Goal: Task Accomplishment & Management: Manage account settings

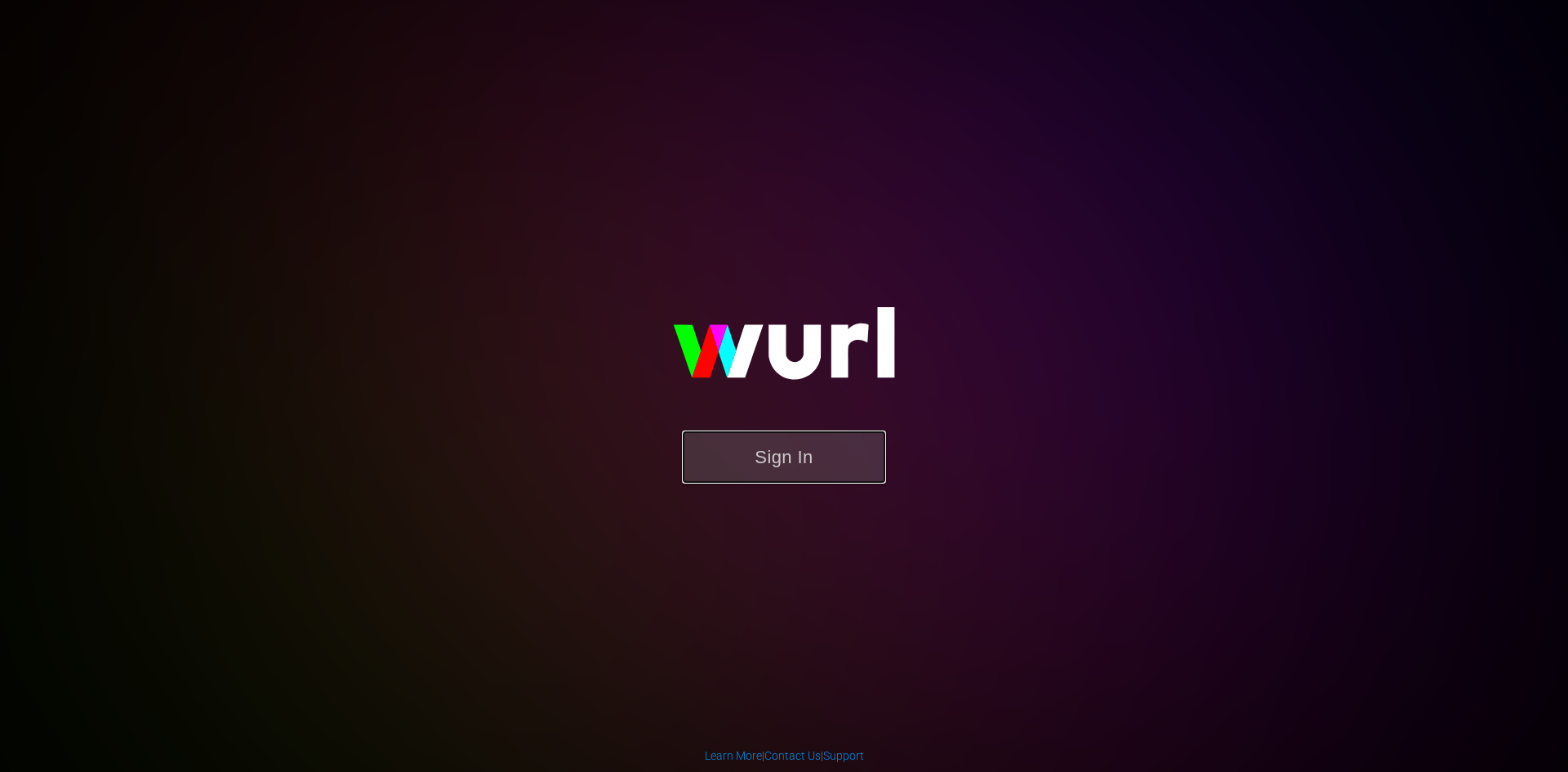
click at [750, 467] on button "Sign In" at bounding box center [783, 457] width 204 height 53
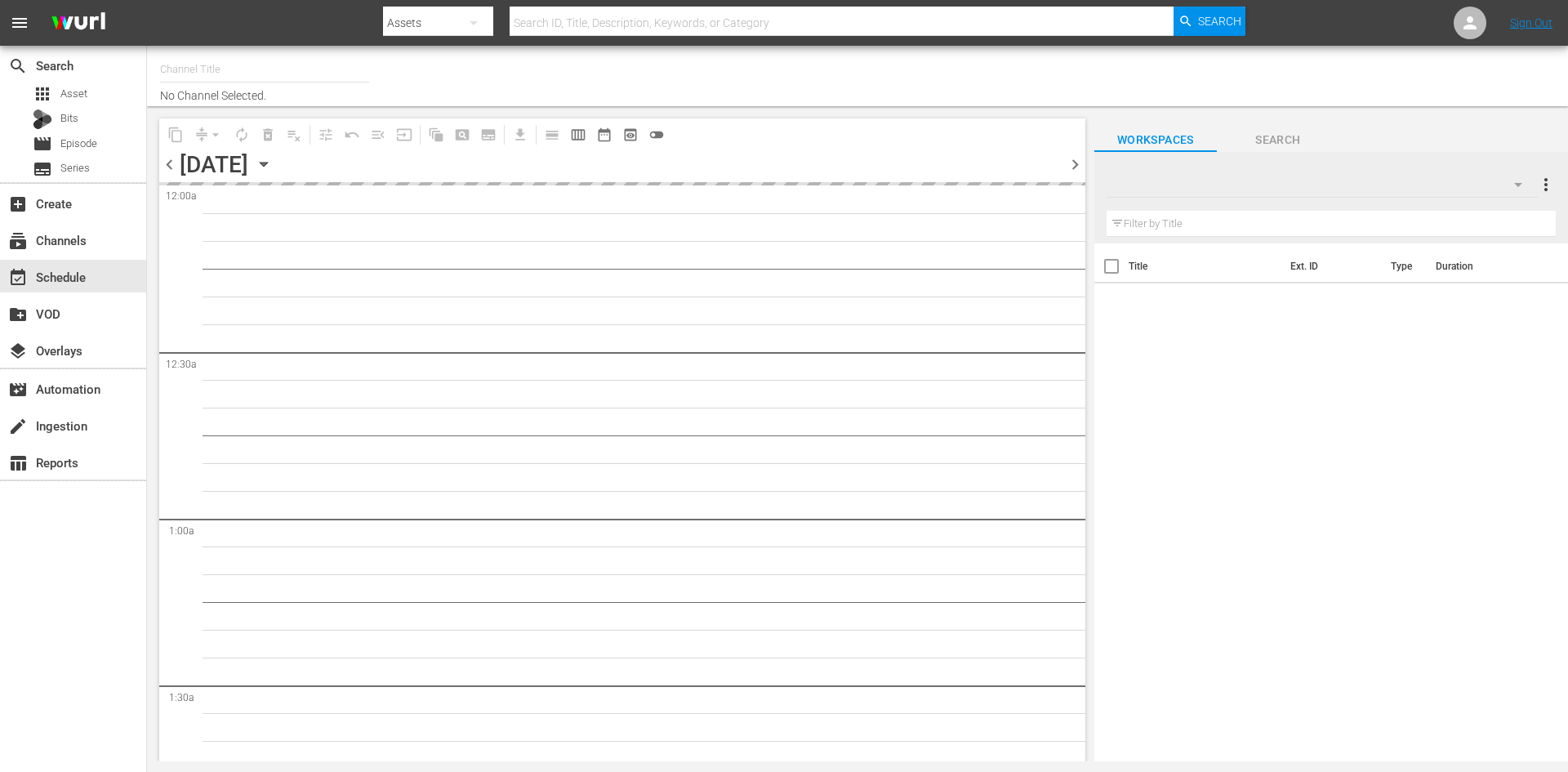
type input "Roku Cinevault Westerns (697)"
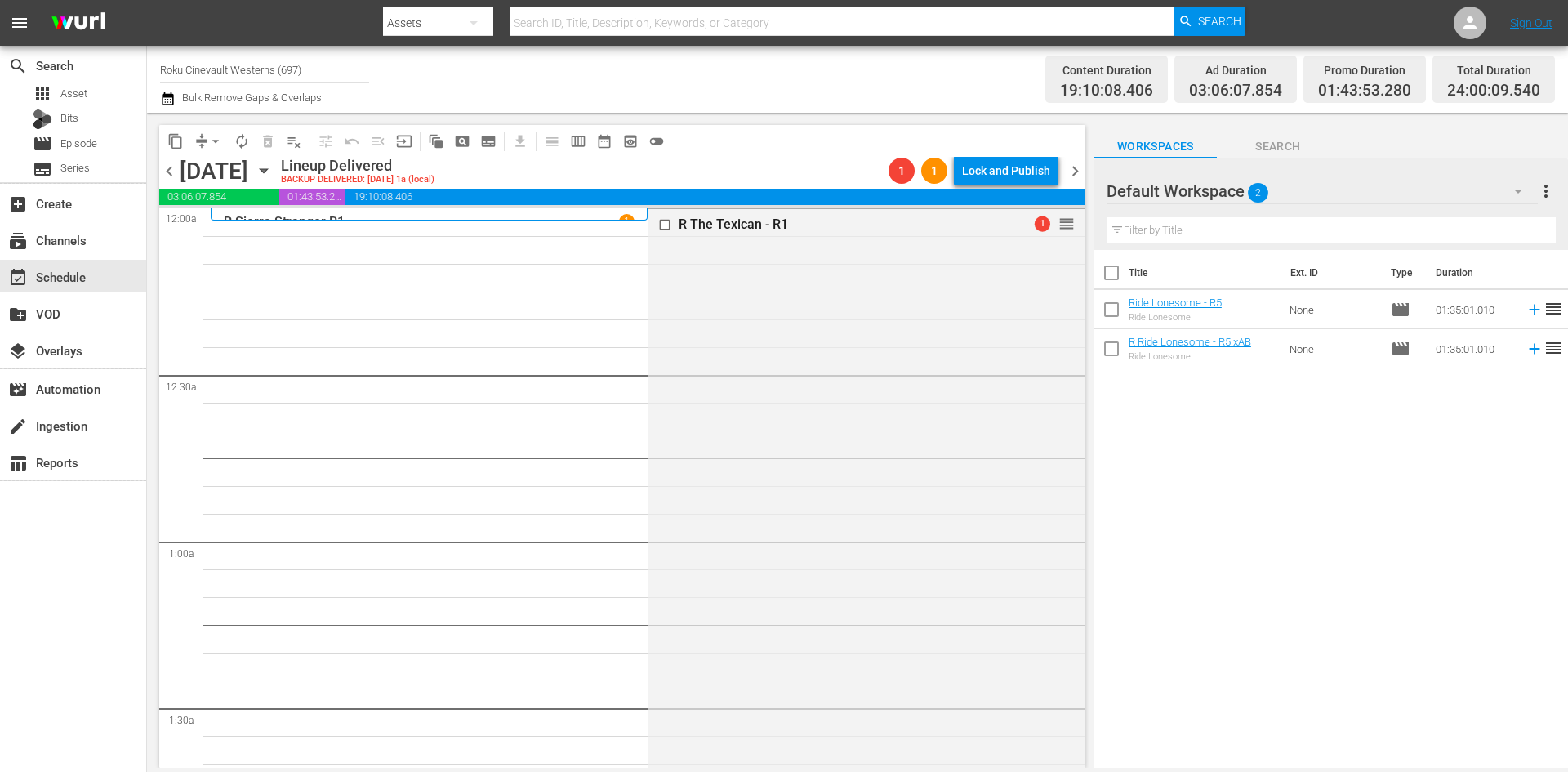
click at [273, 174] on icon "button" at bounding box center [264, 171] width 18 height 18
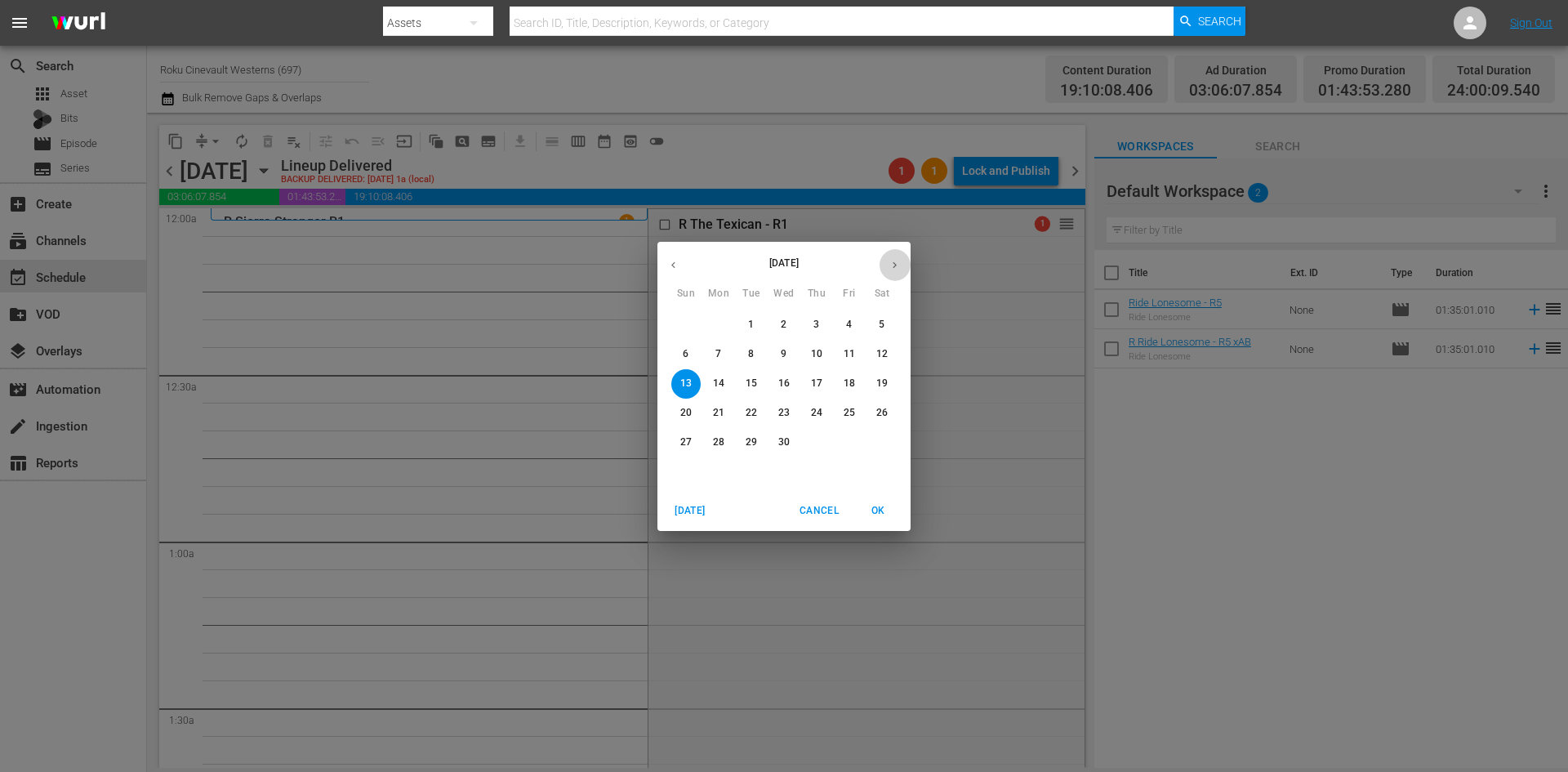
click at [889, 267] on icon "button" at bounding box center [894, 264] width 12 height 12
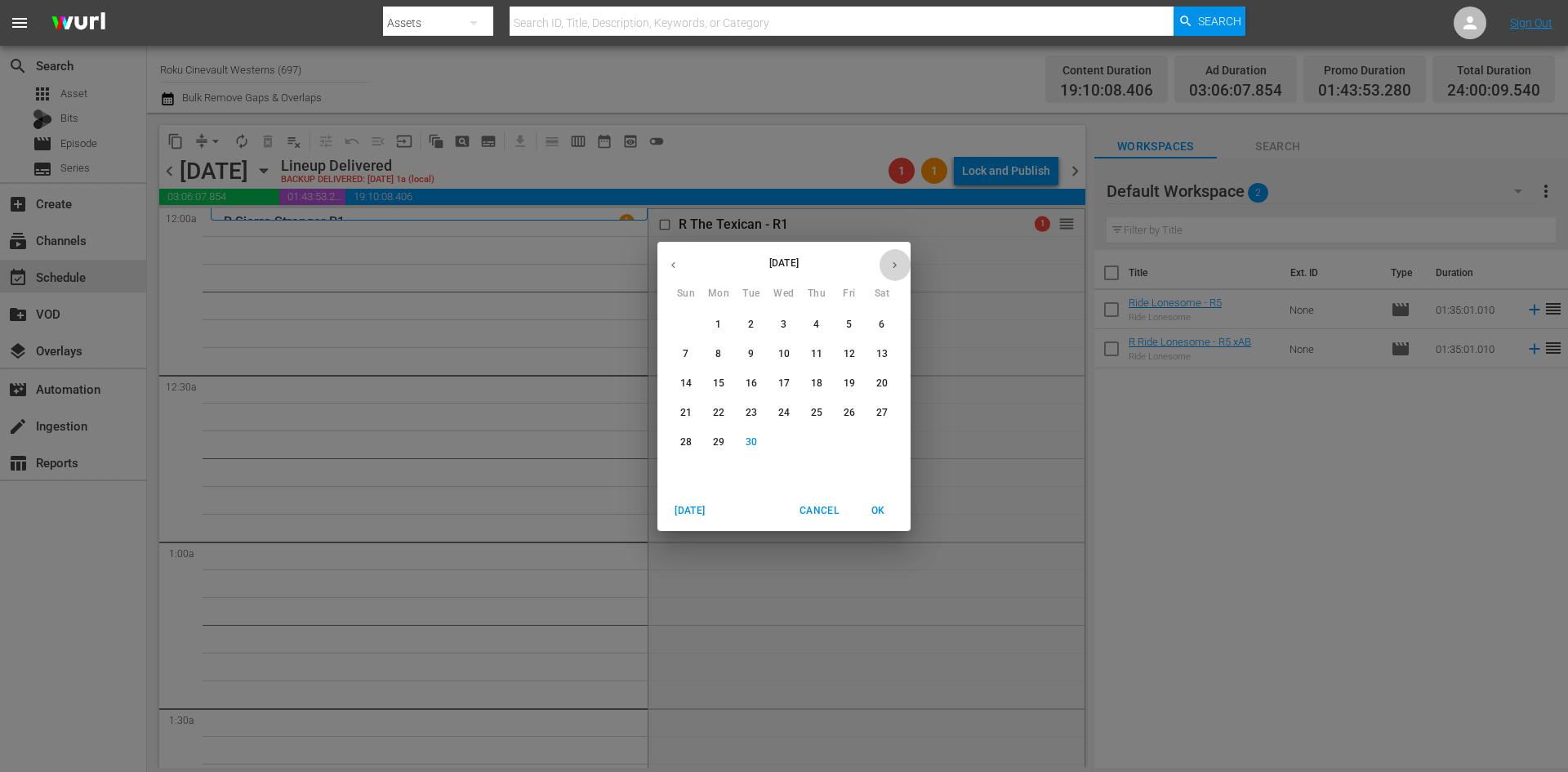
click at [889, 267] on icon "button" at bounding box center [894, 264] width 12 height 12
click at [728, 352] on span "6" at bounding box center [719, 354] width 29 height 14
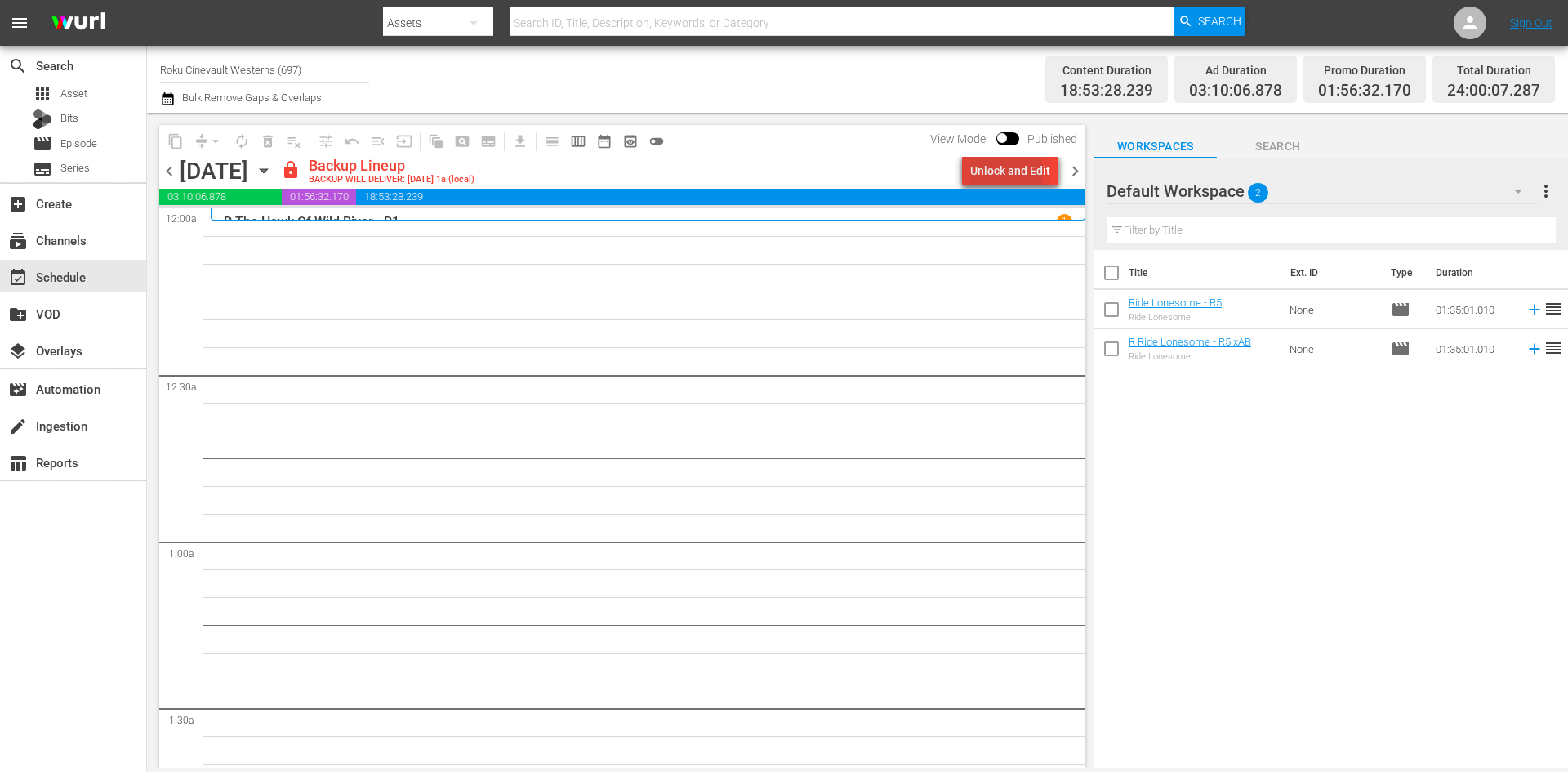
click at [977, 173] on div "Unlock and Edit" at bounding box center [1010, 171] width 80 height 29
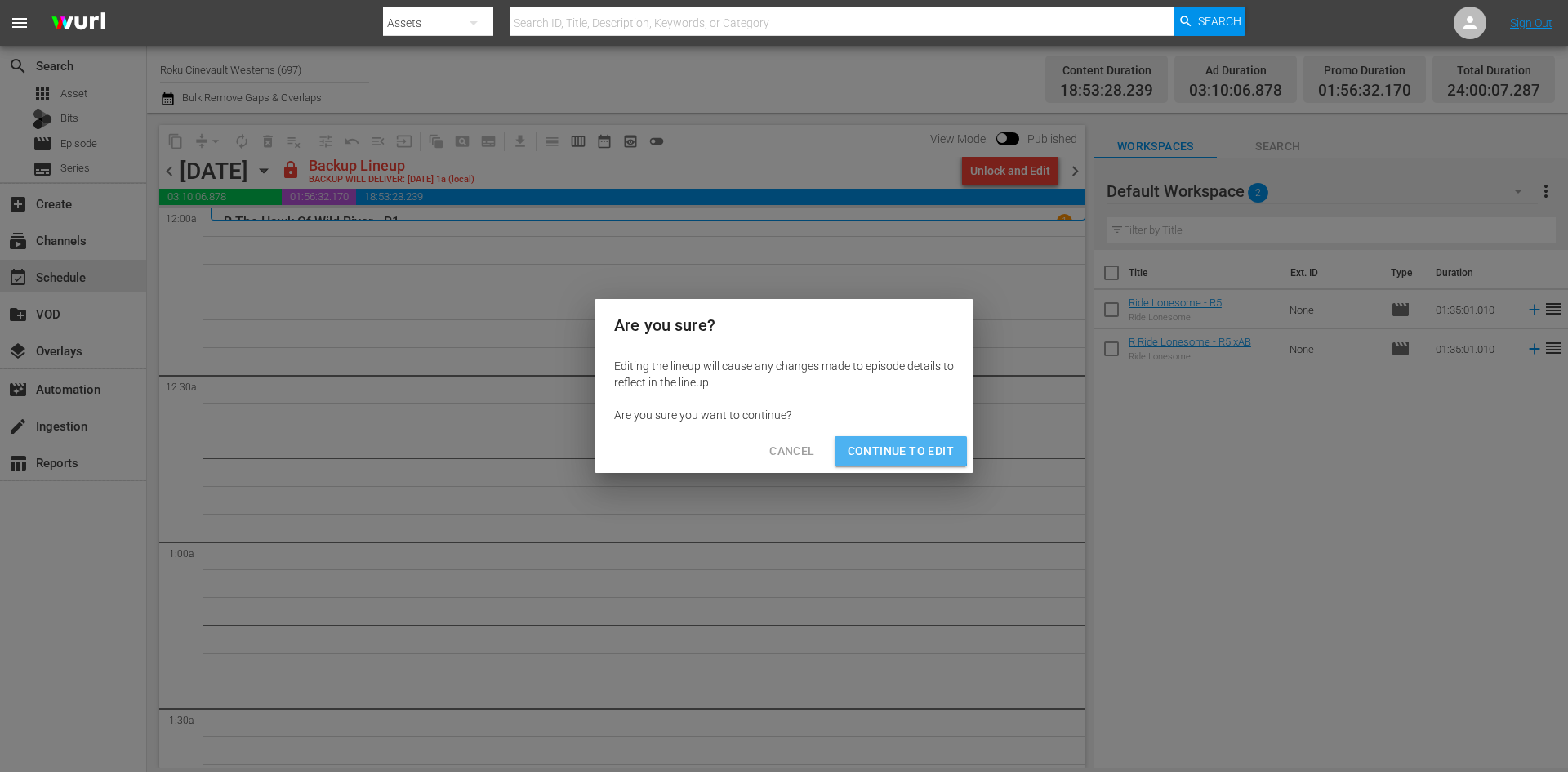
click at [879, 445] on span "Continue to Edit" at bounding box center [901, 451] width 106 height 20
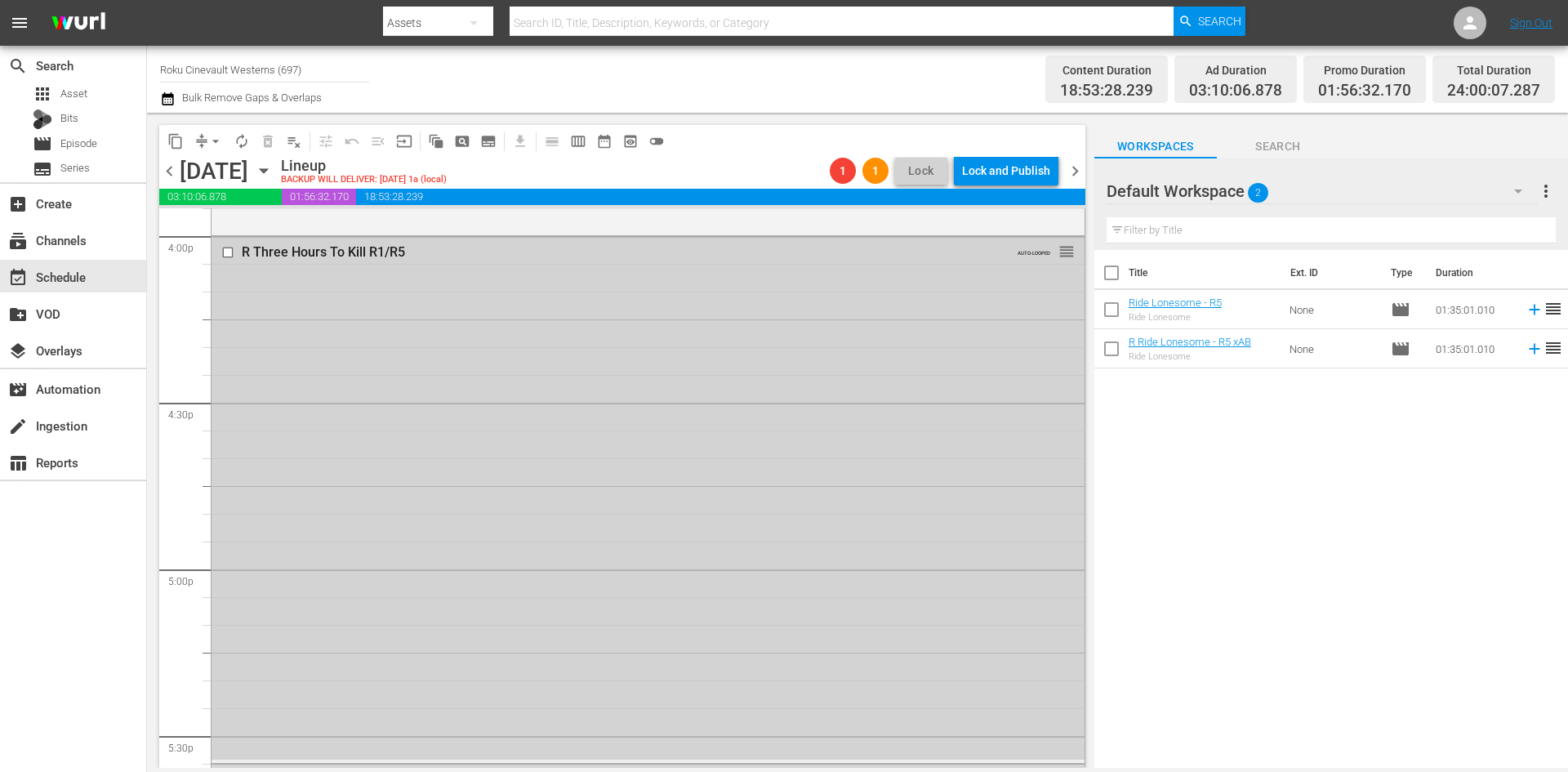
scroll to position [5070, 0]
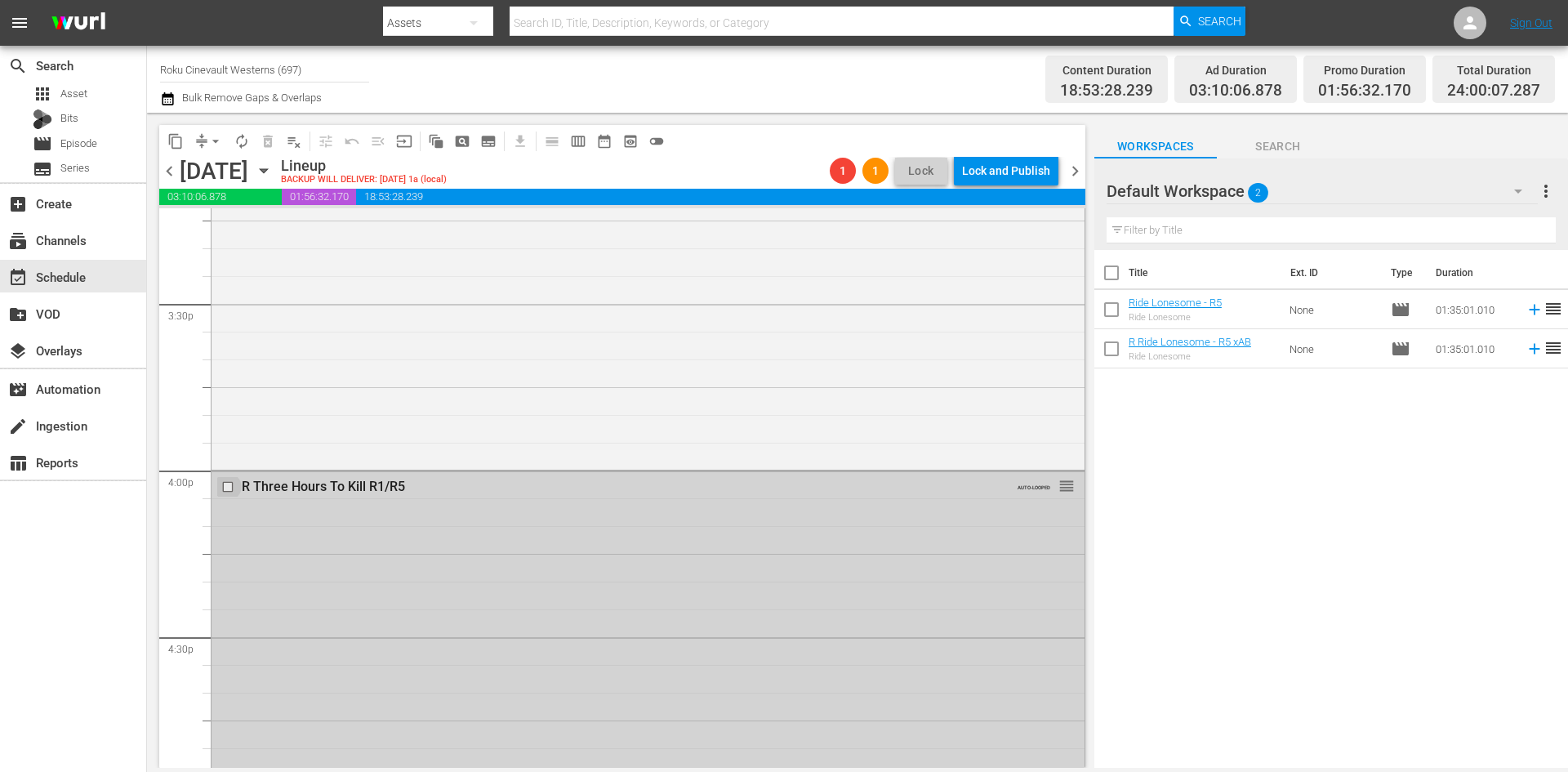
click at [227, 485] on input "checkbox" at bounding box center [229, 487] width 17 height 14
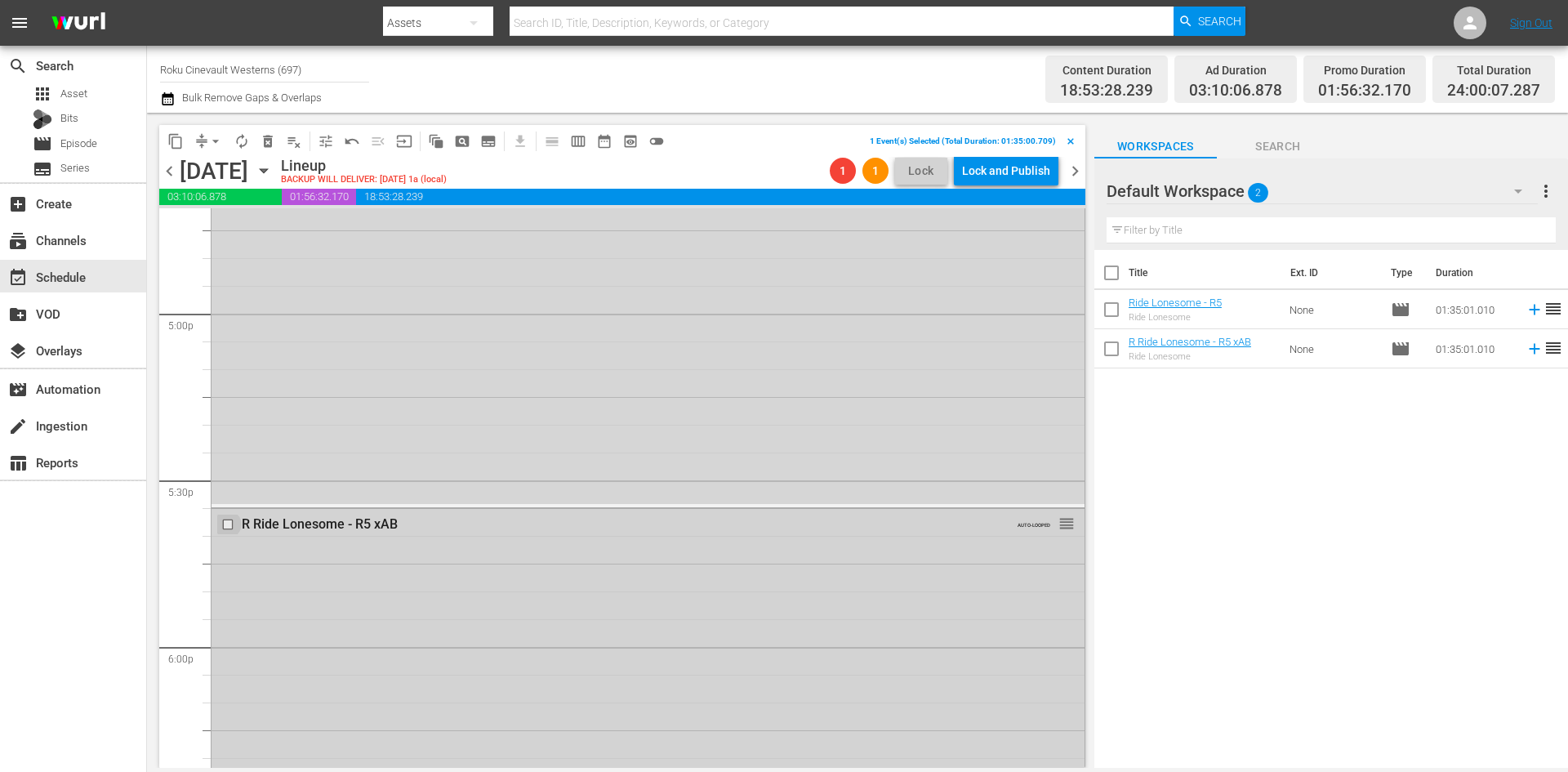
click at [228, 526] on input "checkbox" at bounding box center [229, 525] width 17 height 14
click at [228, 725] on input "checkbox" at bounding box center [229, 725] width 17 height 14
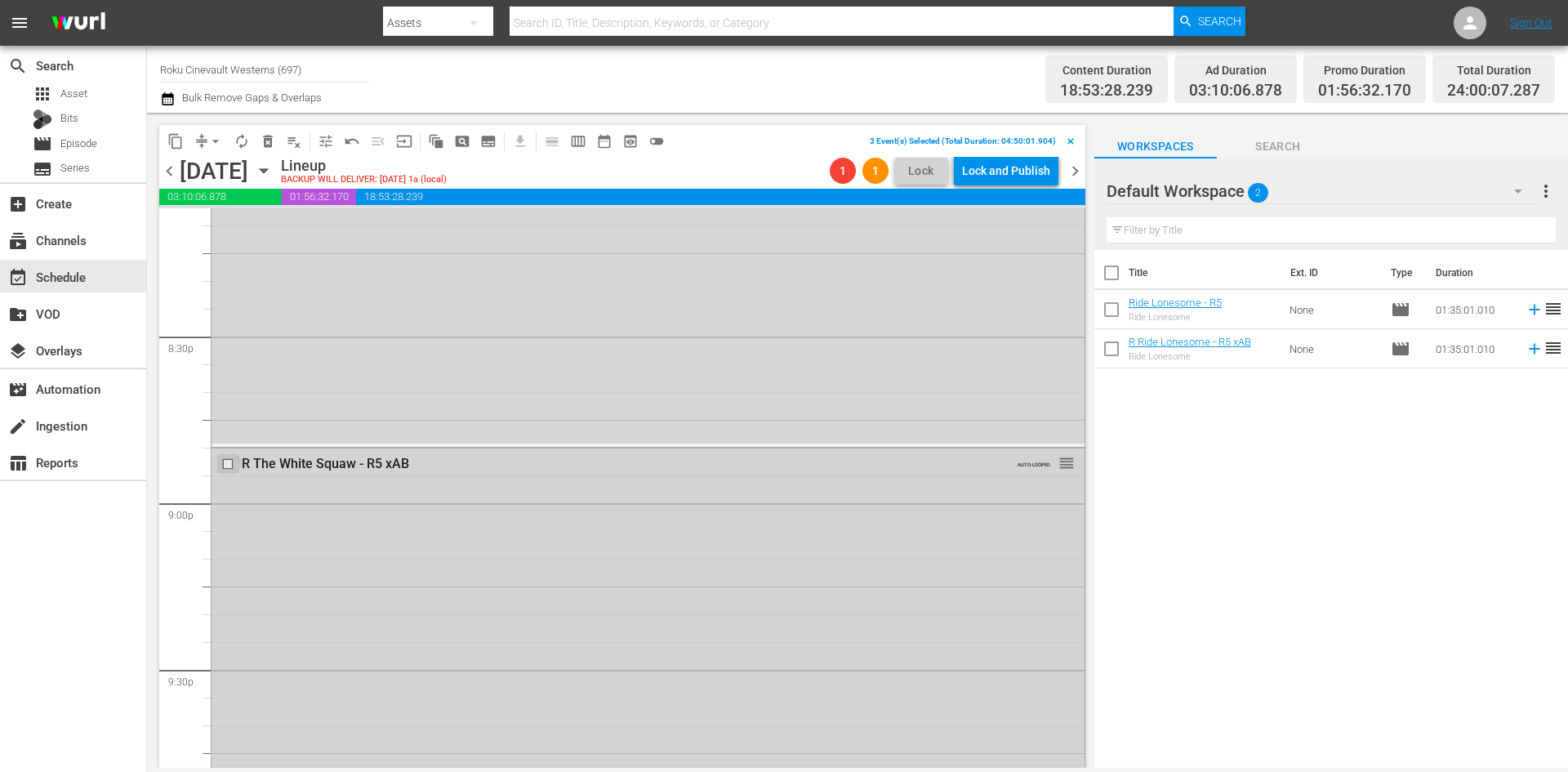
click at [230, 465] on input "checkbox" at bounding box center [229, 464] width 17 height 14
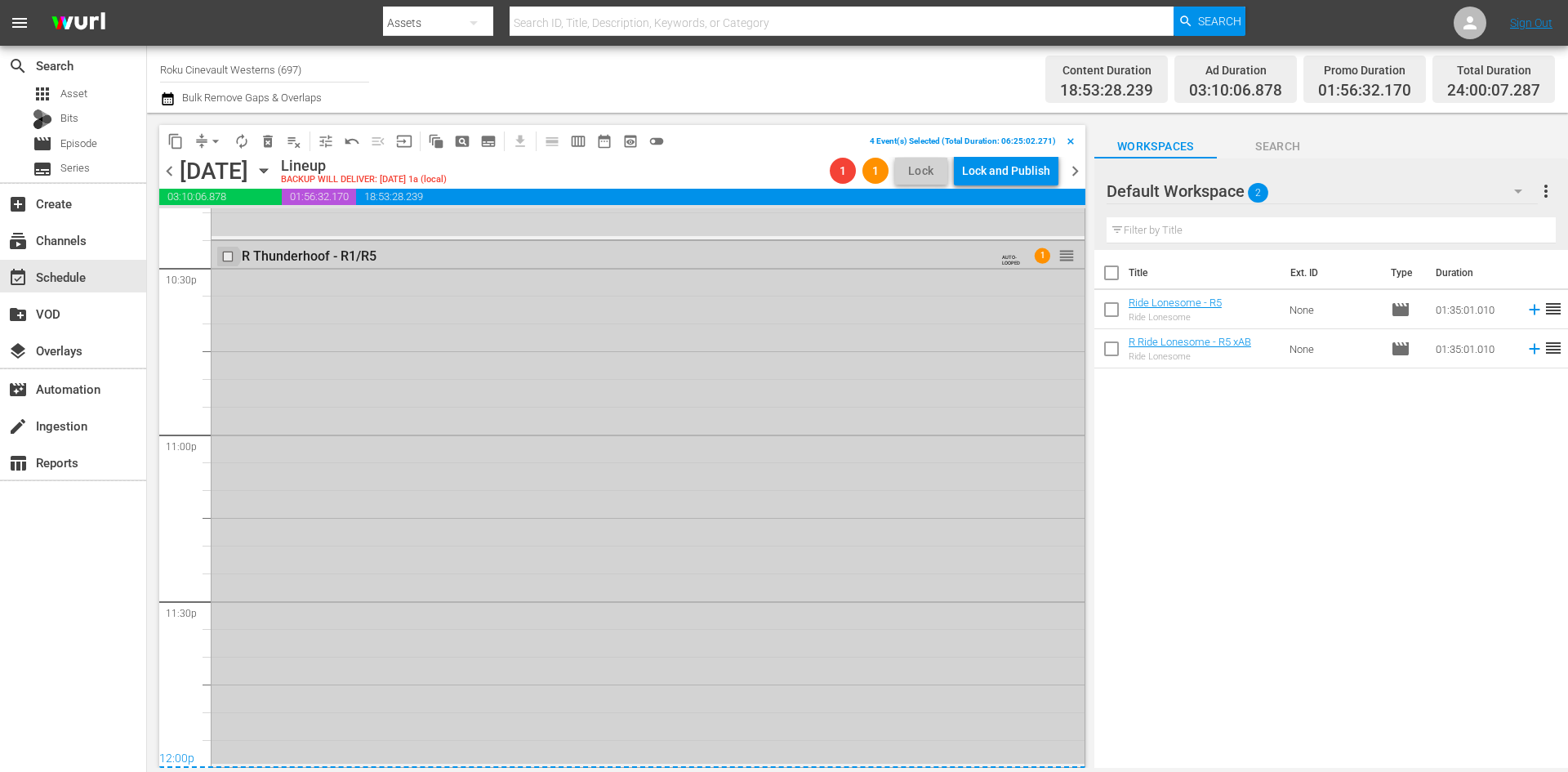
click at [227, 259] on input "checkbox" at bounding box center [229, 256] width 17 height 14
click at [262, 140] on span "delete_forever_outlined" at bounding box center [268, 142] width 16 height 16
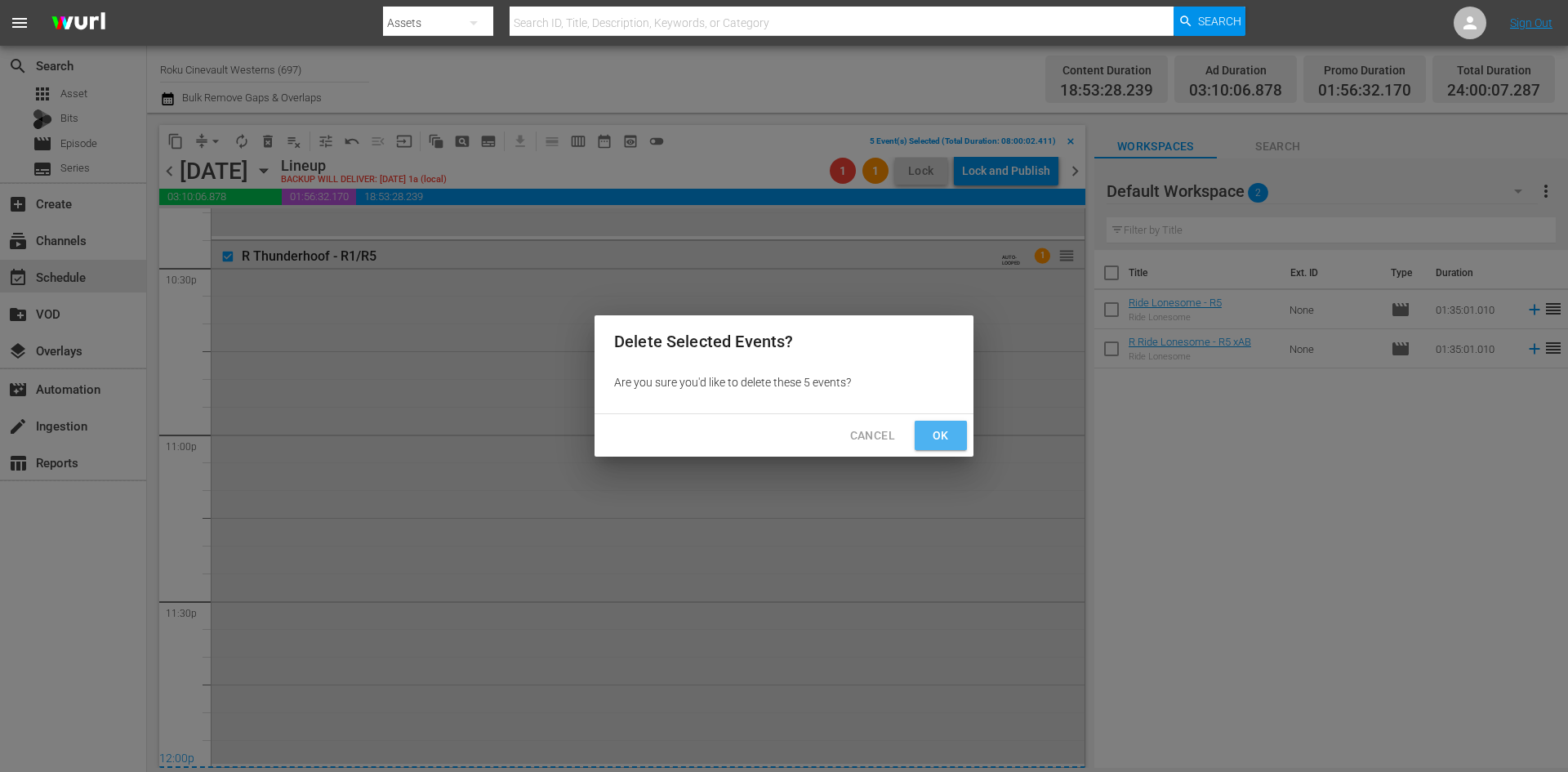
click at [958, 436] on button "Ok" at bounding box center [941, 436] width 52 height 30
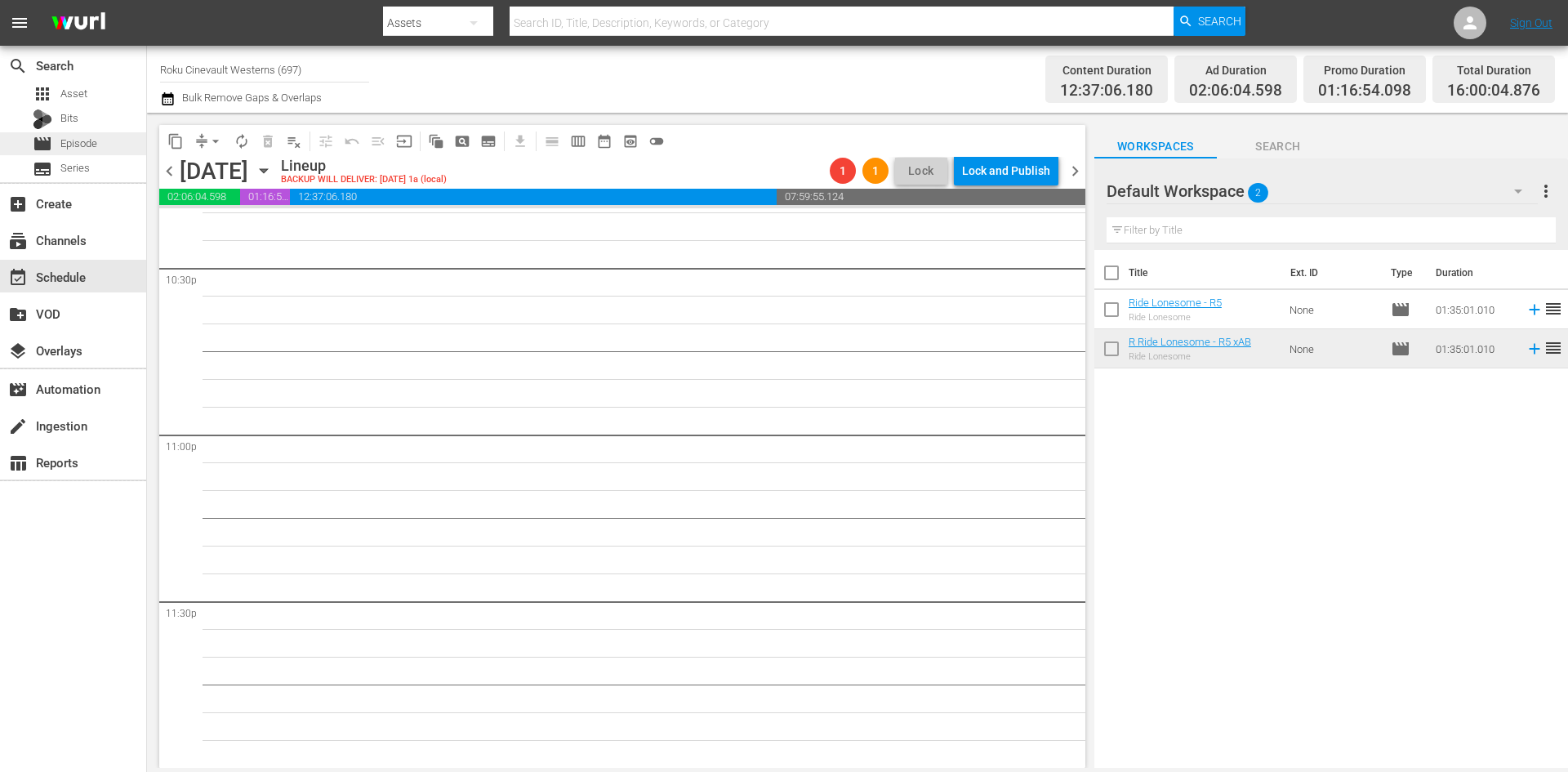
click at [53, 133] on div "movie Episode" at bounding box center [65, 144] width 65 height 23
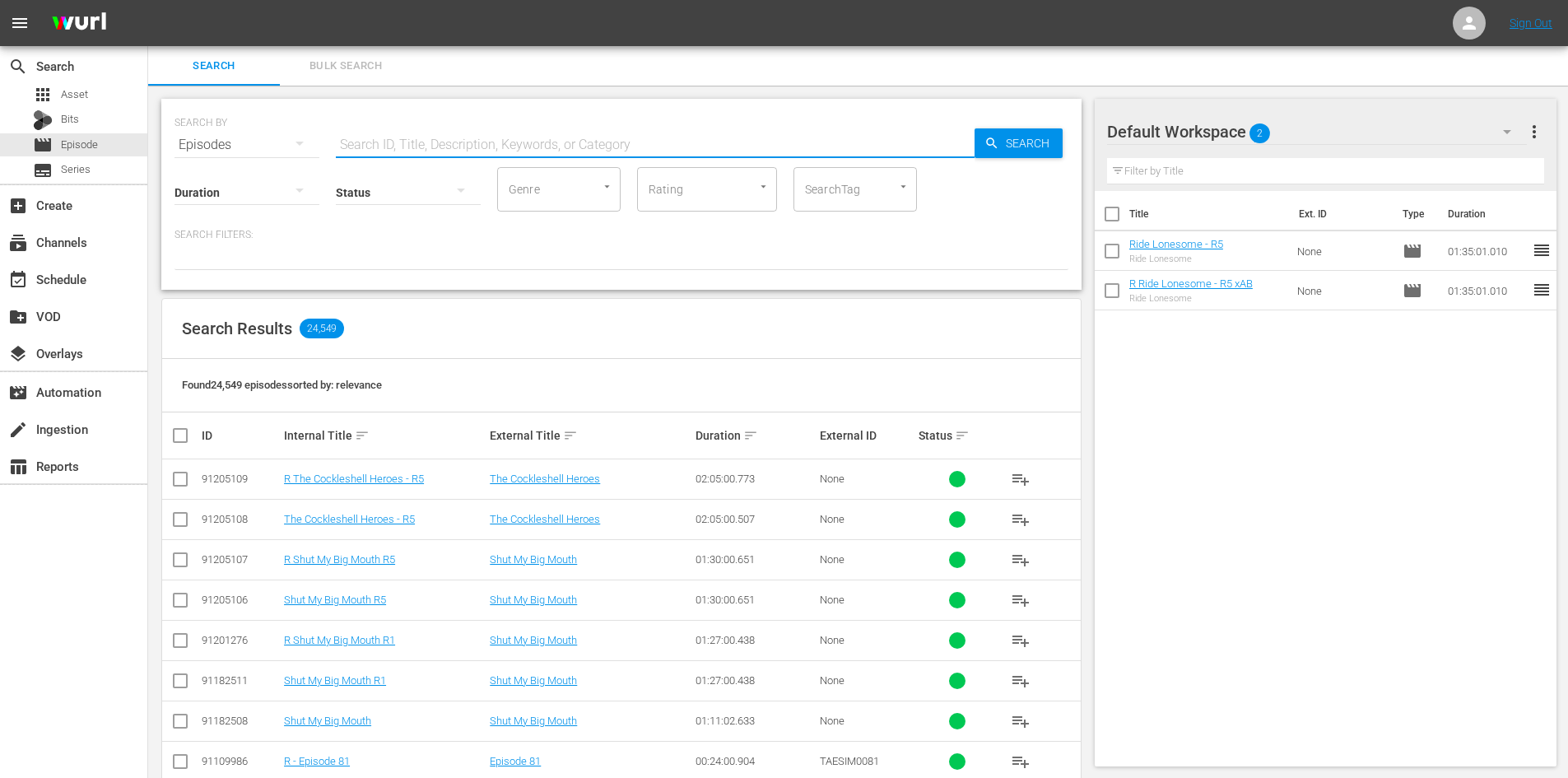
click at [546, 141] on input "text" at bounding box center [655, 145] width 638 height 40
type input "apache ambush"
click at [1443, 135] on div "Default Workspace 2" at bounding box center [1316, 132] width 420 height 46
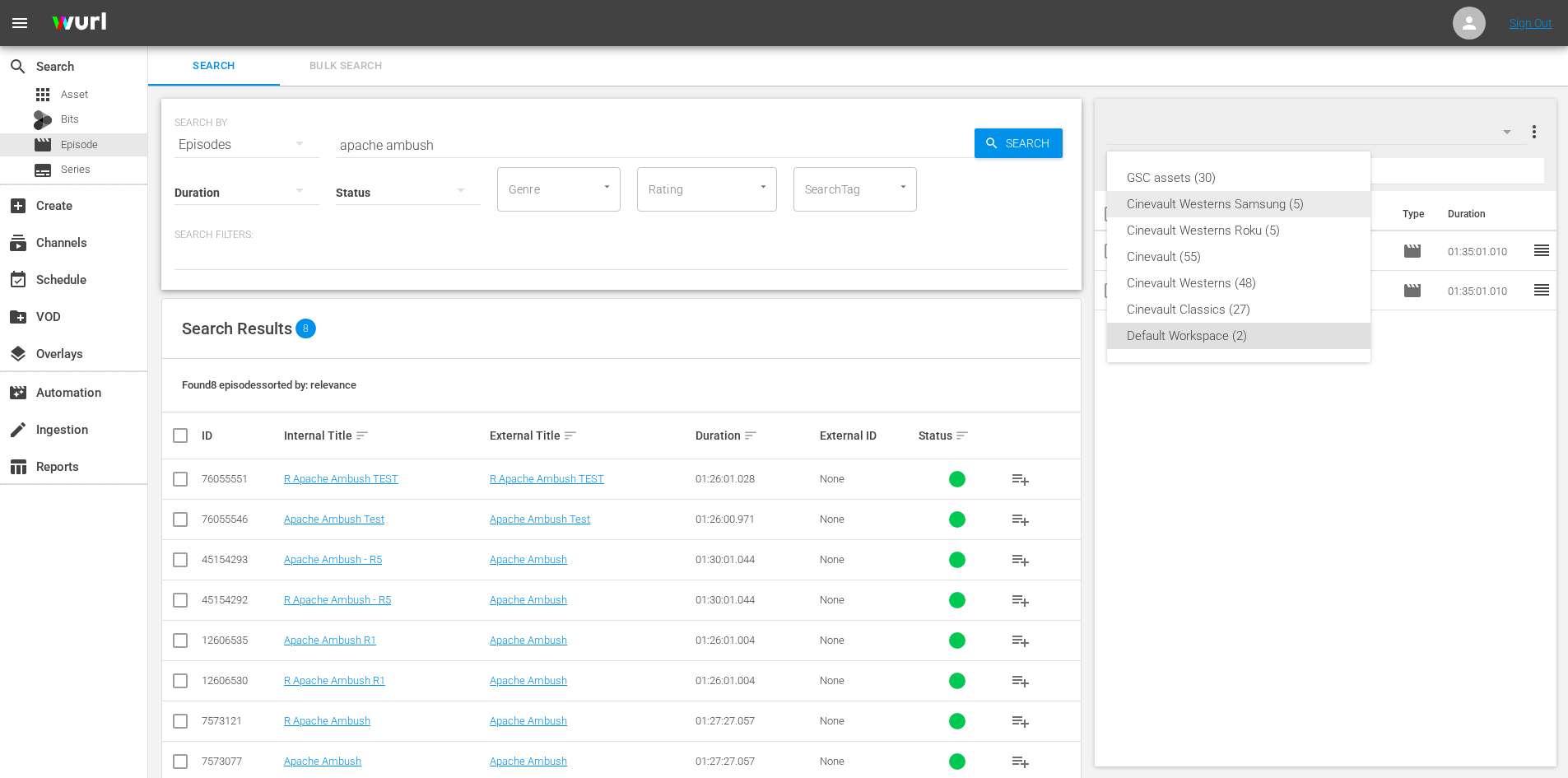
click at [1154, 204] on div "Cinevault Westerns Samsung (5)" at bounding box center [1238, 204] width 224 height 26
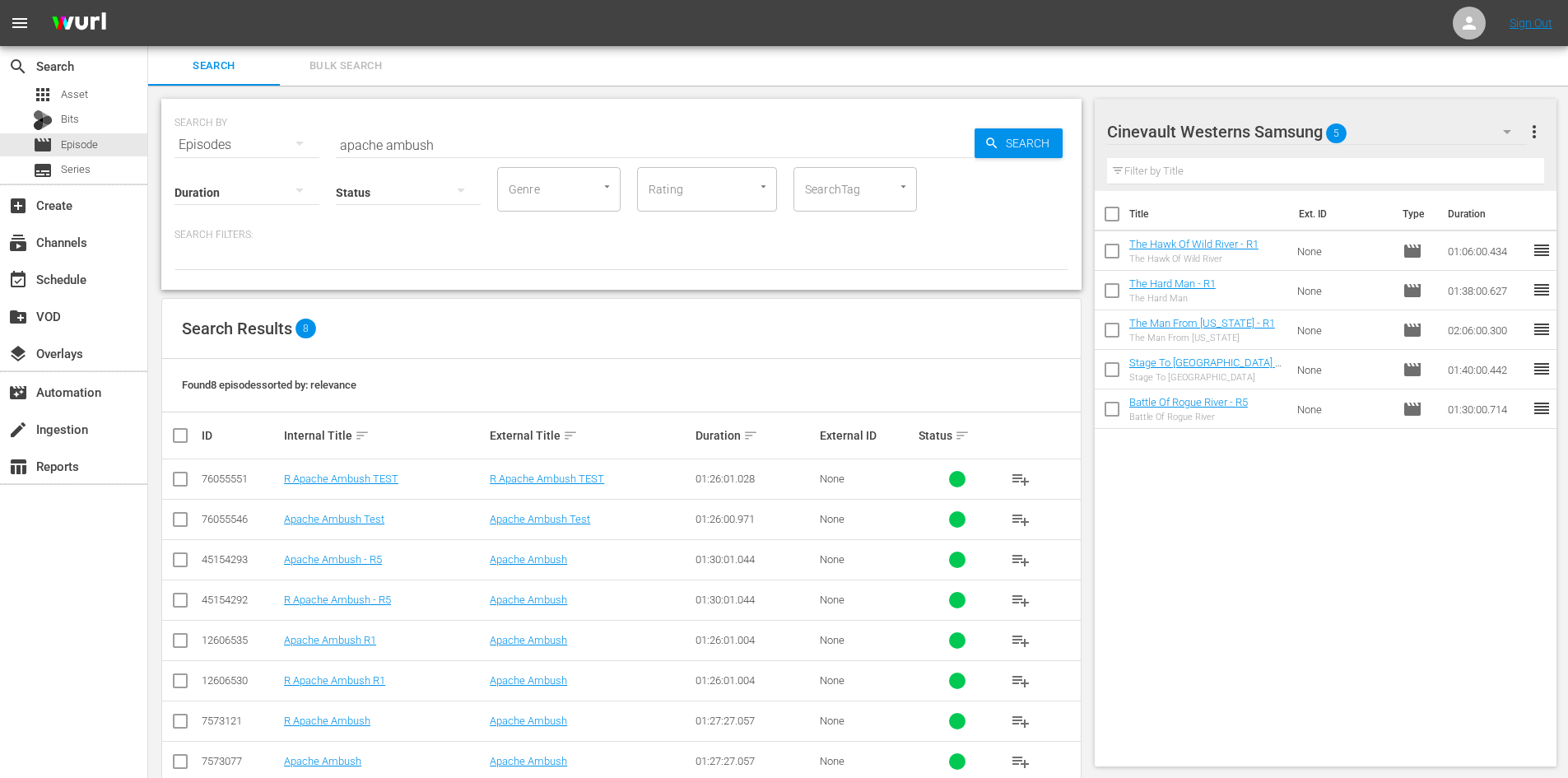
click at [1111, 246] on input "checkbox" at bounding box center [1112, 254] width 35 height 35
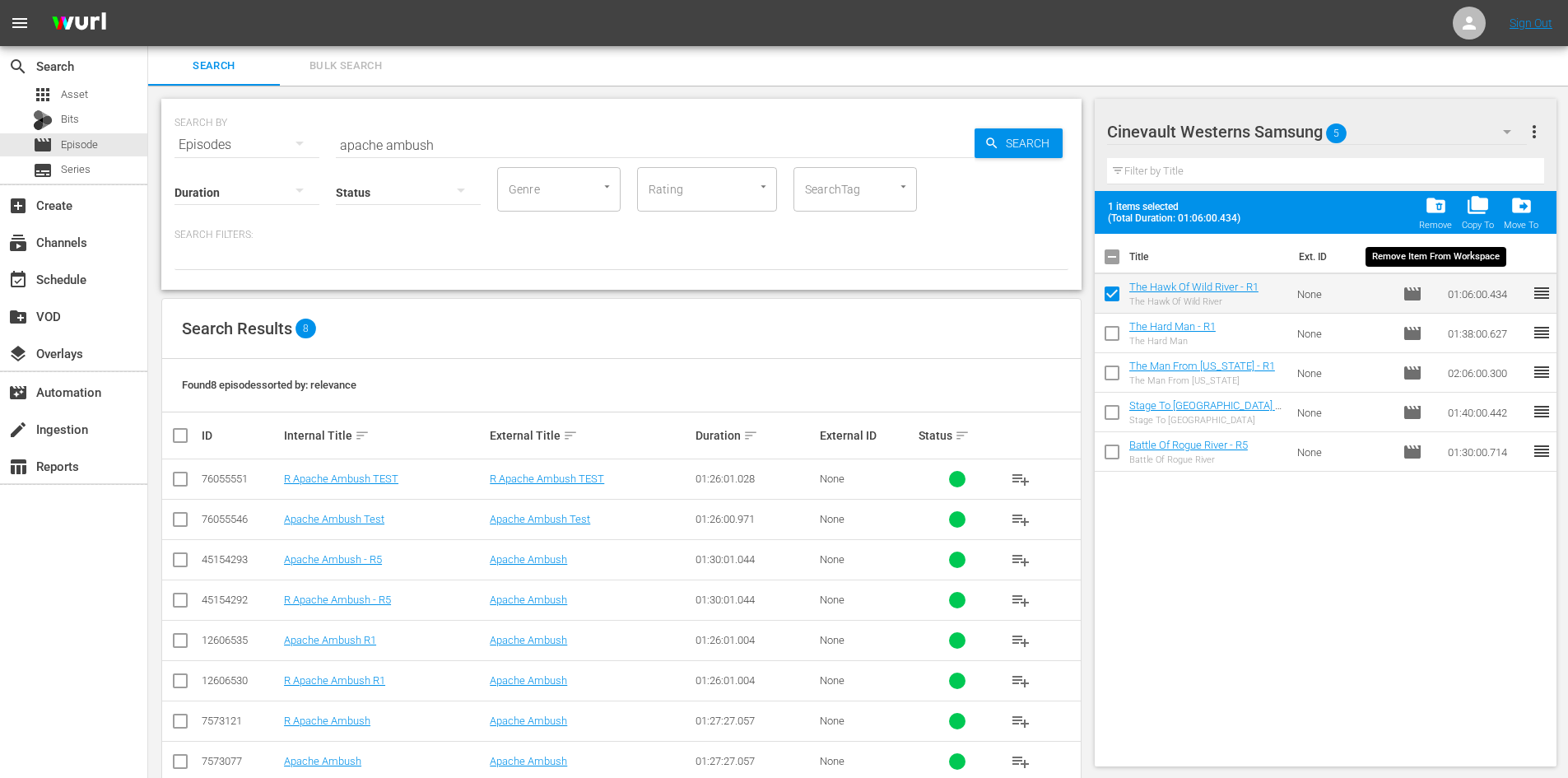
click at [1432, 206] on span "folder_delete" at bounding box center [1435, 205] width 22 height 22
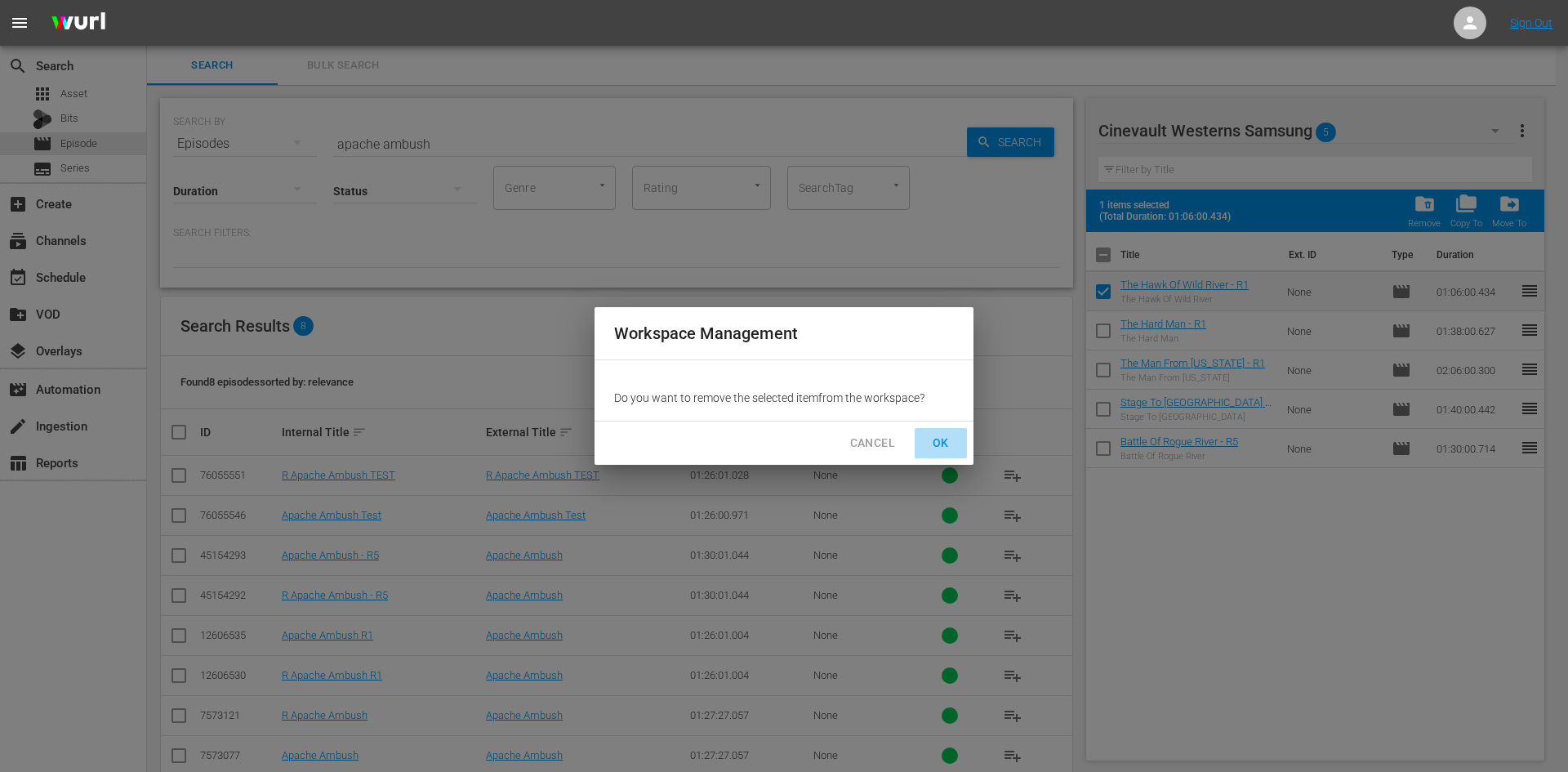
click at [935, 441] on span "OK" at bounding box center [941, 443] width 26 height 20
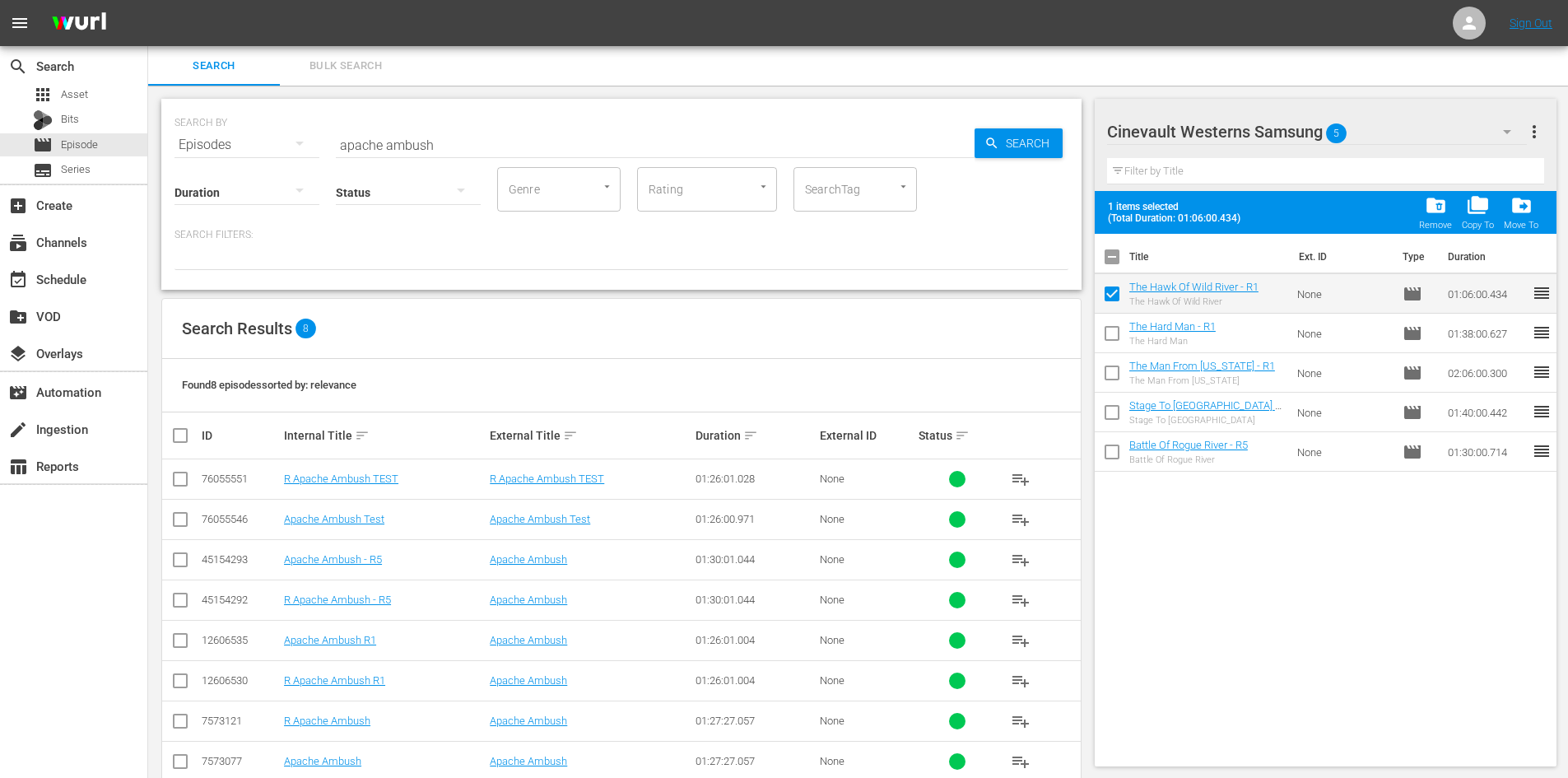
checkbox input "false"
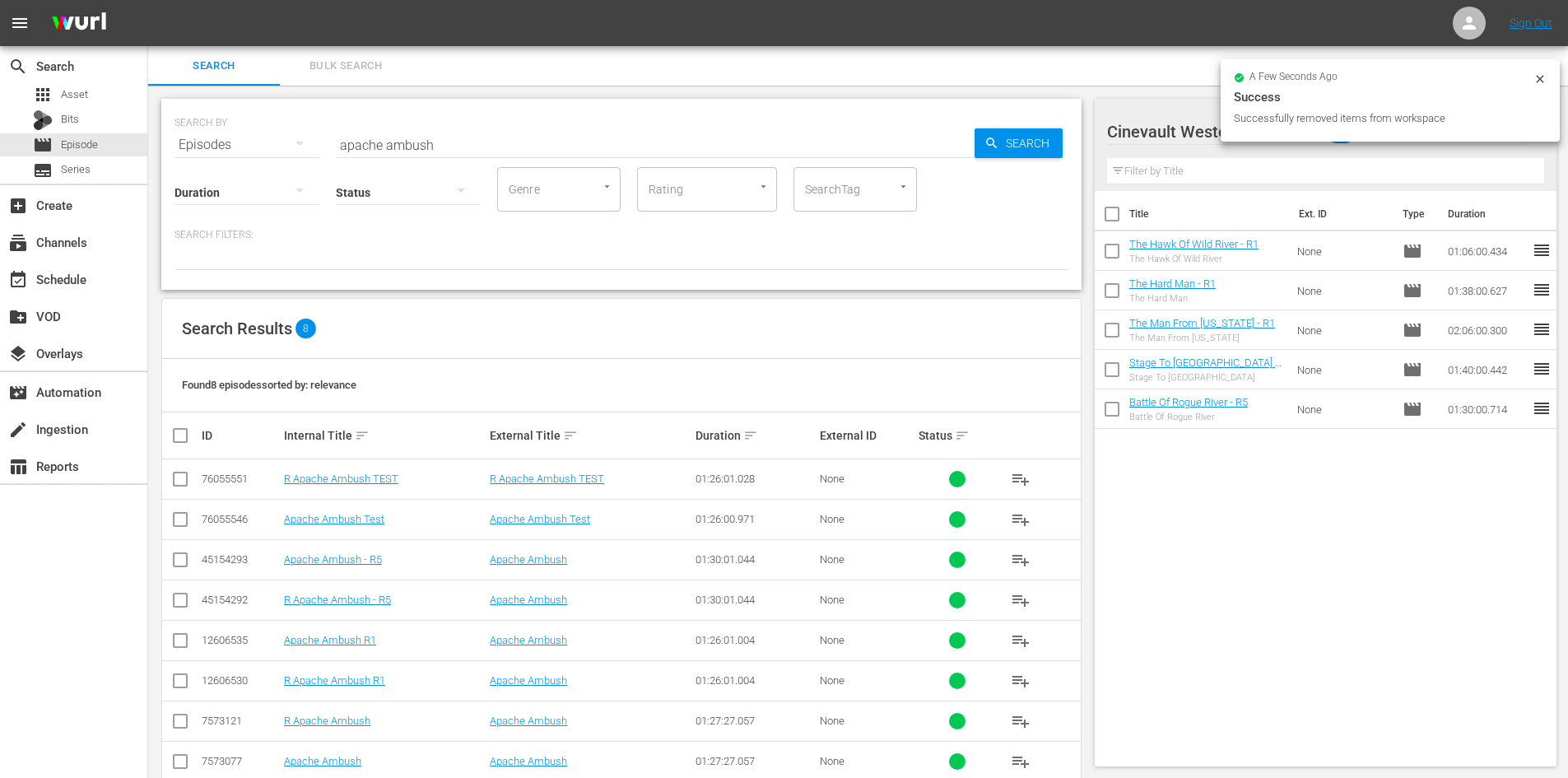
click at [1118, 222] on input "checkbox" at bounding box center [1112, 217] width 35 height 35
checkbox input "true"
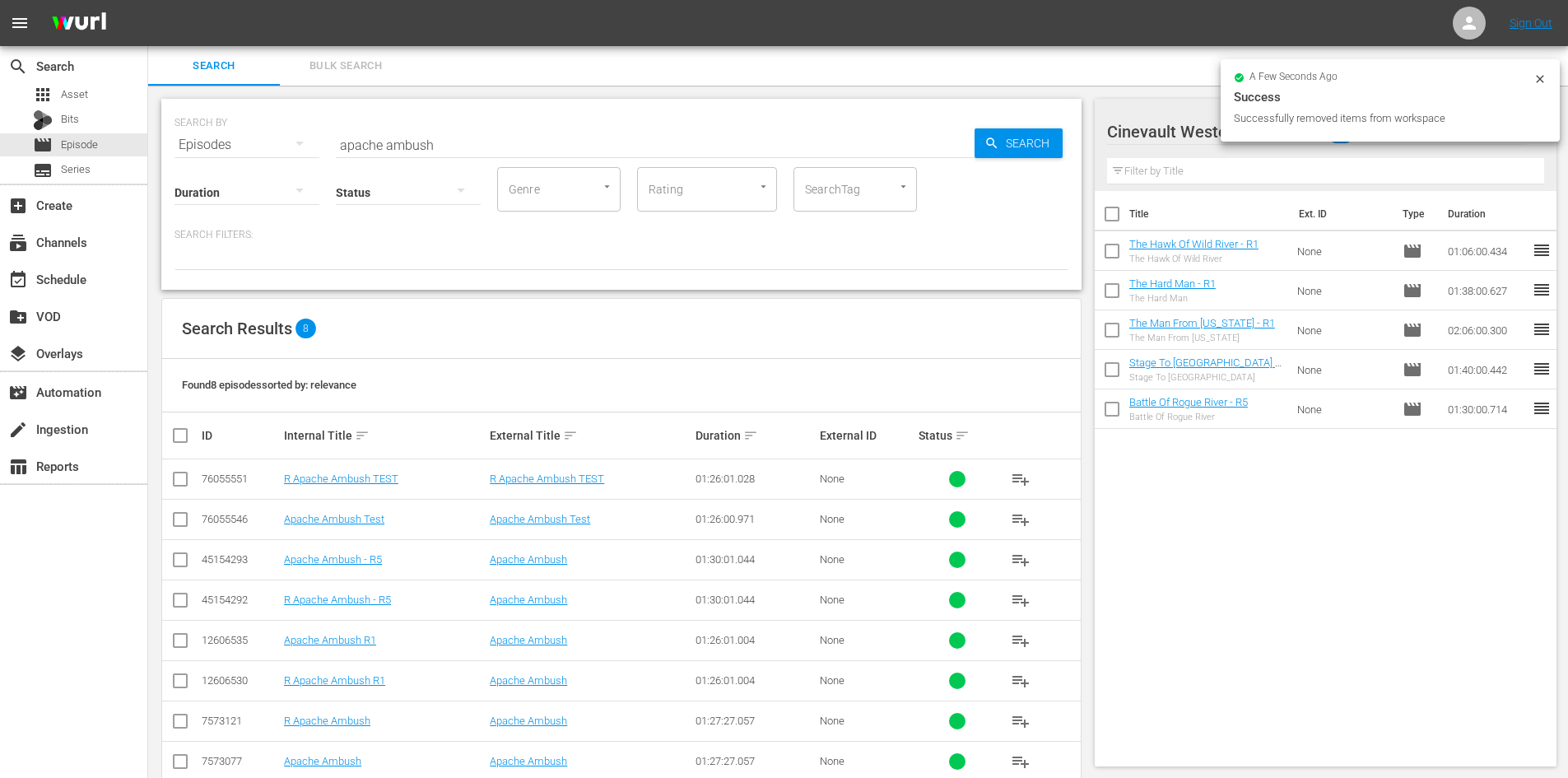
checkbox input "true"
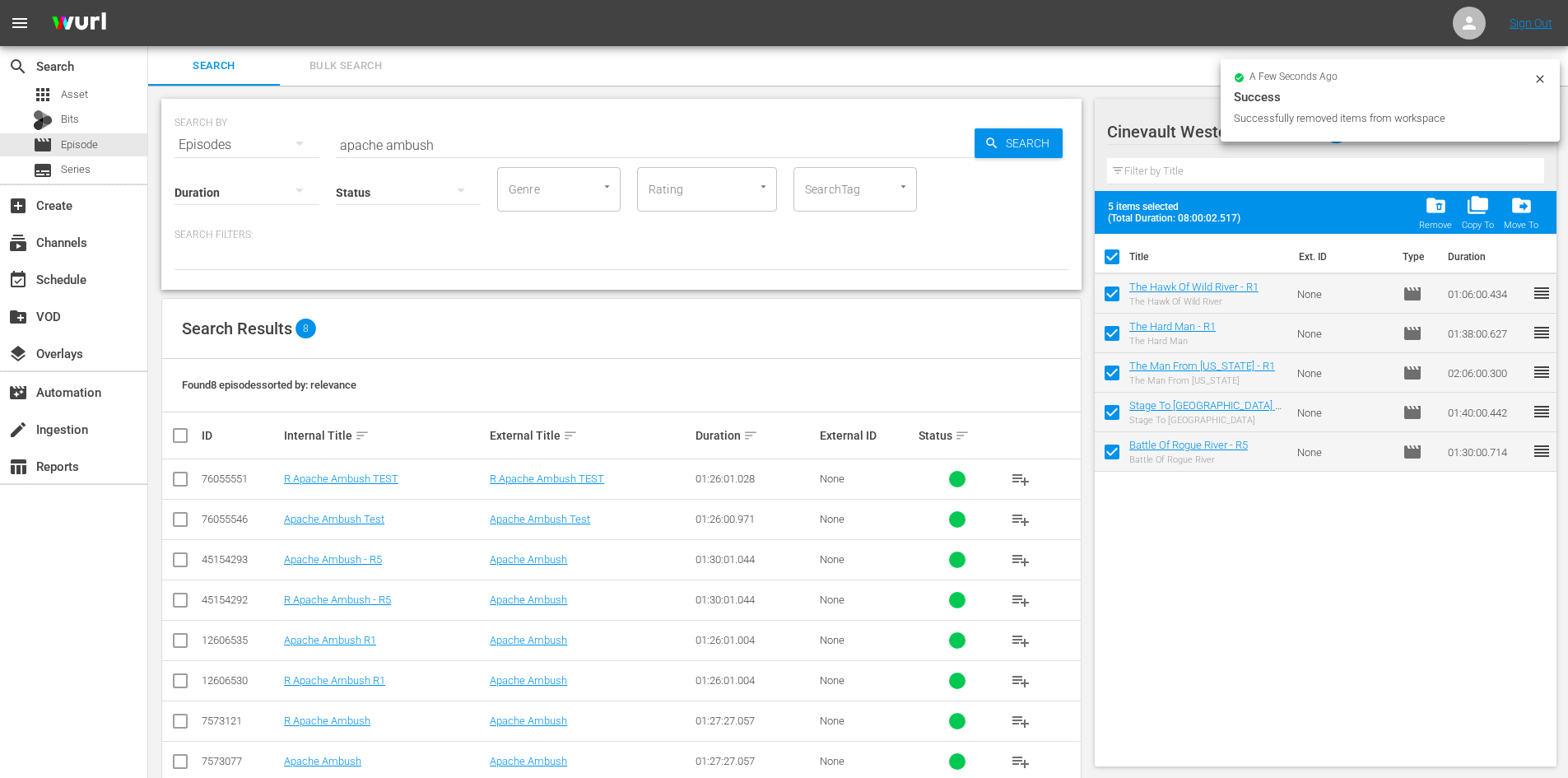
click at [1435, 205] on span "folder_delete" at bounding box center [1435, 205] width 22 height 22
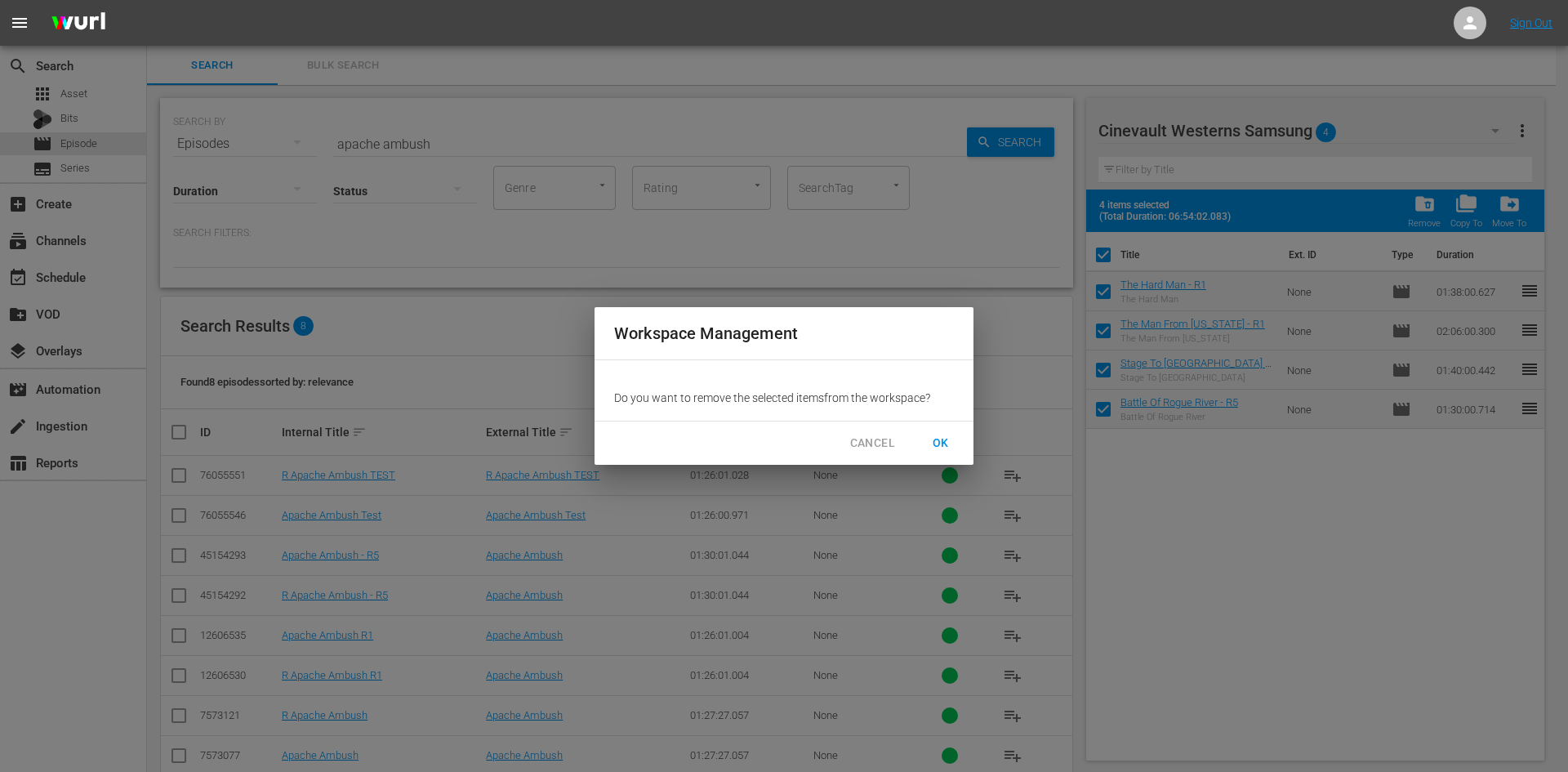
click at [950, 435] on span "OK" at bounding box center [941, 443] width 26 height 20
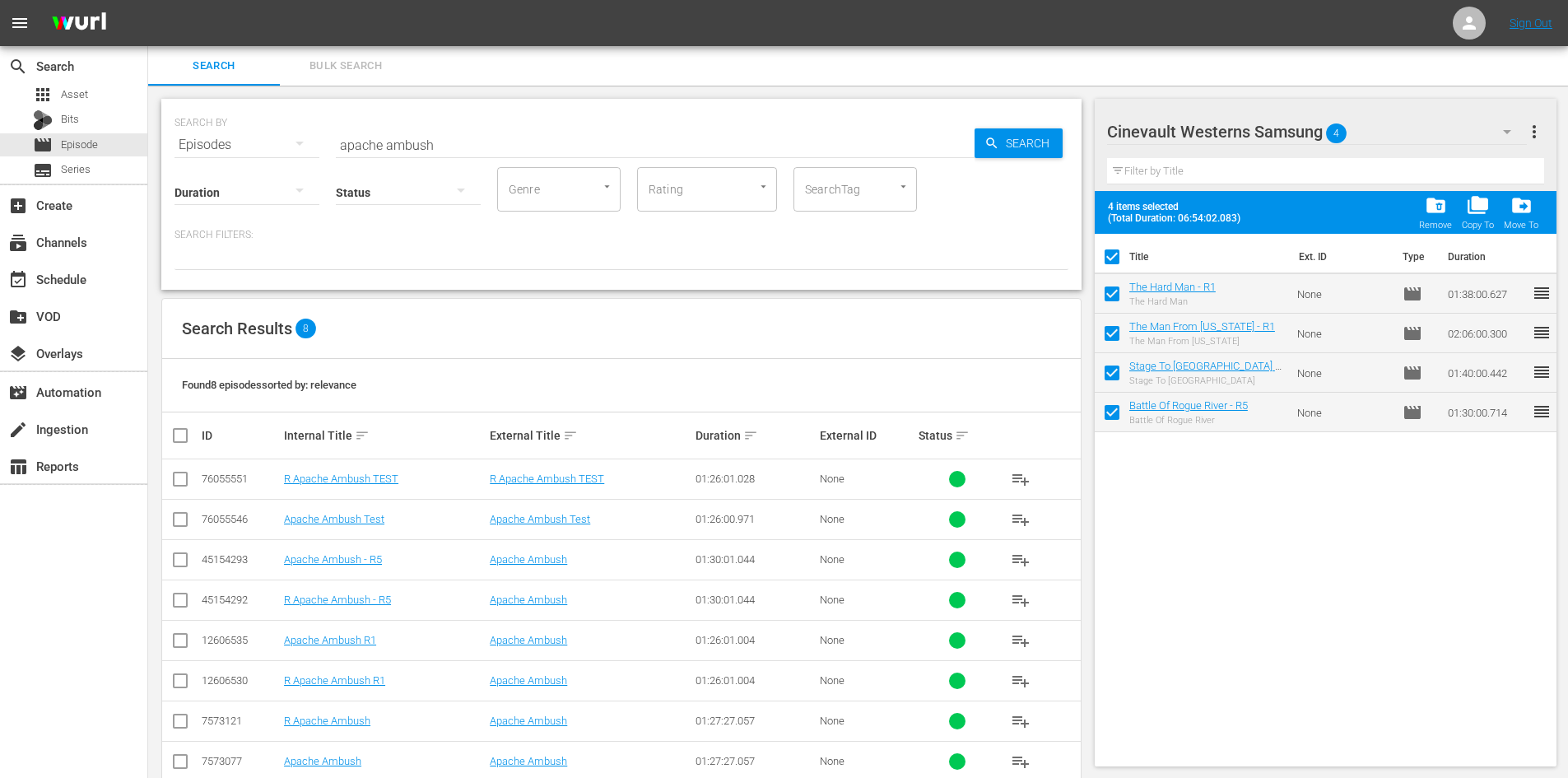
checkbox input "false"
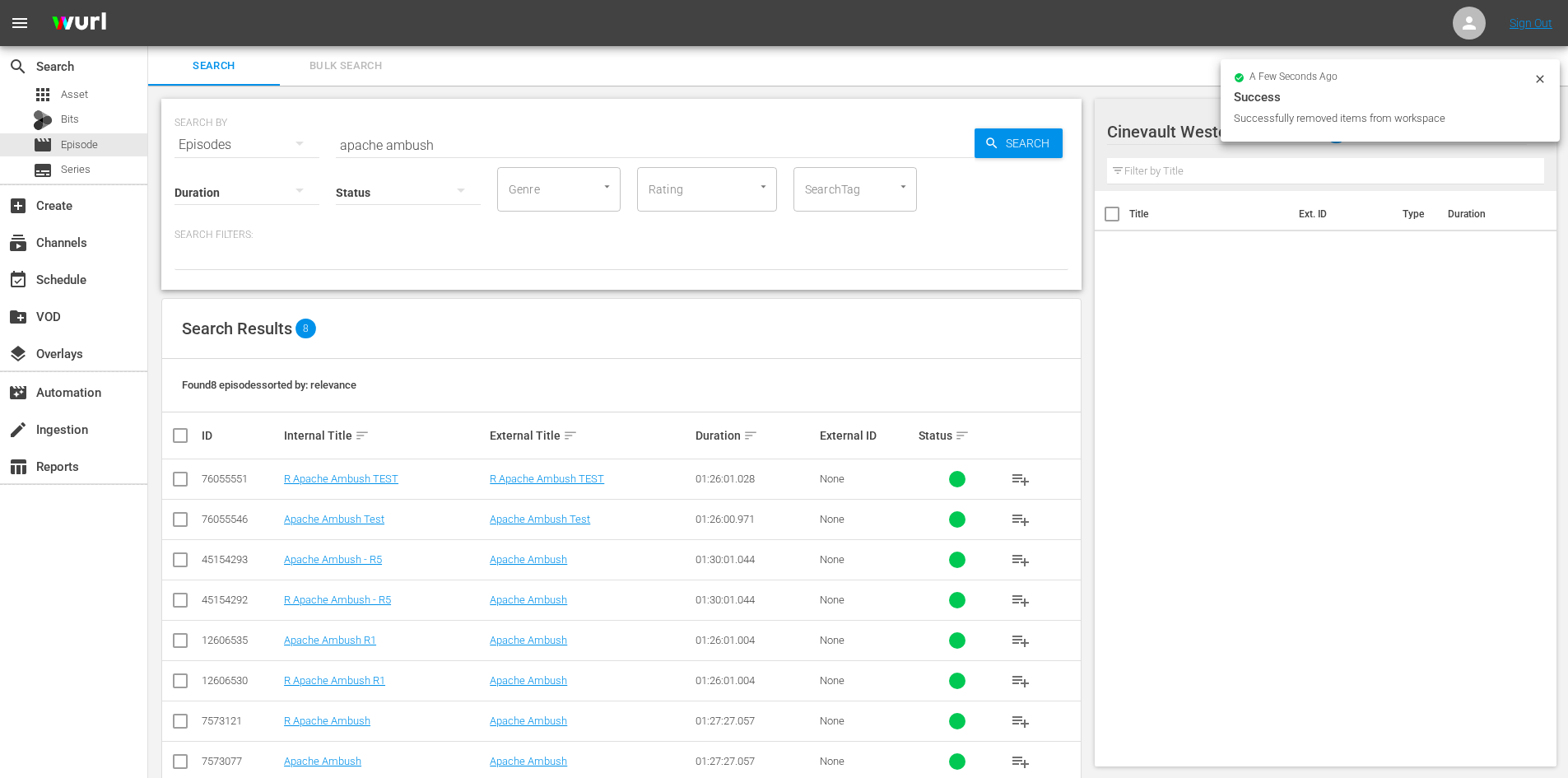
click at [1535, 79] on icon at bounding box center [1540, 79] width 13 height 13
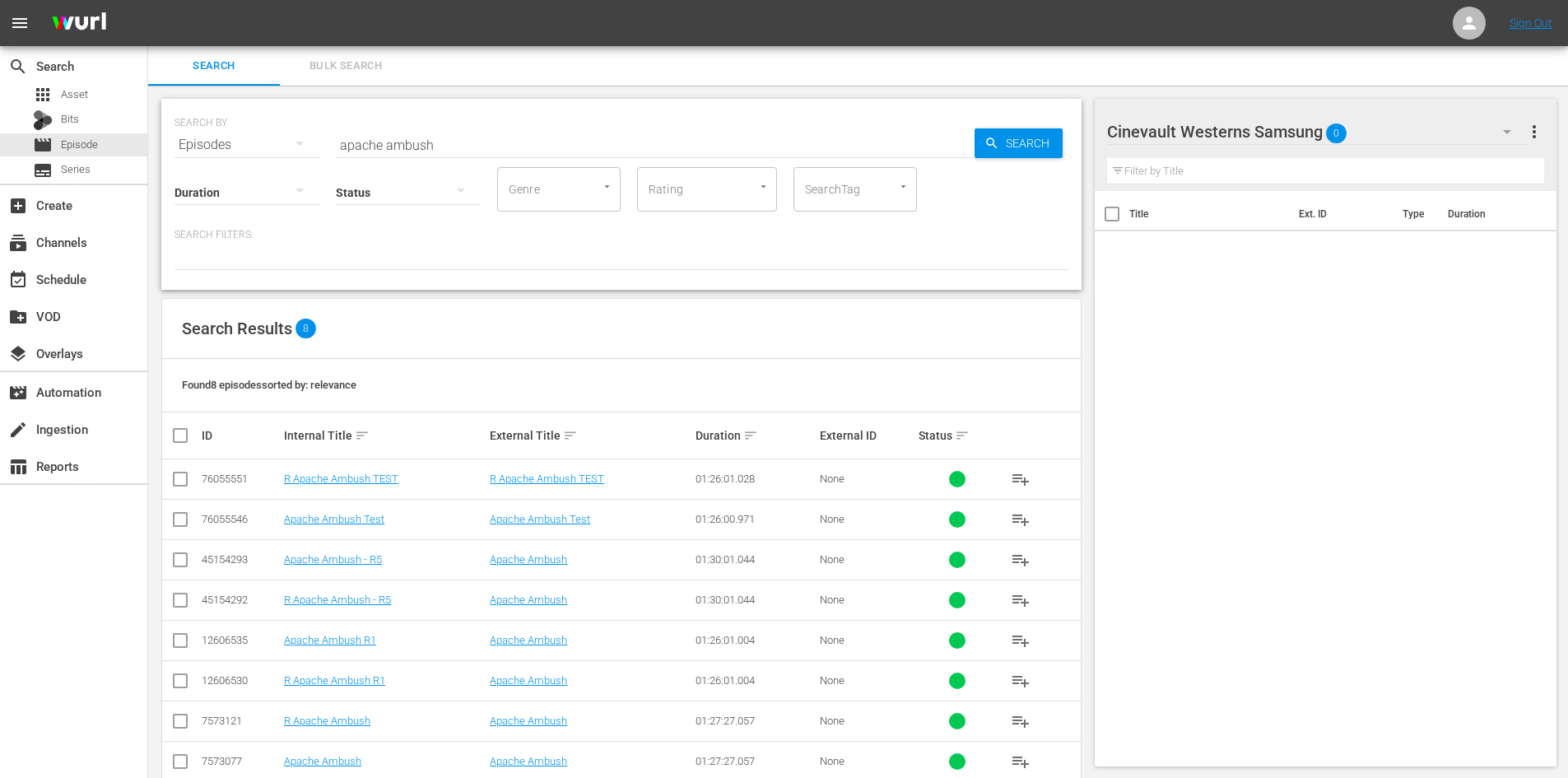
click at [1489, 140] on button "button" at bounding box center [1507, 132] width 40 height 40
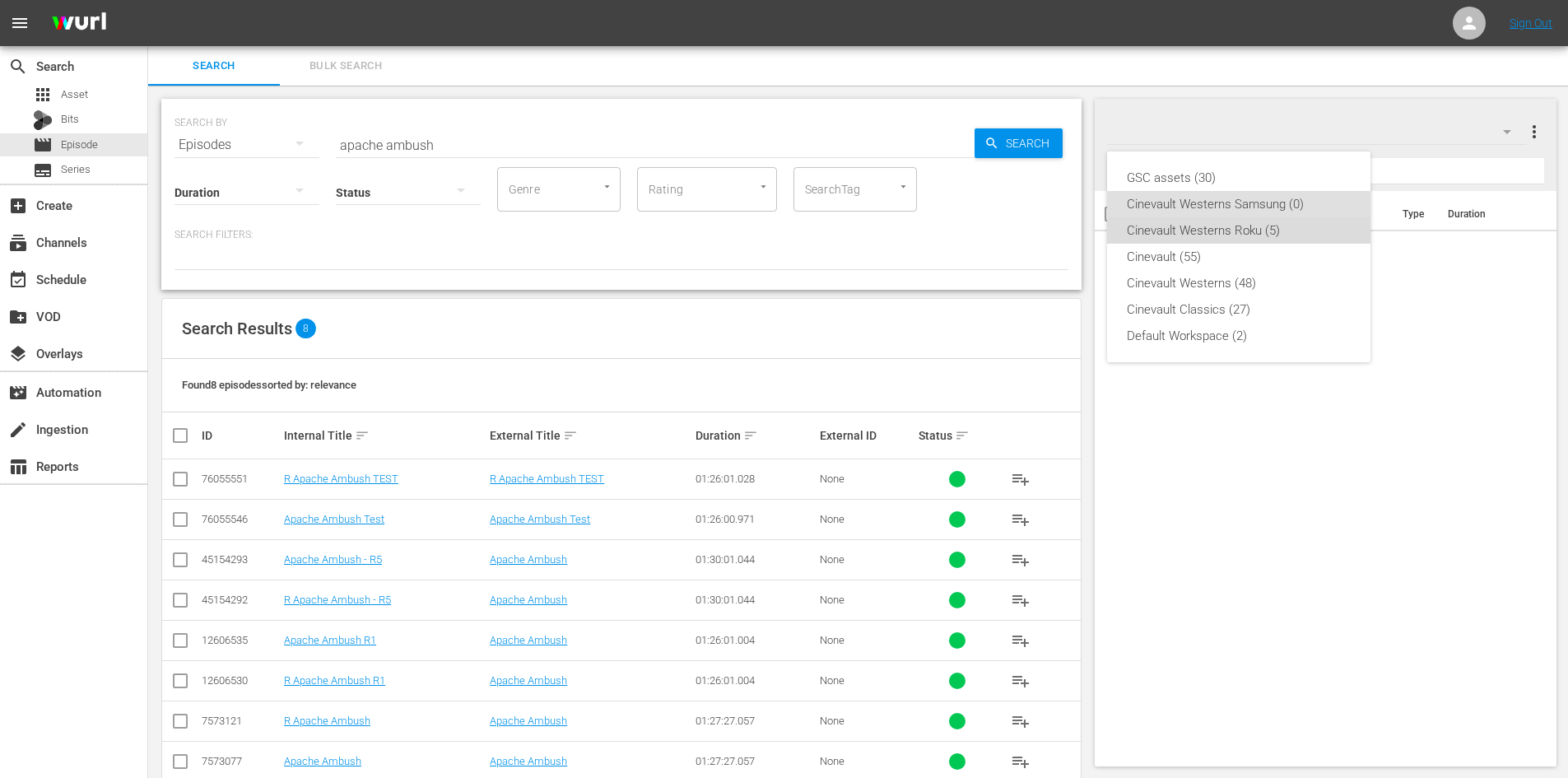
click at [1241, 233] on div "Cinevault Westerns Roku (5)" at bounding box center [1238, 230] width 224 height 26
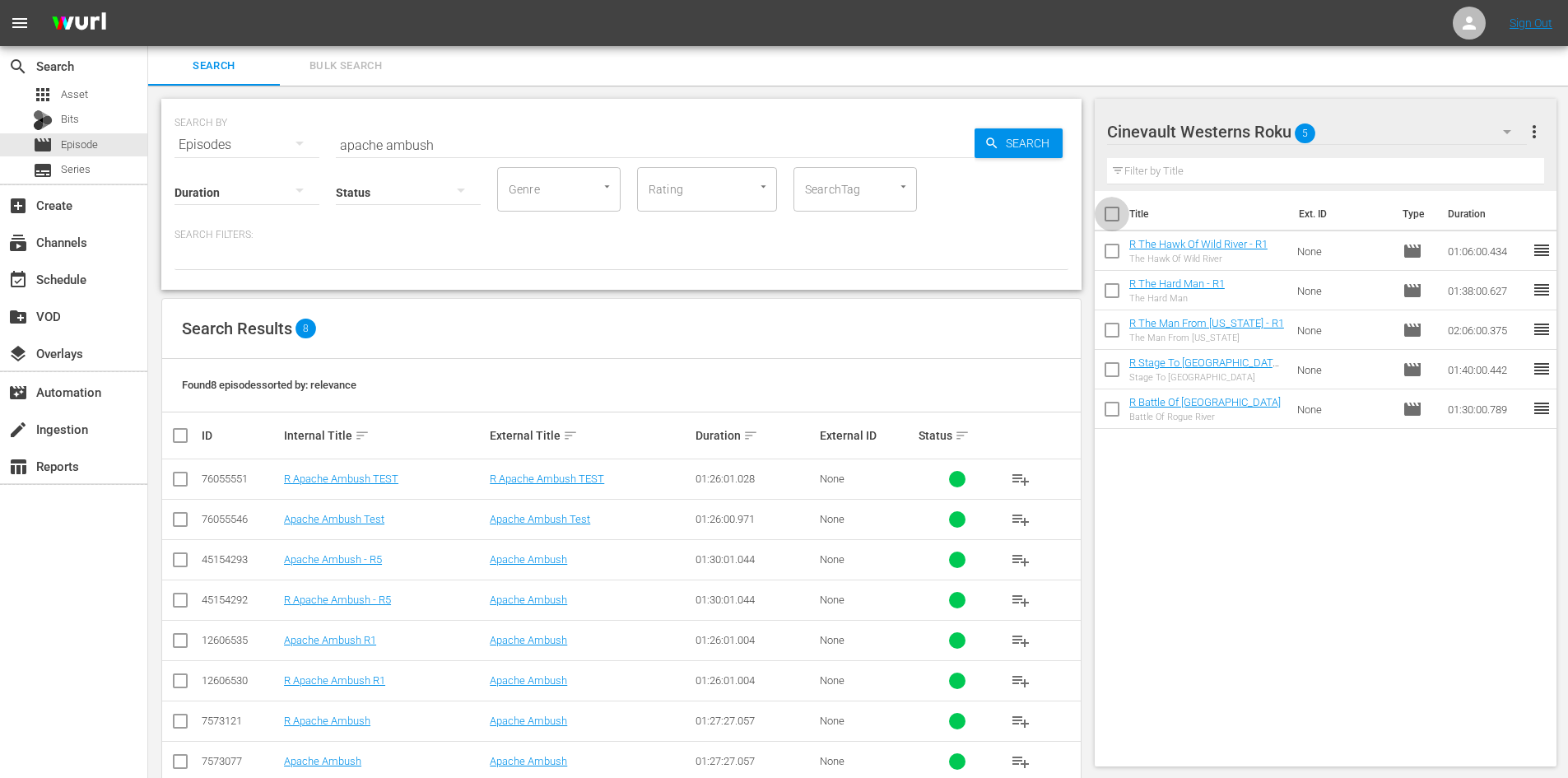
click at [1104, 211] on input "checkbox" at bounding box center [1112, 217] width 35 height 35
checkbox input "true"
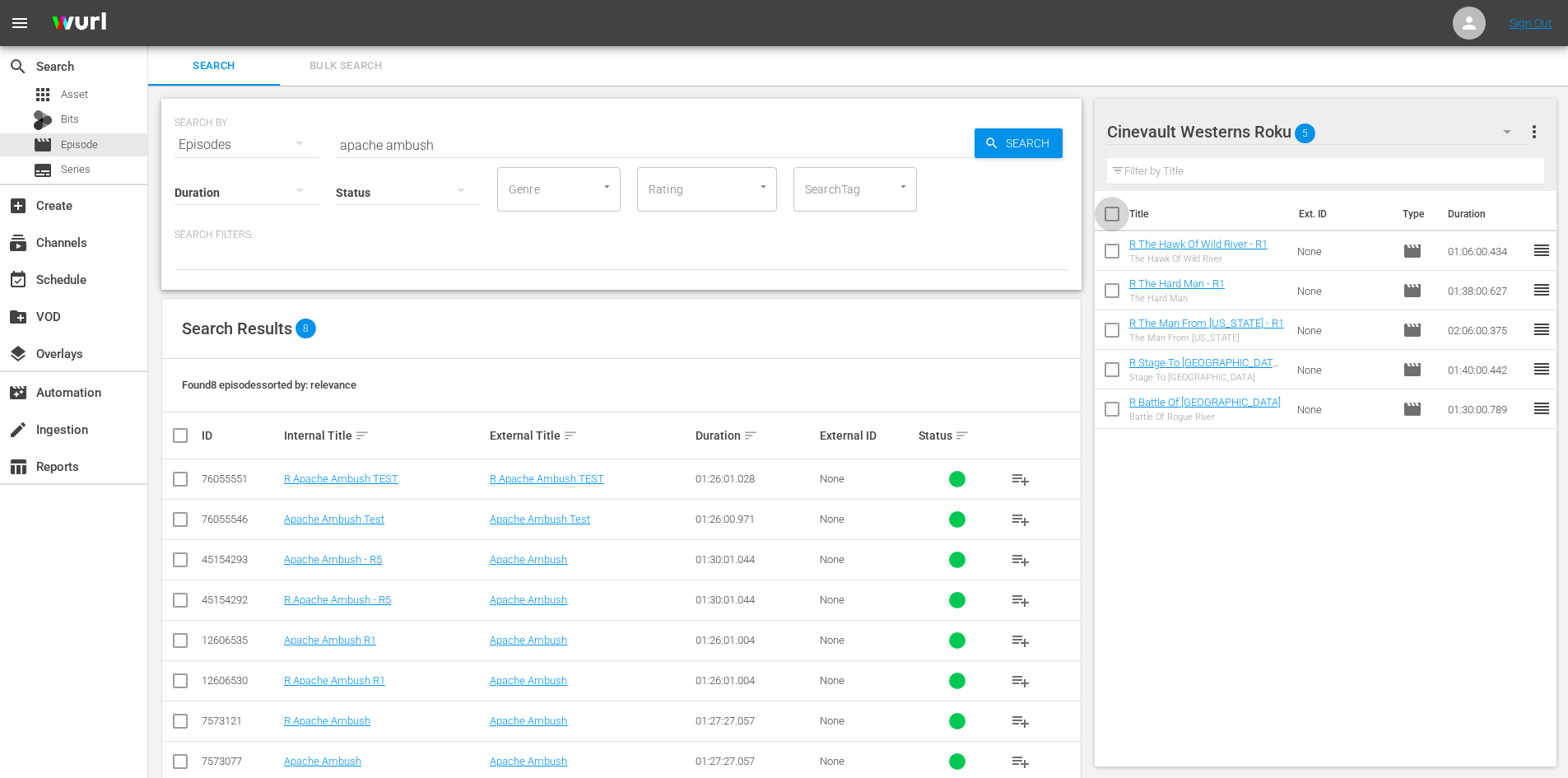
checkbox input "true"
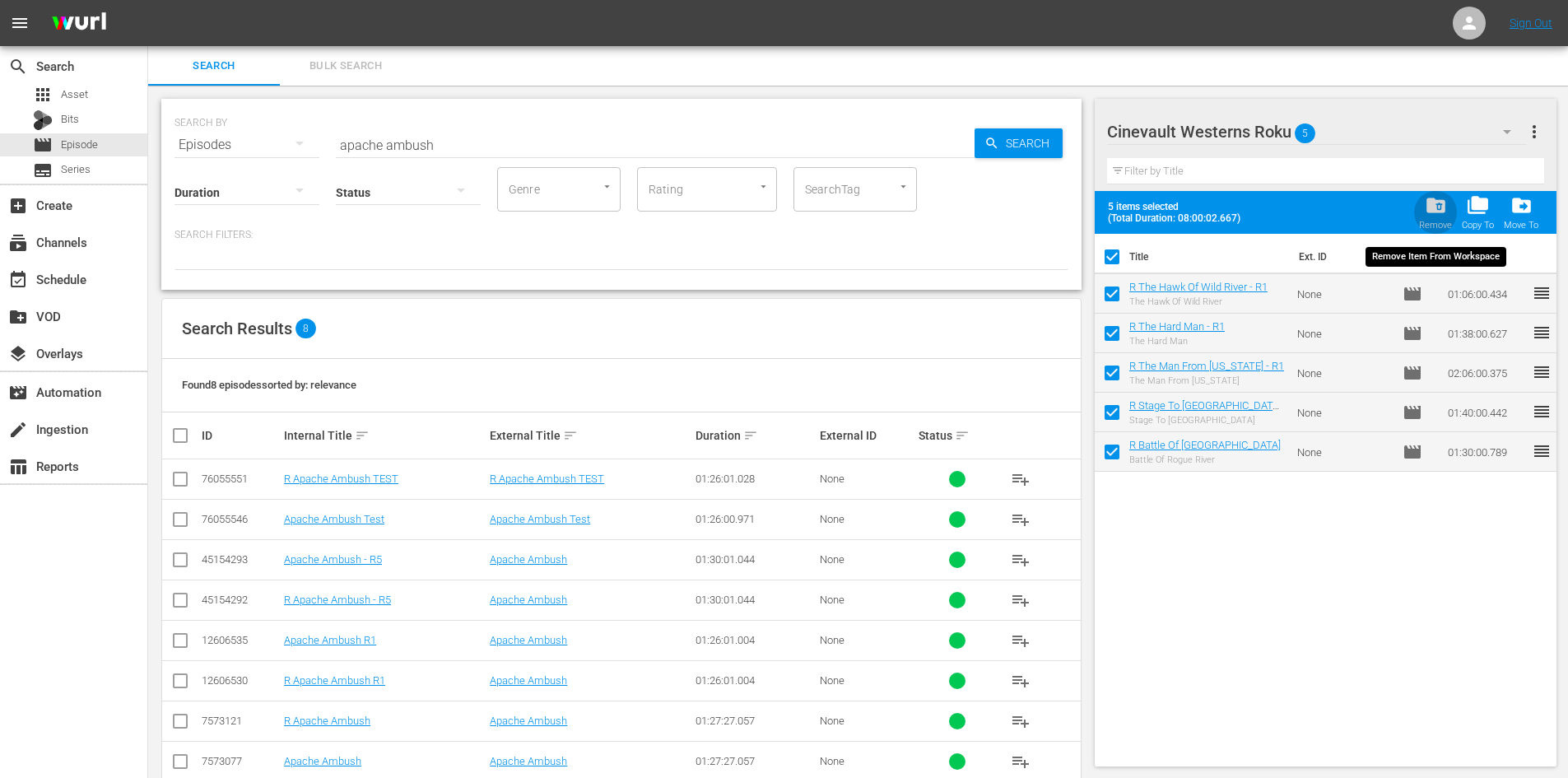
click at [1440, 200] on span "folder_delete" at bounding box center [1435, 205] width 22 height 22
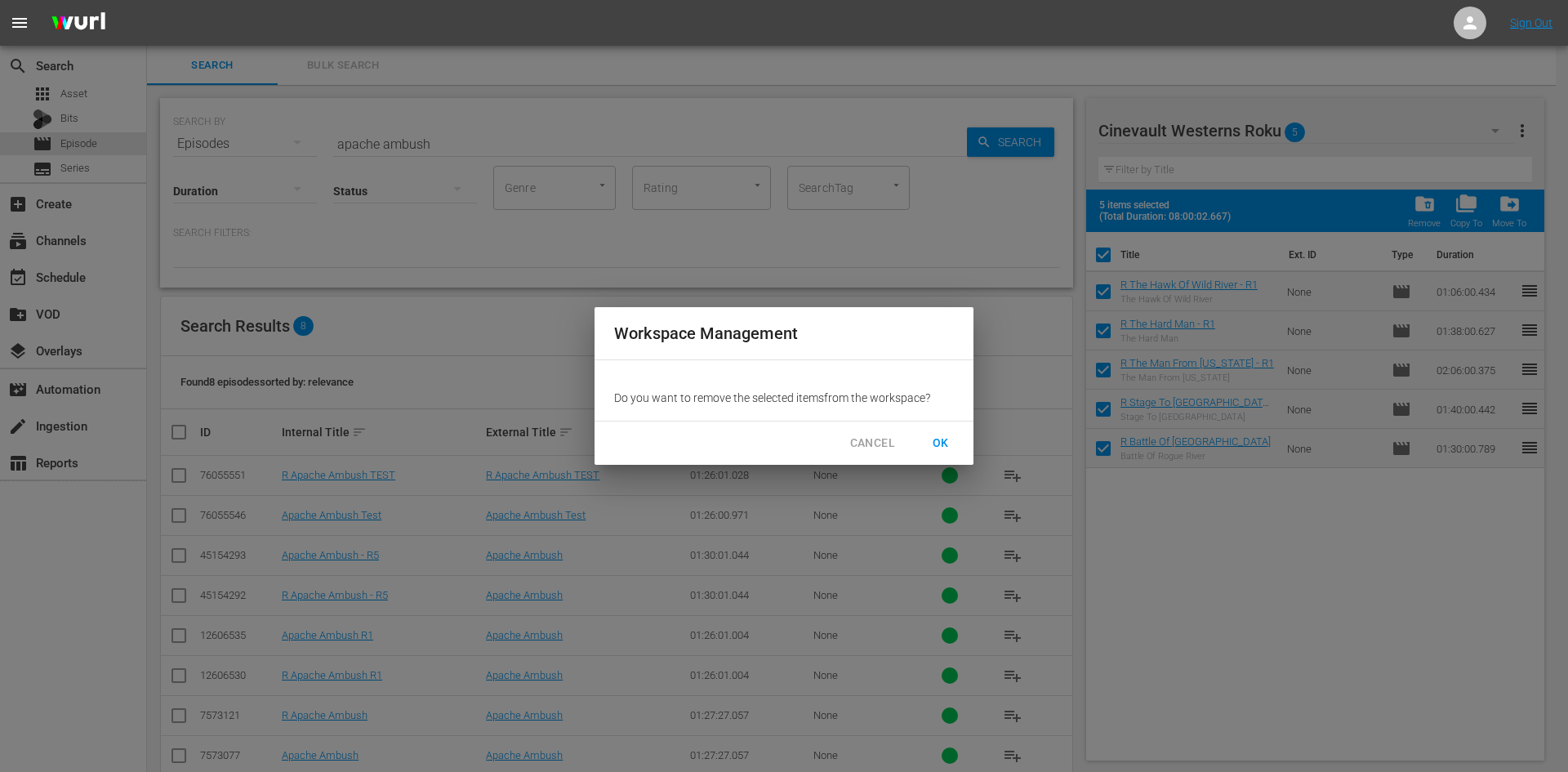
click at [957, 459] on div "CANCEL OK" at bounding box center [783, 443] width 379 height 43
click at [951, 454] on button "OK" at bounding box center [941, 443] width 52 height 30
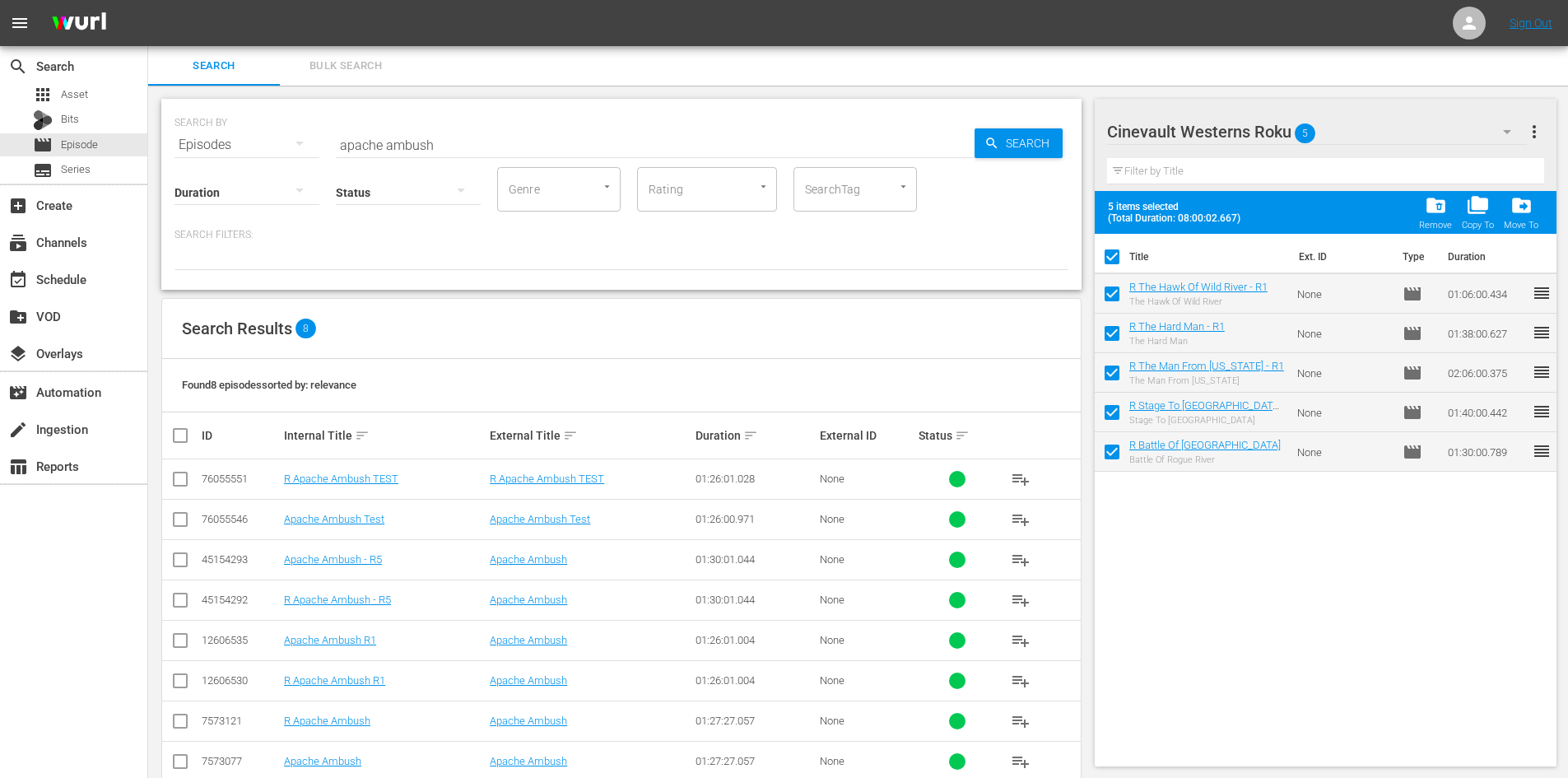
checkbox input "false"
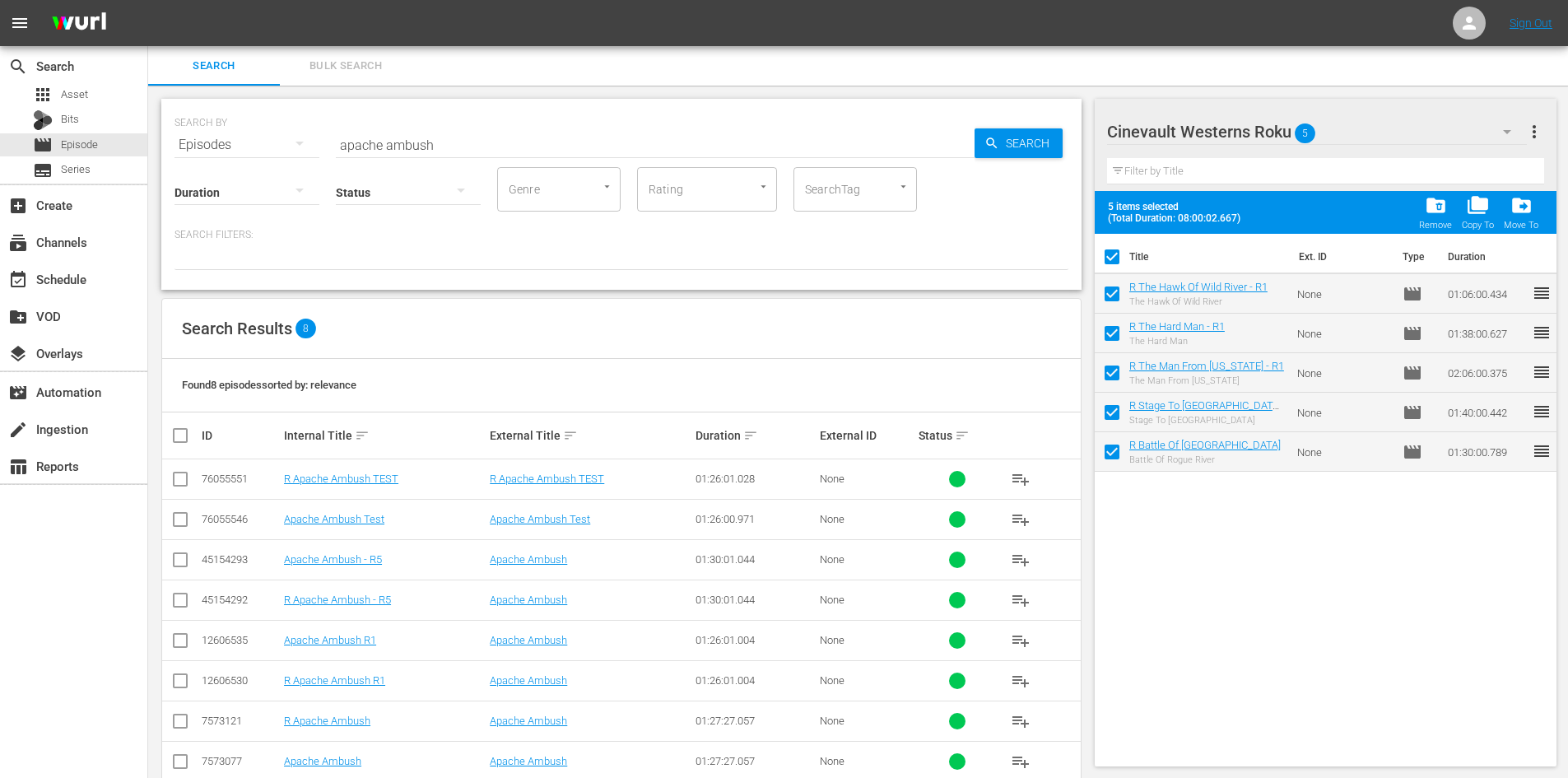
checkbox input "false"
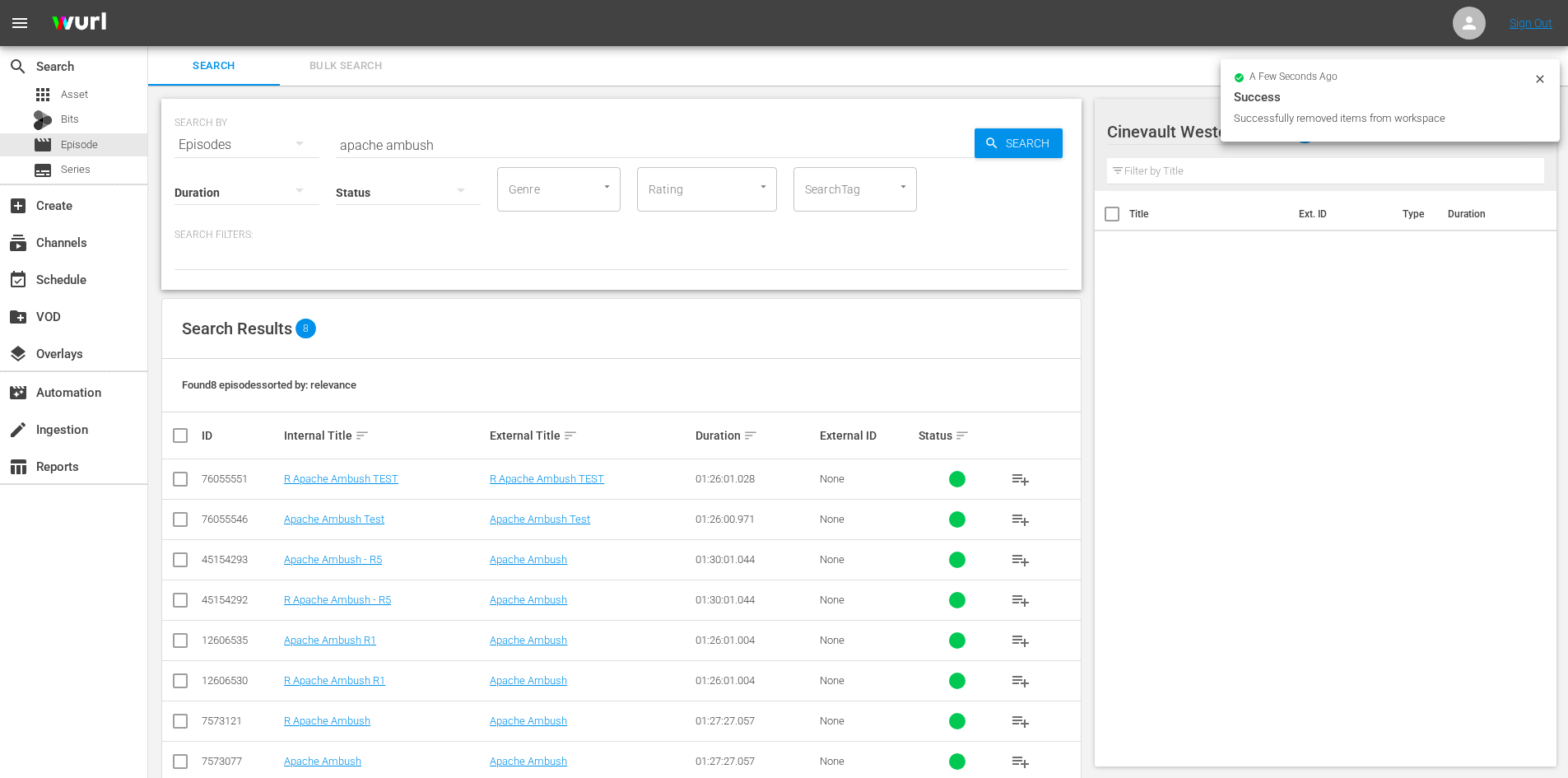
click at [1538, 73] on icon at bounding box center [1540, 79] width 13 height 13
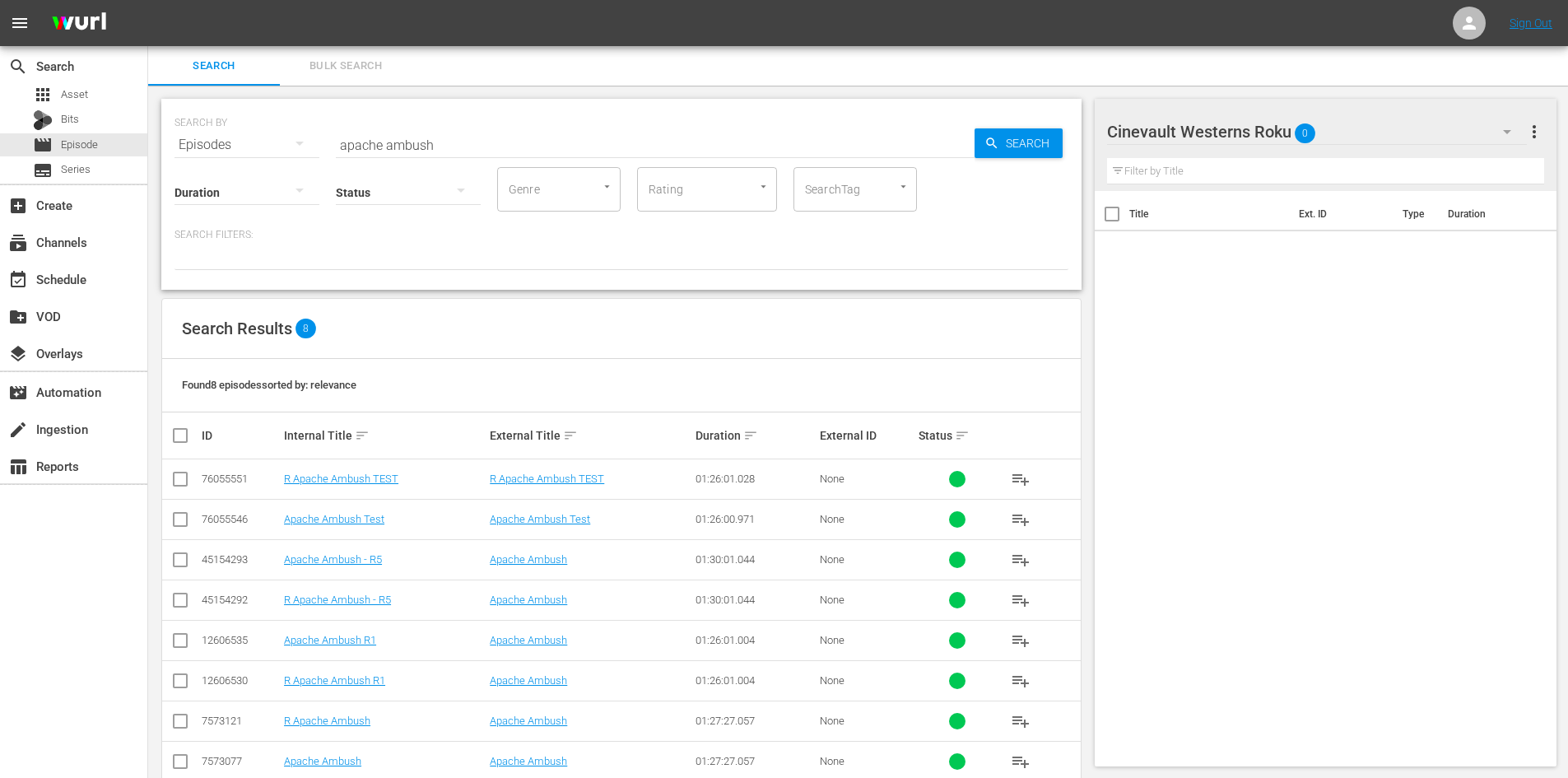
click at [1183, 316] on div "Title Ext. ID Type Duration" at bounding box center [1326, 474] width 463 height 568
click at [182, 598] on input "checkbox" at bounding box center [181, 603] width 20 height 20
checkbox input "true"
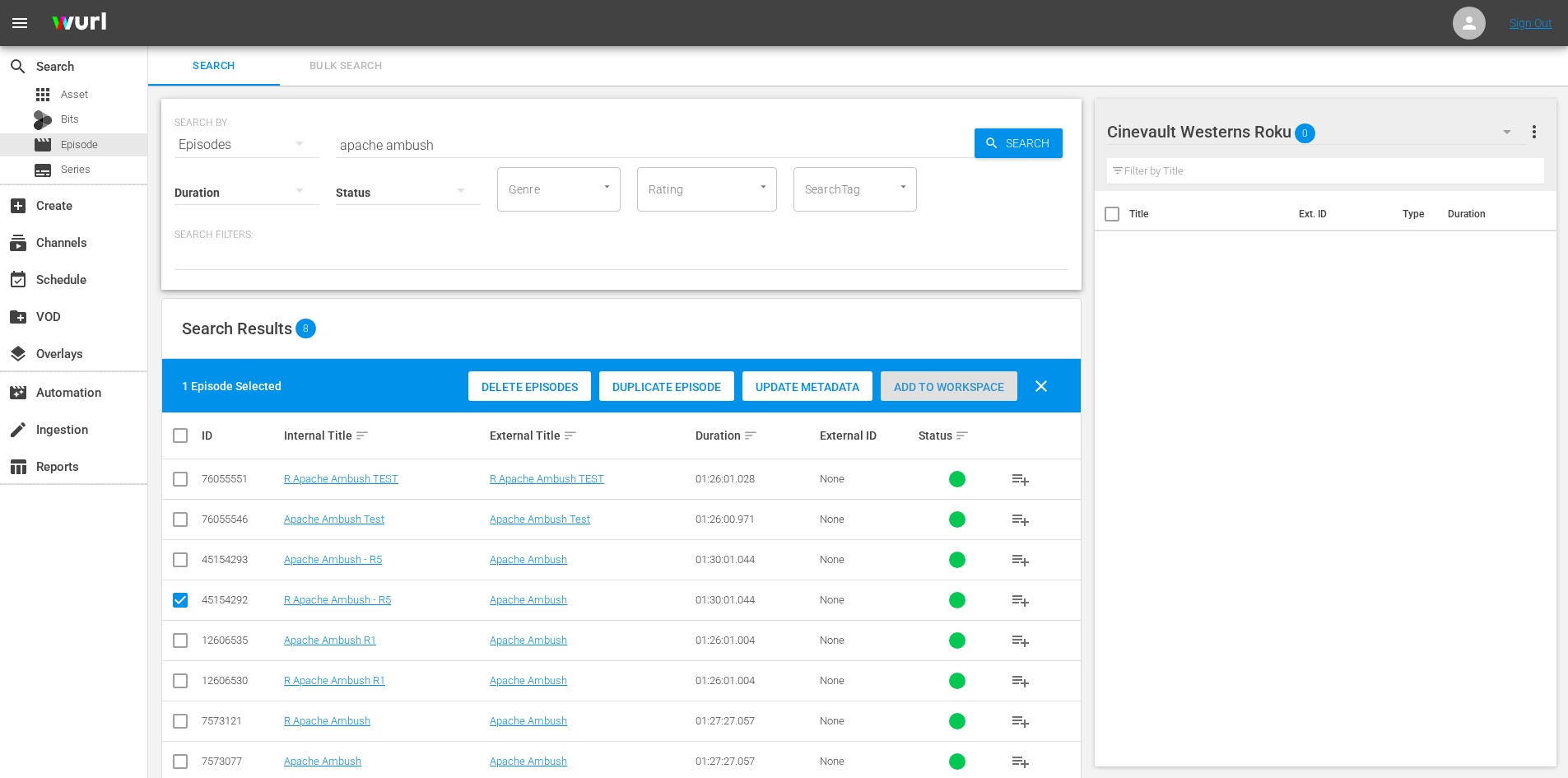
click at [934, 397] on div "Add to Workspace" at bounding box center [949, 387] width 137 height 31
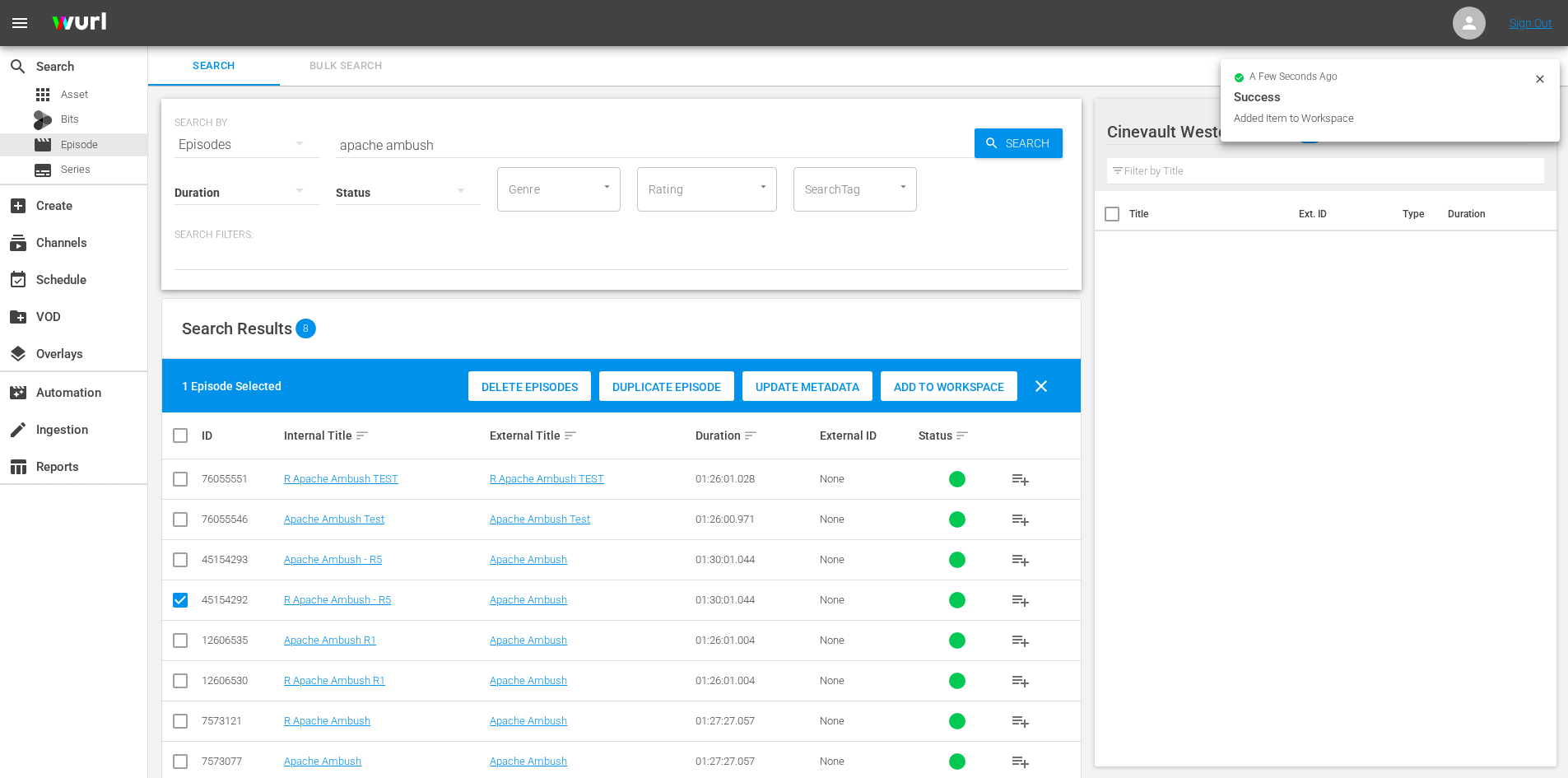
click at [1537, 84] on icon at bounding box center [1540, 79] width 13 height 13
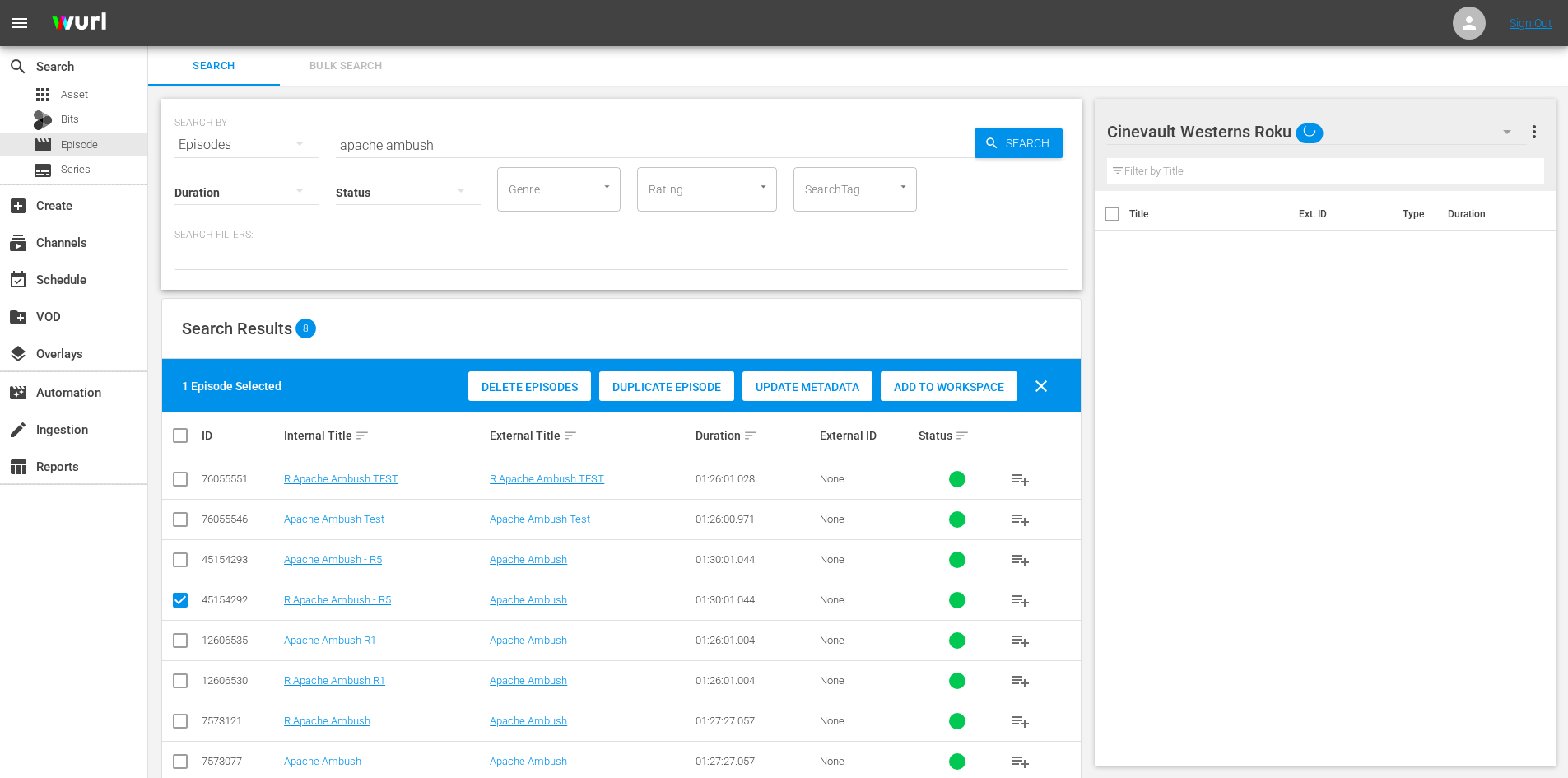
click at [1511, 130] on icon "button" at bounding box center [1507, 132] width 20 height 20
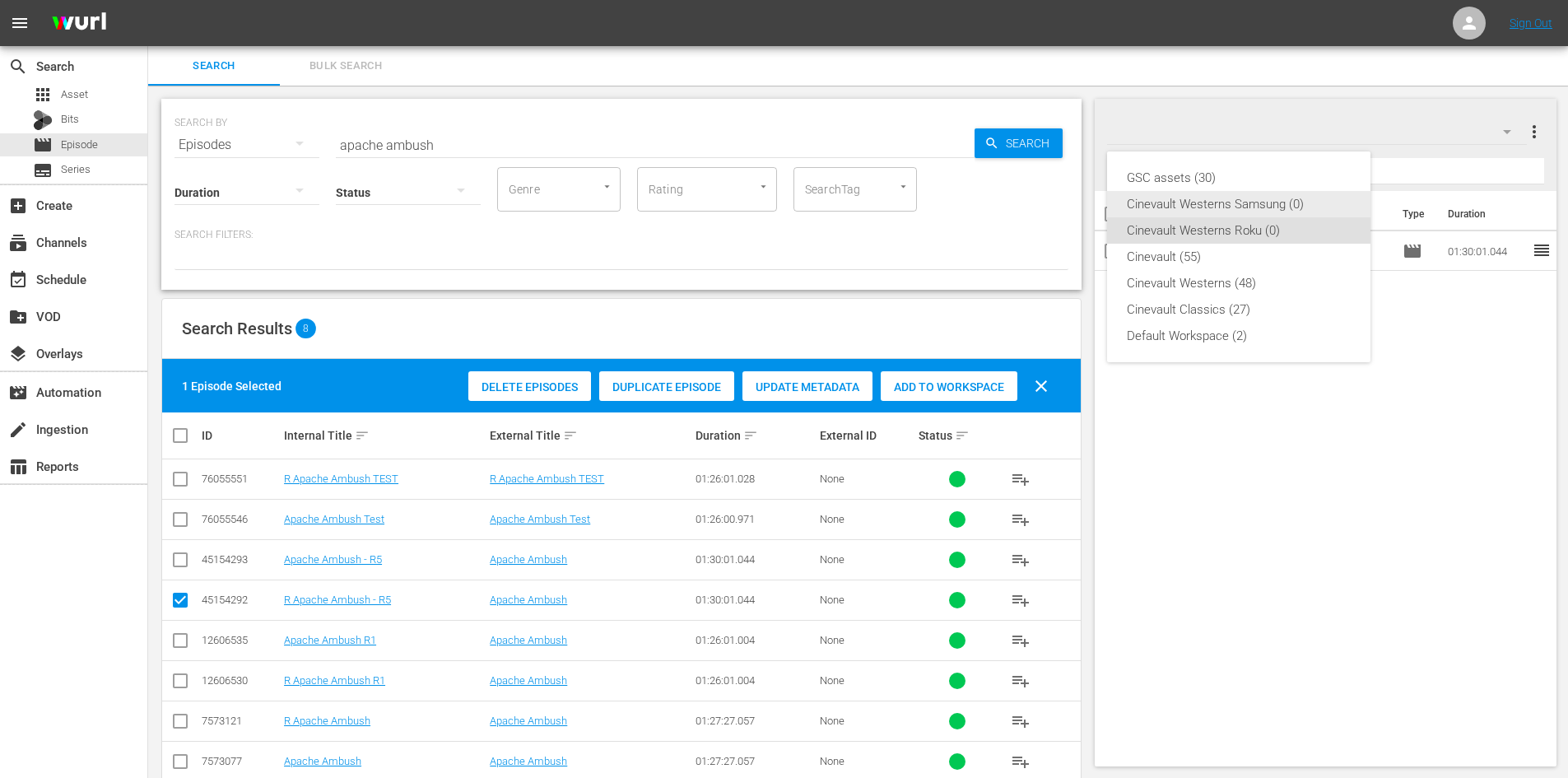
click at [1278, 205] on div "Cinevault Westerns Samsung (0)" at bounding box center [1238, 204] width 224 height 26
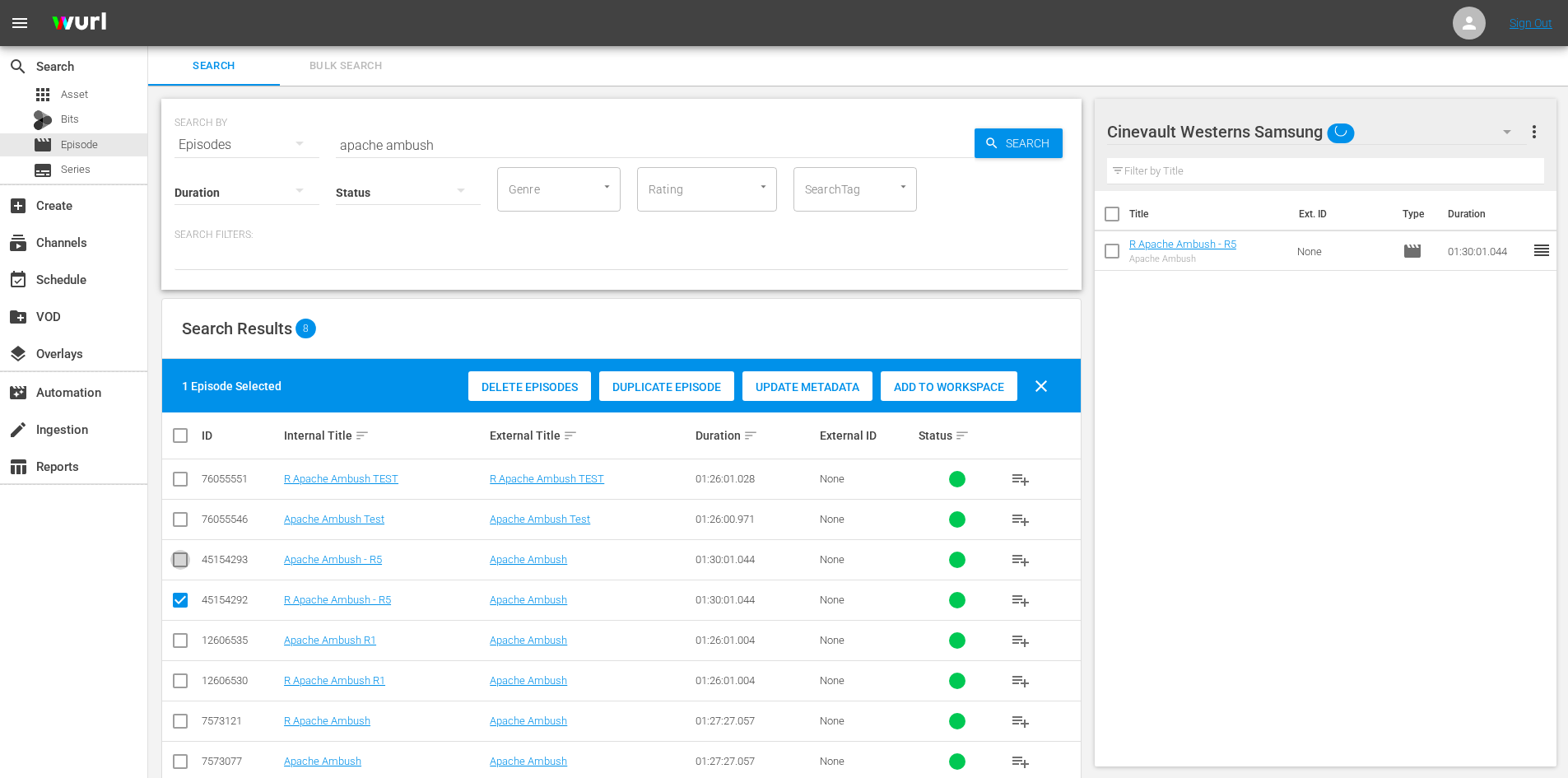
click at [184, 564] on input "checkbox" at bounding box center [181, 563] width 20 height 20
checkbox input "true"
click at [185, 602] on input "checkbox" at bounding box center [181, 603] width 20 height 20
checkbox input "false"
click at [972, 377] on div "Add to Workspace" at bounding box center [949, 387] width 137 height 31
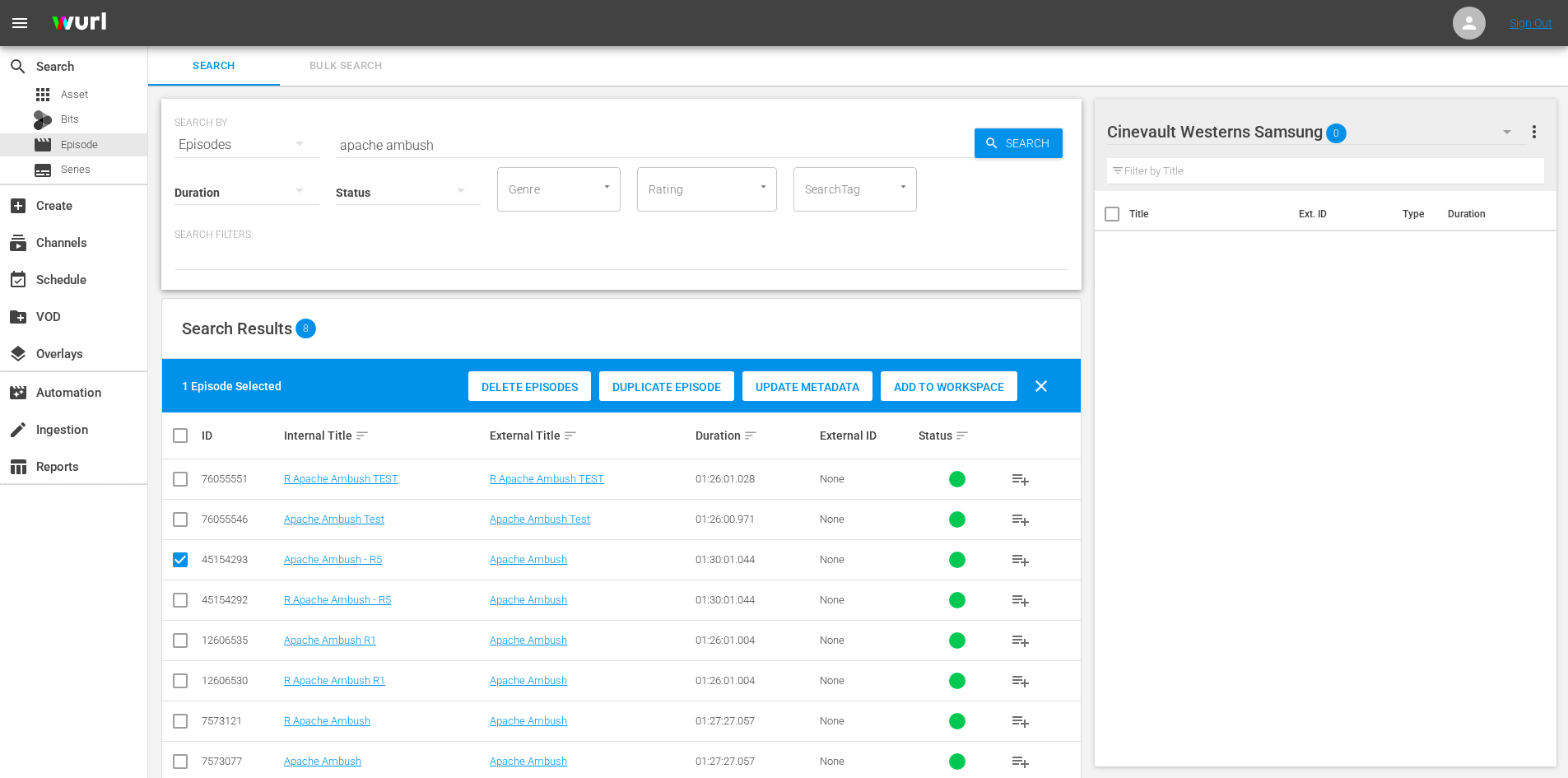
click at [633, 137] on input "apache ambush" at bounding box center [655, 145] width 638 height 40
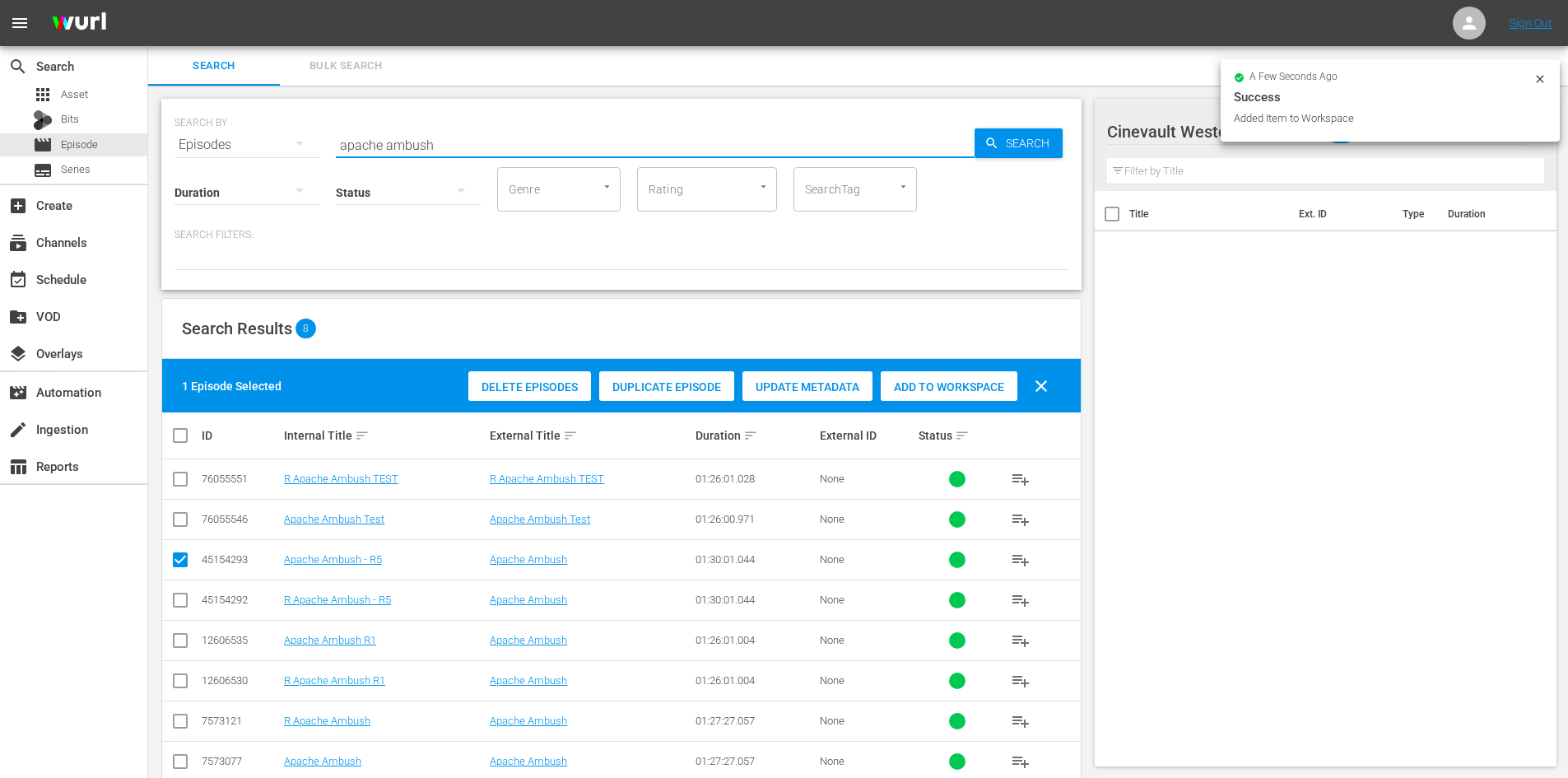
click at [633, 137] on input "apache ambush" at bounding box center [655, 145] width 638 height 40
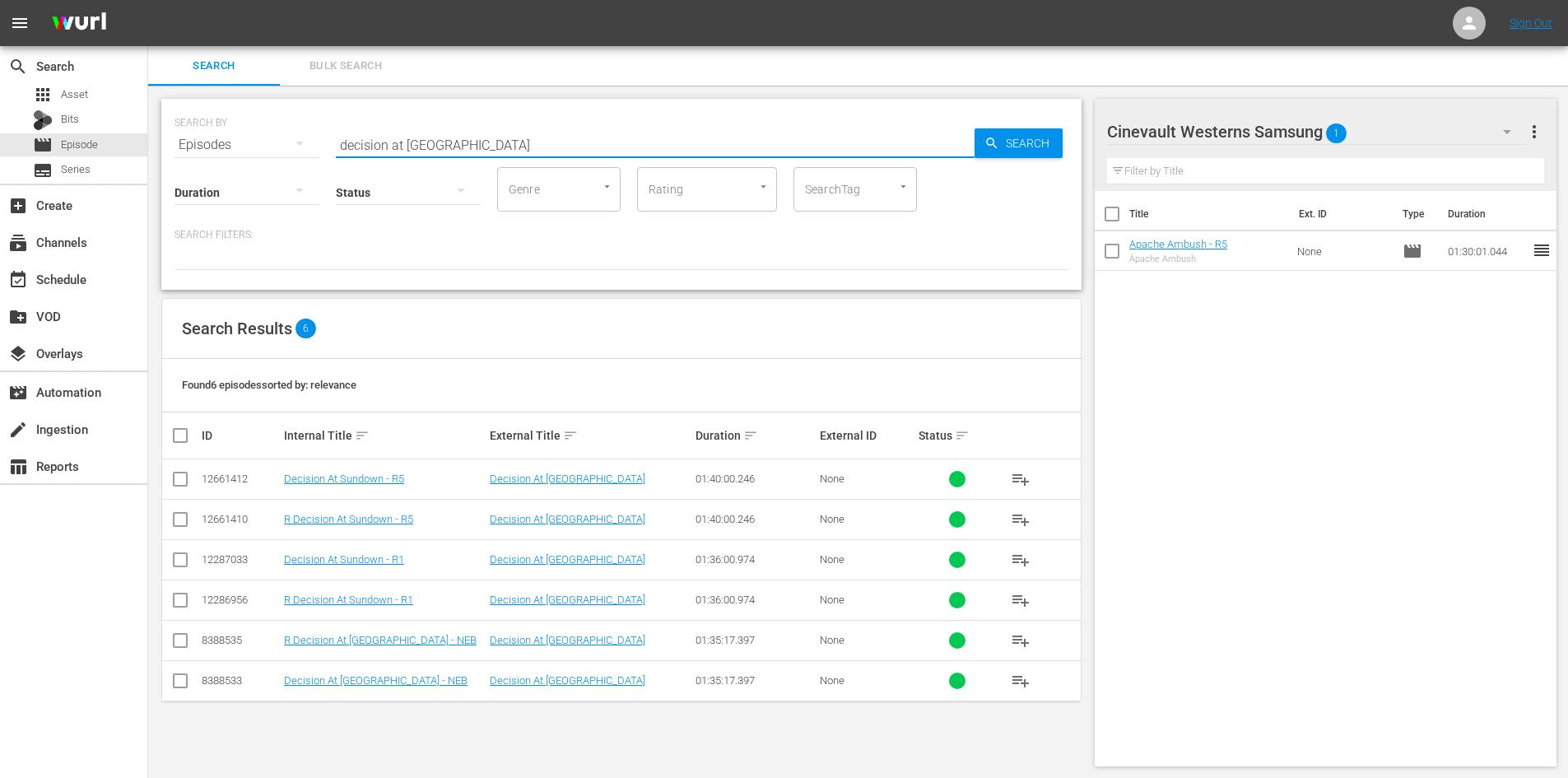
type input "decision at [GEOGRAPHIC_DATA]"
click at [181, 482] on input "checkbox" at bounding box center [181, 483] width 20 height 20
checkbox input "true"
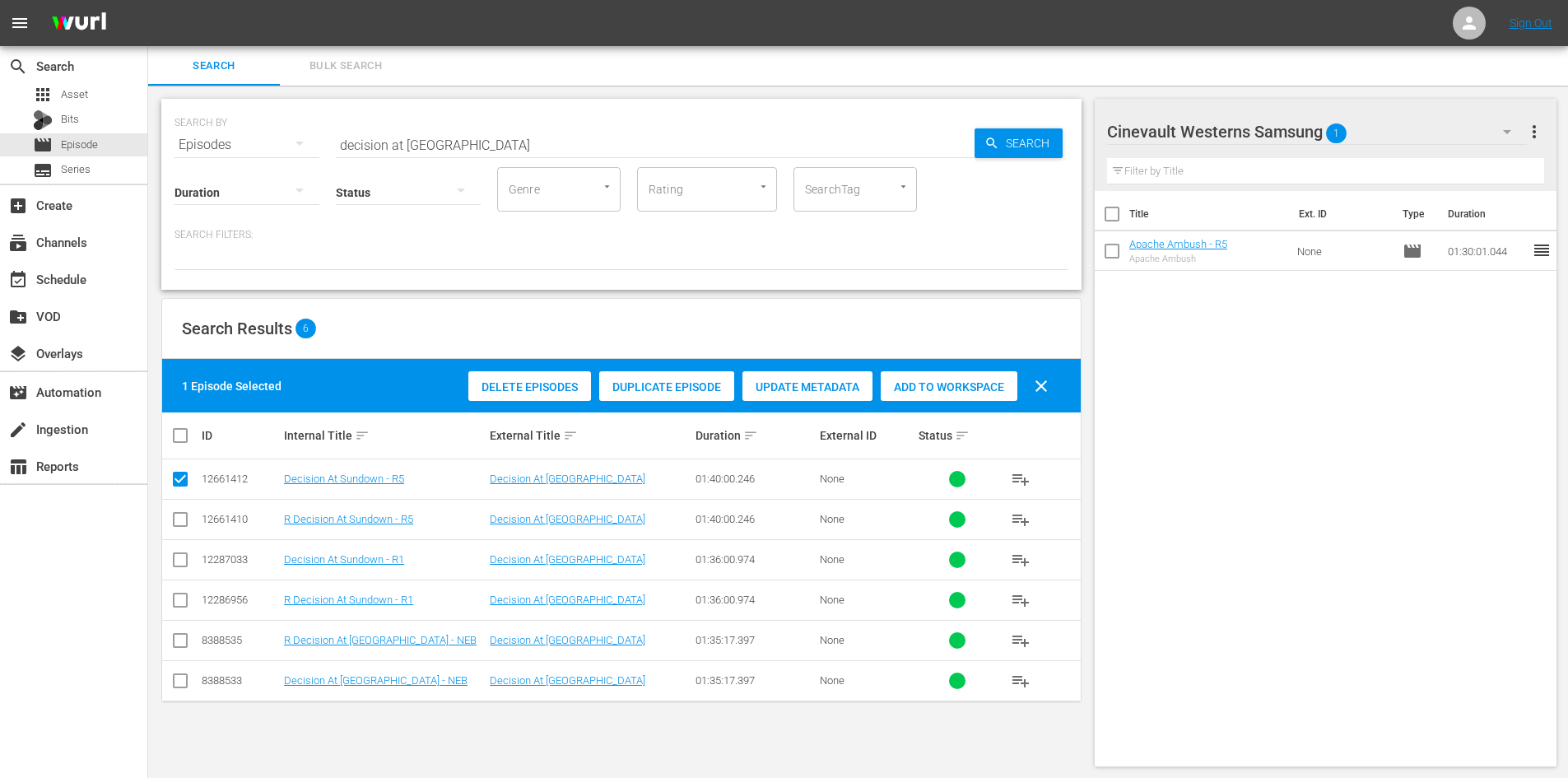
click at [874, 387] on div "Delete Episodes Duplicate Episode Update Metadata Add to Workspace clear" at bounding box center [762, 386] width 596 height 40
click at [954, 392] on span "Add to Workspace" at bounding box center [949, 387] width 137 height 13
click at [1483, 125] on div "Cinevault Westerns Samsung 2" at bounding box center [1316, 132] width 420 height 46
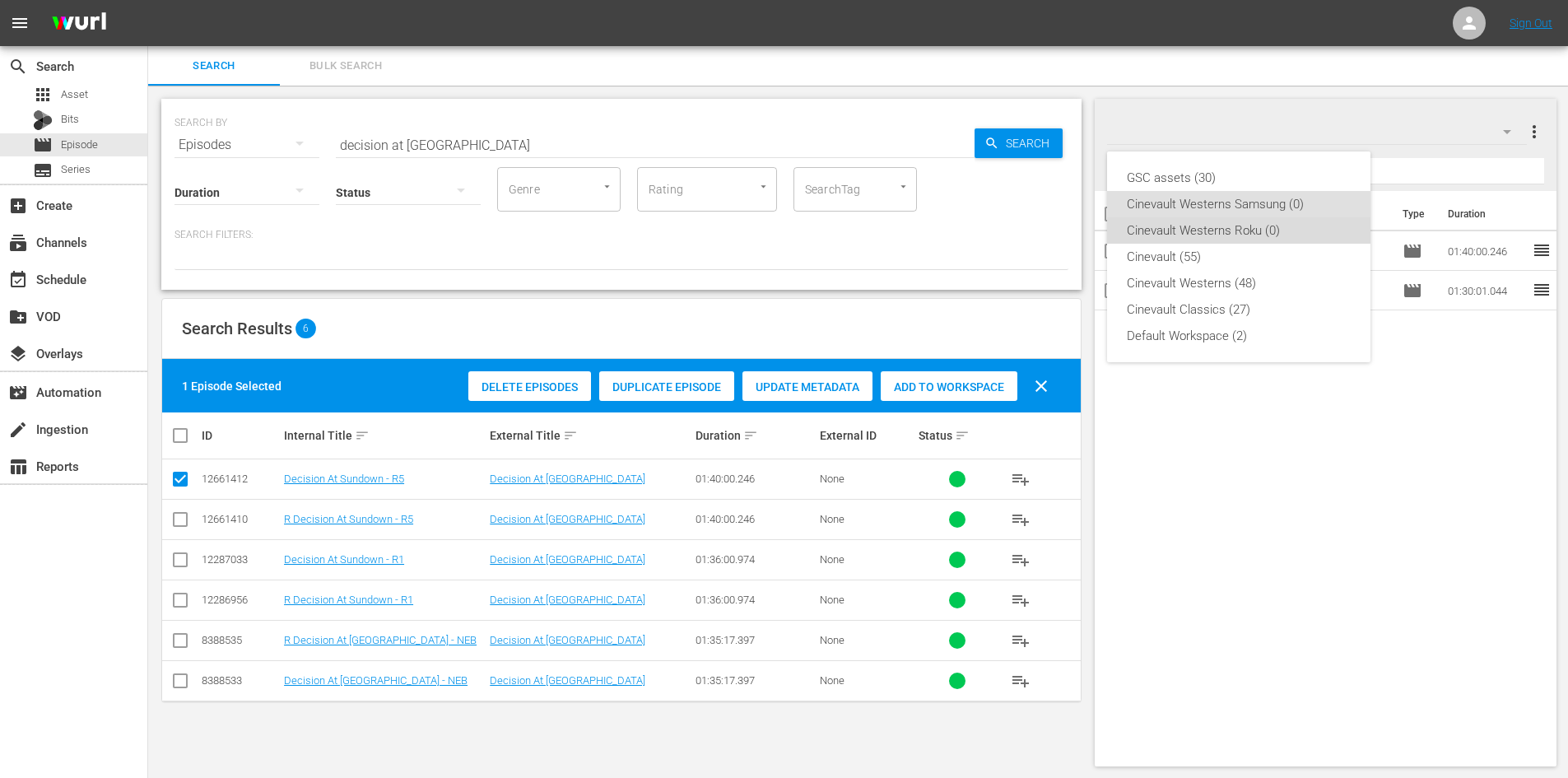
click at [1210, 233] on div "Cinevault Westerns Roku (0)" at bounding box center [1238, 230] width 224 height 26
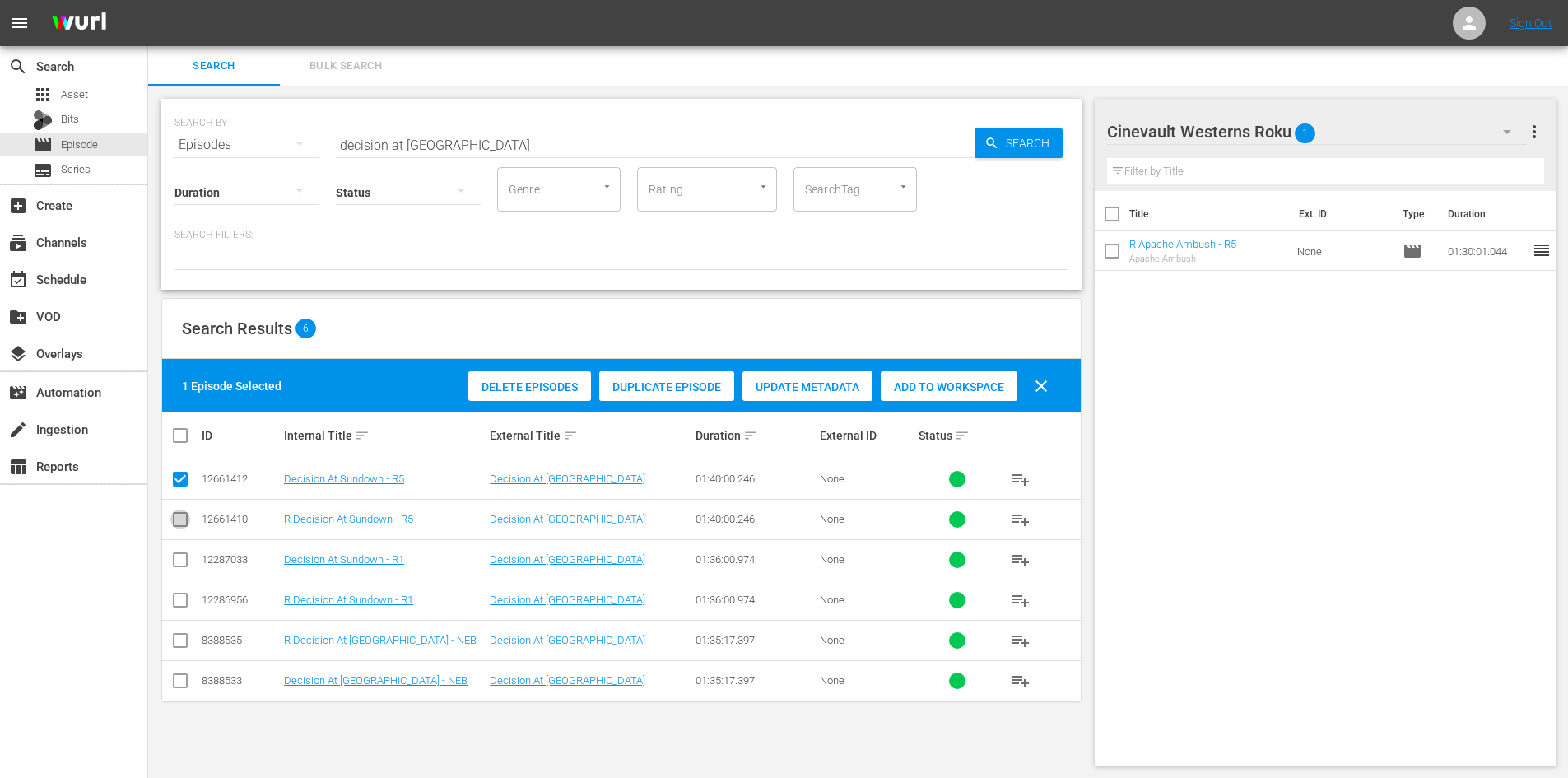
click at [187, 530] on input "checkbox" at bounding box center [181, 523] width 20 height 20
checkbox input "true"
click at [186, 476] on input "checkbox" at bounding box center [181, 483] width 20 height 20
checkbox input "false"
click at [966, 375] on div "Add to Workspace" at bounding box center [949, 387] width 137 height 31
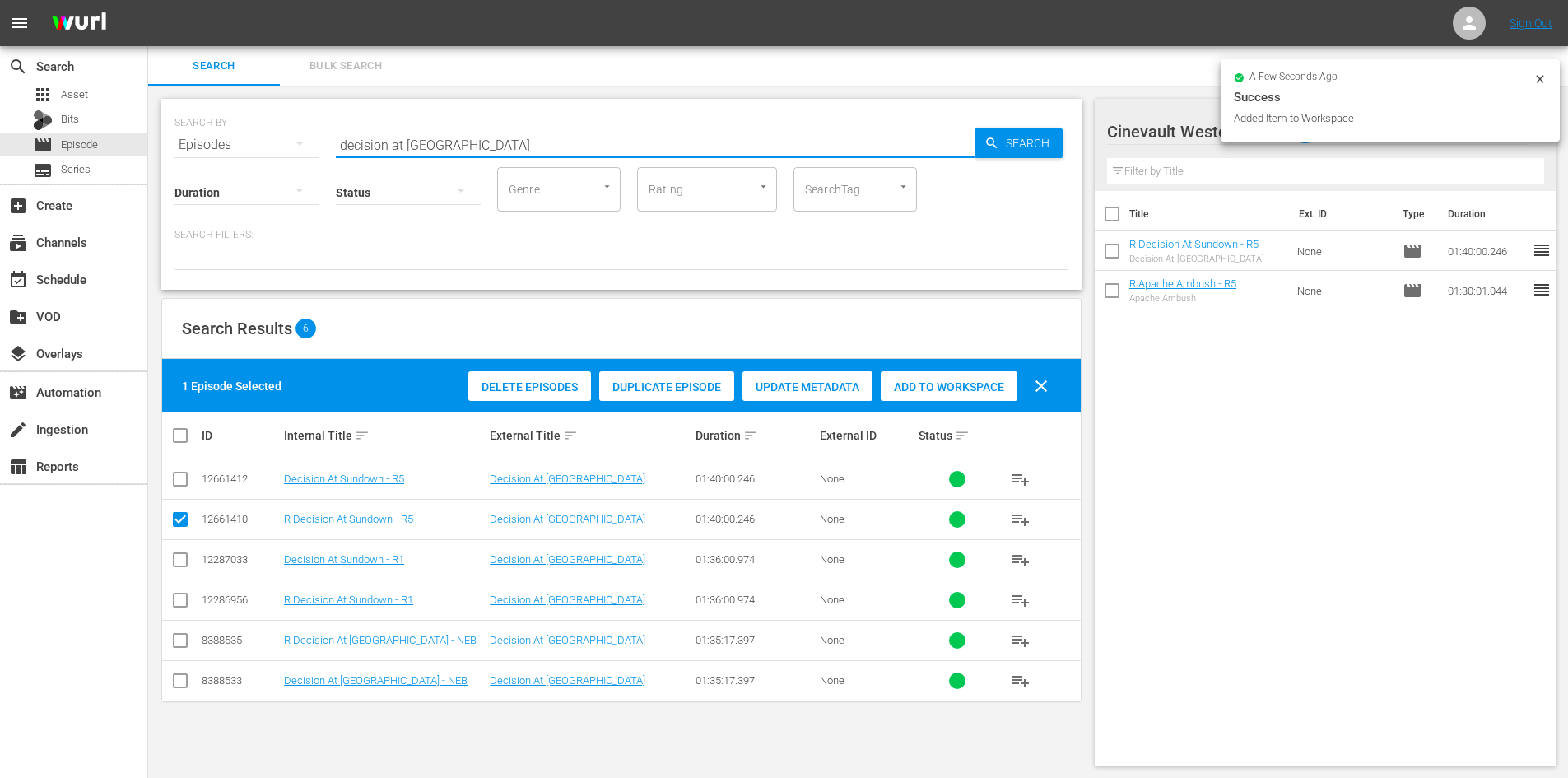
click at [553, 139] on input "decision at [GEOGRAPHIC_DATA]" at bounding box center [655, 145] width 638 height 40
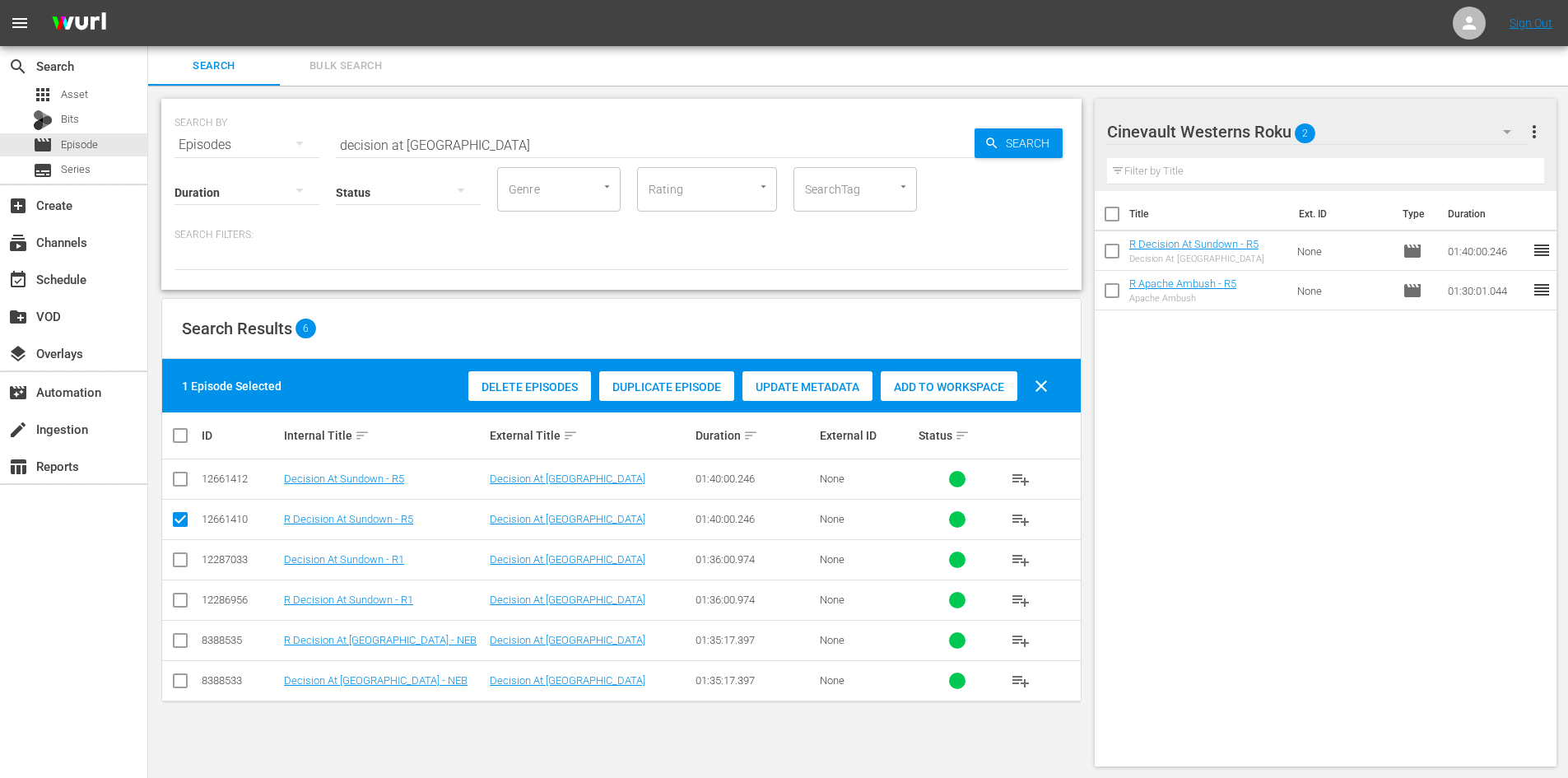
click at [588, 138] on input "decision at [GEOGRAPHIC_DATA]" at bounding box center [655, 145] width 638 height 40
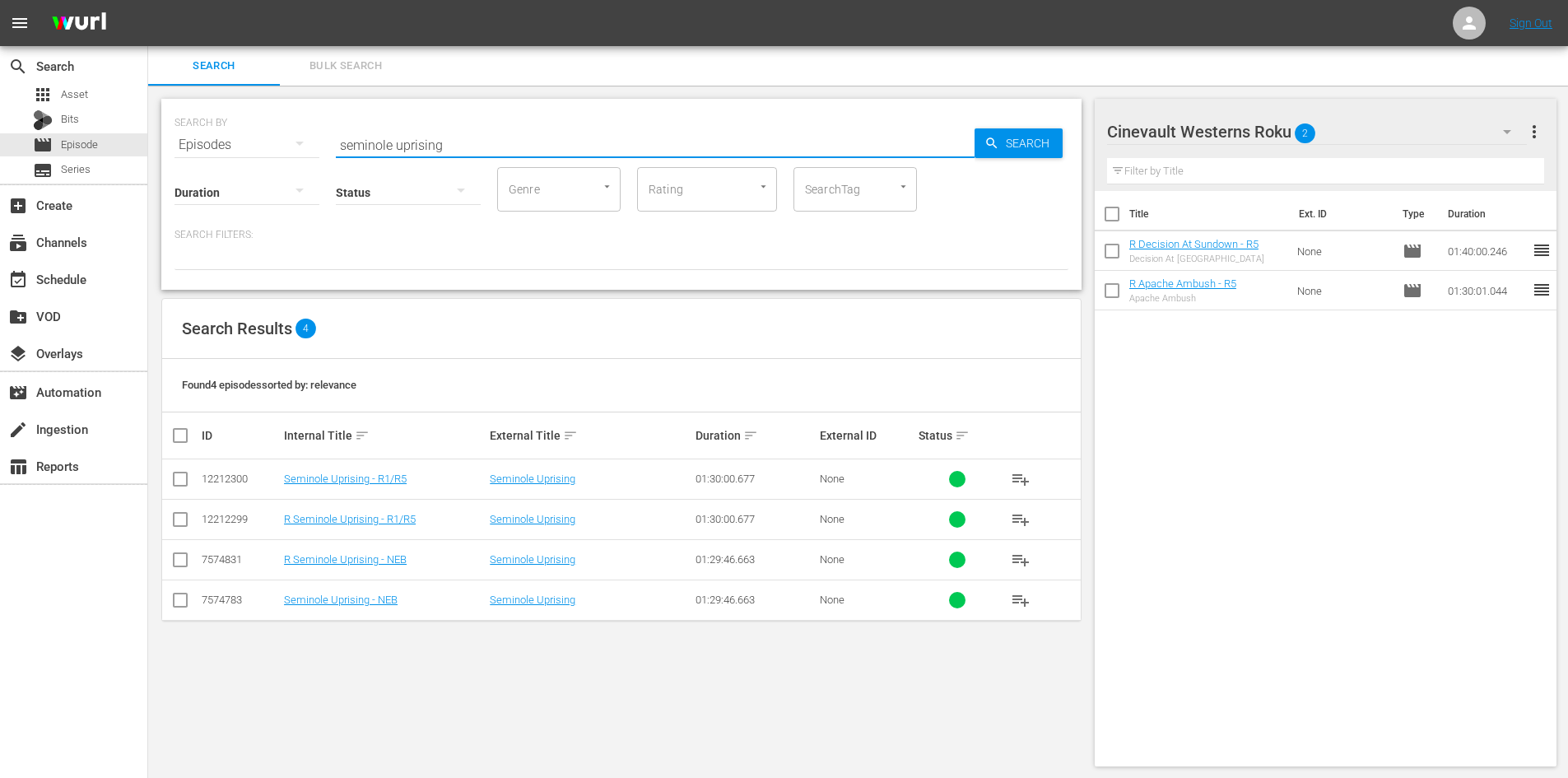
type input "seminole uprising"
click at [188, 526] on input "checkbox" at bounding box center [181, 523] width 20 height 20
checkbox input "true"
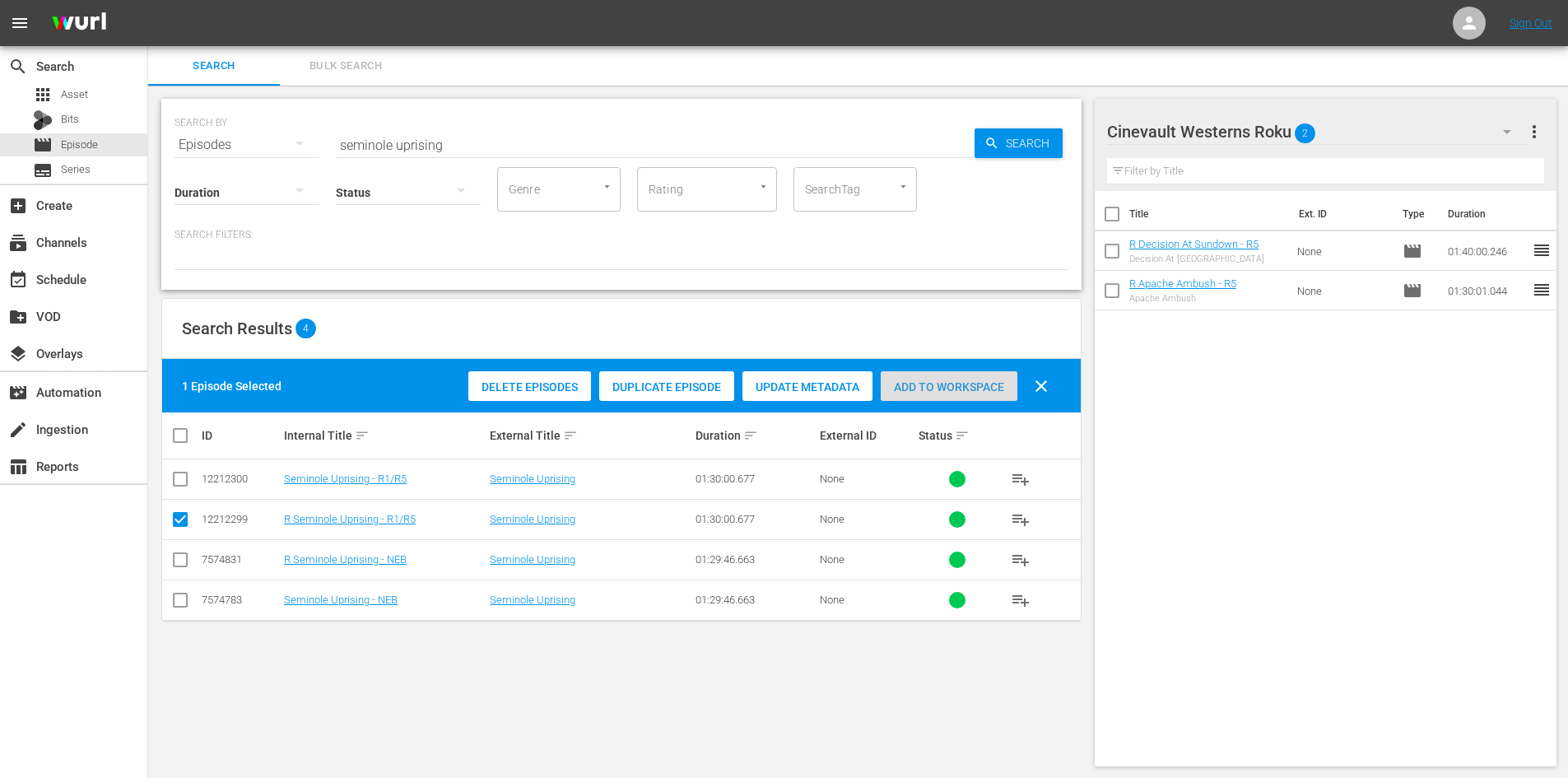
click at [972, 388] on span "Add to Workspace" at bounding box center [949, 387] width 137 height 13
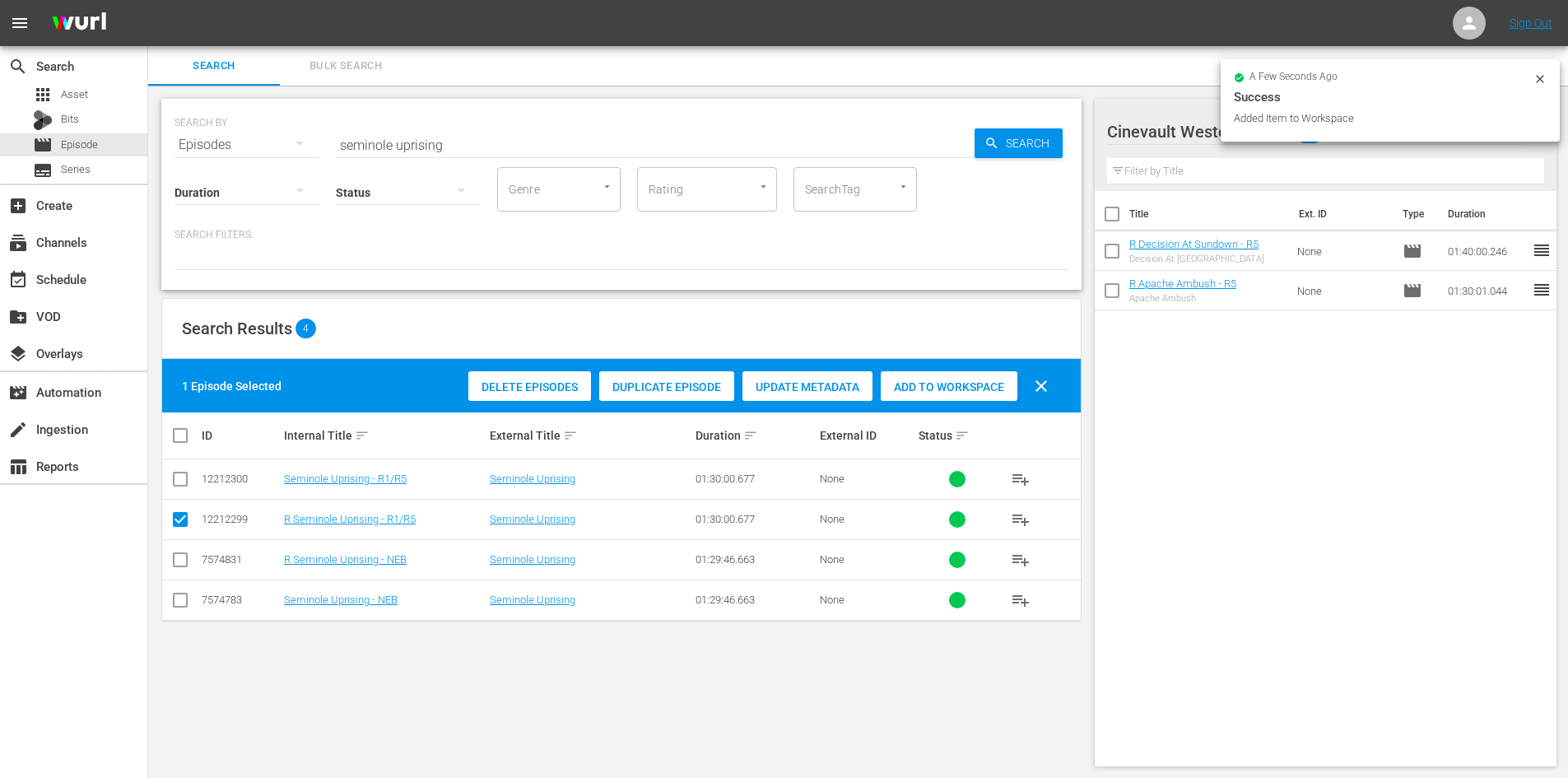
drag, startPoint x: 1556, startPoint y: 83, endPoint x: 1540, endPoint y: 76, distance: 17.5
click at [1556, 84] on div "a few seconds ago Success Added Item to Workspace" at bounding box center [1390, 101] width 339 height 83
click at [1540, 76] on icon at bounding box center [1540, 79] width 13 height 13
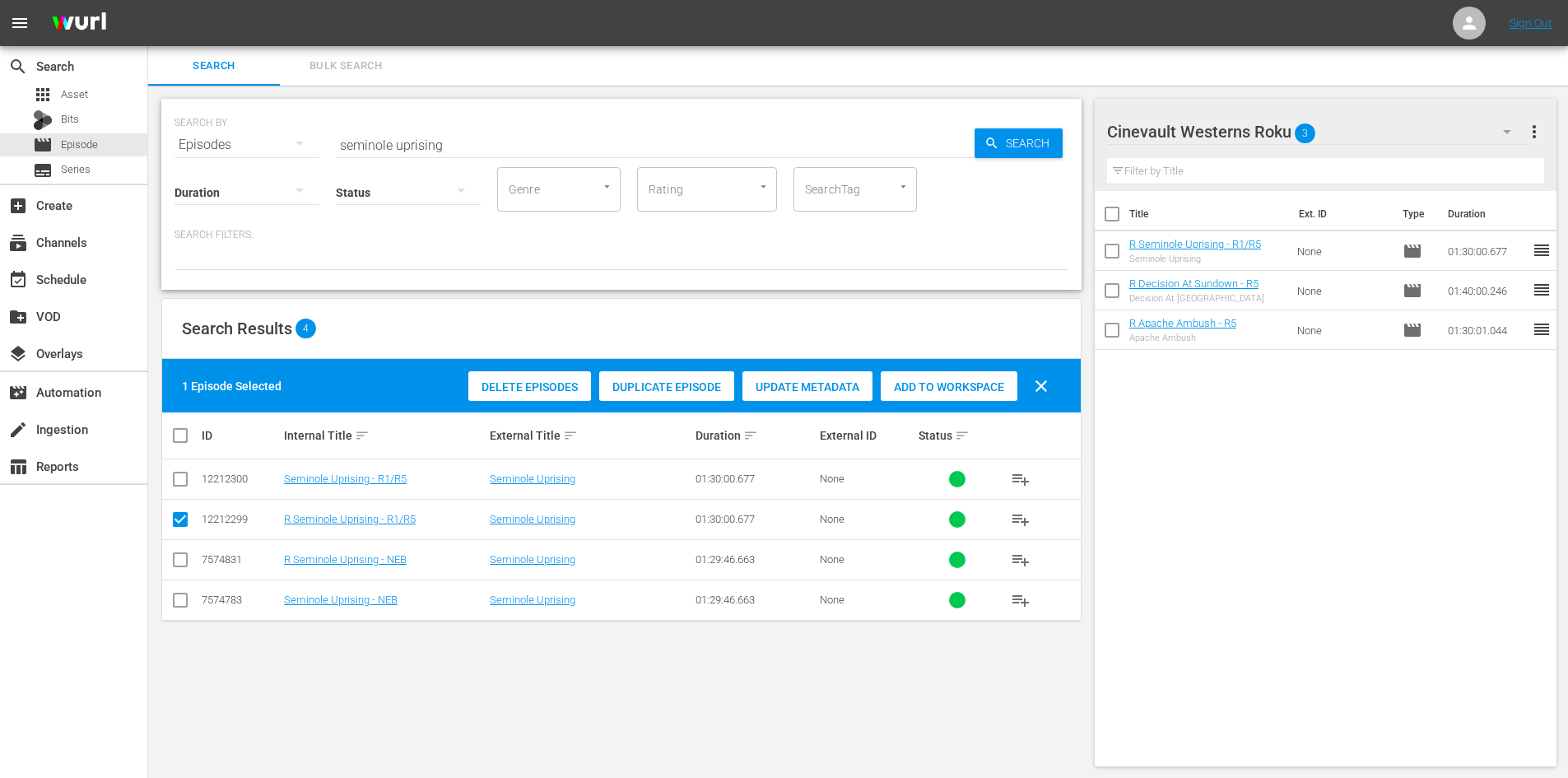
click at [1509, 135] on icon "button" at bounding box center [1507, 132] width 20 height 20
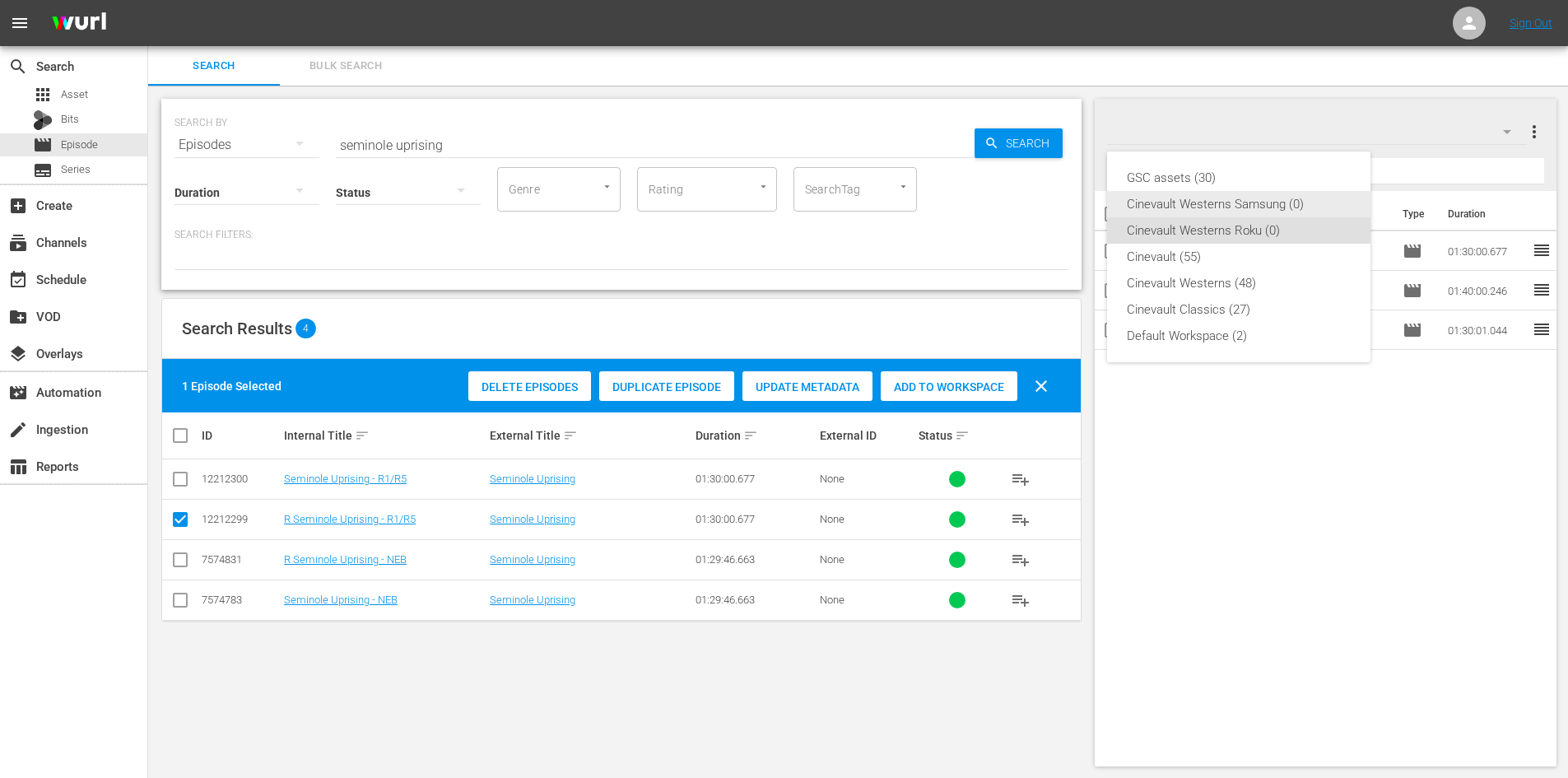
click at [1305, 210] on div "Cinevault Westerns Samsung (0)" at bounding box center [1238, 204] width 224 height 26
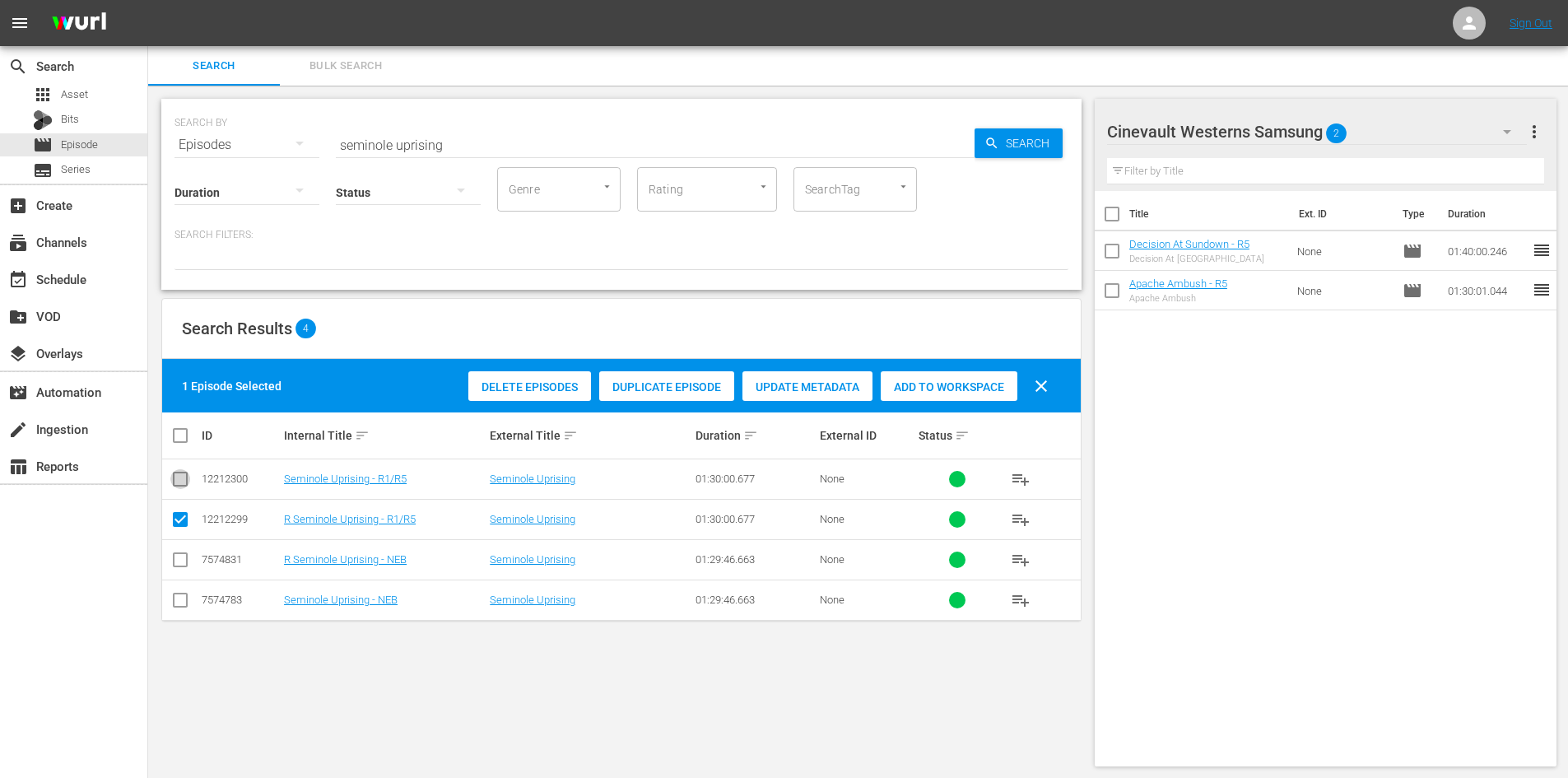
click at [181, 473] on input "checkbox" at bounding box center [181, 483] width 20 height 20
checkbox input "true"
click at [177, 519] on input "checkbox" at bounding box center [181, 523] width 20 height 20
checkbox input "false"
click at [969, 398] on div "Add to Workspace" at bounding box center [949, 387] width 137 height 31
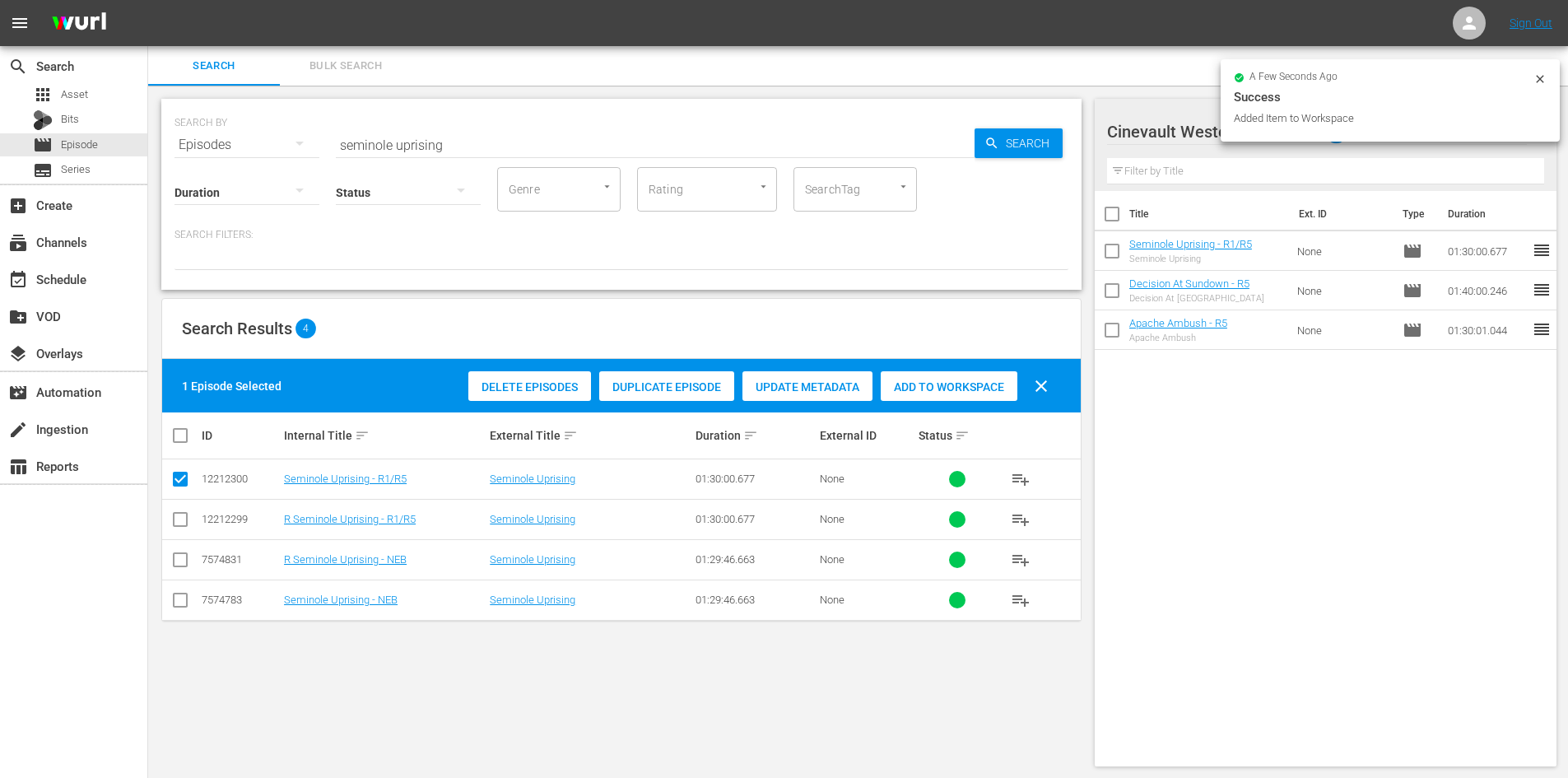
click at [1537, 89] on div at bounding box center [1540, 81] width 13 height 17
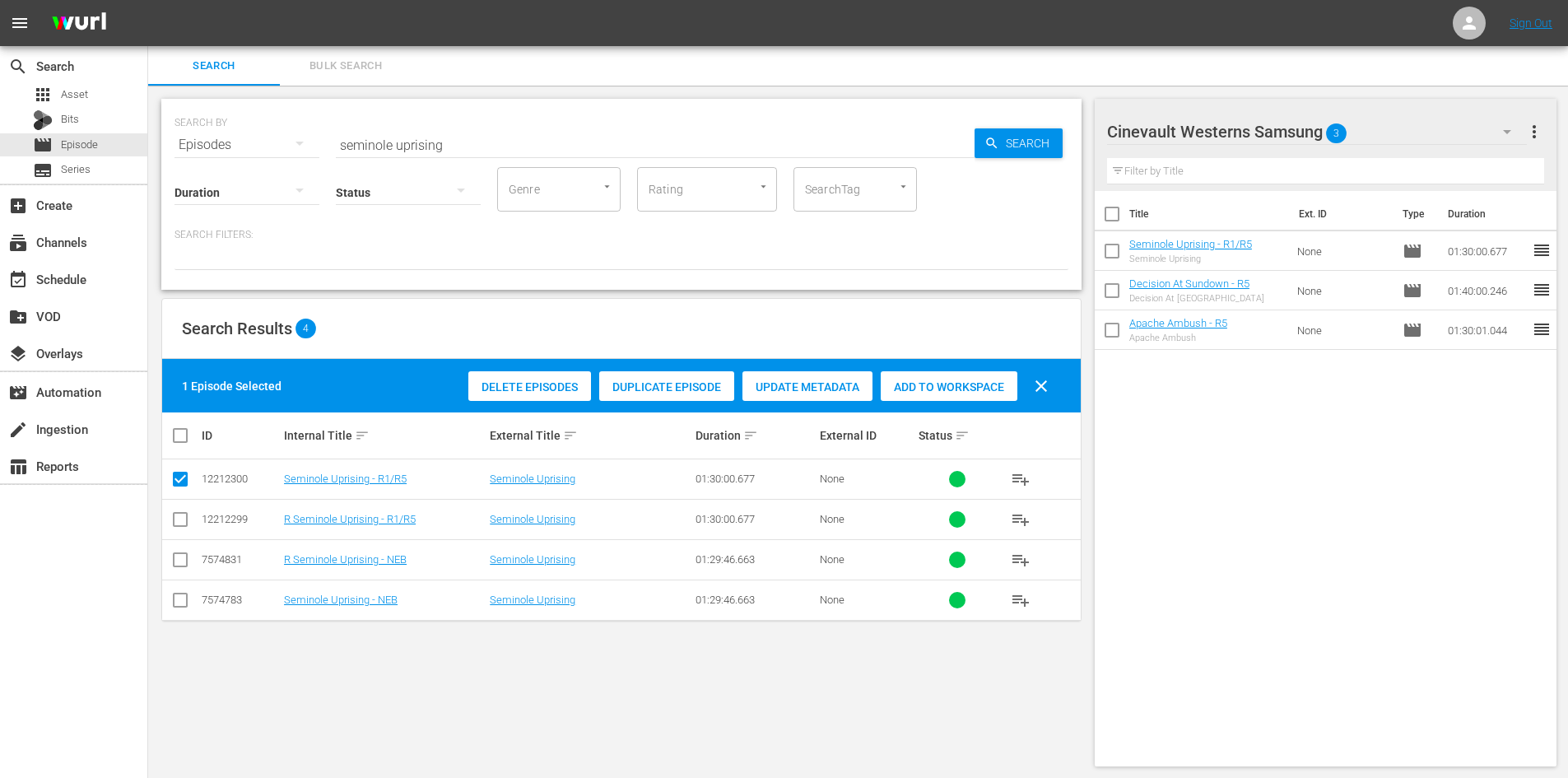
click at [577, 125] on div "SEARCH BY Search By Episodes Search ID, Title, Description, Keywords, or Catego…" at bounding box center [622, 135] width 894 height 59
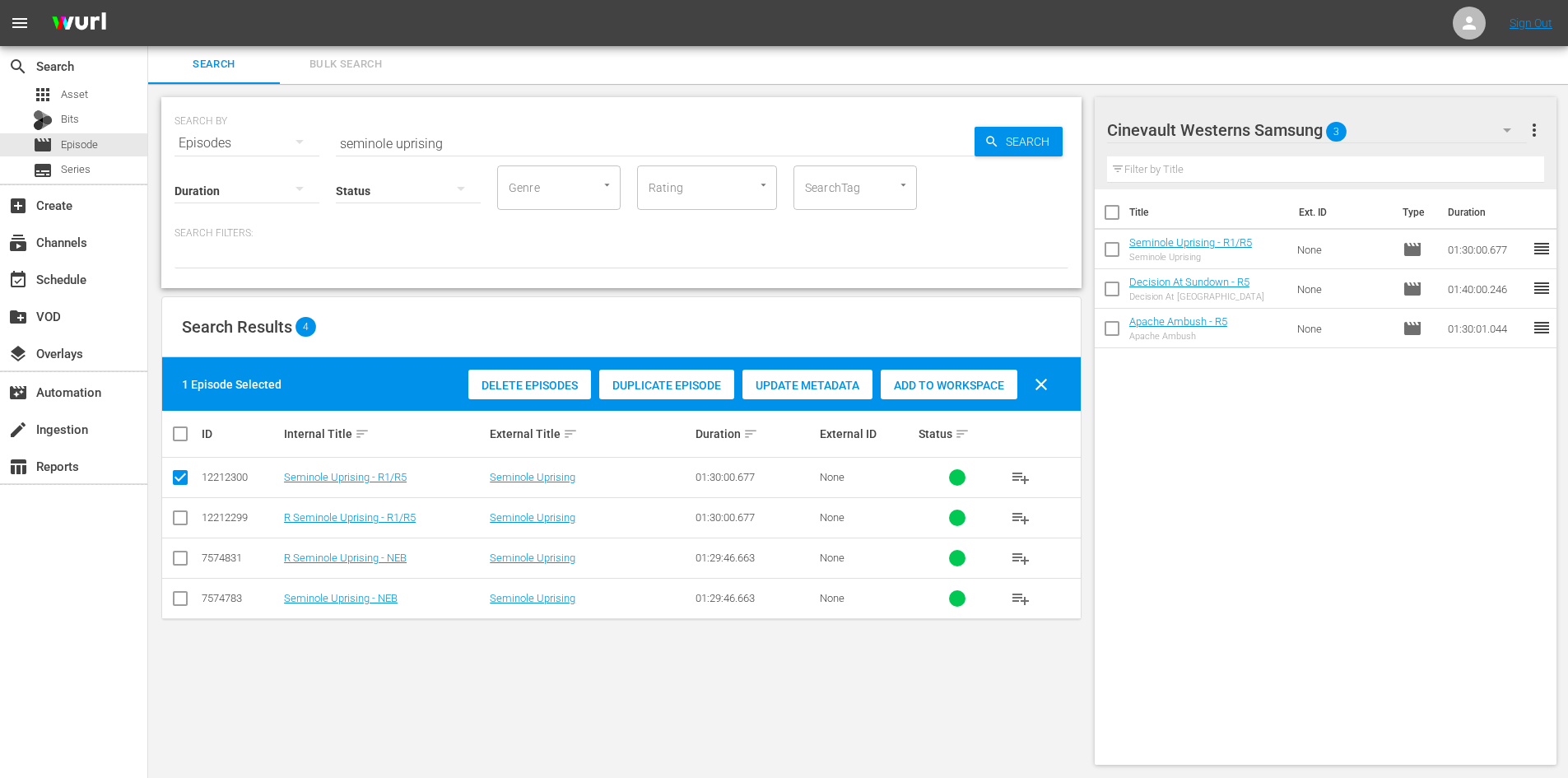
click at [1340, 574] on div "Title Ext. ID Type Duration Seminole Uprising - R1/R5 Seminole Uprising None mo…" at bounding box center [1326, 473] width 463 height 568
click at [491, 138] on input "seminole uprising" at bounding box center [655, 144] width 638 height 40
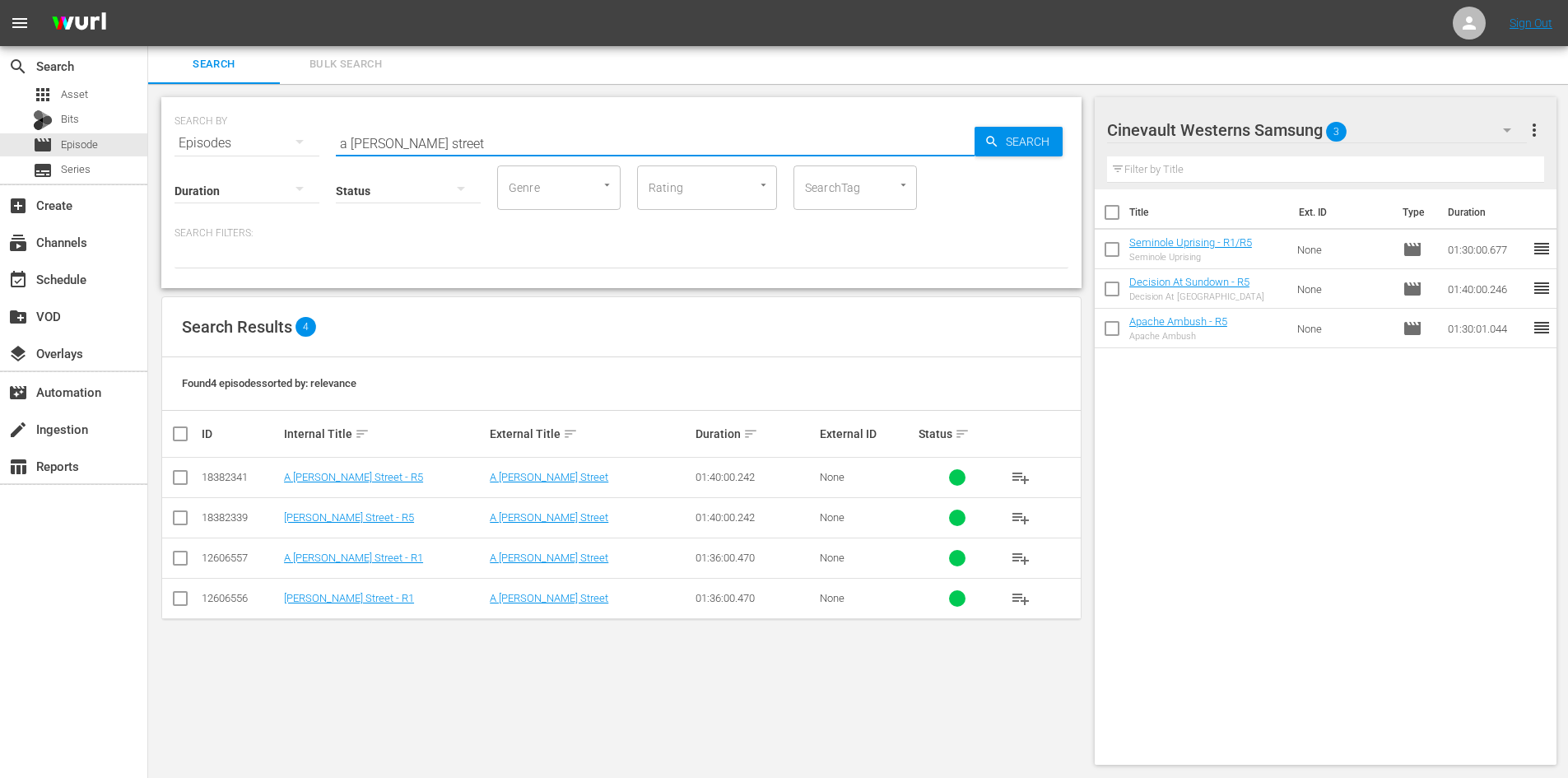
type input "a [PERSON_NAME] street"
click at [172, 483] on input "checkbox" at bounding box center [181, 481] width 20 height 20
checkbox input "true"
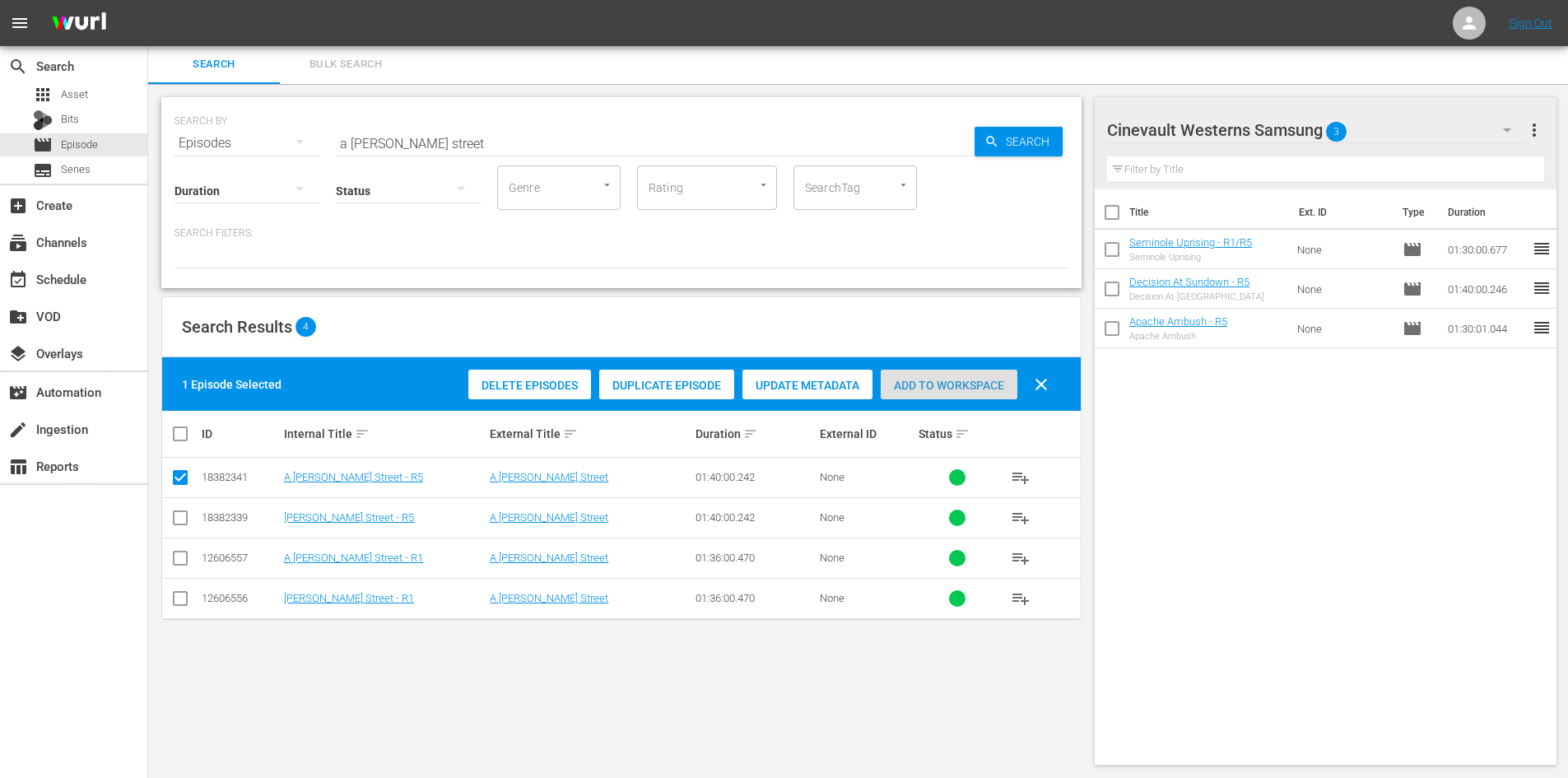
click at [984, 380] on span "Add to Workspace" at bounding box center [949, 385] width 137 height 13
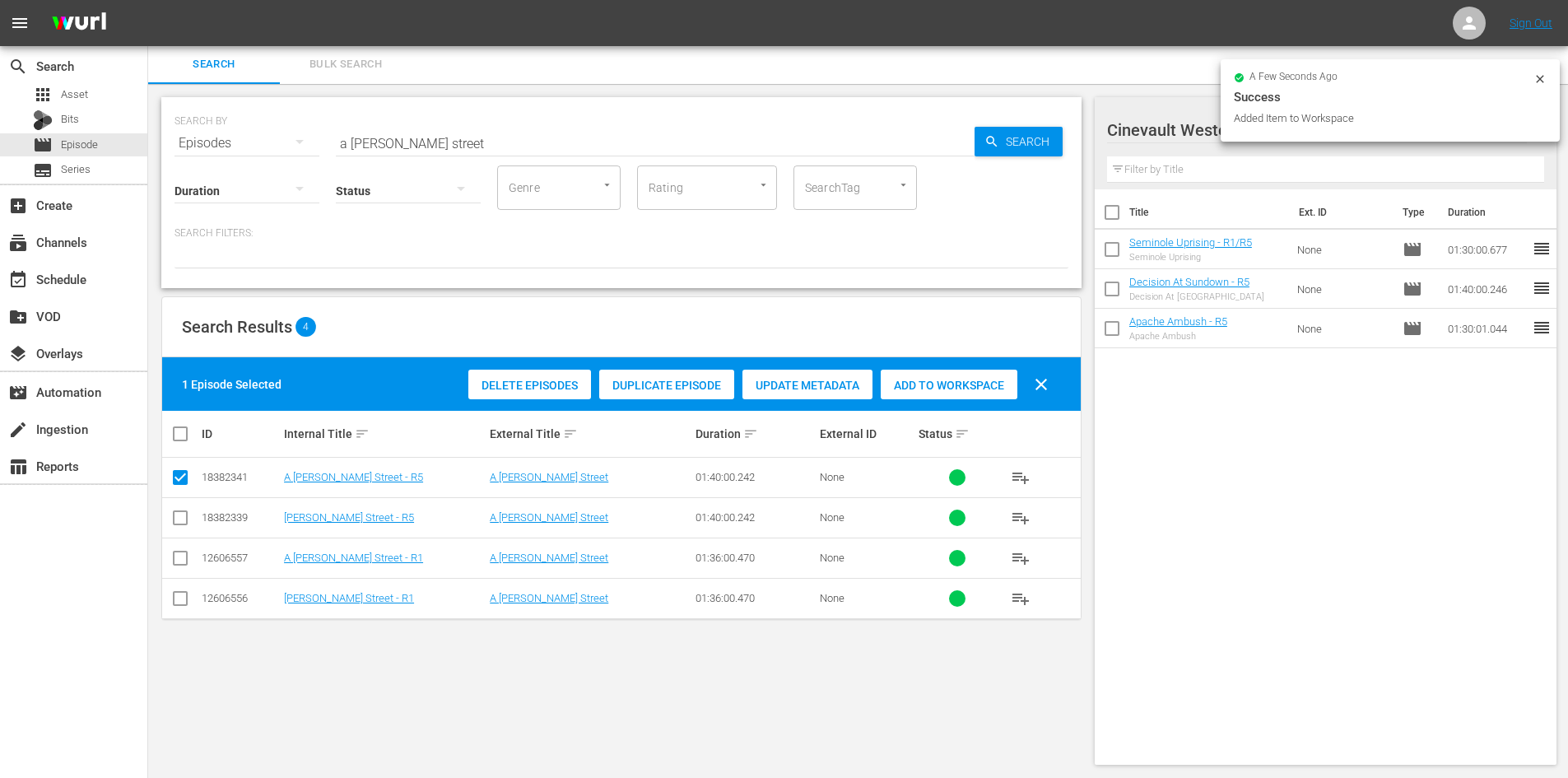
click at [1503, 130] on div "a few seconds ago Success Added Item to Workspace" at bounding box center [1390, 101] width 339 height 83
click at [1542, 70] on div "a few seconds ago Success Added Item to Workspace" at bounding box center [1390, 101] width 339 height 83
click at [1541, 83] on icon at bounding box center [1540, 79] width 13 height 13
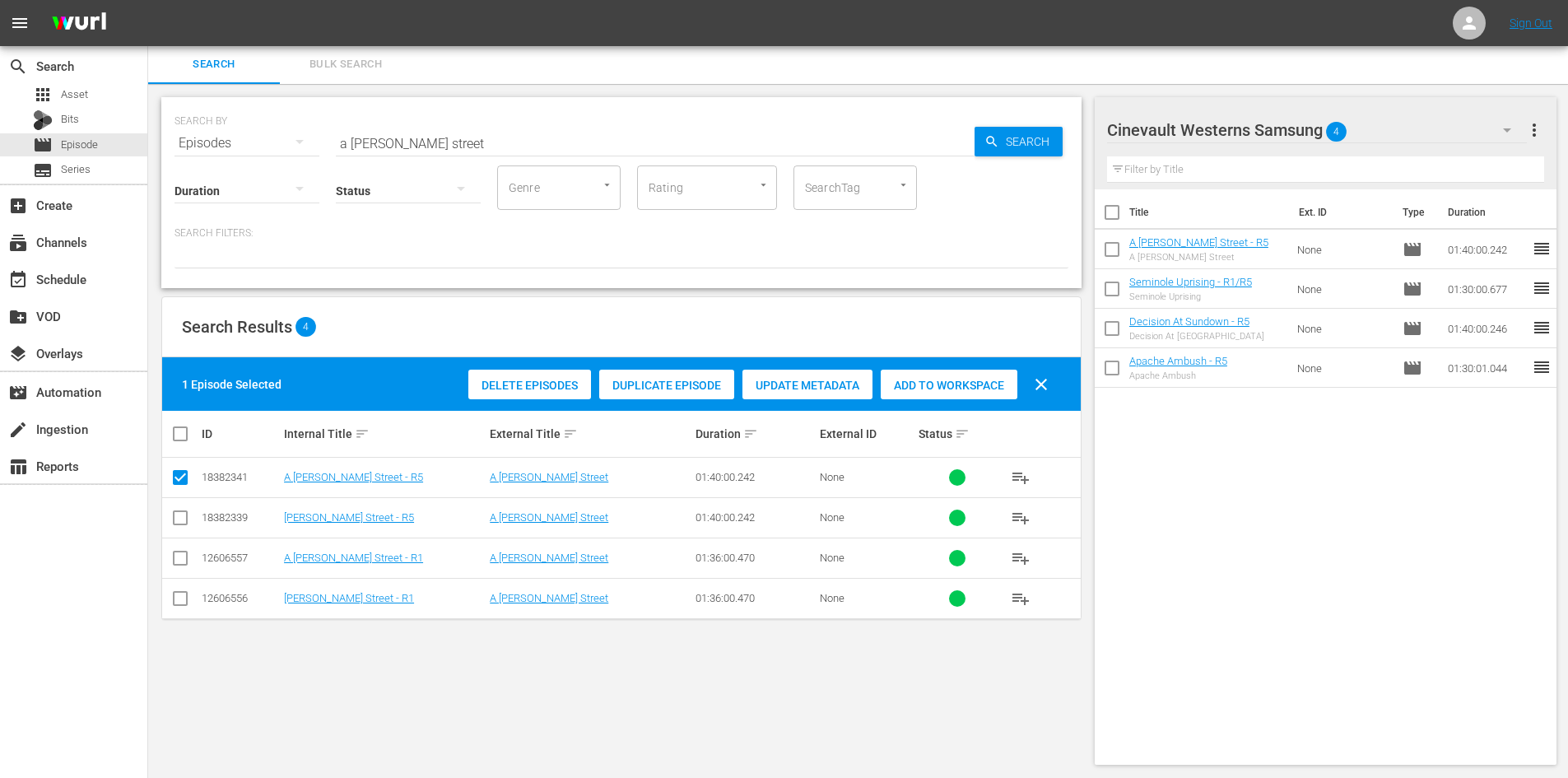
click at [1489, 142] on button "button" at bounding box center [1507, 130] width 40 height 40
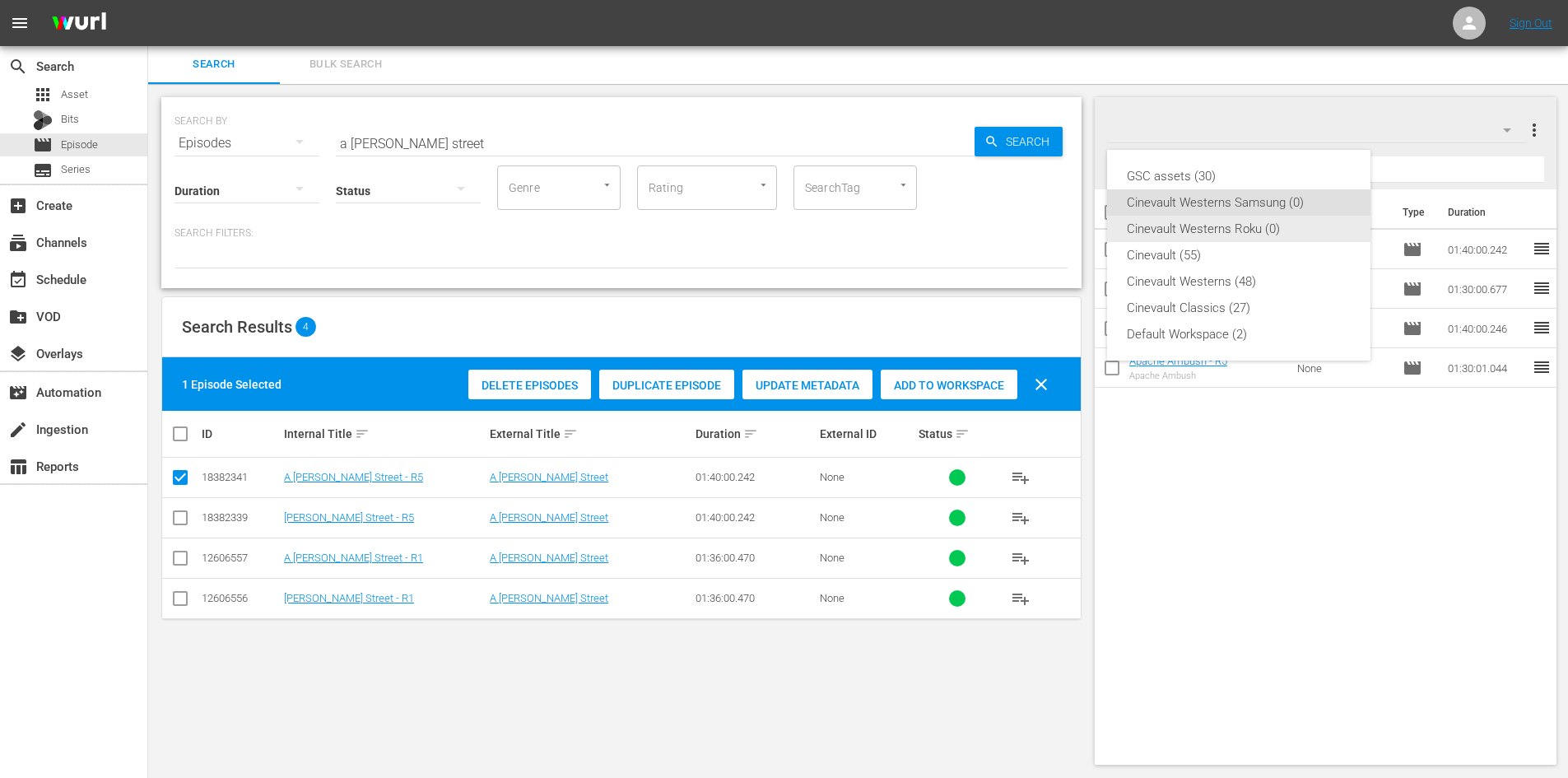
click at [1265, 225] on div "Cinevault Westerns Roku (0)" at bounding box center [1238, 229] width 224 height 26
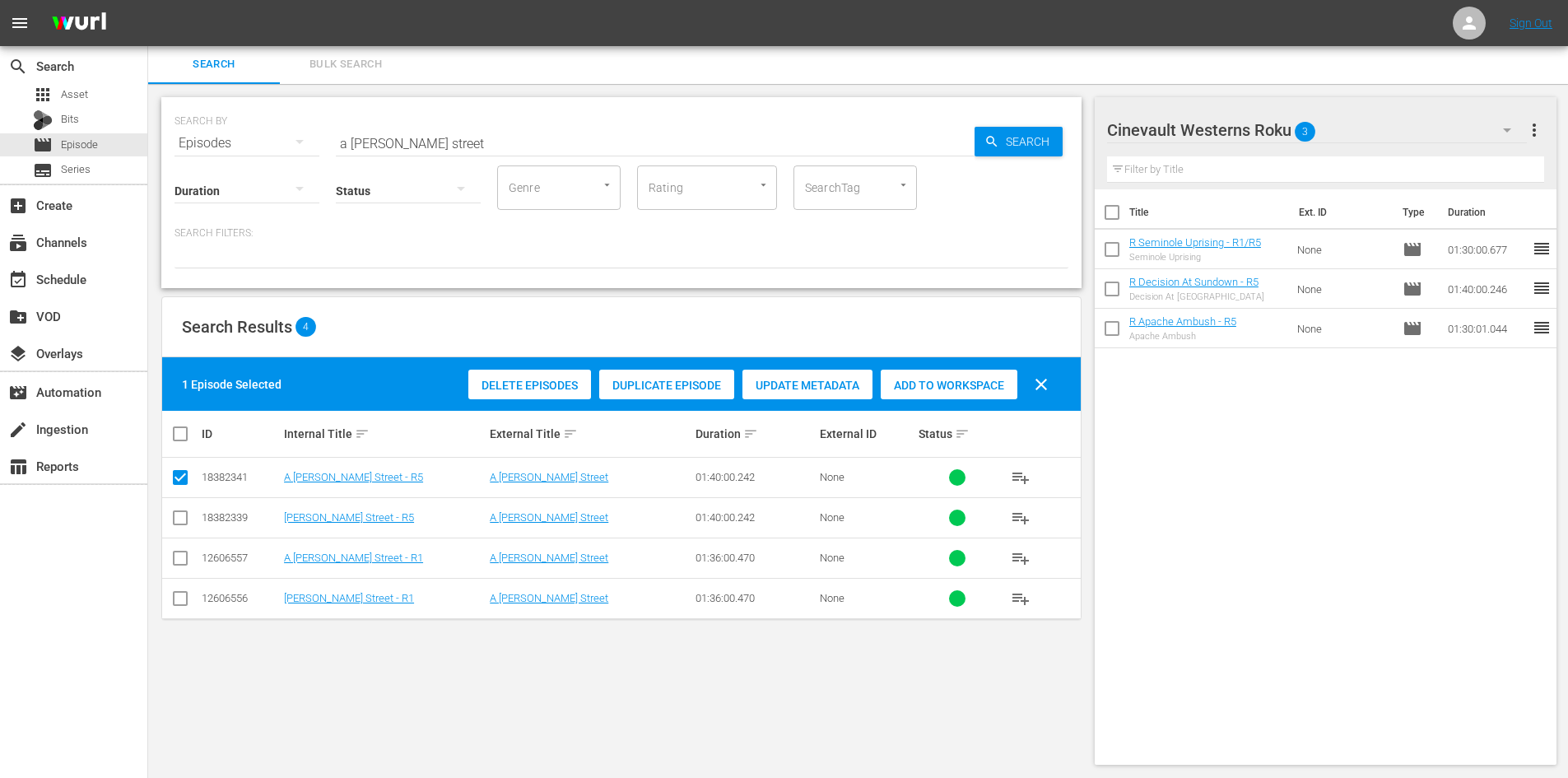
click at [187, 522] on input "checkbox" at bounding box center [181, 521] width 20 height 20
checkbox input "true"
click at [187, 475] on input "checkbox" at bounding box center [181, 481] width 20 height 20
checkbox input "false"
click at [922, 382] on span "Add to Workspace" at bounding box center [949, 385] width 137 height 13
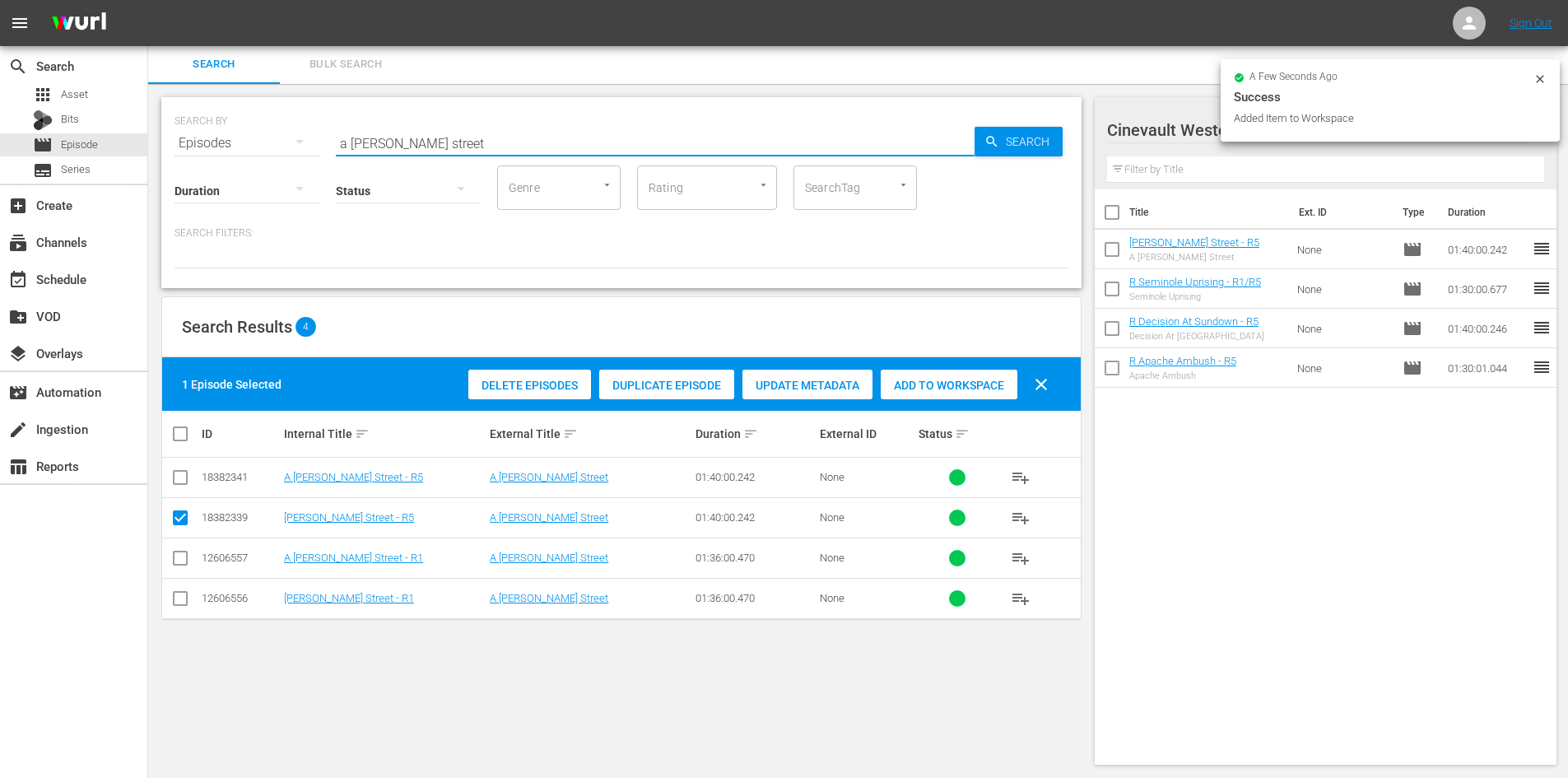
click at [696, 130] on input "a [PERSON_NAME] street" at bounding box center [655, 144] width 638 height 40
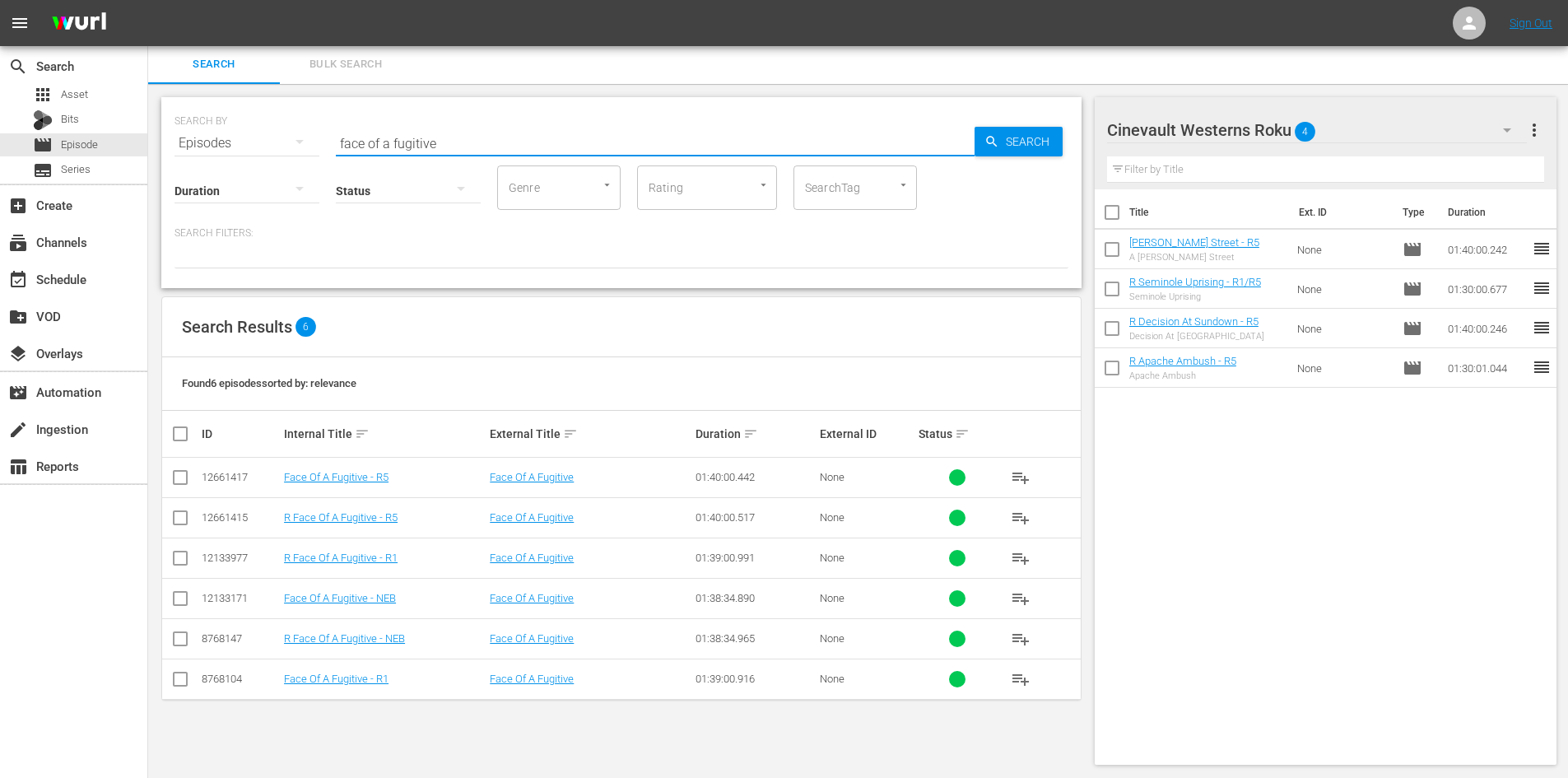
type input "face of a fugitive"
click at [186, 521] on input "checkbox" at bounding box center [181, 521] width 20 height 20
checkbox input "true"
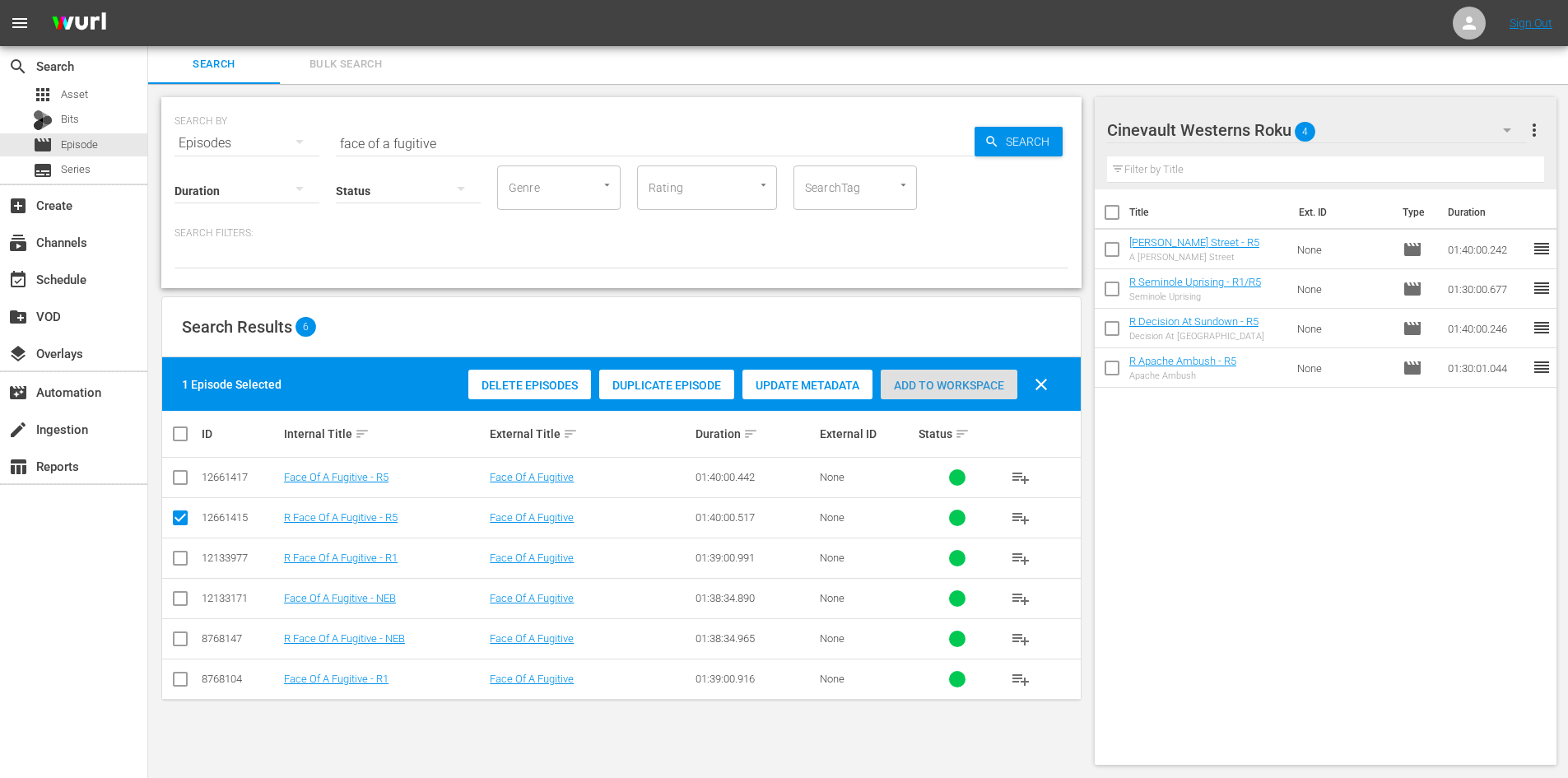
click at [931, 377] on div "Add to Workspace" at bounding box center [949, 385] width 137 height 31
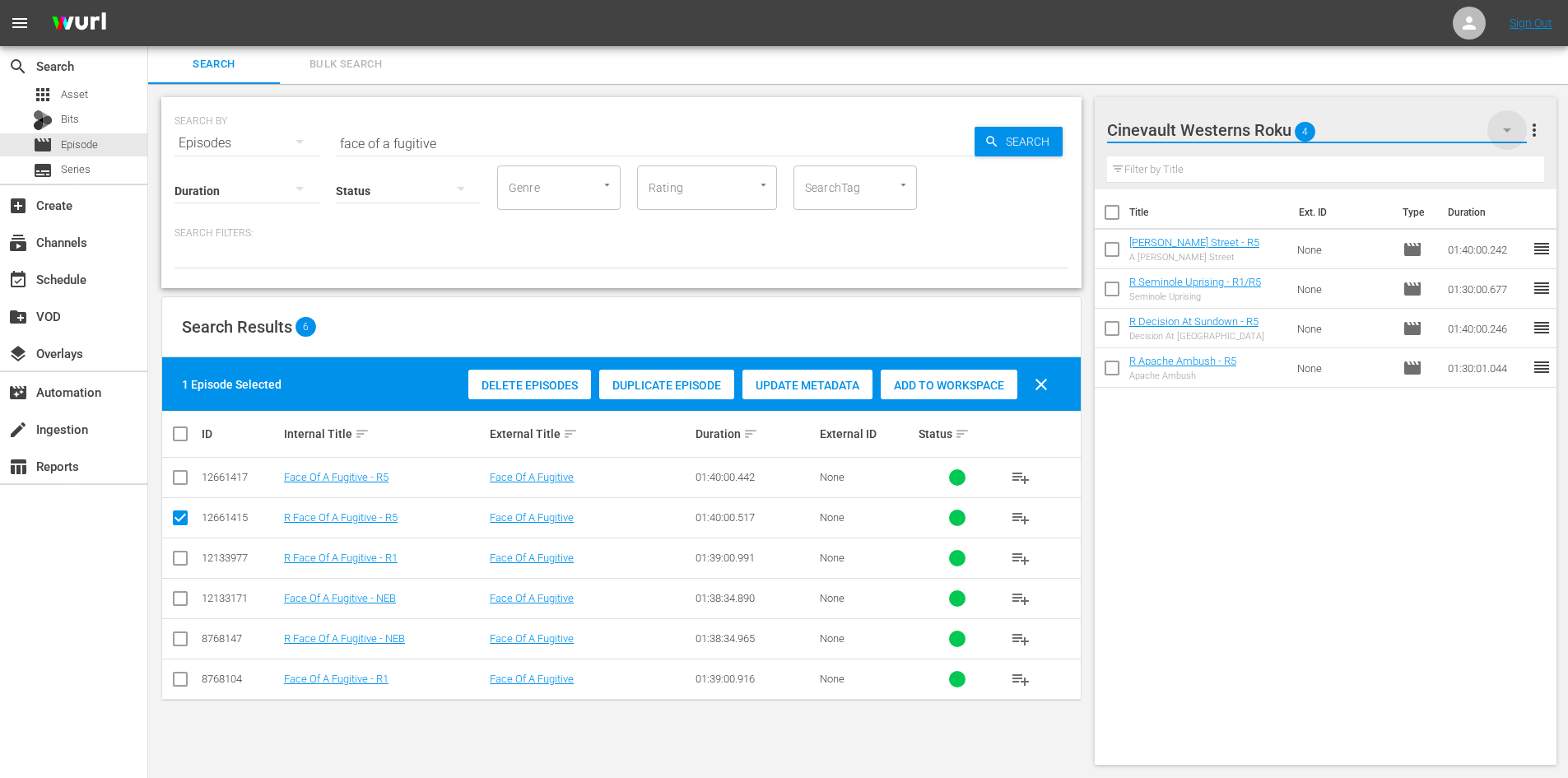
click at [1514, 129] on icon "button" at bounding box center [1507, 130] width 20 height 20
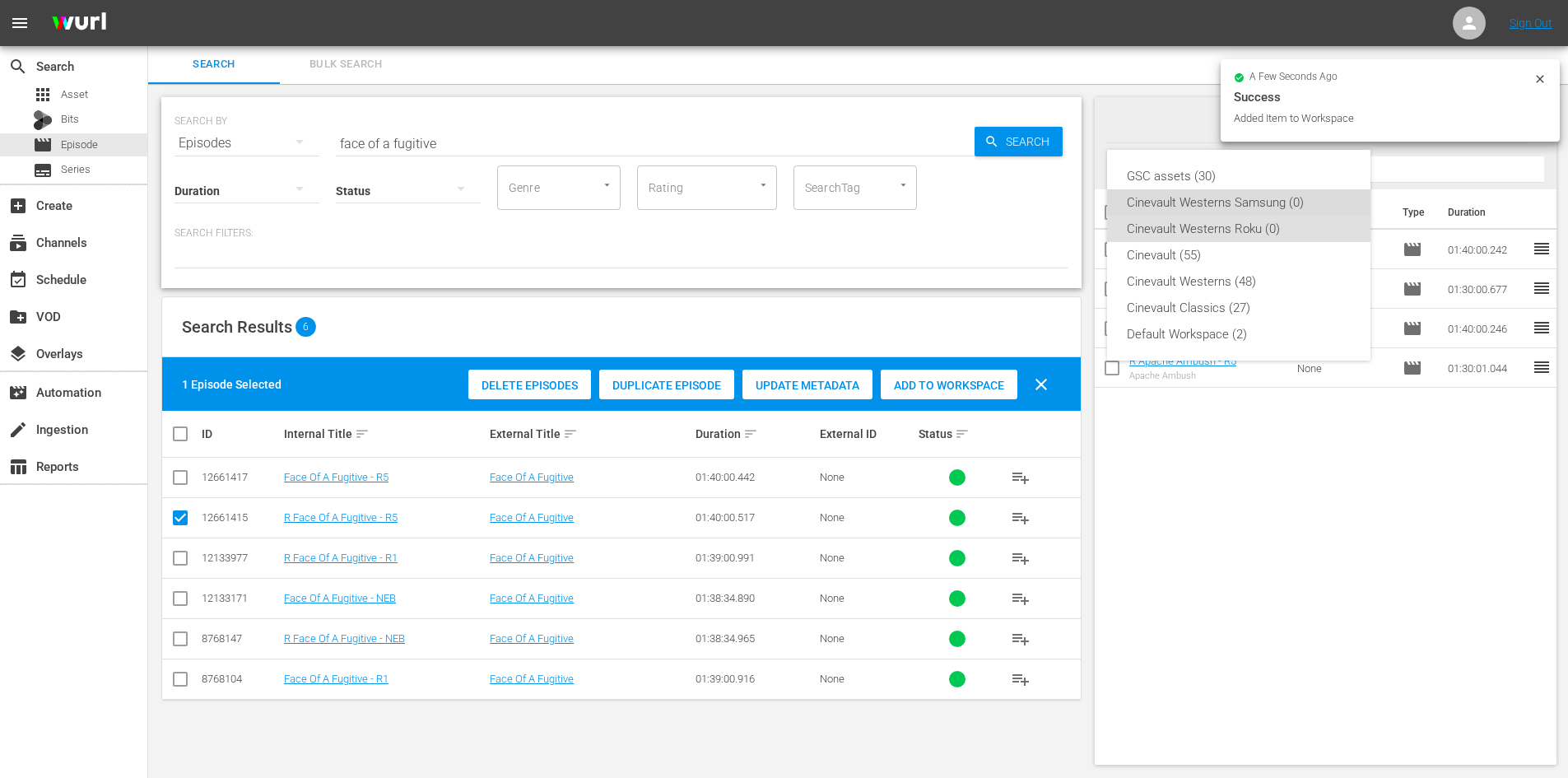
click at [1279, 200] on div "Cinevault Westerns Samsung (0)" at bounding box center [1238, 202] width 224 height 26
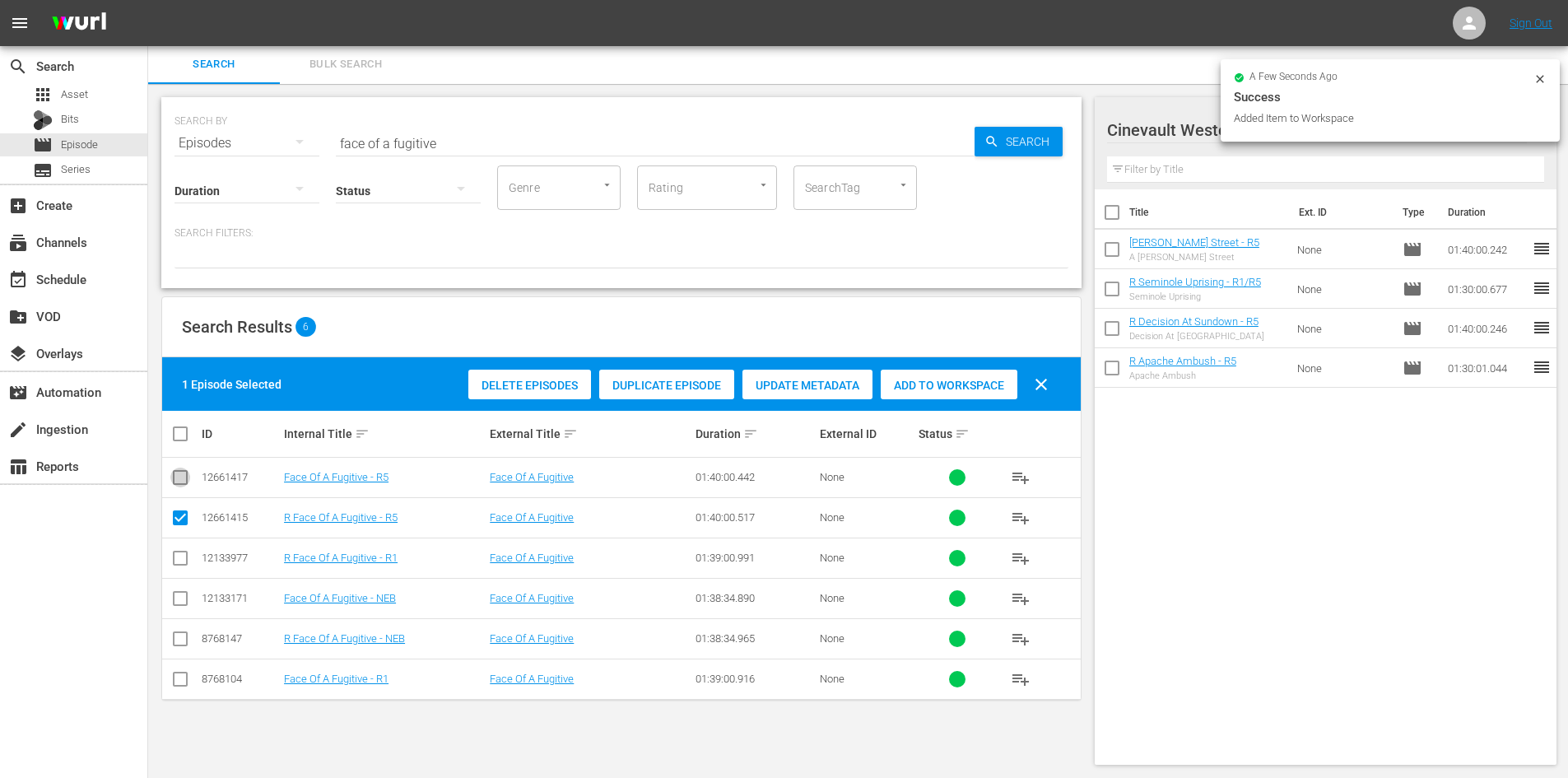
click at [182, 479] on input "checkbox" at bounding box center [181, 481] width 20 height 20
checkbox input "true"
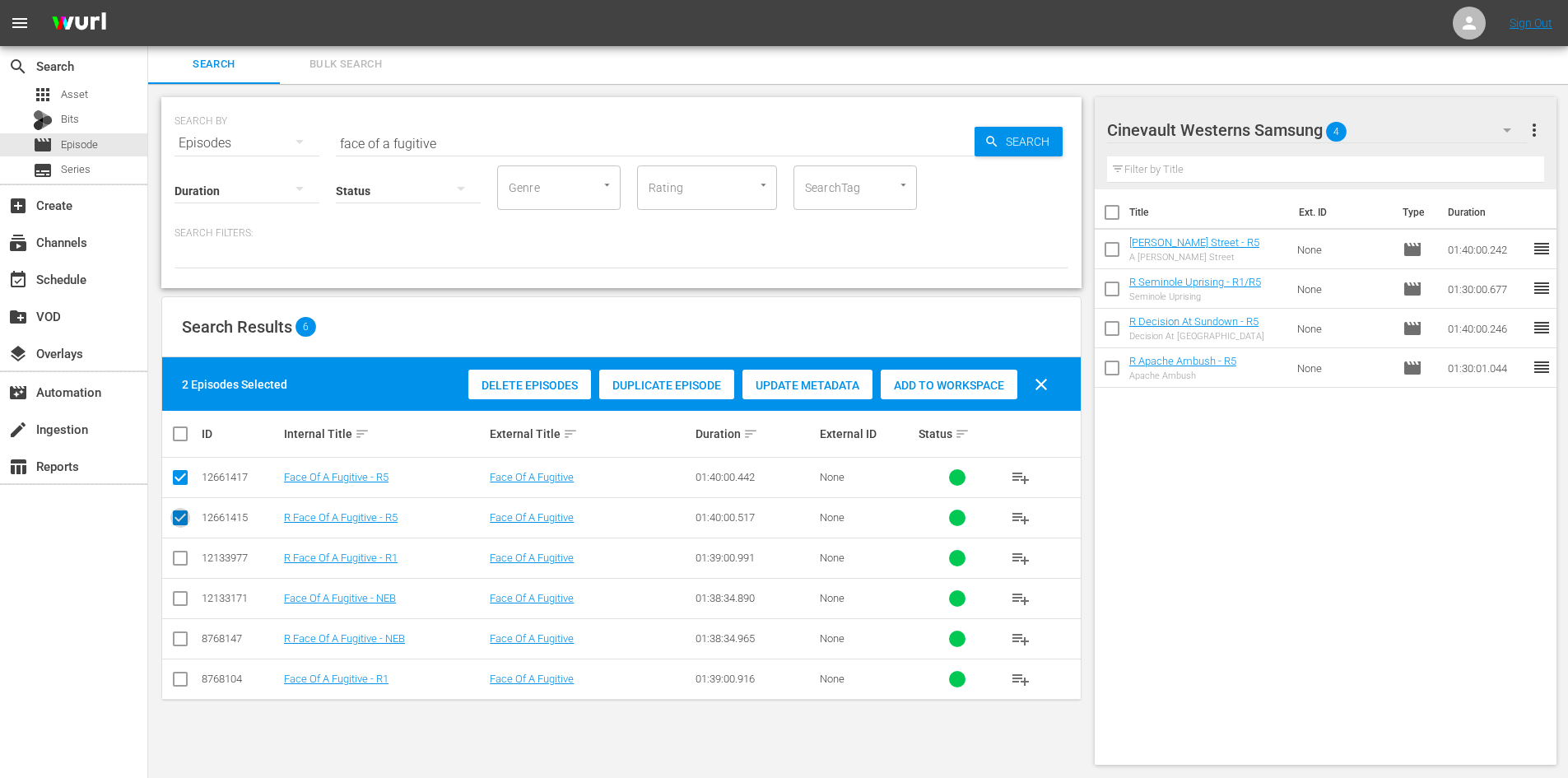
click at [182, 519] on input "checkbox" at bounding box center [181, 521] width 20 height 20
checkbox input "false"
click at [961, 379] on span "Add to Workspace" at bounding box center [949, 385] width 137 height 13
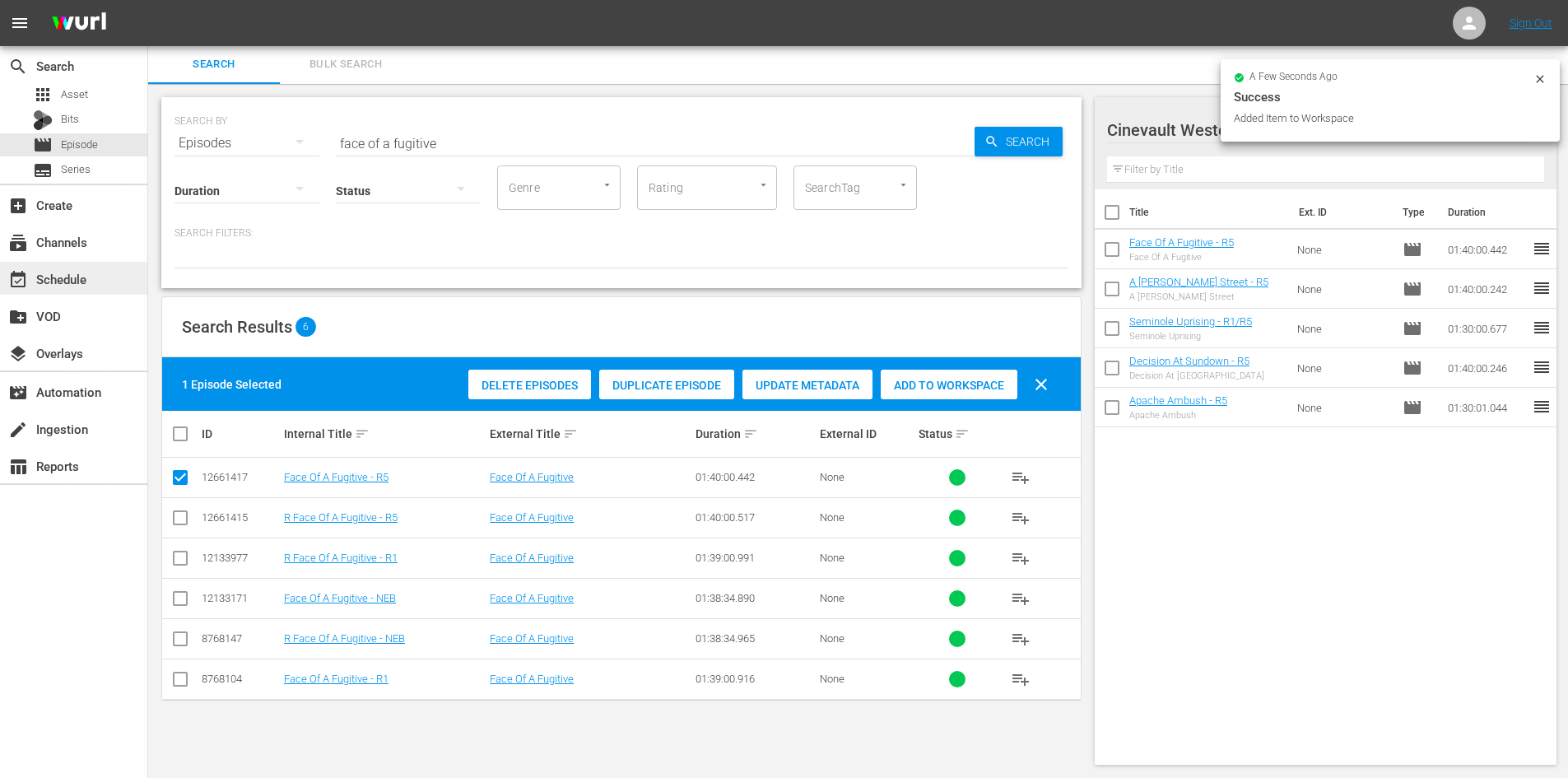
click at [47, 278] on div "event_available Schedule" at bounding box center [46, 276] width 92 height 15
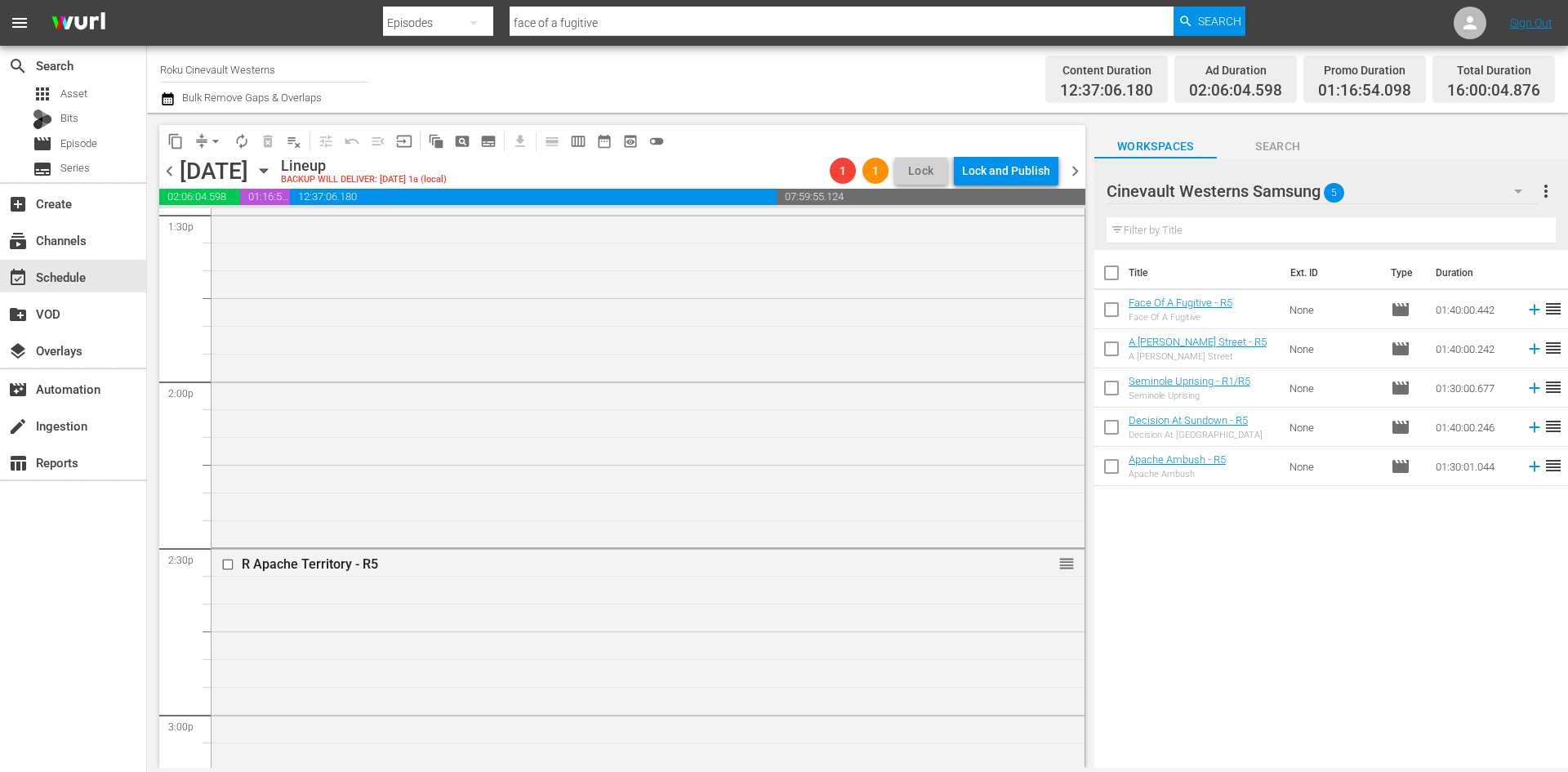
scroll to position [5146, 0]
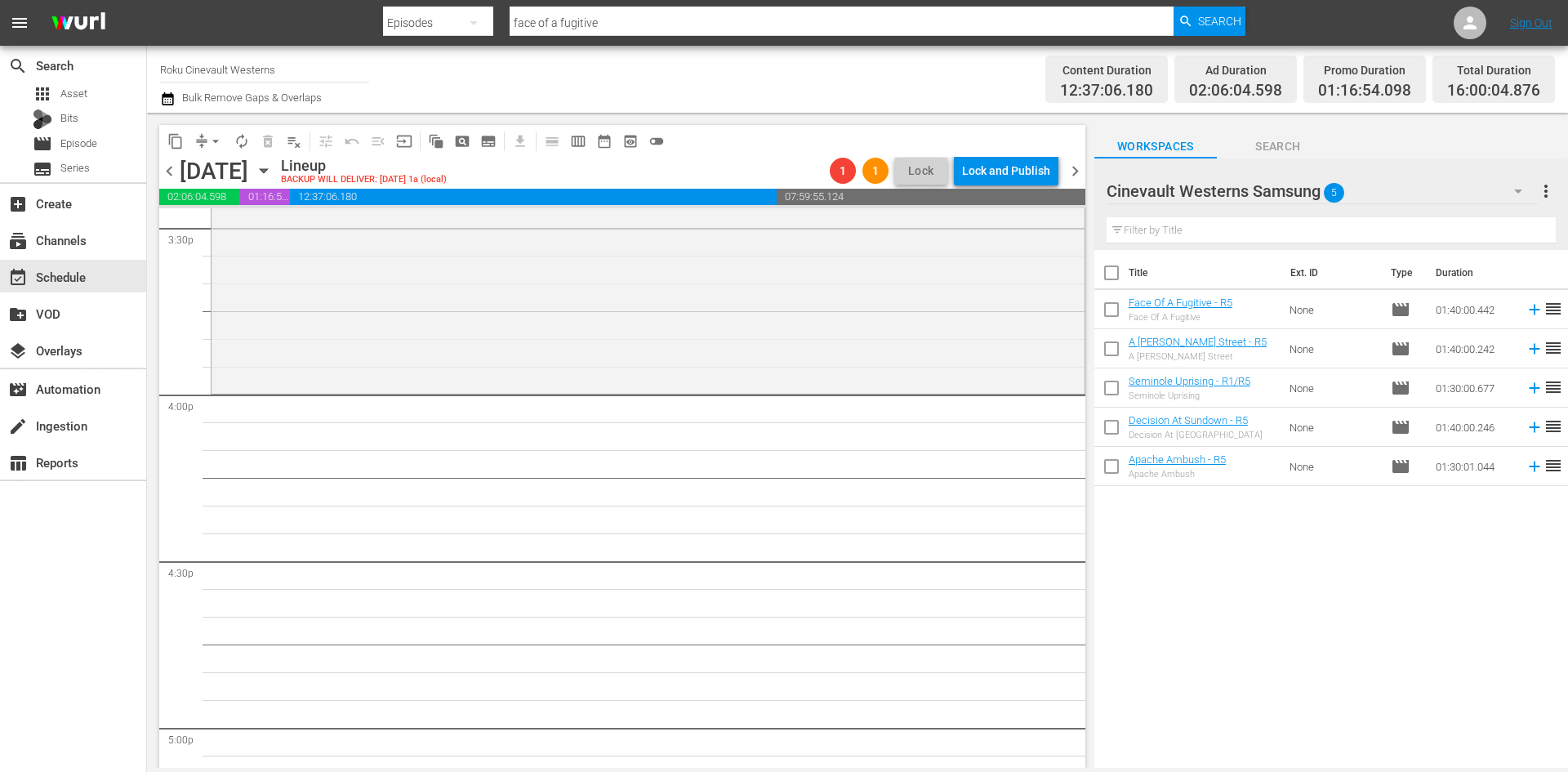
click at [1431, 201] on div "Cinevault Westerns Samsung 5" at bounding box center [1322, 192] width 431 height 46
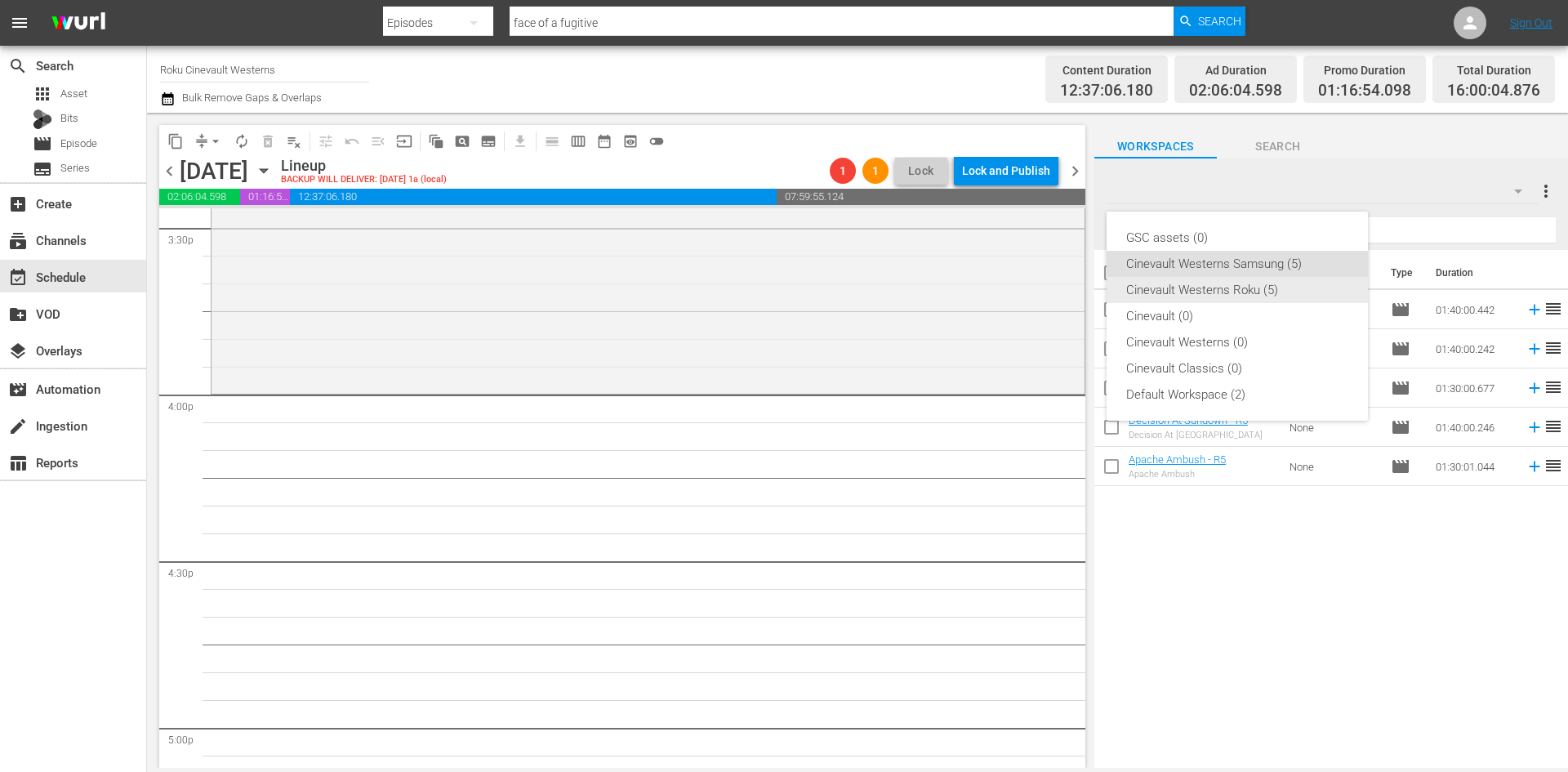
click at [1294, 293] on div "Cinevault Westerns Roku (5)" at bounding box center [1237, 290] width 222 height 26
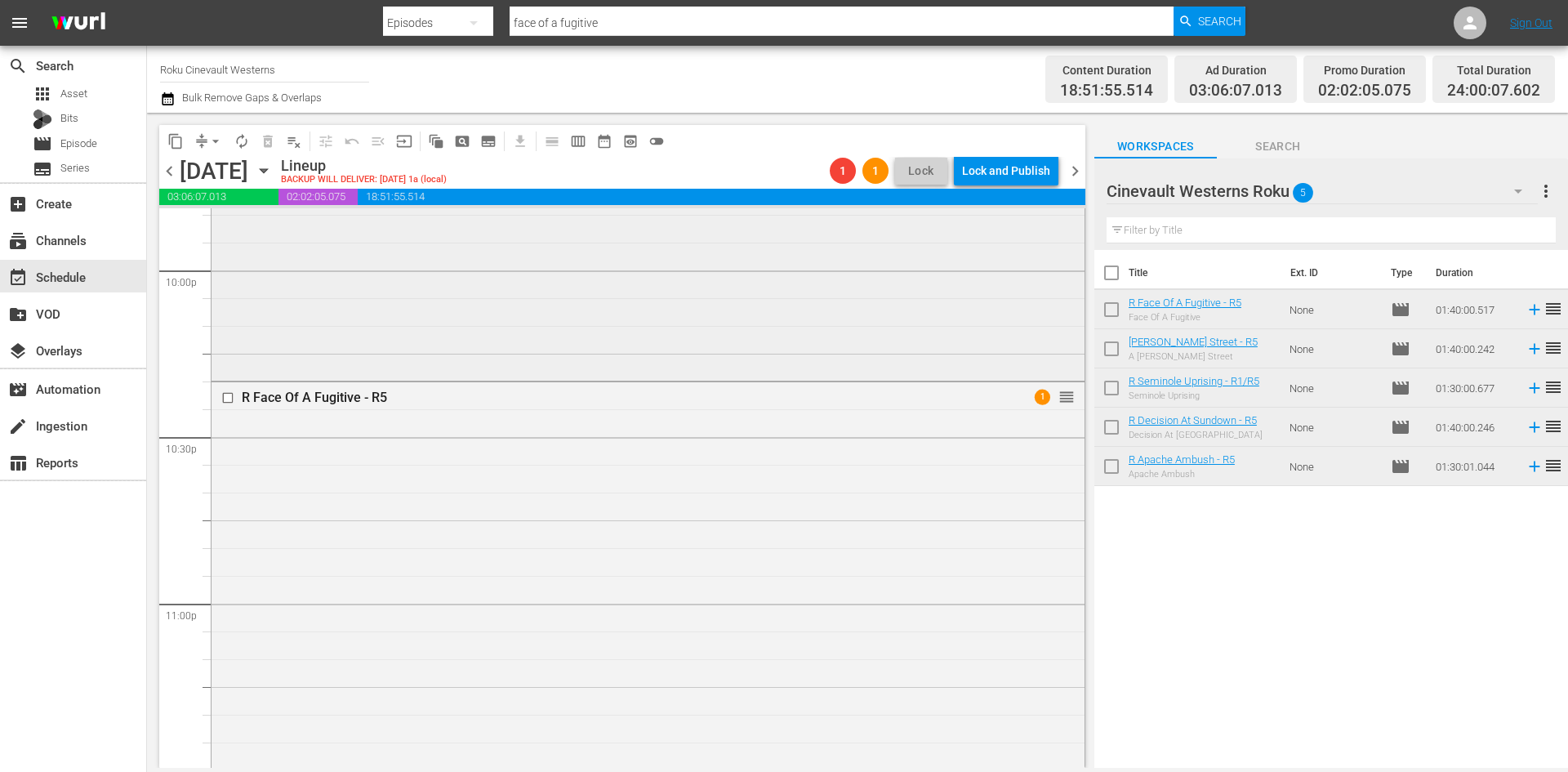
scroll to position [7440, 0]
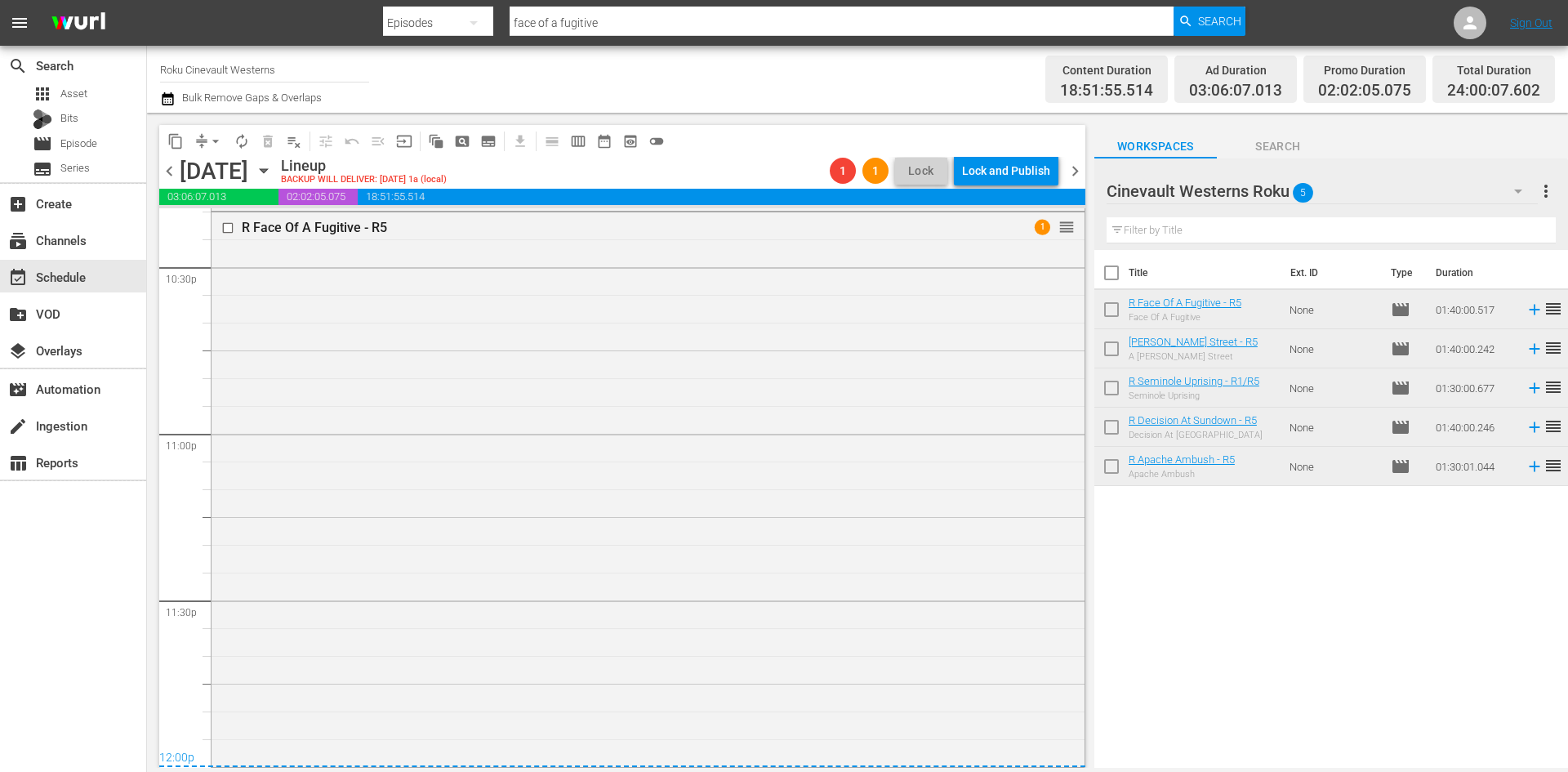
click at [214, 147] on span "arrow_drop_down" at bounding box center [215, 142] width 16 height 16
click at [214, 186] on li "Align to Midnight" at bounding box center [217, 174] width 172 height 27
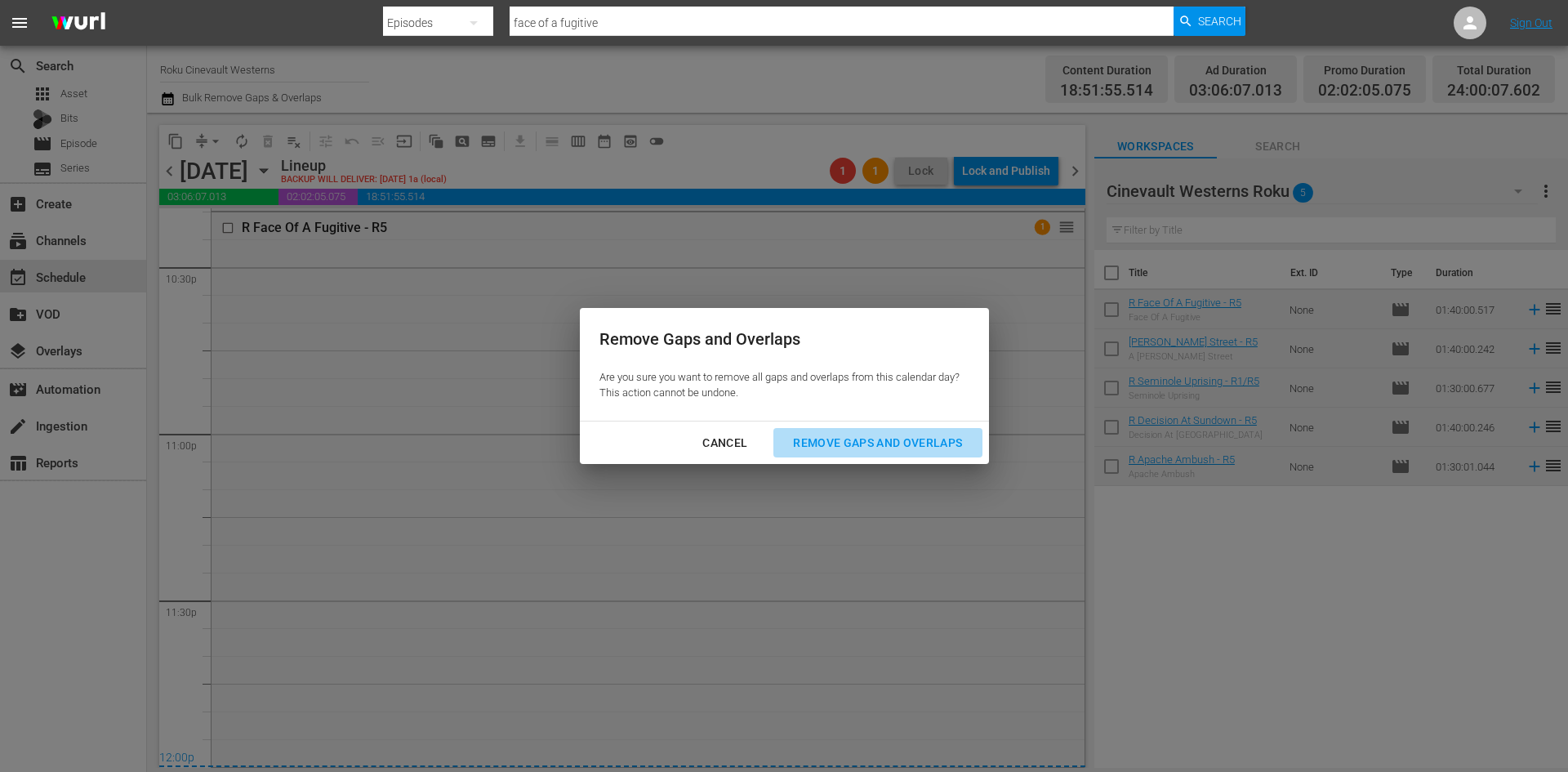
click at [921, 449] on div "Remove Gaps and Overlaps" at bounding box center [877, 443] width 195 height 20
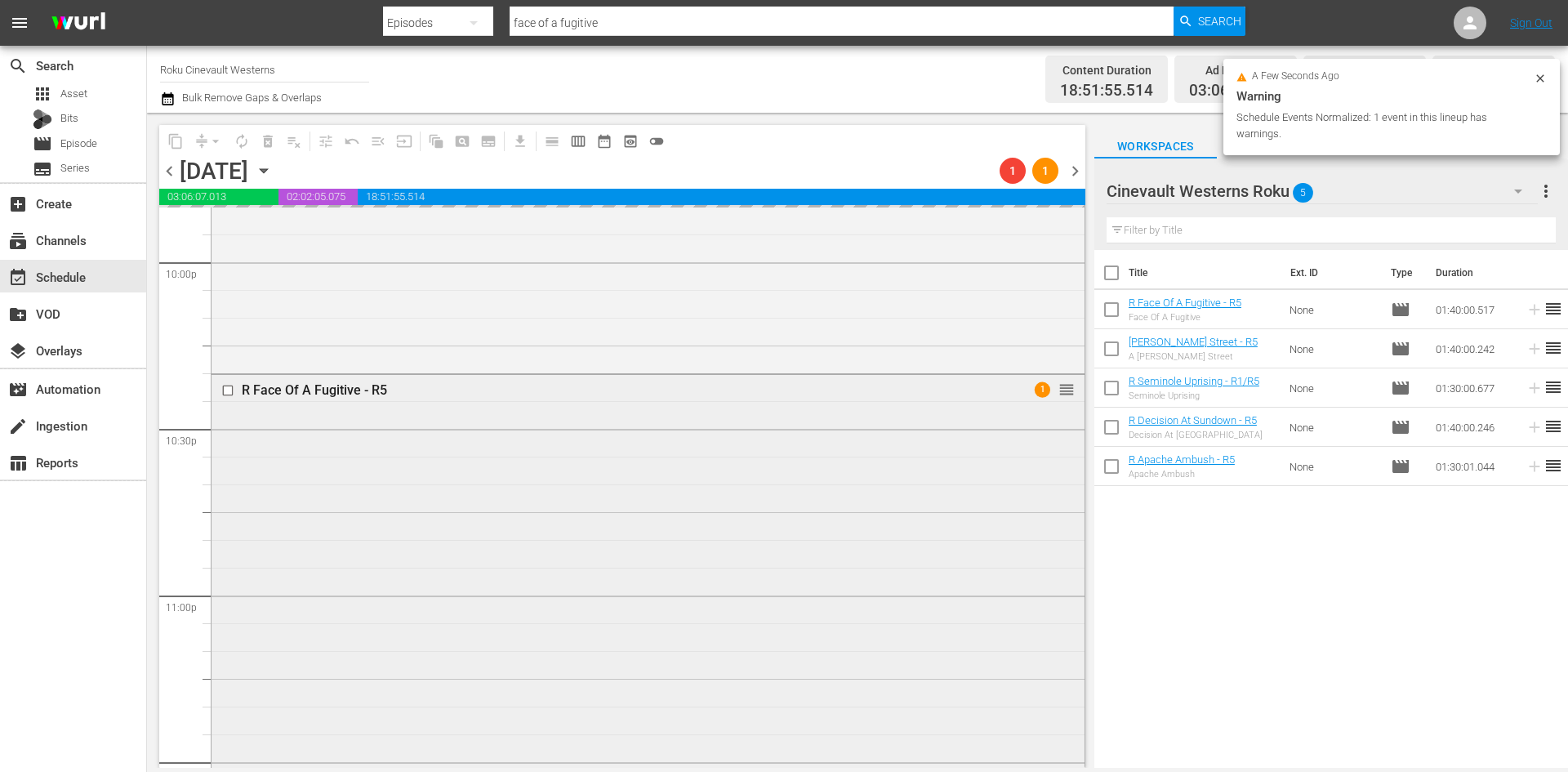
scroll to position [7276, 0]
click at [229, 388] on input "checkbox" at bounding box center [229, 391] width 17 height 14
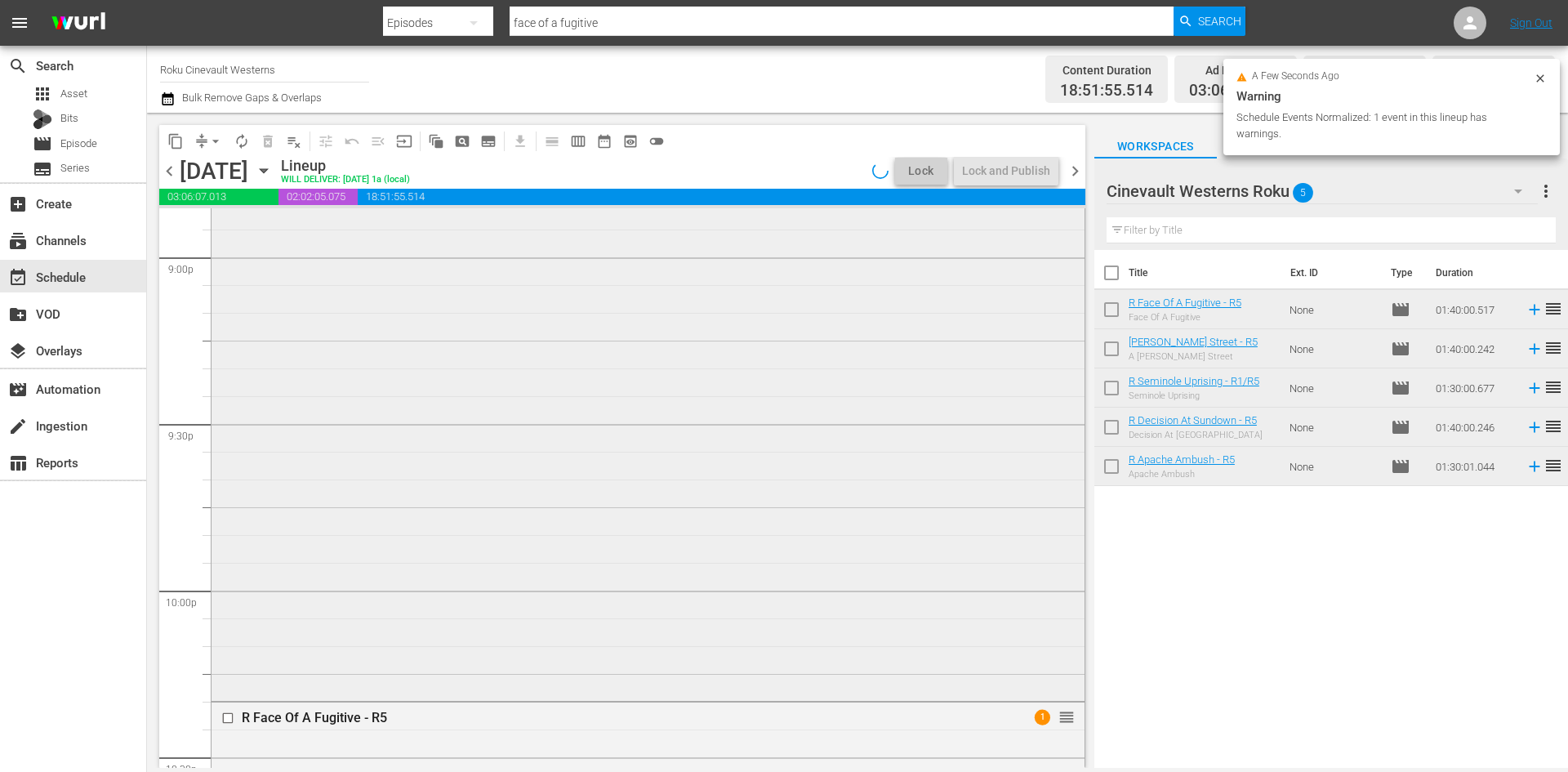
scroll to position [6705, 0]
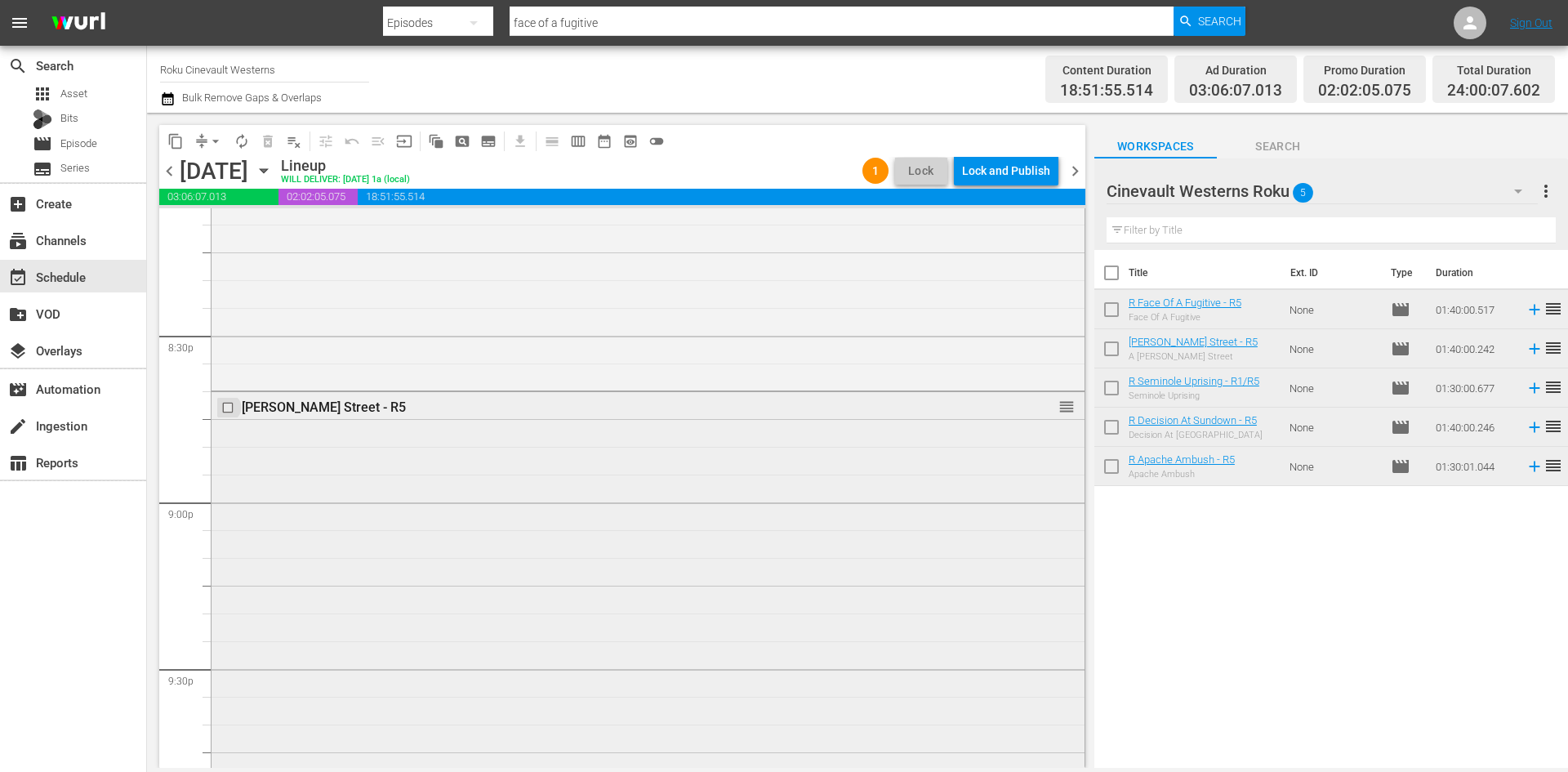
click at [229, 409] on input "checkbox" at bounding box center [229, 408] width 17 height 14
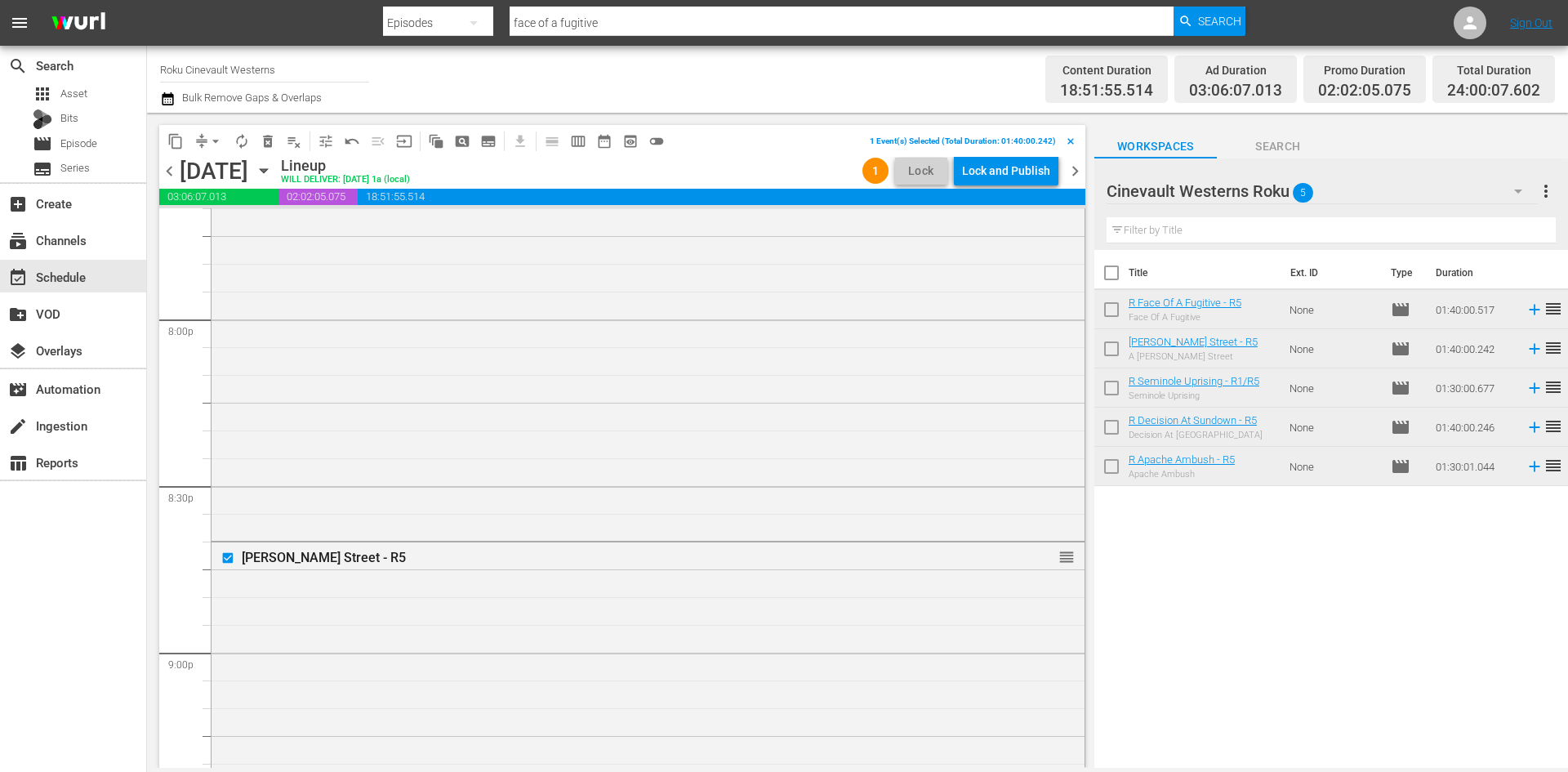
scroll to position [6296, 0]
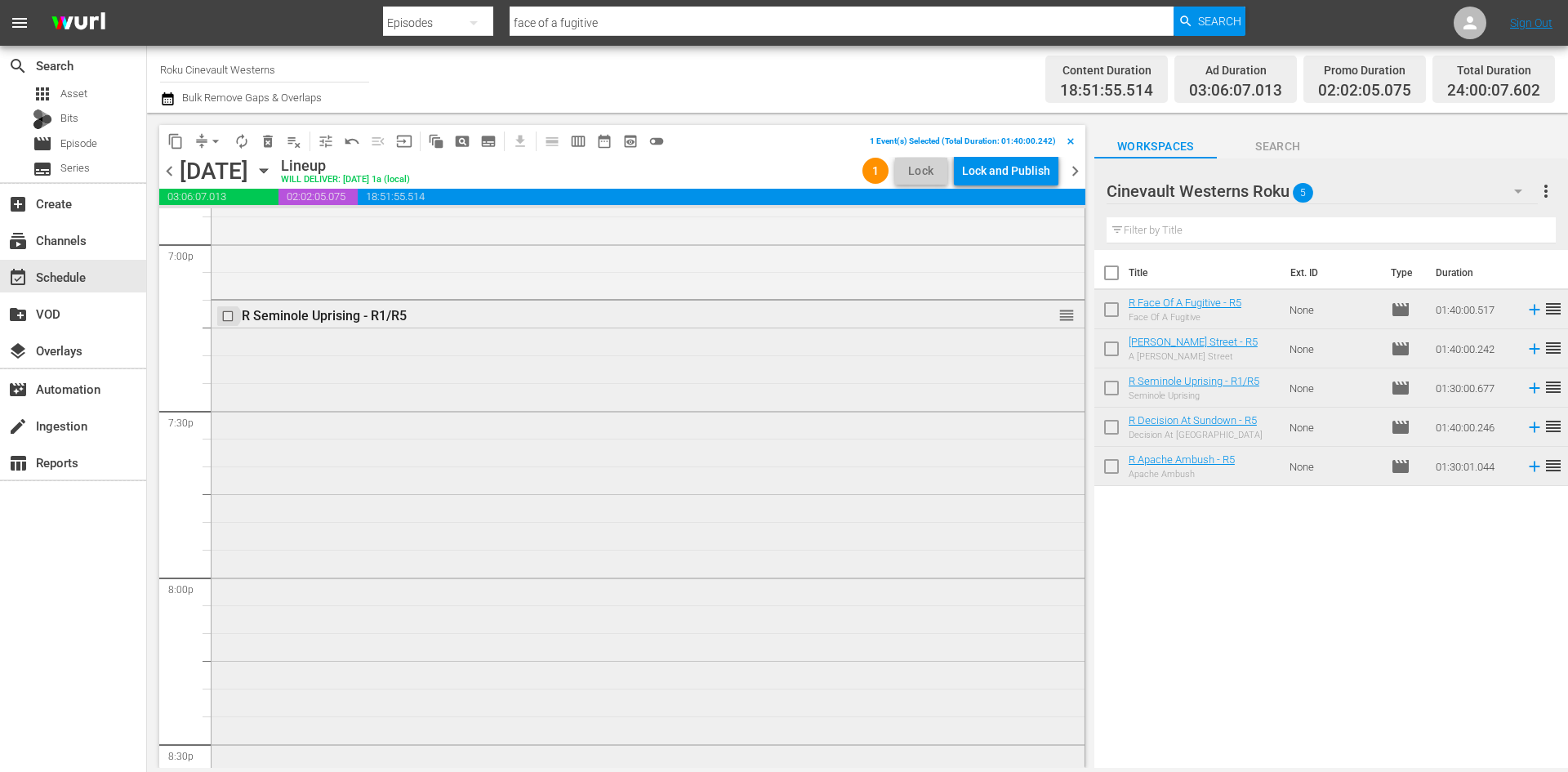
click at [227, 321] on input "checkbox" at bounding box center [229, 316] width 17 height 14
click at [225, 249] on input "checkbox" at bounding box center [229, 251] width 17 height 14
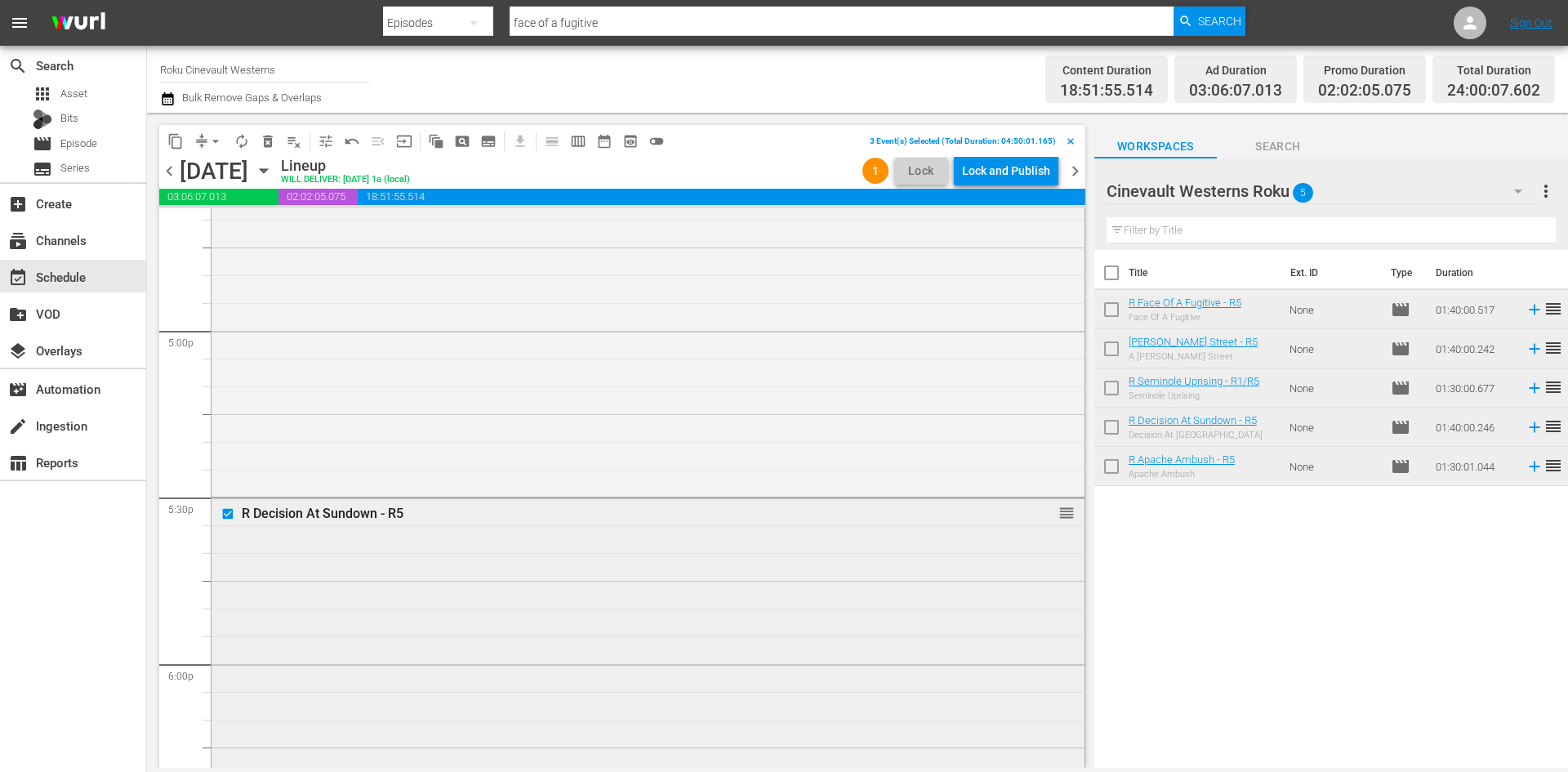
scroll to position [5235, 0]
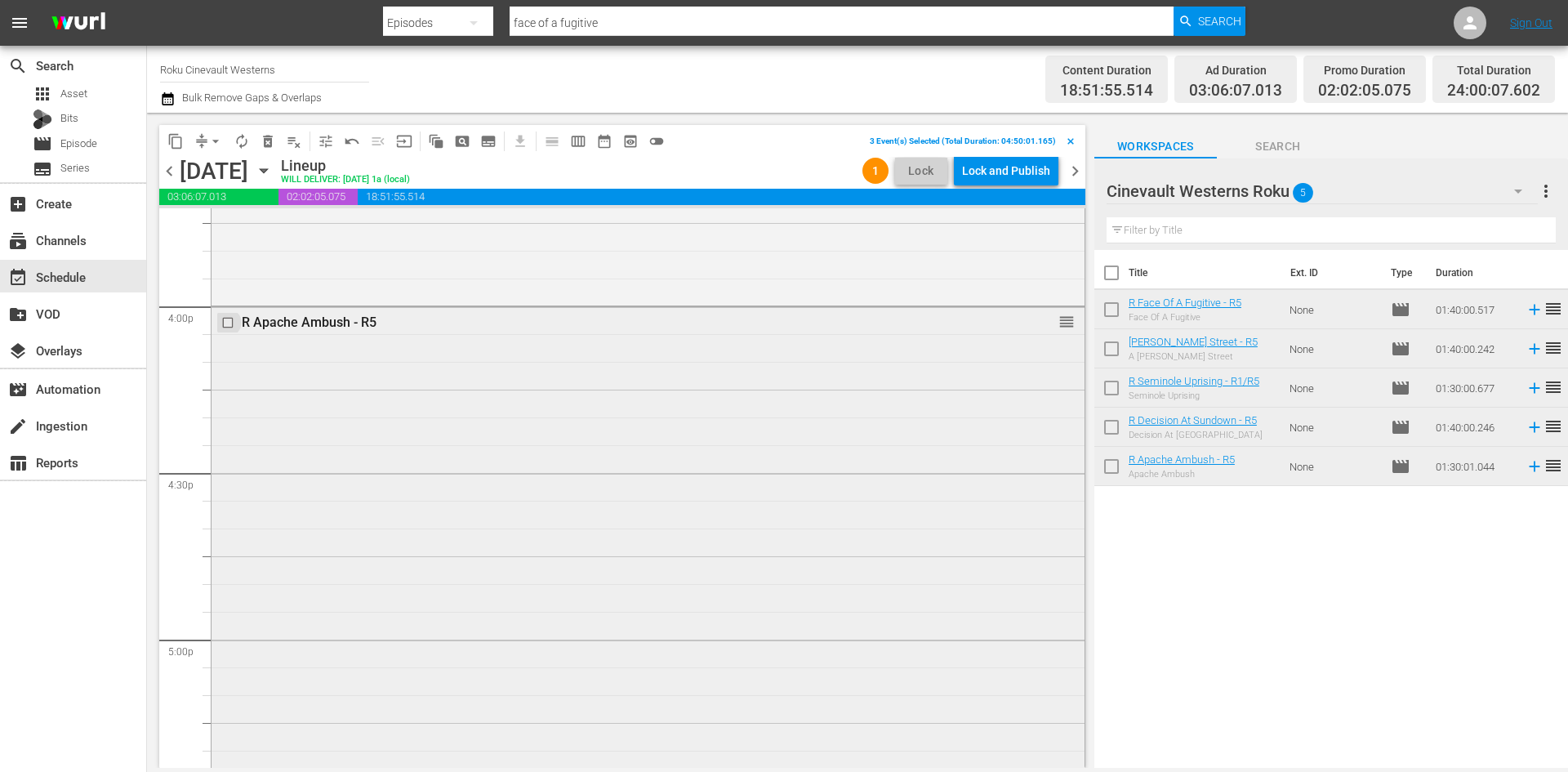
click at [229, 322] on input "checkbox" at bounding box center [229, 323] width 17 height 14
click at [176, 131] on button "content_copy" at bounding box center [176, 142] width 26 height 26
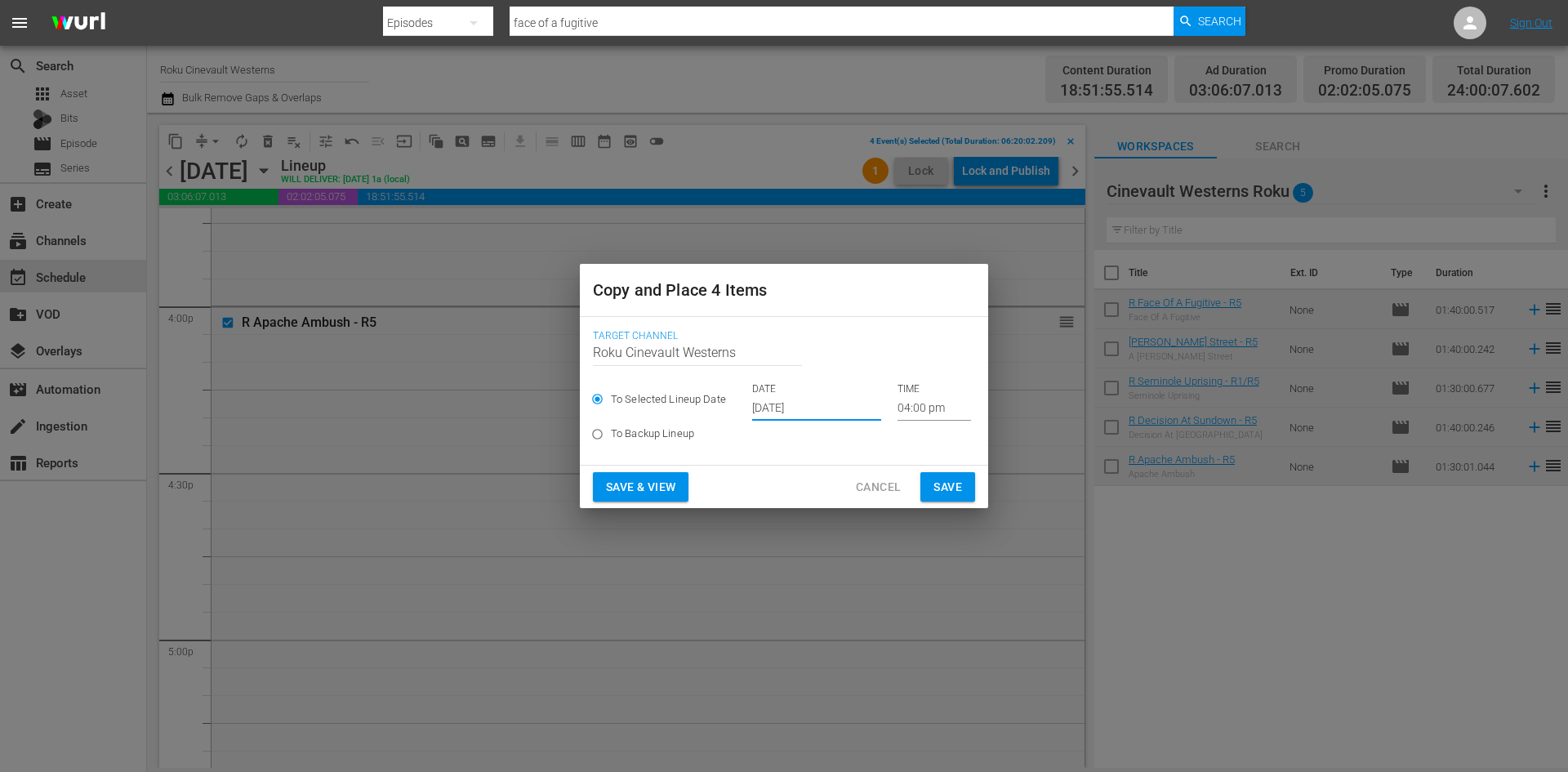
click at [818, 405] on input "[DATE]" at bounding box center [817, 409] width 129 height 25
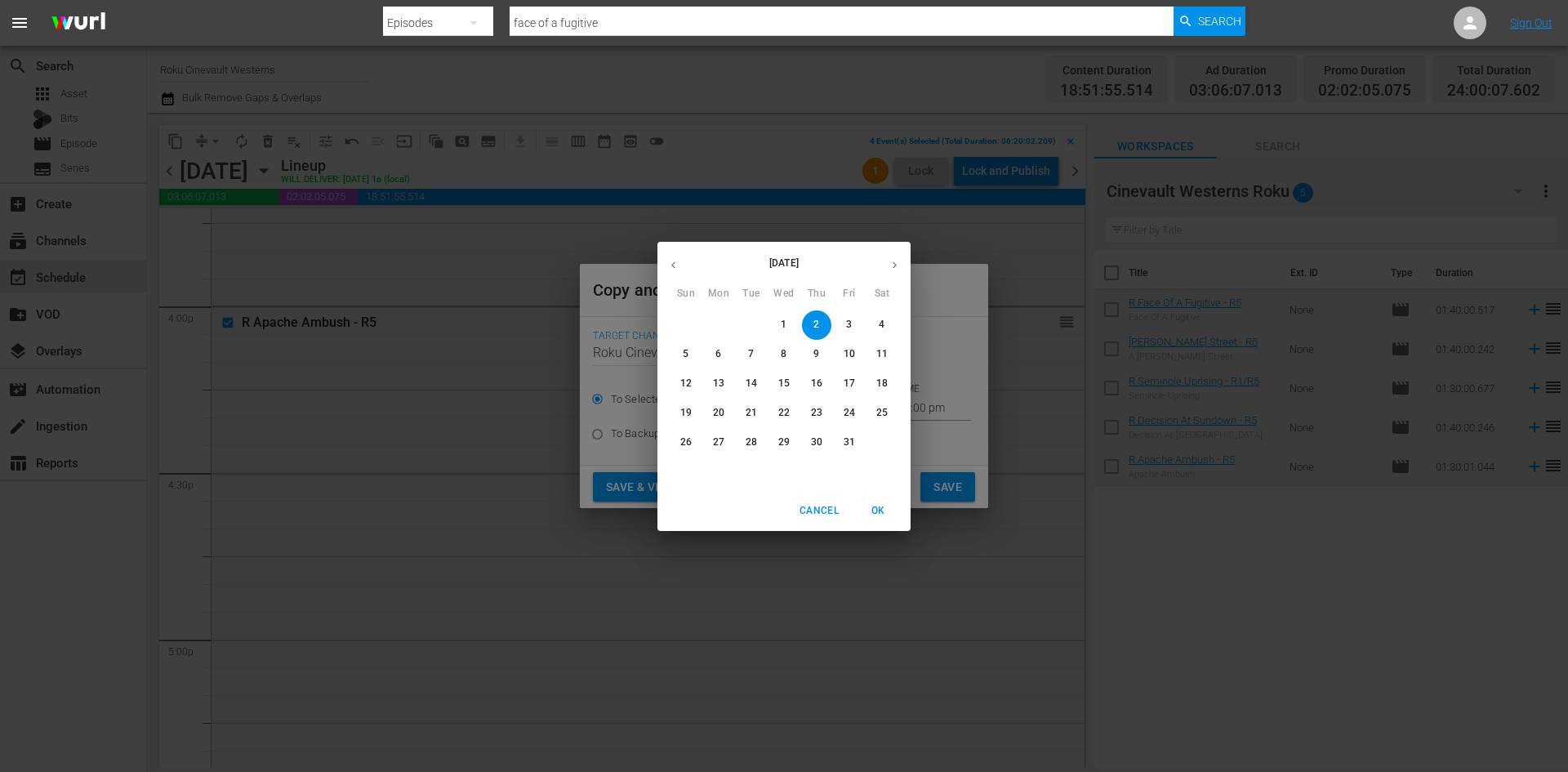
click at [789, 358] on span "8" at bounding box center [784, 354] width 29 height 14
type input "[DATE]"
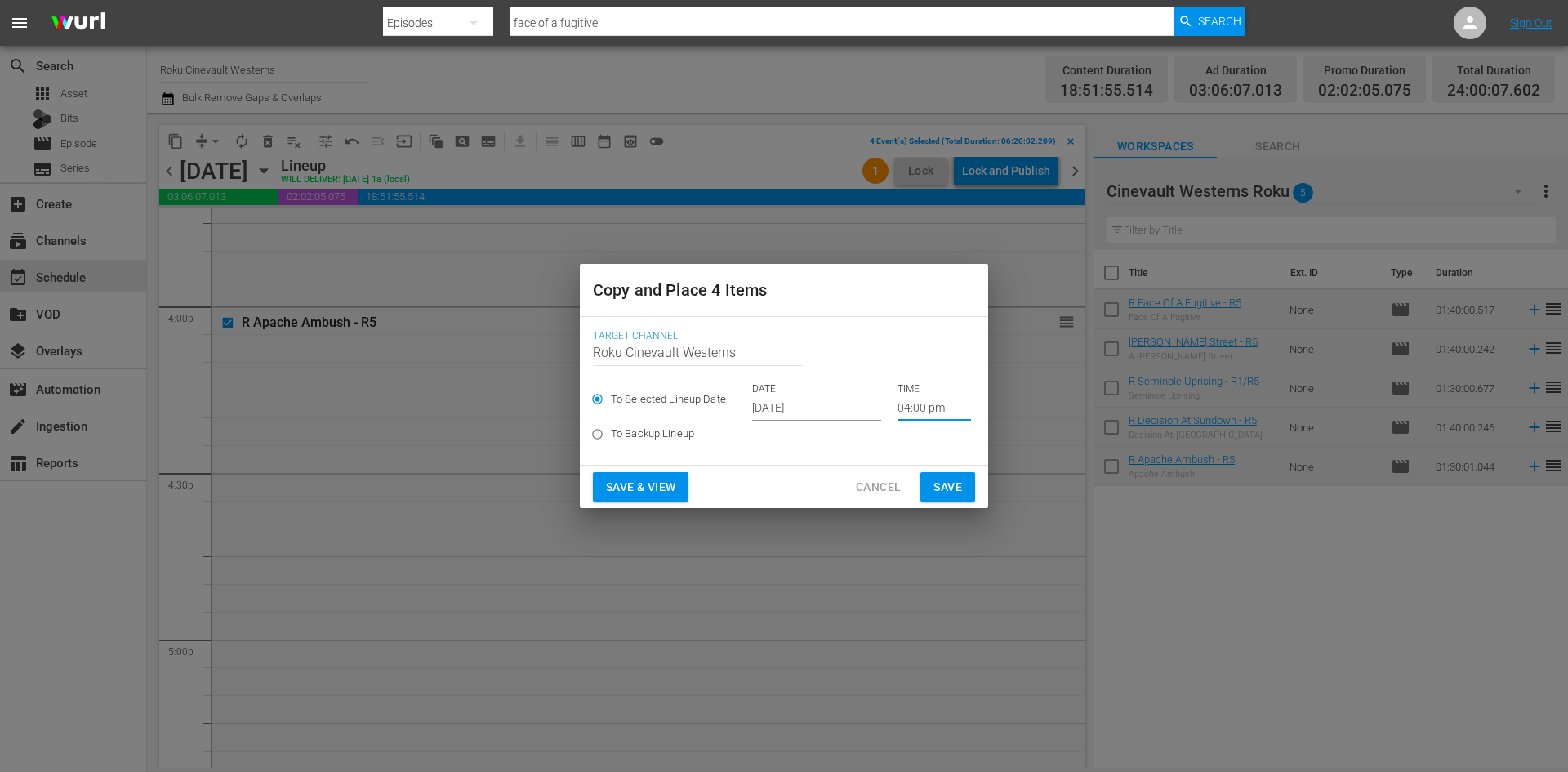
click at [929, 408] on input "04:00 pm" at bounding box center [935, 409] width 74 height 25
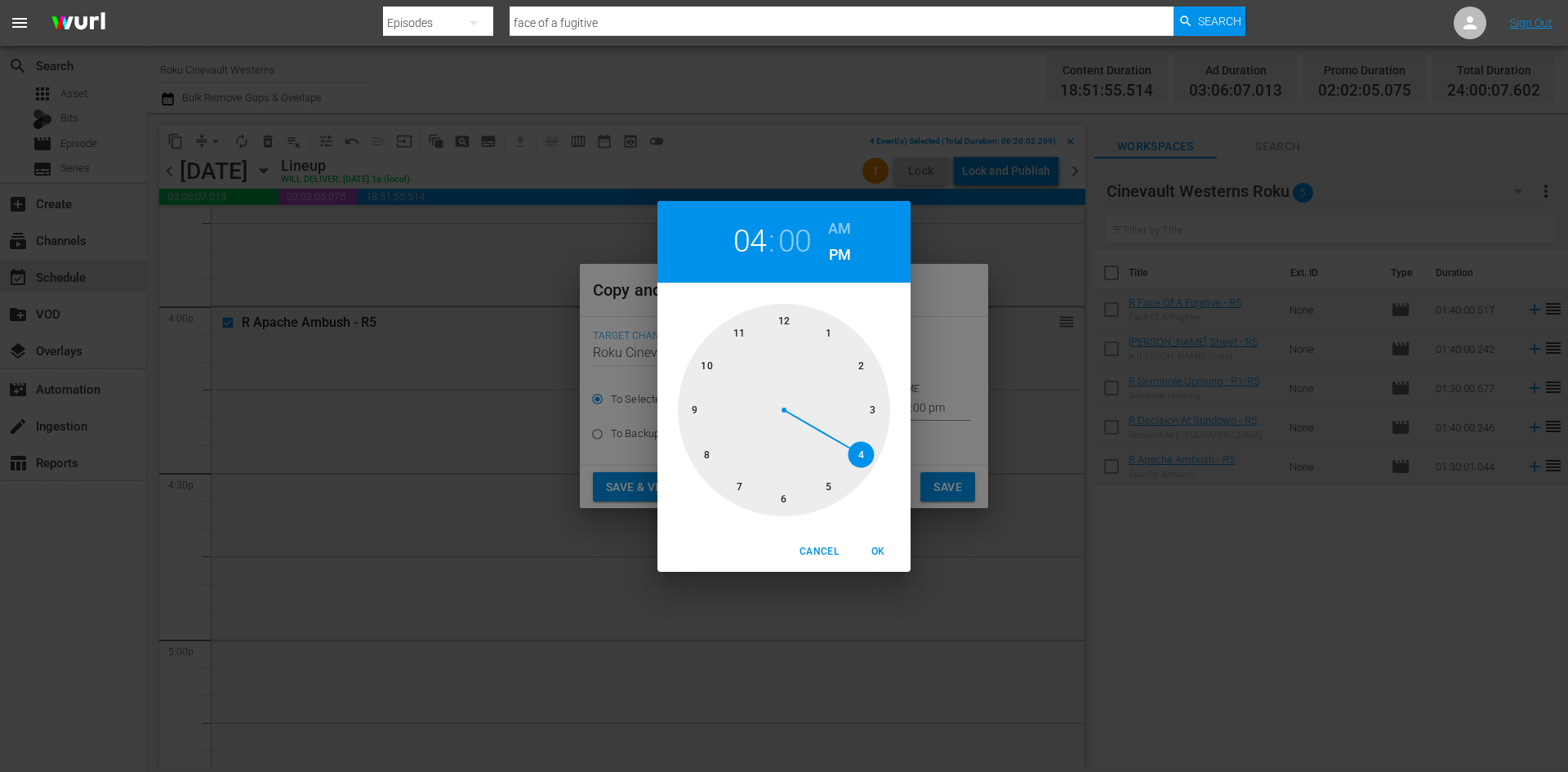
click at [782, 309] on div at bounding box center [783, 409] width 212 height 212
click at [845, 234] on h6 "AM" at bounding box center [840, 228] width 23 height 26
click at [890, 548] on span "OK" at bounding box center [878, 552] width 39 height 17
type input "12:00 am"
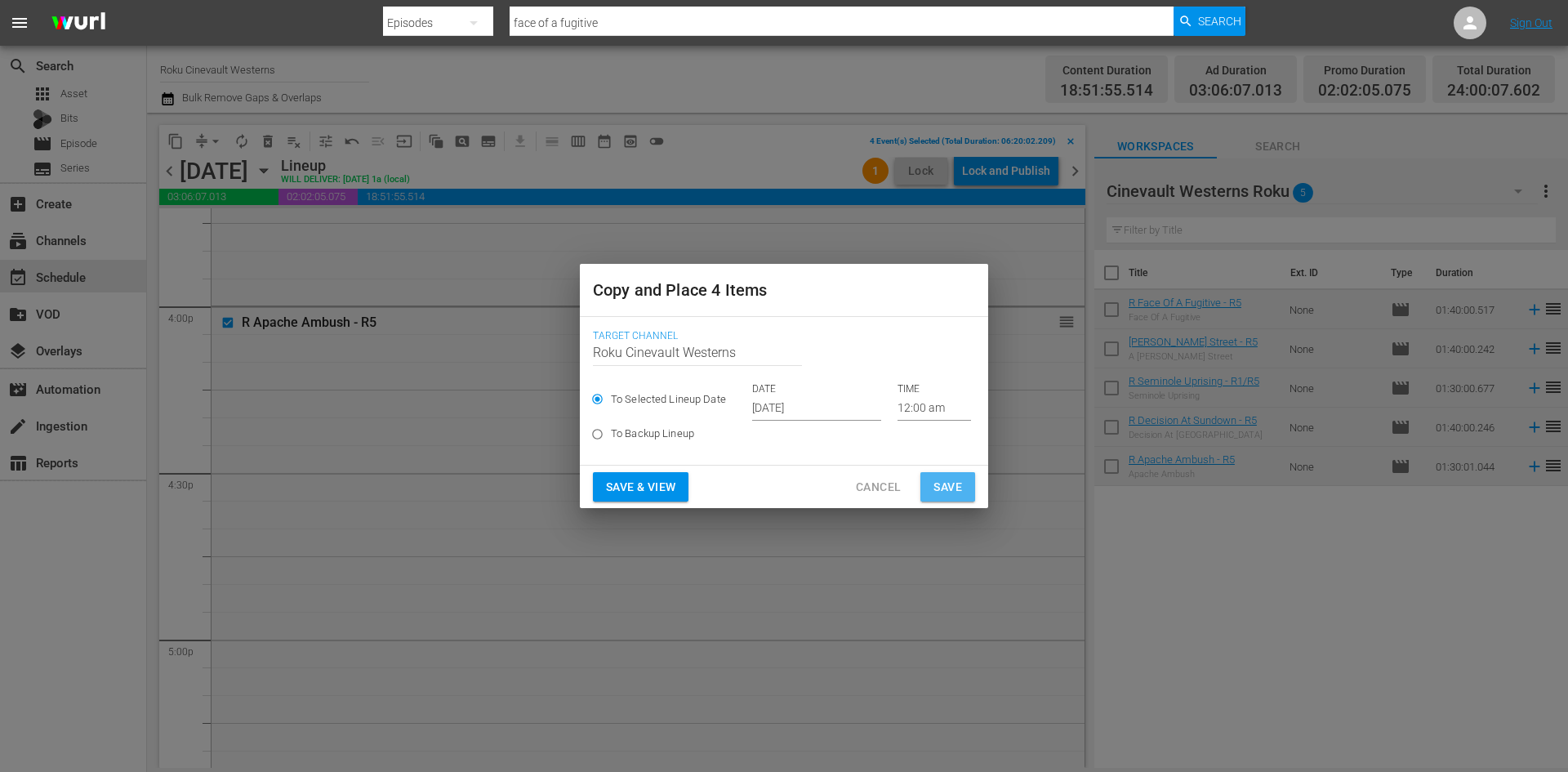
click at [956, 486] on span "Save" at bounding box center [947, 487] width 29 height 20
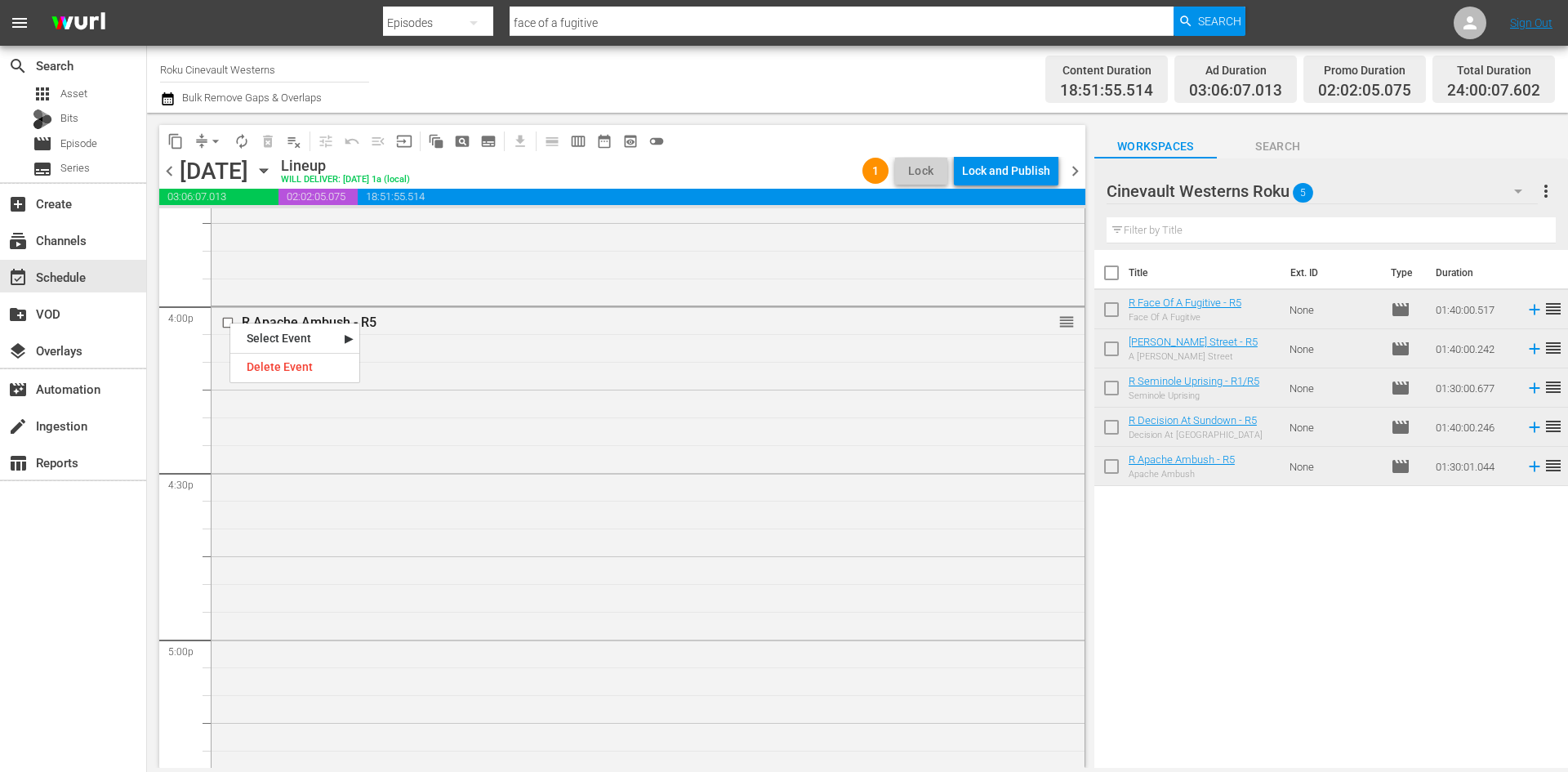
click at [223, 318] on input "checkbox" at bounding box center [229, 323] width 17 height 14
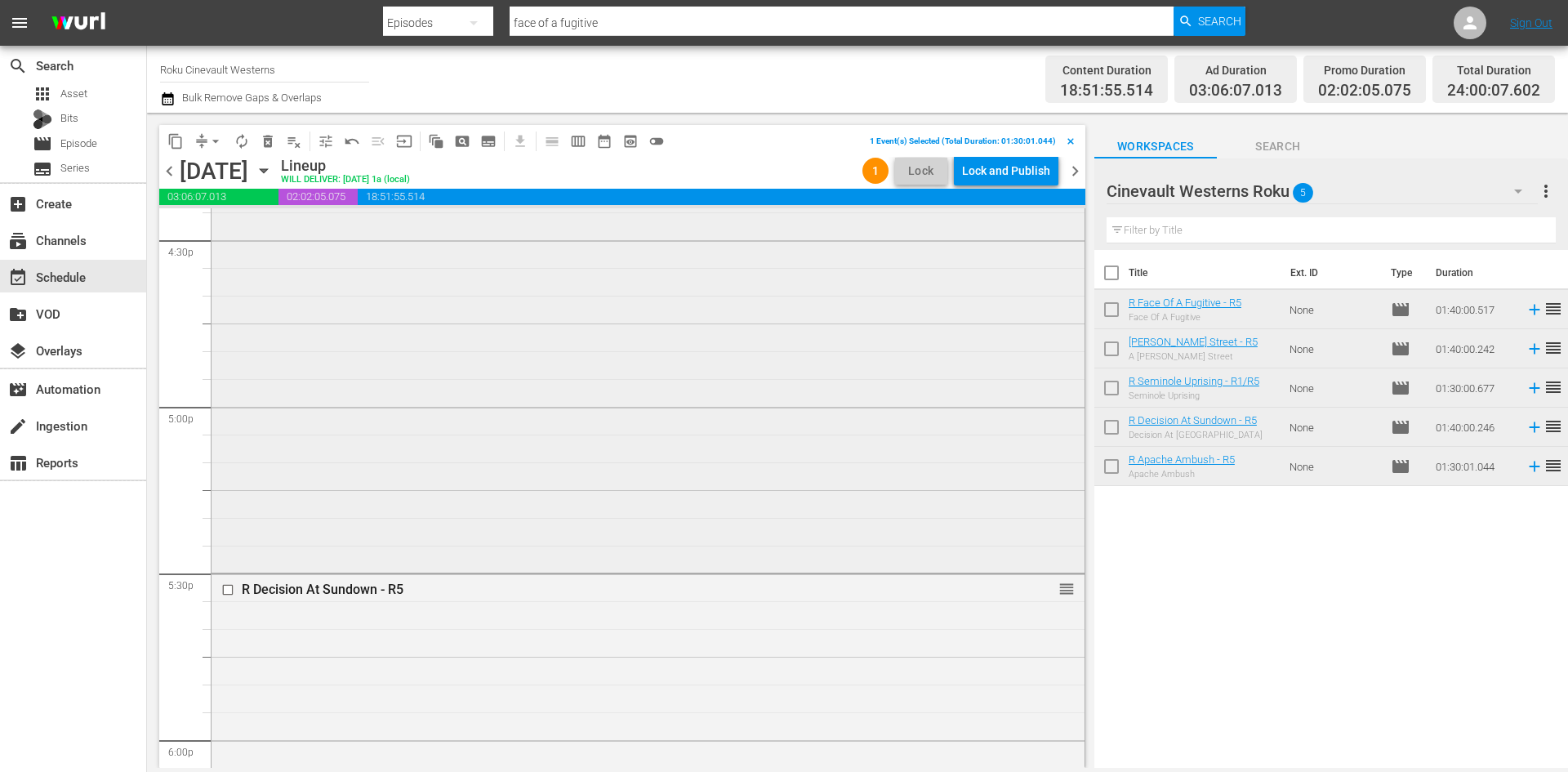
scroll to position [5643, 0]
click at [232, 411] on input "checkbox" at bounding box center [229, 414] width 17 height 14
click at [226, 400] on input "checkbox" at bounding box center [229, 398] width 17 height 14
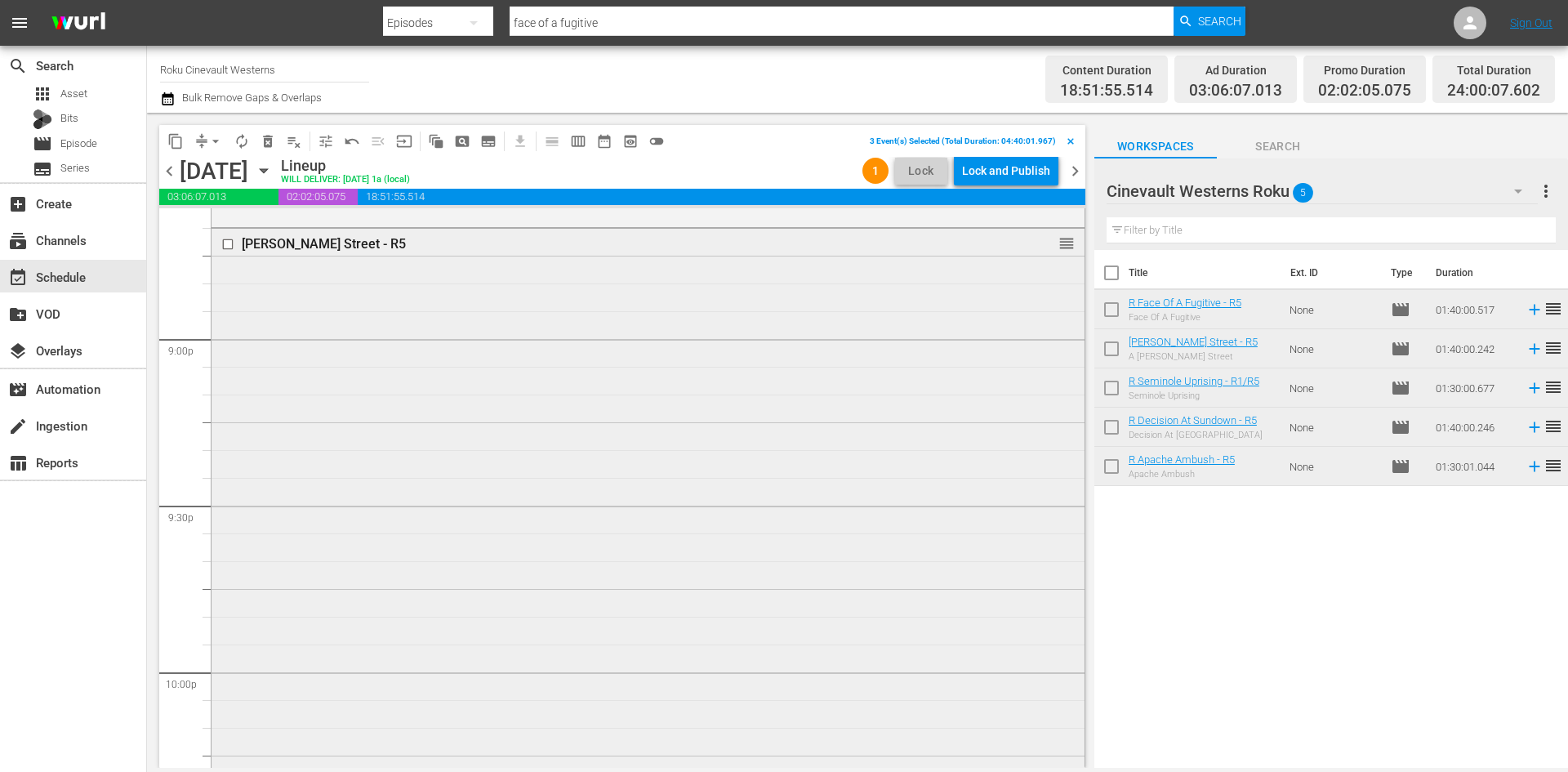
click at [226, 246] on input "checkbox" at bounding box center [229, 244] width 17 height 14
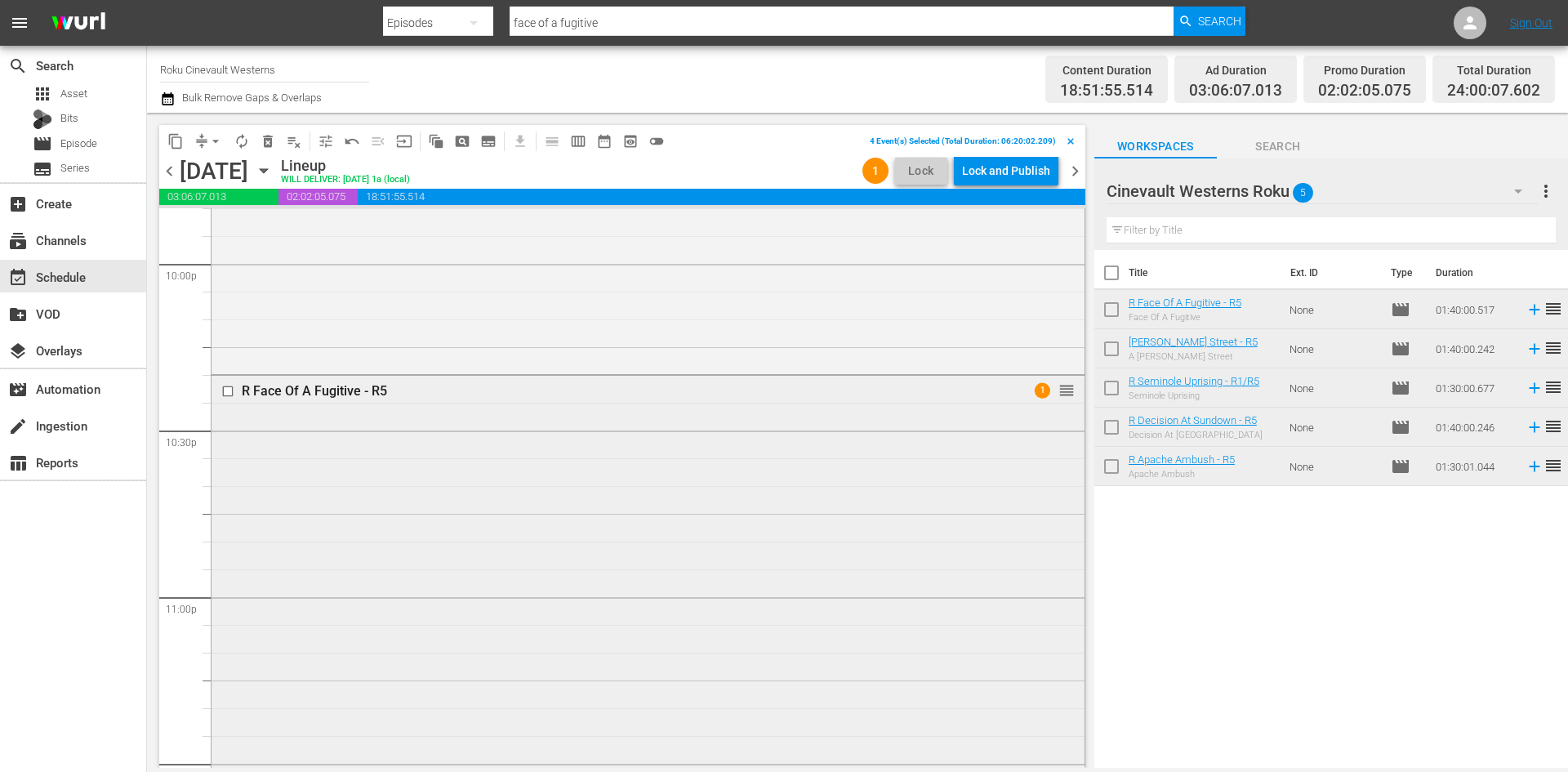
click at [227, 396] on input "checkbox" at bounding box center [229, 391] width 17 height 14
click at [176, 135] on span "content_copy" at bounding box center [176, 142] width 16 height 16
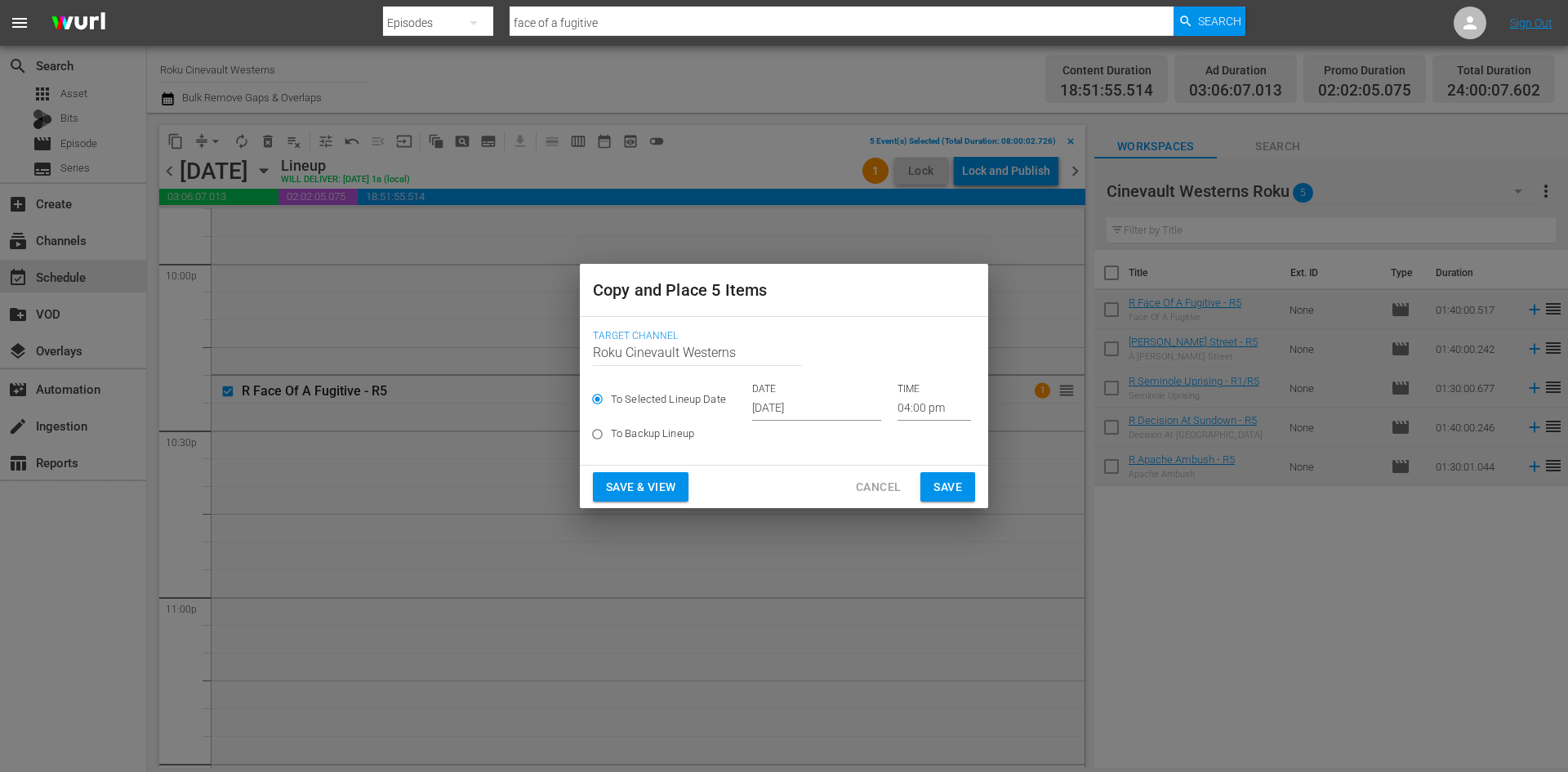
click at [809, 403] on input "[DATE]" at bounding box center [817, 409] width 129 height 25
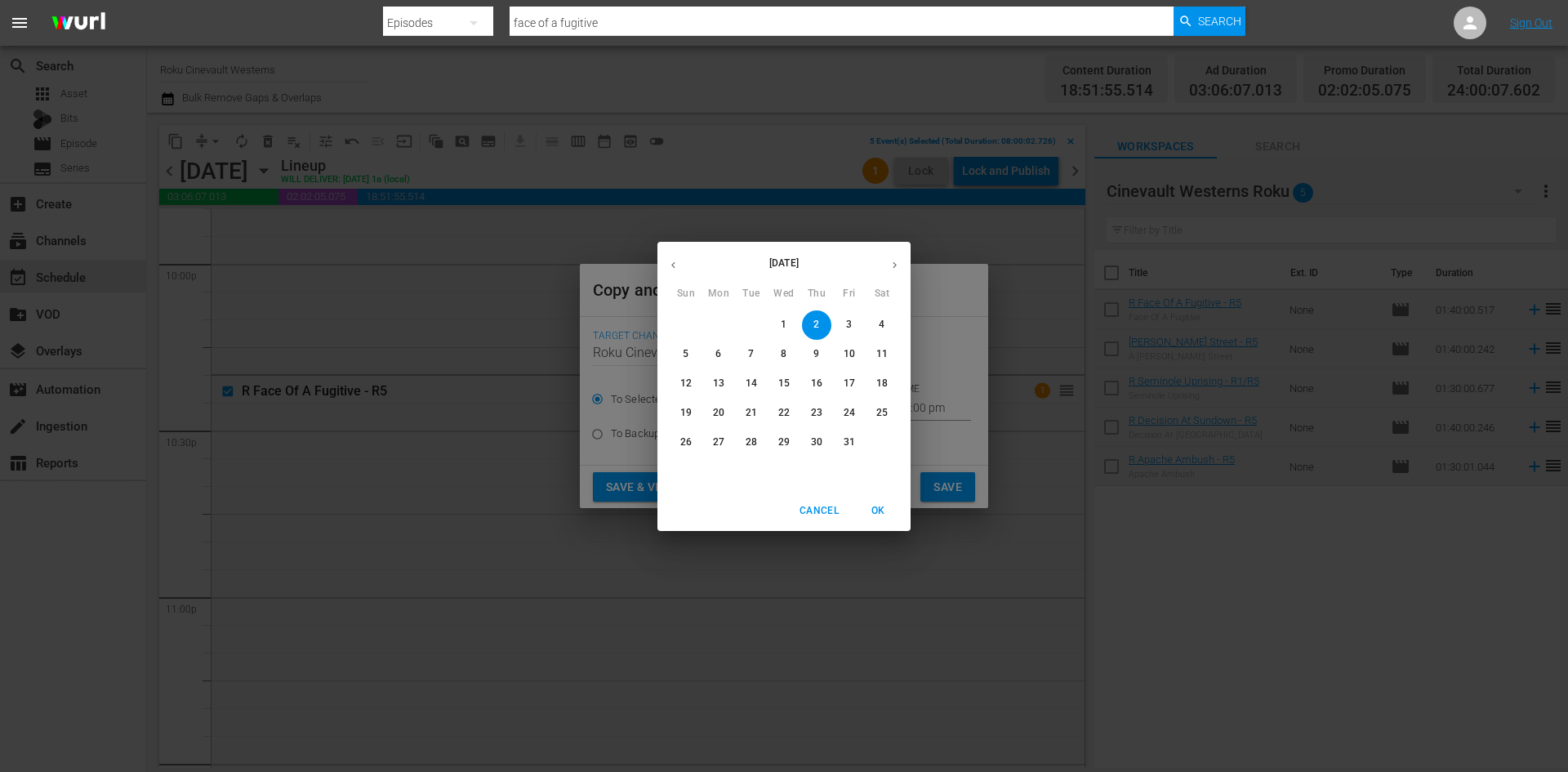
click at [874, 359] on span "11" at bounding box center [882, 354] width 29 height 14
type input "[DATE]"
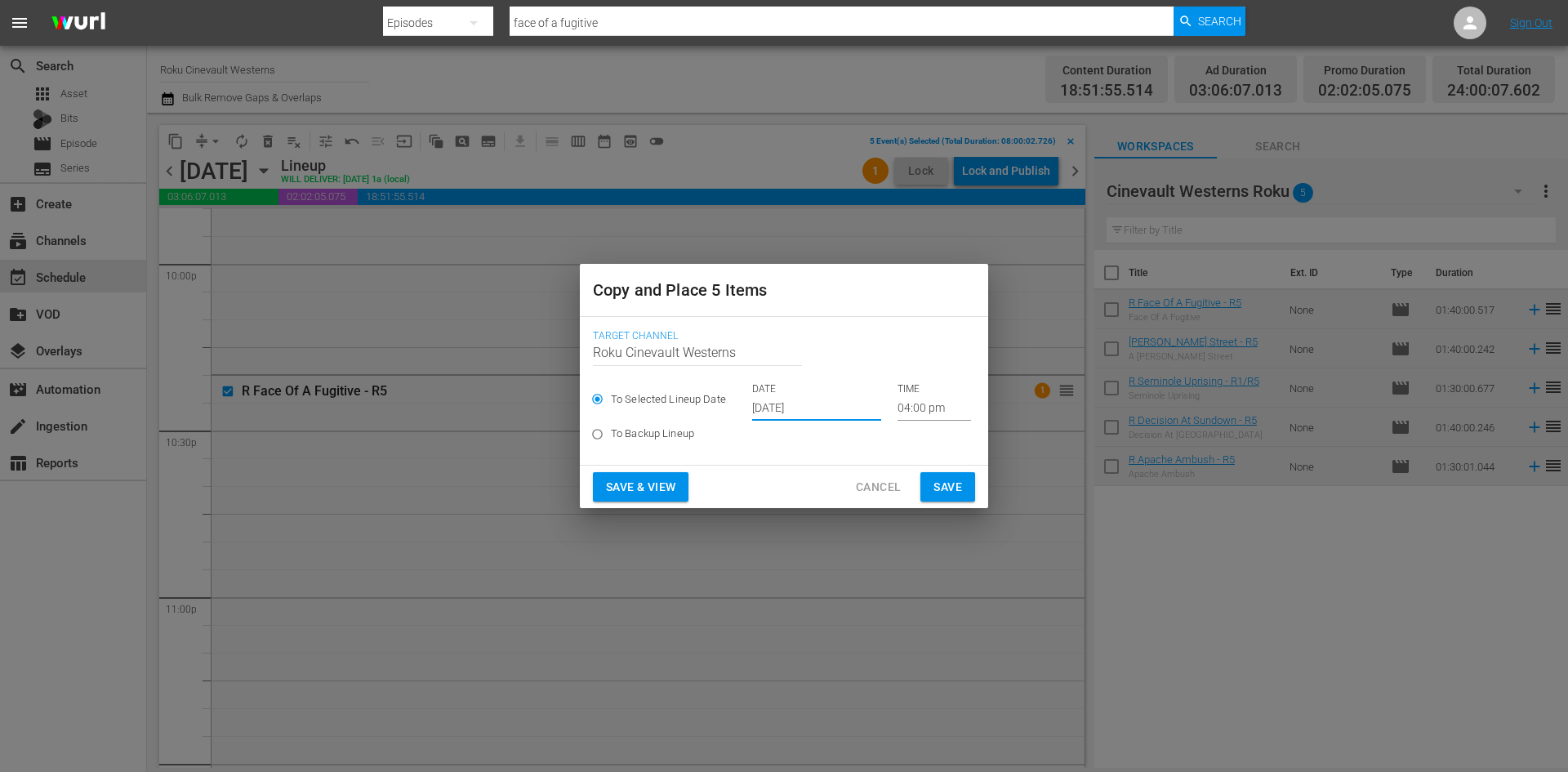
click at [908, 410] on input "04:00 pm" at bounding box center [935, 409] width 74 height 25
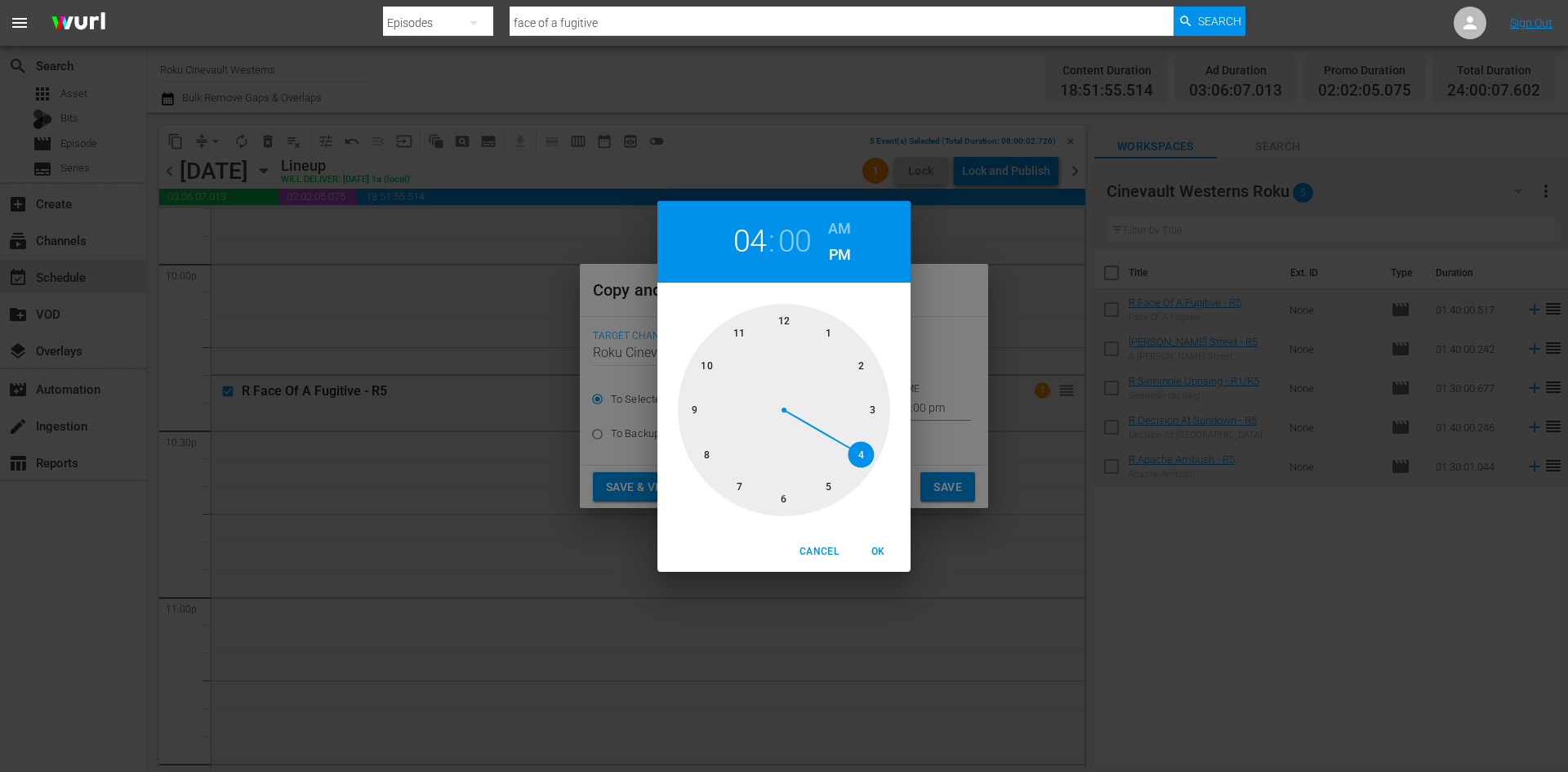
click at [707, 447] on div at bounding box center [783, 409] width 212 height 212
click at [837, 226] on h6 "AM" at bounding box center [840, 228] width 23 height 26
click at [878, 553] on span "OK" at bounding box center [878, 552] width 39 height 17
type input "08:00 am"
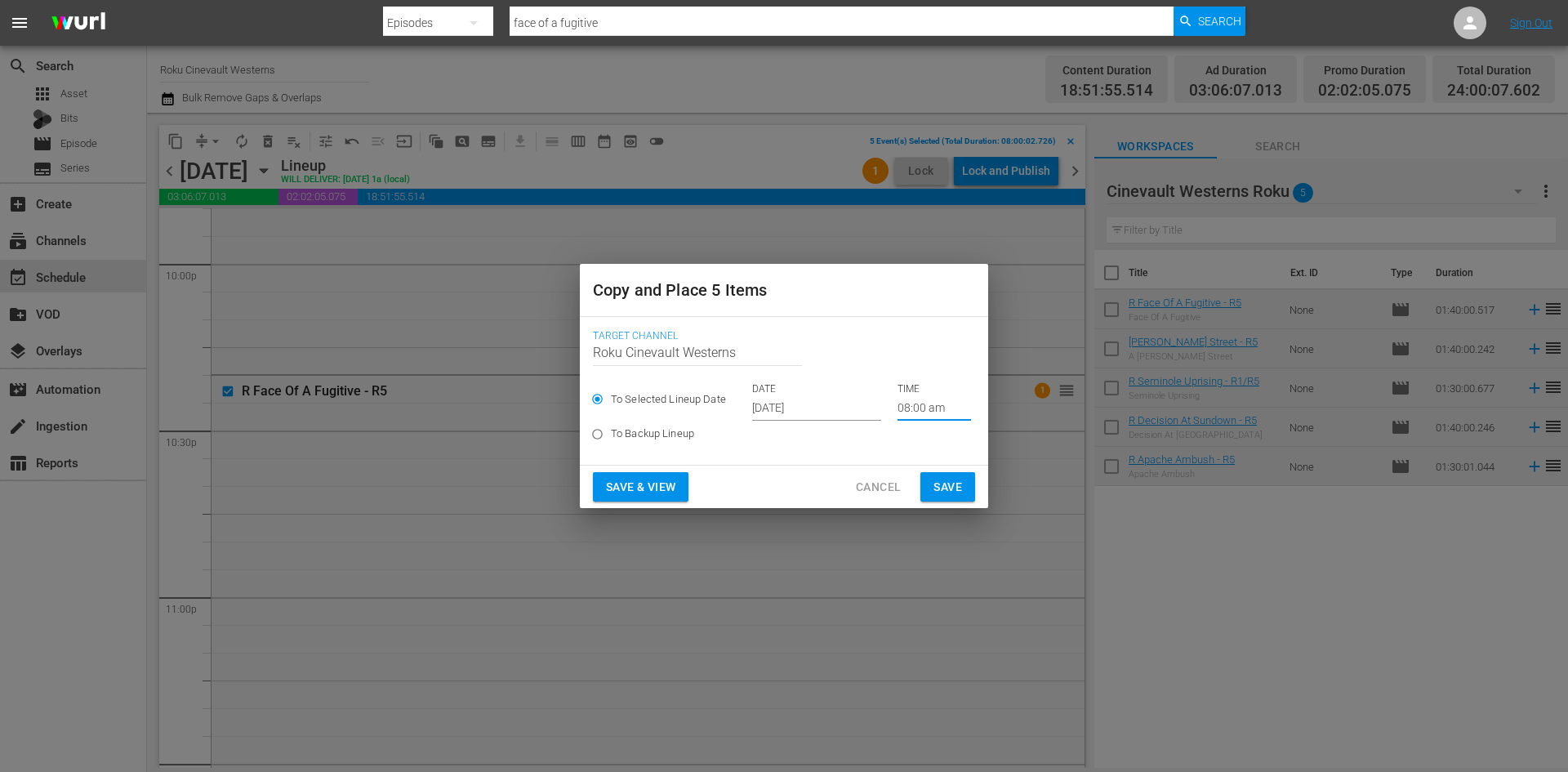
click at [953, 490] on span "Save" at bounding box center [947, 487] width 29 height 20
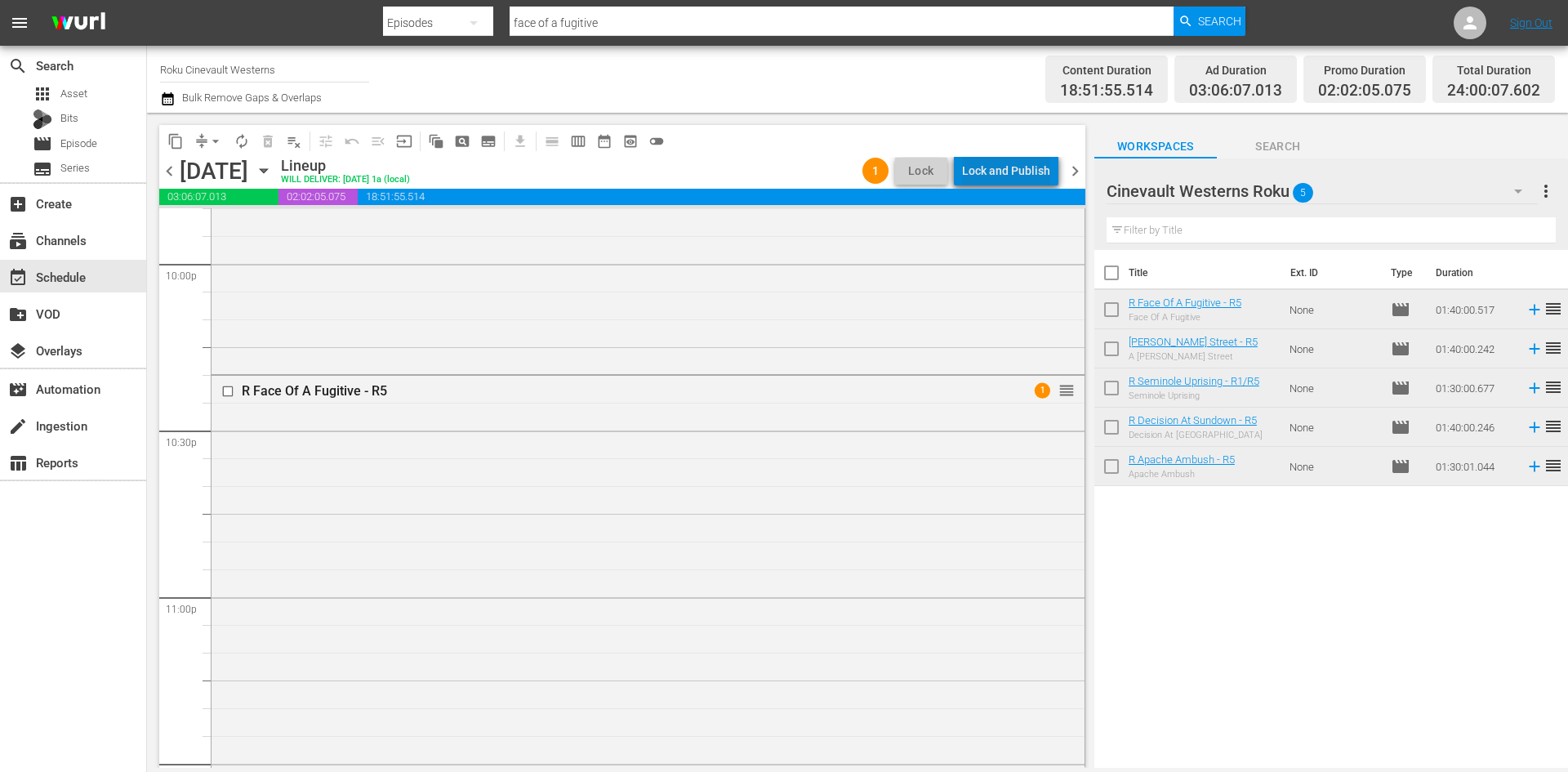
click at [1024, 171] on div "Lock and Publish" at bounding box center [1006, 171] width 88 height 29
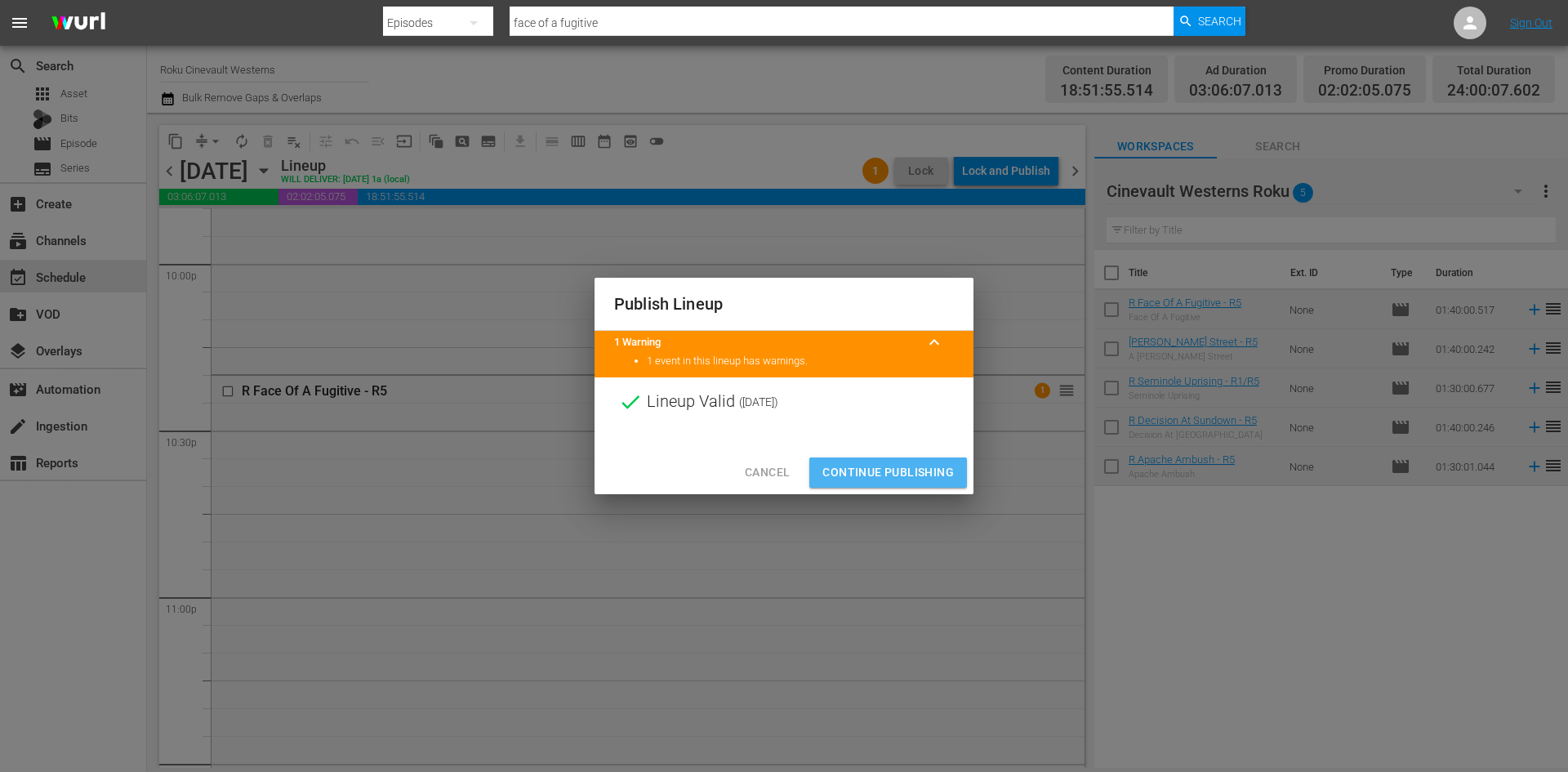
click at [889, 463] on span "Continue Publishing" at bounding box center [888, 472] width 132 height 20
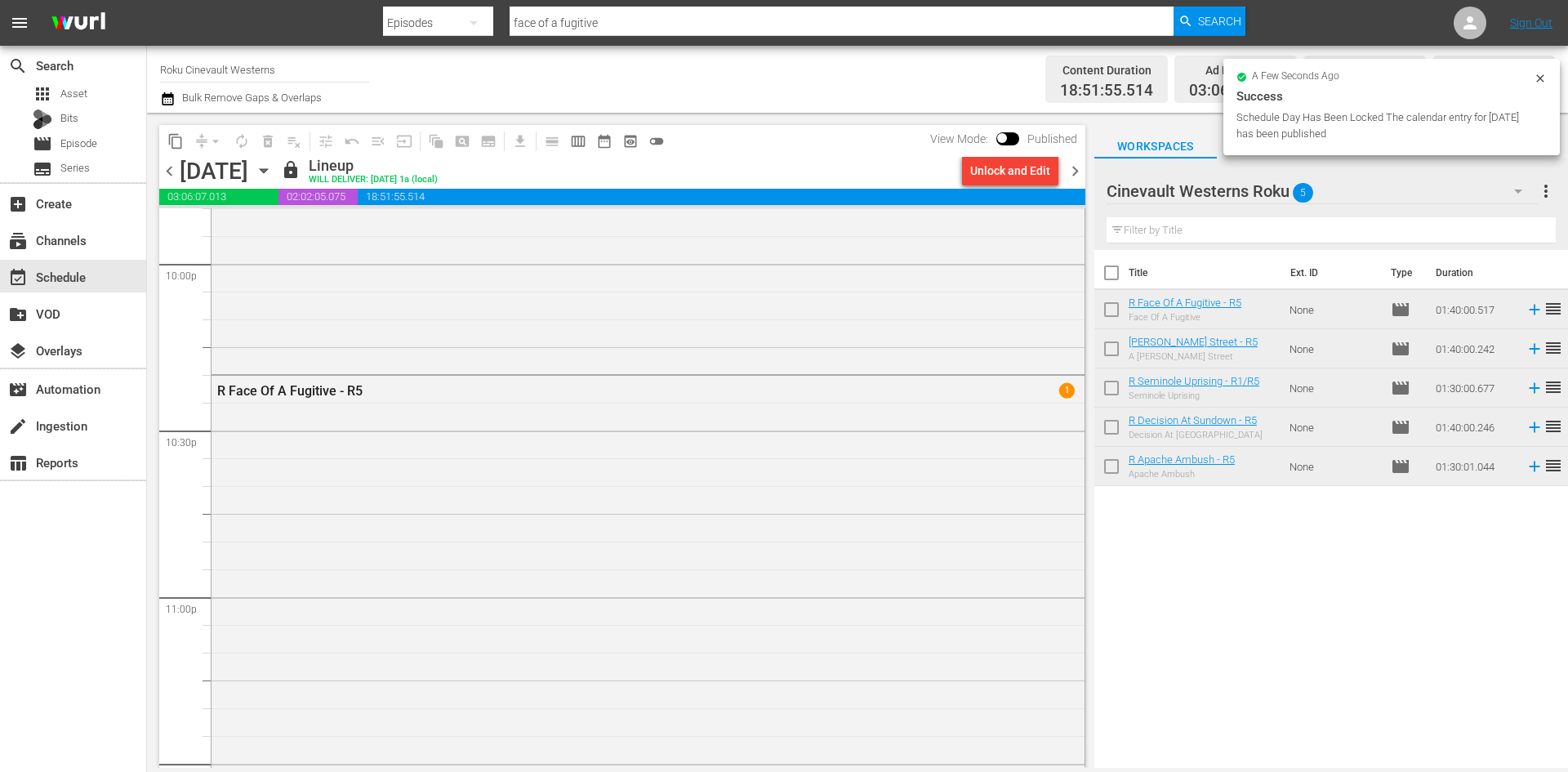
click at [1076, 176] on span "chevron_right" at bounding box center [1075, 171] width 20 height 20
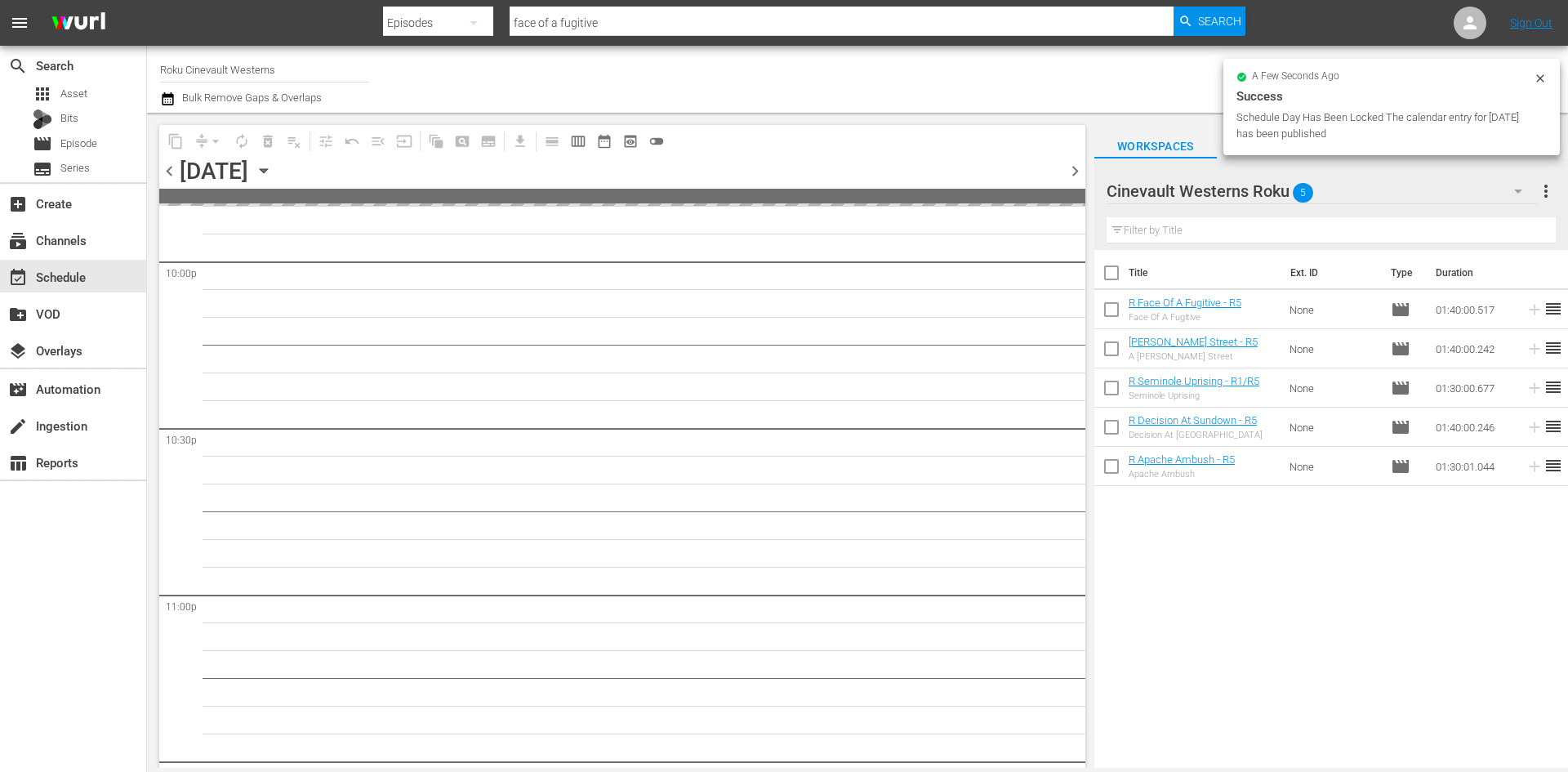
scroll to position [7304, 0]
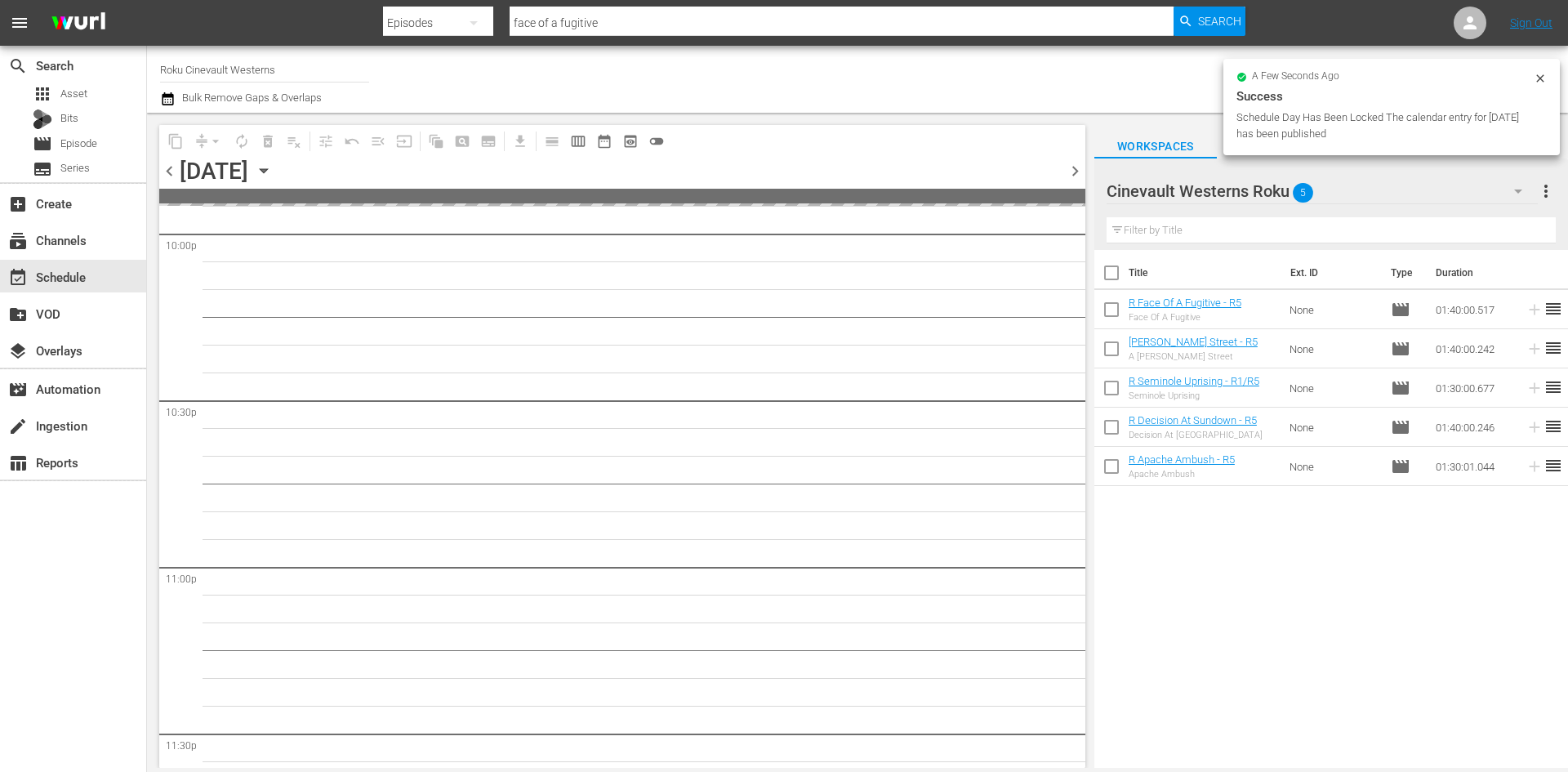
click at [1076, 176] on span "chevron_right" at bounding box center [1075, 171] width 20 height 20
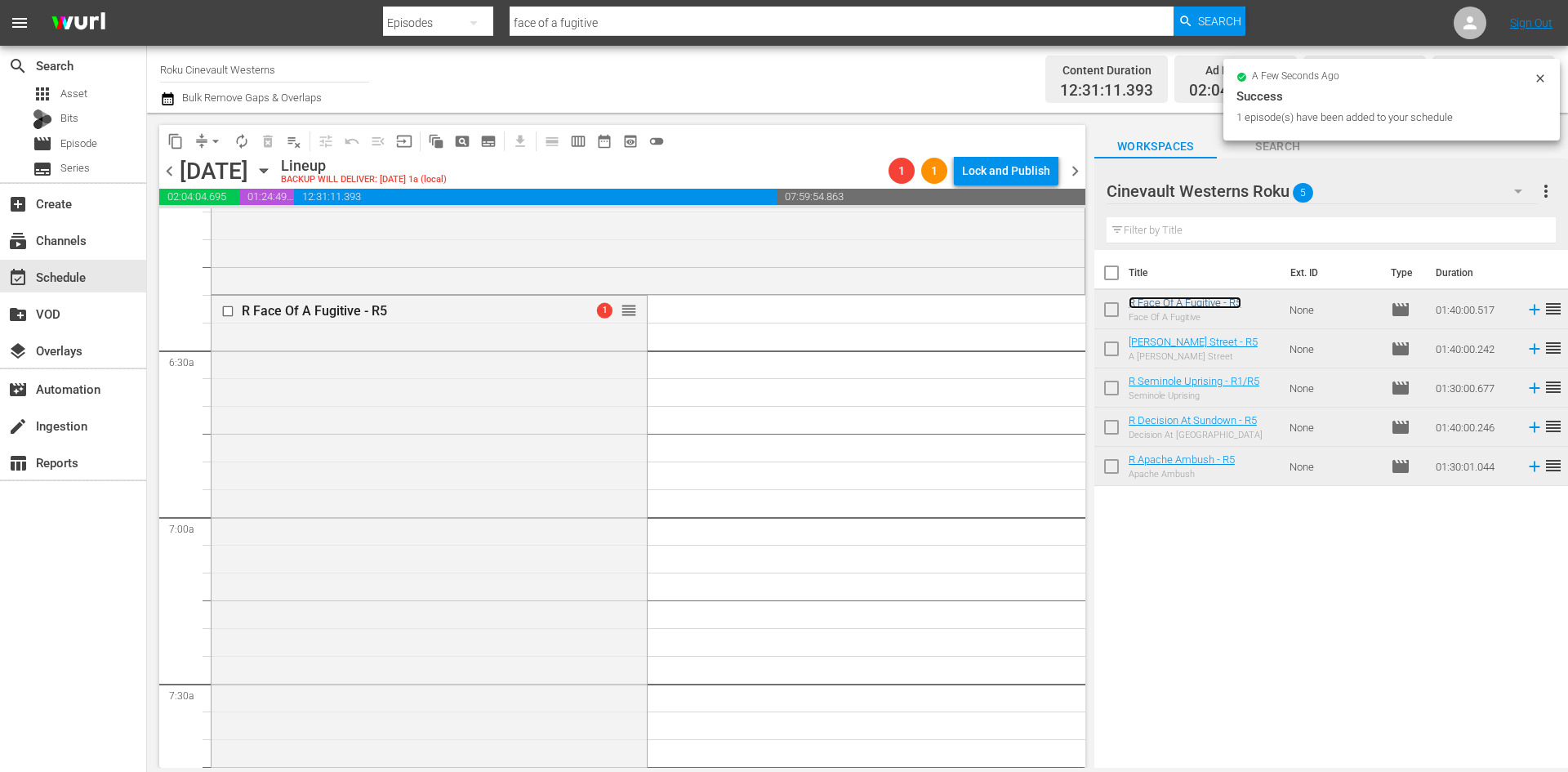
scroll to position [2432, 0]
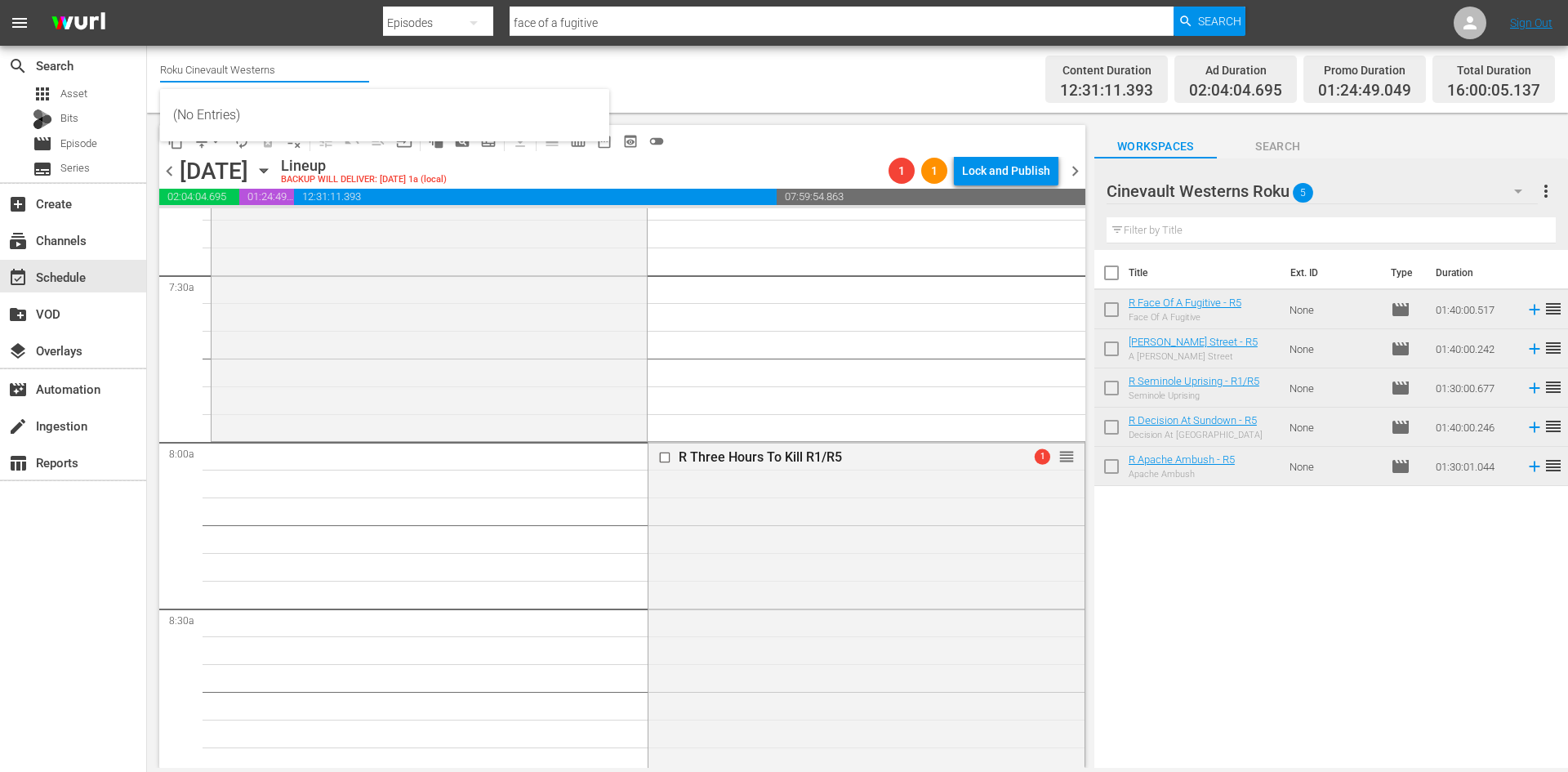
click at [197, 65] on input "Roku Cinevault Westerns" at bounding box center [264, 70] width 209 height 39
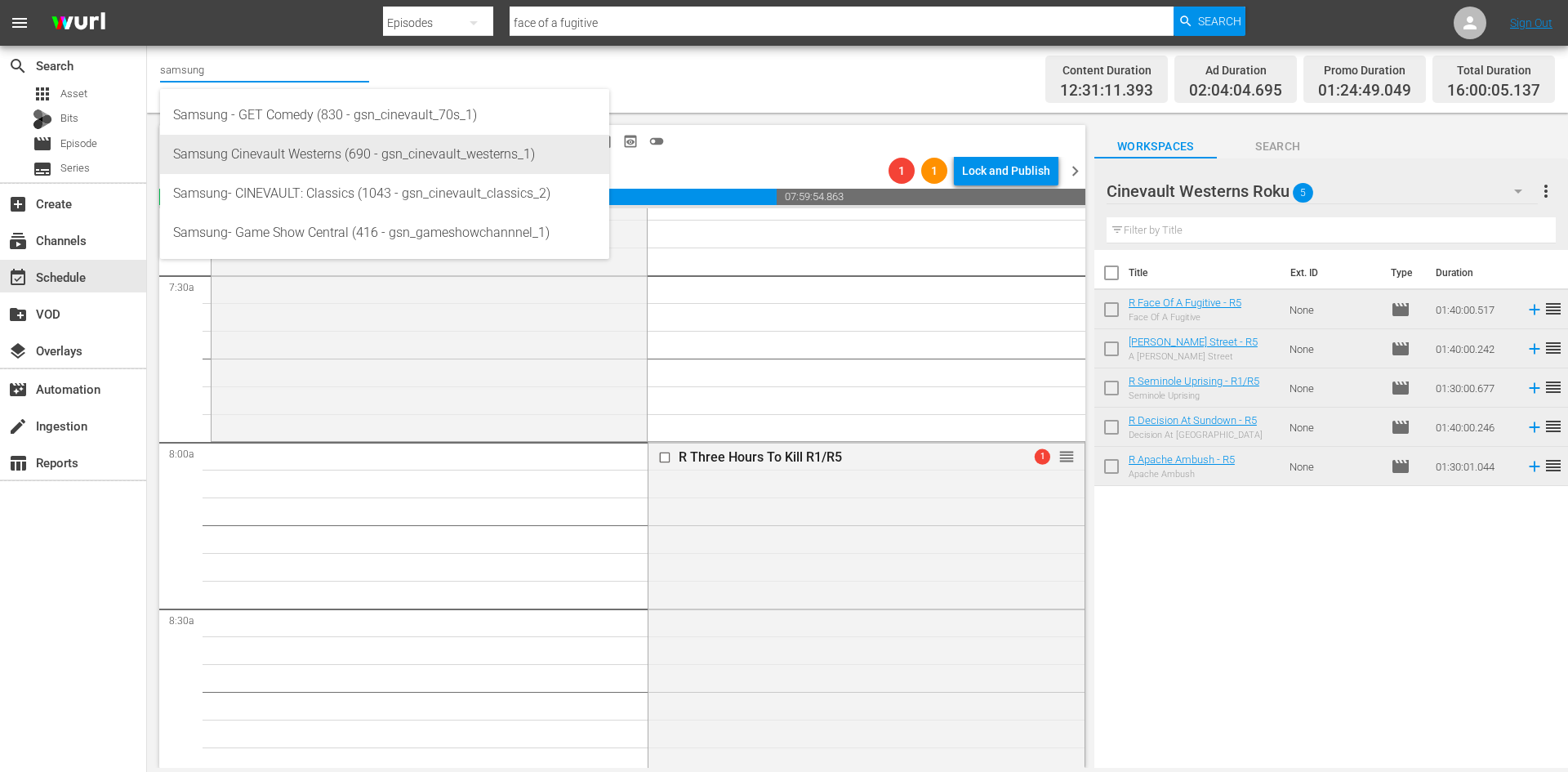
click at [236, 149] on div "Samsung Cinevault Westerns (690 - gsn_cinevault_westerns_1)" at bounding box center [385, 155] width 423 height 39
type input "Samsung Cinevault Westerns (690 - gsn_cinevault_westerns_1)"
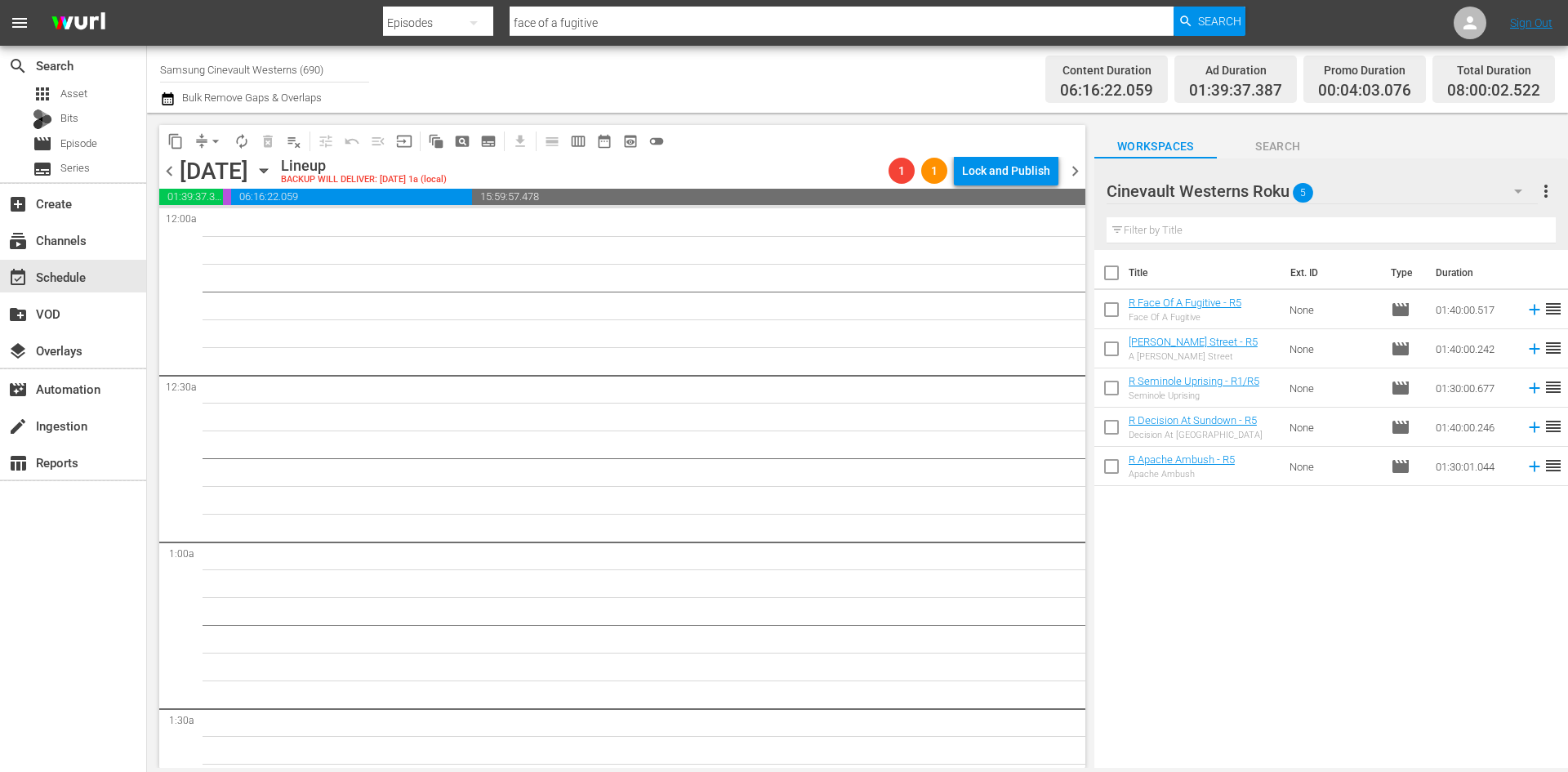
click at [161, 174] on span "chevron_left" at bounding box center [169, 171] width 20 height 20
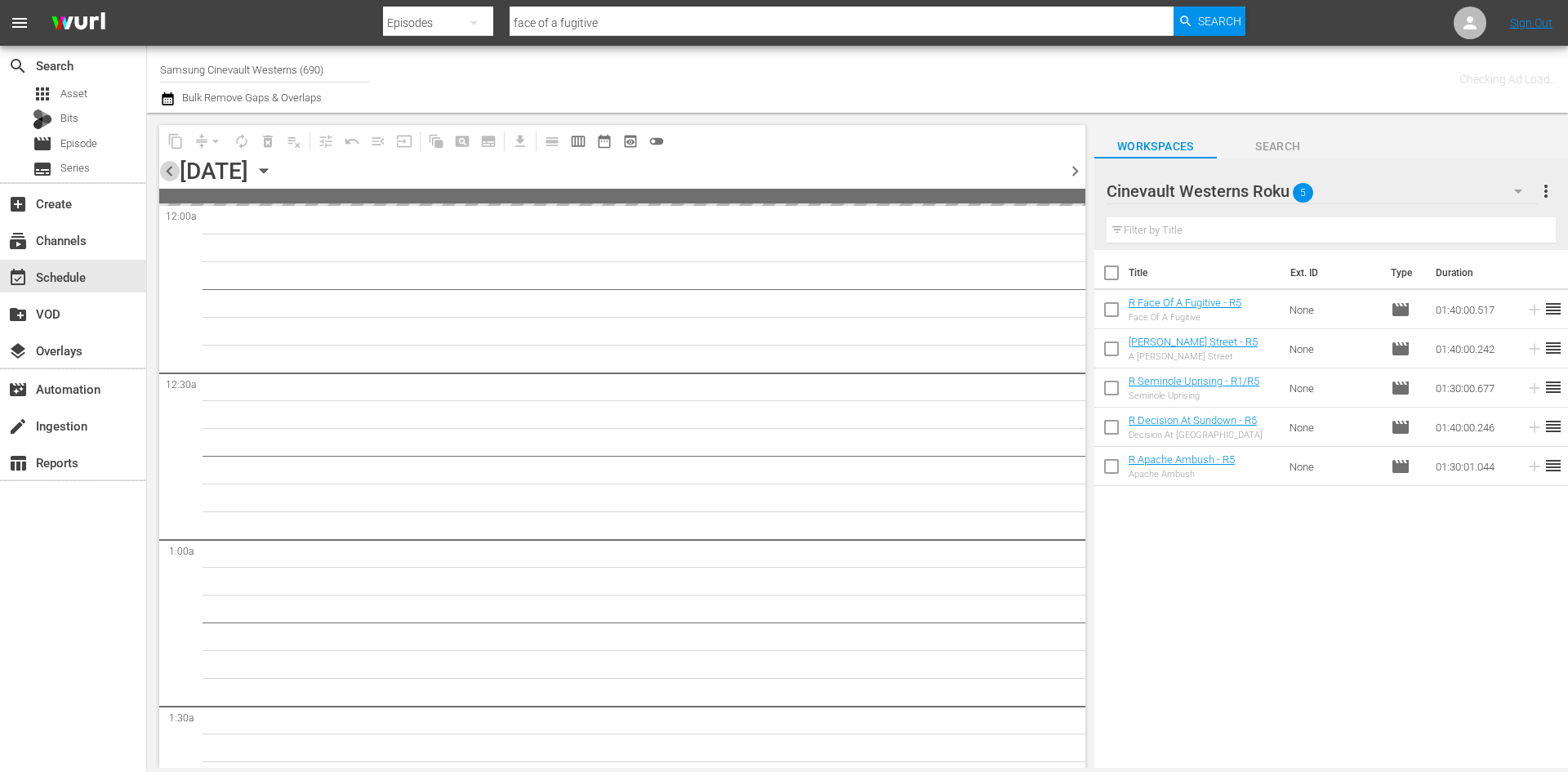
click at [161, 174] on span "chevron_left" at bounding box center [169, 171] width 20 height 20
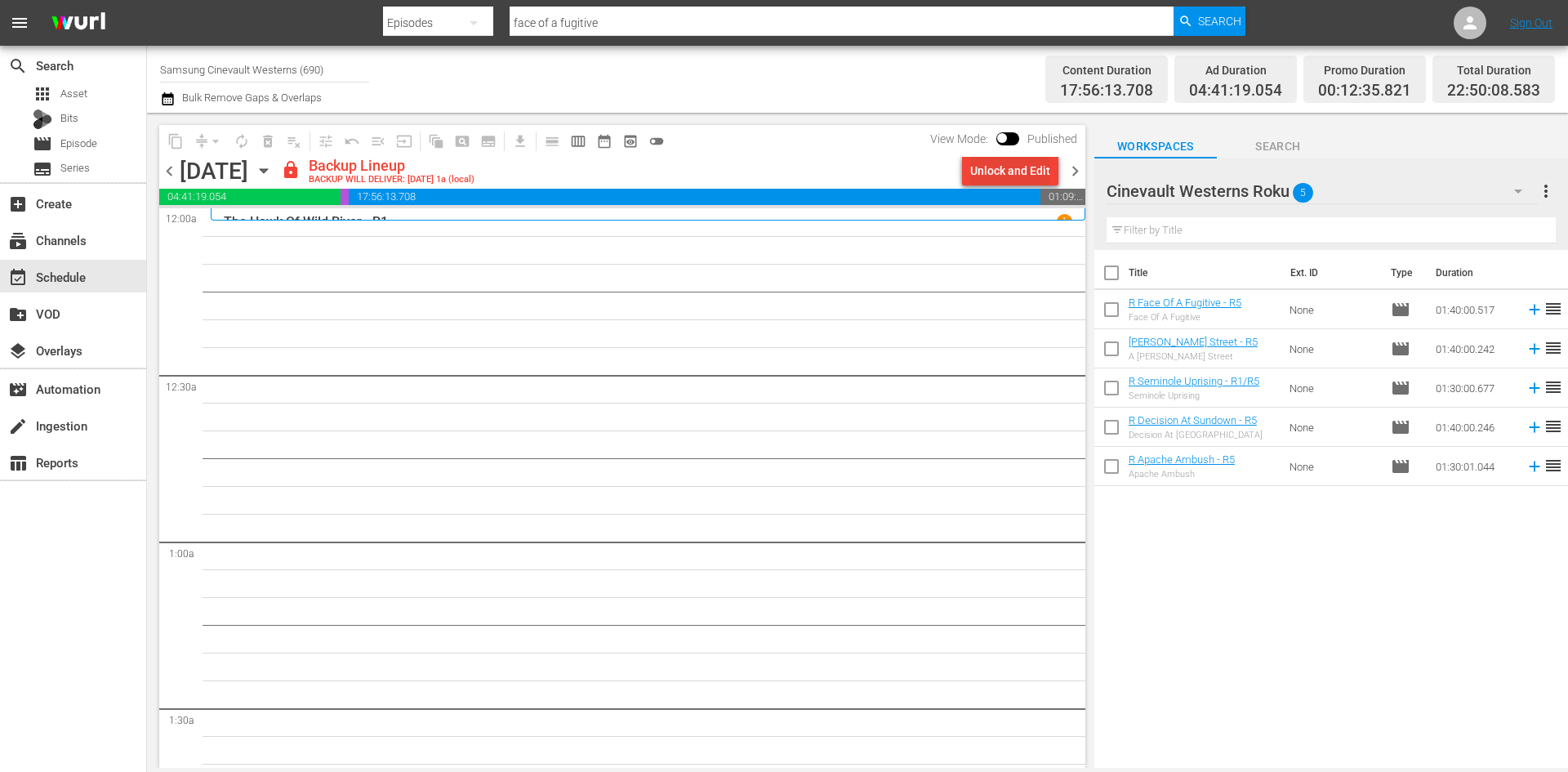
click at [1007, 162] on div "Unlock and Edit" at bounding box center [1010, 171] width 80 height 29
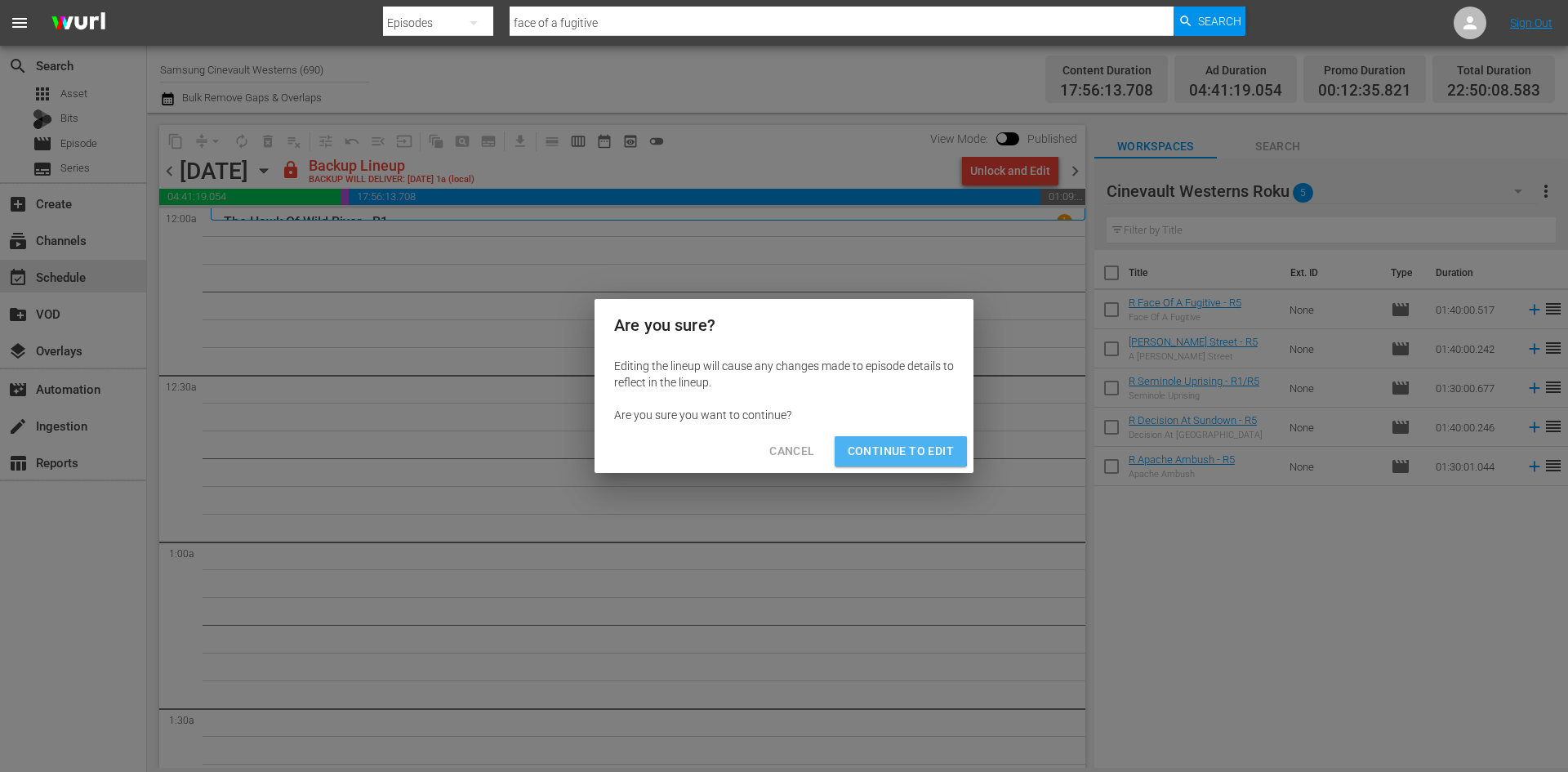
click at [872, 445] on span "Continue to Edit" at bounding box center [901, 451] width 106 height 20
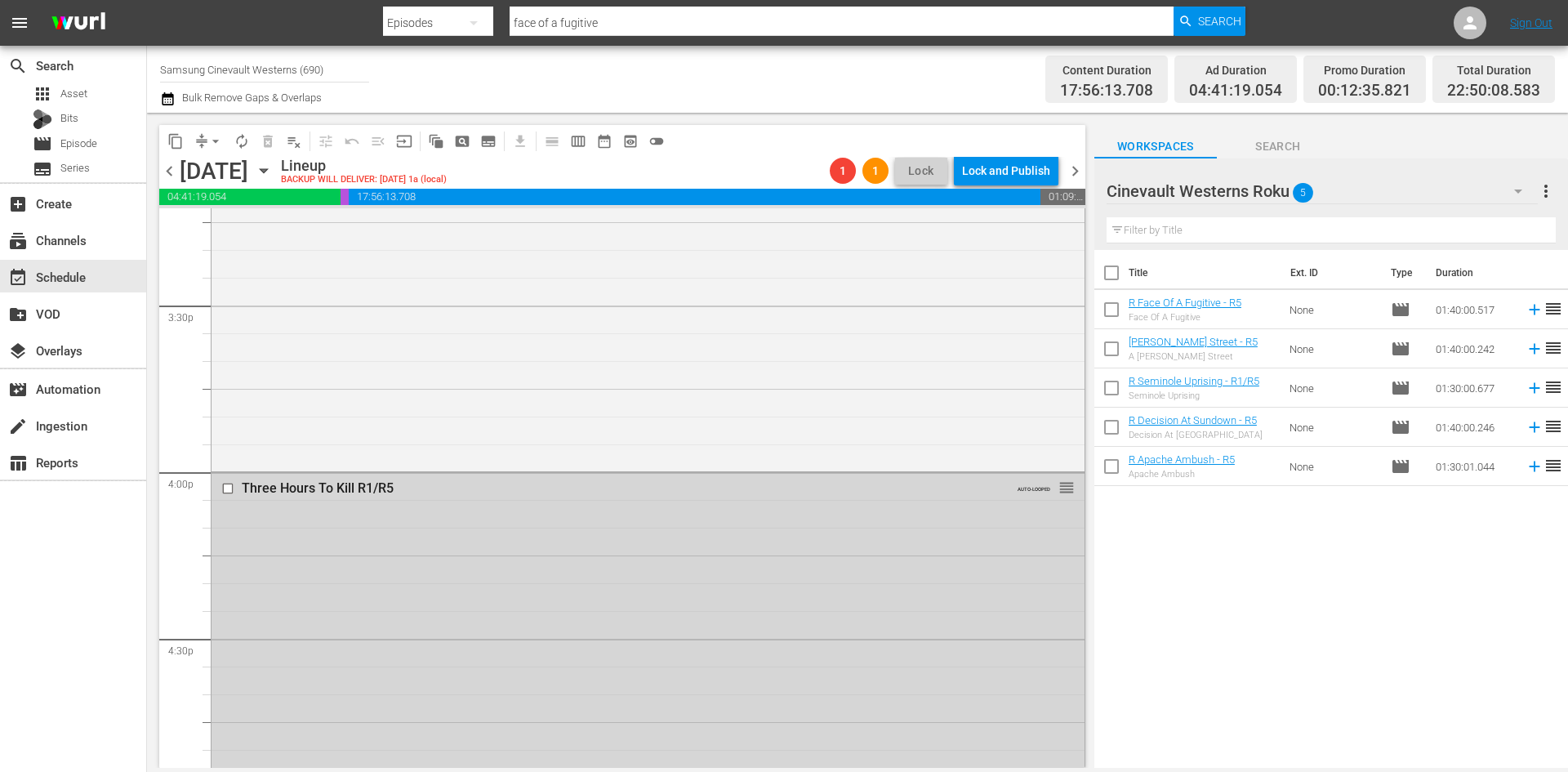
scroll to position [5310, 0]
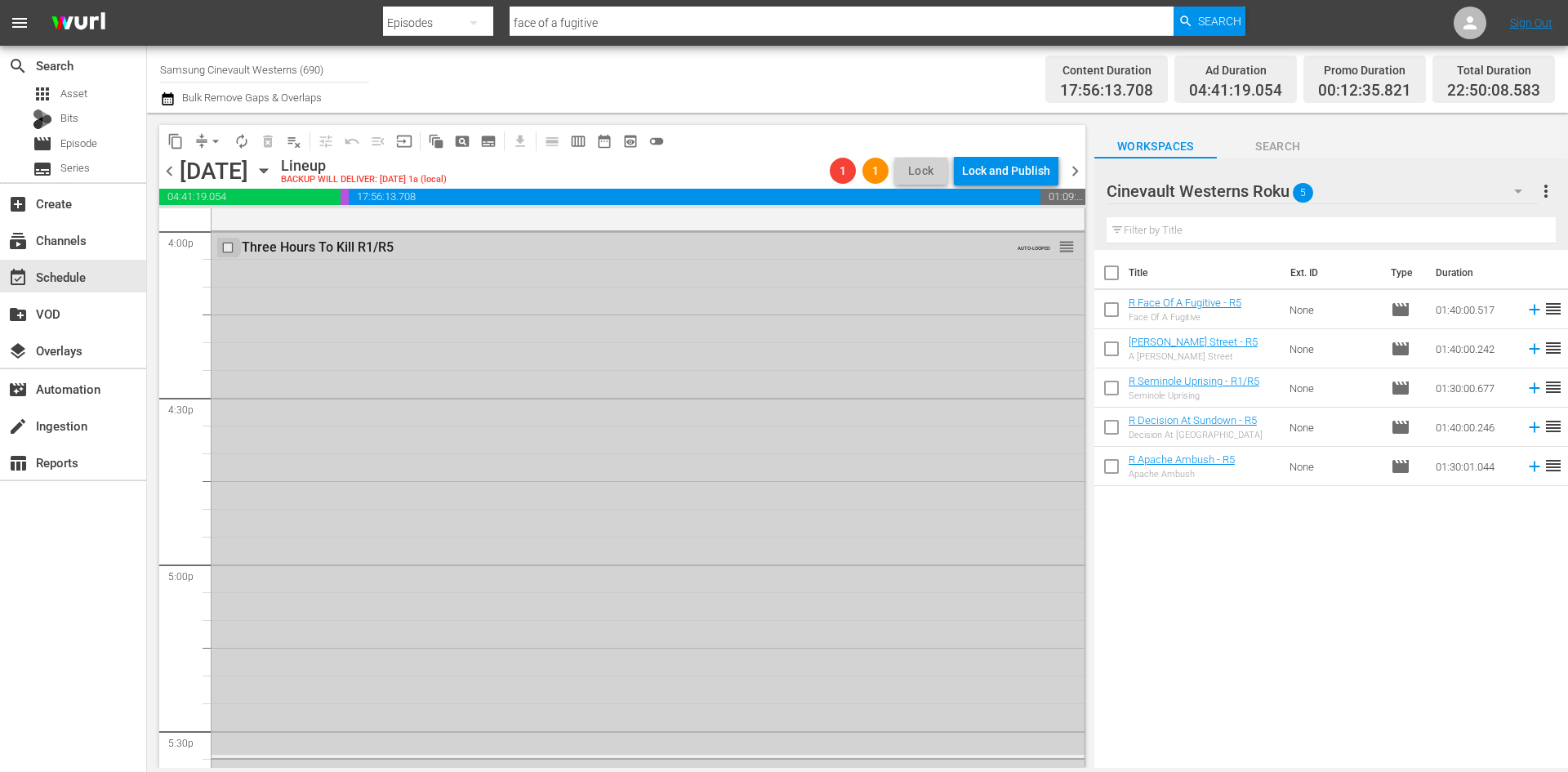
click at [227, 247] on input "checkbox" at bounding box center [229, 247] width 17 height 14
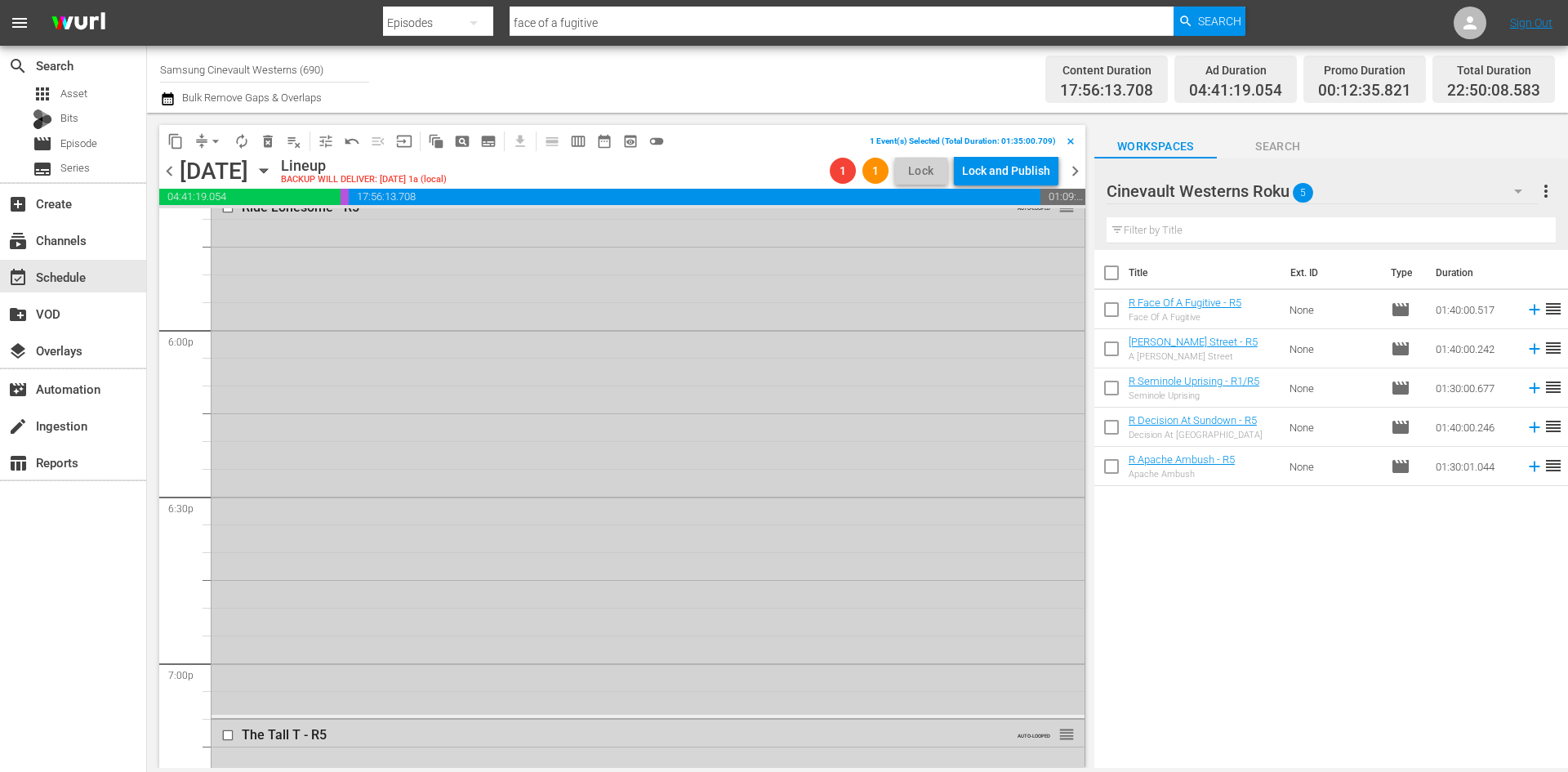
scroll to position [5799, 0]
click at [227, 286] on input "checkbox" at bounding box center [229, 285] width 17 height 14
click at [227, 239] on input "checkbox" at bounding box center [229, 241] width 17 height 14
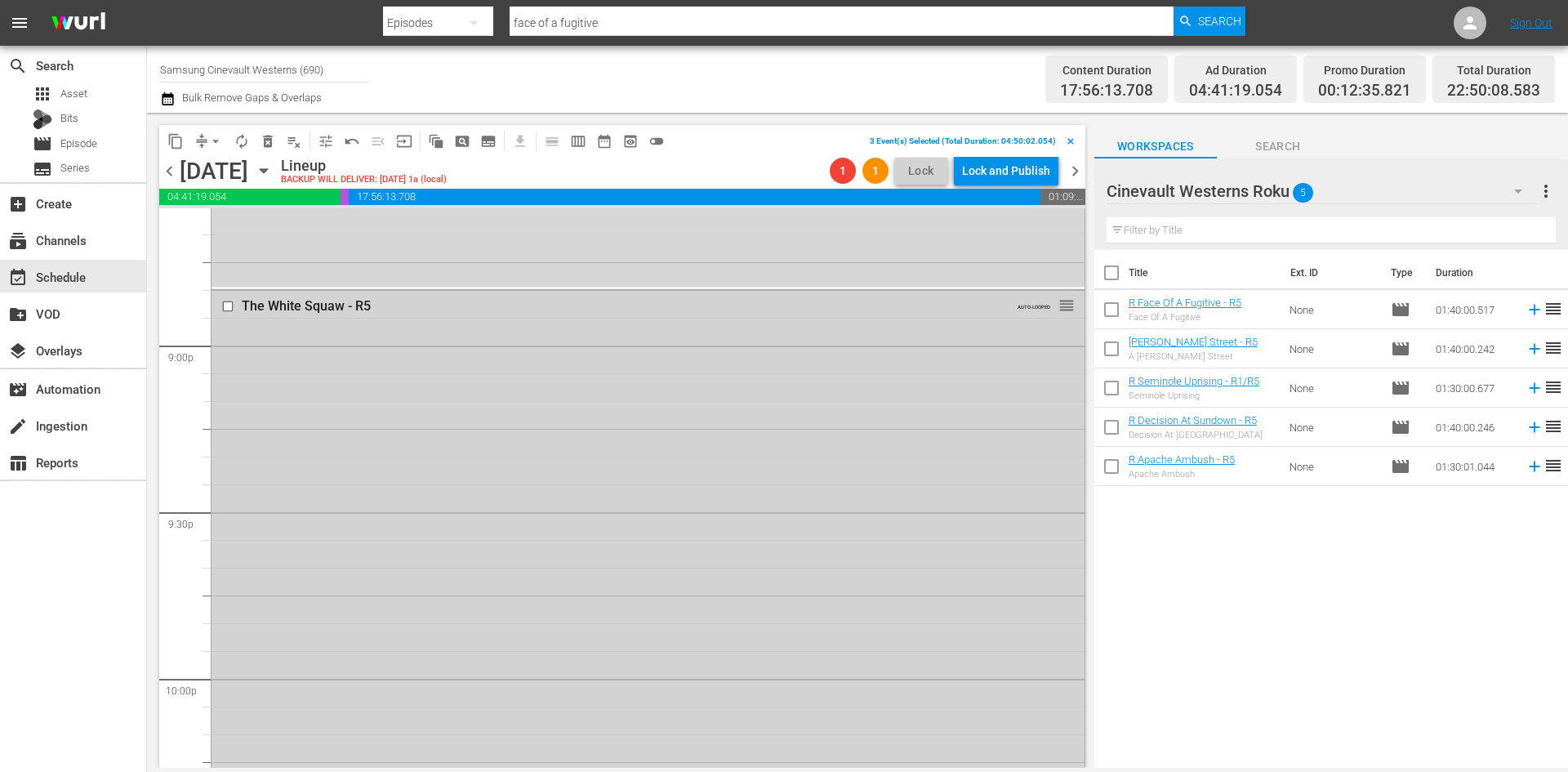
click at [228, 307] on input "checkbox" at bounding box center [229, 306] width 17 height 14
click at [227, 342] on input "checkbox" at bounding box center [229, 344] width 17 height 14
click at [265, 134] on span "delete_forever_outlined" at bounding box center [268, 142] width 16 height 16
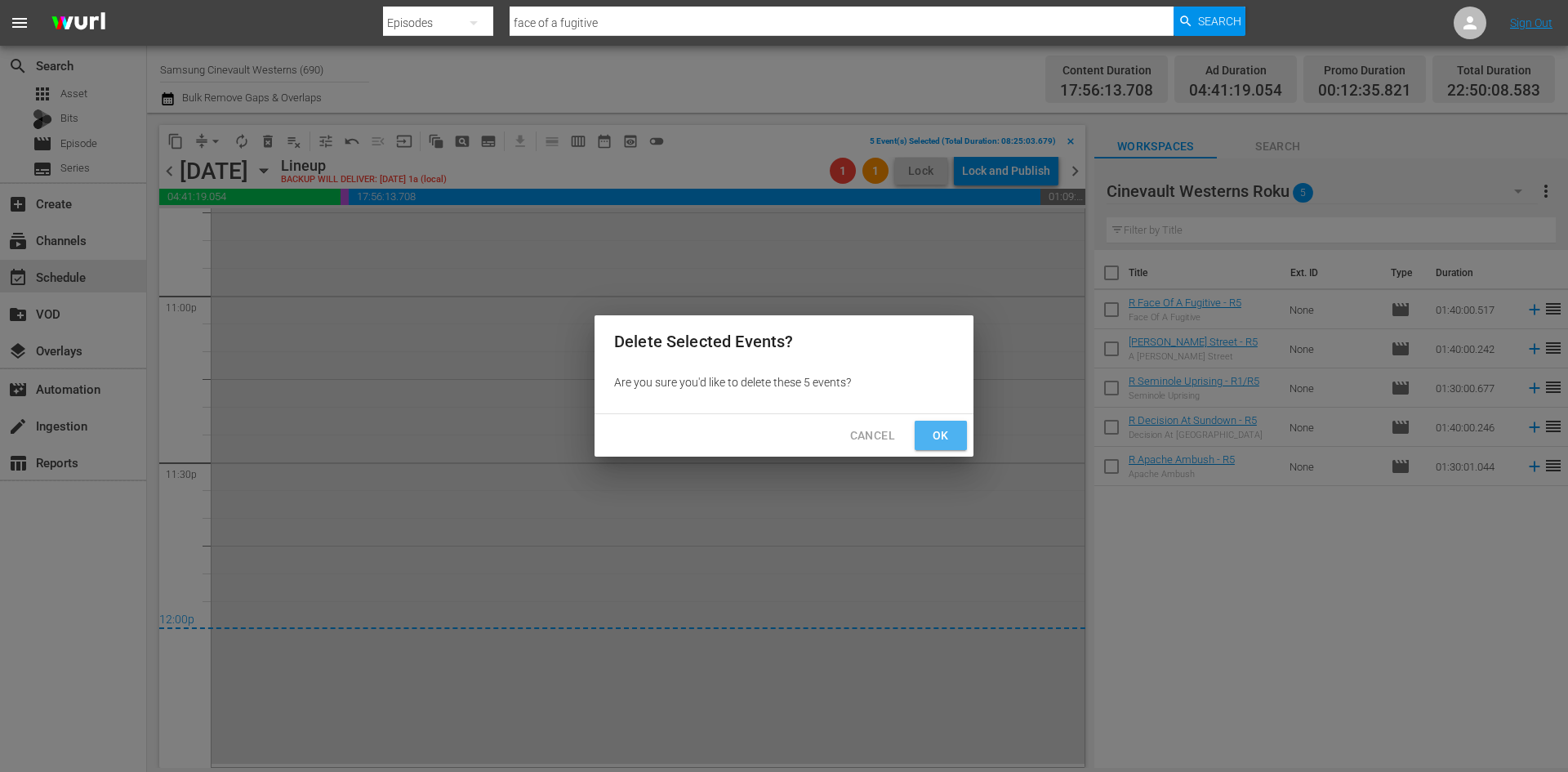
click at [955, 430] on button "Ok" at bounding box center [941, 436] width 52 height 30
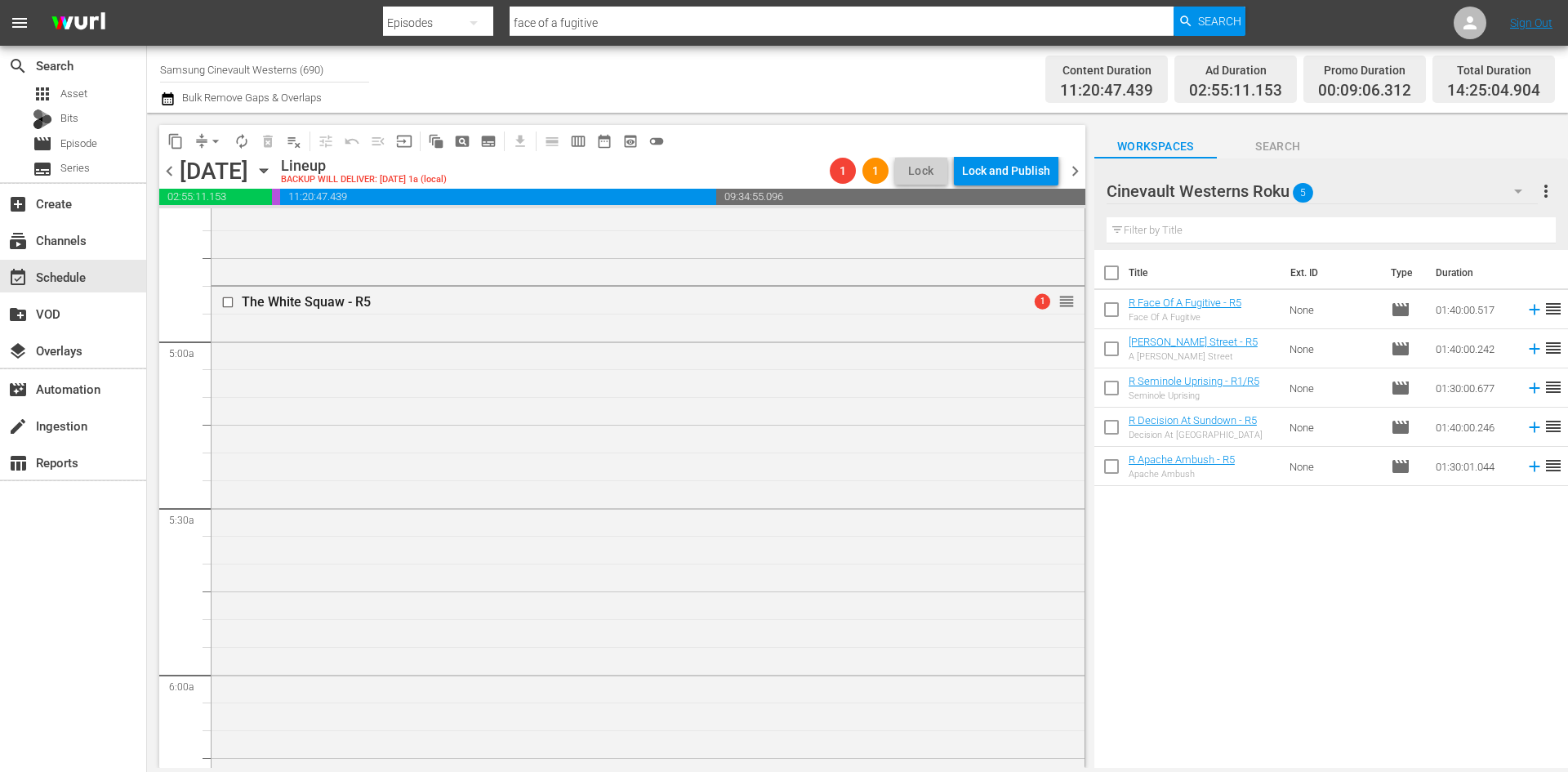
scroll to position [1778, 0]
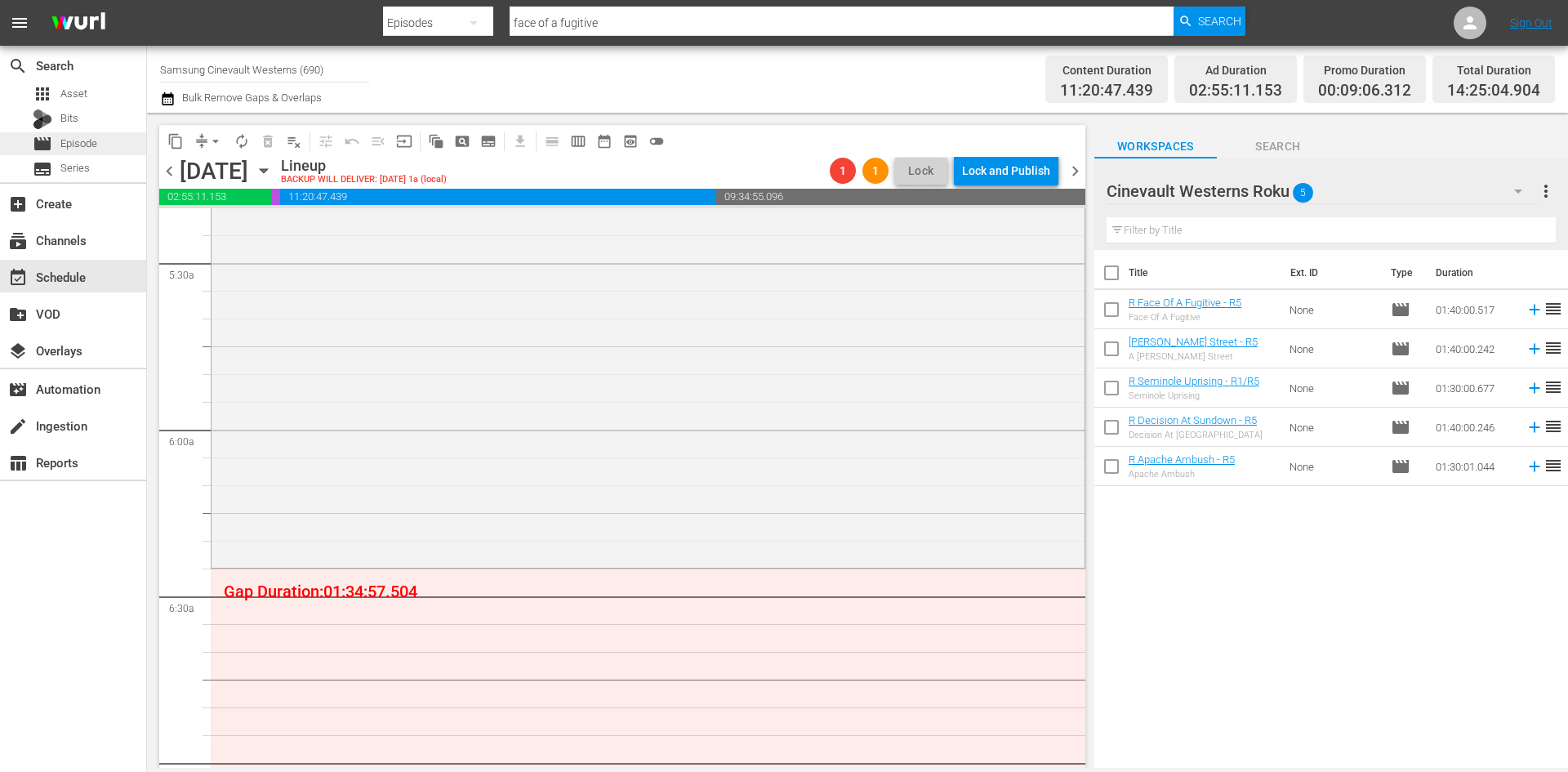
click at [70, 143] on span "Episode" at bounding box center [79, 144] width 37 height 16
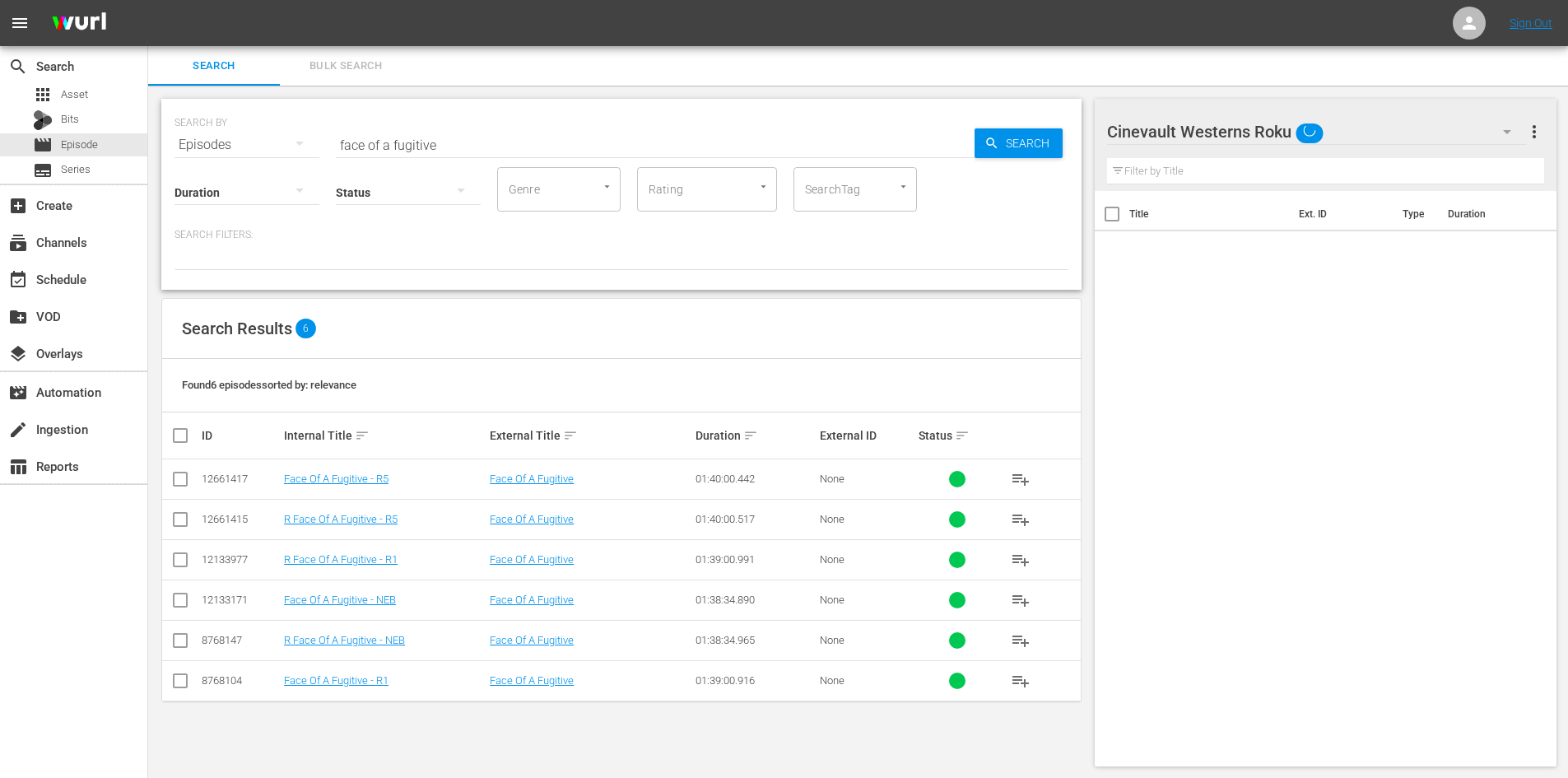
click at [794, 133] on input "face of a fugitive" at bounding box center [655, 145] width 638 height 40
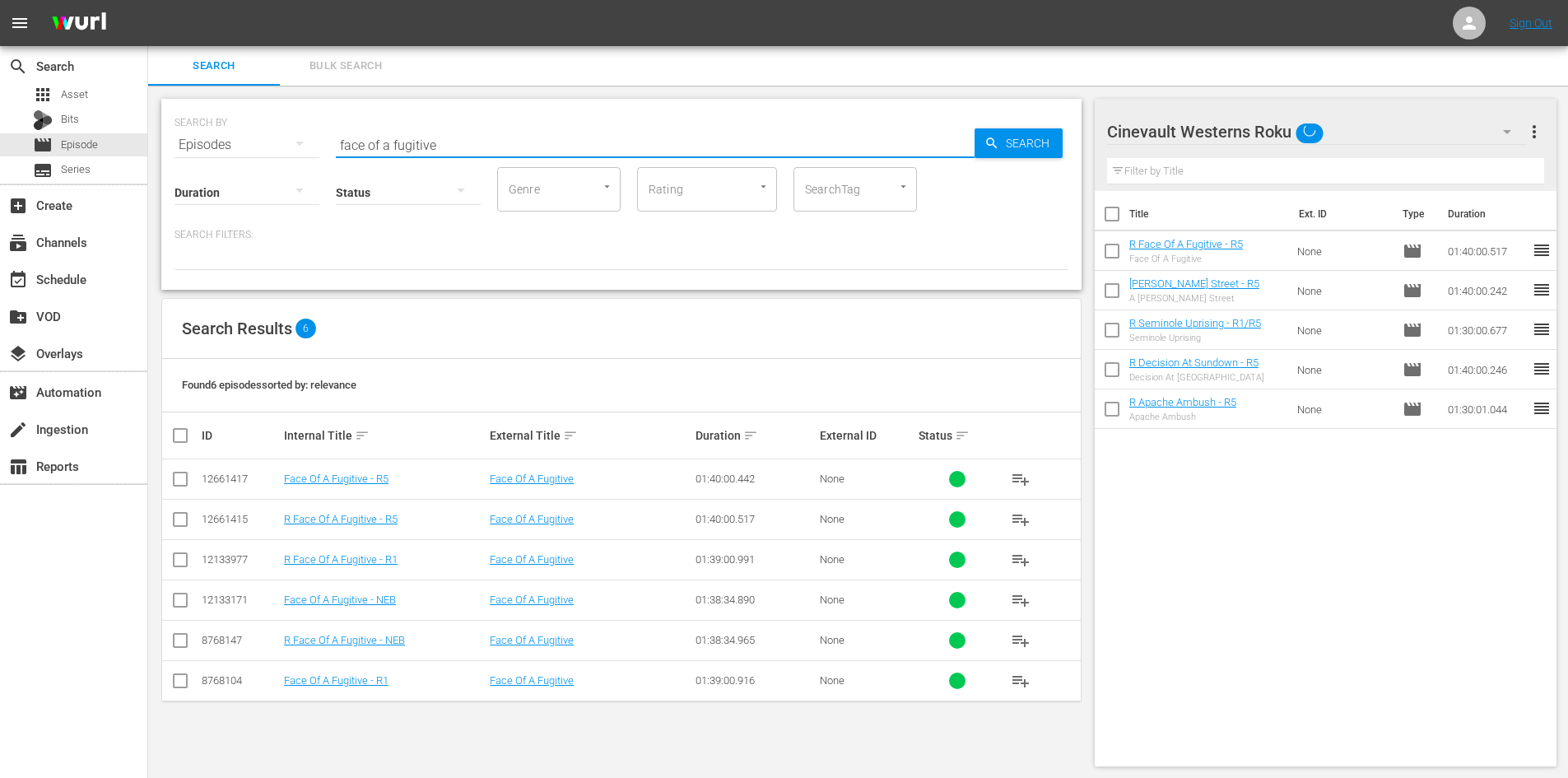
click at [794, 133] on input "face of a fugitive" at bounding box center [655, 145] width 638 height 40
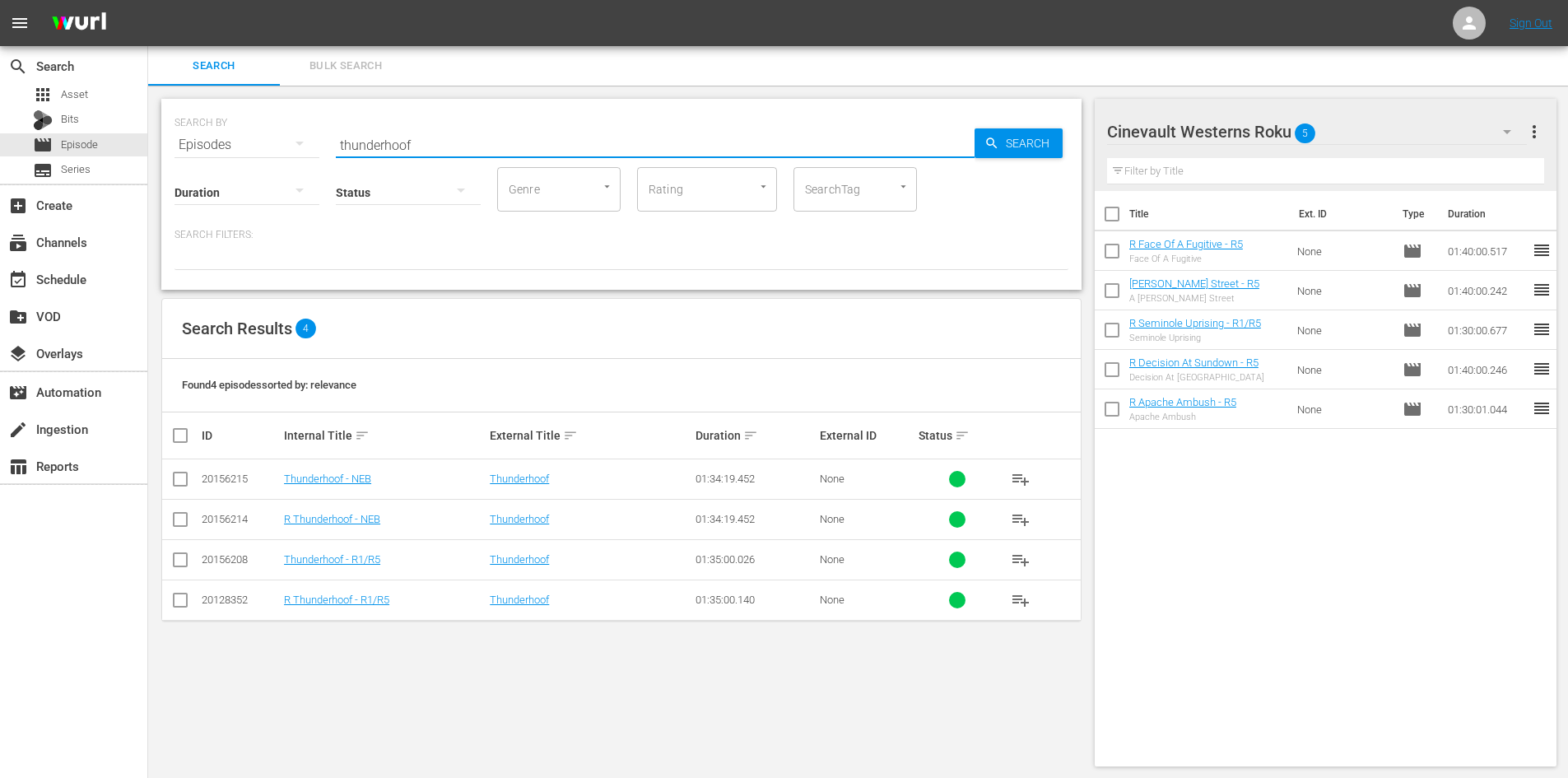
type input "thunderhoof"
click at [1410, 121] on div "Cinevault Westerns Roku 5" at bounding box center [1316, 132] width 420 height 46
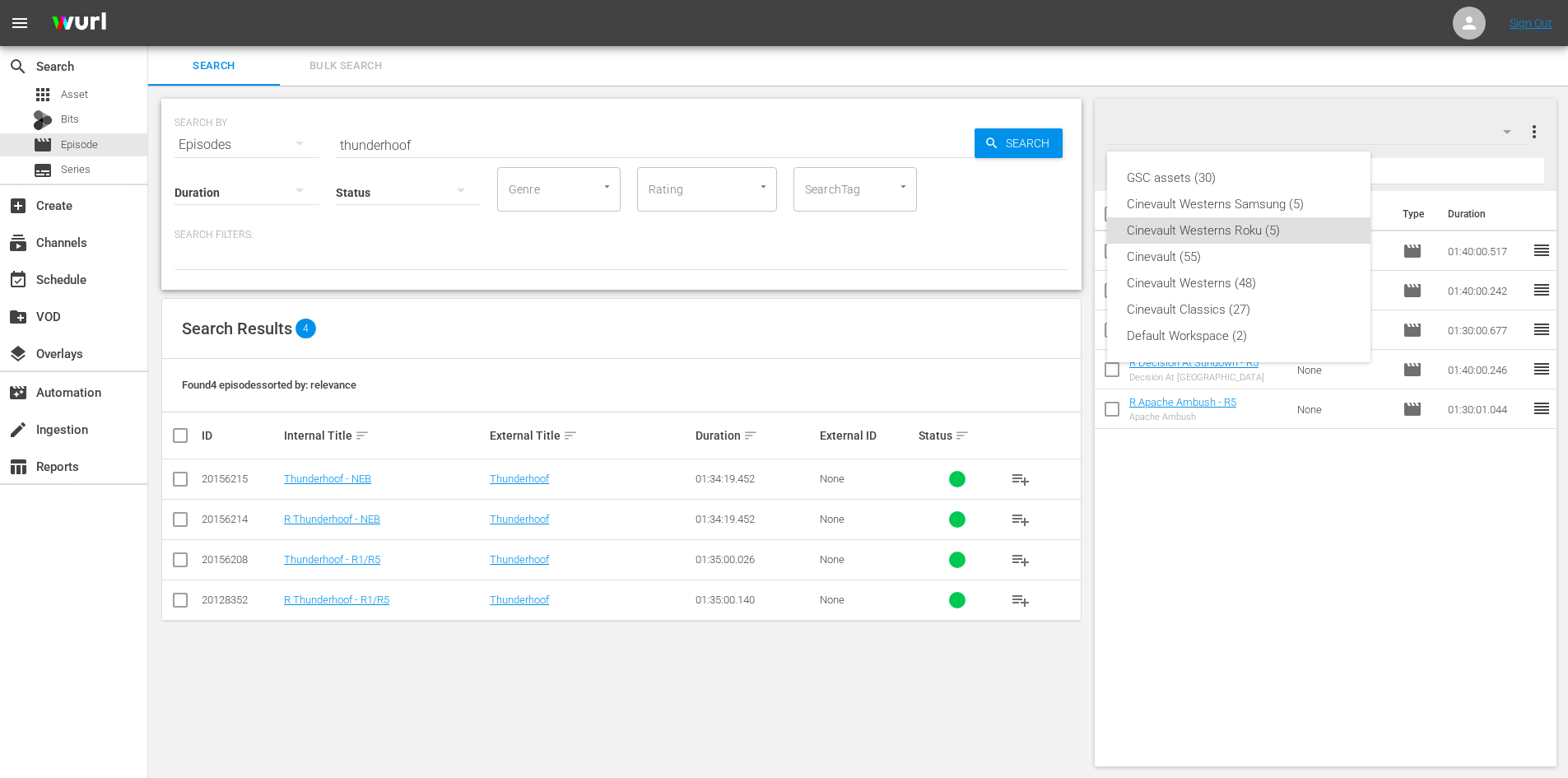
click at [1302, 216] on div "Cinevault Westerns Samsung (5)" at bounding box center [1238, 204] width 224 height 26
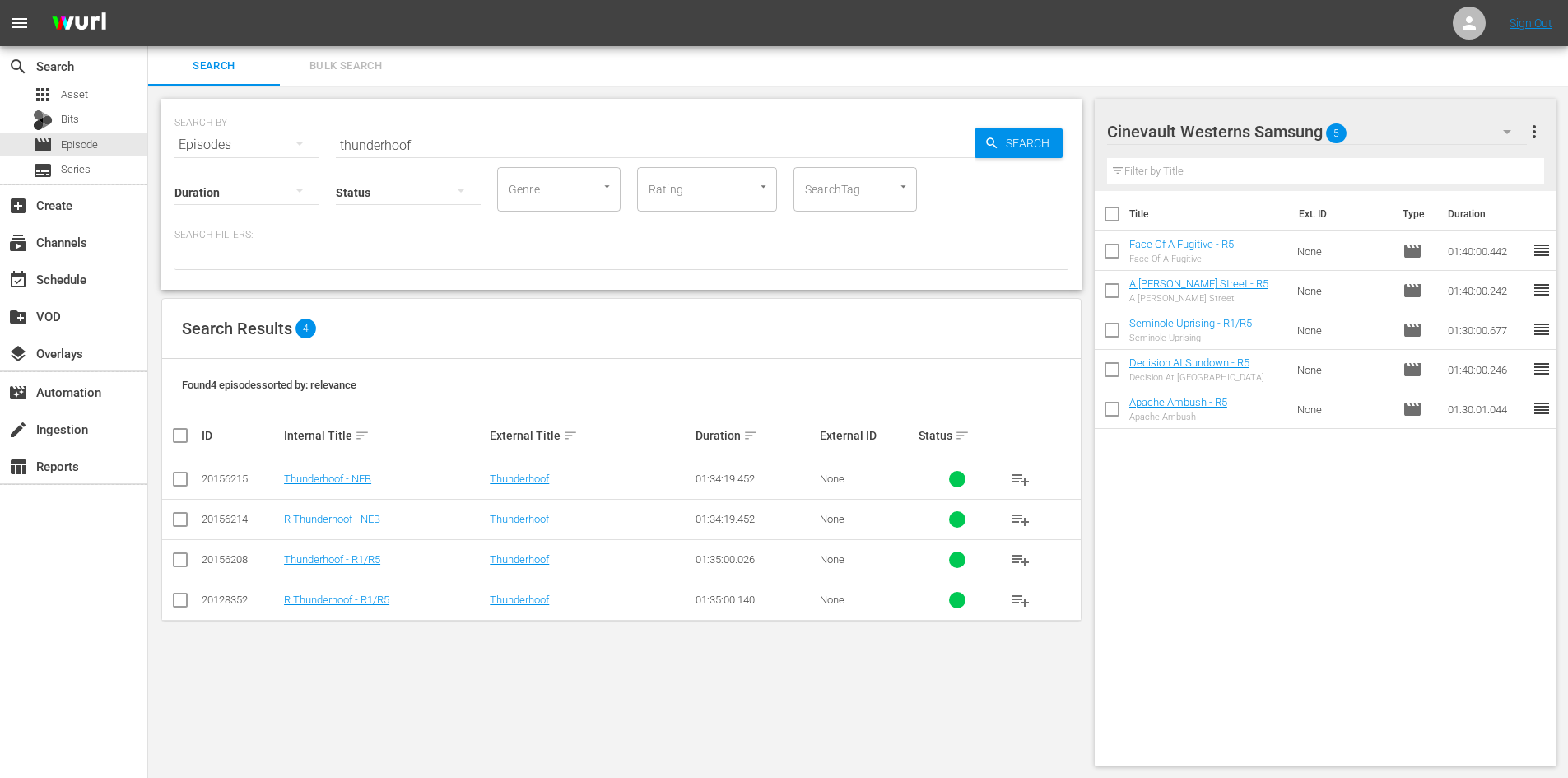
click at [188, 568] on input "checkbox" at bounding box center [181, 563] width 20 height 20
checkbox input "true"
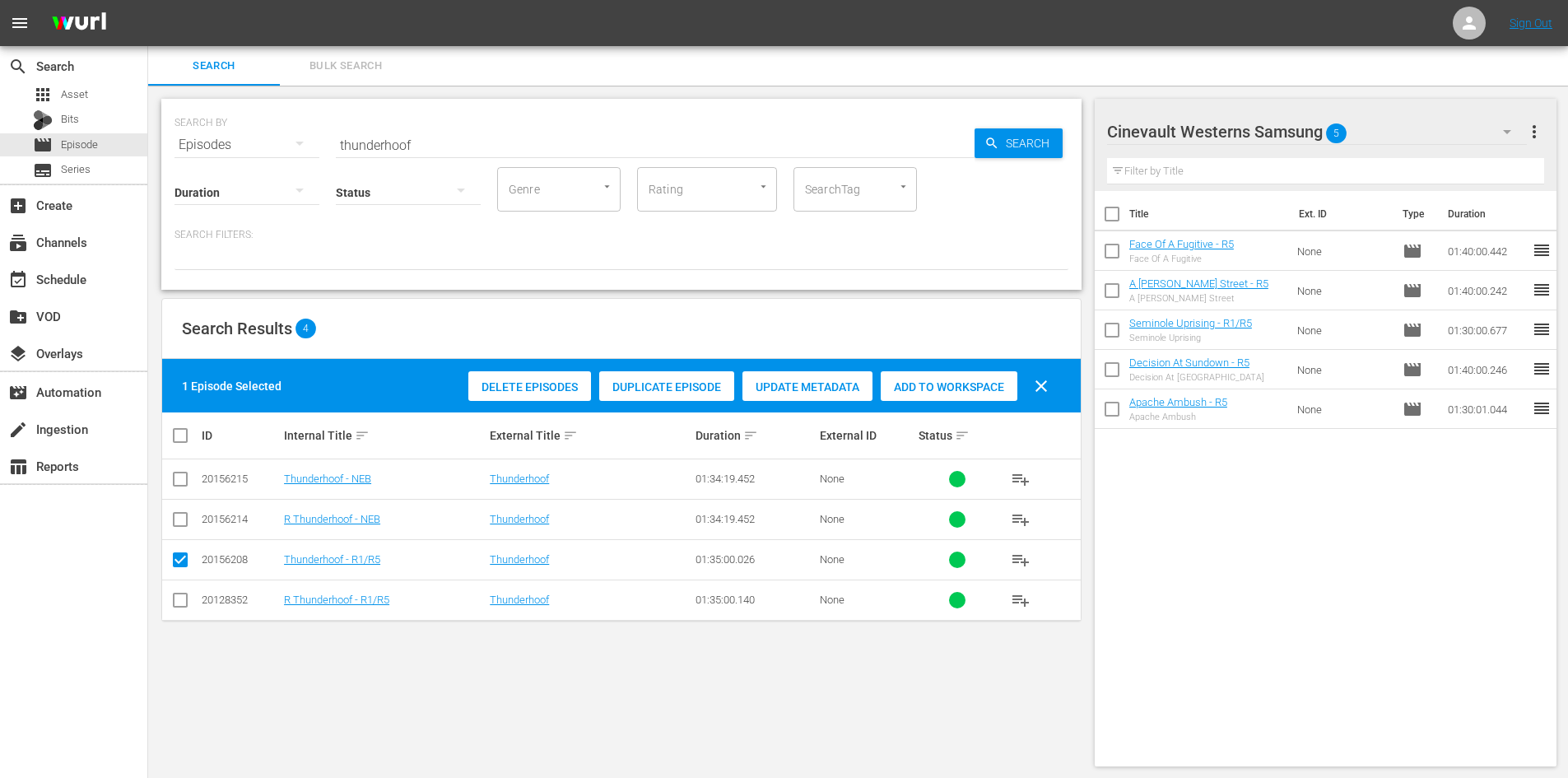
click at [914, 387] on span "Add to Workspace" at bounding box center [949, 387] width 137 height 13
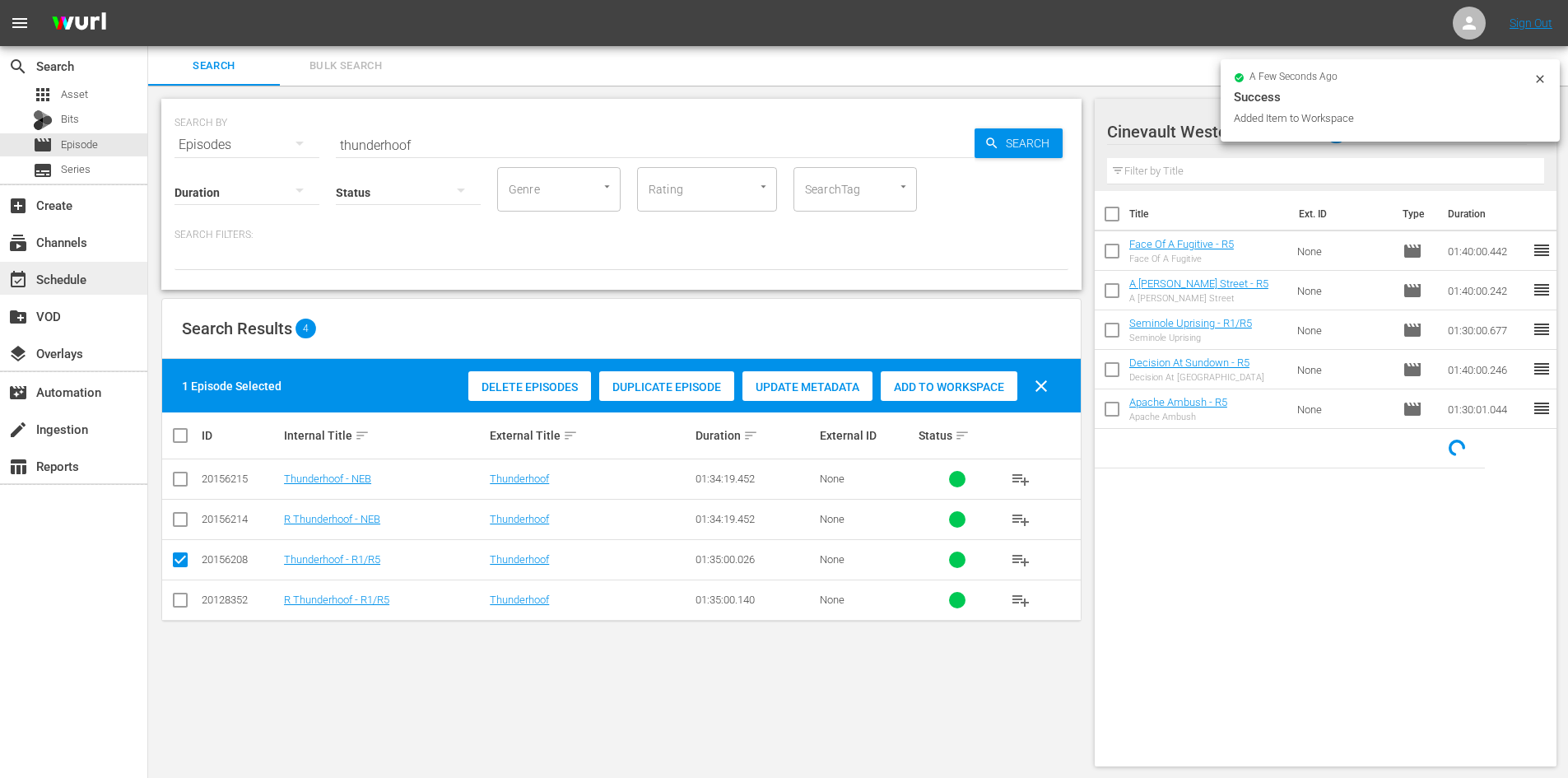
click at [88, 277] on div "event_available Schedule" at bounding box center [46, 276] width 92 height 15
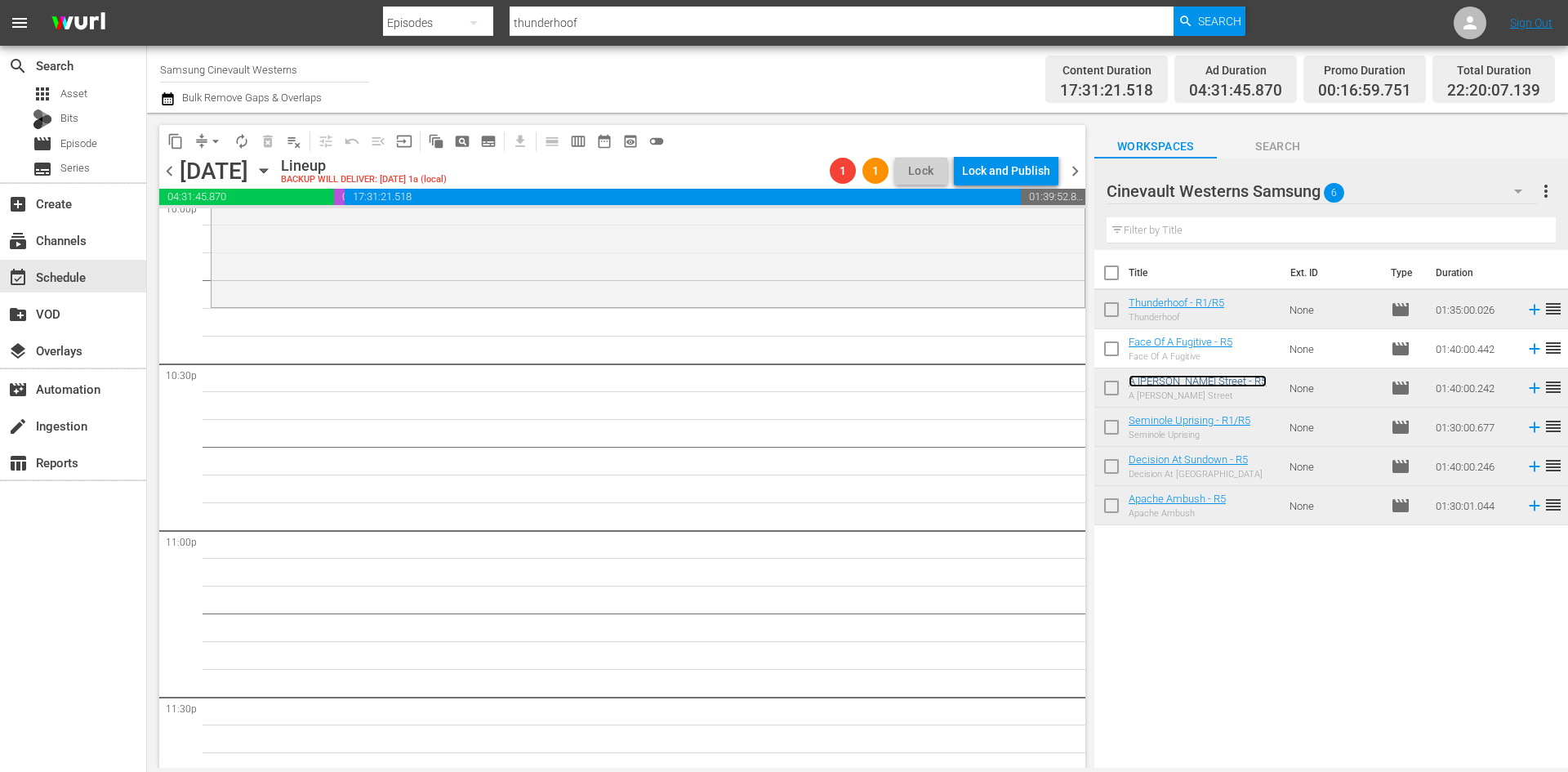
scroll to position [7352, 0]
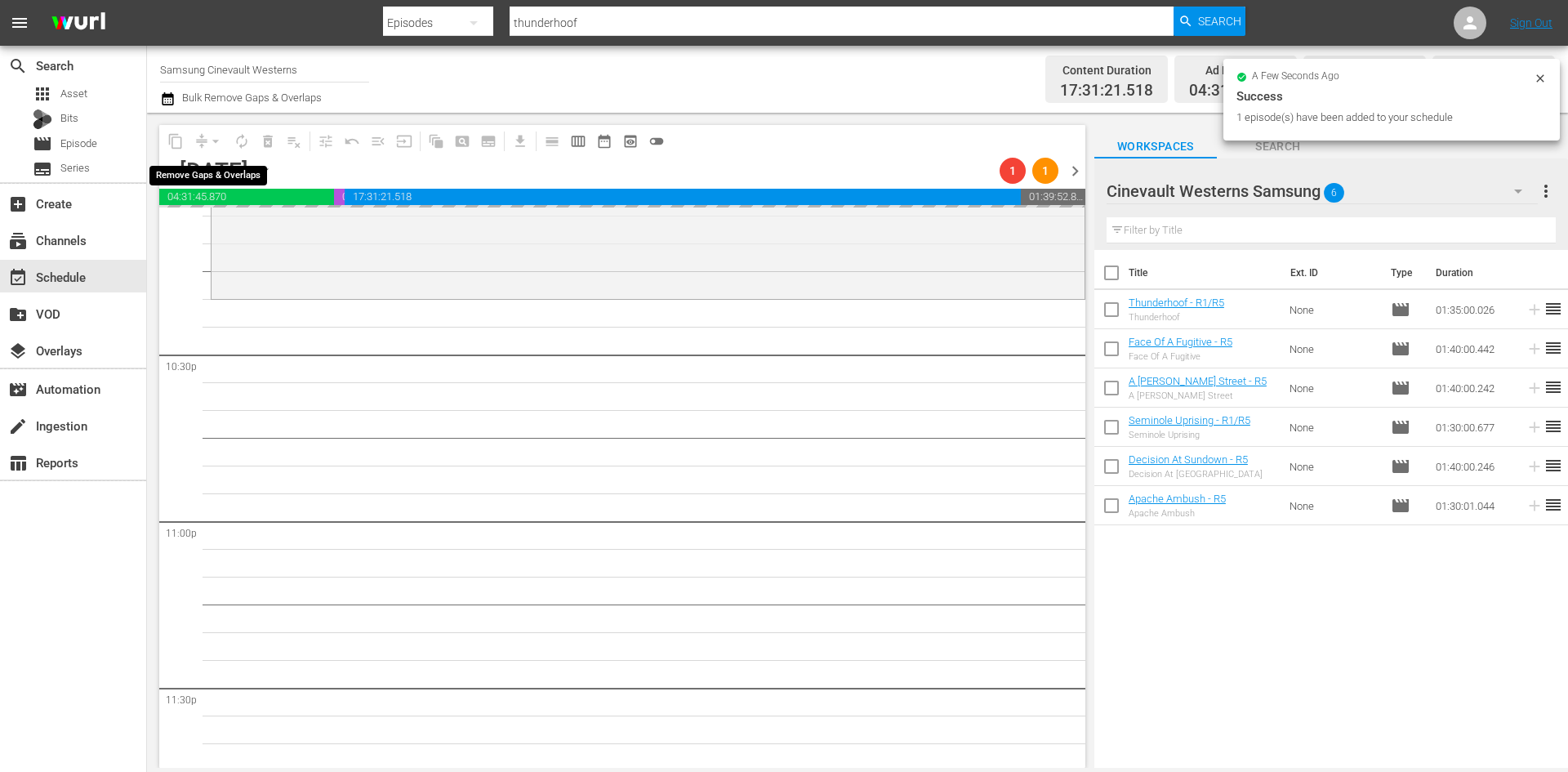
click at [212, 140] on div "arrow_drop_down" at bounding box center [215, 142] width 26 height 26
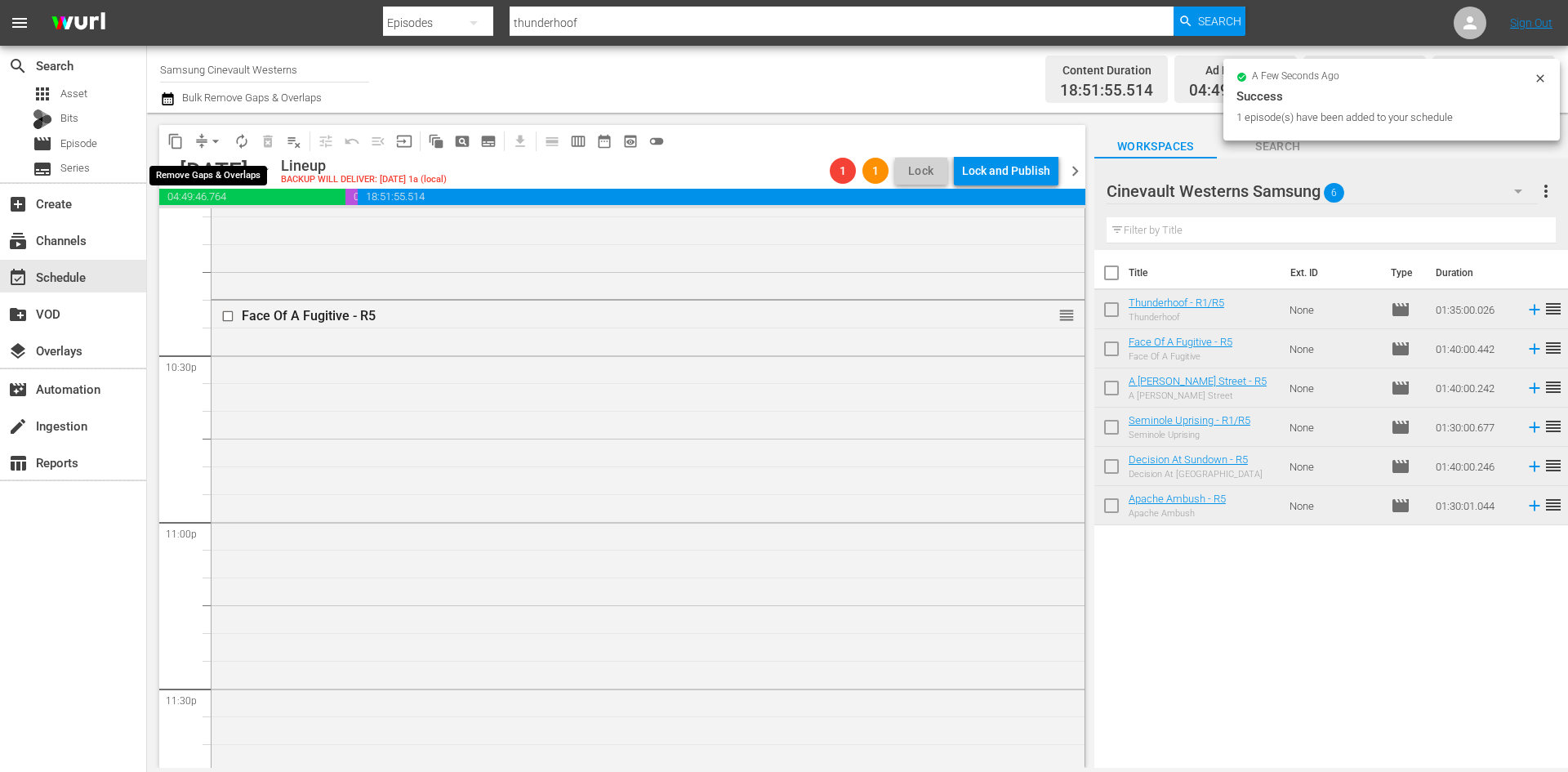
click at [212, 140] on span "arrow_drop_down" at bounding box center [215, 142] width 16 height 16
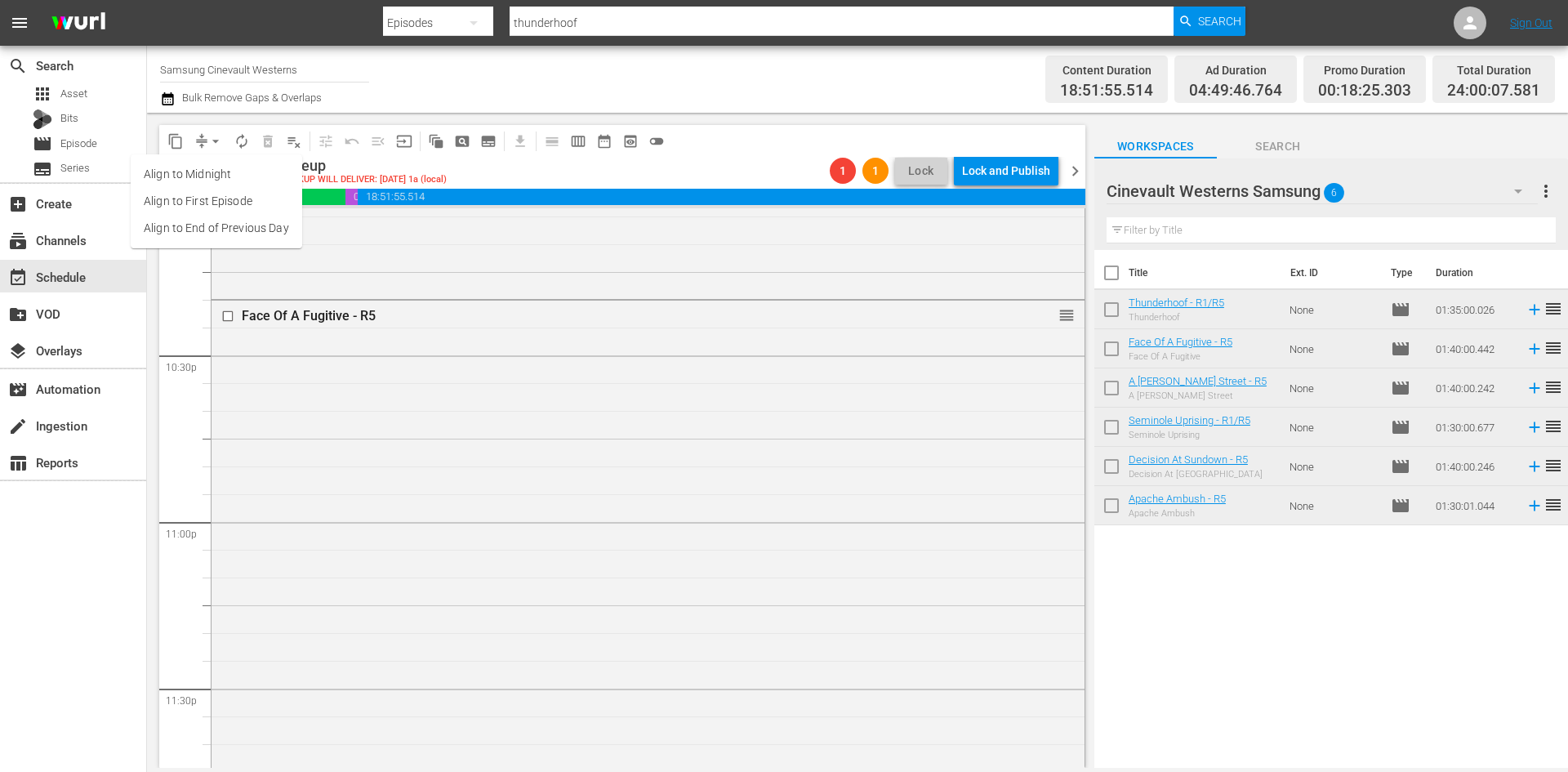
click at [217, 180] on li "Align to Midnight" at bounding box center [217, 174] width 172 height 27
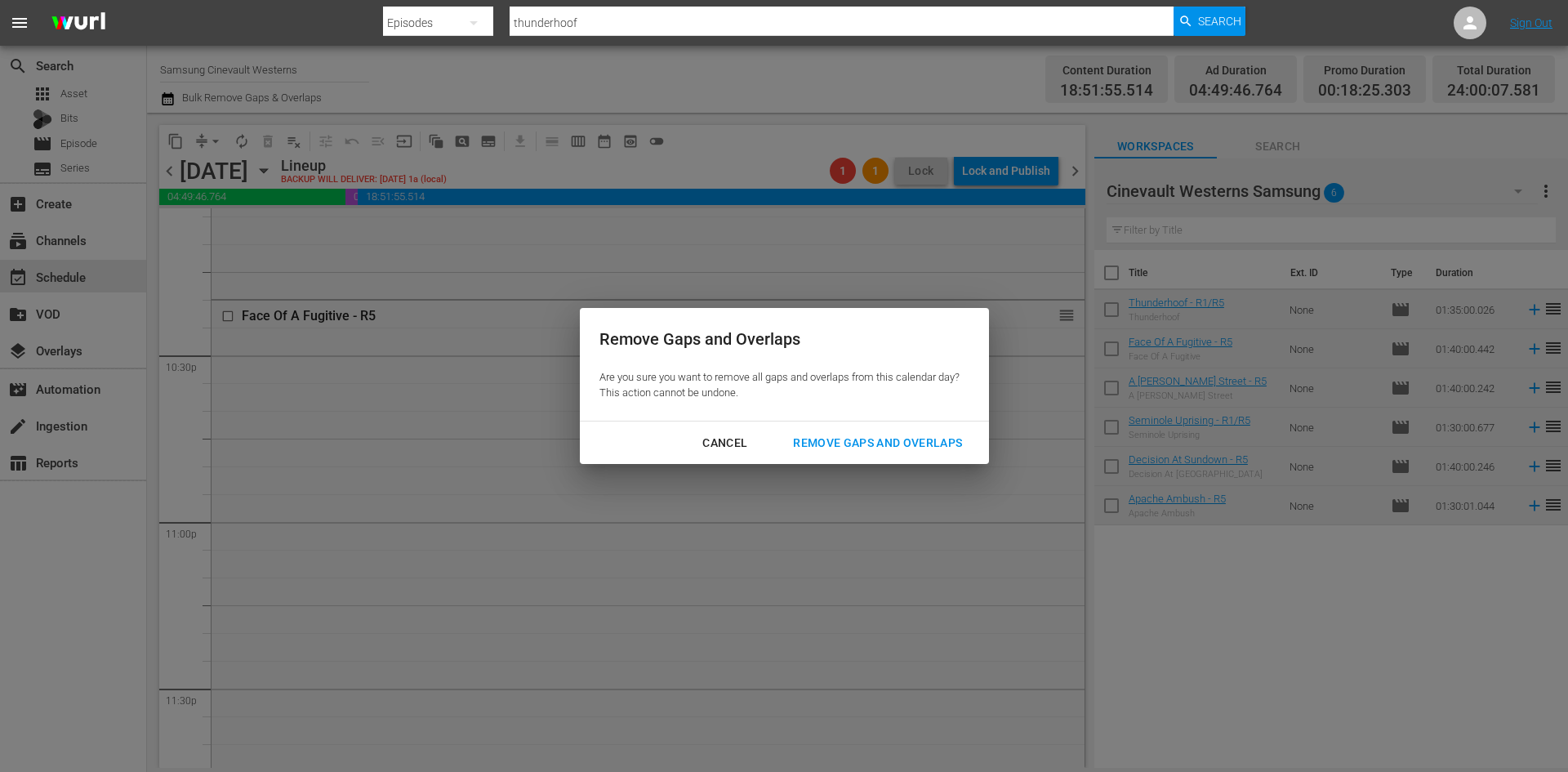
click at [829, 443] on div "Remove Gaps and Overlaps" at bounding box center [877, 443] width 195 height 20
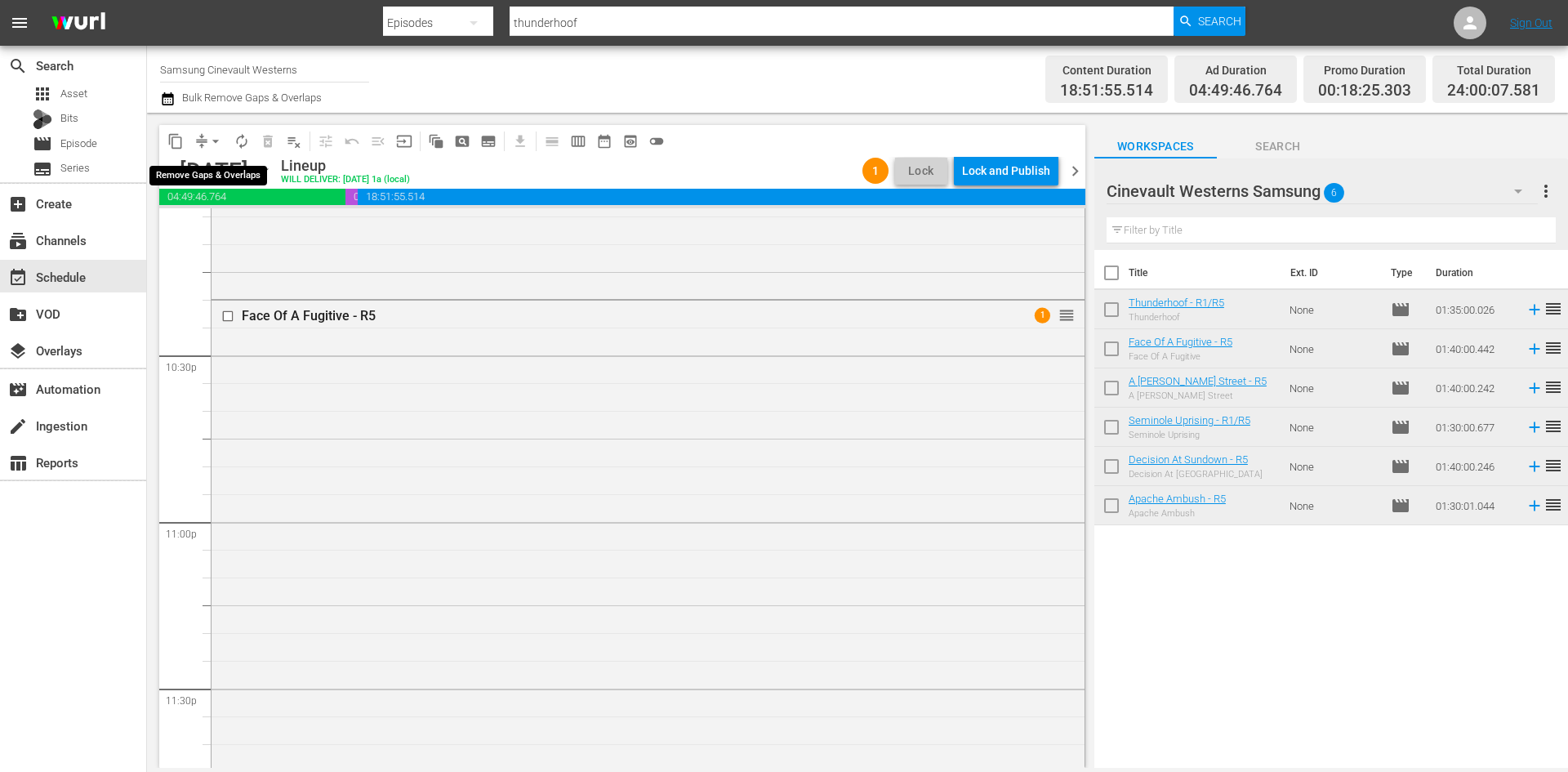
click at [219, 139] on span "arrow_drop_down" at bounding box center [215, 142] width 16 height 16
click at [232, 170] on li "Align to Midnight" at bounding box center [217, 174] width 172 height 27
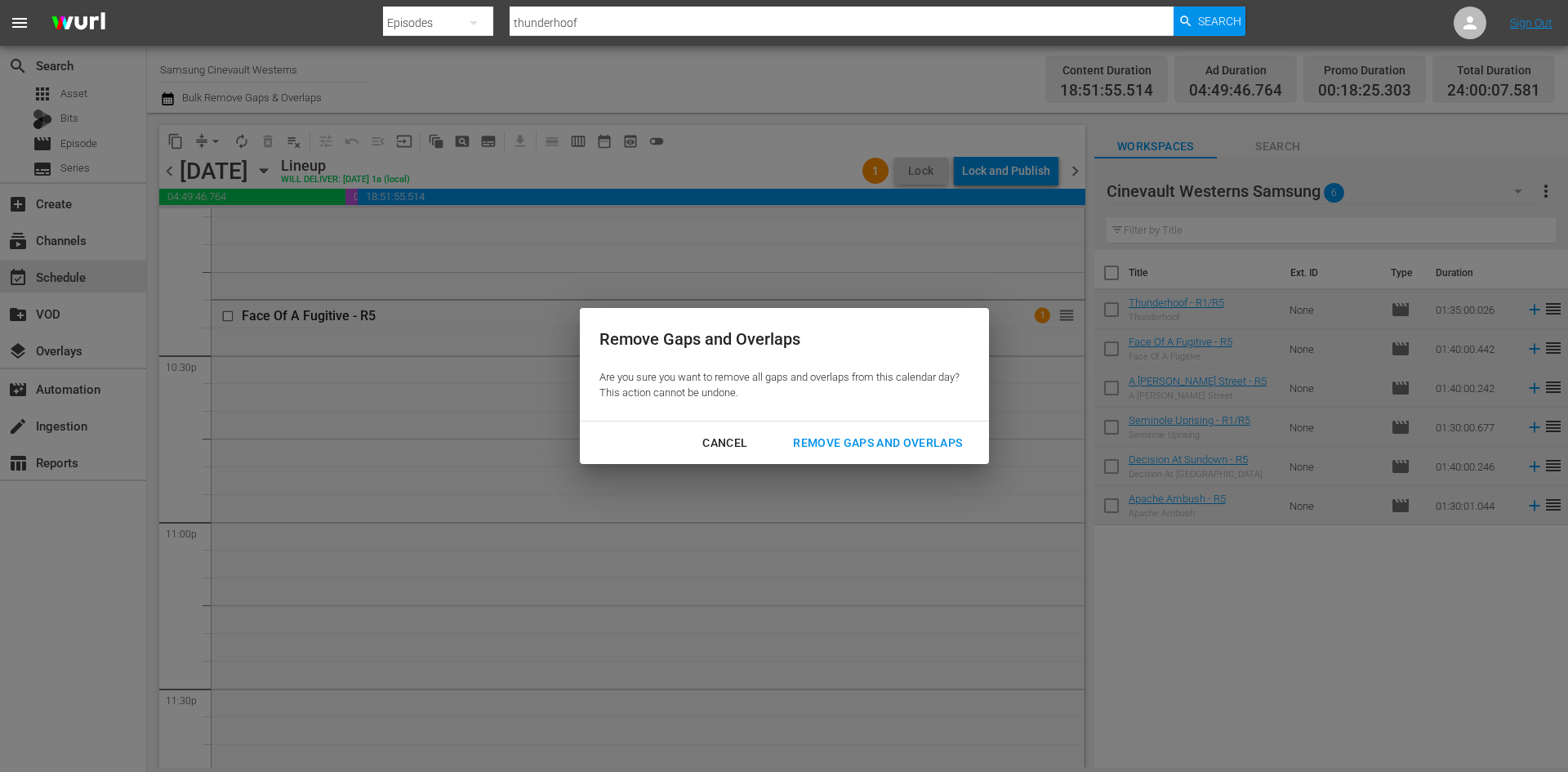
click at [894, 445] on div "Remove Gaps and Overlaps" at bounding box center [877, 443] width 195 height 20
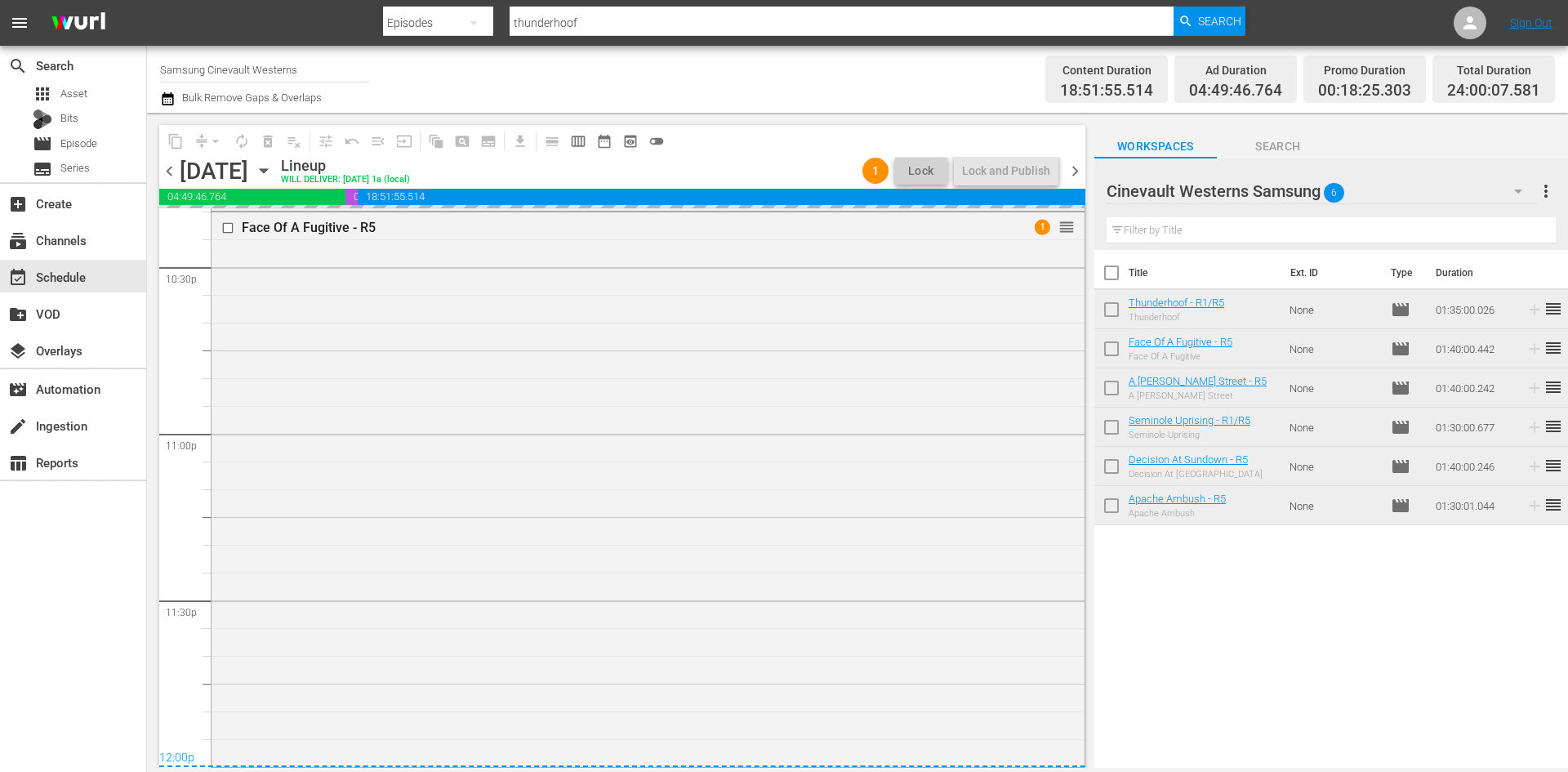
scroll to position [7276, 0]
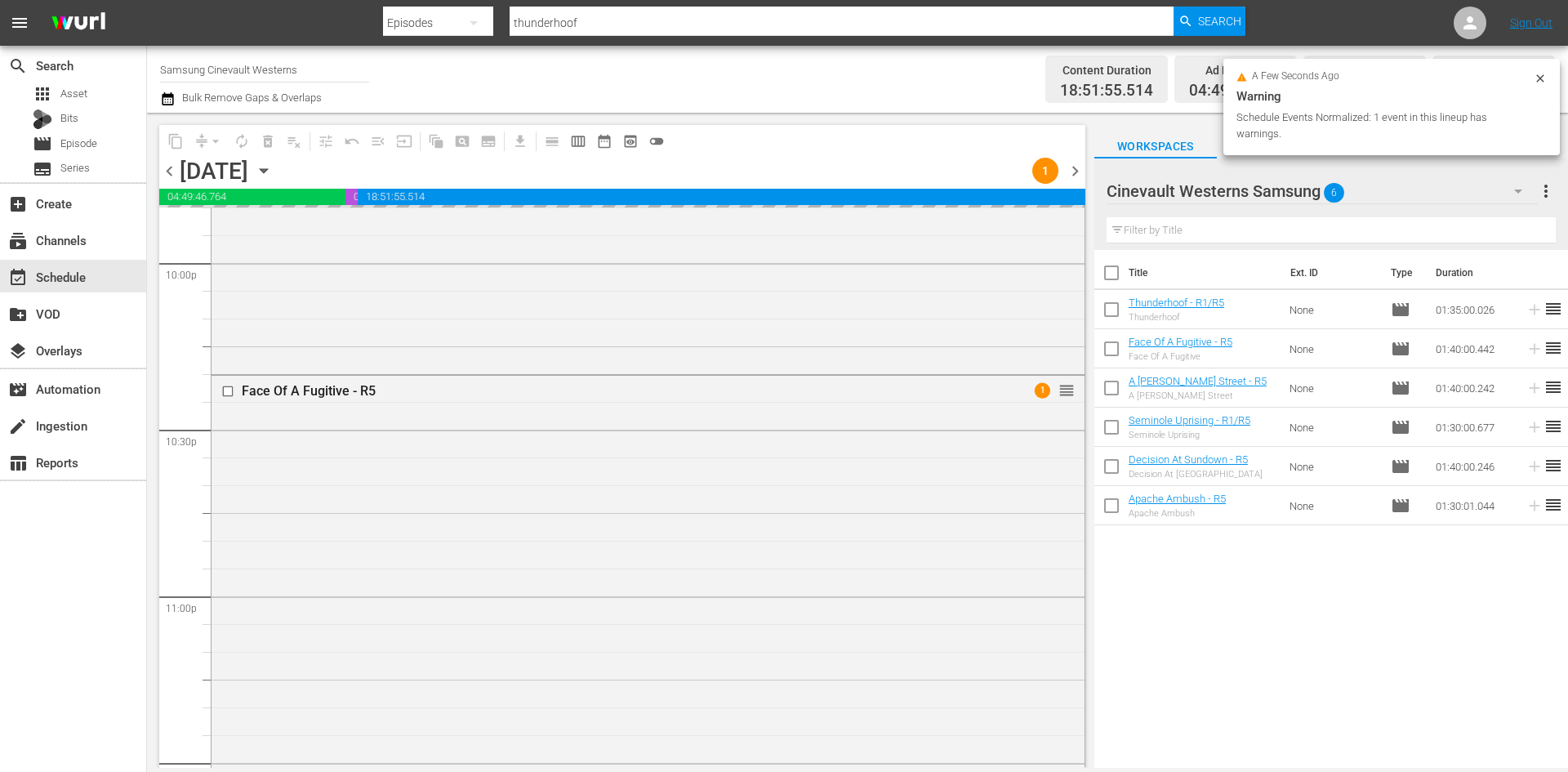
click at [225, 393] on input "checkbox" at bounding box center [229, 391] width 17 height 14
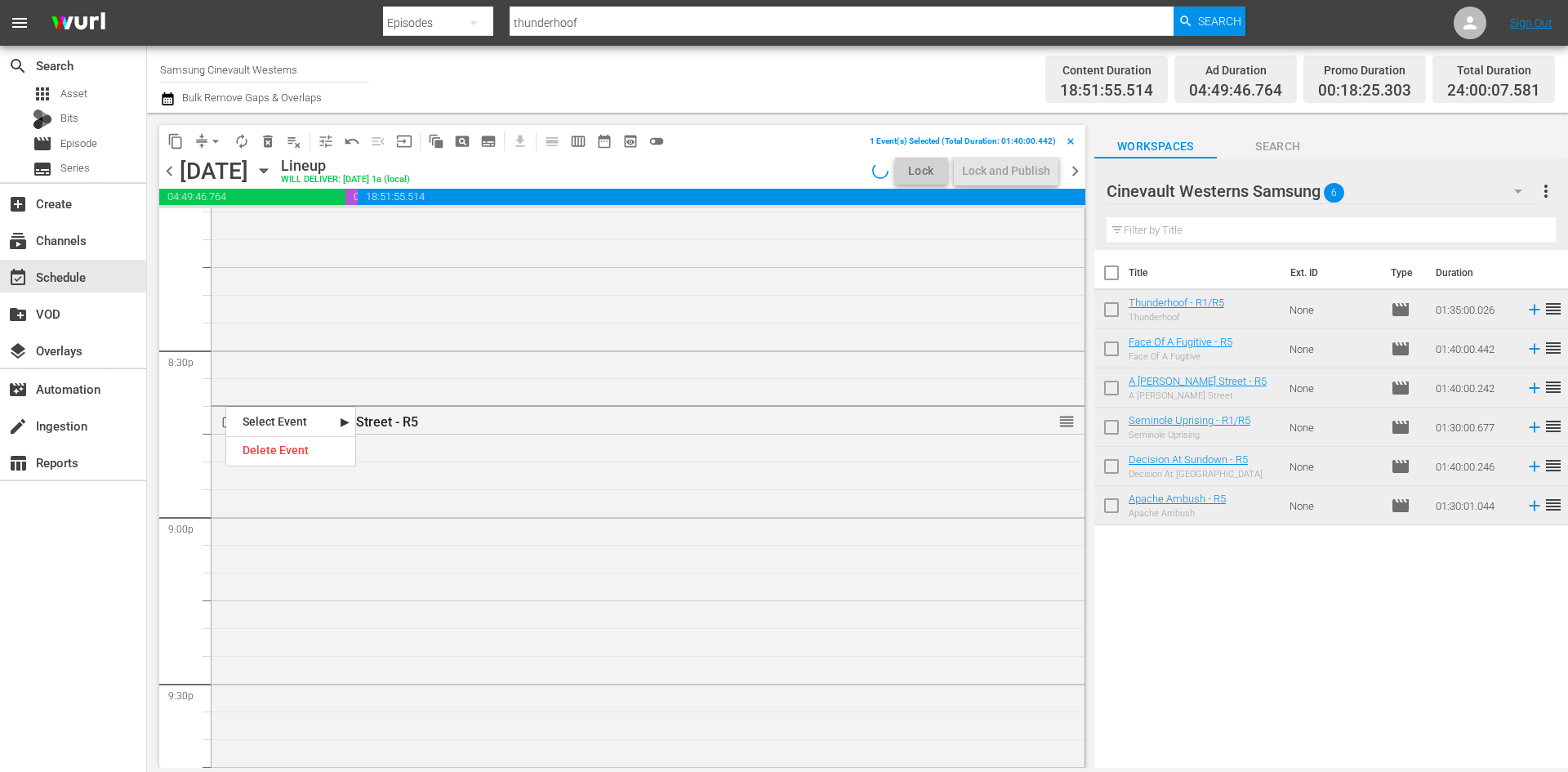
scroll to position [6787, 0]
click at [225, 327] on input "checkbox" at bounding box center [229, 326] width 17 height 14
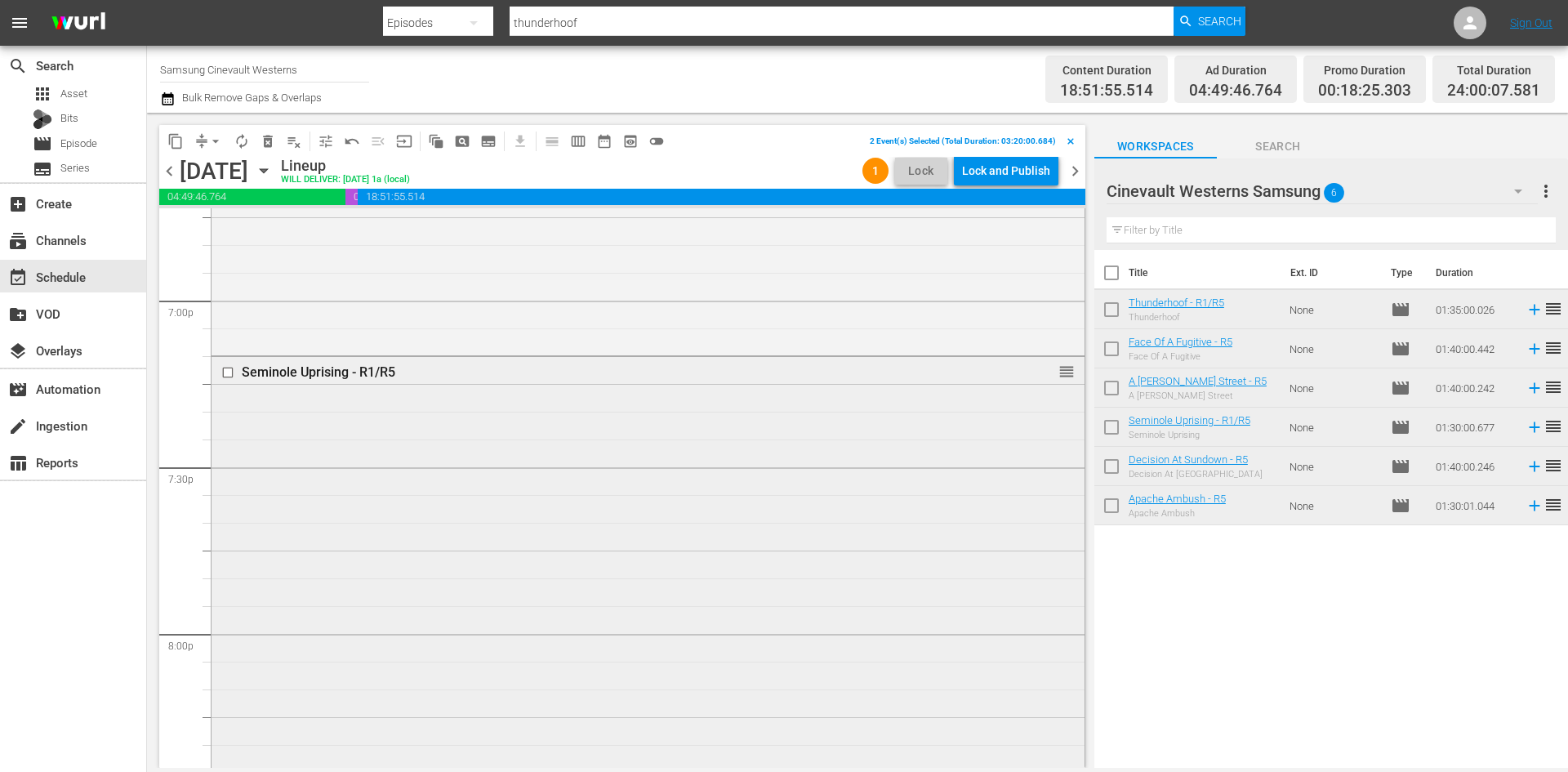
scroll to position [6214, 0]
click at [227, 396] on input "checkbox" at bounding box center [229, 398] width 17 height 14
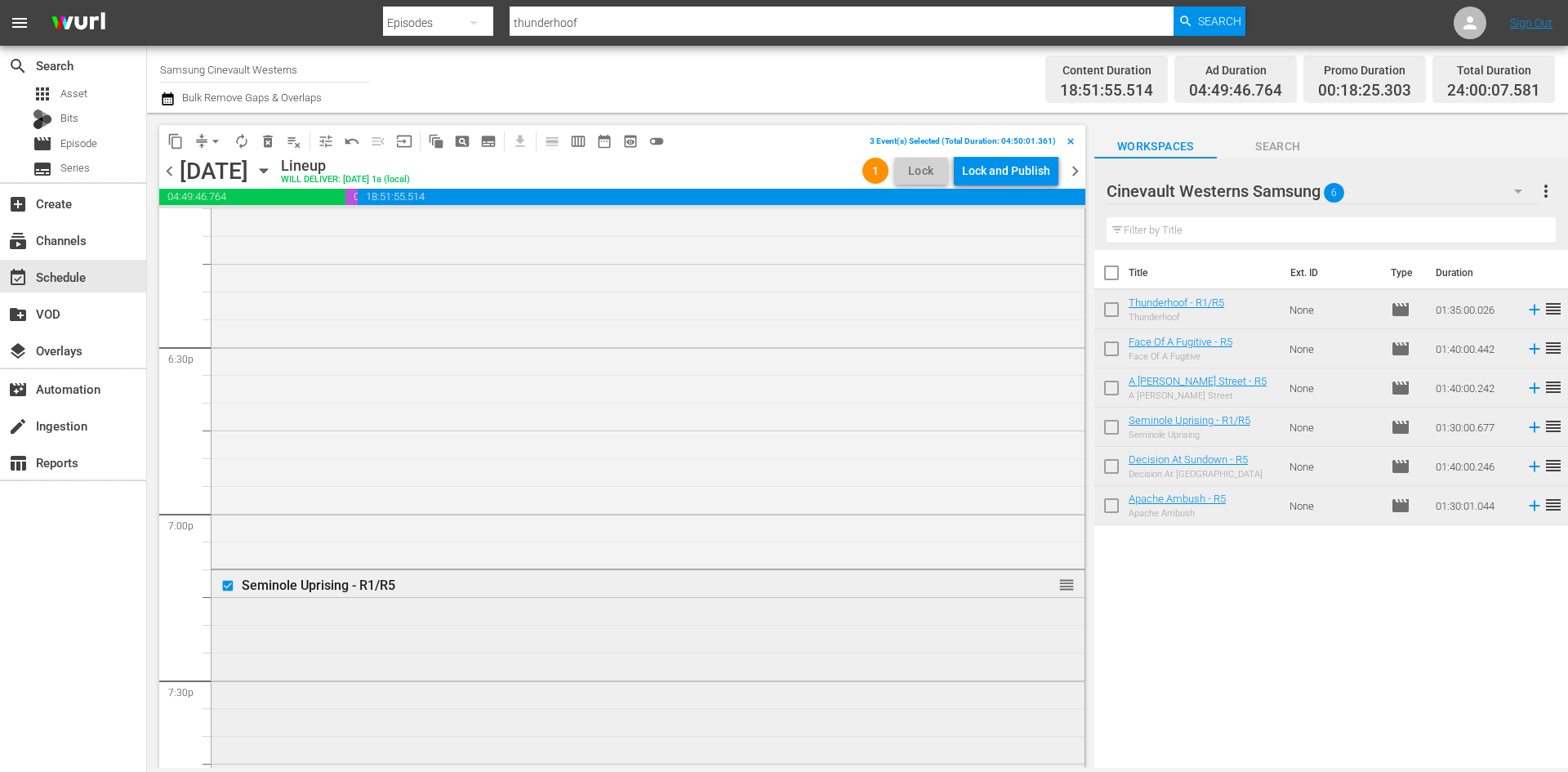
scroll to position [5725, 0]
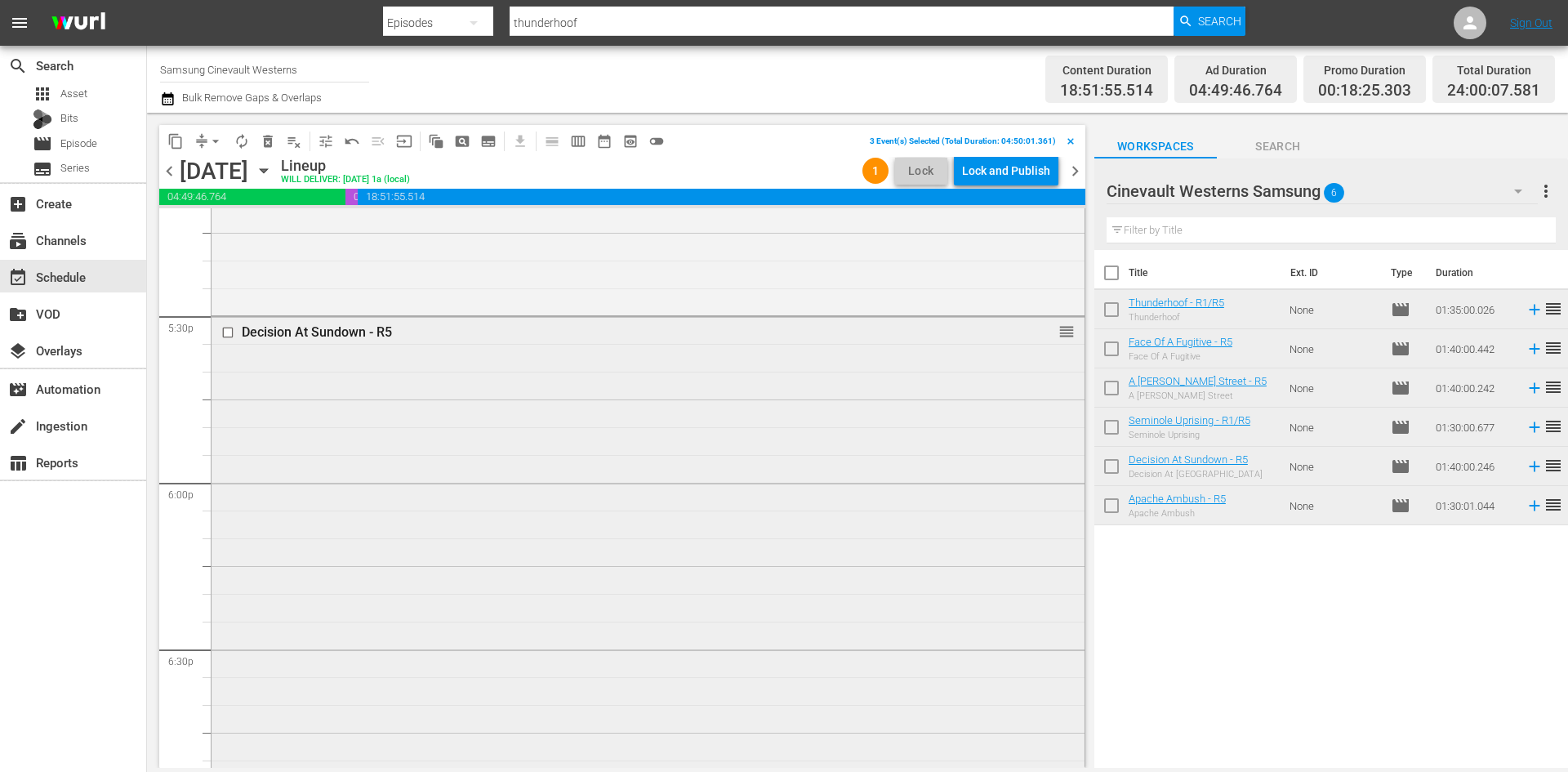
click at [230, 332] on input "checkbox" at bounding box center [229, 332] width 17 height 14
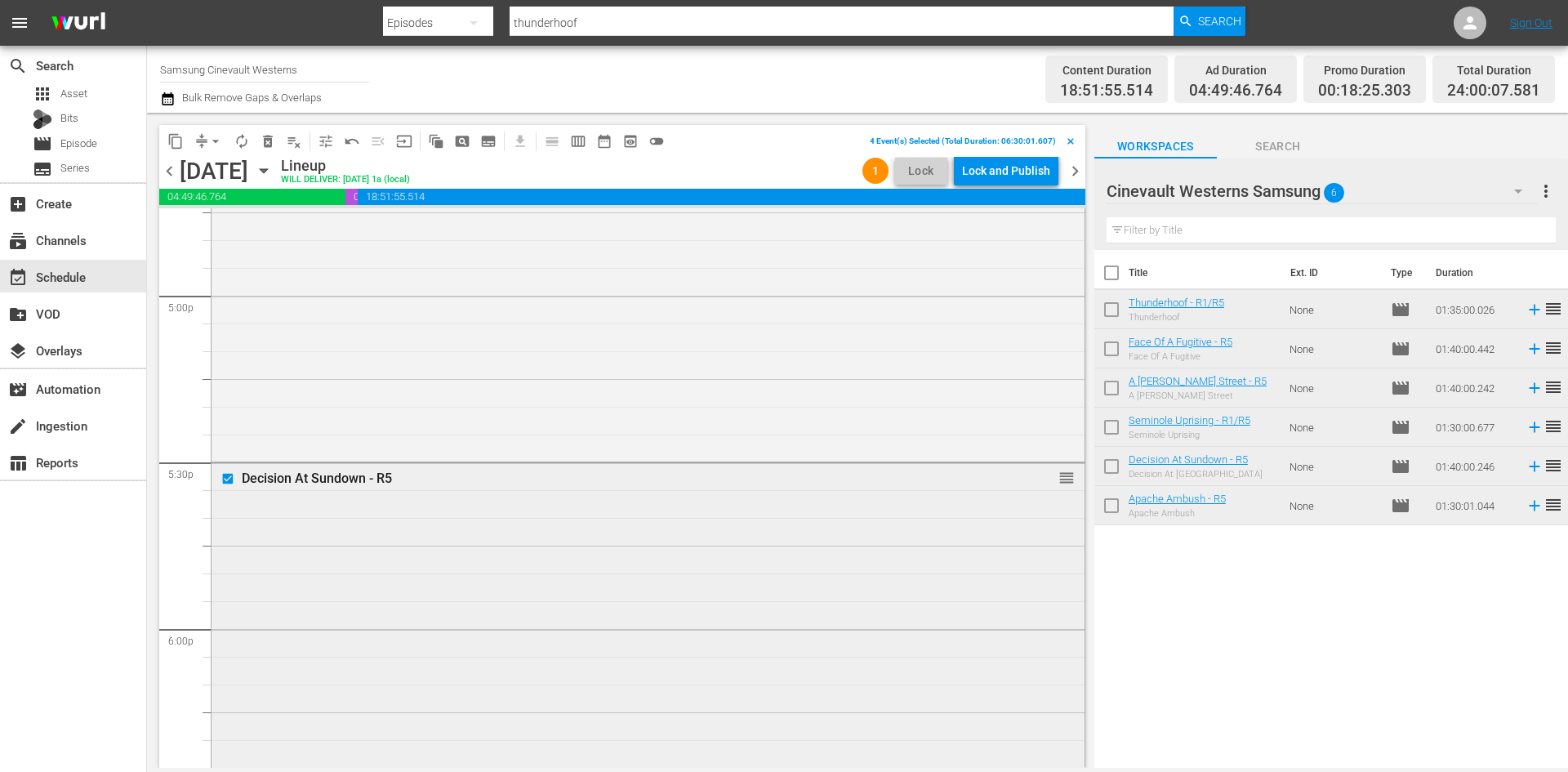
scroll to position [5316, 0]
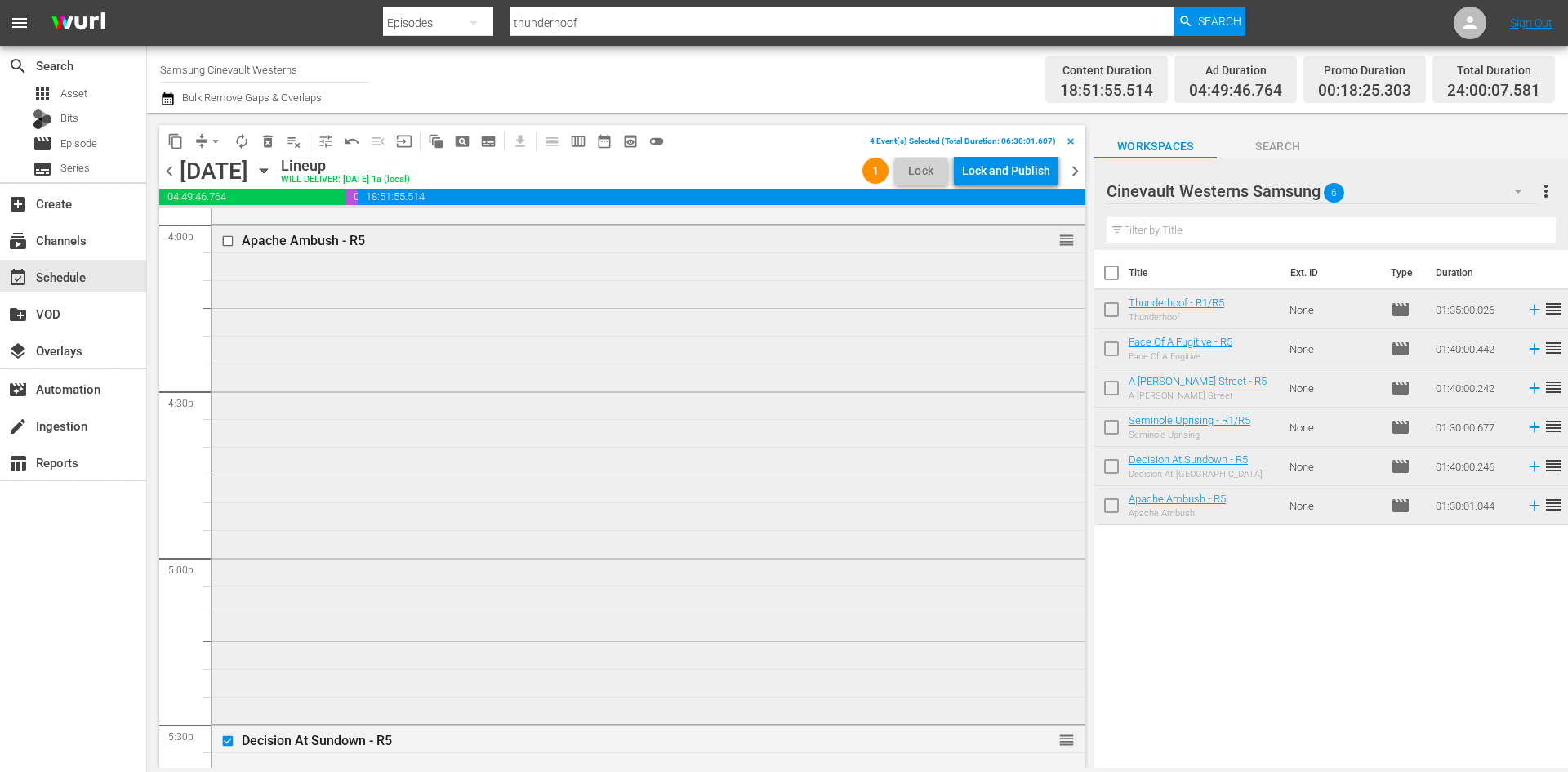
click at [228, 242] on input "checkbox" at bounding box center [229, 241] width 17 height 14
click at [169, 141] on span "content_copy" at bounding box center [176, 142] width 16 height 16
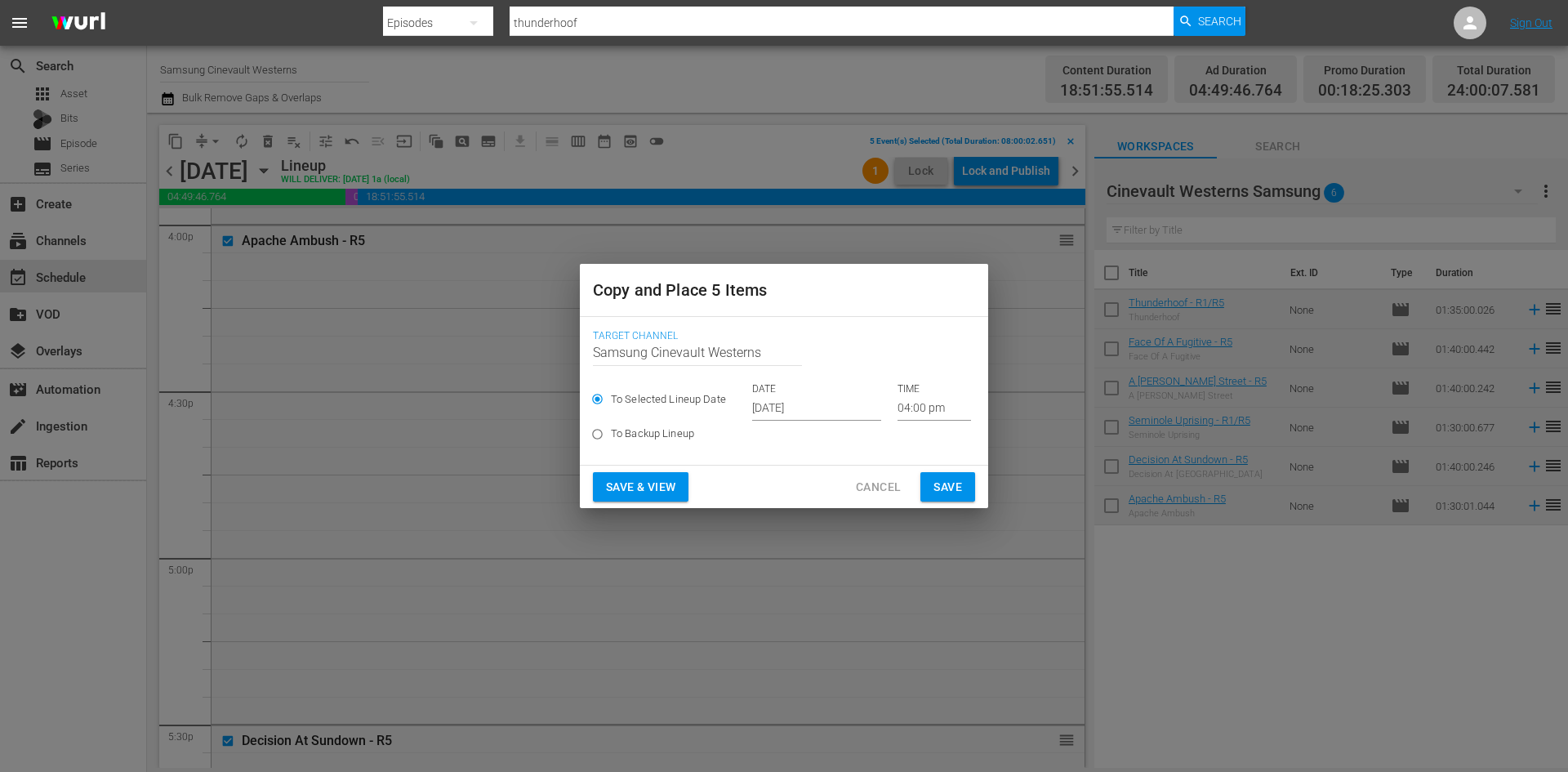
click at [786, 395] on p "DATE" at bounding box center [817, 389] width 129 height 14
click at [791, 404] on input "[DATE]" at bounding box center [817, 409] width 129 height 25
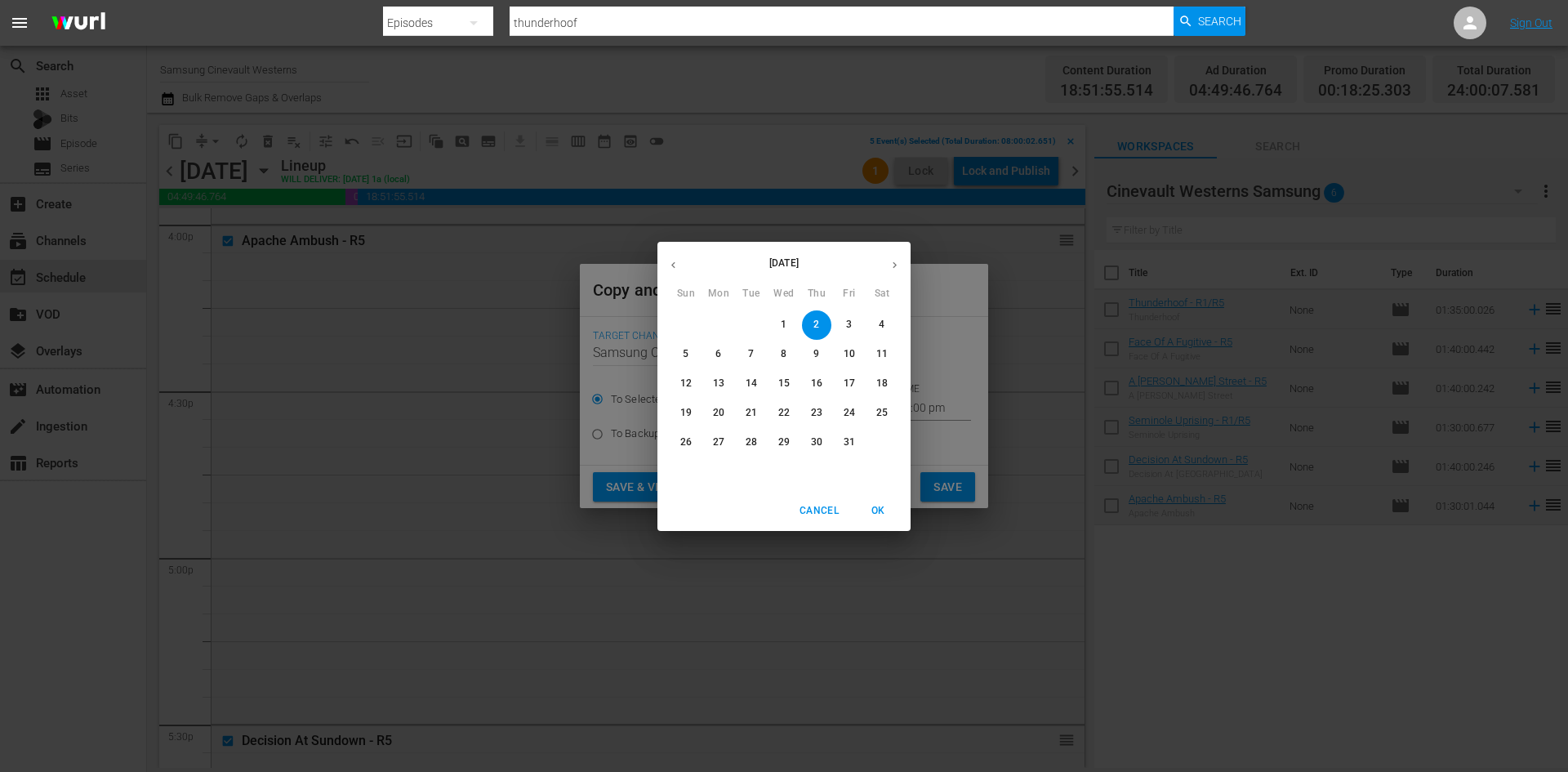
click at [780, 359] on span "8" at bounding box center [784, 354] width 29 height 14
type input "[DATE]"
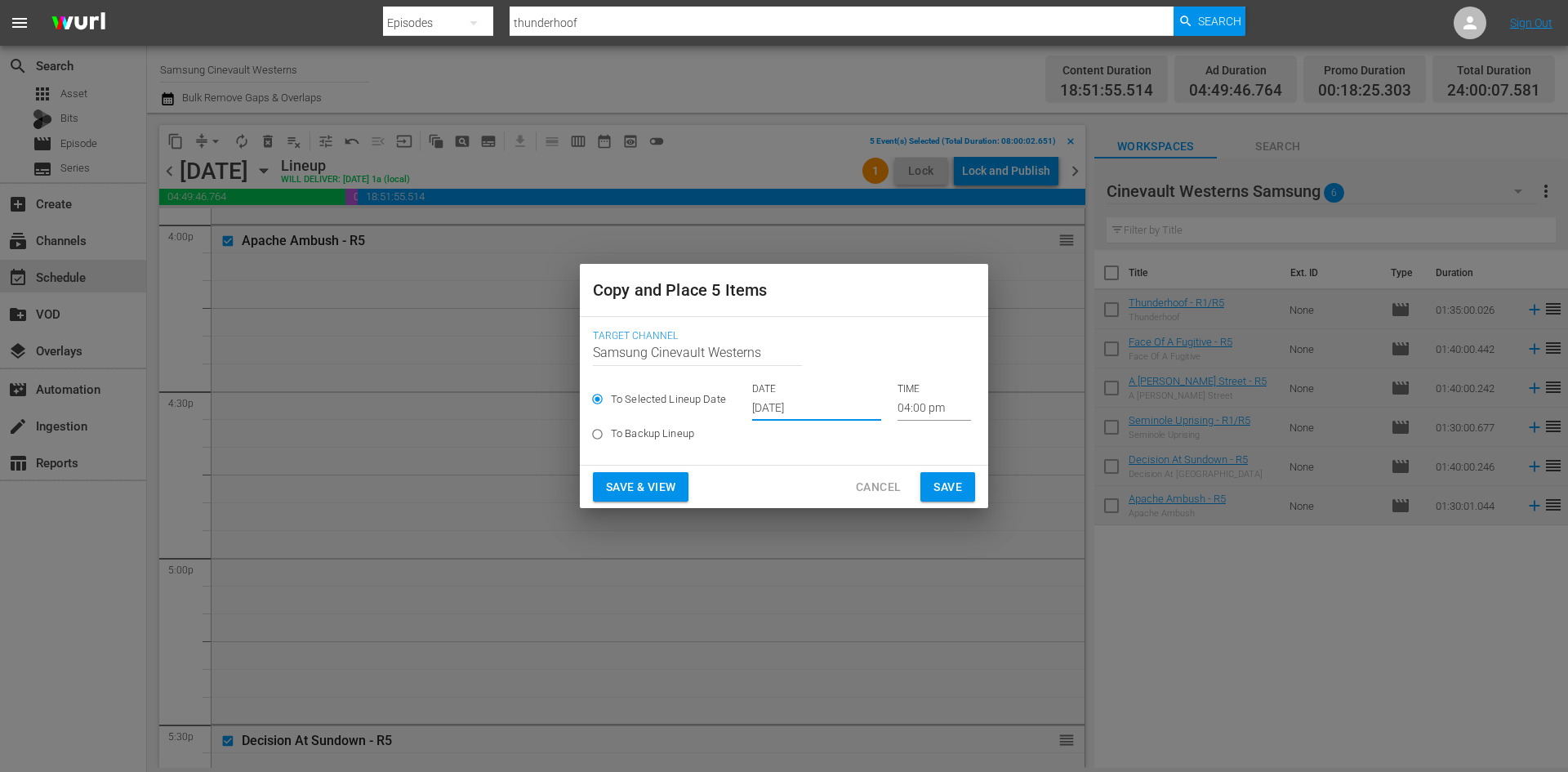
click at [934, 409] on input "04:00 pm" at bounding box center [935, 409] width 74 height 25
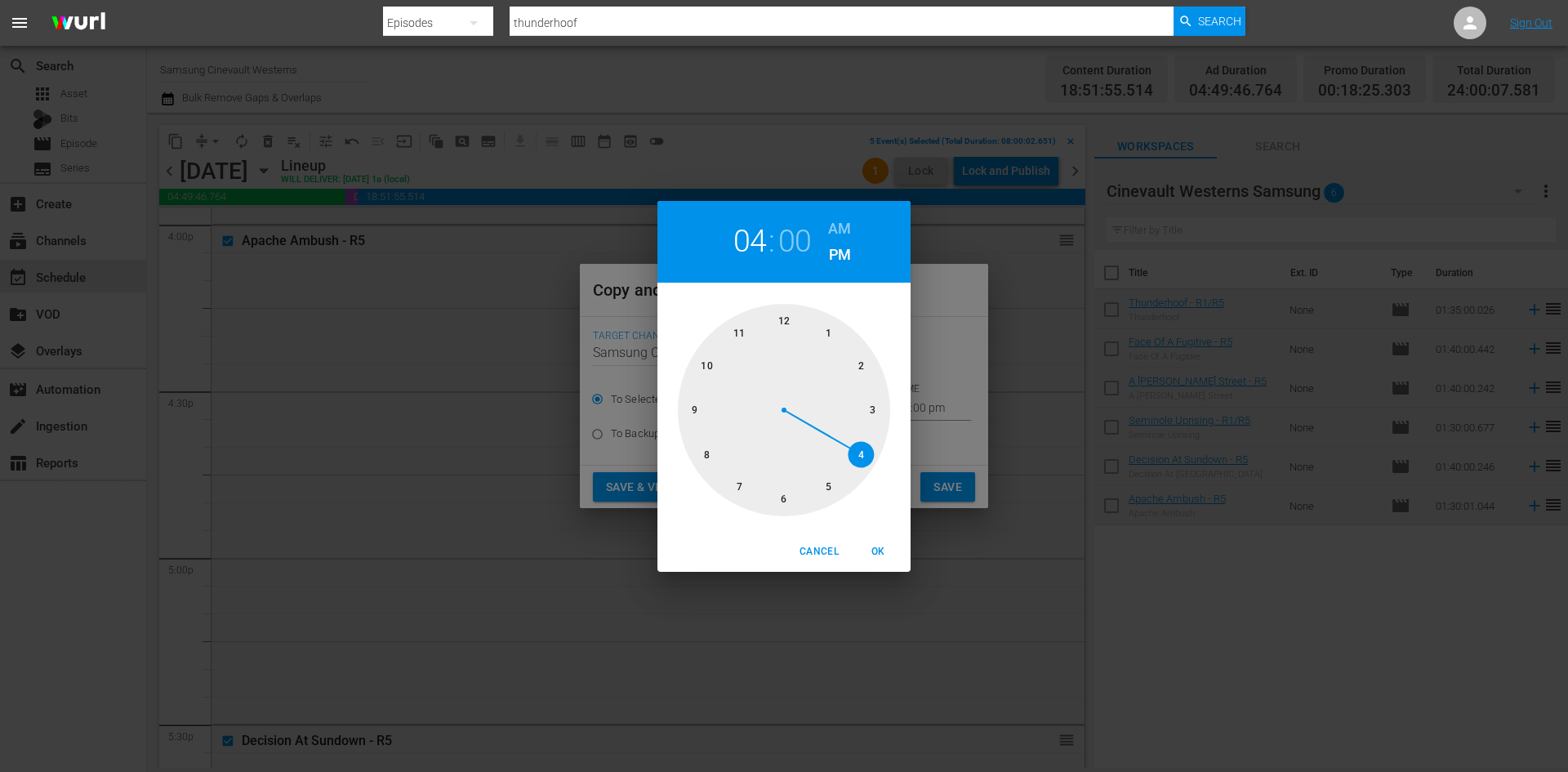
click at [782, 318] on div at bounding box center [783, 409] width 212 height 212
click at [850, 219] on h6 "AM" at bounding box center [840, 228] width 23 height 26
click at [885, 547] on span "OK" at bounding box center [878, 552] width 39 height 17
type input "12:00 am"
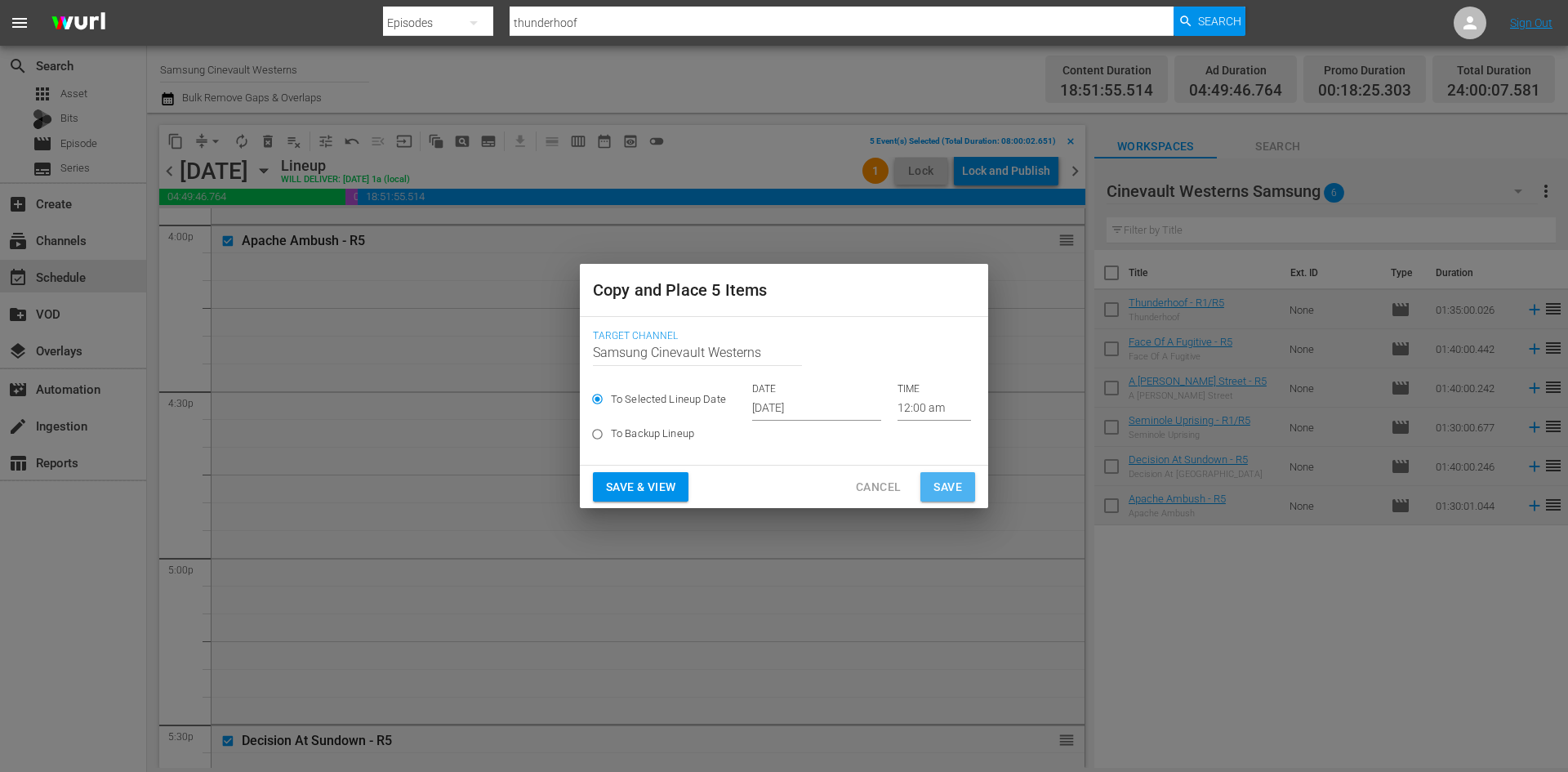
click at [948, 494] on span "Save" at bounding box center [947, 487] width 29 height 20
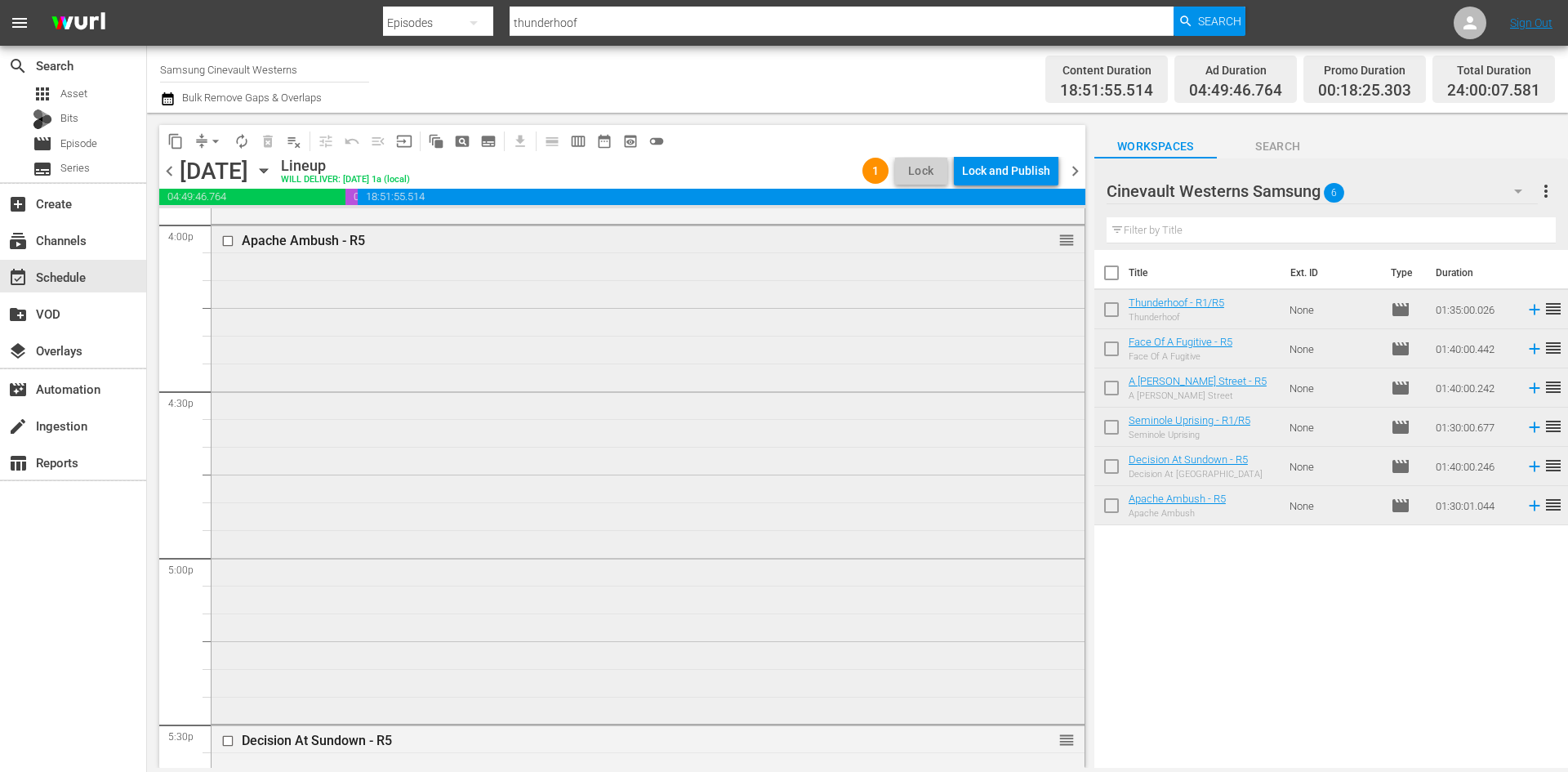
click at [226, 241] on input "checkbox" at bounding box center [229, 241] width 17 height 14
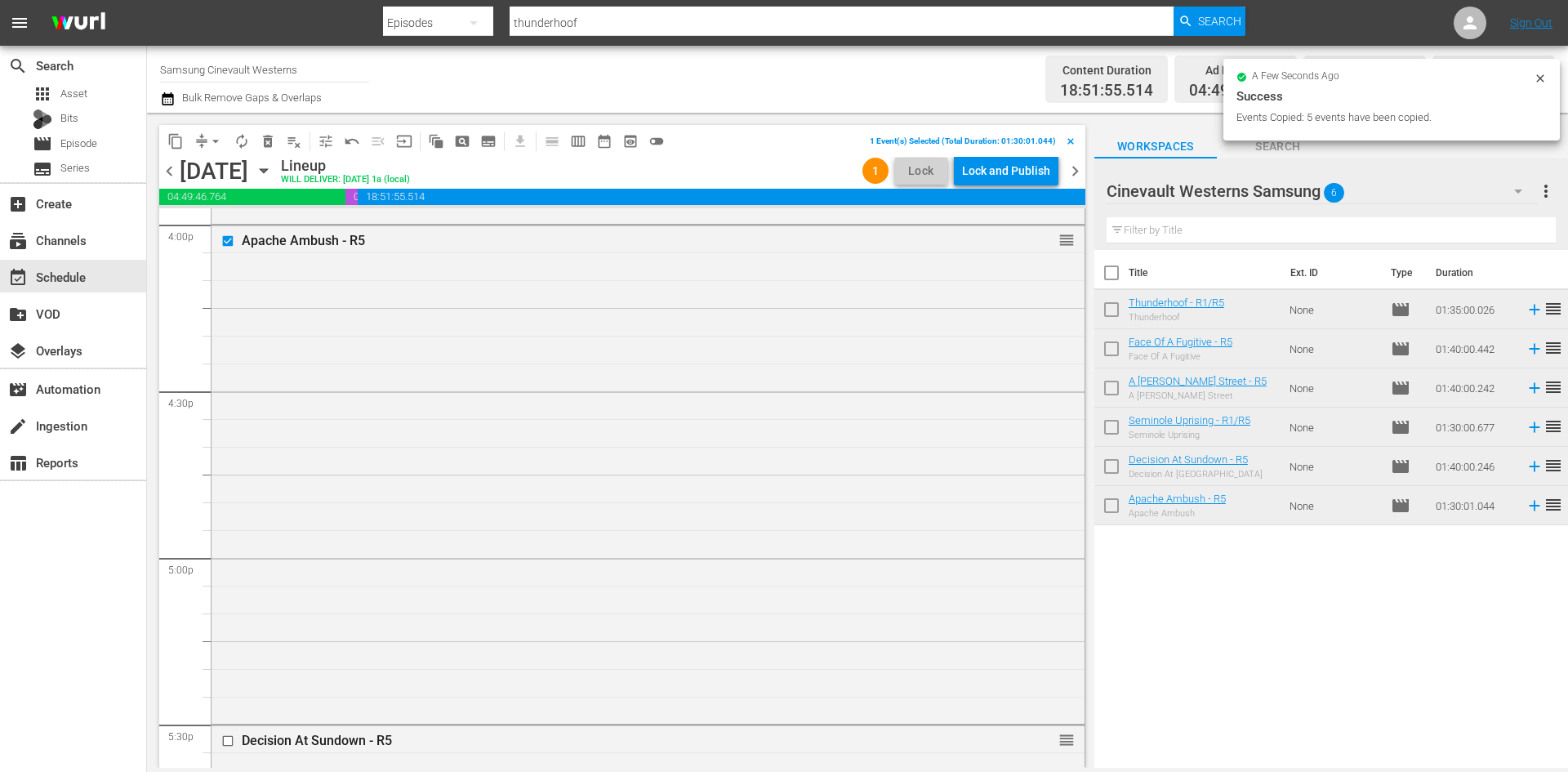
scroll to position [5561, 0]
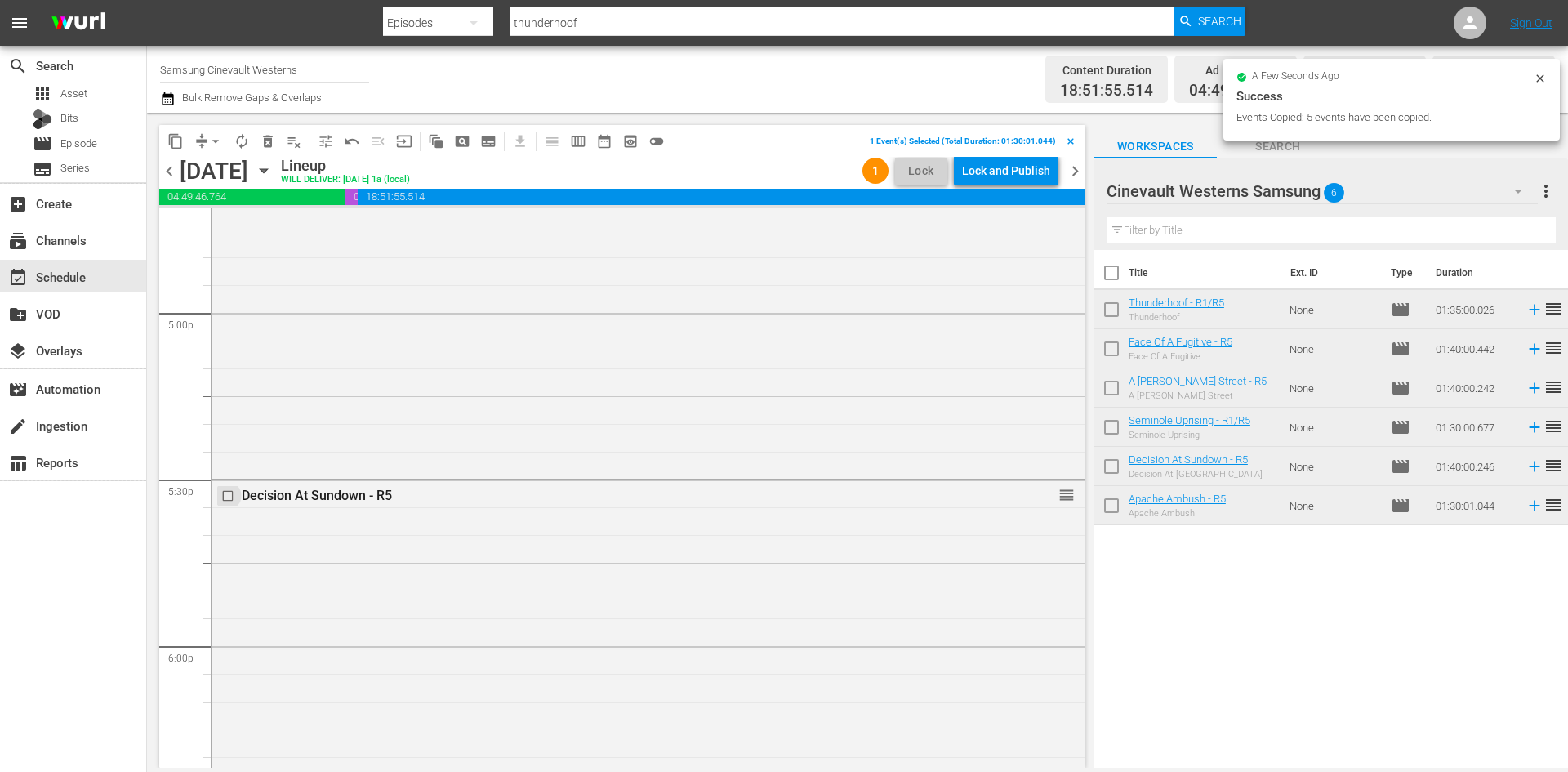
click at [229, 494] on input "checkbox" at bounding box center [229, 496] width 17 height 14
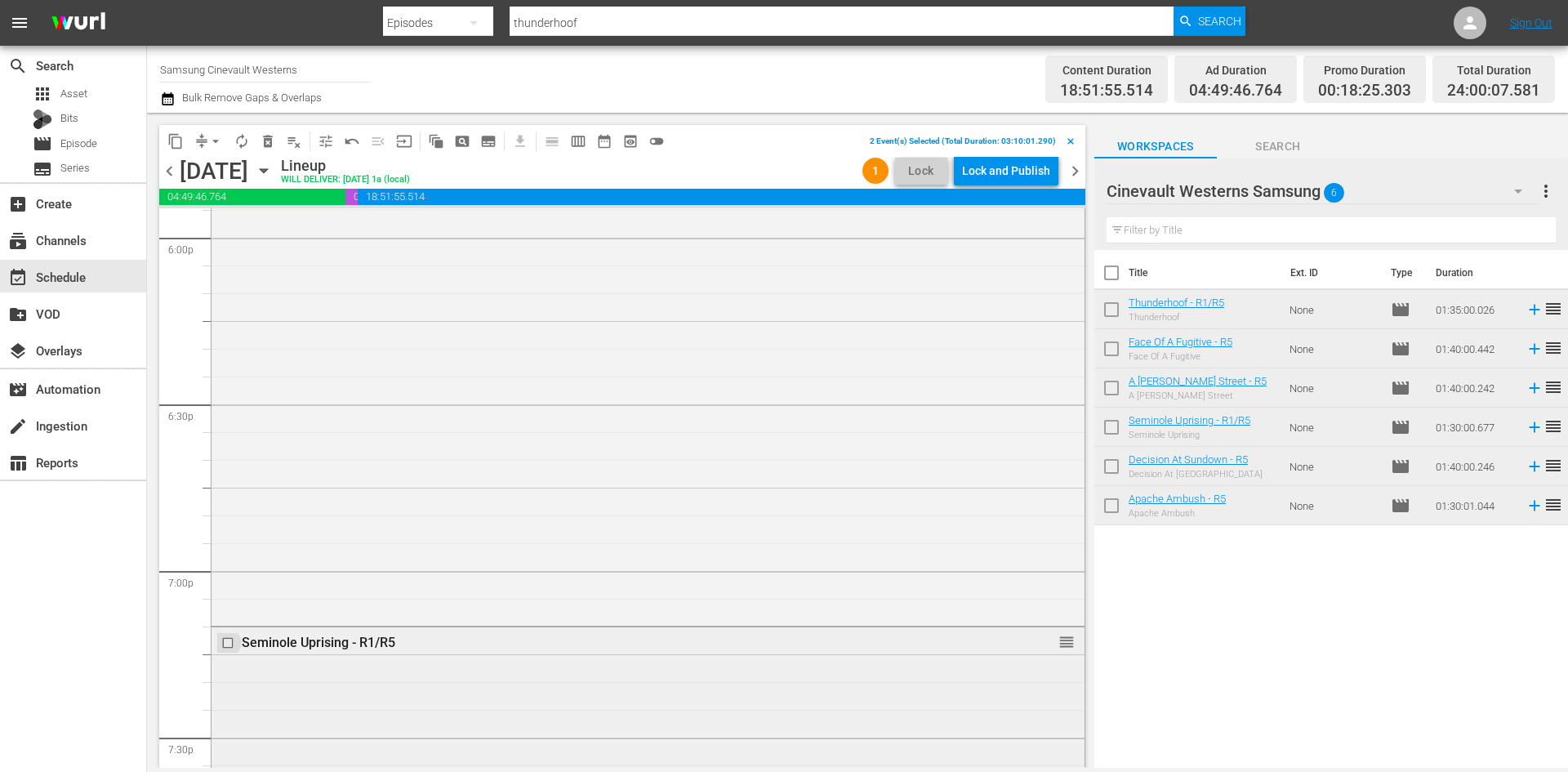
click at [228, 639] on input "checkbox" at bounding box center [229, 643] width 17 height 14
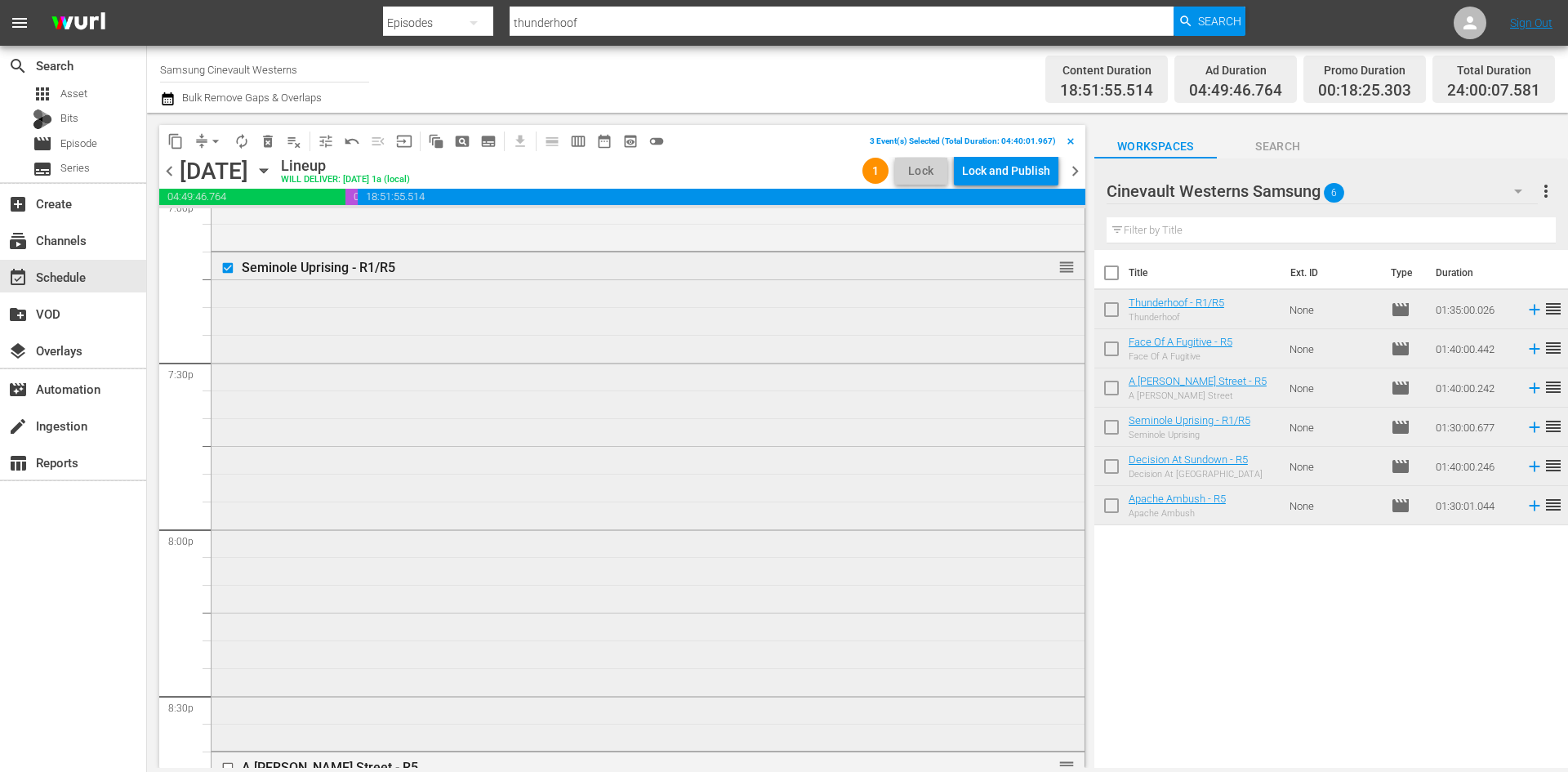
scroll to position [6460, 0]
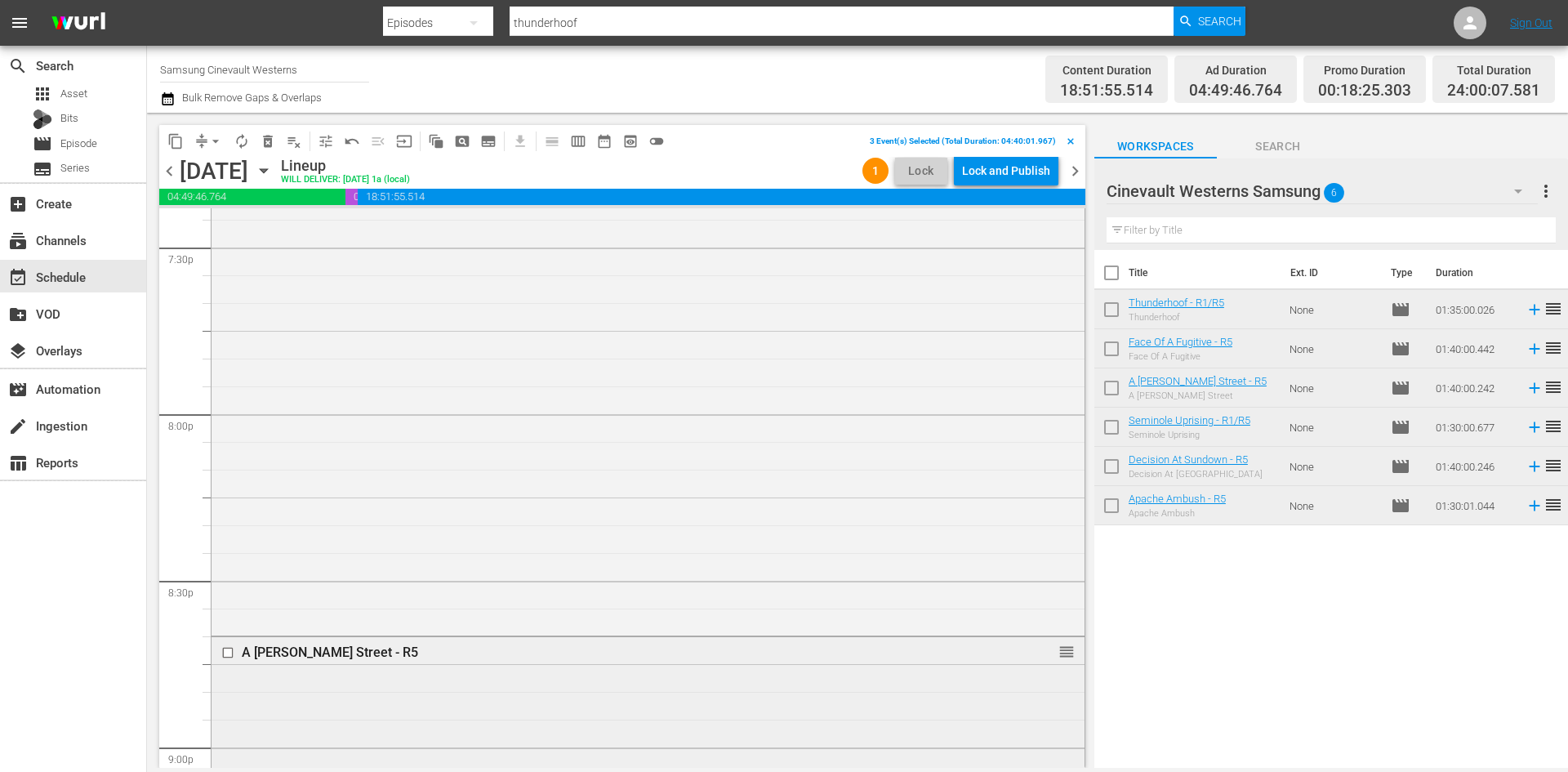
click at [230, 652] on input "checkbox" at bounding box center [229, 652] width 17 height 14
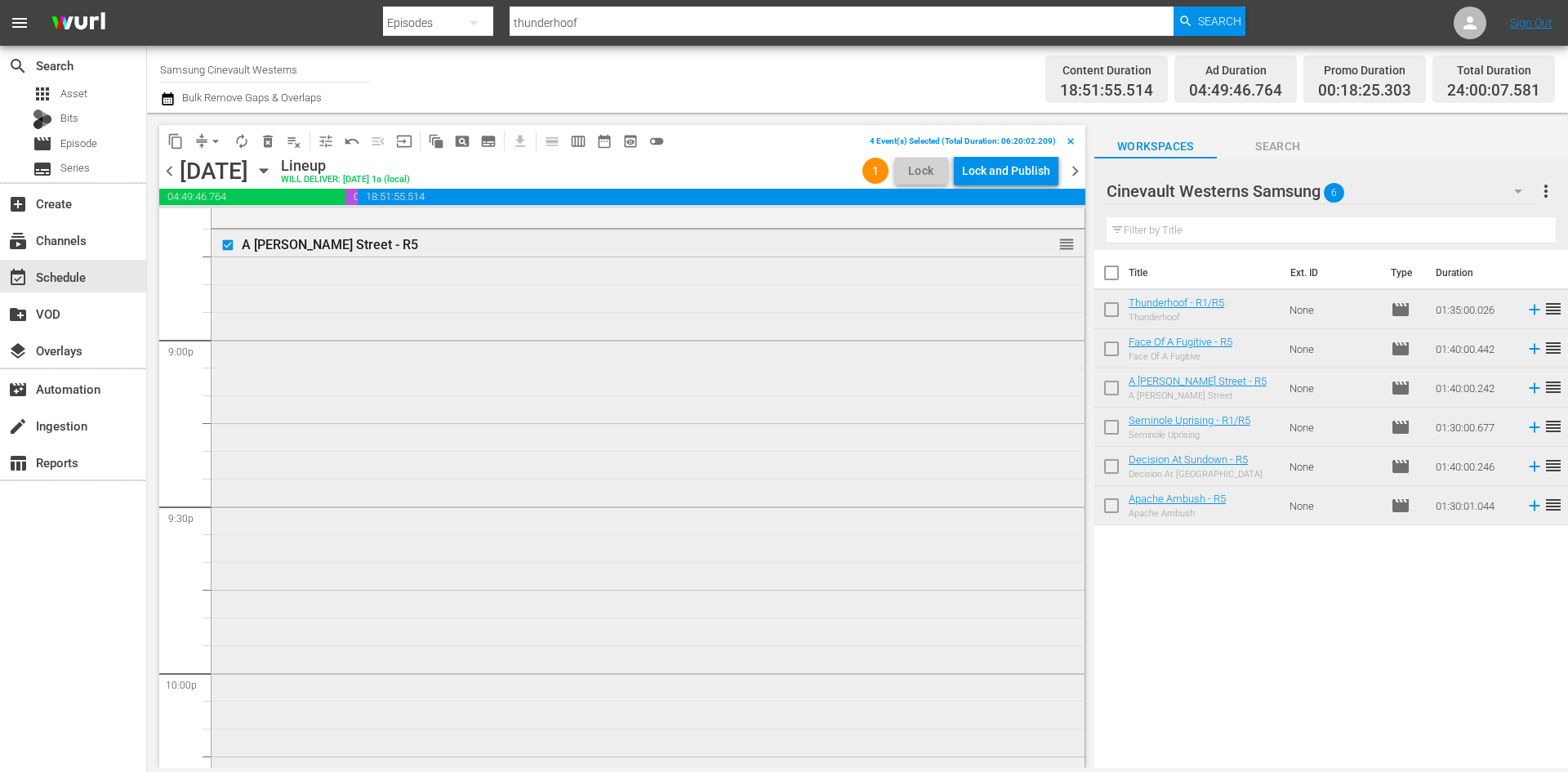
scroll to position [7032, 0]
click at [228, 638] on input "checkbox" at bounding box center [229, 636] width 17 height 14
click at [171, 137] on span "content_copy" at bounding box center [176, 142] width 16 height 16
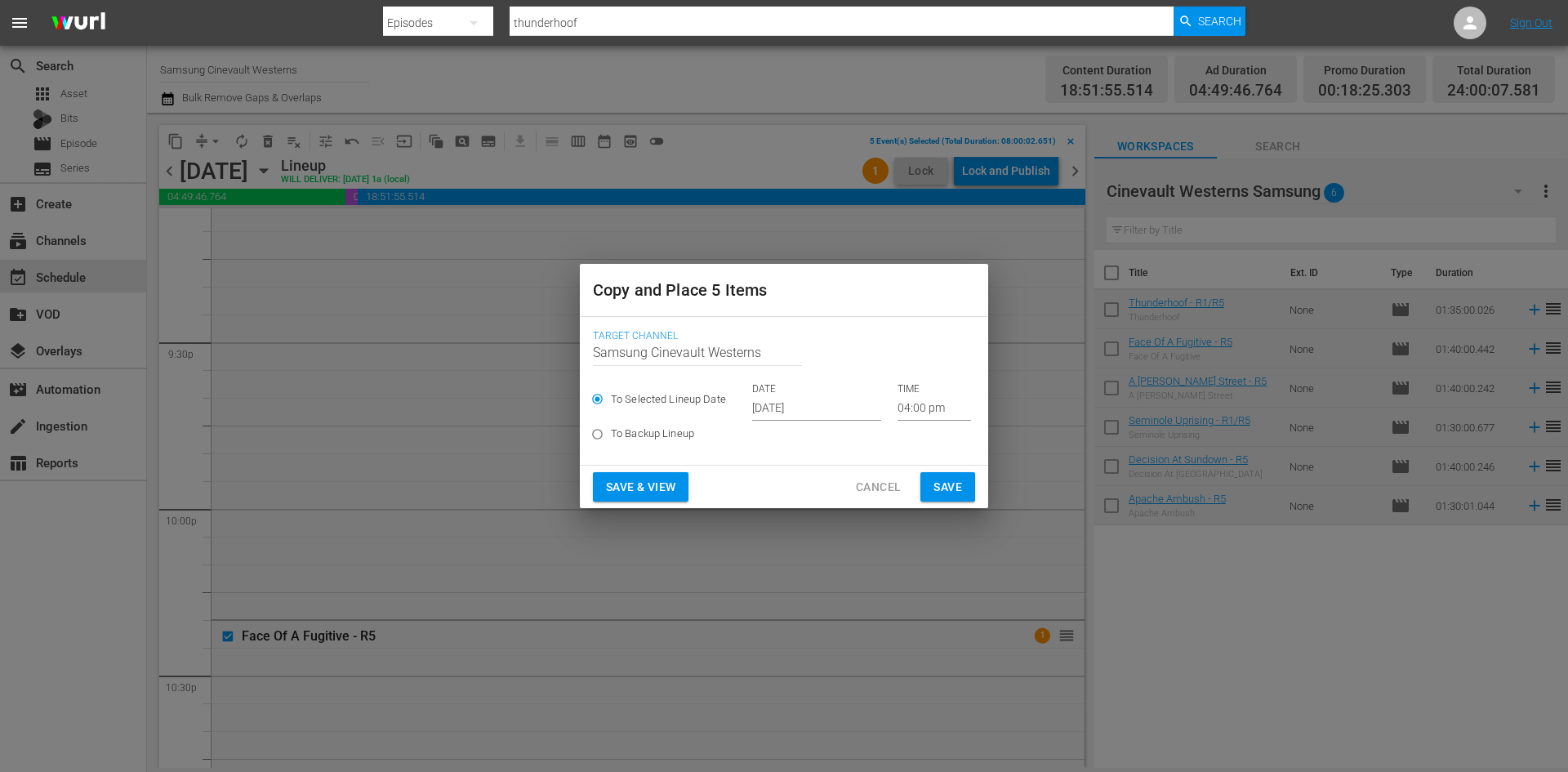
click at [822, 406] on input "[DATE]" at bounding box center [817, 409] width 129 height 25
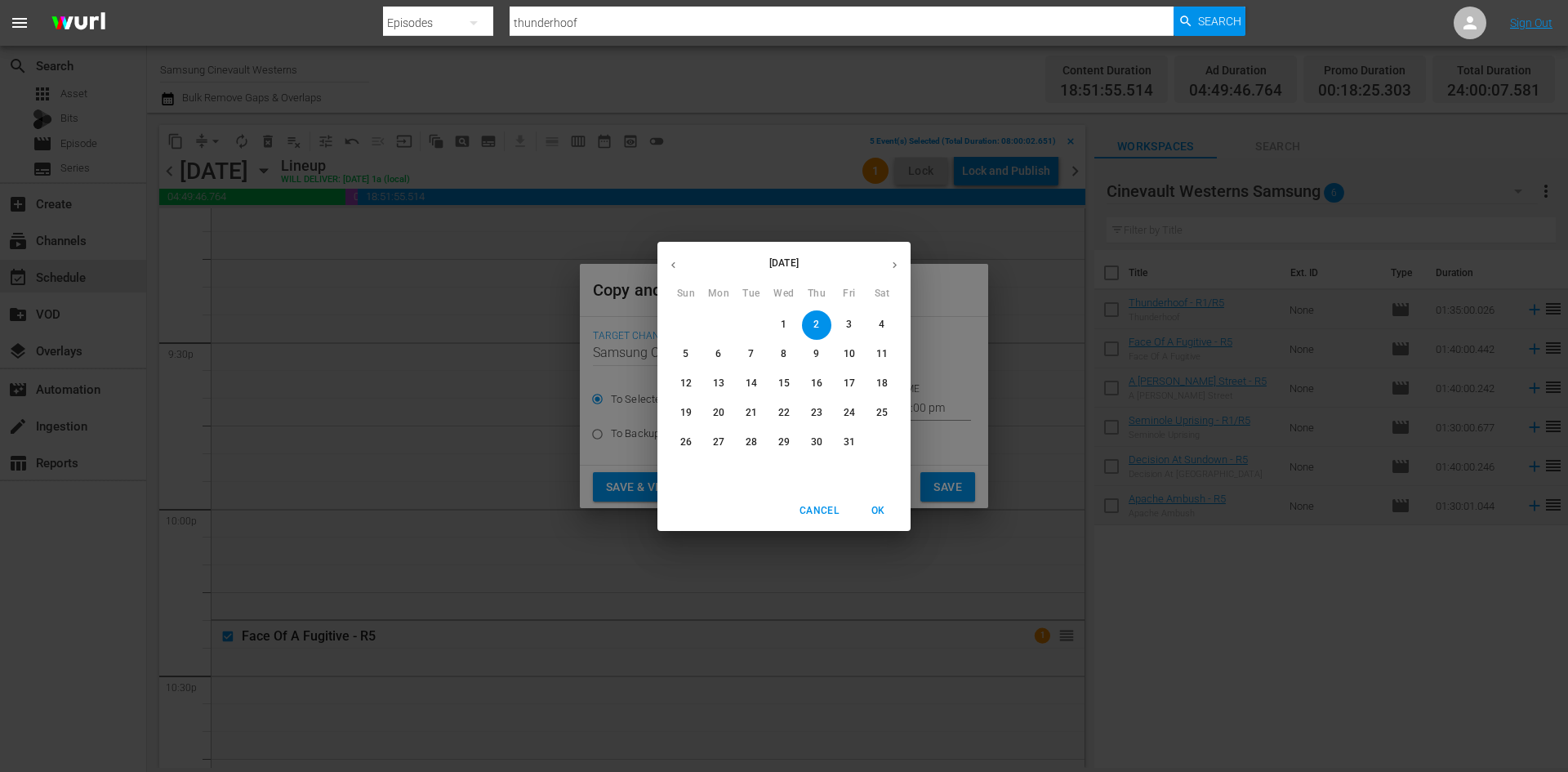
click at [882, 359] on p "11" at bounding box center [882, 354] width 11 height 14
type input "[DATE]"
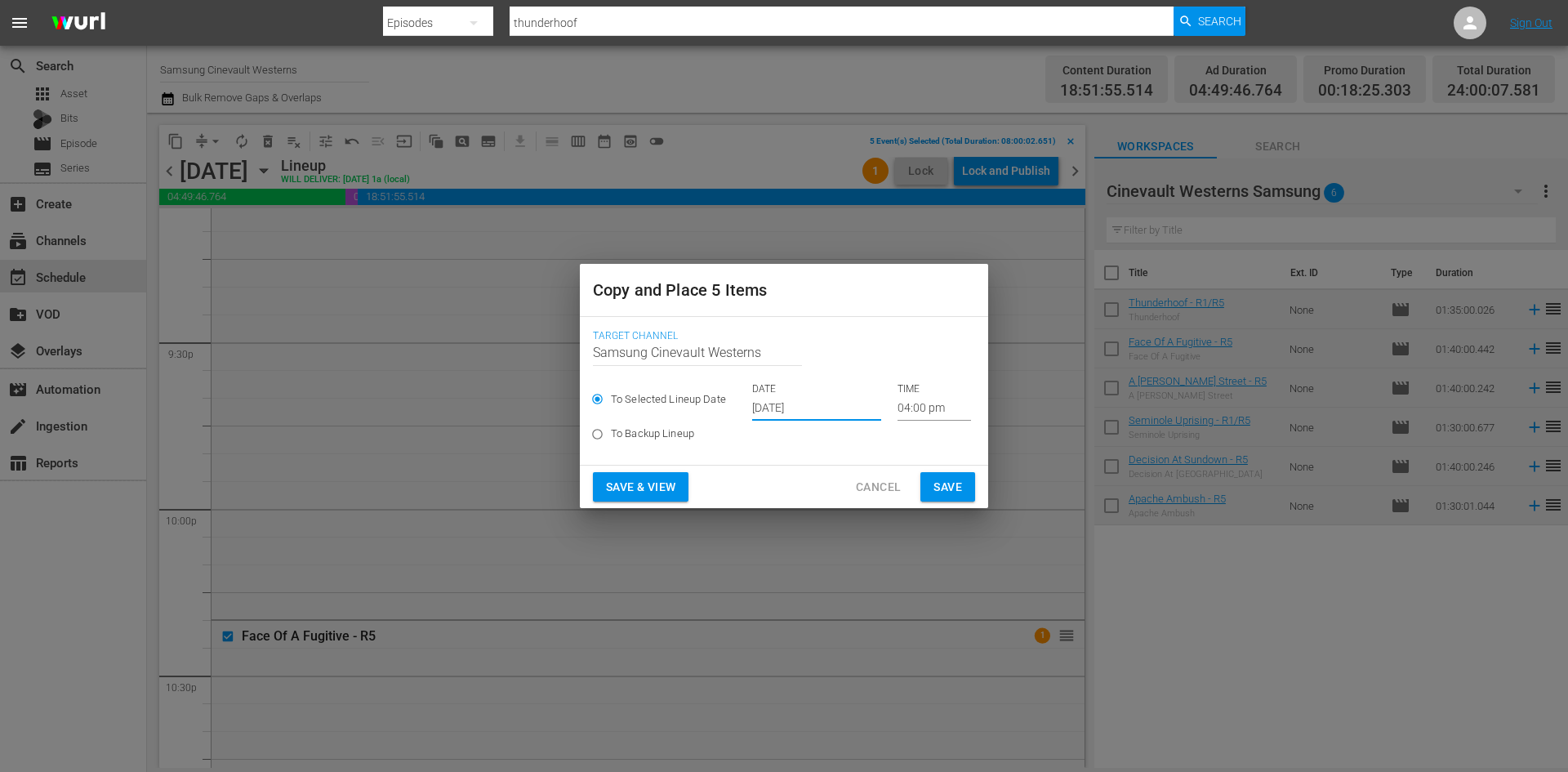
click at [919, 394] on p "TIME" at bounding box center [935, 389] width 74 height 14
click at [917, 400] on input "04:00 pm" at bounding box center [935, 409] width 74 height 25
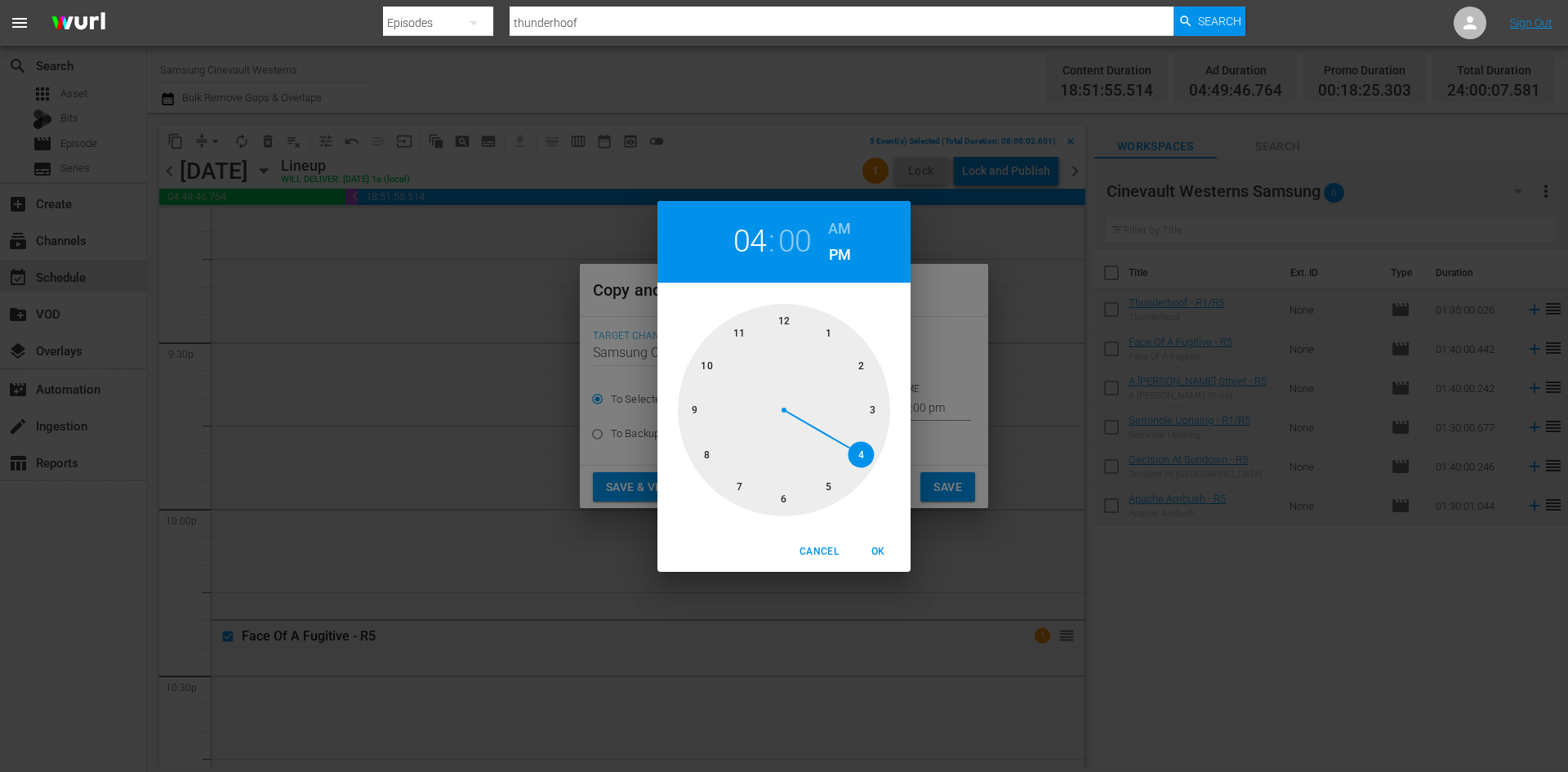
click at [691, 455] on div at bounding box center [783, 409] width 212 height 212
click at [844, 230] on h6 "AM" at bounding box center [840, 228] width 23 height 26
click at [869, 545] on span "OK" at bounding box center [878, 552] width 39 height 17
type input "08:00 am"
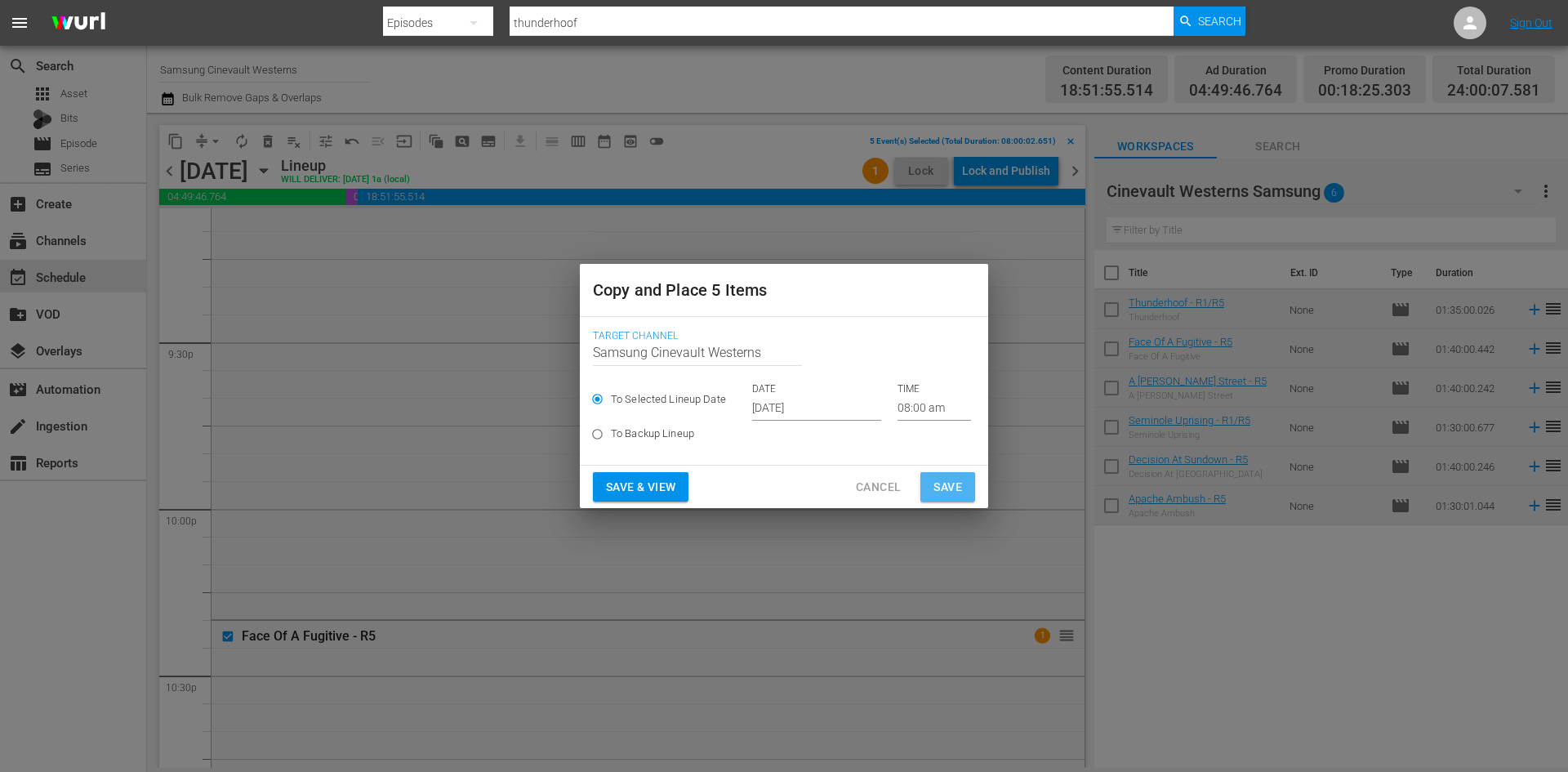
click at [954, 483] on span "Save" at bounding box center [947, 487] width 29 height 20
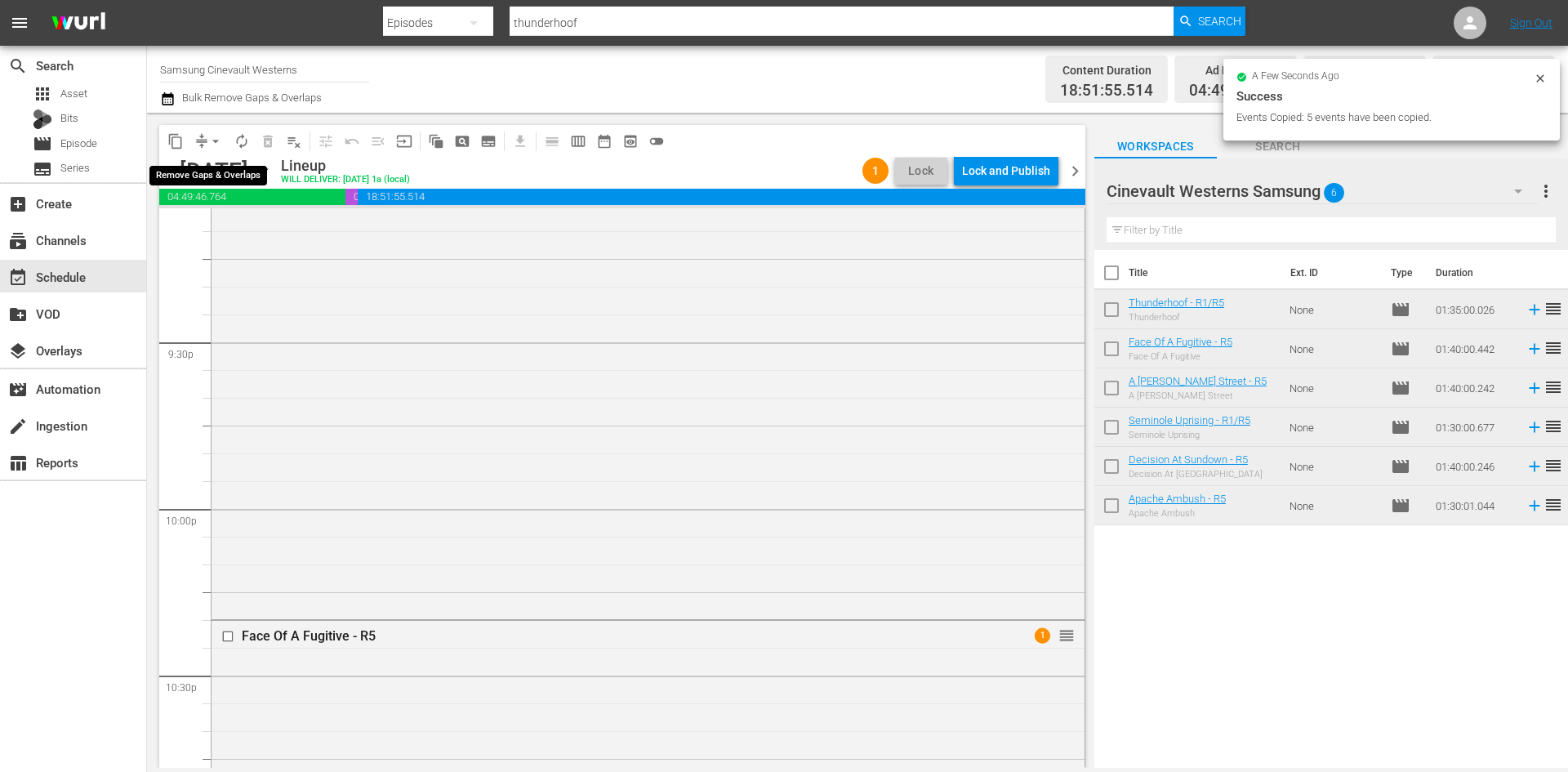
click at [219, 145] on span "arrow_drop_down" at bounding box center [215, 142] width 16 height 16
click at [241, 187] on li "Align to First Episode" at bounding box center [217, 201] width 172 height 27
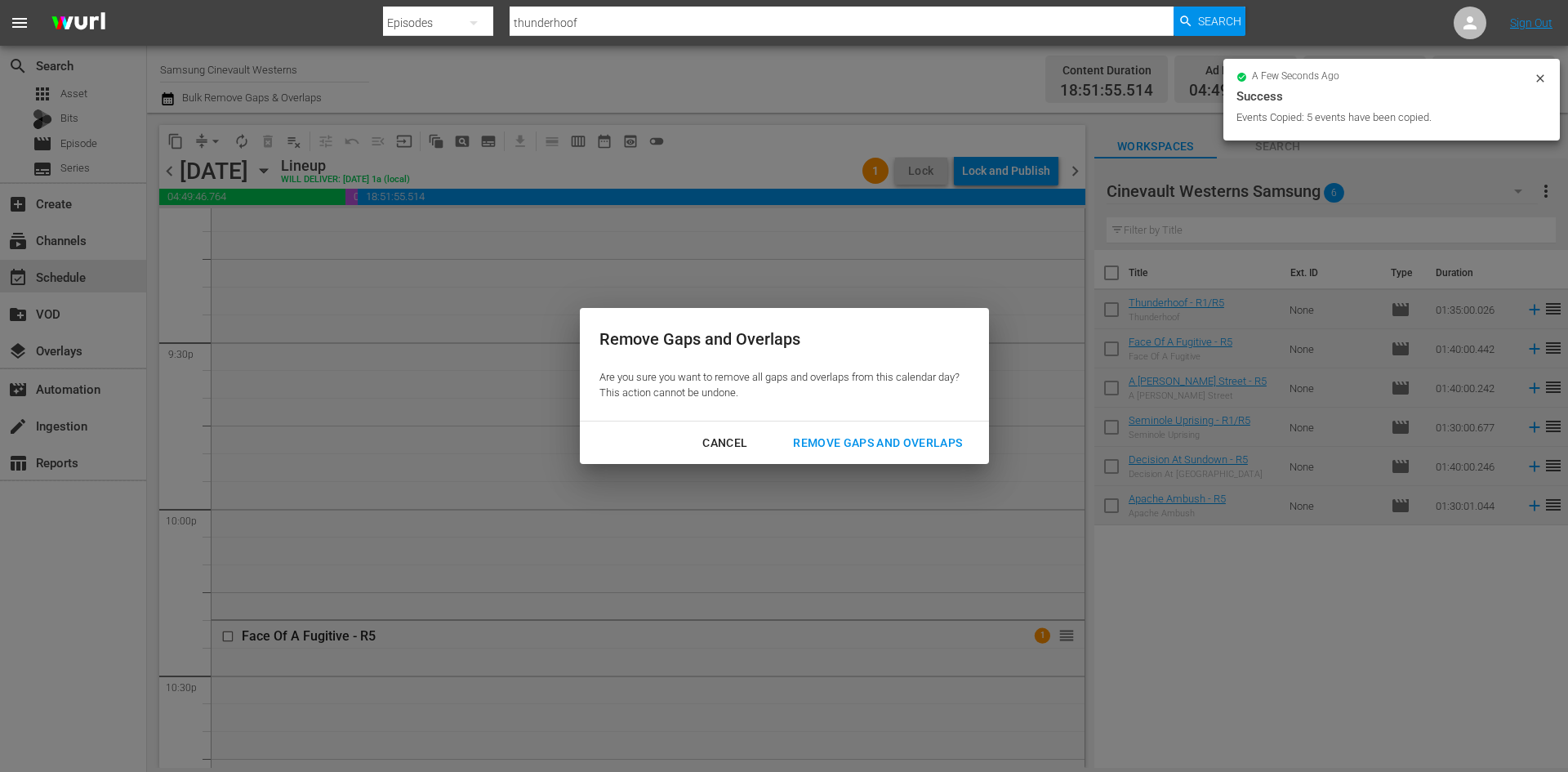
click at [722, 440] on div "Cancel" at bounding box center [724, 443] width 71 height 20
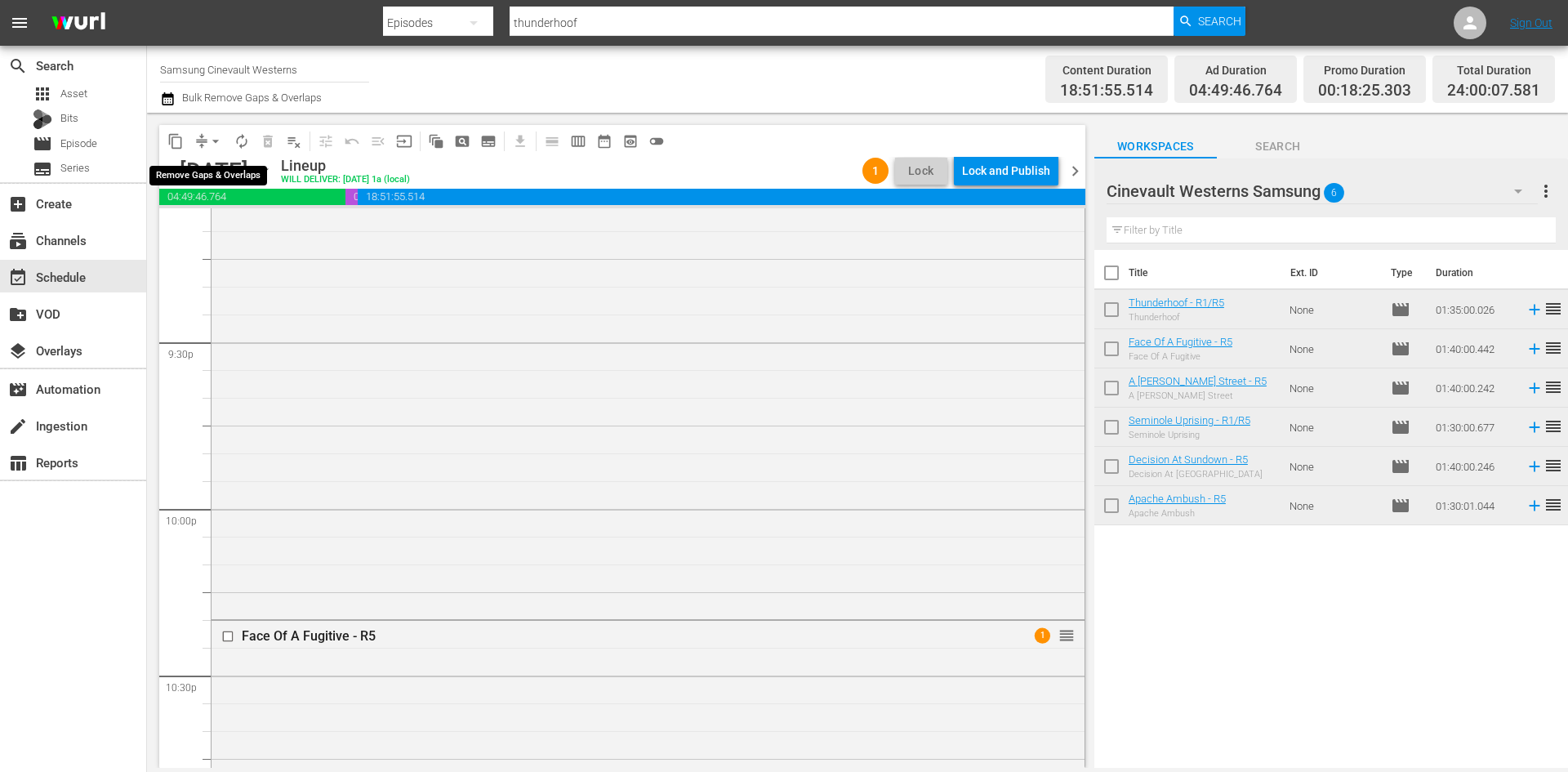
click at [221, 142] on span "arrow_drop_down" at bounding box center [215, 142] width 16 height 16
click at [258, 184] on li "Align to Midnight" at bounding box center [217, 174] width 172 height 27
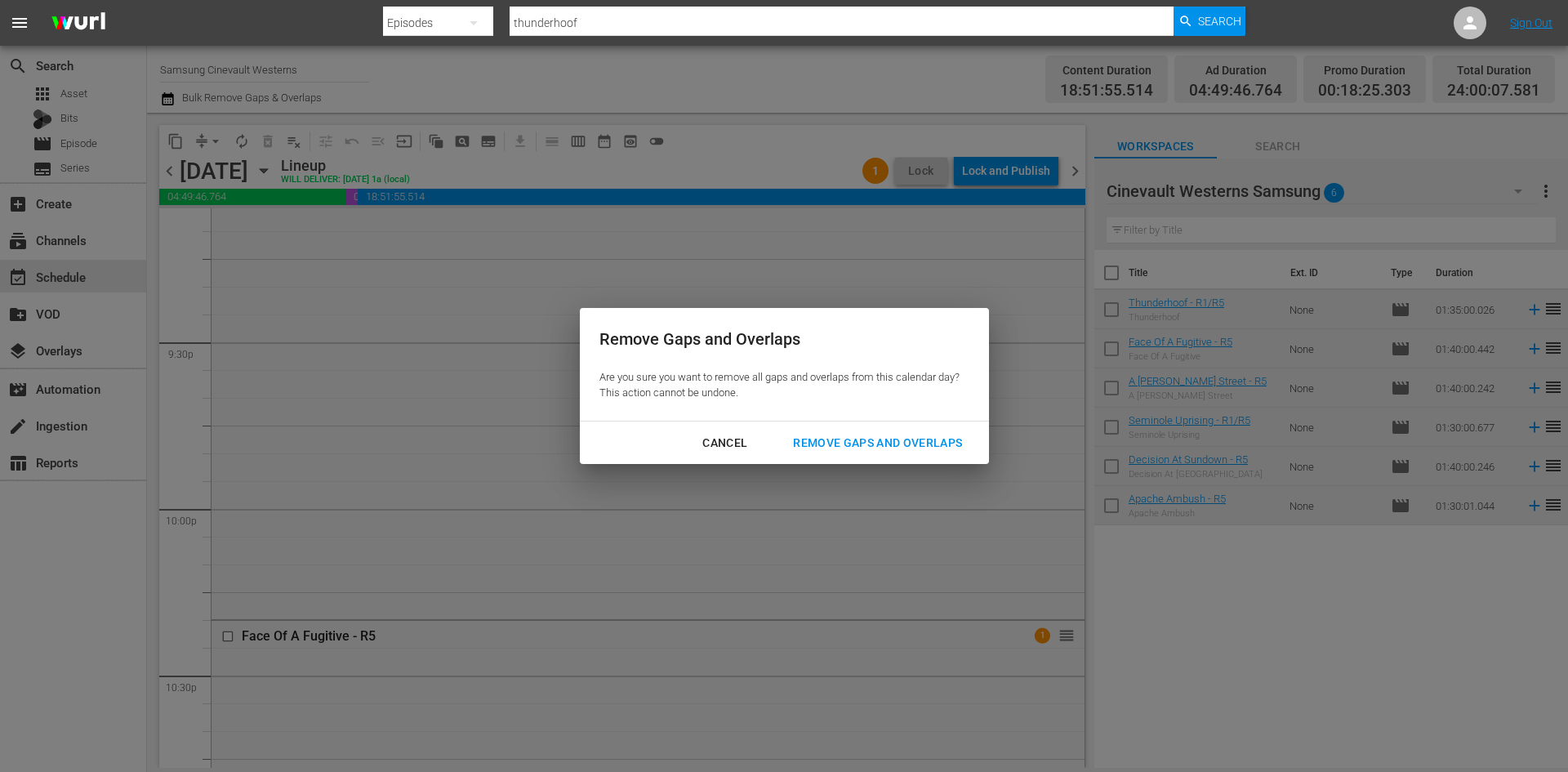
drag, startPoint x: 815, startPoint y: 445, endPoint x: 838, endPoint y: 400, distance: 50.5
click at [816, 445] on div "Remove Gaps and Overlaps" at bounding box center [877, 443] width 195 height 20
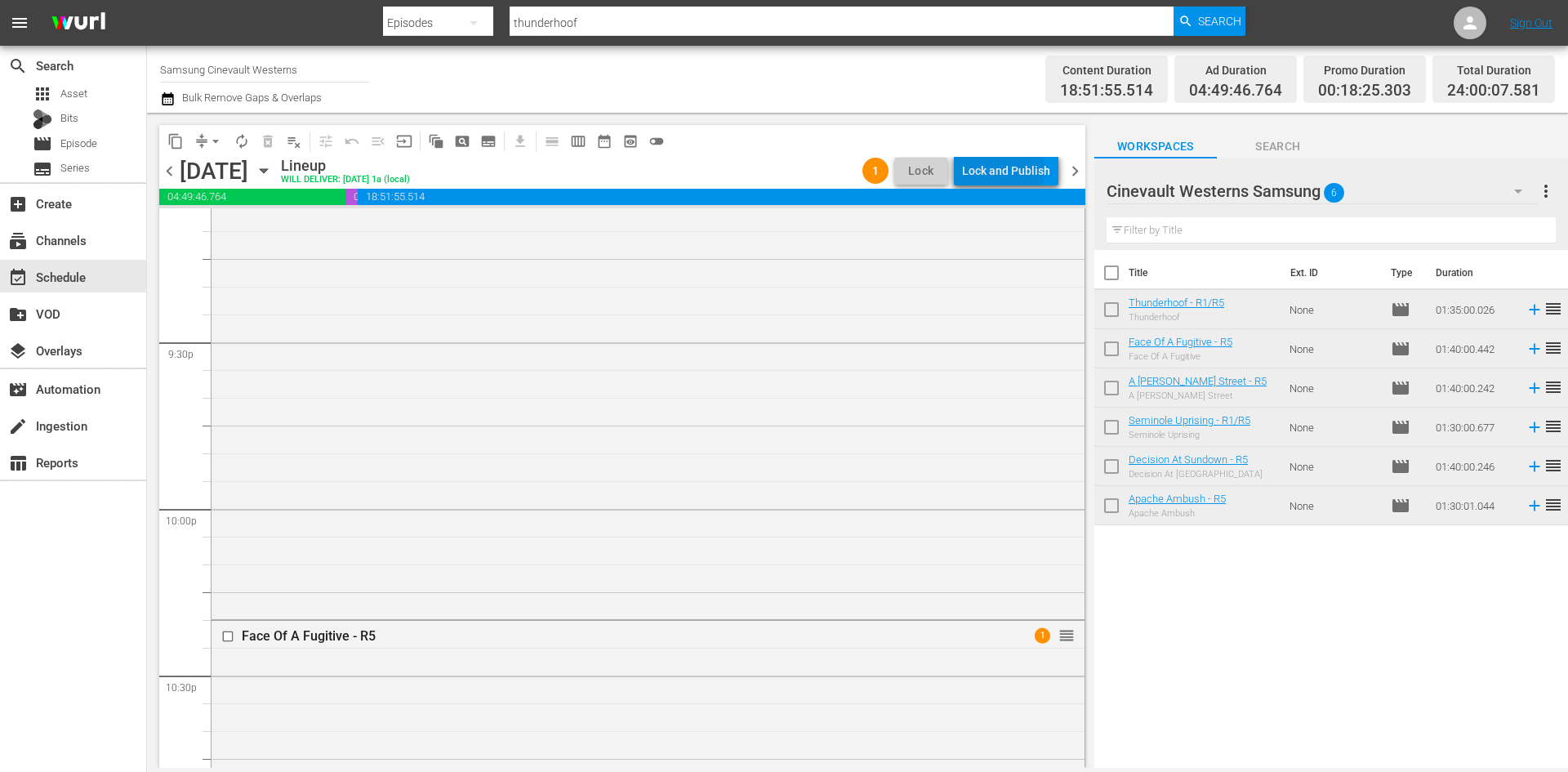
click at [1004, 169] on div "Lock and Publish" at bounding box center [1006, 171] width 88 height 29
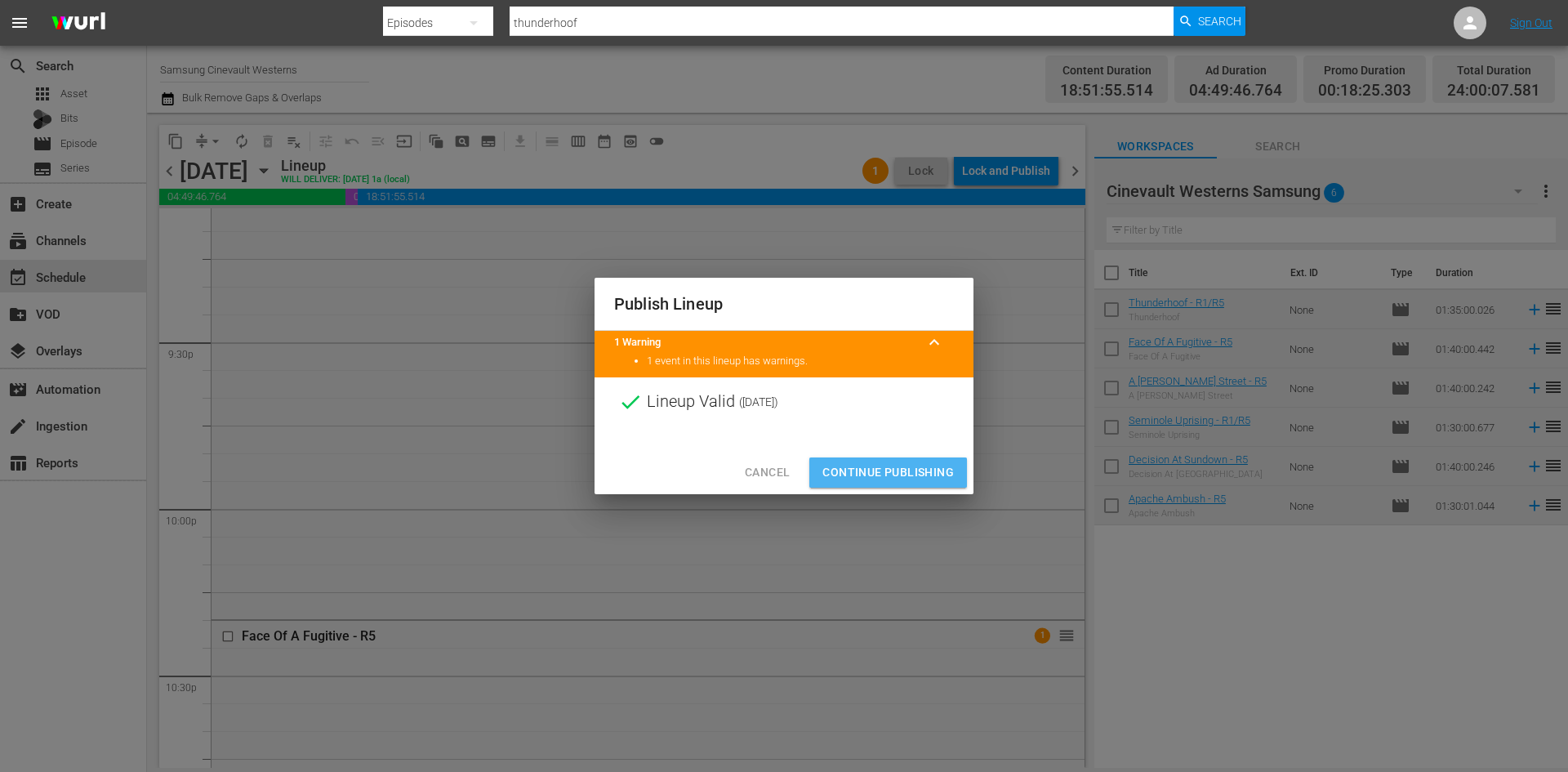
click at [927, 475] on span "Continue Publishing" at bounding box center [888, 472] width 132 height 20
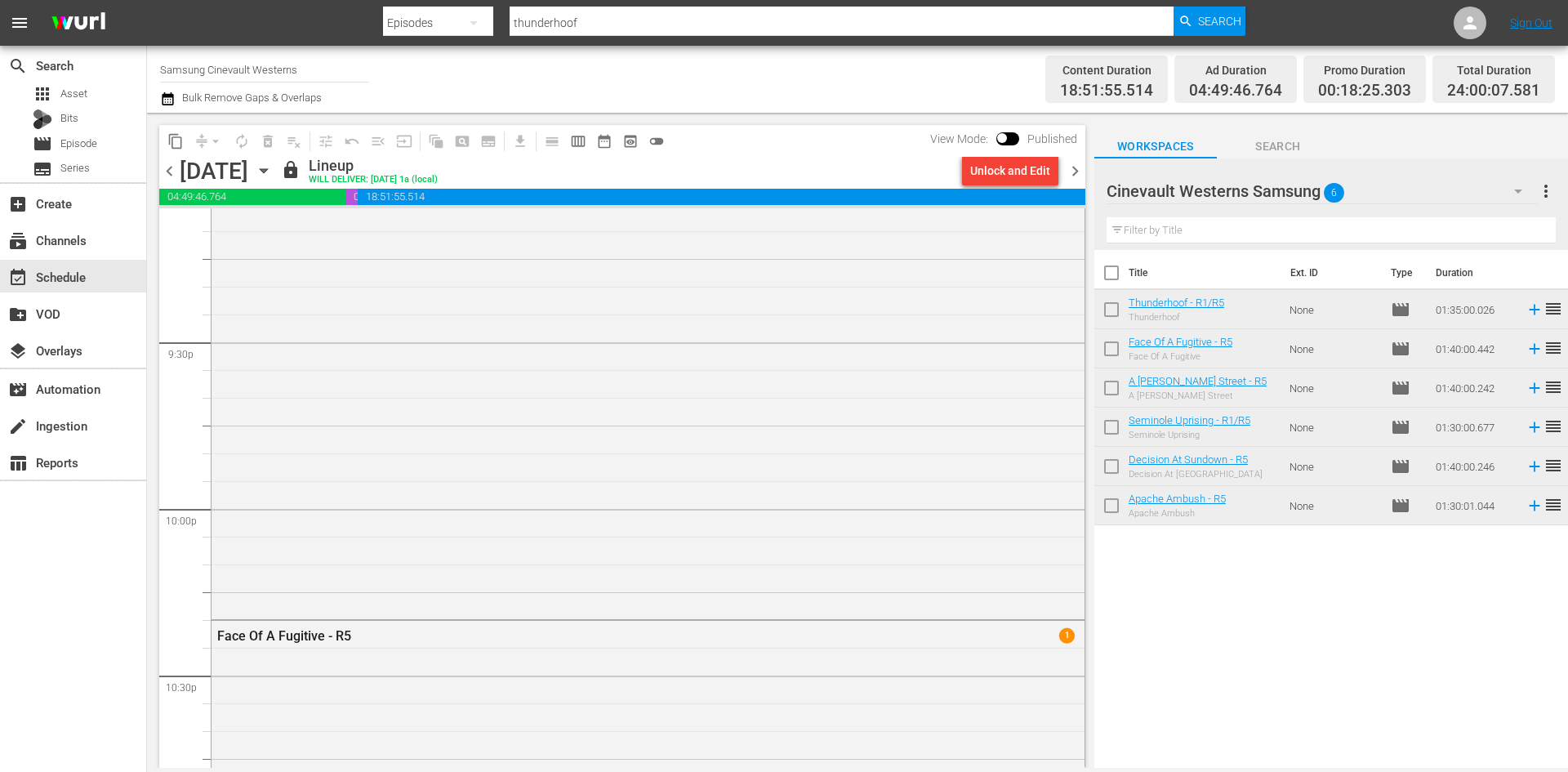
click at [927, 475] on div "A [PERSON_NAME] Street - R5" at bounding box center [647, 341] width 873 height 551
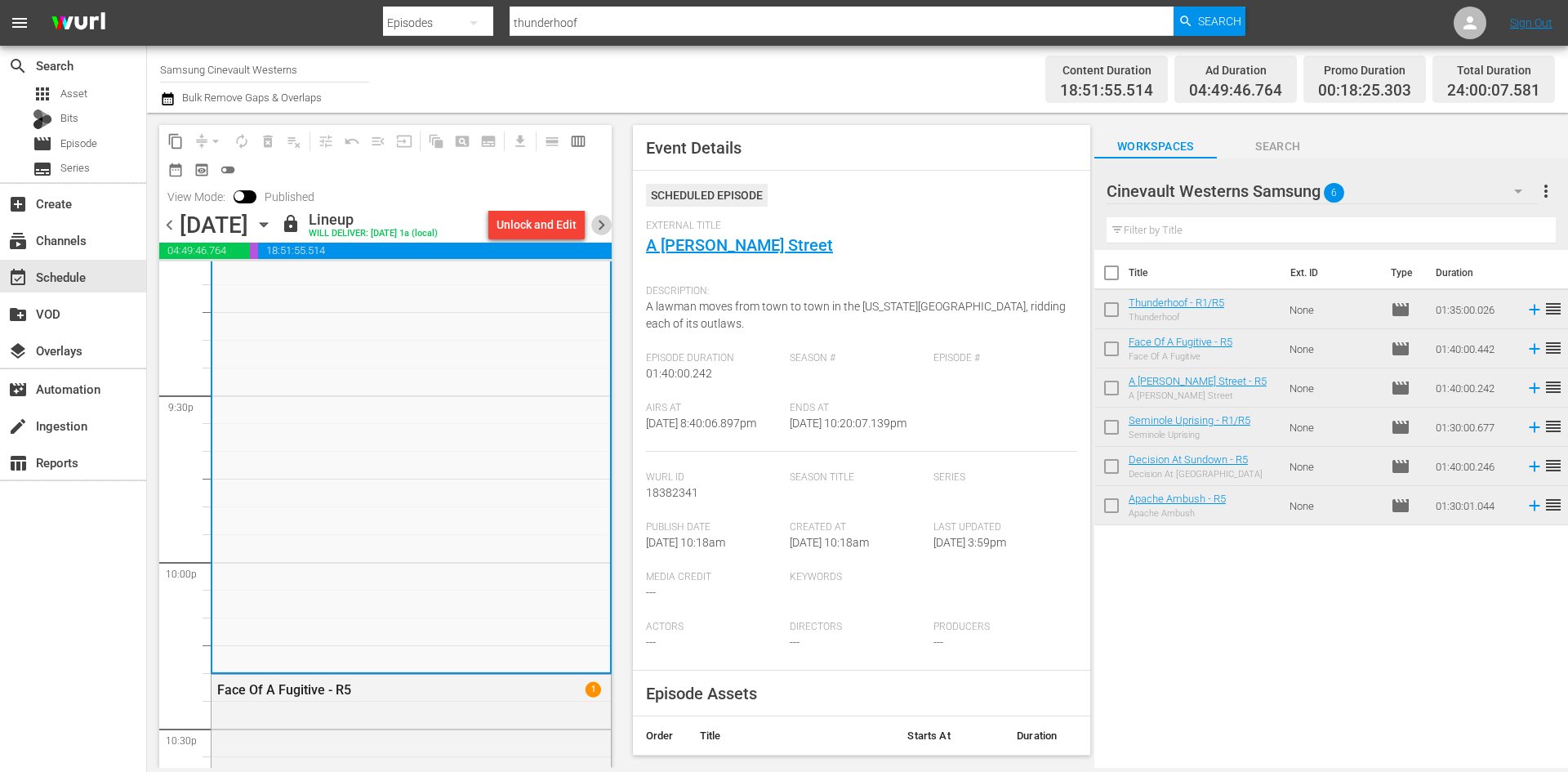
click at [599, 222] on span "chevron_right" at bounding box center [601, 224] width 20 height 20
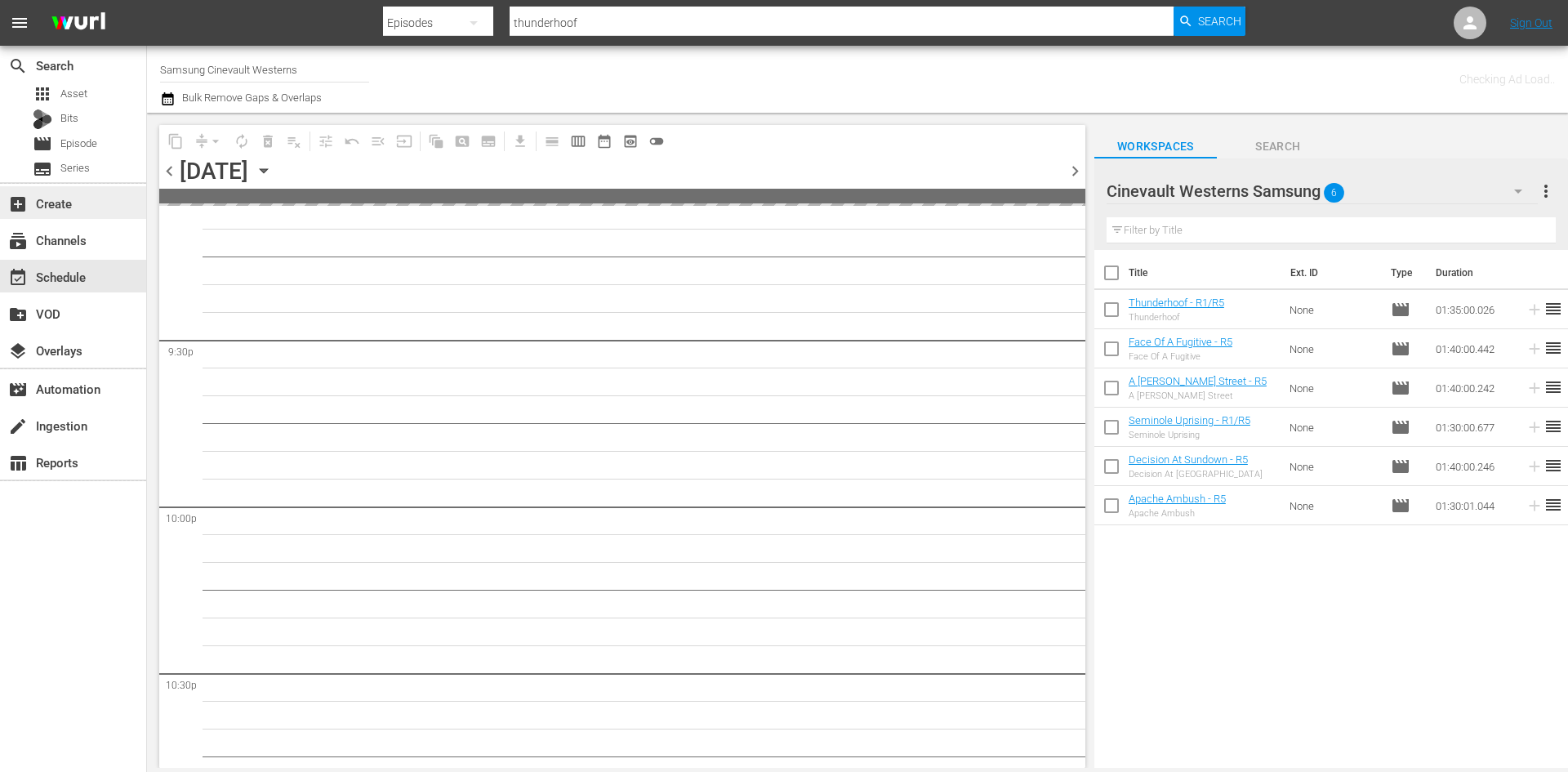
scroll to position [7059, 0]
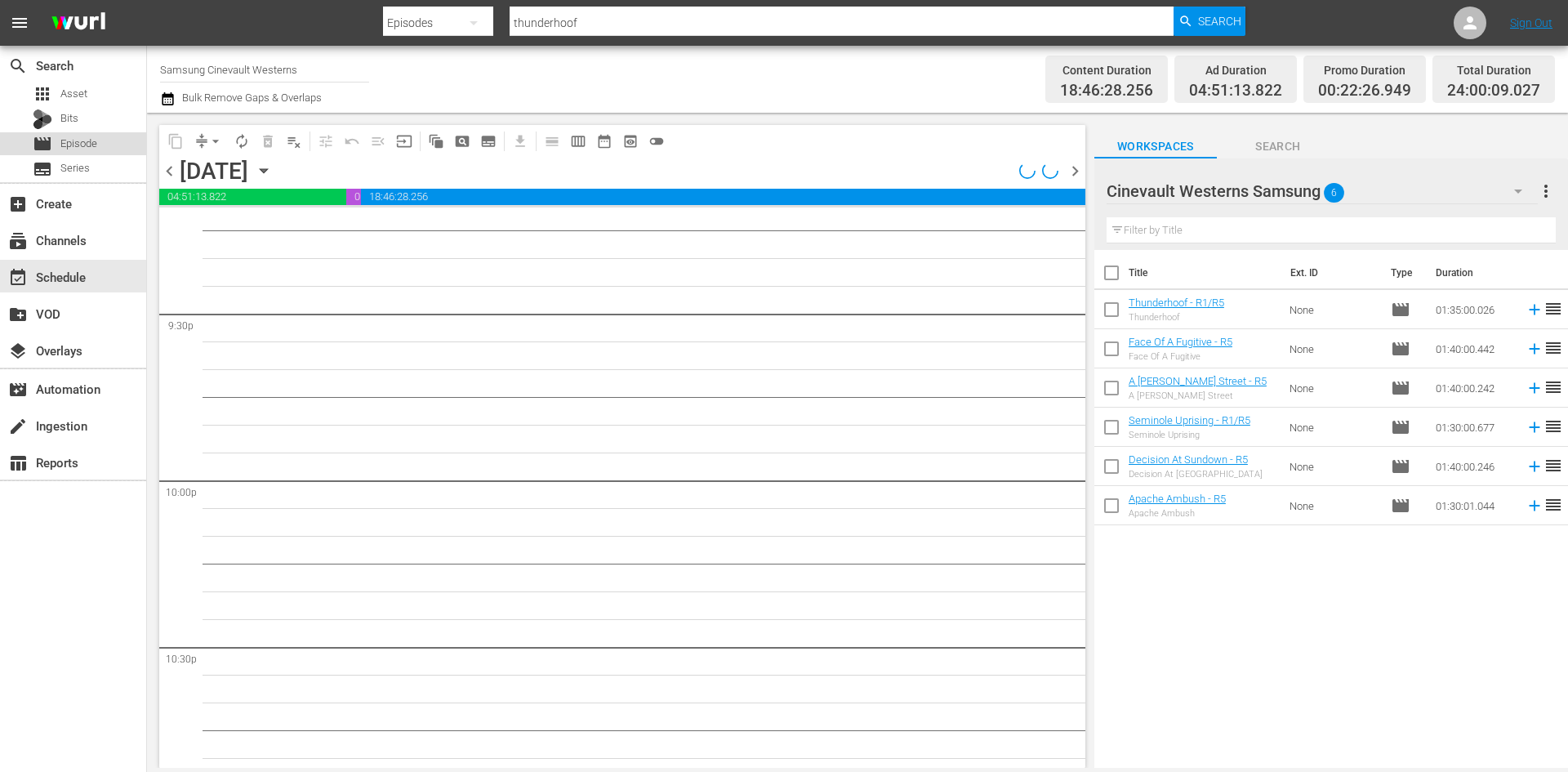
click at [73, 139] on span "Episode" at bounding box center [79, 144] width 37 height 16
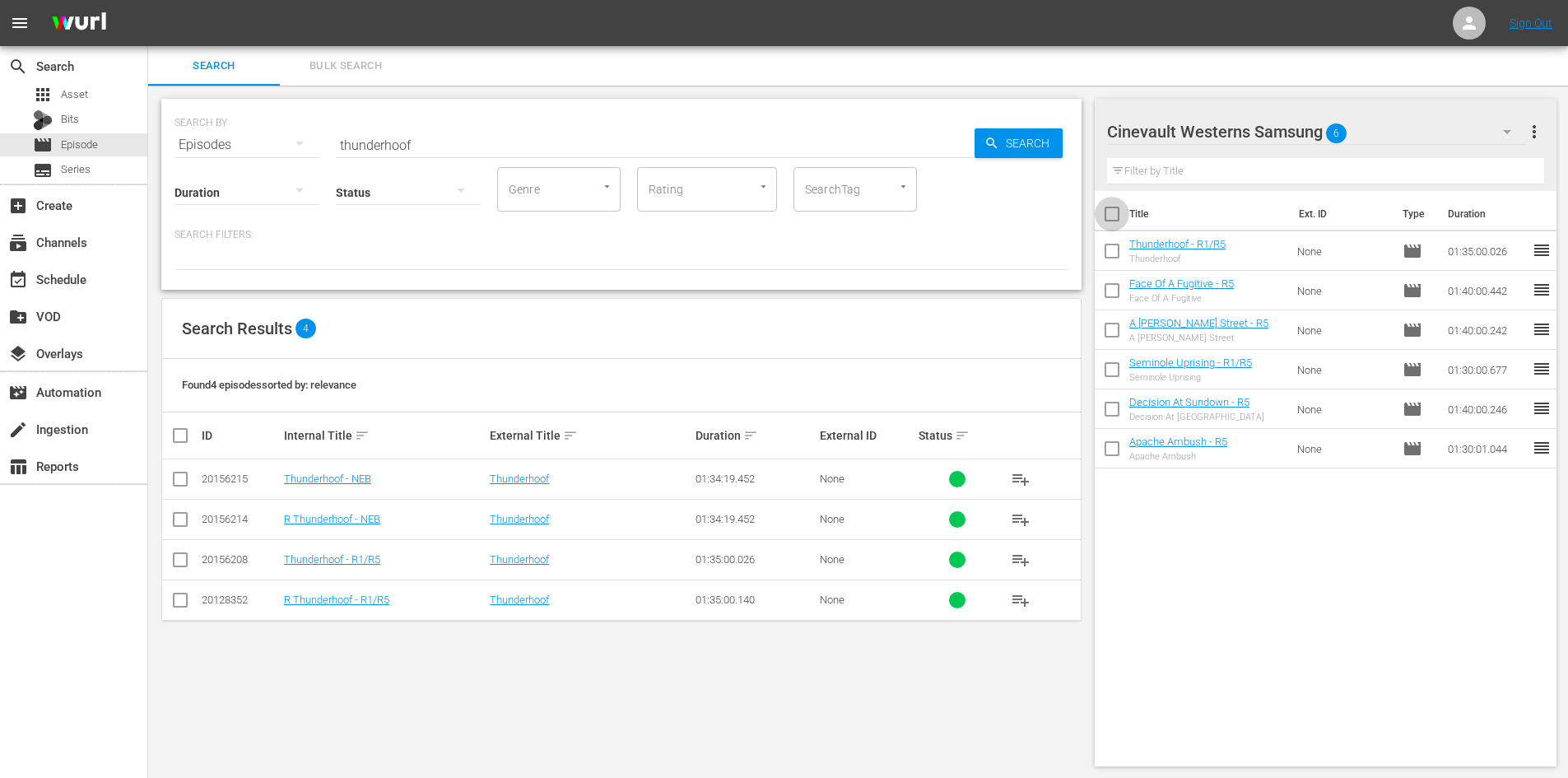
click at [1116, 215] on input "checkbox" at bounding box center [1112, 217] width 35 height 35
checkbox input "true"
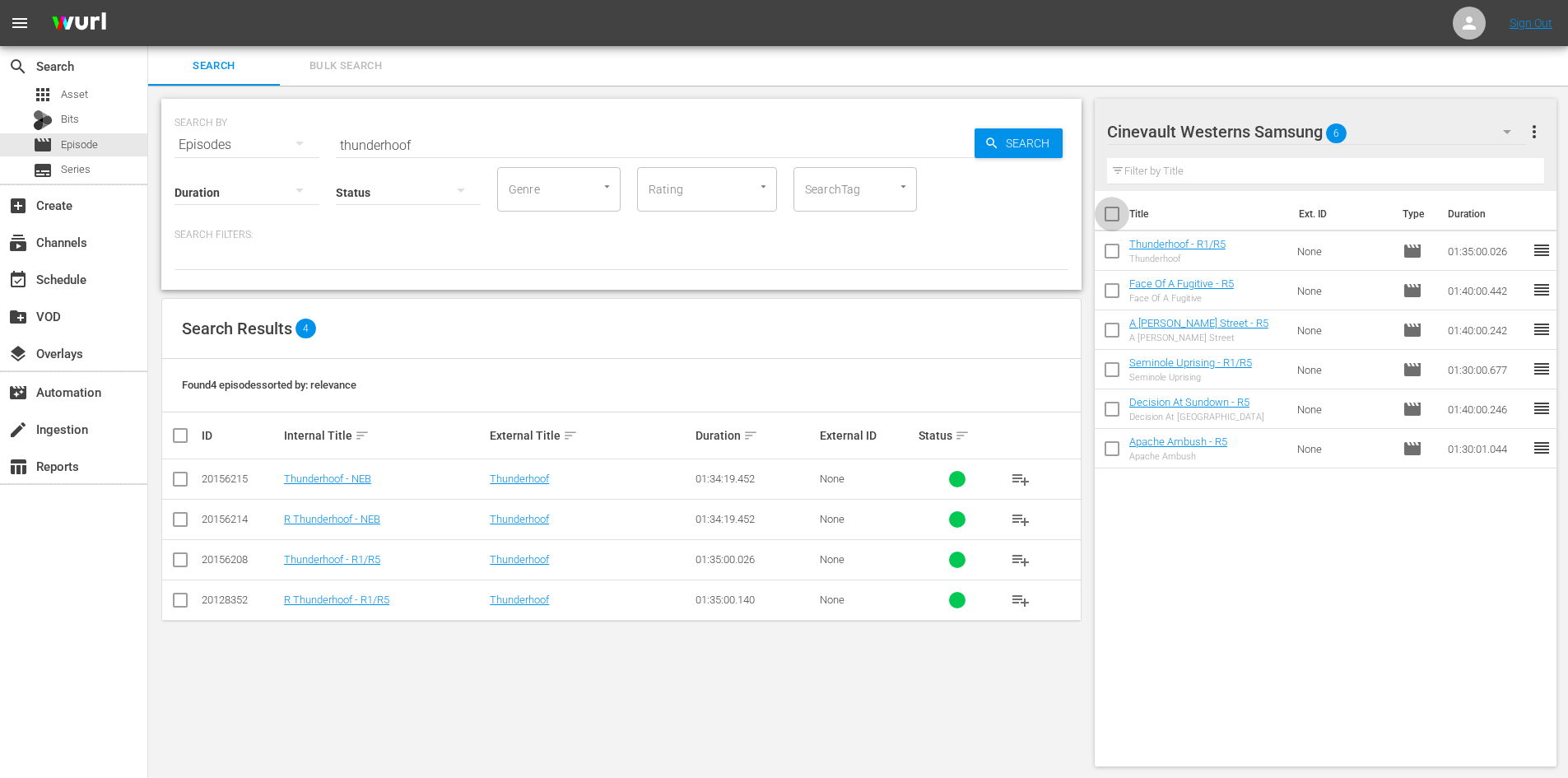
checkbox input "true"
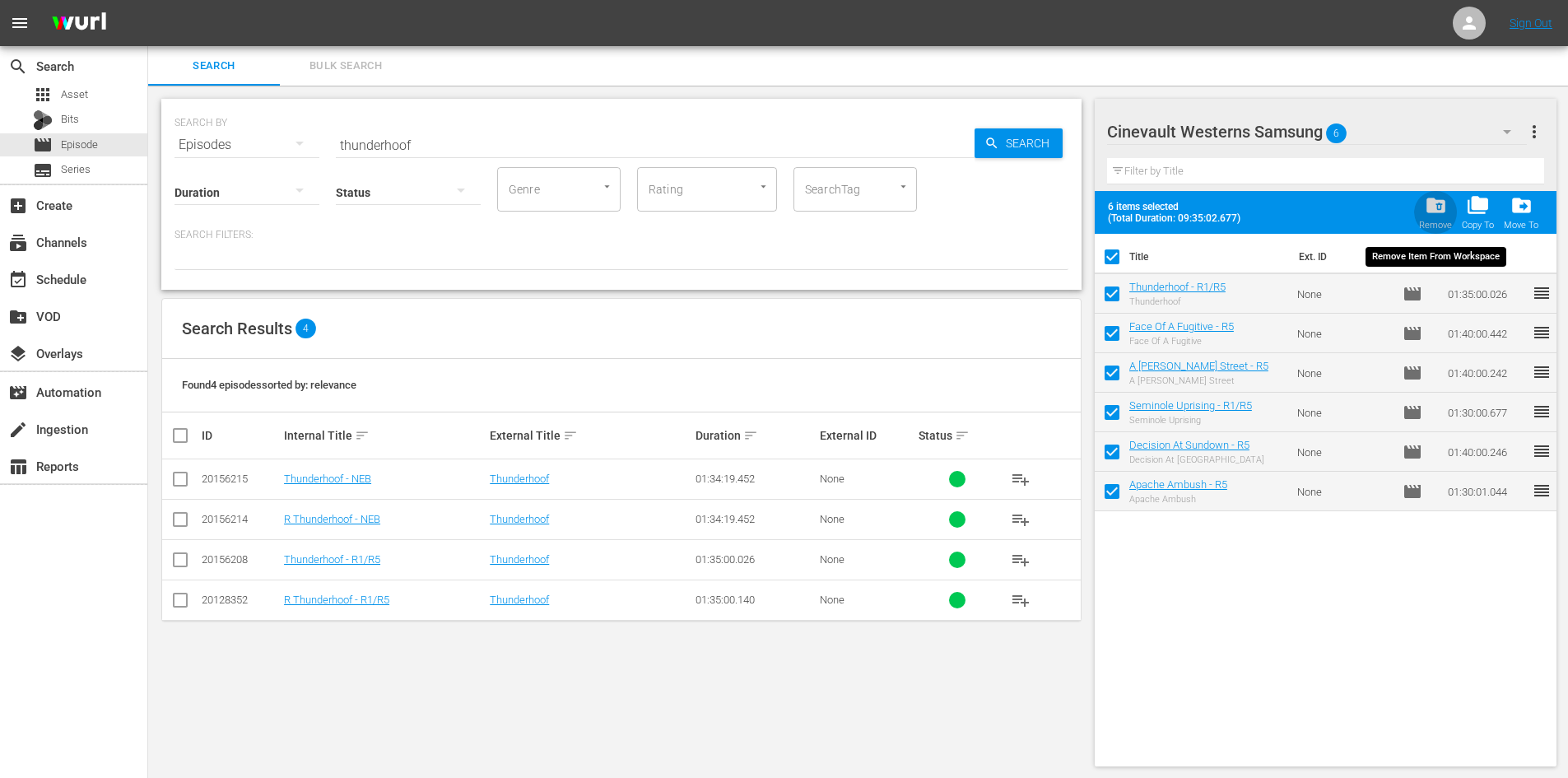
click at [1444, 203] on span "folder_delete" at bounding box center [1435, 205] width 22 height 22
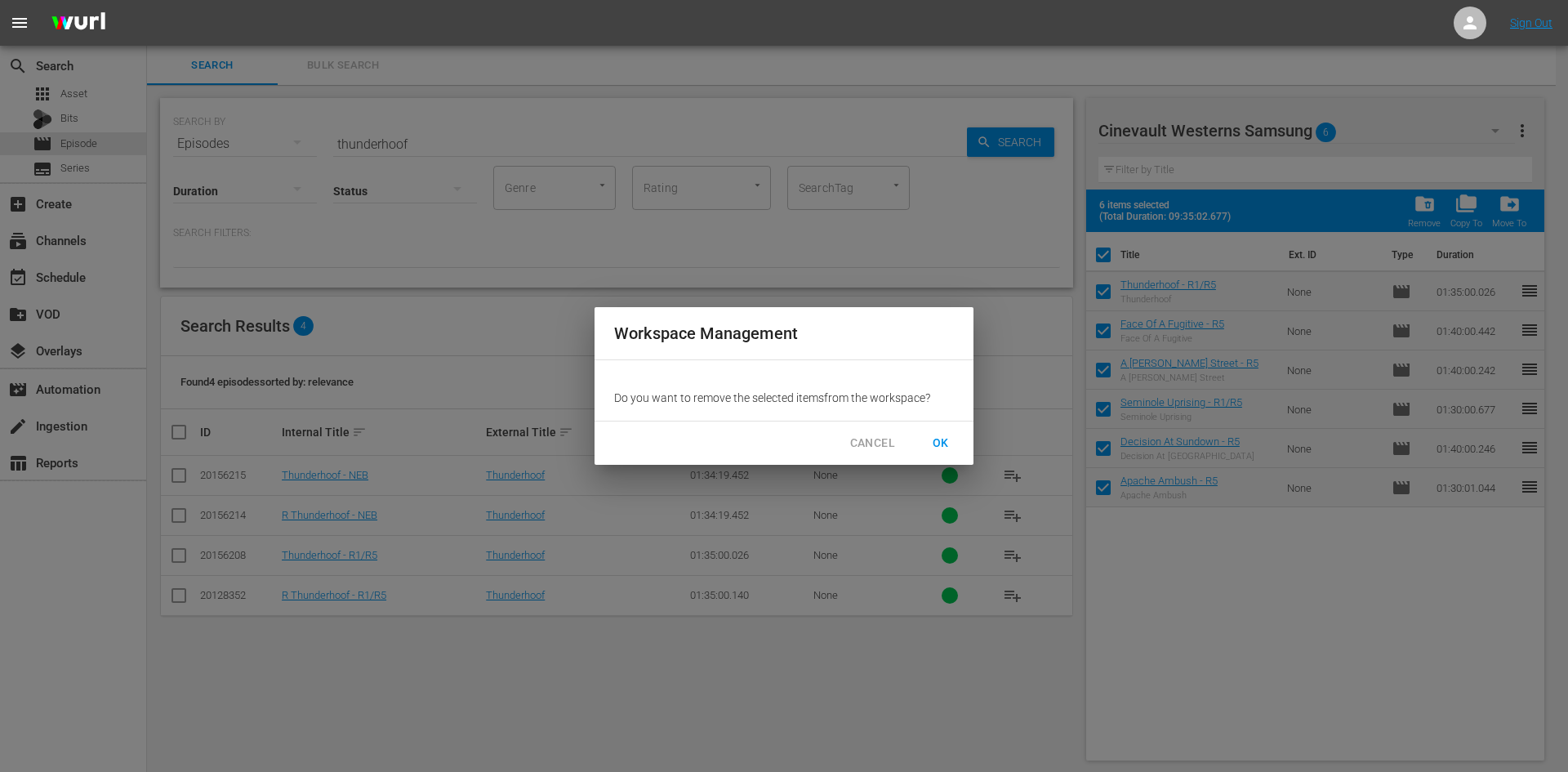
click at [933, 440] on span "OK" at bounding box center [941, 443] width 26 height 20
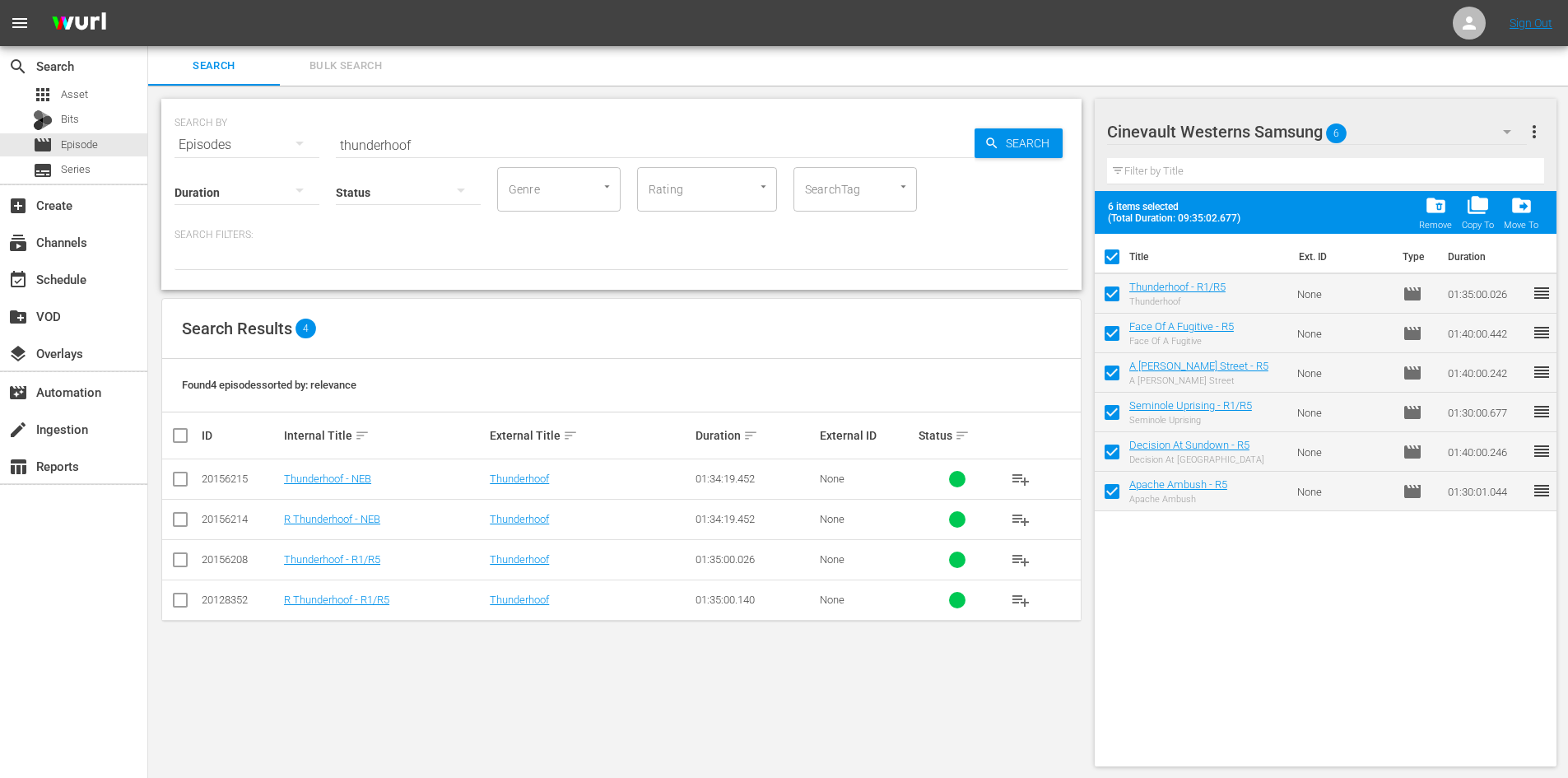
checkbox input "false"
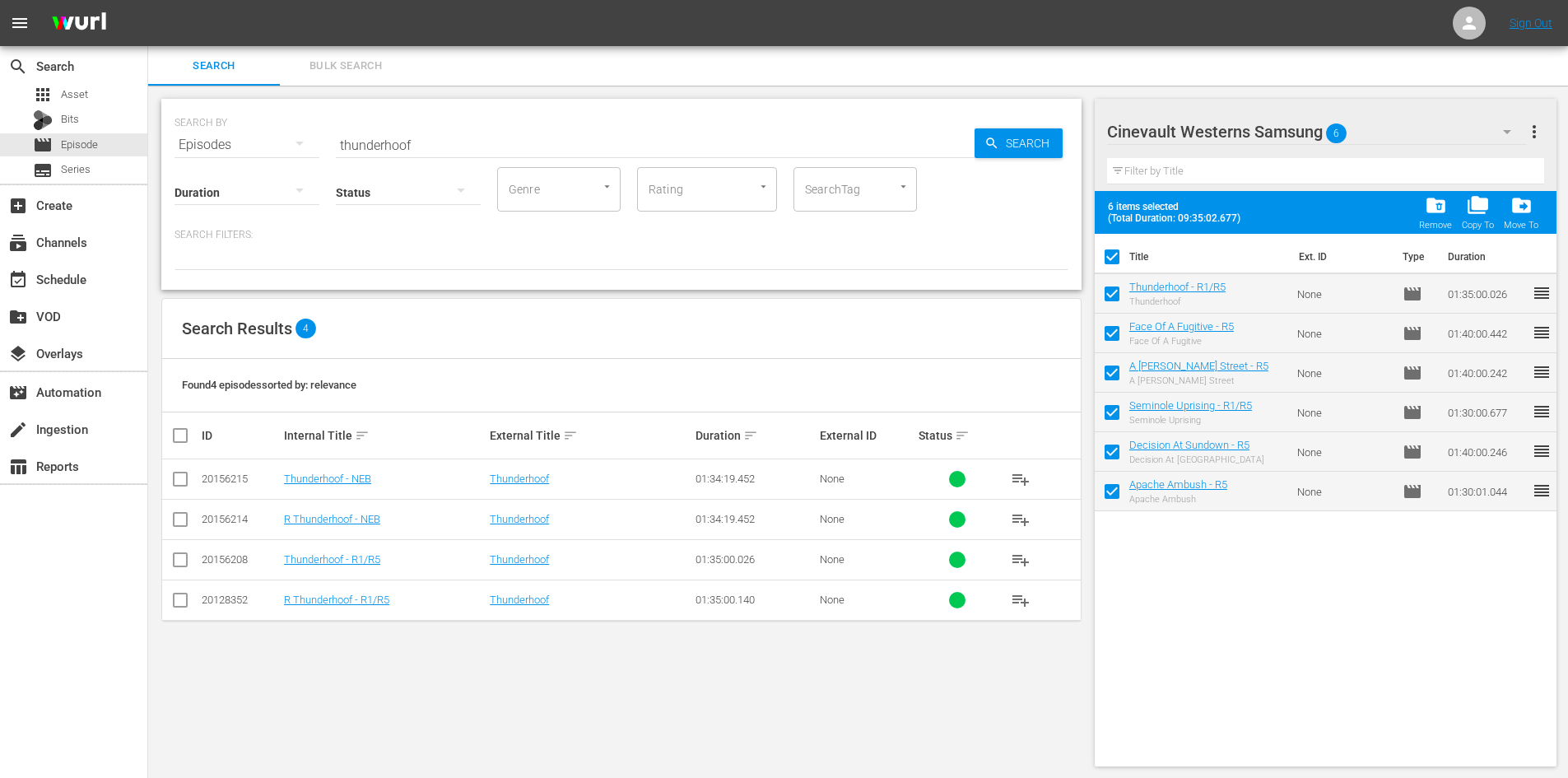
checkbox input "false"
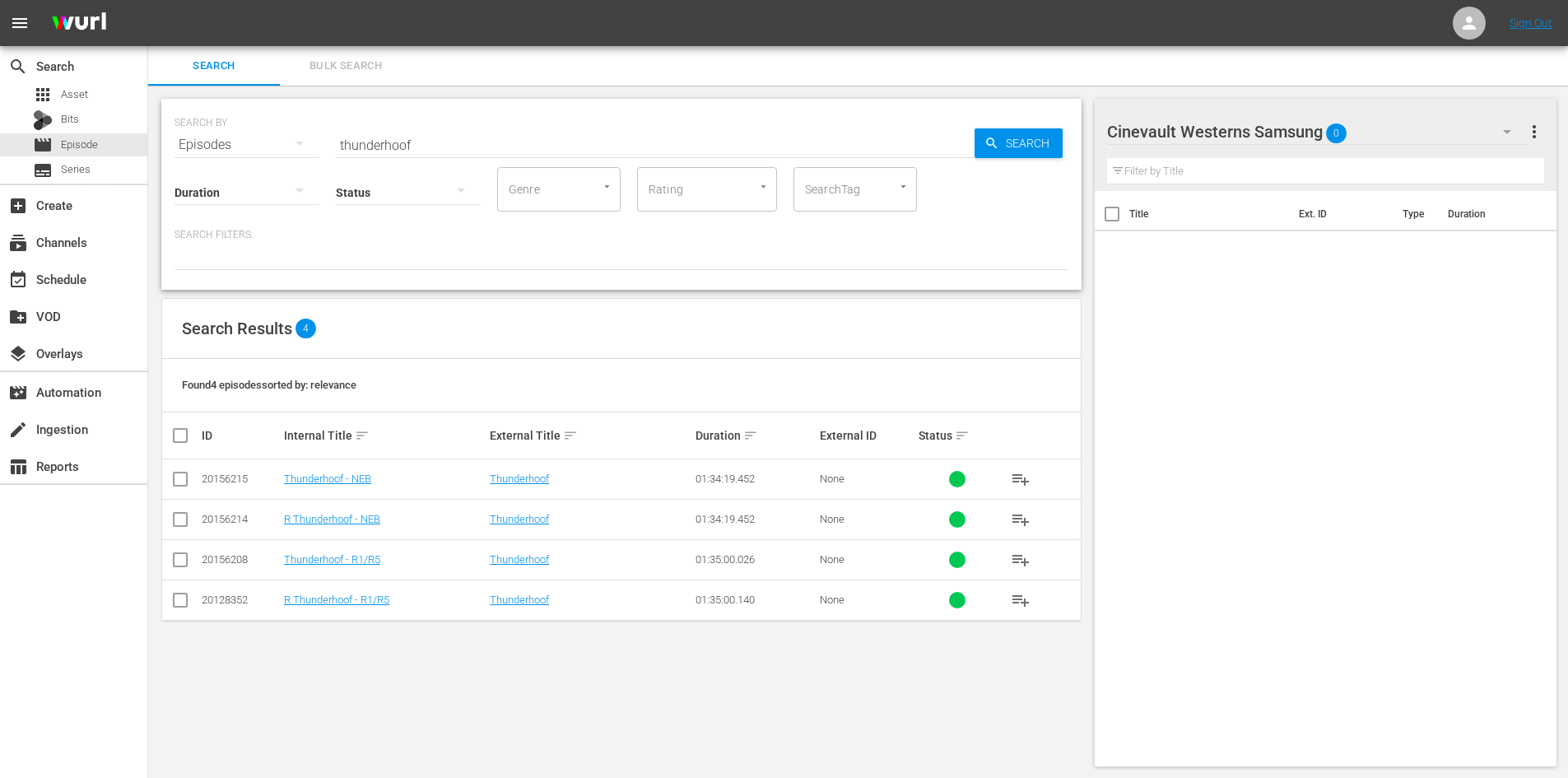
click at [587, 134] on input "thunderhoof" at bounding box center [655, 145] width 638 height 40
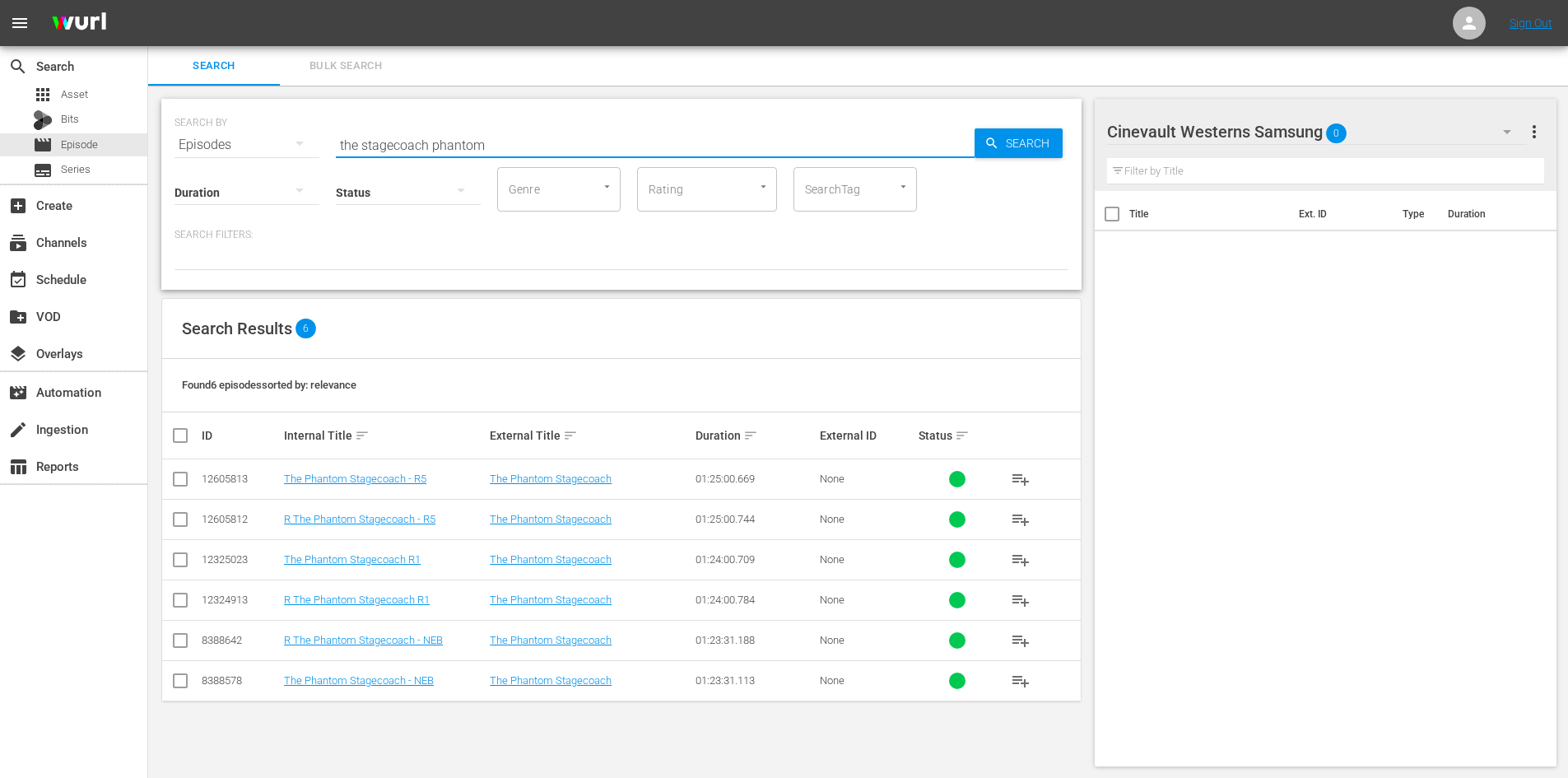
type input "the stagecoach phantom"
click at [186, 566] on input "checkbox" at bounding box center [181, 563] width 20 height 20
checkbox input "true"
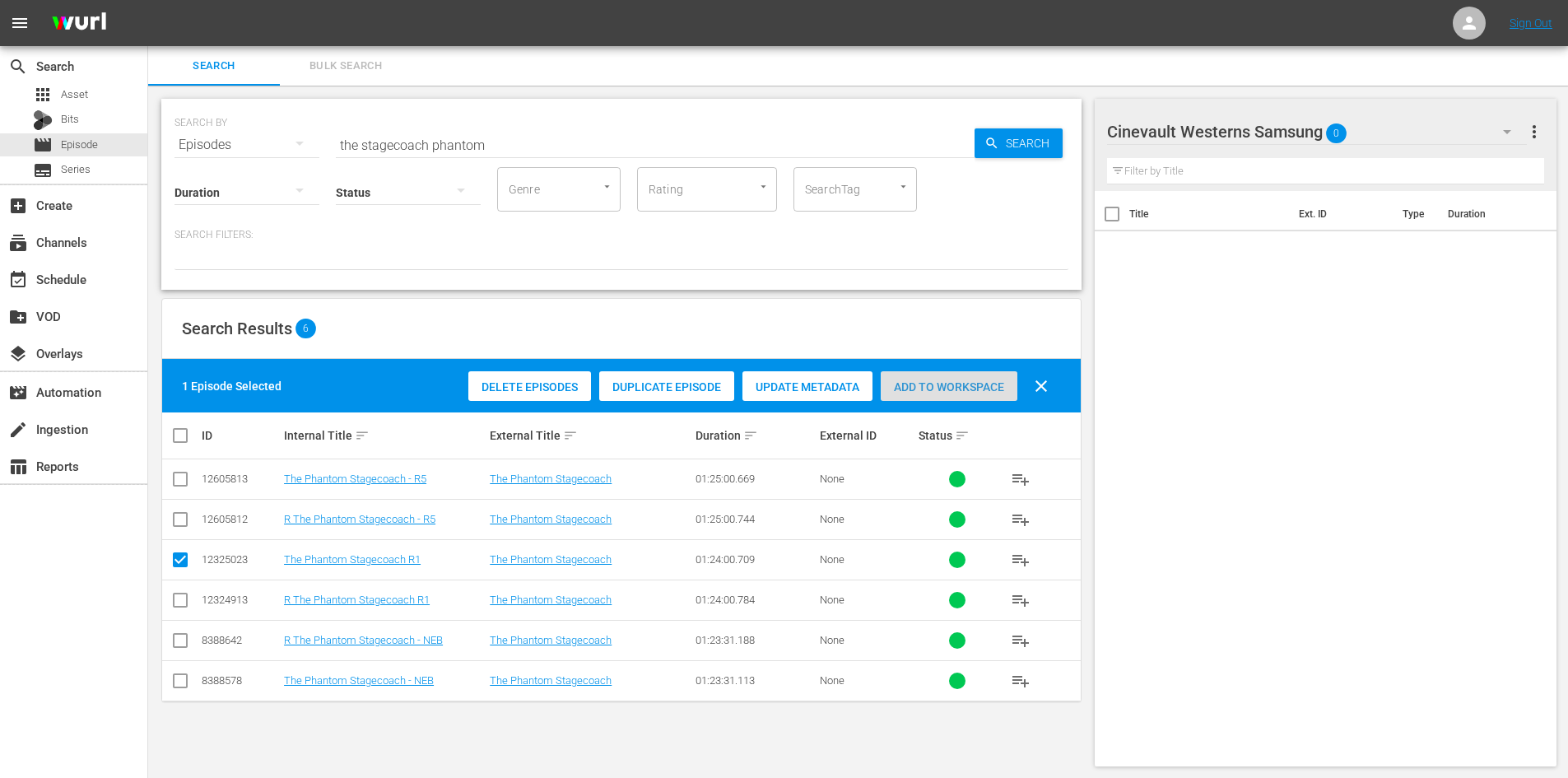
click at [916, 379] on div "Add to Workspace" at bounding box center [949, 387] width 137 height 31
click at [1500, 130] on icon "button" at bounding box center [1507, 132] width 20 height 20
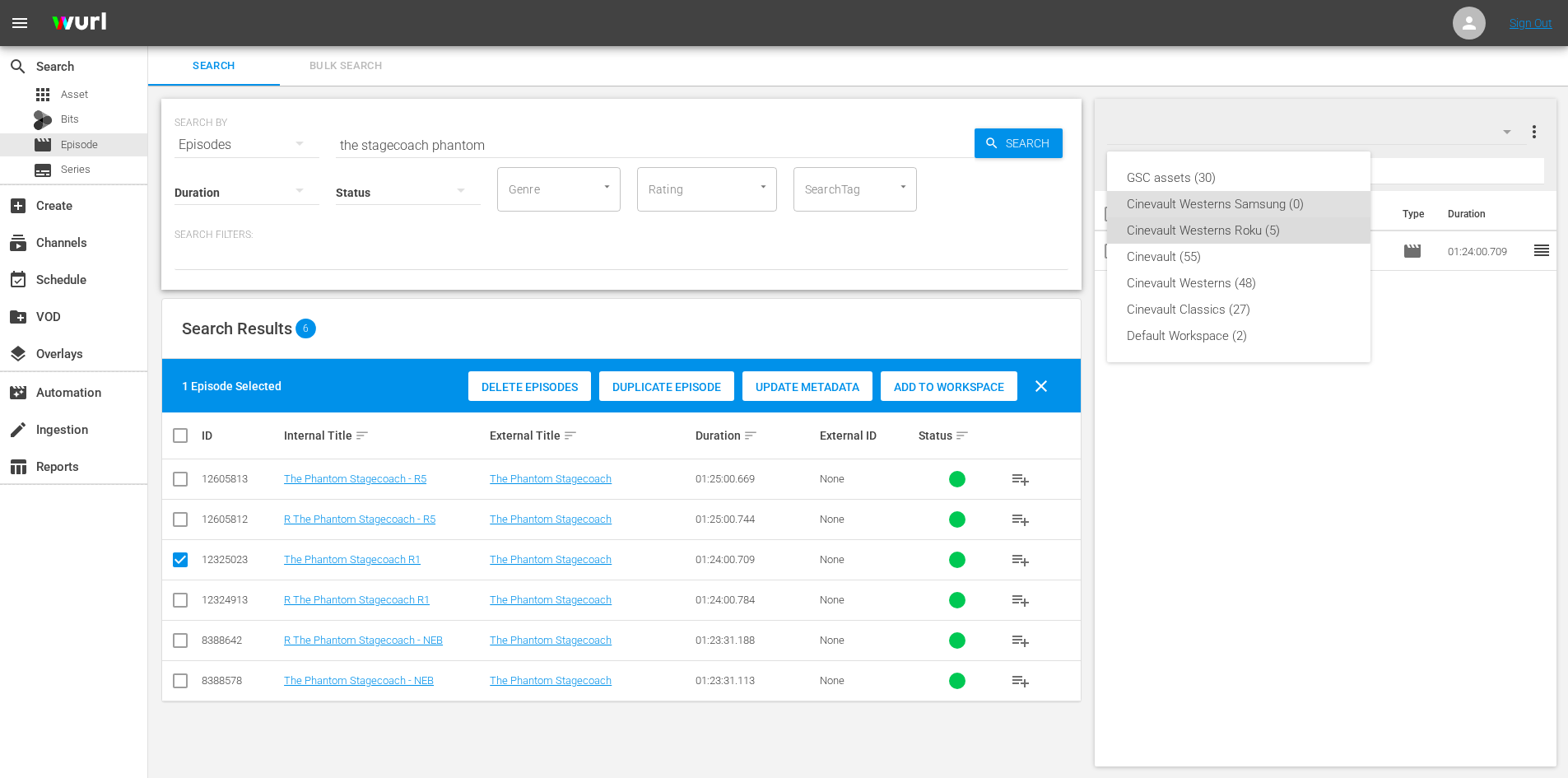
click at [1234, 224] on div "Cinevault Westerns Roku (5)" at bounding box center [1238, 230] width 224 height 26
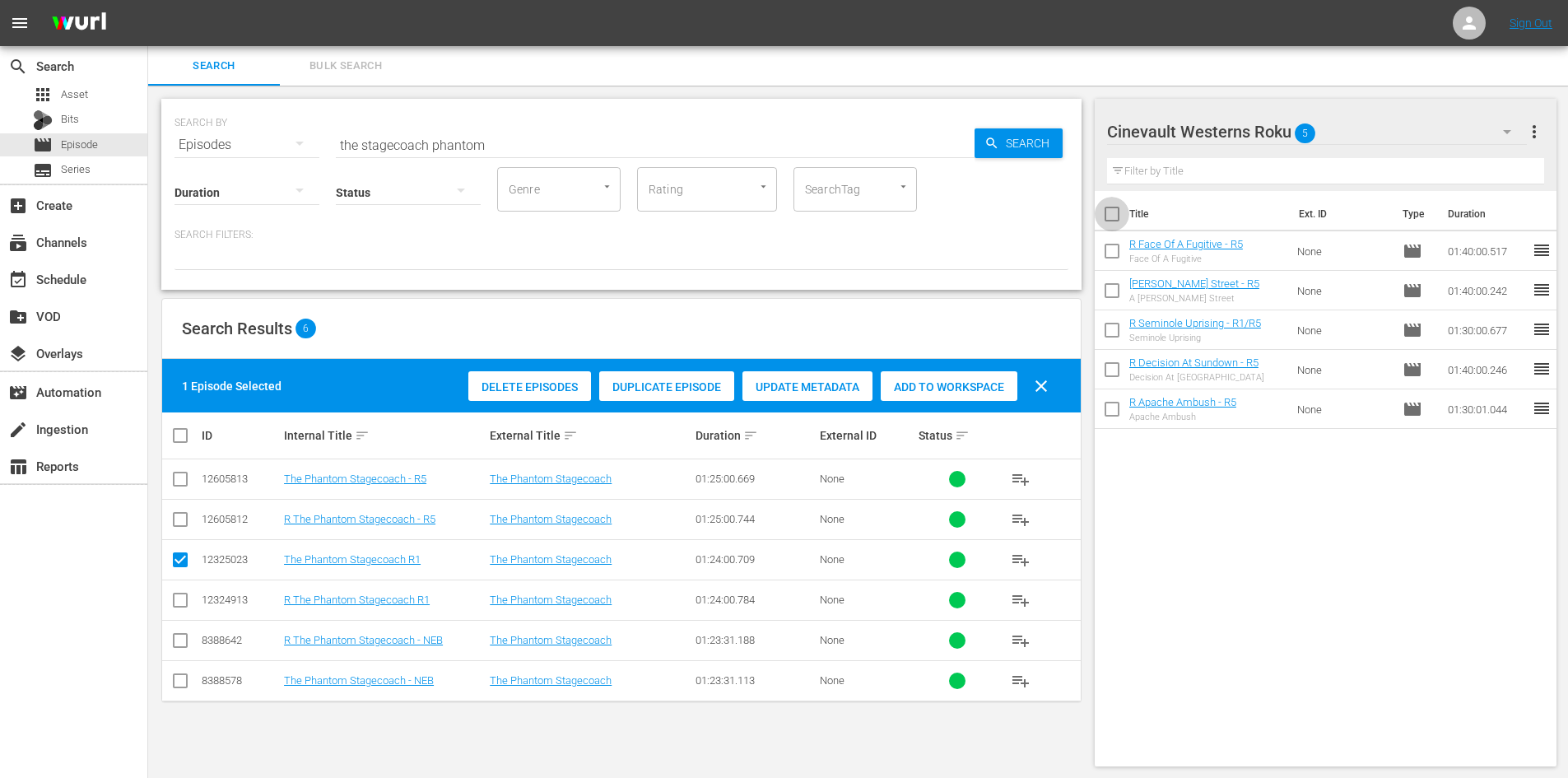
click at [1111, 215] on input "checkbox" at bounding box center [1112, 217] width 35 height 35
checkbox input "true"
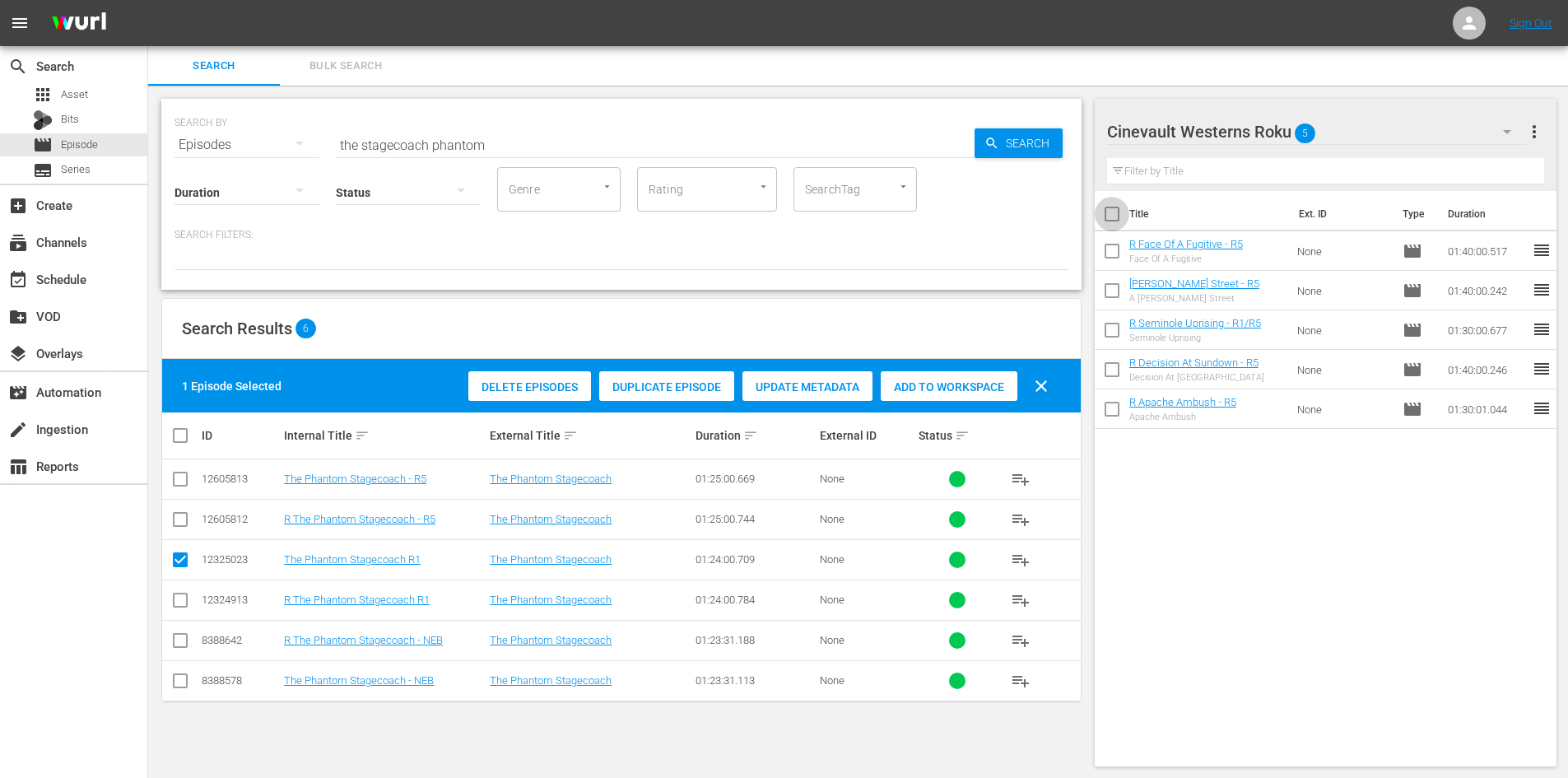
checkbox input "true"
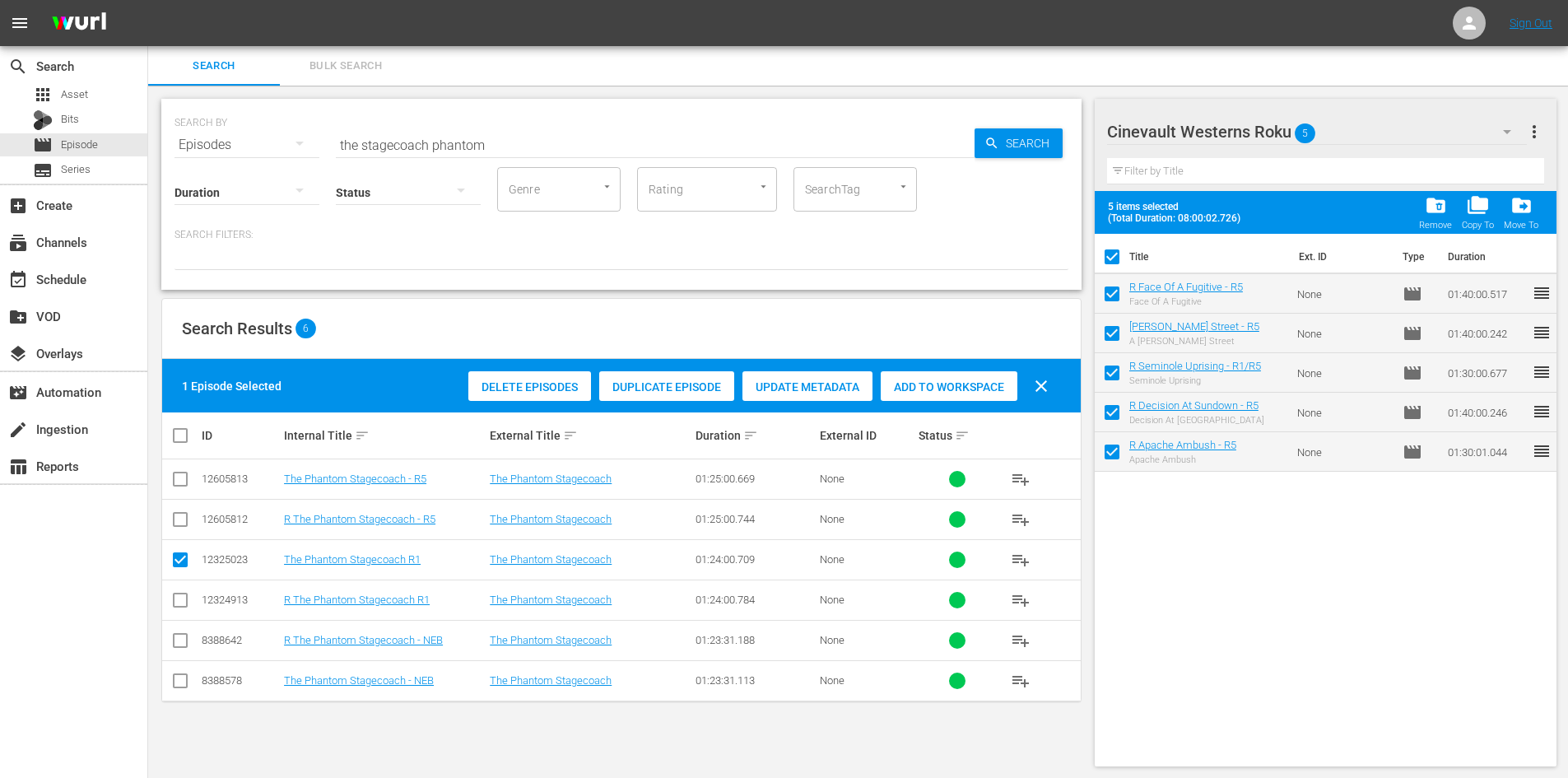
click at [1427, 208] on span "folder_delete" at bounding box center [1435, 205] width 22 height 22
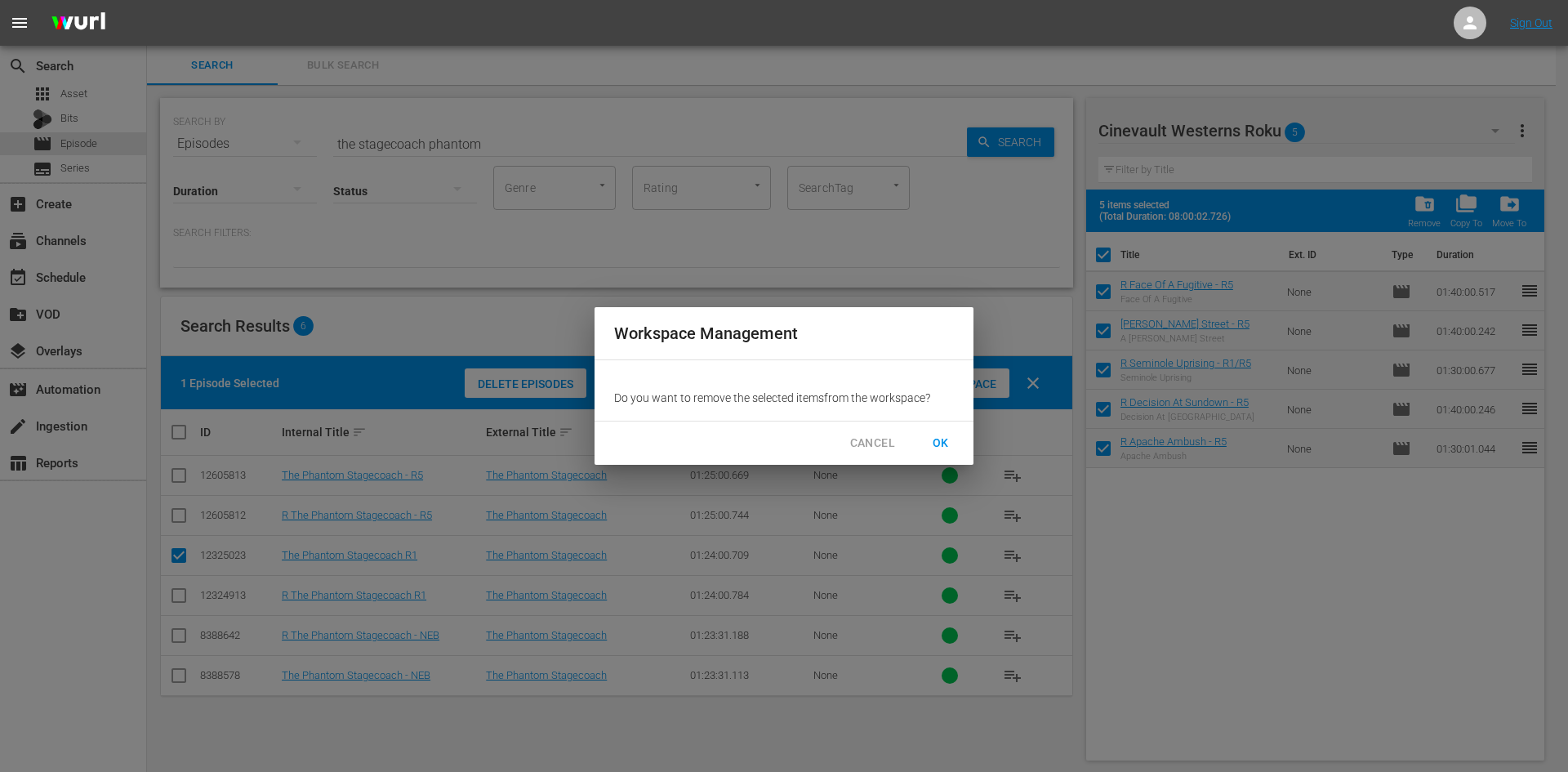
click at [944, 441] on span "OK" at bounding box center [941, 443] width 26 height 20
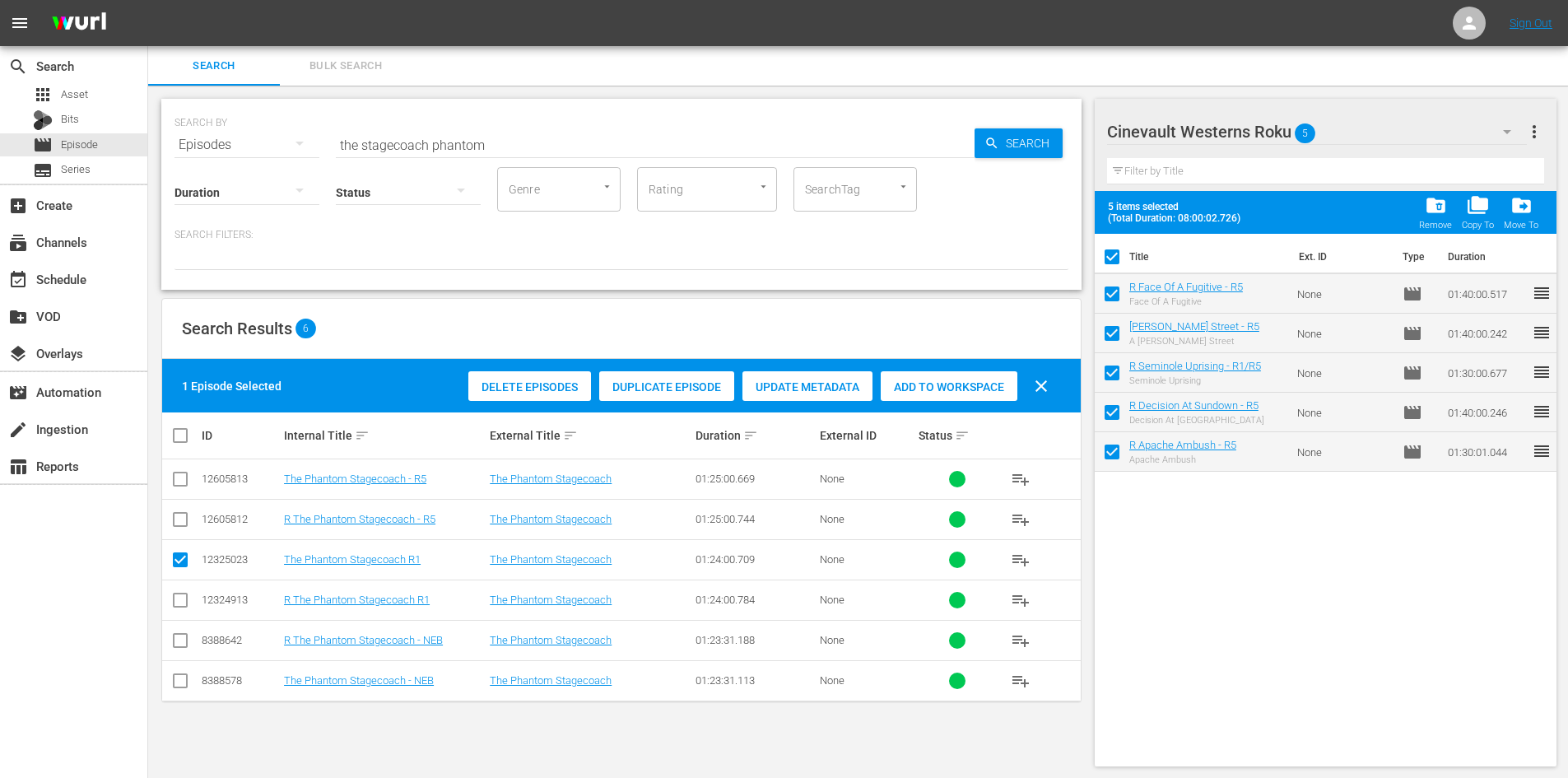
checkbox input "false"
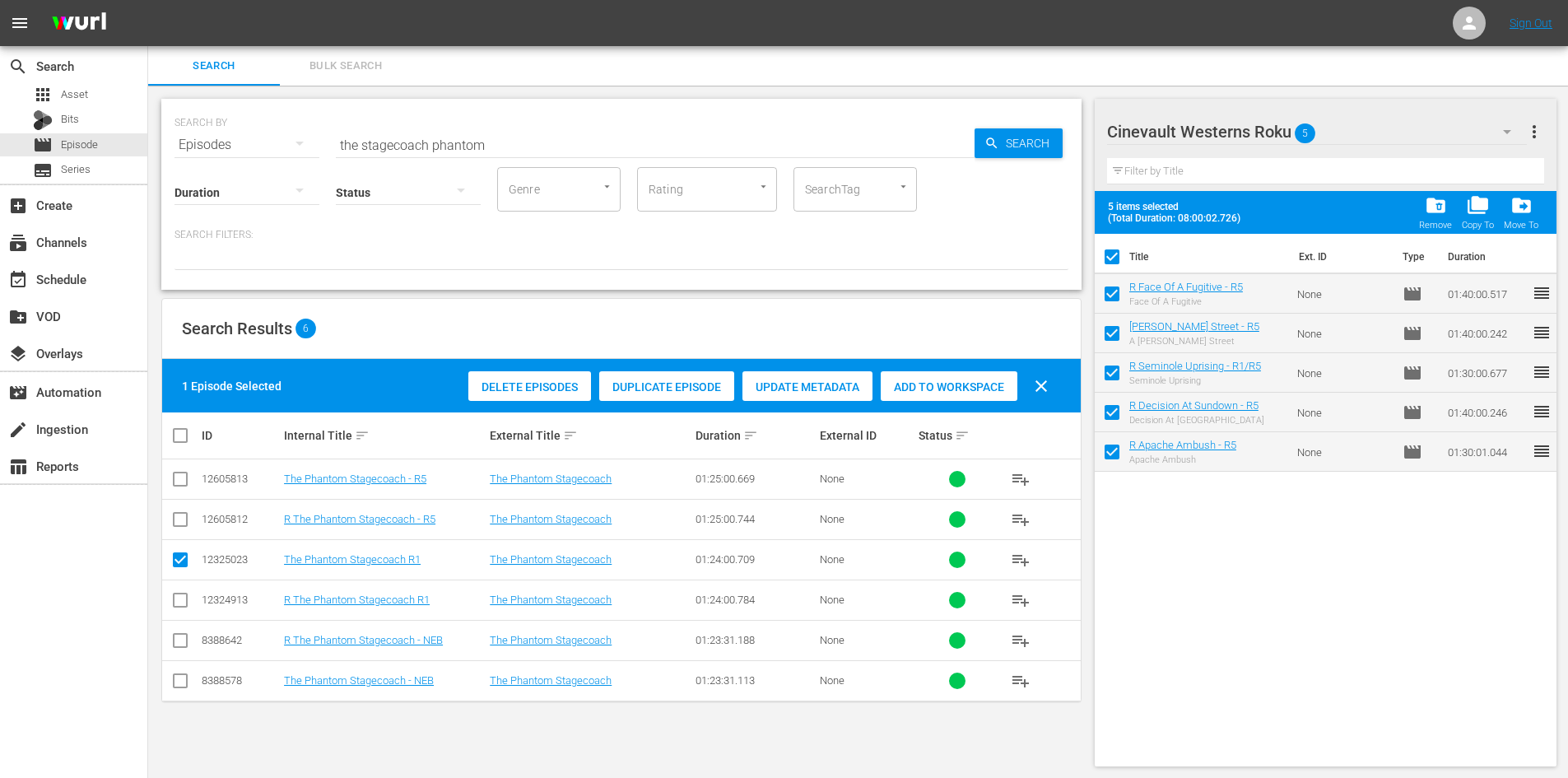
checkbox input "false"
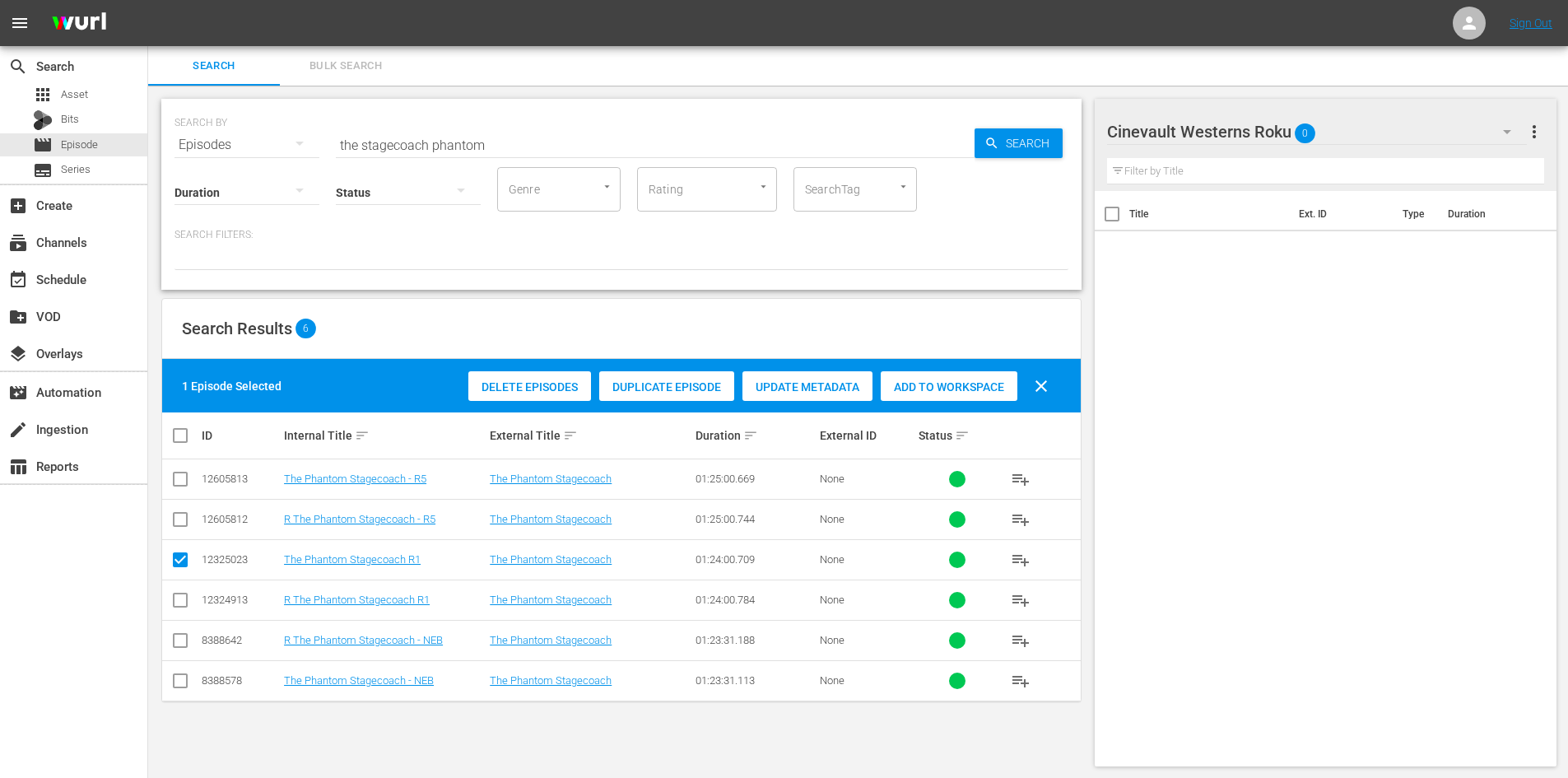
click at [188, 604] on input "checkbox" at bounding box center [181, 603] width 20 height 20
checkbox input "true"
click at [187, 563] on input "checkbox" at bounding box center [181, 563] width 20 height 20
checkbox input "false"
click at [973, 380] on span "Add to Workspace" at bounding box center [949, 387] width 137 height 13
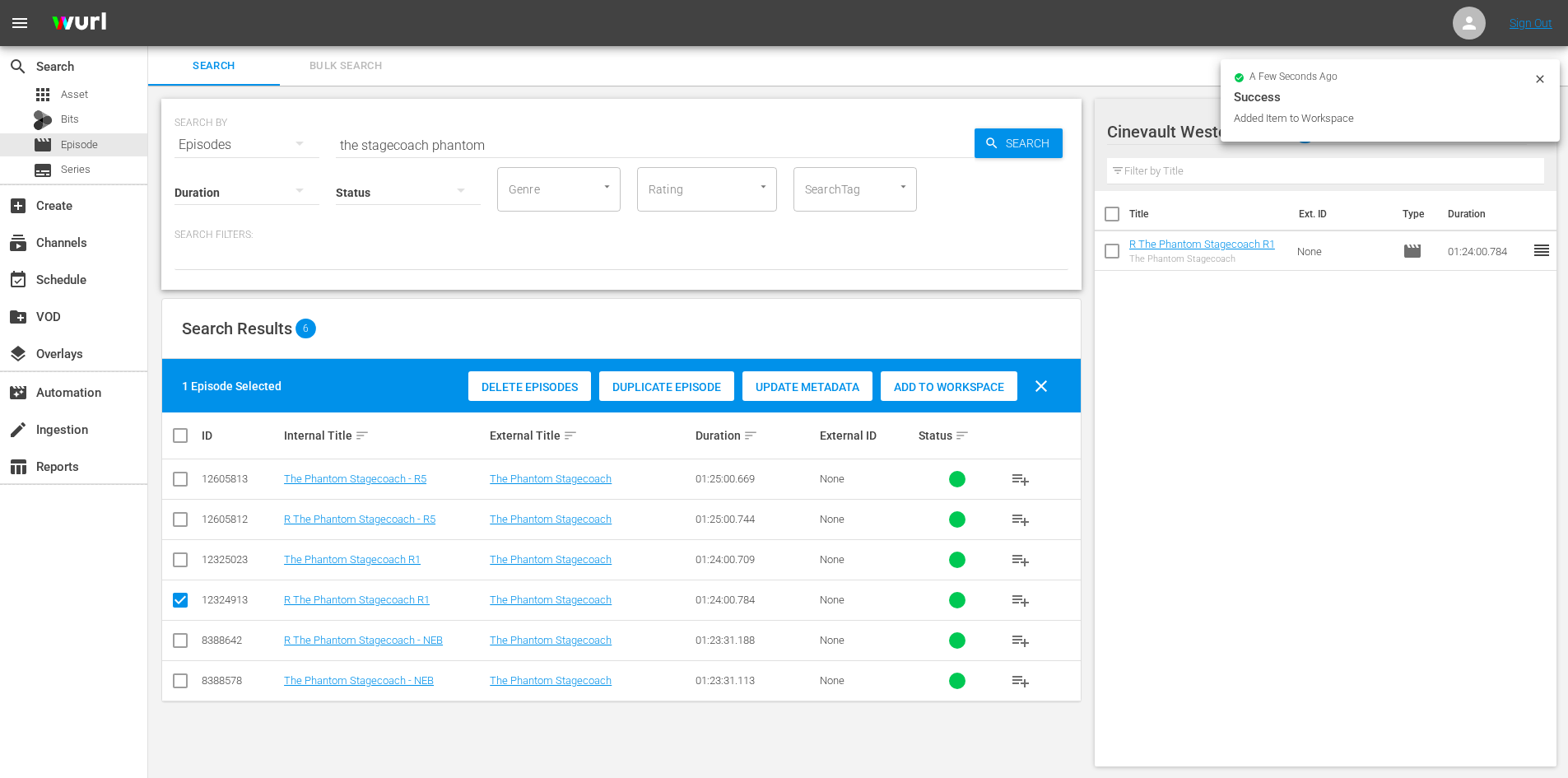
click at [589, 149] on input "the stagecoach phantom" at bounding box center [655, 145] width 638 height 40
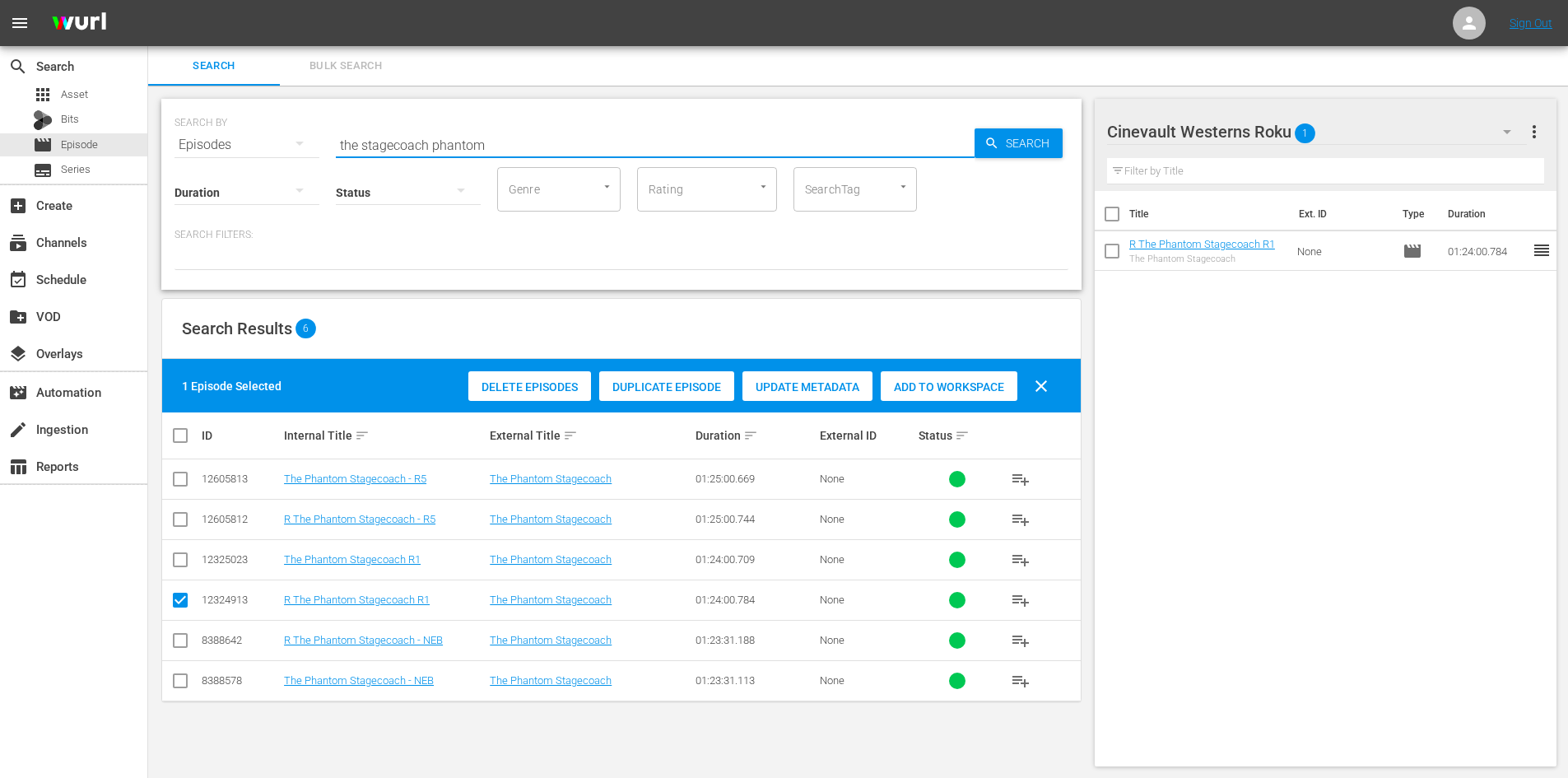
click at [589, 149] on input "the stagecoach phantom" at bounding box center [655, 145] width 638 height 40
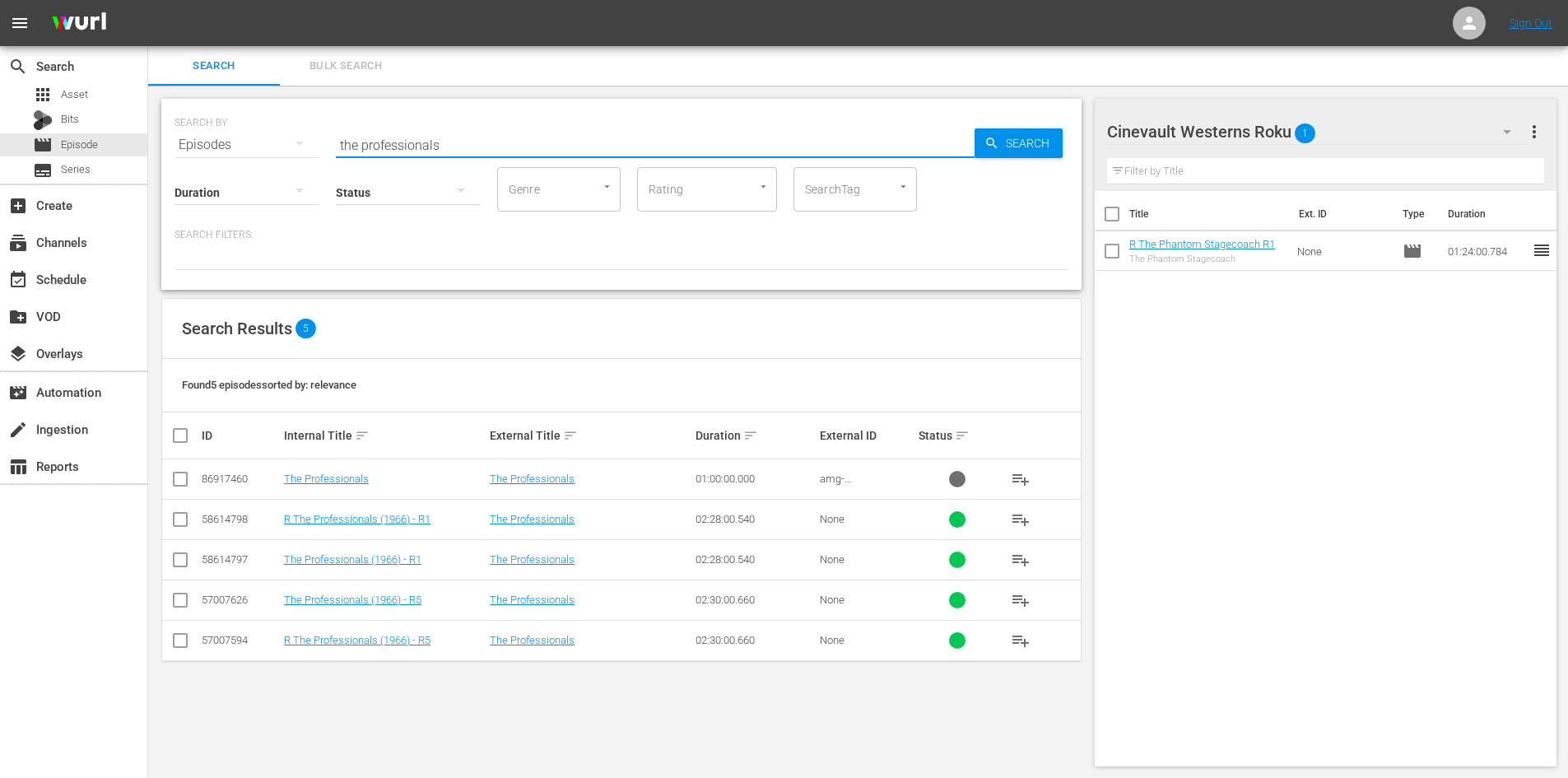
type input "the professionals"
click at [184, 517] on input "checkbox" at bounding box center [181, 523] width 20 height 20
checkbox input "true"
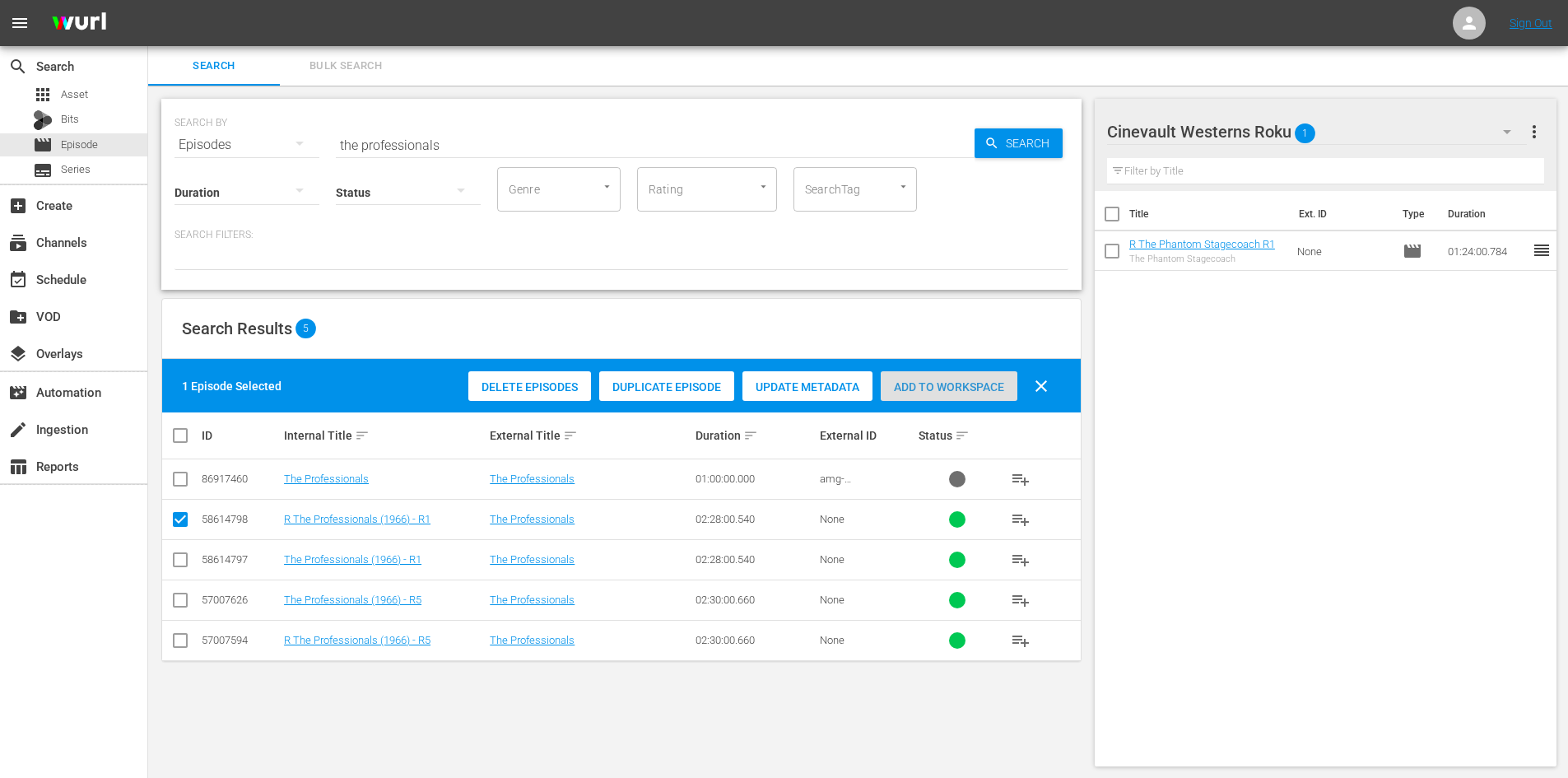
click at [905, 396] on div "Add to Workspace" at bounding box center [949, 387] width 137 height 31
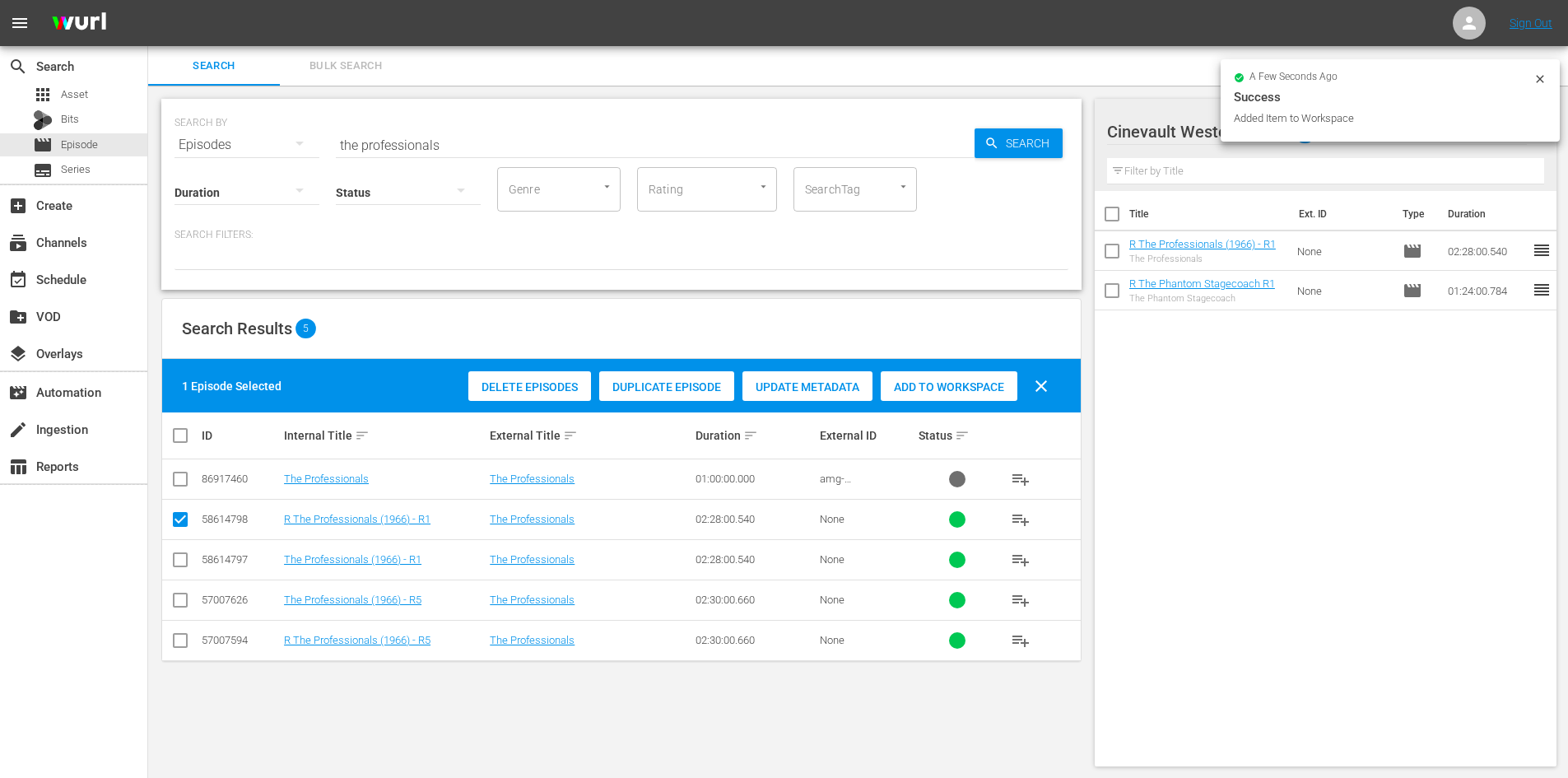
click at [1536, 80] on icon at bounding box center [1540, 79] width 13 height 13
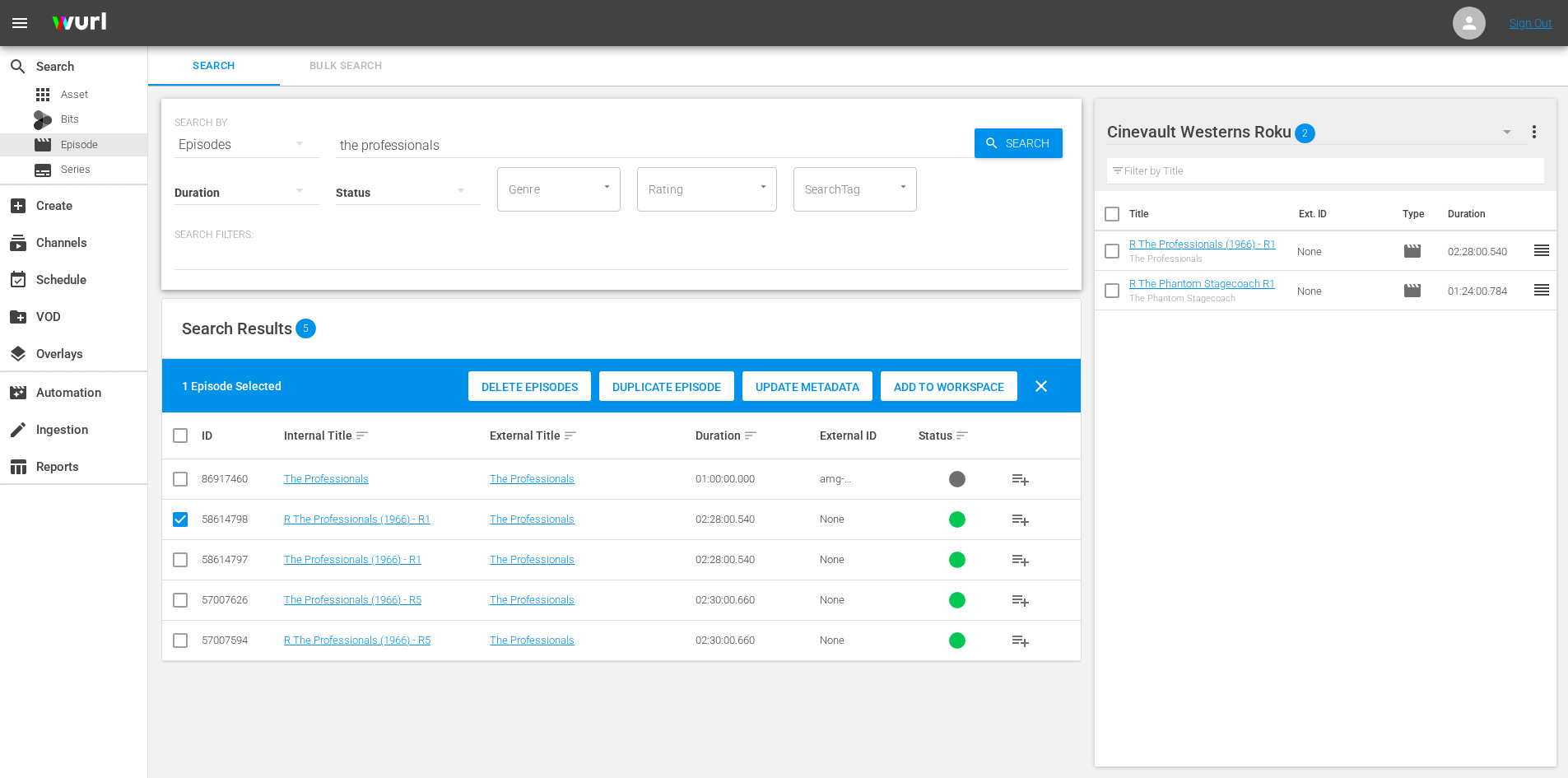
click at [1441, 131] on div "Cinevault Westerns Roku 2" at bounding box center [1316, 132] width 420 height 46
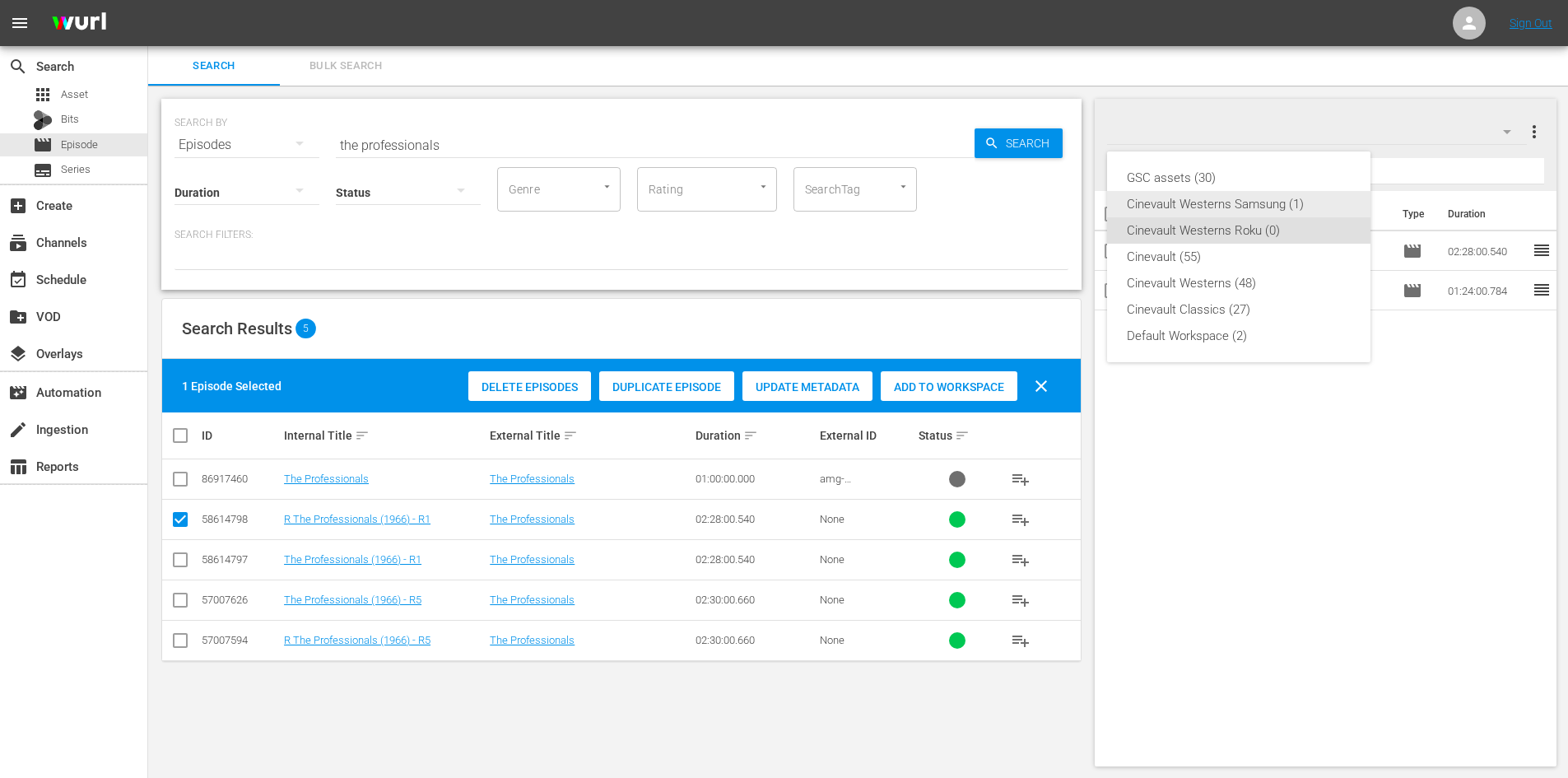
click at [1292, 206] on div "Cinevault Westerns Samsung (1)" at bounding box center [1238, 204] width 224 height 26
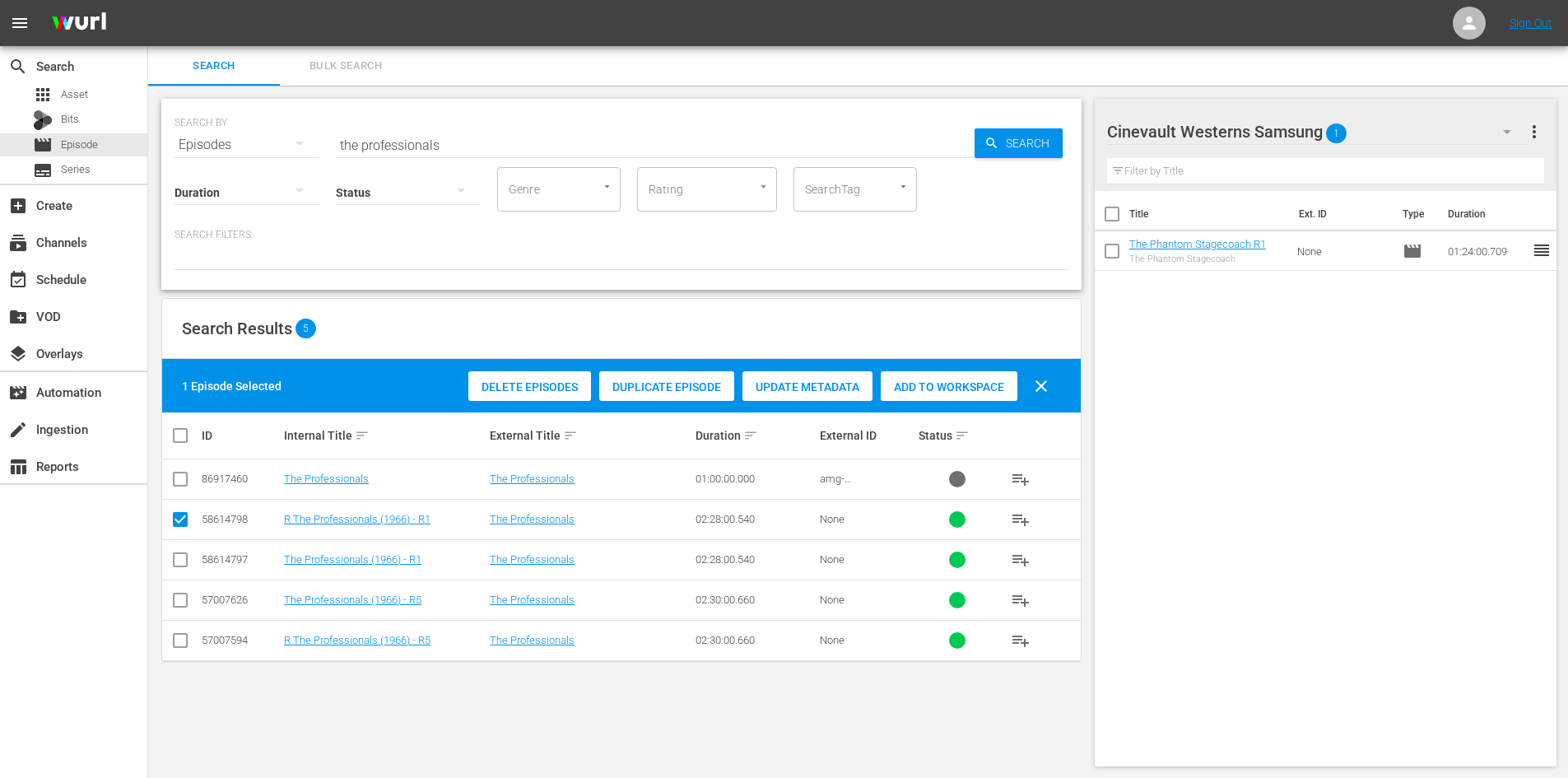
click at [188, 564] on input "checkbox" at bounding box center [181, 563] width 20 height 20
checkbox input "true"
click at [179, 520] on input "checkbox" at bounding box center [181, 523] width 20 height 20
checkbox input "false"
click at [982, 384] on span "Add to Workspace" at bounding box center [949, 387] width 137 height 13
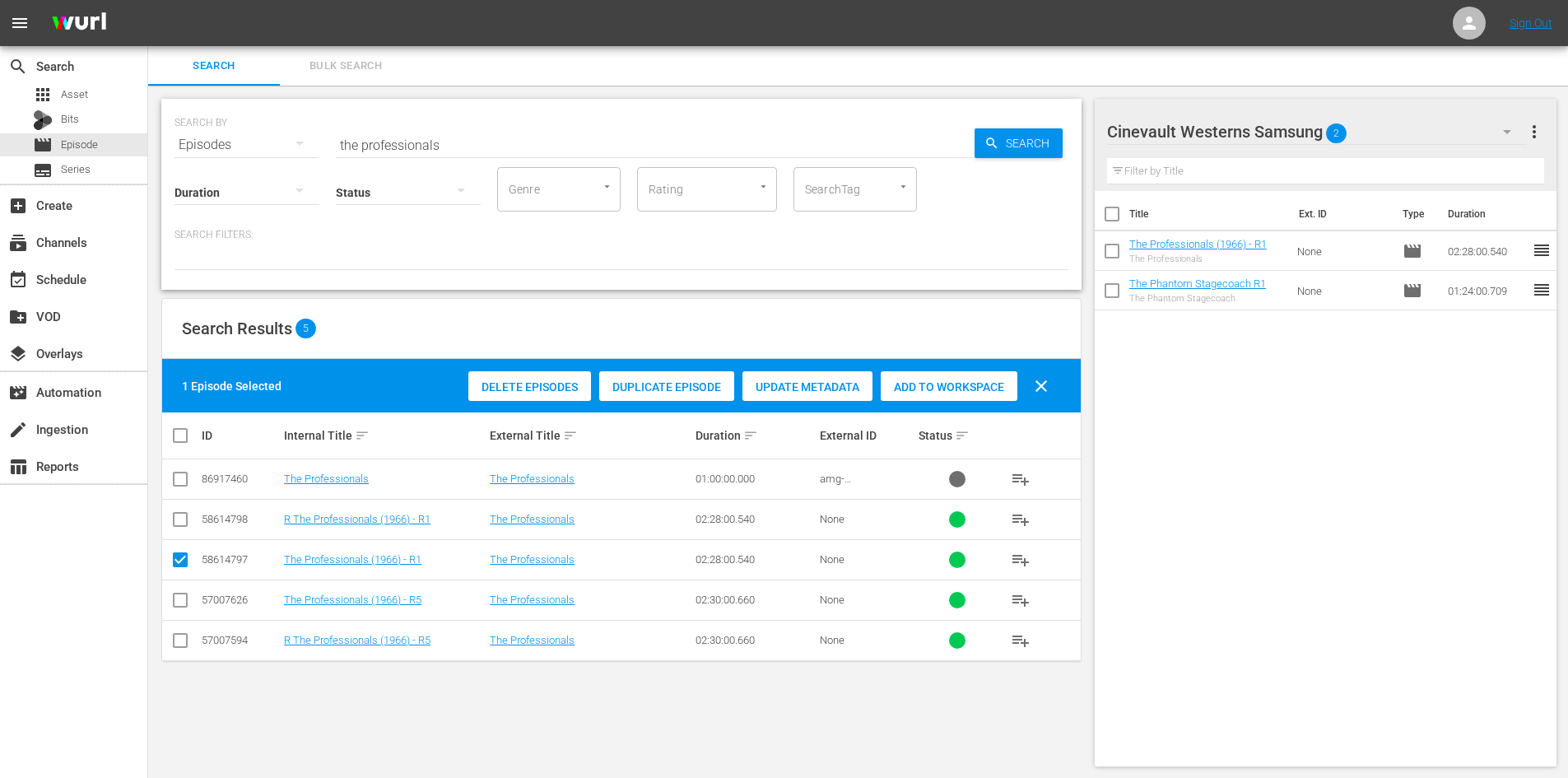
click at [475, 139] on input "the professionals" at bounding box center [655, 145] width 638 height 40
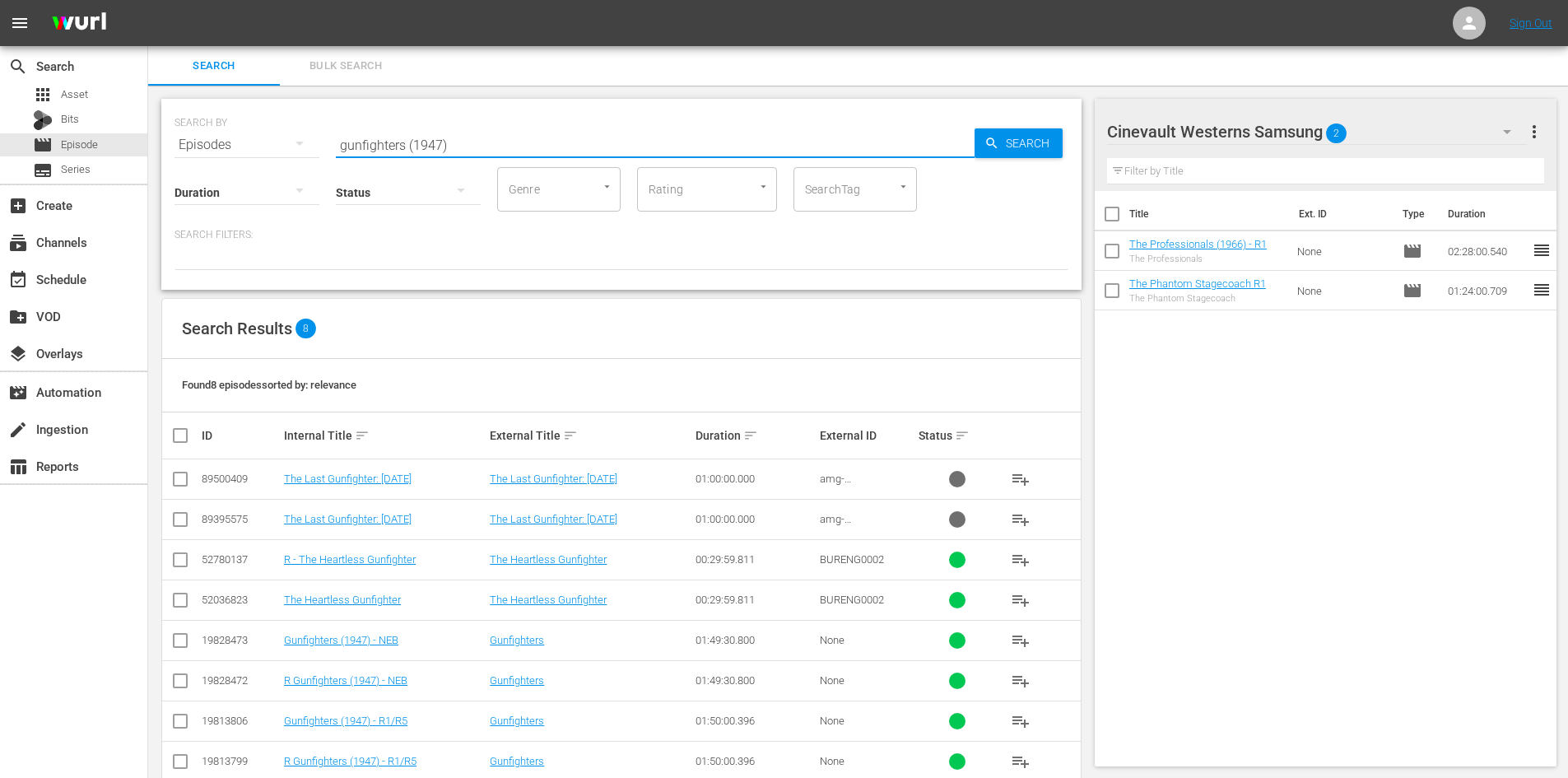
type input "gunfighters (1947)"
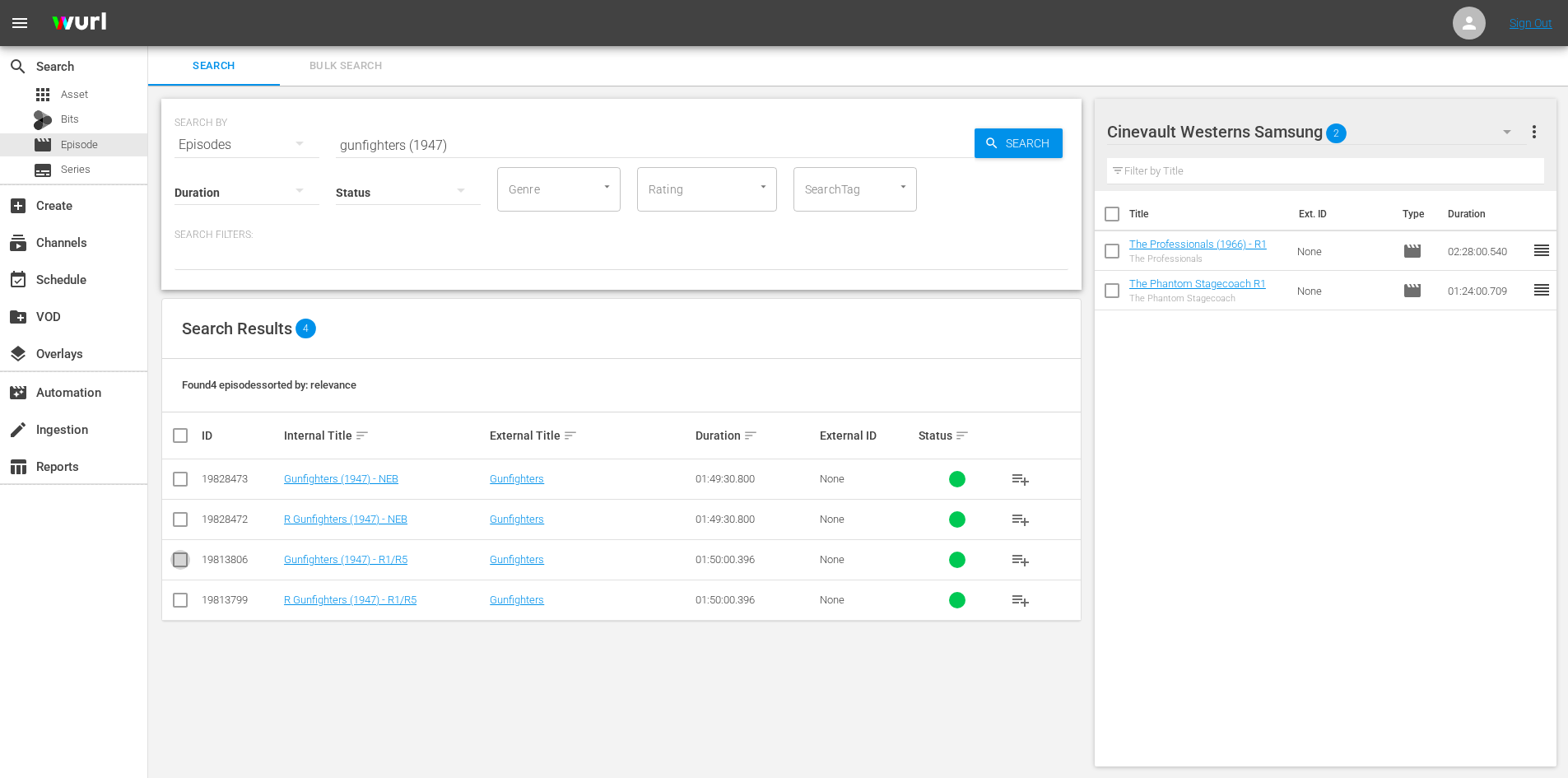
click at [179, 569] on input "checkbox" at bounding box center [181, 563] width 20 height 20
checkbox input "true"
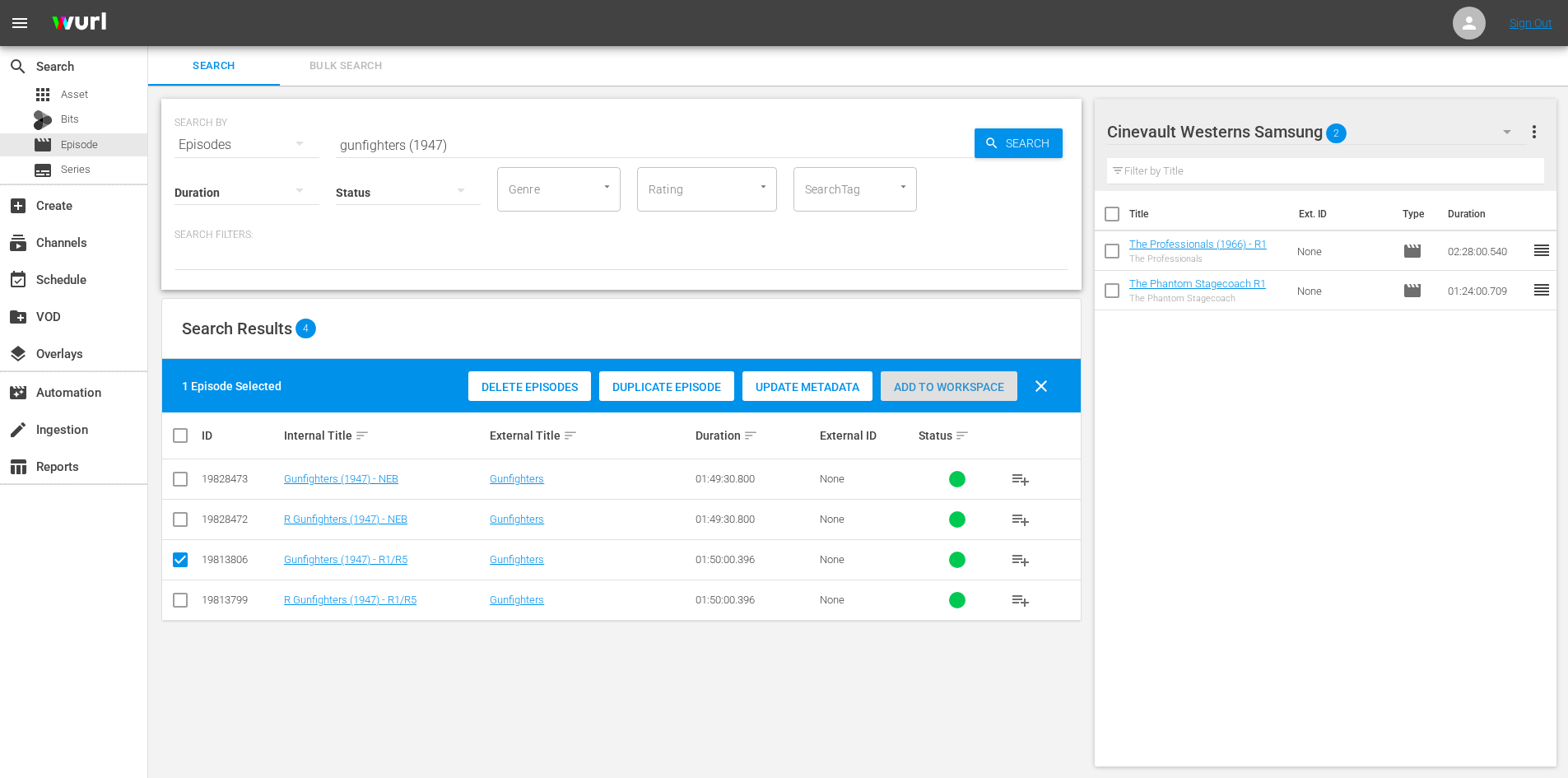
click at [937, 381] on span "Add to Workspace" at bounding box center [949, 387] width 137 height 13
click at [1435, 144] on div "Cinevault Westerns Samsung 3" at bounding box center [1316, 132] width 420 height 46
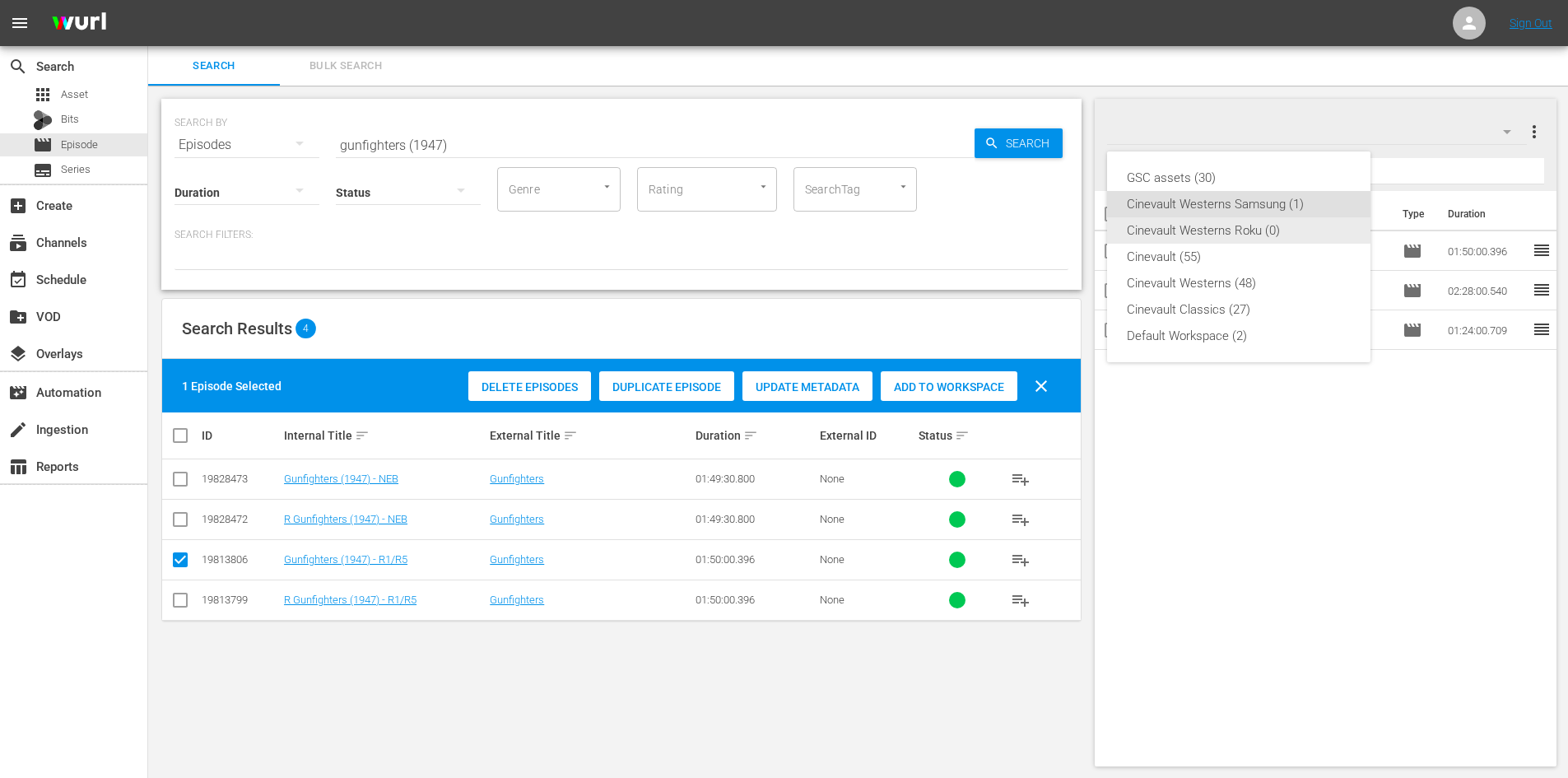
click at [1307, 217] on div "Cinevault Westerns Roku (0)" at bounding box center [1238, 230] width 224 height 26
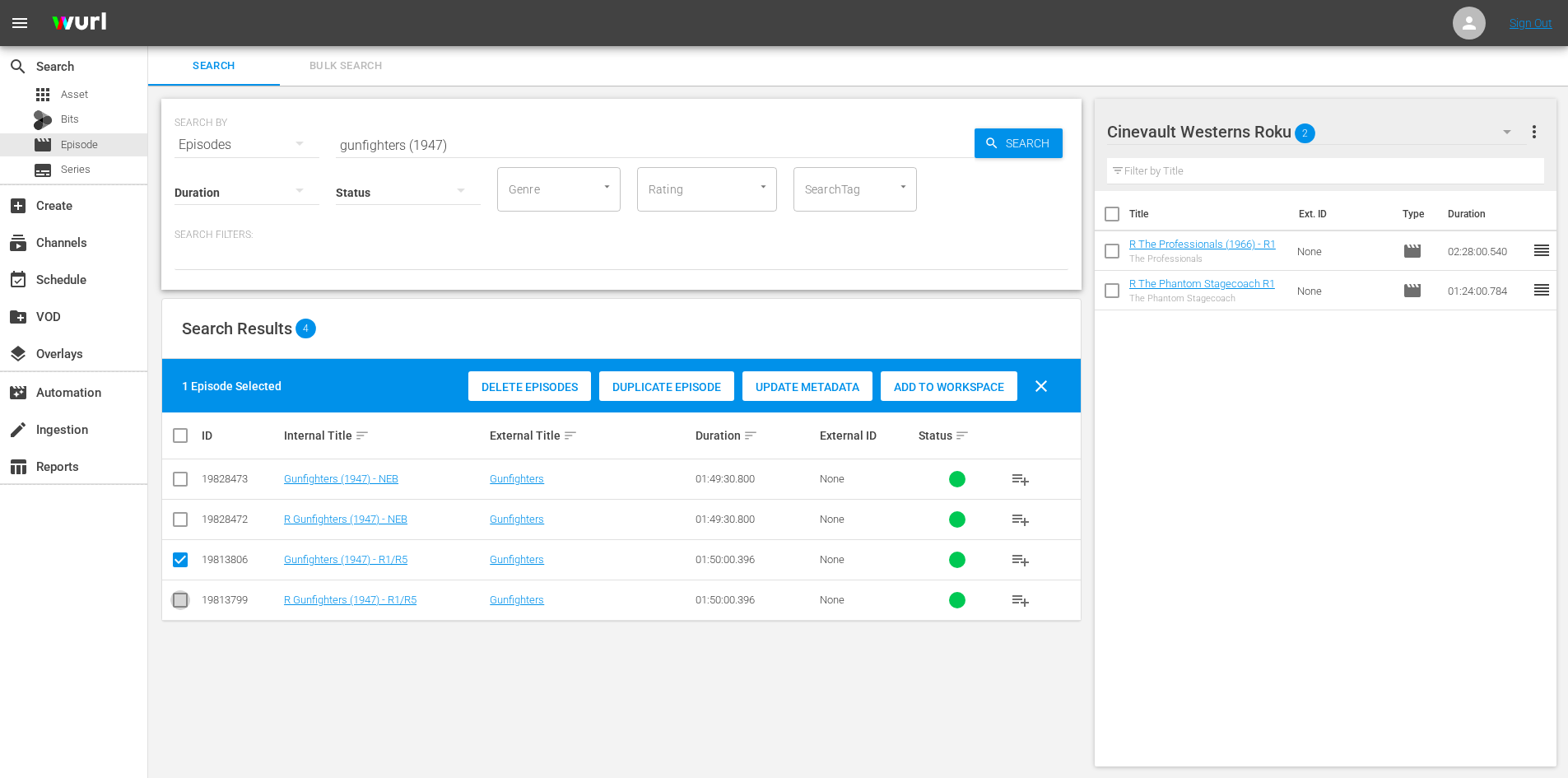
click at [173, 590] on icon at bounding box center [181, 600] width 20 height 20
click at [178, 599] on input "checkbox" at bounding box center [181, 603] width 20 height 20
checkbox input "true"
click at [177, 563] on input "checkbox" at bounding box center [181, 563] width 20 height 20
checkbox input "false"
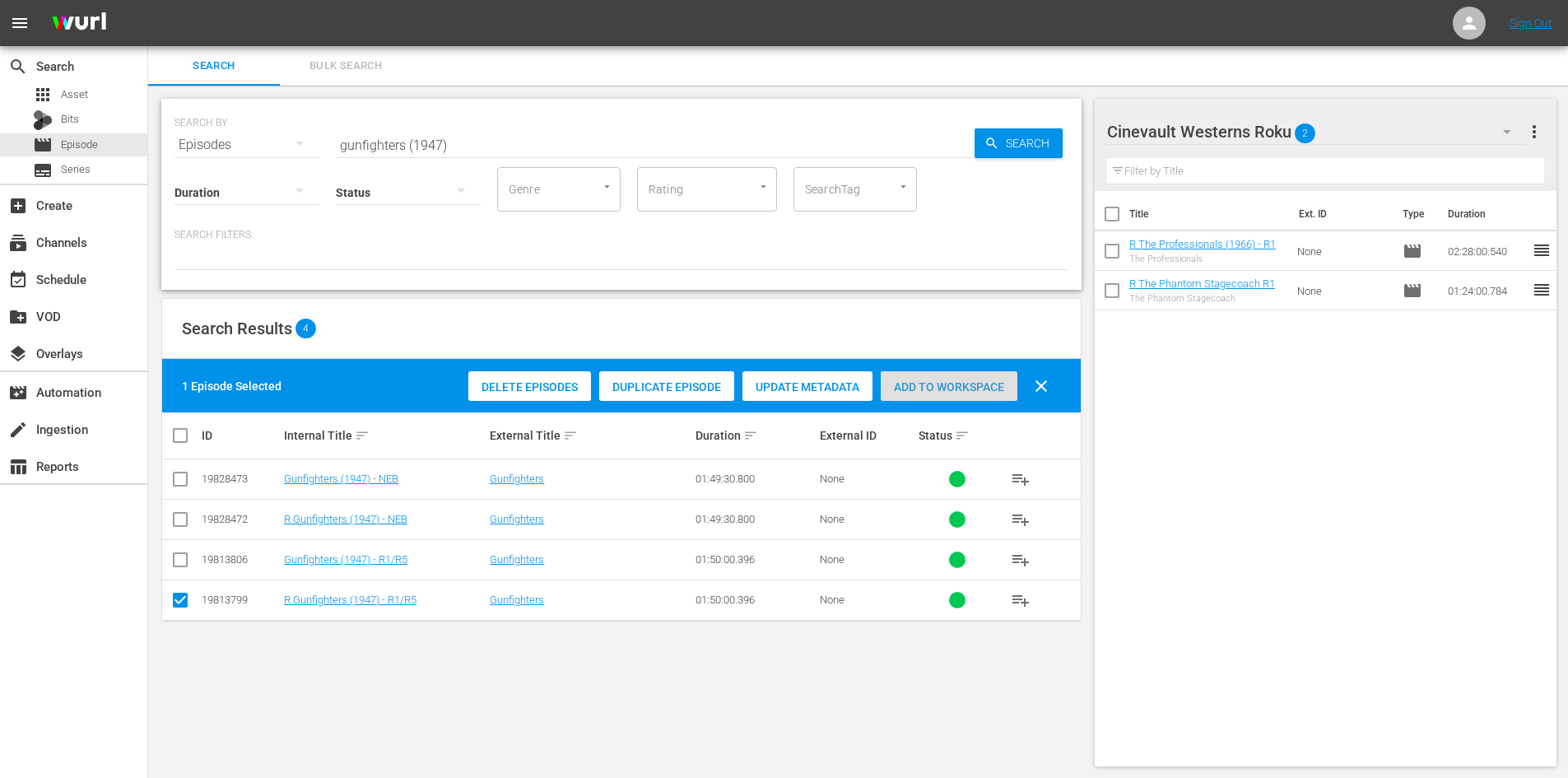
click at [969, 396] on div "Add to Workspace" at bounding box center [949, 387] width 137 height 31
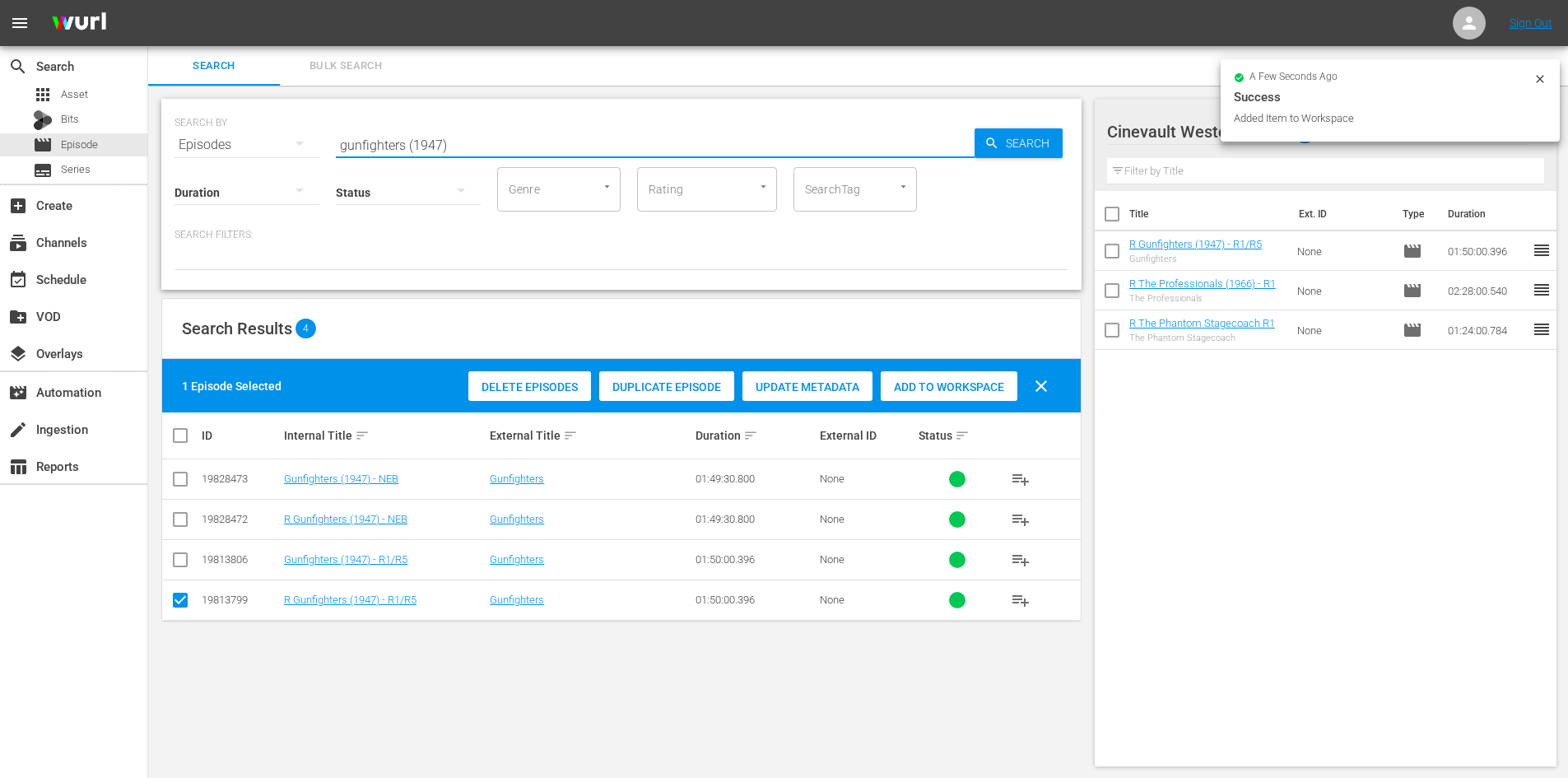
click at [761, 154] on input "gunfighters (1947)" at bounding box center [655, 145] width 638 height 40
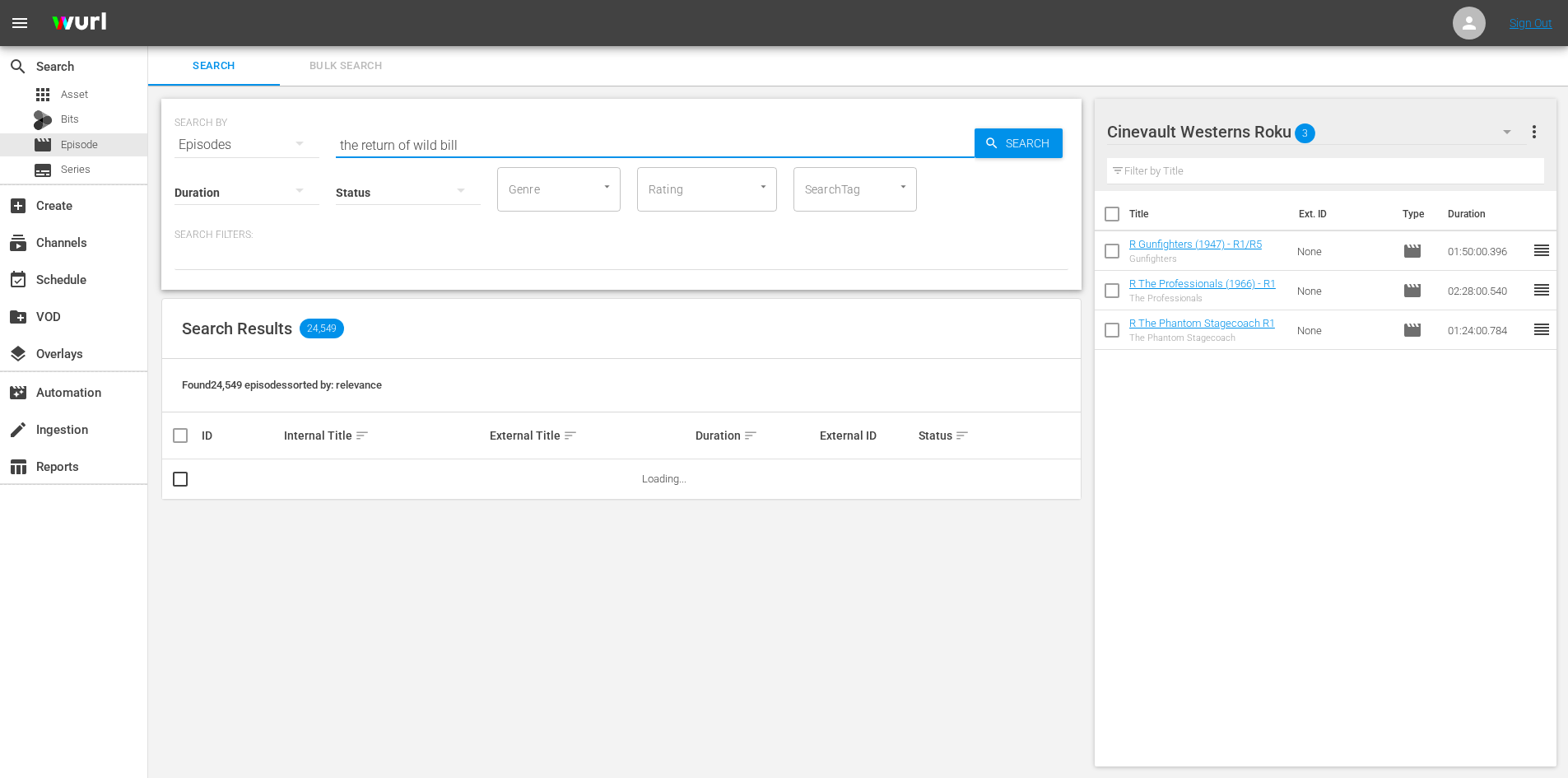
type input "the return of wild bill"
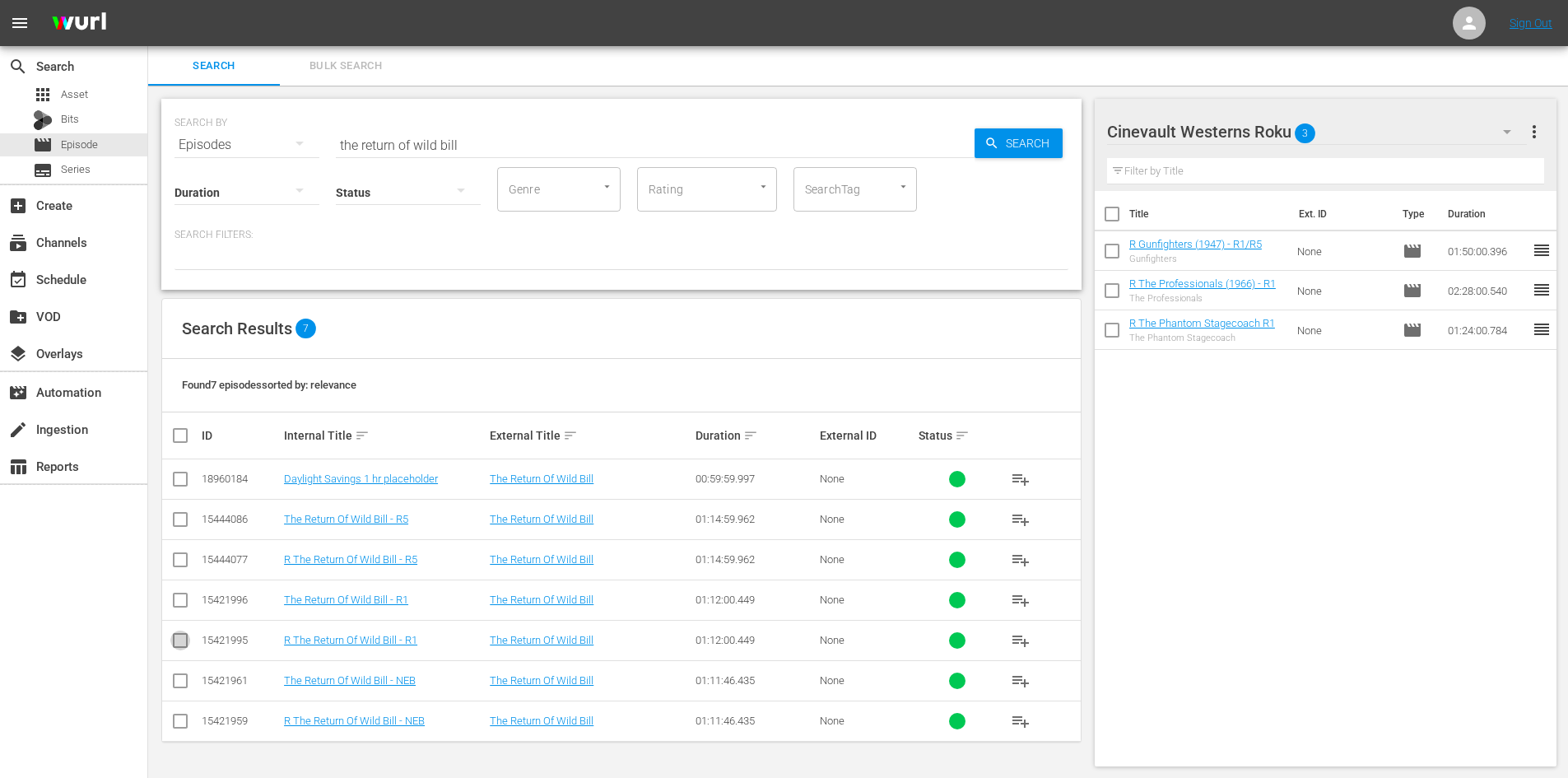
click at [177, 643] on input "checkbox" at bounding box center [181, 644] width 20 height 20
checkbox input "true"
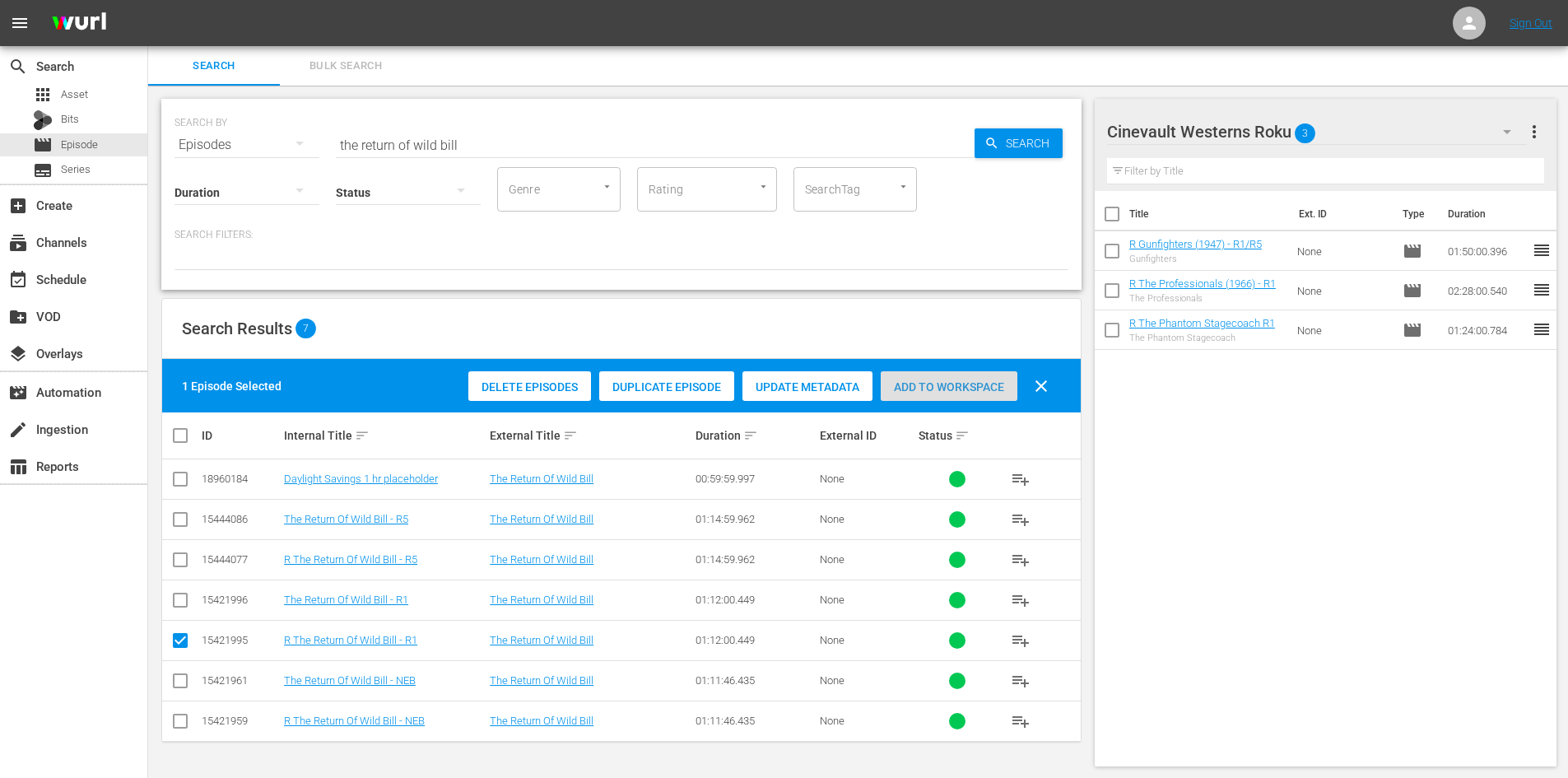
click at [912, 383] on span "Add to Workspace" at bounding box center [949, 387] width 137 height 13
click at [1431, 143] on div "Cinevault Westerns Roku 4" at bounding box center [1316, 132] width 420 height 46
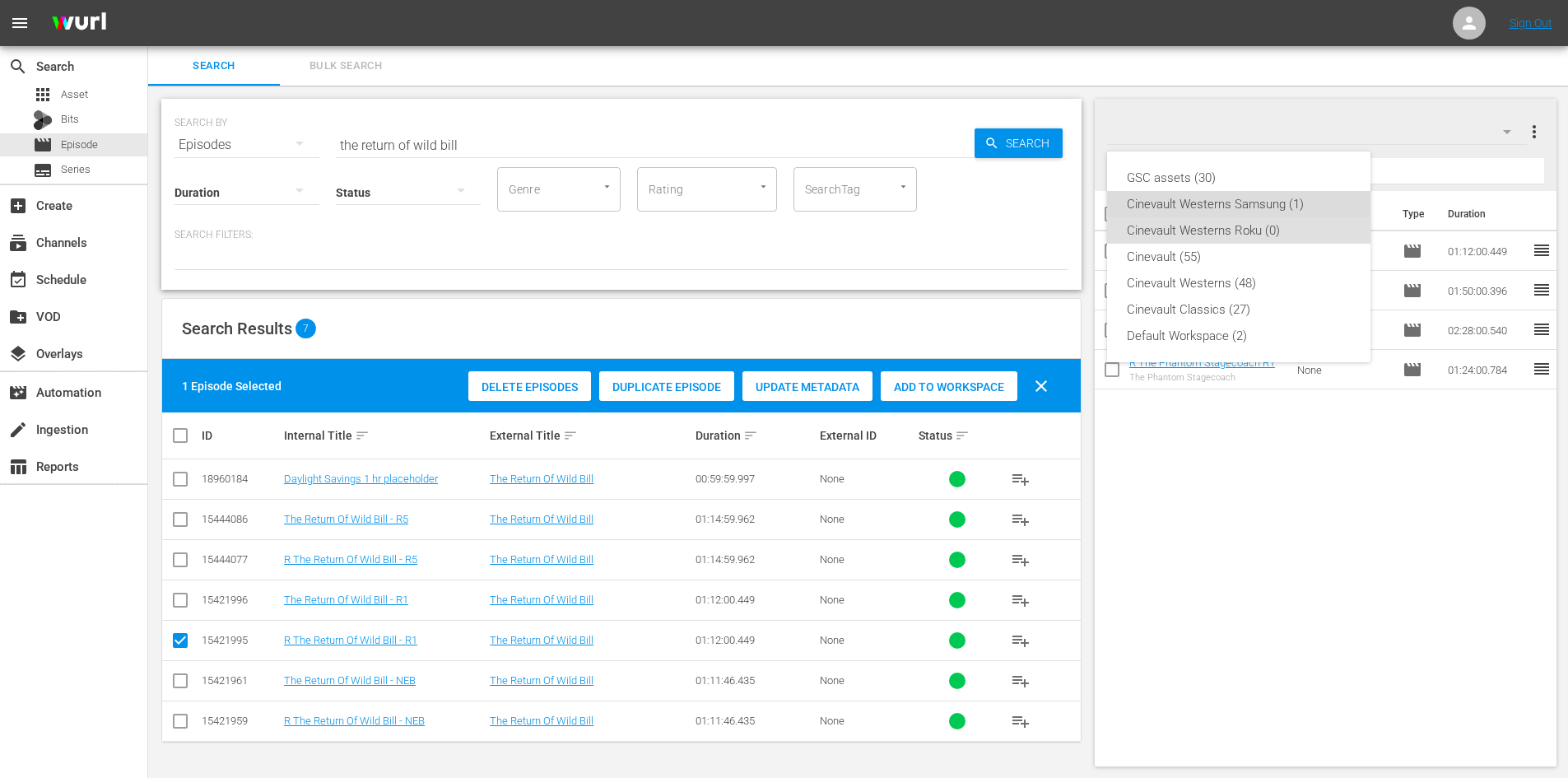
click at [1262, 207] on div "Cinevault Westerns Samsung (1)" at bounding box center [1238, 204] width 224 height 26
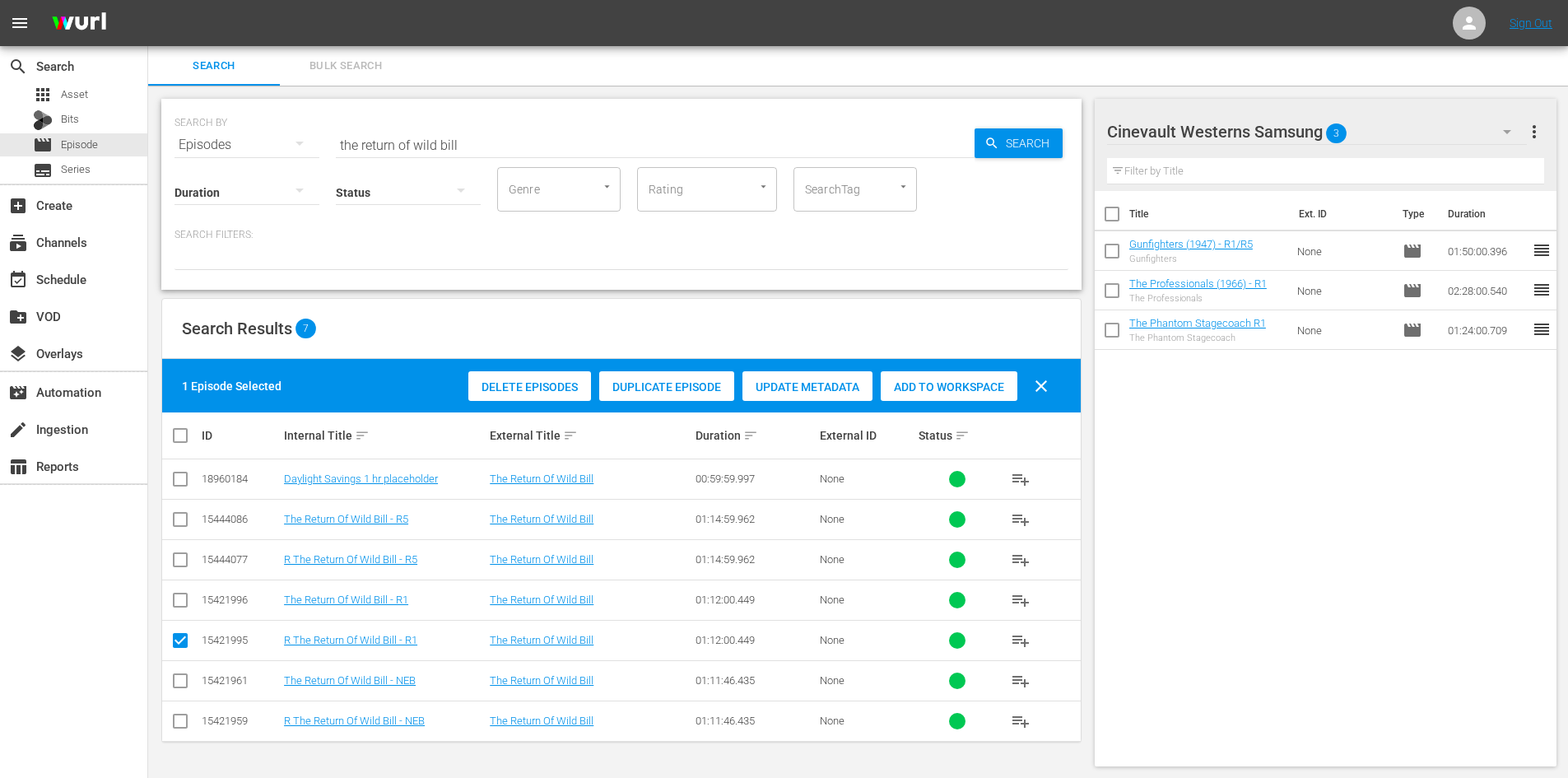
click at [183, 602] on input "checkbox" at bounding box center [181, 603] width 20 height 20
checkbox input "true"
click at [178, 643] on input "checkbox" at bounding box center [181, 644] width 20 height 20
checkbox input "false"
click at [936, 389] on span "Add to Workspace" at bounding box center [949, 387] width 137 height 13
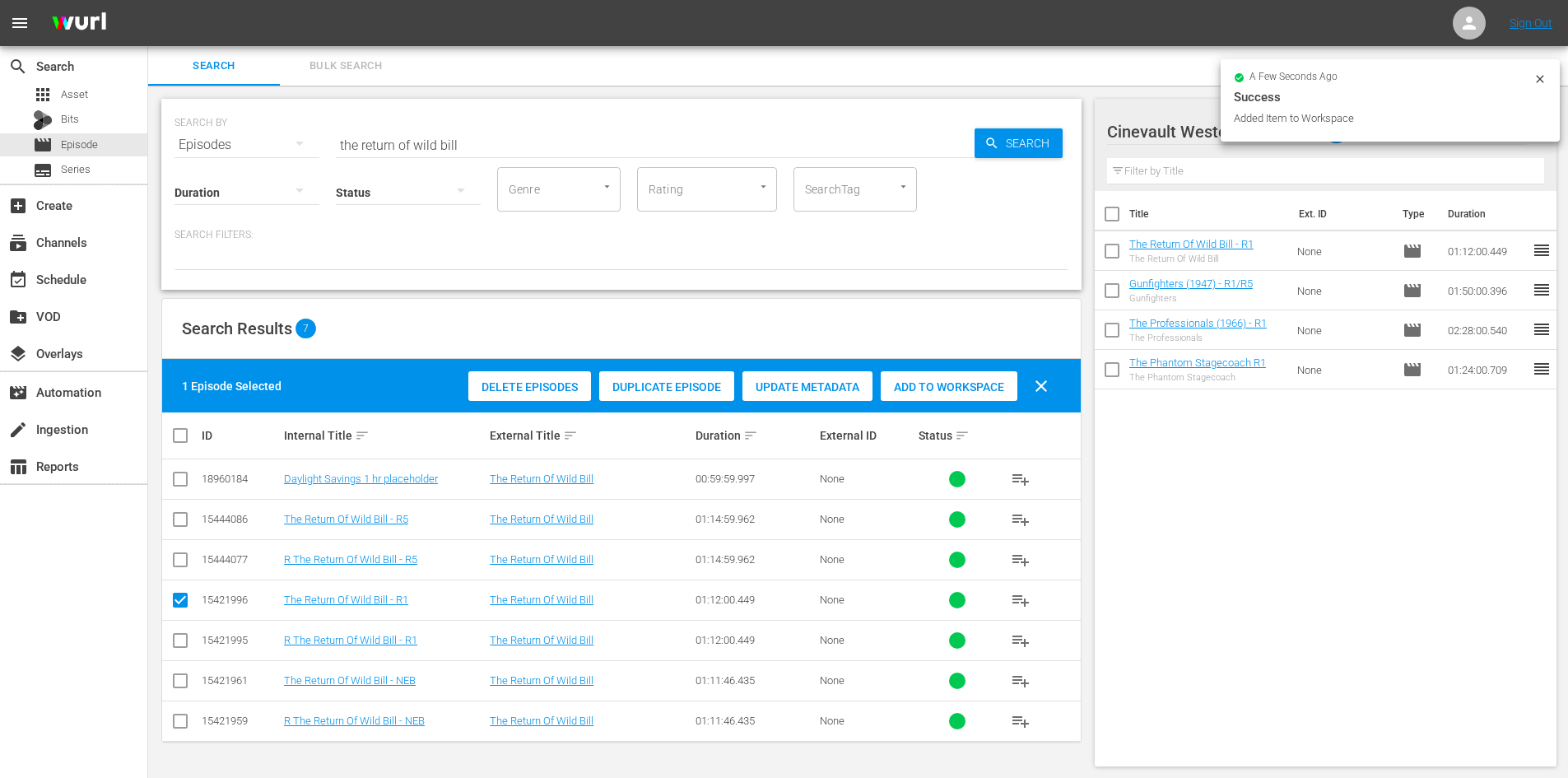
click at [657, 139] on input "the return of wild bill" at bounding box center [655, 145] width 638 height 40
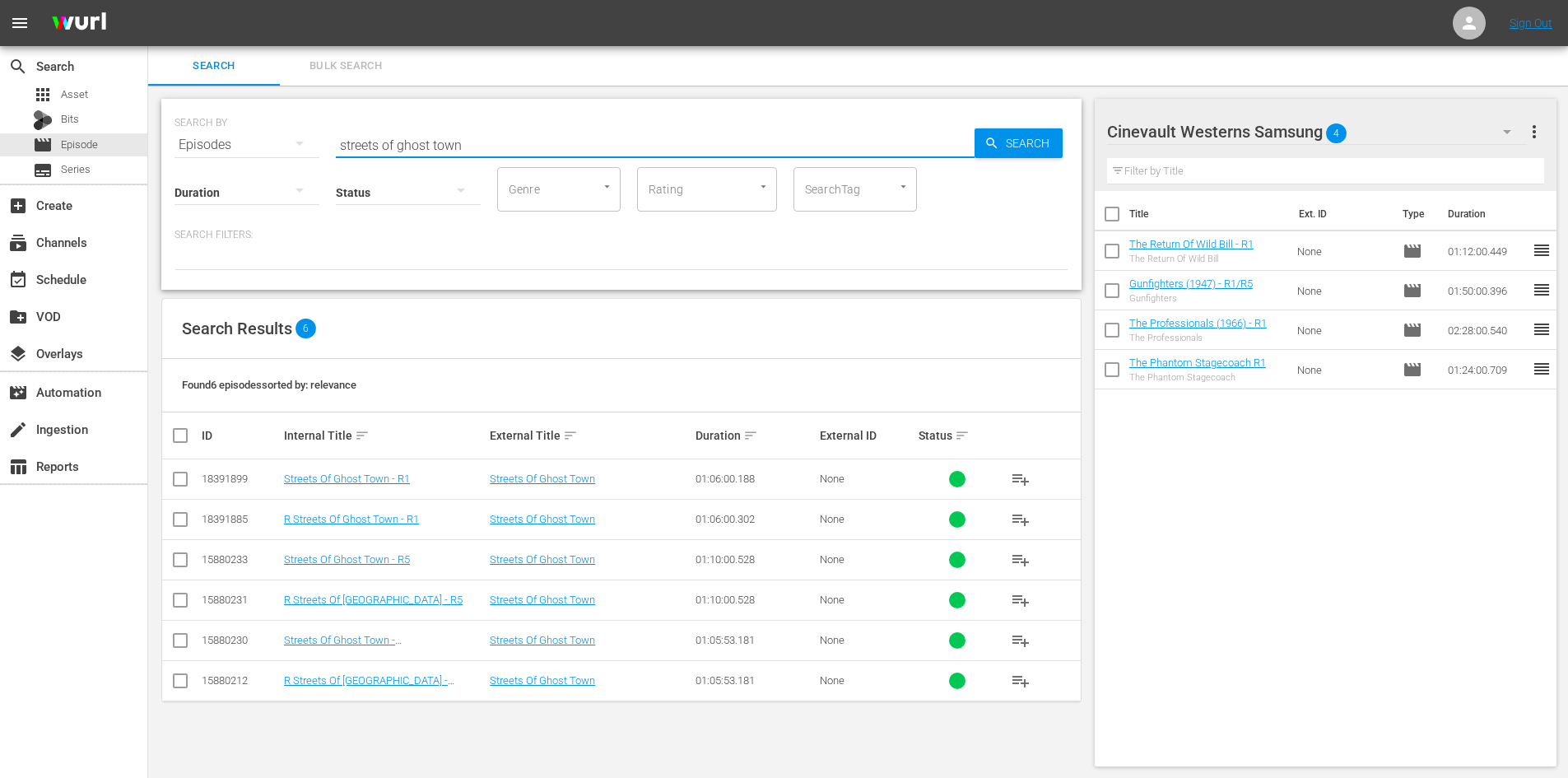
type input "streets of ghost town"
click at [185, 482] on input "checkbox" at bounding box center [181, 483] width 20 height 20
checkbox input "true"
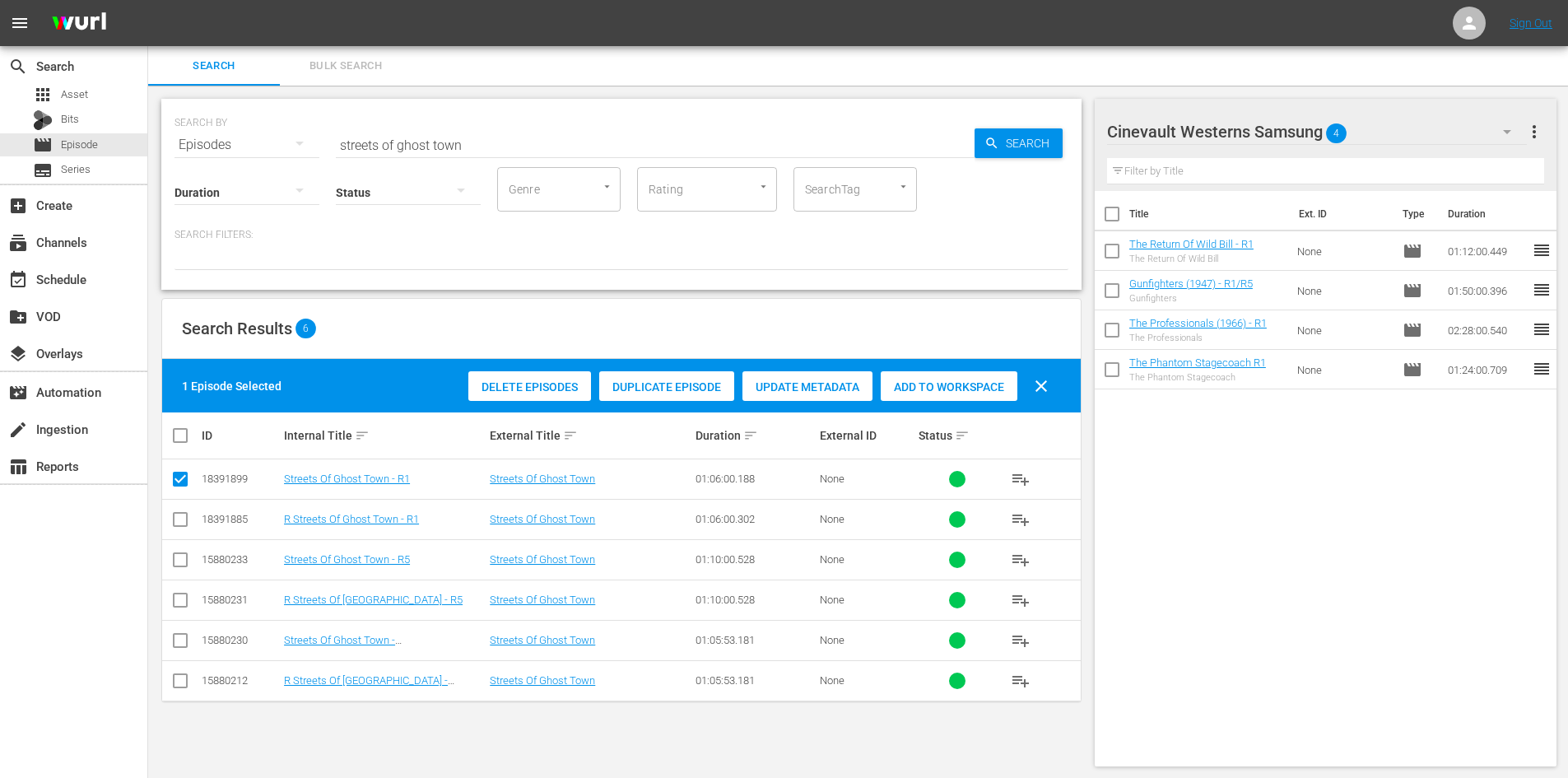
click at [926, 403] on div "Delete Episodes Duplicate Episode Update Metadata Add to Workspace clear" at bounding box center [762, 386] width 596 height 40
click at [928, 377] on div "Add to Workspace" at bounding box center [949, 387] width 137 height 31
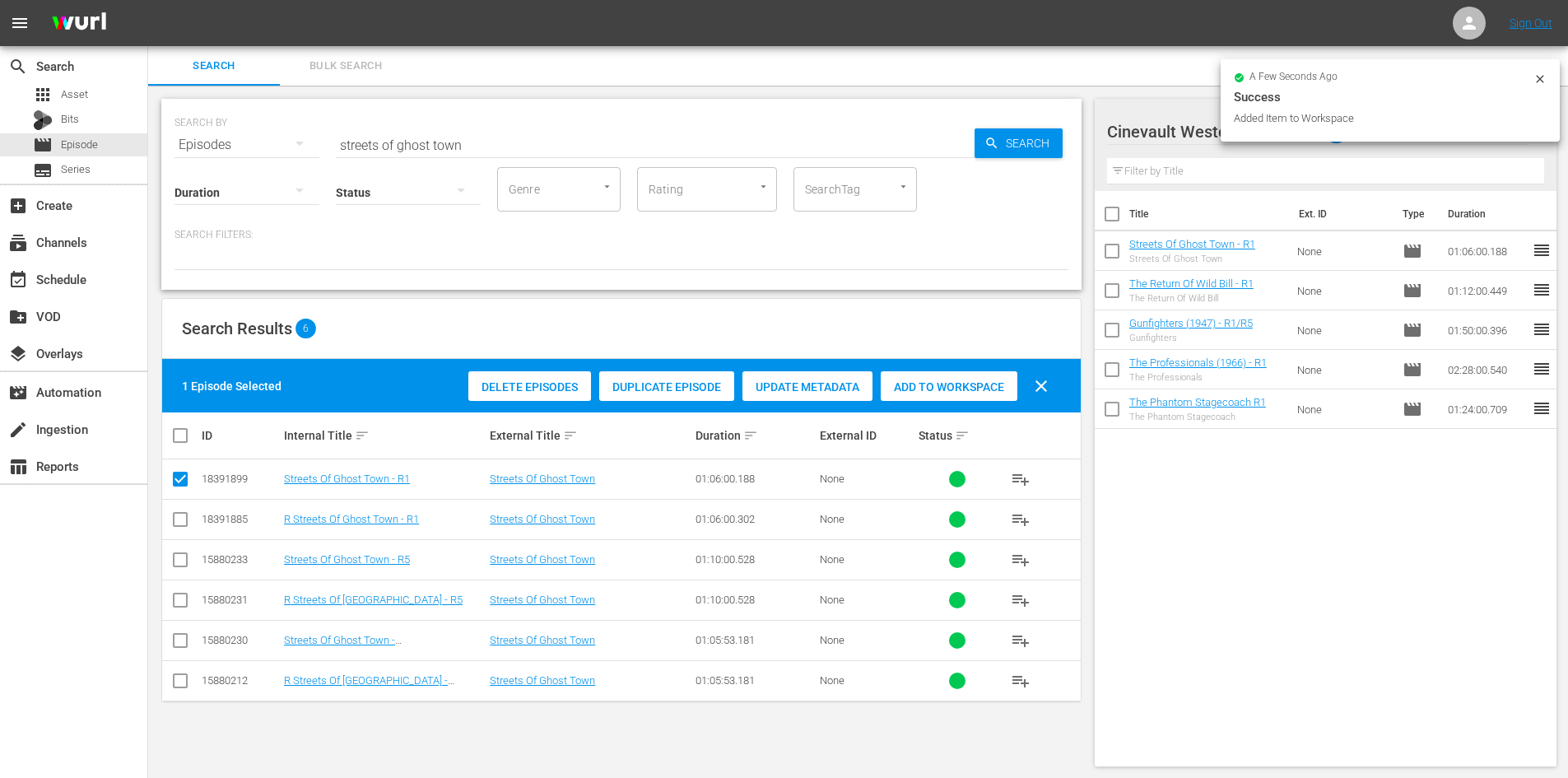
click at [1546, 76] on icon at bounding box center [1540, 79] width 13 height 13
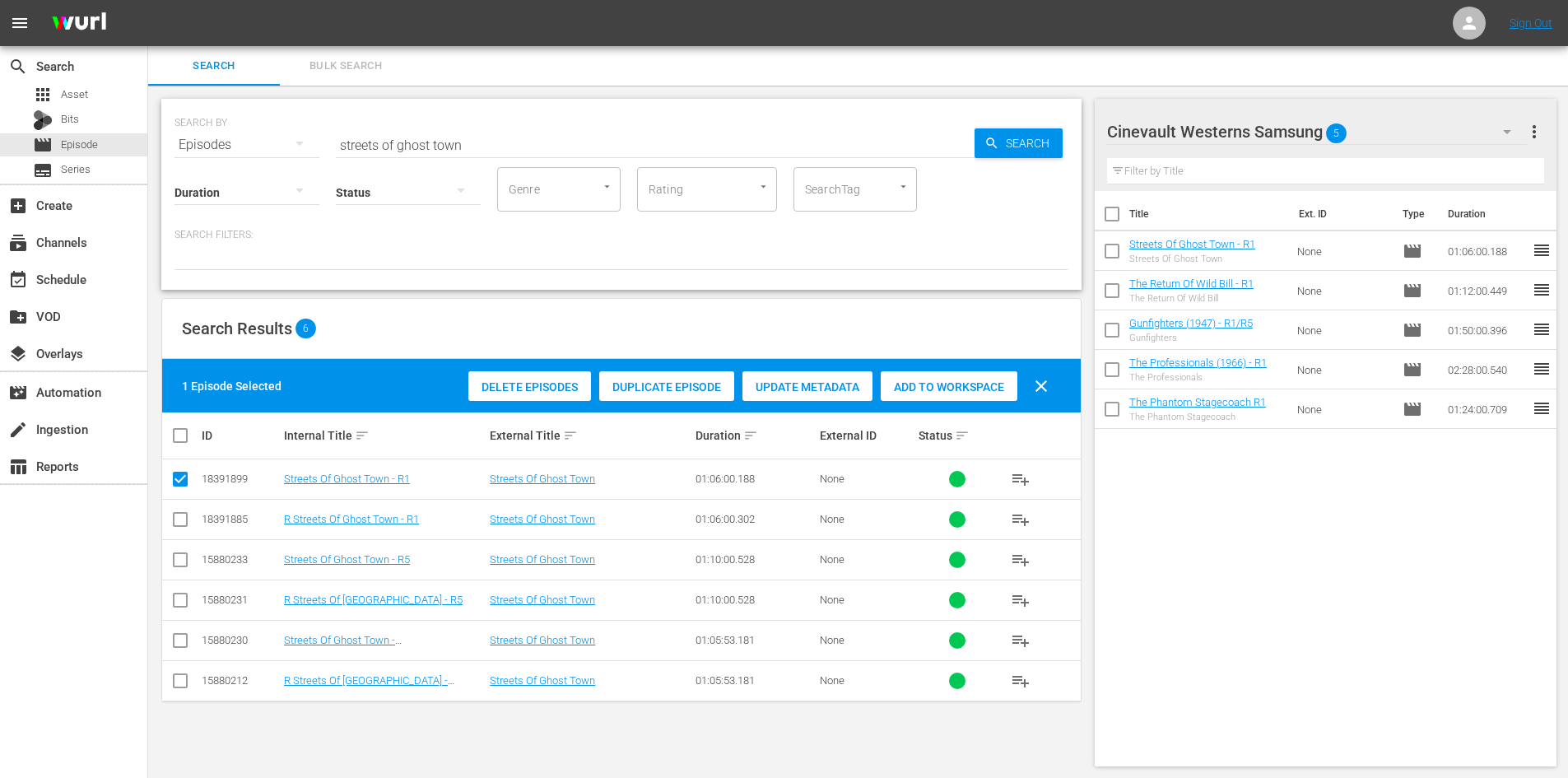
click at [1500, 142] on button "button" at bounding box center [1507, 132] width 40 height 40
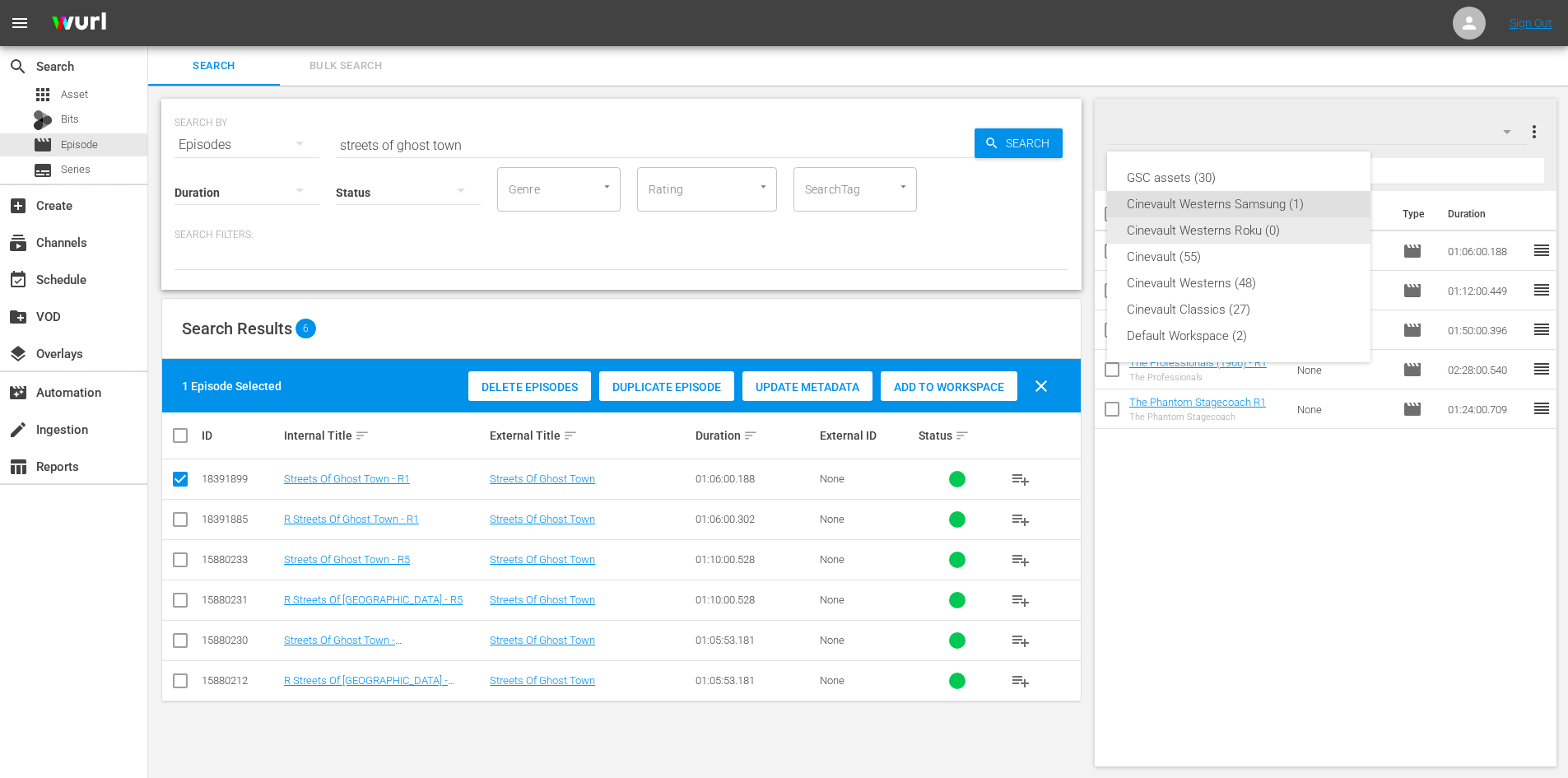
click at [1297, 228] on div "Cinevault Westerns Roku (0)" at bounding box center [1238, 230] width 224 height 26
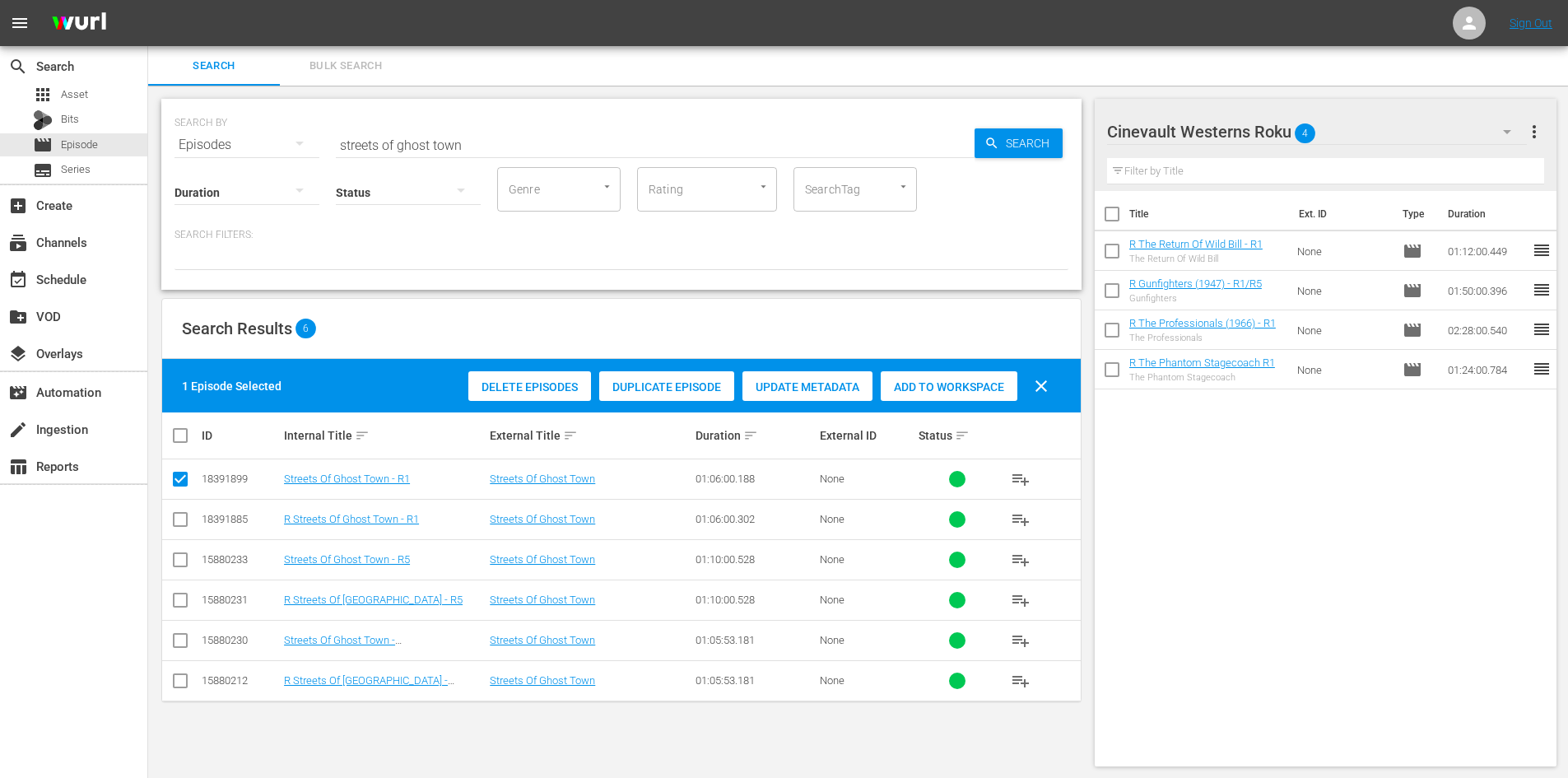
click at [172, 524] on input "checkbox" at bounding box center [181, 523] width 20 height 20
checkbox input "true"
click at [186, 483] on input "checkbox" at bounding box center [181, 483] width 20 height 20
checkbox input "false"
click at [1001, 387] on span "Add to Workspace" at bounding box center [949, 387] width 137 height 13
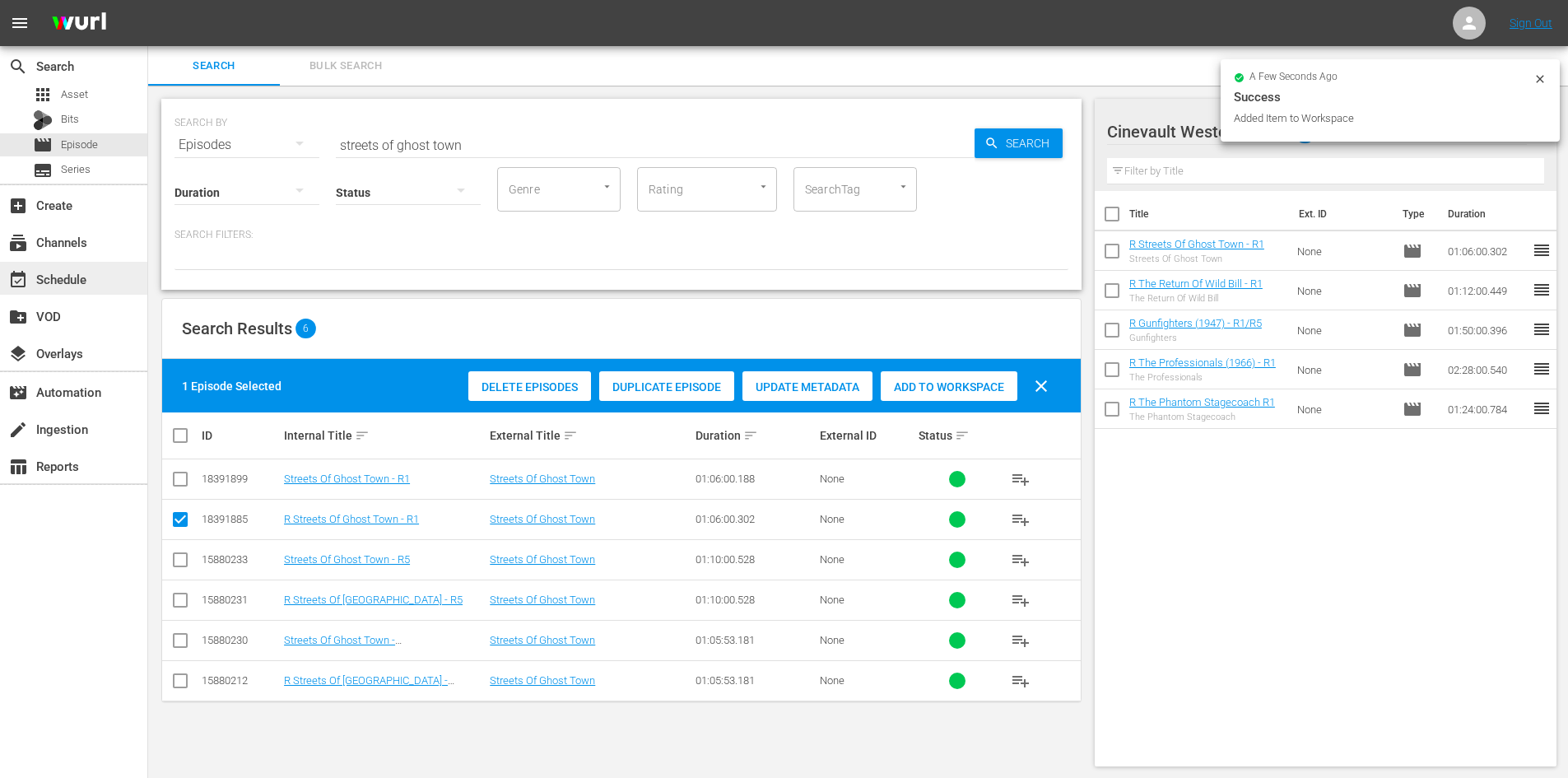
click at [51, 290] on div "event_available Schedule" at bounding box center [73, 278] width 148 height 33
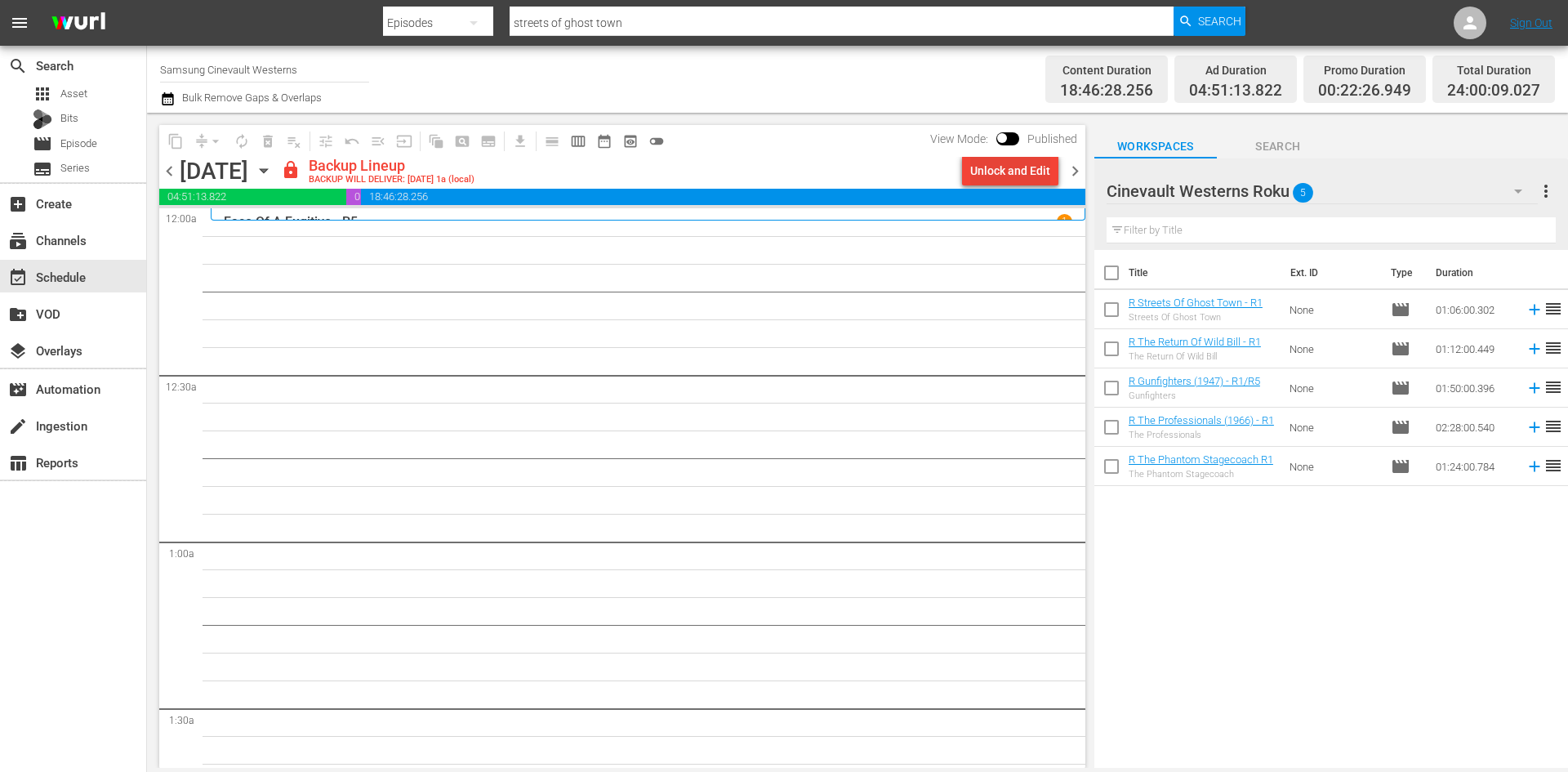
click at [1036, 172] on div "Unlock and Edit" at bounding box center [1010, 171] width 80 height 29
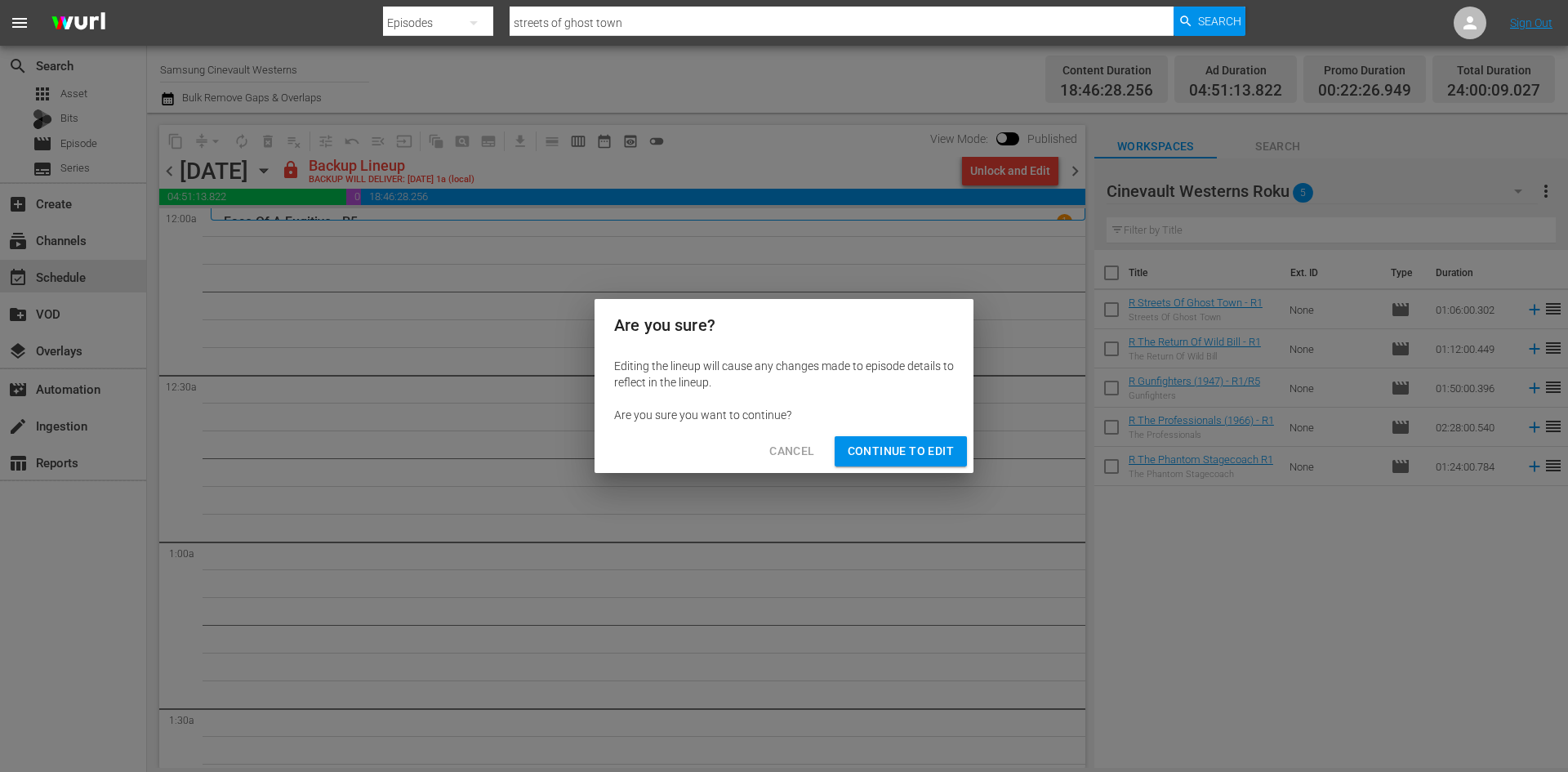
click at [908, 459] on span "Continue to Edit" at bounding box center [901, 451] width 106 height 20
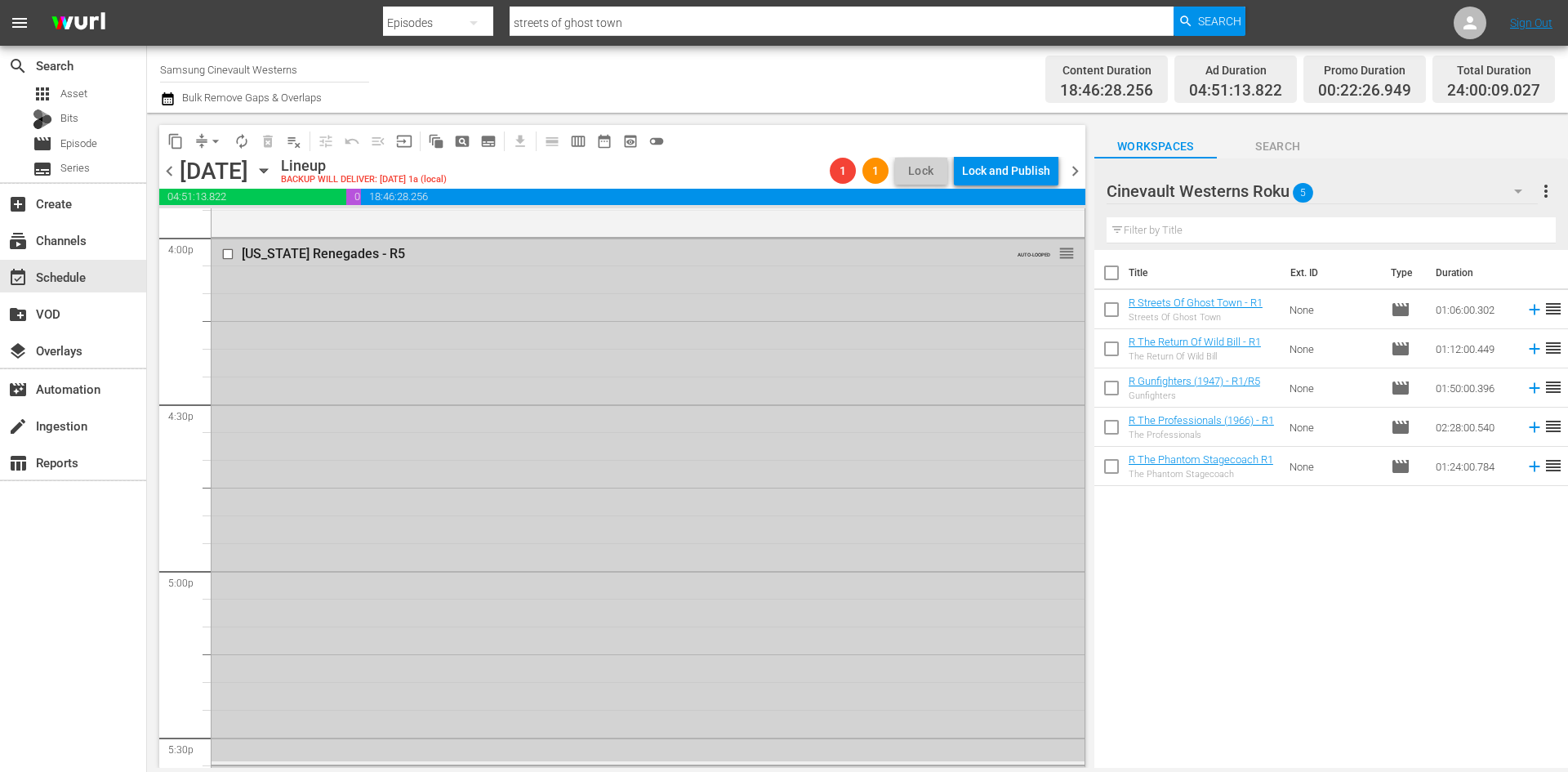
scroll to position [5310, 0]
click at [228, 246] on input "checkbox" at bounding box center [229, 247] width 17 height 14
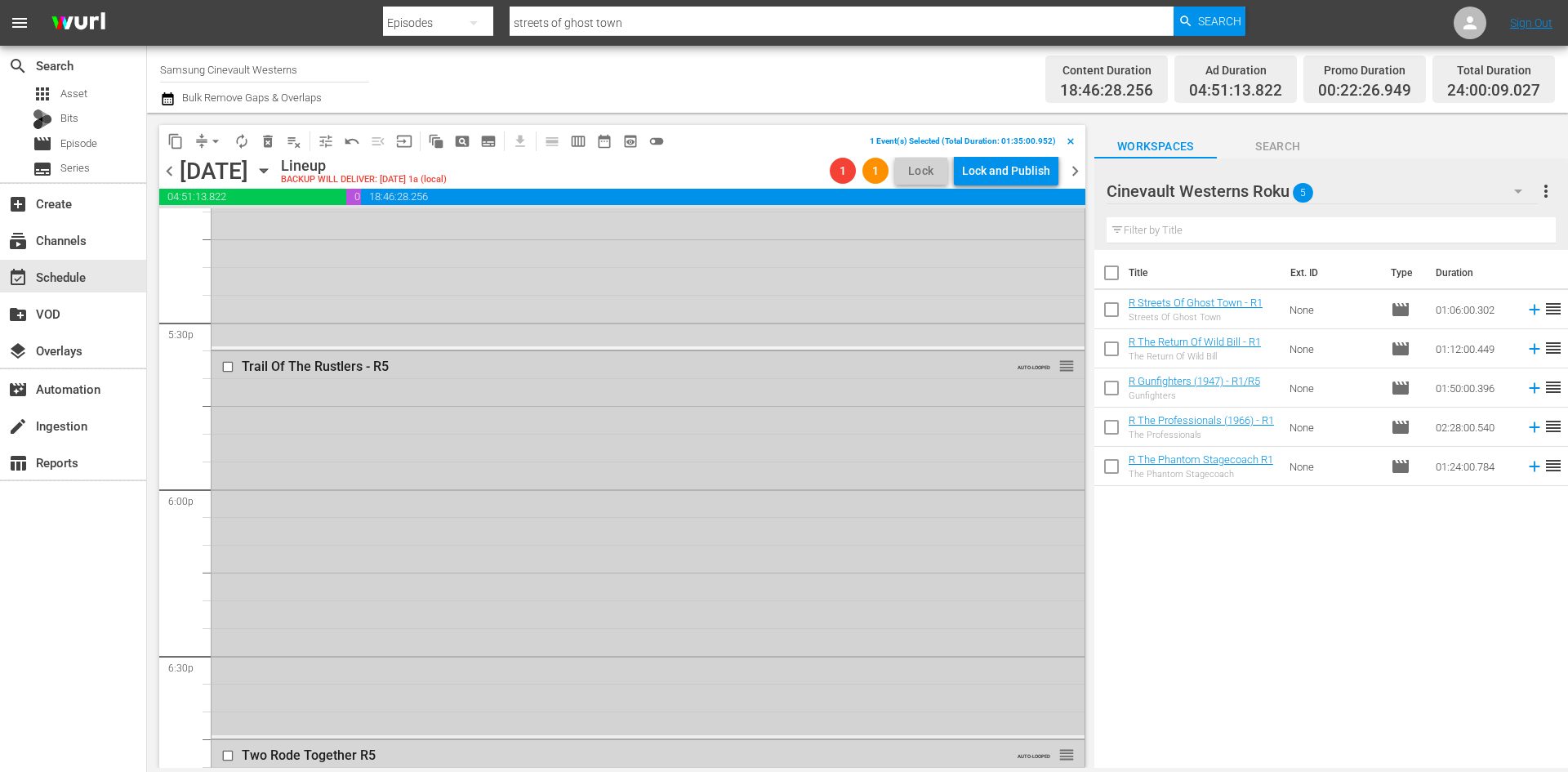
click at [227, 367] on input "checkbox" at bounding box center [229, 367] width 17 height 14
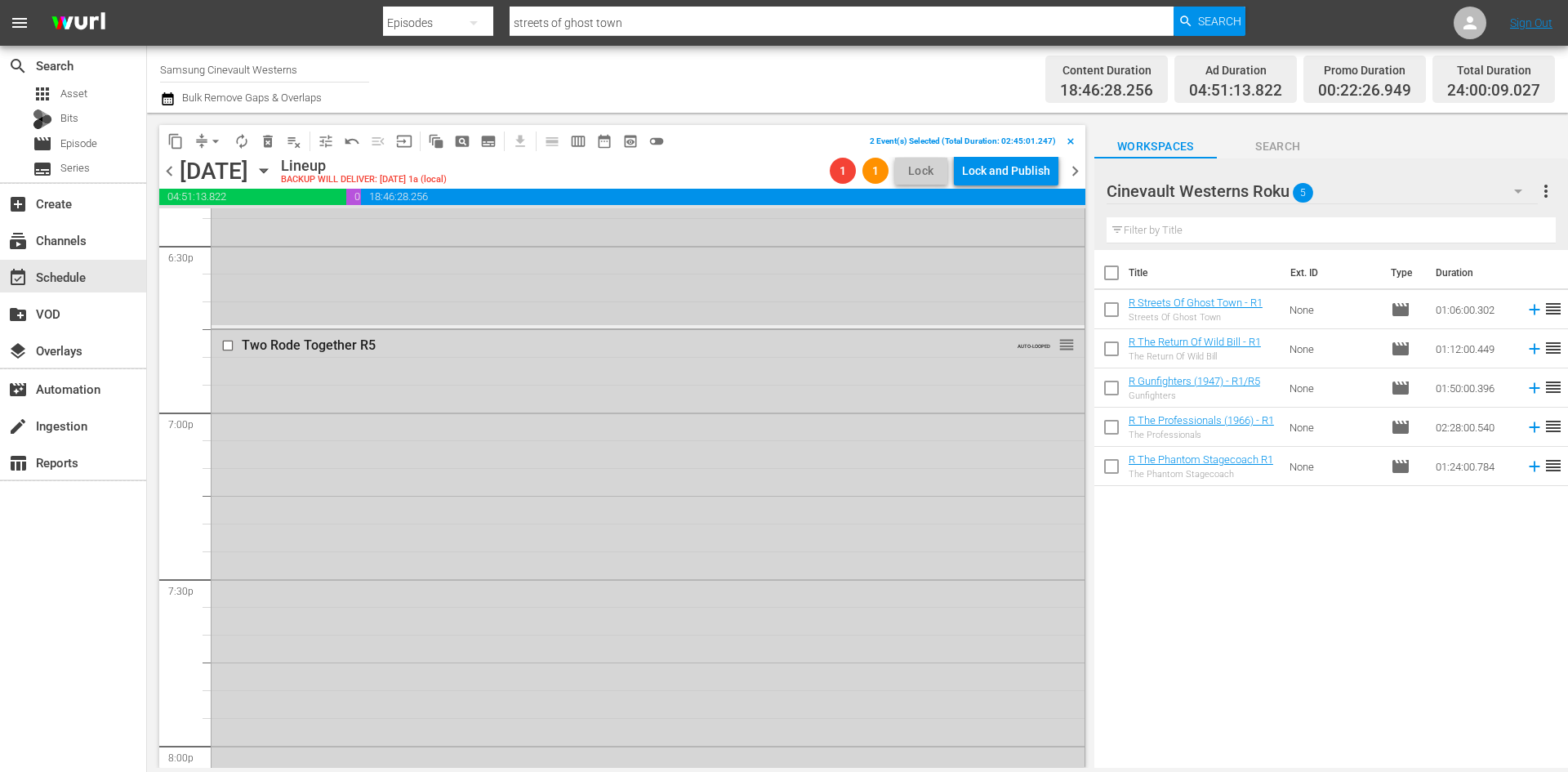
scroll to position [6127, 0]
click at [226, 347] on input "checkbox" at bounding box center [229, 347] width 17 height 14
click at [224, 550] on input "checkbox" at bounding box center [229, 553] width 17 height 14
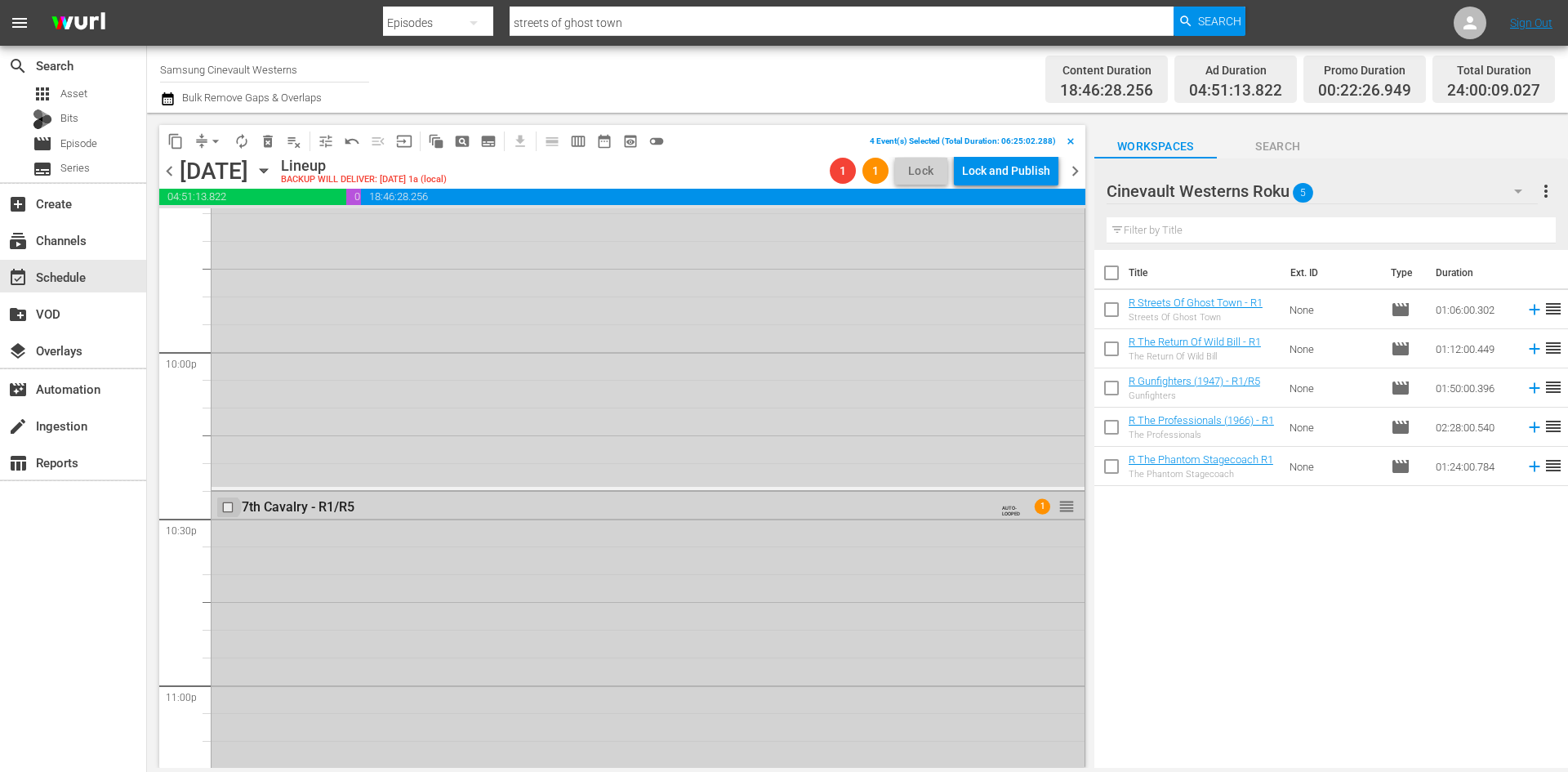
click at [228, 508] on input "checkbox" at bounding box center [229, 508] width 17 height 14
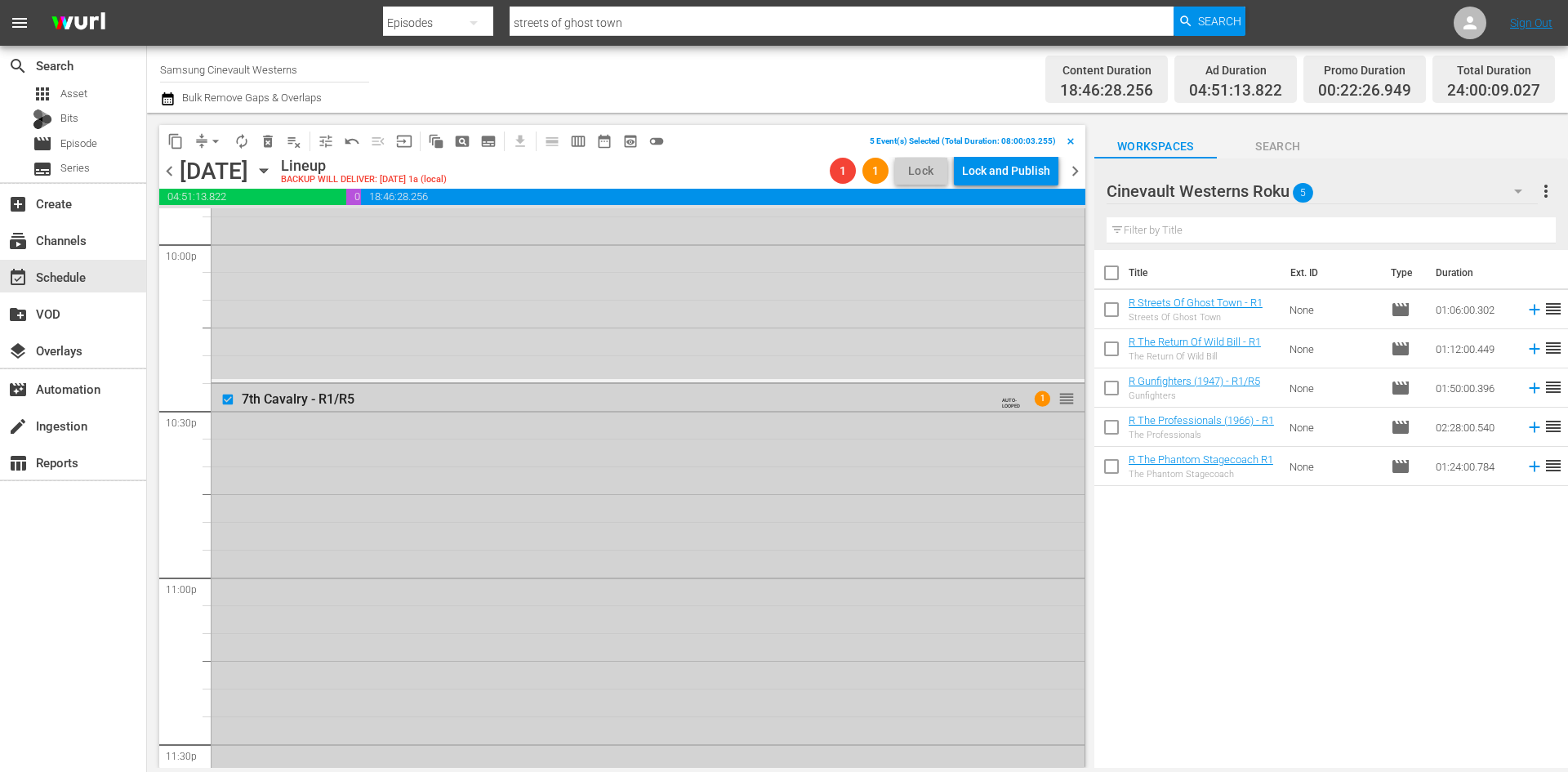
scroll to position [7440, 0]
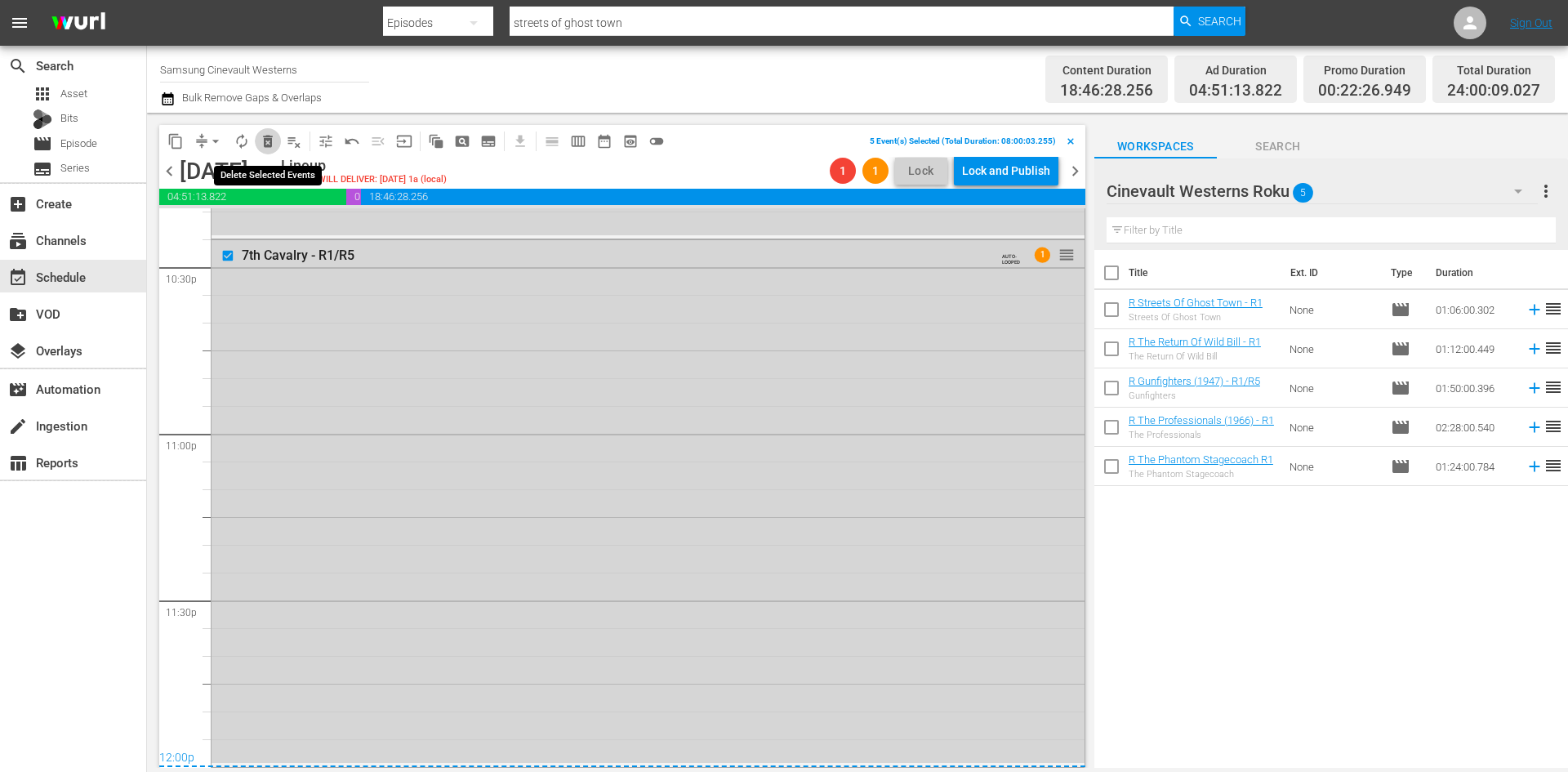
click at [261, 135] on span "delete_forever_outlined" at bounding box center [268, 142] width 16 height 16
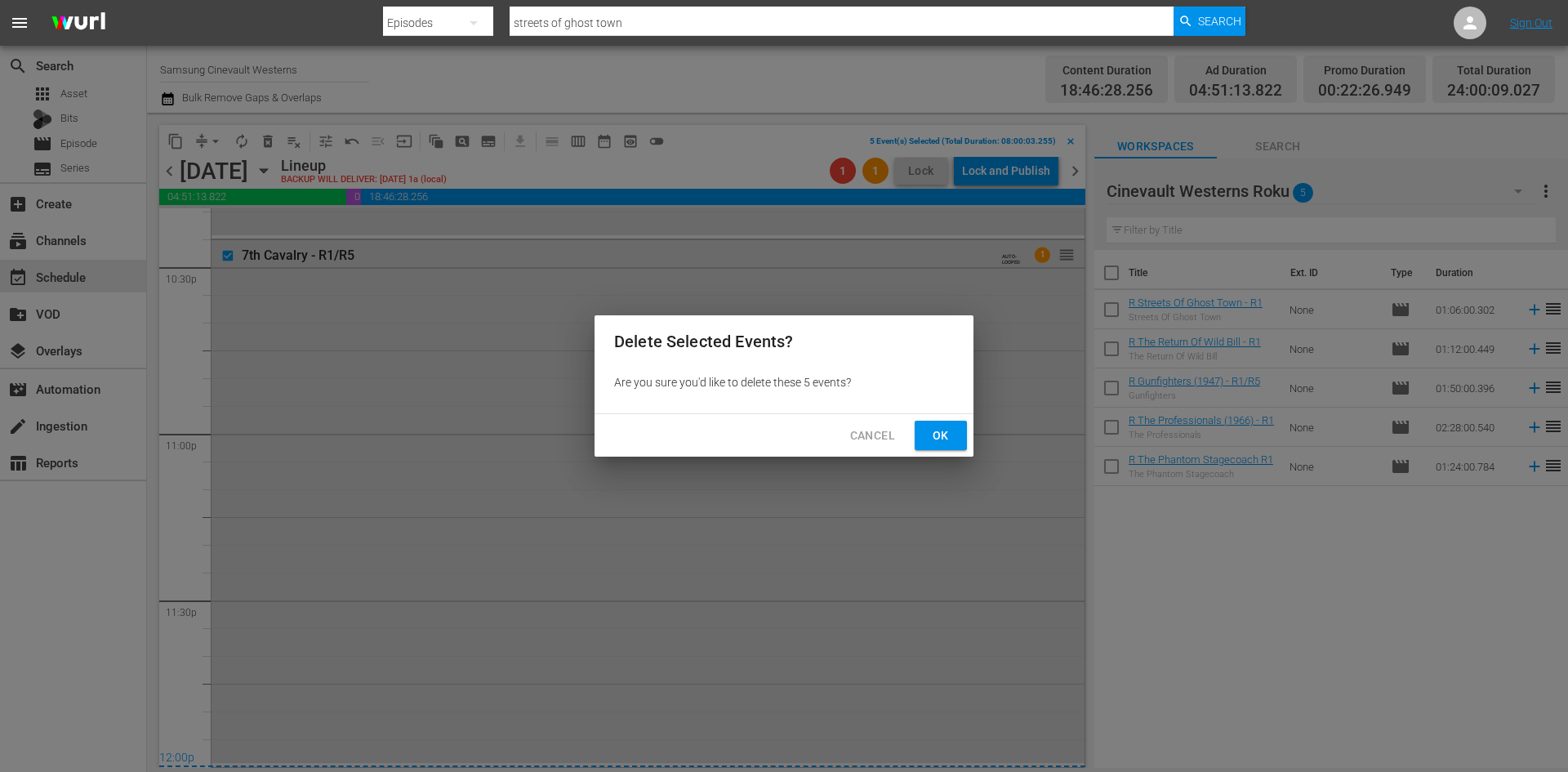
click at [918, 440] on button "Ok" at bounding box center [941, 436] width 52 height 30
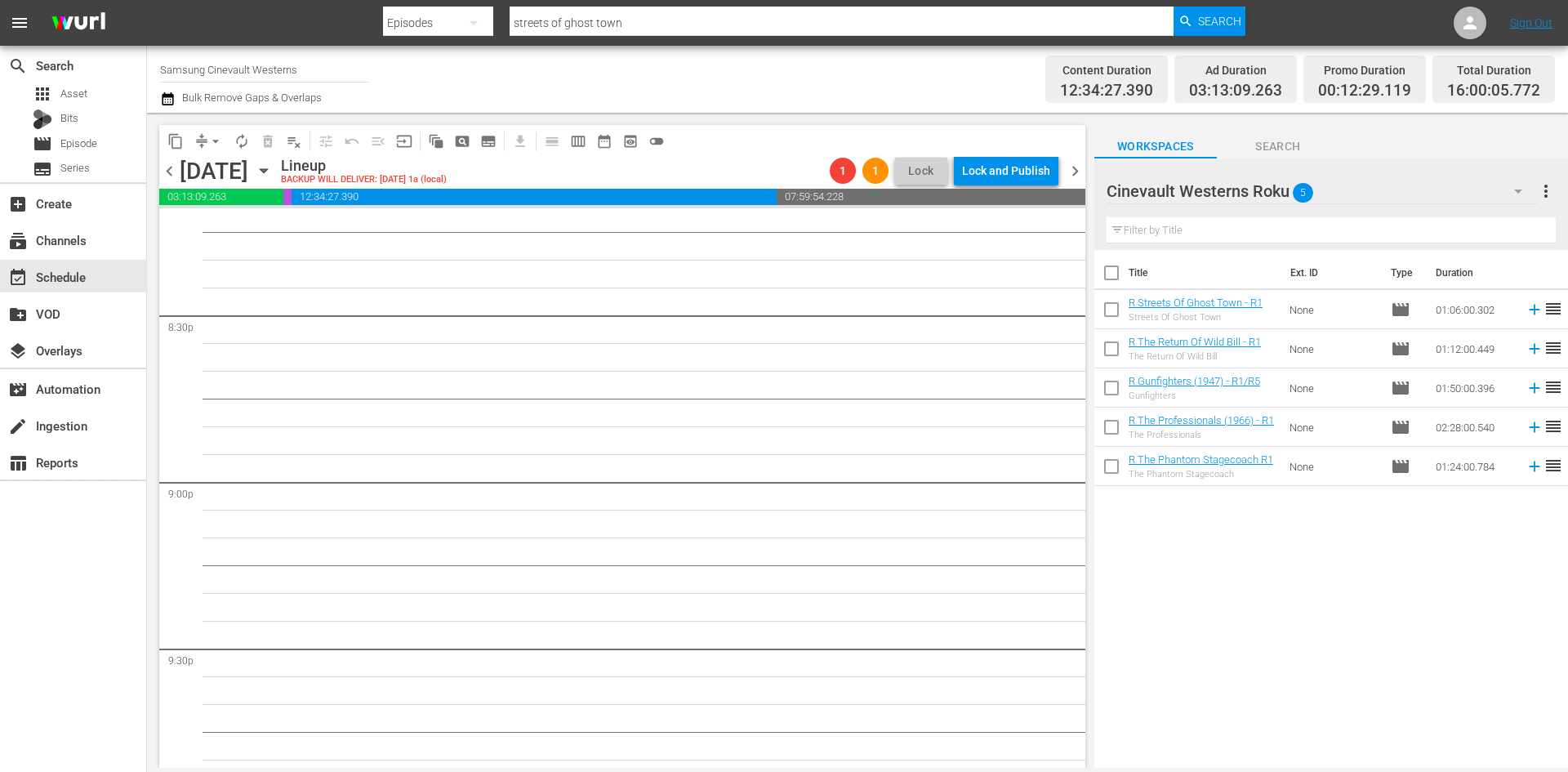
scroll to position [6622, 0]
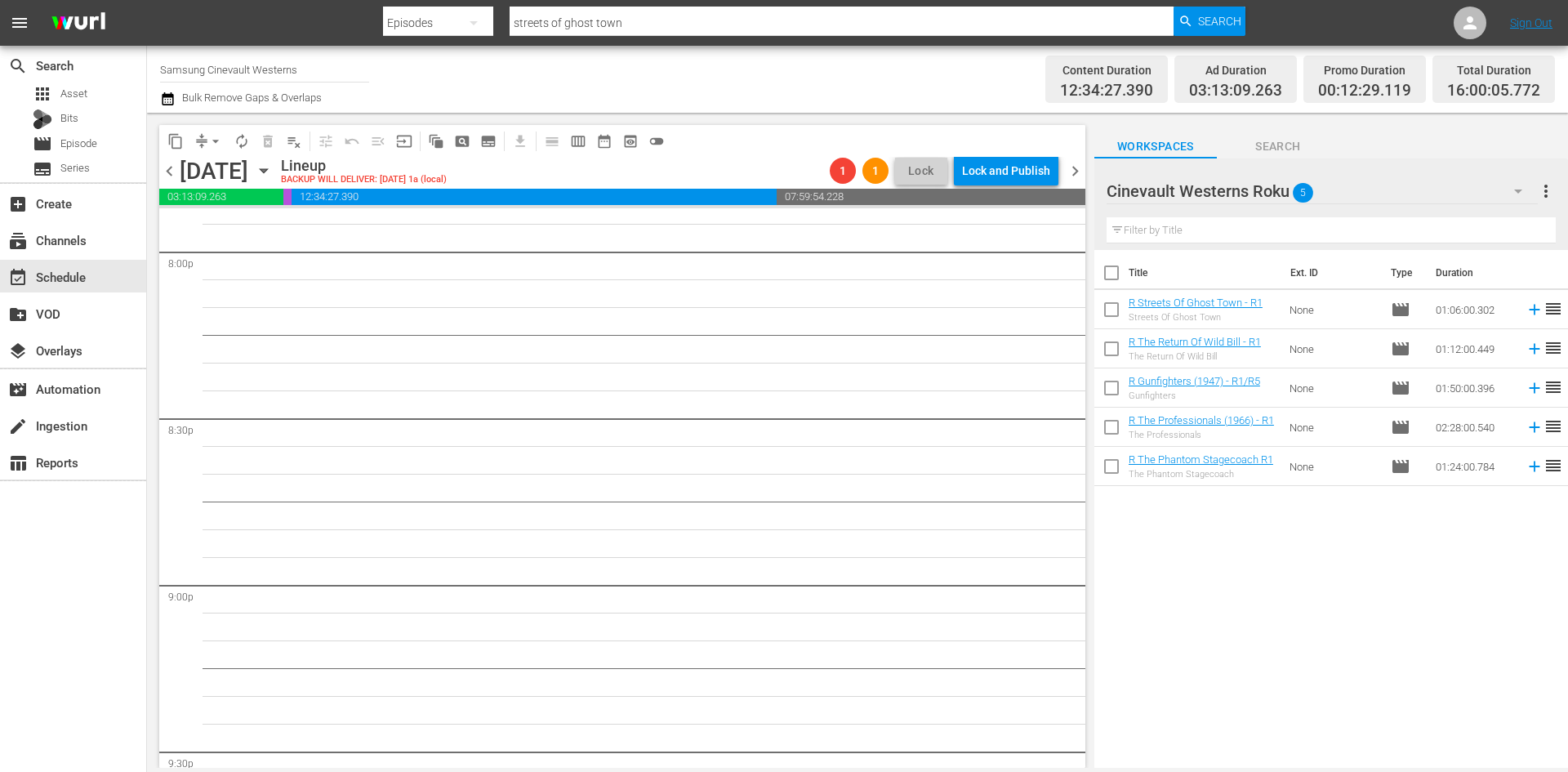
click at [1390, 201] on div "Cinevault Westerns Roku 5" at bounding box center [1322, 192] width 431 height 46
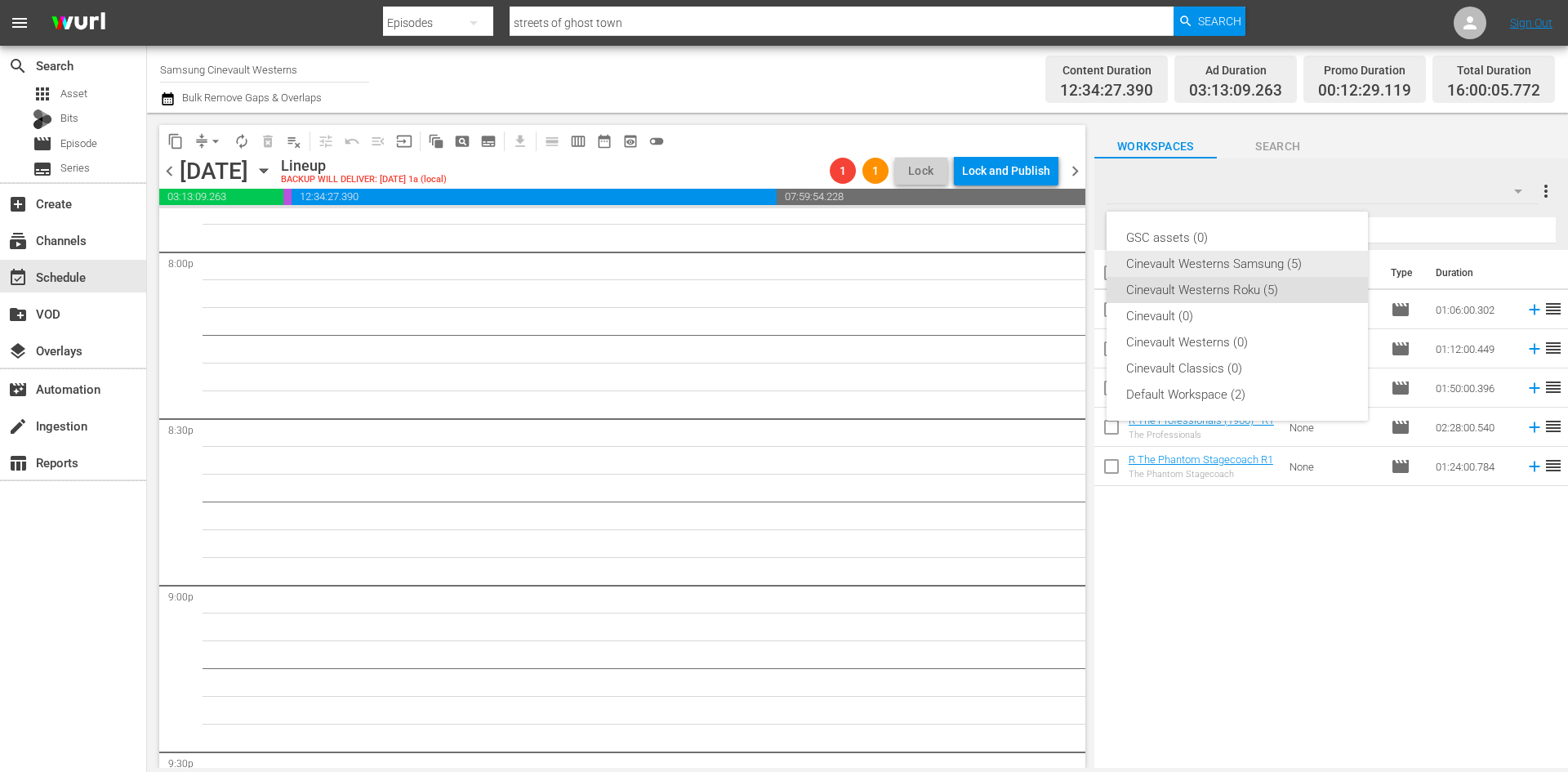
click at [1286, 261] on div "Cinevault Westerns Samsung (5)" at bounding box center [1237, 264] width 222 height 26
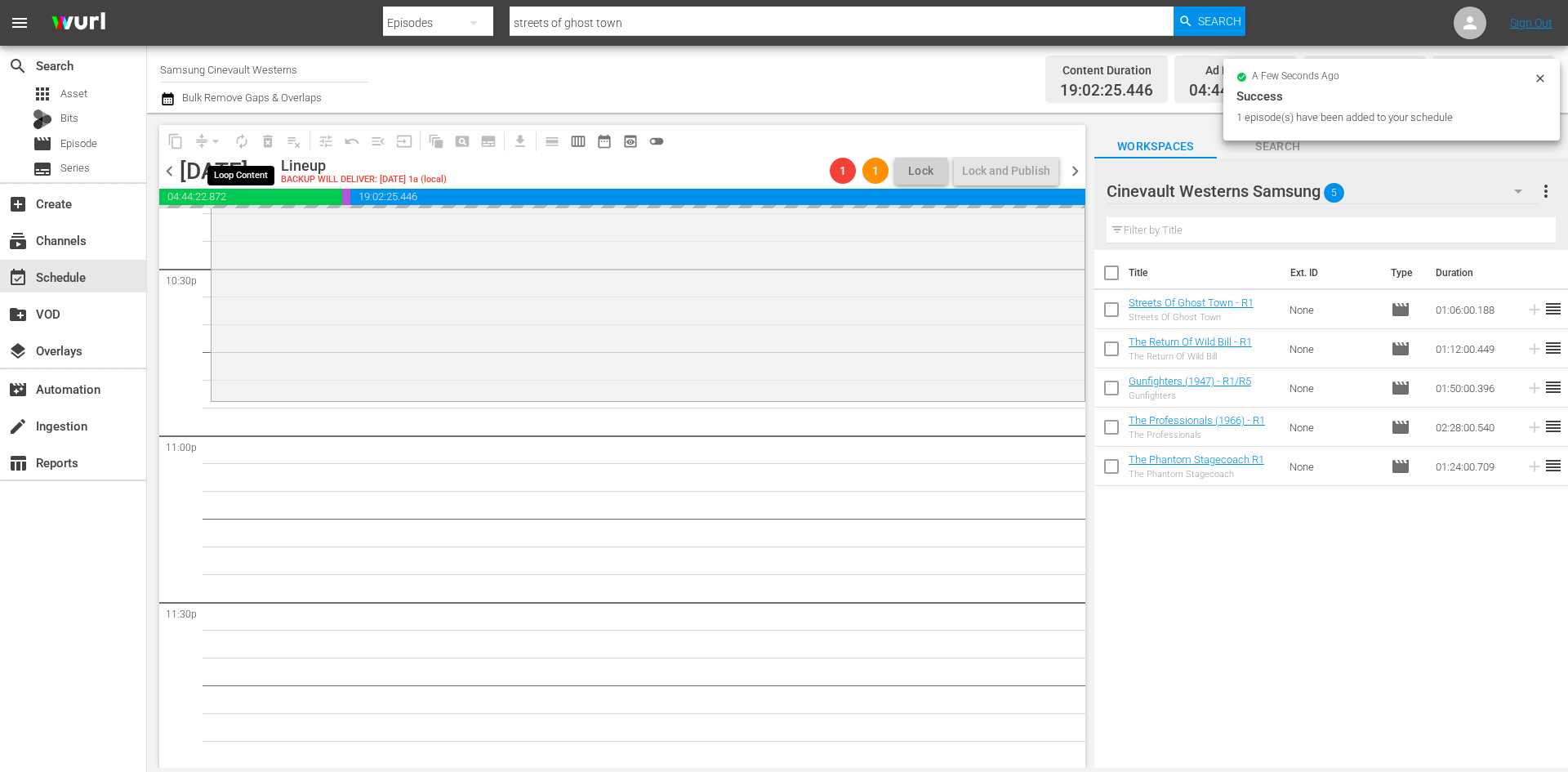
scroll to position [7439, 0]
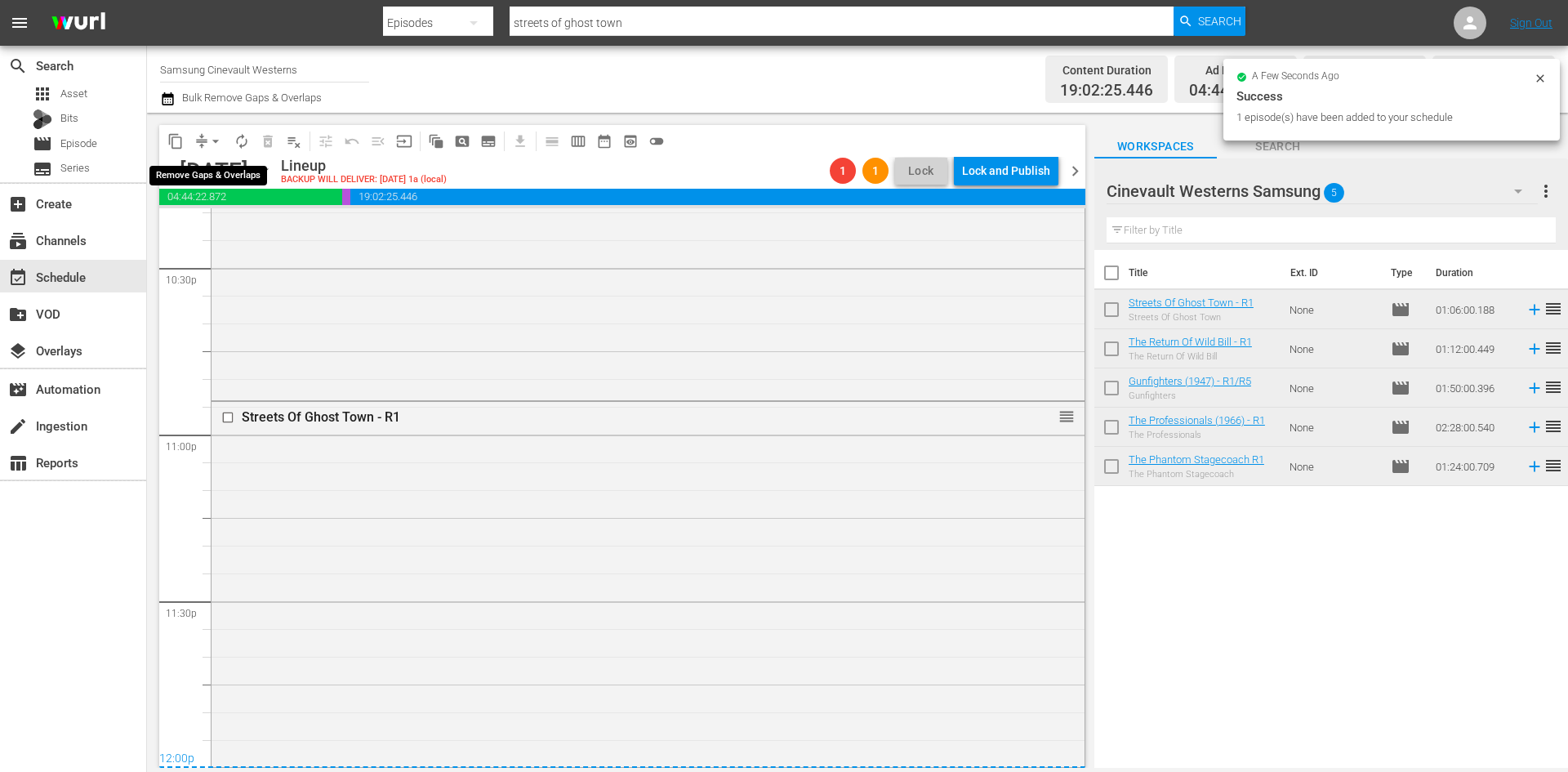
click at [212, 144] on span "arrow_drop_down" at bounding box center [215, 142] width 16 height 16
click at [214, 182] on li "Align to Midnight" at bounding box center [217, 174] width 172 height 27
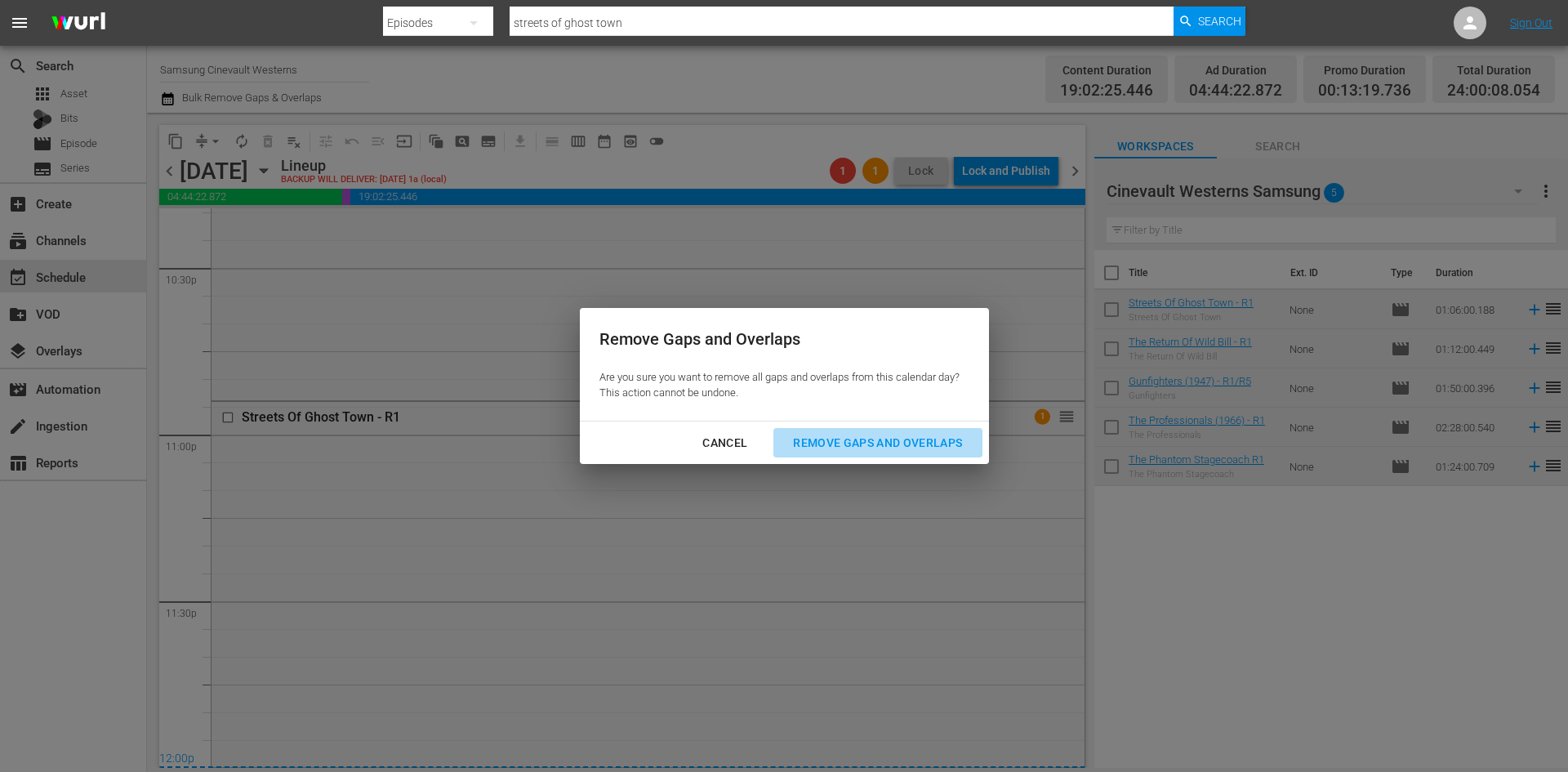
click at [854, 445] on div "Remove Gaps and Overlaps" at bounding box center [877, 443] width 195 height 20
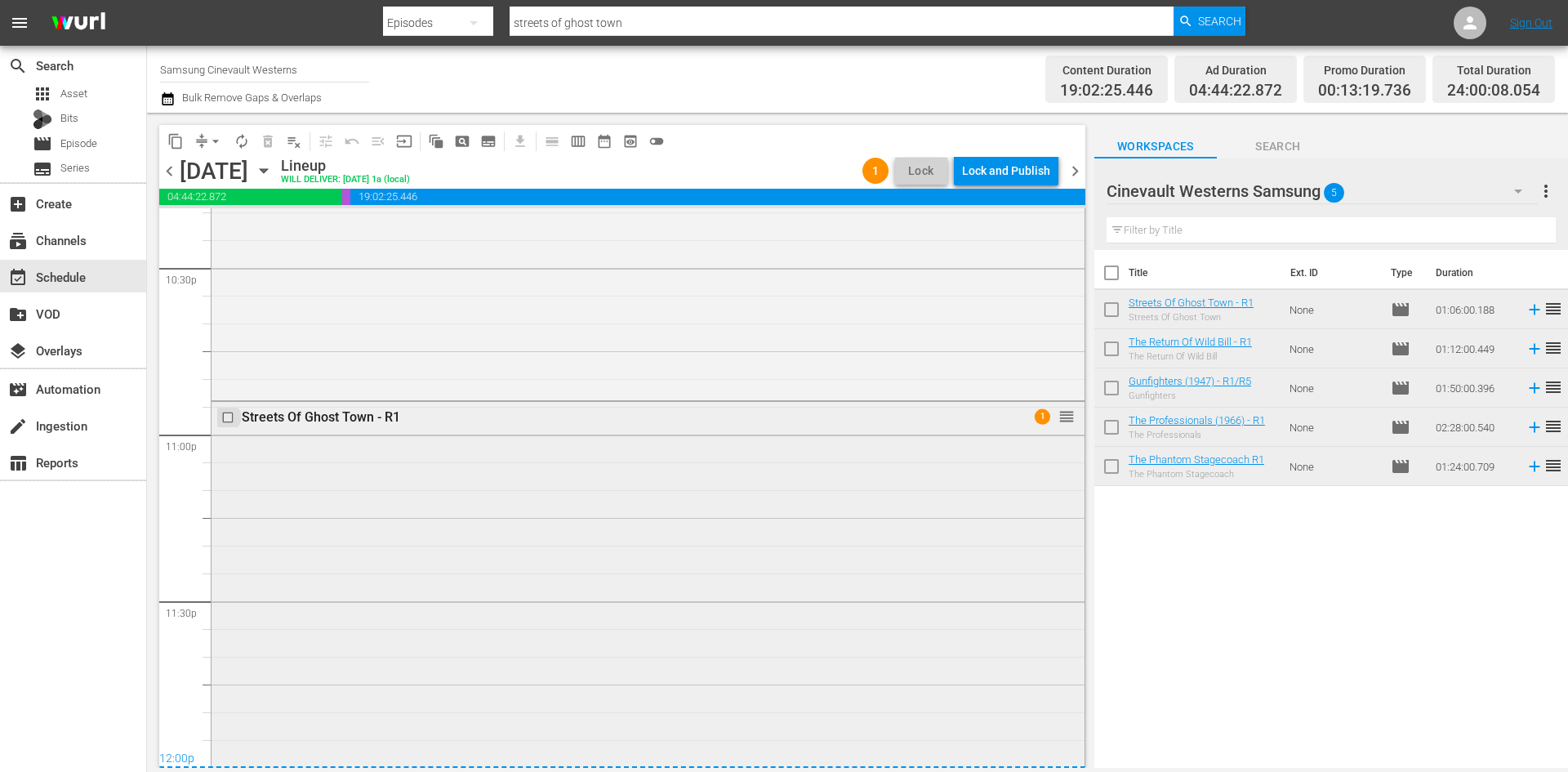
click at [226, 416] on input "checkbox" at bounding box center [229, 418] width 17 height 14
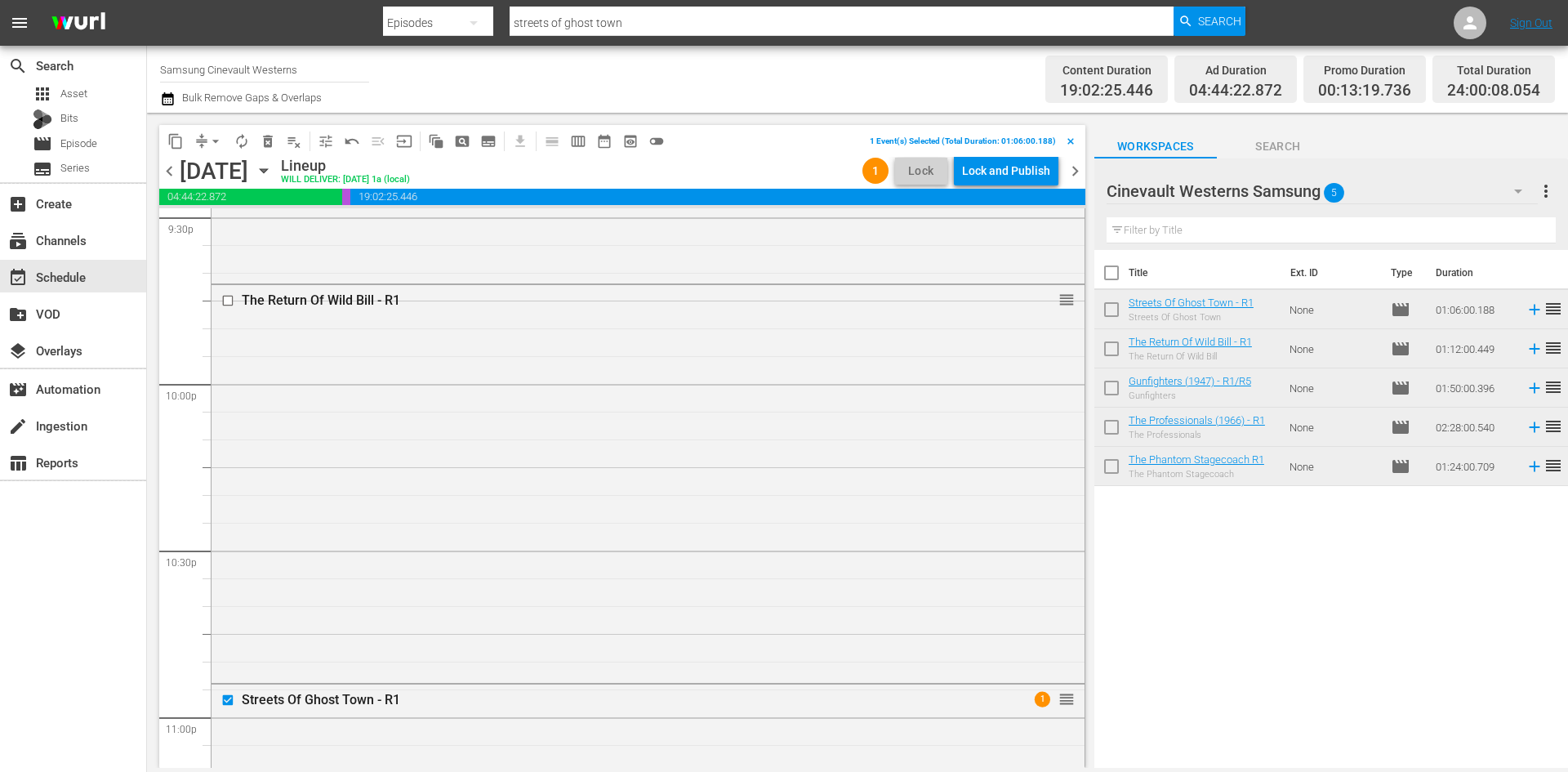
scroll to position [6950, 0]
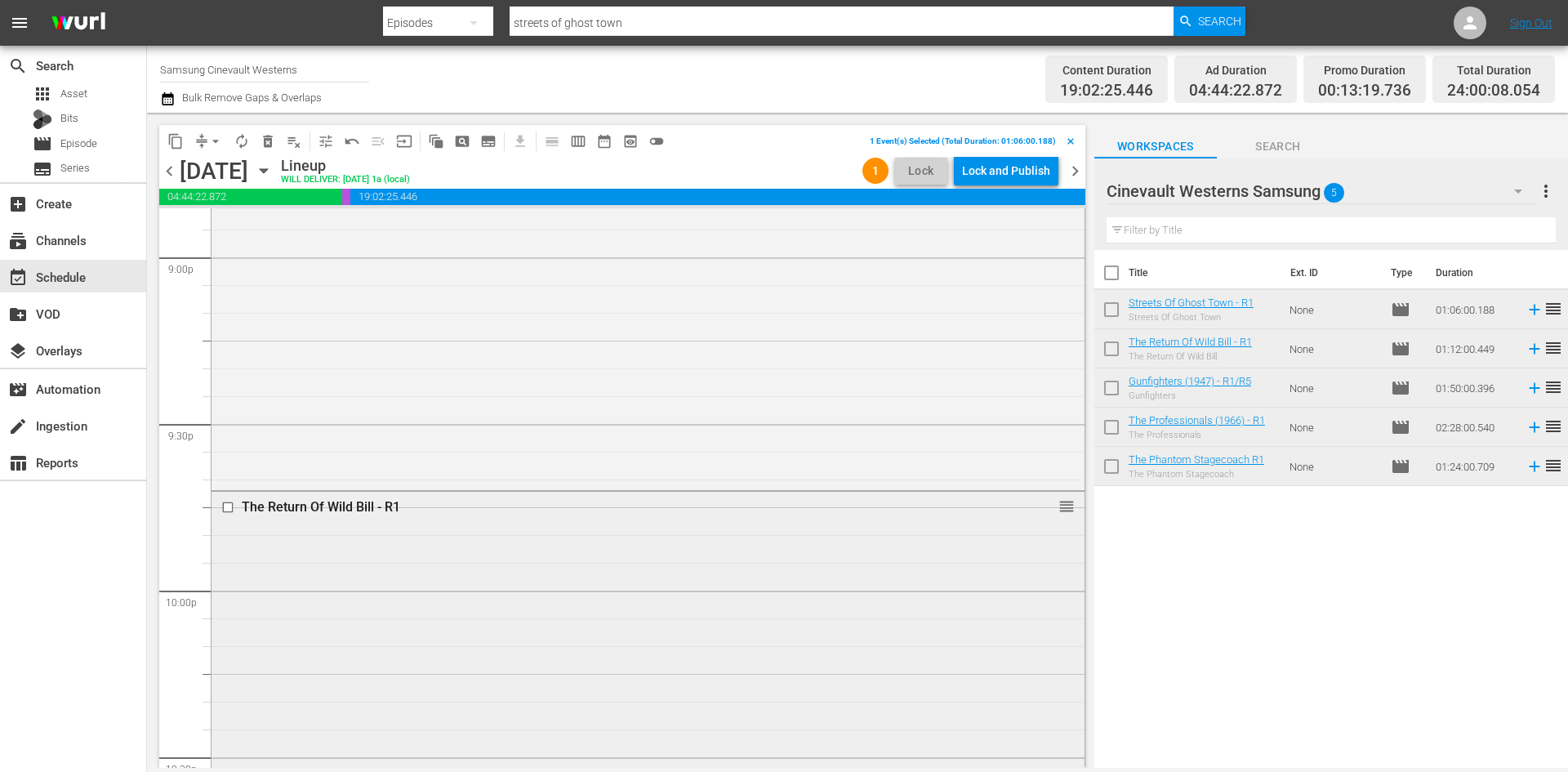
click at [227, 512] on input "checkbox" at bounding box center [229, 507] width 17 height 14
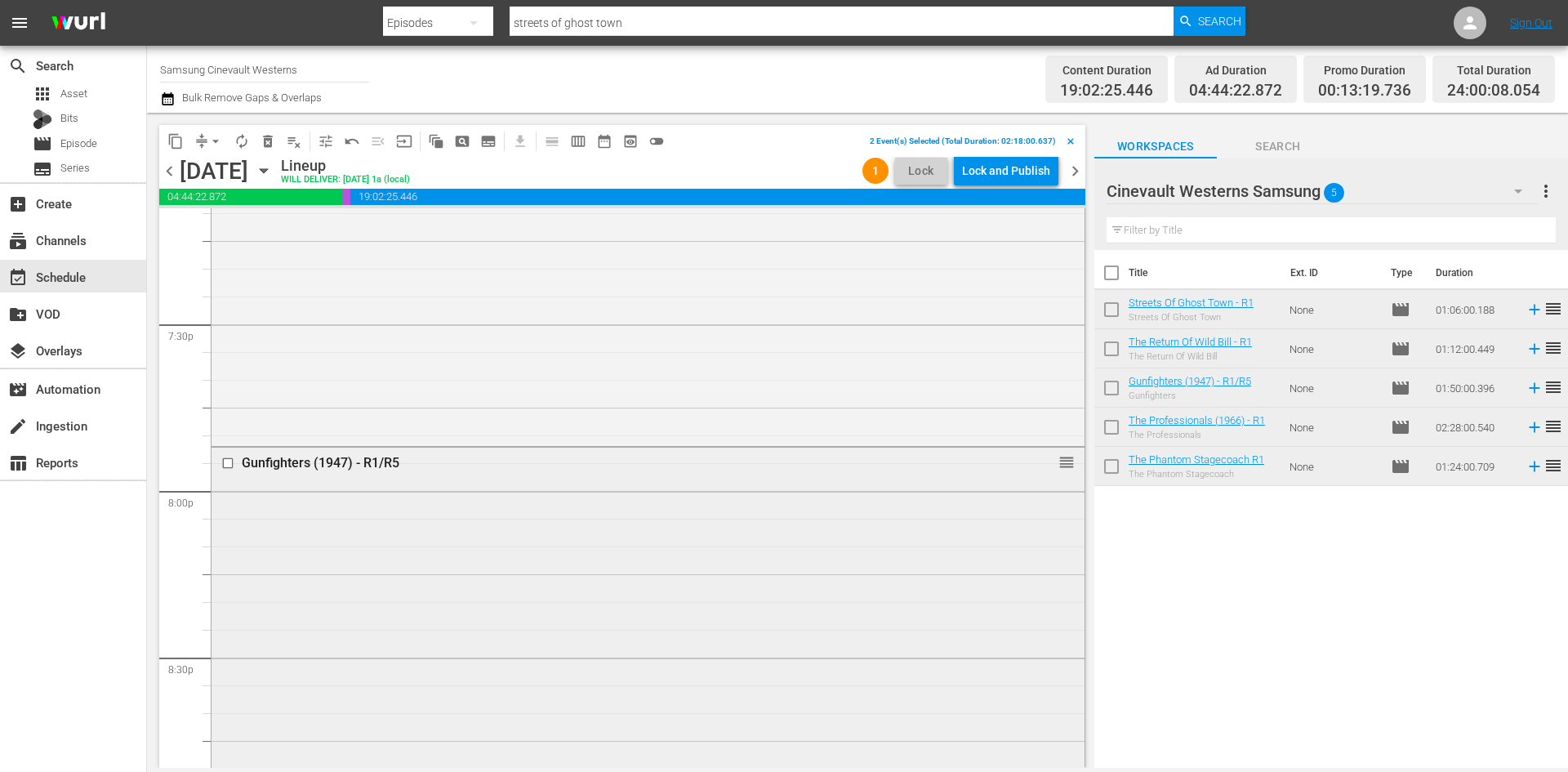
scroll to position [6378, 0]
click at [225, 465] on input "checkbox" at bounding box center [229, 468] width 17 height 14
click at [225, 299] on input "checkbox" at bounding box center [229, 299] width 17 height 14
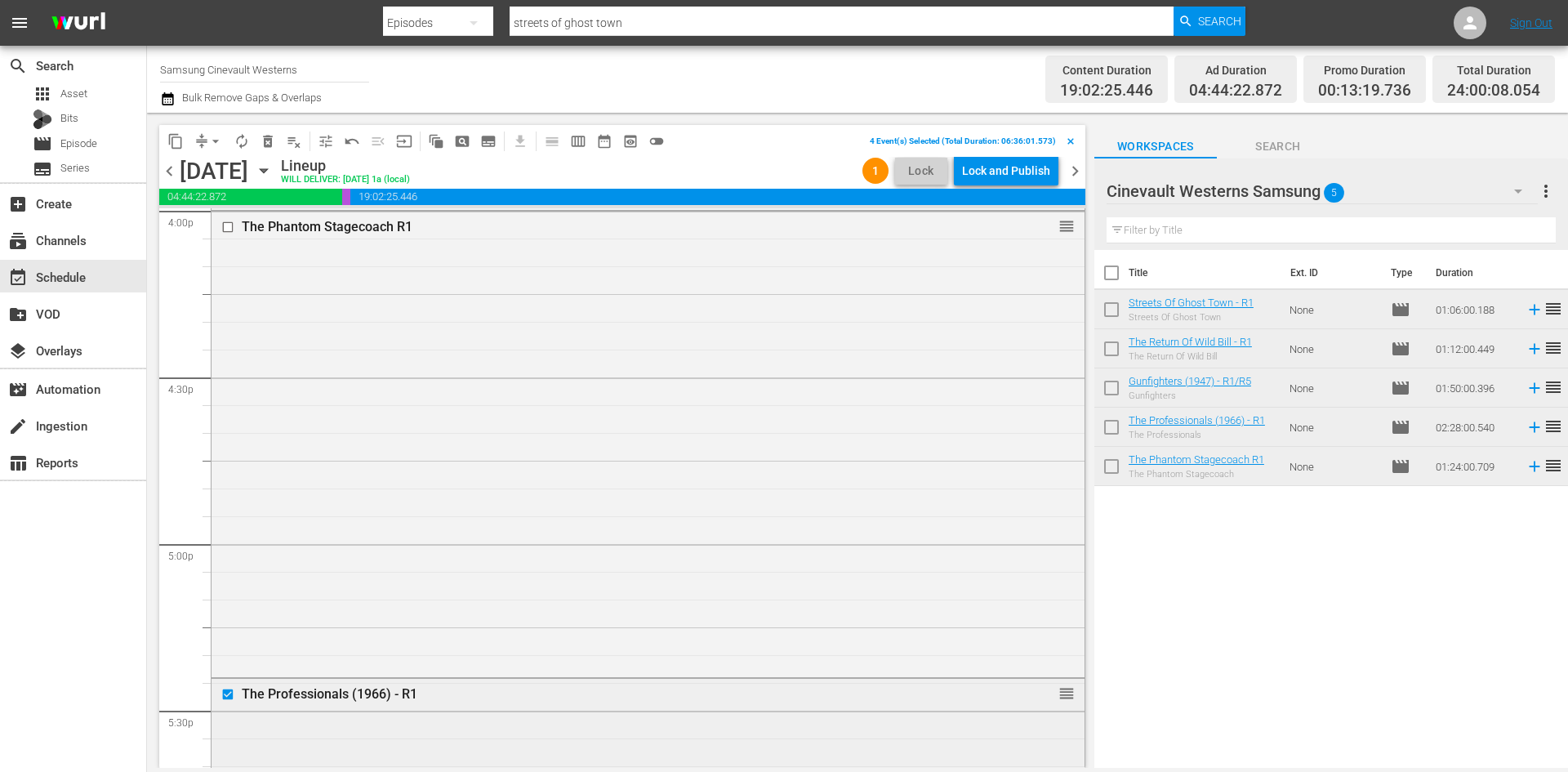
scroll to position [5316, 0]
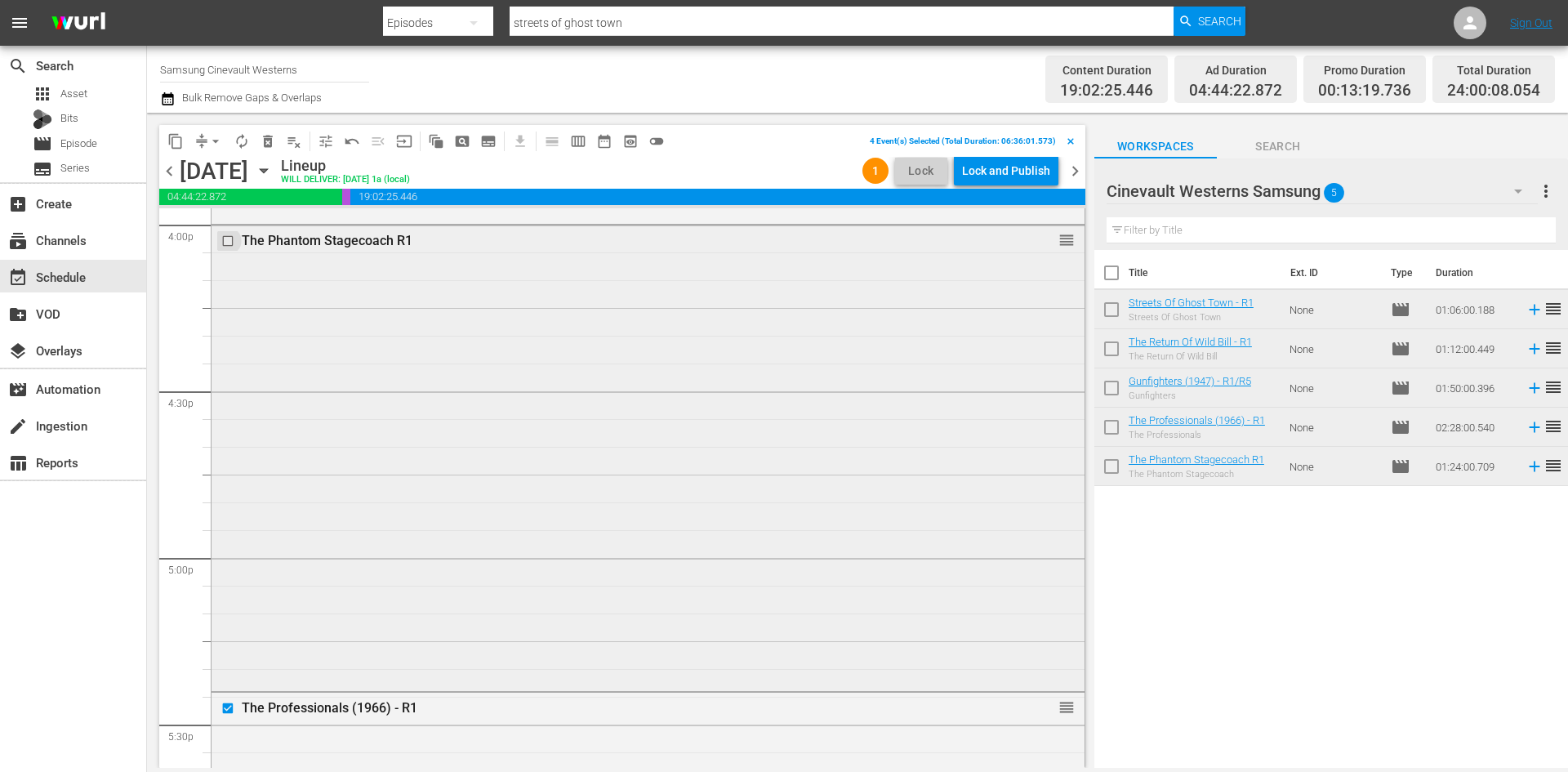
click at [228, 240] on input "checkbox" at bounding box center [229, 241] width 17 height 14
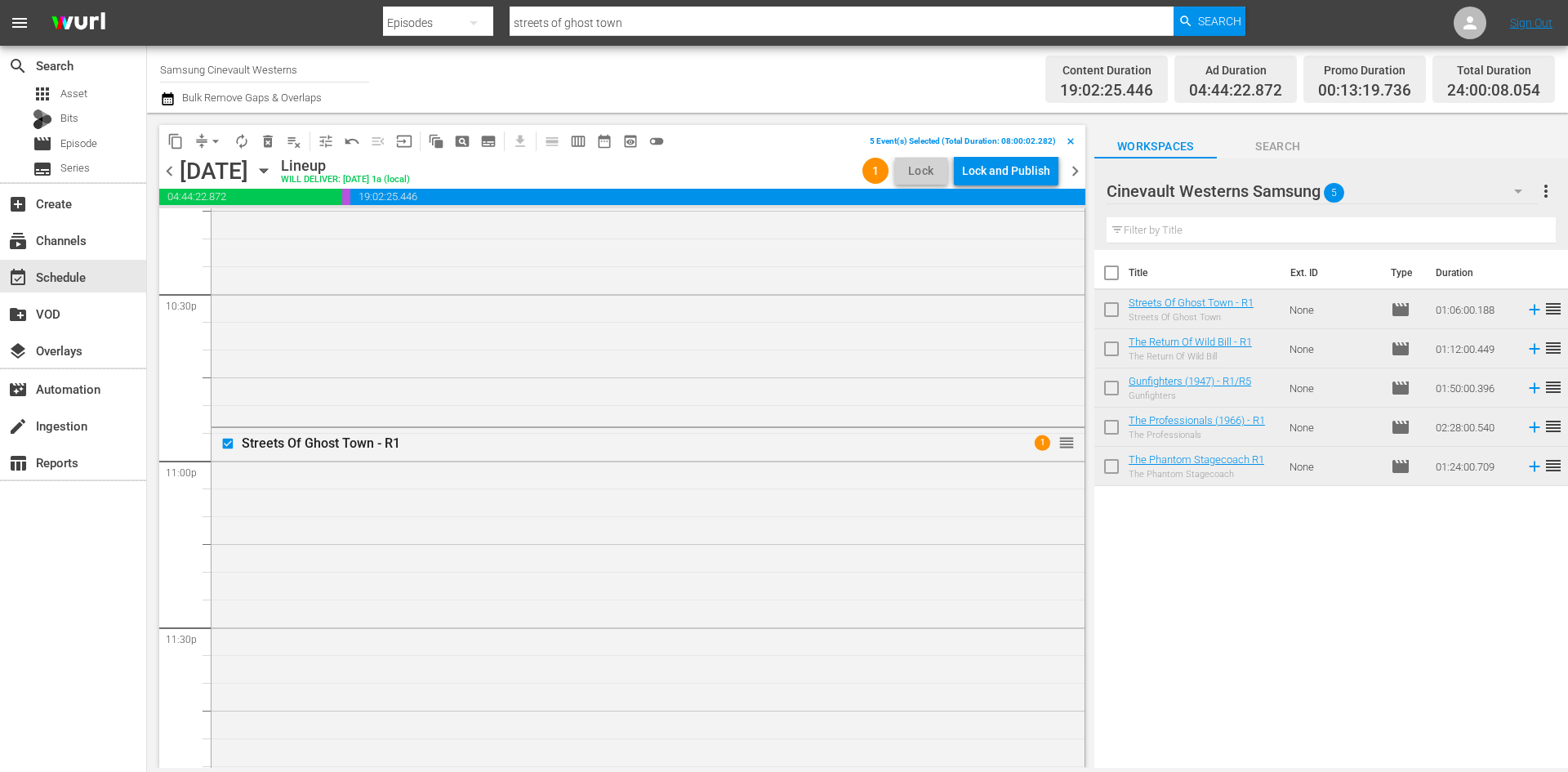
scroll to position [7440, 0]
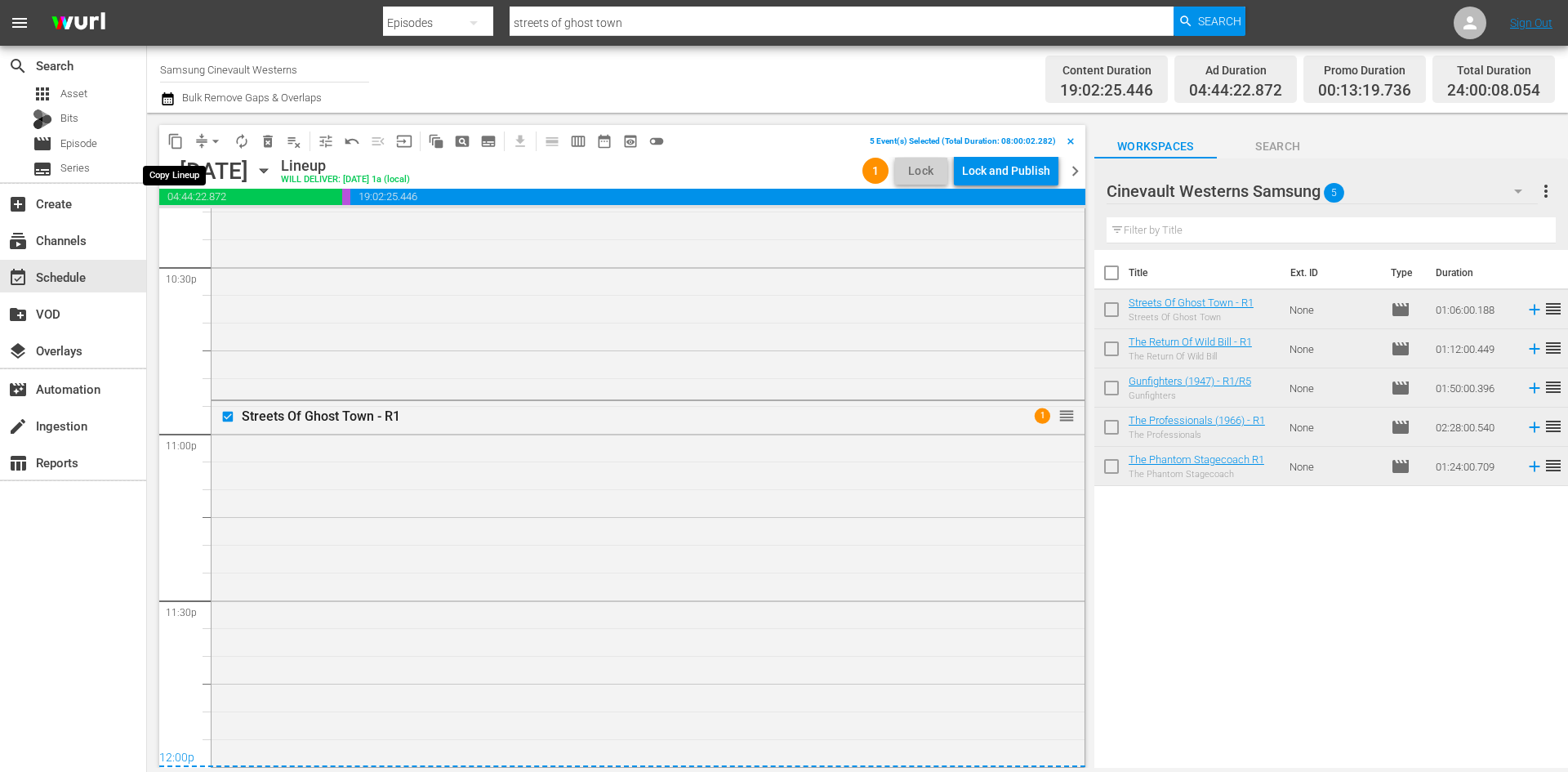
click at [178, 135] on span "content_copy" at bounding box center [176, 142] width 16 height 16
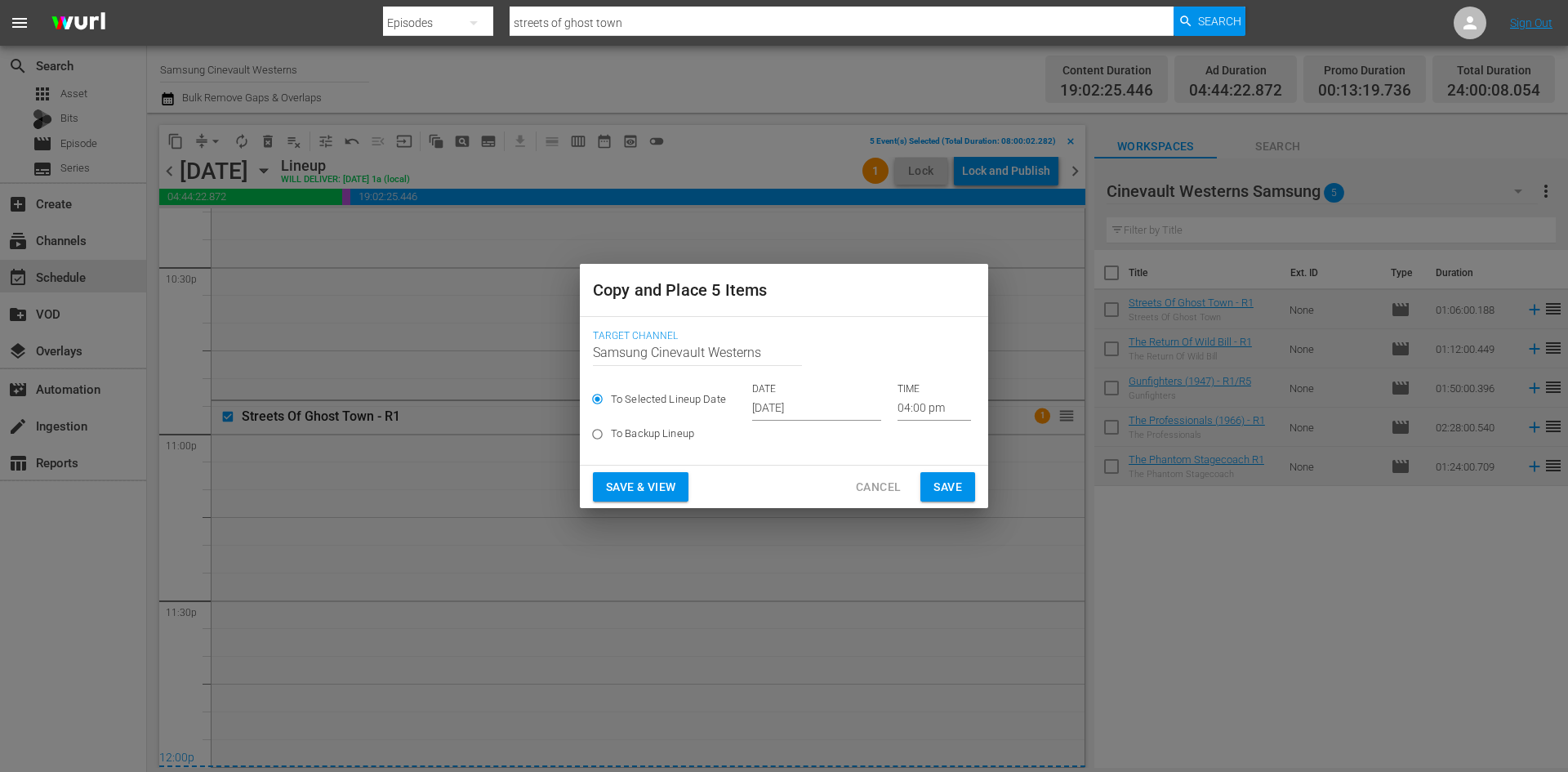
click at [804, 400] on input "[DATE]" at bounding box center [817, 409] width 129 height 25
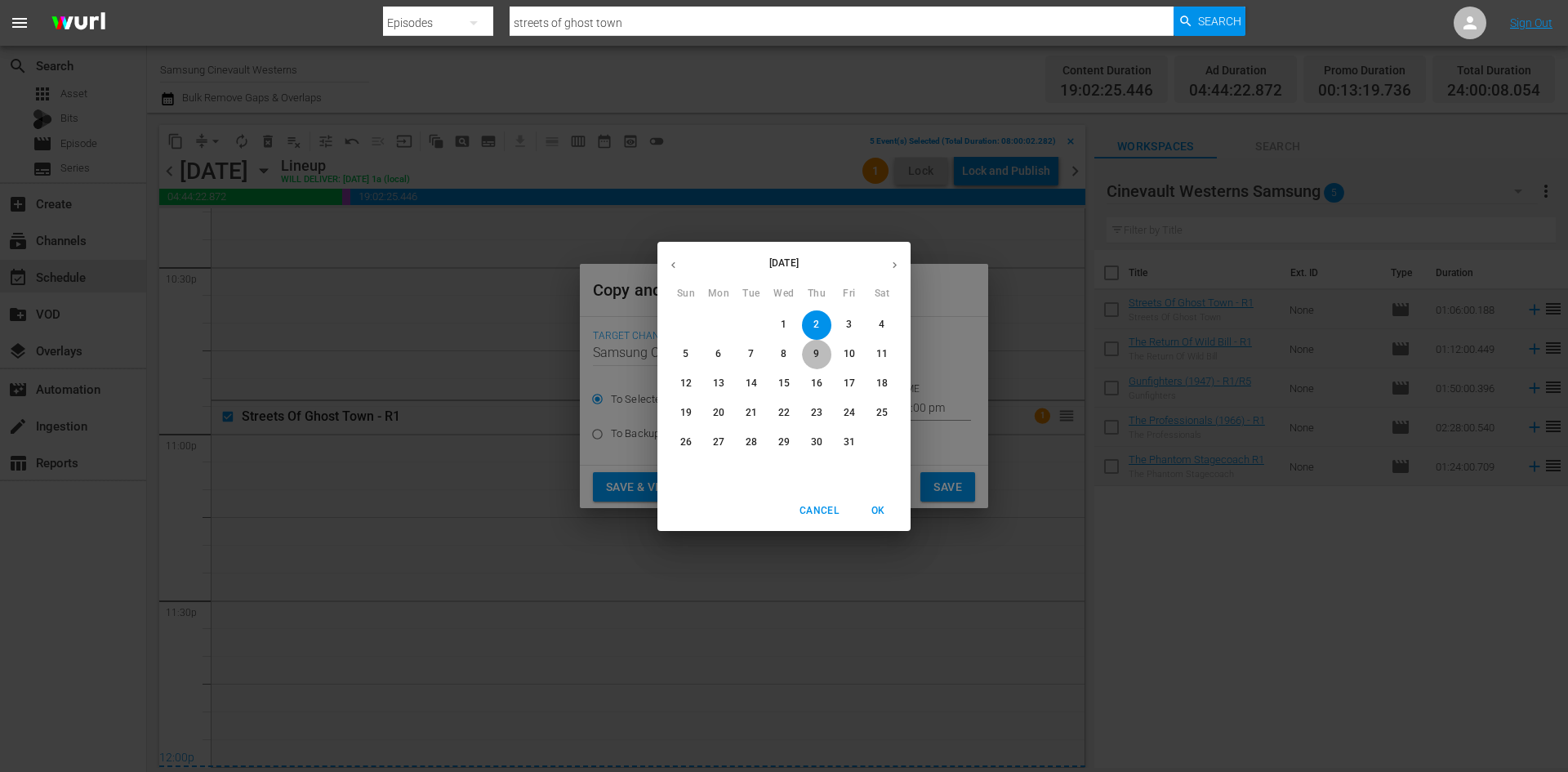
click at [822, 348] on span "9" at bounding box center [817, 354] width 29 height 14
type input "[DATE]"
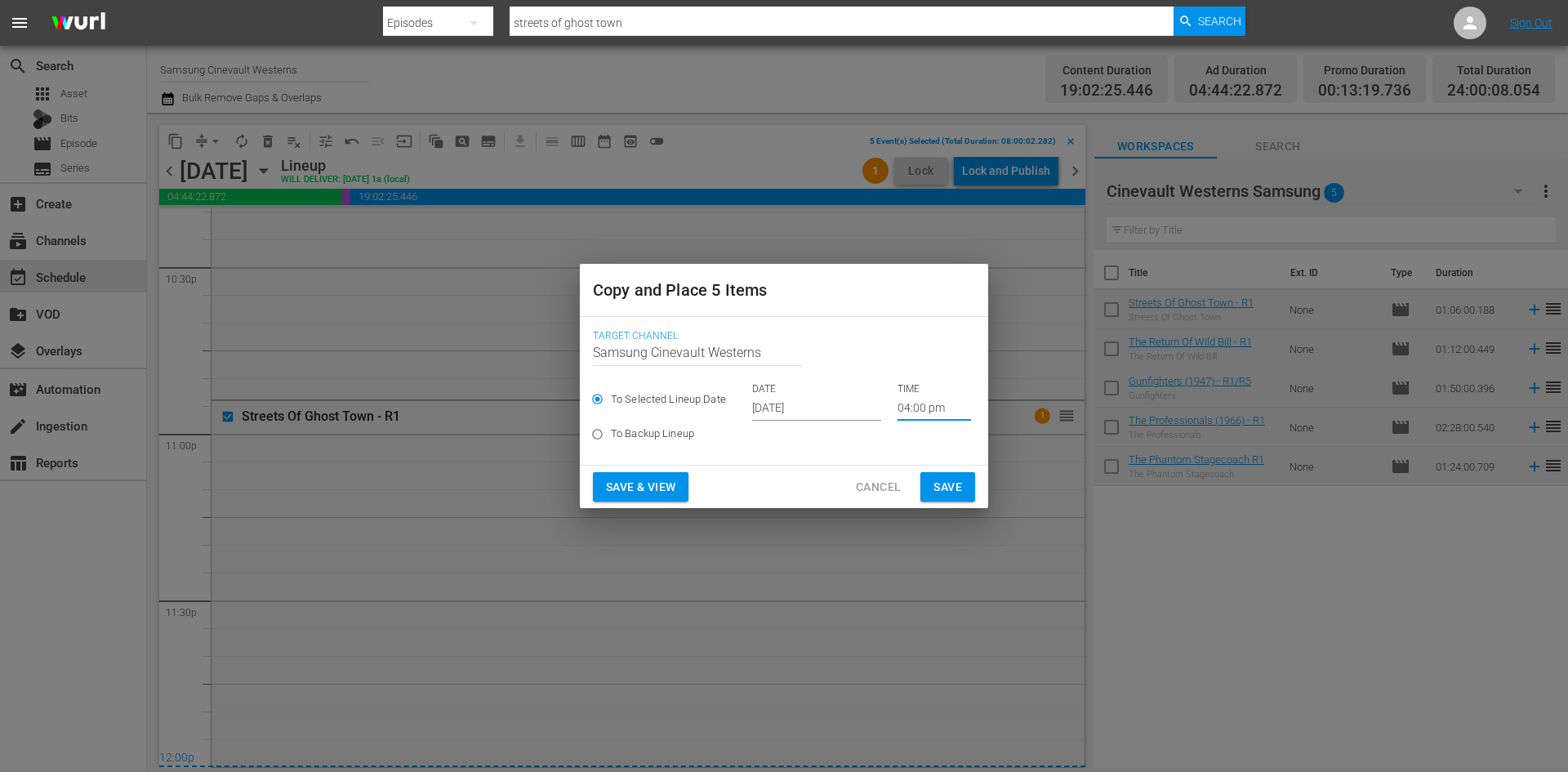
click at [921, 400] on input "04:00 pm" at bounding box center [935, 409] width 74 height 25
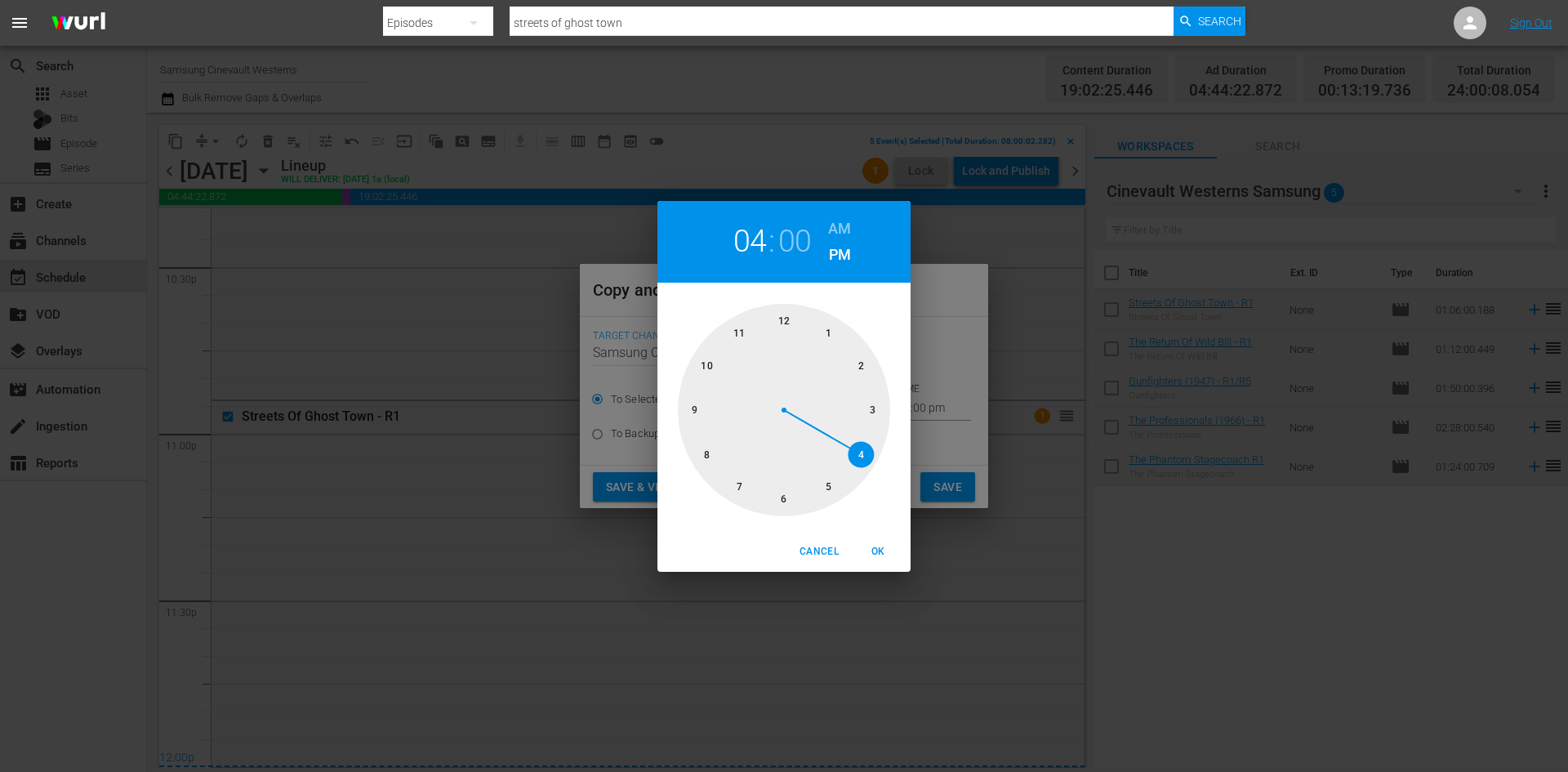
click at [711, 457] on div at bounding box center [783, 409] width 212 height 212
click at [831, 224] on h6 "AM" at bounding box center [840, 228] width 23 height 26
click at [876, 552] on span "OK" at bounding box center [878, 552] width 39 height 17
type input "08:00 am"
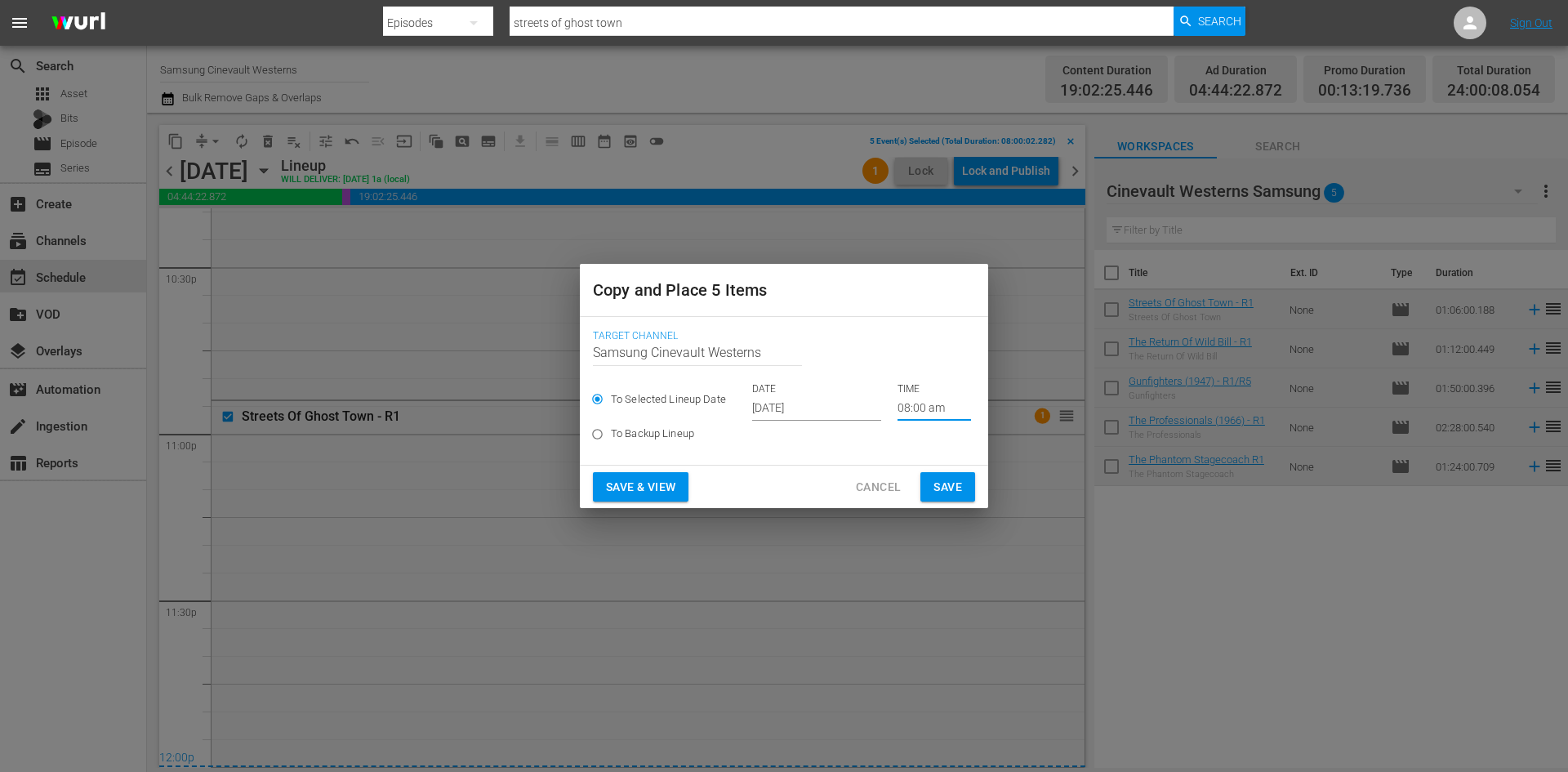
click at [956, 488] on span "Save" at bounding box center [947, 487] width 29 height 20
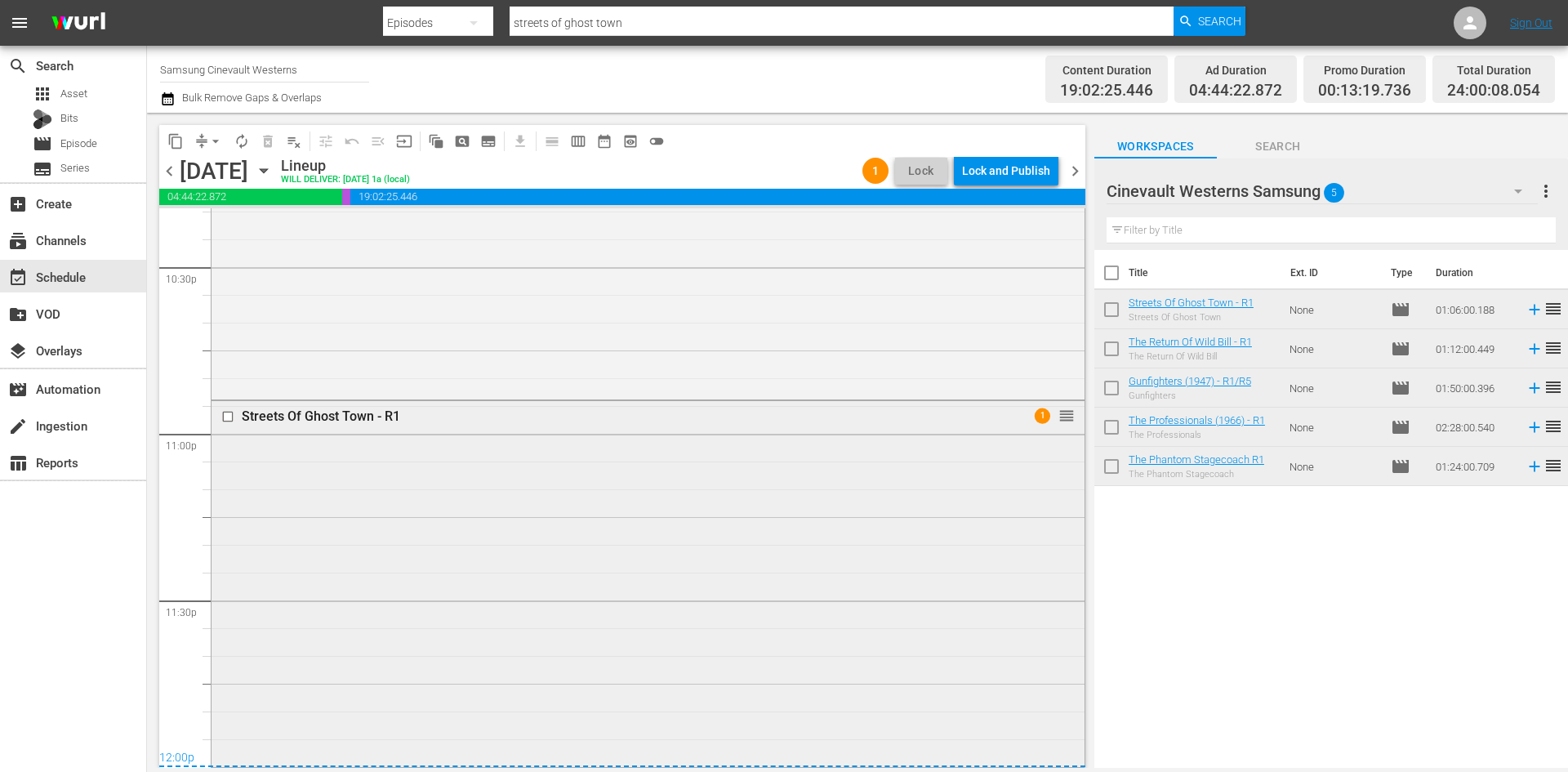
click at [226, 415] on input "checkbox" at bounding box center [229, 417] width 17 height 14
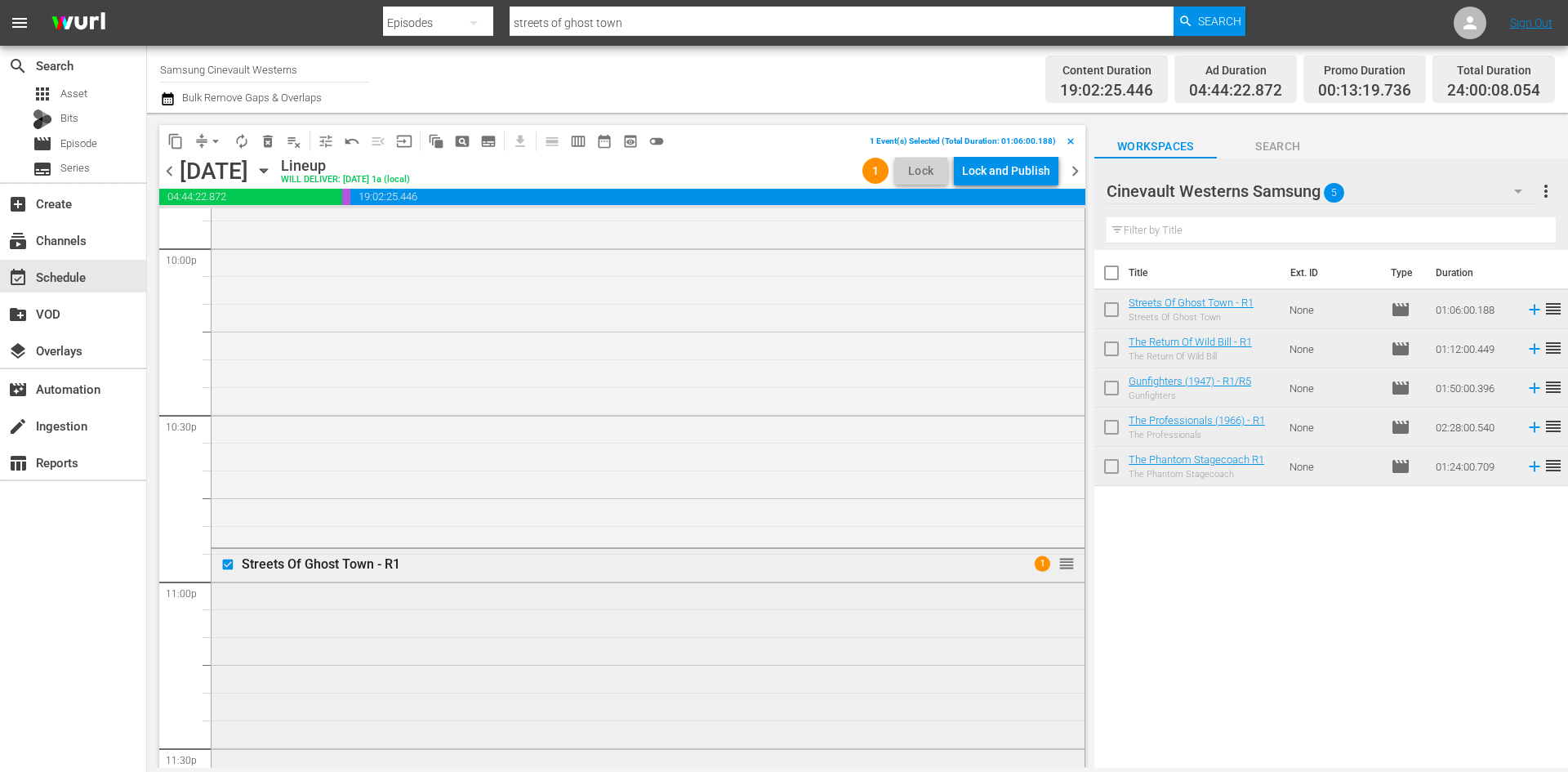
scroll to position [7113, 0]
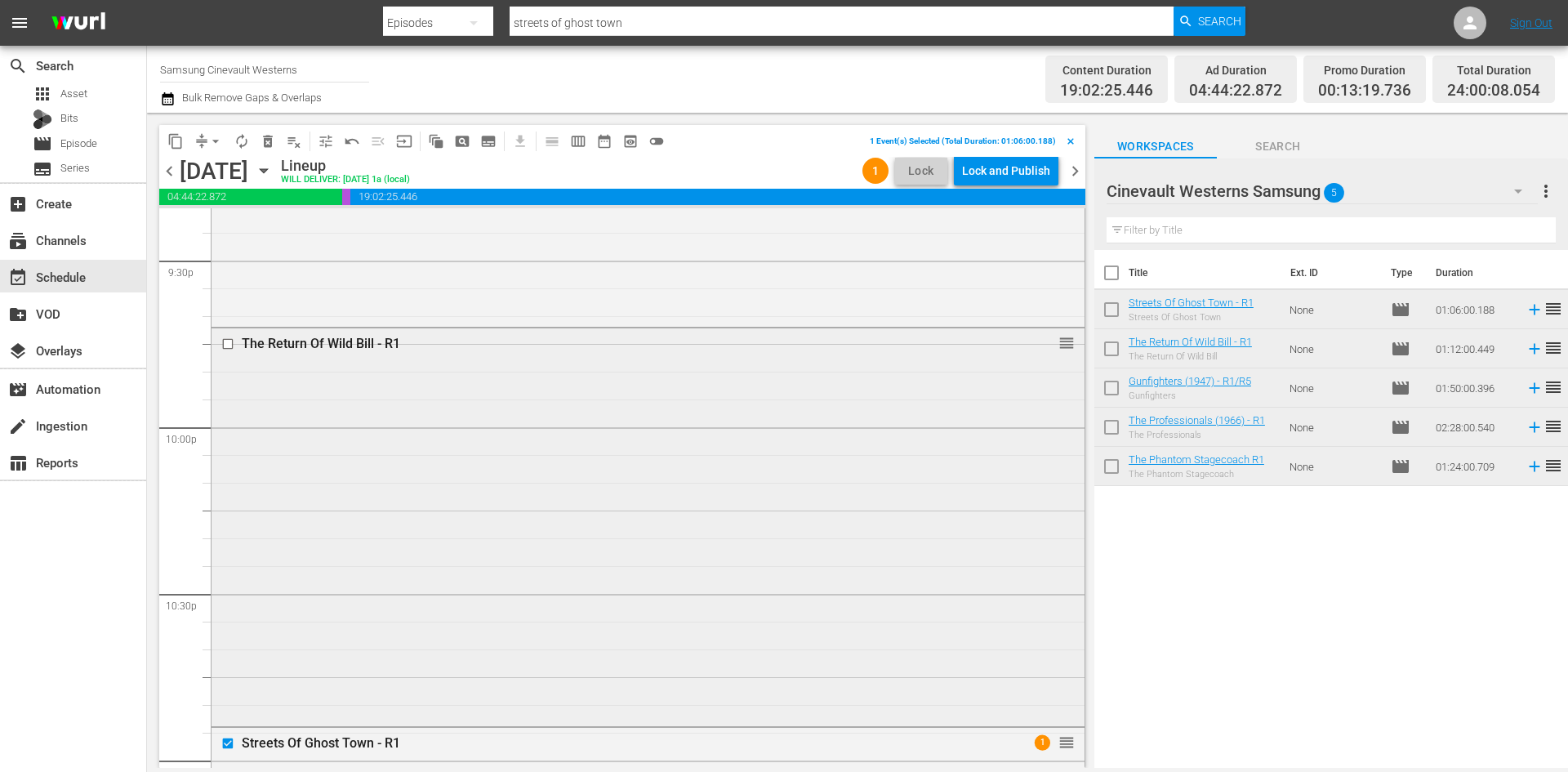
click at [225, 347] on input "checkbox" at bounding box center [229, 343] width 17 height 14
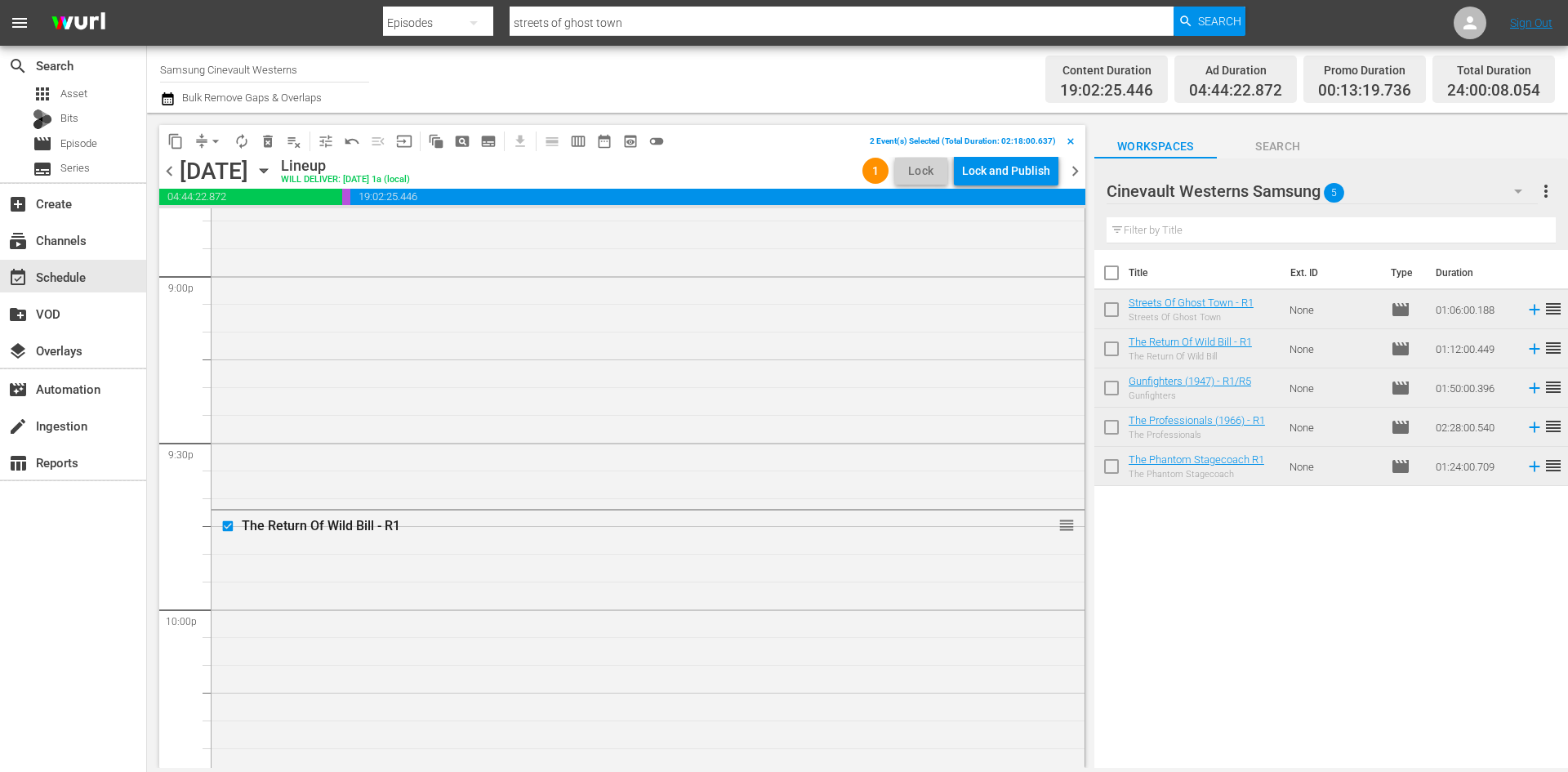
scroll to position [6623, 0]
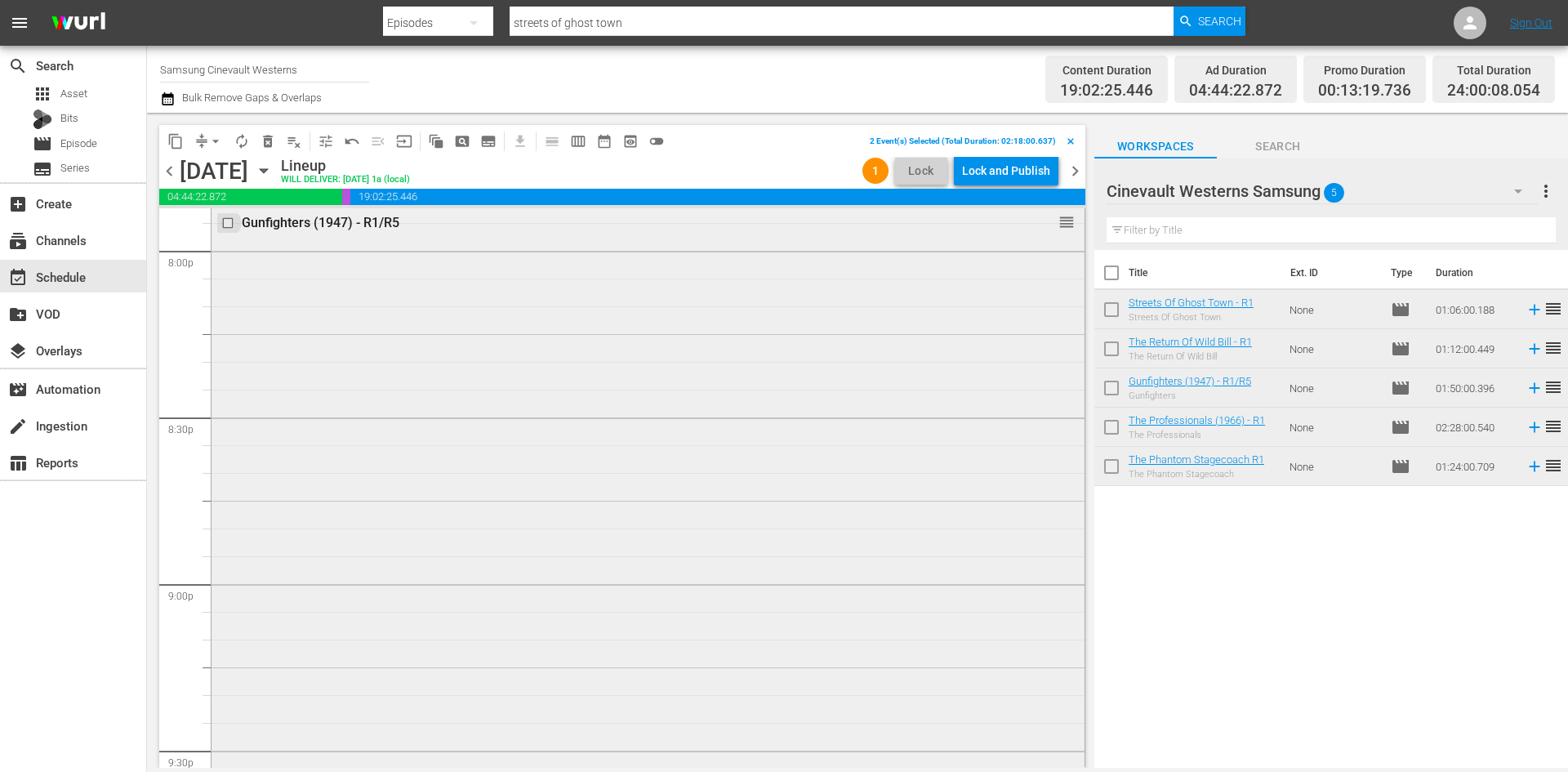
click at [232, 221] on input "checkbox" at bounding box center [229, 223] width 17 height 14
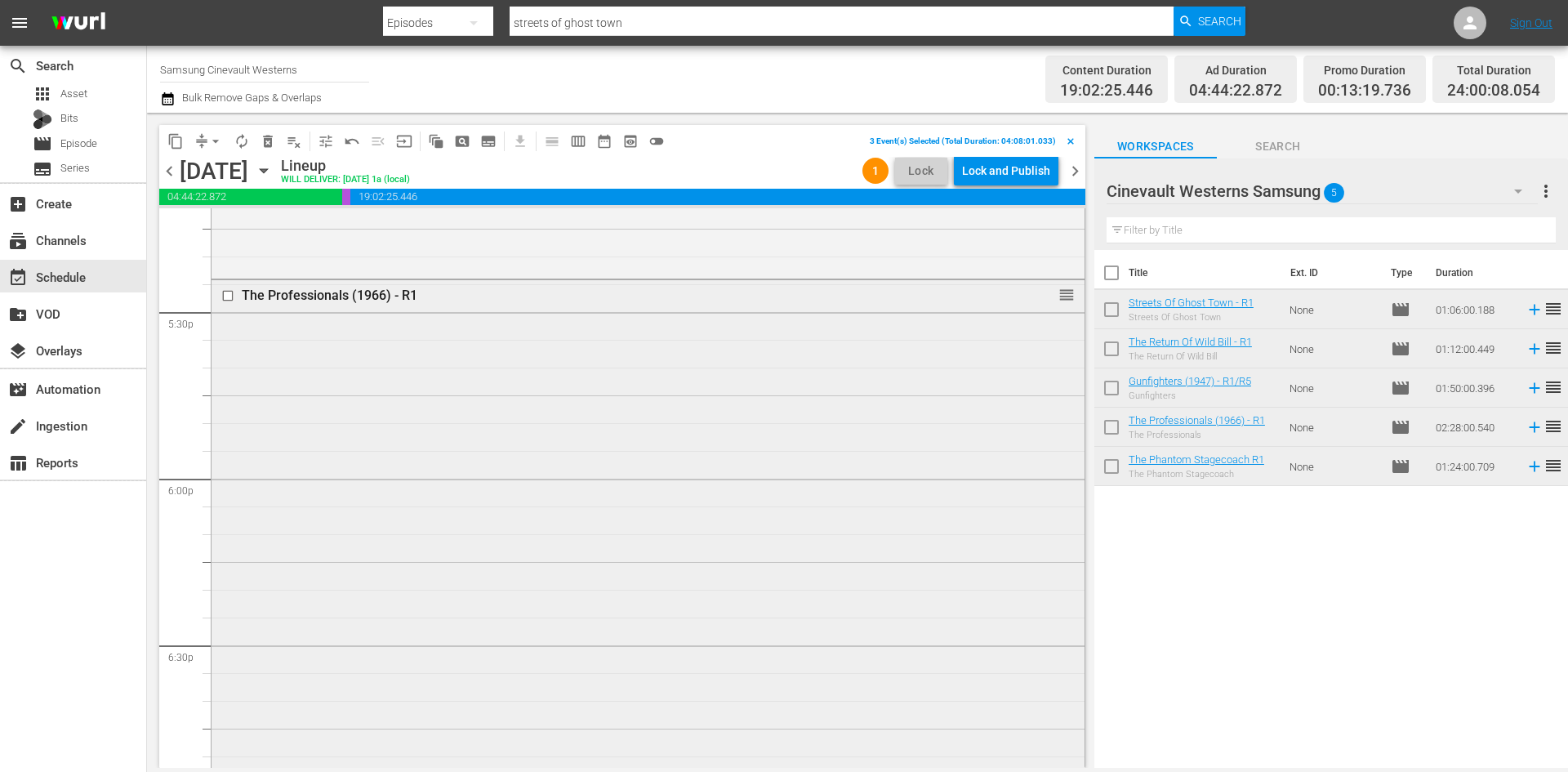
scroll to position [5725, 0]
click at [224, 300] on input "checkbox" at bounding box center [229, 299] width 17 height 14
click at [226, 483] on input "checkbox" at bounding box center [229, 486] width 17 height 14
click at [177, 139] on span "content_copy" at bounding box center [176, 142] width 16 height 16
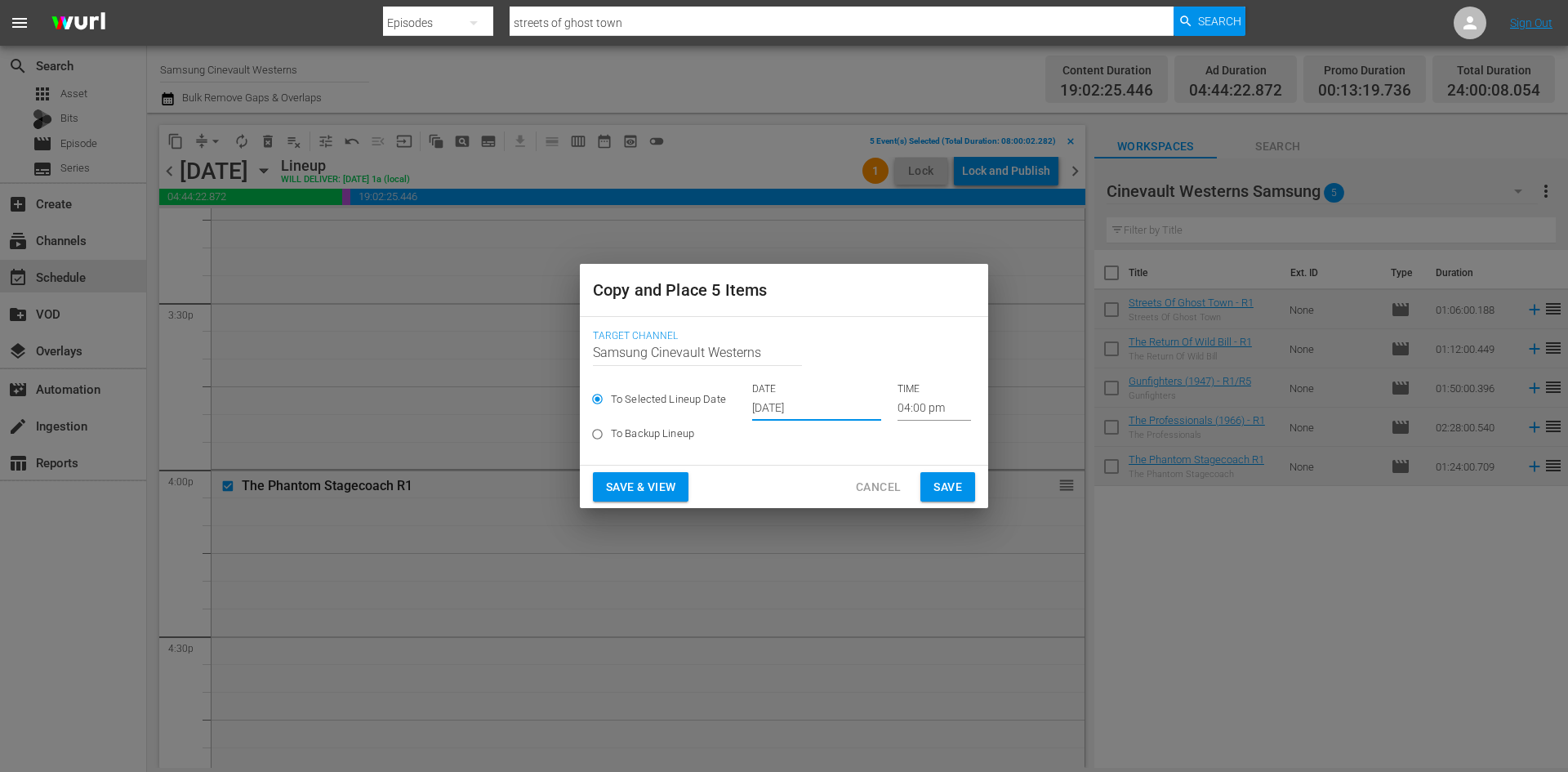
click at [774, 403] on input "[DATE]" at bounding box center [817, 409] width 129 height 25
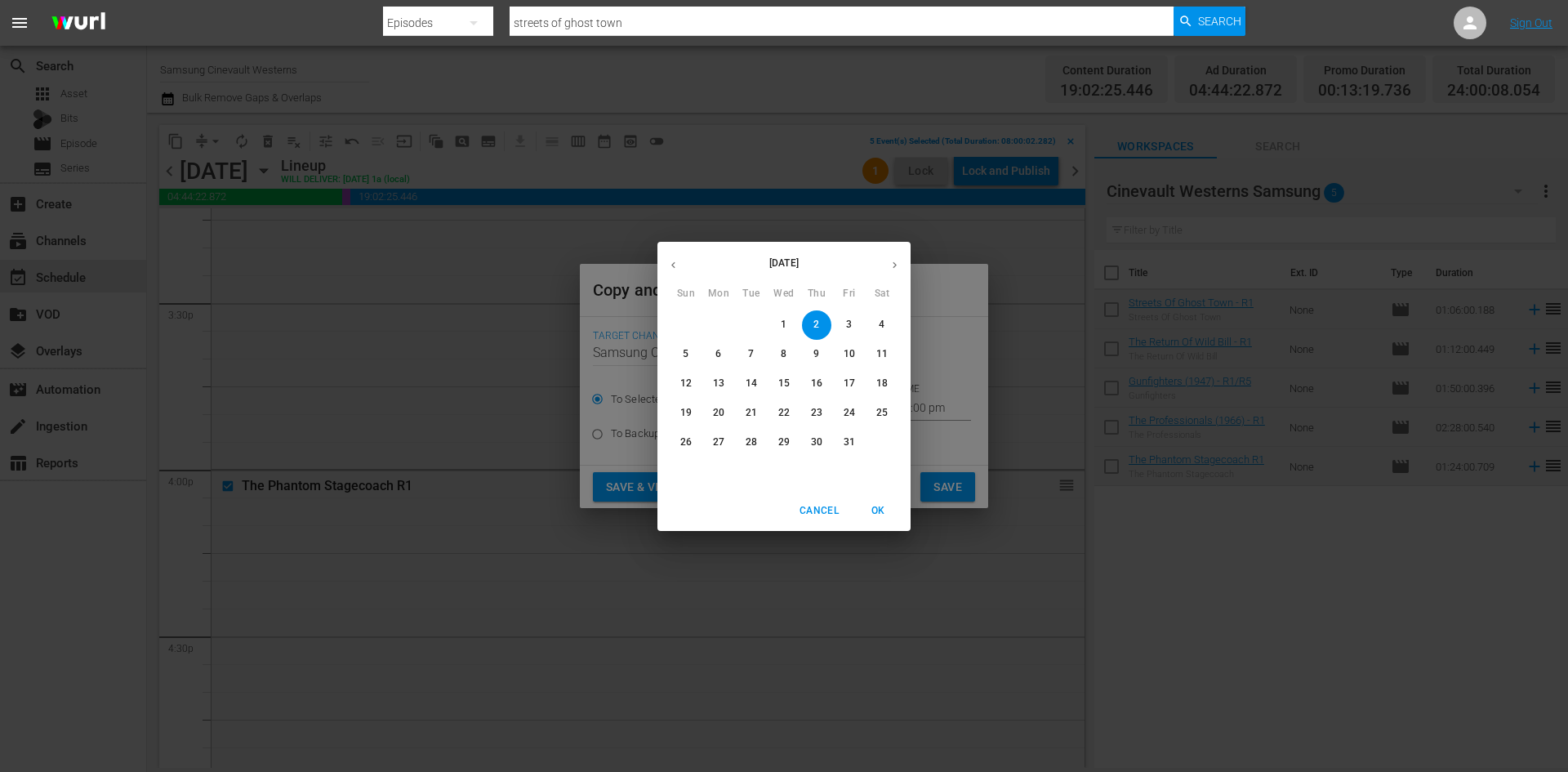
click at [890, 350] on span "11" at bounding box center [882, 354] width 29 height 14
type input "[DATE]"
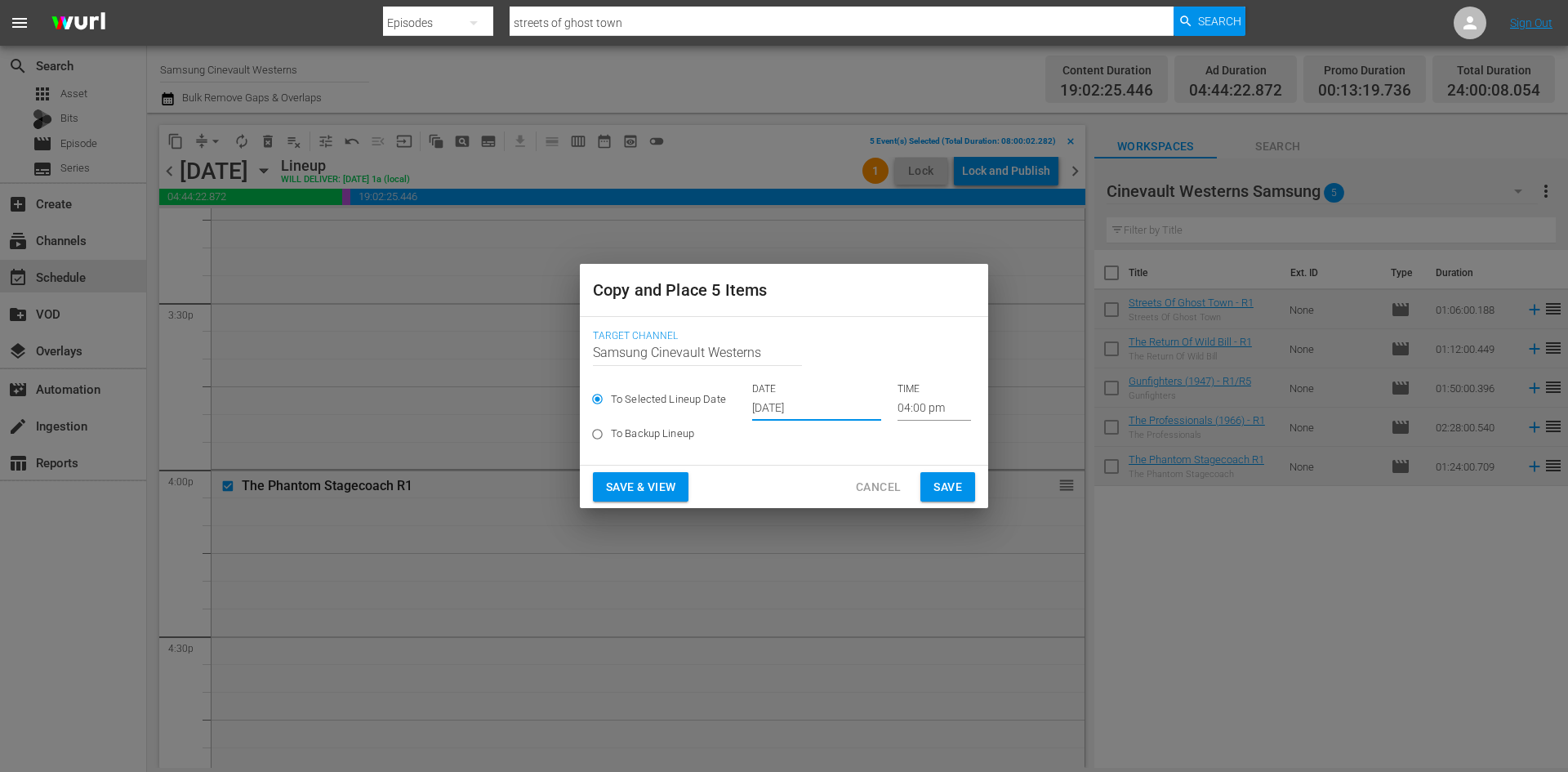
click at [918, 396] on input "04:00 pm" at bounding box center [935, 409] width 74 height 25
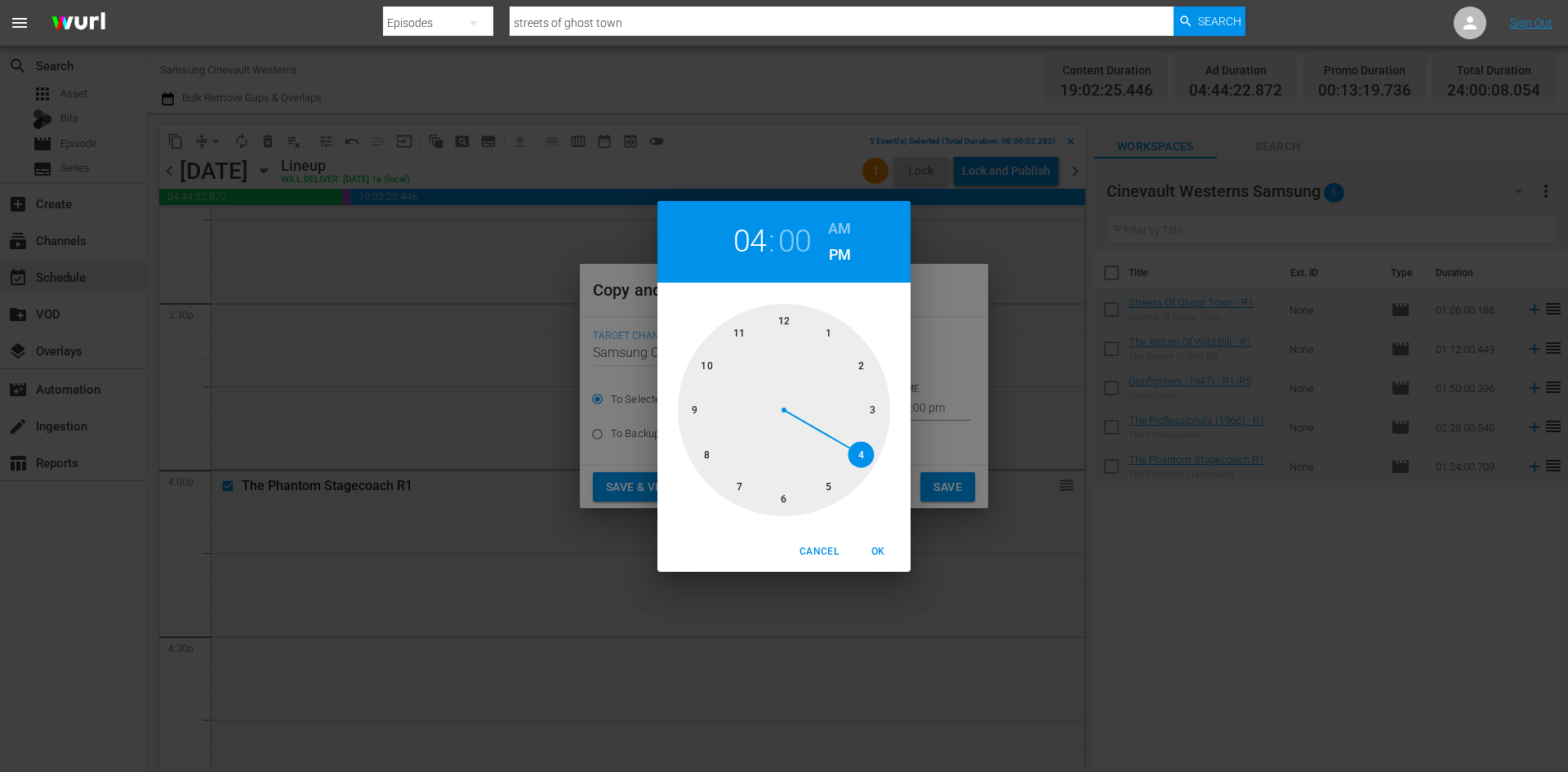
click at [787, 315] on div at bounding box center [783, 409] width 212 height 212
click at [836, 232] on h6 "AM" at bounding box center [840, 228] width 23 height 26
click at [881, 545] on span "OK" at bounding box center [878, 552] width 39 height 17
type input "12:00 am"
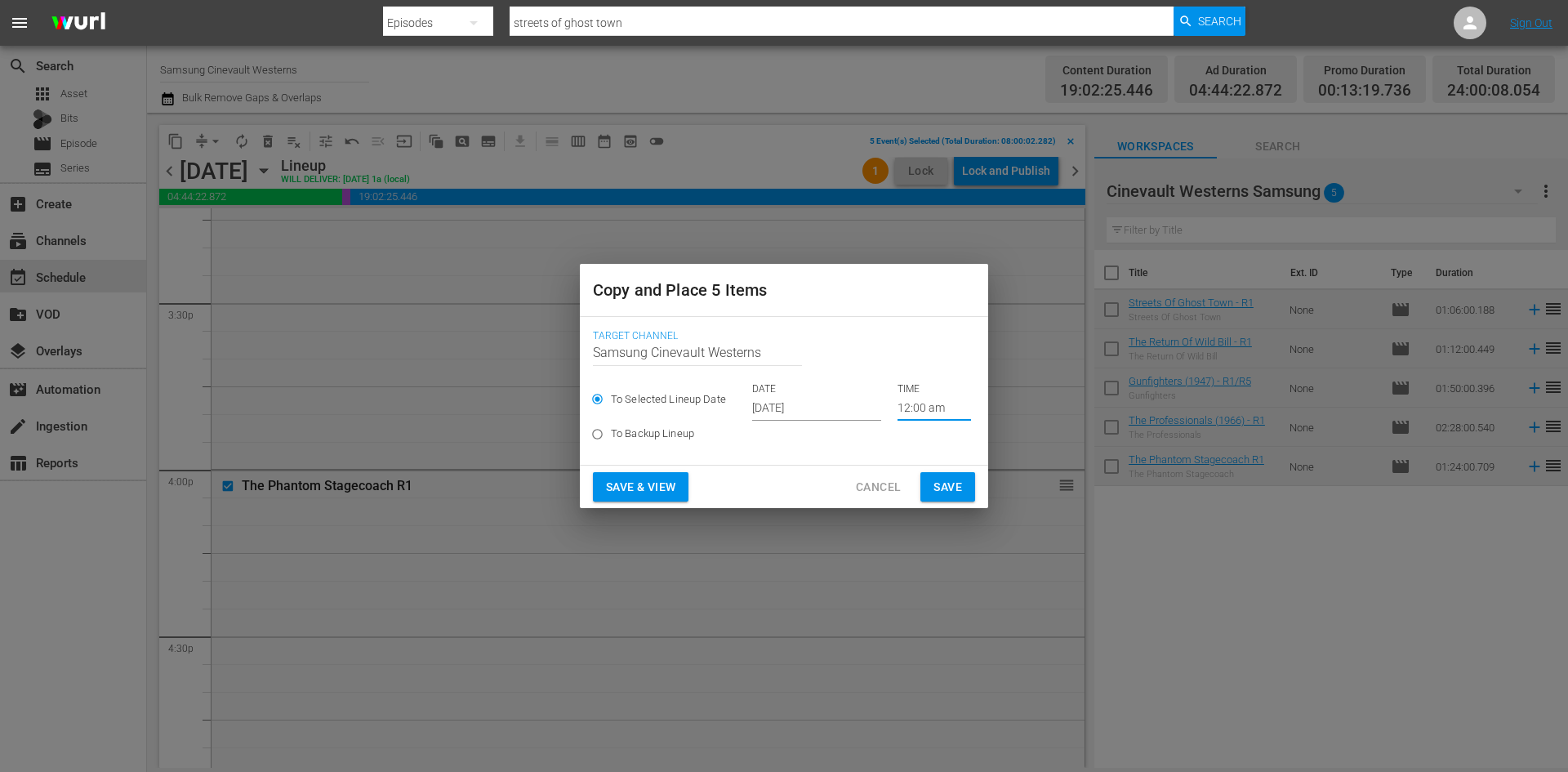
click at [943, 491] on span "Save" at bounding box center [947, 487] width 29 height 20
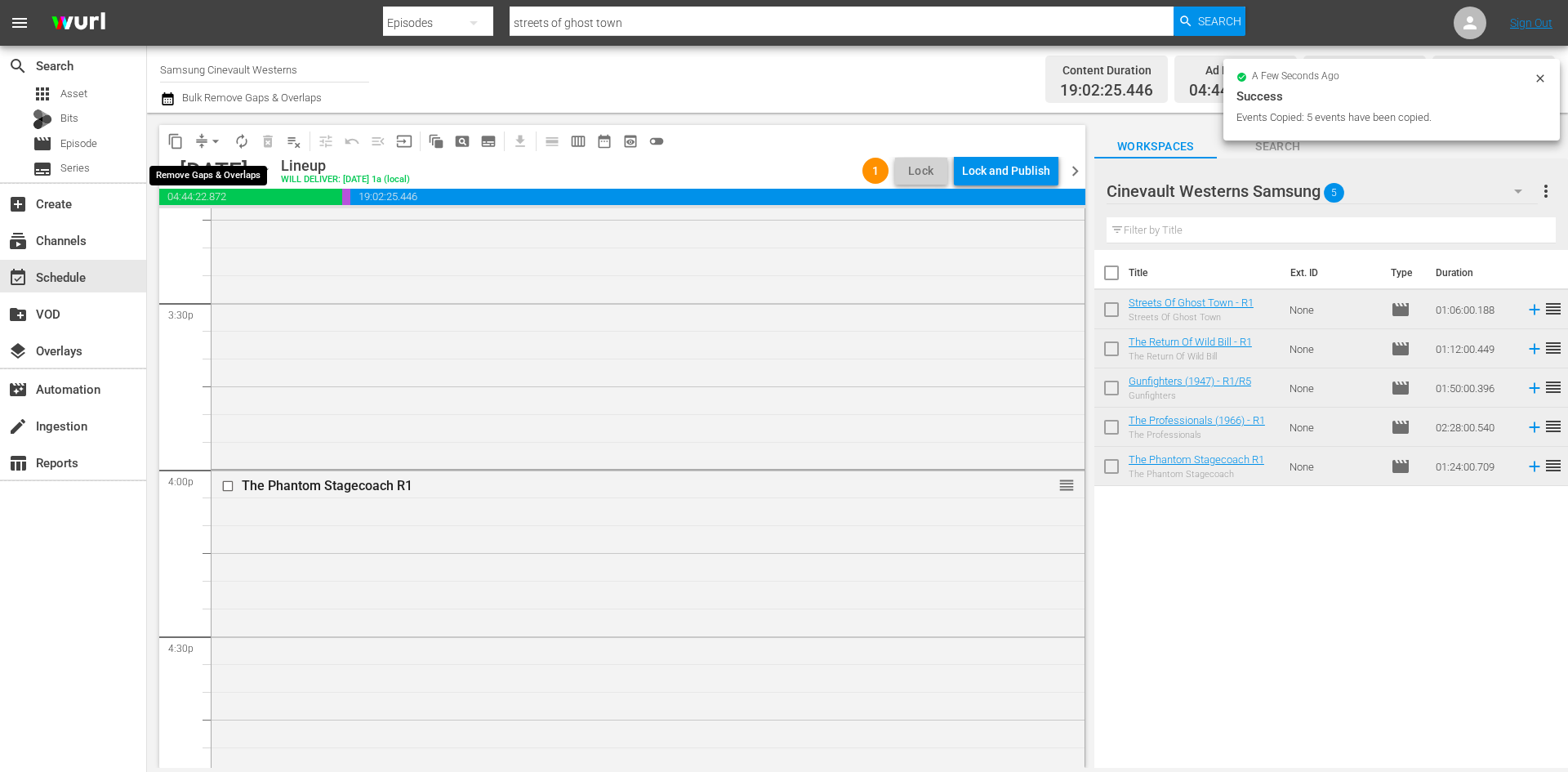
drag, startPoint x: 218, startPoint y: 140, endPoint x: 221, endPoint y: 151, distance: 11.4
click at [218, 140] on span "arrow_drop_down" at bounding box center [215, 142] width 16 height 16
click at [232, 177] on li "Align to Midnight" at bounding box center [217, 174] width 172 height 27
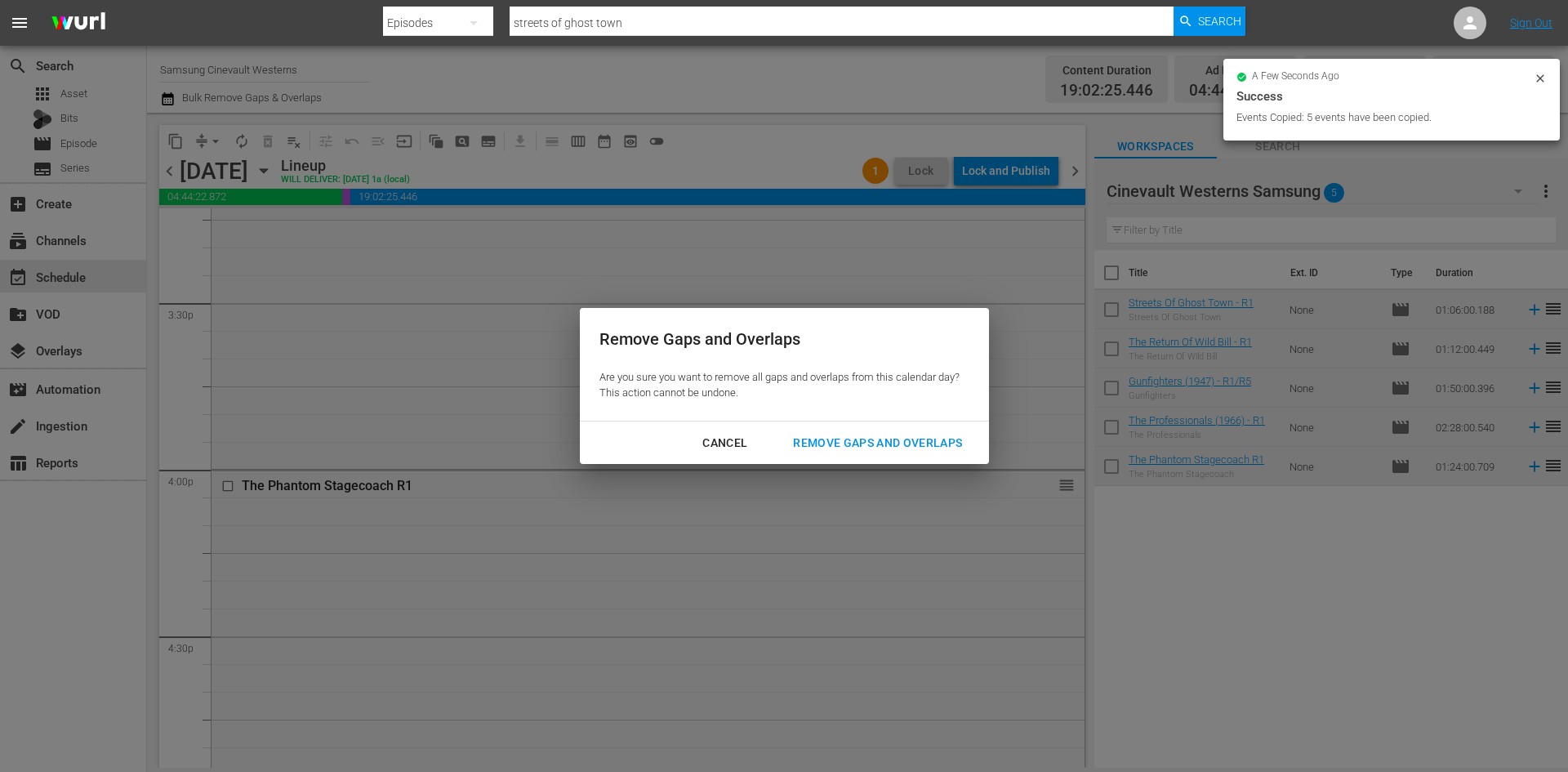
click at [903, 435] on div "Remove Gaps and Overlaps" at bounding box center [877, 443] width 195 height 20
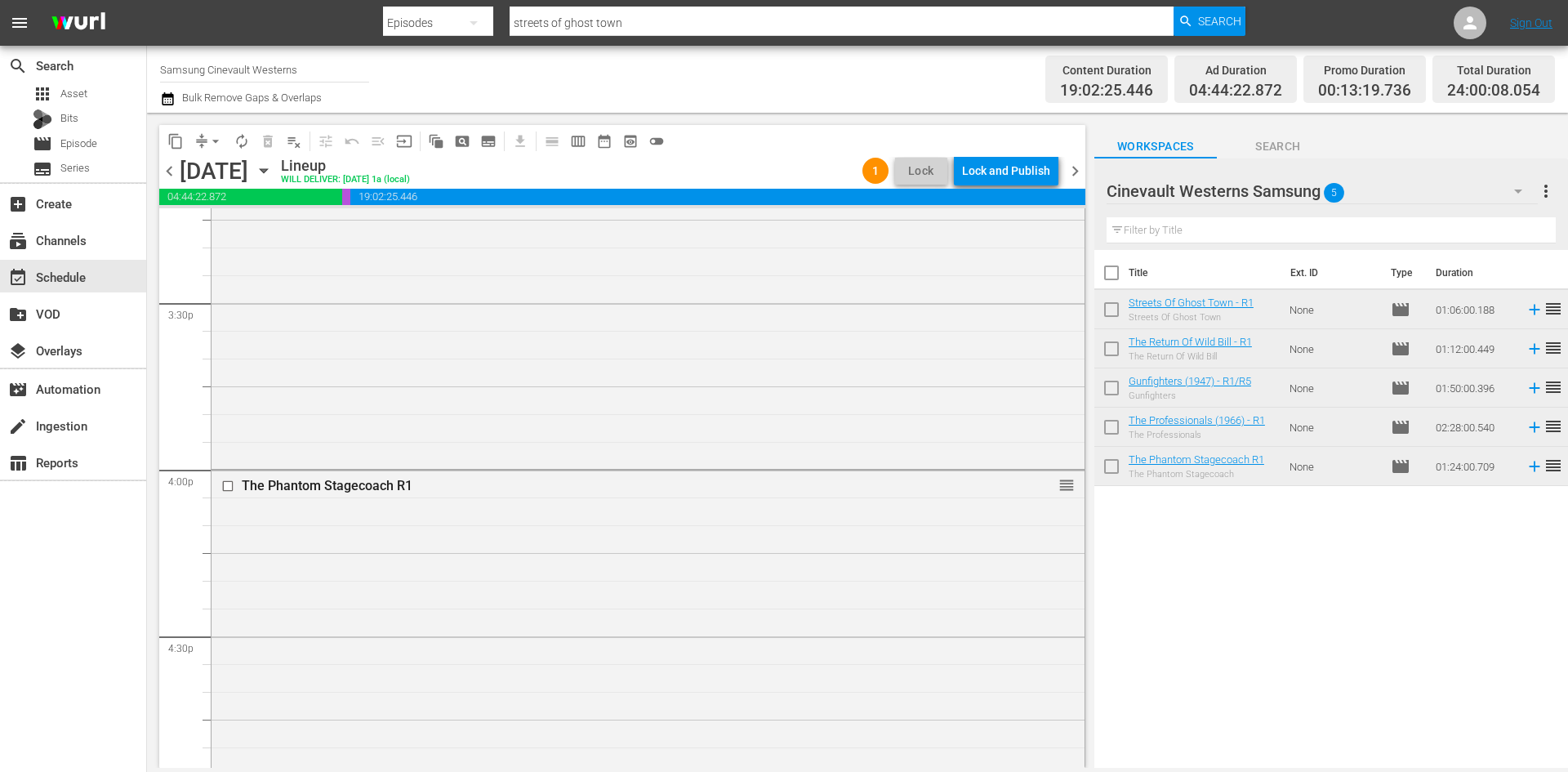
click at [1031, 177] on div "Lock and Publish" at bounding box center [1006, 171] width 88 height 29
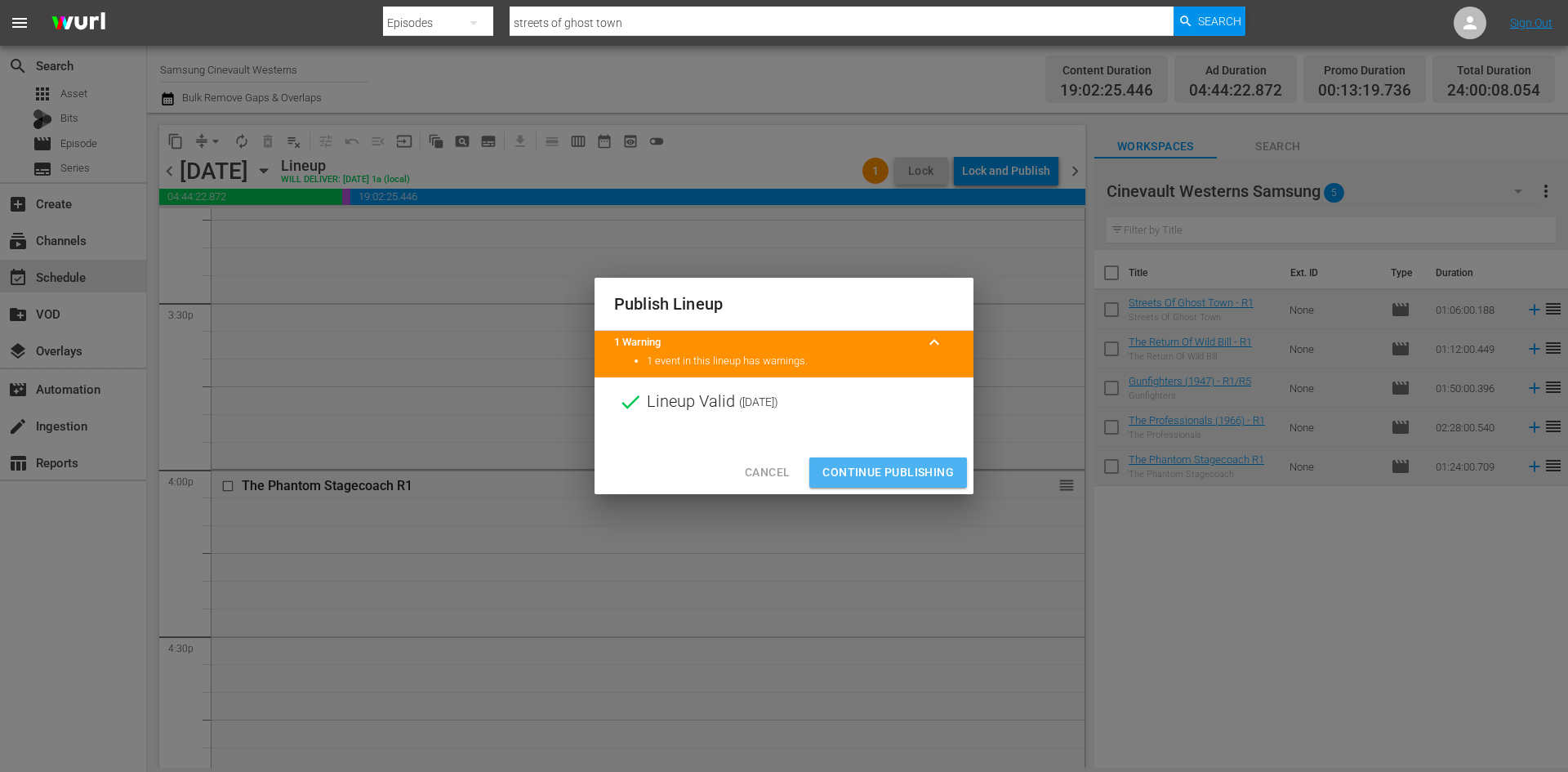
click at [909, 467] on span "Continue Publishing" at bounding box center [888, 472] width 132 height 20
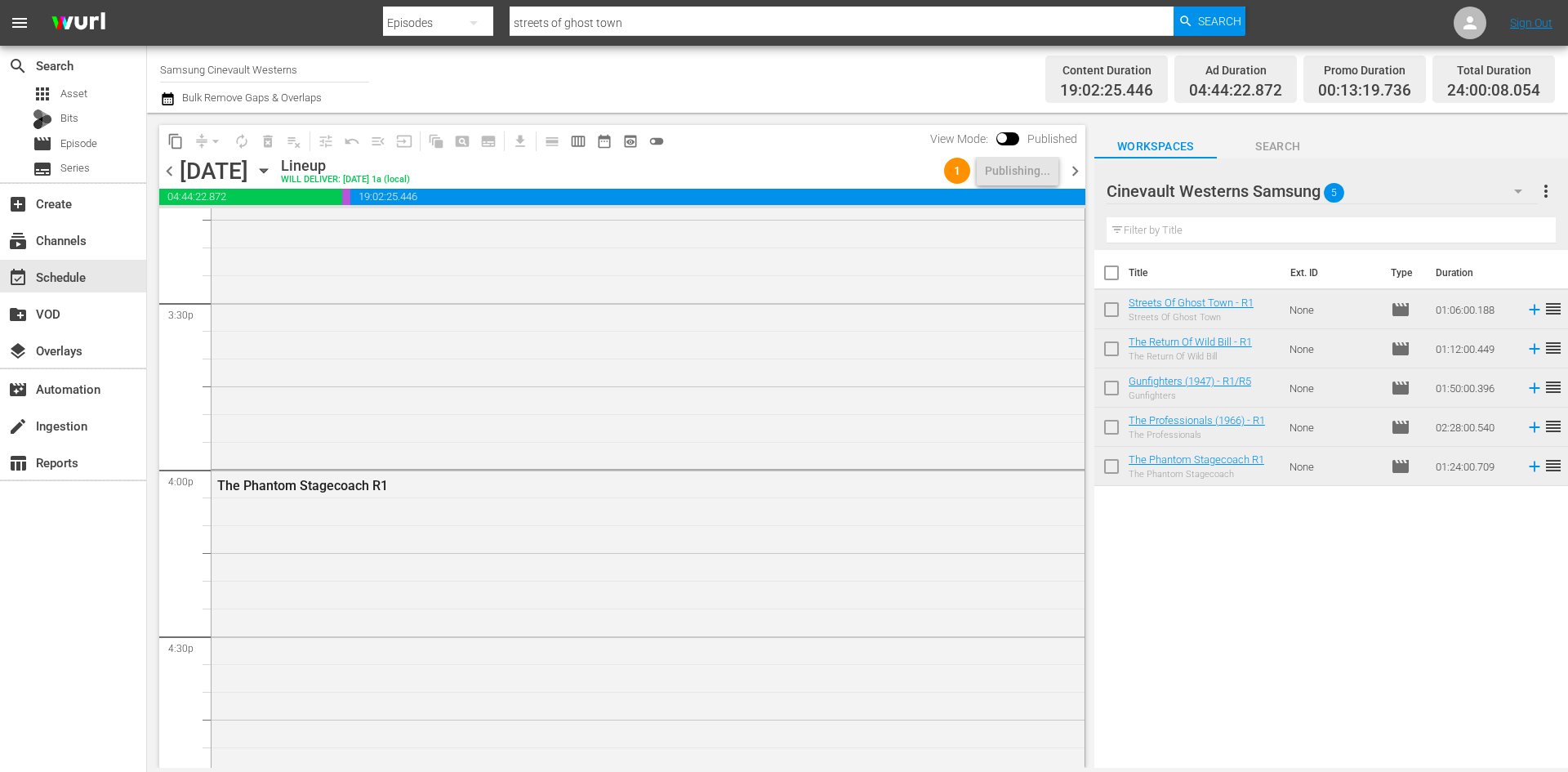
click at [256, 56] on input "Samsung Cinevault Westerns" at bounding box center [264, 70] width 209 height 39
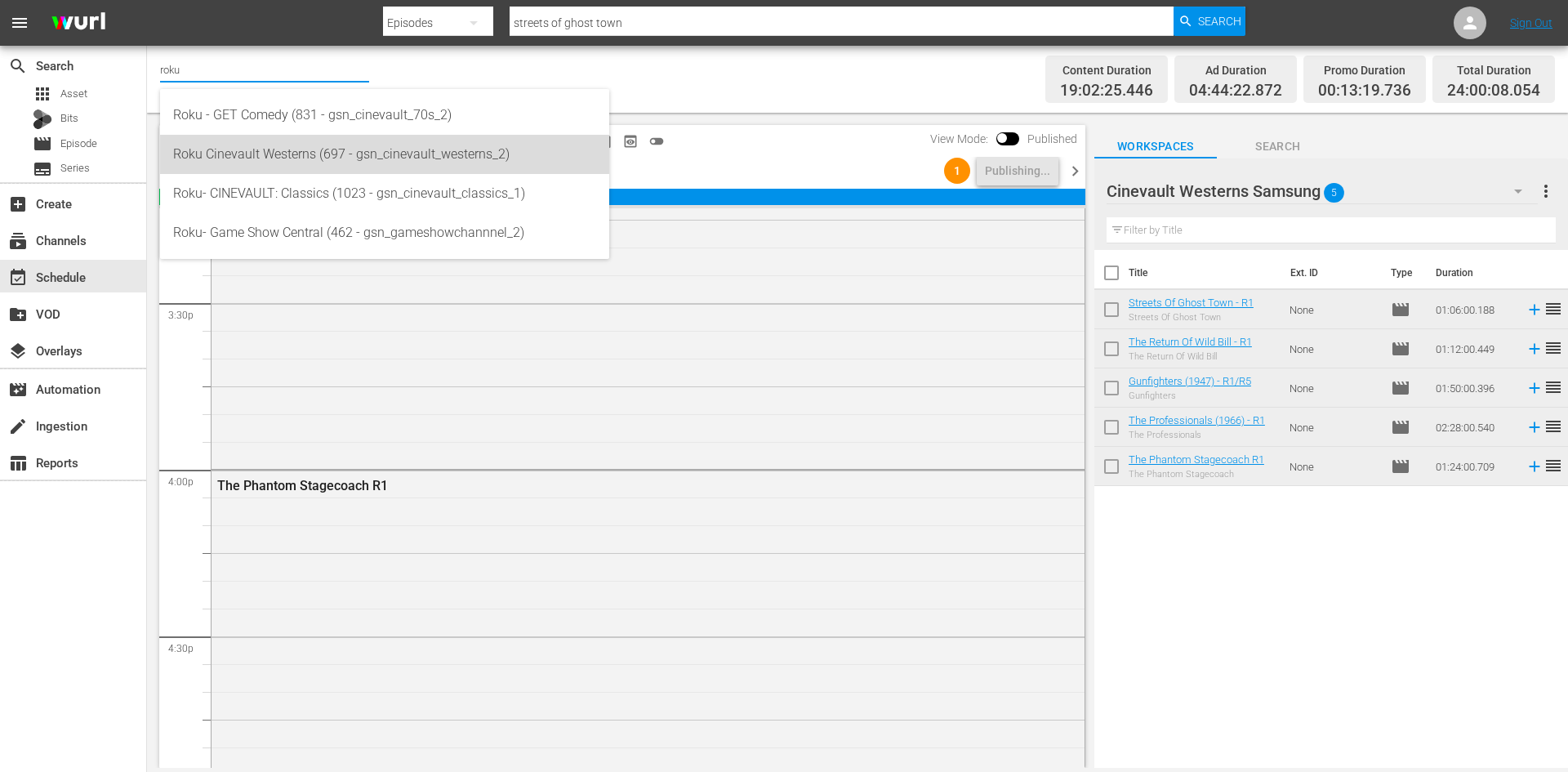
click at [257, 161] on div "Roku Cinevault Westerns (697 - gsn_cinevault_westerns_2)" at bounding box center [385, 155] width 423 height 39
type input "Roku Cinevault Westerns (697 - gsn_cinevault_westerns_2)"
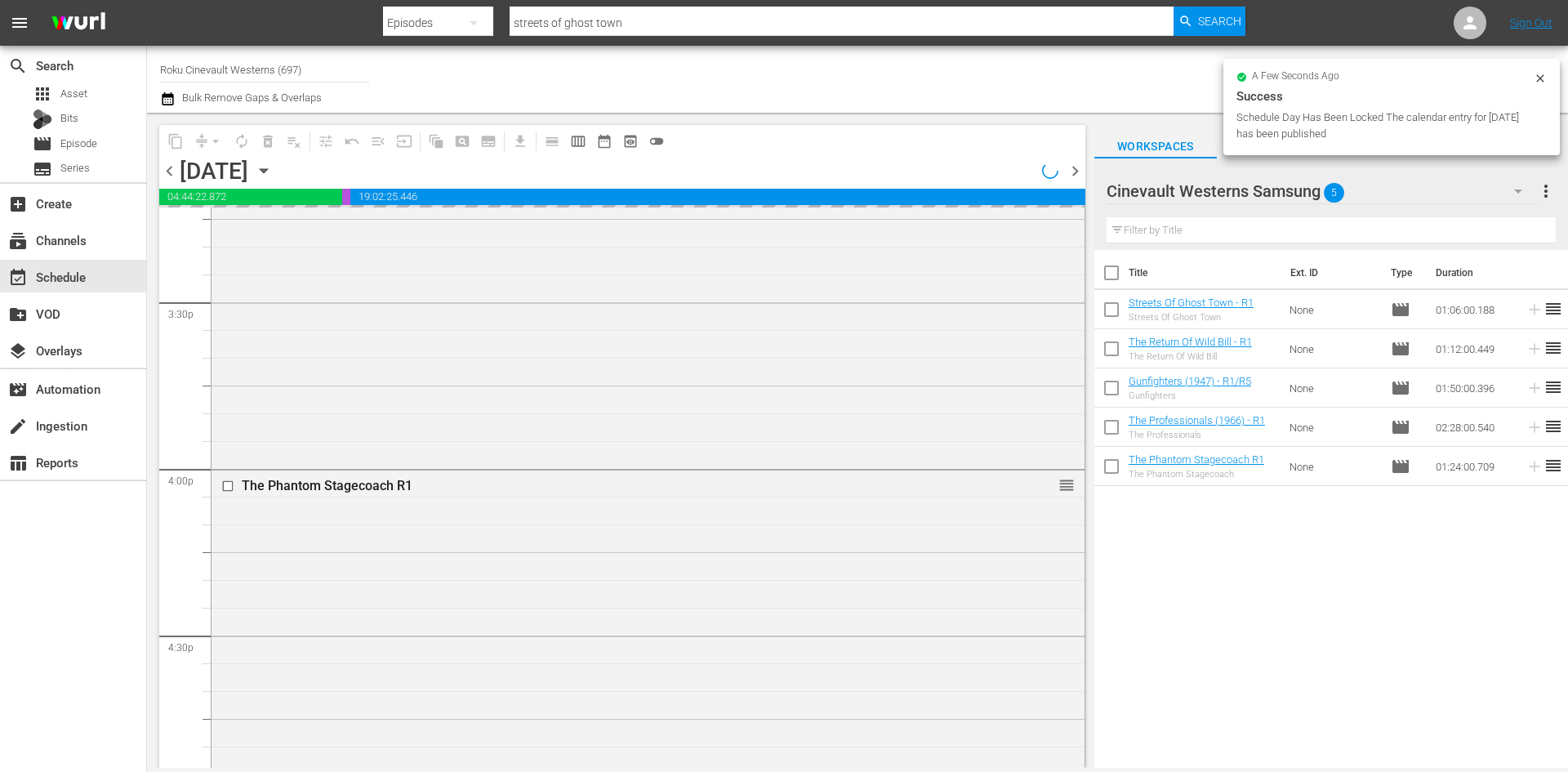
scroll to position [5099, 0]
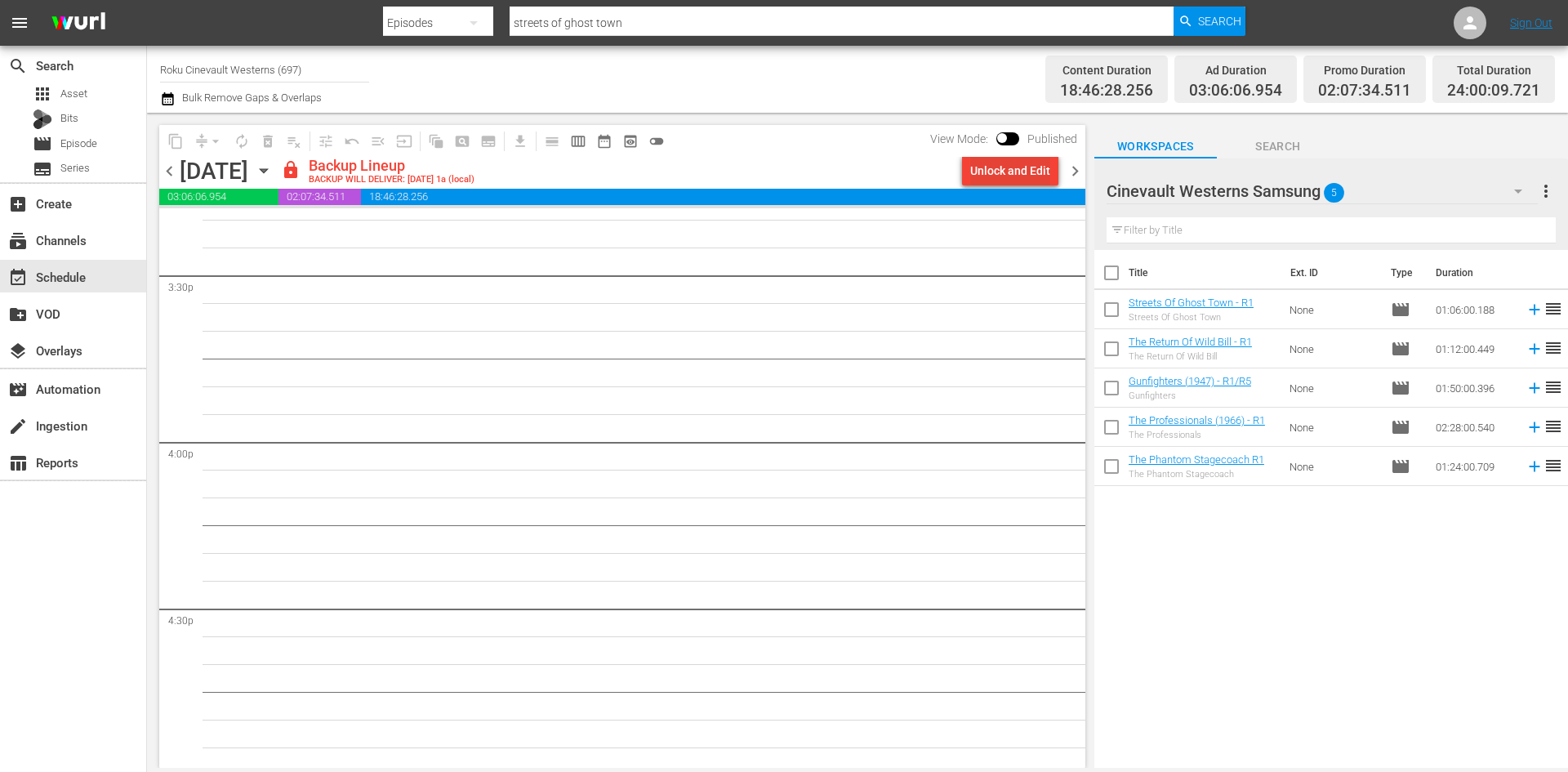
click at [989, 167] on div "Unlock and Edit" at bounding box center [1010, 171] width 80 height 29
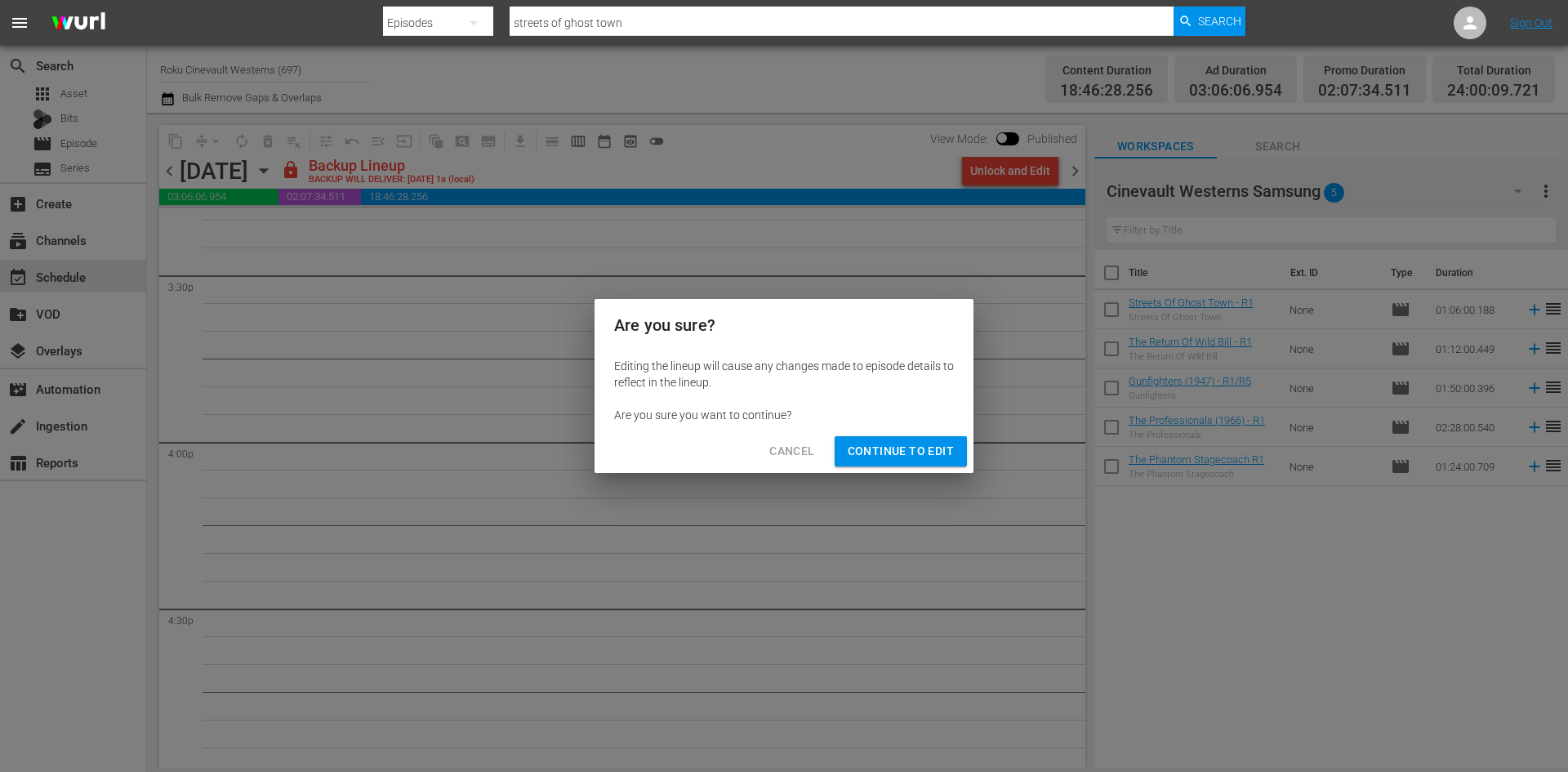
click at [901, 454] on span "Continue to Edit" at bounding box center [901, 451] width 106 height 20
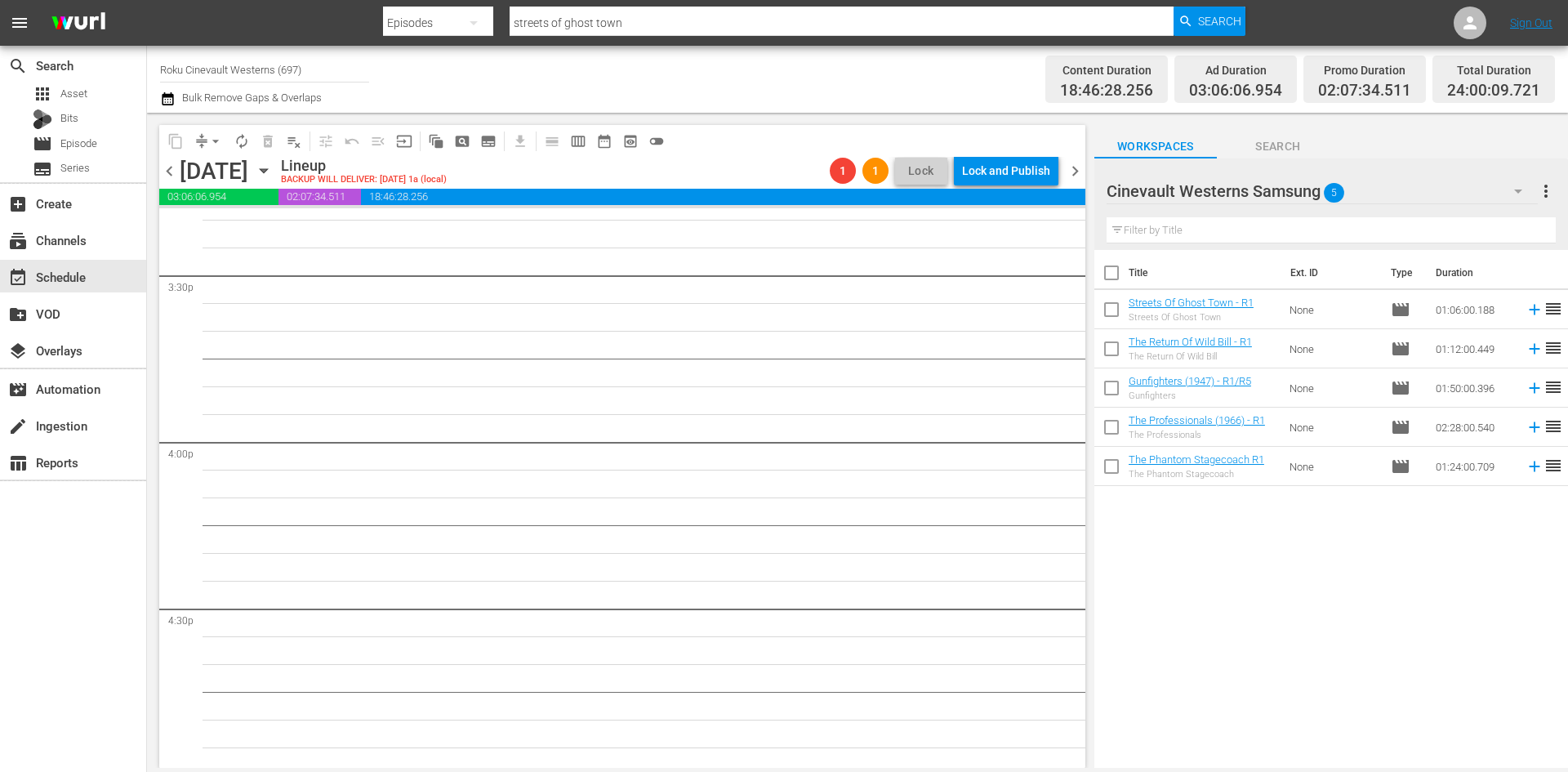
scroll to position [5071, 0]
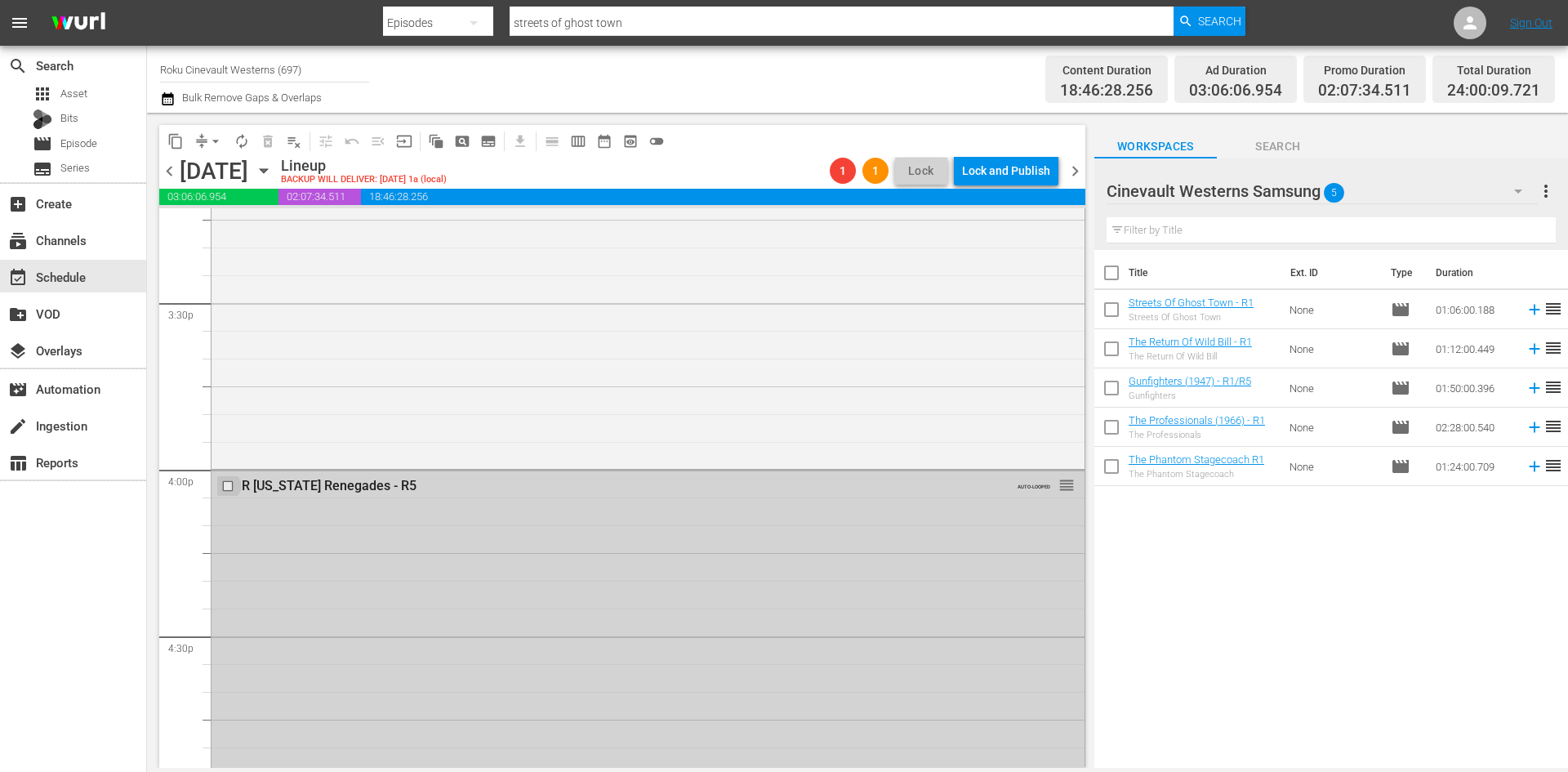
click at [229, 485] on input "checkbox" at bounding box center [229, 486] width 17 height 14
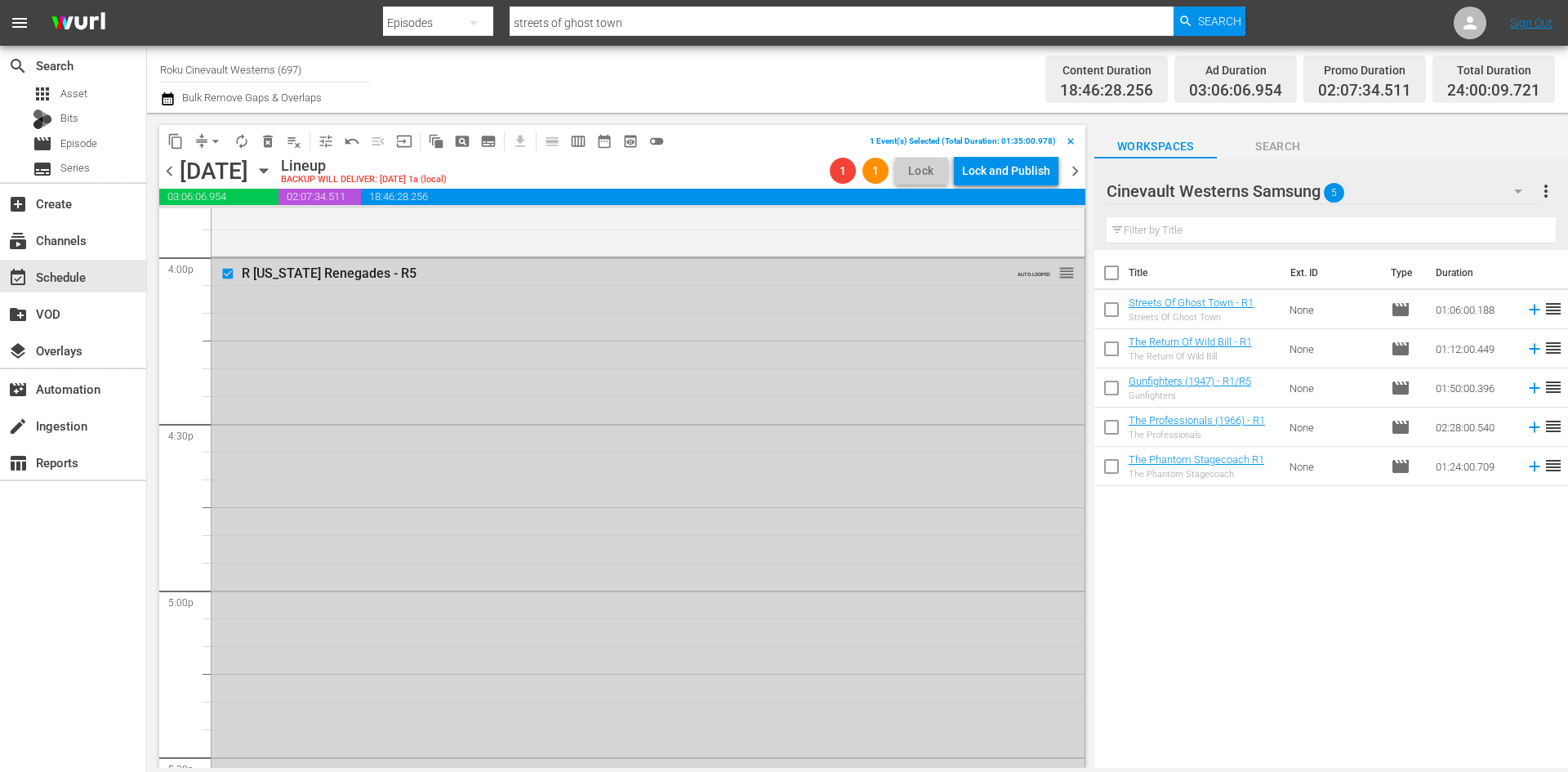
scroll to position [5479, 0]
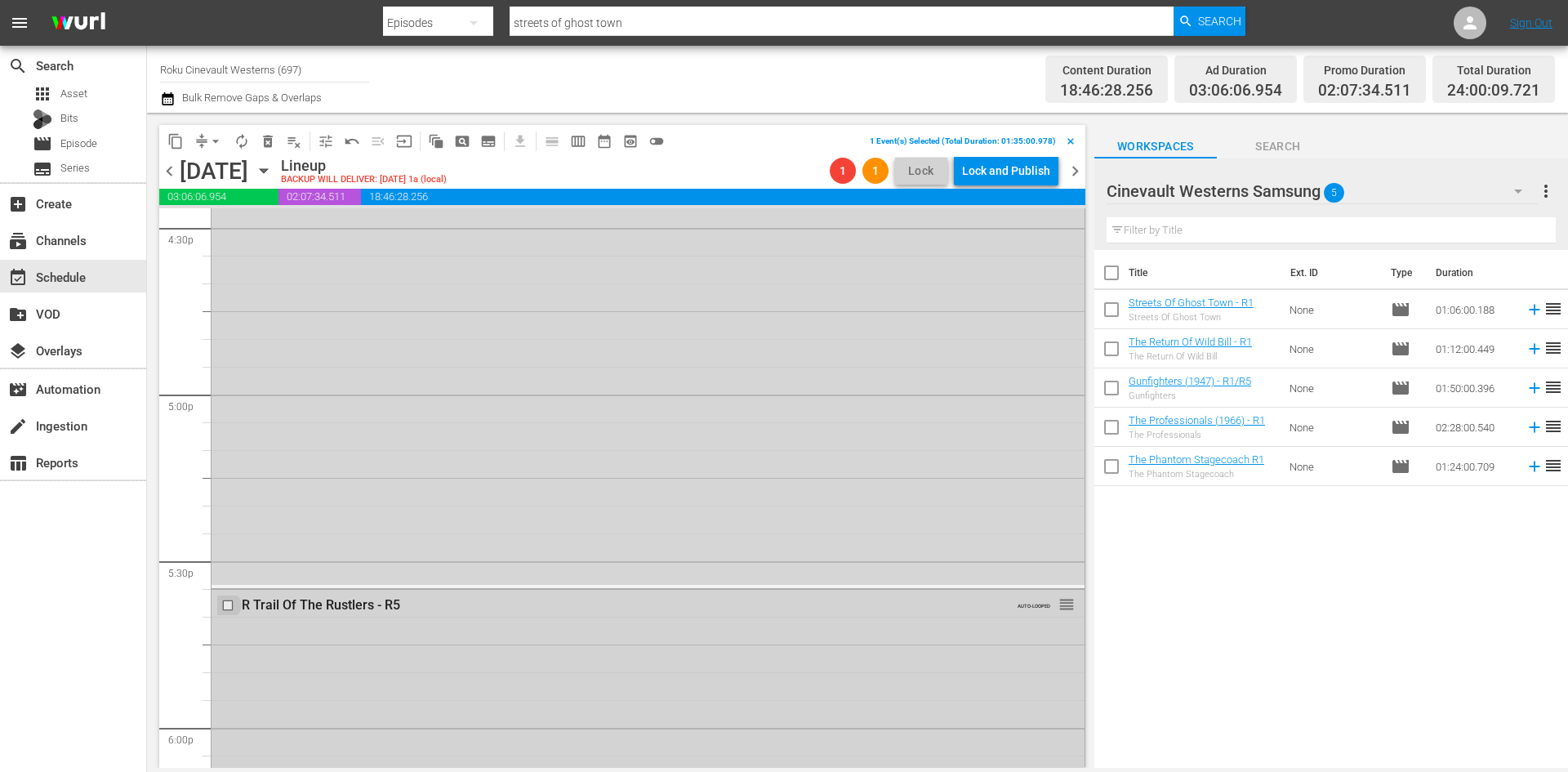
click at [228, 604] on input "checkbox" at bounding box center [229, 605] width 17 height 14
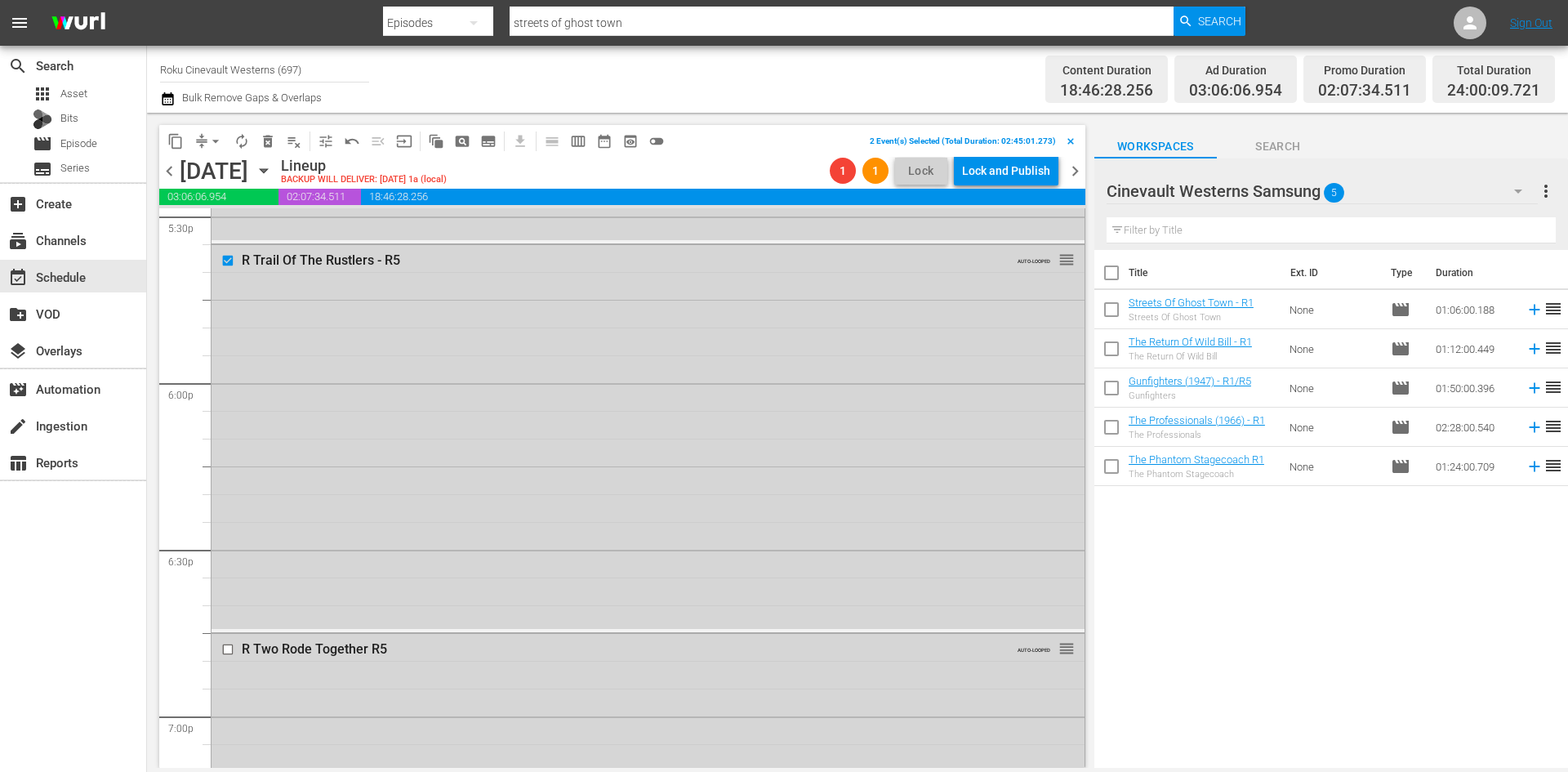
scroll to position [6052, 0]
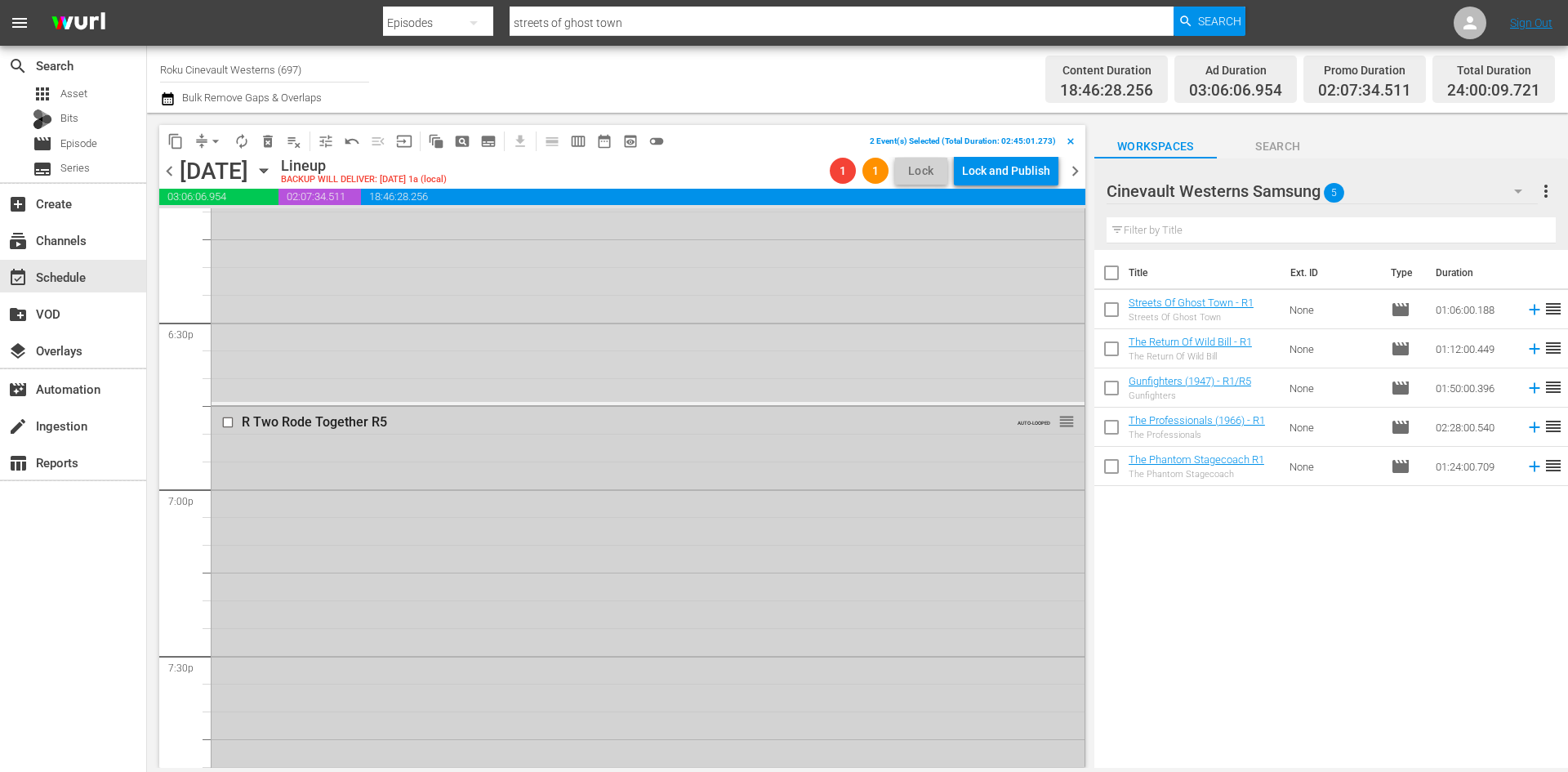
click at [228, 421] on input "checkbox" at bounding box center [229, 422] width 17 height 14
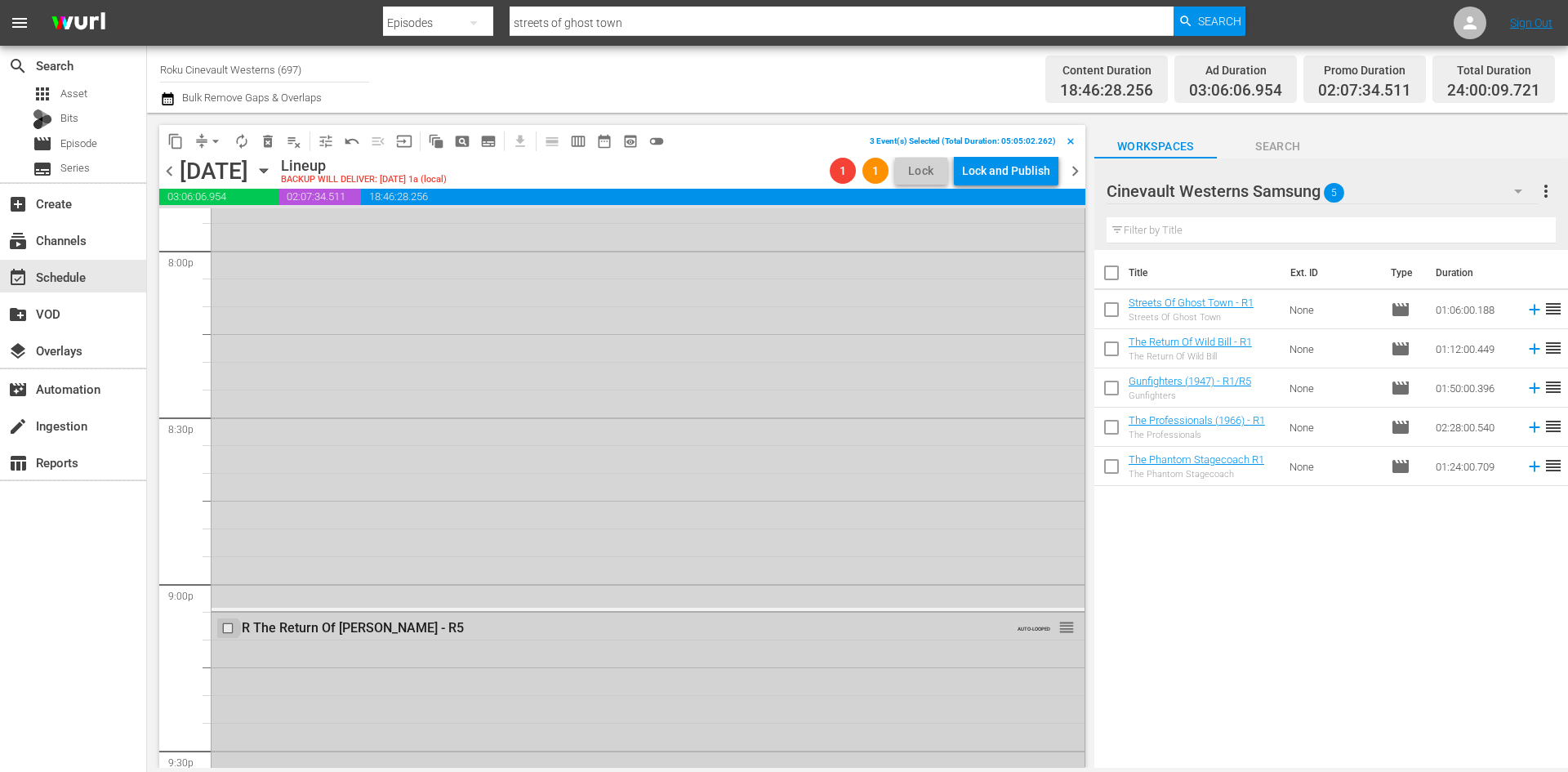
click at [225, 629] on input "checkbox" at bounding box center [229, 627] width 17 height 14
click at [230, 416] on input "checkbox" at bounding box center [229, 419] width 17 height 14
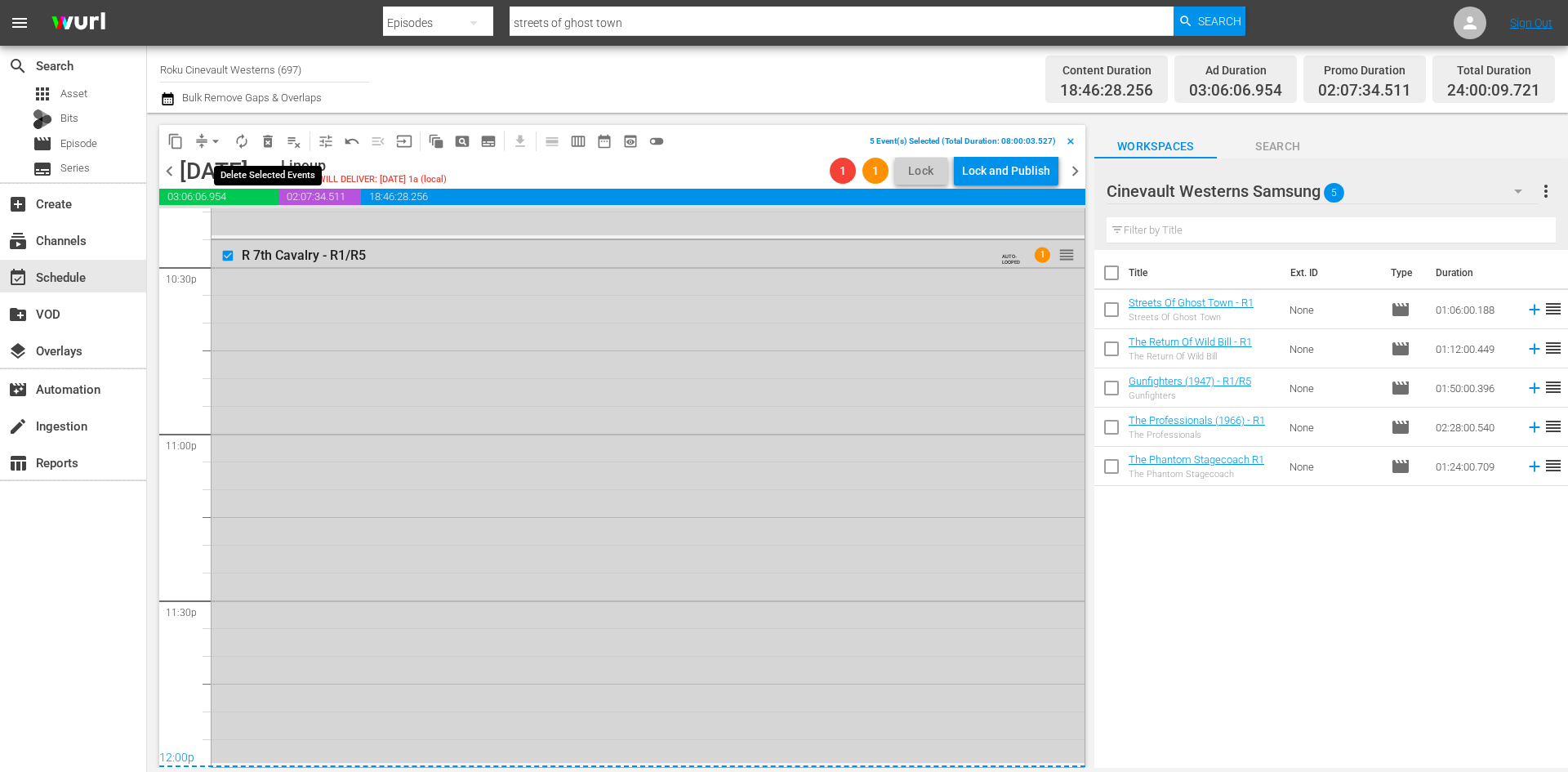
click at [256, 143] on button "delete_forever_outlined" at bounding box center [268, 142] width 26 height 26
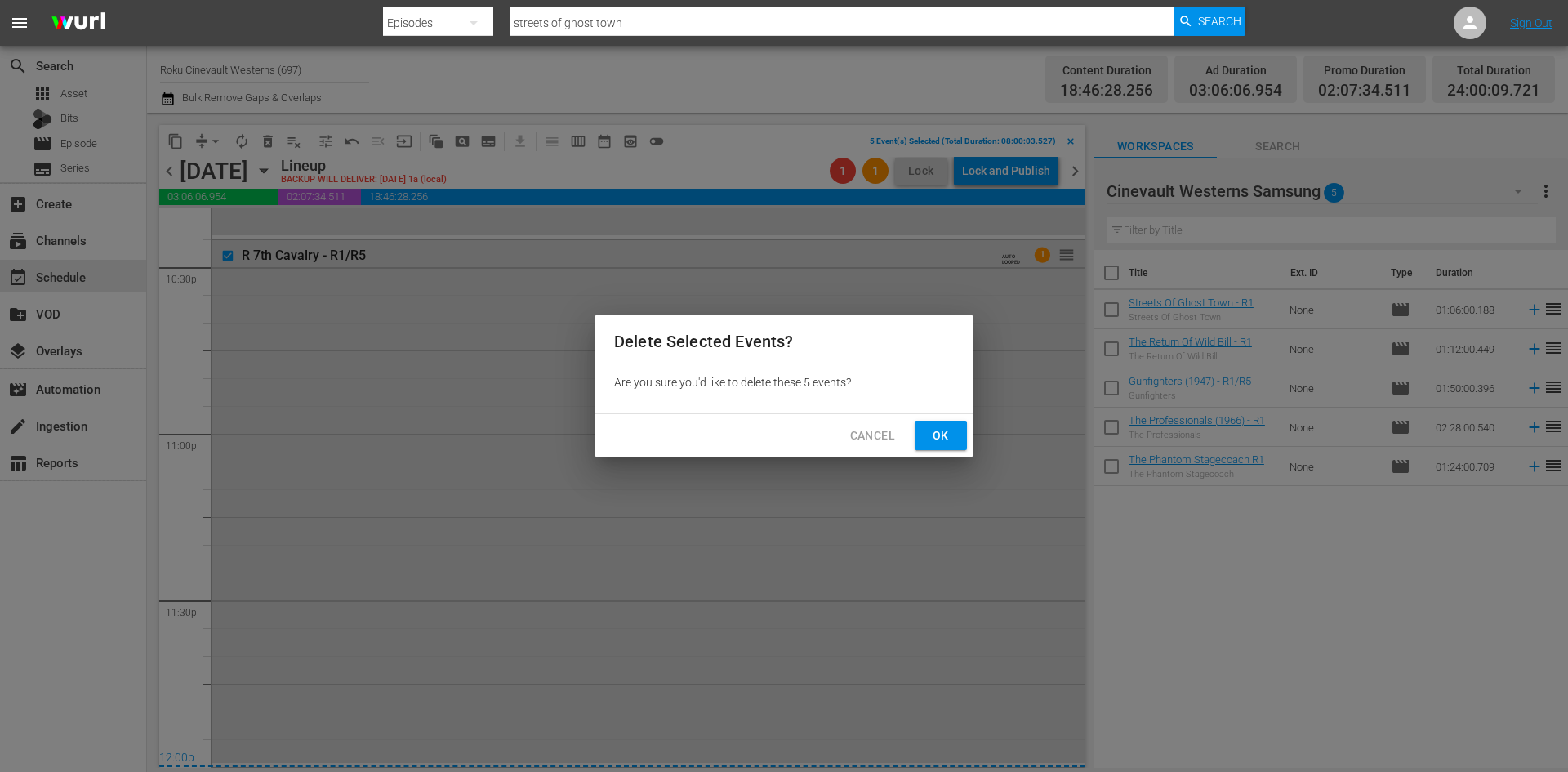
click at [938, 430] on span "Ok" at bounding box center [941, 436] width 26 height 20
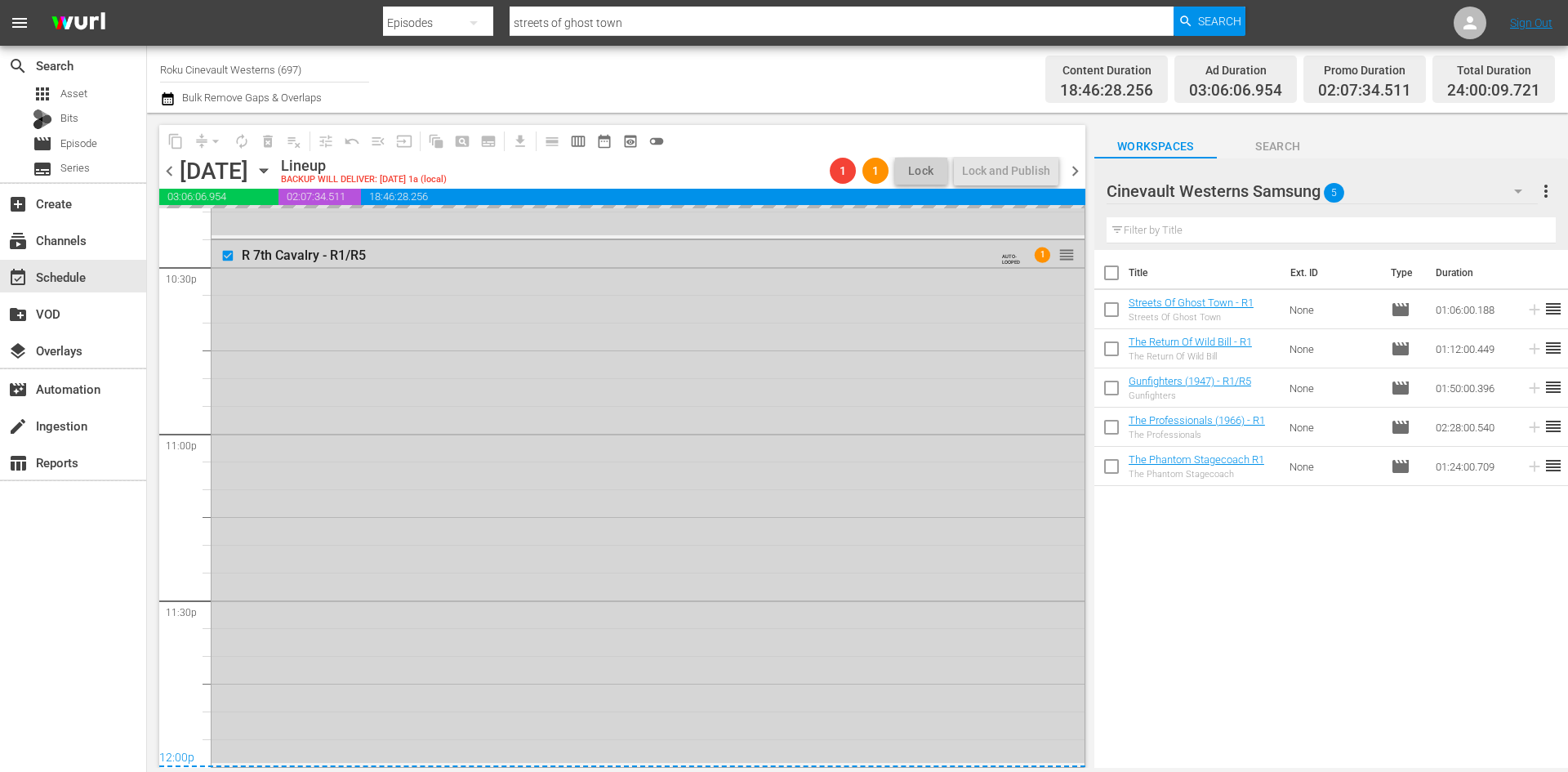
click at [1463, 188] on div "Cinevault Westerns Samsung 5" at bounding box center [1322, 192] width 431 height 46
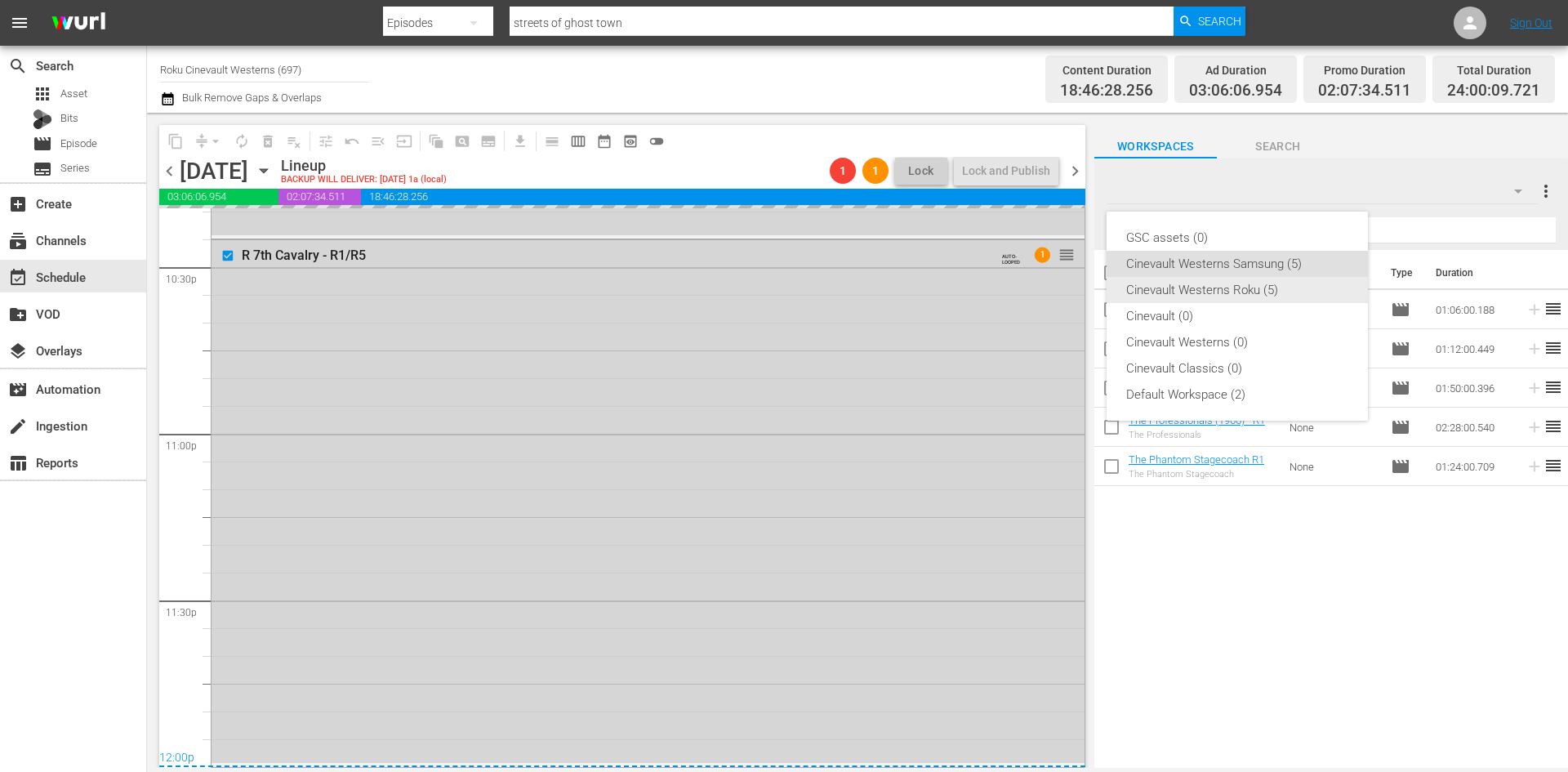
click at [1259, 285] on div "Cinevault Westerns Roku (5)" at bounding box center [1237, 290] width 222 height 26
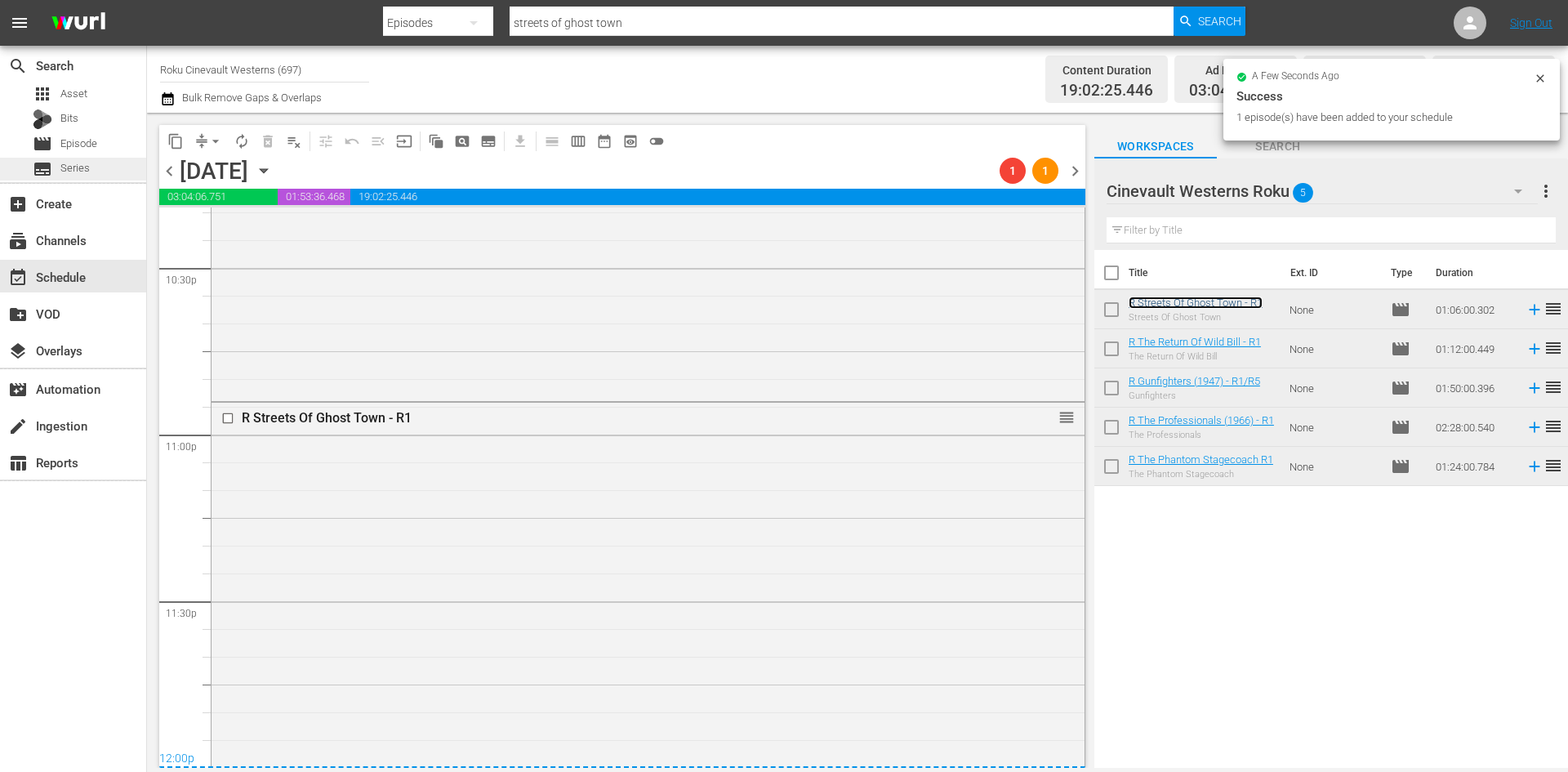
scroll to position [7439, 0]
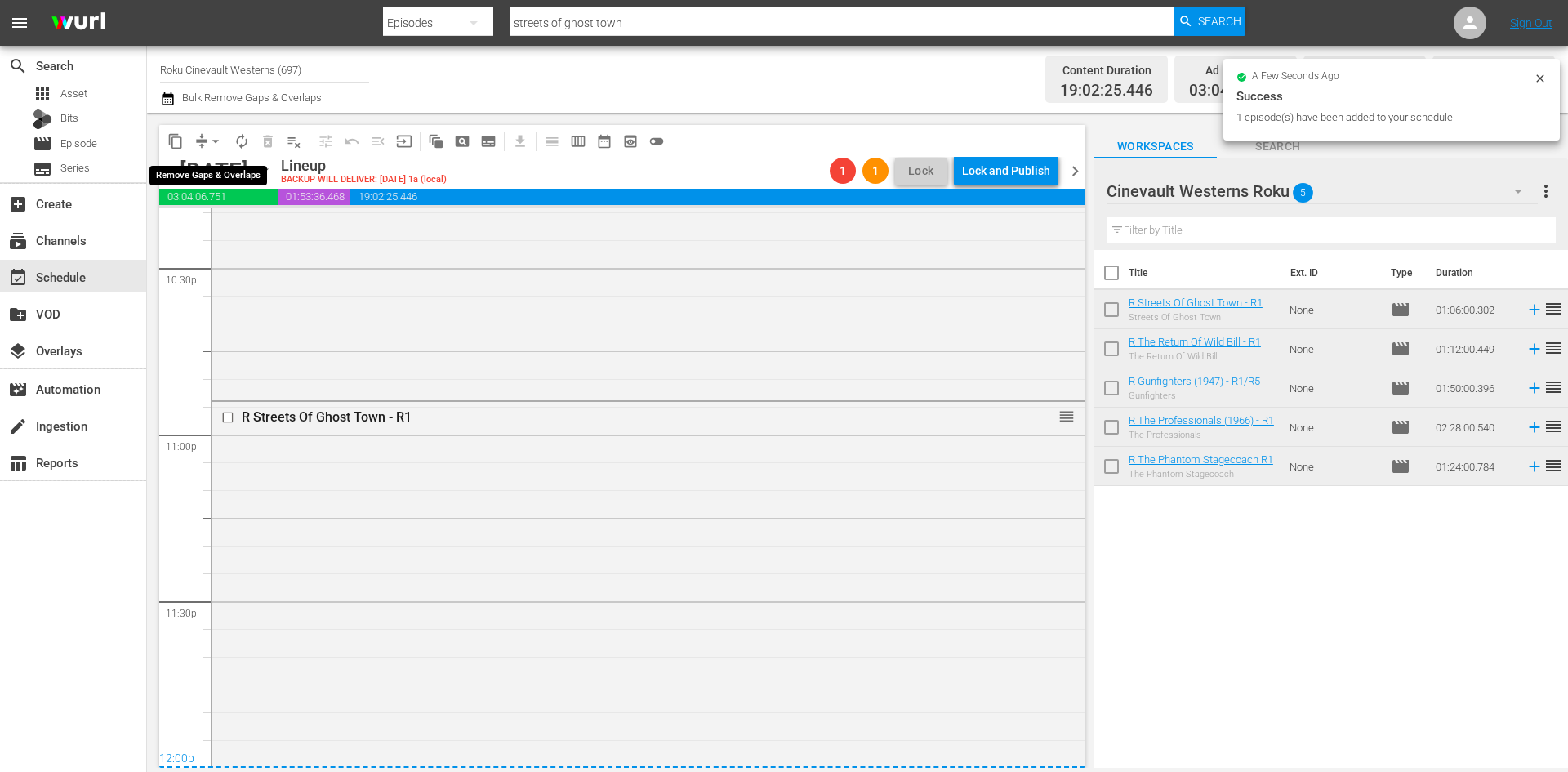
click at [210, 141] on span "arrow_drop_down" at bounding box center [215, 142] width 16 height 16
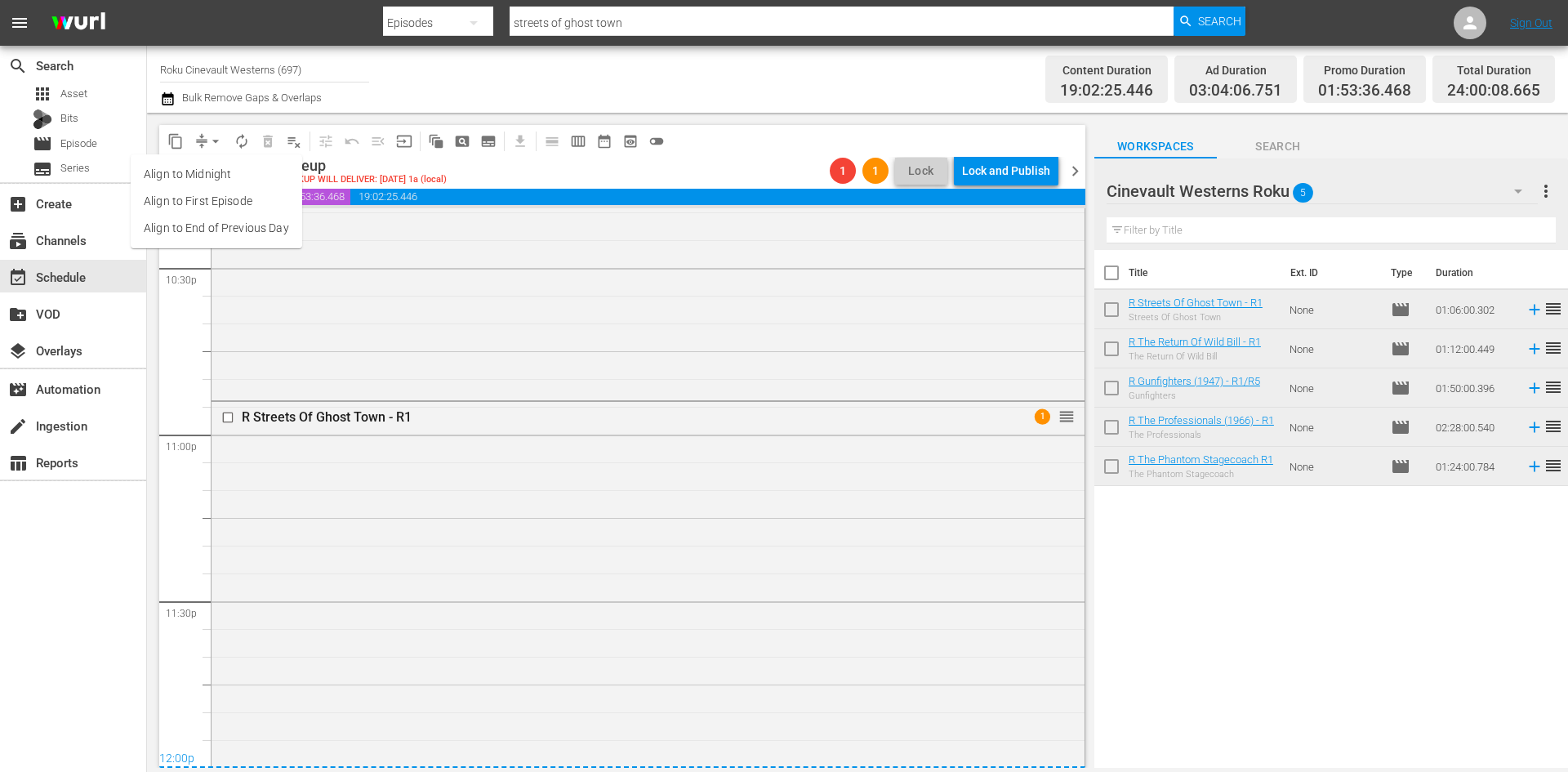
click at [211, 167] on li "Align to Midnight" at bounding box center [217, 174] width 172 height 27
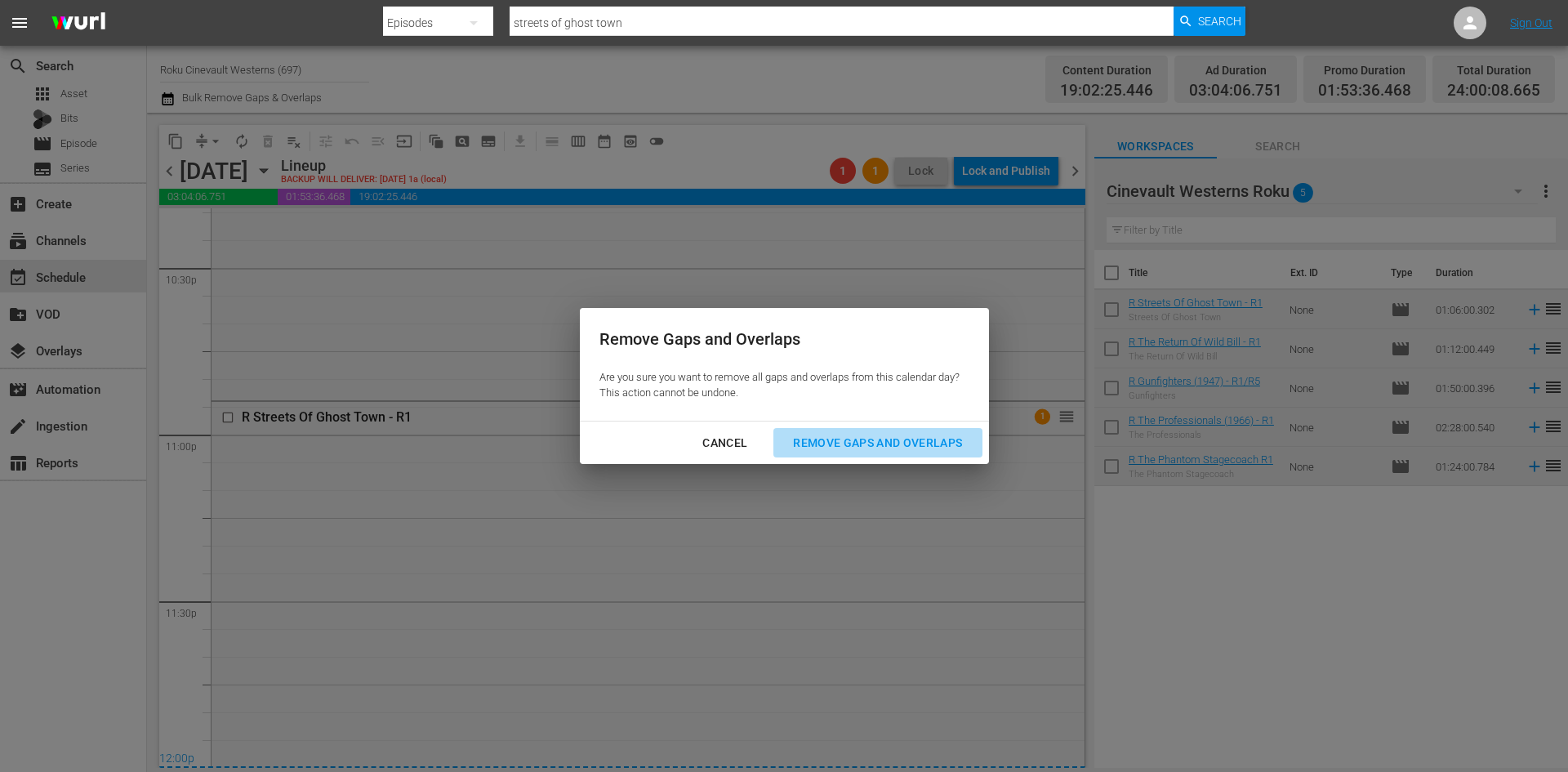
click at [921, 451] on div "Remove Gaps and Overlaps" at bounding box center [877, 443] width 195 height 20
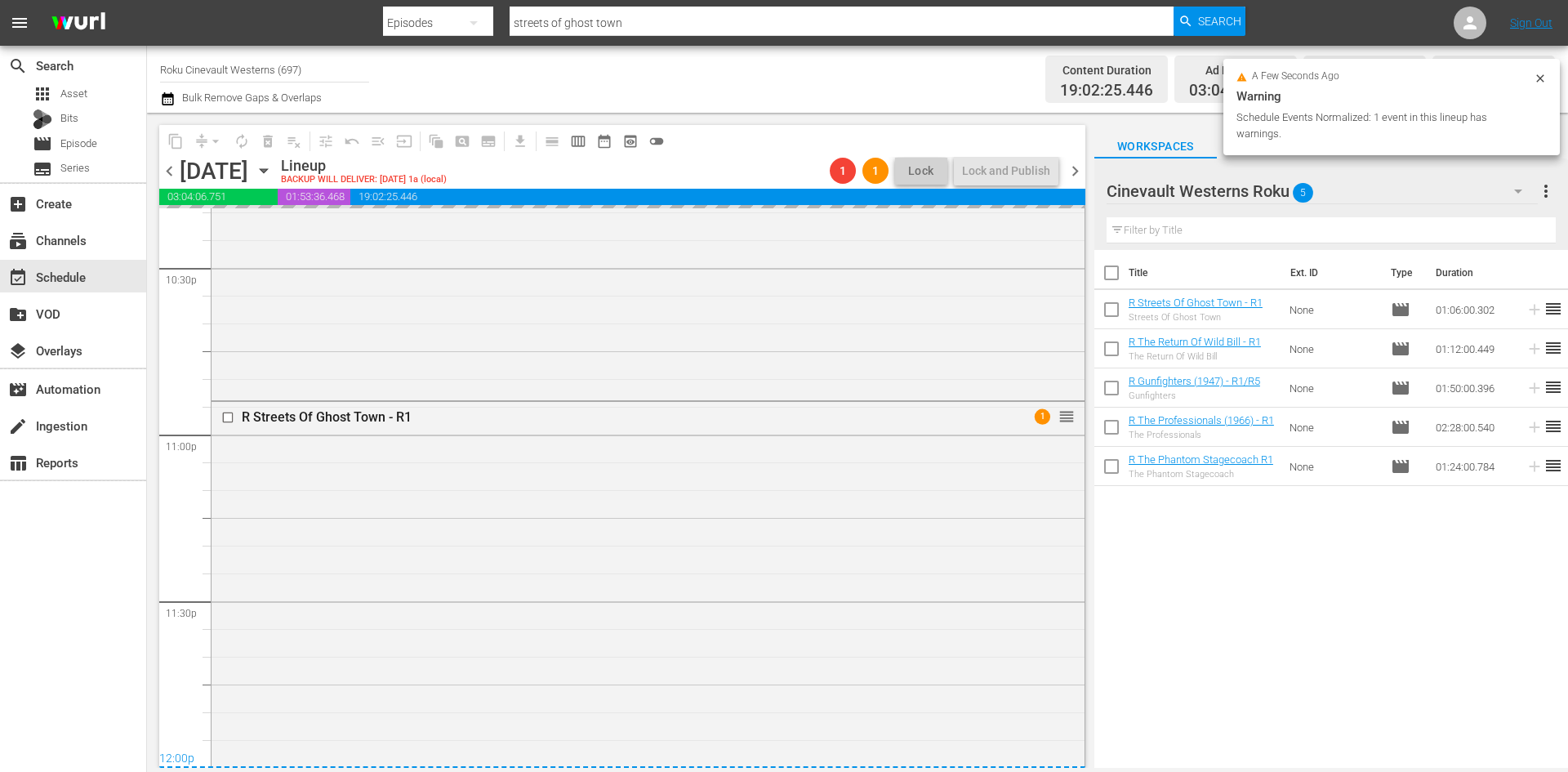
click at [228, 415] on input "checkbox" at bounding box center [229, 418] width 17 height 14
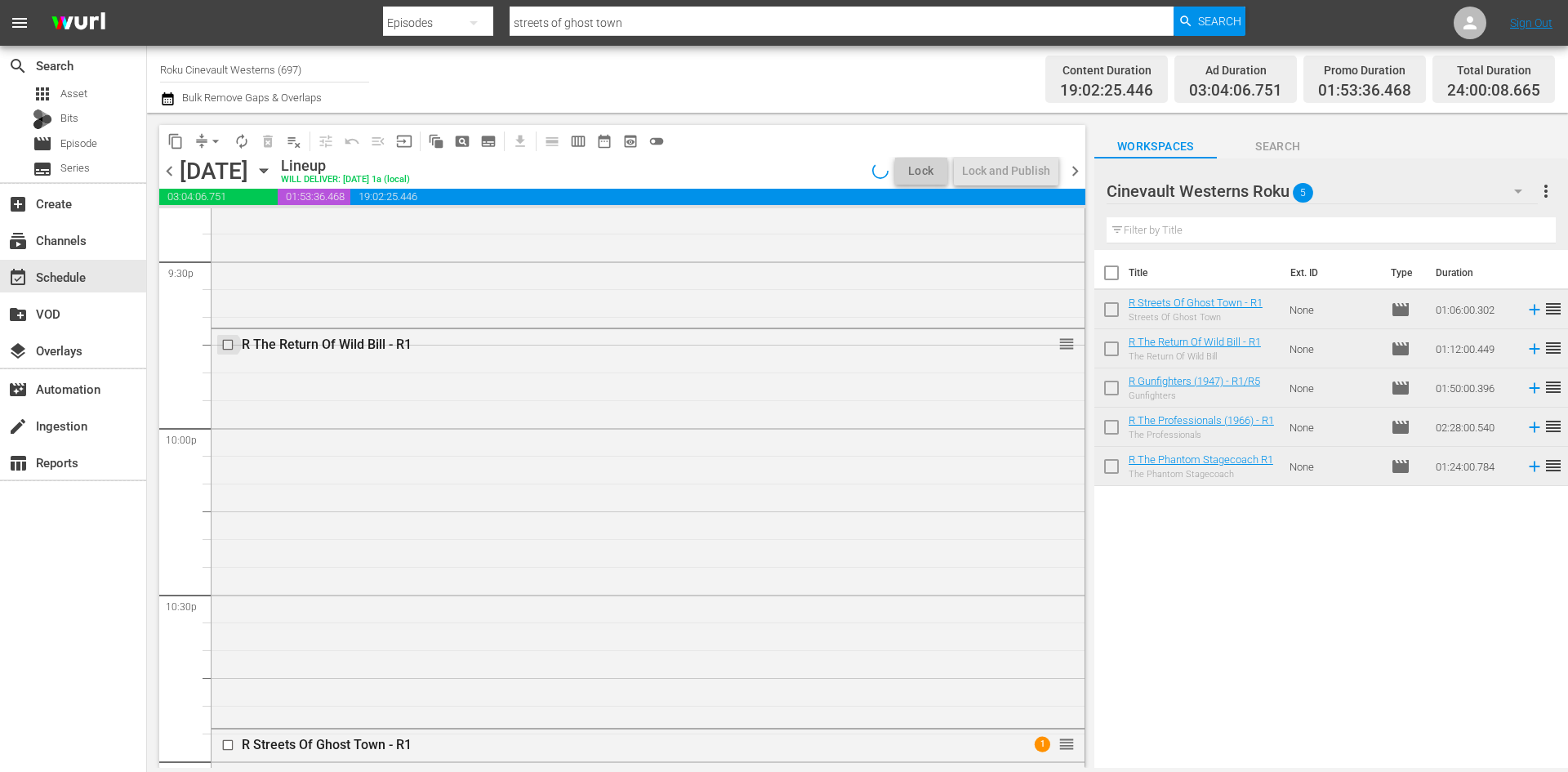
click at [230, 344] on input "checkbox" at bounding box center [229, 344] width 17 height 14
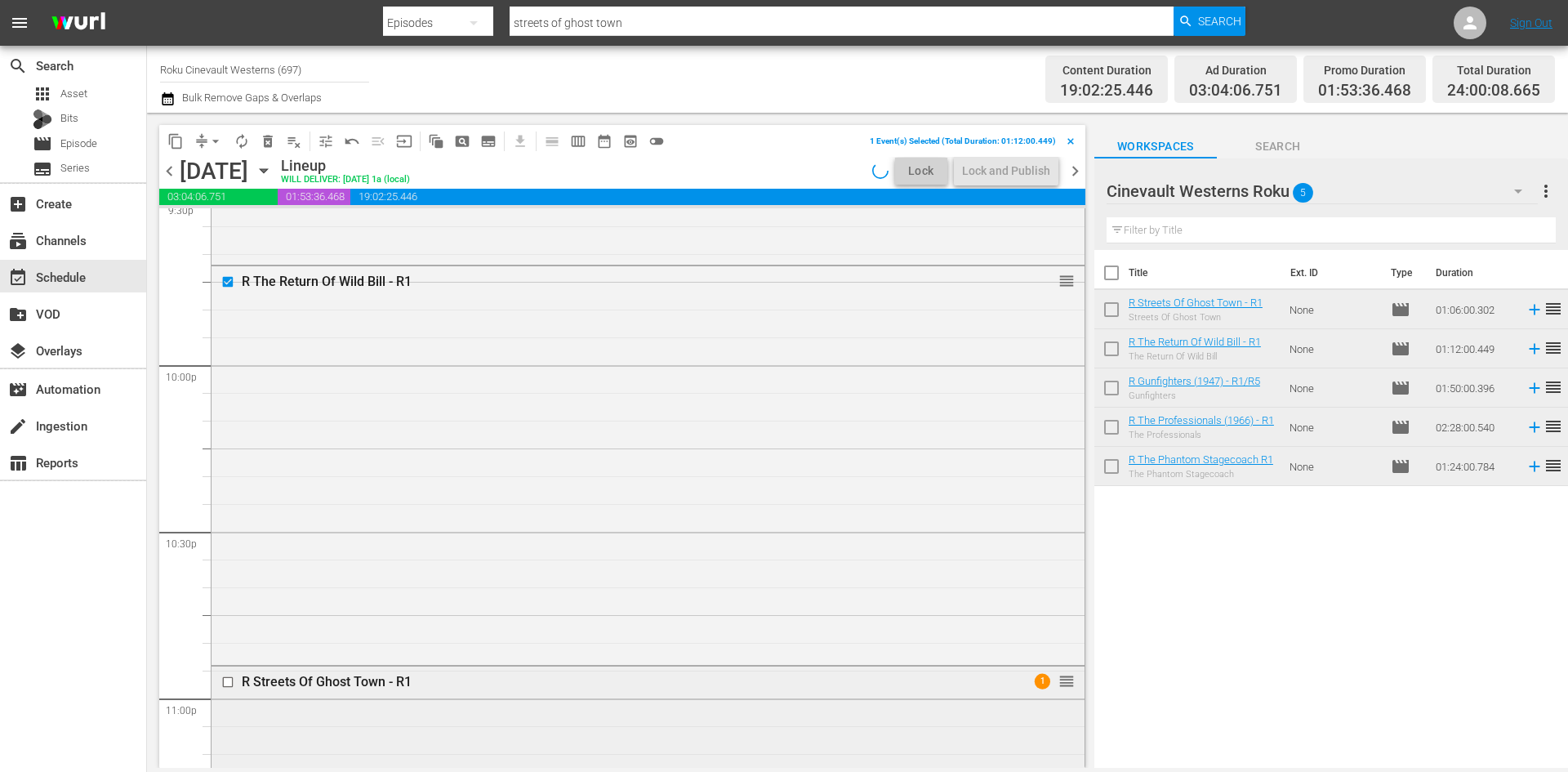
scroll to position [7275, 0]
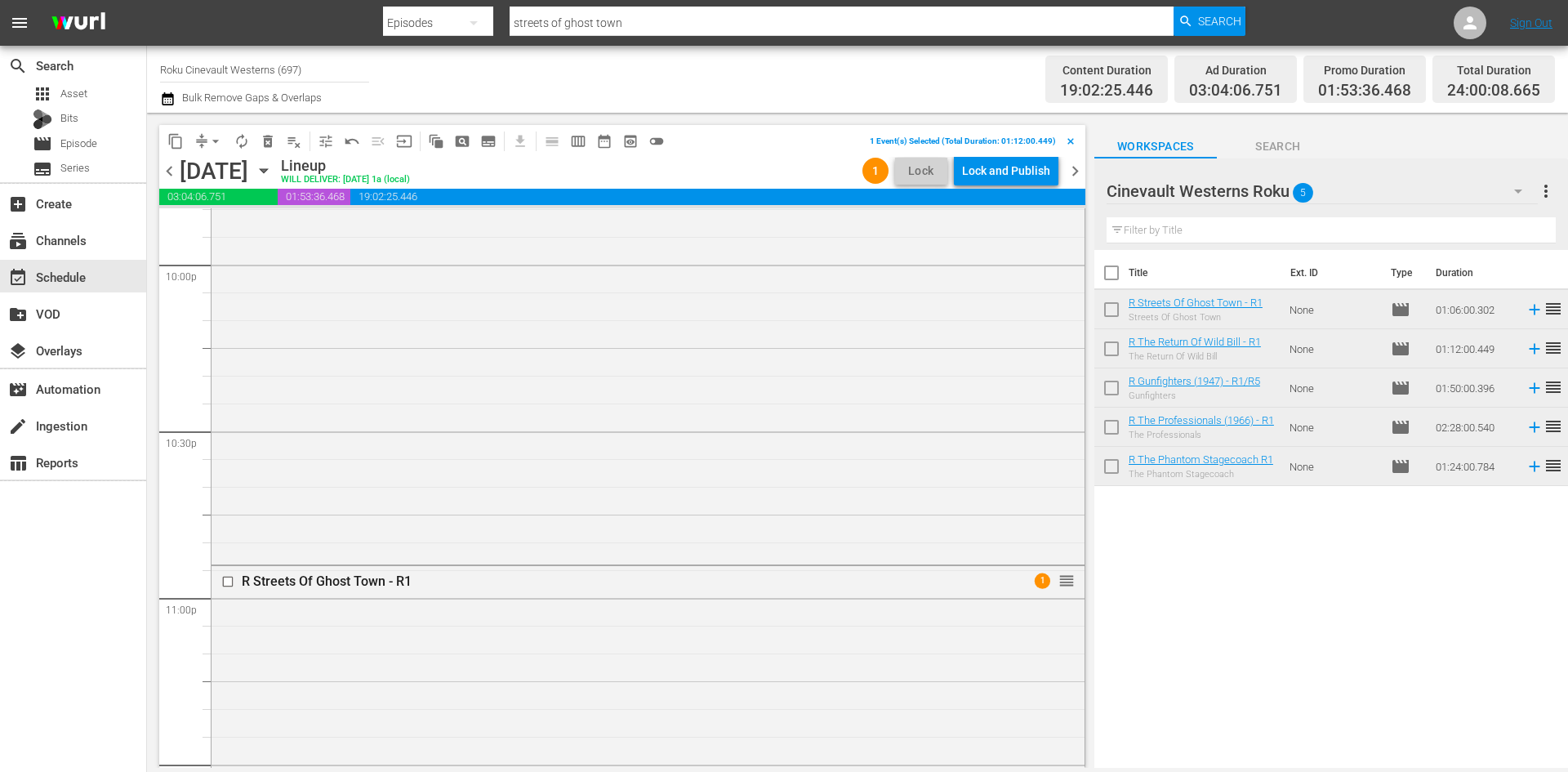
click at [228, 580] on input "checkbox" at bounding box center [229, 581] width 17 height 14
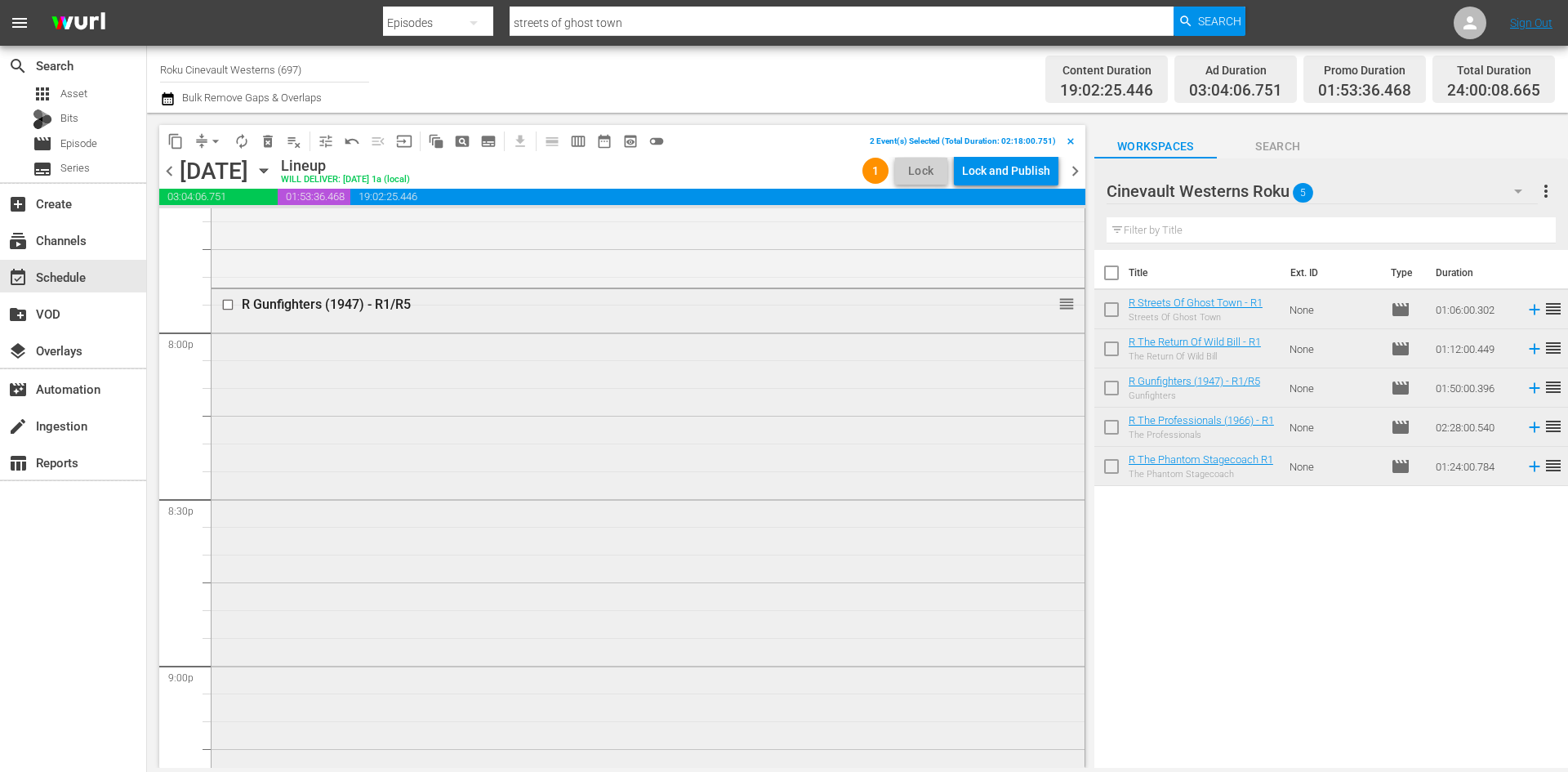
scroll to position [6540, 0]
click at [228, 307] on input "checkbox" at bounding box center [229, 305] width 17 height 14
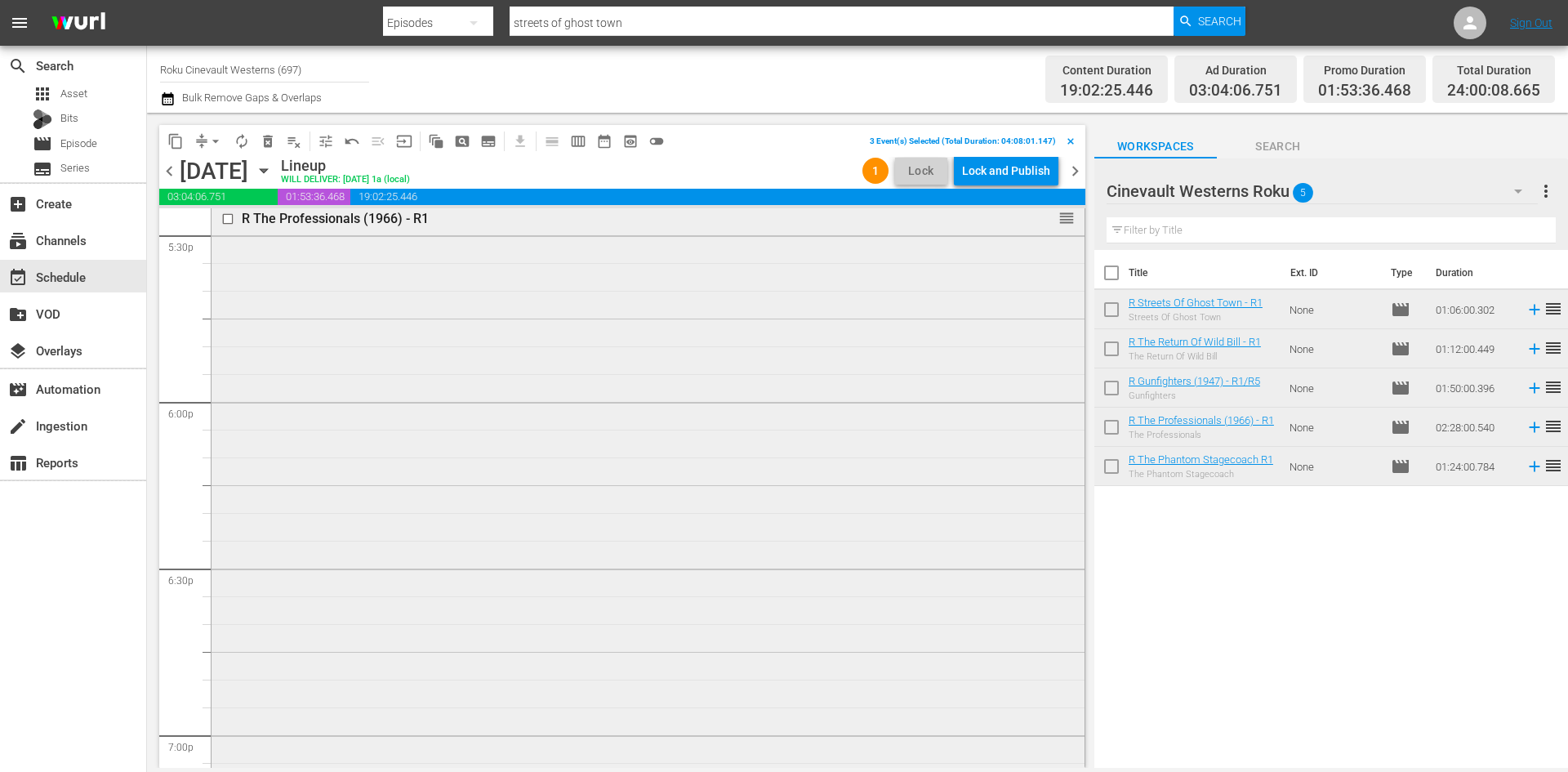
scroll to position [5560, 0]
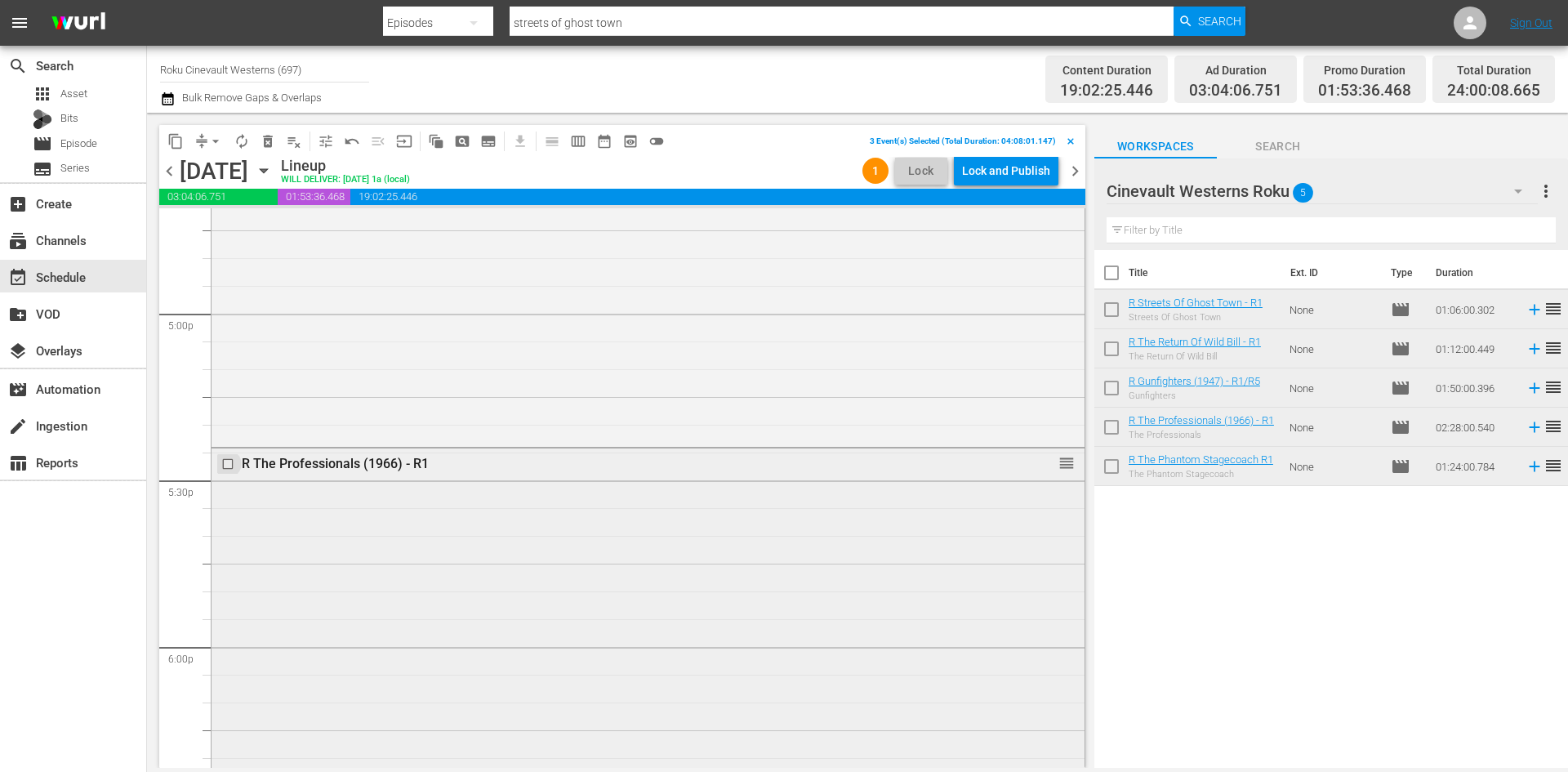
click at [228, 466] on input "checkbox" at bounding box center [229, 463] width 17 height 14
click at [228, 484] on input "checkbox" at bounding box center [229, 487] width 17 height 14
click at [171, 139] on span "content_copy" at bounding box center [176, 142] width 16 height 16
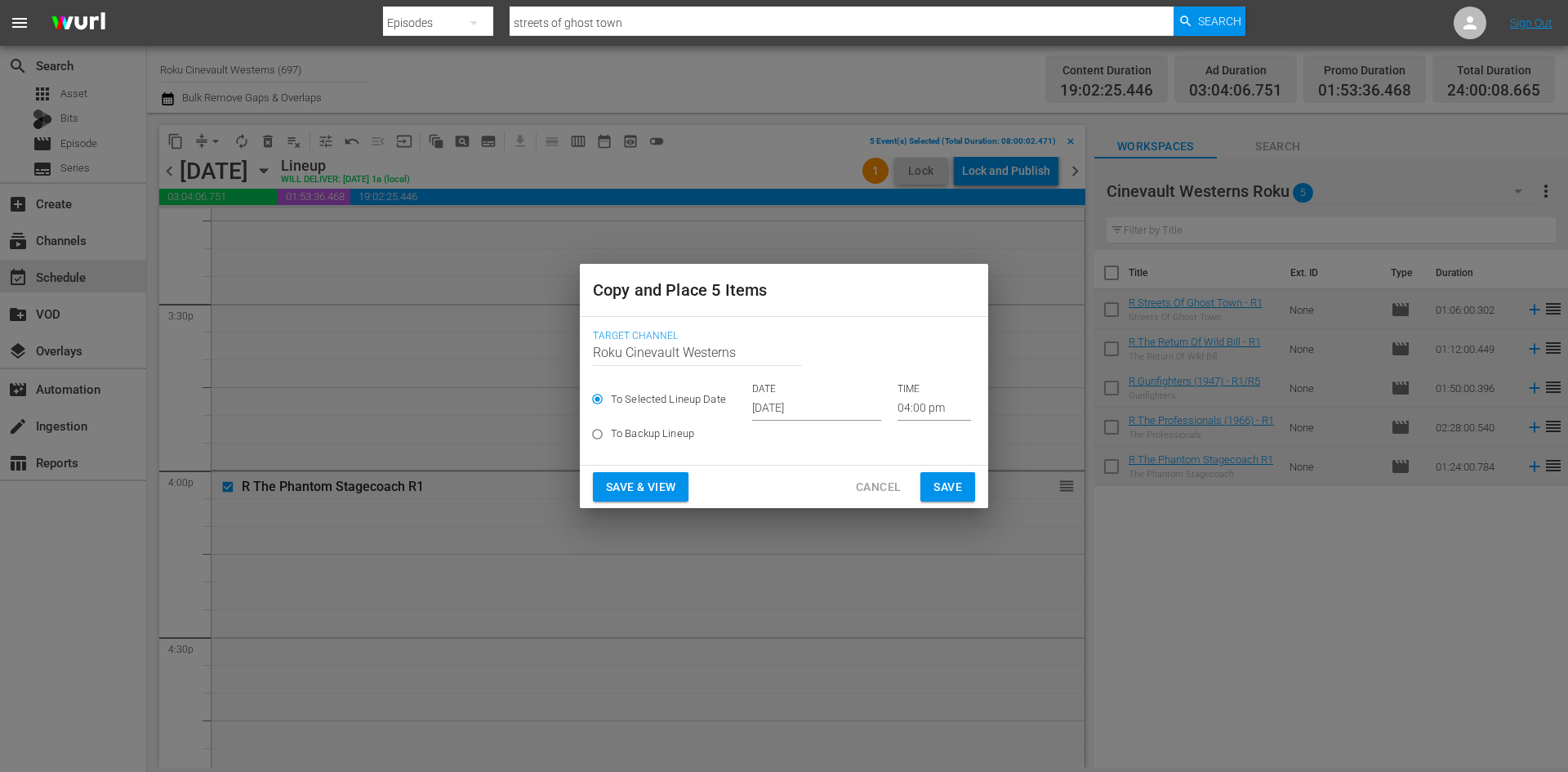
click at [821, 406] on input "[DATE]" at bounding box center [817, 409] width 129 height 25
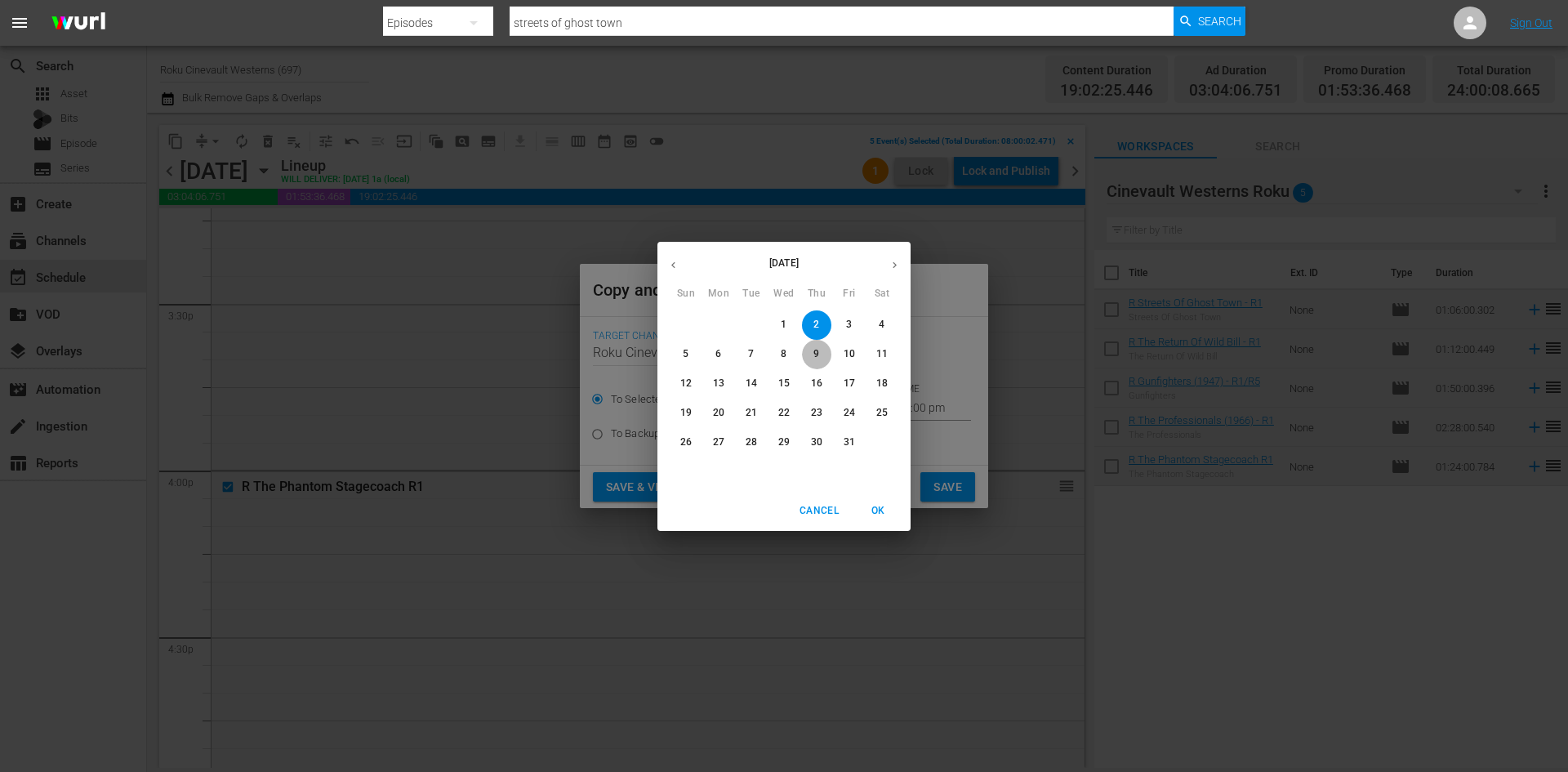
click at [818, 354] on p "9" at bounding box center [816, 354] width 6 height 14
type input "[DATE]"
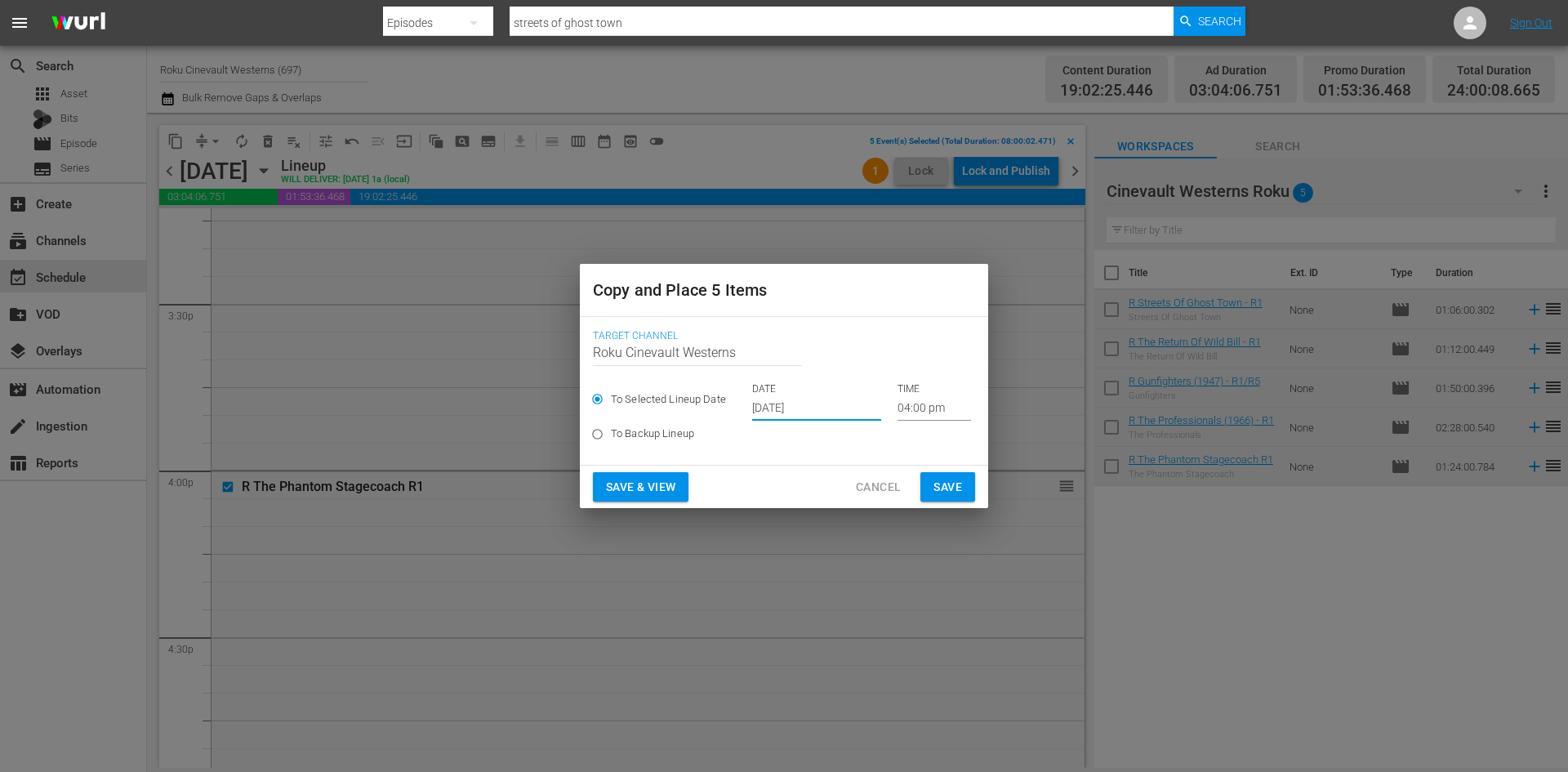
click at [924, 412] on input "04:00 pm" at bounding box center [935, 409] width 74 height 25
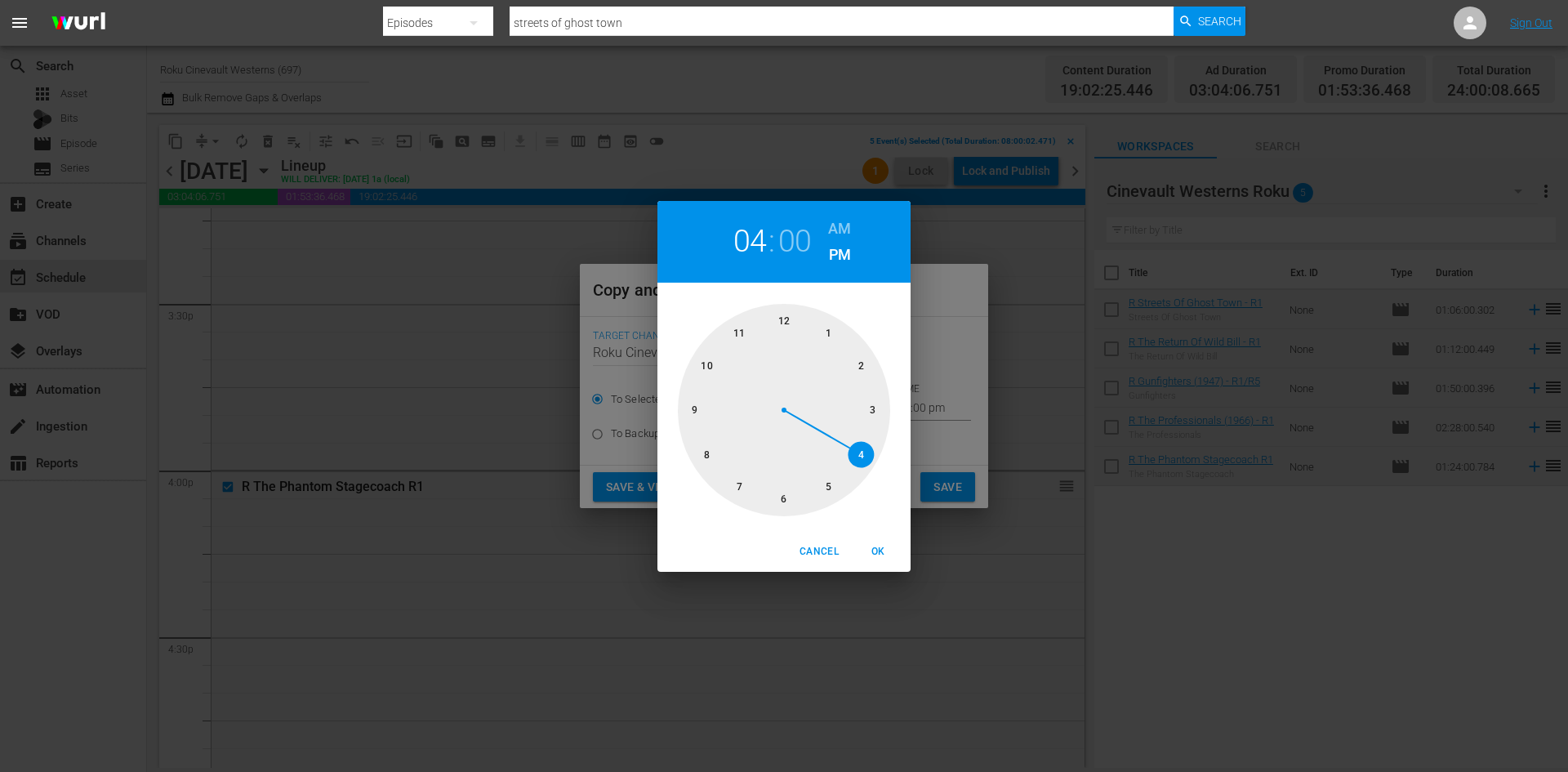
click at [705, 448] on div at bounding box center [783, 409] width 212 height 212
click at [842, 227] on h6 "AM" at bounding box center [840, 228] width 23 height 26
click at [883, 545] on span "OK" at bounding box center [878, 552] width 39 height 17
type input "08:00 am"
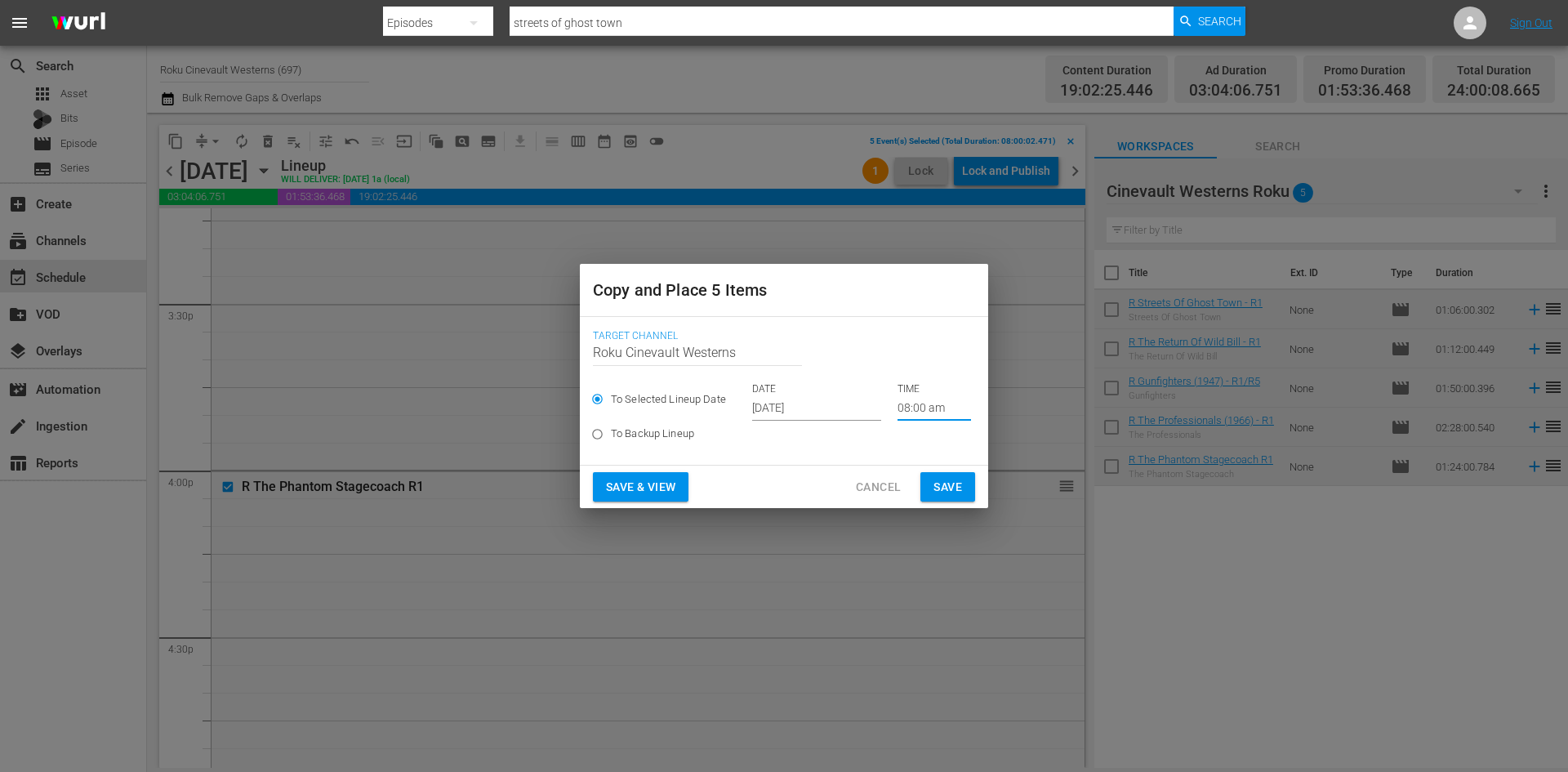
click at [966, 472] on button "Save" at bounding box center [948, 487] width 55 height 30
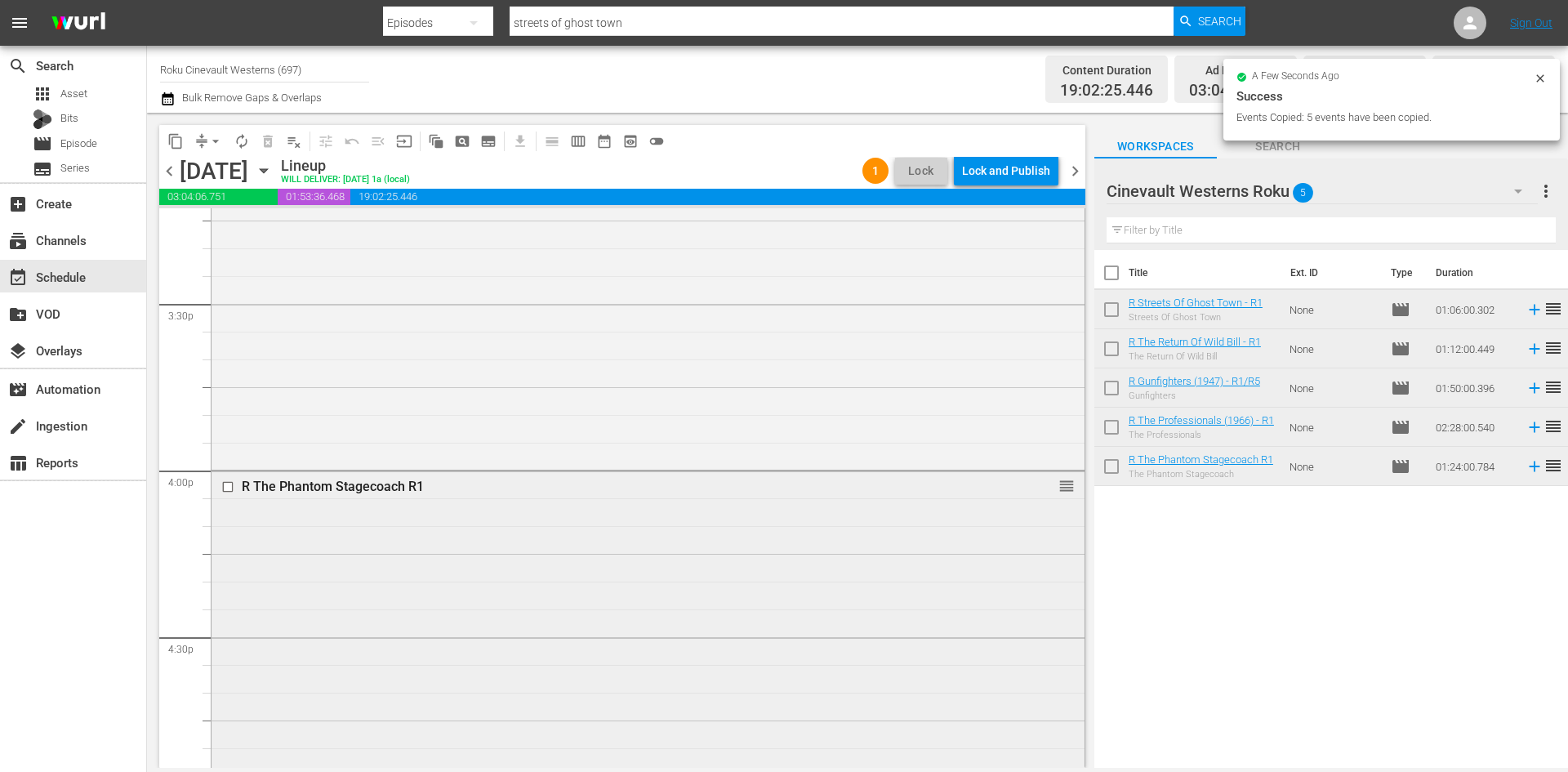
click at [228, 485] on input "checkbox" at bounding box center [229, 487] width 17 height 14
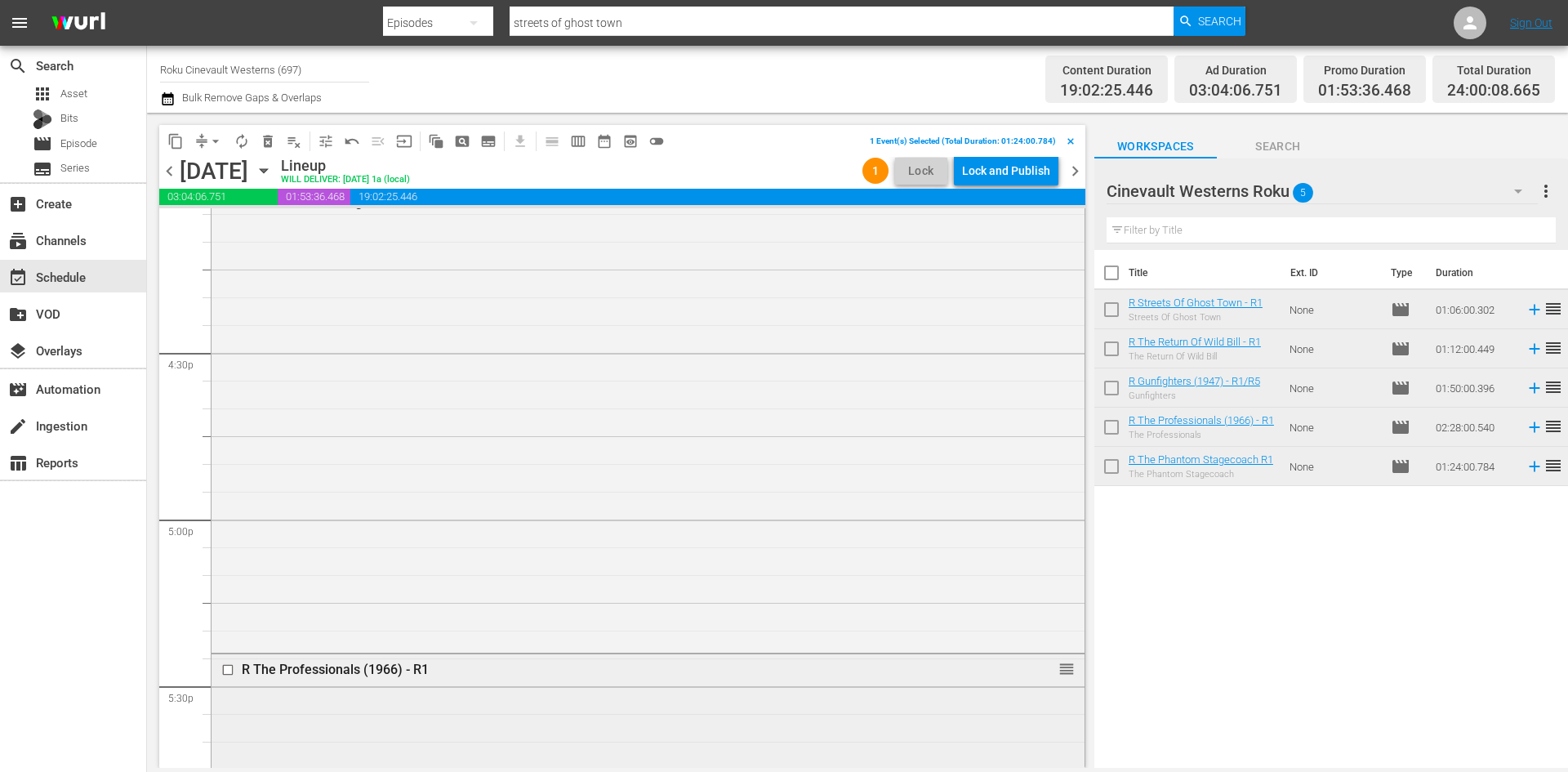
scroll to position [5642, 0]
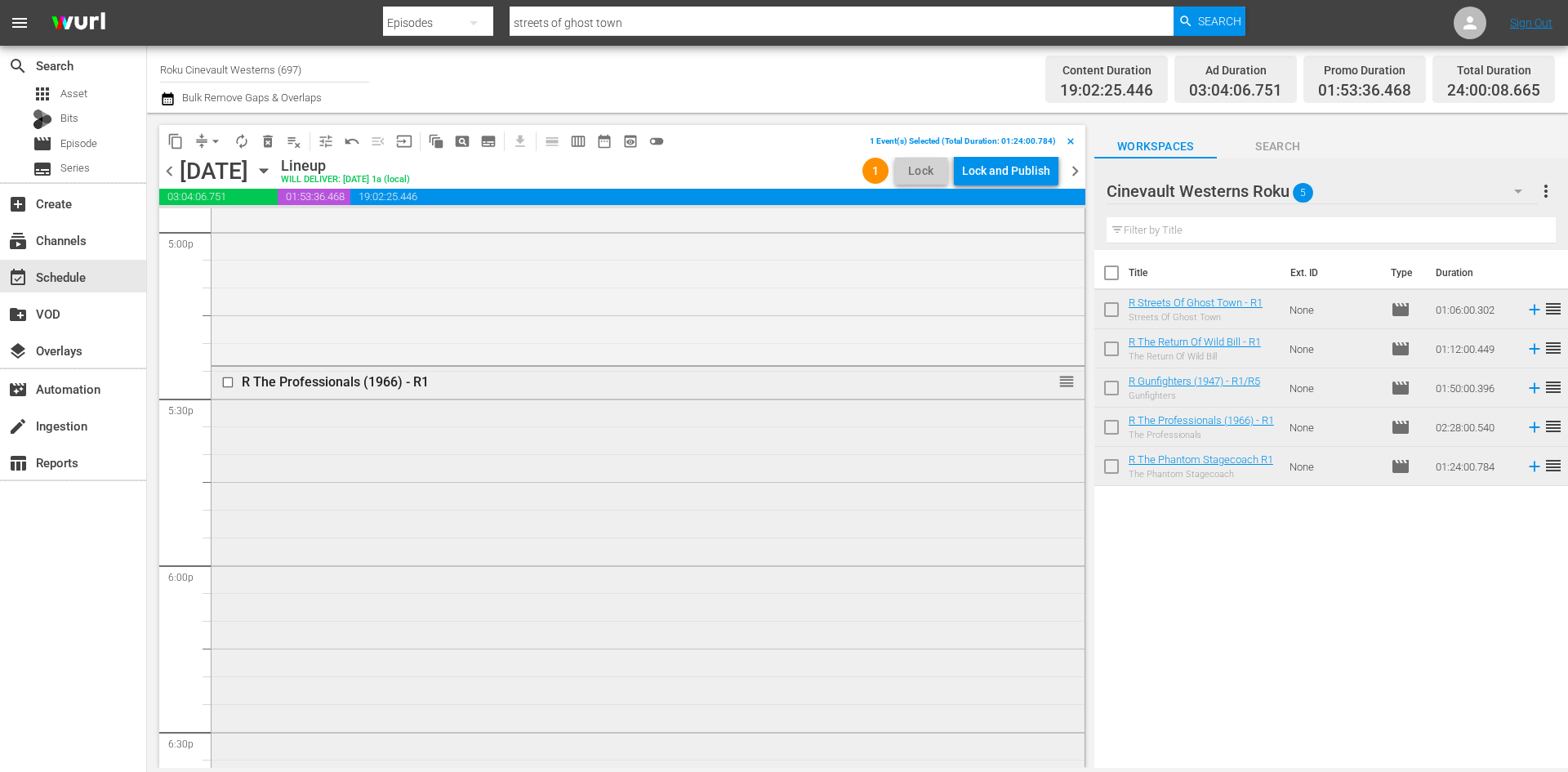
click at [226, 383] on input "checkbox" at bounding box center [229, 381] width 17 height 14
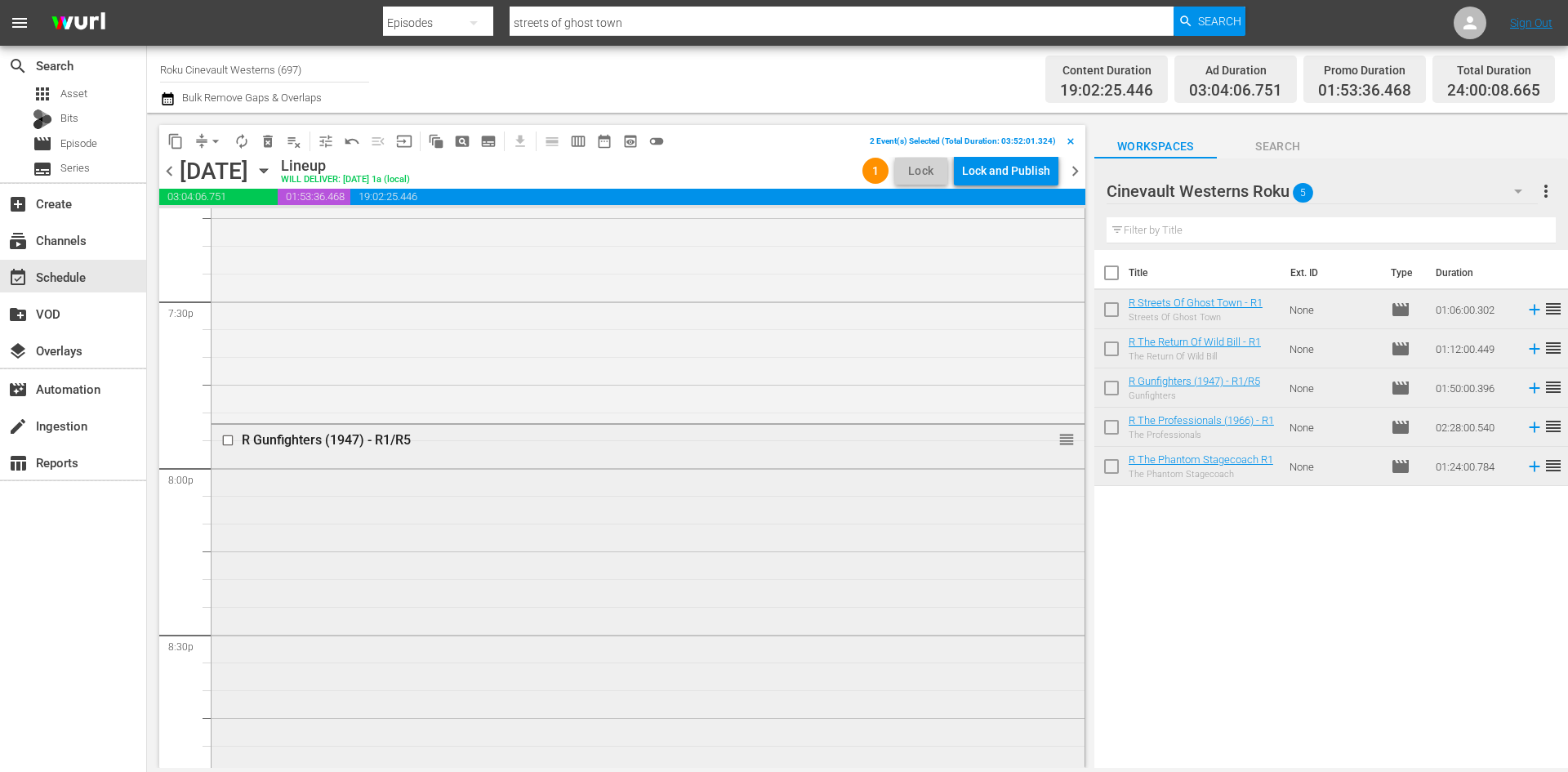
scroll to position [6377, 0]
click at [228, 470] on input "checkbox" at bounding box center [229, 469] width 17 height 14
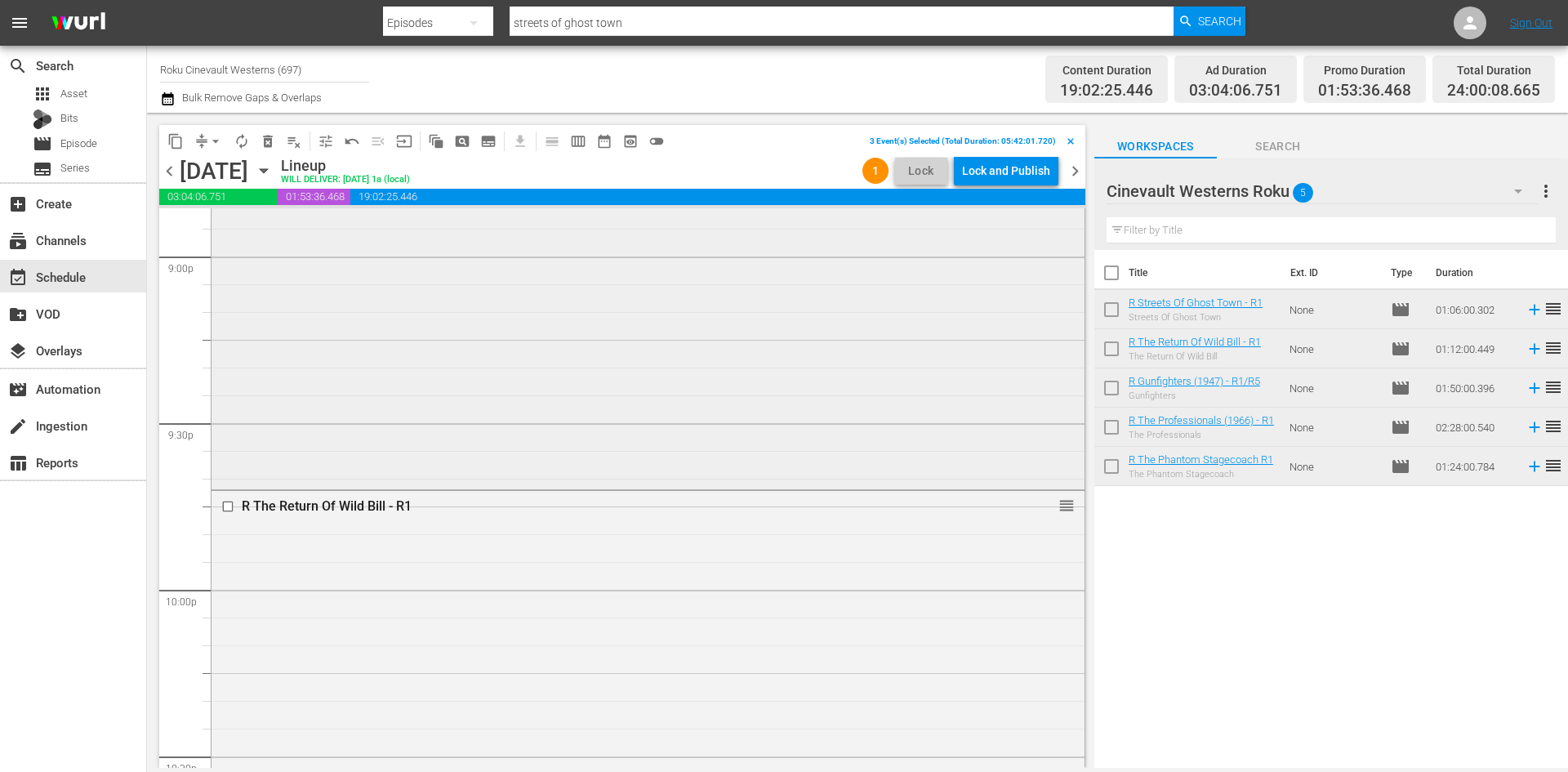
scroll to position [7031, 0]
click at [227, 428] on input "checkbox" at bounding box center [229, 426] width 17 height 14
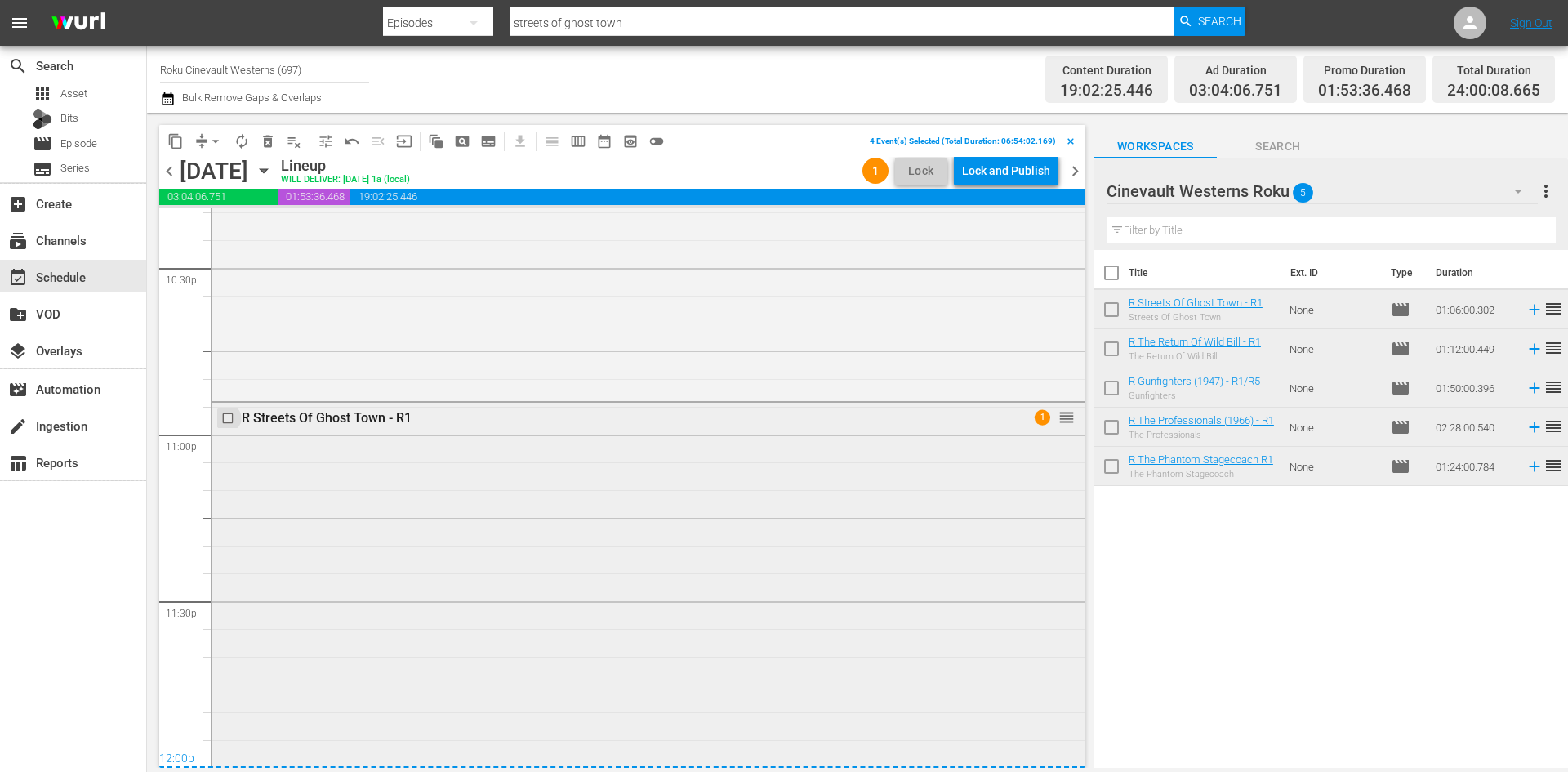
click at [227, 422] on input "checkbox" at bounding box center [229, 418] width 17 height 14
click at [175, 137] on span "content_copy" at bounding box center [176, 142] width 16 height 16
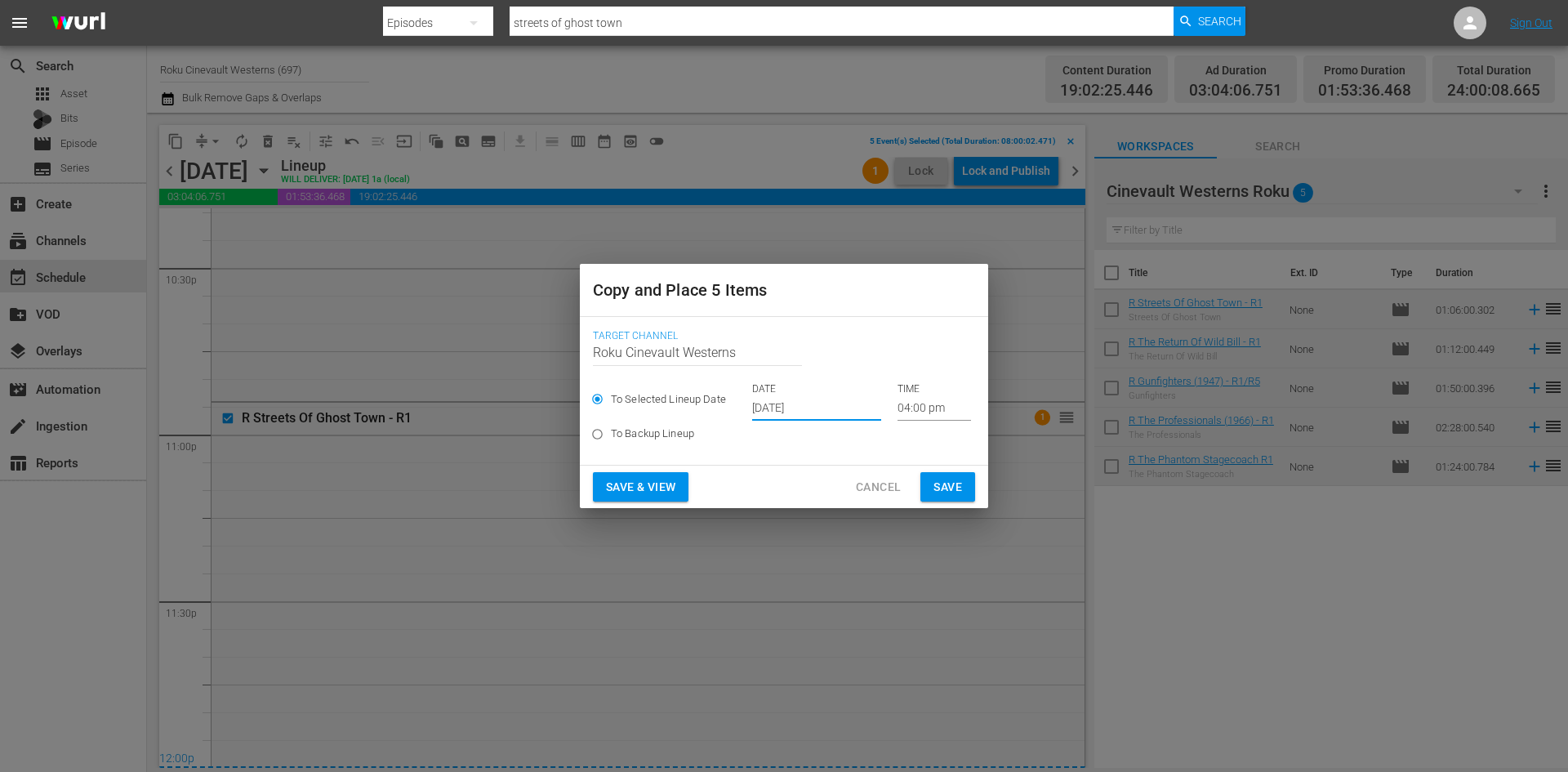
click at [778, 404] on input "[DATE]" at bounding box center [817, 409] width 129 height 25
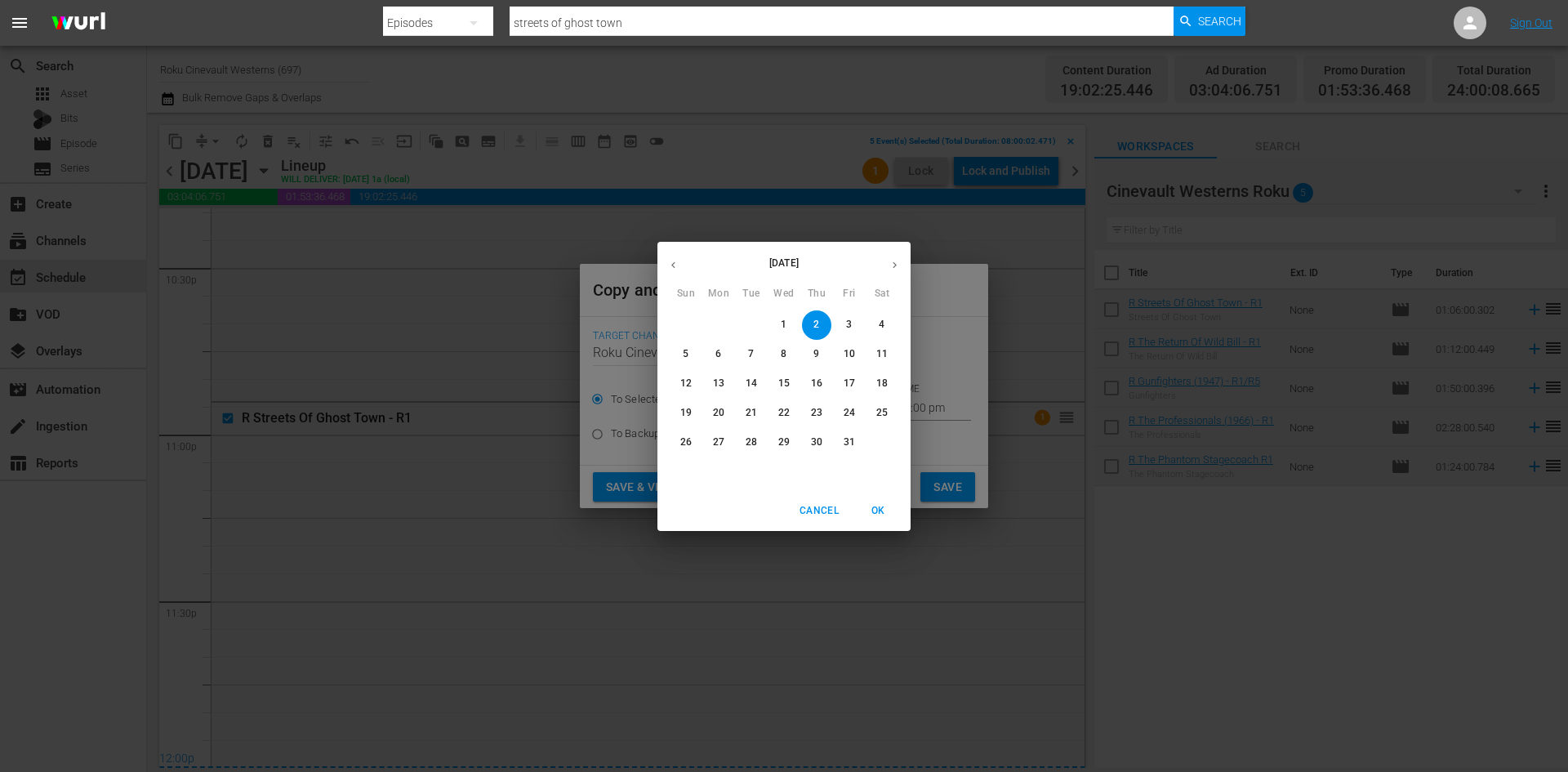
click at [880, 353] on p "11" at bounding box center [882, 354] width 11 height 14
type input "[DATE]"
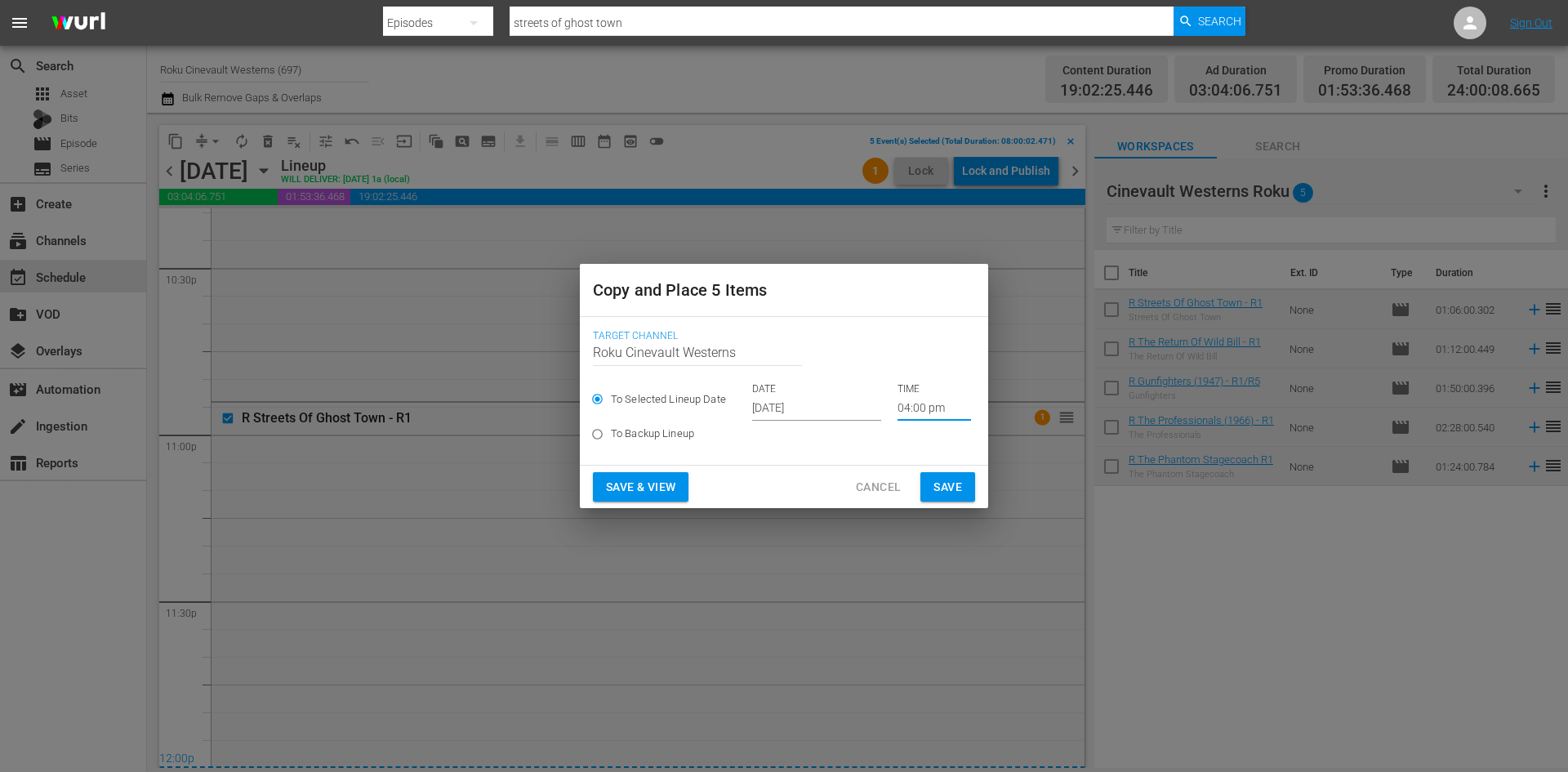
click at [908, 399] on input "04:00 pm" at bounding box center [935, 409] width 74 height 25
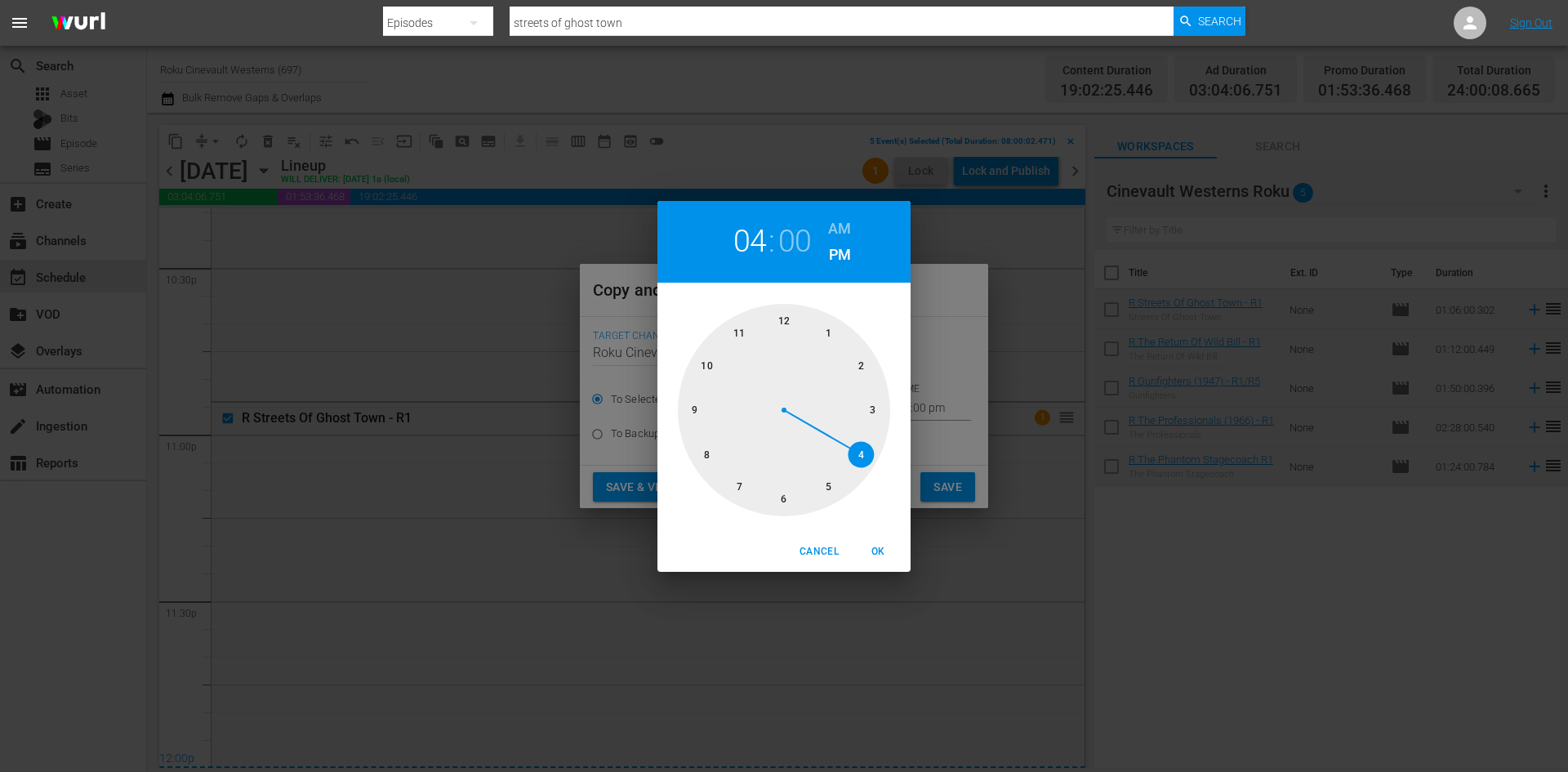
click at [790, 310] on div at bounding box center [783, 409] width 212 height 212
click at [849, 219] on h6 "AM" at bounding box center [840, 228] width 23 height 26
click at [891, 554] on span "OK" at bounding box center [878, 552] width 39 height 17
type input "12:00 am"
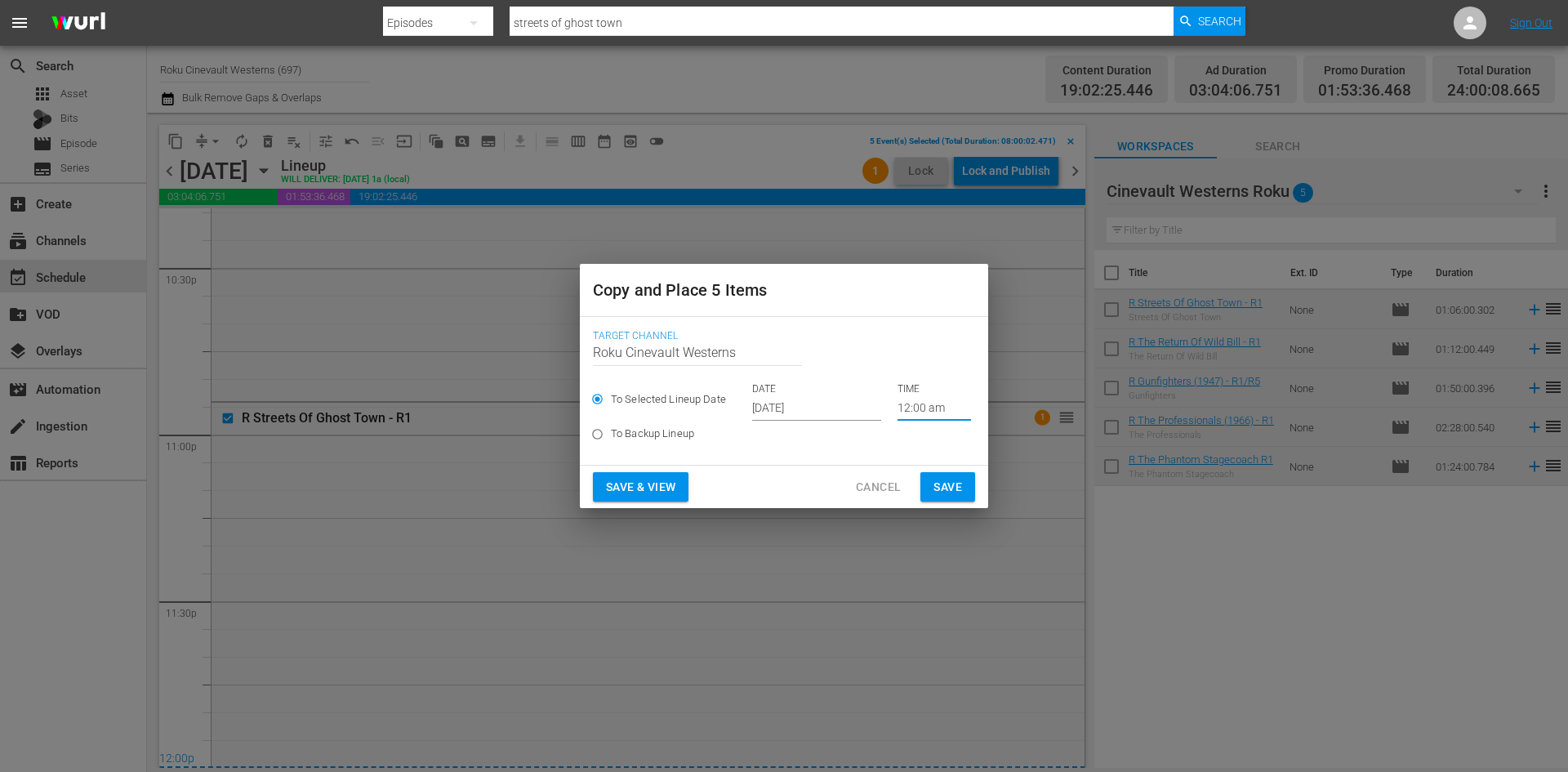
click at [945, 497] on span "Save" at bounding box center [947, 487] width 29 height 20
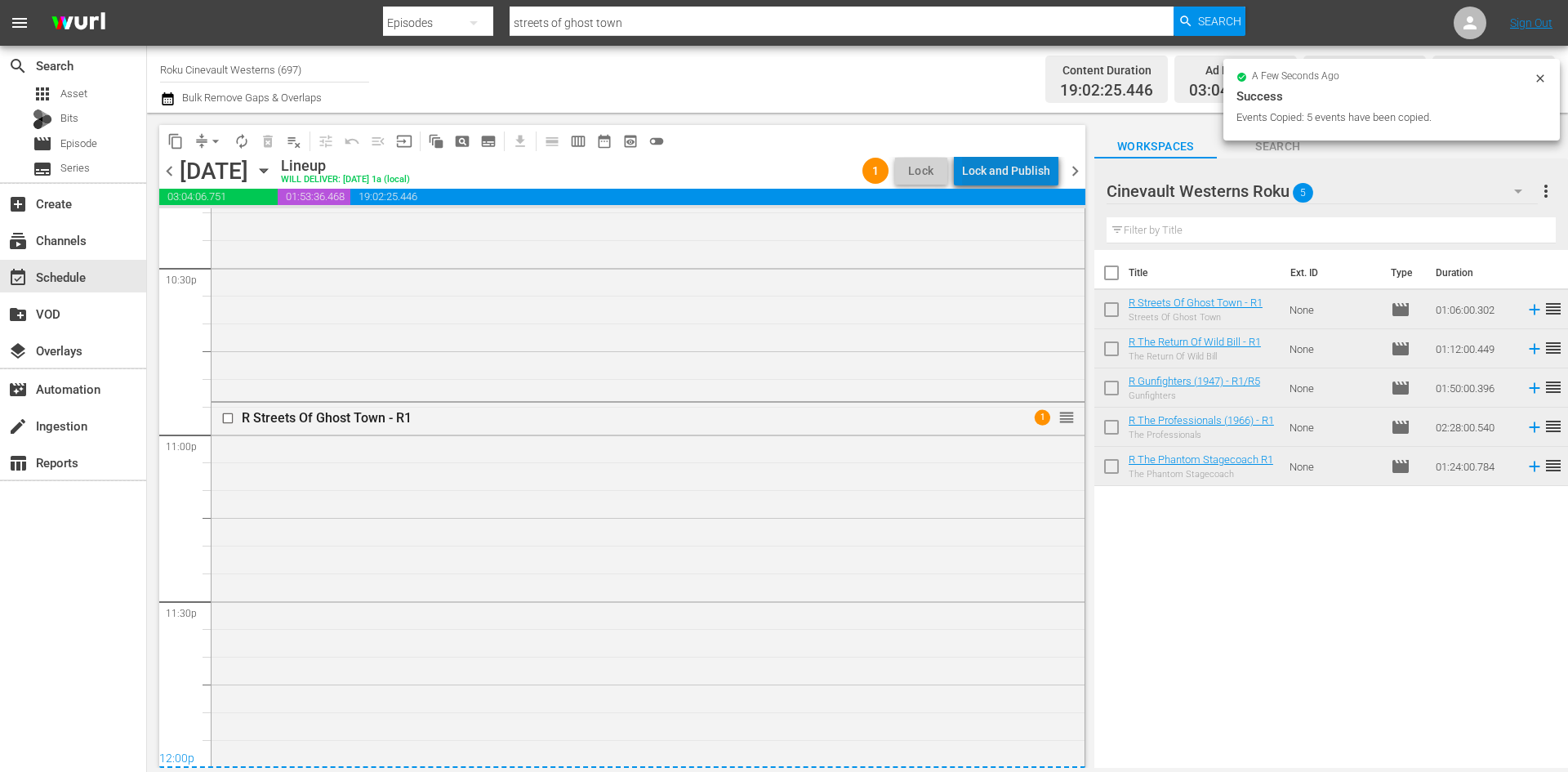
click at [1029, 171] on div "Lock and Publish" at bounding box center [1006, 171] width 88 height 29
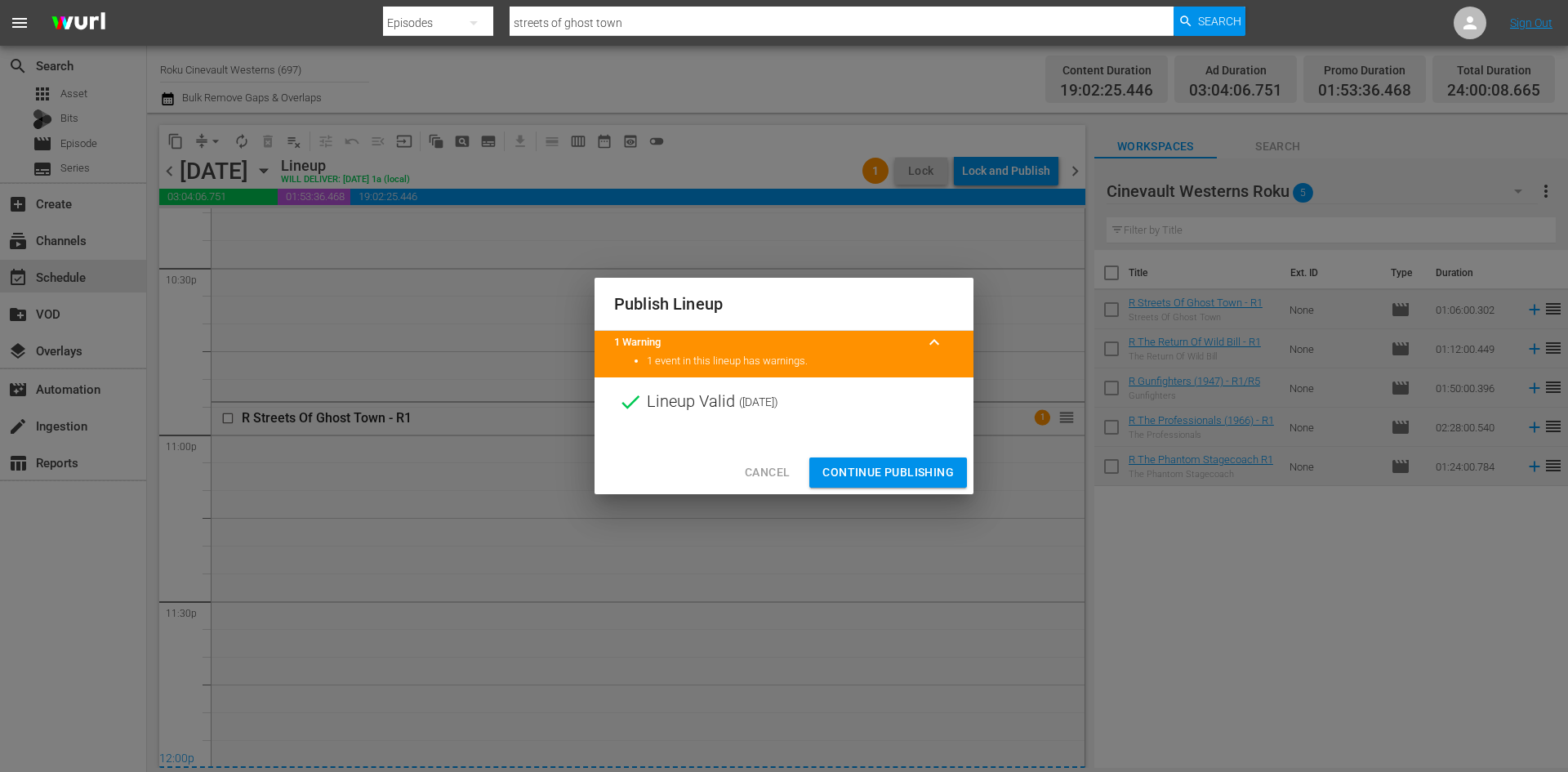
click at [918, 476] on span "Continue Publishing" at bounding box center [888, 472] width 132 height 20
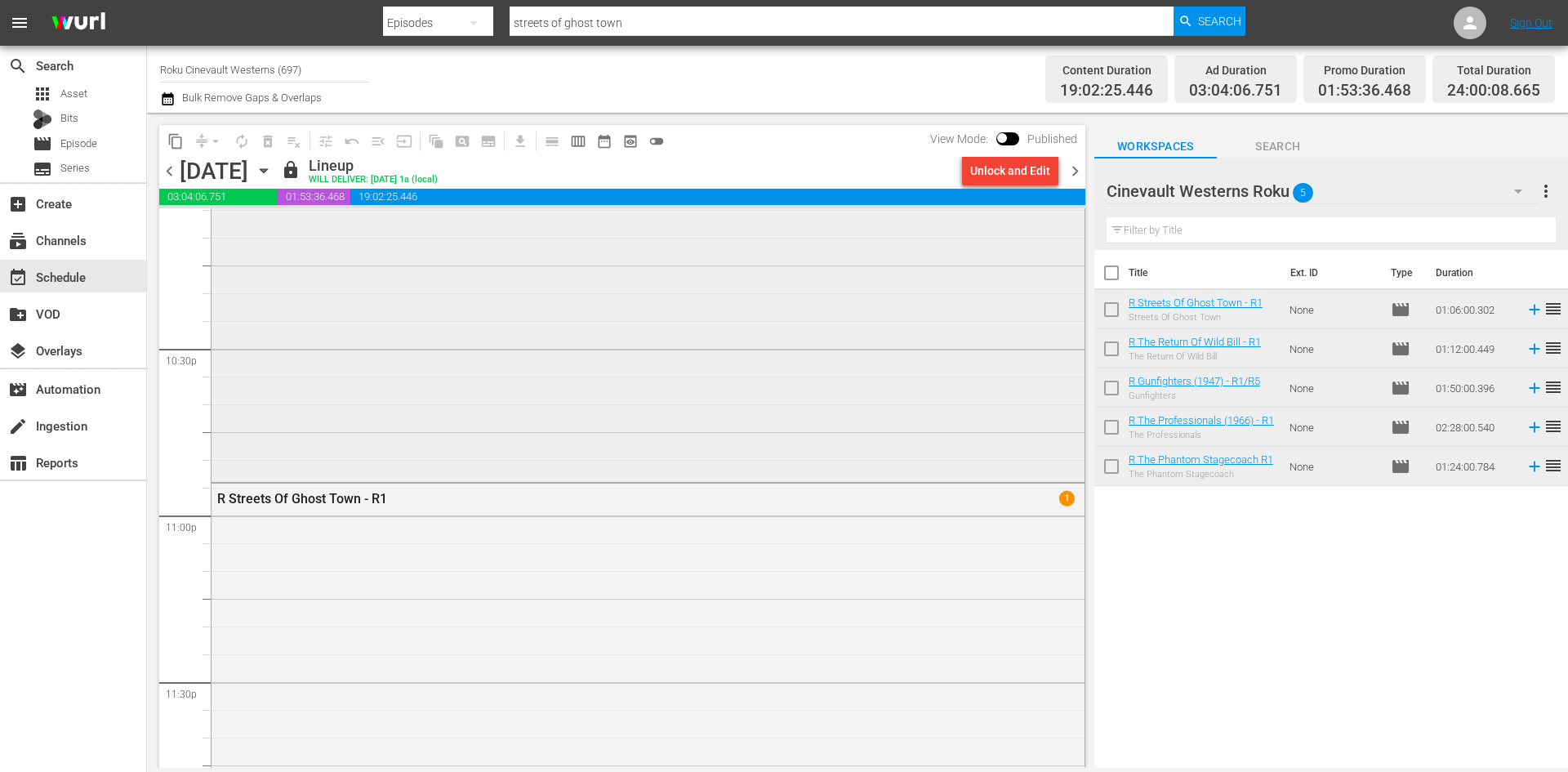
scroll to position [7440, 0]
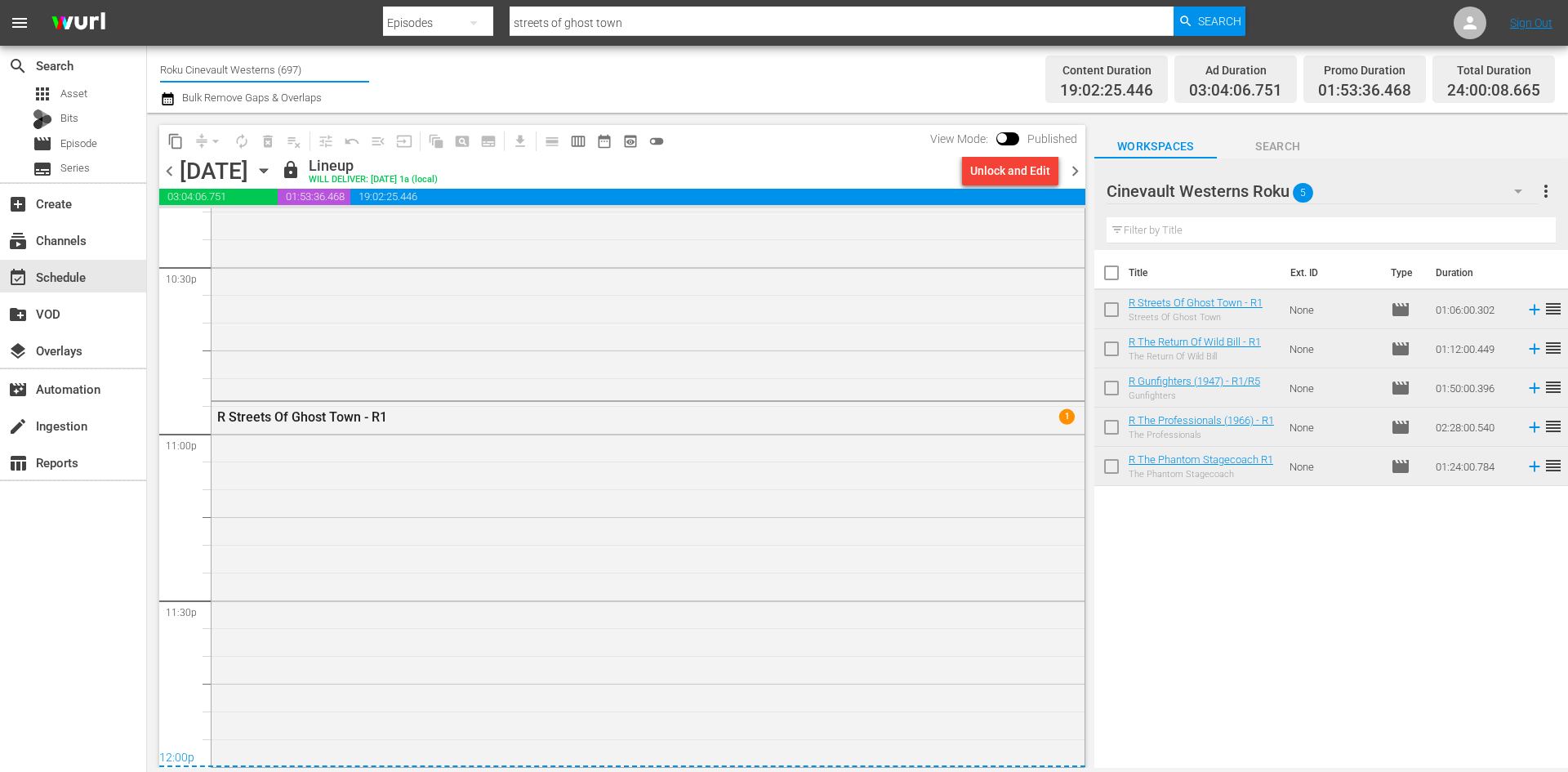
click at [263, 63] on input "Roku Cinevault Westerns (697)" at bounding box center [264, 70] width 209 height 39
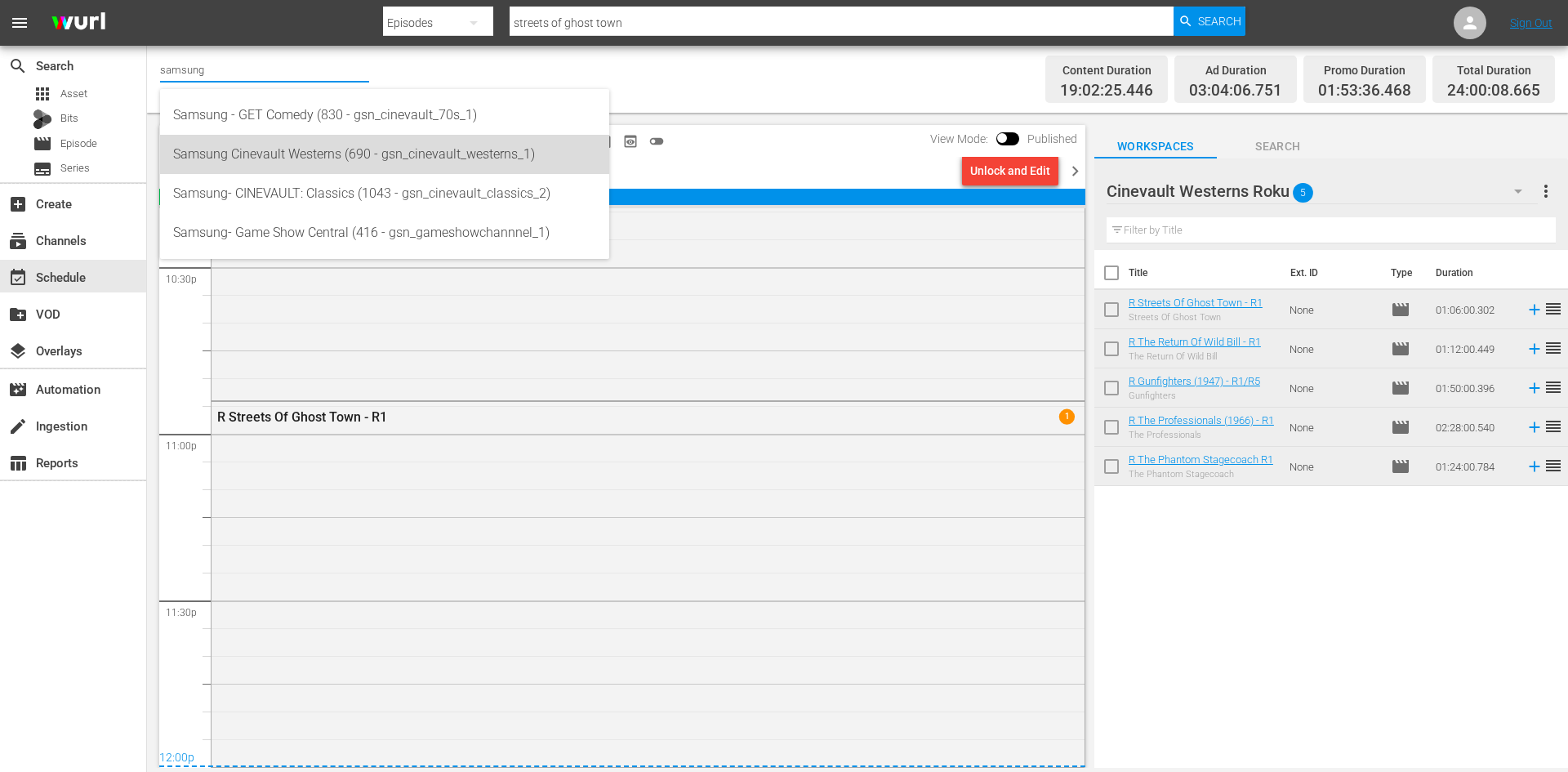
click at [380, 138] on div "Samsung Cinevault Westerns (690 - gsn_cinevault_westerns_1)" at bounding box center [385, 155] width 423 height 39
type input "Samsung Cinevault Westerns (690 - gsn_cinevault_westerns_1)"
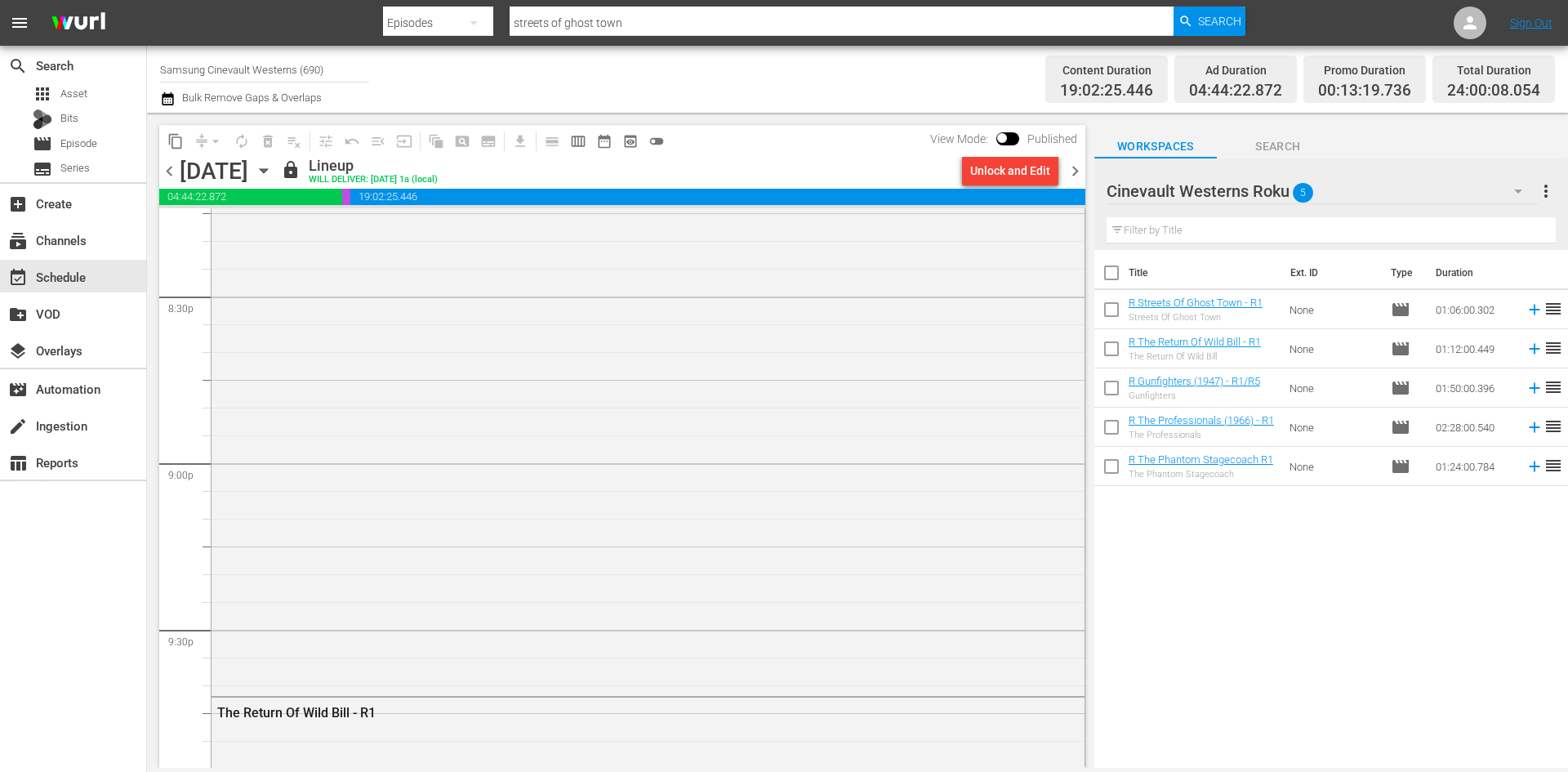
scroll to position [6705, 0]
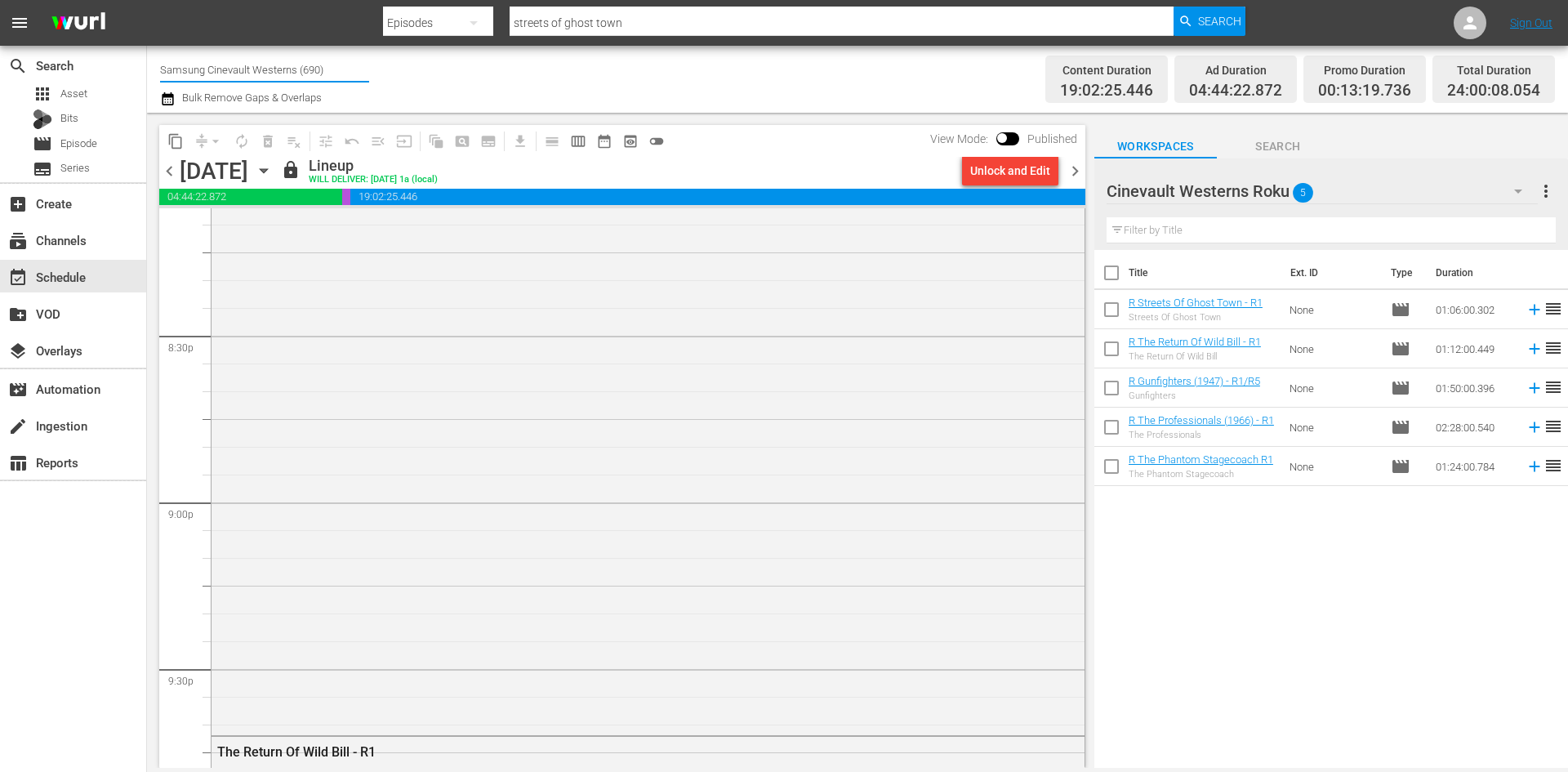
click at [253, 66] on input "Samsung Cinevault Westerns (690)" at bounding box center [264, 70] width 209 height 39
click at [1068, 167] on span "chevron_right" at bounding box center [1075, 171] width 20 height 20
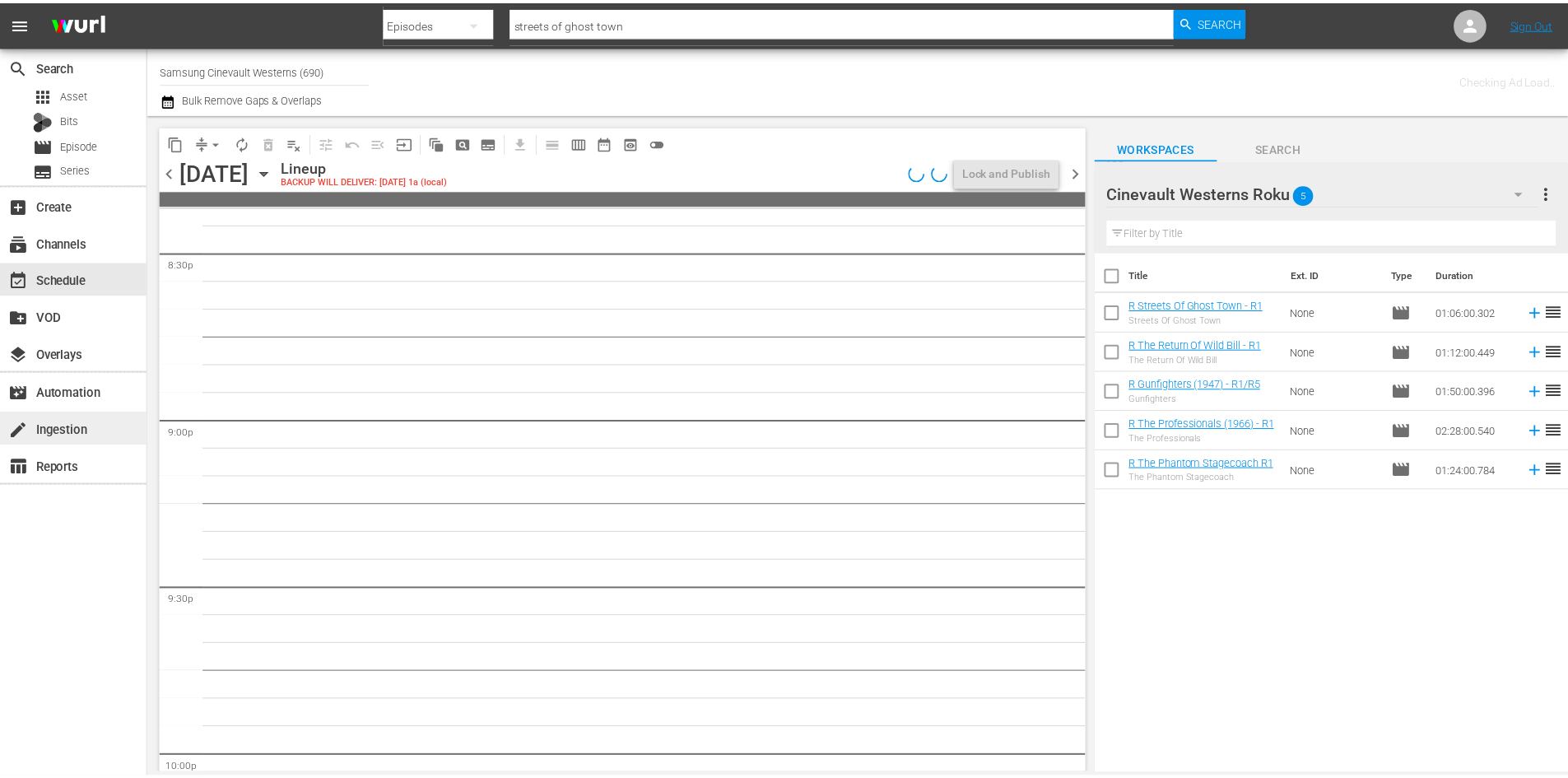
scroll to position [6813, 0]
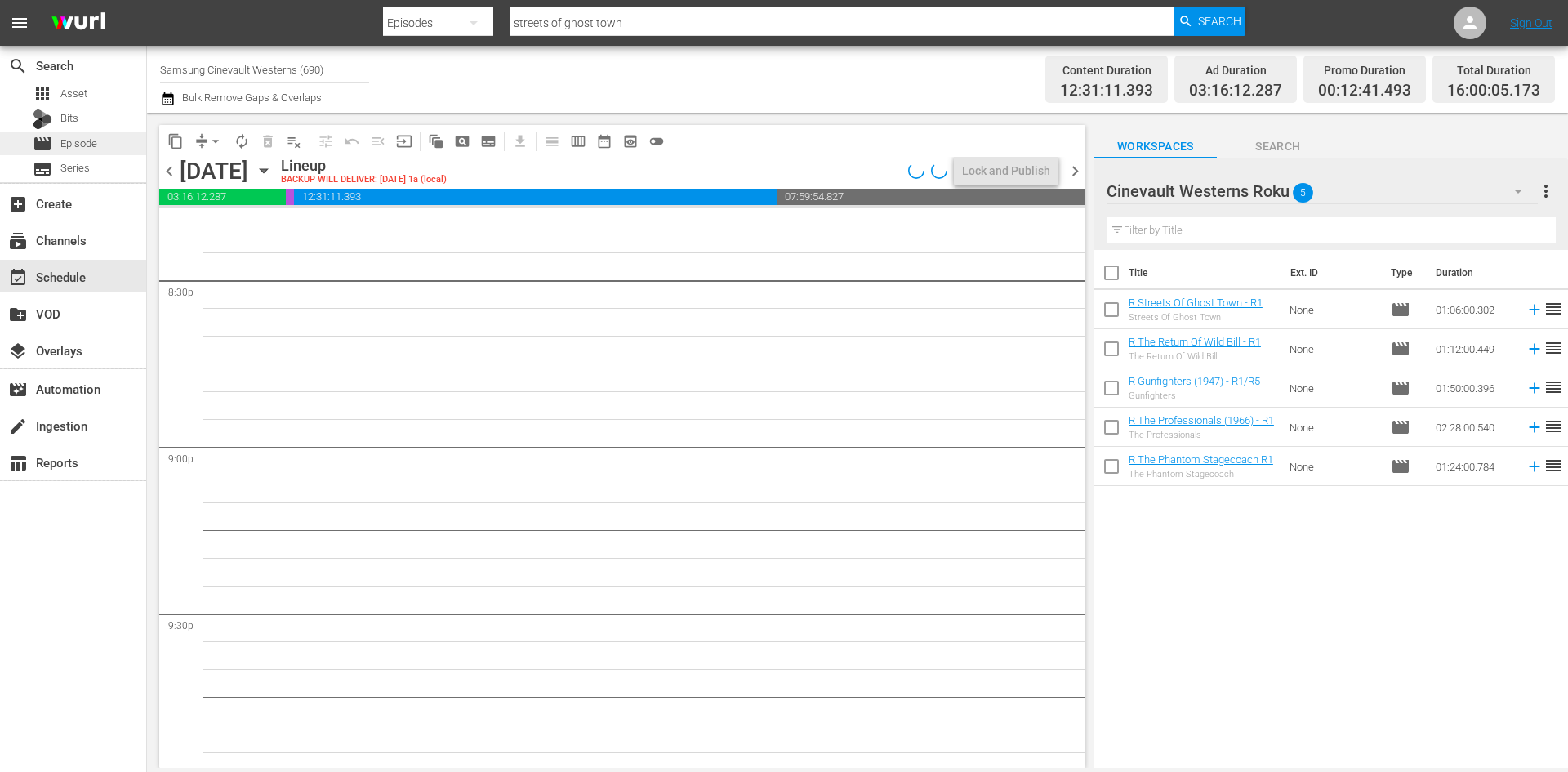
click at [82, 152] on div "movie Episode" at bounding box center [65, 144] width 65 height 23
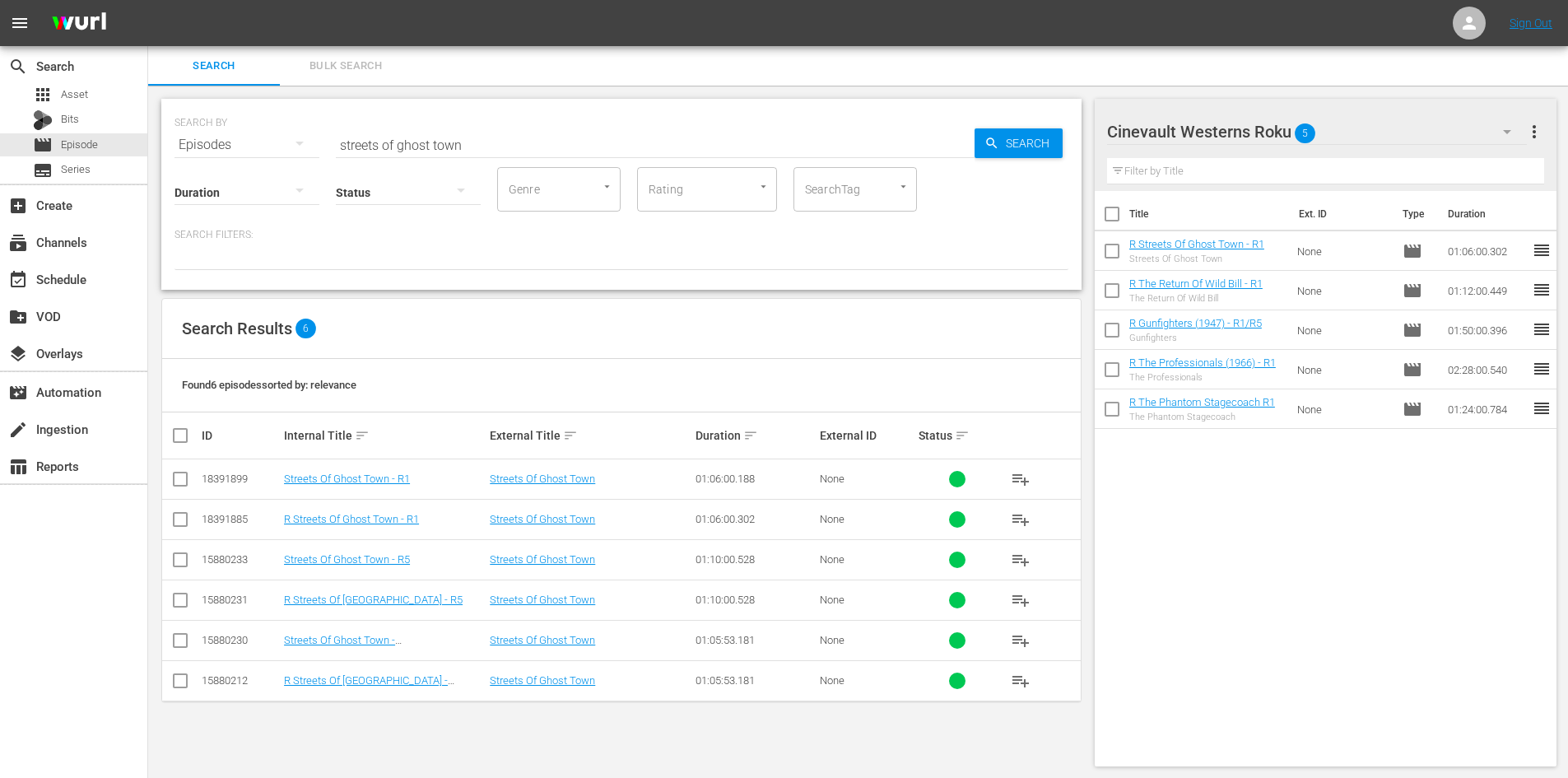
click at [1113, 218] on input "checkbox" at bounding box center [1112, 217] width 35 height 35
checkbox input "true"
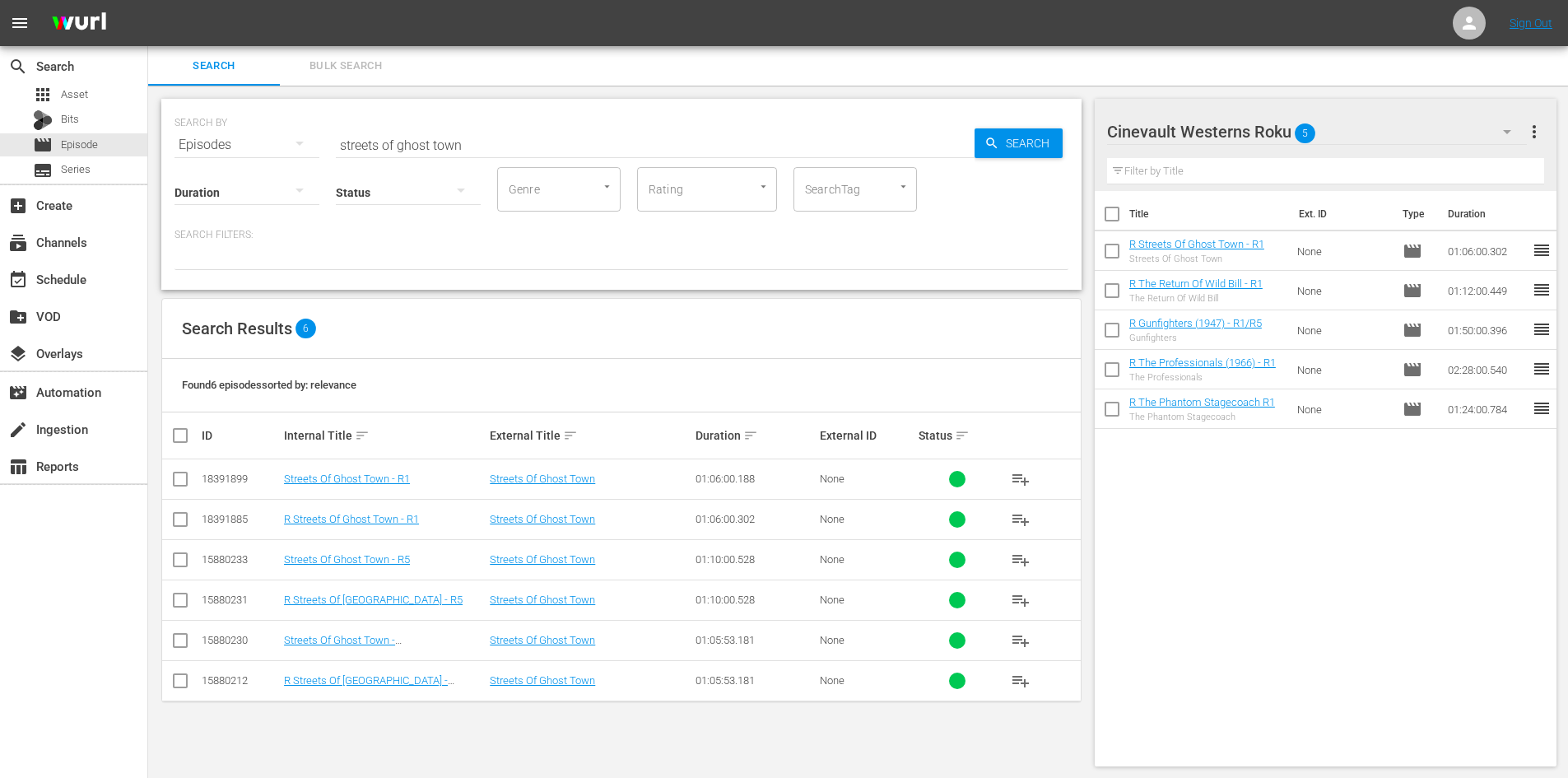
checkbox input "true"
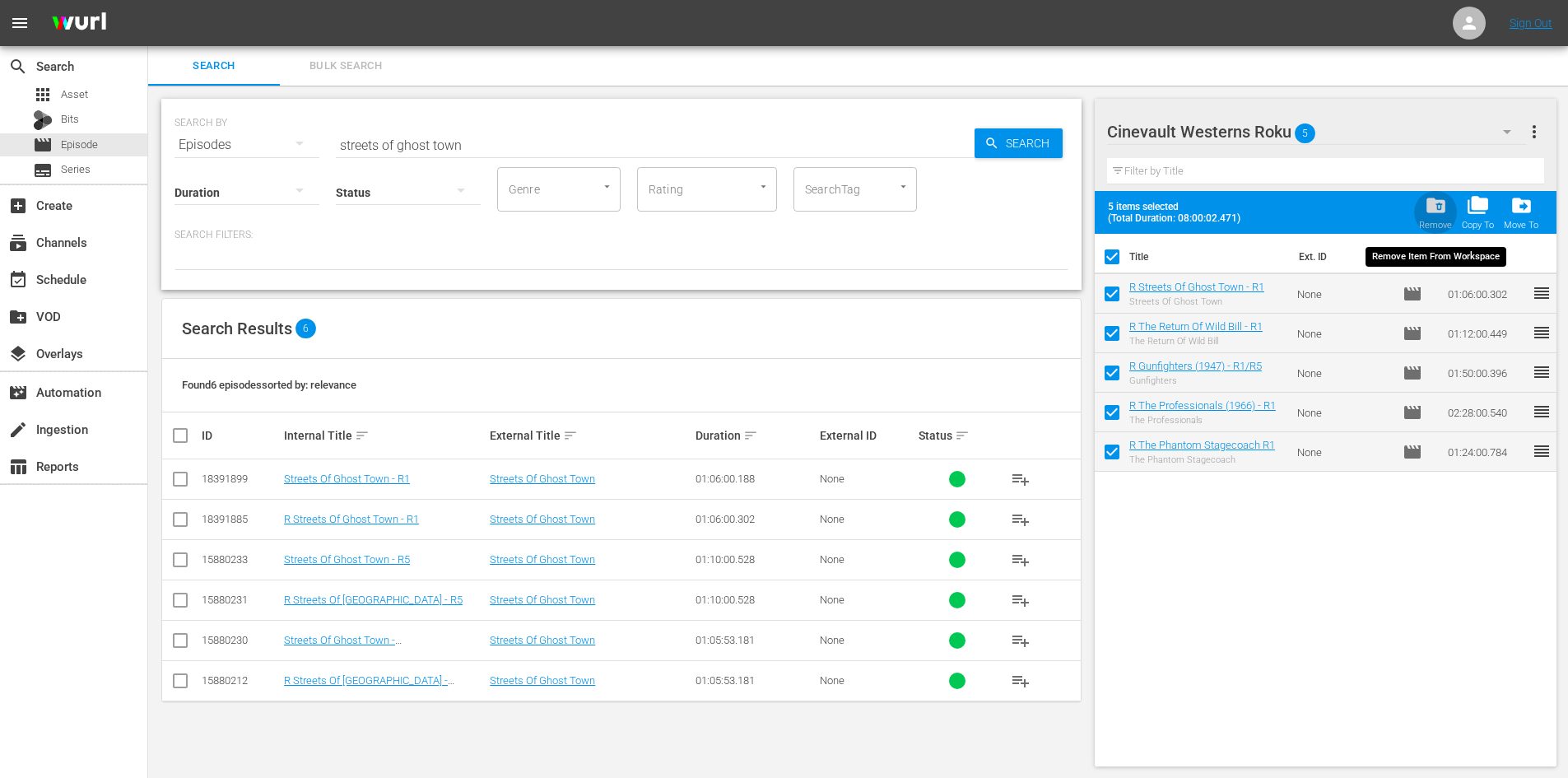
click at [1440, 205] on span "folder_delete" at bounding box center [1435, 205] width 22 height 22
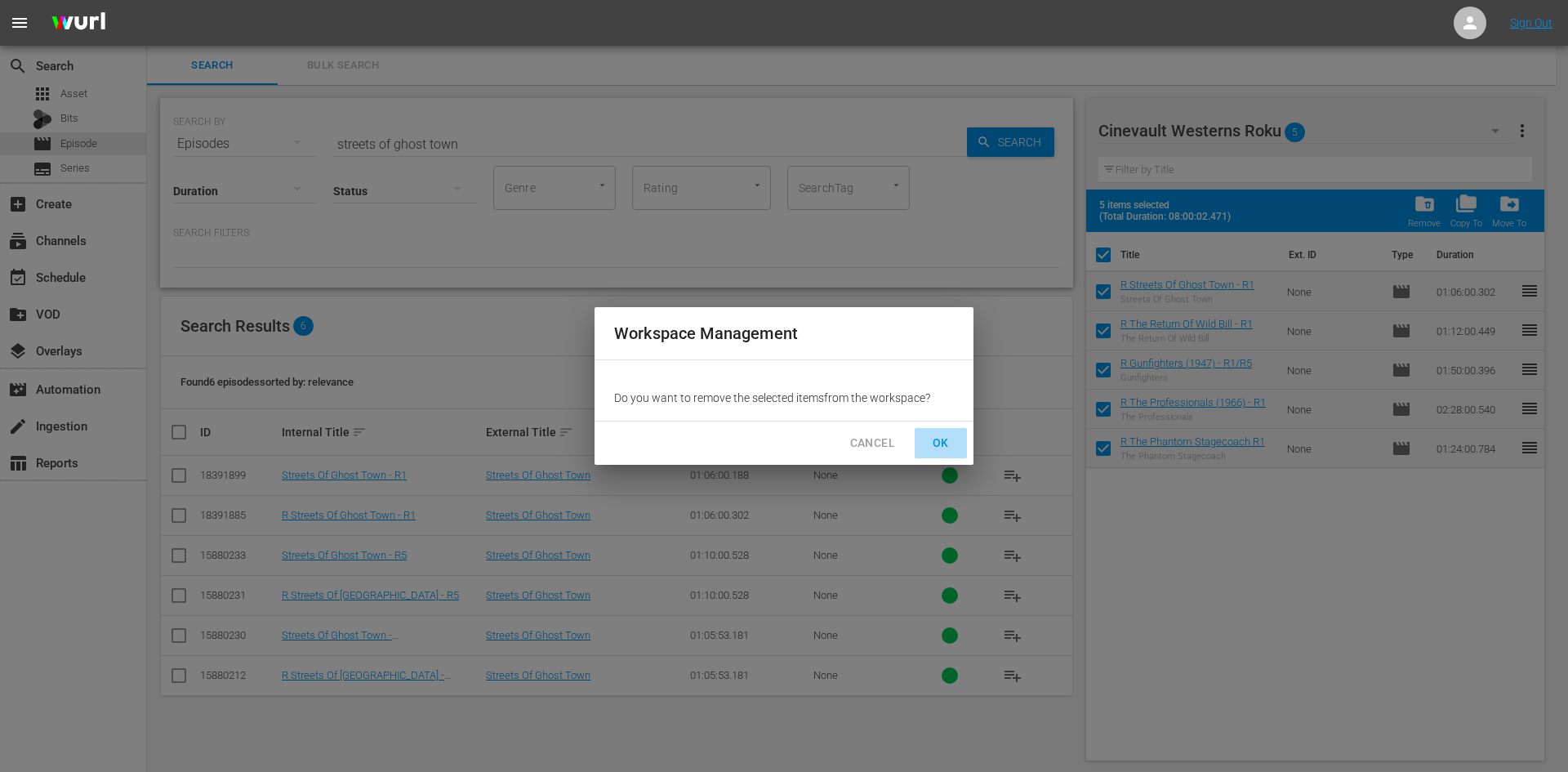
click at [938, 445] on span "OK" at bounding box center [941, 443] width 26 height 20
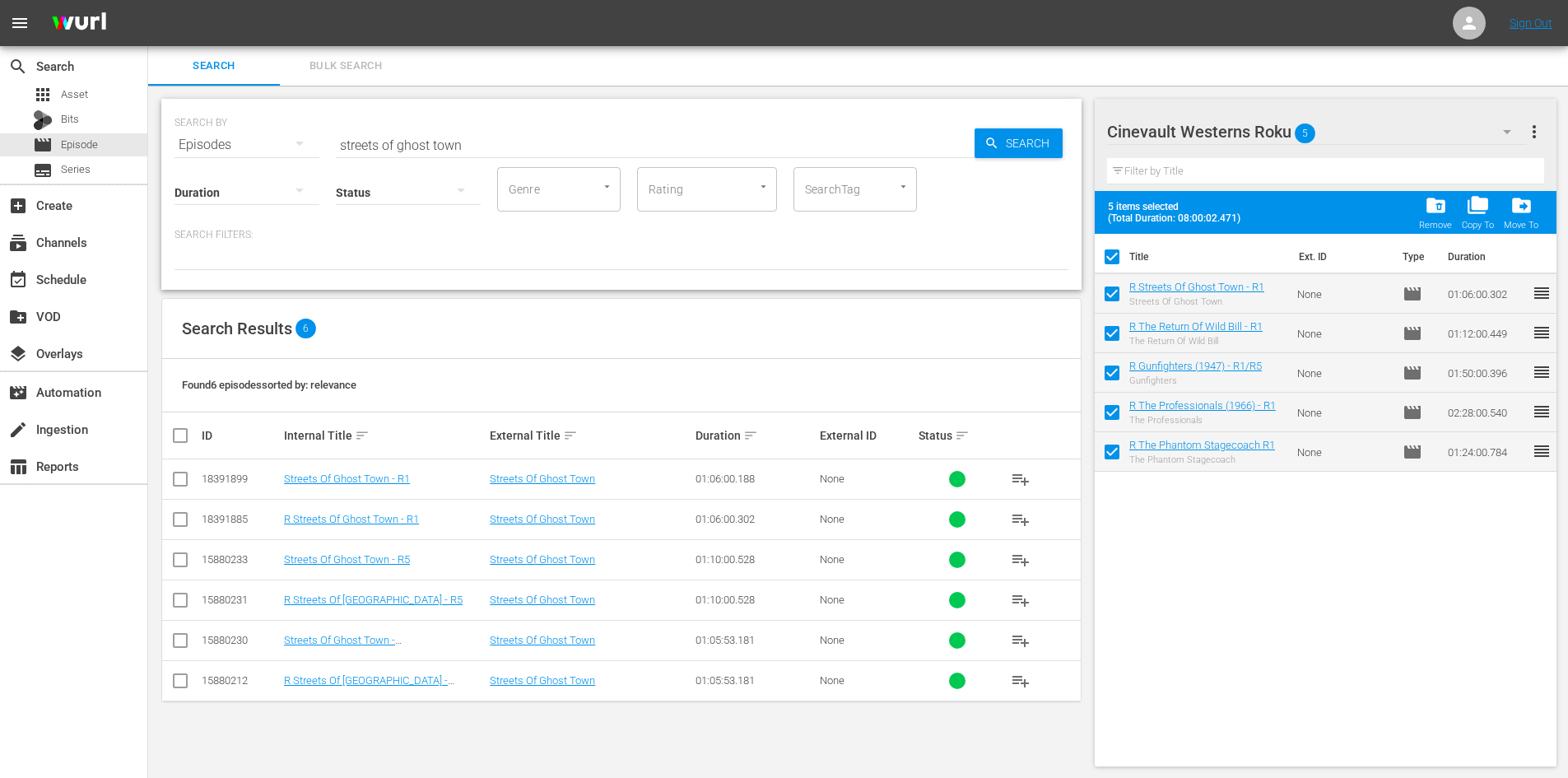
checkbox input "false"
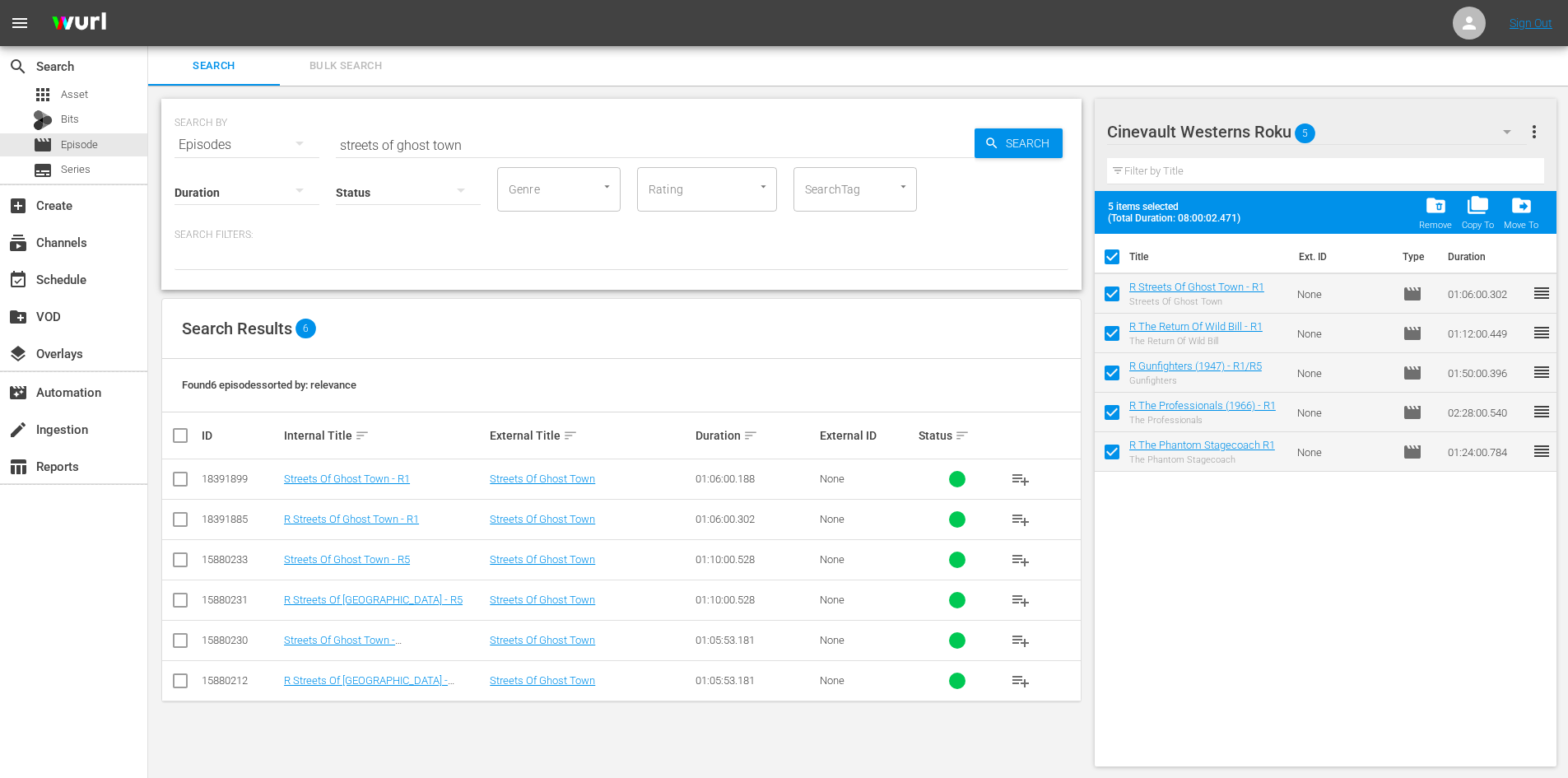
checkbox input "false"
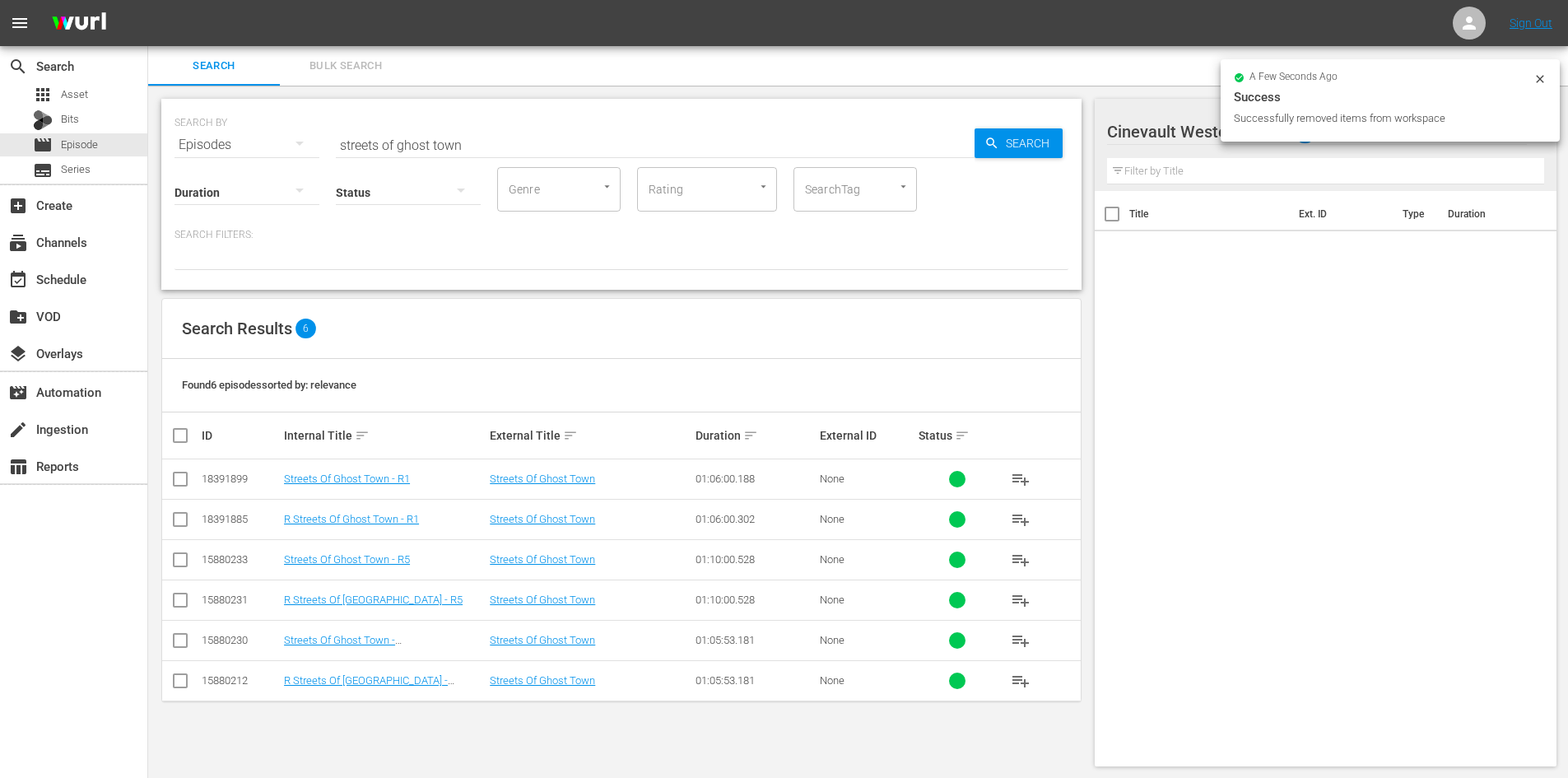
click at [1536, 79] on icon at bounding box center [1540, 79] width 13 height 13
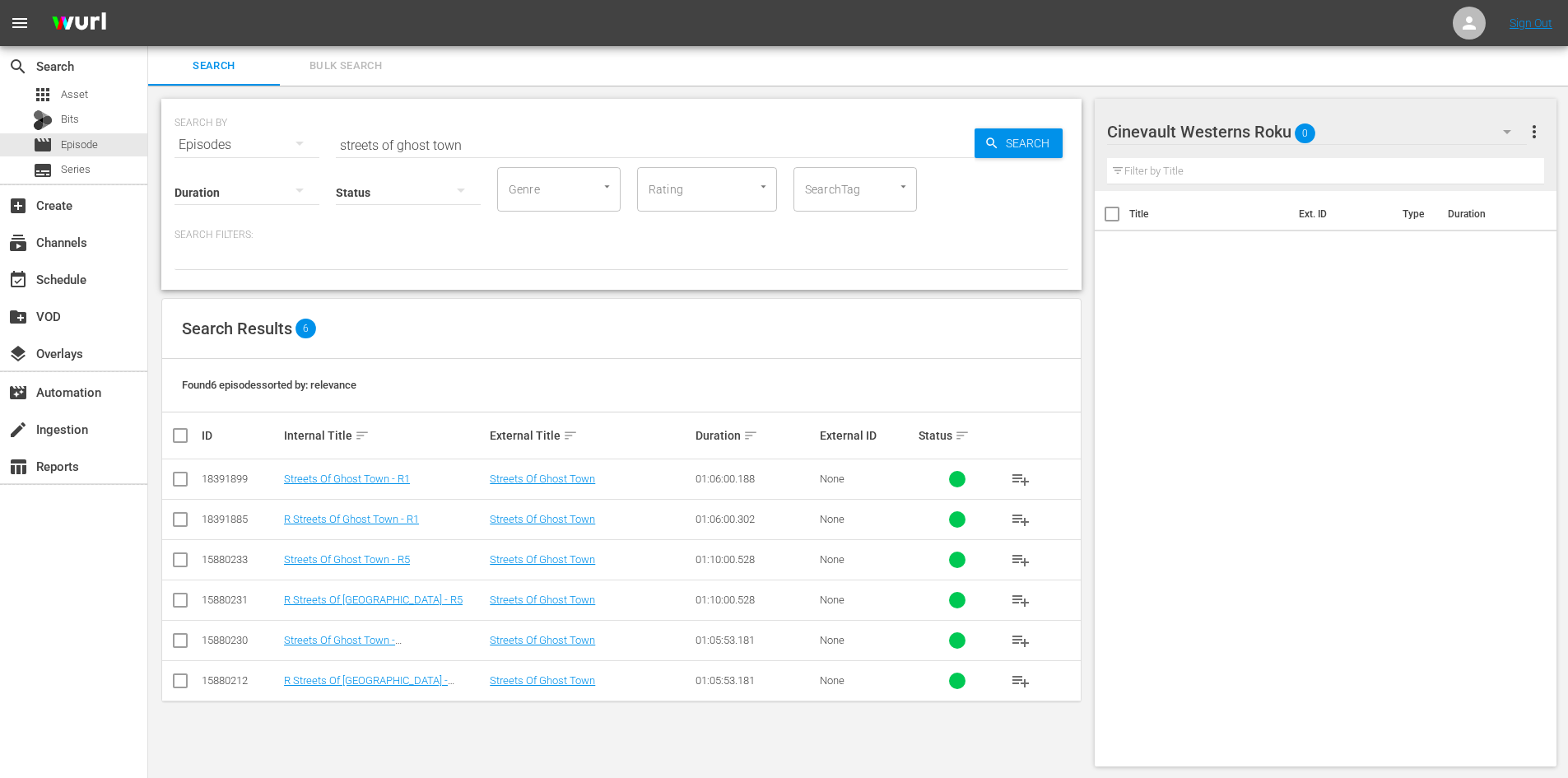
click at [1392, 144] on div "Cinevault Westerns Roku 0" at bounding box center [1316, 132] width 420 height 46
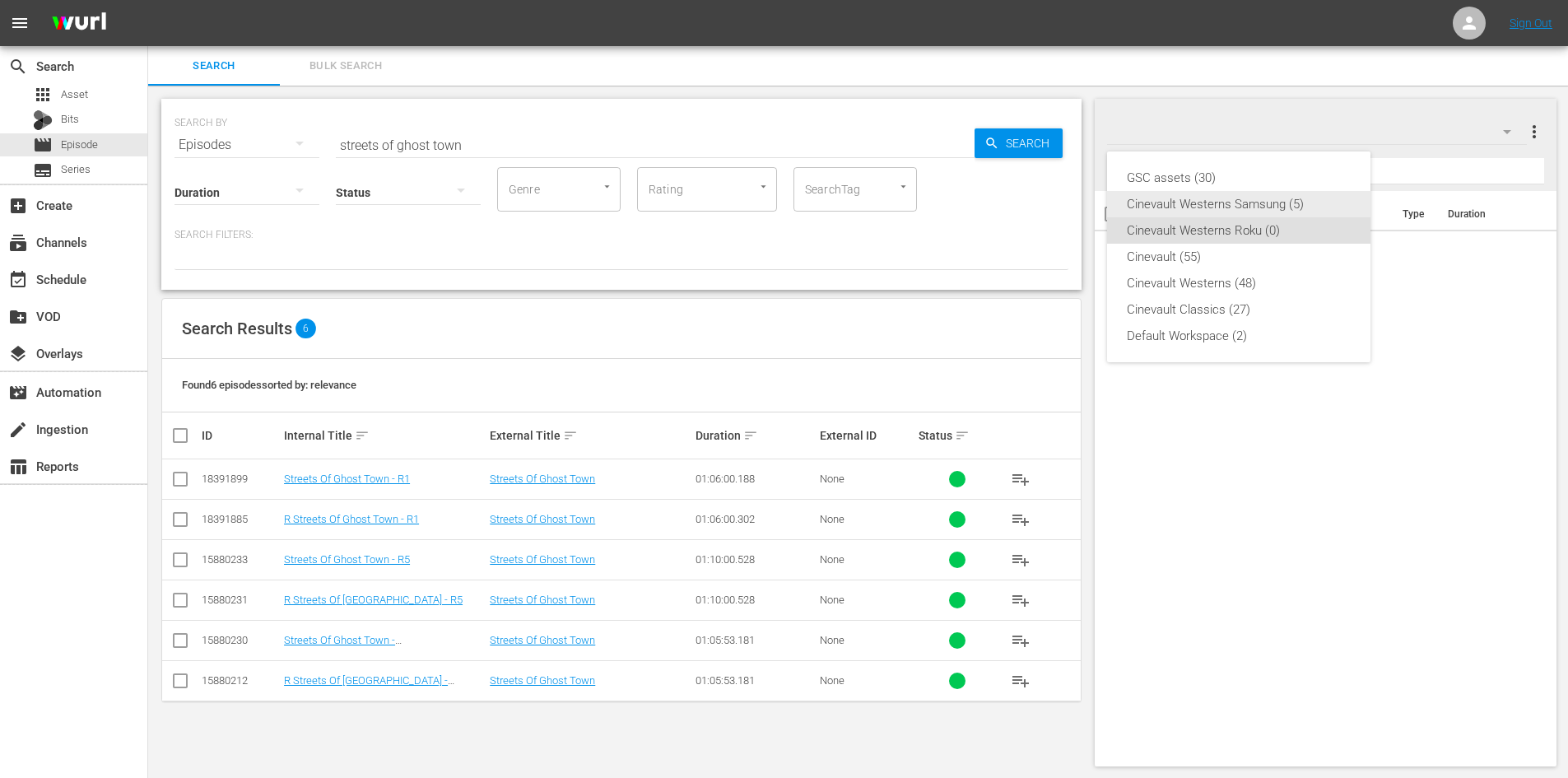
click at [1236, 198] on div "Cinevault Westerns Samsung (5)" at bounding box center [1238, 204] width 224 height 26
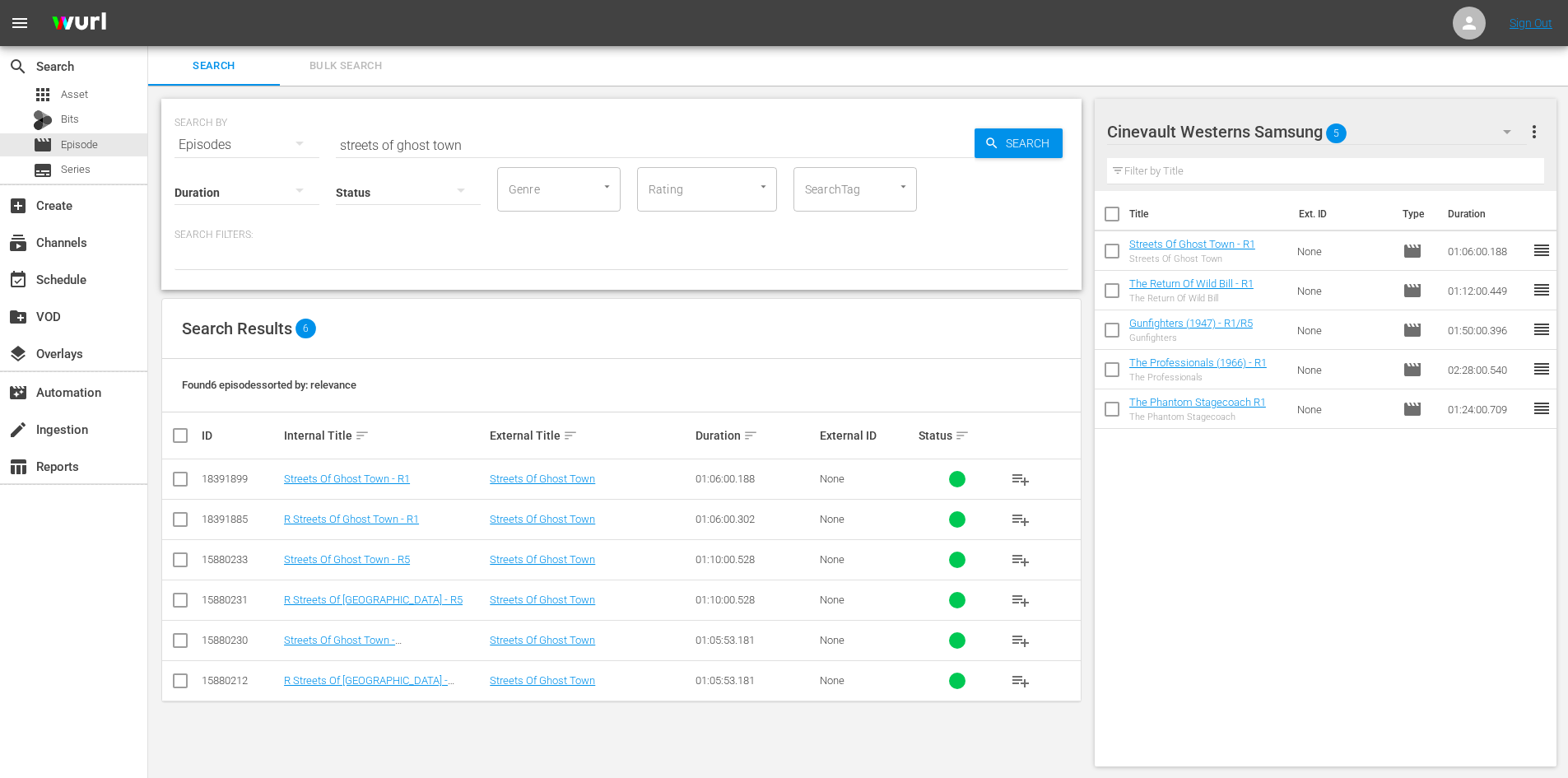
click at [1114, 211] on input "checkbox" at bounding box center [1112, 217] width 35 height 35
checkbox input "true"
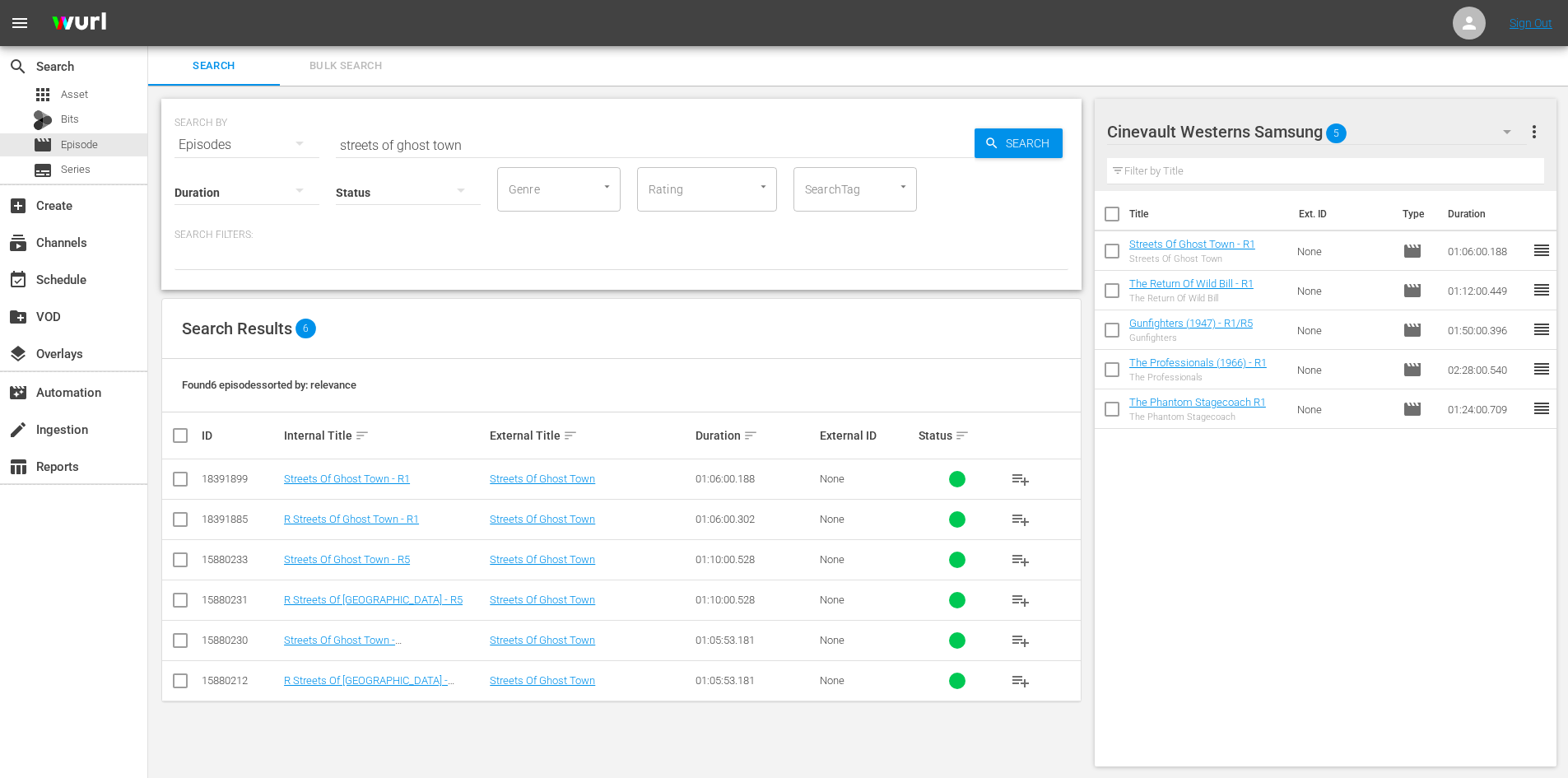
checkbox input "true"
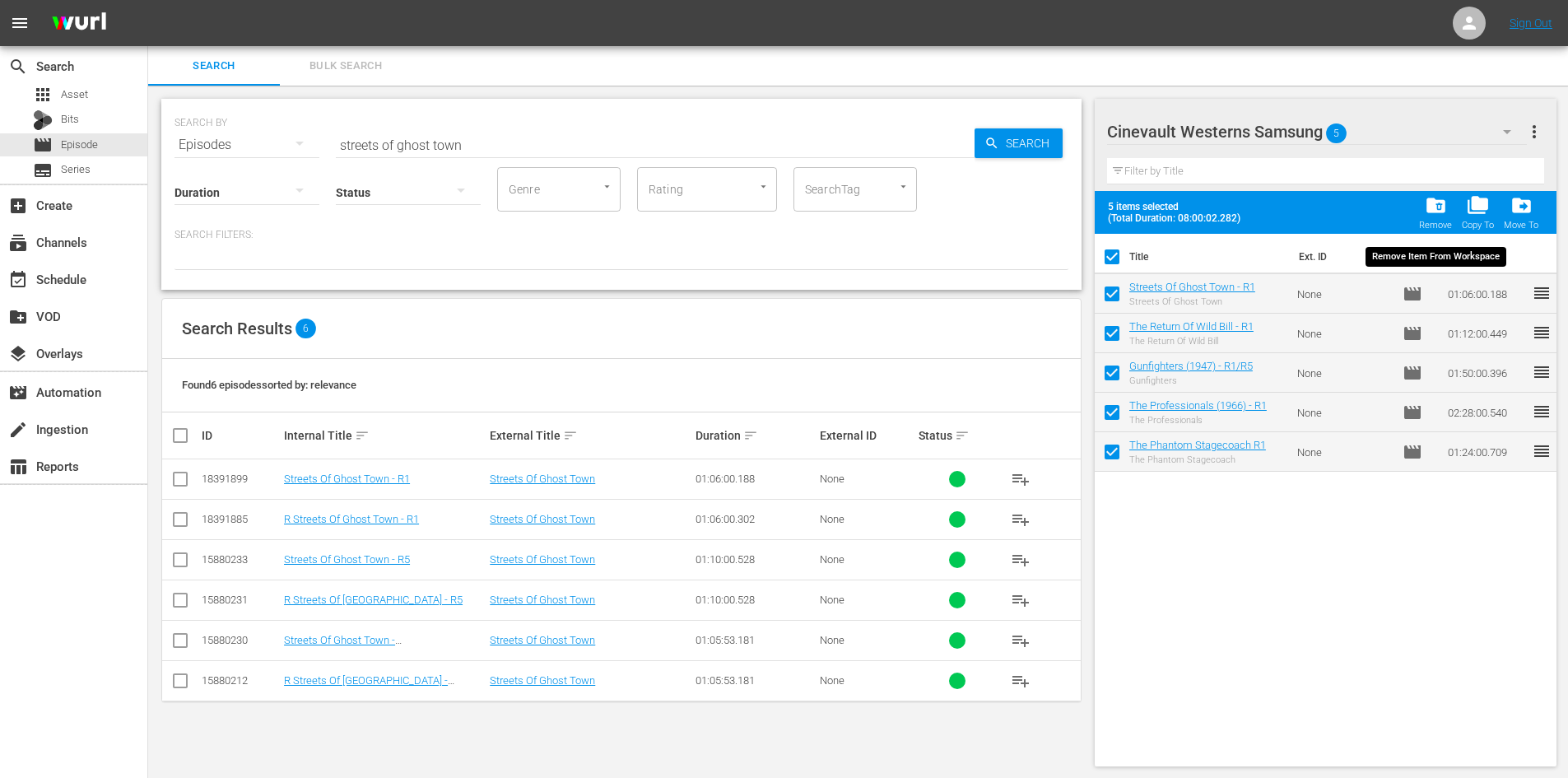
click at [1445, 207] on span "folder_delete" at bounding box center [1435, 205] width 22 height 22
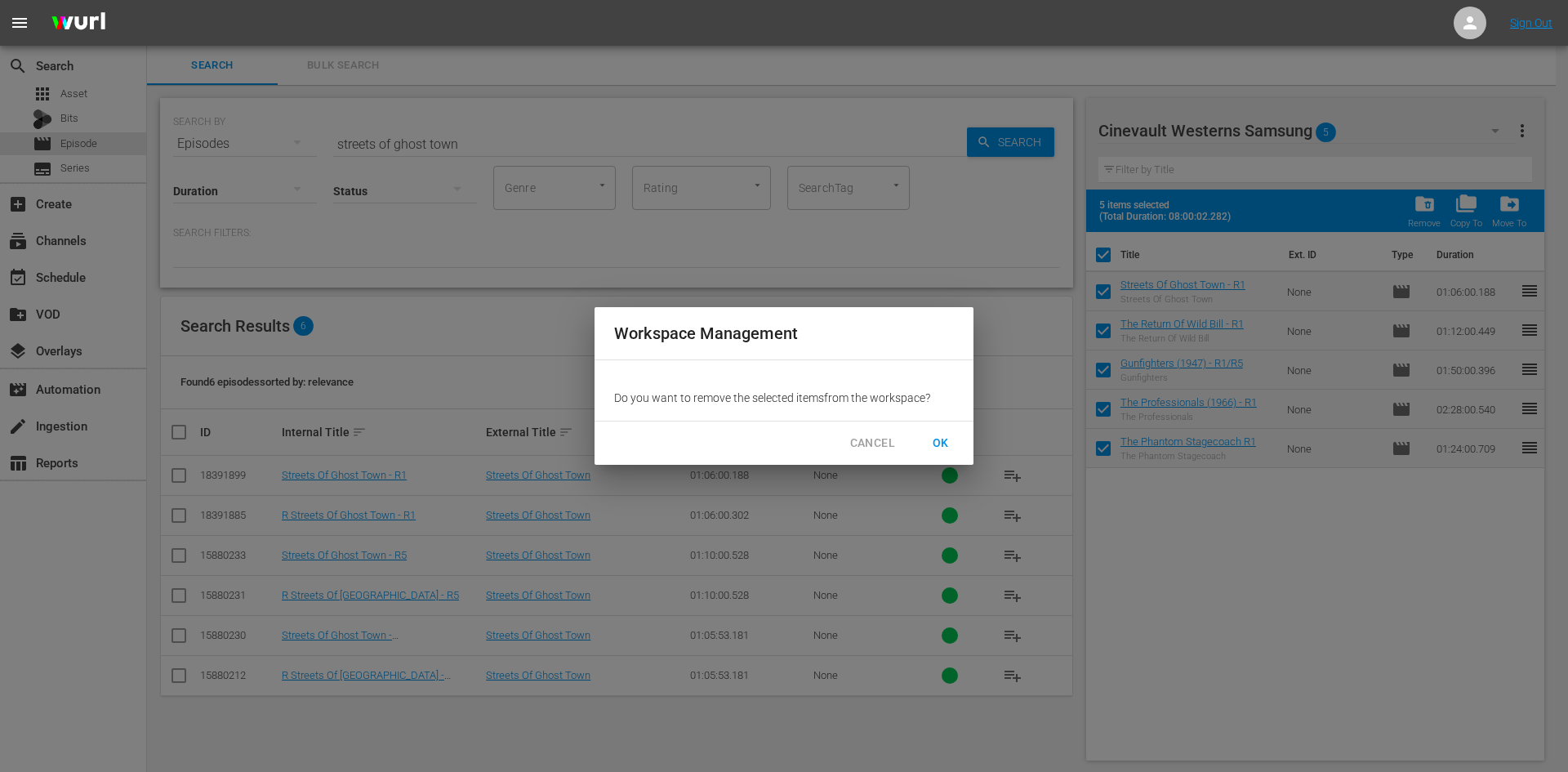
click at [939, 440] on span "OK" at bounding box center [941, 443] width 26 height 20
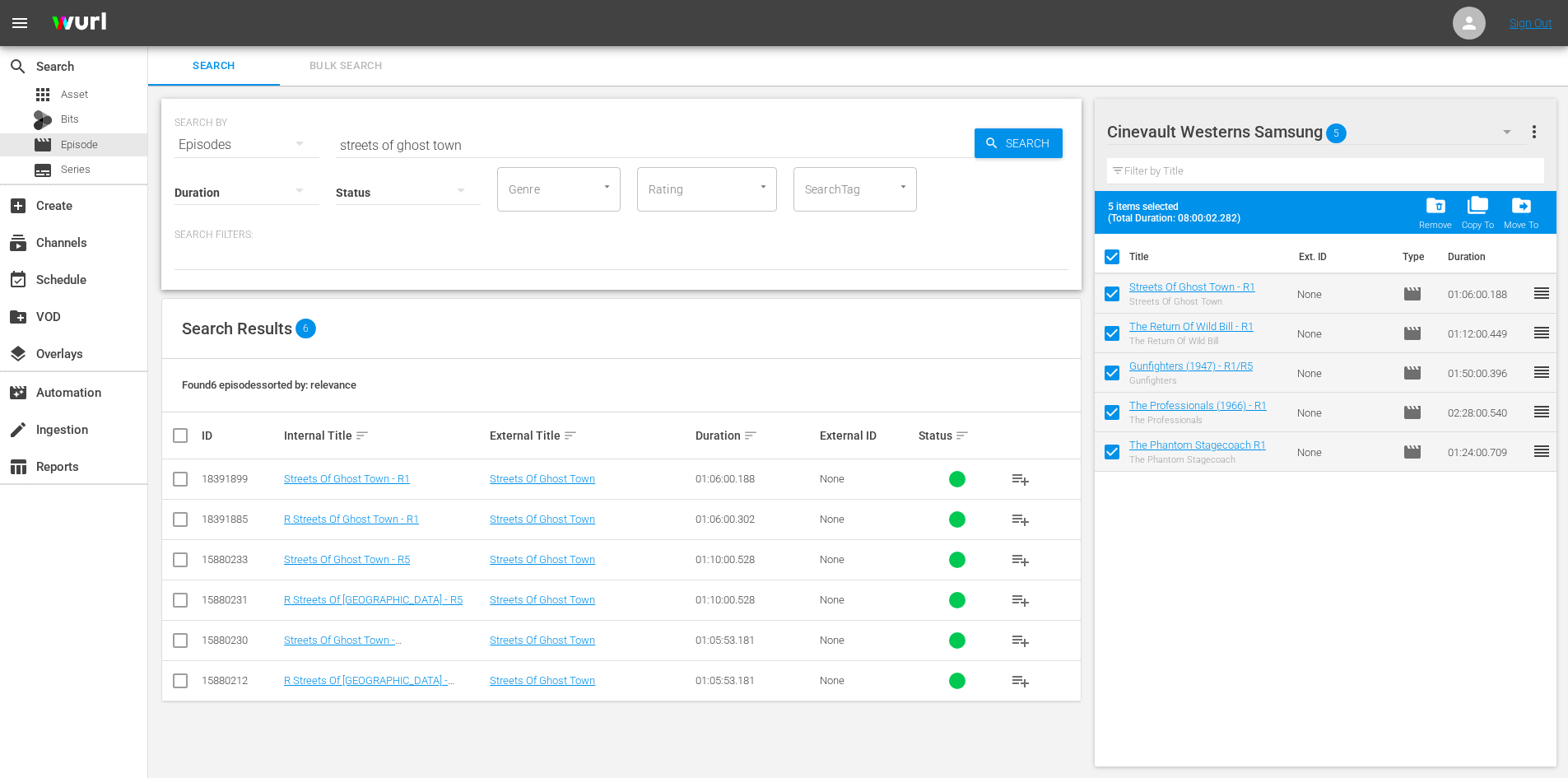
checkbox input "false"
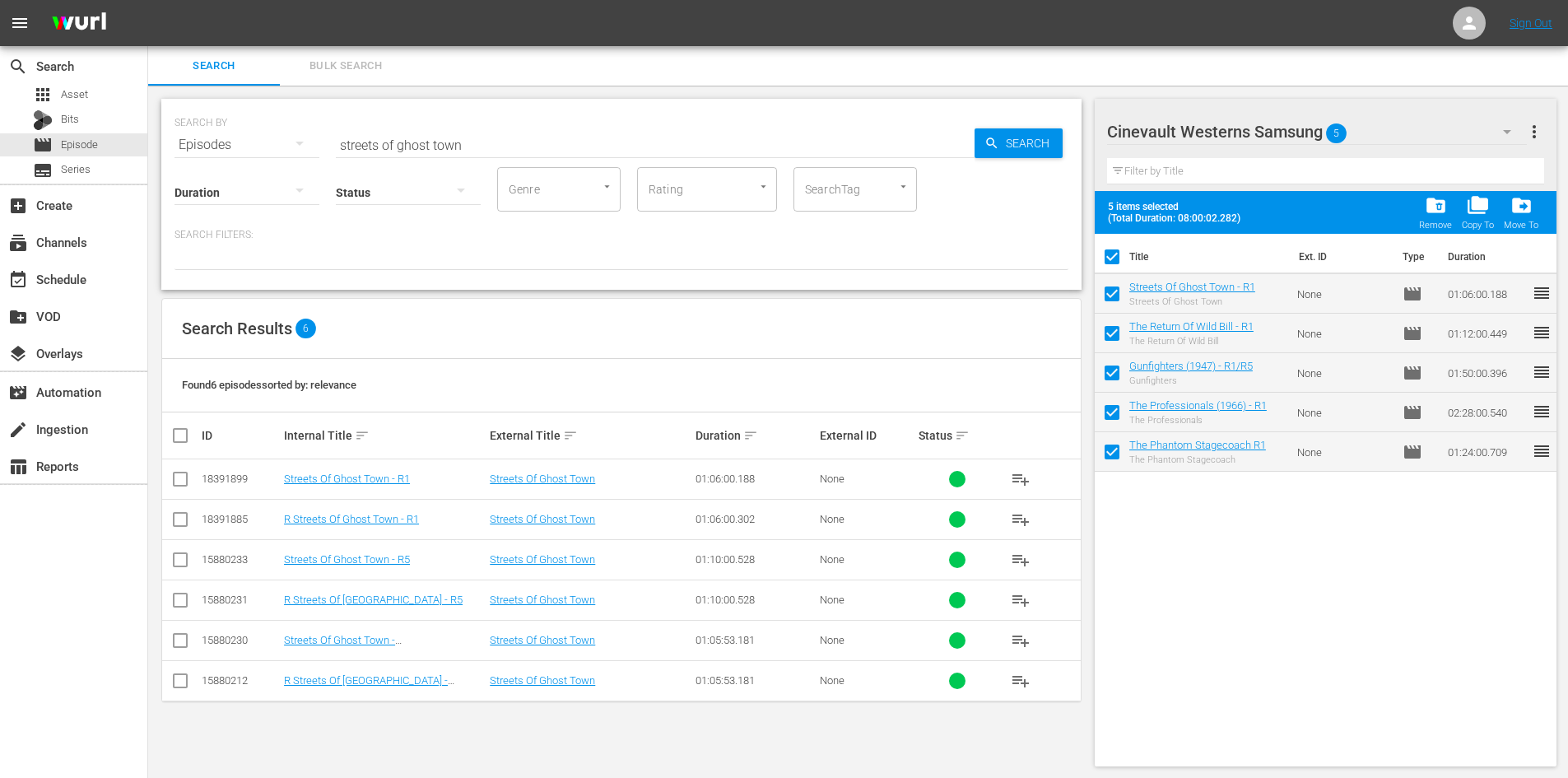
checkbox input "false"
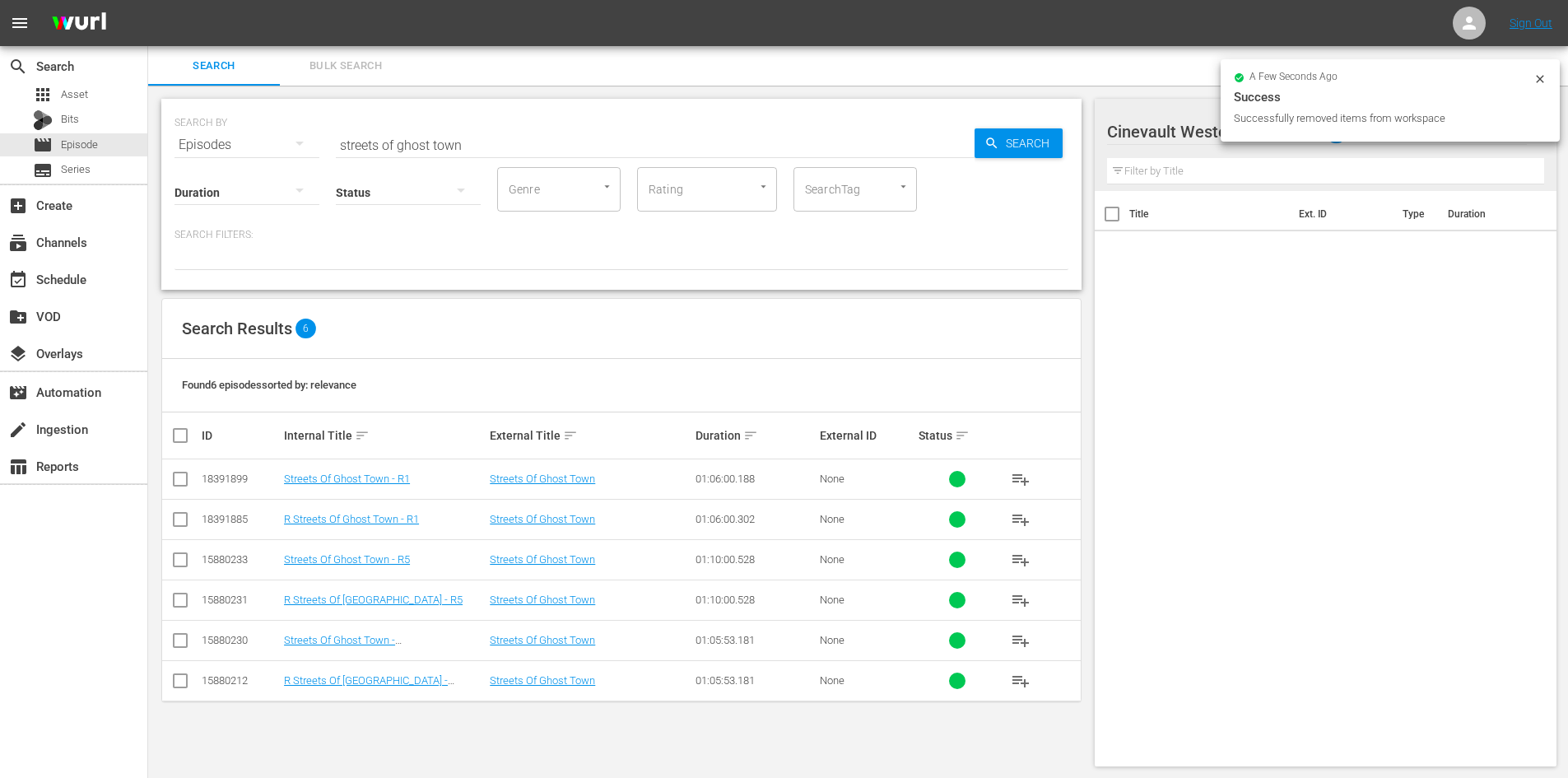
click at [692, 123] on div "SEARCH BY Search By Episodes Search ID, Title, Description, Keywords, or Catego…" at bounding box center [622, 135] width 894 height 59
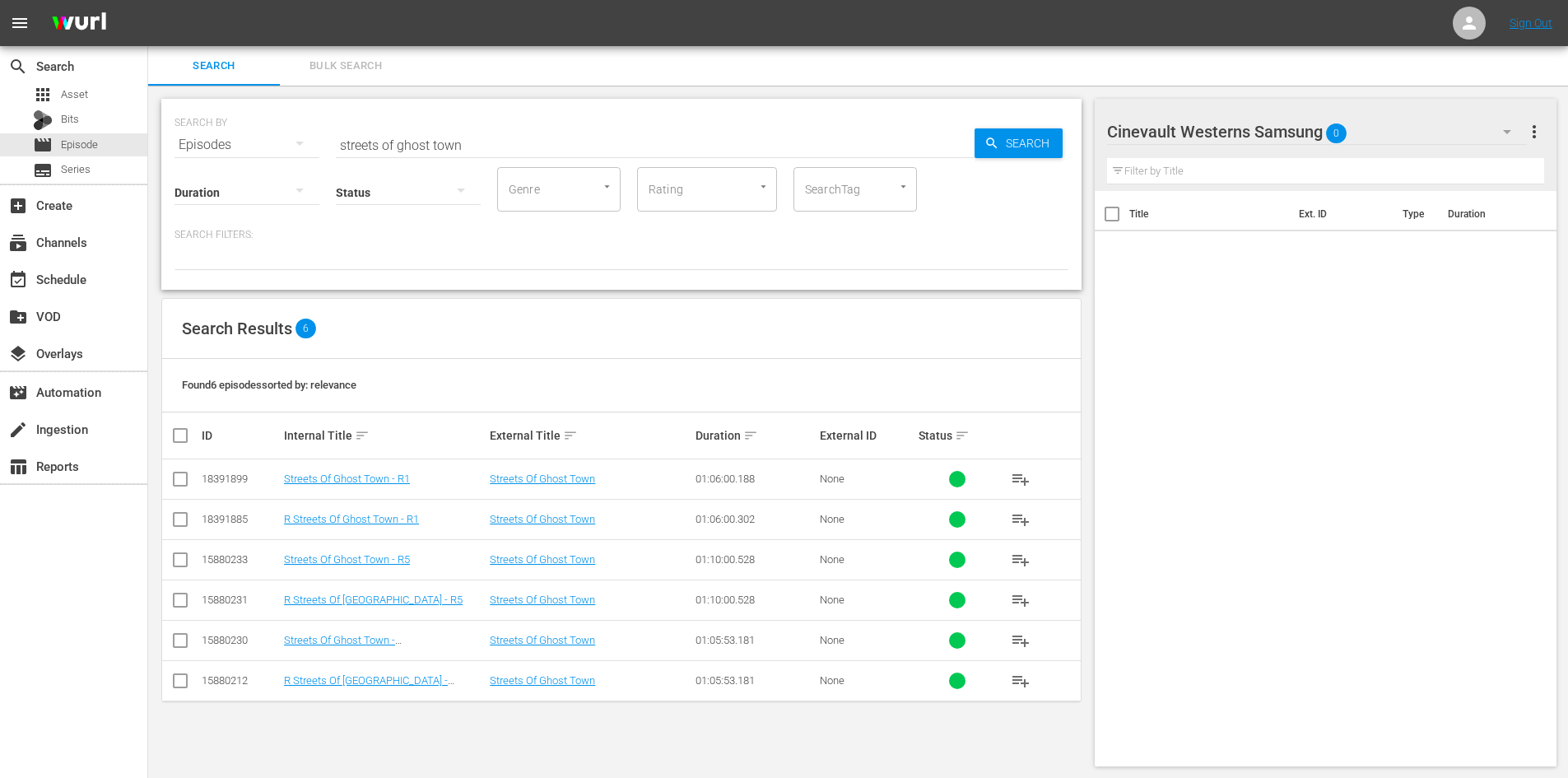
click at [676, 138] on input "streets of ghost town" at bounding box center [655, 145] width 638 height 40
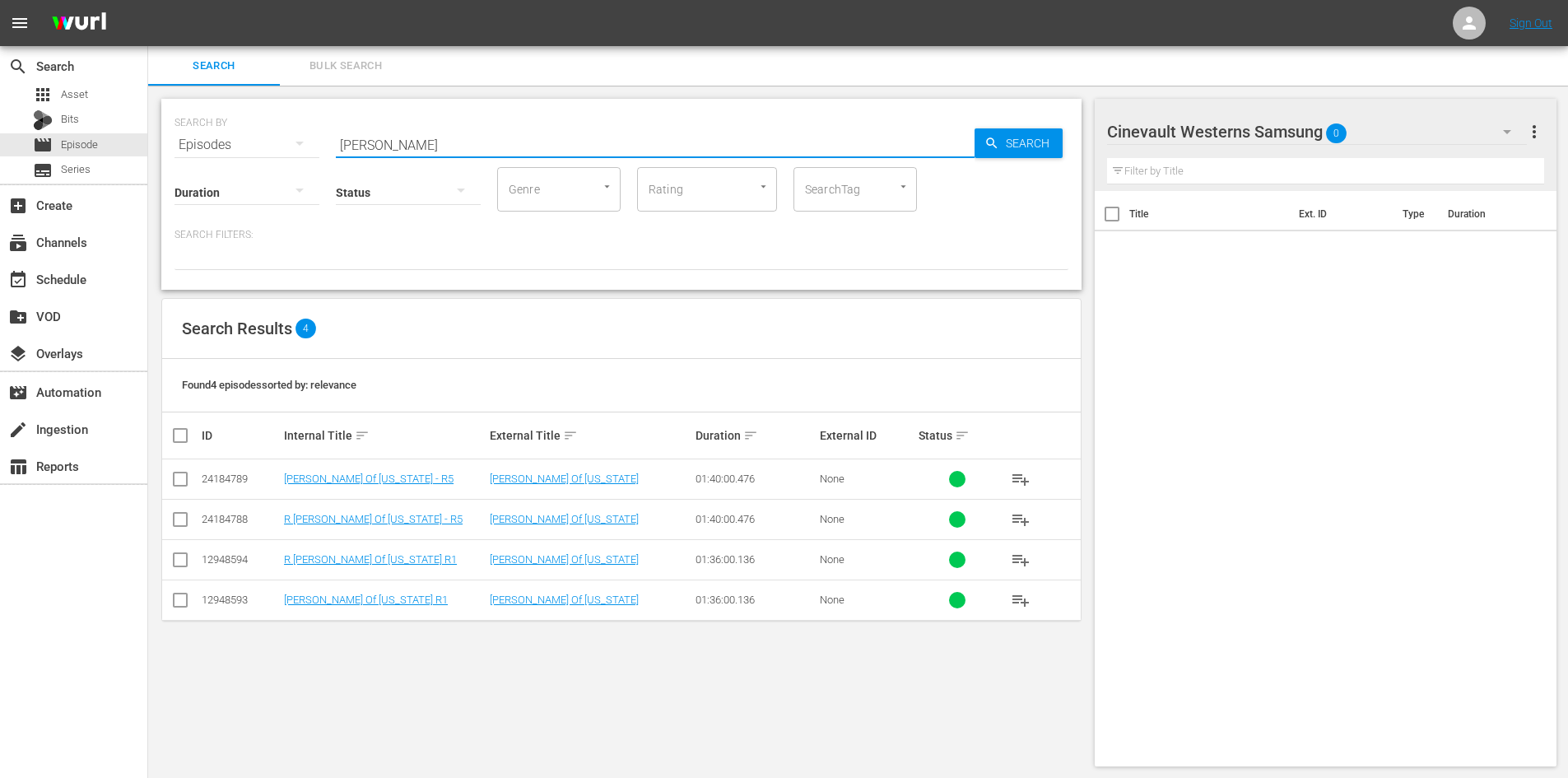
type input "[PERSON_NAME]"
click at [183, 487] on input "checkbox" at bounding box center [181, 483] width 20 height 20
checkbox input "true"
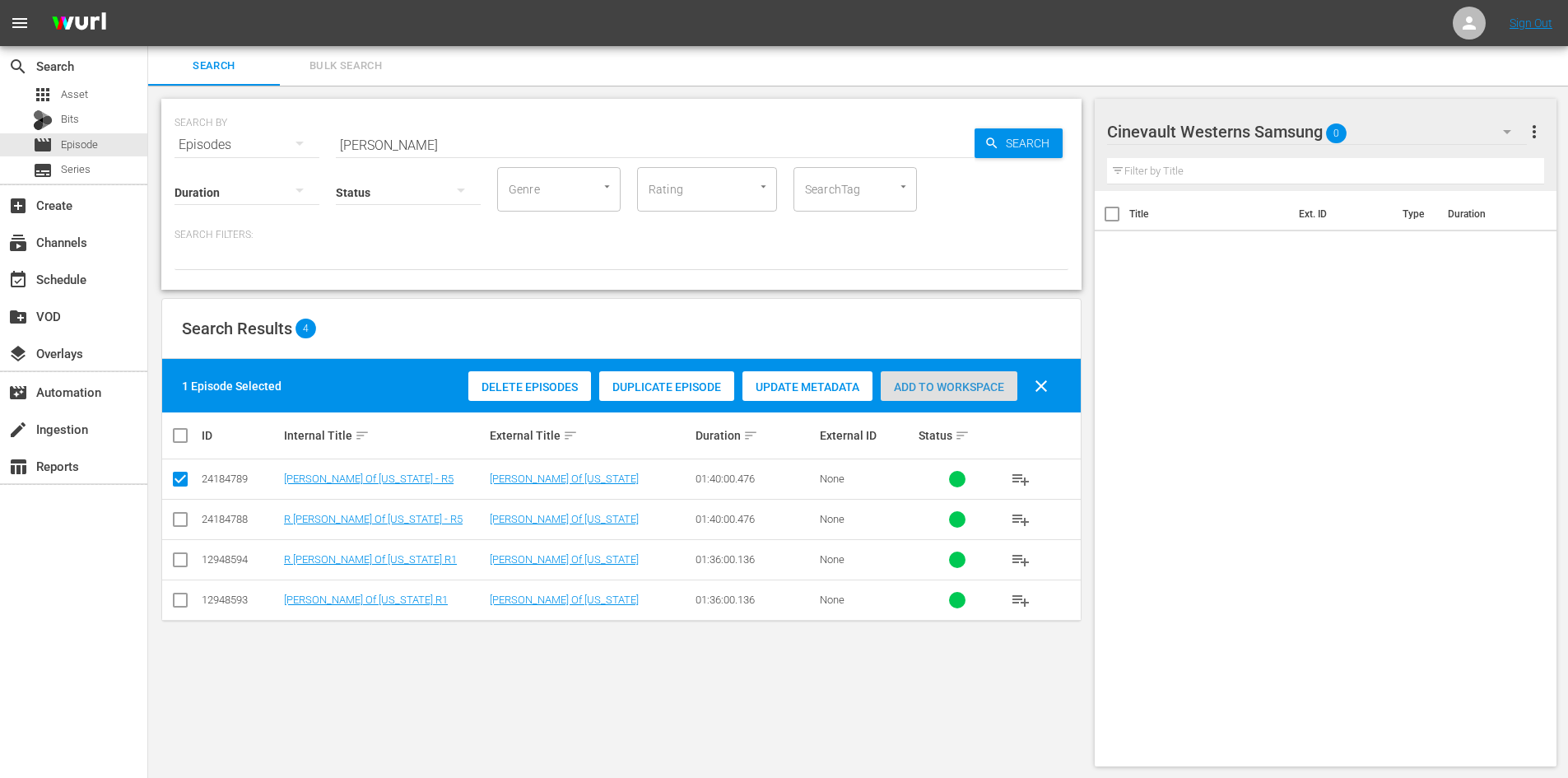
click at [954, 374] on div "Add to Workspace" at bounding box center [949, 387] width 137 height 31
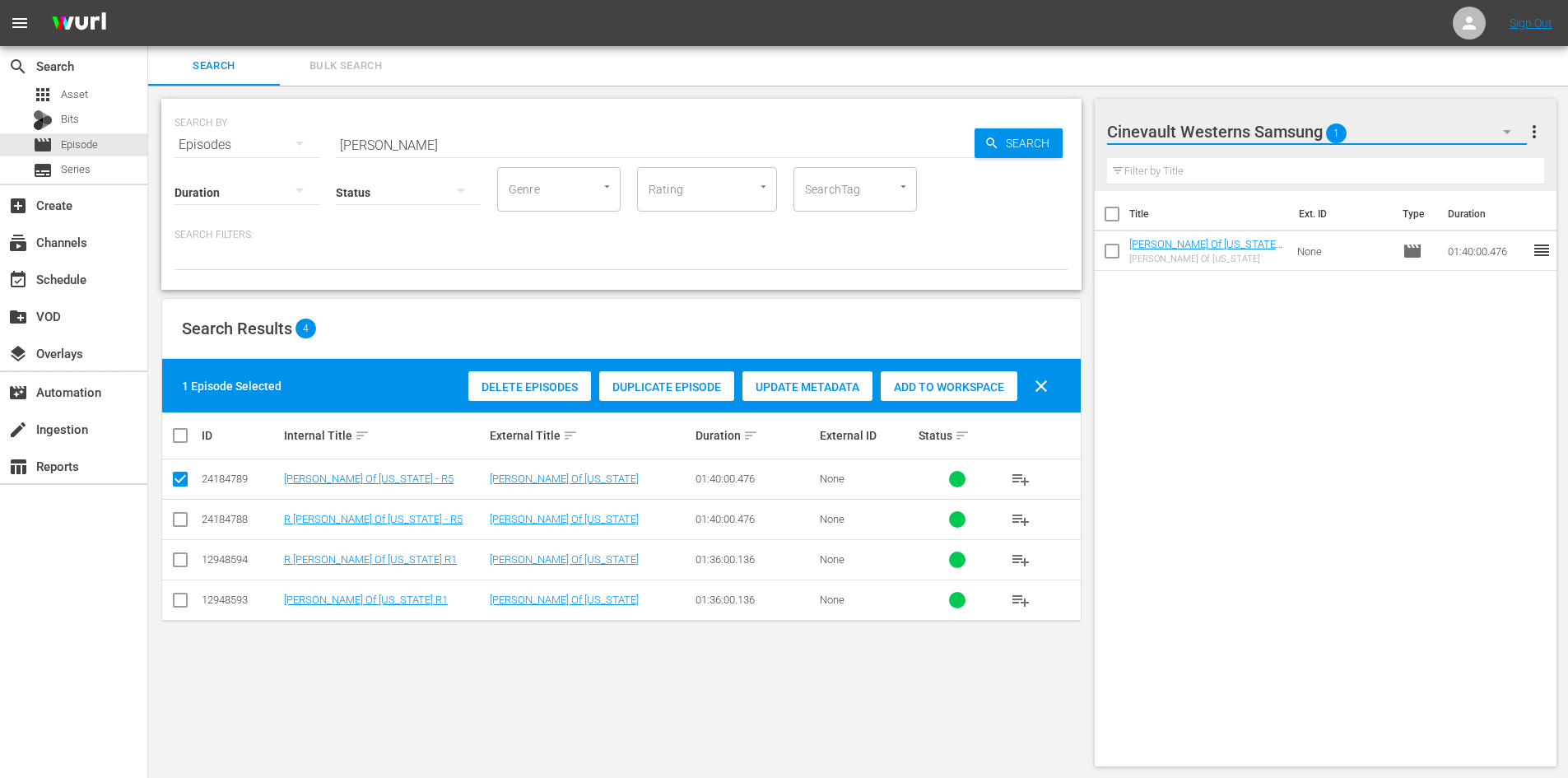
click at [1499, 131] on icon "button" at bounding box center [1507, 132] width 20 height 20
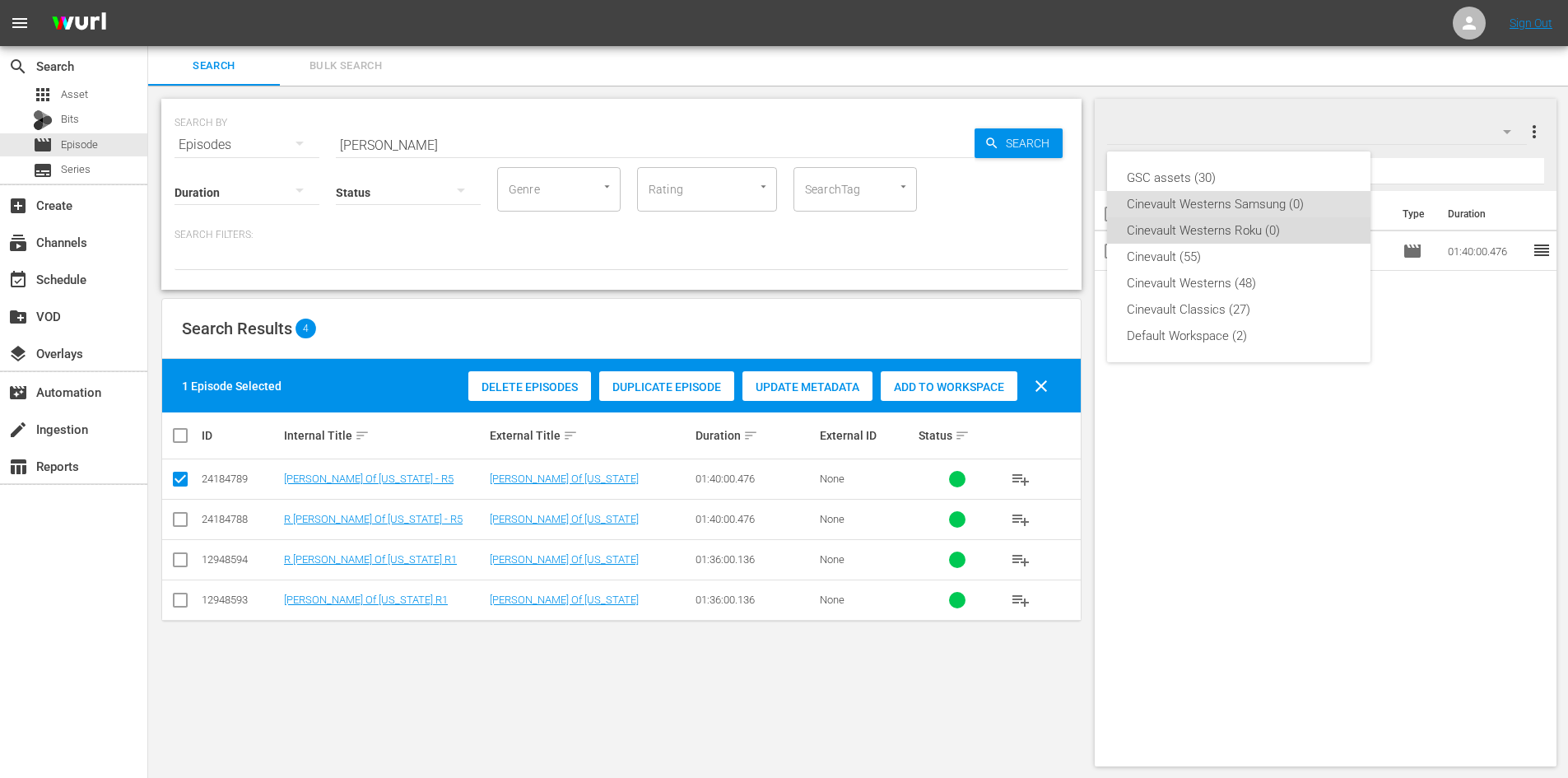
click at [1261, 225] on div "Cinevault Westerns Roku (0)" at bounding box center [1238, 230] width 224 height 26
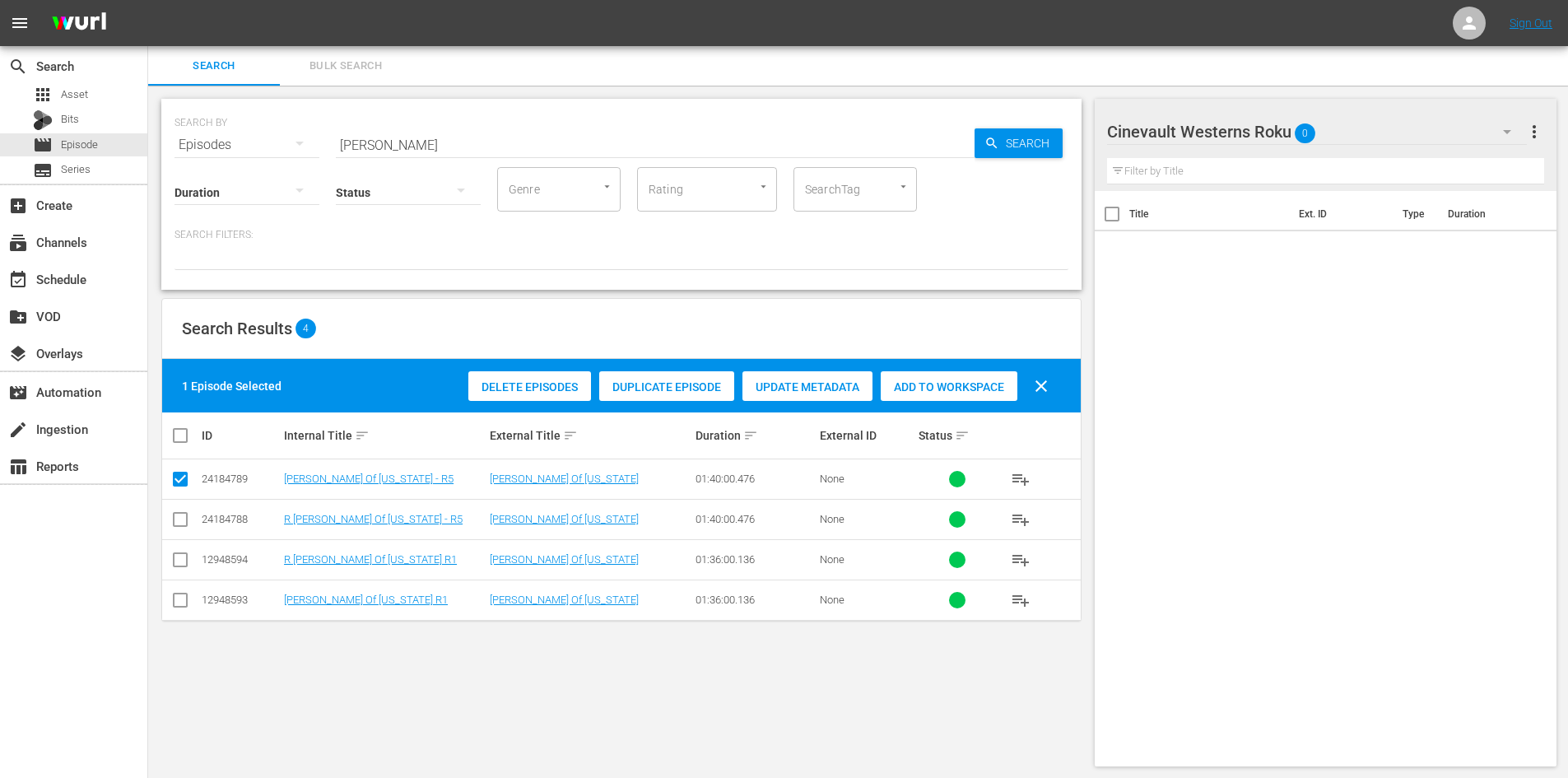
click at [182, 521] on input "checkbox" at bounding box center [181, 523] width 20 height 20
checkbox input "true"
click at [180, 480] on input "checkbox" at bounding box center [181, 483] width 20 height 20
checkbox input "false"
click at [995, 373] on div "Add to Workspace" at bounding box center [949, 387] width 137 height 31
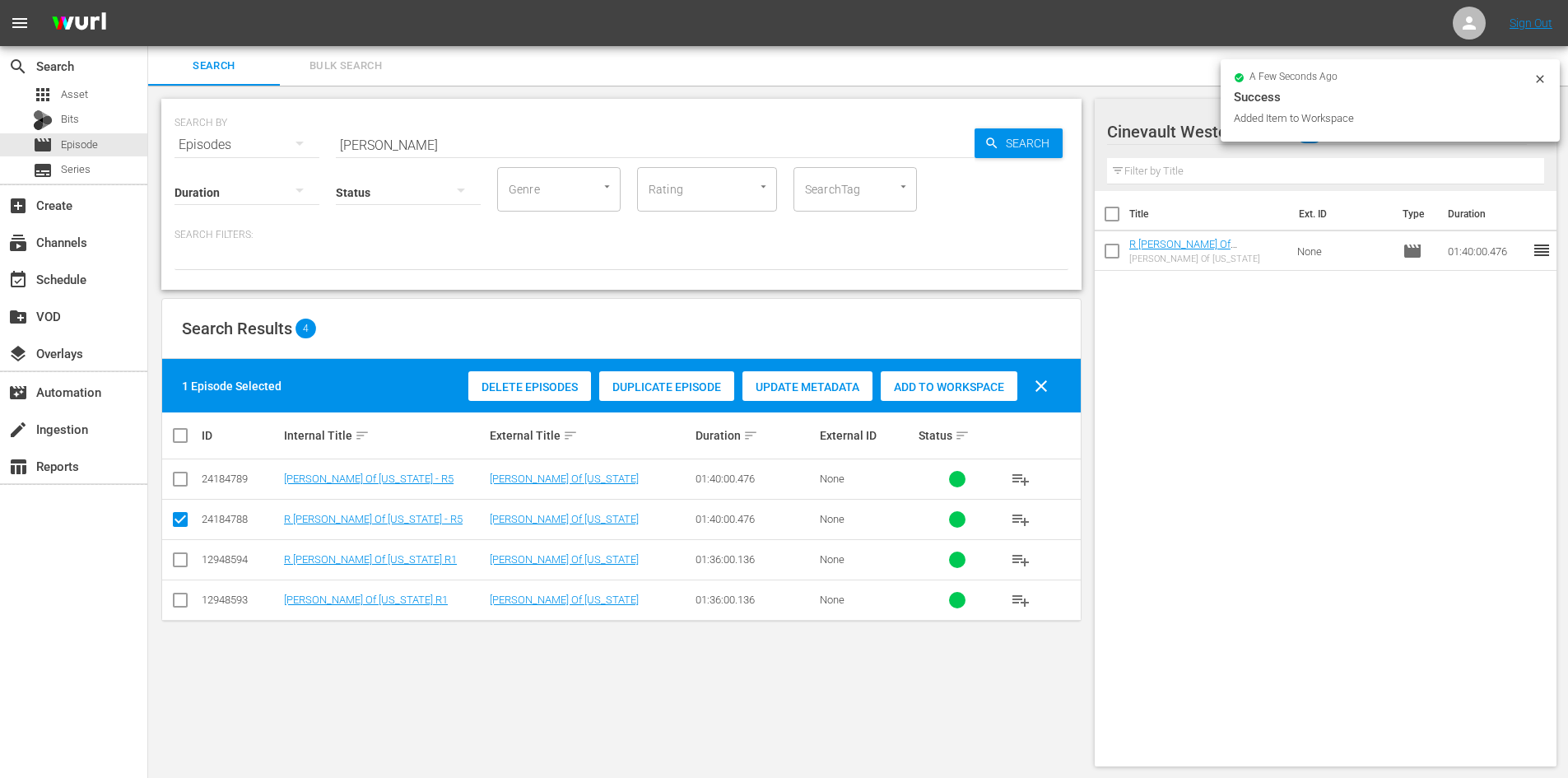
click at [732, 134] on input "[PERSON_NAME]" at bounding box center [655, 145] width 638 height 40
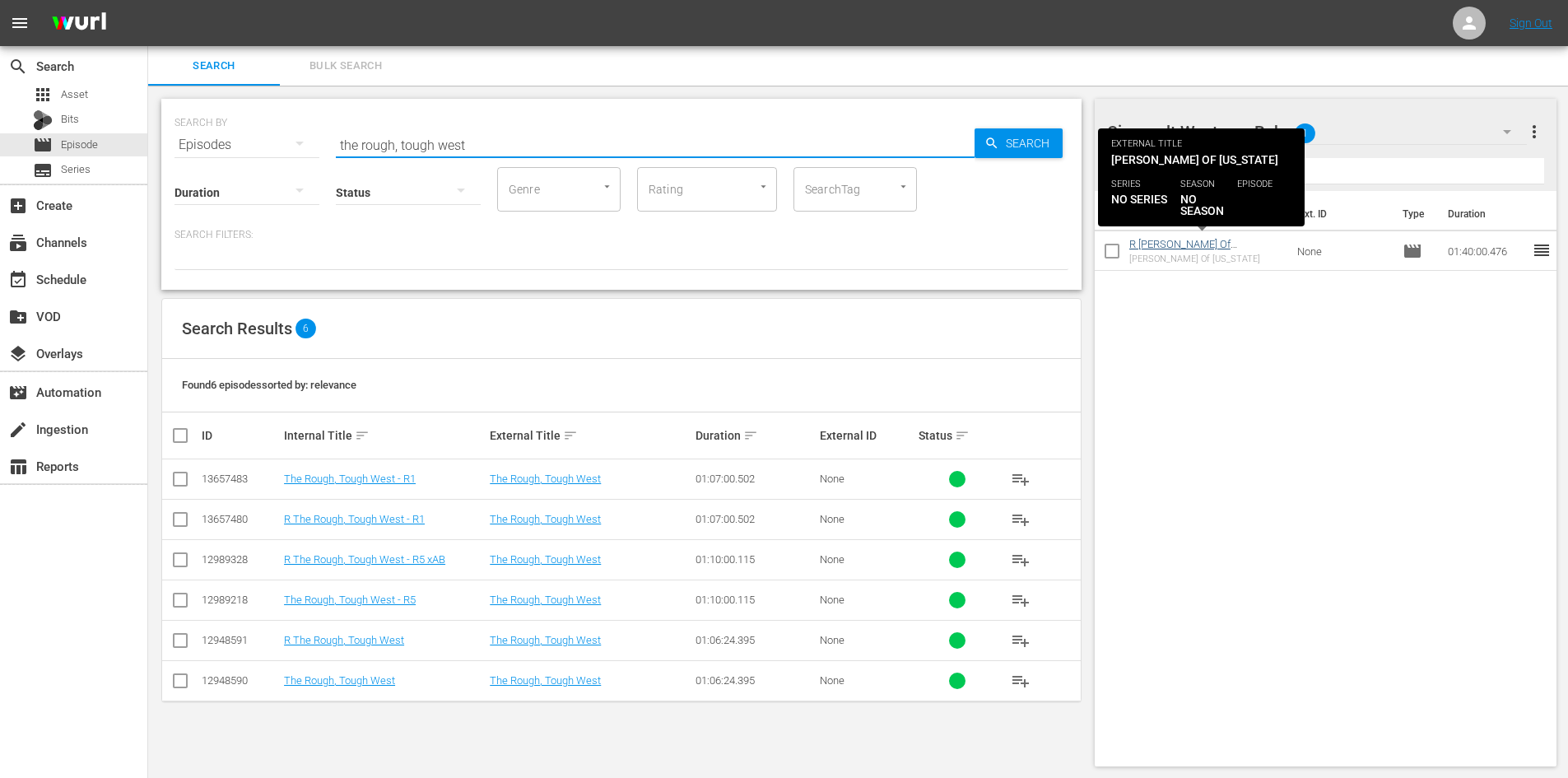
type input "the rough, tough west"
click at [1231, 239] on link "R [PERSON_NAME] Of [US_STATE] - R5" at bounding box center [1180, 250] width 101 height 25
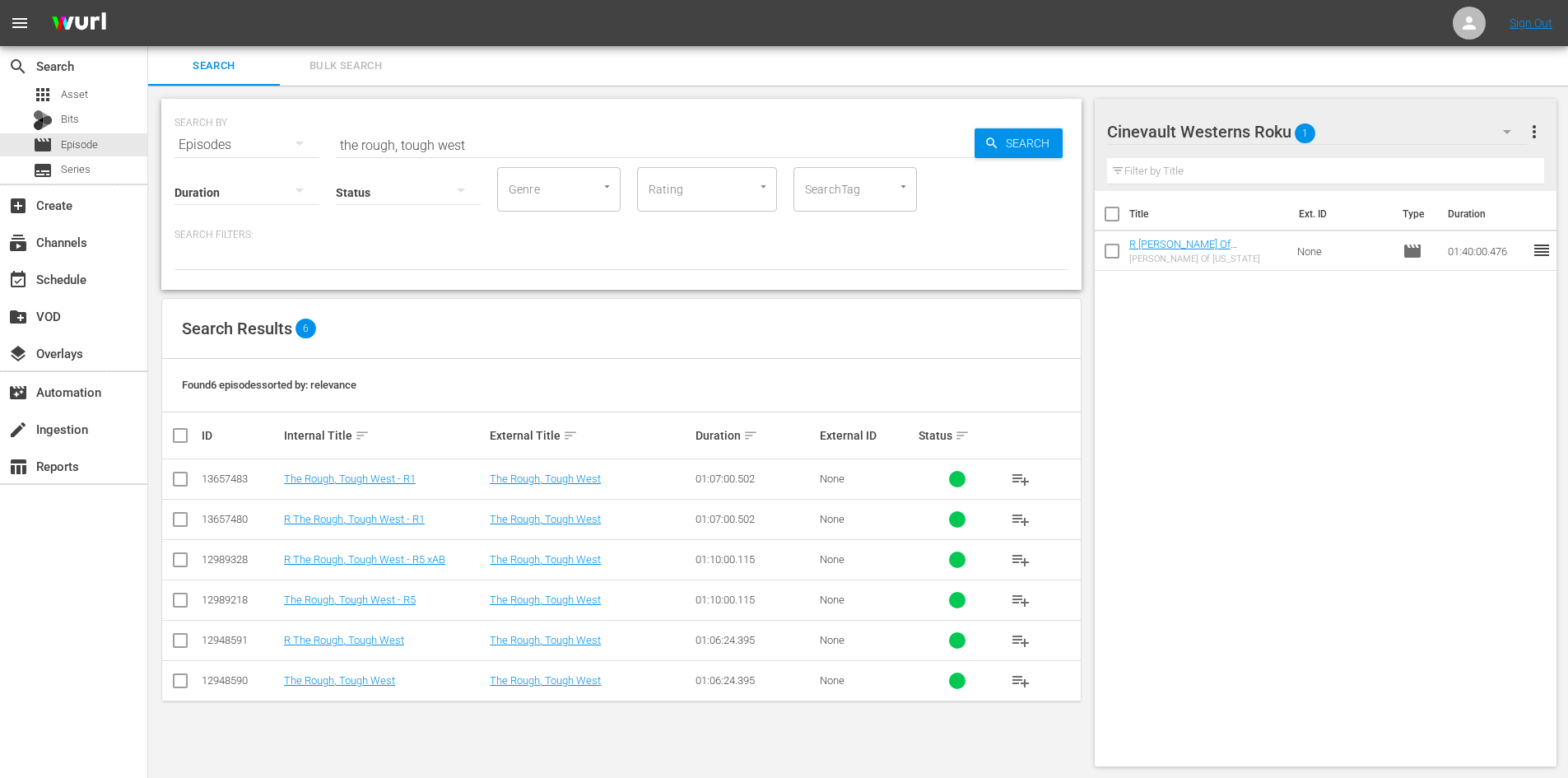
click at [196, 562] on td at bounding box center [181, 559] width 37 height 40
click at [177, 557] on input "checkbox" at bounding box center [181, 563] width 20 height 20
checkbox input "true"
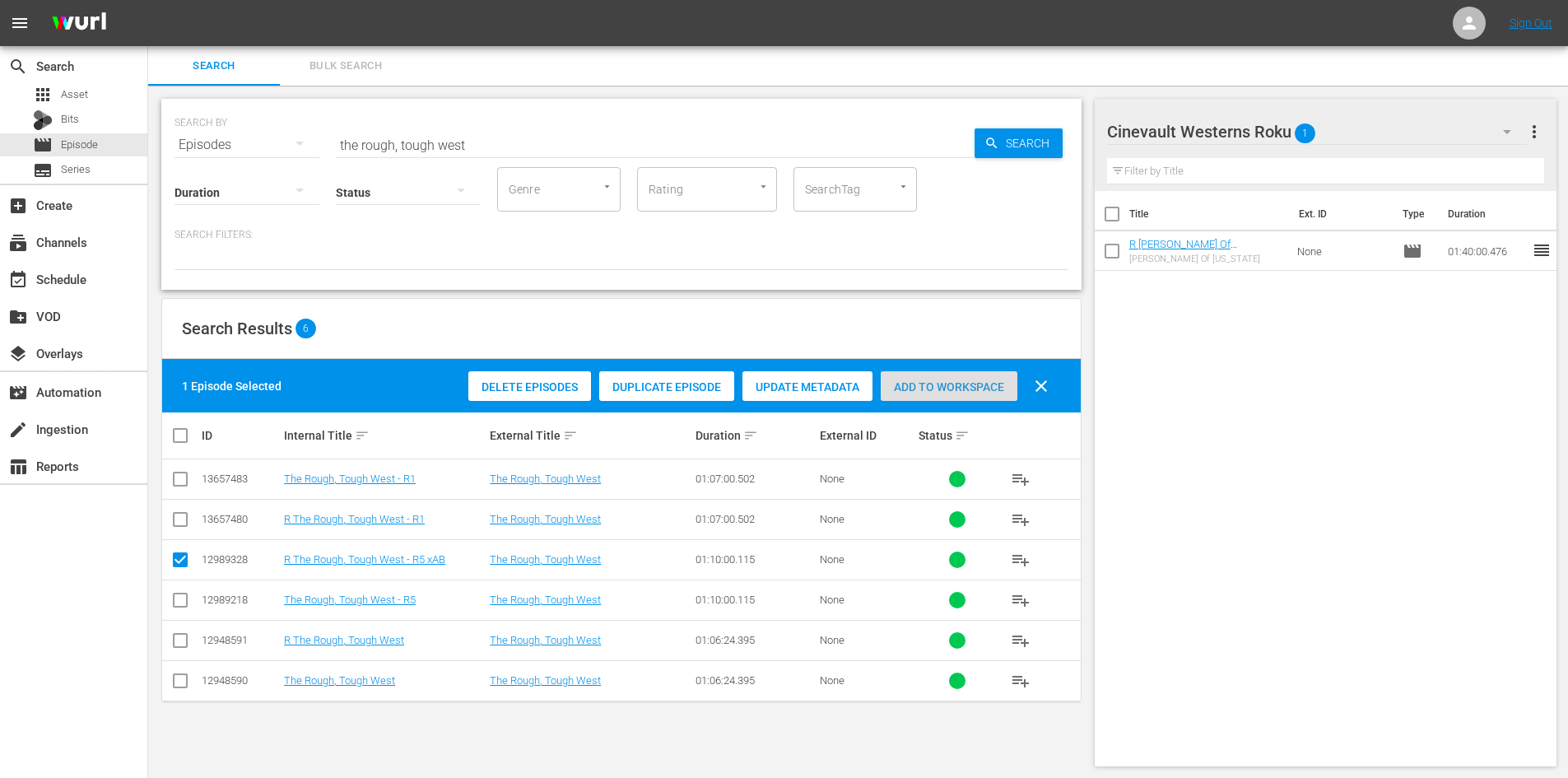
click at [962, 378] on div "Add to Workspace" at bounding box center [949, 387] width 137 height 31
drag, startPoint x: 1538, startPoint y: 77, endPoint x: 1473, endPoint y: 114, distance: 74.8
click at [1537, 78] on div "Search Bulk Search" at bounding box center [858, 66] width 1420 height 40
click at [1488, 133] on button "button" at bounding box center [1507, 132] width 40 height 40
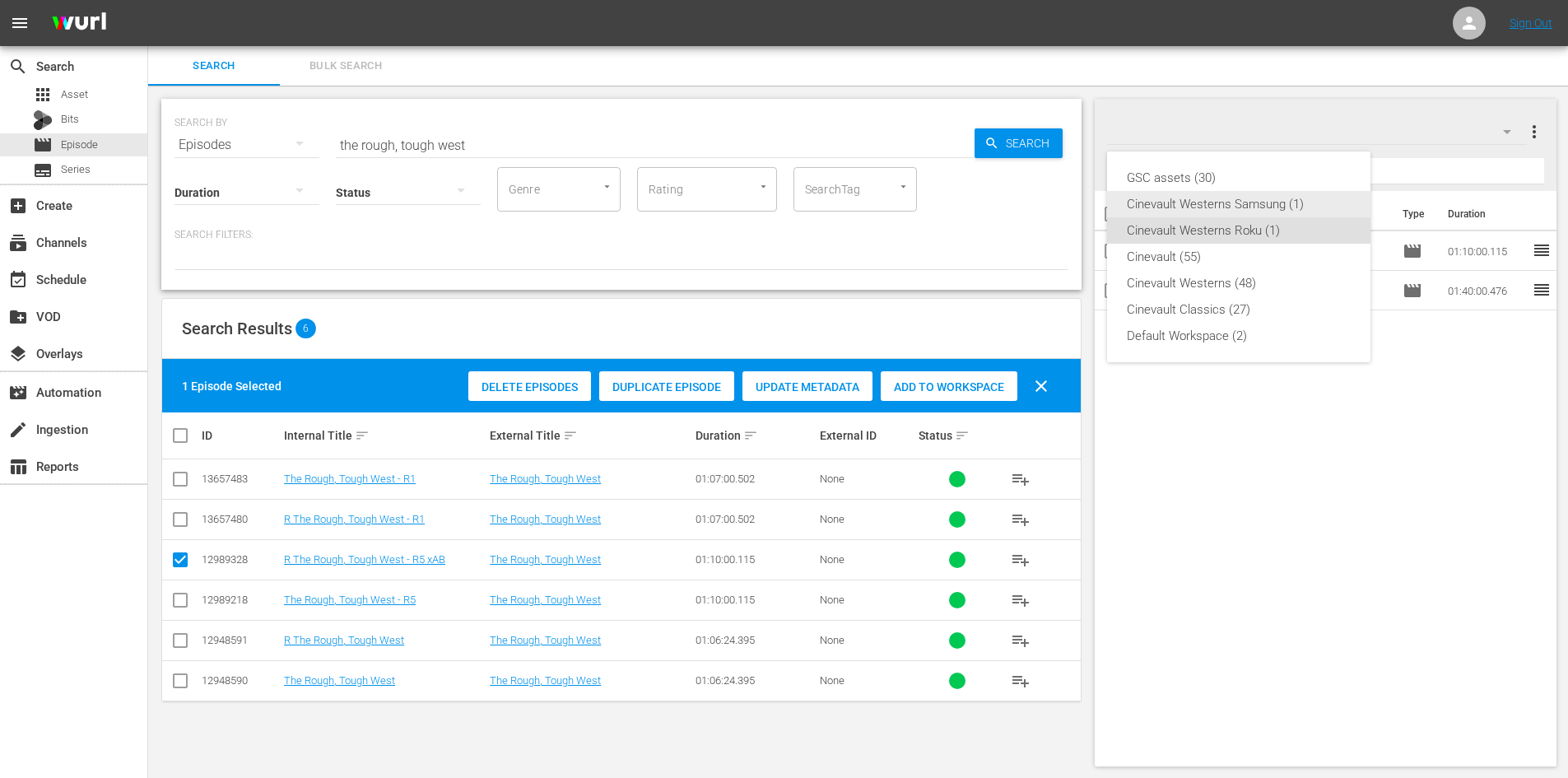
click at [1329, 209] on div "Cinevault Westerns Samsung (1)" at bounding box center [1238, 204] width 224 height 26
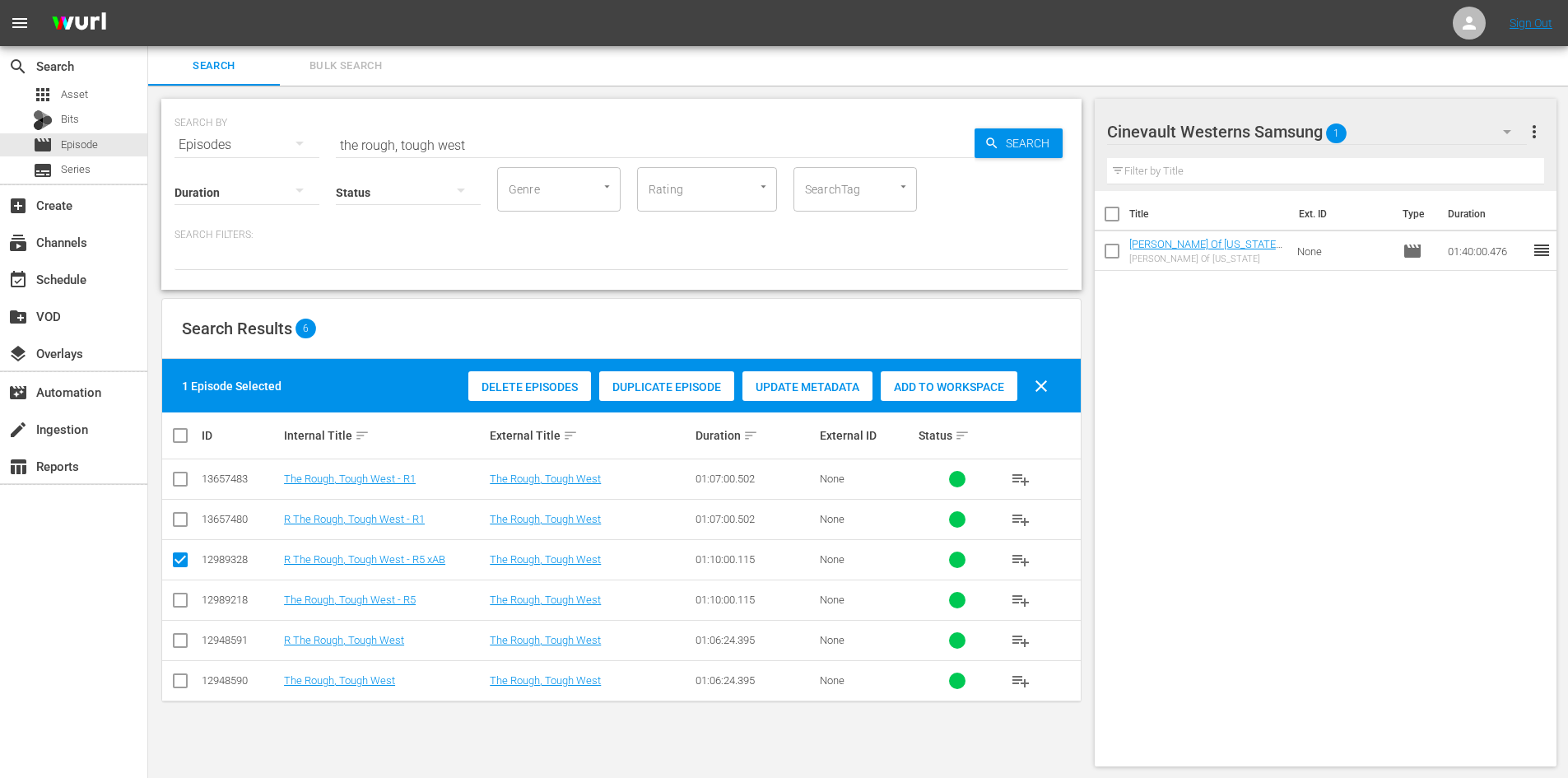
click at [172, 606] on input "checkbox" at bounding box center [181, 603] width 20 height 20
checkbox input "true"
click at [177, 560] on input "checkbox" at bounding box center [181, 563] width 20 height 20
checkbox input "false"
click at [910, 398] on div "Add to Workspace" at bounding box center [949, 387] width 137 height 31
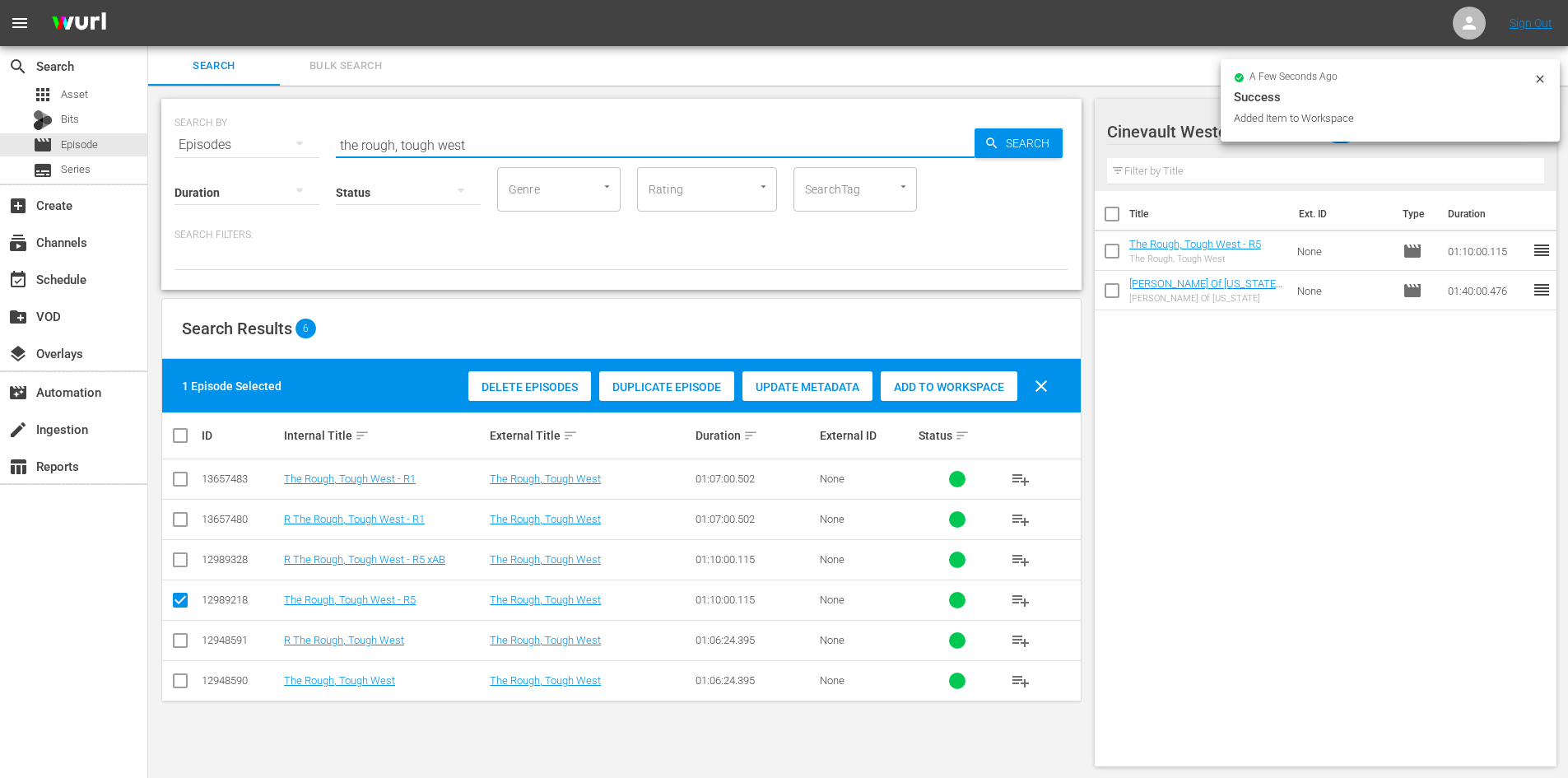
click at [543, 139] on input "the rough, tough west" at bounding box center [655, 145] width 638 height 40
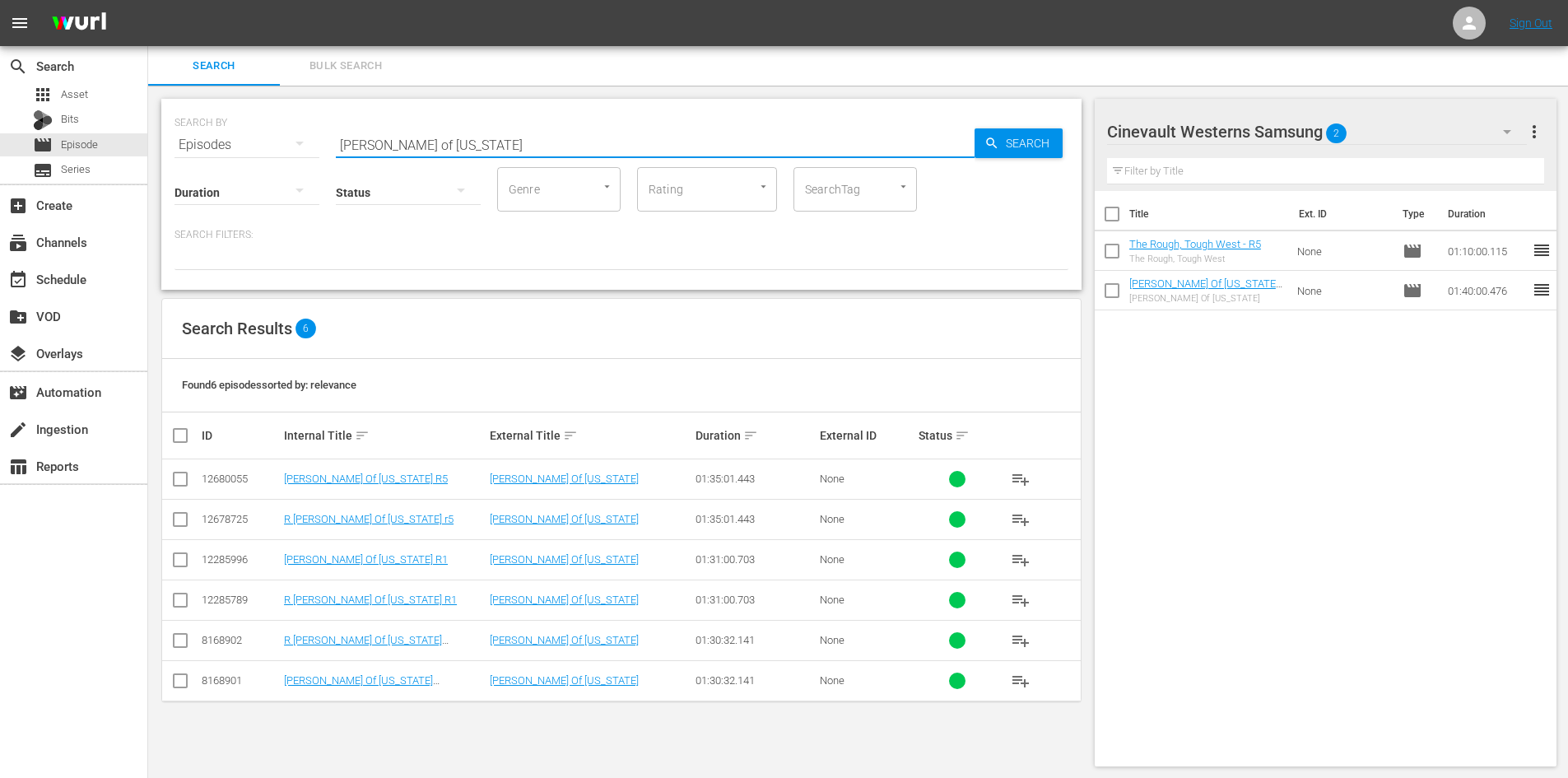
type input "[PERSON_NAME] of [US_STATE]"
click at [182, 477] on input "checkbox" at bounding box center [181, 483] width 20 height 20
checkbox input "true"
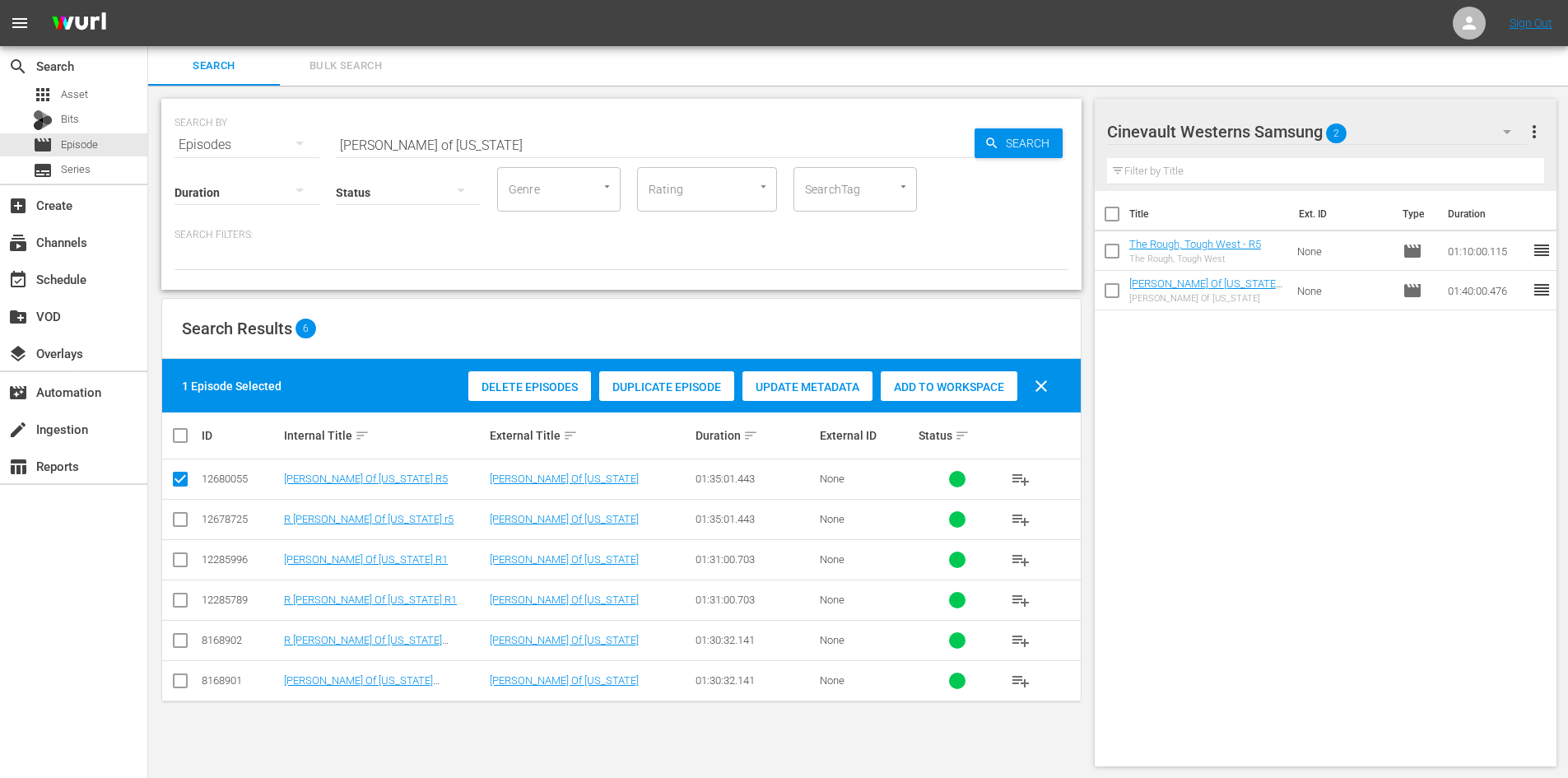
click at [908, 374] on div "Add to Workspace" at bounding box center [949, 387] width 137 height 31
click at [1548, 73] on div "Search Bulk Search" at bounding box center [858, 66] width 1420 height 40
click at [1502, 125] on icon "button" at bounding box center [1507, 132] width 20 height 20
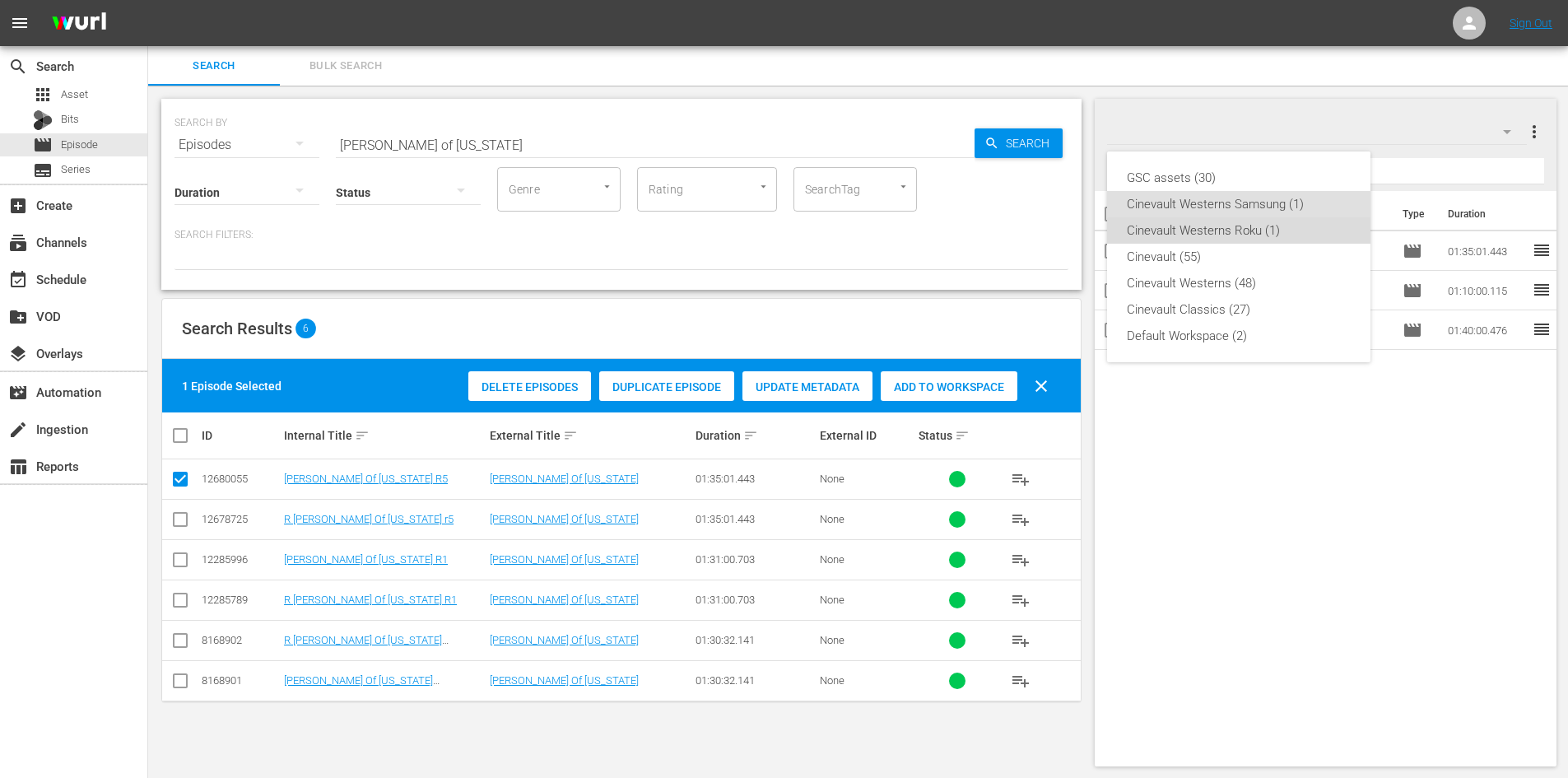
click at [1284, 236] on div "Cinevault Westerns Roku (1)" at bounding box center [1238, 230] width 224 height 26
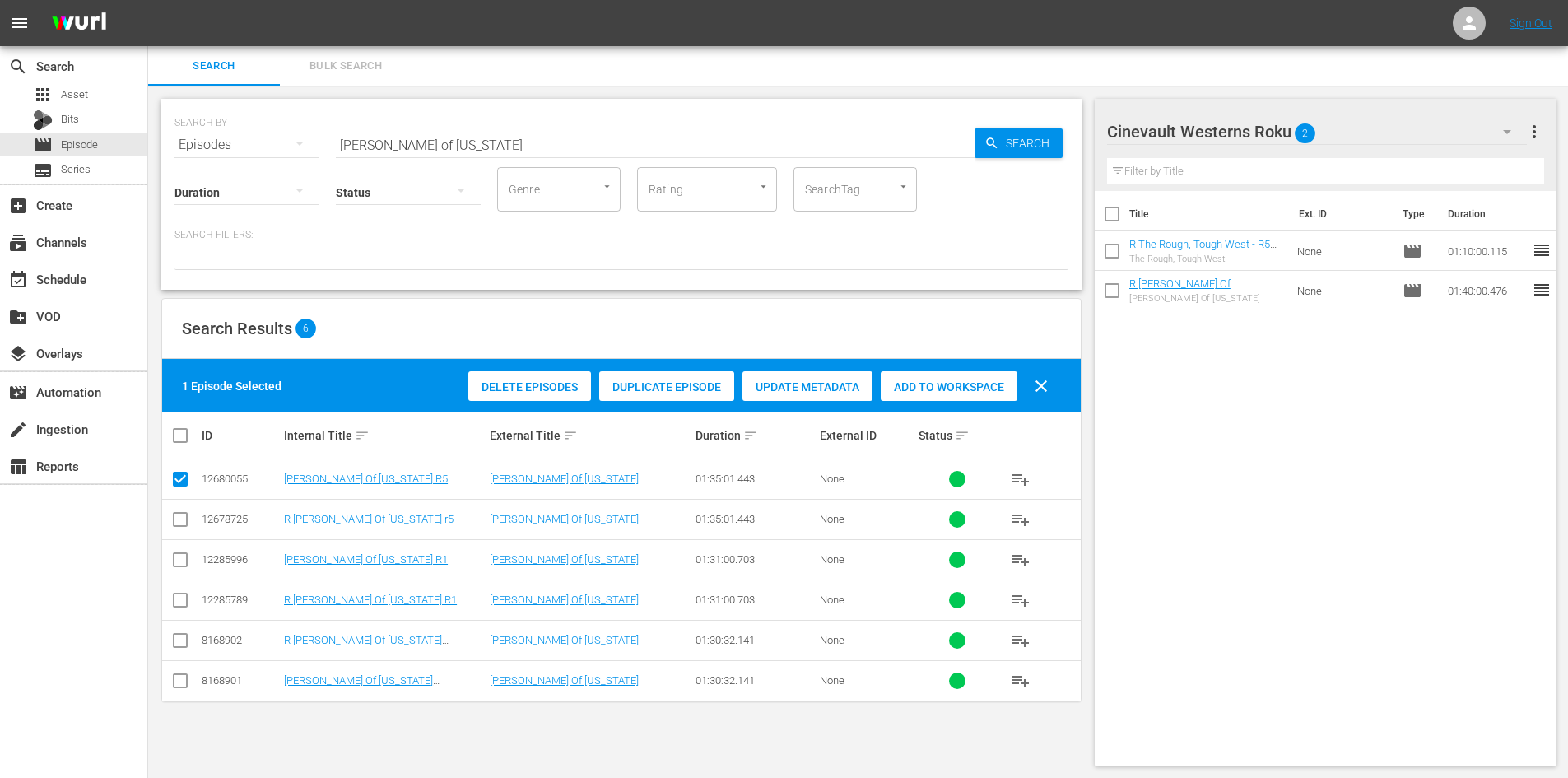
click at [188, 514] on input "checkbox" at bounding box center [181, 523] width 20 height 20
checkbox input "true"
click at [180, 464] on td at bounding box center [181, 479] width 37 height 40
click at [178, 476] on input "checkbox" at bounding box center [181, 483] width 20 height 20
checkbox input "false"
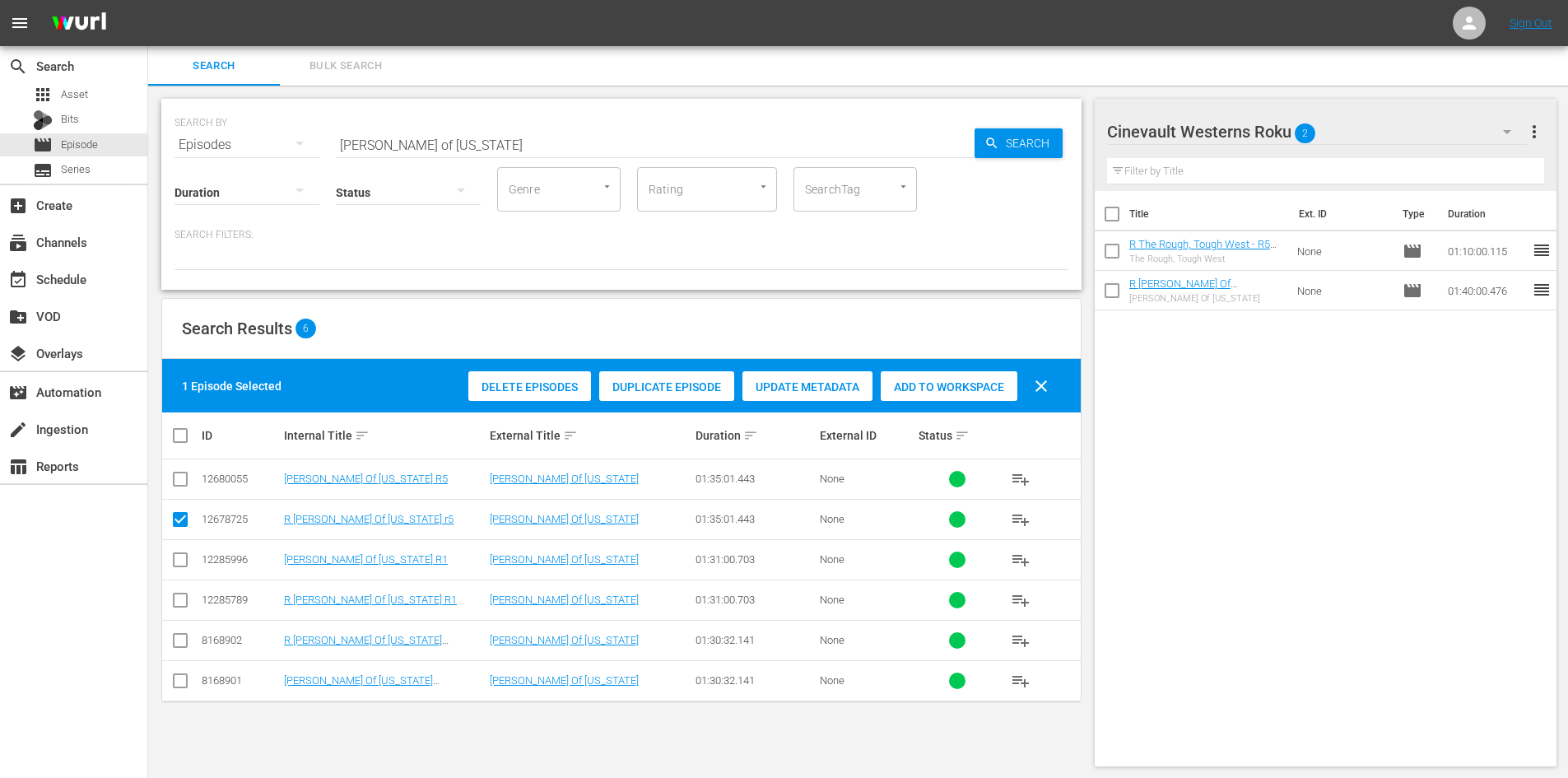
click at [921, 384] on span "Add to Workspace" at bounding box center [949, 387] width 137 height 13
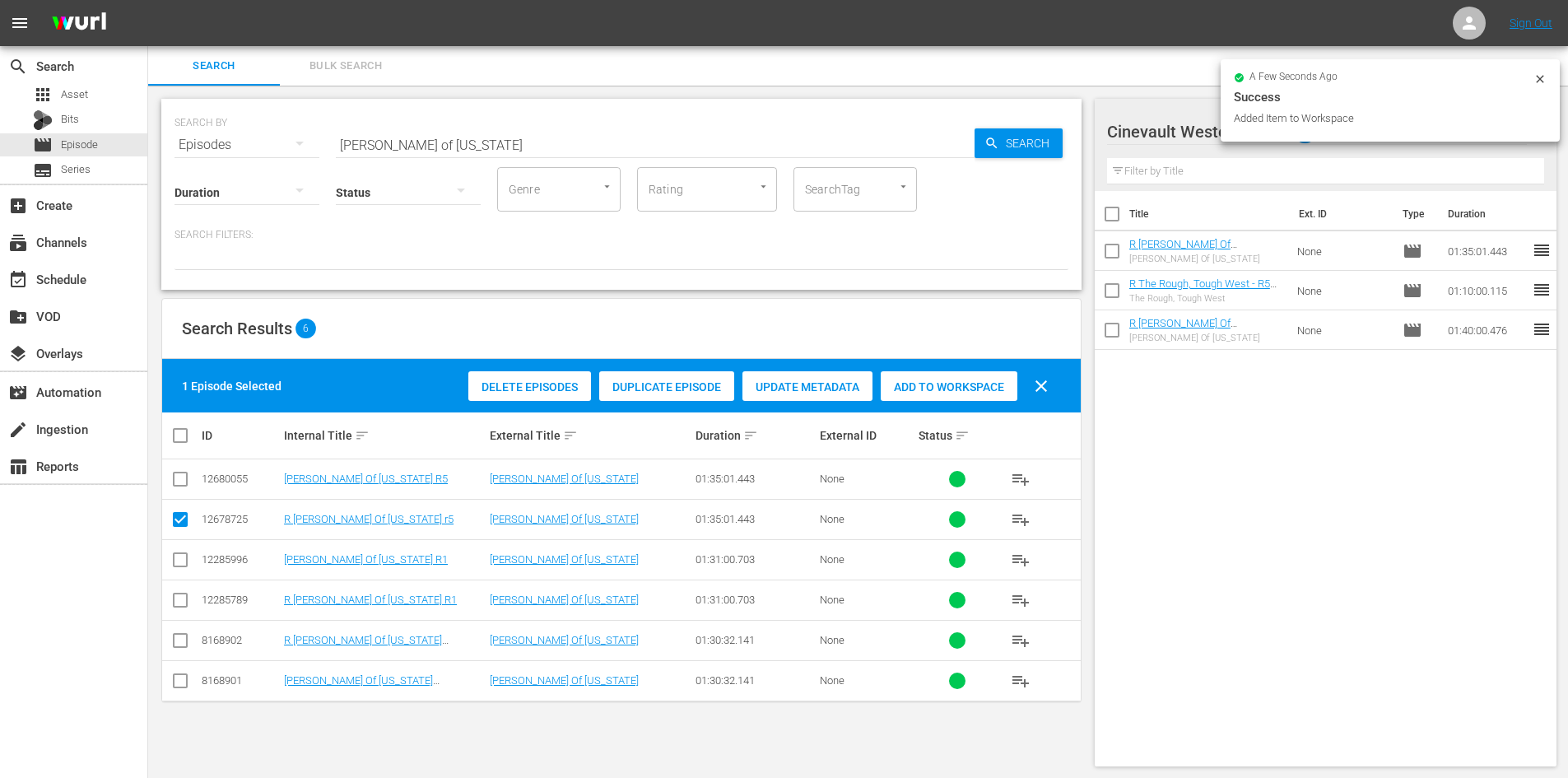
click at [557, 137] on input "[PERSON_NAME] of [US_STATE]" at bounding box center [655, 145] width 638 height 40
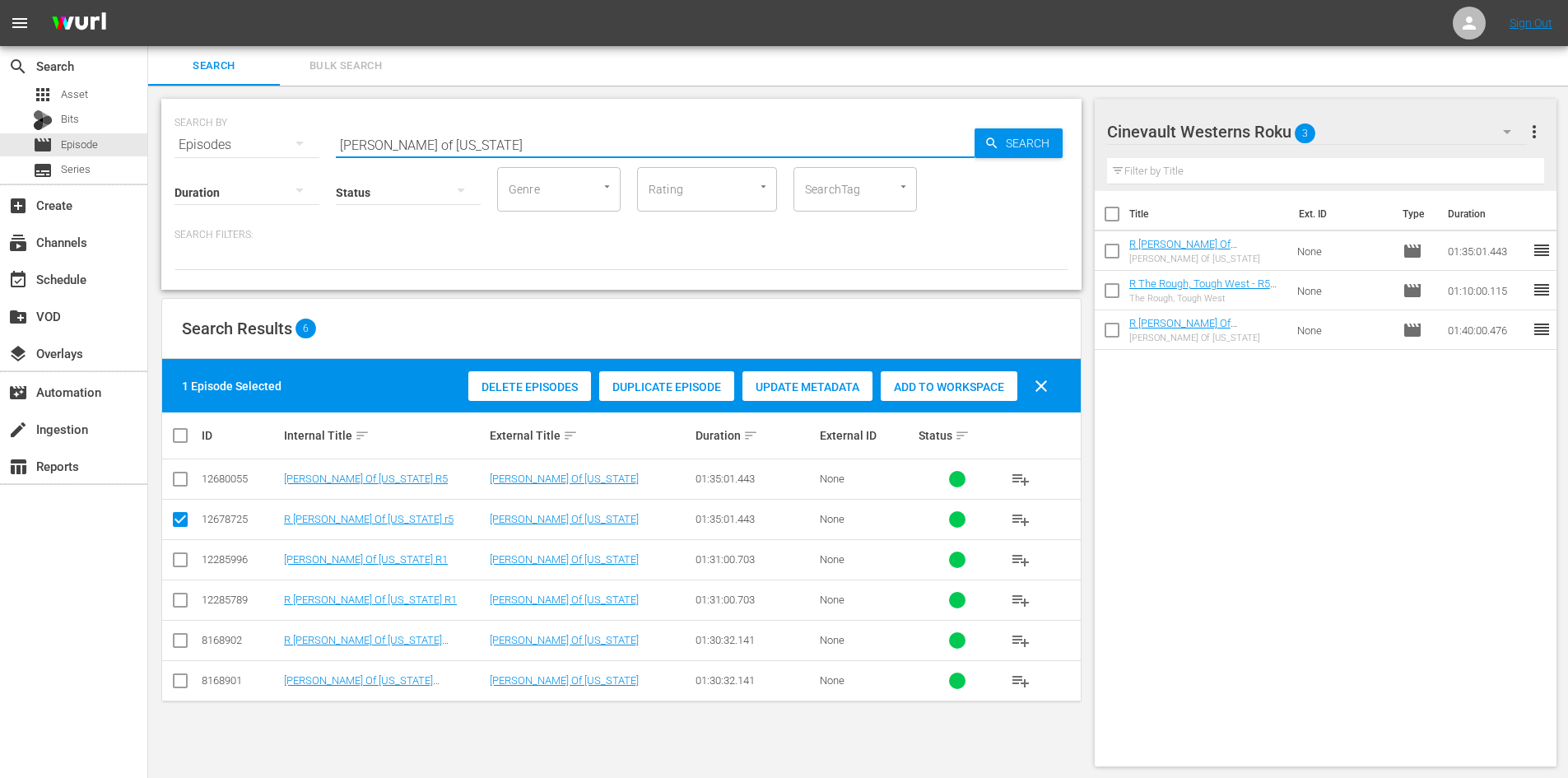
click at [557, 137] on input "[PERSON_NAME] of [US_STATE]" at bounding box center [655, 145] width 638 height 40
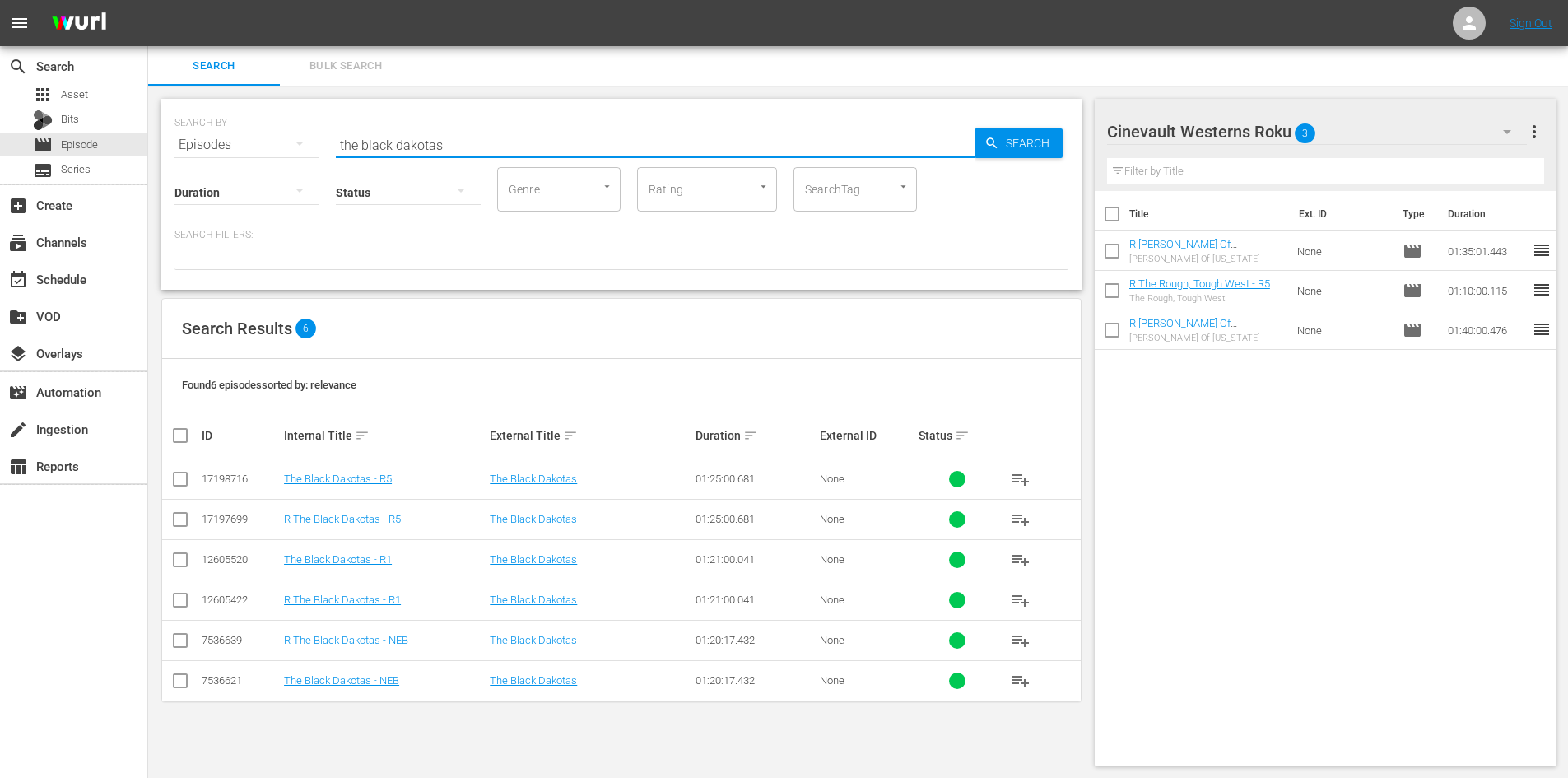
type input "the black dakotas"
click at [187, 526] on input "checkbox" at bounding box center [181, 523] width 20 height 20
checkbox input "true"
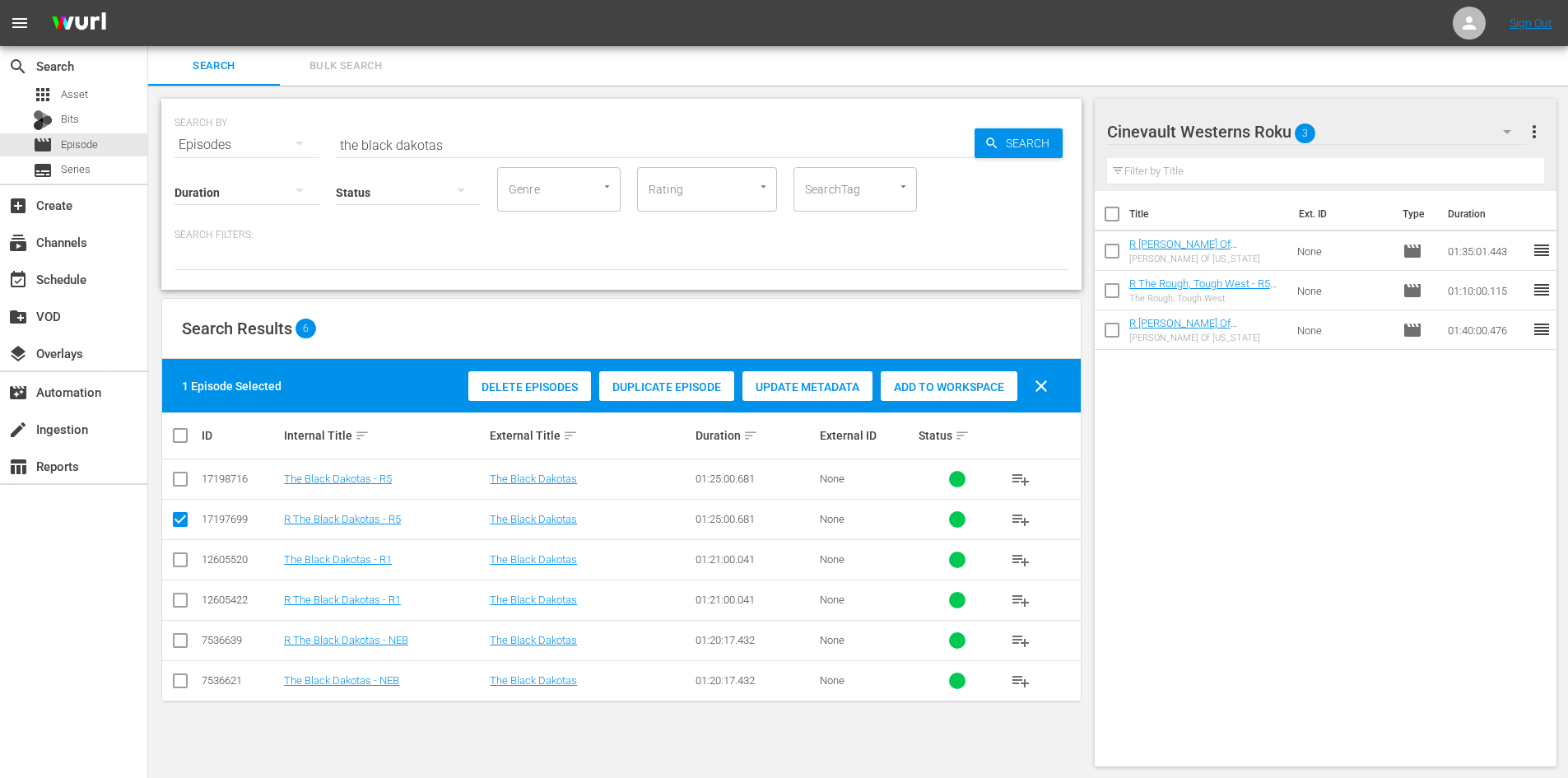
click at [931, 389] on span "Add to Workspace" at bounding box center [949, 387] width 137 height 13
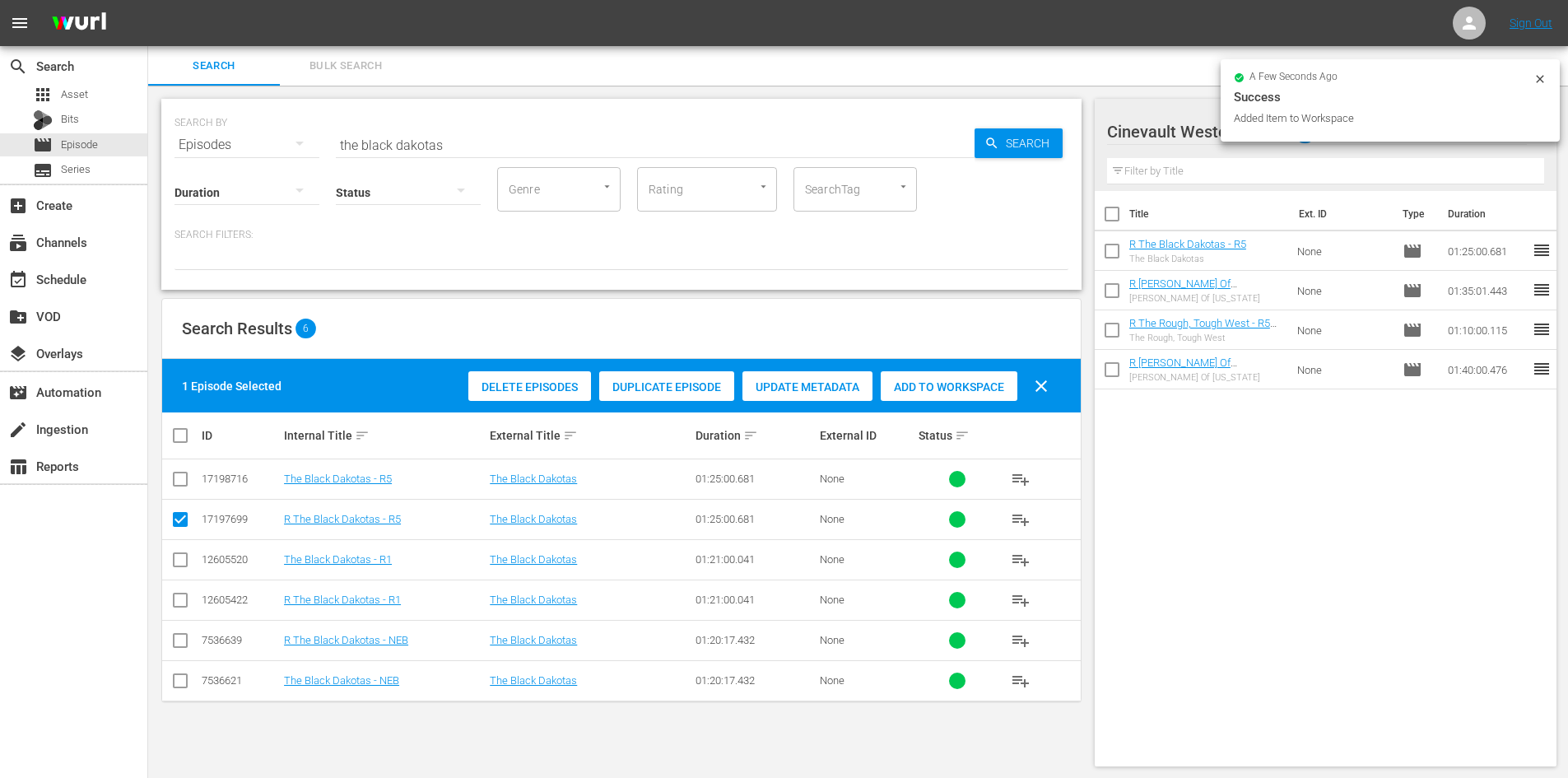
click at [1542, 82] on icon at bounding box center [1539, 78] width 7 height 7
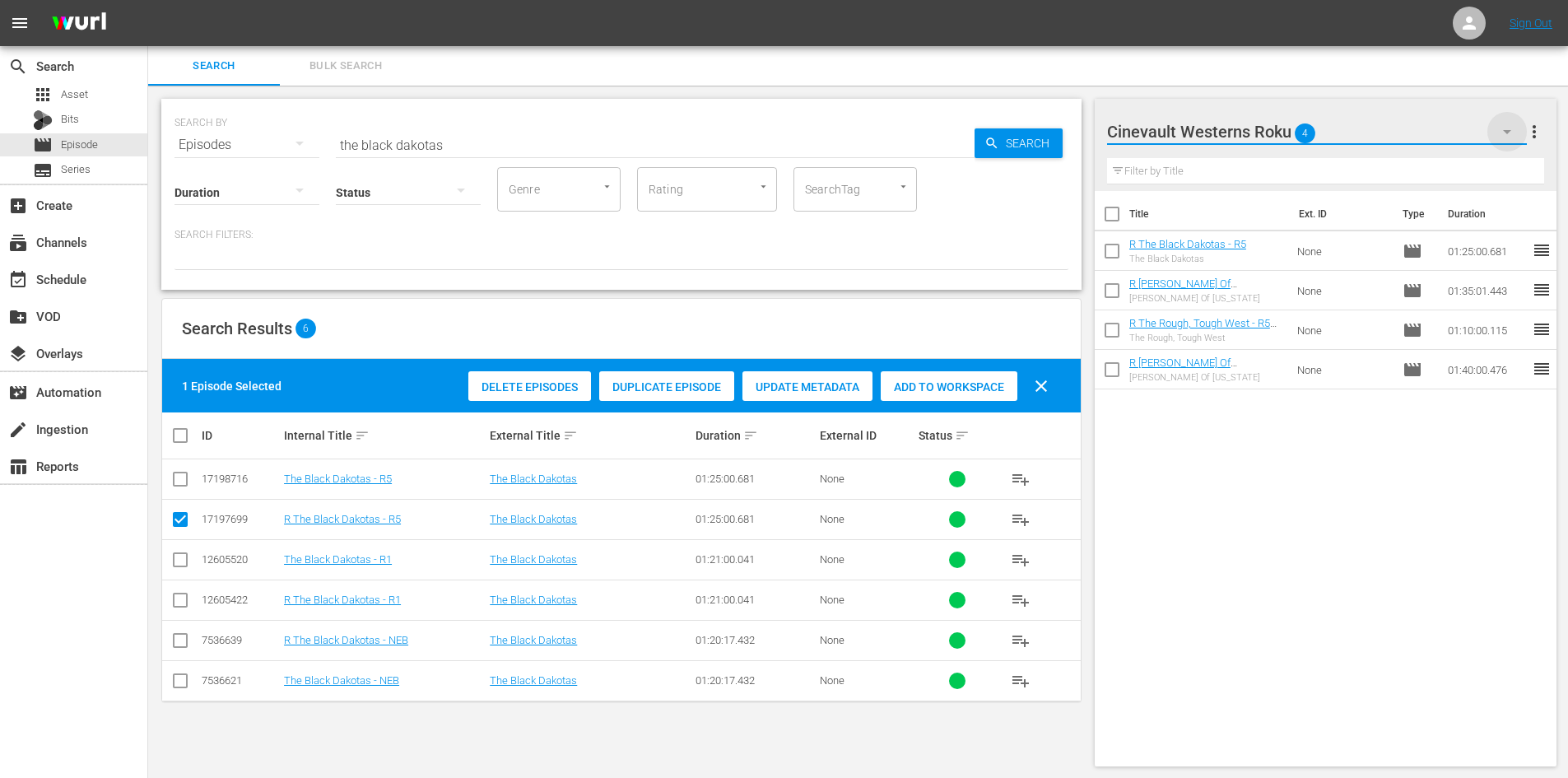
click at [1505, 132] on icon "button" at bounding box center [1507, 132] width 8 height 4
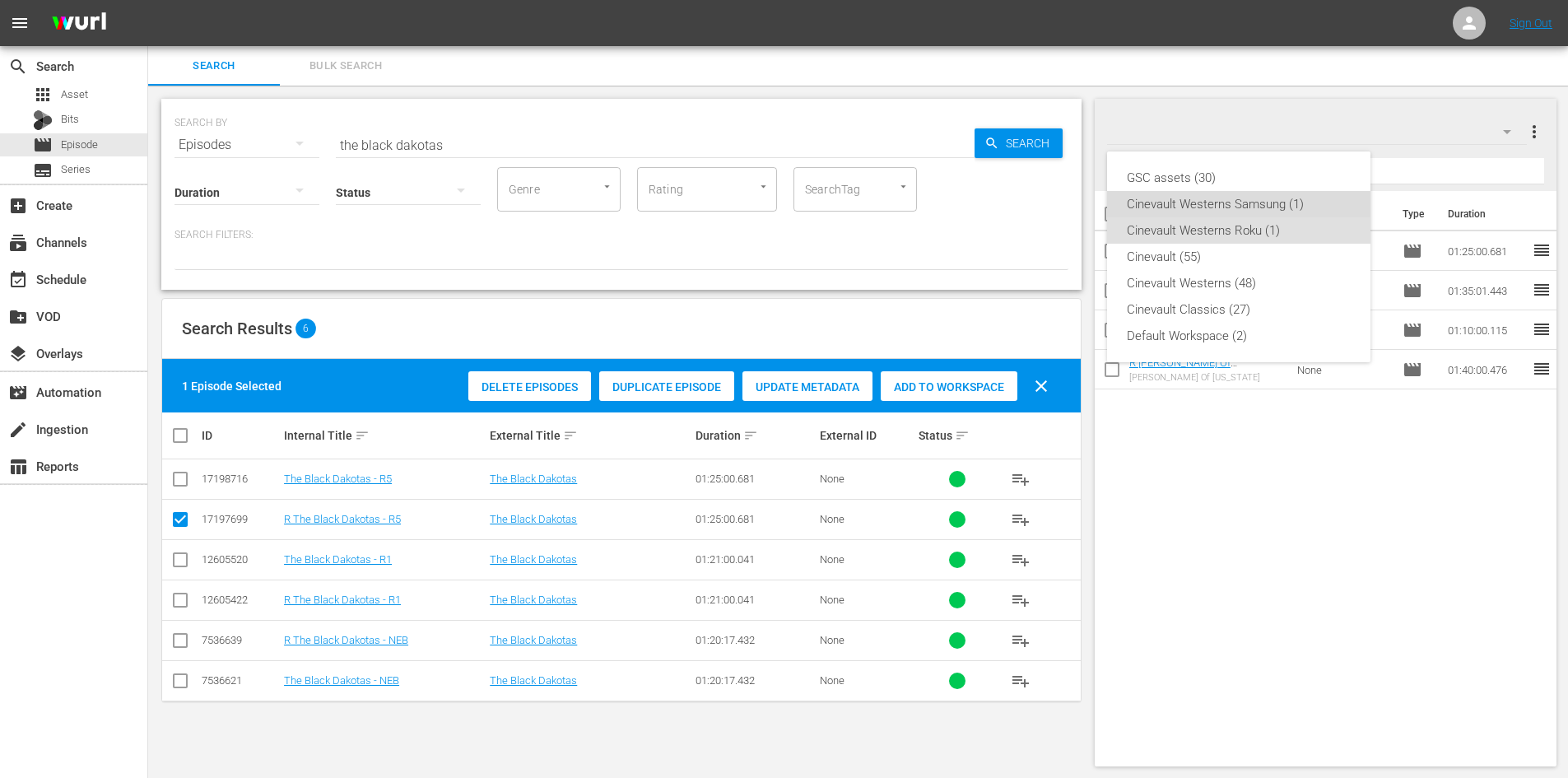
click at [1288, 204] on div "Cinevault Westerns Samsung (1)" at bounding box center [1238, 204] width 224 height 26
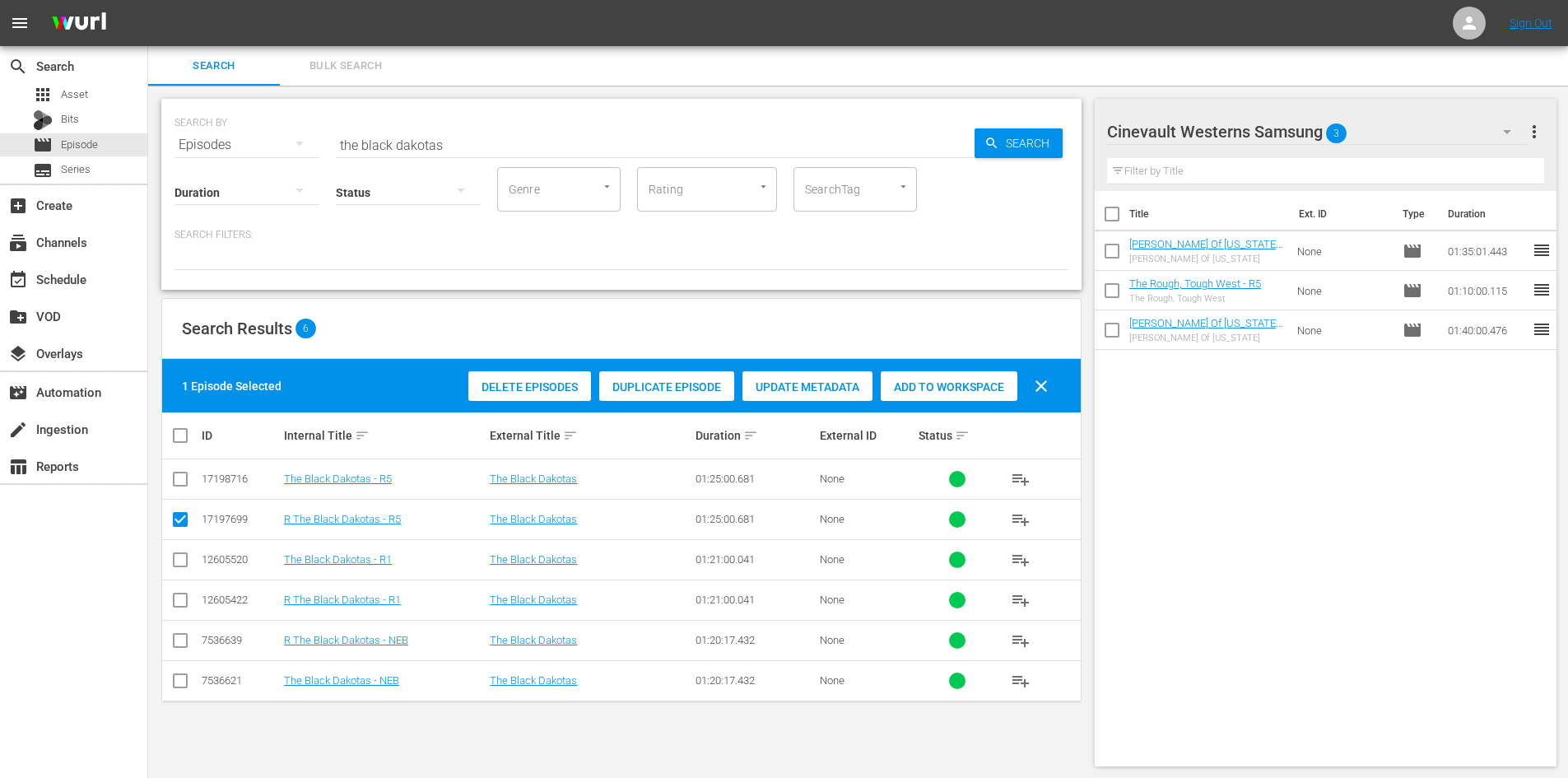
drag, startPoint x: 189, startPoint y: 481, endPoint x: 183, endPoint y: 492, distance: 12.5
click at [188, 482] on input "checkbox" at bounding box center [181, 483] width 20 height 20
checkbox input "true"
click at [175, 523] on input "checkbox" at bounding box center [181, 523] width 20 height 20
checkbox input "false"
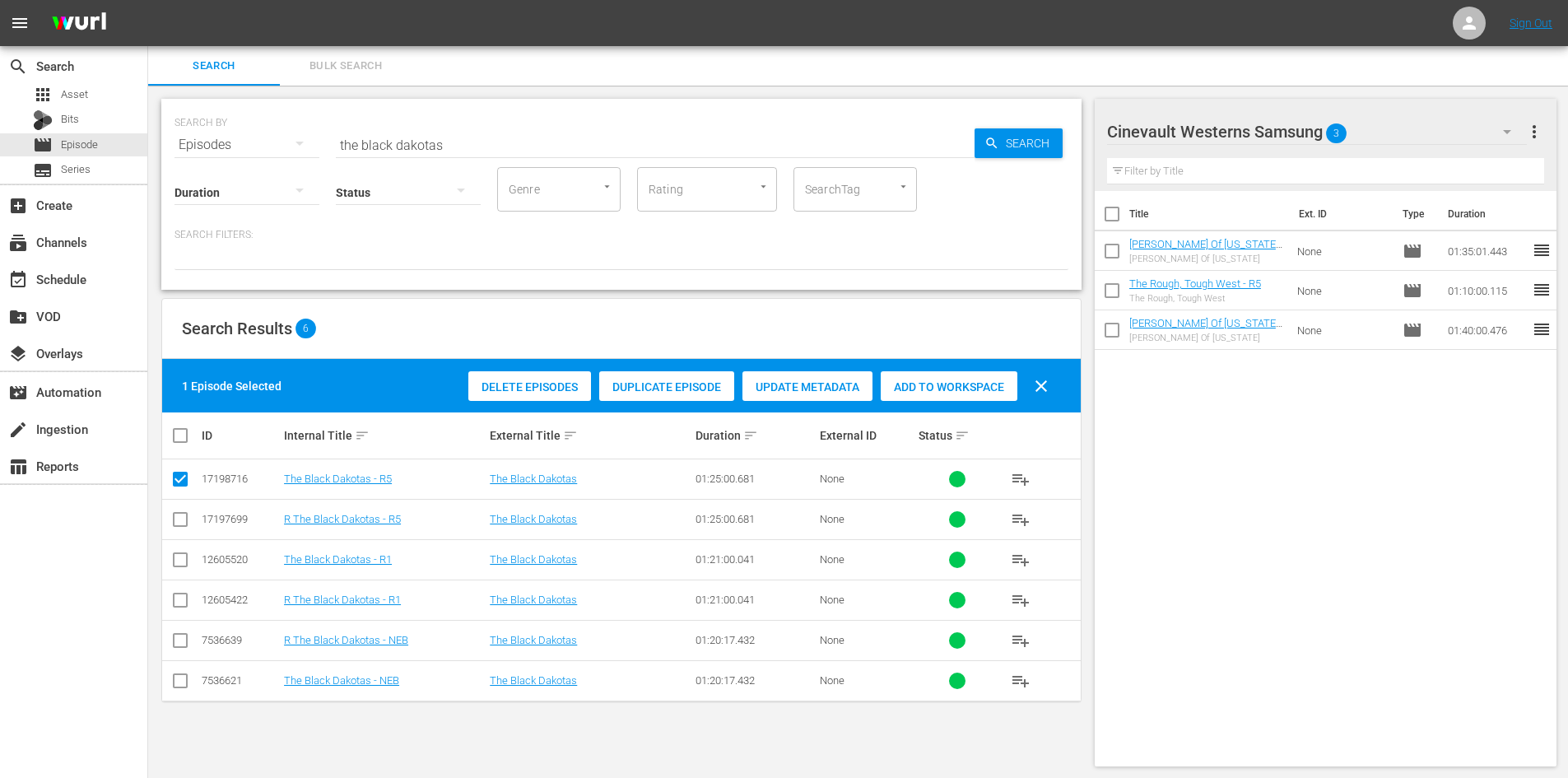
click at [907, 375] on div "Add to Workspace" at bounding box center [949, 387] width 137 height 31
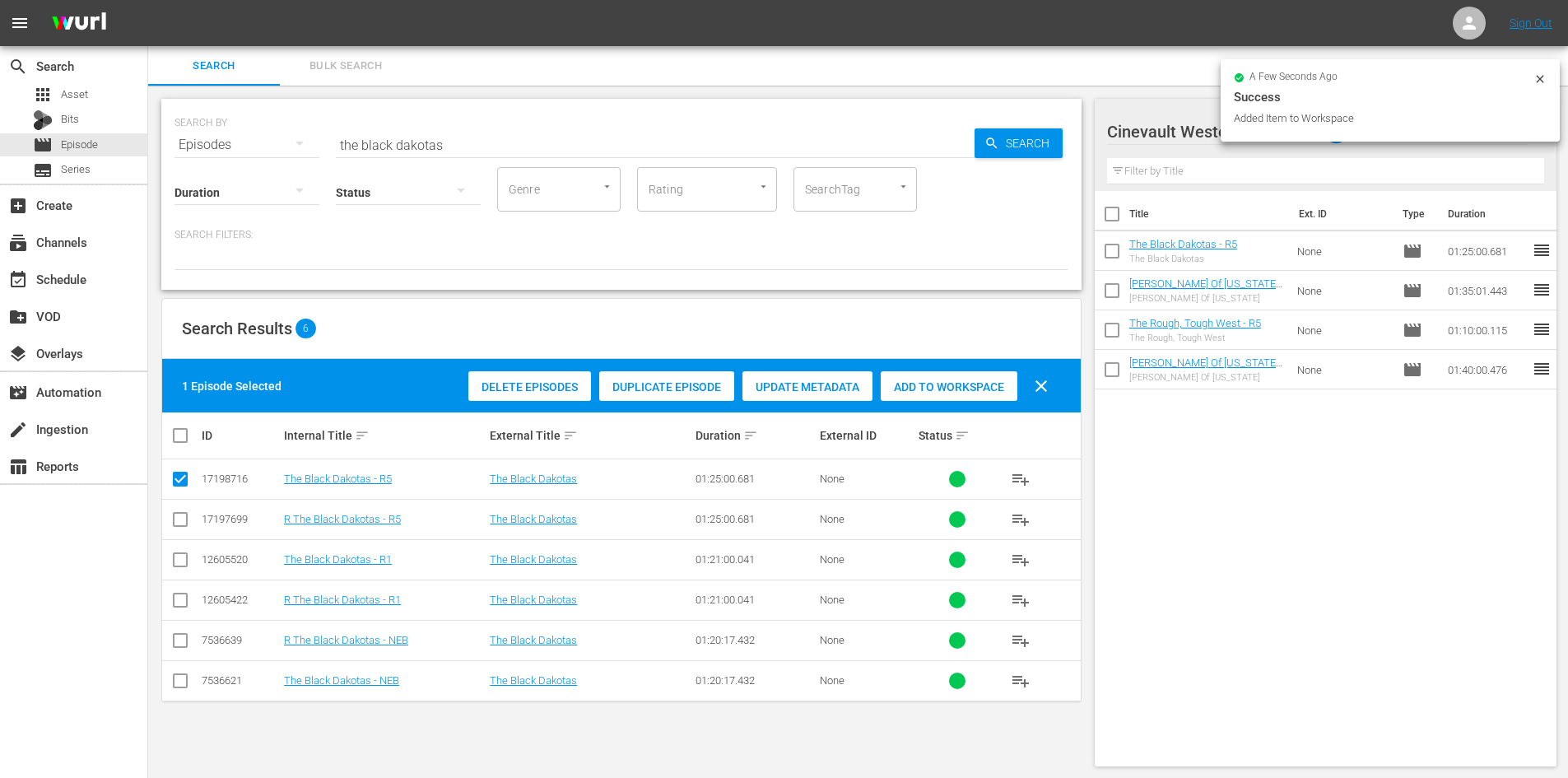
click at [753, 144] on input "the black dakotas" at bounding box center [655, 145] width 638 height 40
click at [750, 144] on input "the black dakotas" at bounding box center [655, 145] width 638 height 40
click at [749, 145] on input "the black dakotas" at bounding box center [655, 145] width 638 height 40
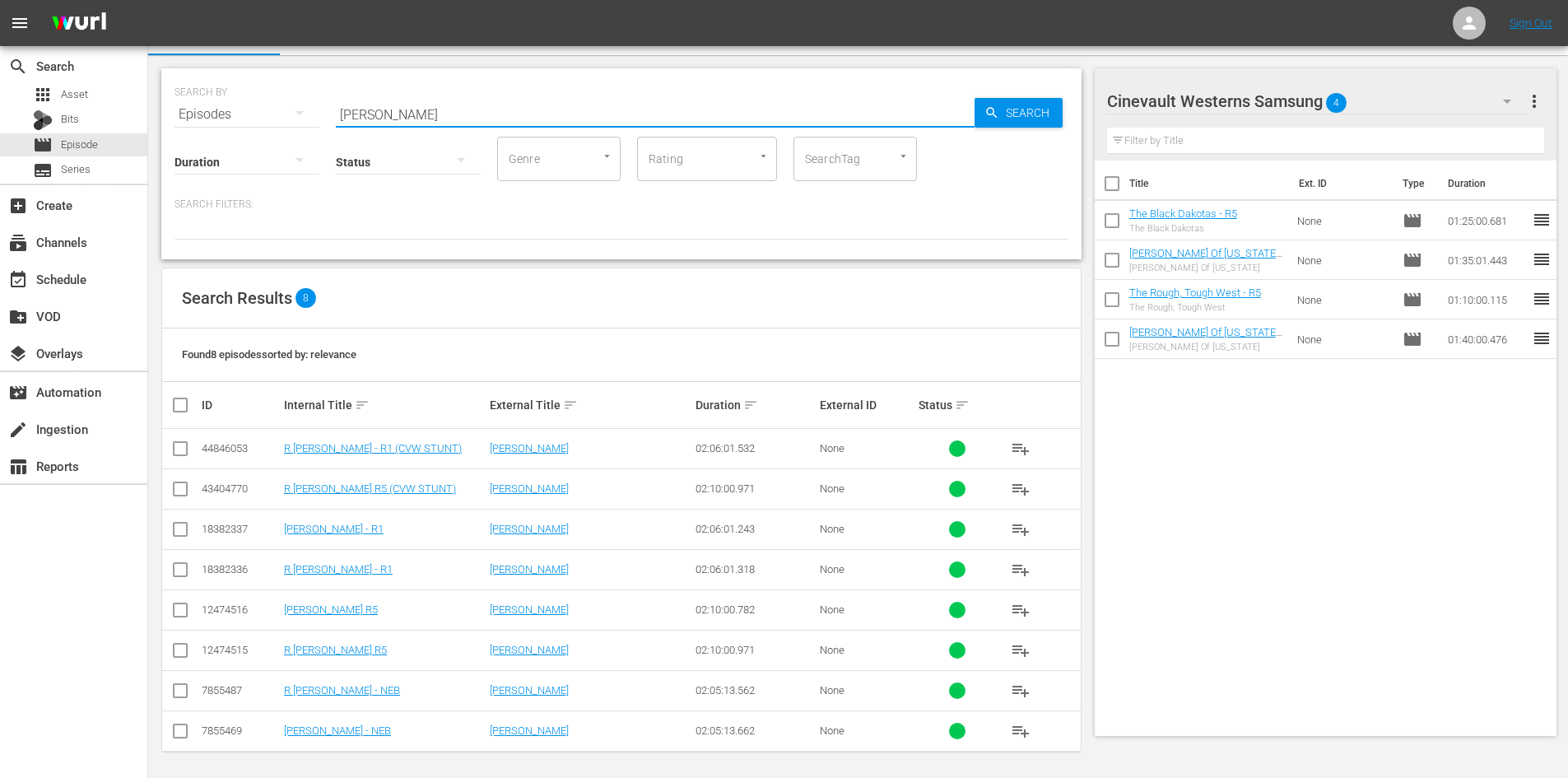
scroll to position [35, 0]
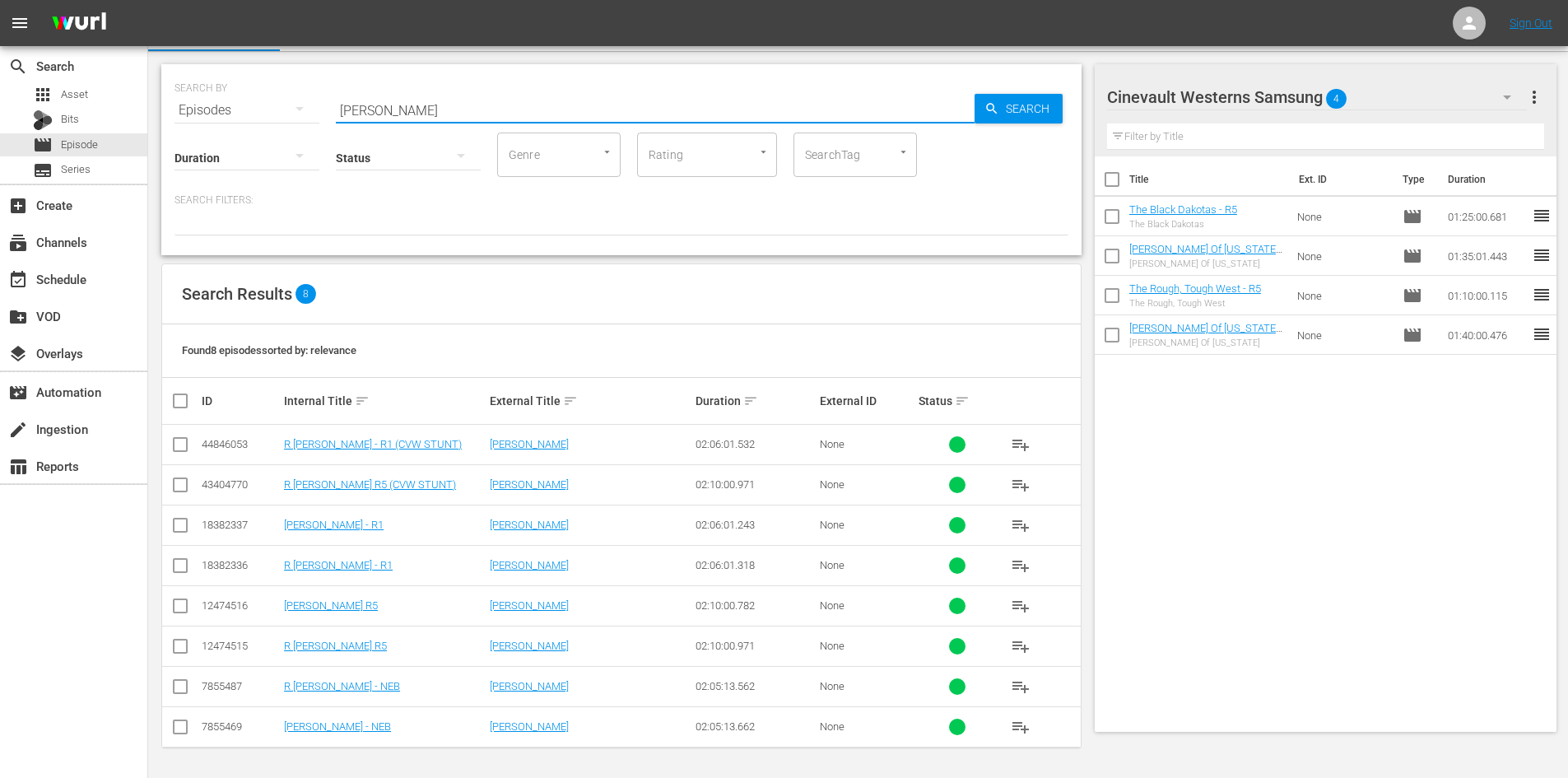
type input "[PERSON_NAME]"
click at [182, 605] on input "checkbox" at bounding box center [181, 609] width 20 height 20
checkbox input "true"
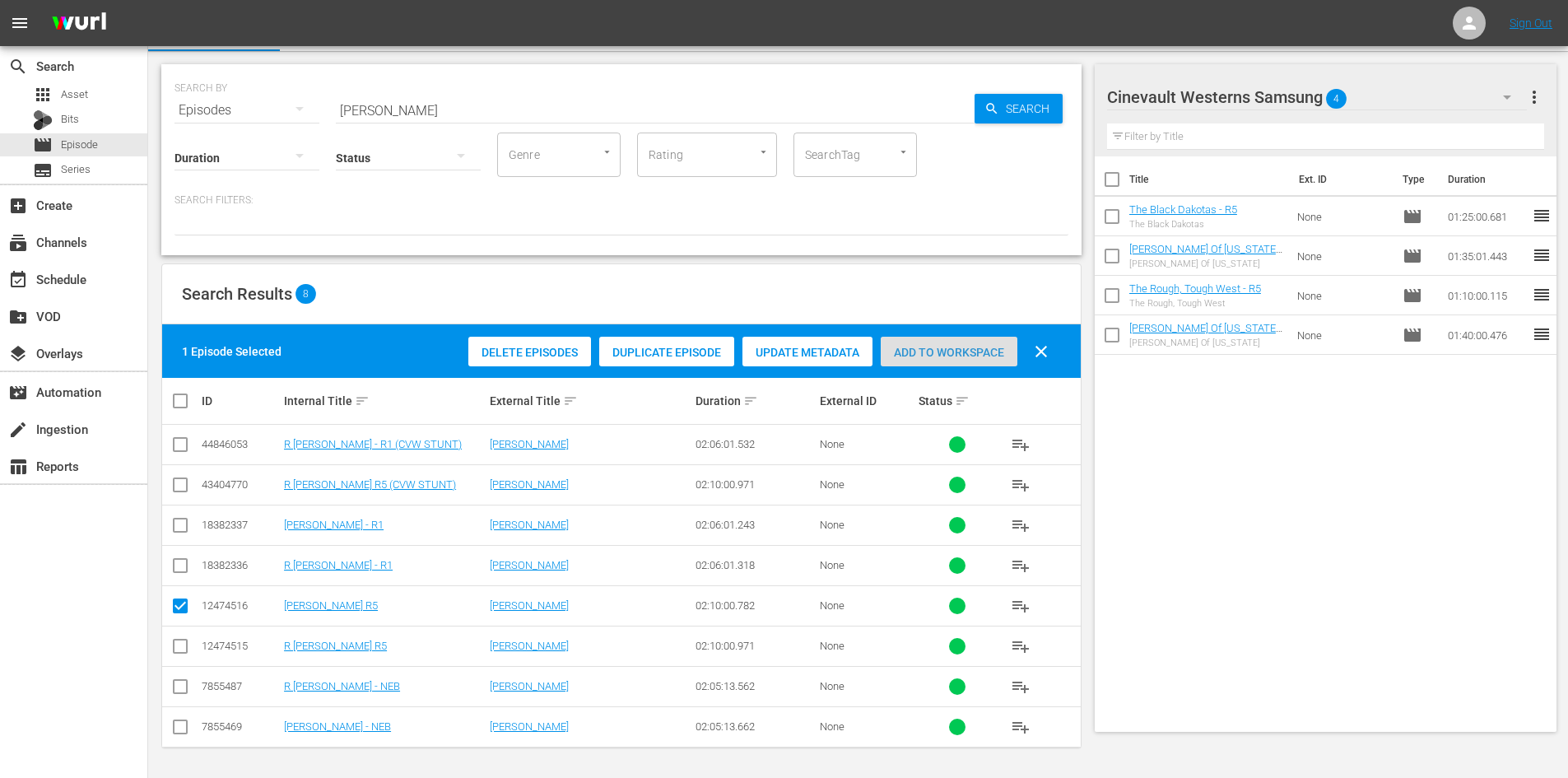
click at [926, 353] on span "Add to Workspace" at bounding box center [949, 352] width 137 height 13
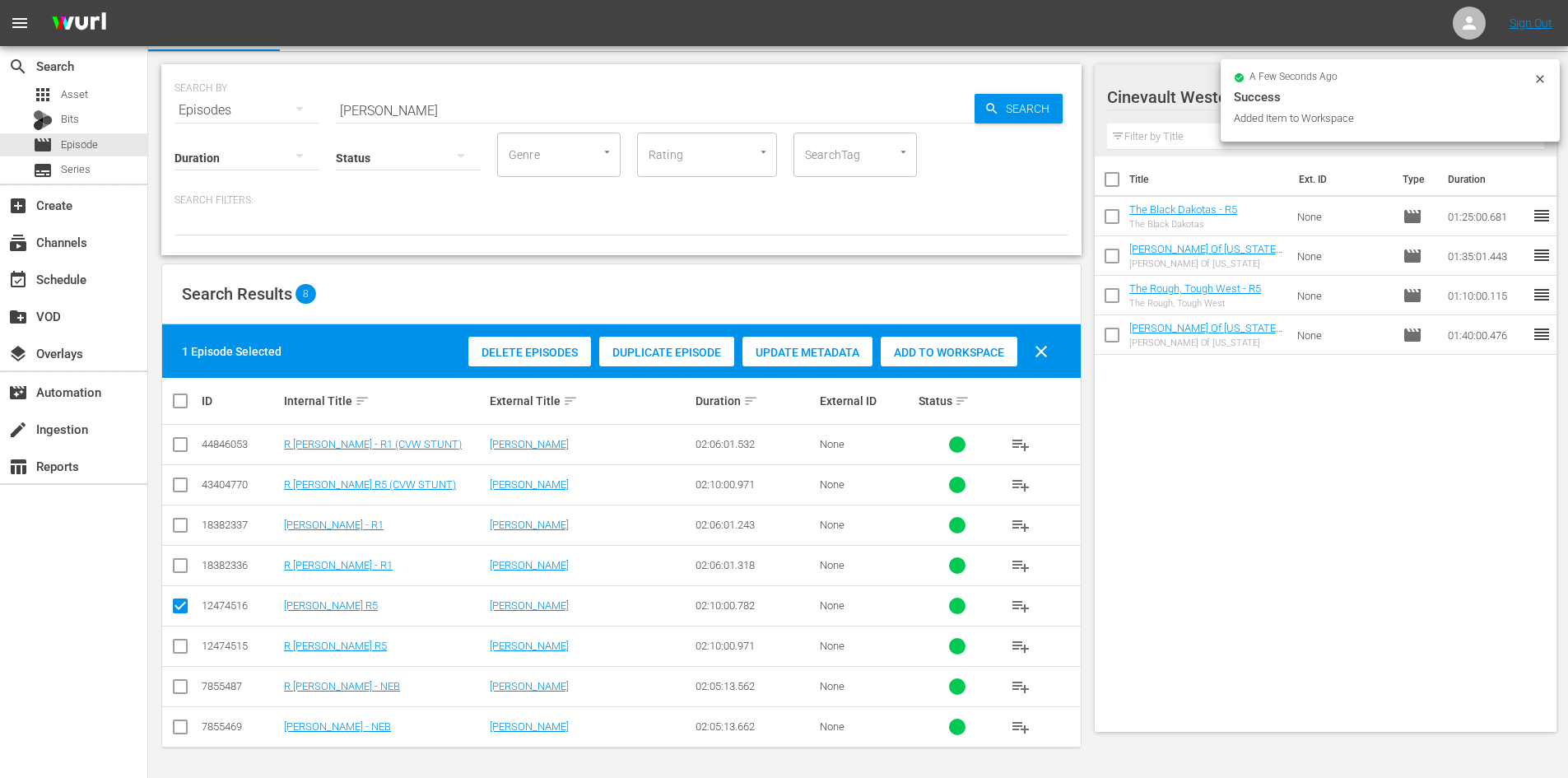
click at [1548, 79] on div "a few seconds ago Success Added Item to Workspace" at bounding box center [1390, 101] width 339 height 83
click at [1545, 82] on icon at bounding box center [1540, 79] width 13 height 13
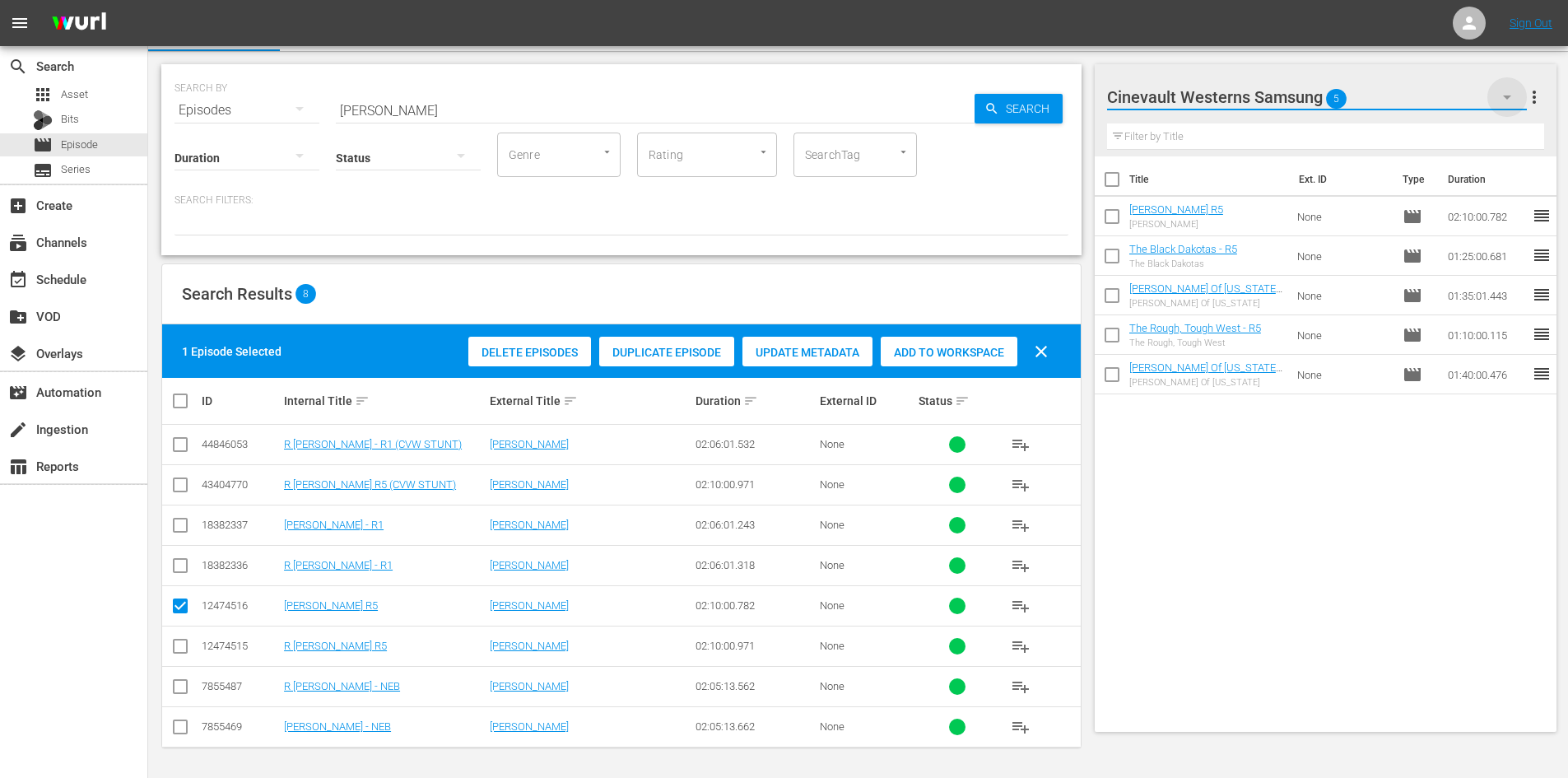
click at [1505, 98] on icon "button" at bounding box center [1507, 97] width 20 height 20
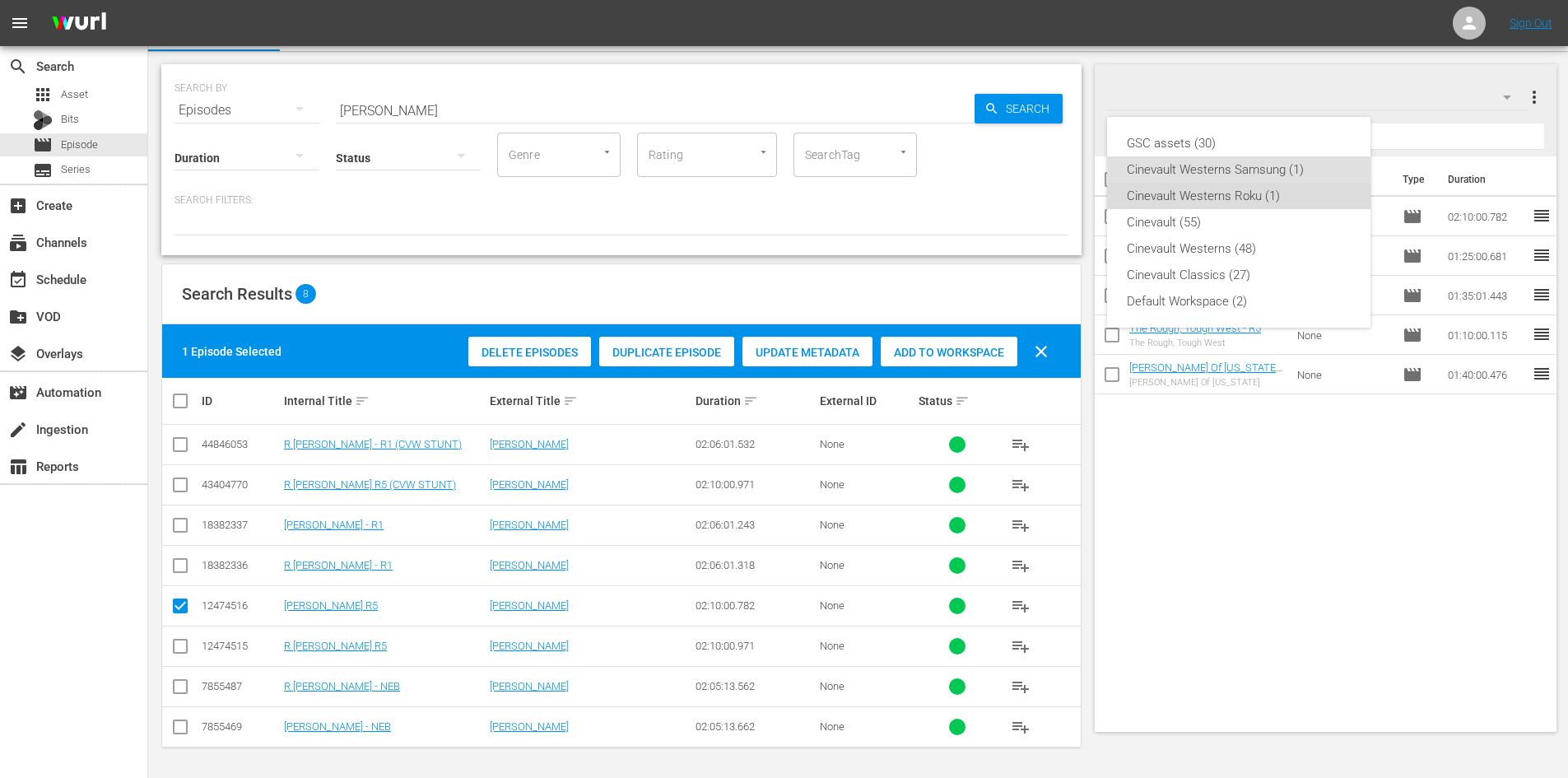
drag, startPoint x: 1302, startPoint y: 194, endPoint x: 990, endPoint y: 285, distance: 325.0
click at [1302, 194] on div "Cinevault Westerns Roku (1)" at bounding box center [1238, 196] width 224 height 26
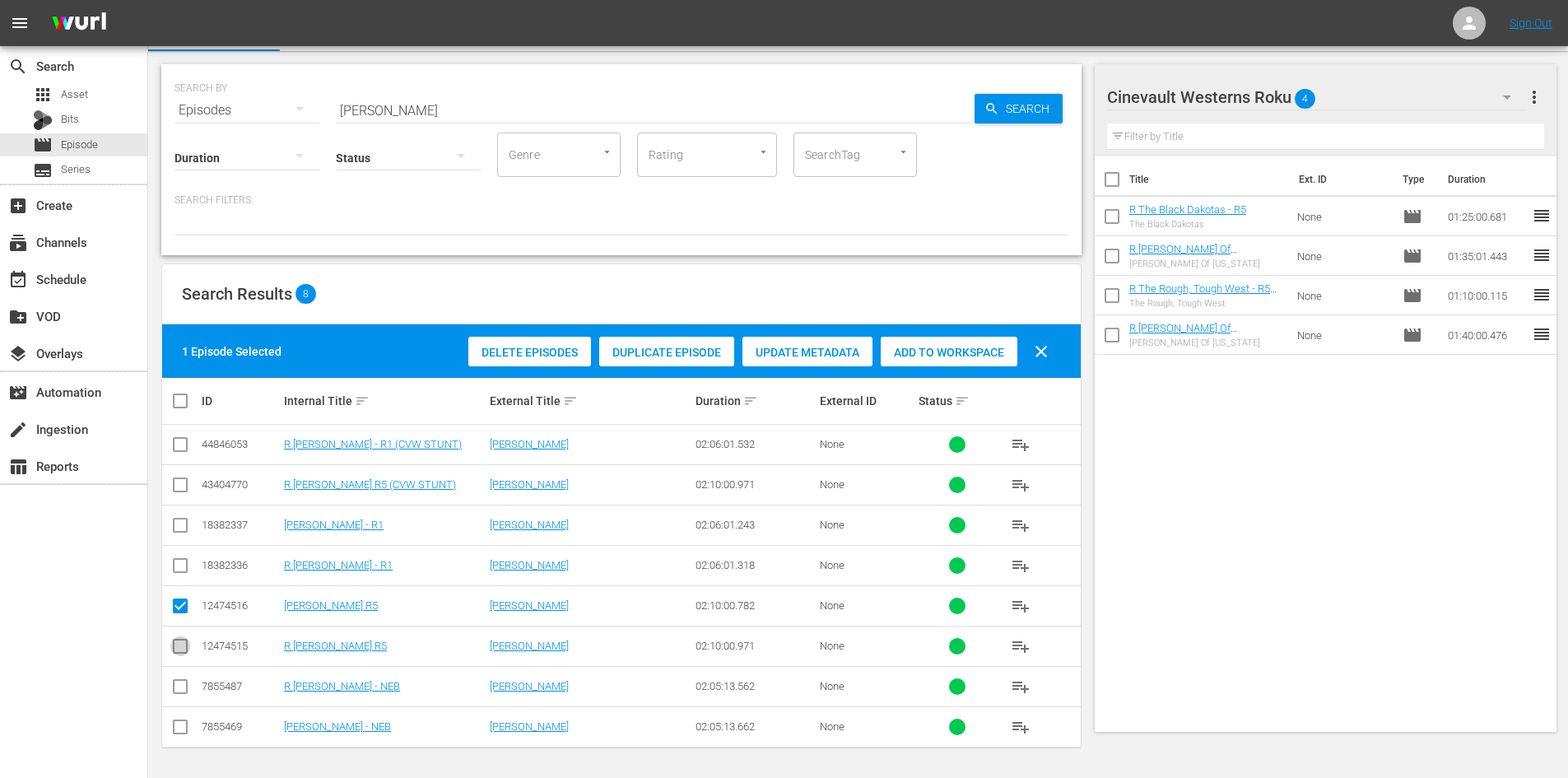
click at [178, 647] on input "checkbox" at bounding box center [181, 649] width 20 height 20
checkbox input "true"
click at [173, 606] on input "checkbox" at bounding box center [181, 609] width 20 height 20
checkbox input "false"
click at [914, 347] on span "Add to Workspace" at bounding box center [949, 352] width 137 height 13
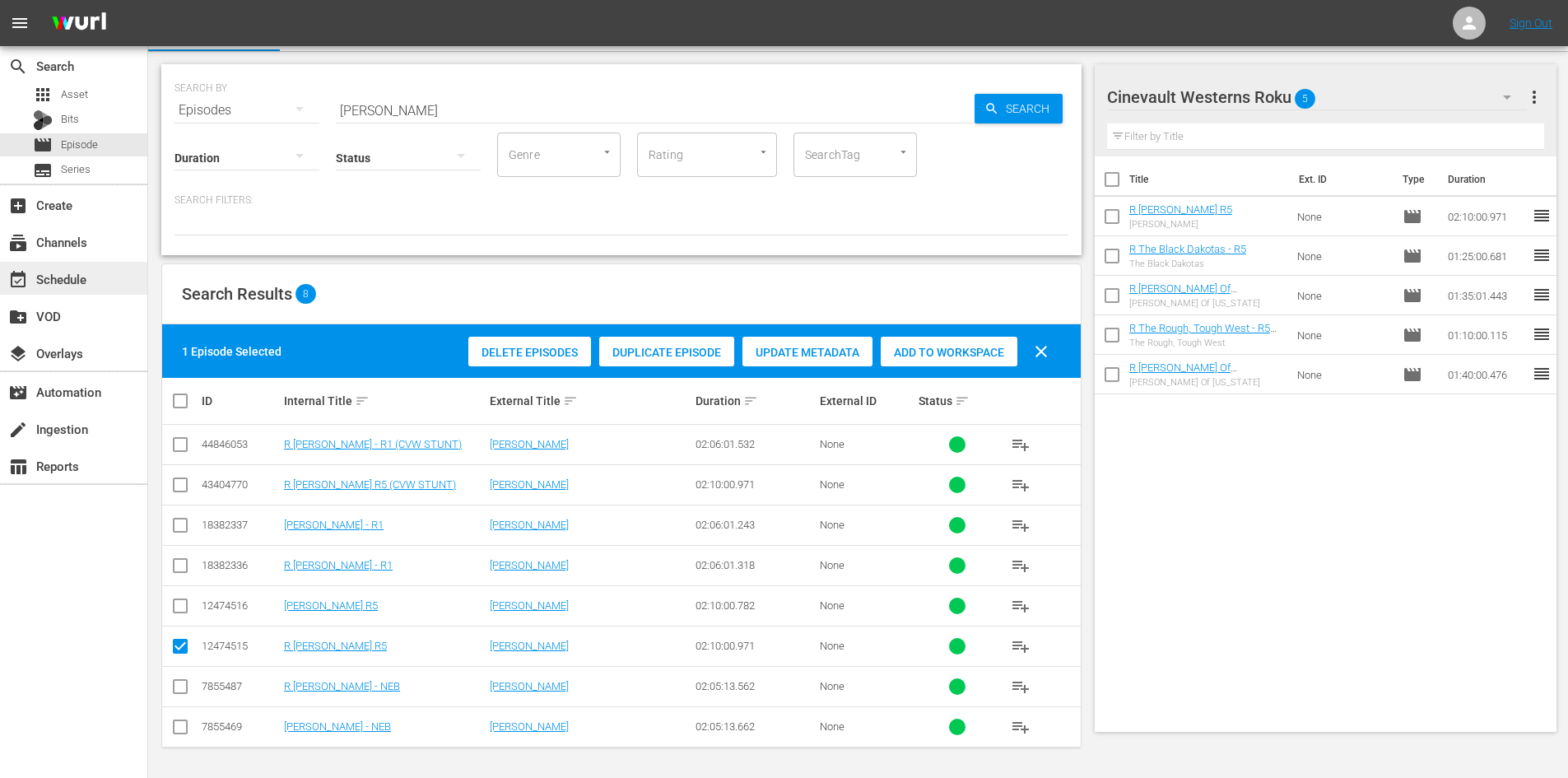
click at [38, 281] on div "event_available Schedule" at bounding box center [46, 276] width 92 height 15
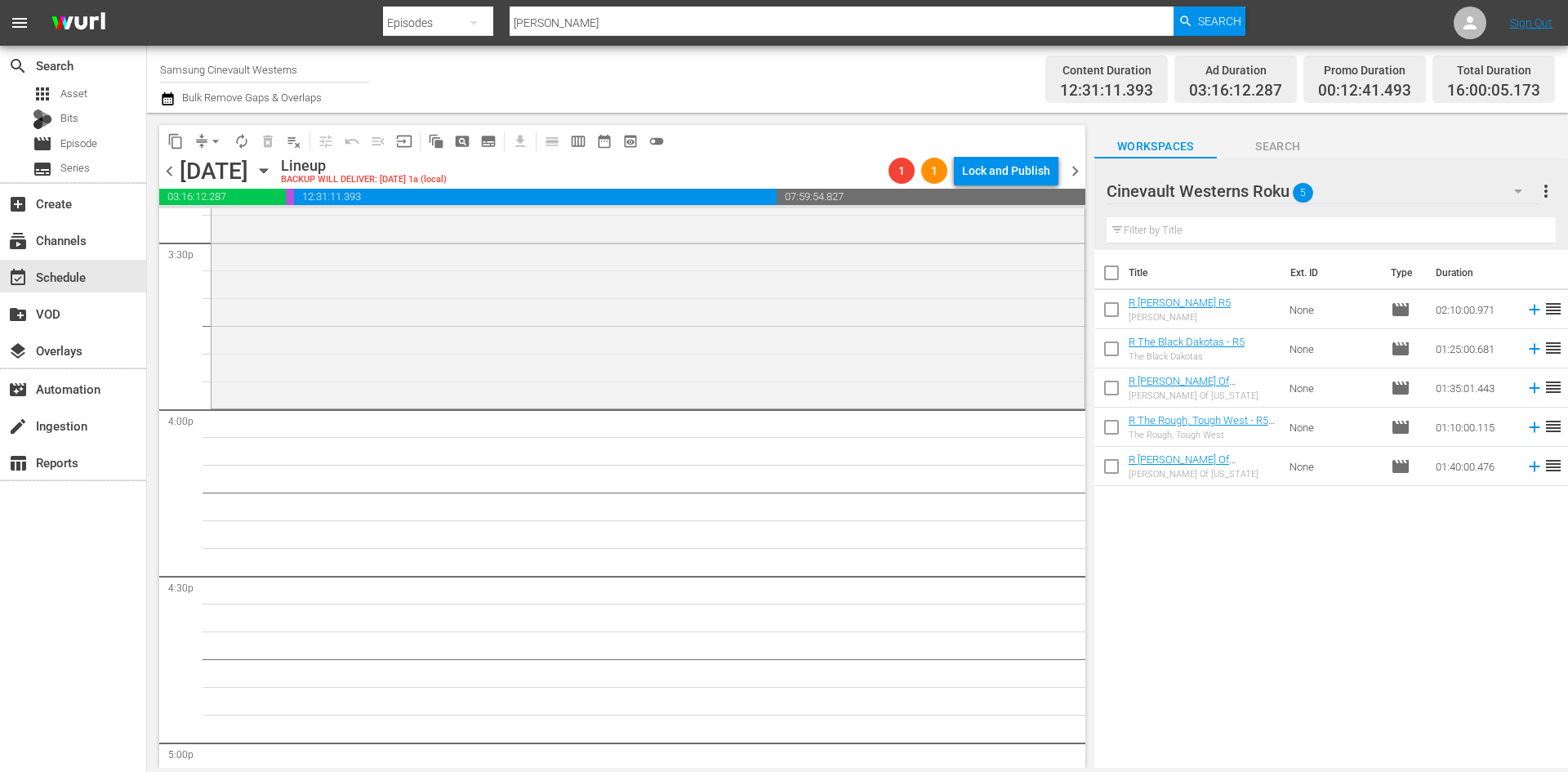
scroll to position [5310, 0]
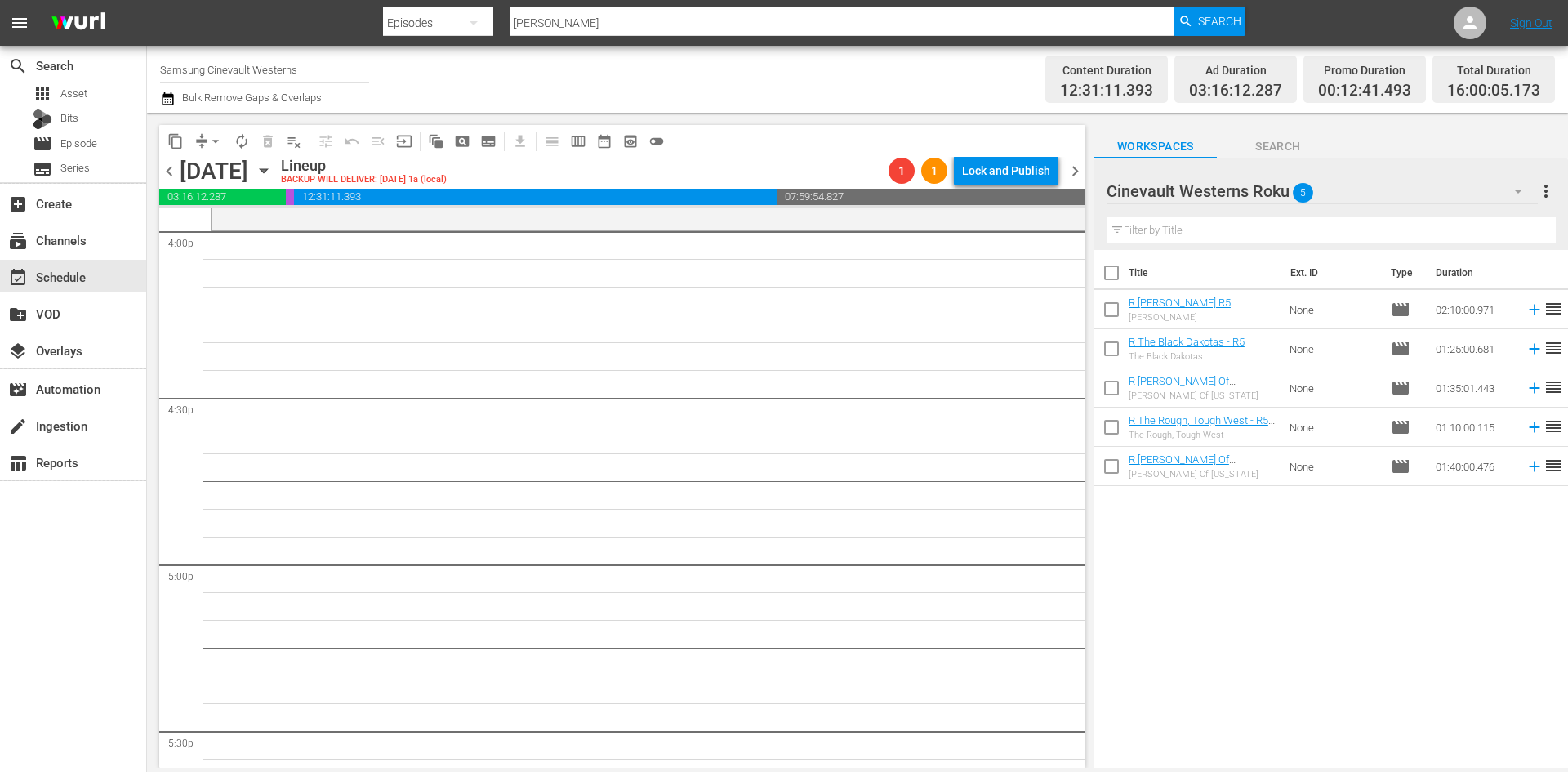
click at [1364, 191] on div "Cinevault Westerns Roku 5" at bounding box center [1322, 192] width 431 height 46
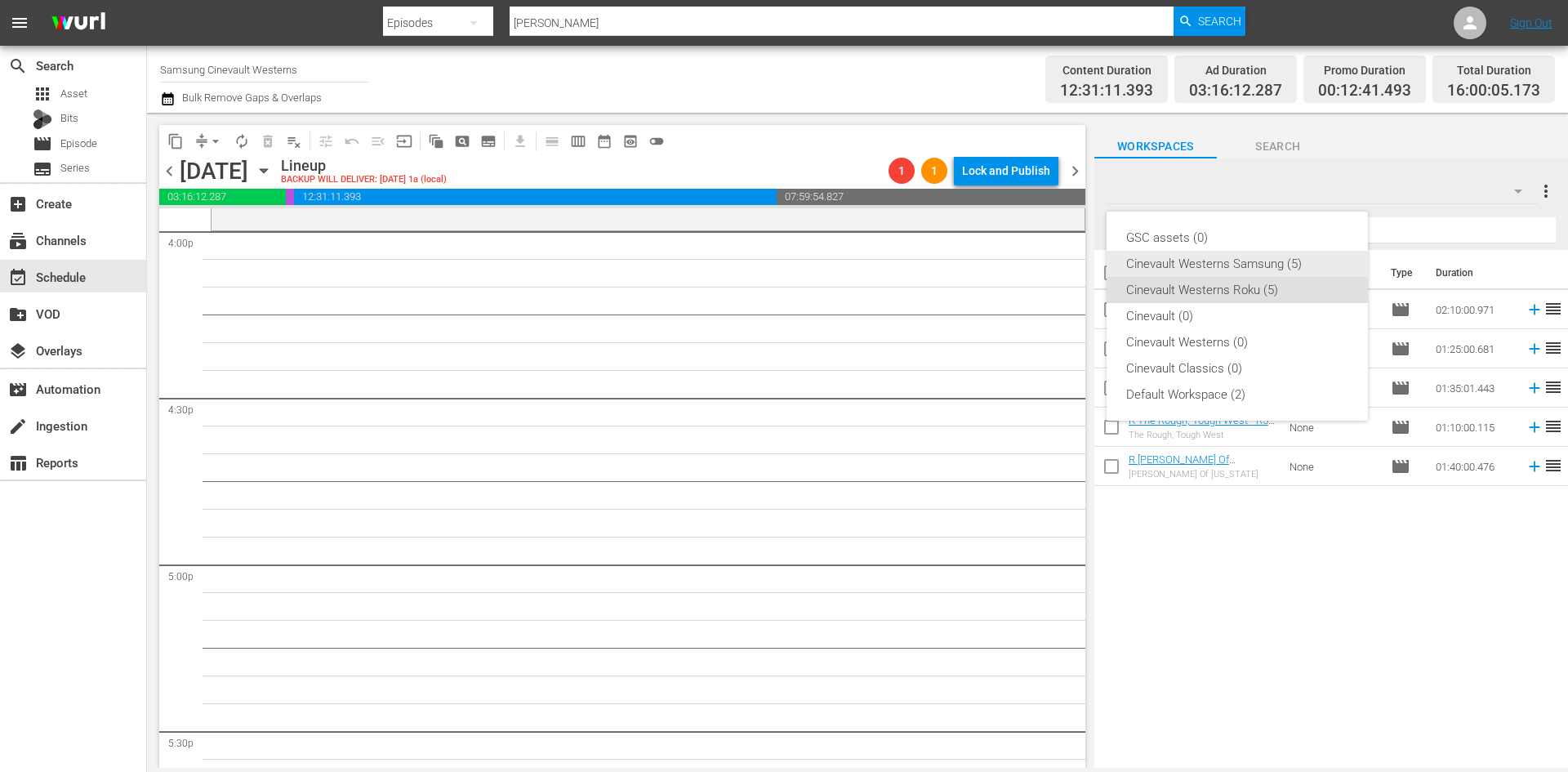
click at [1227, 261] on div "Cinevault Westerns Samsung (5)" at bounding box center [1237, 264] width 222 height 26
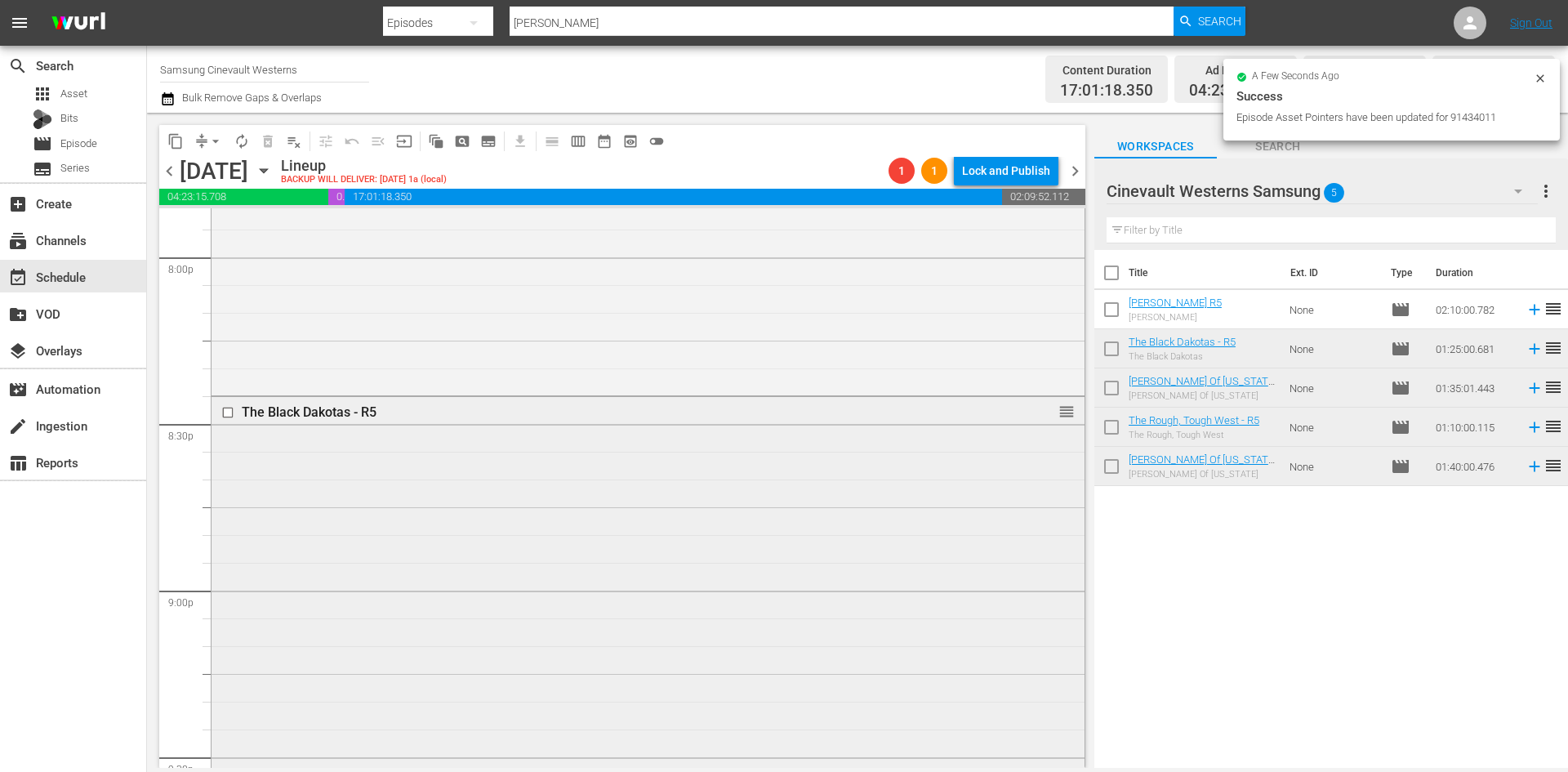
scroll to position [7025, 0]
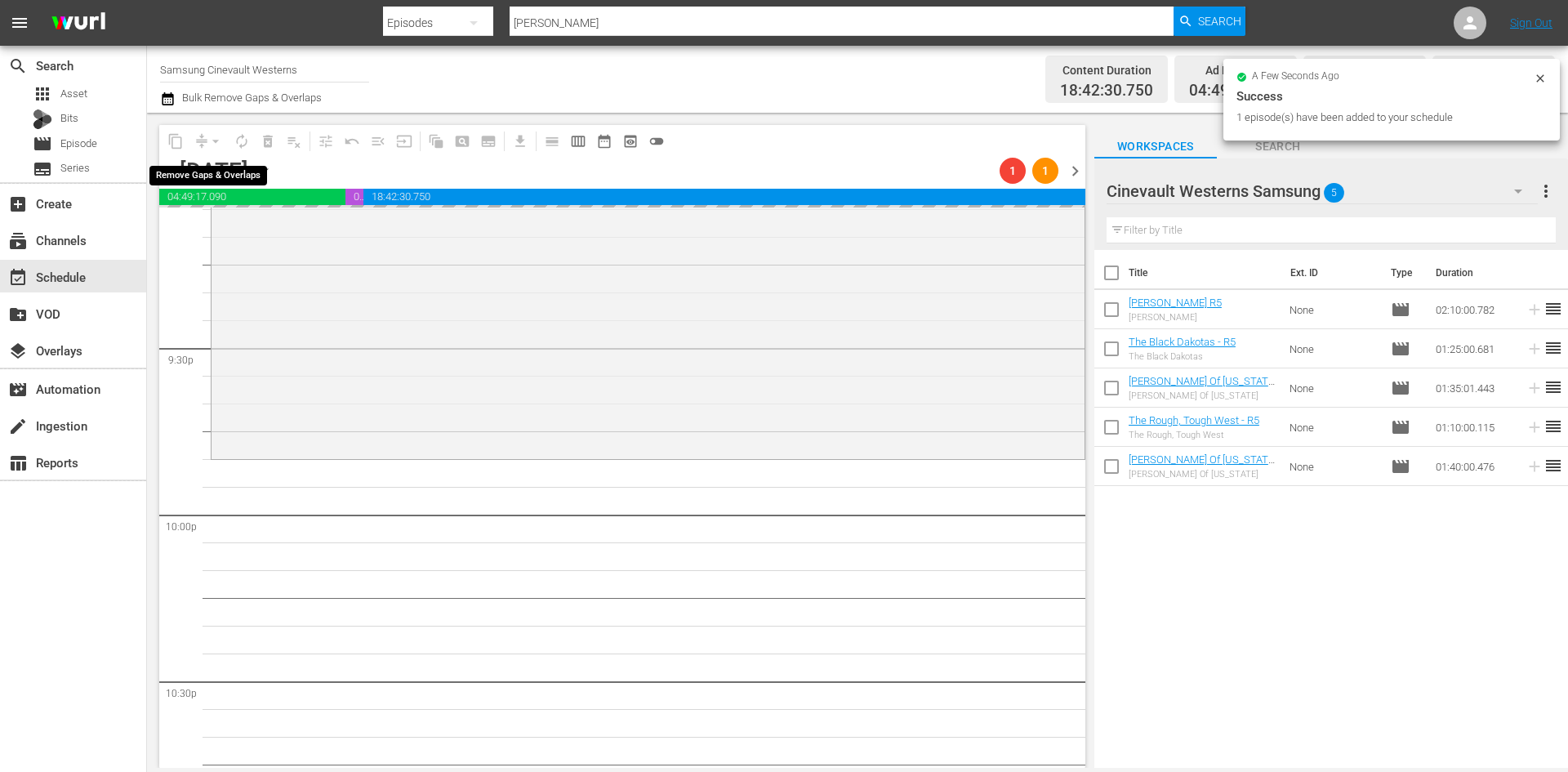
click at [213, 143] on div "arrow_drop_down" at bounding box center [215, 142] width 26 height 26
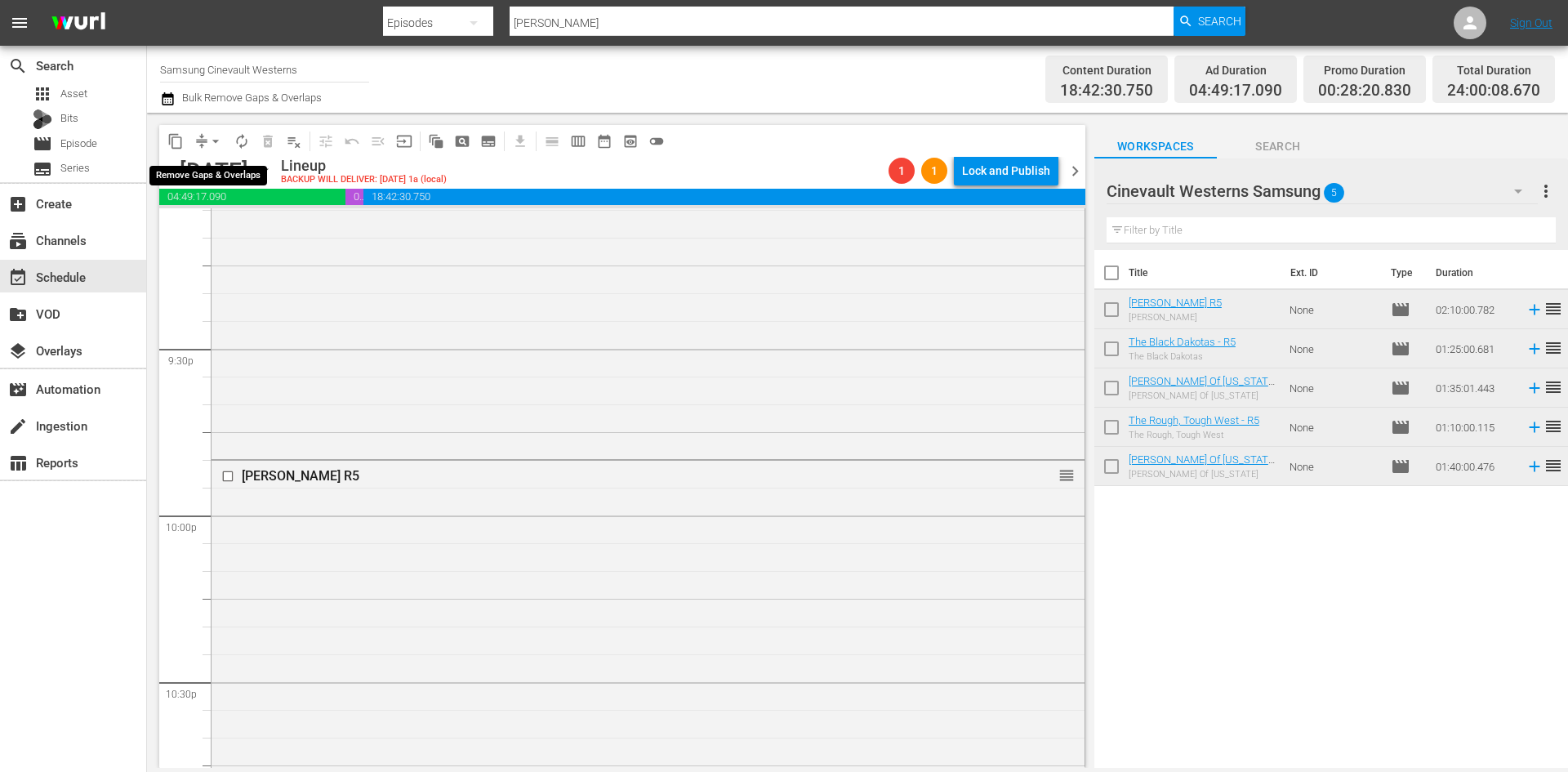
click at [213, 143] on span "arrow_drop_down" at bounding box center [215, 142] width 16 height 16
click at [215, 172] on li "Align to Midnight" at bounding box center [217, 174] width 172 height 27
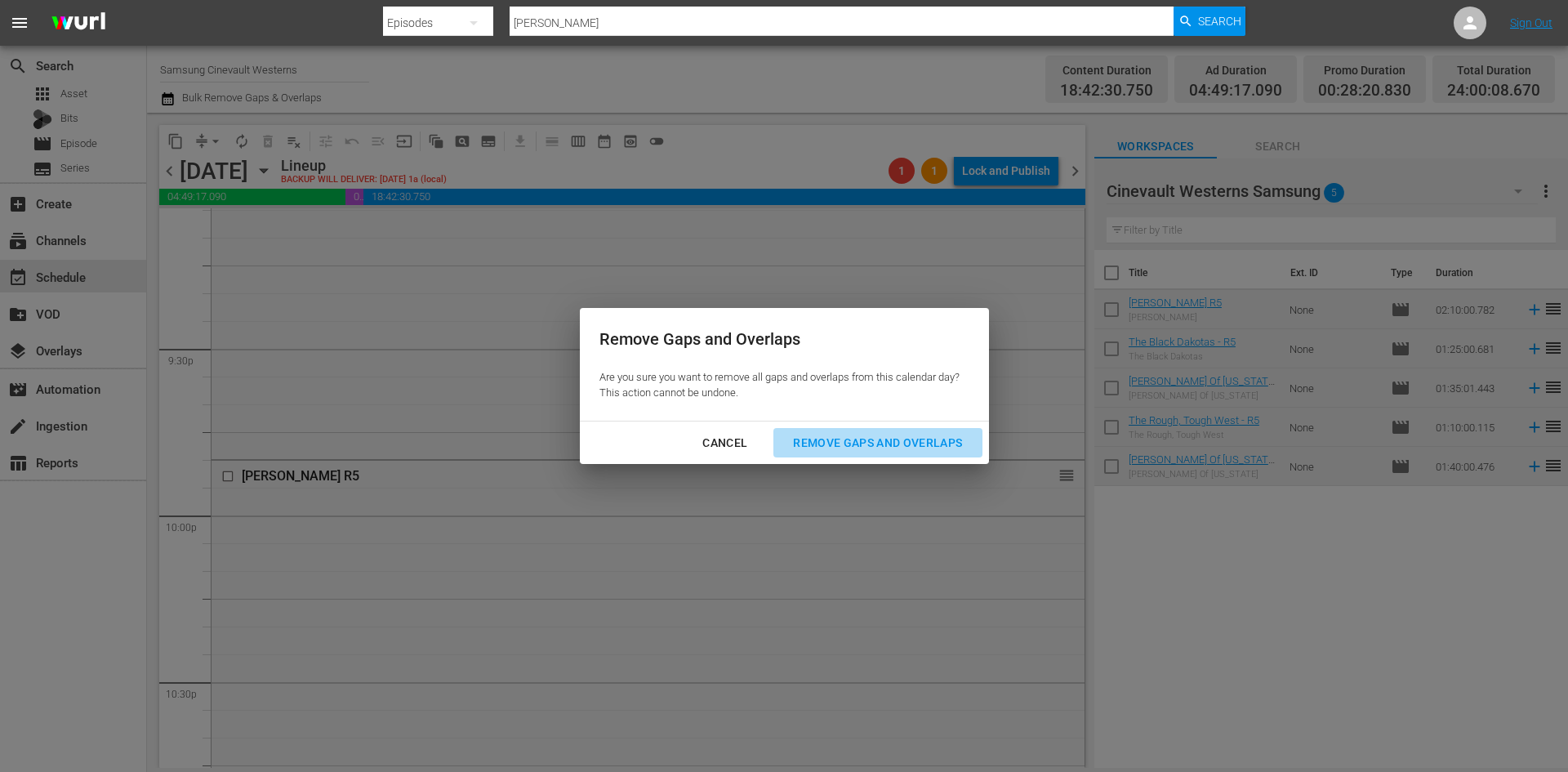
click at [903, 447] on div "Remove Gaps and Overlaps" at bounding box center [877, 443] width 195 height 20
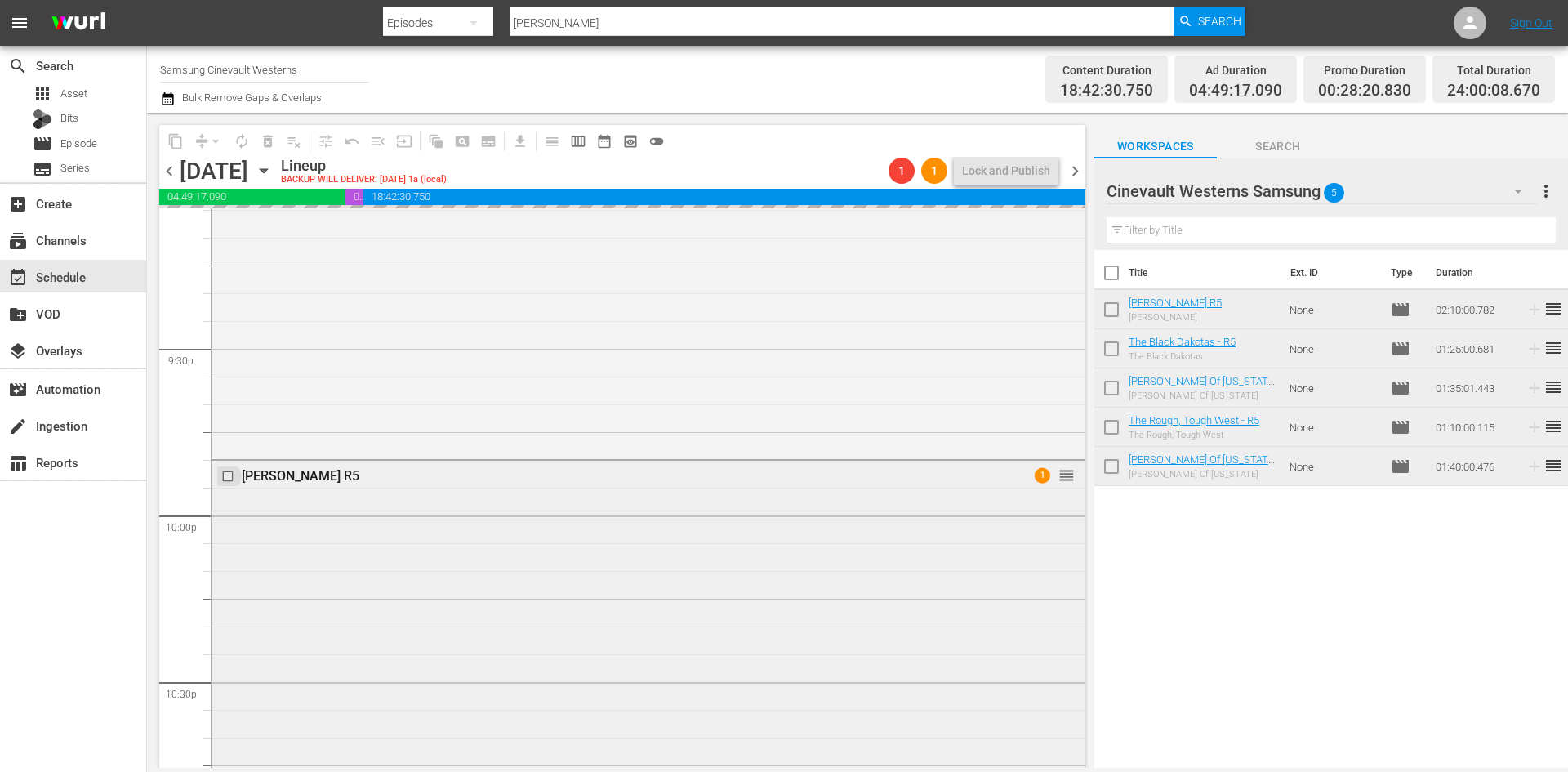
click at [224, 475] on input "checkbox" at bounding box center [229, 476] width 17 height 14
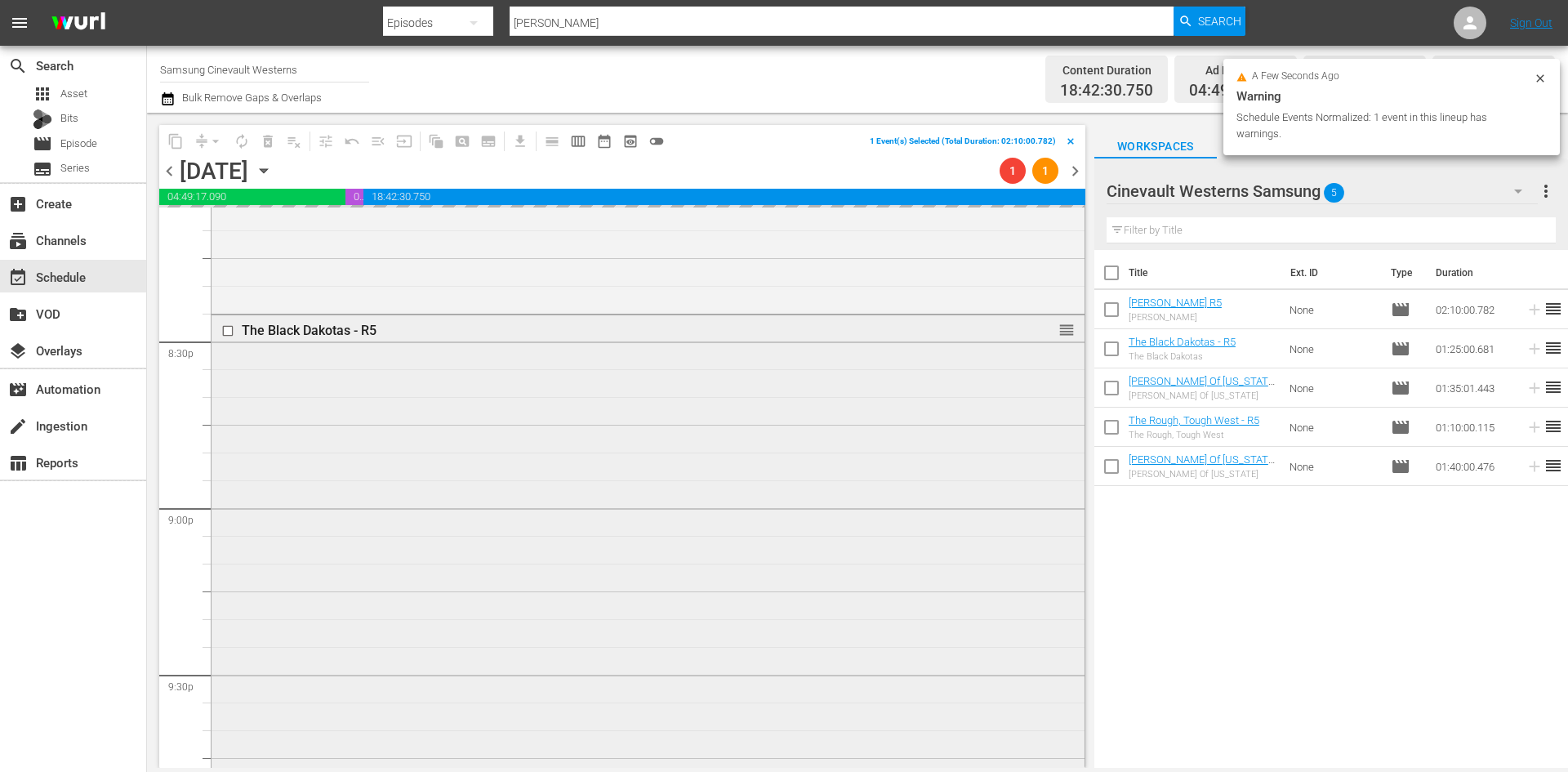
scroll to position [6616, 0]
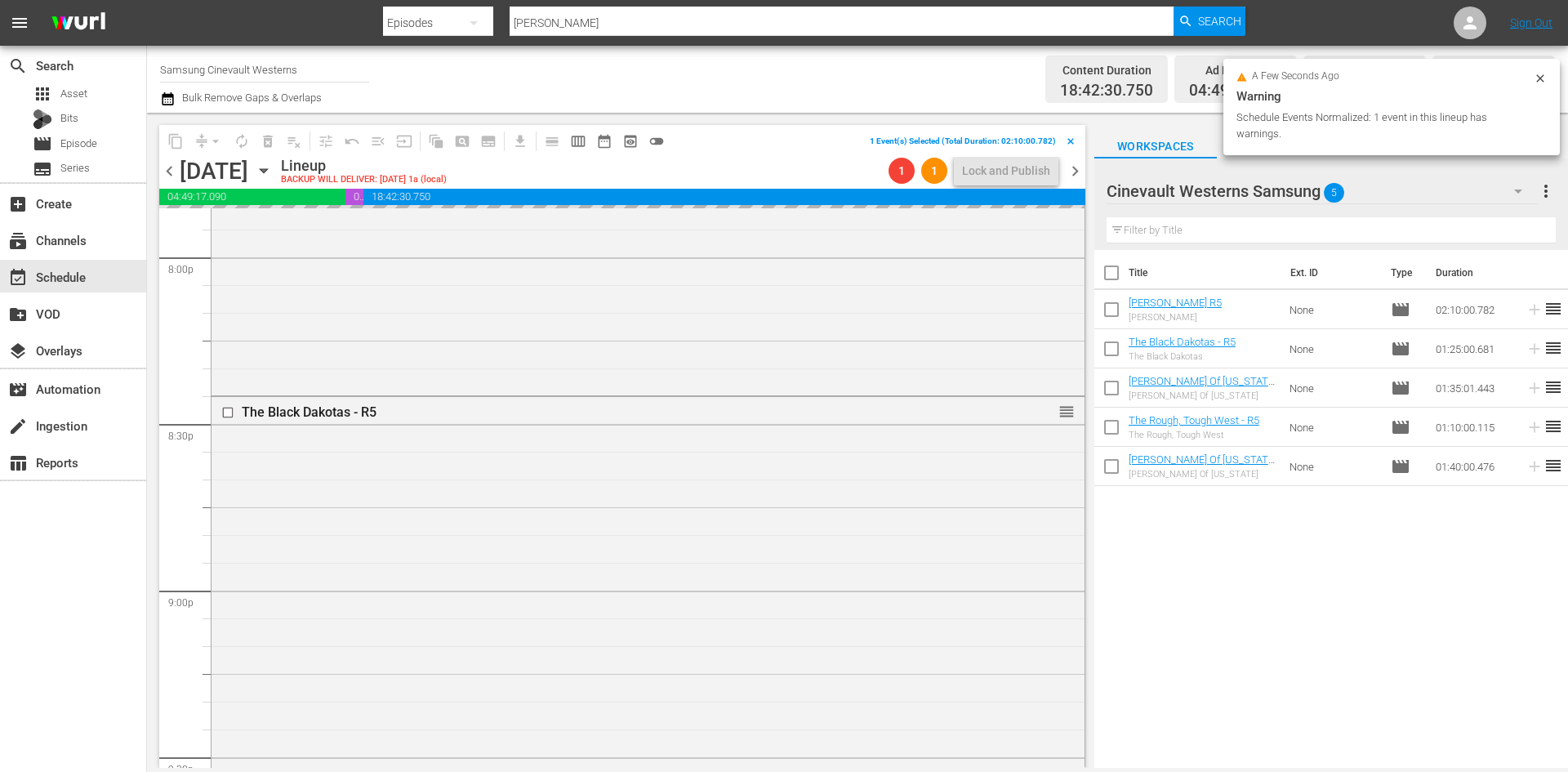
click at [229, 412] on input "checkbox" at bounding box center [229, 412] width 17 height 14
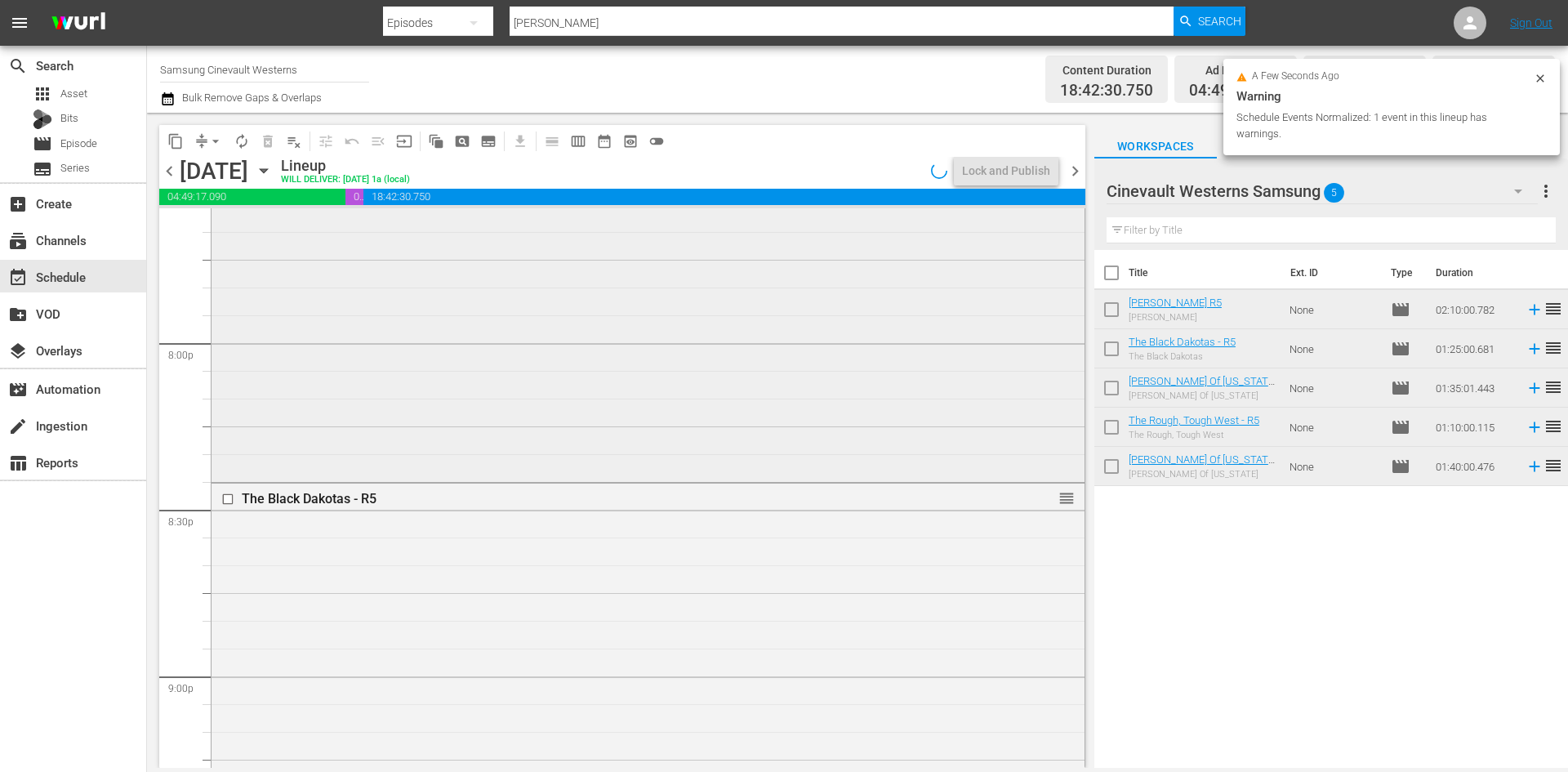
scroll to position [6208, 0]
click at [228, 294] on input "checkbox" at bounding box center [229, 293] width 17 height 14
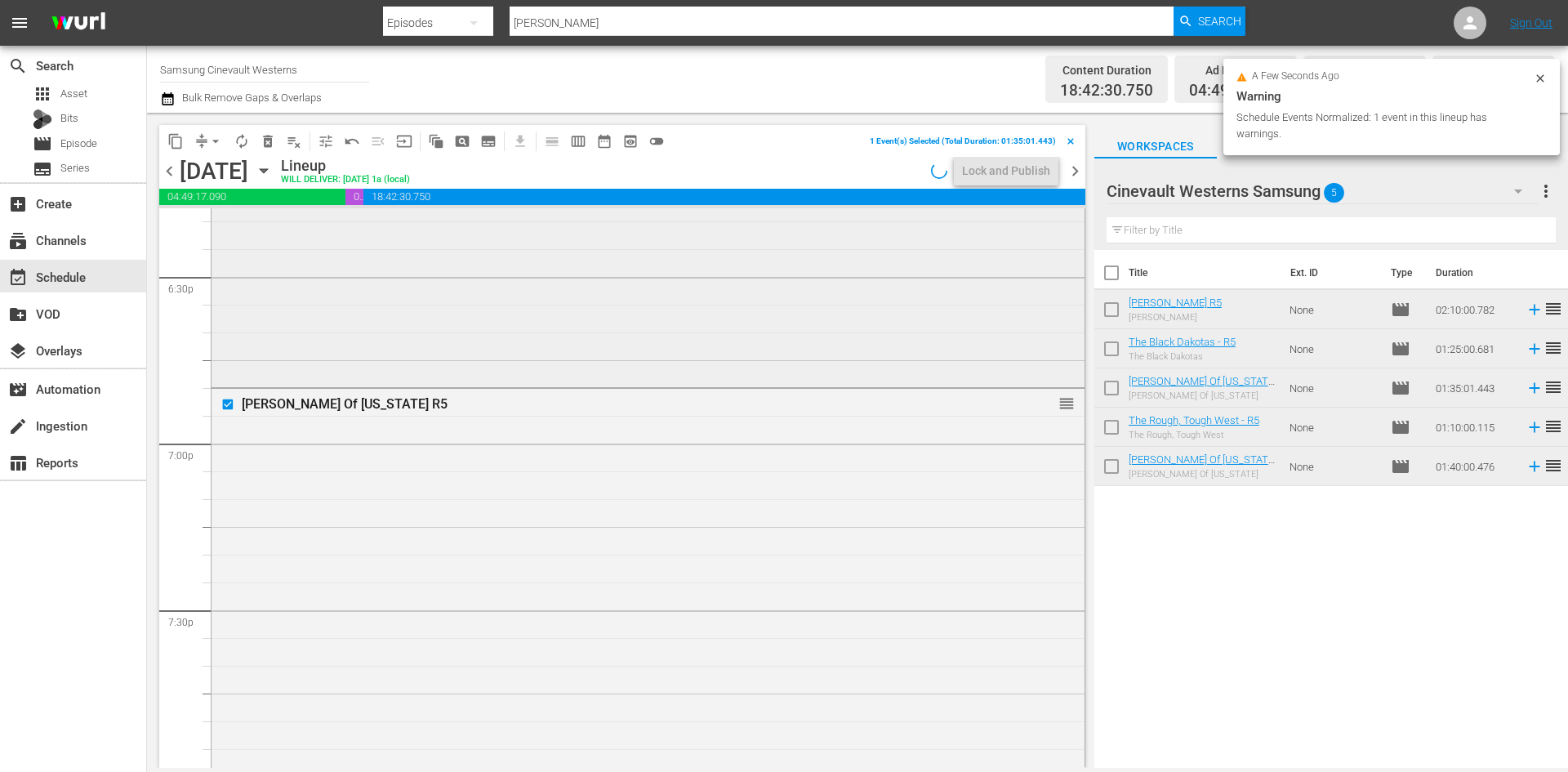
scroll to position [5799, 0]
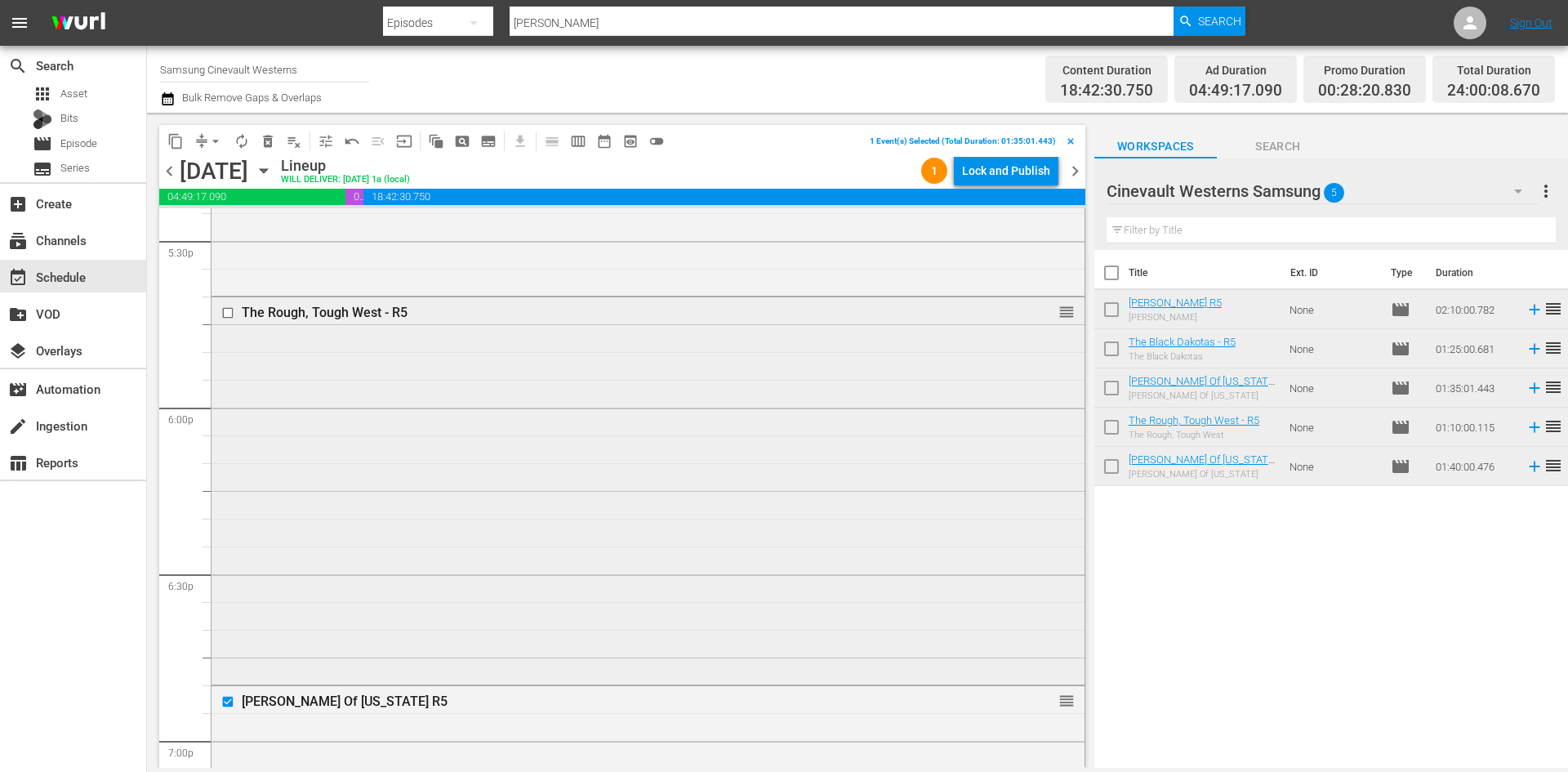
click at [229, 314] on input "checkbox" at bounding box center [229, 313] width 17 height 14
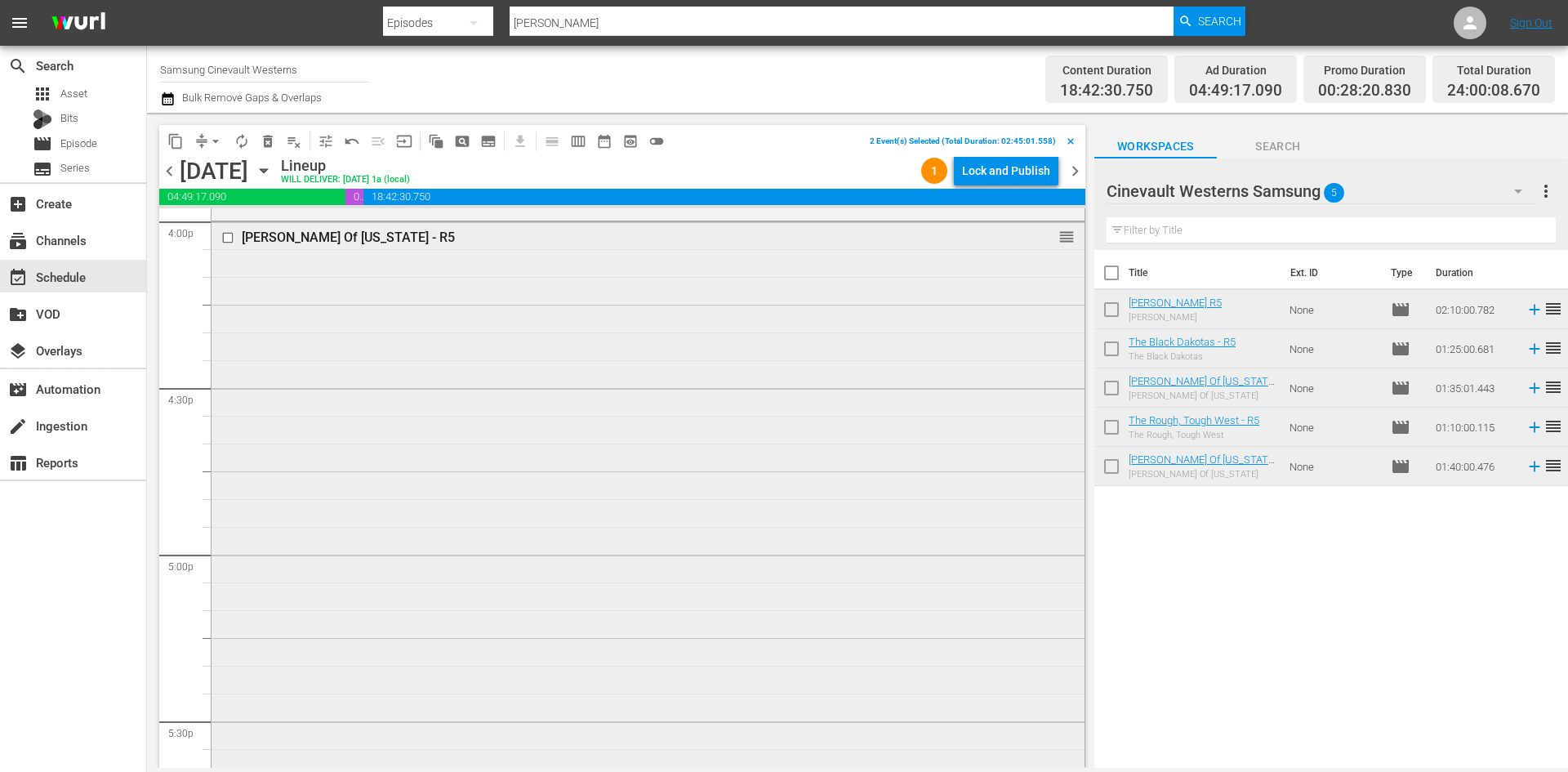
scroll to position [5228, 0]
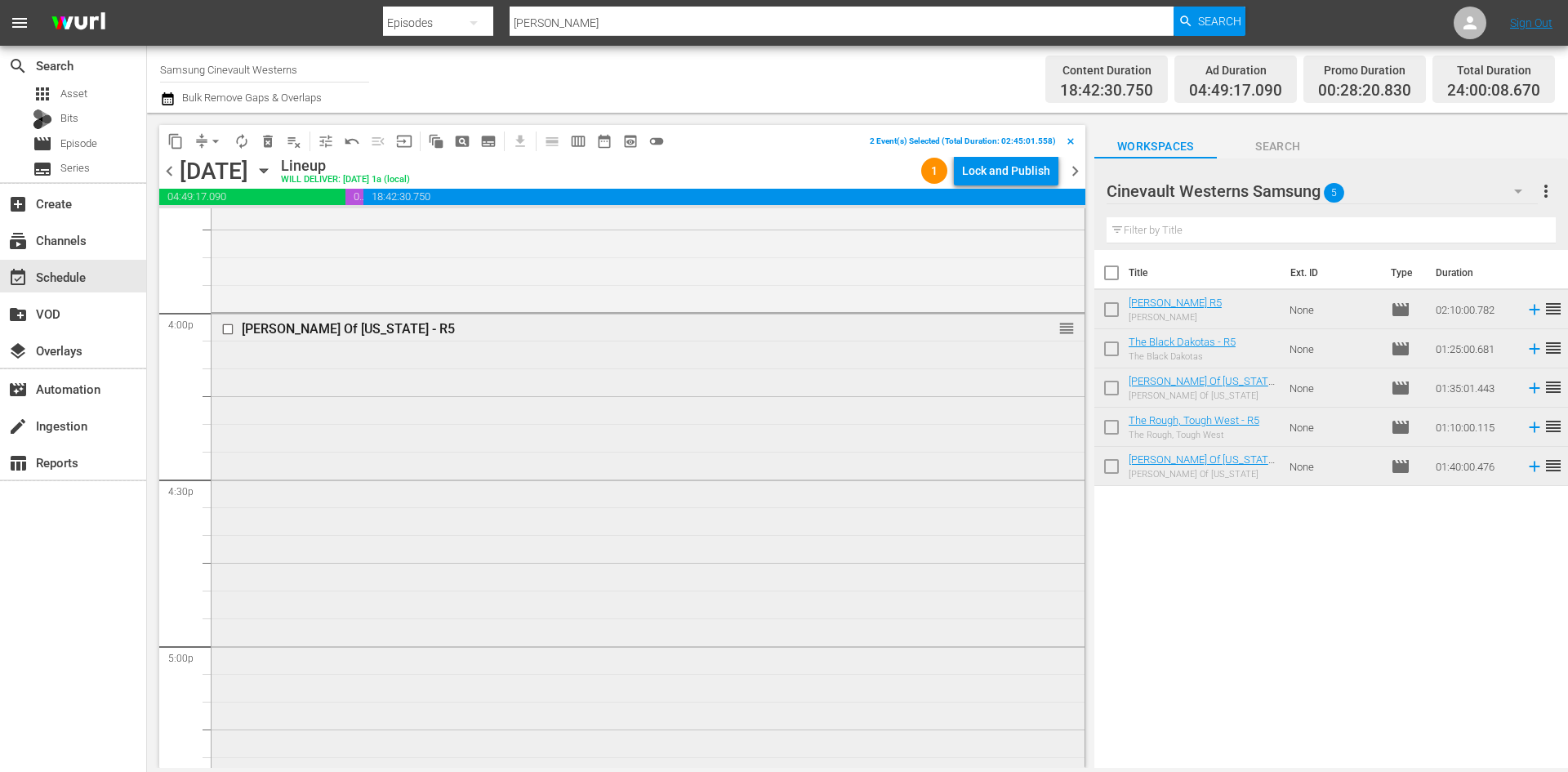
click at [232, 329] on input "checkbox" at bounding box center [229, 329] width 17 height 14
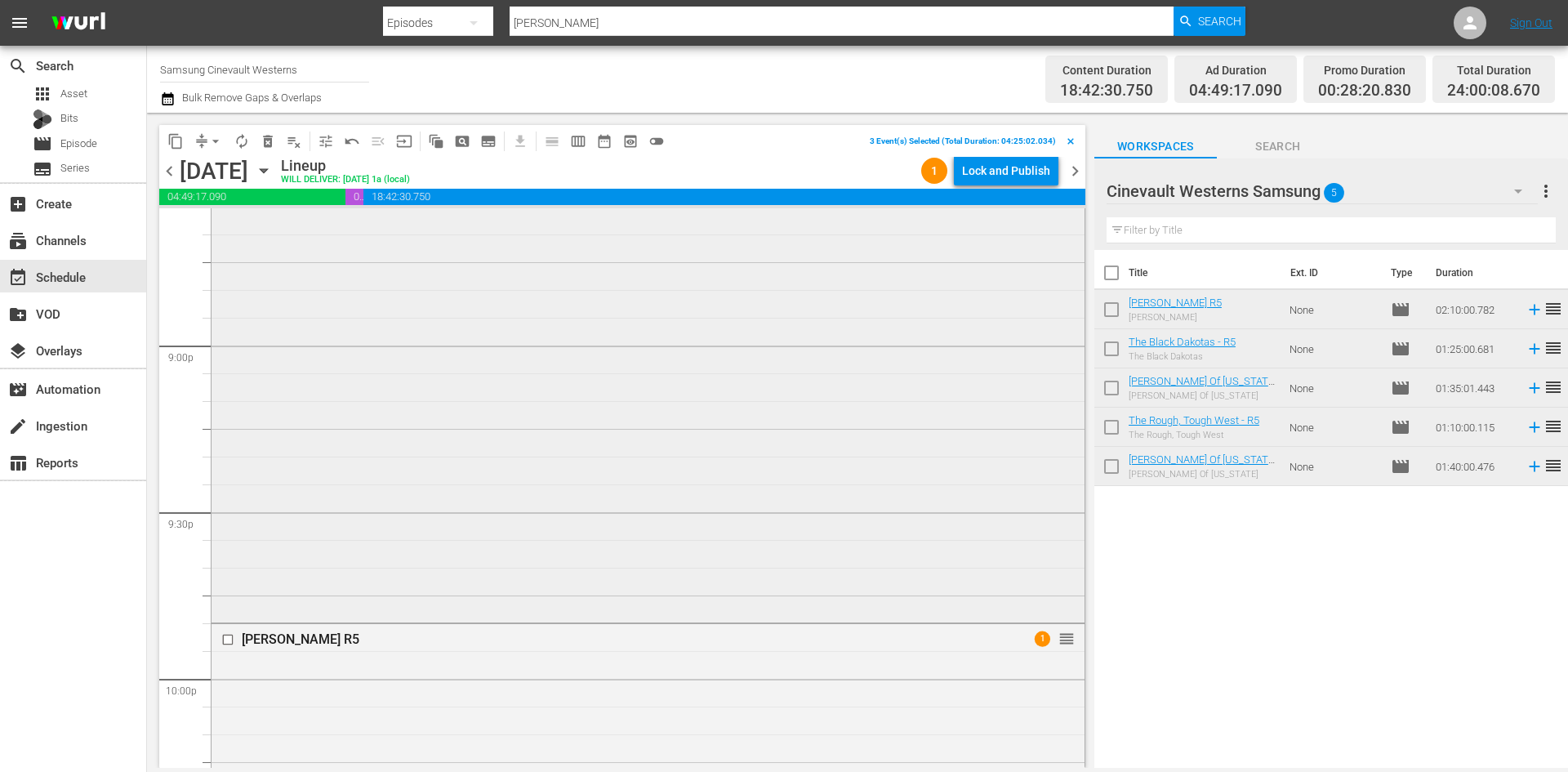
scroll to position [6535, 0]
click at [227, 495] on input "checkbox" at bounding box center [229, 494] width 17 height 14
click at [228, 480] on input "checkbox" at bounding box center [229, 476] width 17 height 14
click at [178, 137] on span "content_copy" at bounding box center [176, 142] width 16 height 16
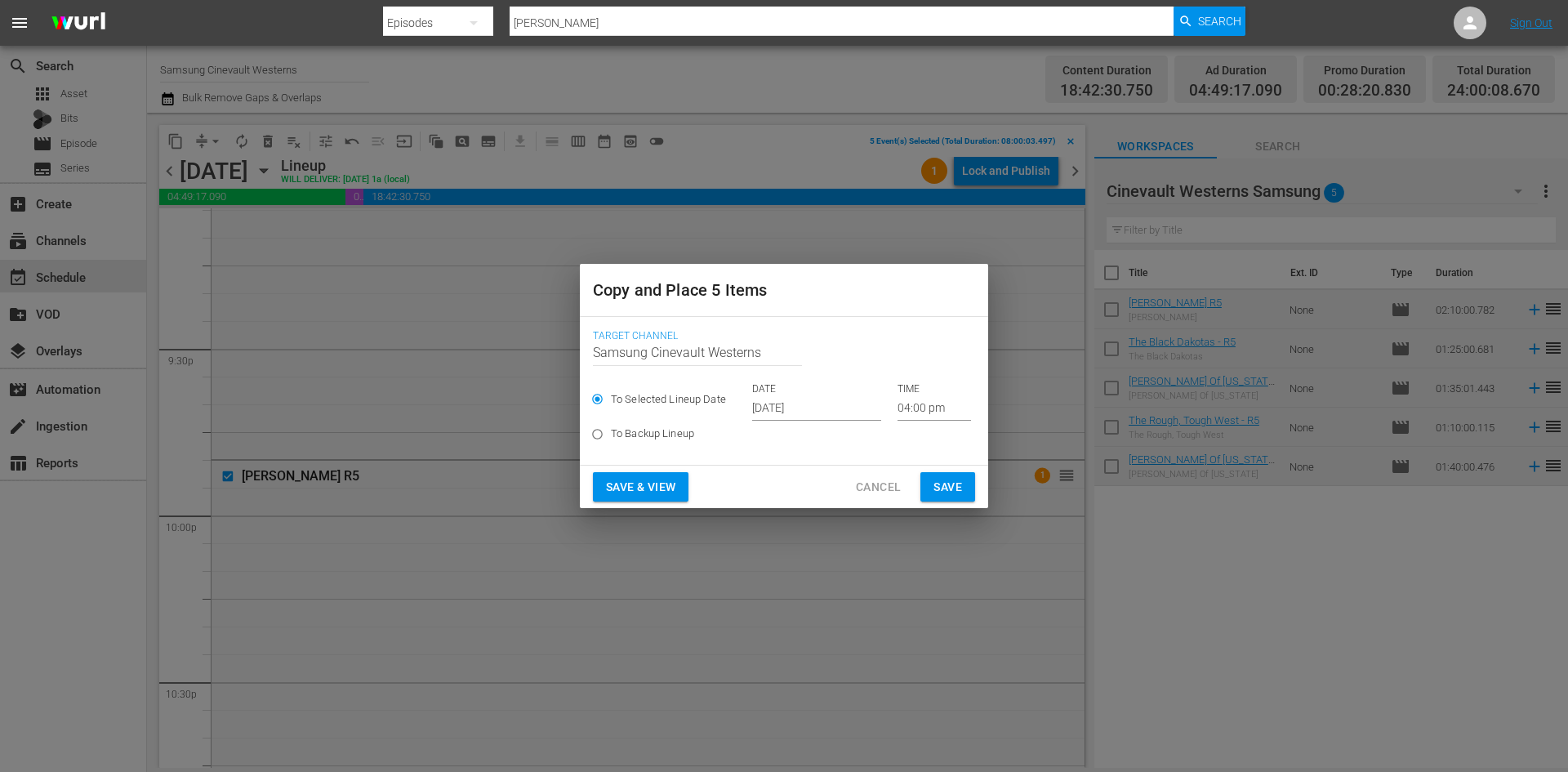
click at [817, 390] on p "DATE" at bounding box center [817, 389] width 129 height 14
click at [811, 407] on input "[DATE]" at bounding box center [817, 409] width 129 height 25
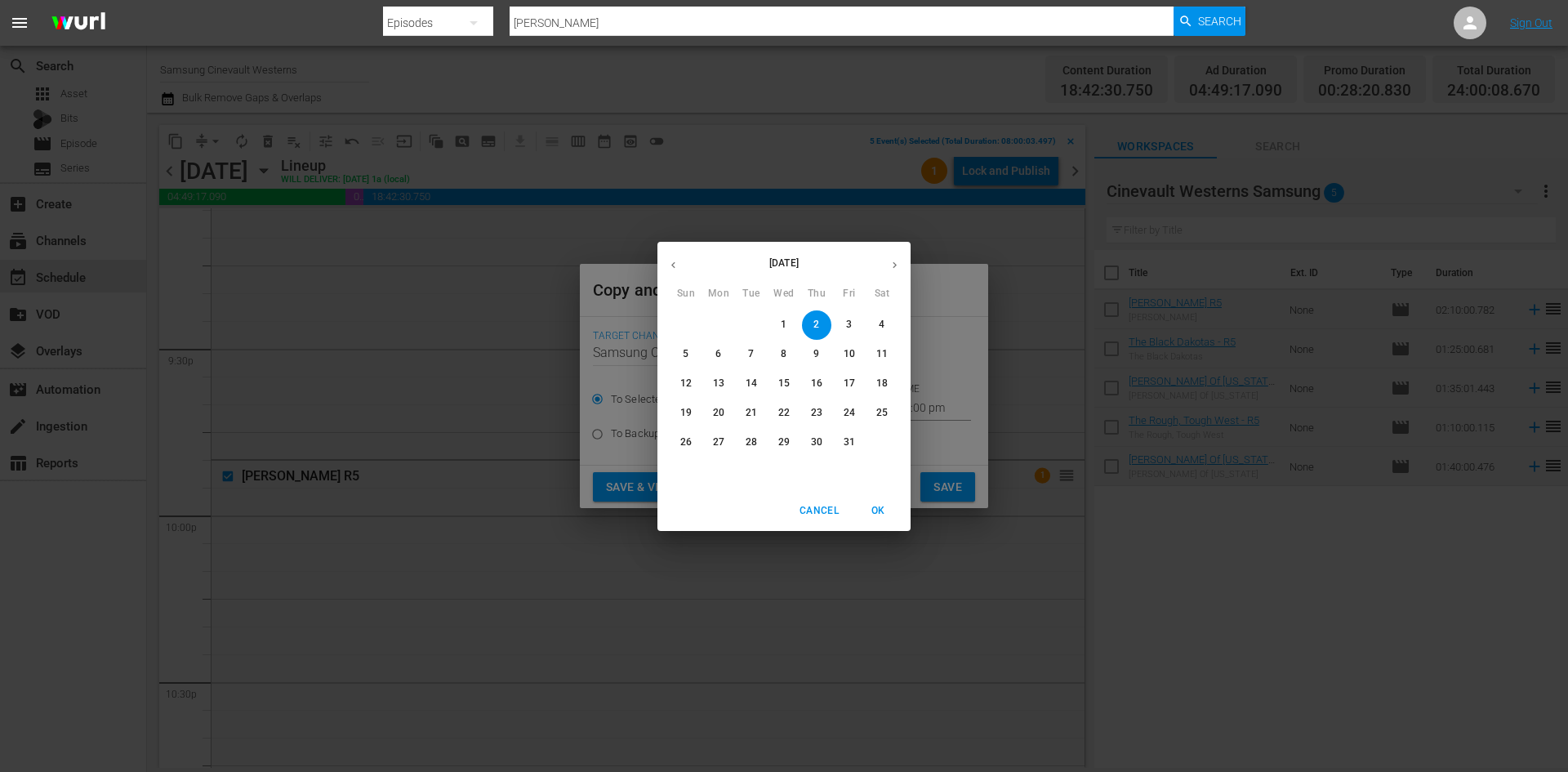
click at [854, 348] on p "10" at bounding box center [849, 354] width 11 height 14
type input "[DATE]"
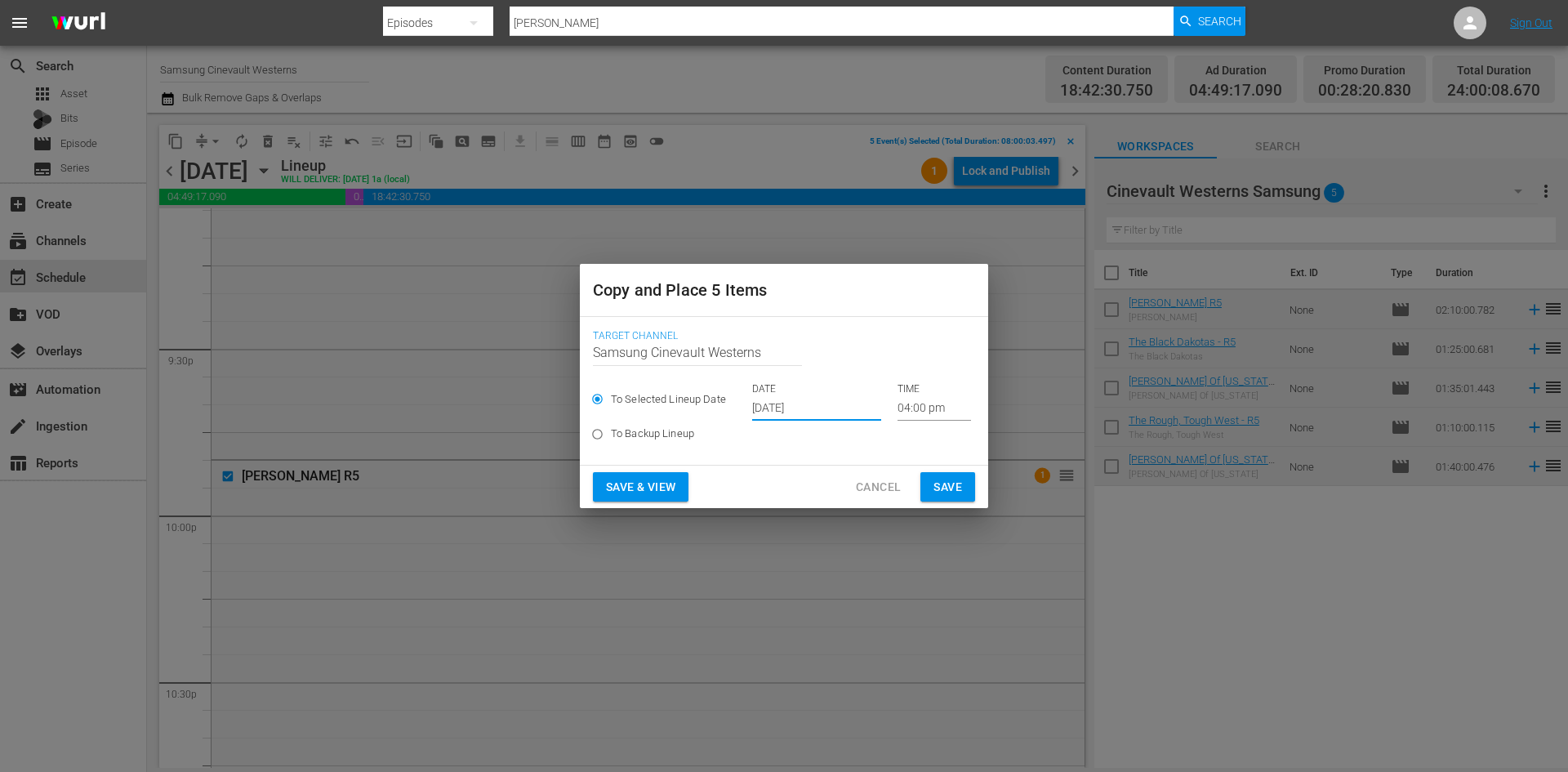
drag, startPoint x: 907, startPoint y: 400, endPoint x: 920, endPoint y: 393, distance: 14.8
click at [918, 395] on div "TIME 04:00 pm" at bounding box center [935, 401] width 74 height 38
click at [932, 413] on input "04:00 pm" at bounding box center [935, 409] width 74 height 25
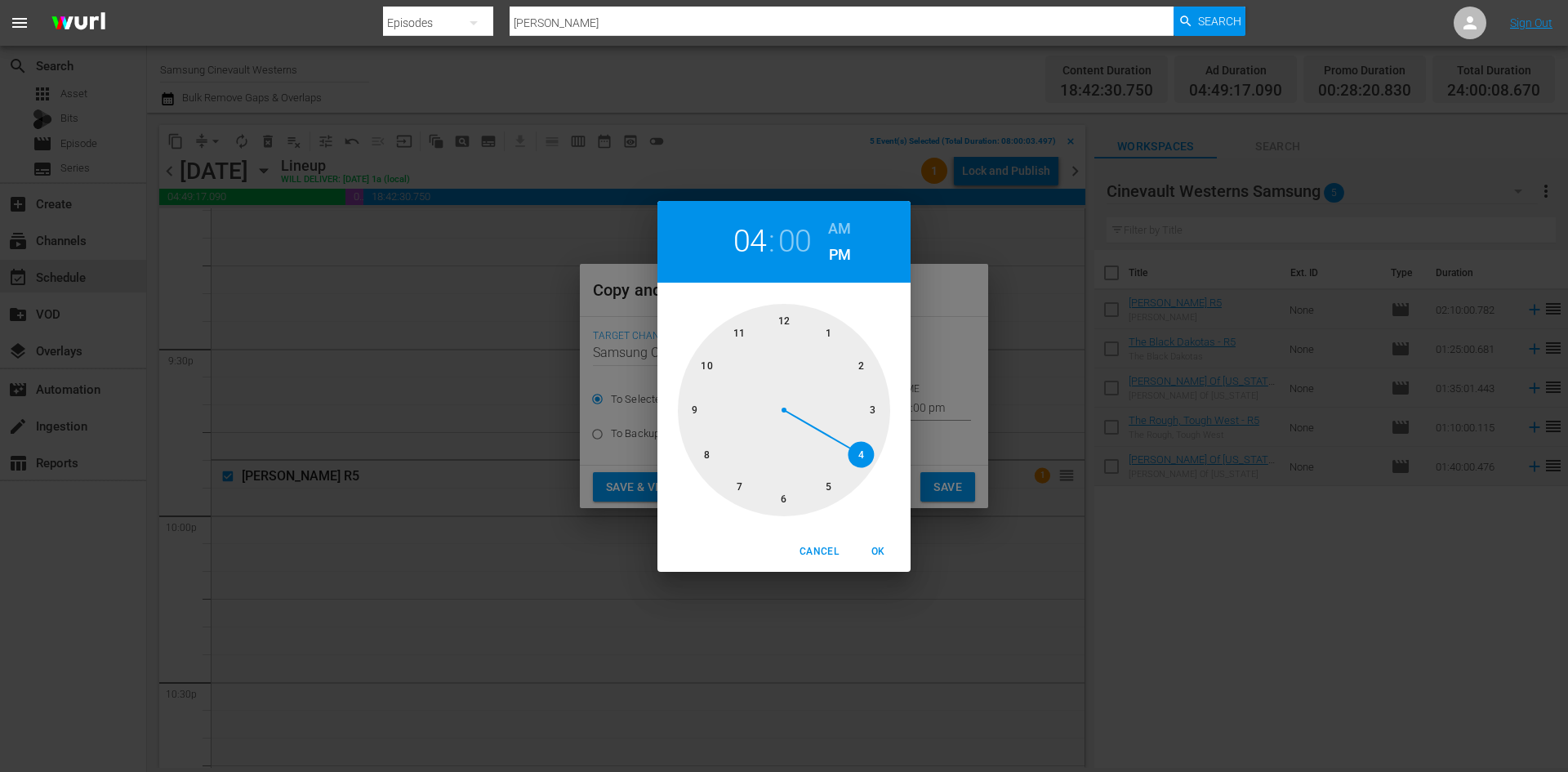
click at [783, 318] on div at bounding box center [783, 409] width 212 height 212
click at [849, 228] on h6 "AM" at bounding box center [840, 228] width 23 height 26
click at [876, 558] on span "OK" at bounding box center [878, 552] width 39 height 17
type input "12:00 am"
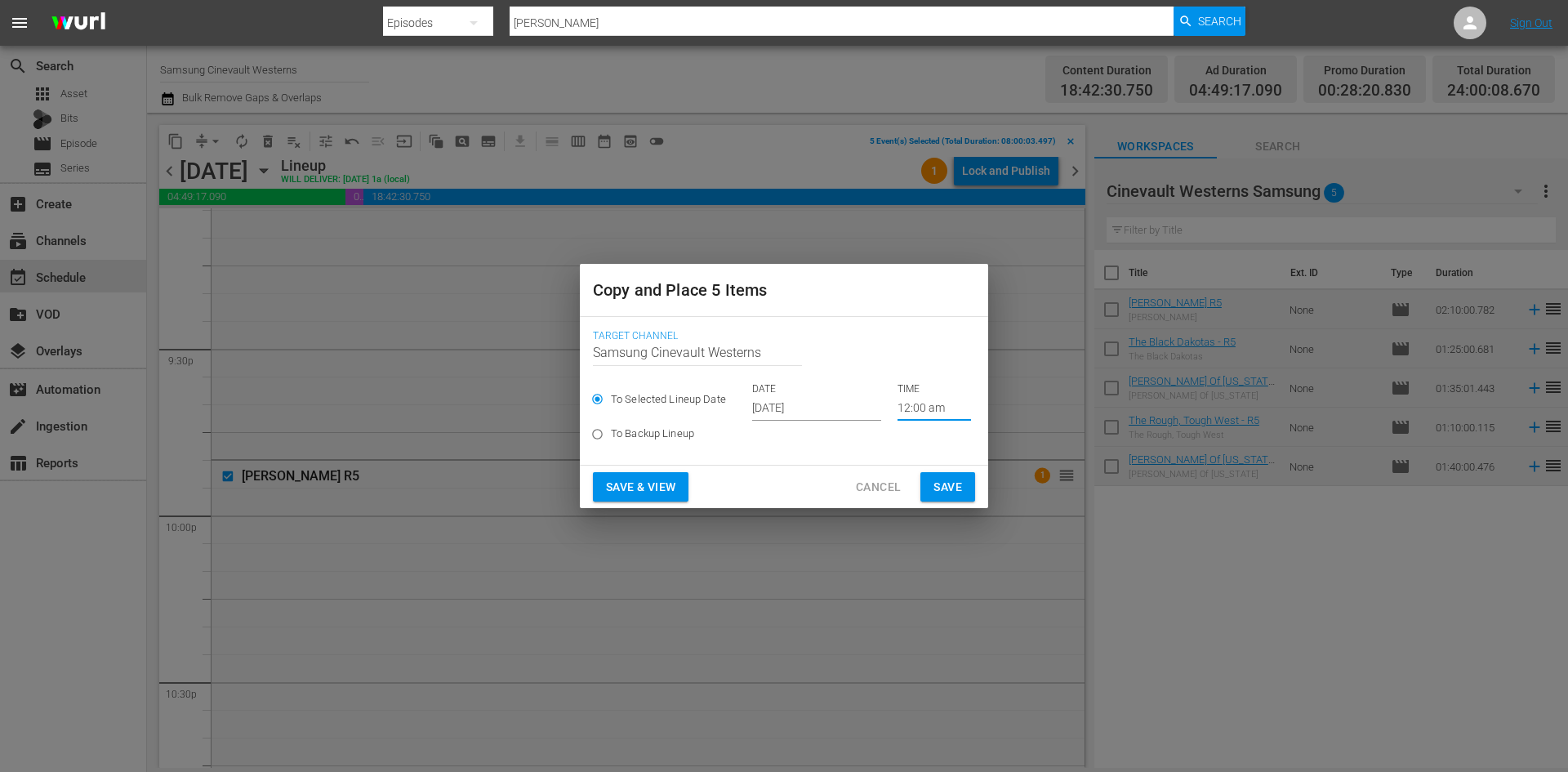
click at [959, 488] on span "Save" at bounding box center [947, 487] width 29 height 20
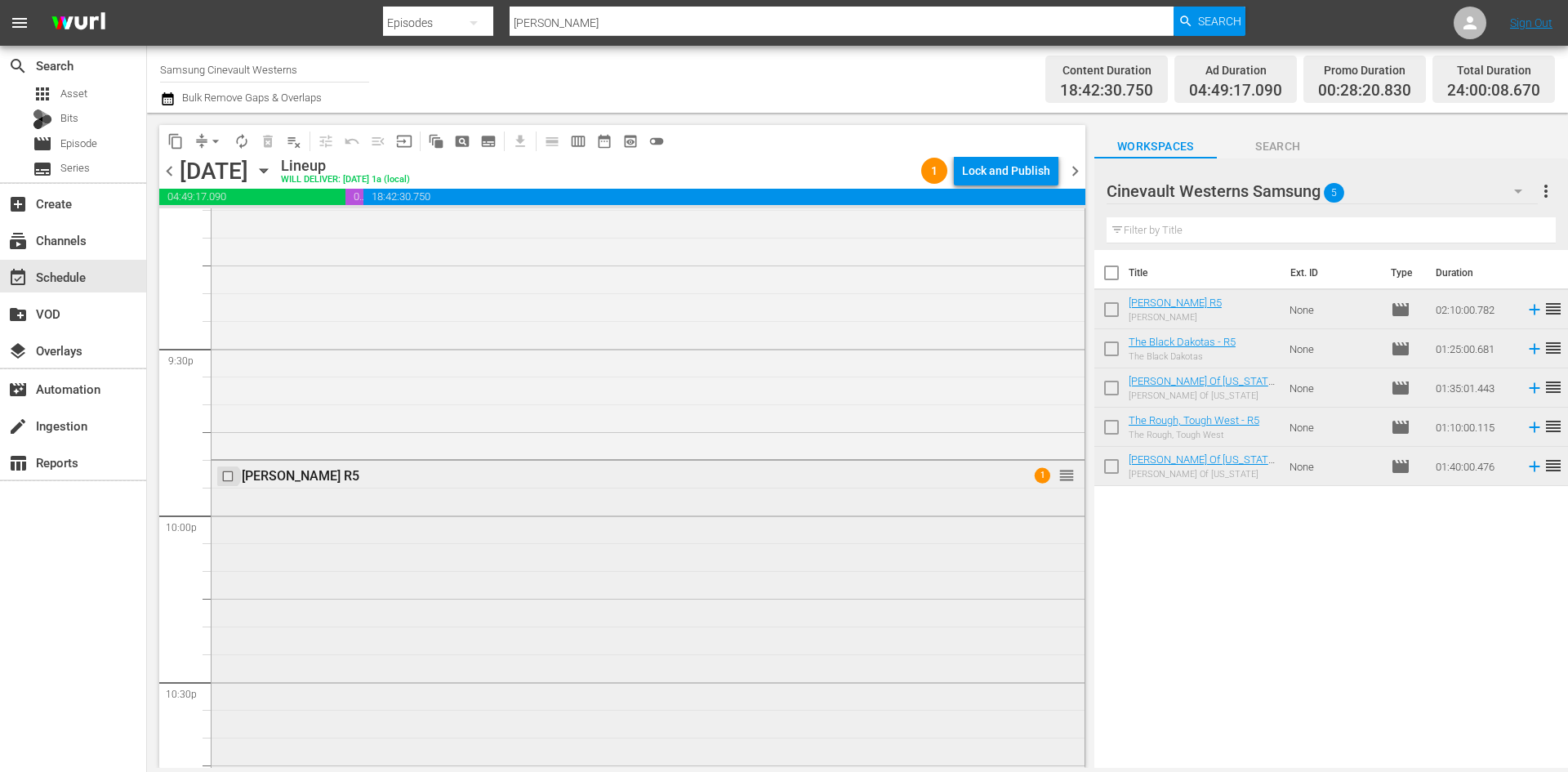
click at [229, 475] on input "checkbox" at bounding box center [229, 476] width 17 height 14
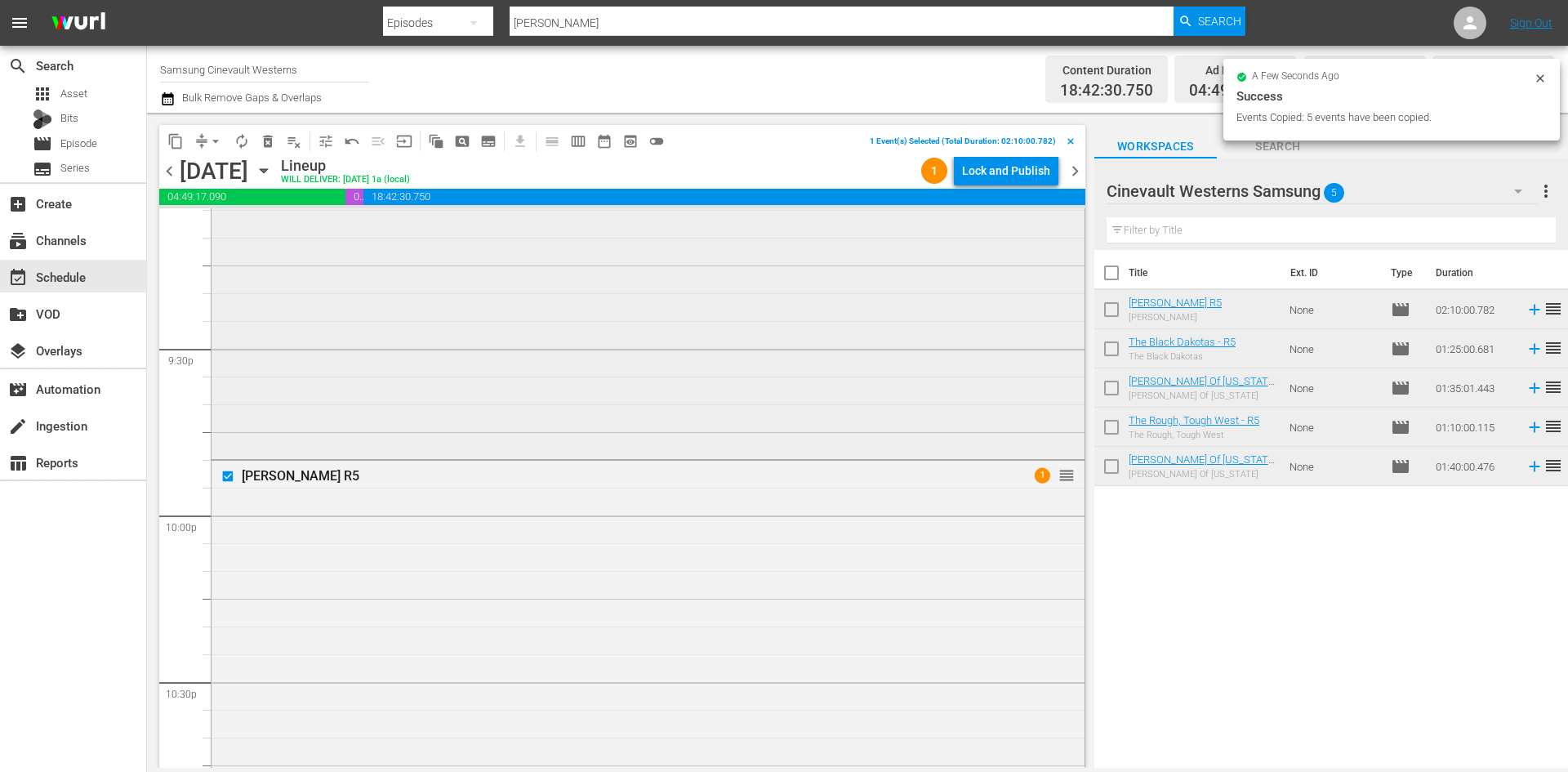
scroll to position [6616, 0]
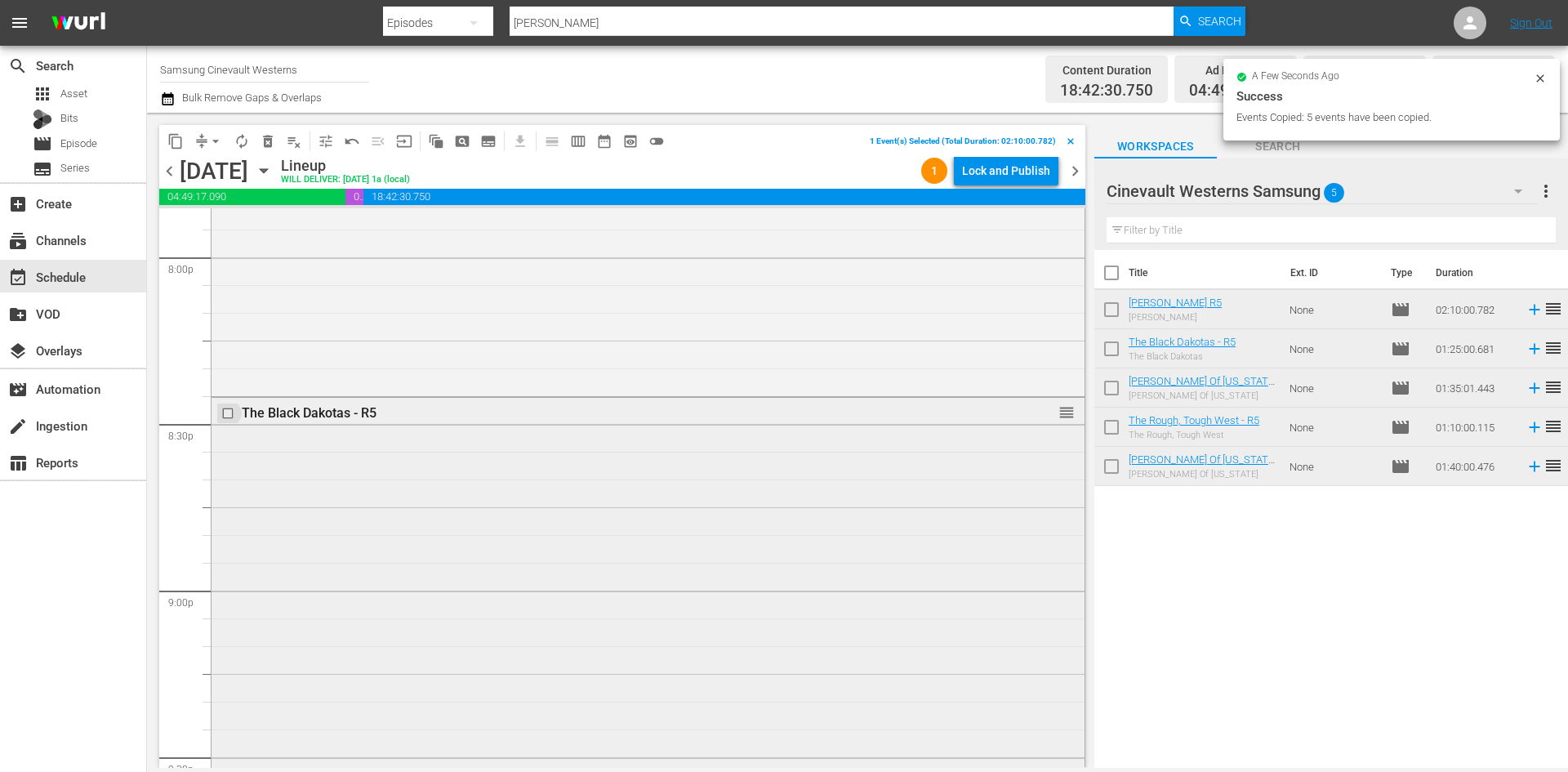
click at [228, 418] on input "checkbox" at bounding box center [229, 413] width 17 height 14
click at [225, 372] on input "checkbox" at bounding box center [229, 375] width 17 height 14
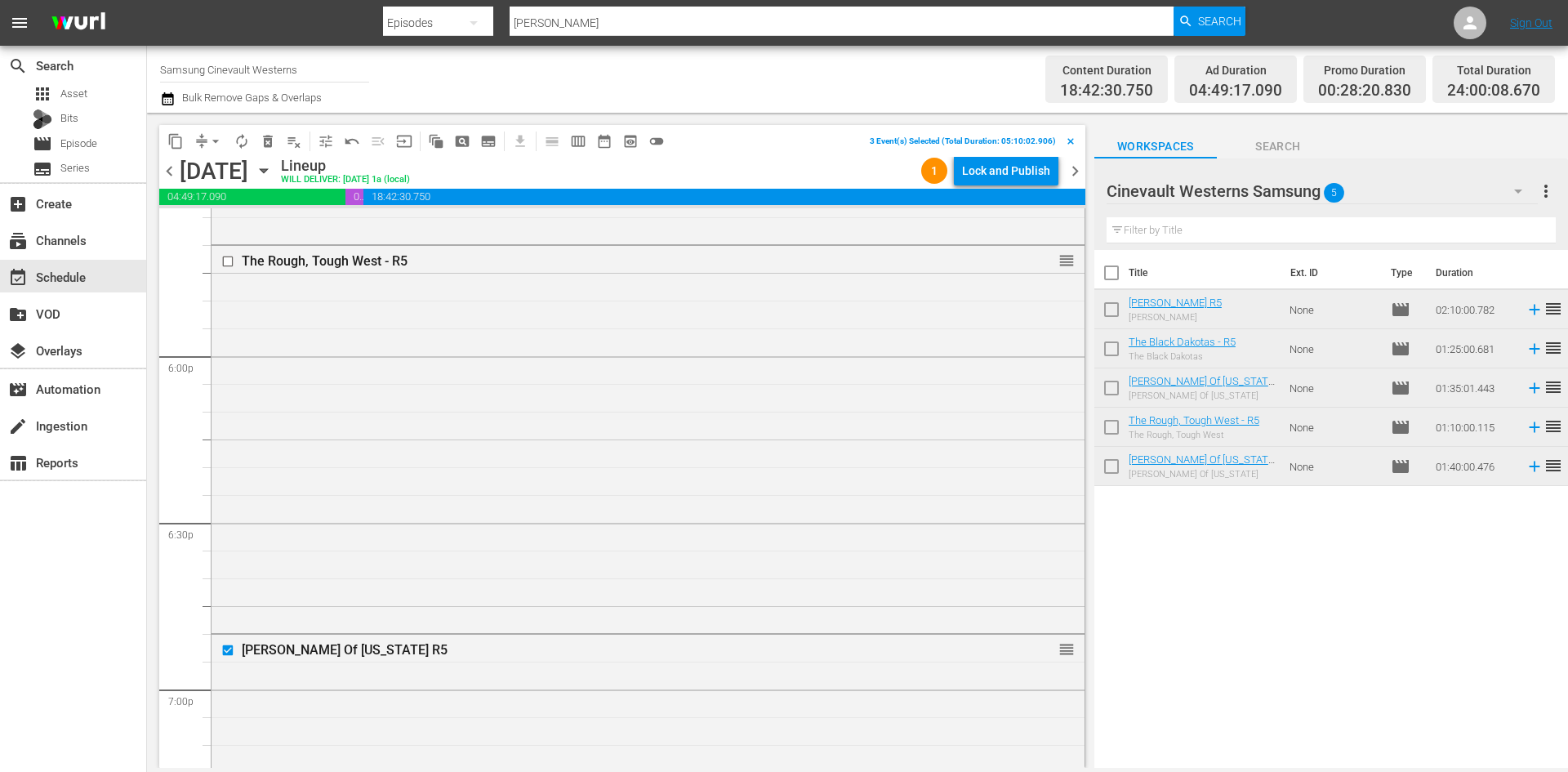
scroll to position [5718, 0]
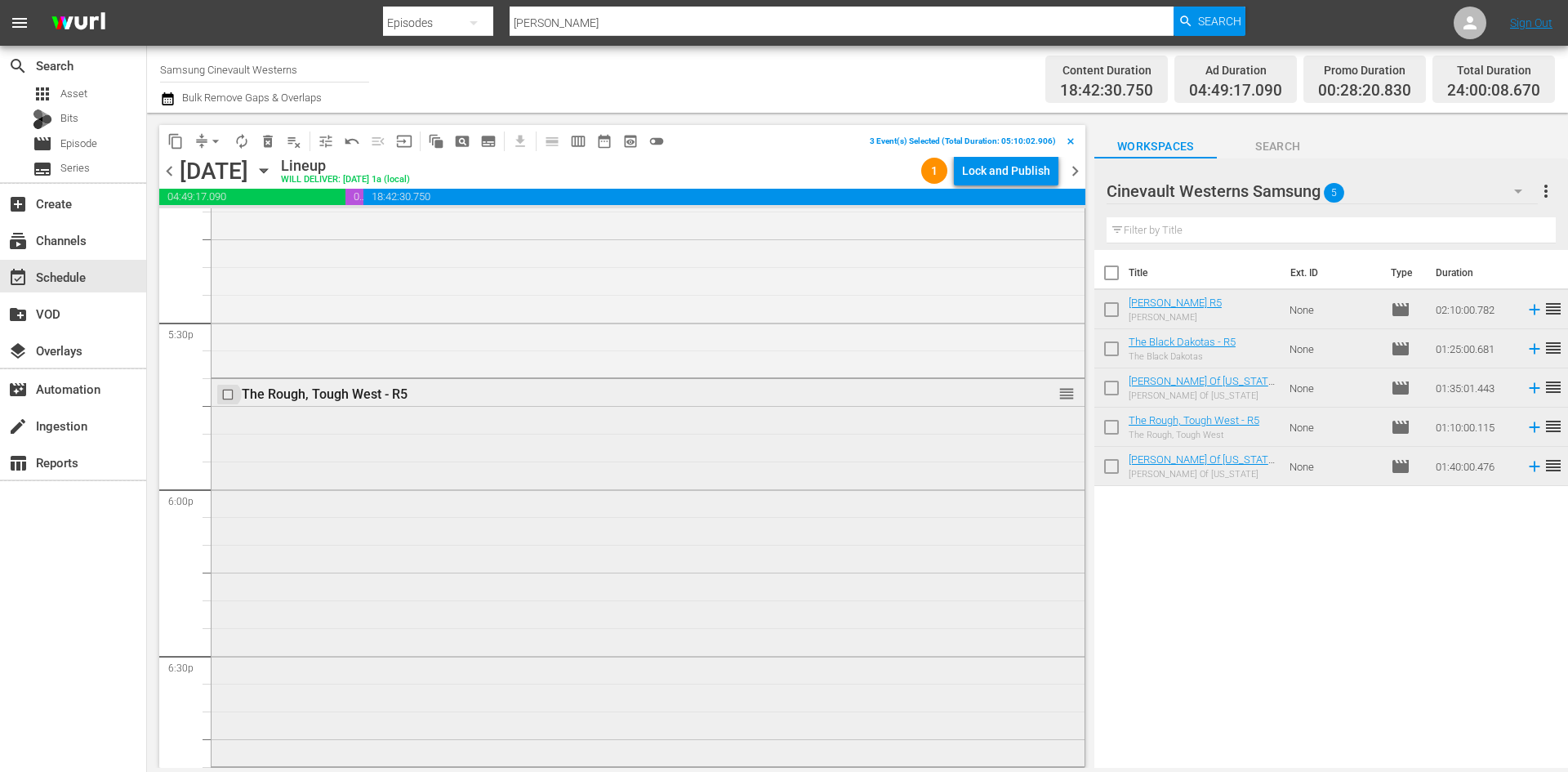
click at [228, 398] on input "checkbox" at bounding box center [229, 395] width 17 height 14
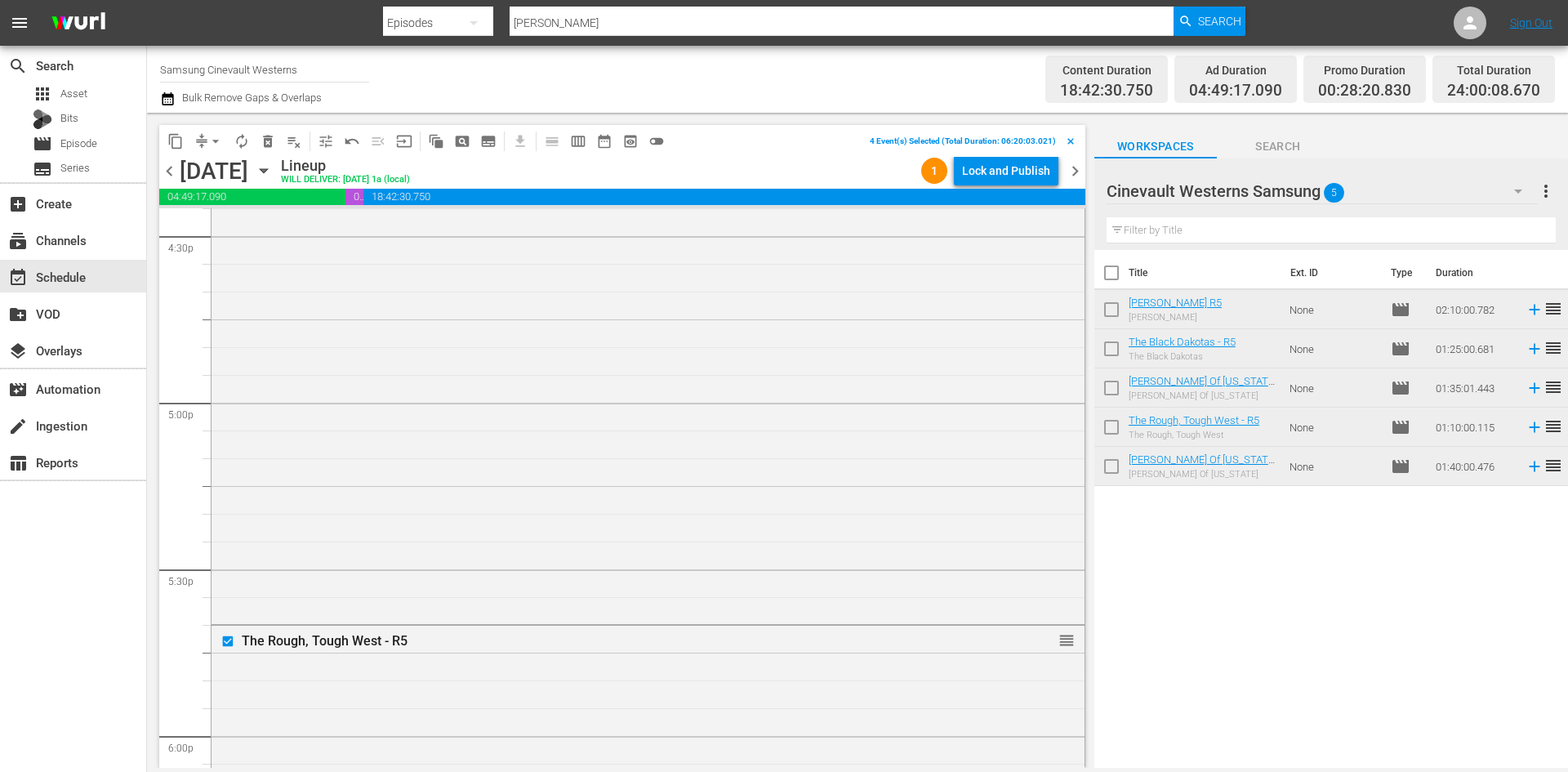
scroll to position [5228, 0]
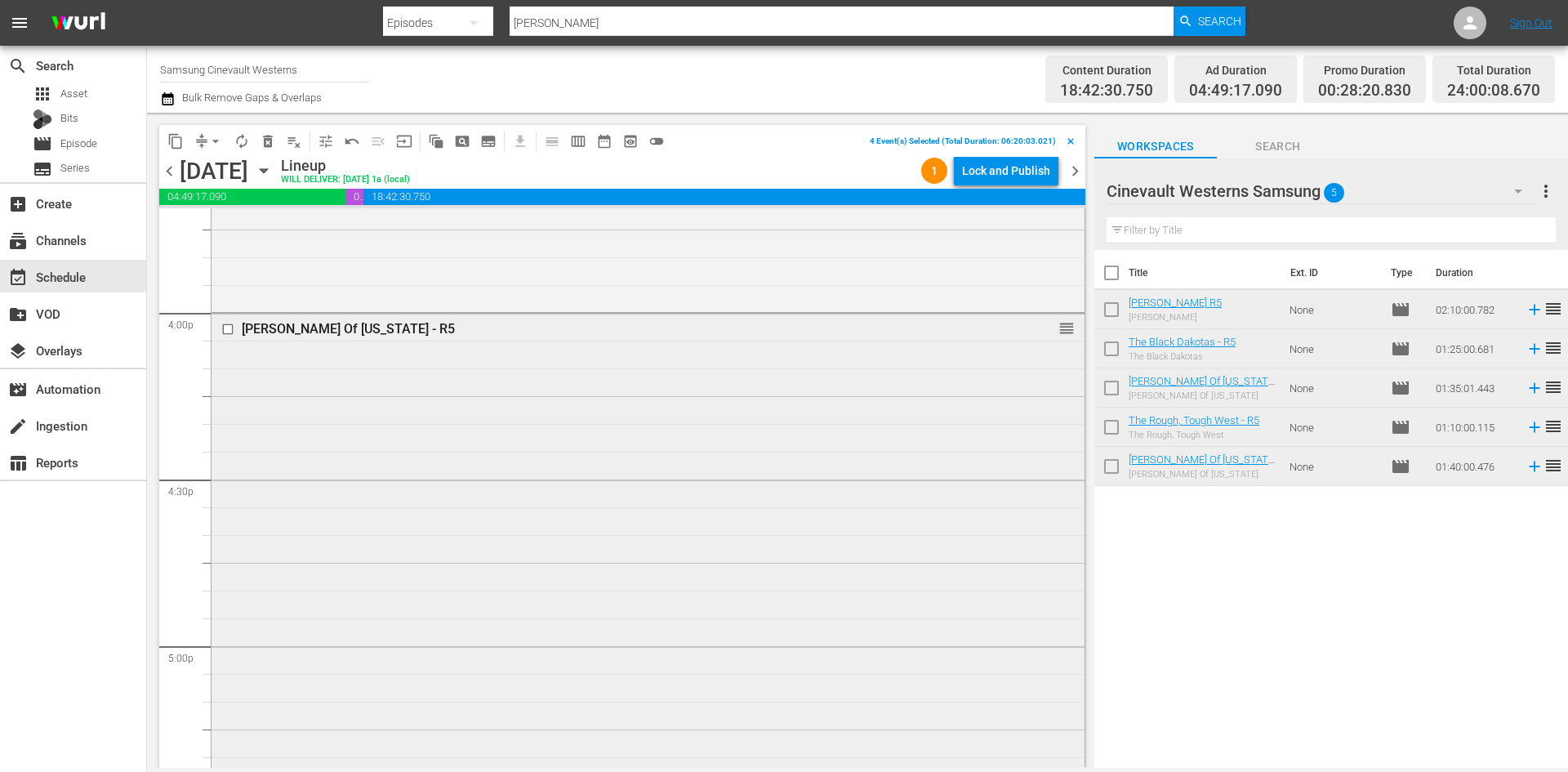
click at [228, 332] on input "checkbox" at bounding box center [229, 329] width 17 height 14
click at [169, 136] on span "content_copy" at bounding box center [176, 142] width 16 height 16
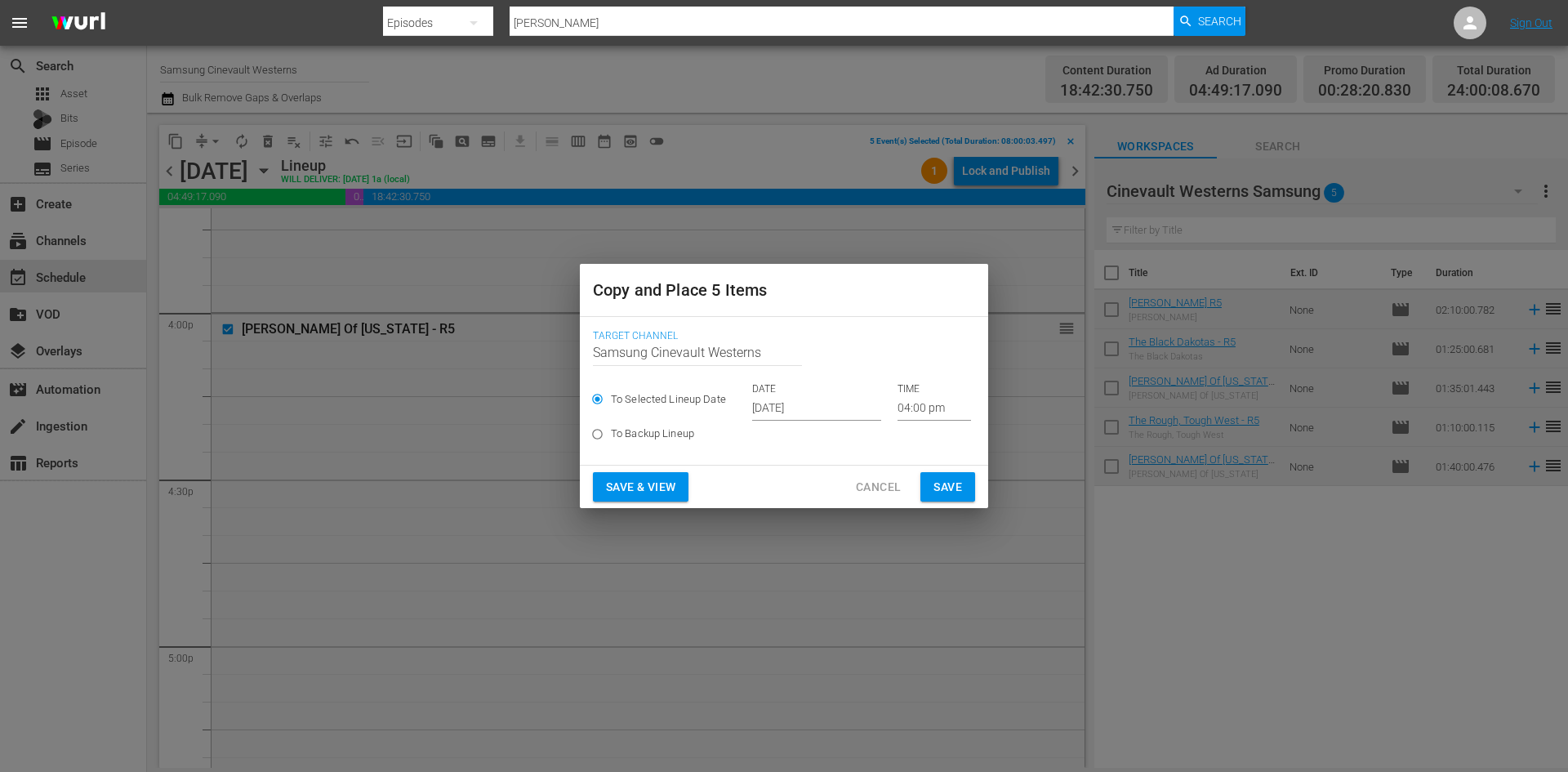
click at [802, 422] on label "To Backup Lineup" at bounding box center [773, 434] width 378 height 27
click at [611, 424] on input "To Backup Lineup" at bounding box center [597, 437] width 27 height 27
radio input "true"
click at [801, 403] on div "To Selected Lineup Date DATE [DATE] TIME 04:00 pm" at bounding box center [783, 401] width 382 height 38
click at [606, 414] on input "To Selected Lineup Date" at bounding box center [597, 402] width 27 height 27
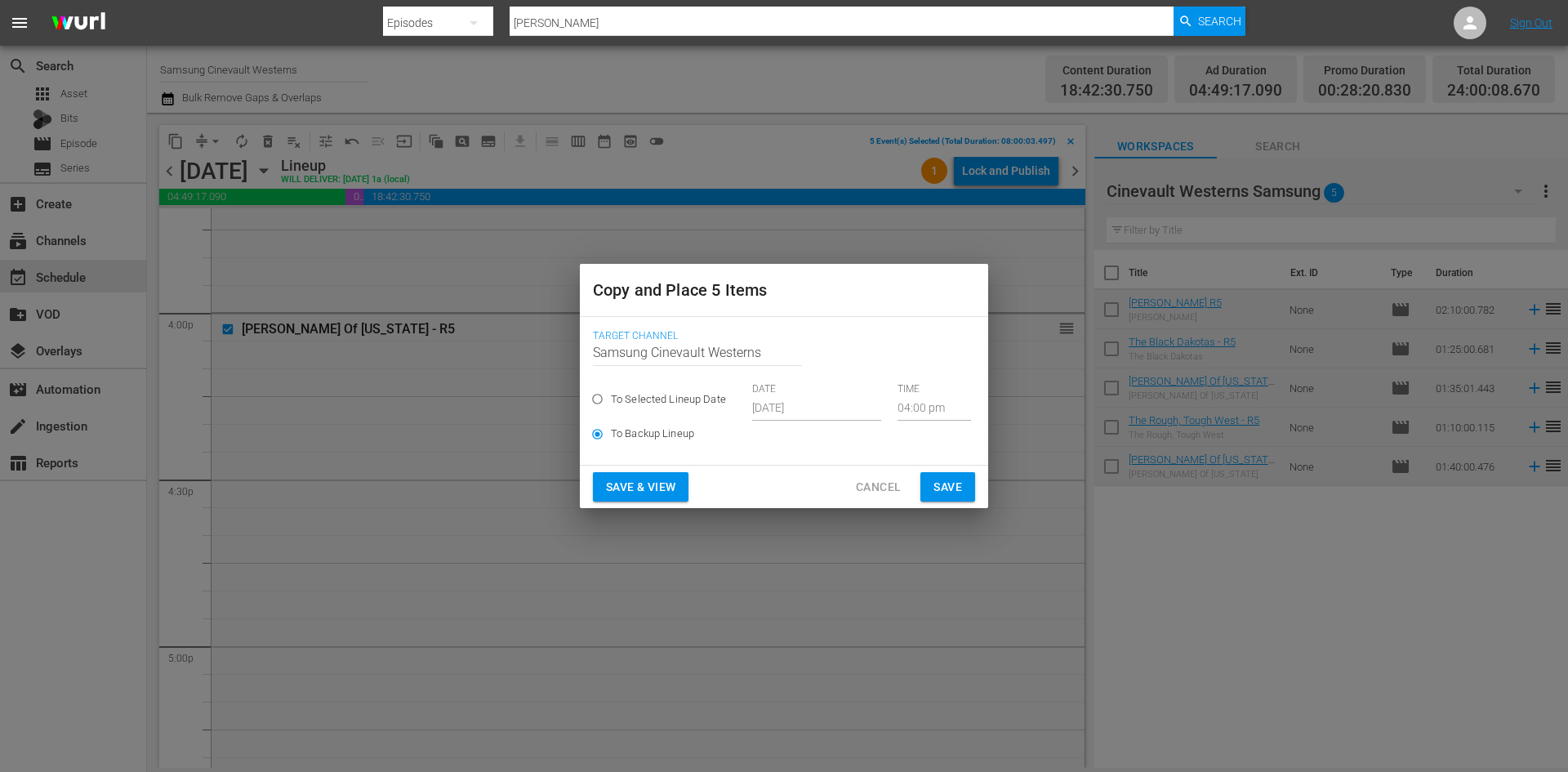
radio input "true"
click at [806, 404] on input "[DATE]" at bounding box center [817, 409] width 129 height 25
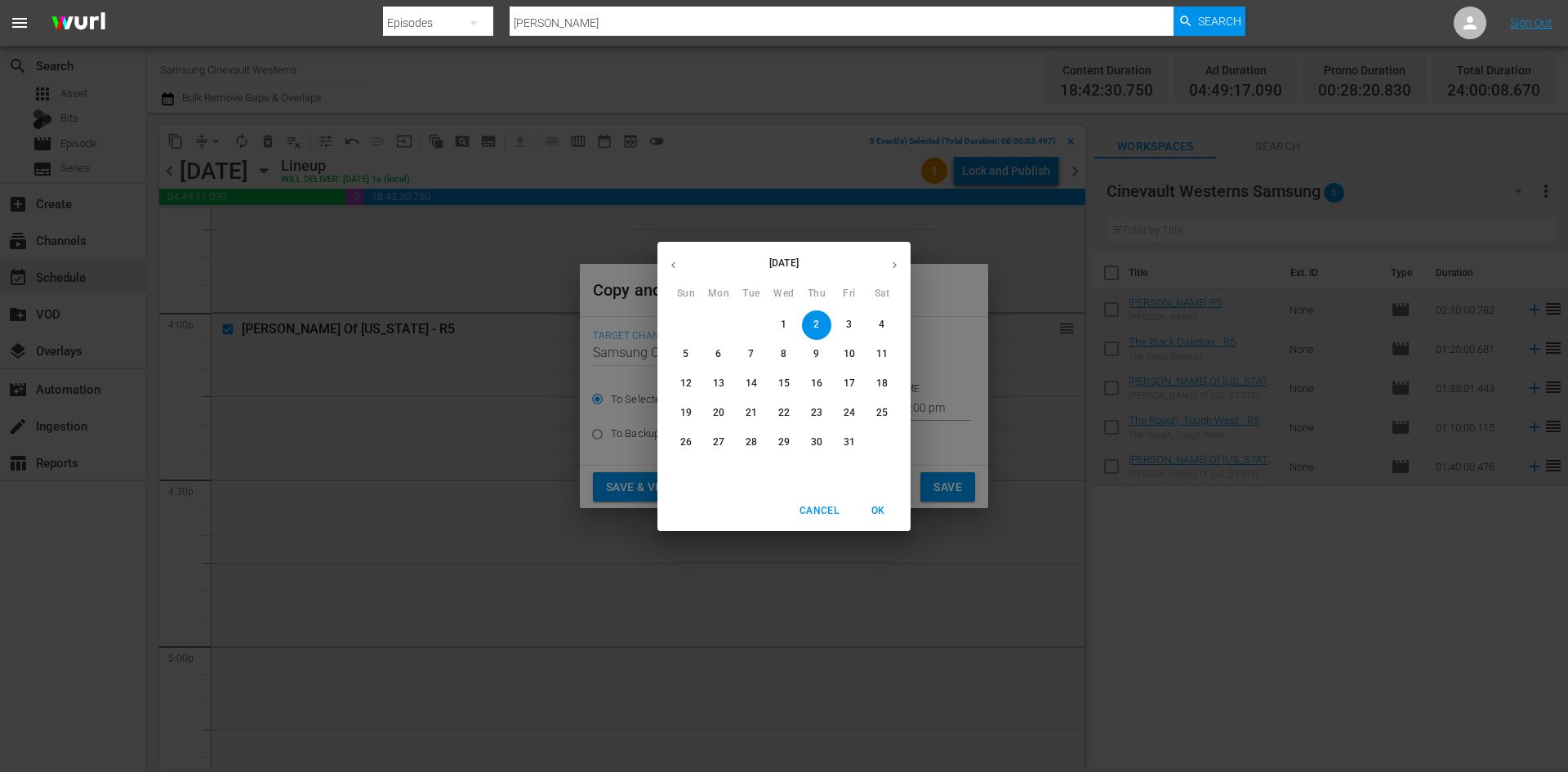
click at [694, 390] on span "12" at bounding box center [686, 383] width 29 height 14
type input "[DATE]"
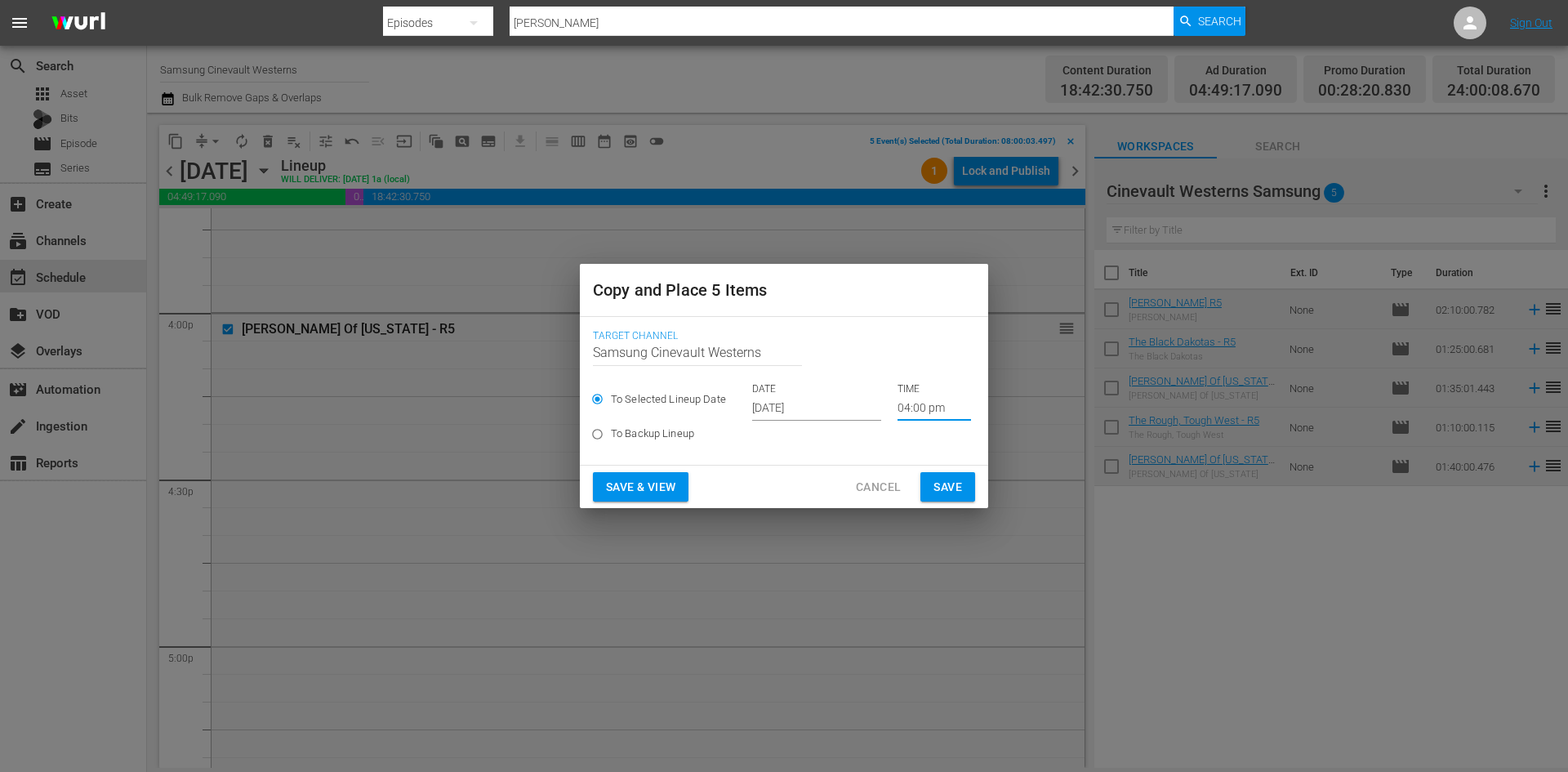
click at [937, 402] on input "04:00 pm" at bounding box center [935, 409] width 74 height 25
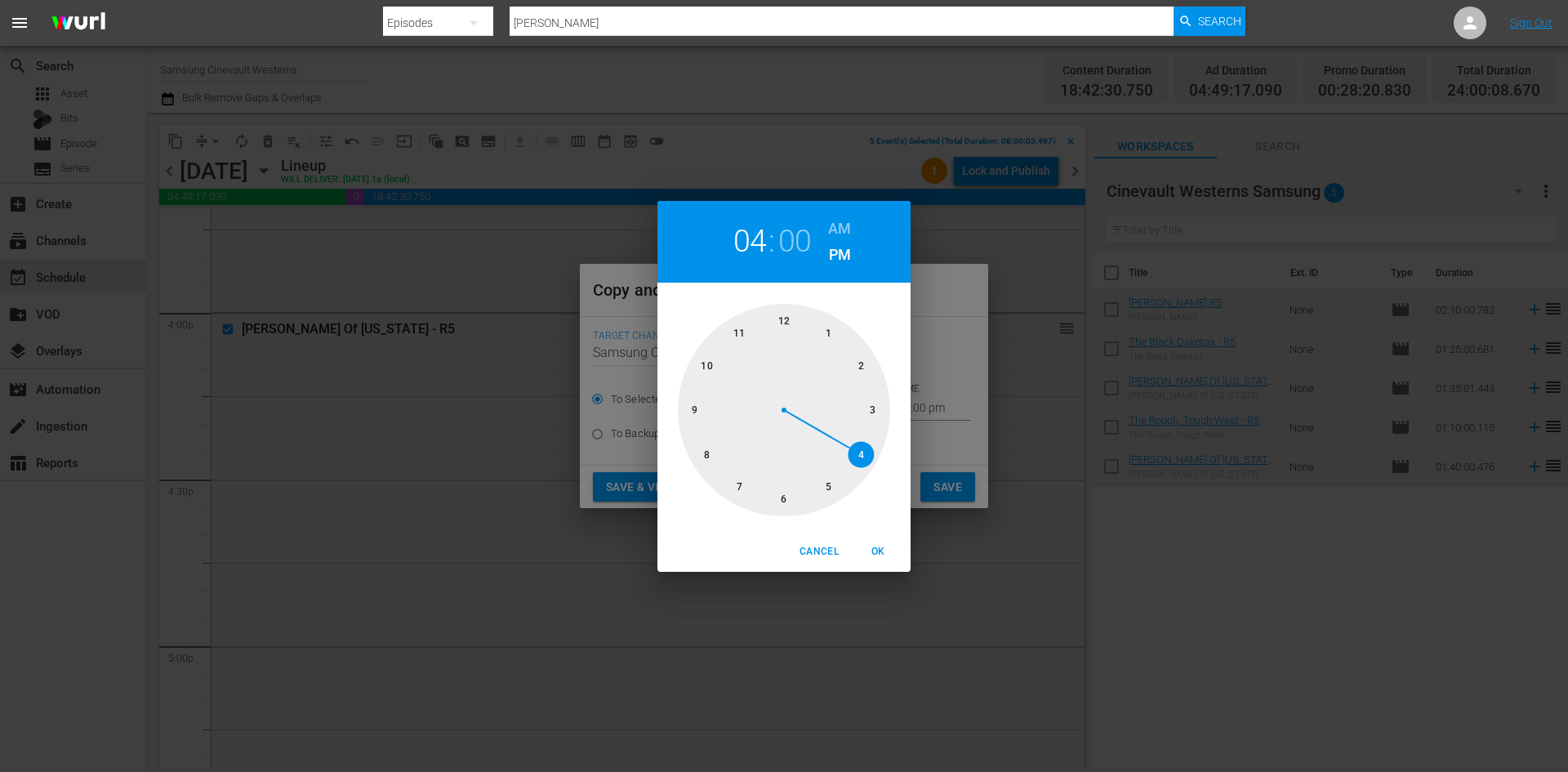
click at [700, 452] on div at bounding box center [783, 409] width 212 height 212
click at [843, 233] on h6 "AM" at bounding box center [840, 228] width 23 height 26
click at [873, 556] on span "OK" at bounding box center [878, 552] width 39 height 17
type input "08:00 am"
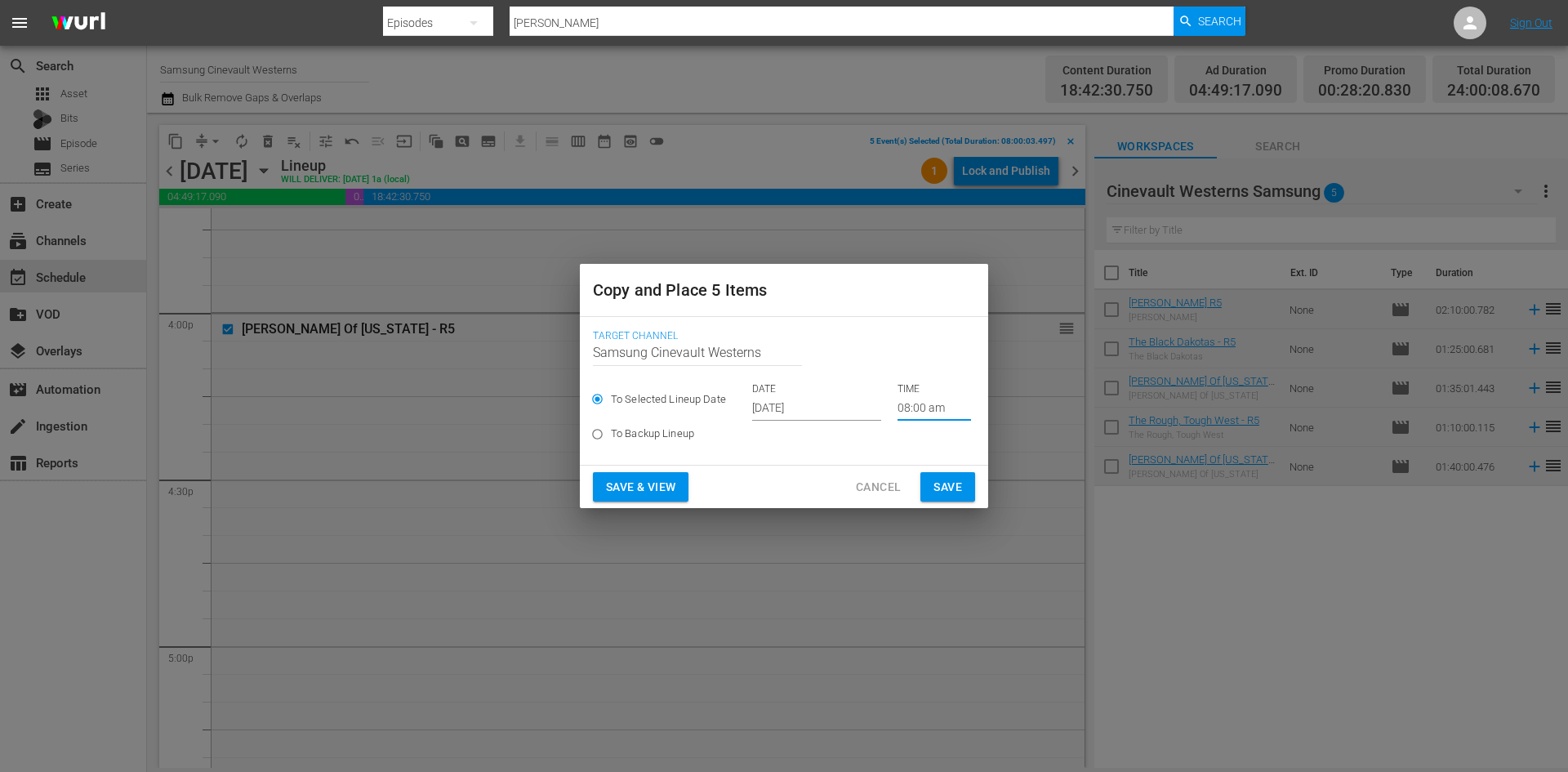
click at [936, 495] on span "Save" at bounding box center [947, 487] width 29 height 20
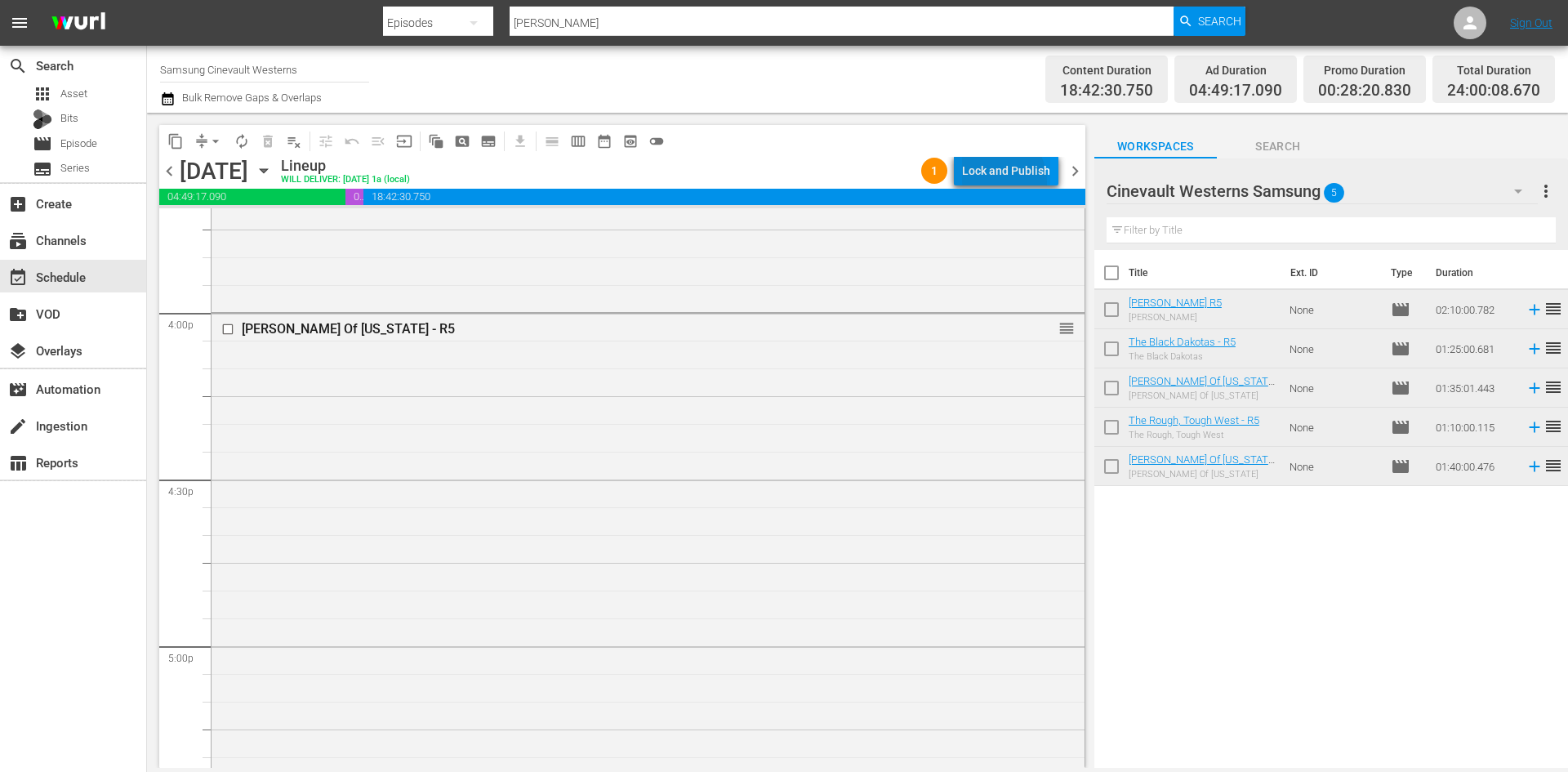
click at [989, 184] on div "Lock and Publish" at bounding box center [1006, 171] width 88 height 29
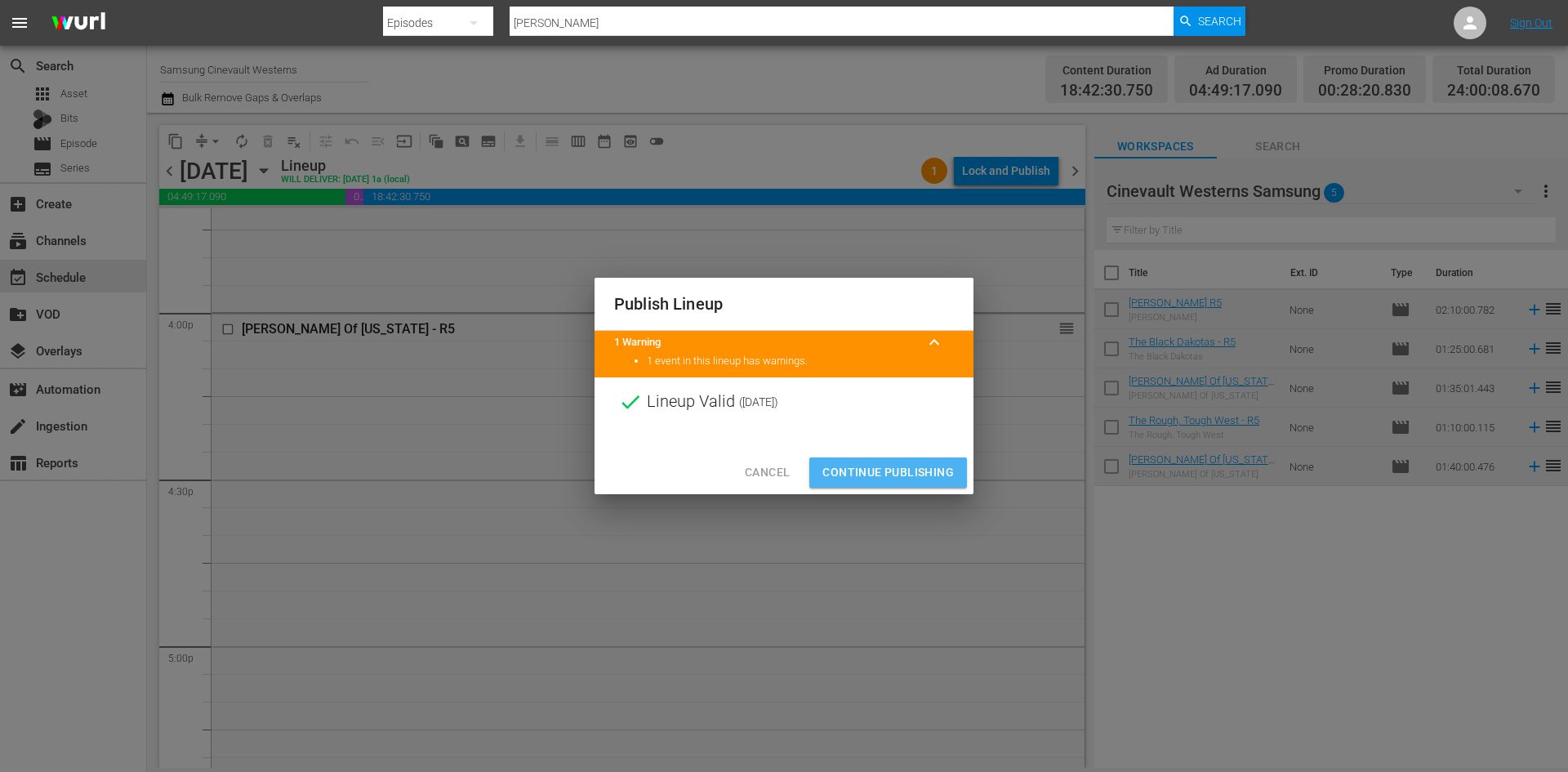
click at [904, 463] on span "Continue Publishing" at bounding box center [888, 472] width 132 height 20
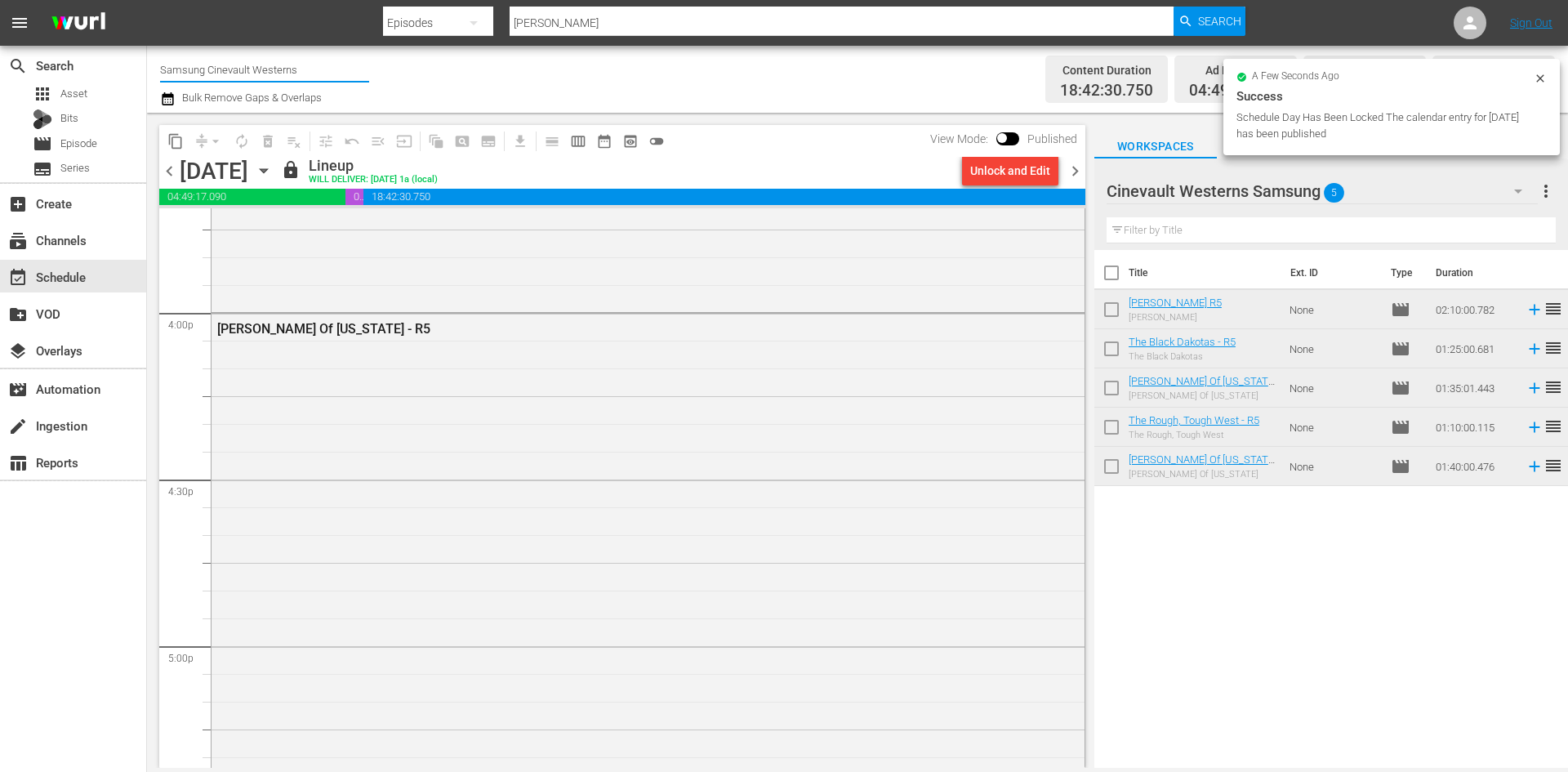
click at [222, 66] on input "Samsung Cinevault Westerns" at bounding box center [264, 70] width 209 height 39
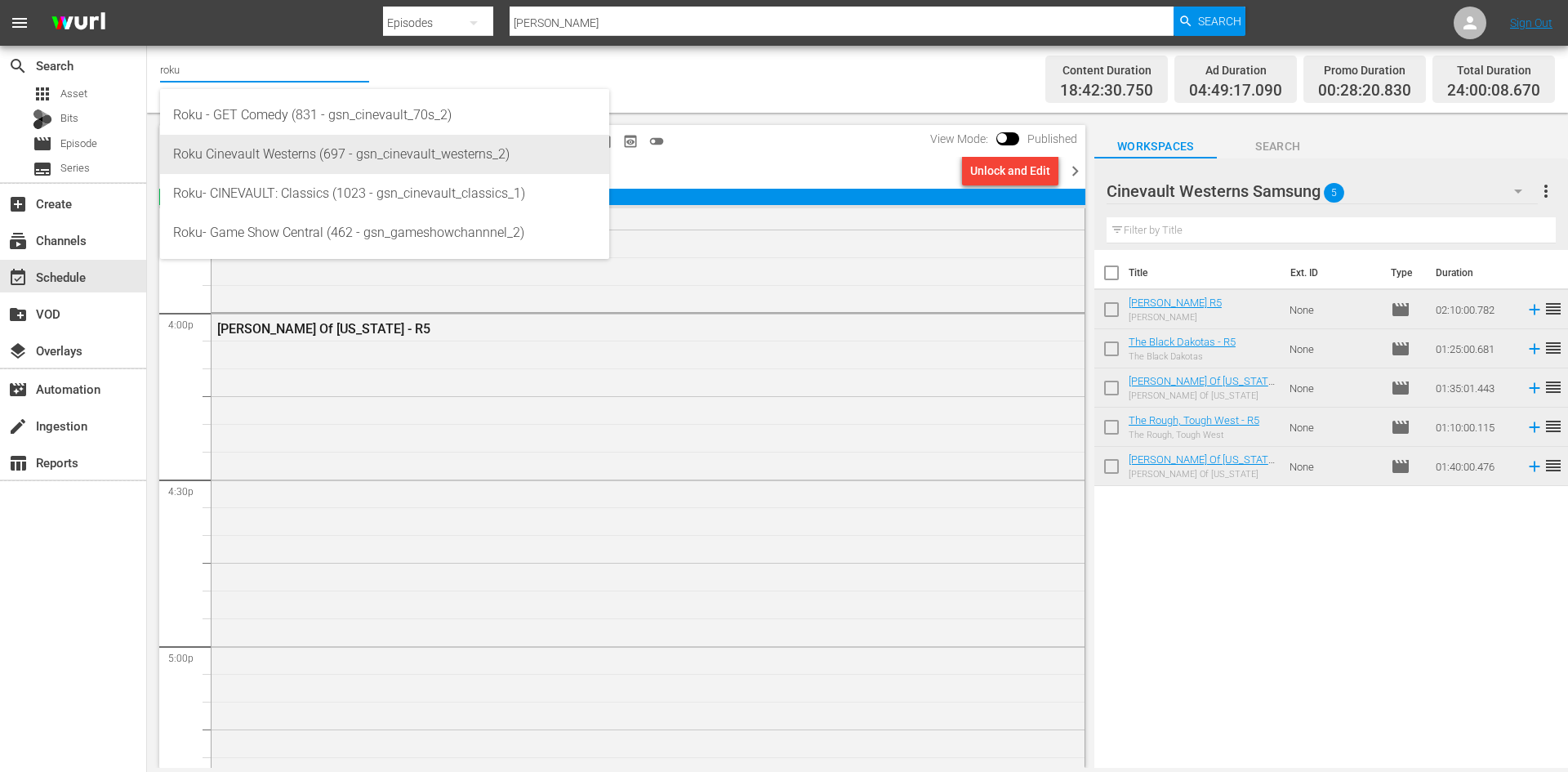
click at [342, 142] on div "Roku Cinevault Westerns (697 - gsn_cinevault_westerns_2)" at bounding box center [385, 155] width 423 height 39
type input "Roku Cinevault Westerns (697 - gsn_cinevault_westerns_2)"
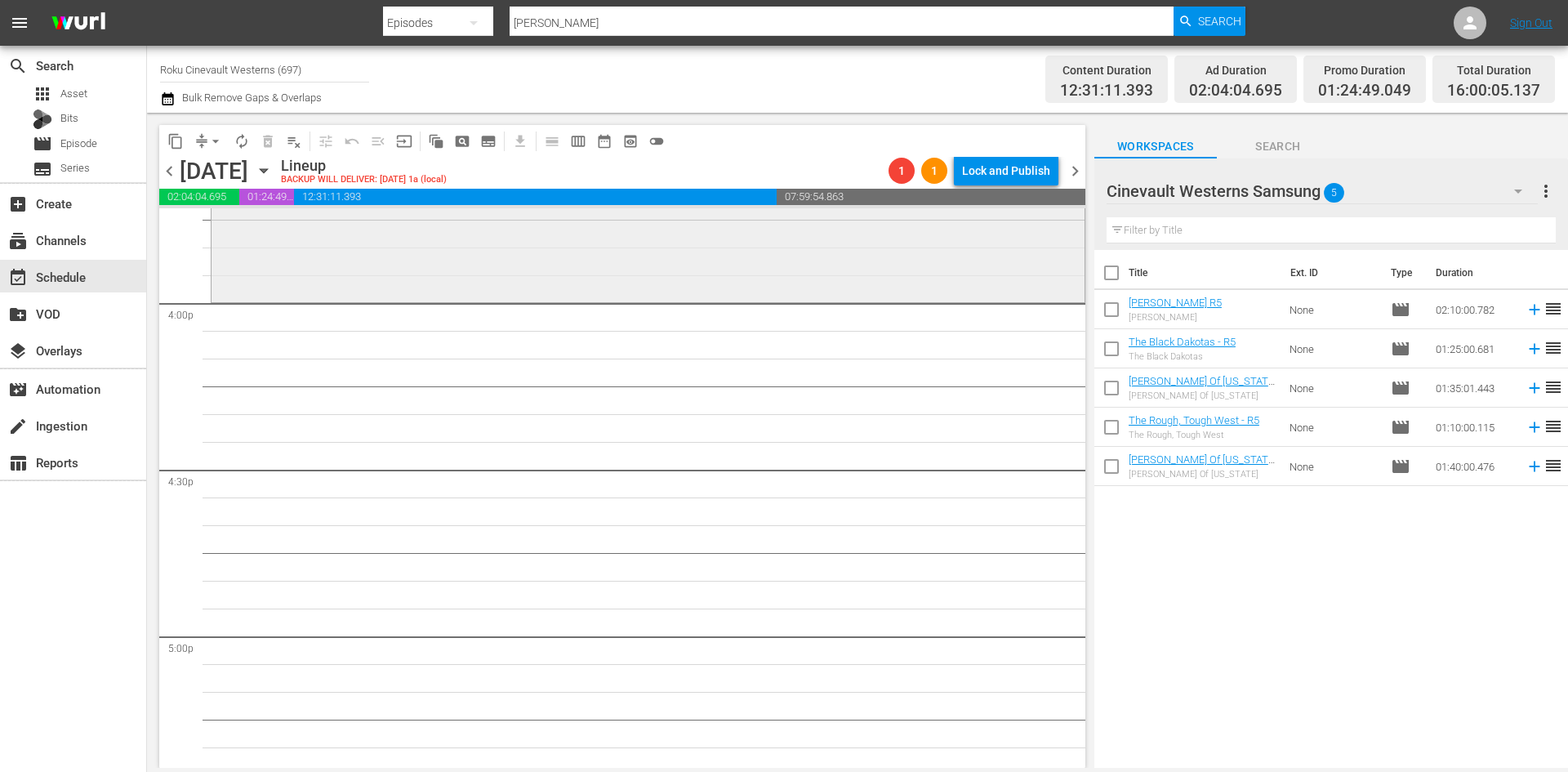
scroll to position [5310, 0]
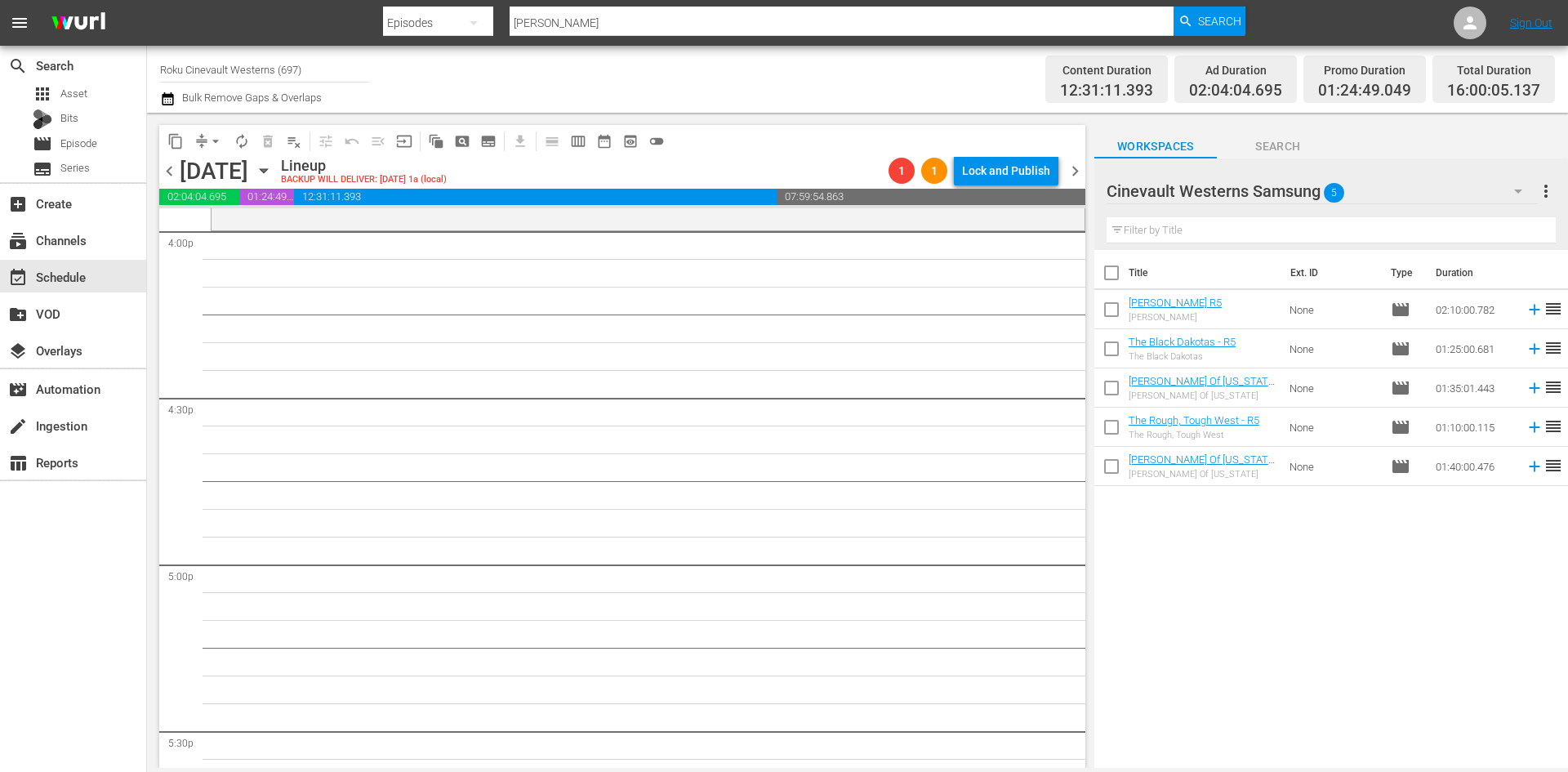
click at [1378, 199] on div "Cinevault Westerns Samsung 5" at bounding box center [1322, 192] width 431 height 46
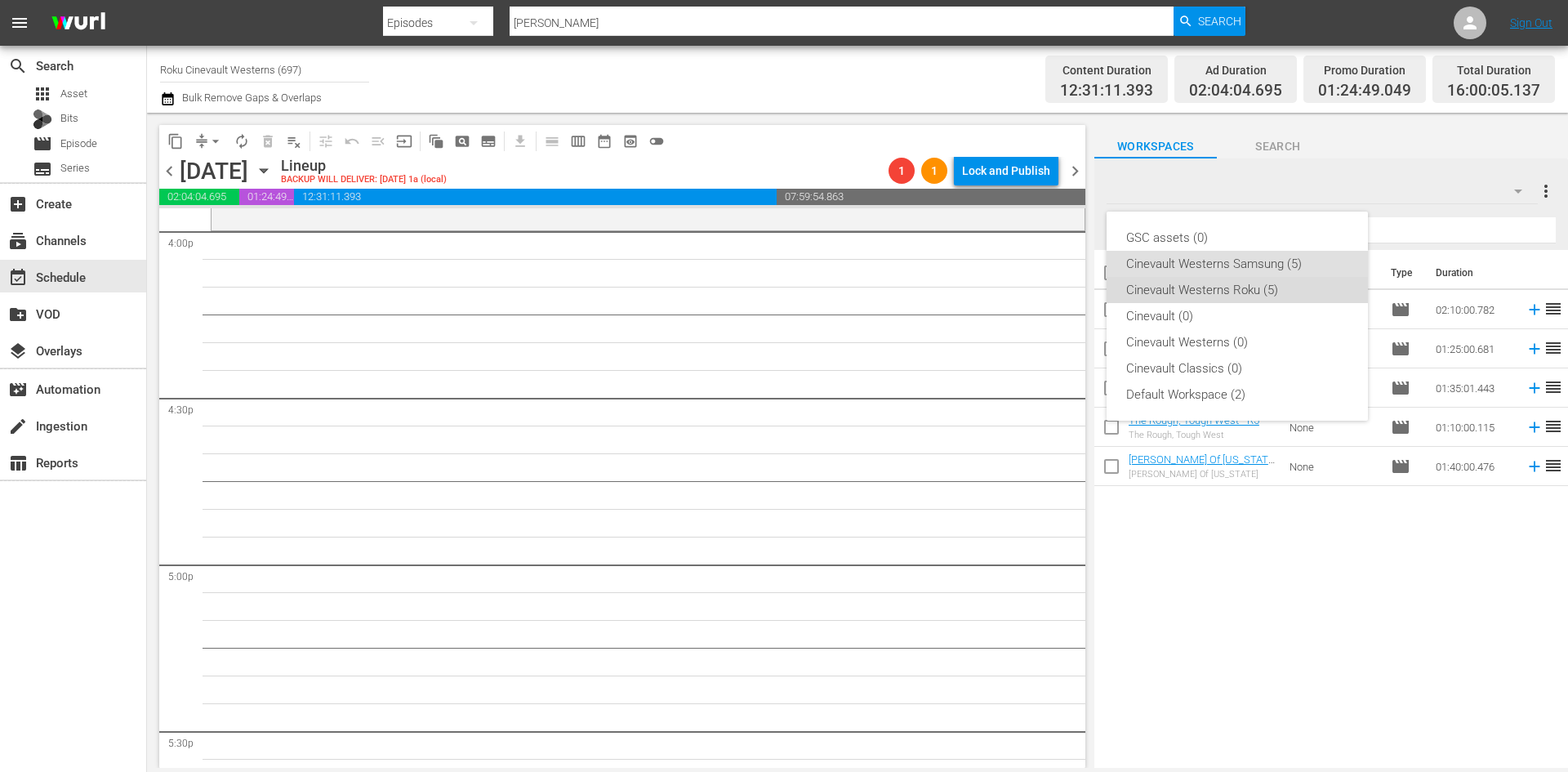
click at [1266, 291] on div "Cinevault Westerns Roku (5)" at bounding box center [1237, 290] width 222 height 26
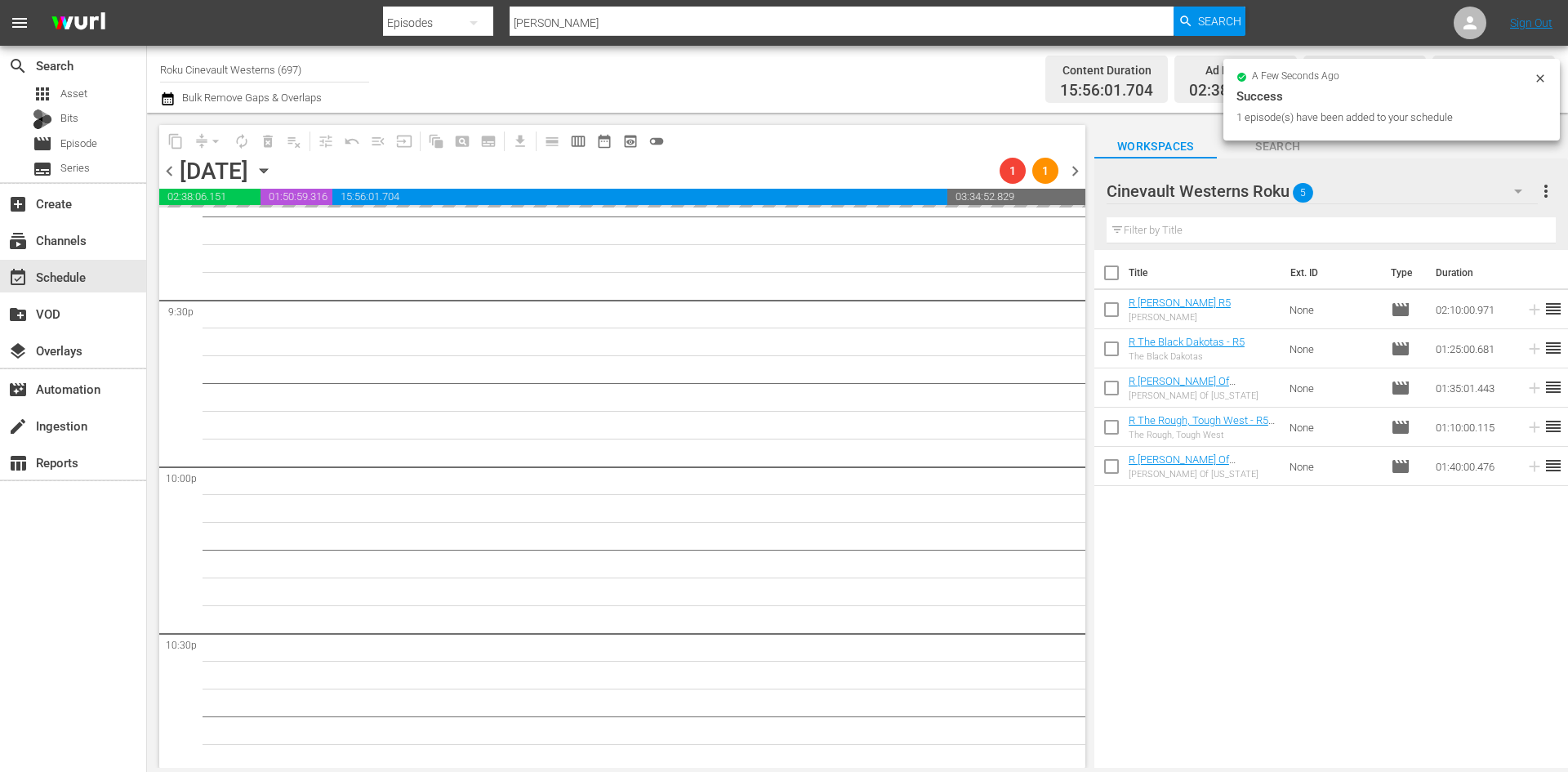
scroll to position [7107, 0]
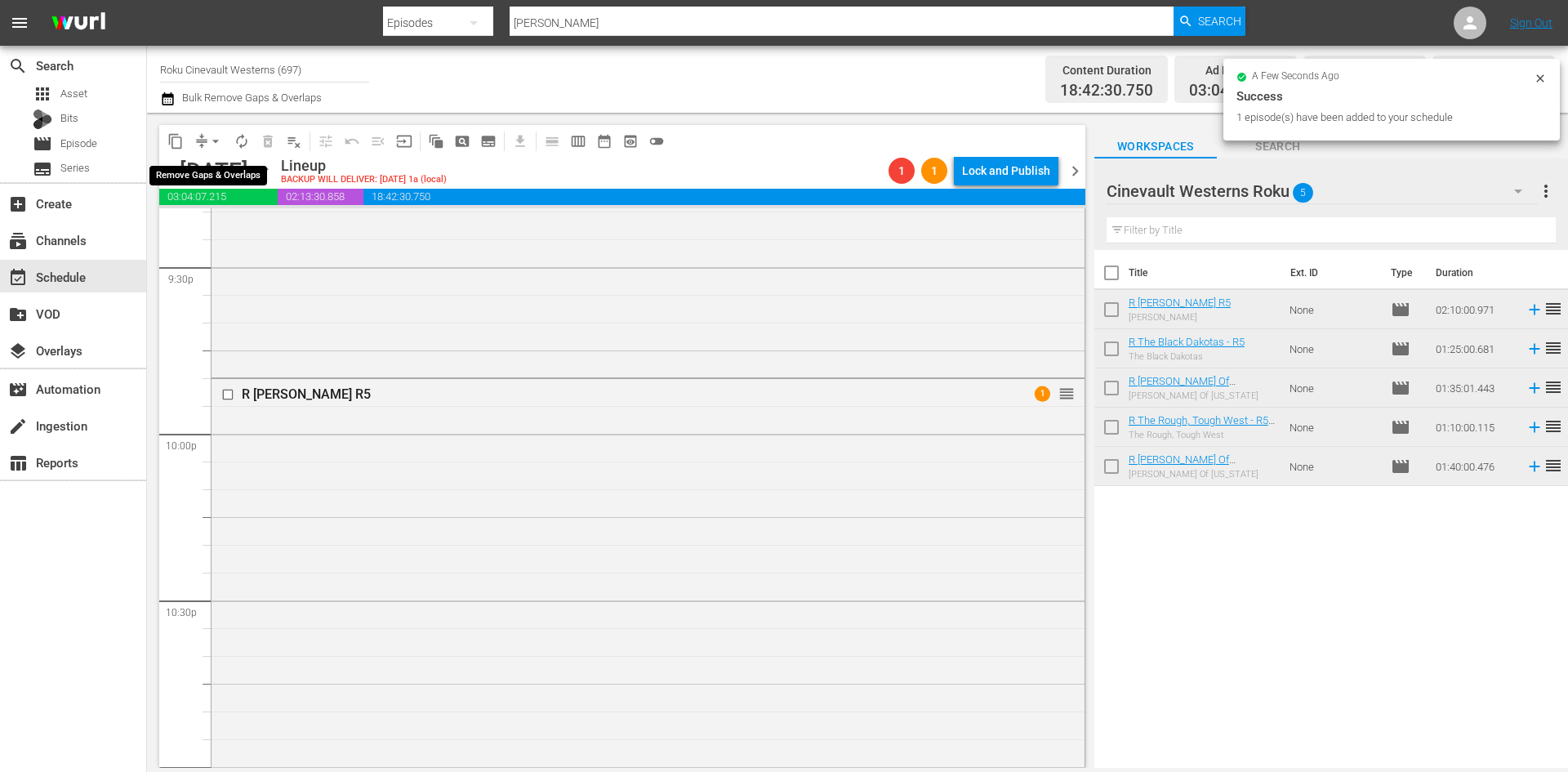
click at [219, 147] on span "arrow_drop_down" at bounding box center [215, 142] width 16 height 16
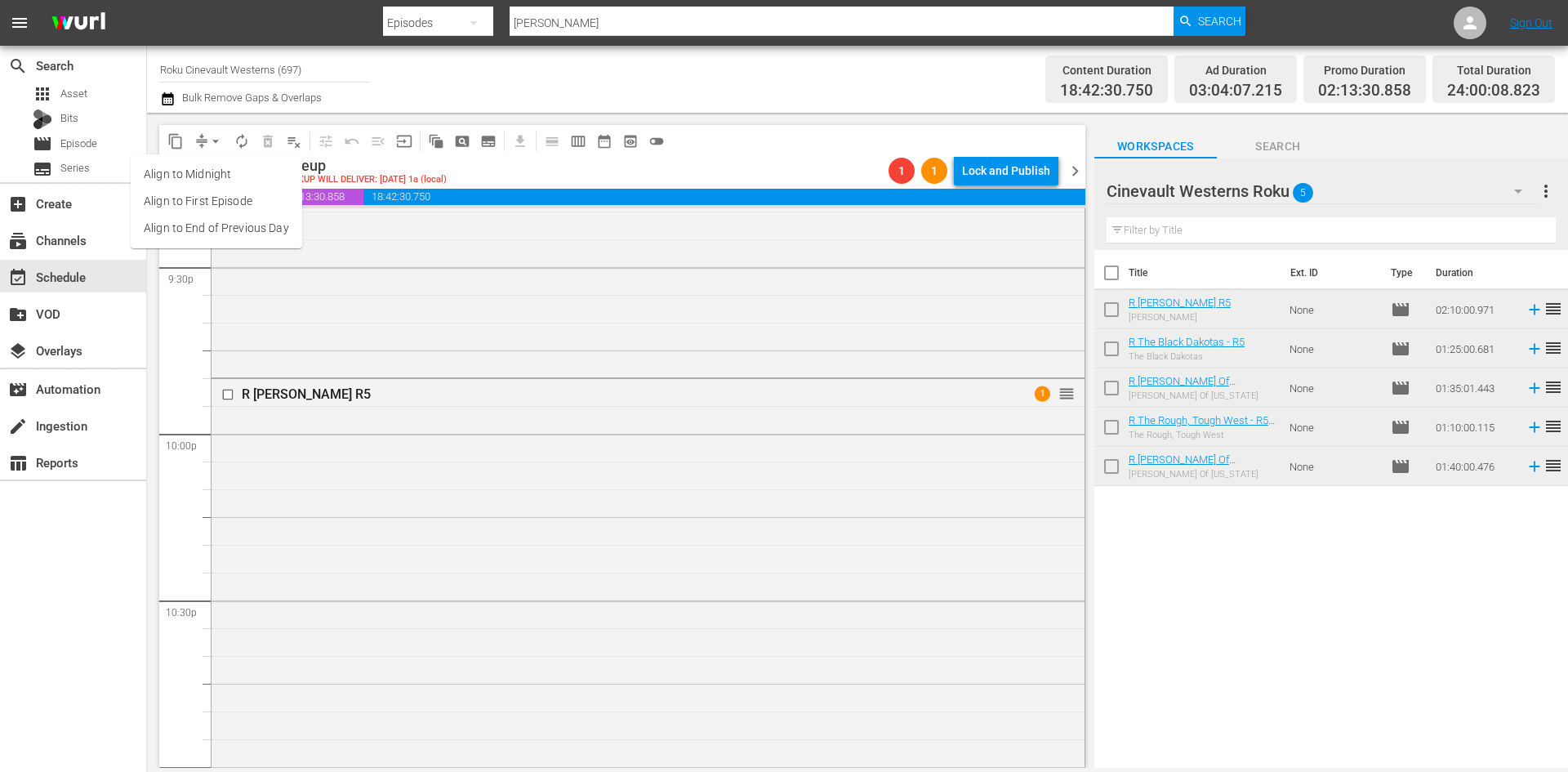
click at [254, 168] on li "Align to Midnight" at bounding box center [217, 174] width 172 height 27
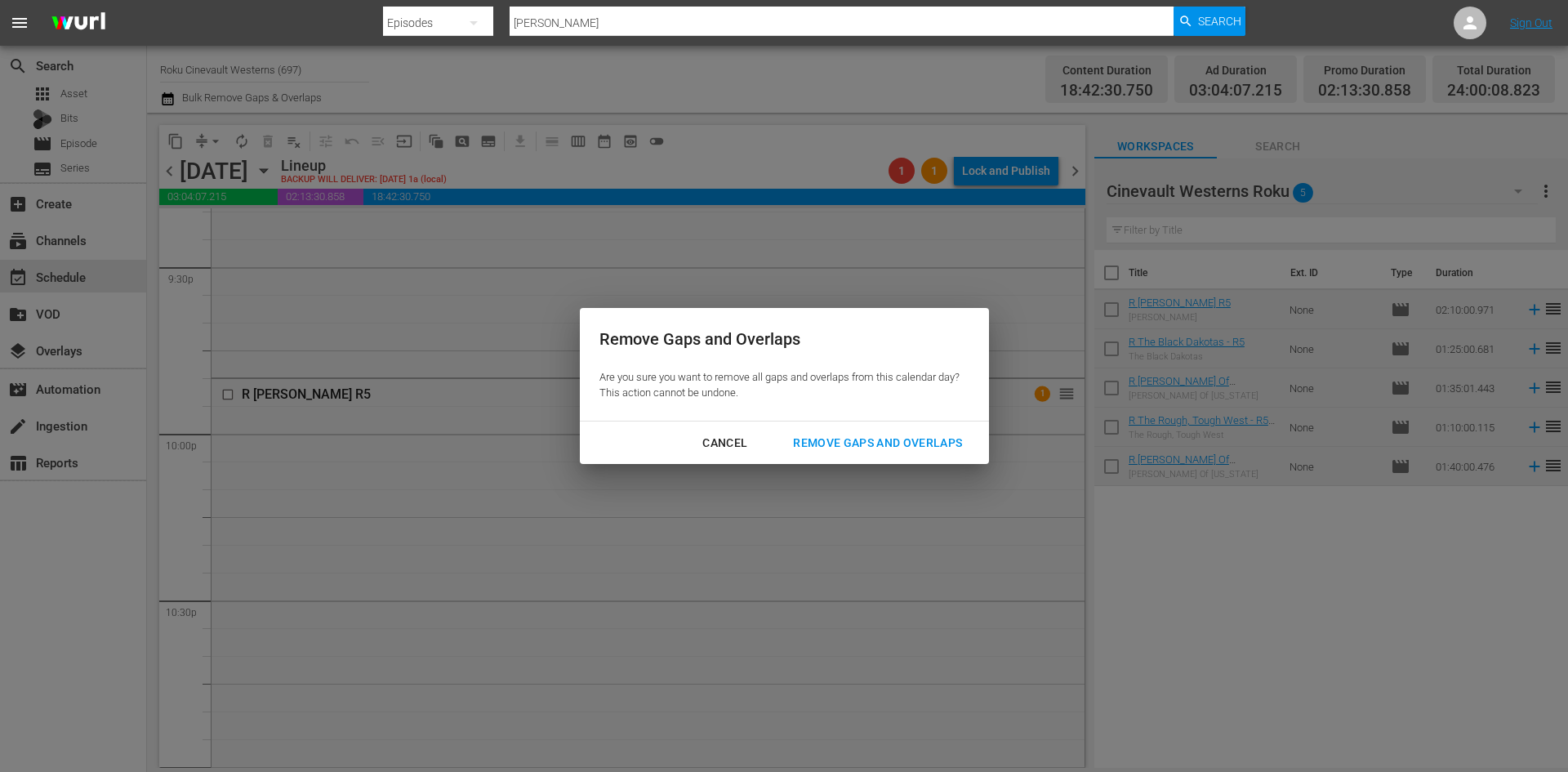
click at [873, 431] on button "Remove Gaps and Overlaps" at bounding box center [877, 443] width 208 height 30
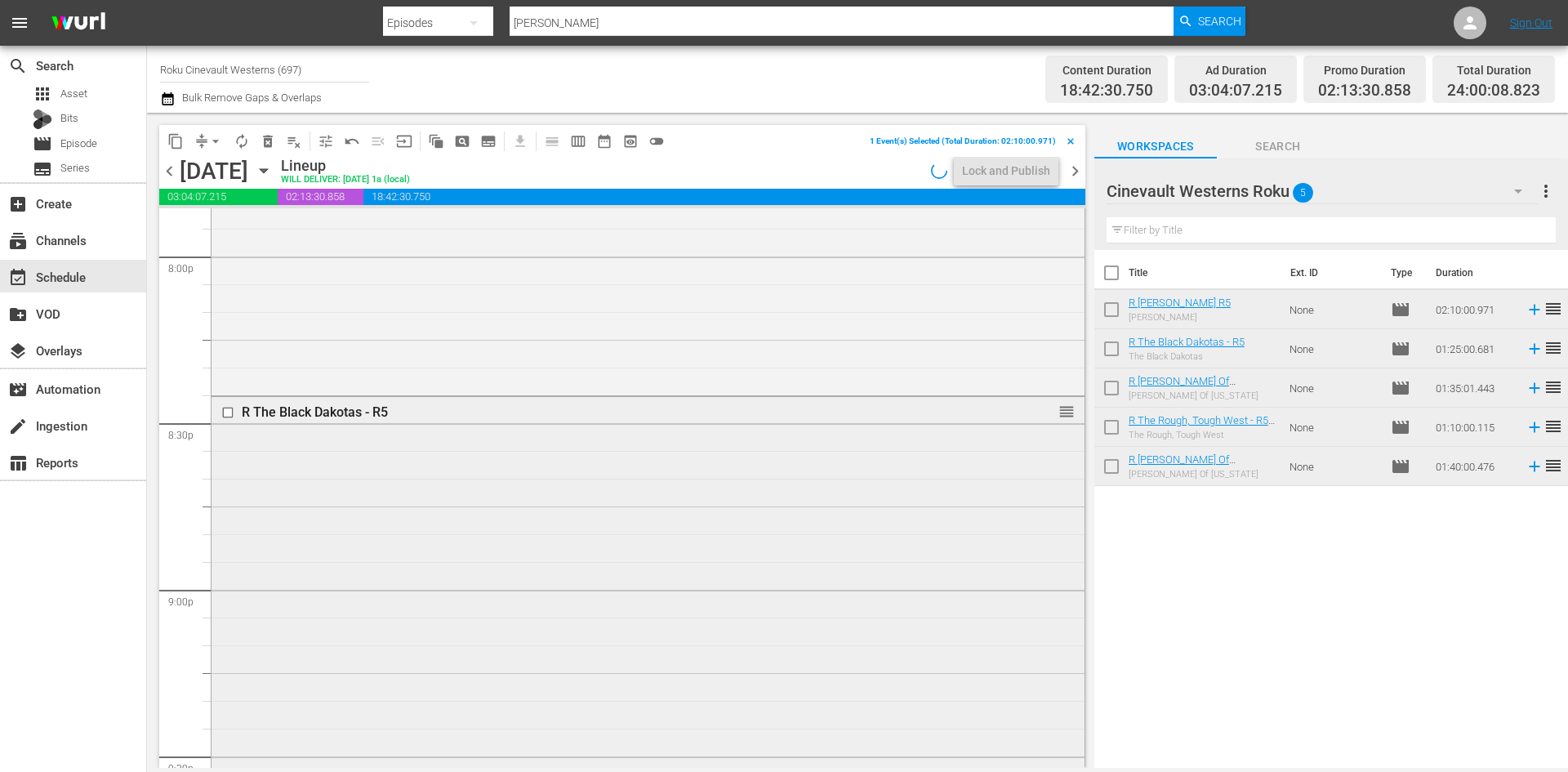
scroll to position [6616, 0]
click at [225, 414] on input "checkbox" at bounding box center [229, 413] width 17 height 14
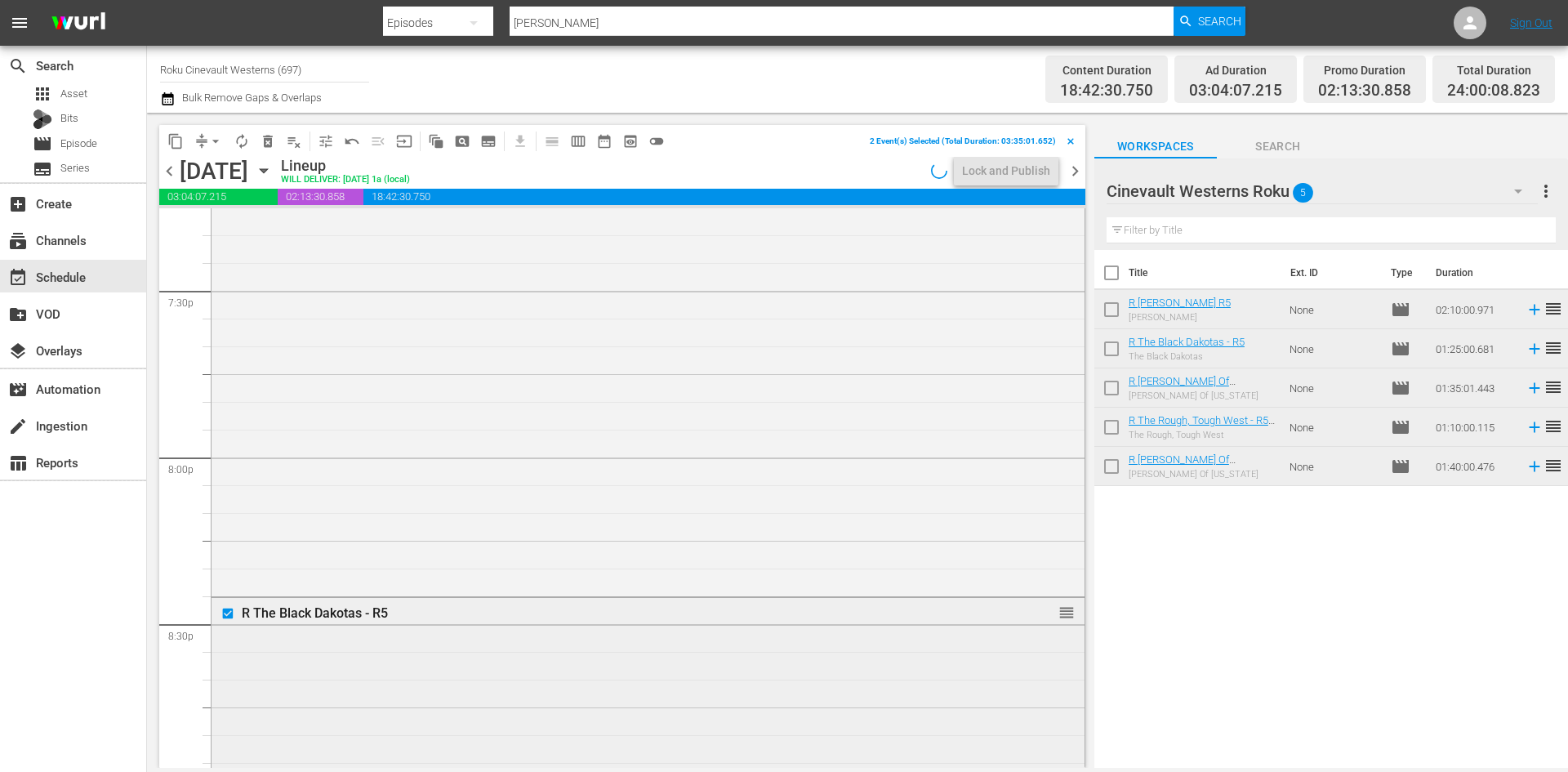
scroll to position [6208, 0]
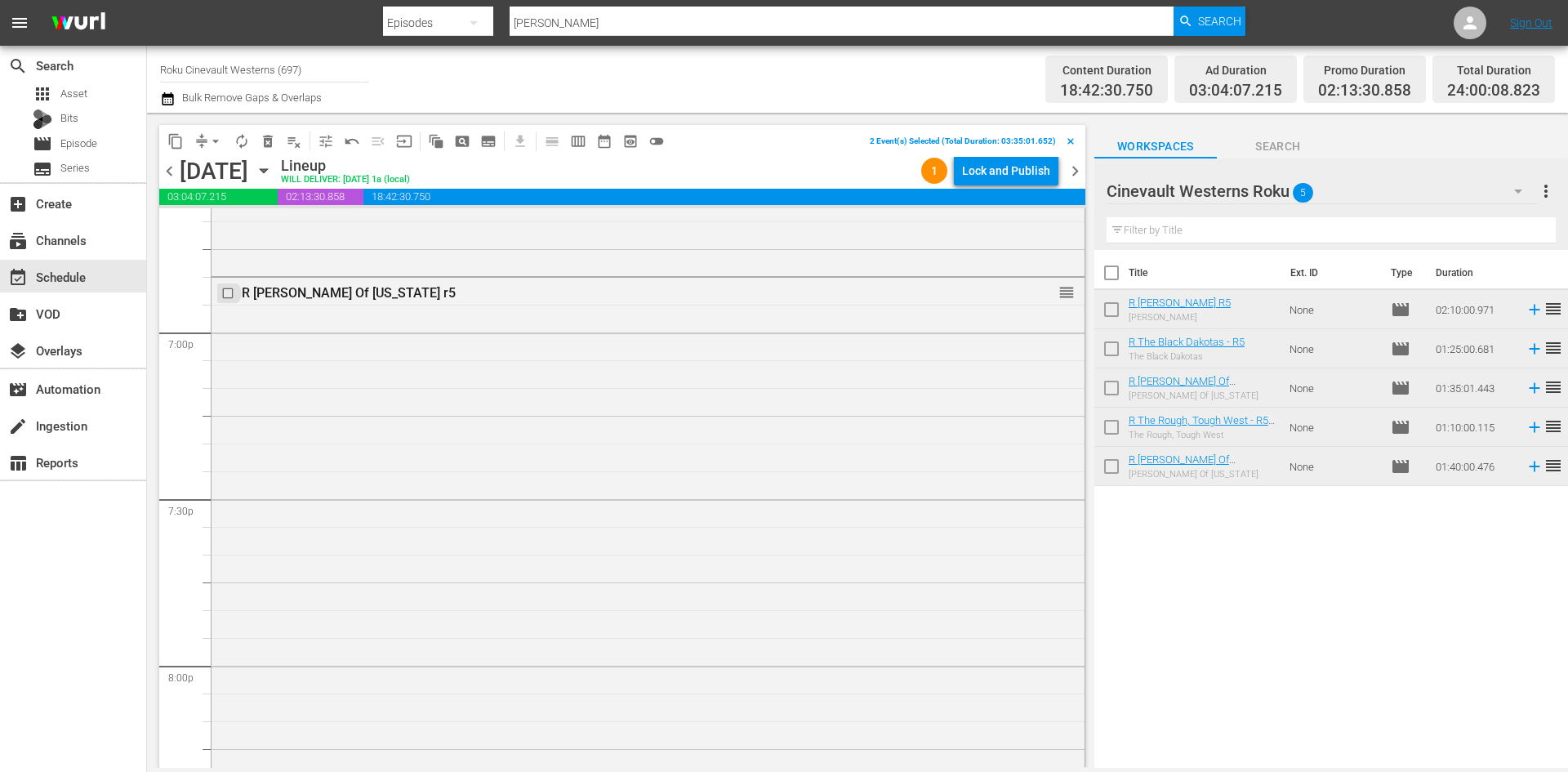
click at [231, 297] on input "checkbox" at bounding box center [229, 293] width 17 height 14
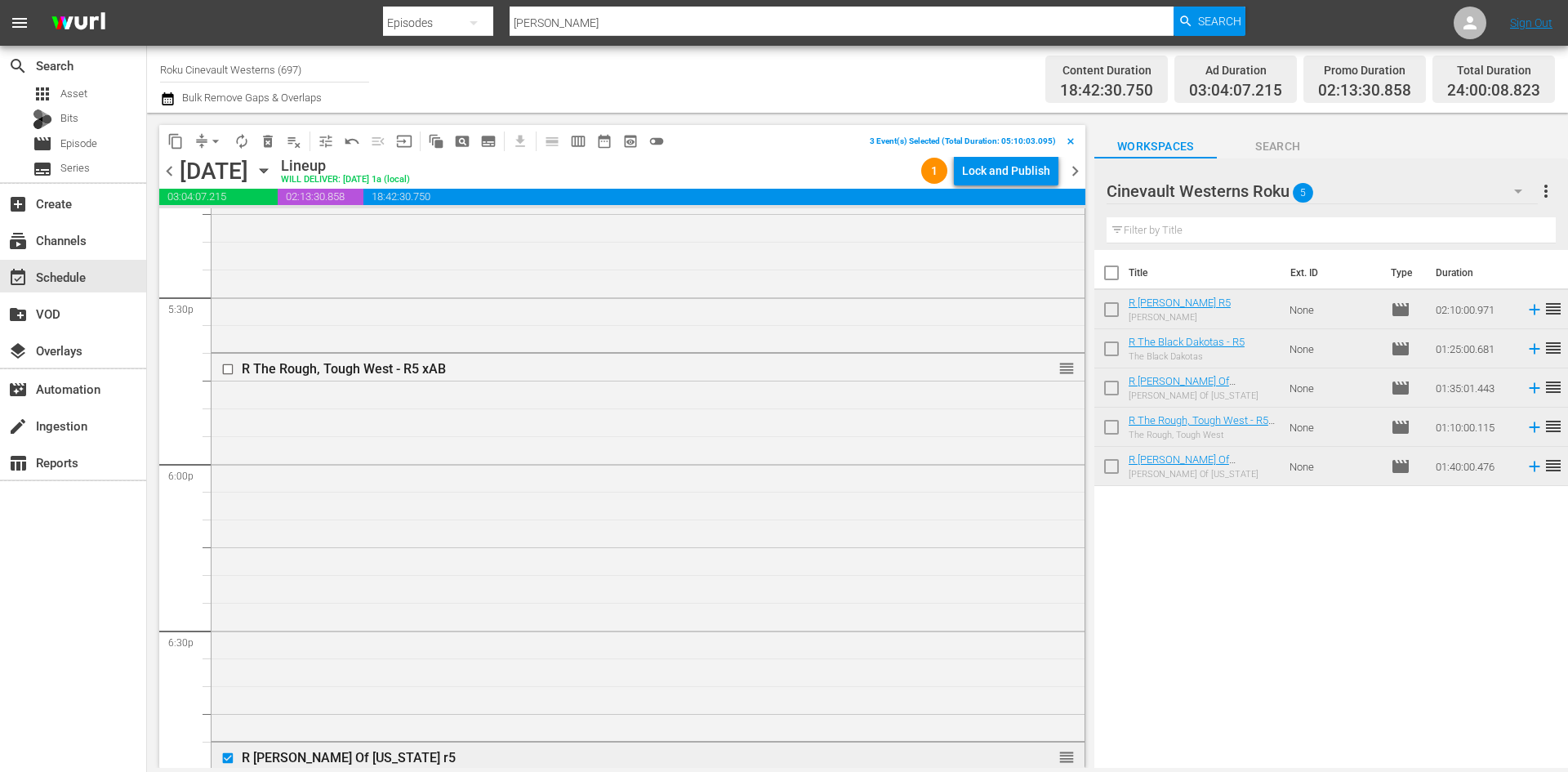
scroll to position [5718, 0]
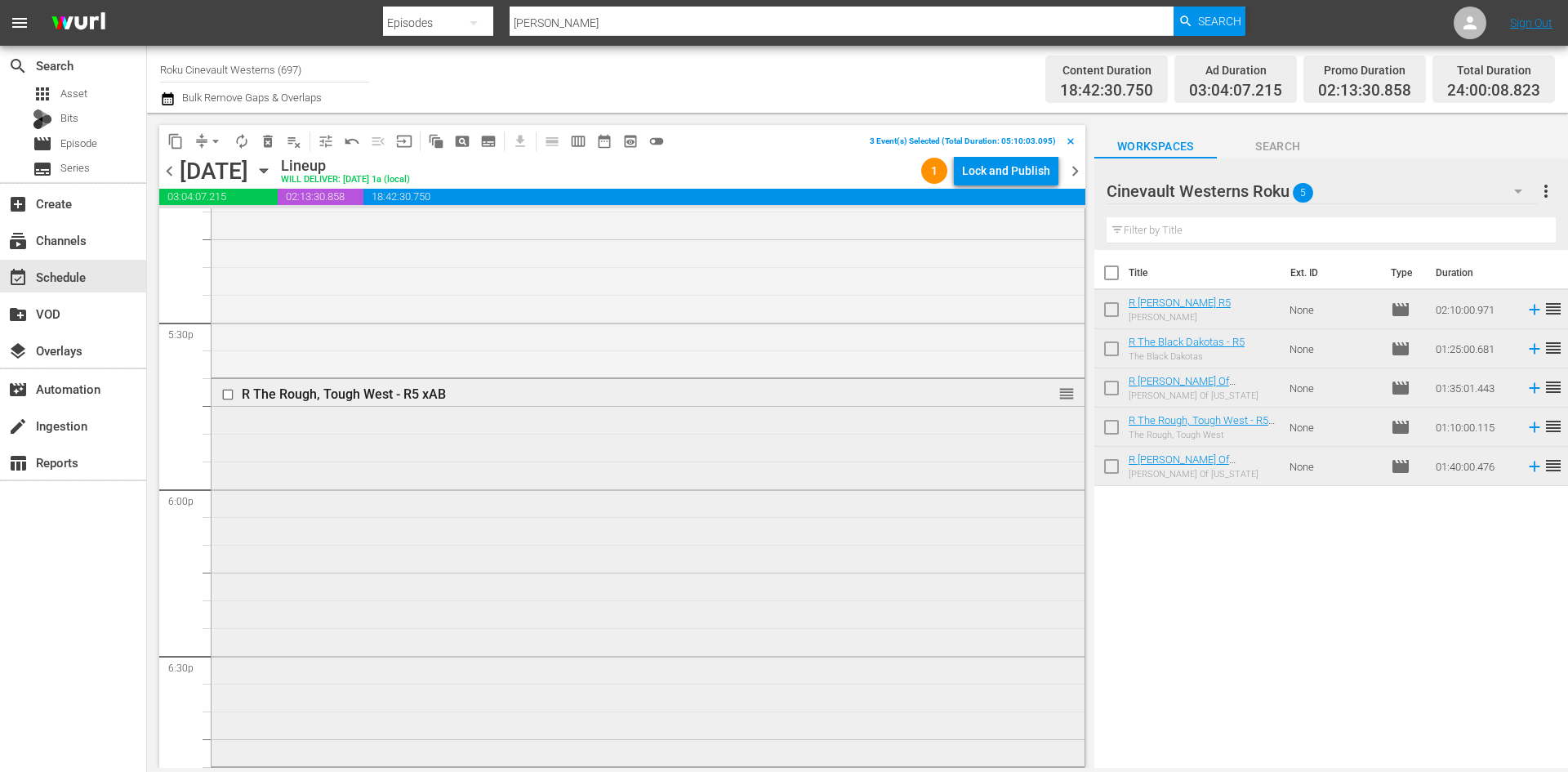
click at [231, 401] on input "checkbox" at bounding box center [229, 395] width 17 height 14
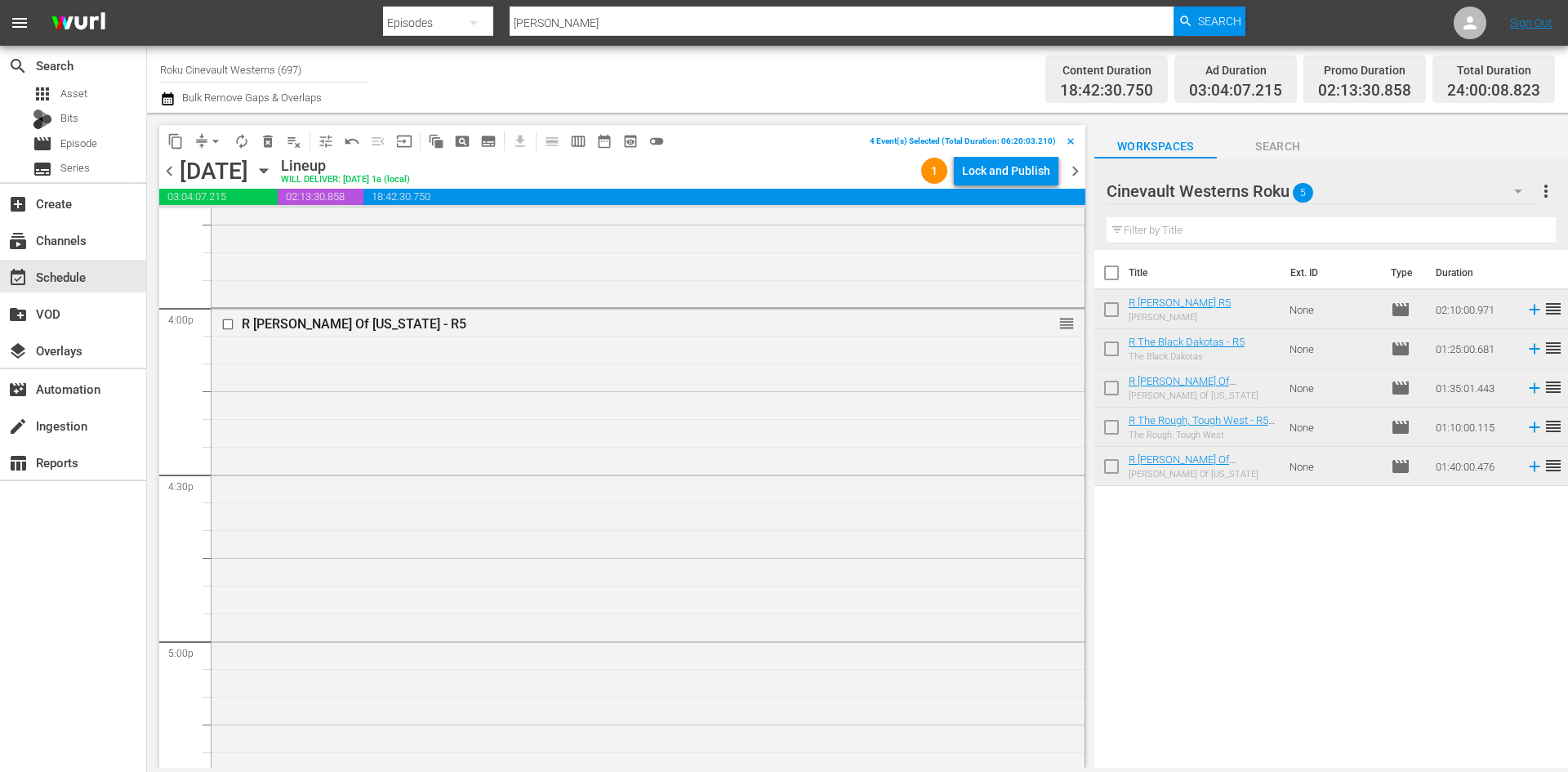
scroll to position [5228, 0]
click at [226, 330] on input "checkbox" at bounding box center [229, 329] width 17 height 14
click at [166, 141] on button "content_copy" at bounding box center [176, 142] width 26 height 26
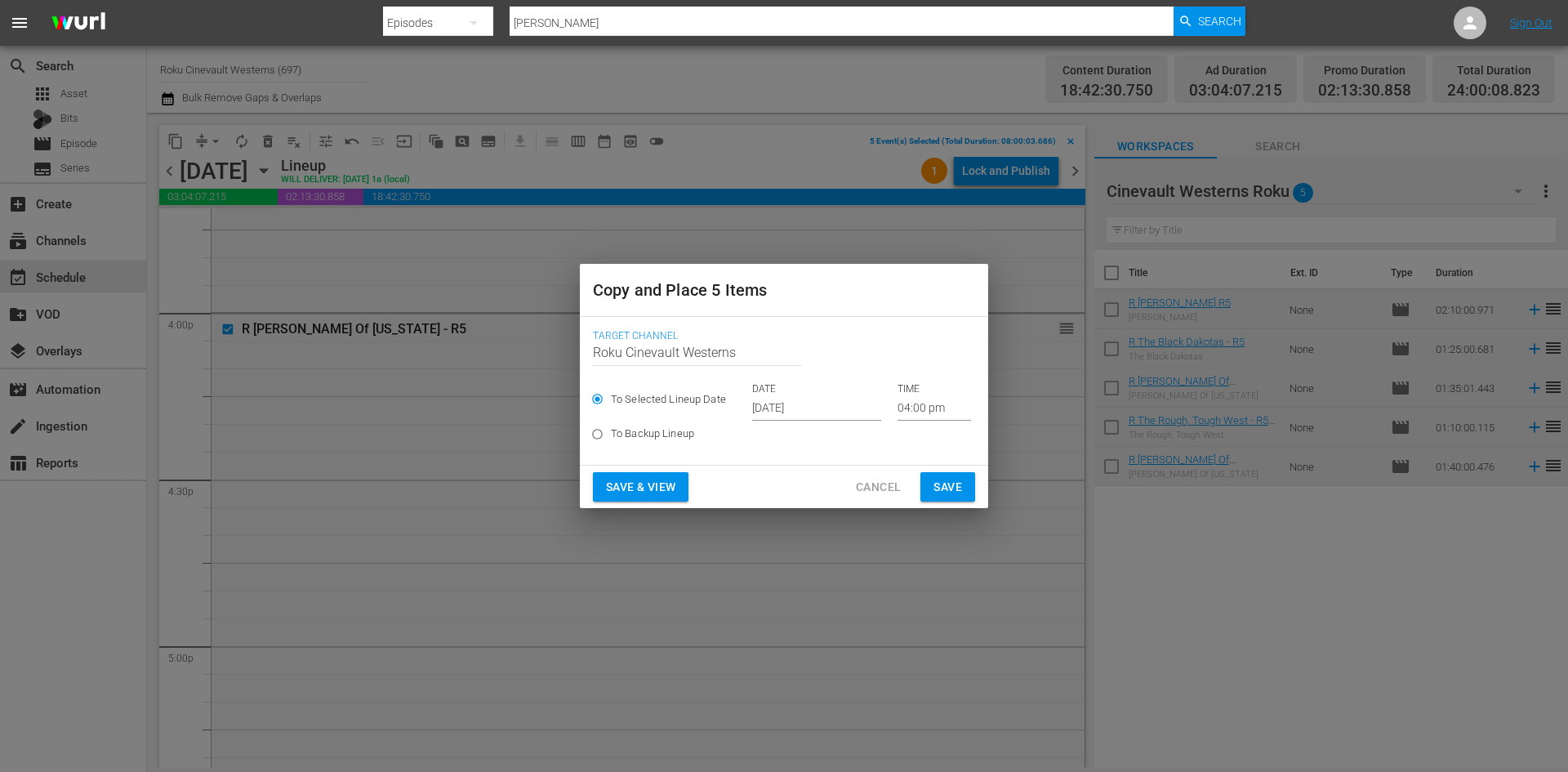
click at [786, 405] on input "[DATE]" at bounding box center [817, 409] width 129 height 25
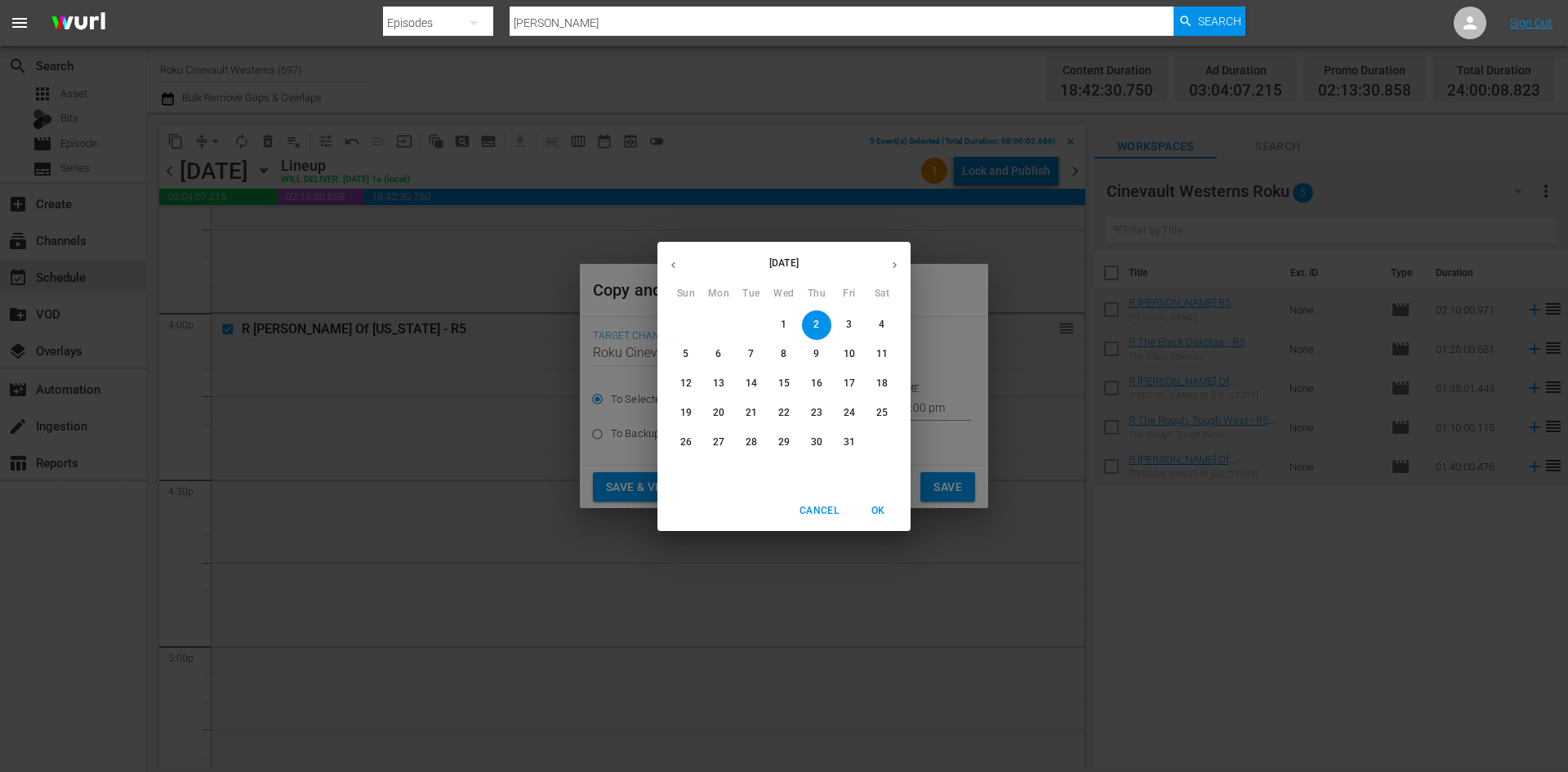
click at [849, 354] on p "10" at bounding box center [849, 354] width 11 height 14
type input "[DATE]"
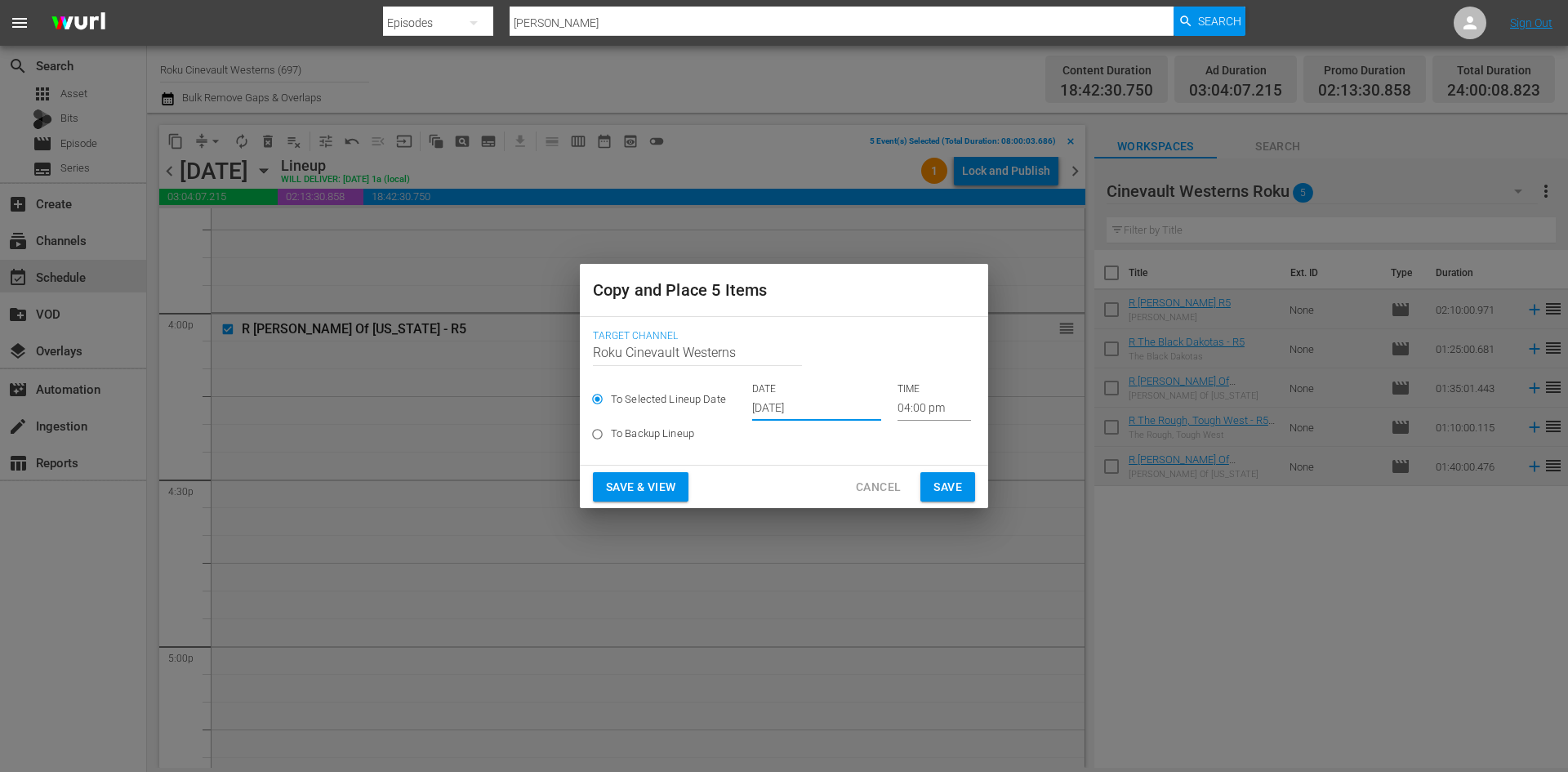
click at [901, 403] on input "04:00 pm" at bounding box center [935, 409] width 74 height 25
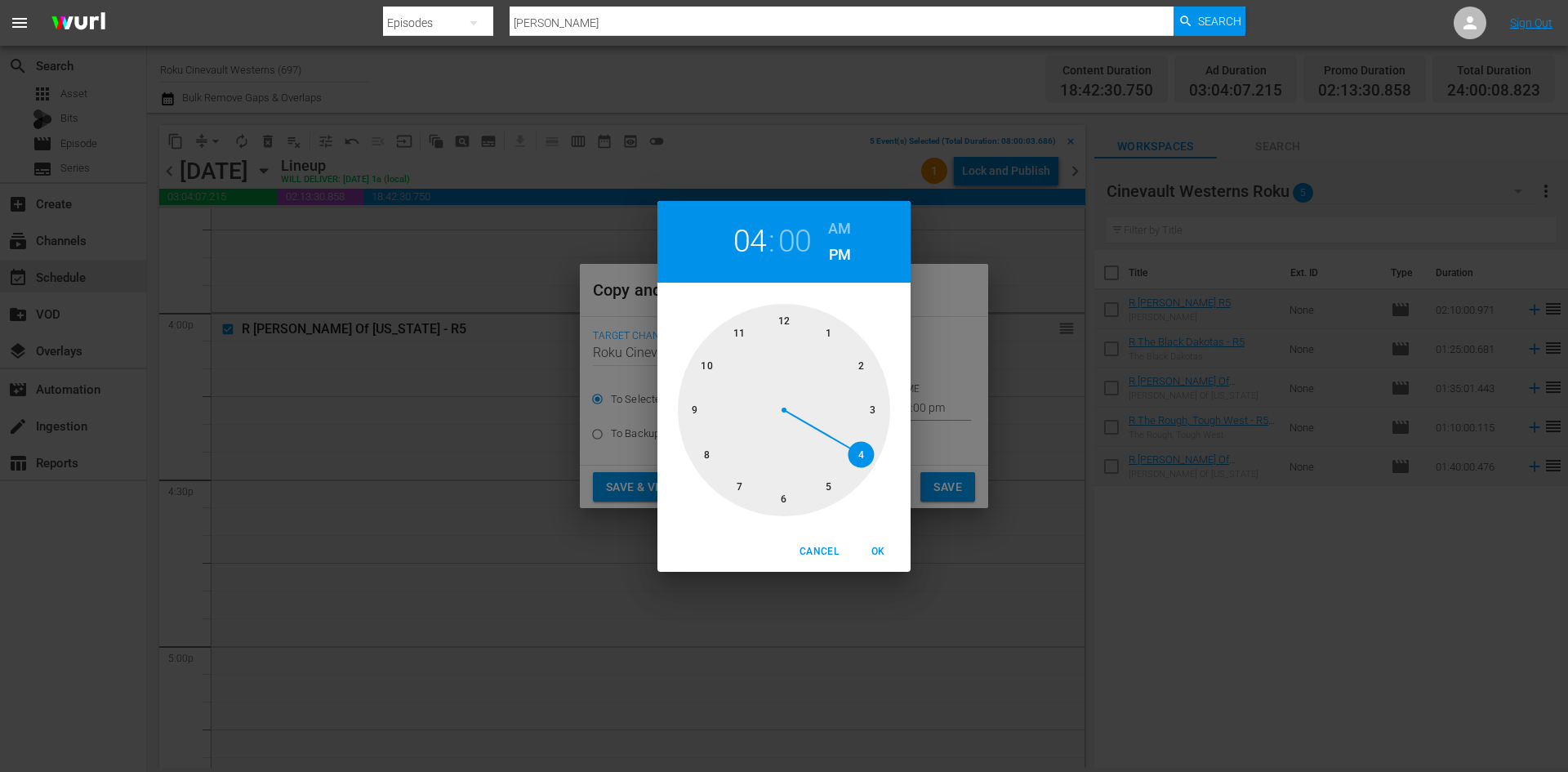
click at [781, 319] on div at bounding box center [783, 409] width 212 height 212
click at [834, 235] on h6 "AM" at bounding box center [840, 228] width 23 height 26
click at [877, 554] on span "OK" at bounding box center [878, 552] width 39 height 17
type input "12:00 am"
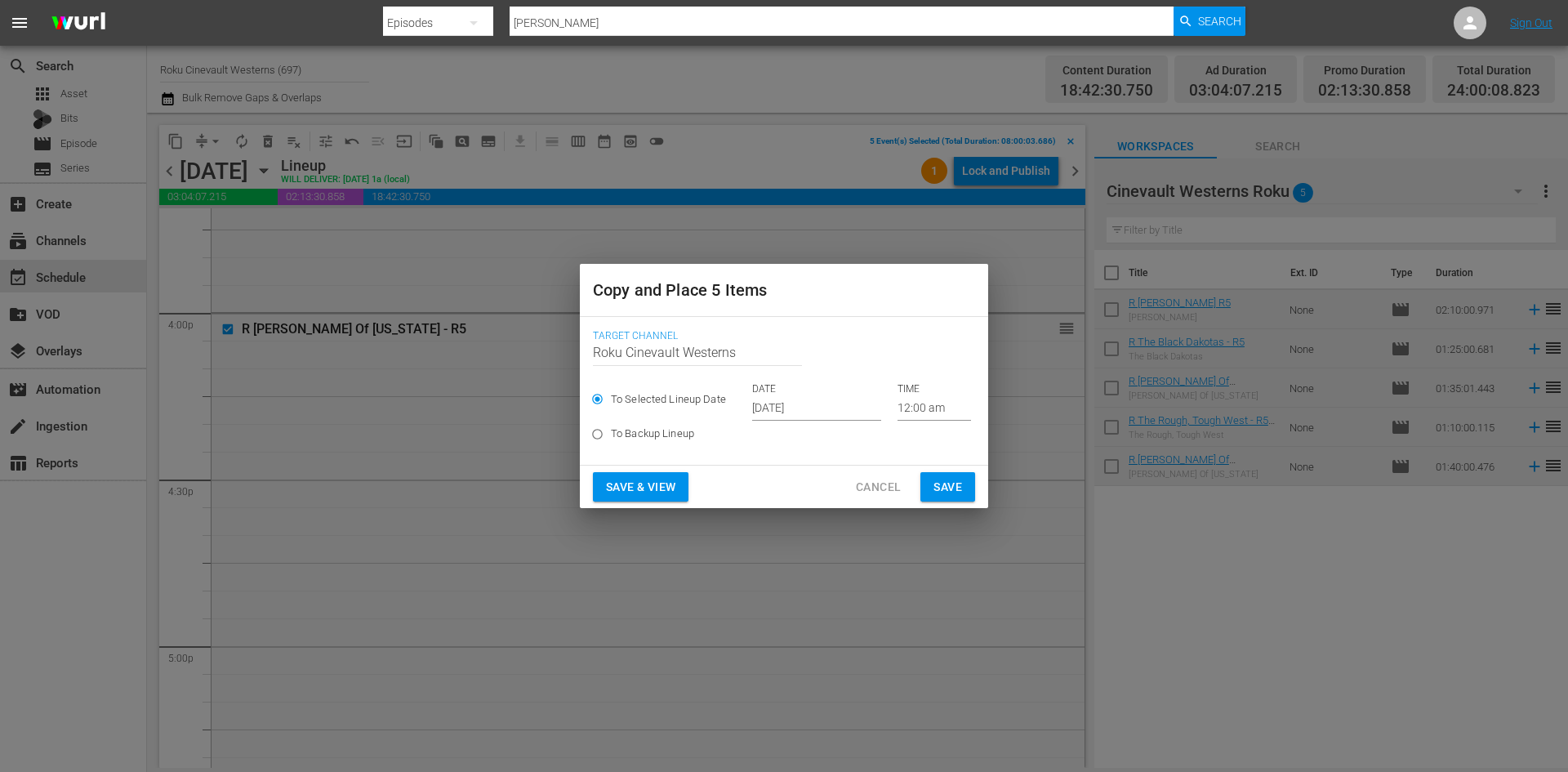
click at [946, 503] on div "Save & View Cancel Save" at bounding box center [783, 487] width 408 height 43
click at [946, 490] on span "Save" at bounding box center [947, 487] width 29 height 20
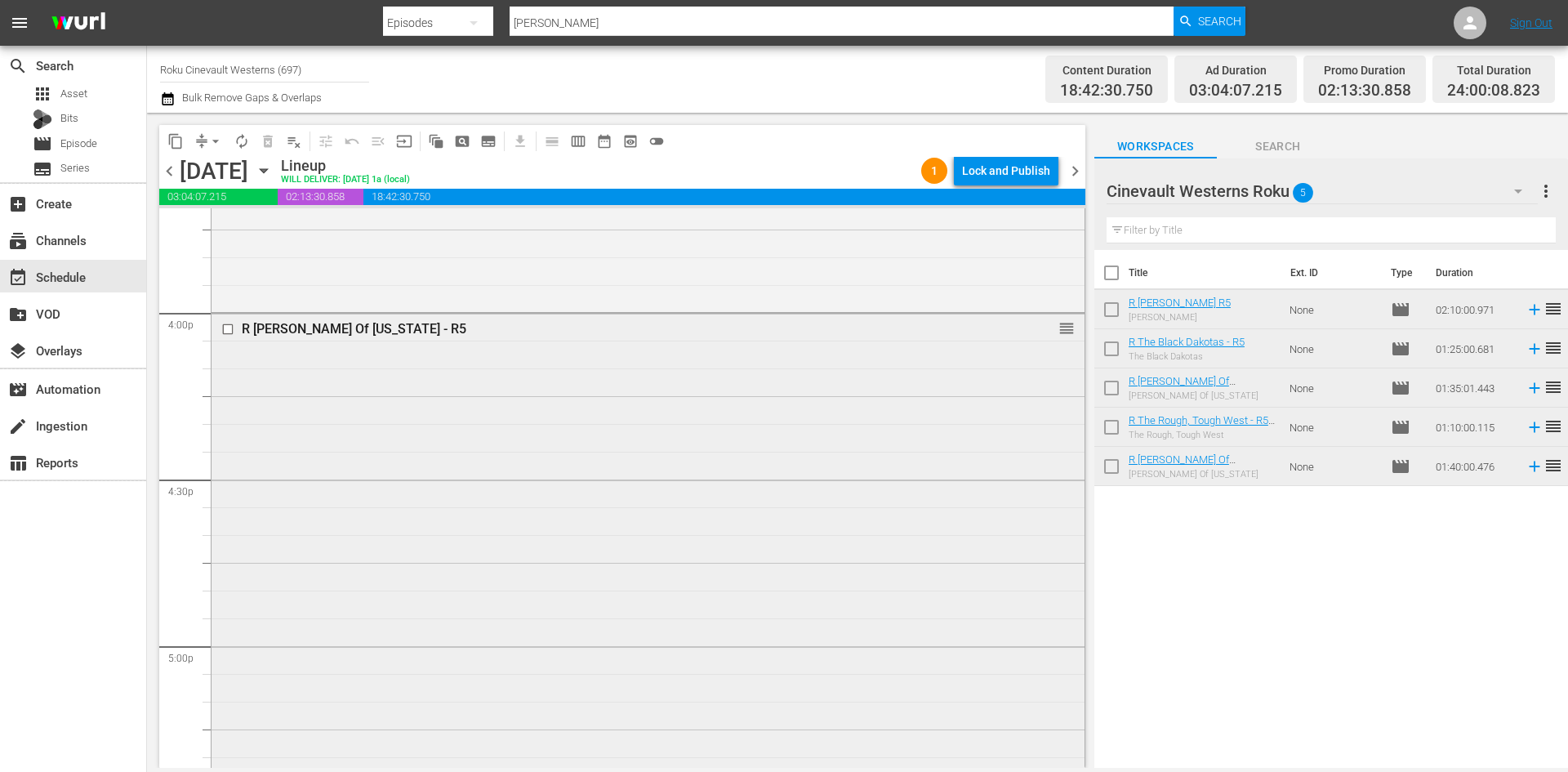
click at [228, 332] on input "checkbox" at bounding box center [229, 329] width 17 height 14
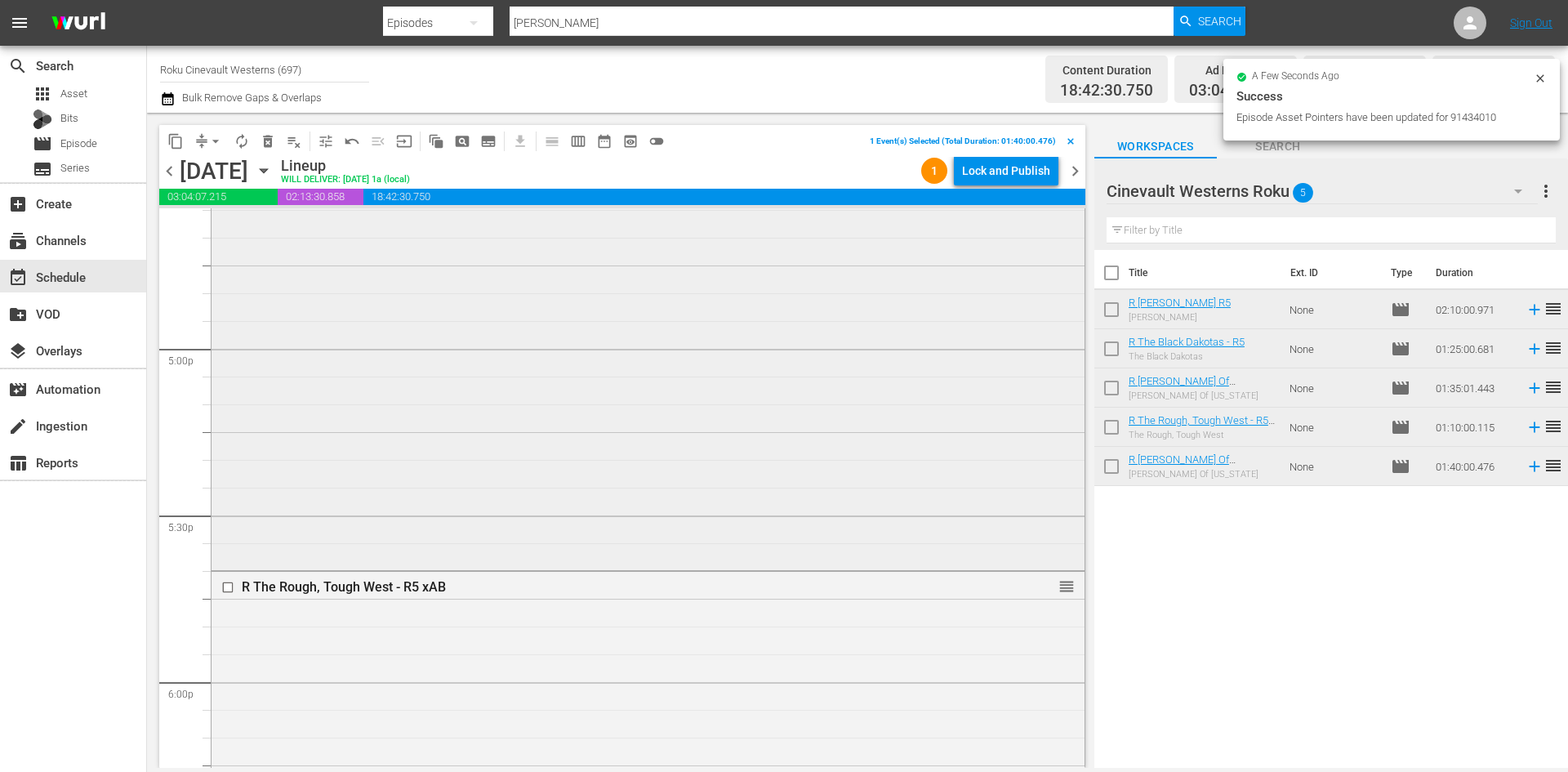
scroll to position [5555, 0]
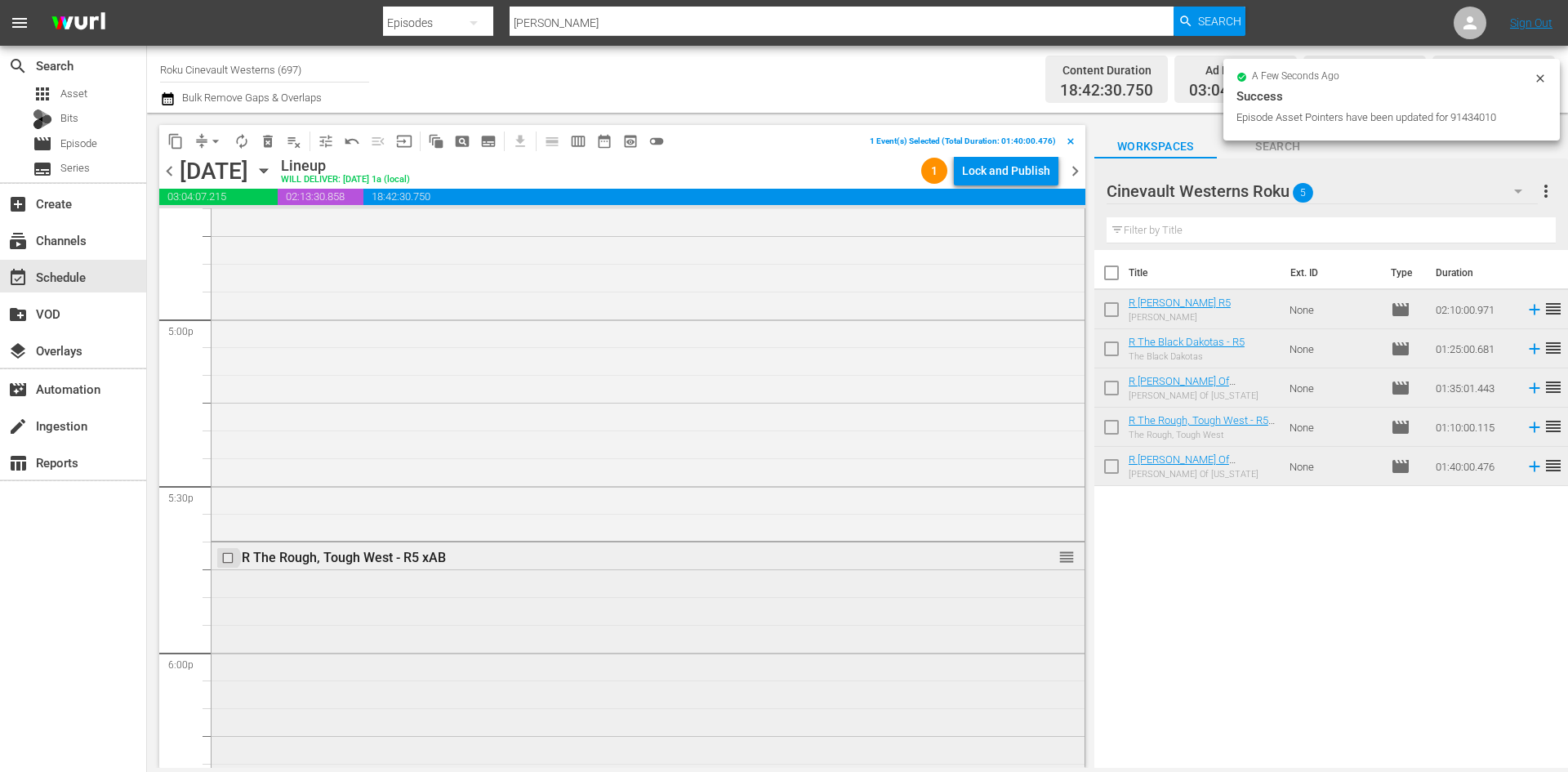
click at [228, 558] on input "checkbox" at bounding box center [229, 558] width 17 height 14
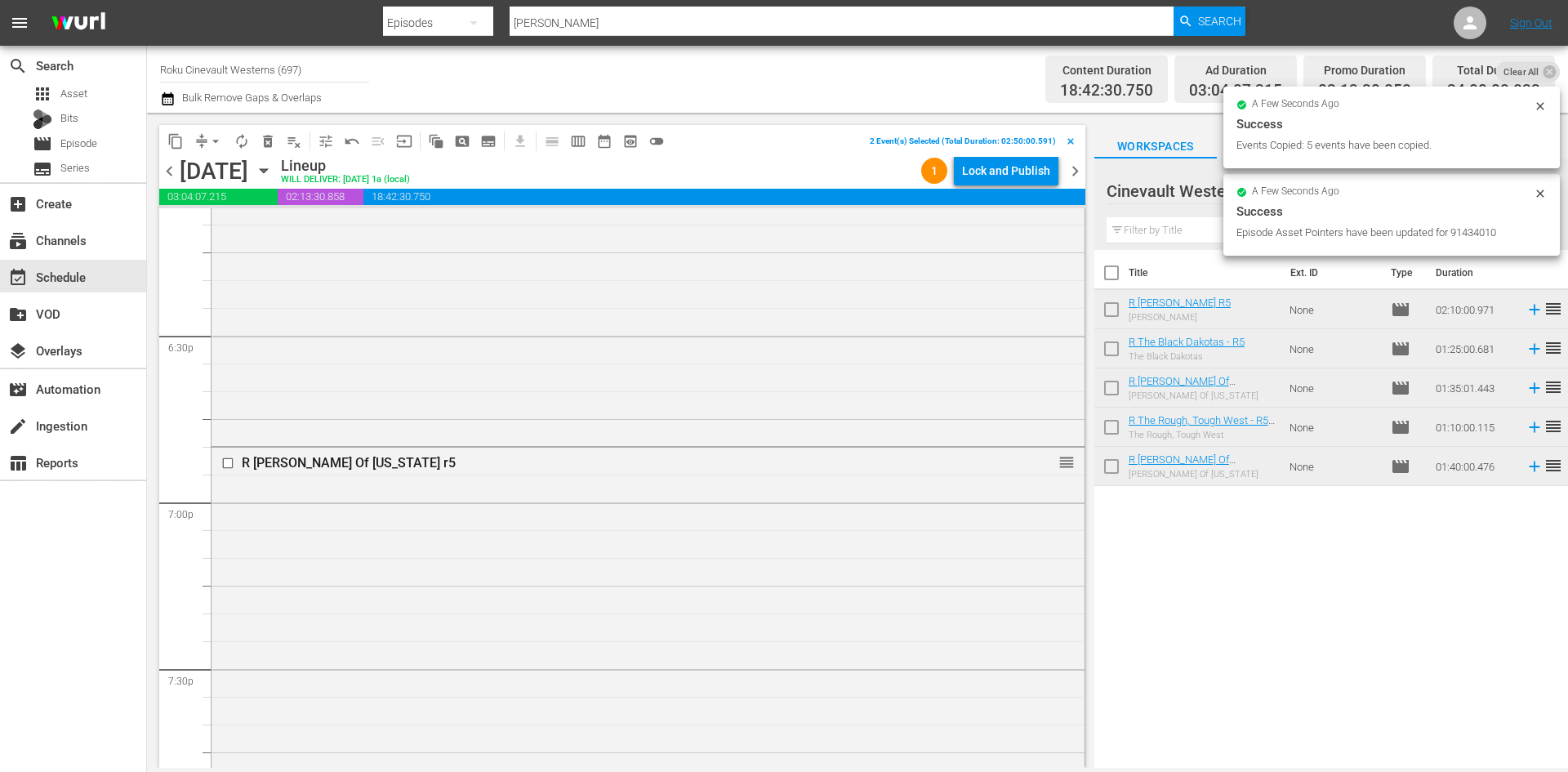
scroll to position [6045, 0]
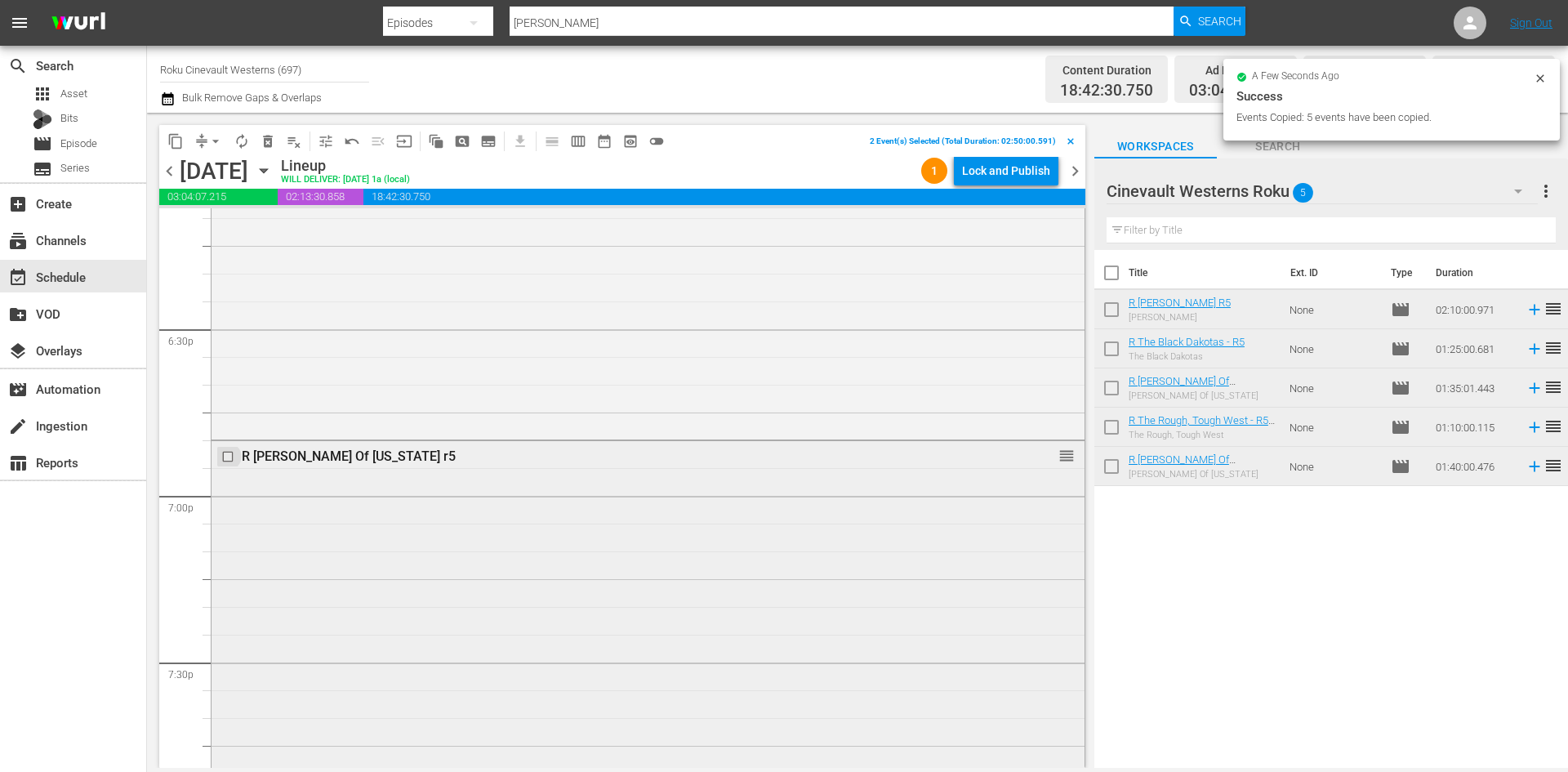
click at [228, 455] on input "checkbox" at bounding box center [229, 457] width 17 height 14
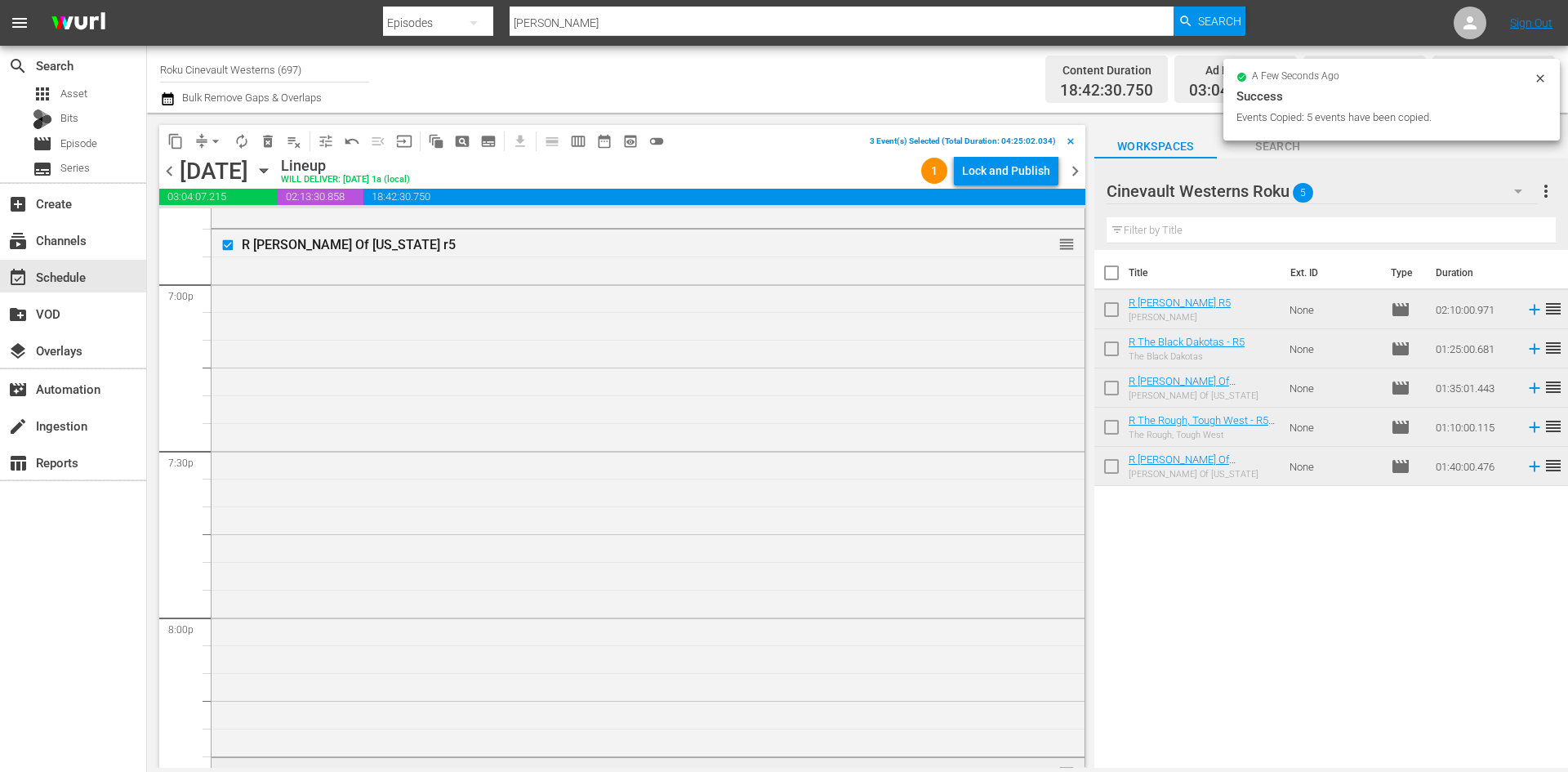
scroll to position [6454, 0]
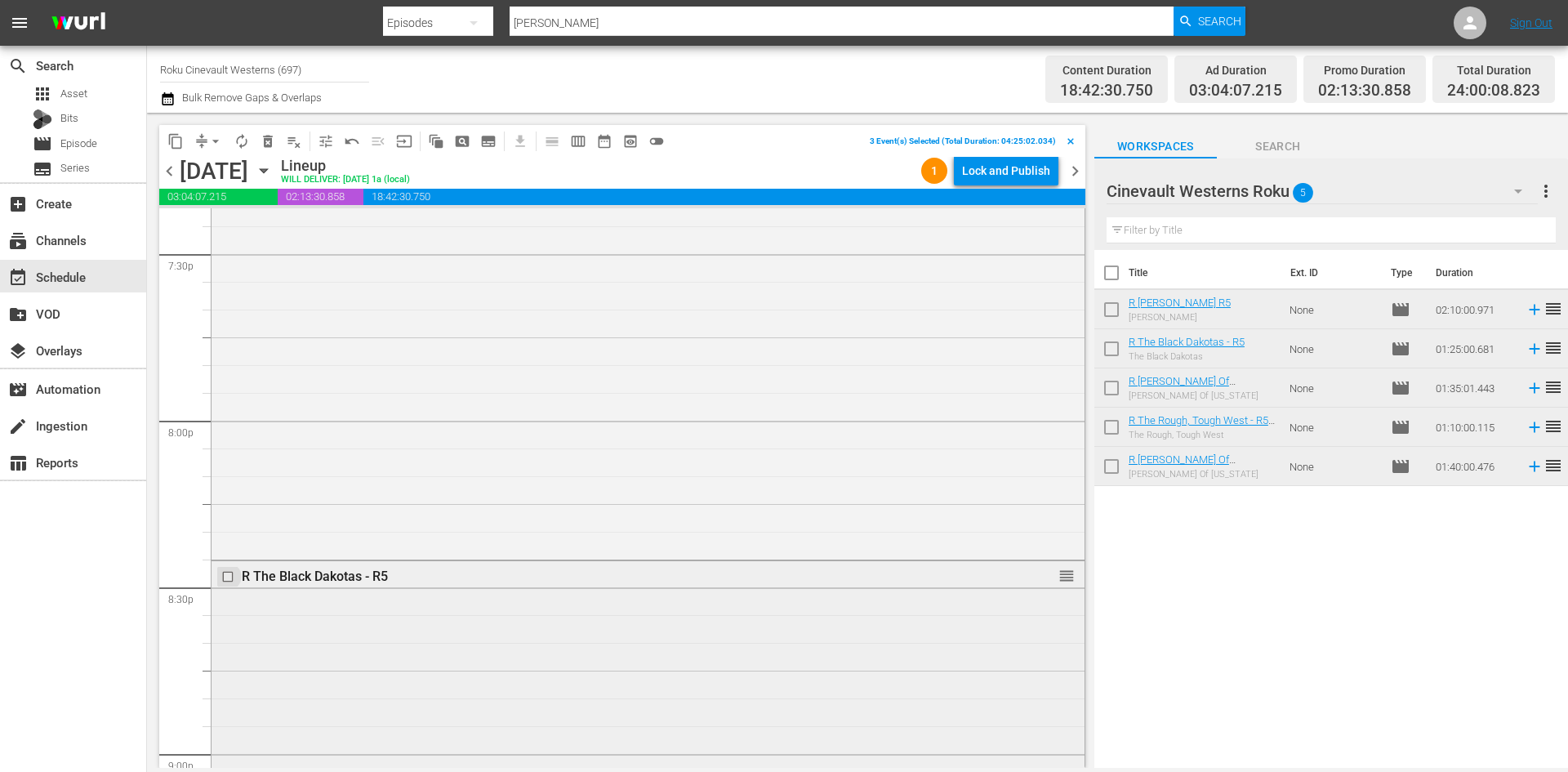
click at [229, 575] on input "checkbox" at bounding box center [229, 576] width 17 height 14
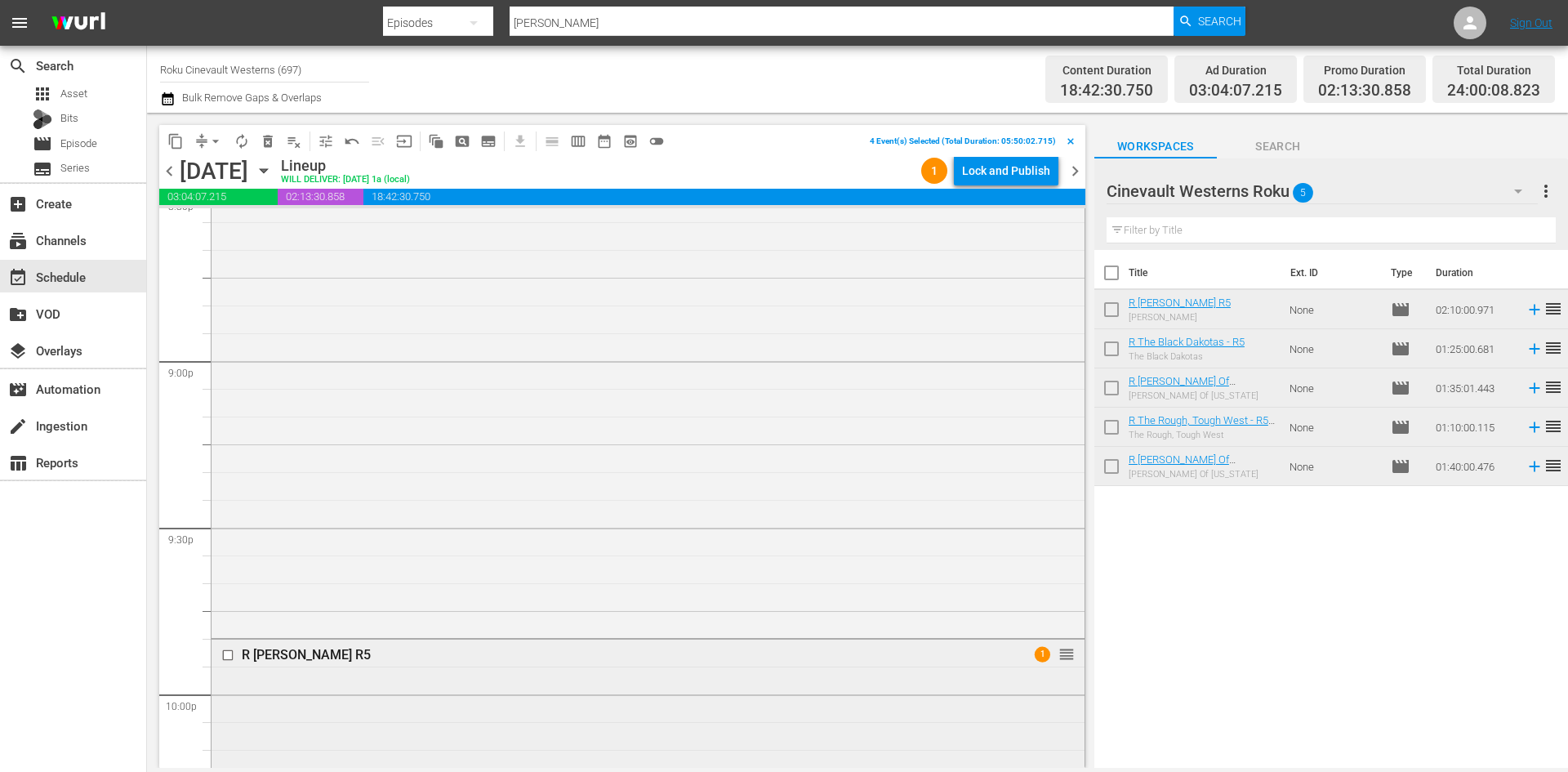
scroll to position [6862, 0]
click at [228, 640] on input "checkbox" at bounding box center [229, 639] width 17 height 14
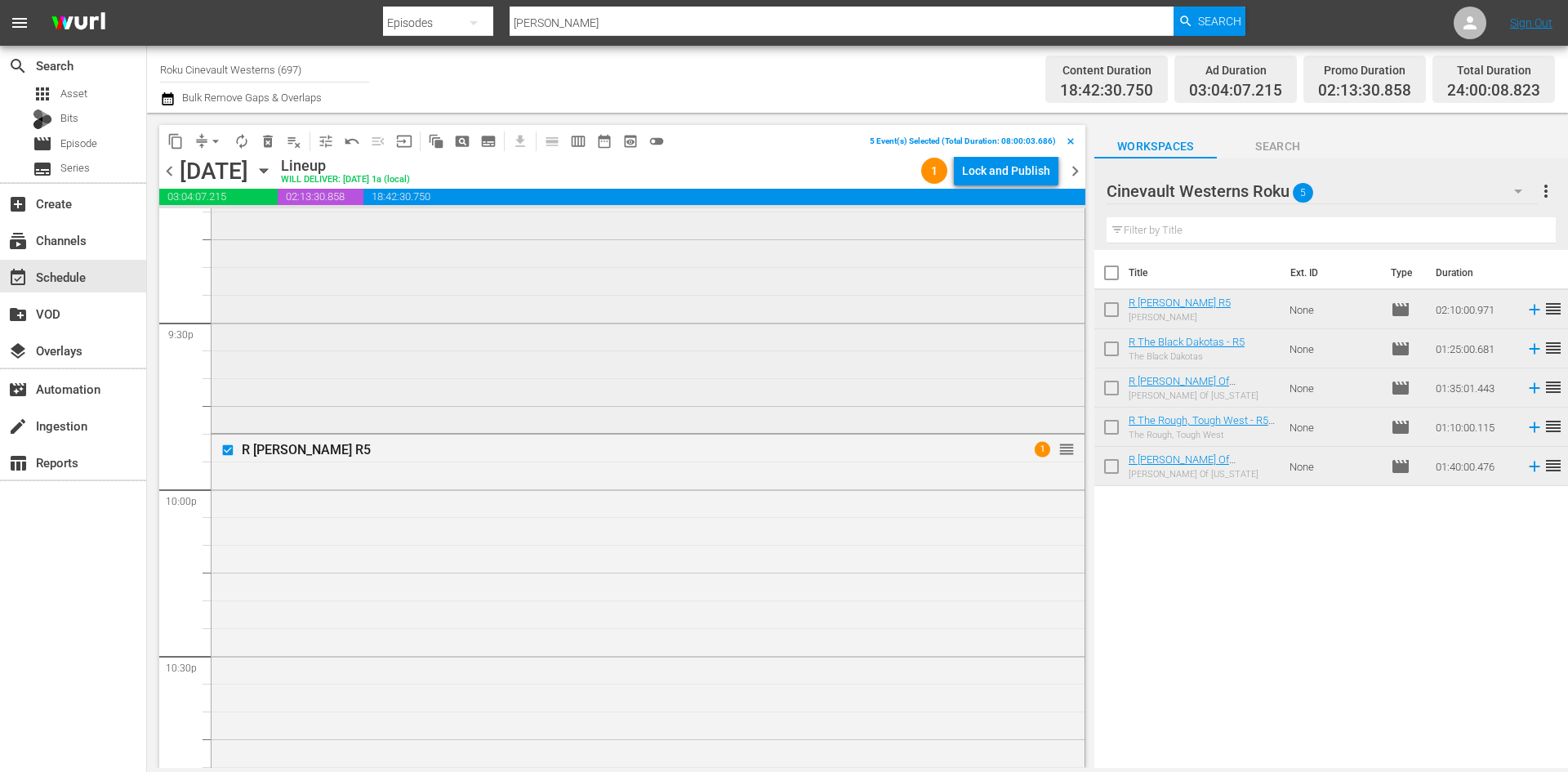
scroll to position [7032, 0]
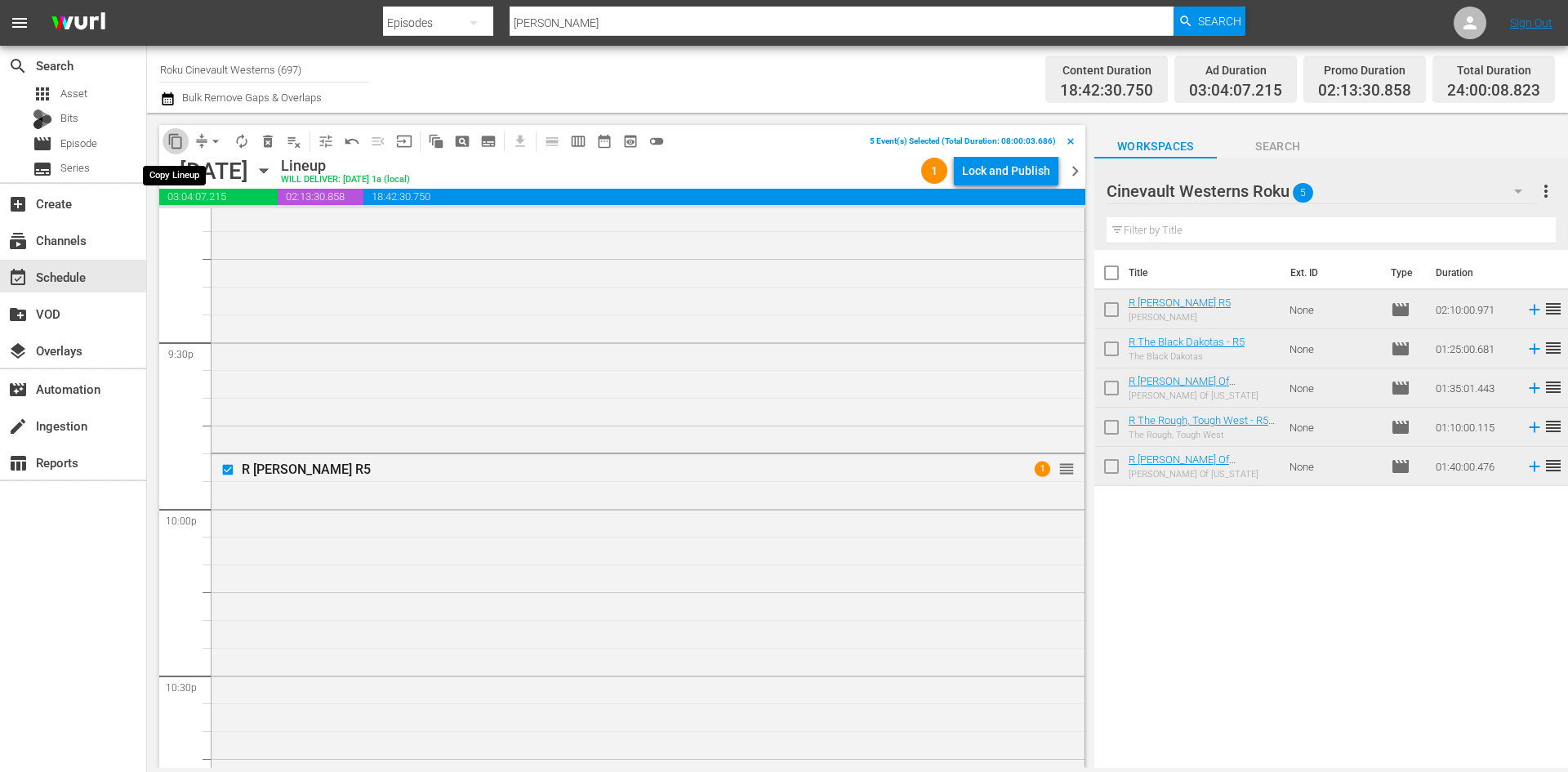
click at [179, 133] on span "content_copy" at bounding box center [176, 142] width 16 height 16
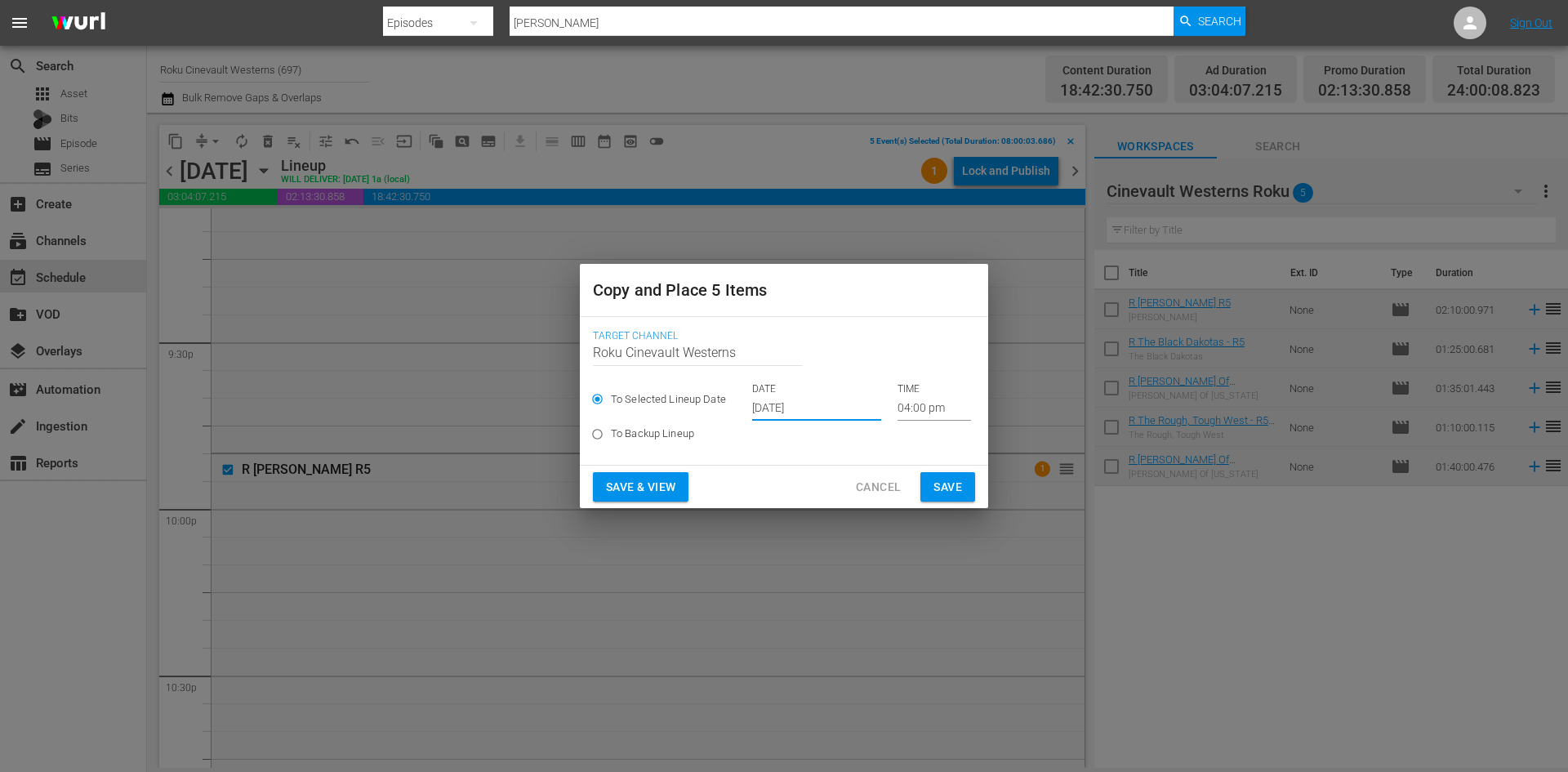
click at [814, 408] on input "[DATE]" at bounding box center [817, 409] width 129 height 25
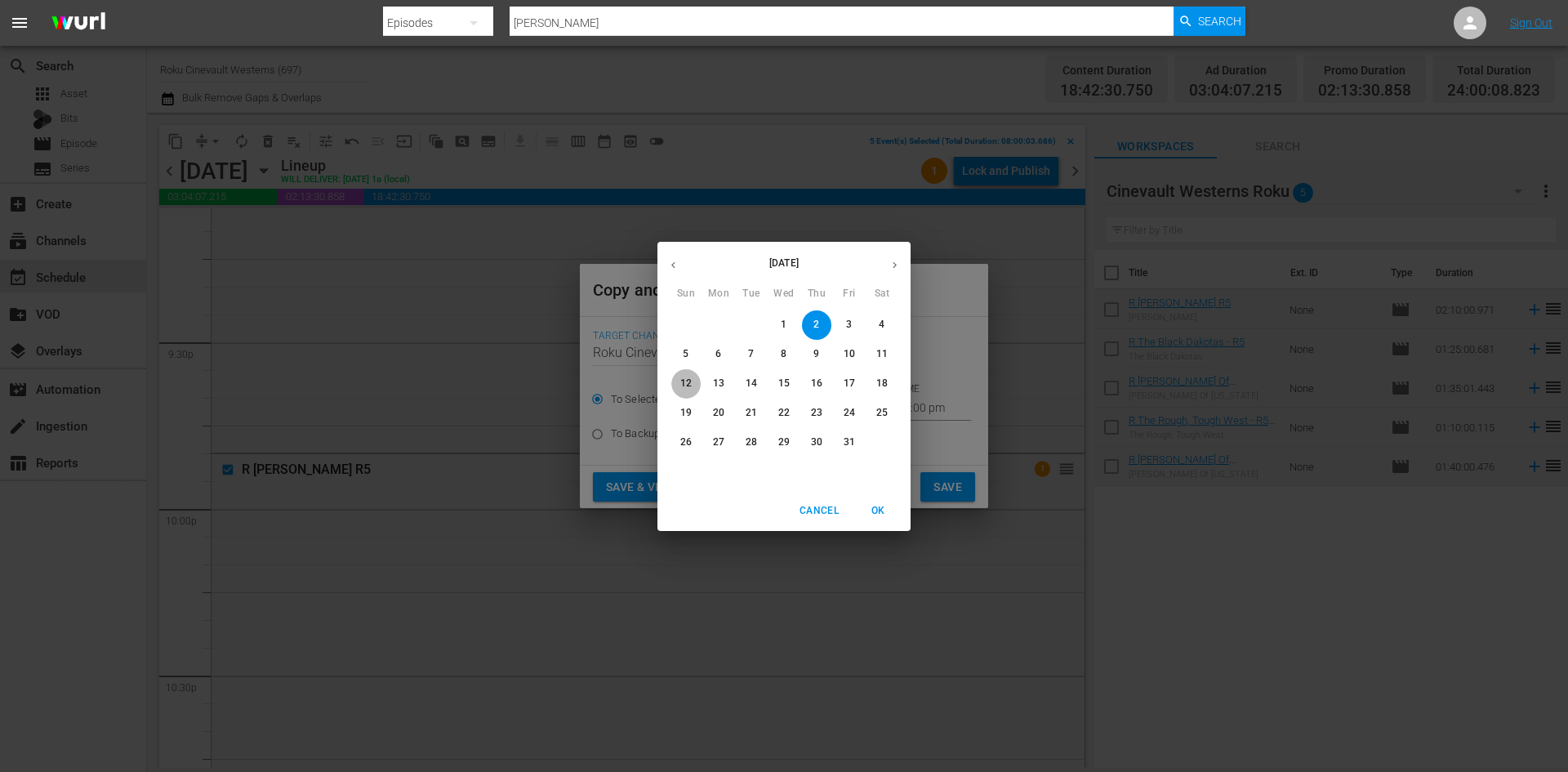
click at [678, 381] on span "12" at bounding box center [686, 383] width 29 height 14
type input "[DATE]"
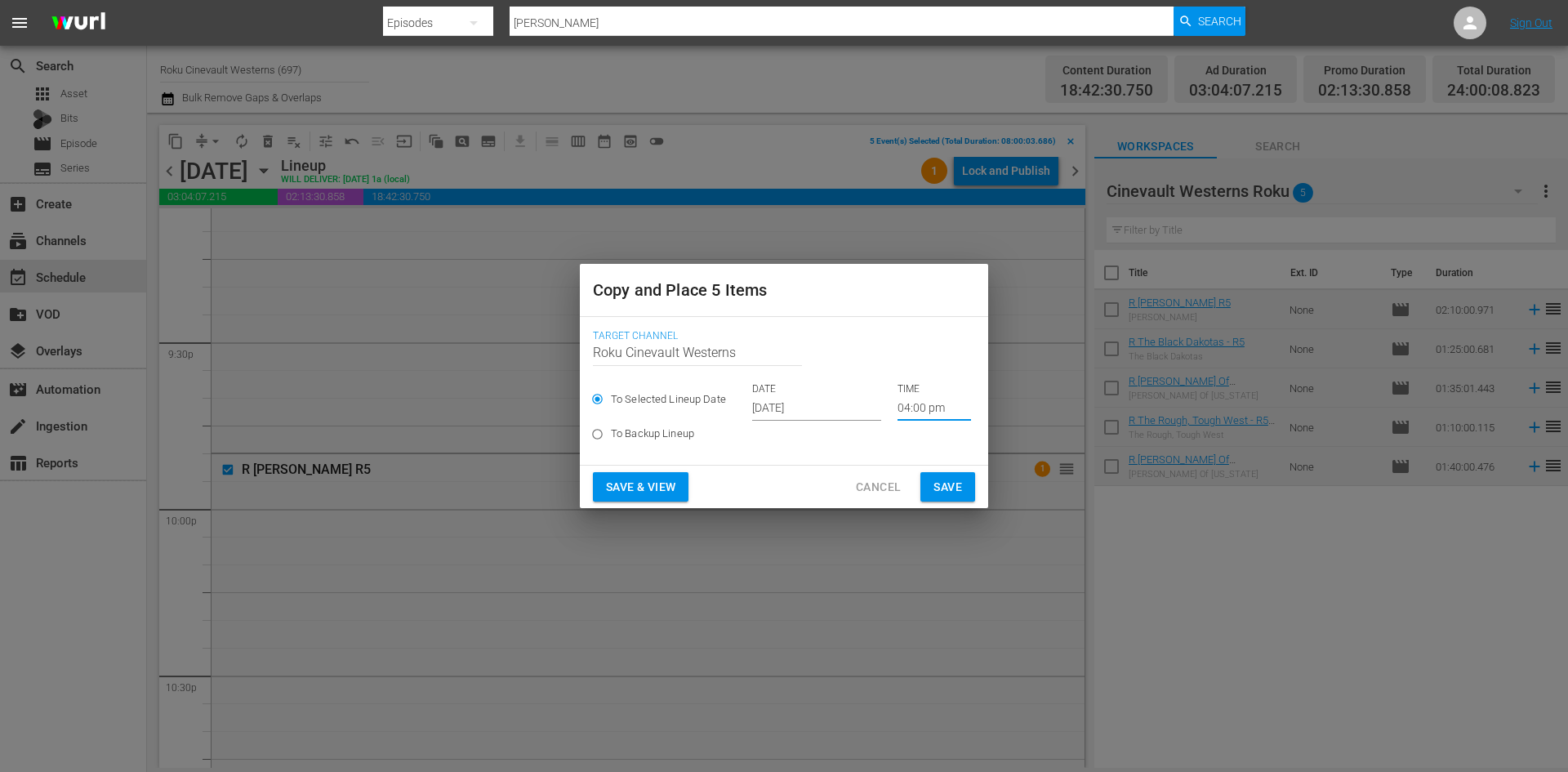
click at [935, 409] on input "04:00 pm" at bounding box center [935, 409] width 74 height 25
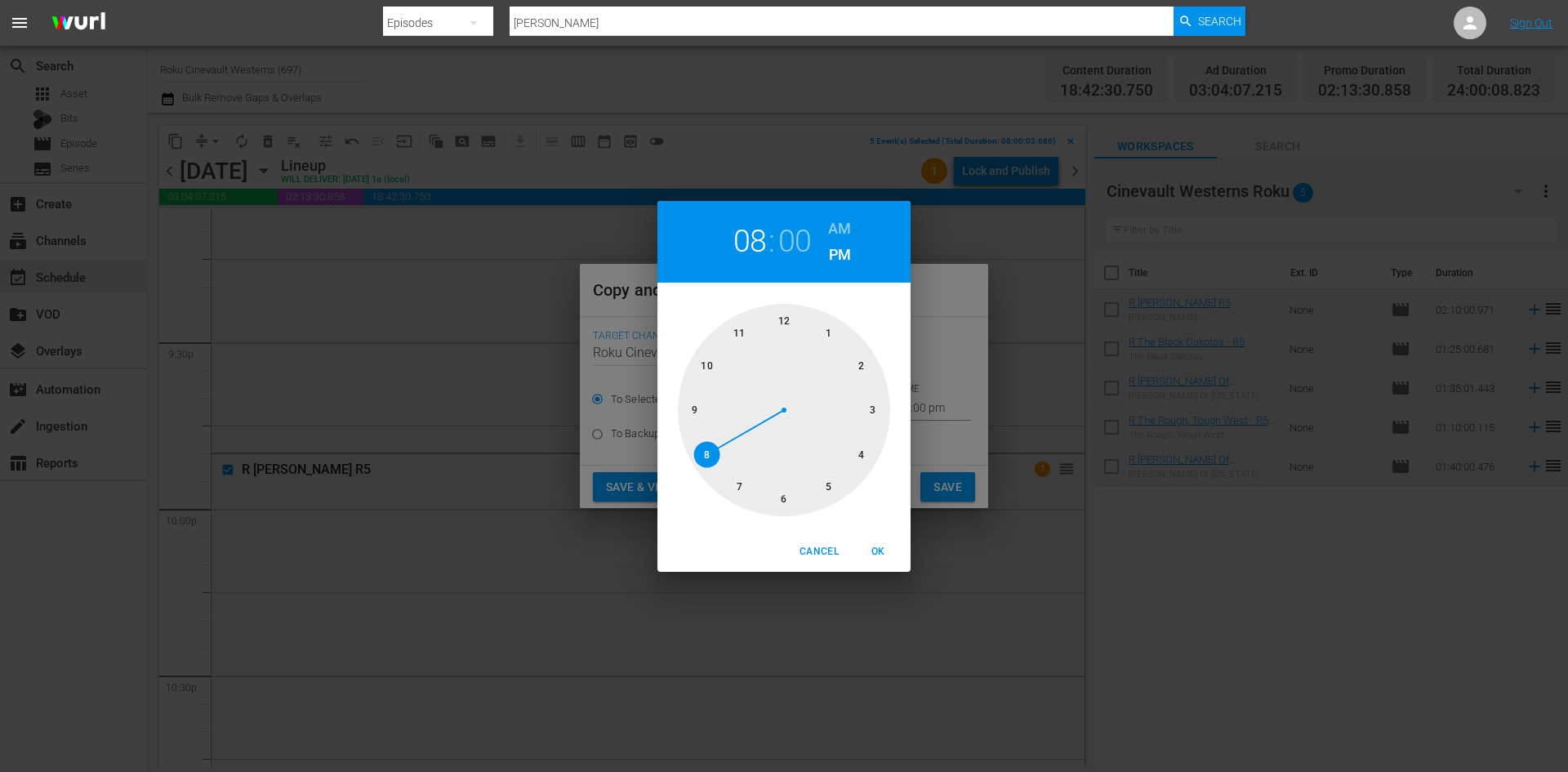
click at [709, 456] on div at bounding box center [783, 409] width 212 height 212
click at [841, 228] on h6 "AM" at bounding box center [840, 228] width 23 height 26
click at [875, 547] on span "OK" at bounding box center [878, 552] width 39 height 17
type input "08:00 am"
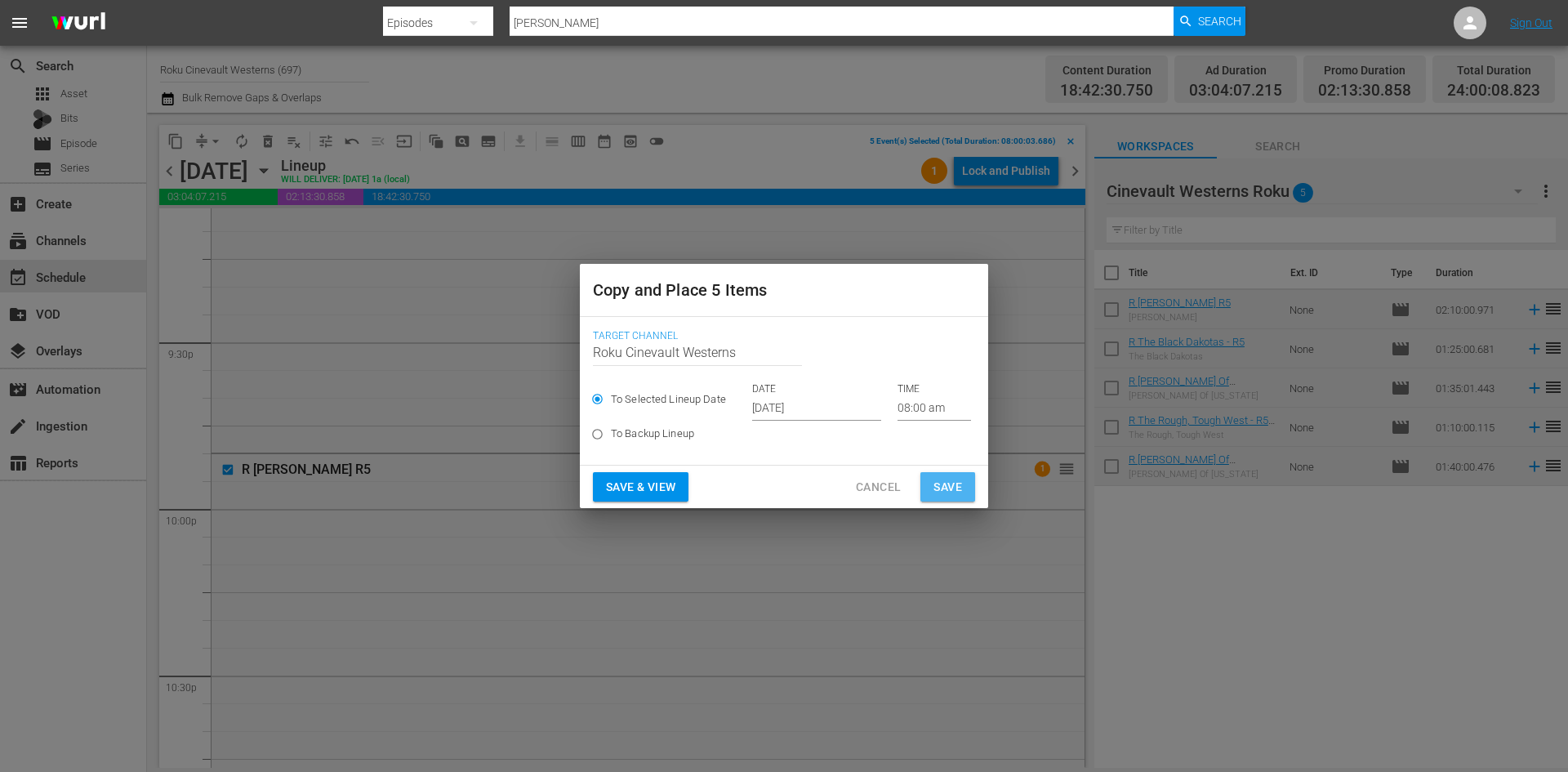
click at [944, 479] on span "Save" at bounding box center [947, 487] width 29 height 20
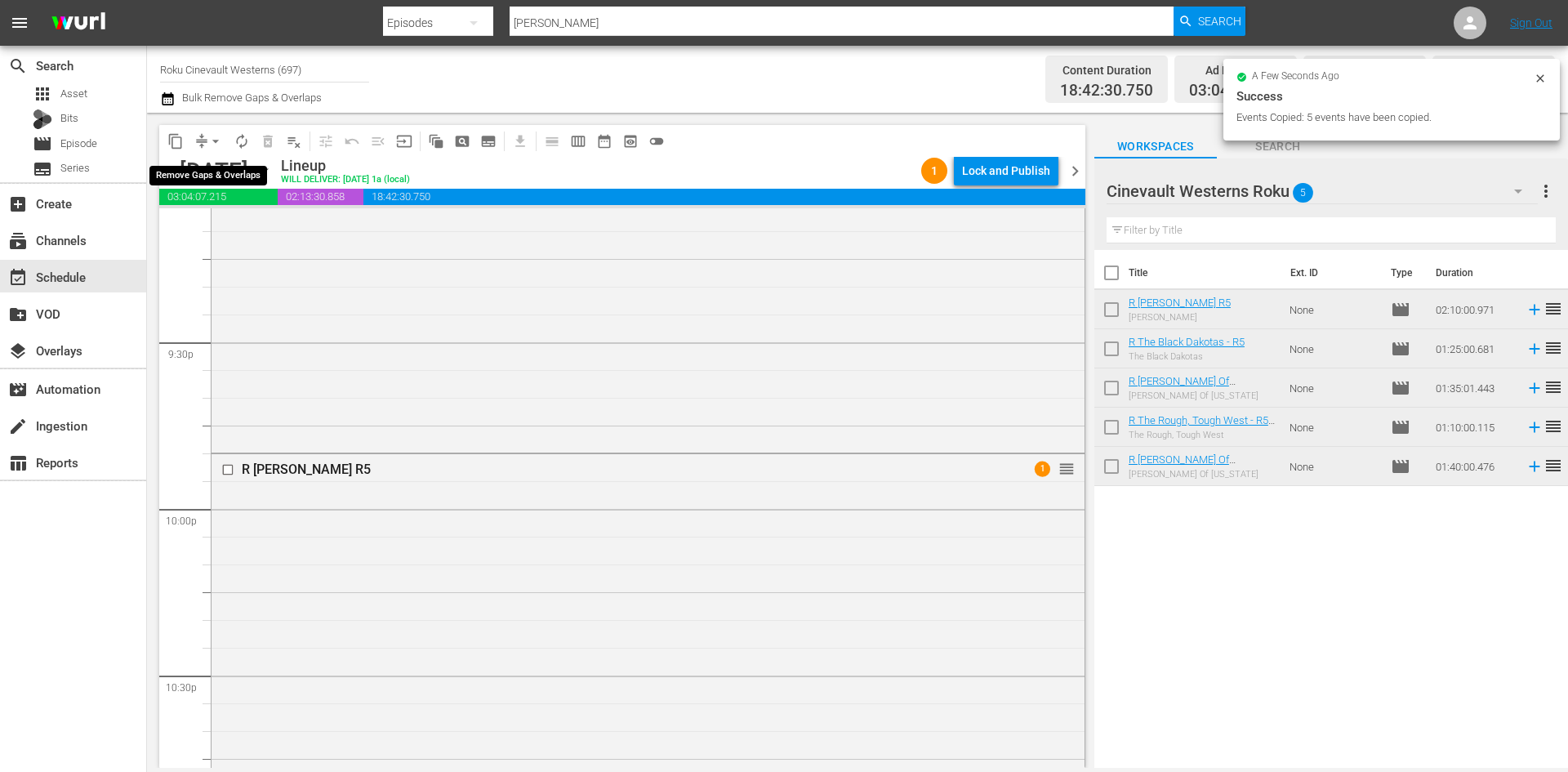
click at [218, 142] on span "arrow_drop_down" at bounding box center [215, 142] width 16 height 16
click at [235, 164] on li "Align to Midnight" at bounding box center [217, 174] width 172 height 27
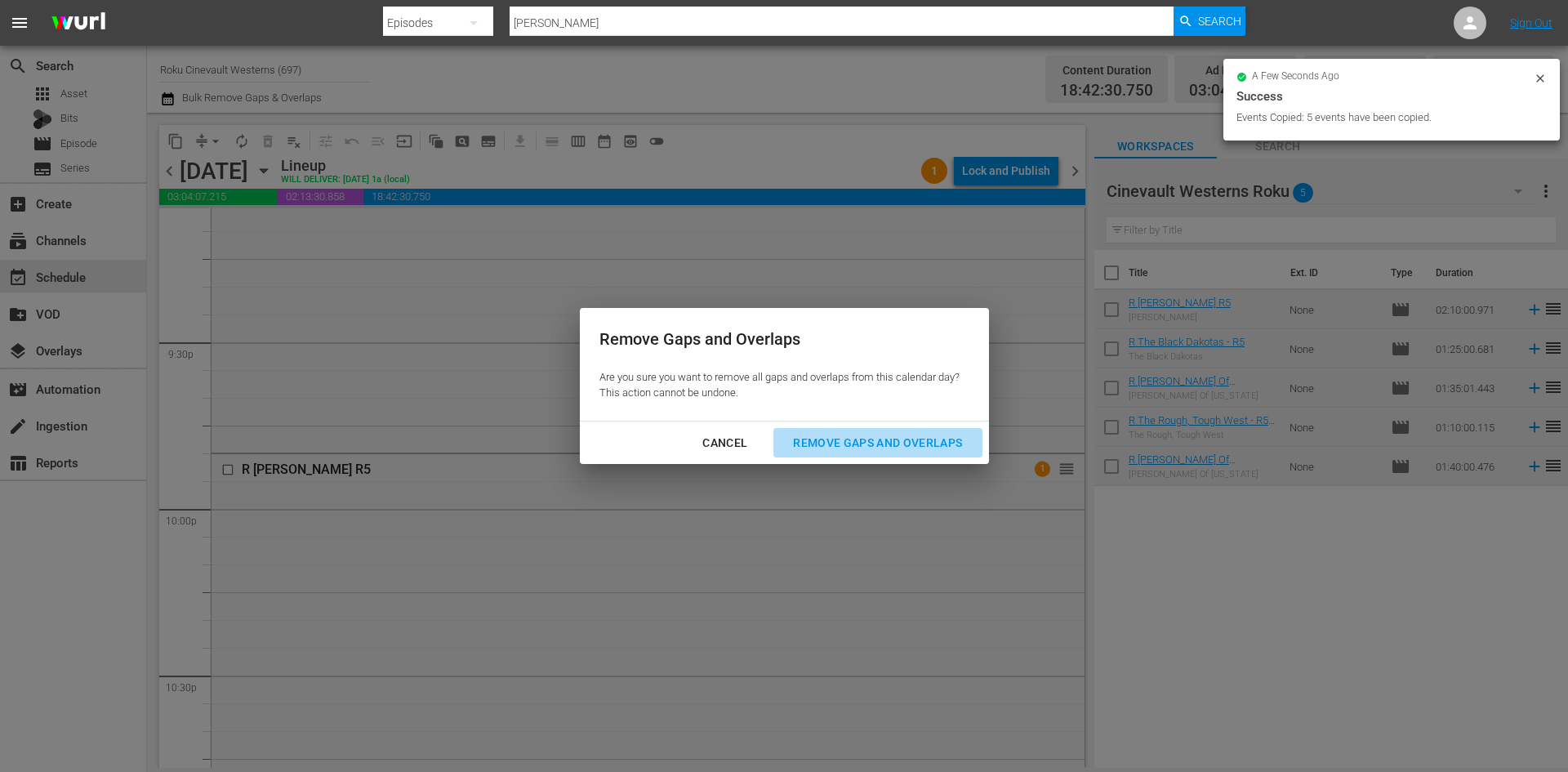
click at [839, 456] on button "Remove Gaps and Overlaps" at bounding box center [877, 443] width 208 height 30
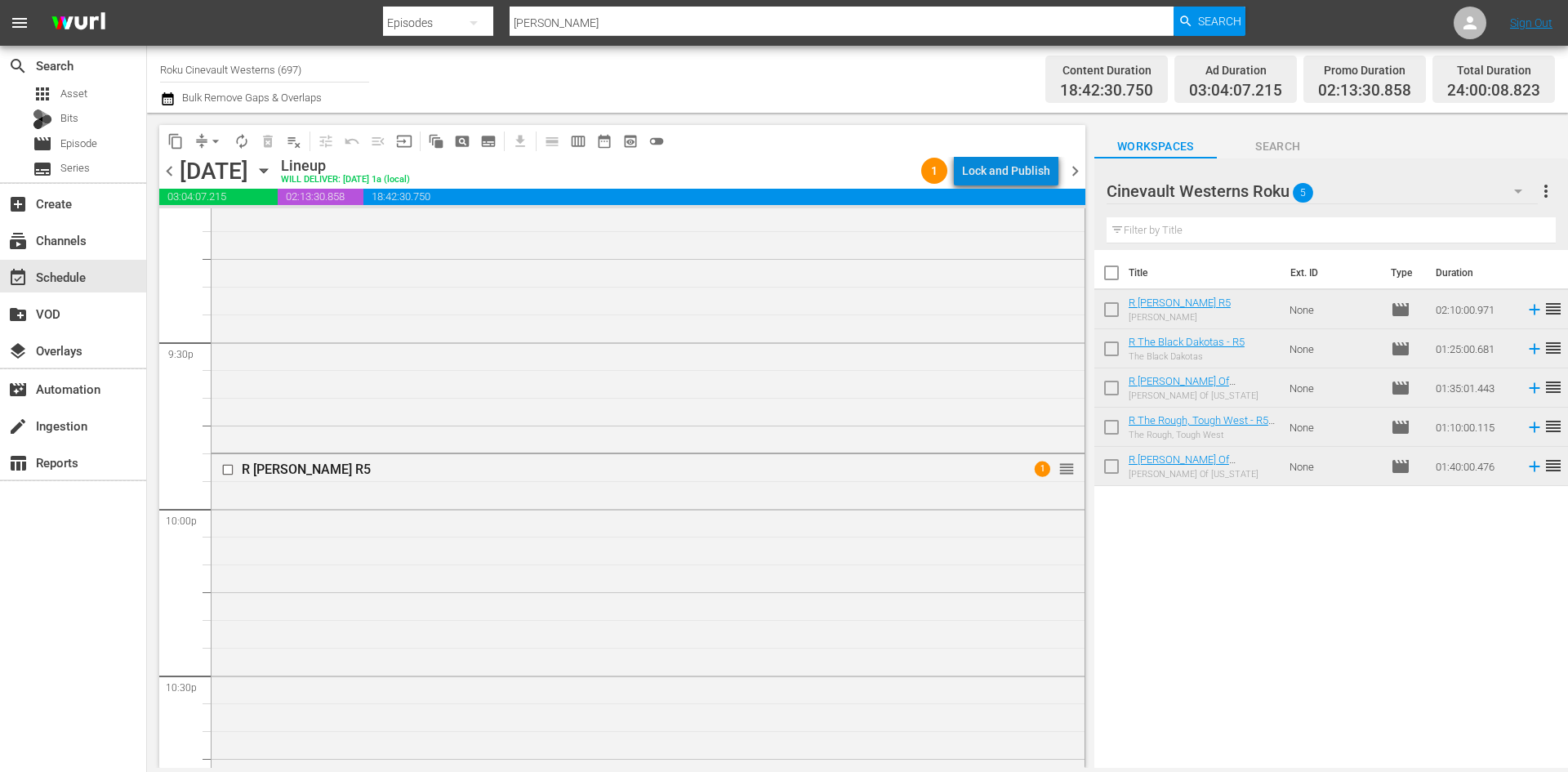
click at [1024, 174] on div "Lock and Publish" at bounding box center [1006, 171] width 88 height 29
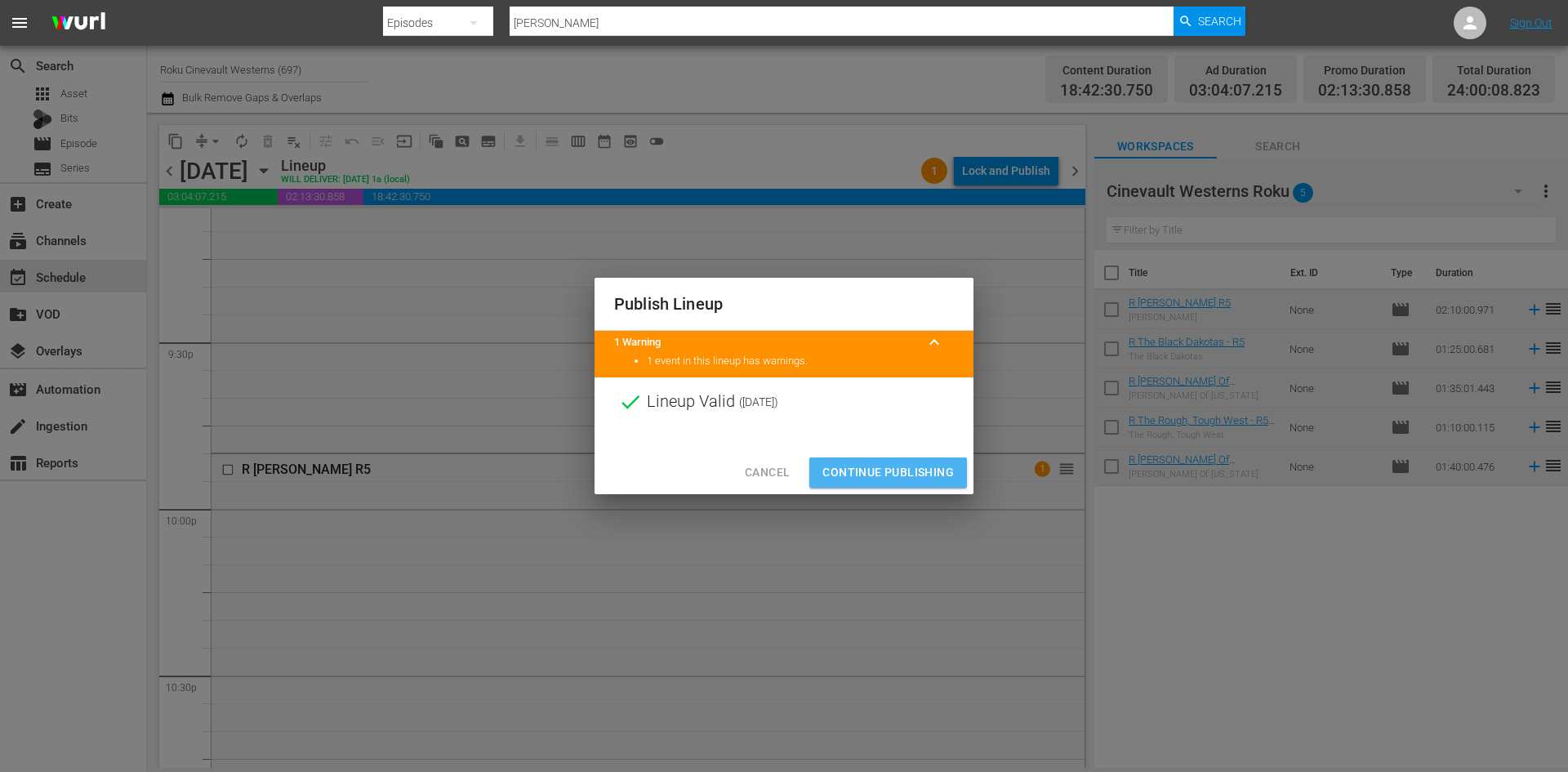
click at [886, 480] on span "Continue Publishing" at bounding box center [888, 472] width 132 height 20
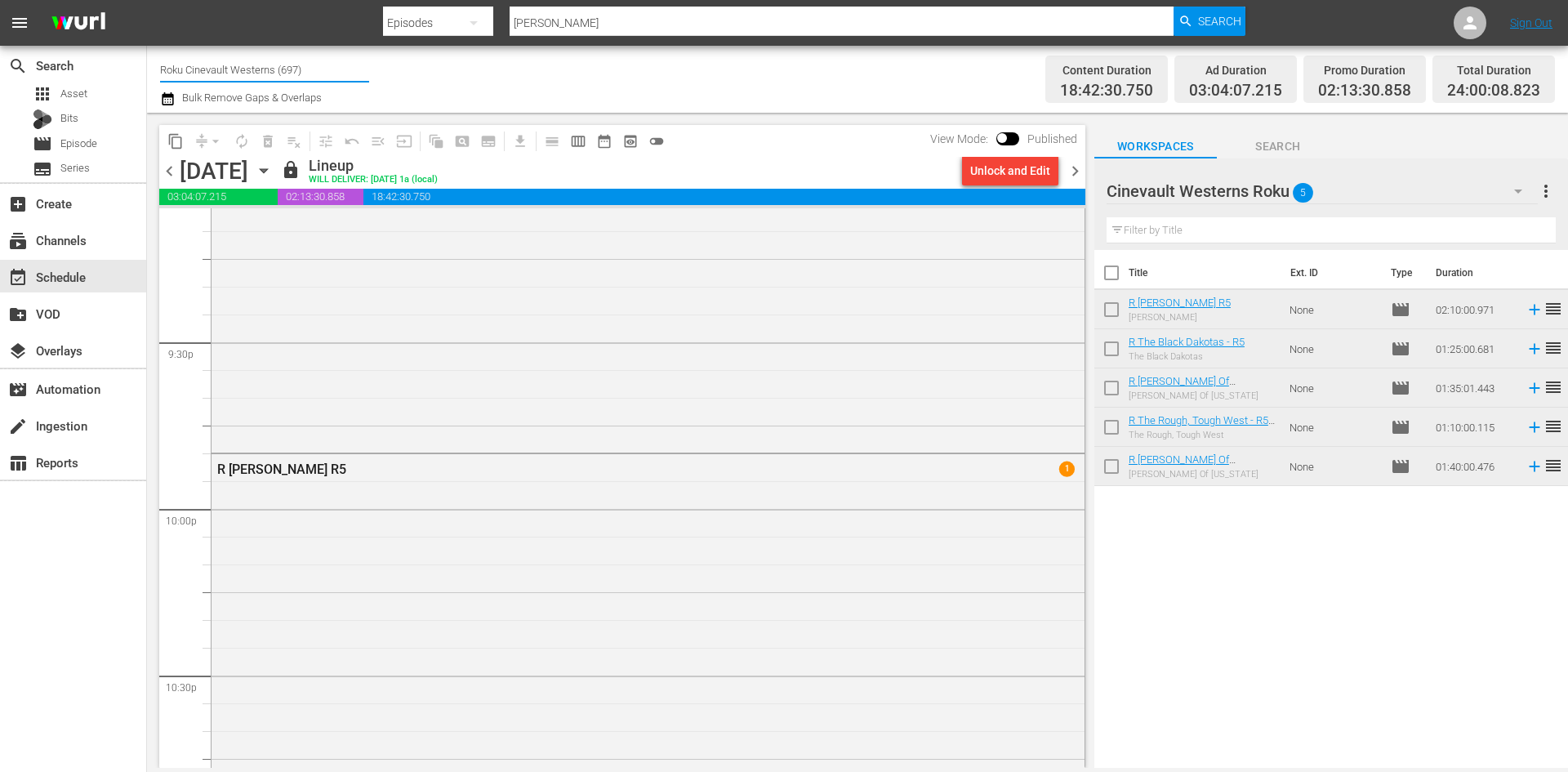
click at [219, 60] on input "Roku Cinevault Westerns (697)" at bounding box center [264, 70] width 209 height 39
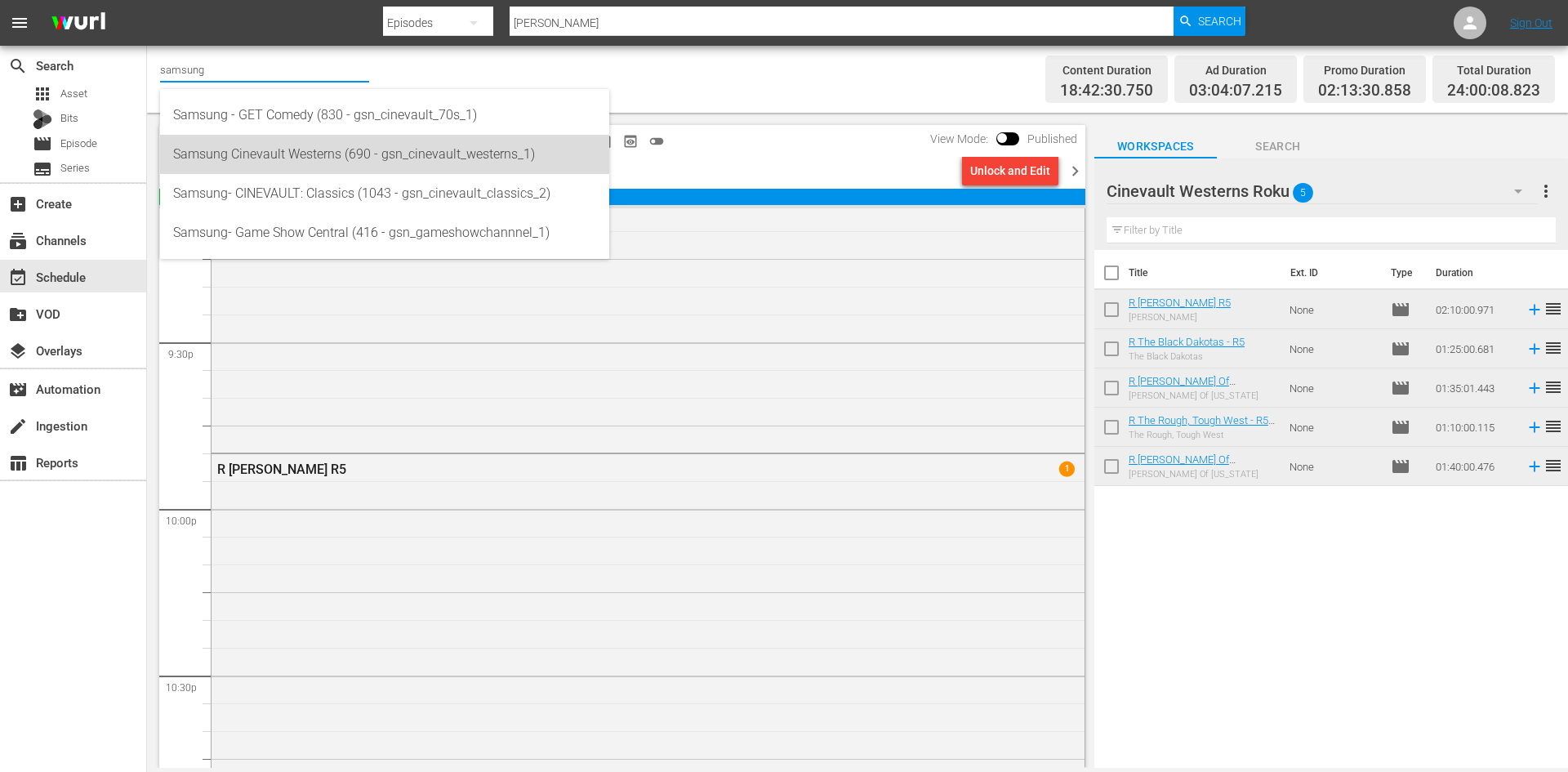
click at [324, 151] on div "Samsung Cinevault Westerns (690 - gsn_cinevault_westerns_1)" at bounding box center [385, 155] width 423 height 39
type input "Samsung Cinevault Westerns (690 - gsn_cinevault_westerns_1)"
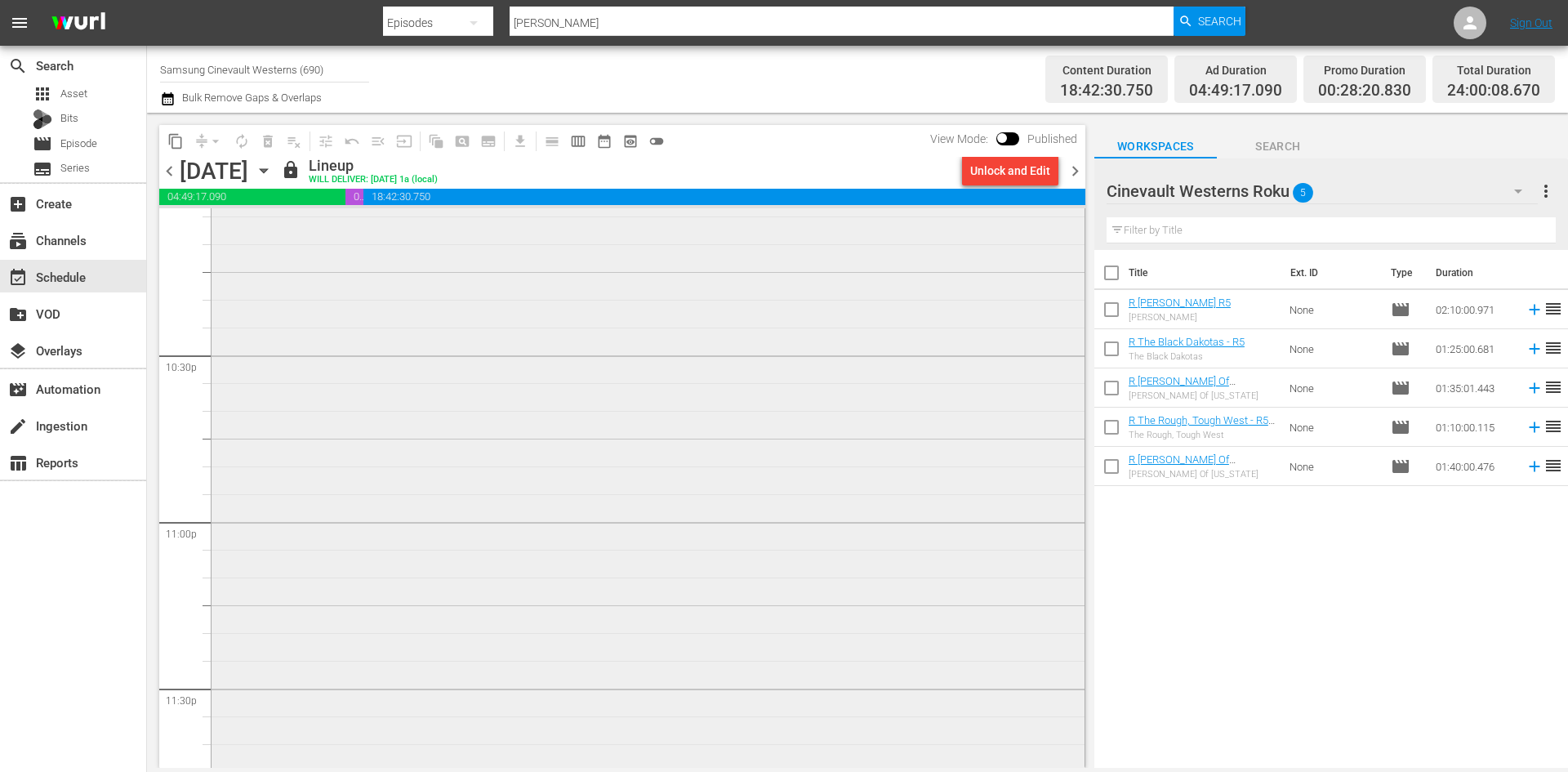
scroll to position [7440, 0]
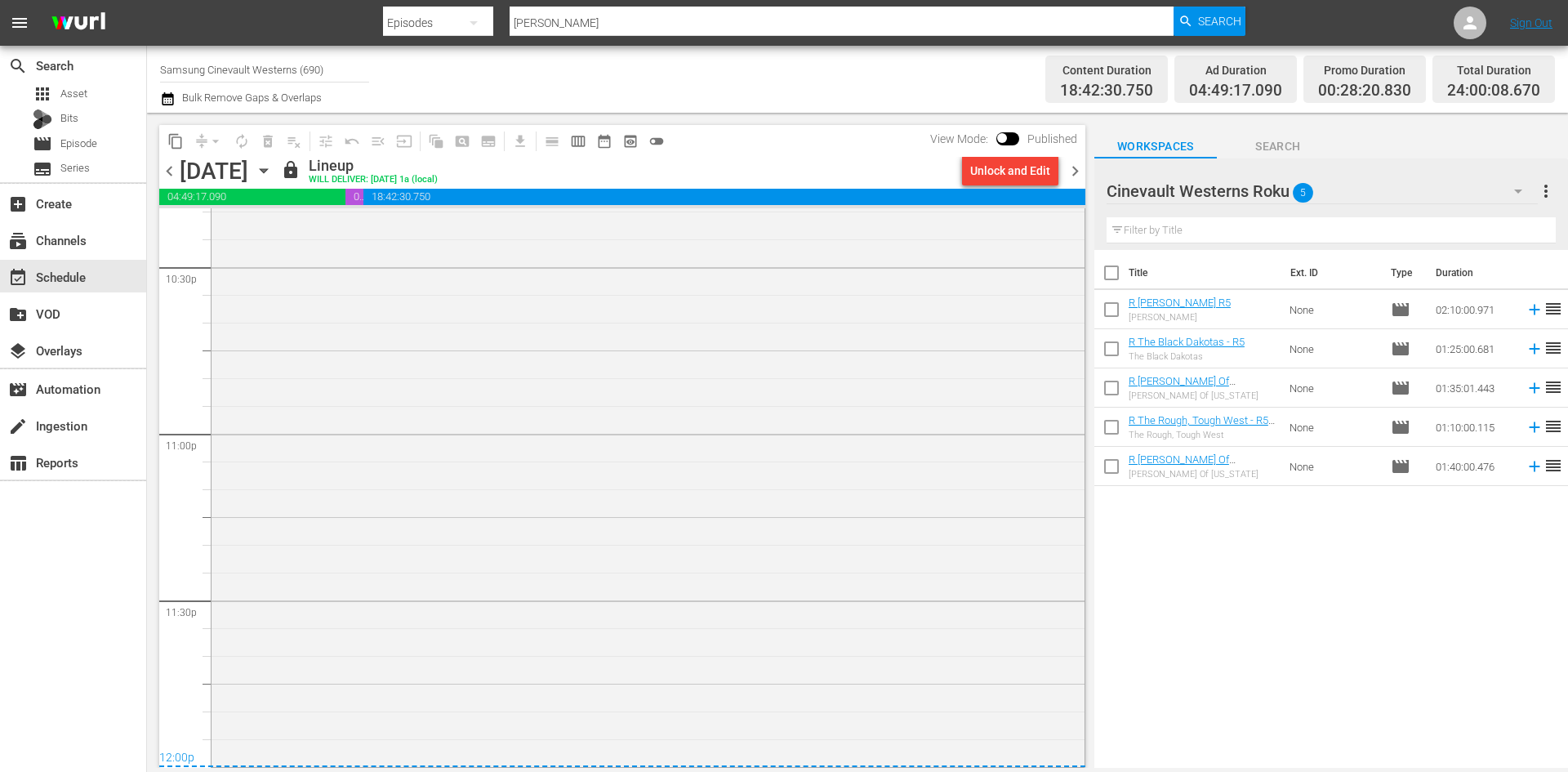
click at [1077, 162] on span "chevron_right" at bounding box center [1075, 171] width 20 height 20
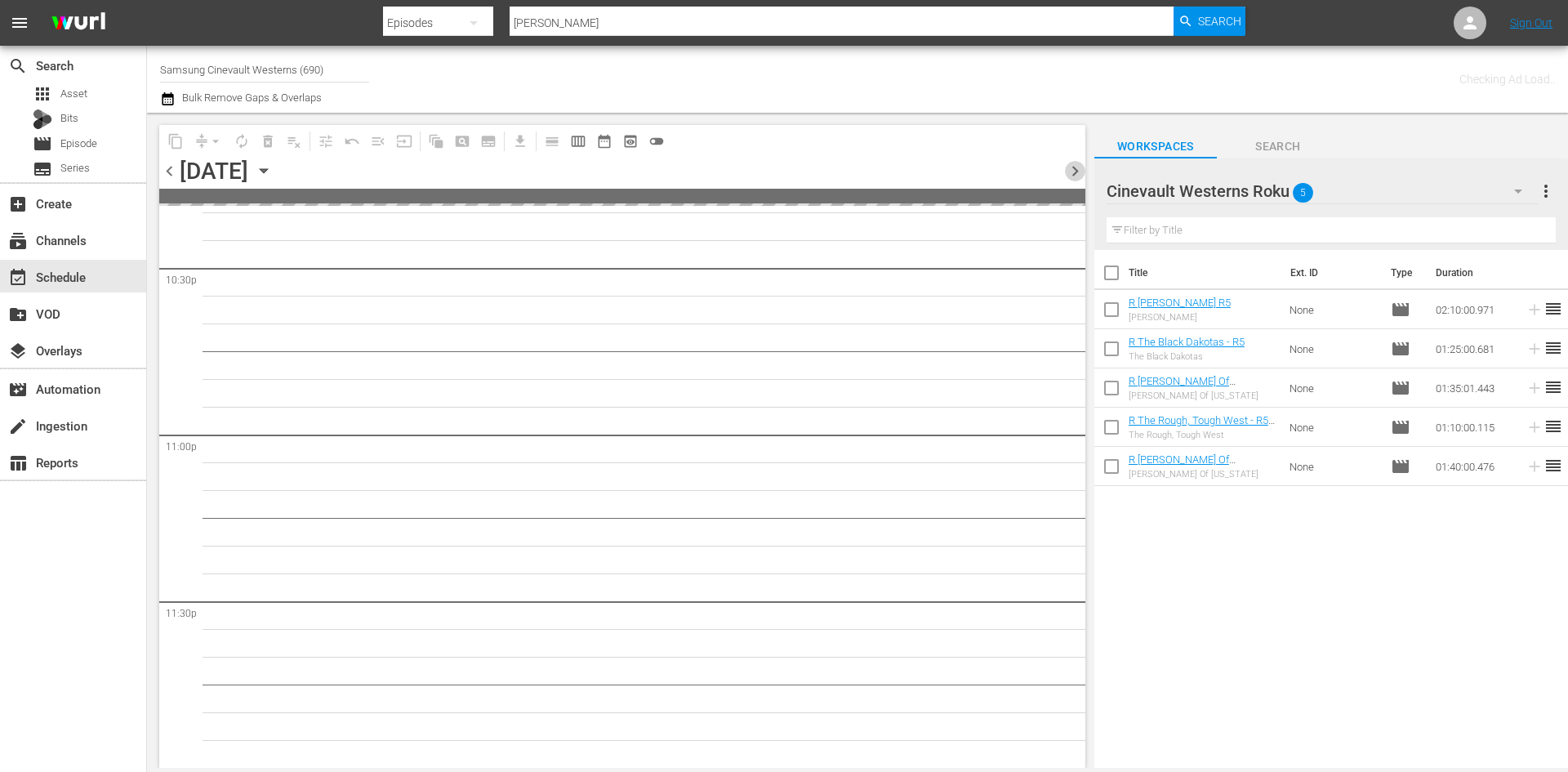
click at [1077, 162] on span "chevron_right" at bounding box center [1075, 171] width 20 height 20
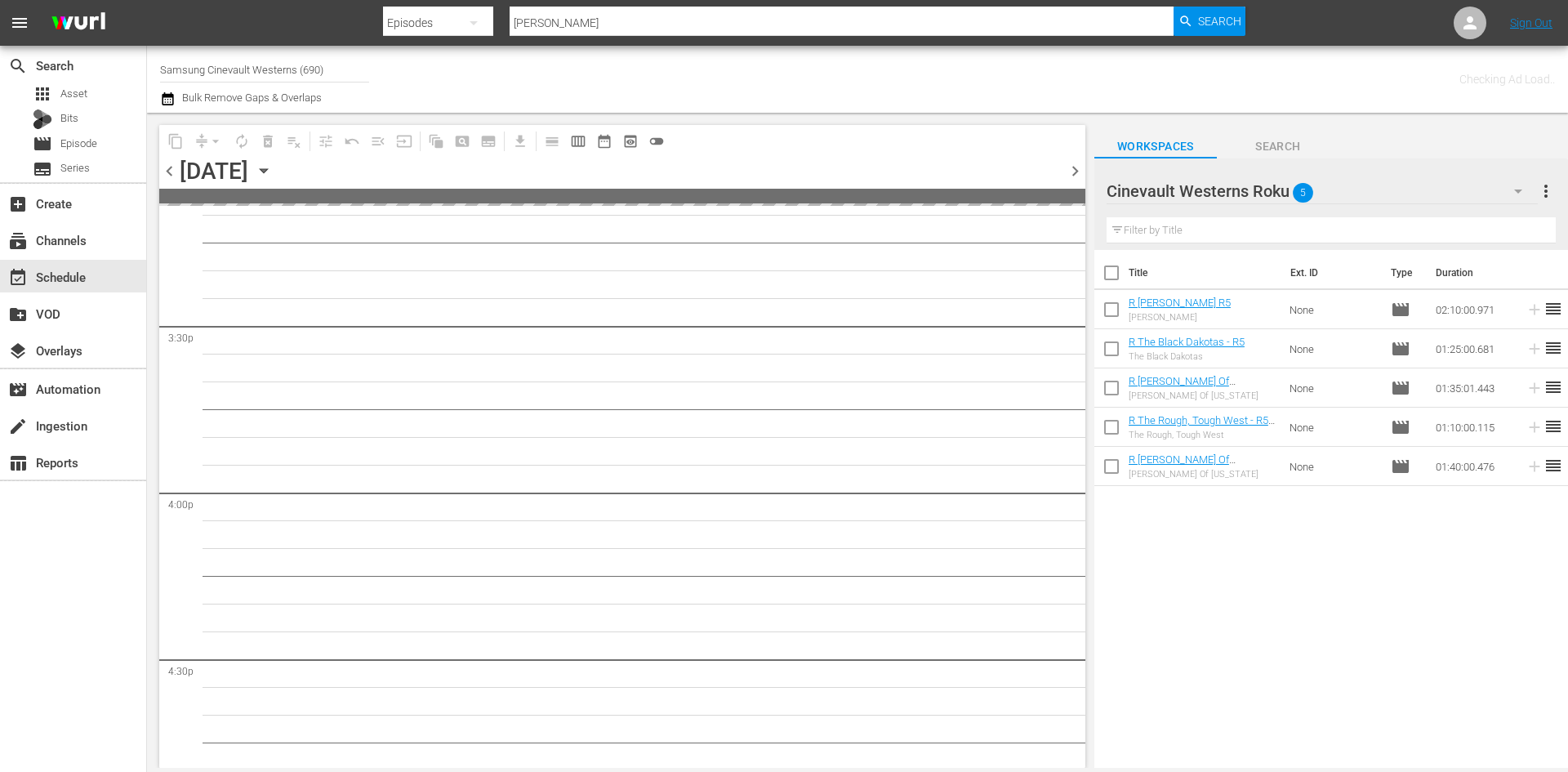
scroll to position [4905, 0]
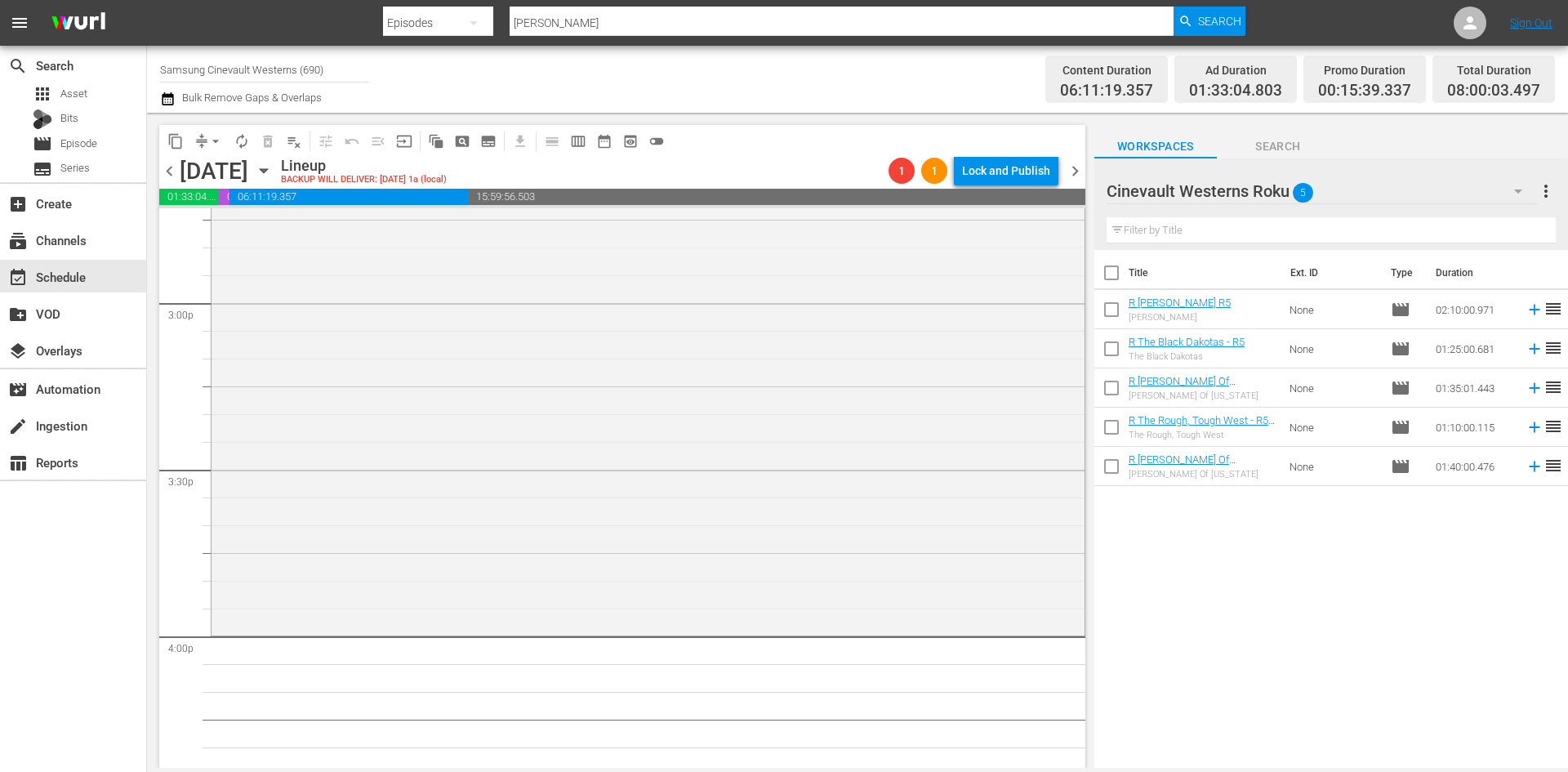
click at [173, 164] on span "chevron_left" at bounding box center [169, 171] width 20 height 20
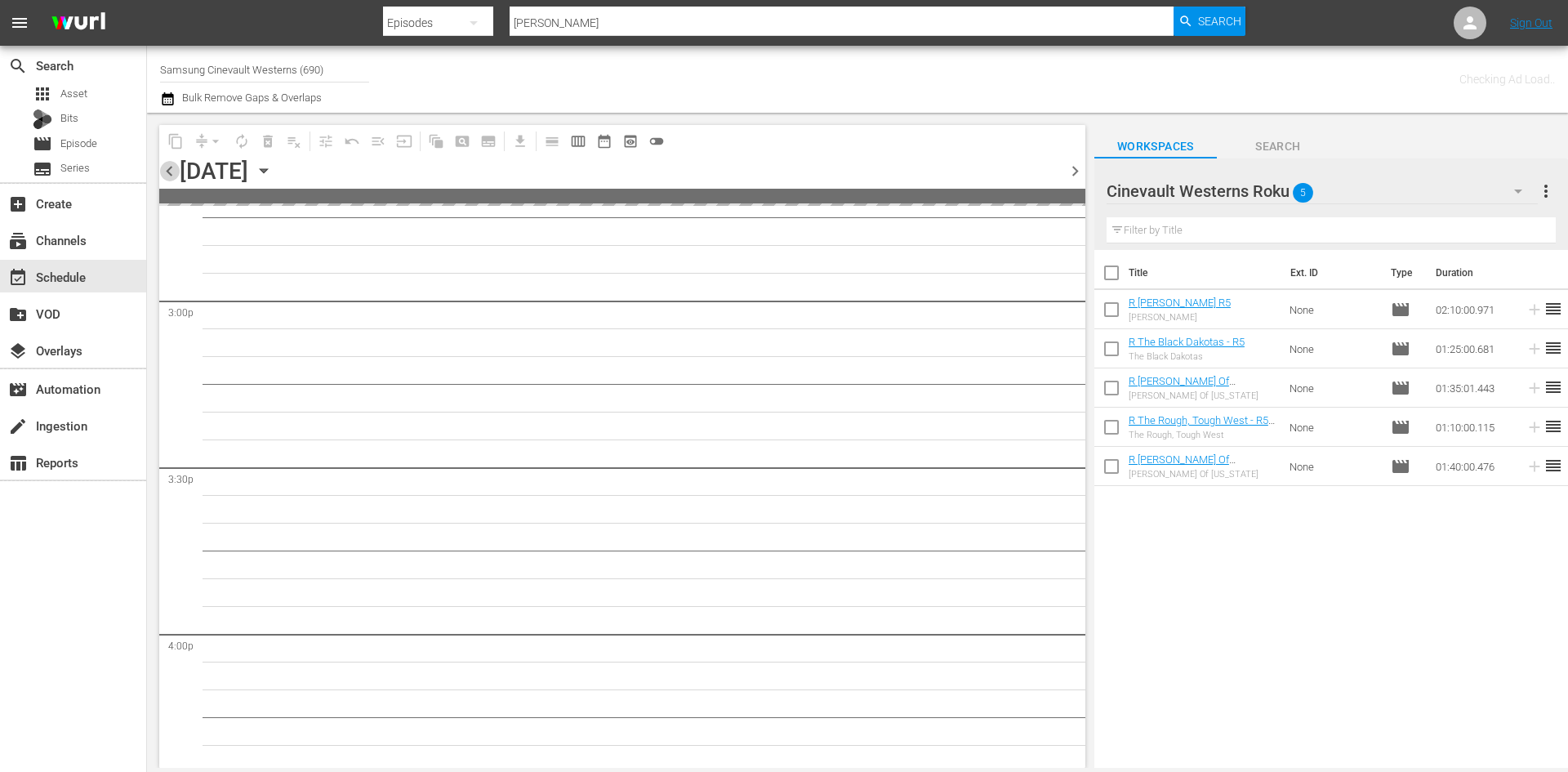
click at [173, 164] on span "chevron_left" at bounding box center [169, 171] width 20 height 20
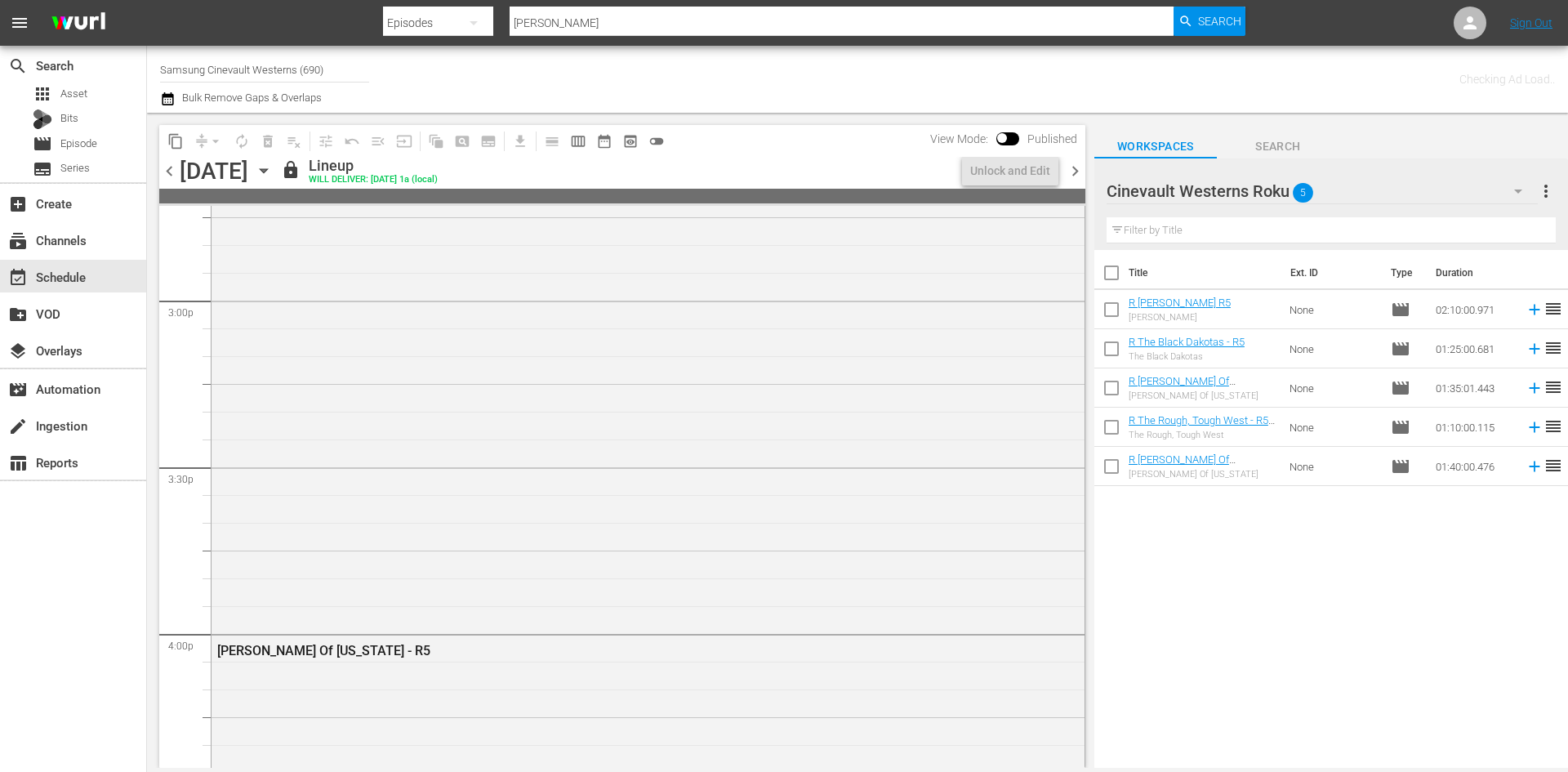
scroll to position [4877, 0]
click at [250, 77] on input "Samsung Cinevault Westerns (690)" at bounding box center [264, 70] width 209 height 39
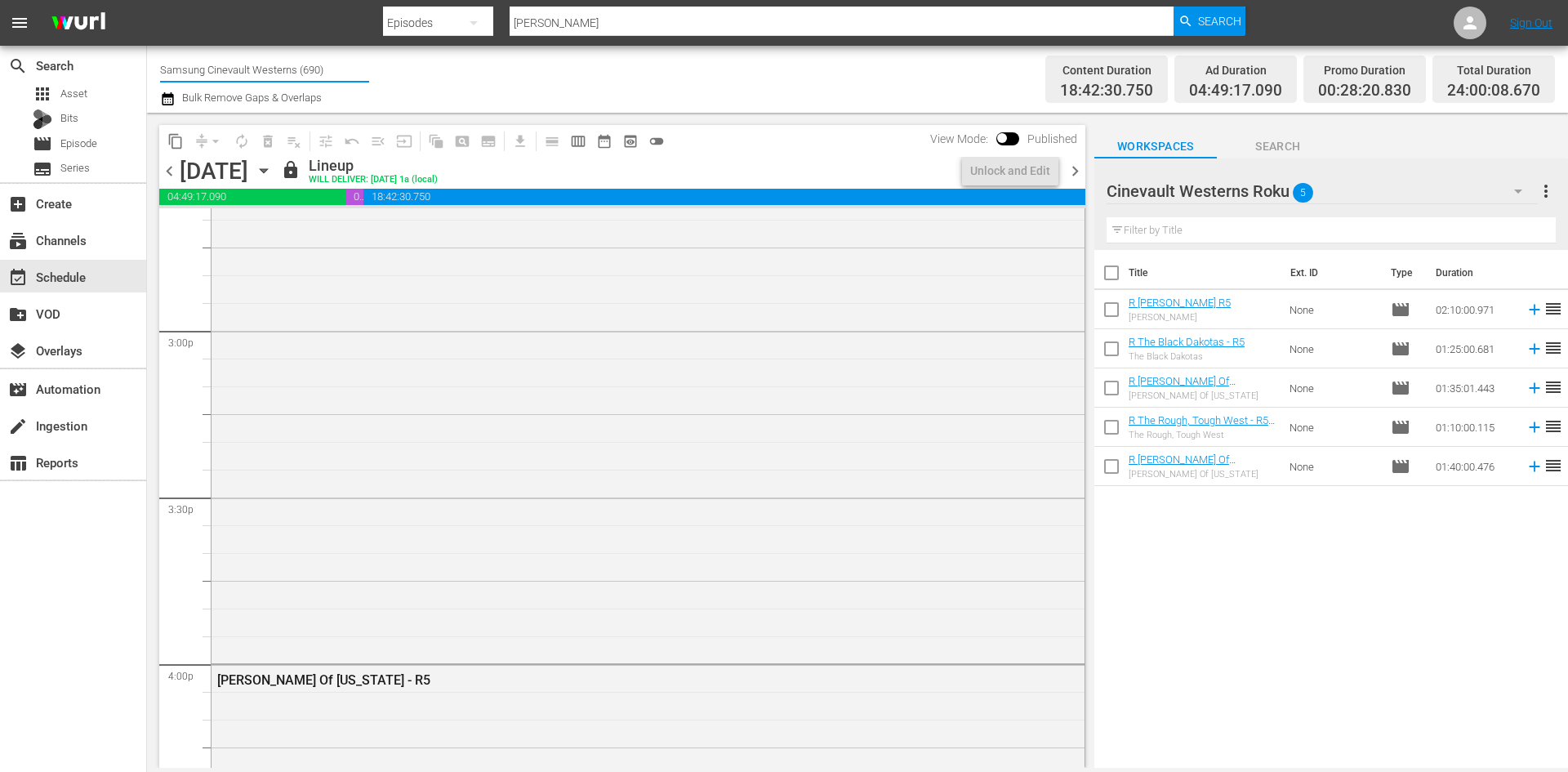
click at [250, 77] on input "Samsung Cinevault Westerns (690)" at bounding box center [264, 70] width 209 height 39
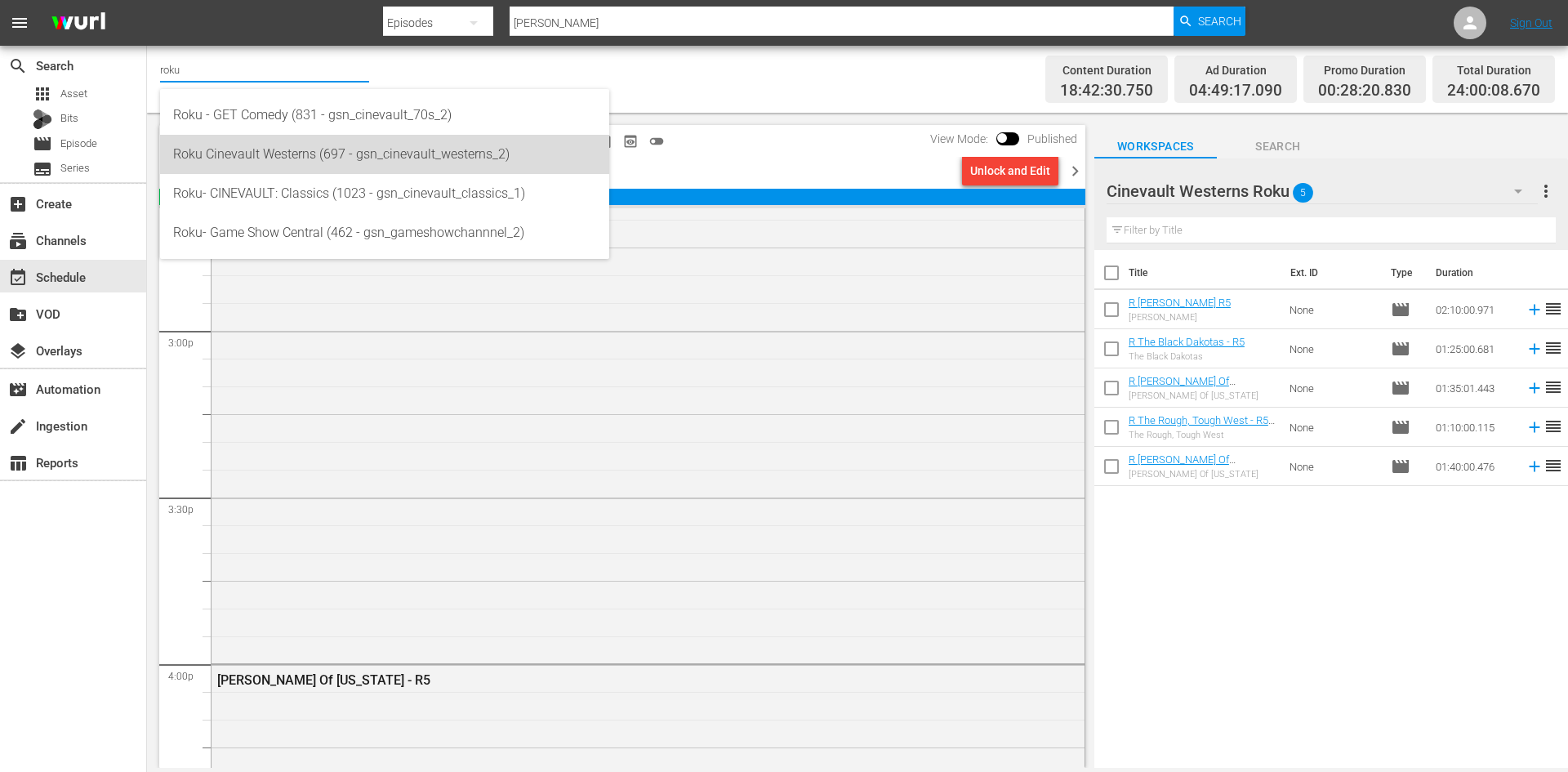
click at [311, 142] on div "Roku Cinevault Westerns (697 - gsn_cinevault_westerns_2)" at bounding box center [385, 155] width 423 height 39
type input "Roku Cinevault Westerns (697 - gsn_cinevault_westerns_2)"
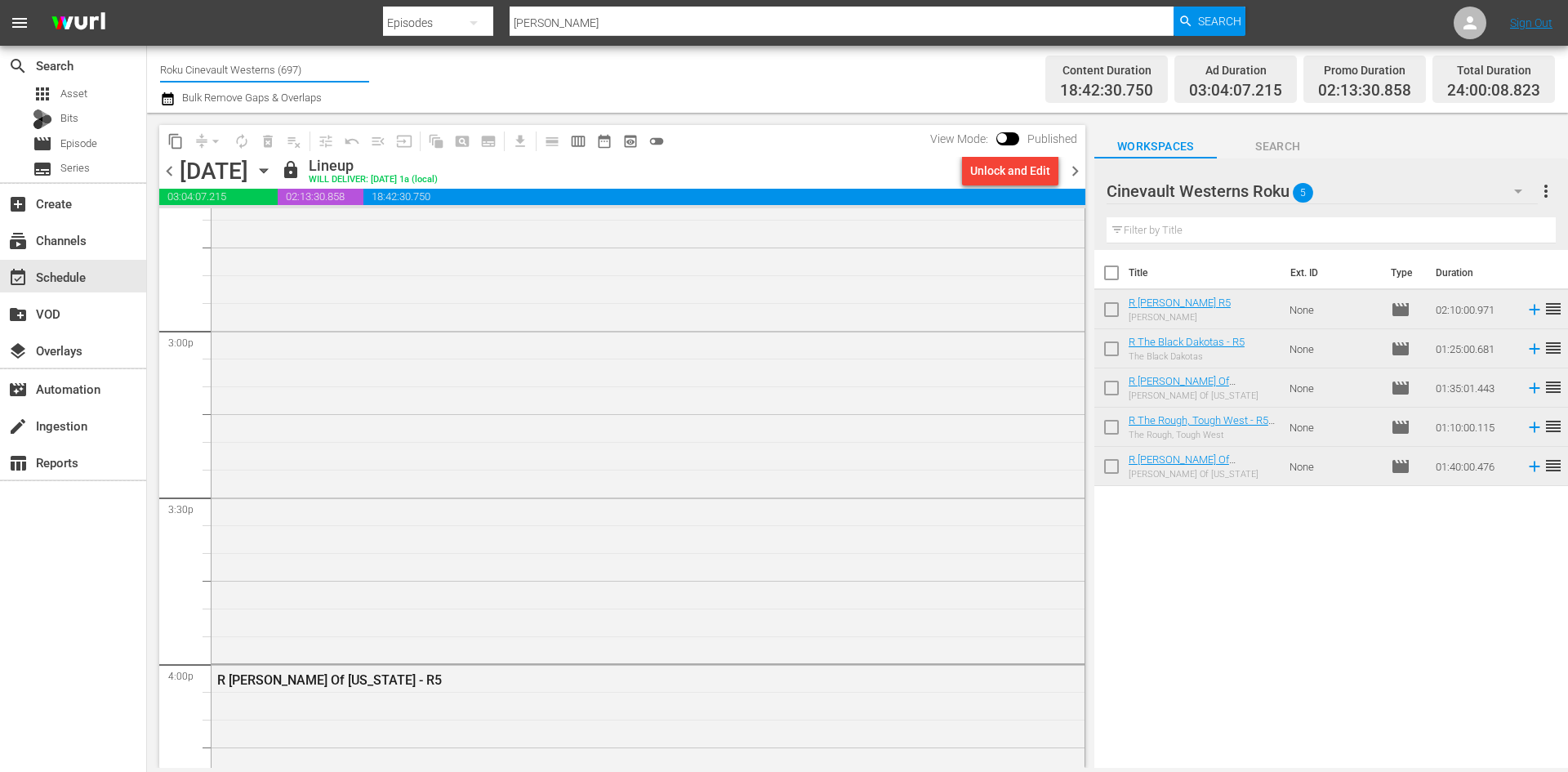
click at [247, 52] on input "Roku Cinevault Westerns (697)" at bounding box center [264, 70] width 209 height 39
click at [244, 60] on input "Roku Cinevault Westerns (697)" at bounding box center [264, 70] width 209 height 39
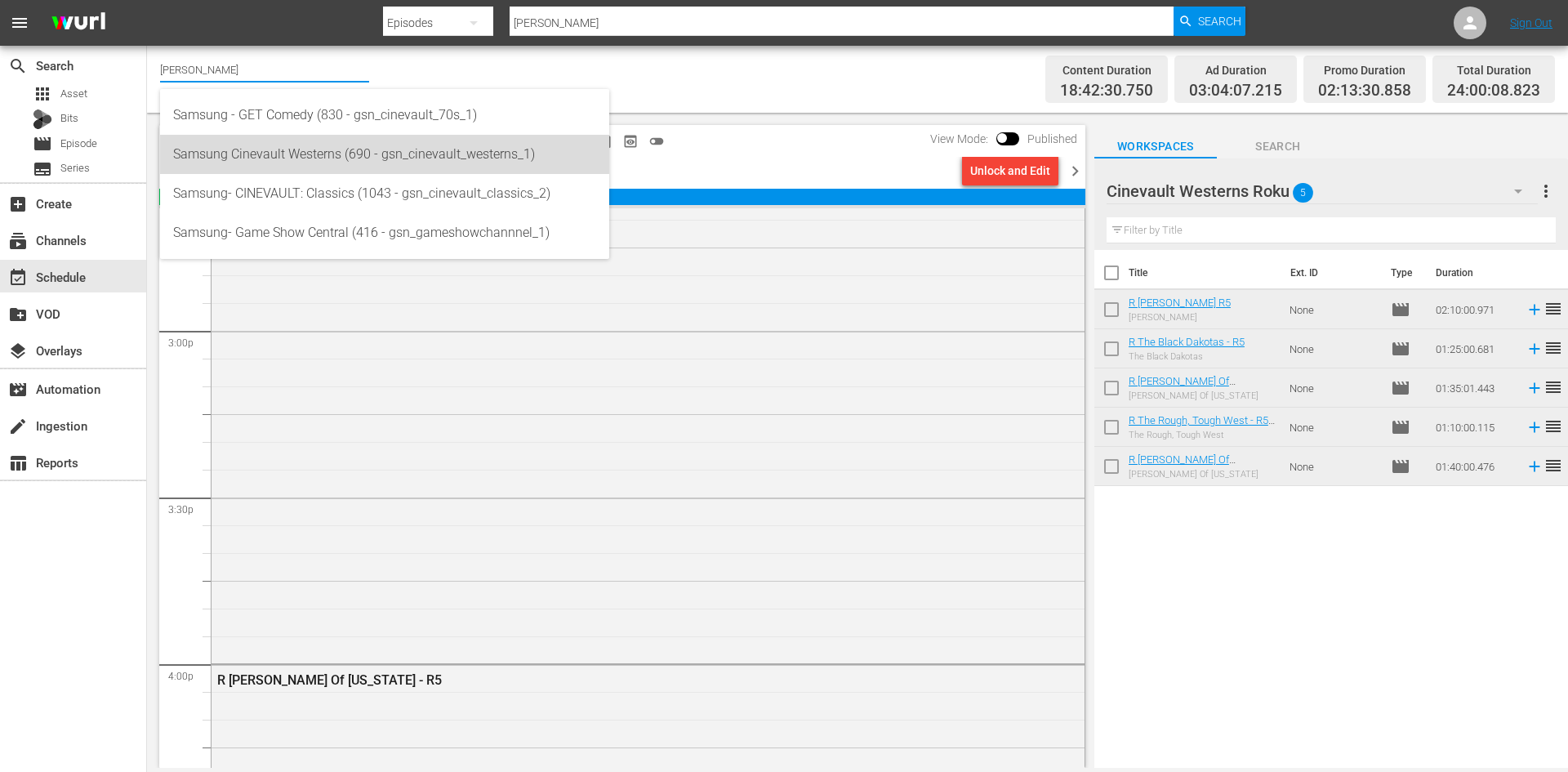
click at [257, 170] on div "Samsung Cinevault Westerns (690 - gsn_cinevault_westerns_1)" at bounding box center [385, 155] width 423 height 39
type input "Samsung Cinevault Westerns (690 - gsn_cinevault_westerns_1)"
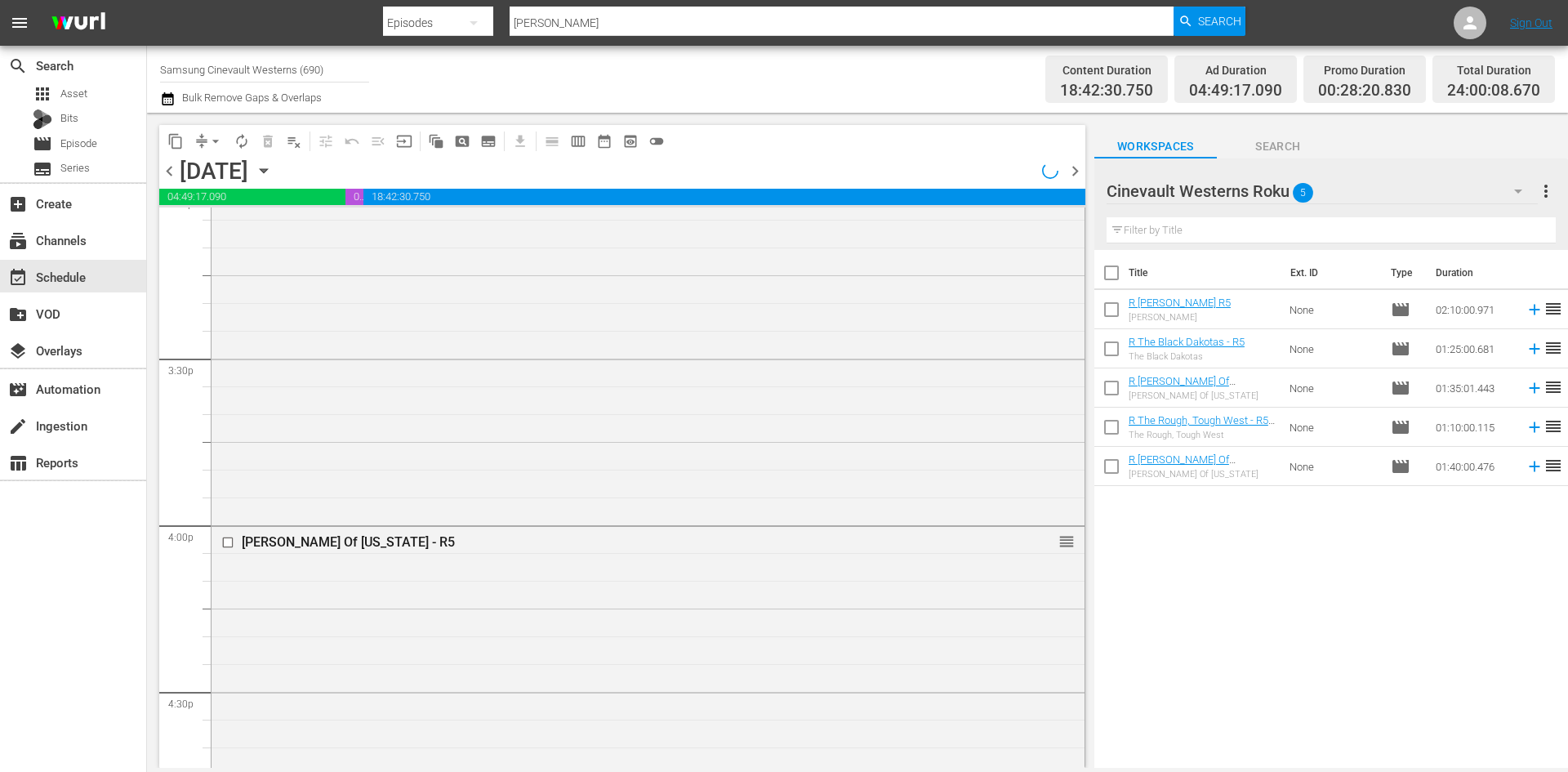
scroll to position [5040, 0]
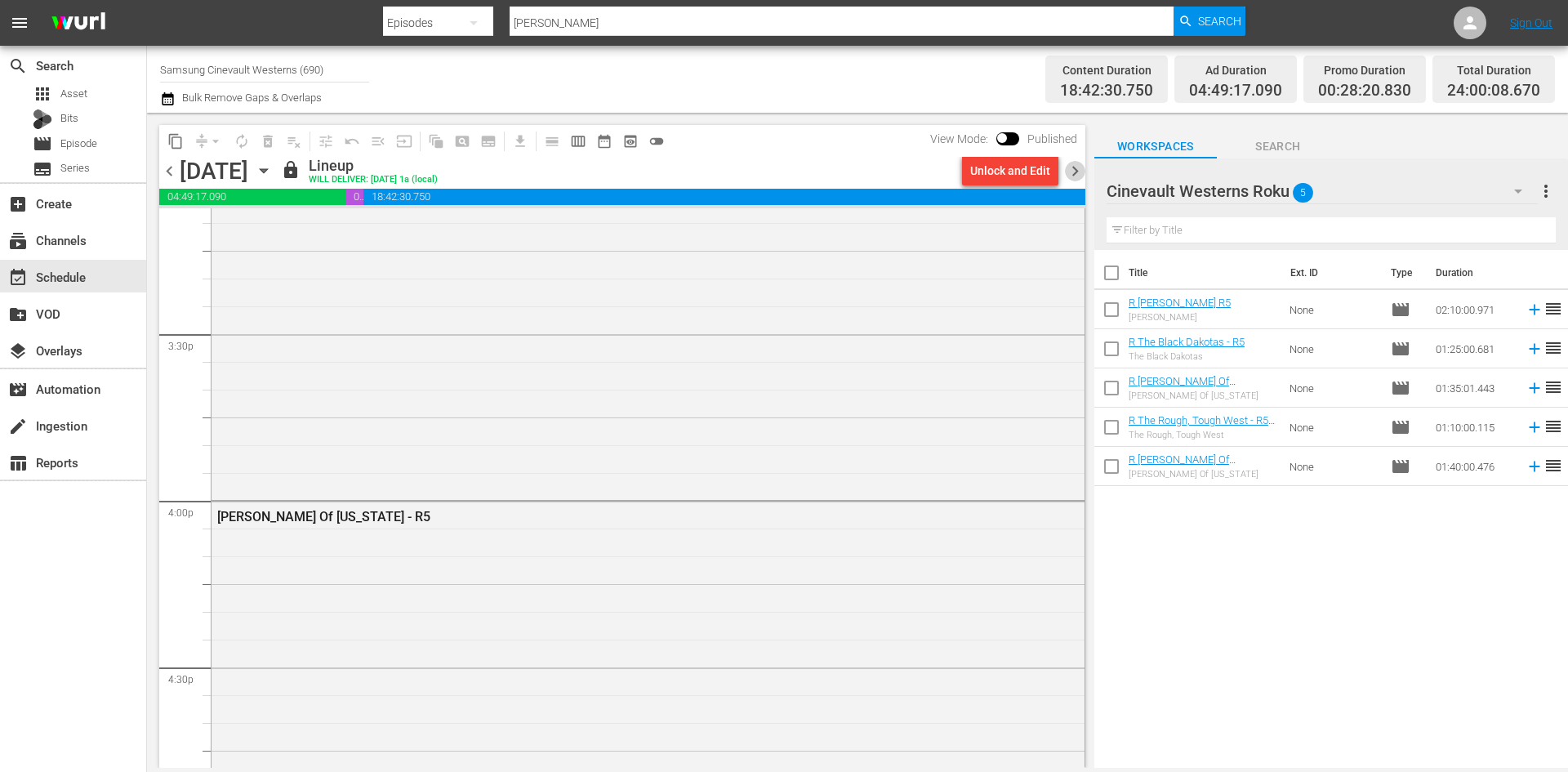
click at [1072, 166] on span "chevron_right" at bounding box center [1075, 171] width 20 height 20
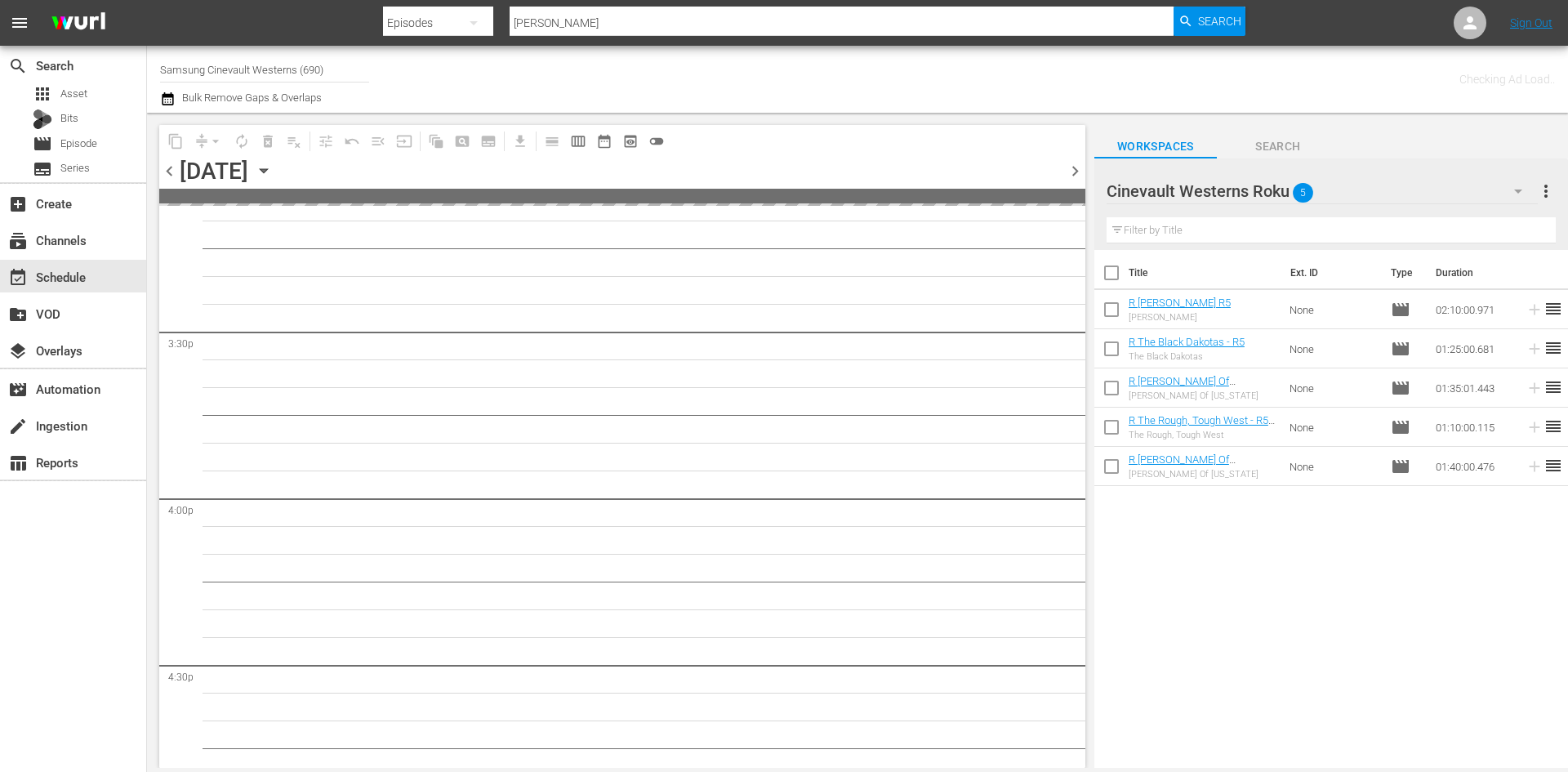
scroll to position [5068, 0]
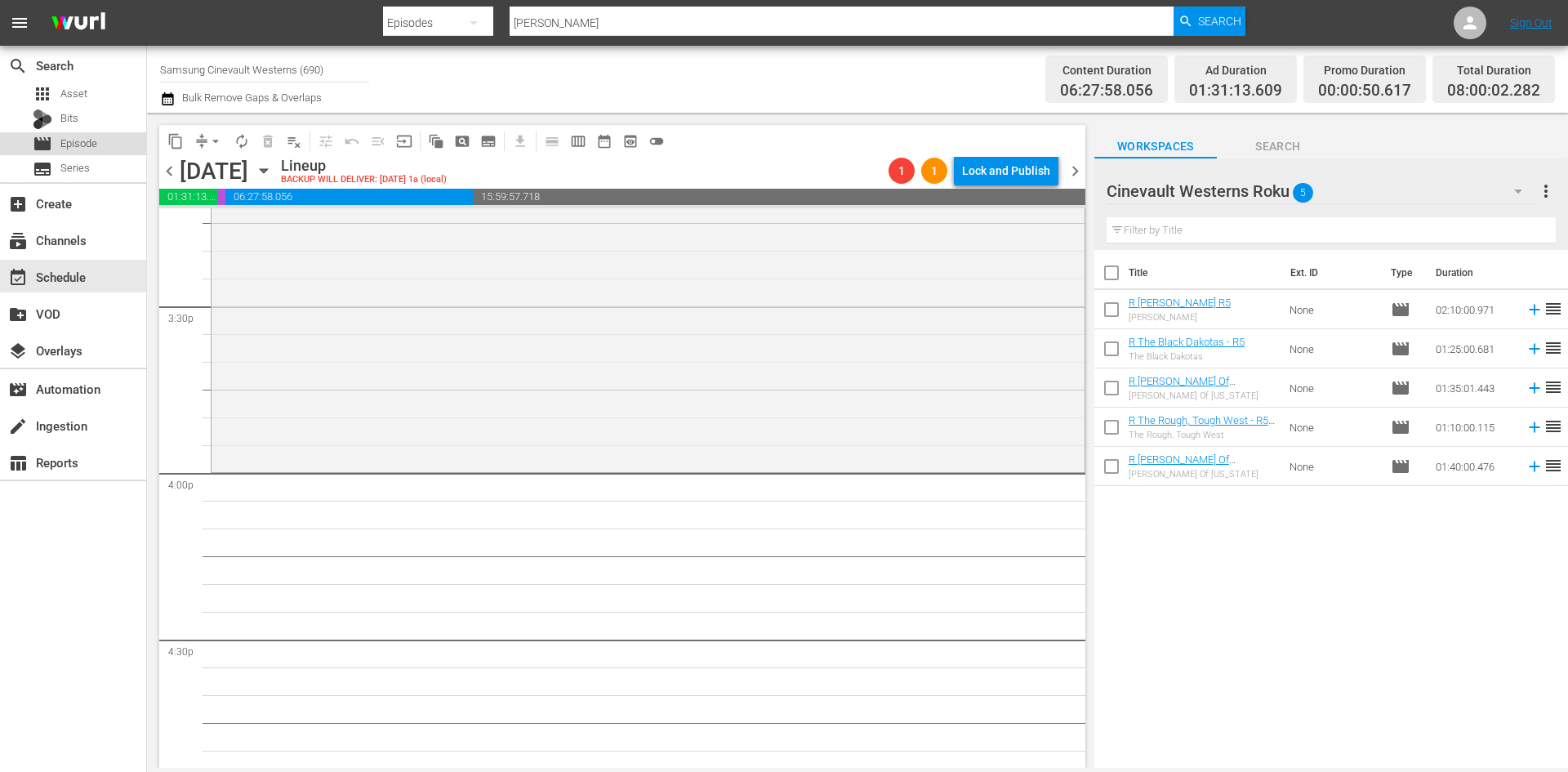
click at [83, 143] on span "Episode" at bounding box center [79, 144] width 37 height 16
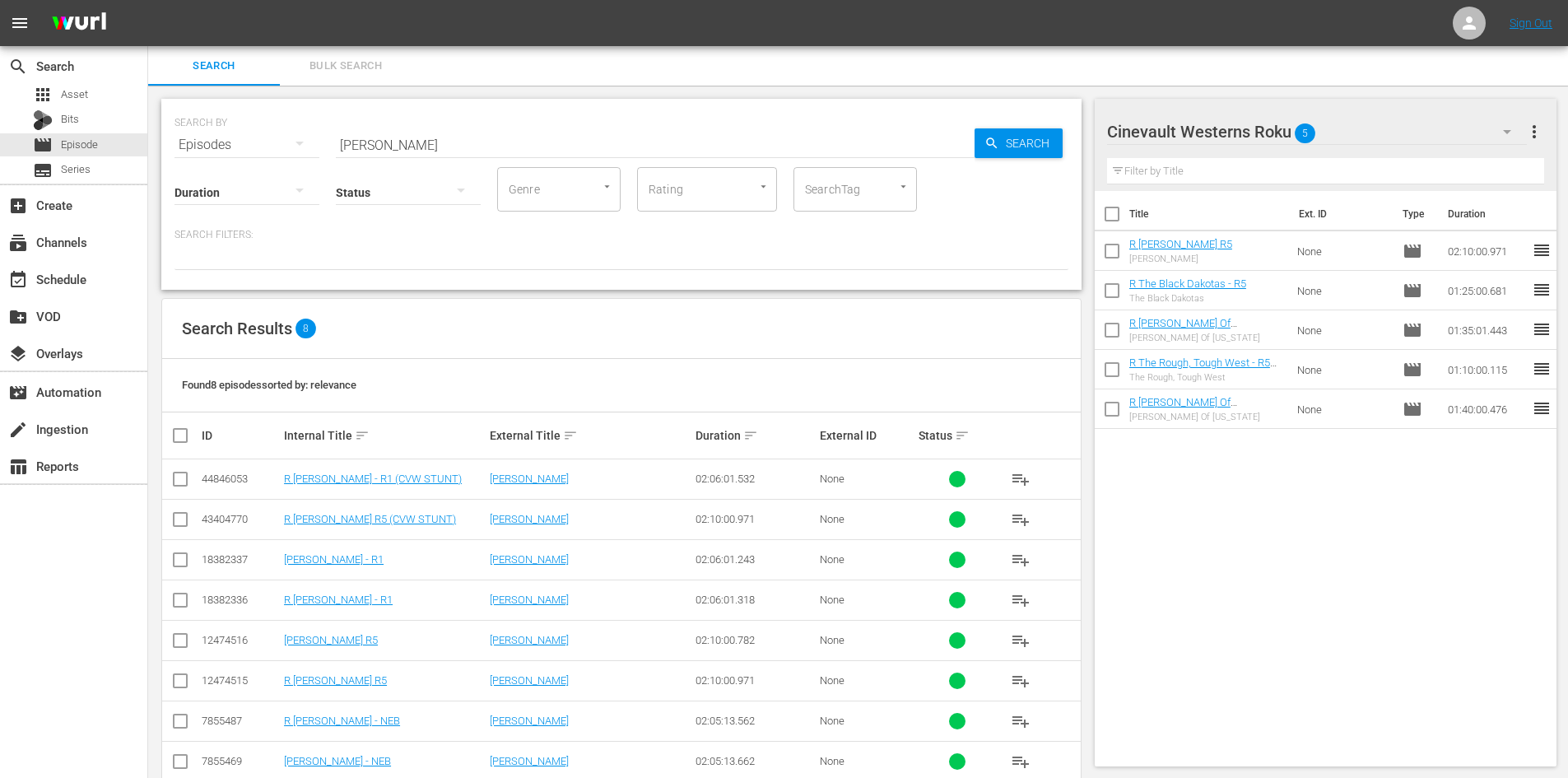
click at [1120, 211] on input "checkbox" at bounding box center [1112, 217] width 35 height 35
checkbox input "true"
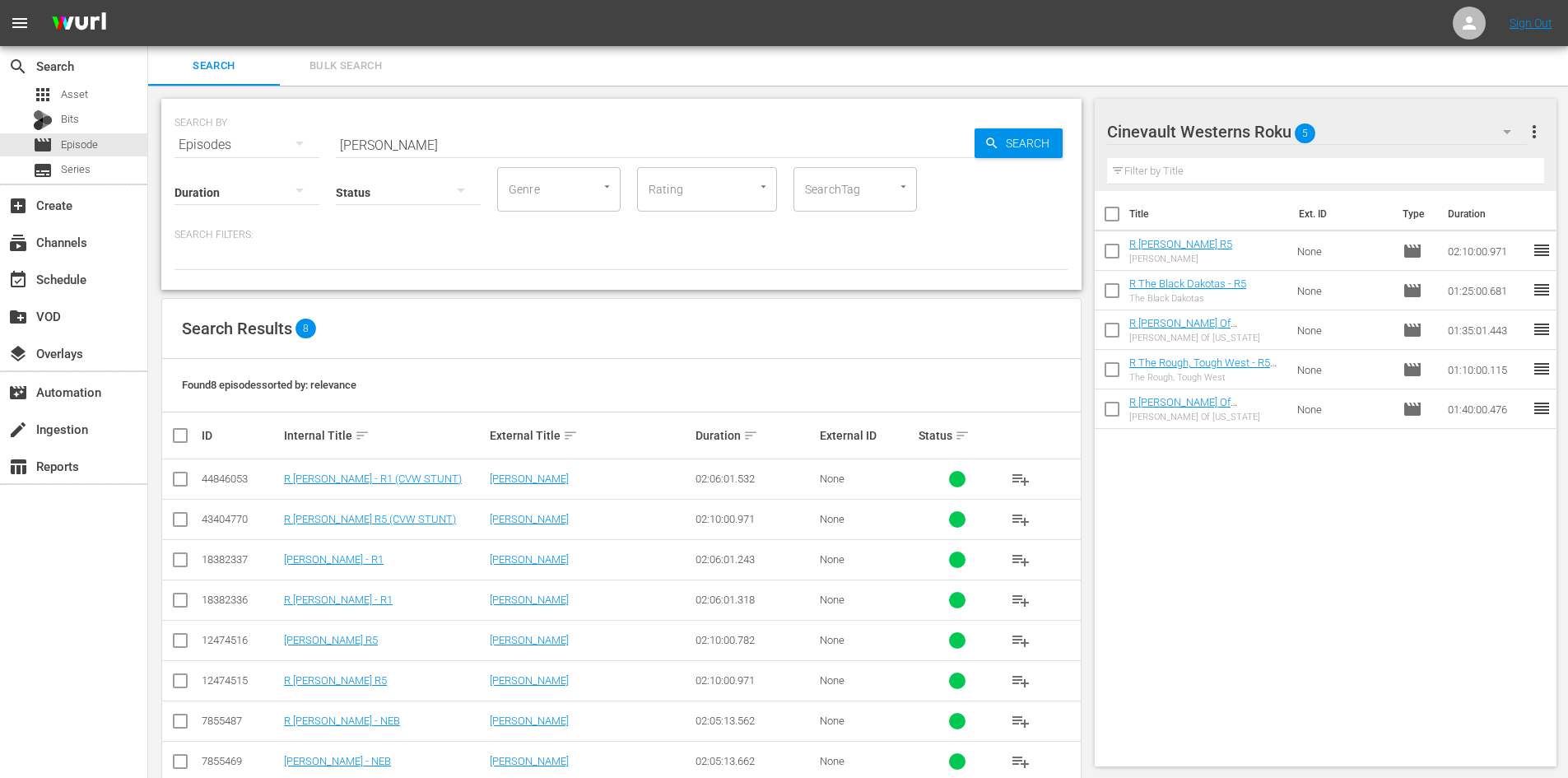
checkbox input "true"
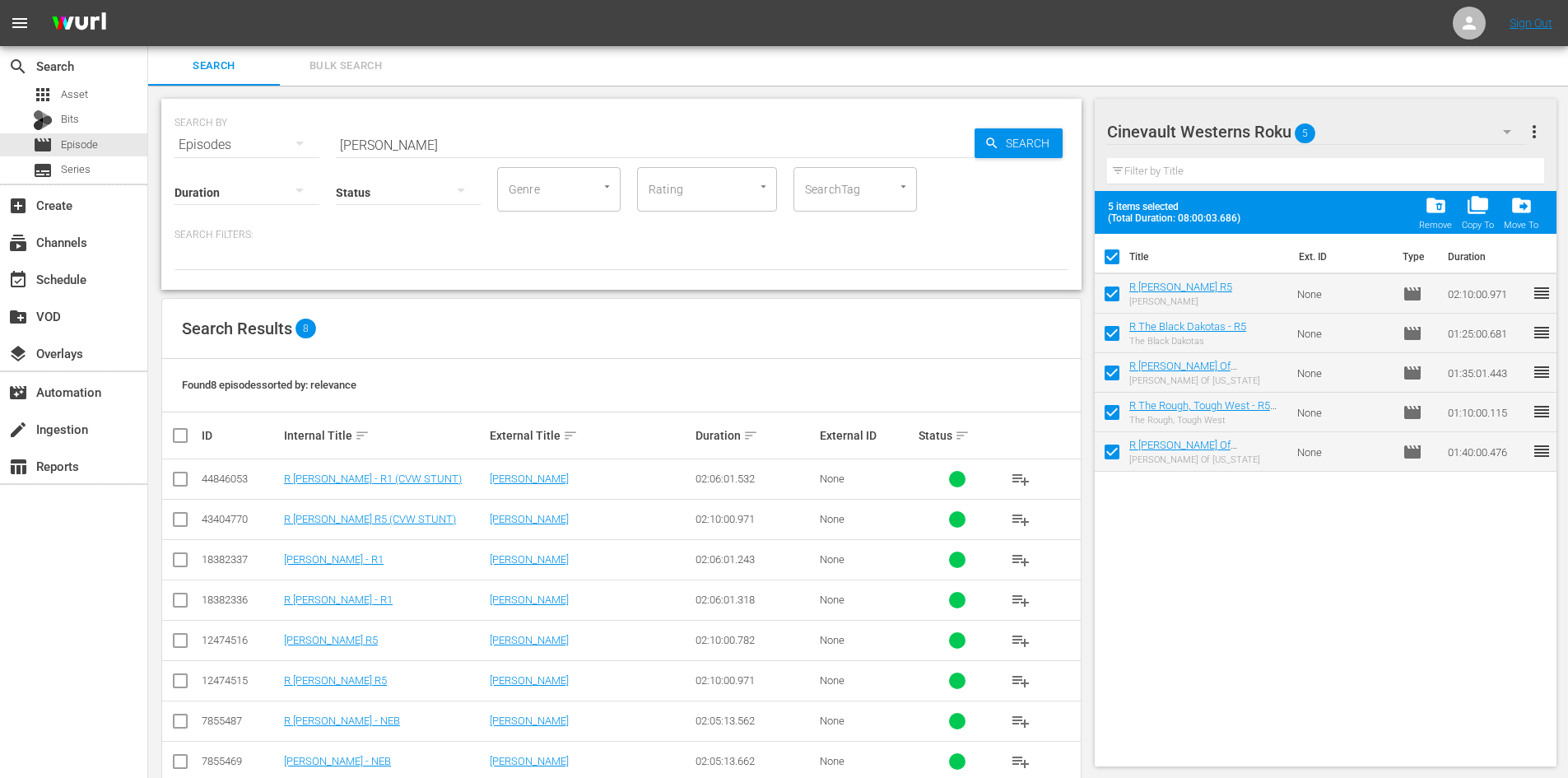
click at [1443, 206] on span "folder_delete" at bounding box center [1435, 205] width 22 height 22
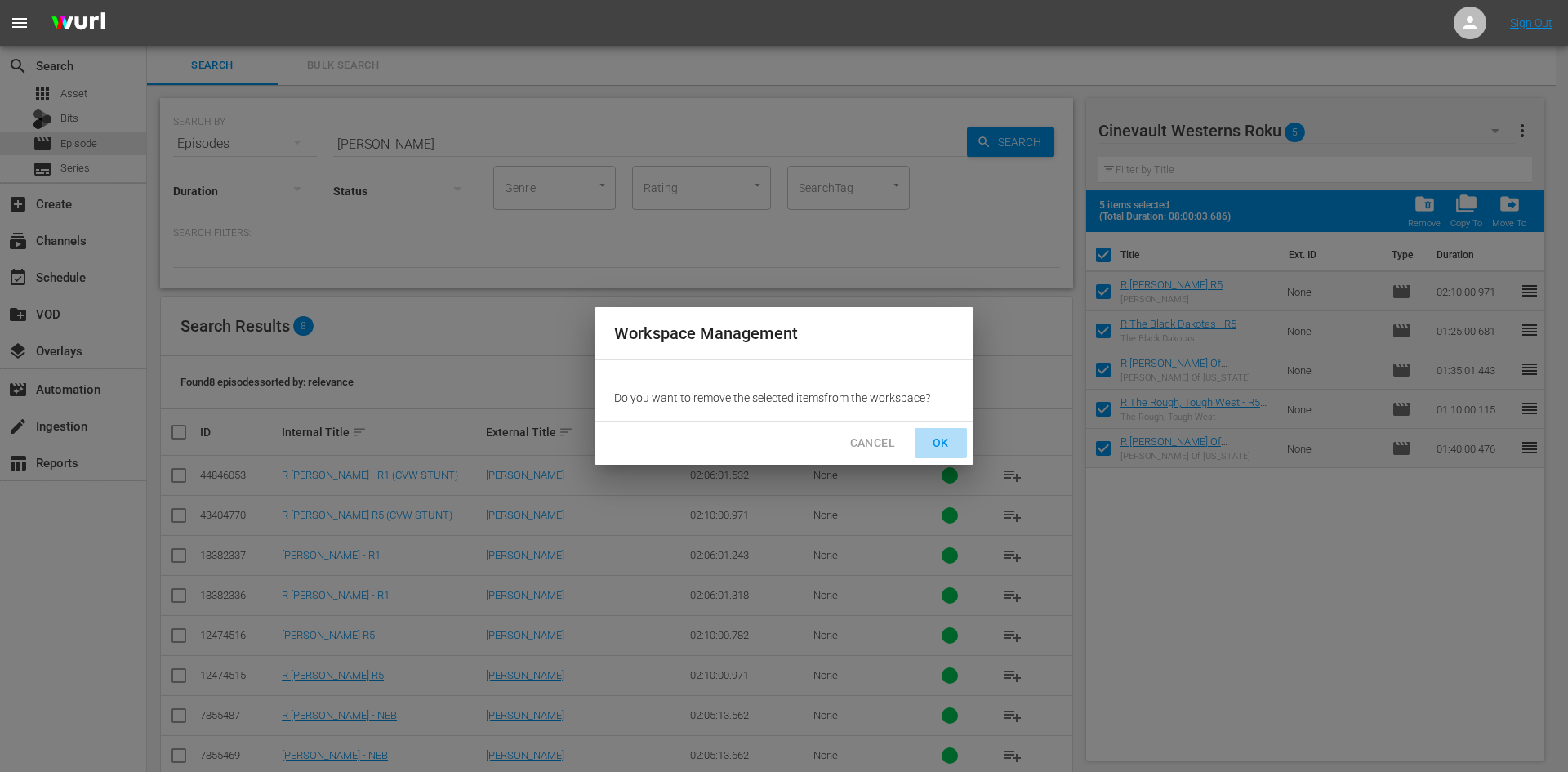
click at [941, 434] on span "OK" at bounding box center [941, 443] width 26 height 20
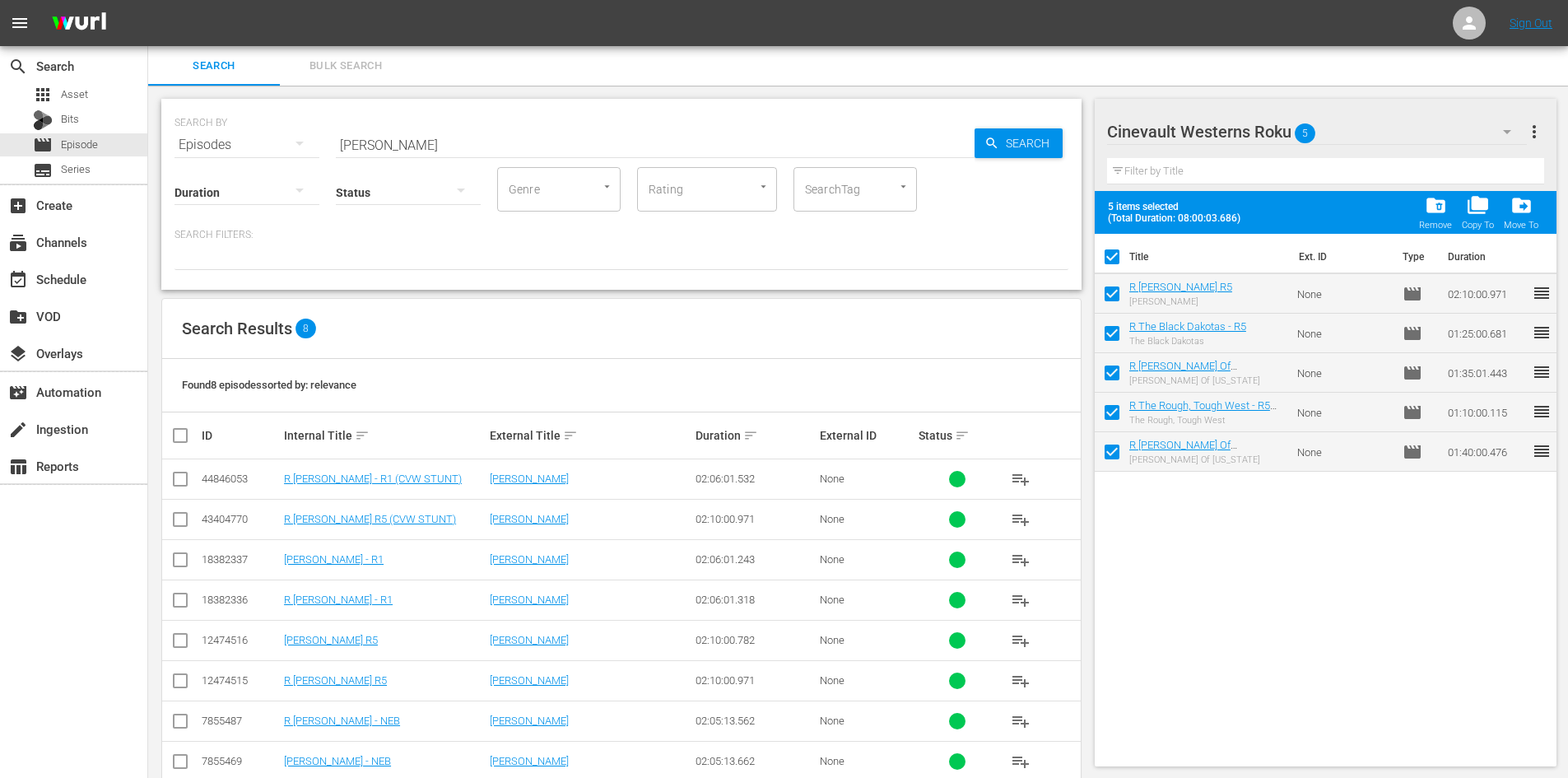
checkbox input "false"
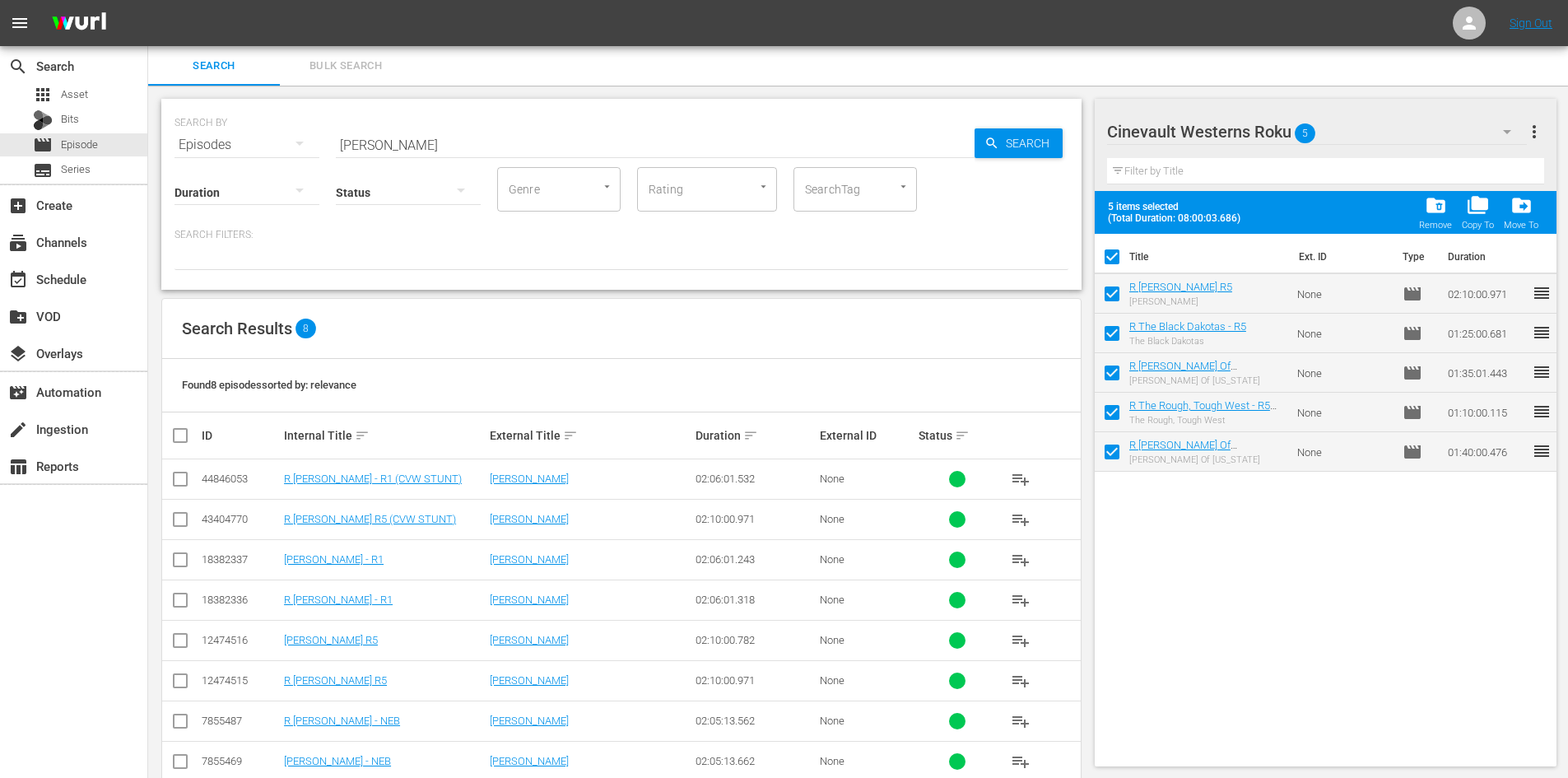
checkbox input "false"
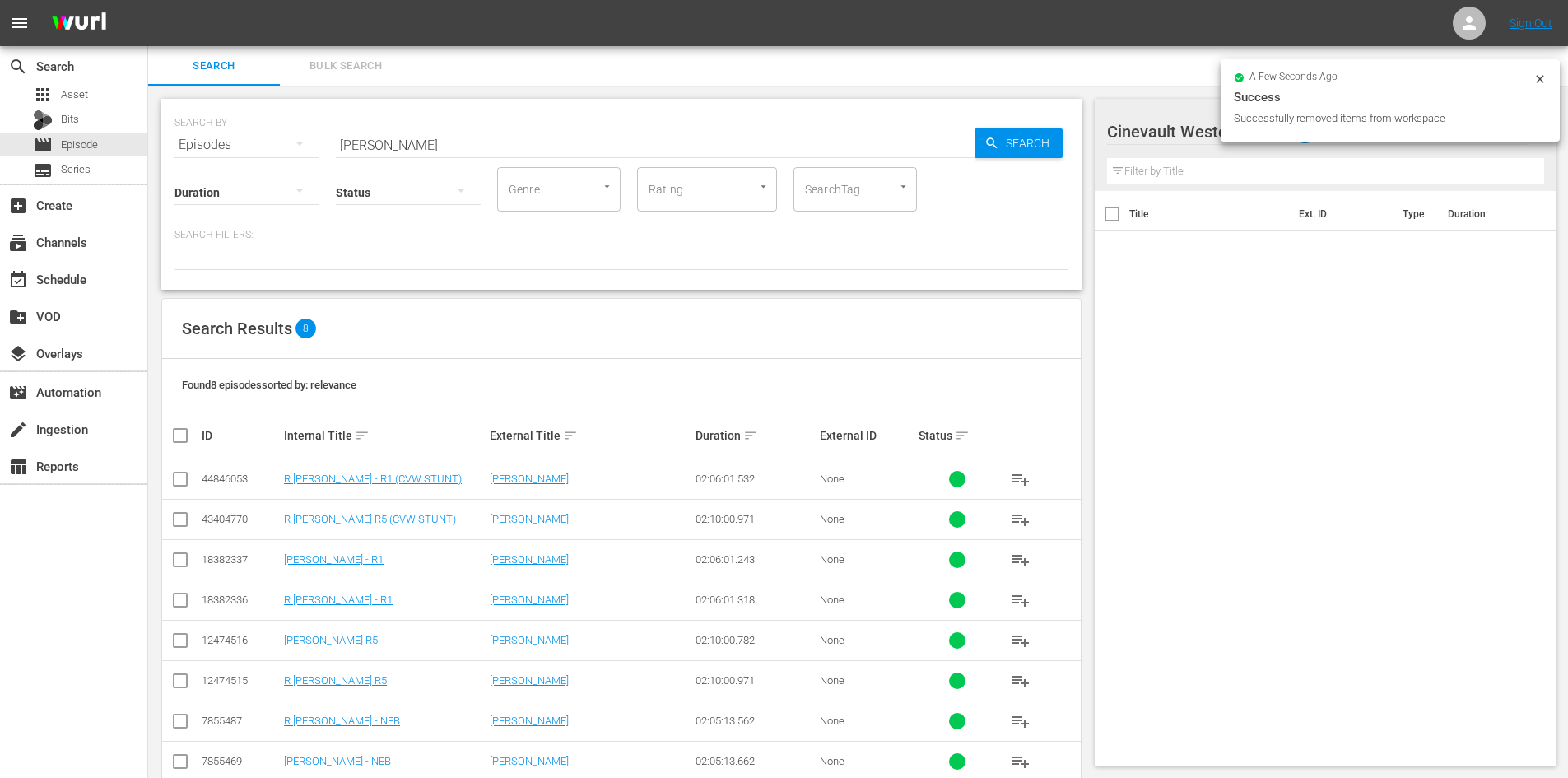
click at [1539, 72] on div "a few seconds ago Success Successfully removed items from workspace" at bounding box center [1390, 101] width 339 height 83
click at [1536, 74] on icon at bounding box center [1540, 79] width 13 height 13
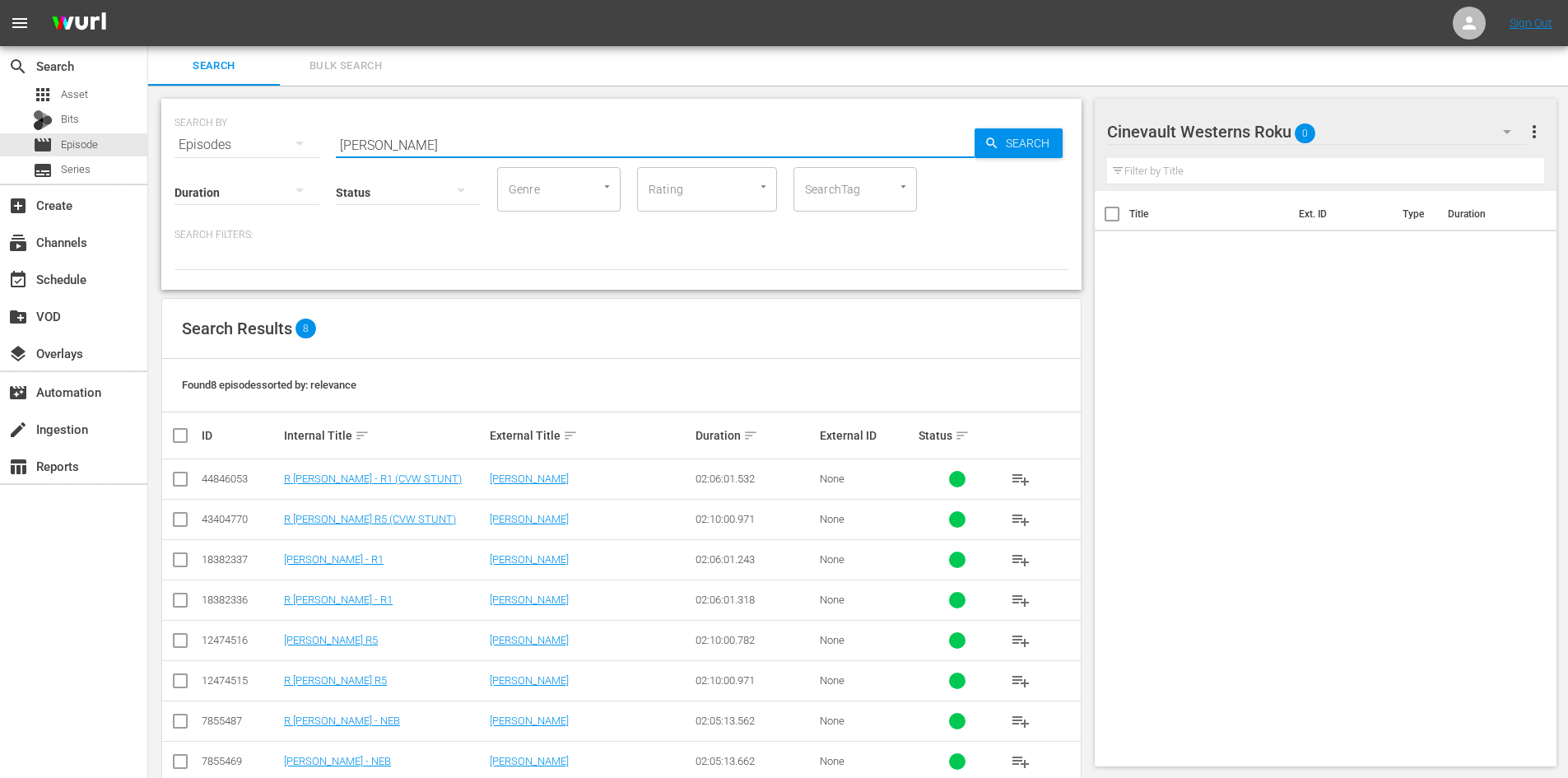
click at [640, 134] on input "[PERSON_NAME]" at bounding box center [655, 145] width 638 height 40
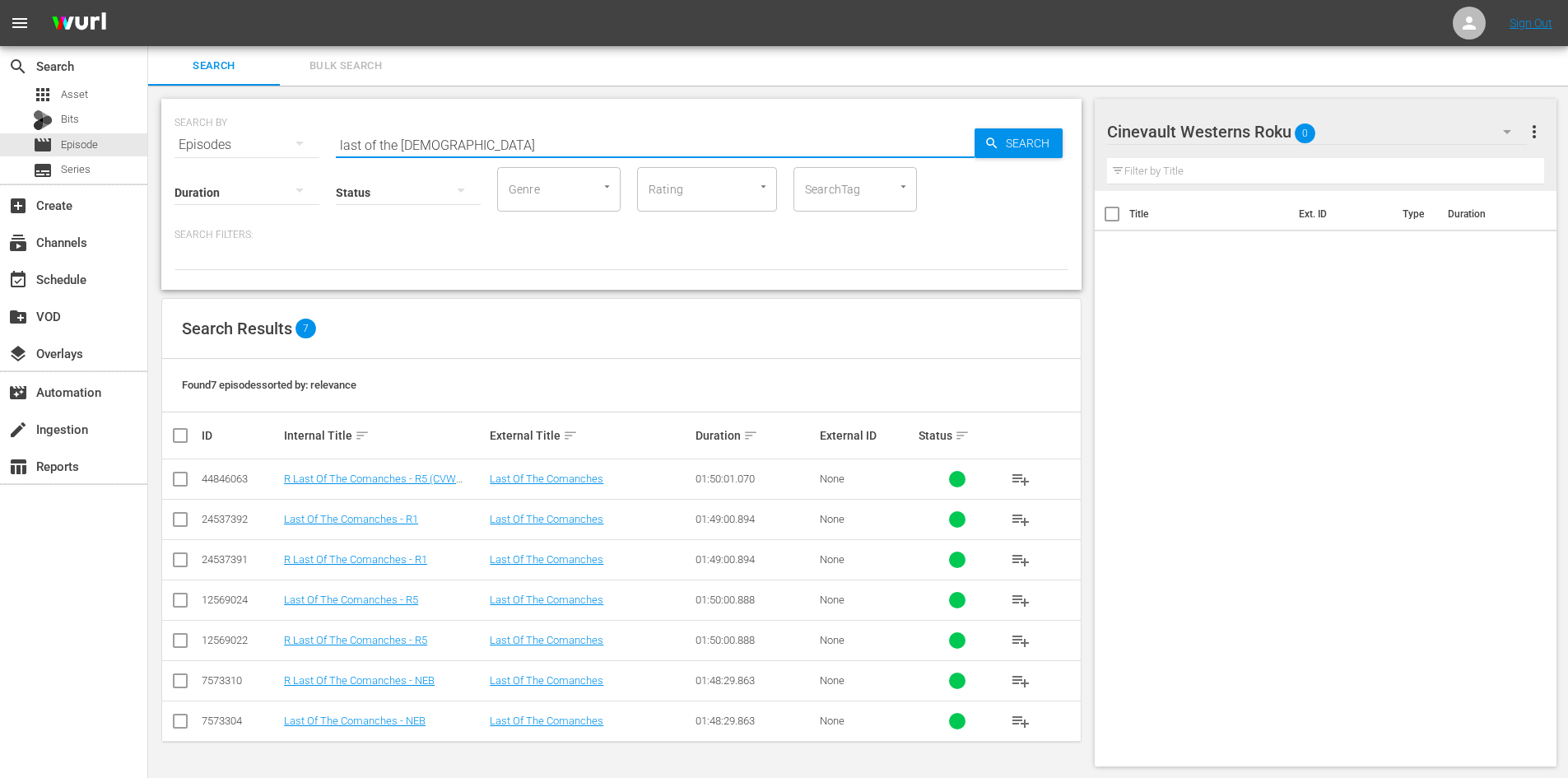
type input "last of the comanches"
click at [186, 643] on input "checkbox" at bounding box center [181, 644] width 20 height 20
checkbox input "true"
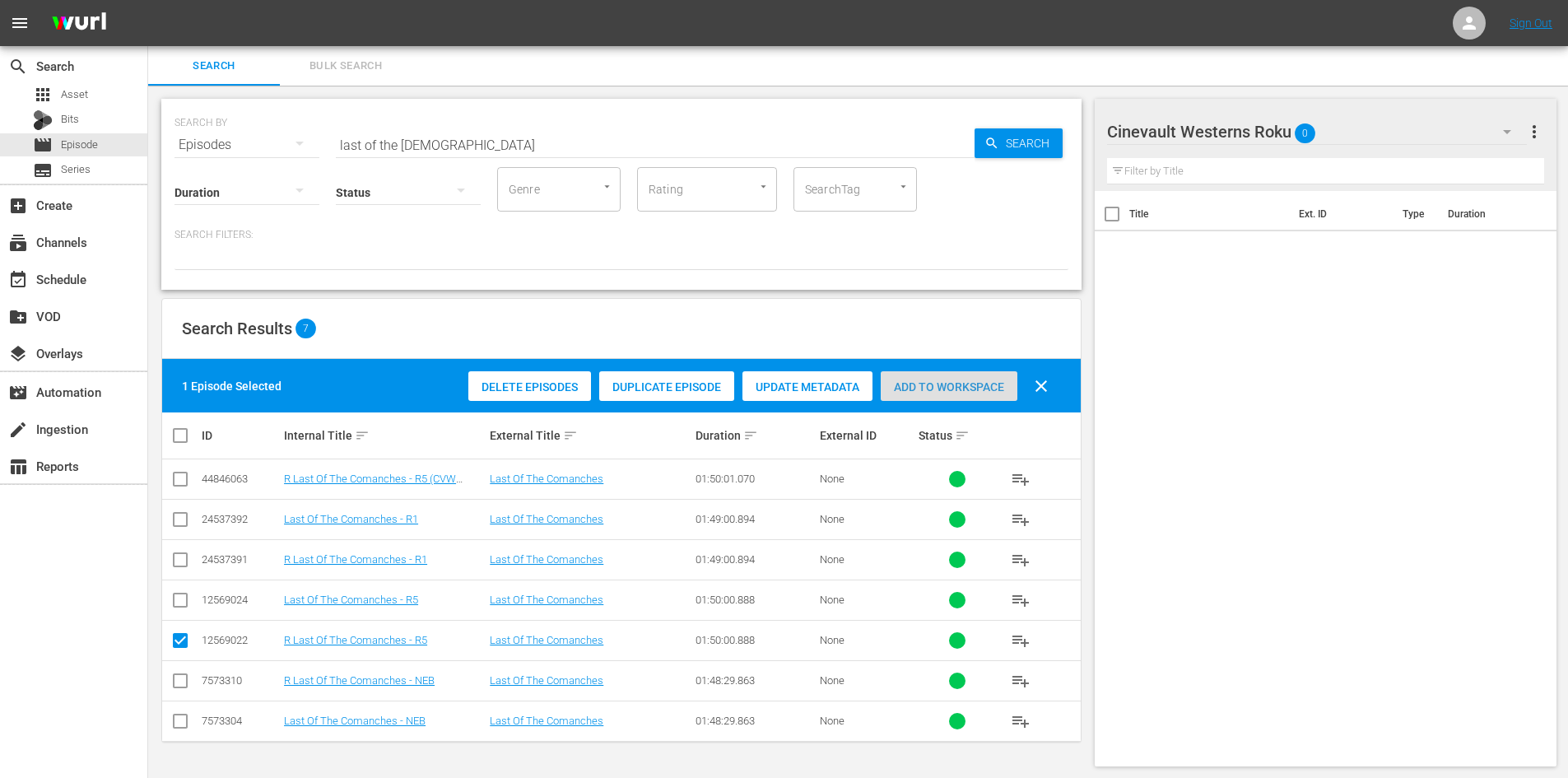
click at [908, 381] on span "Add to Workspace" at bounding box center [949, 387] width 137 height 13
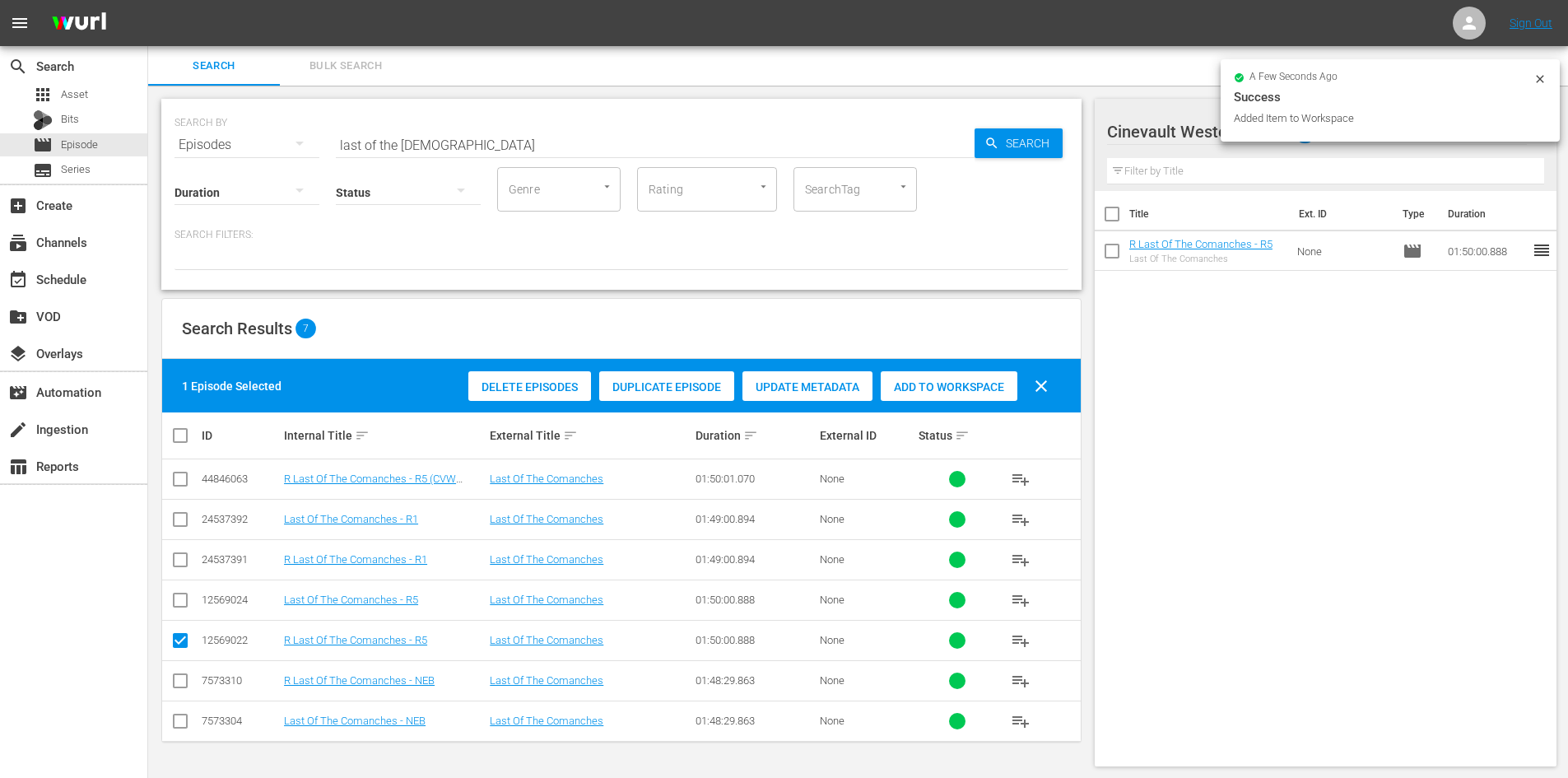
click at [1542, 79] on icon at bounding box center [1540, 79] width 13 height 13
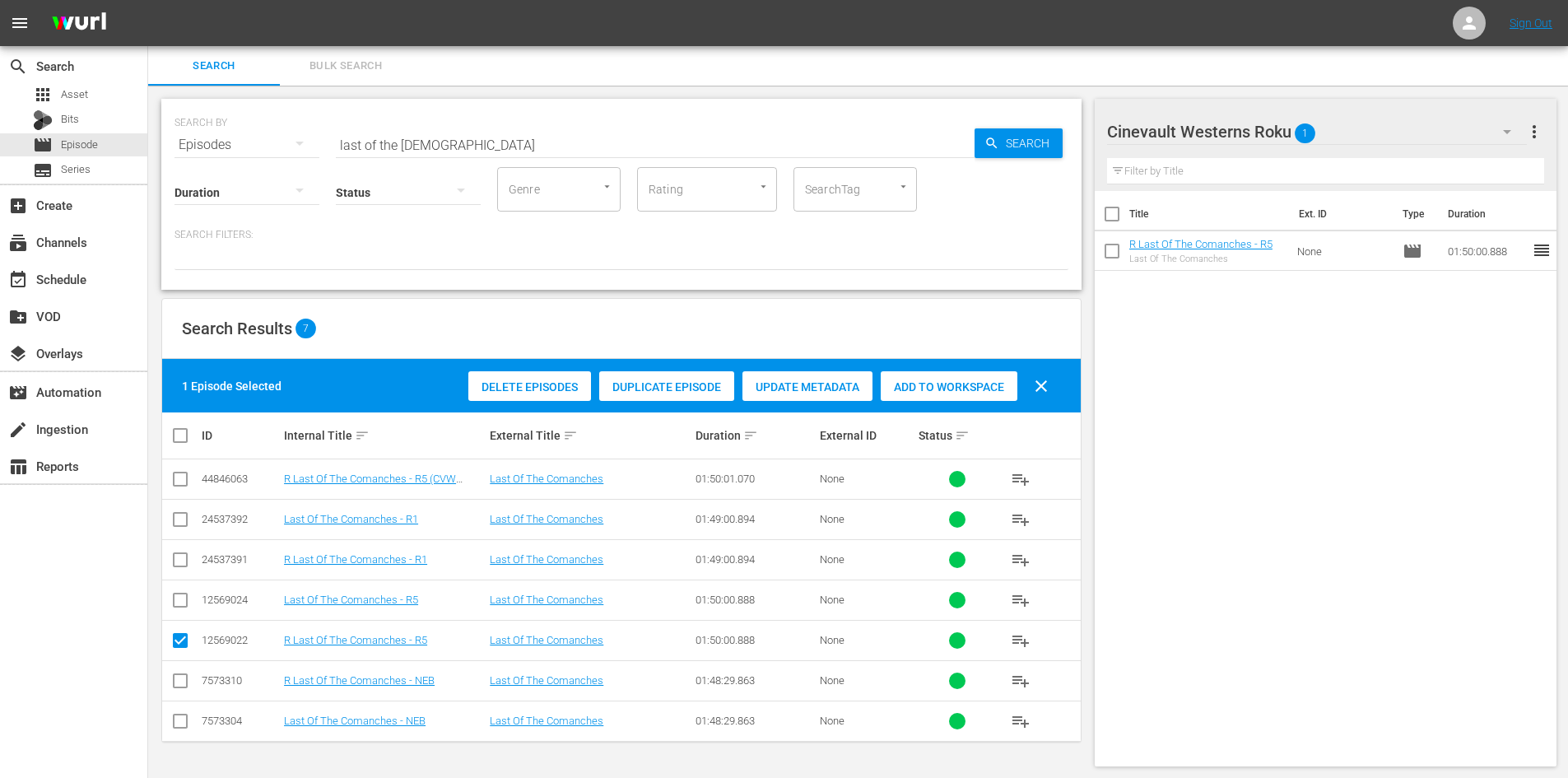
click at [1497, 141] on button "button" at bounding box center [1507, 132] width 40 height 40
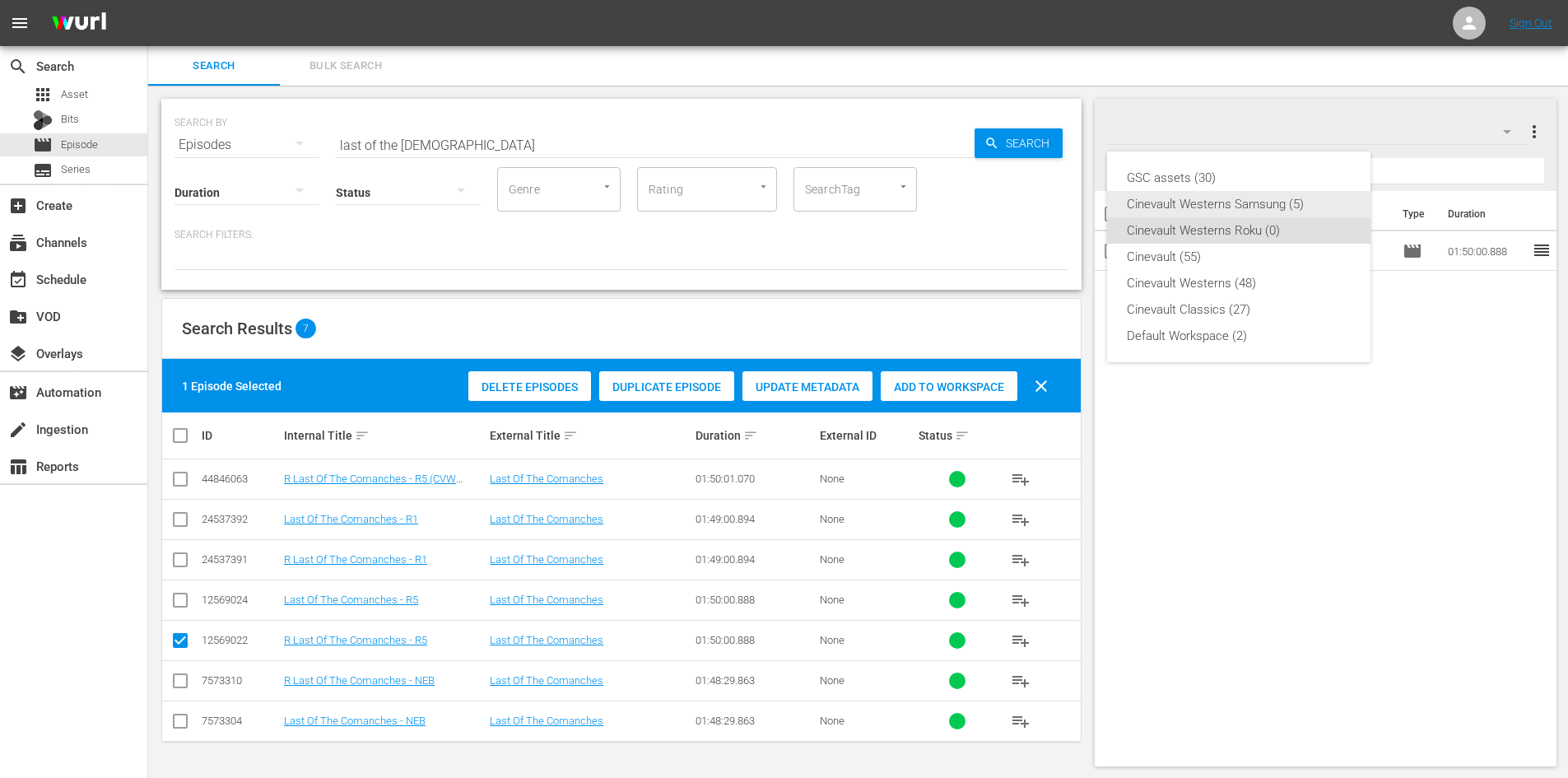
click at [1287, 203] on div "Cinevault Westerns Samsung (5)" at bounding box center [1238, 204] width 224 height 26
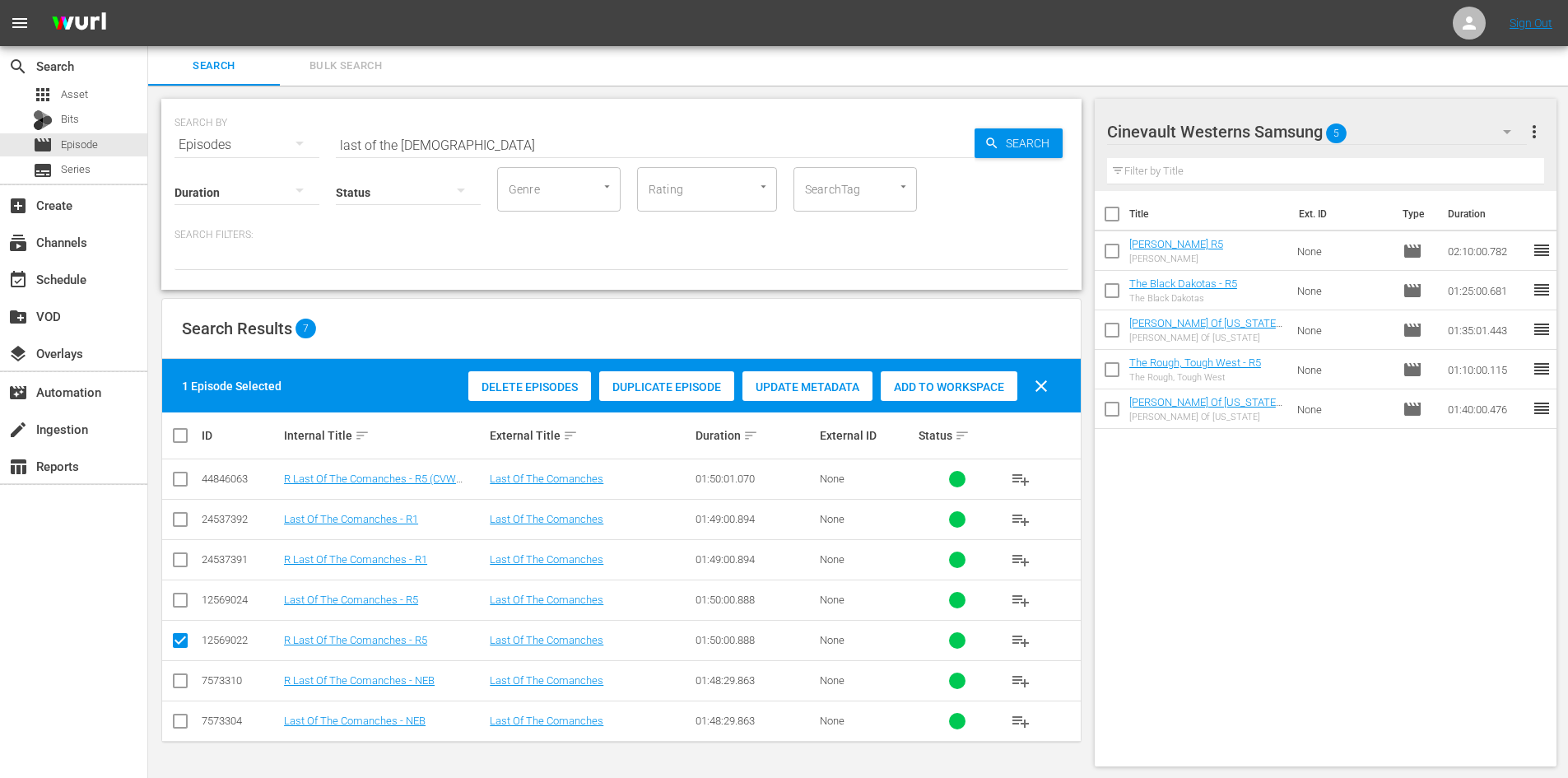
click at [179, 606] on input "checkbox" at bounding box center [181, 603] width 20 height 20
checkbox input "true"
click at [180, 646] on input "checkbox" at bounding box center [181, 644] width 20 height 20
checkbox input "false"
click at [929, 371] on div "Add to Workspace" at bounding box center [949, 387] width 137 height 31
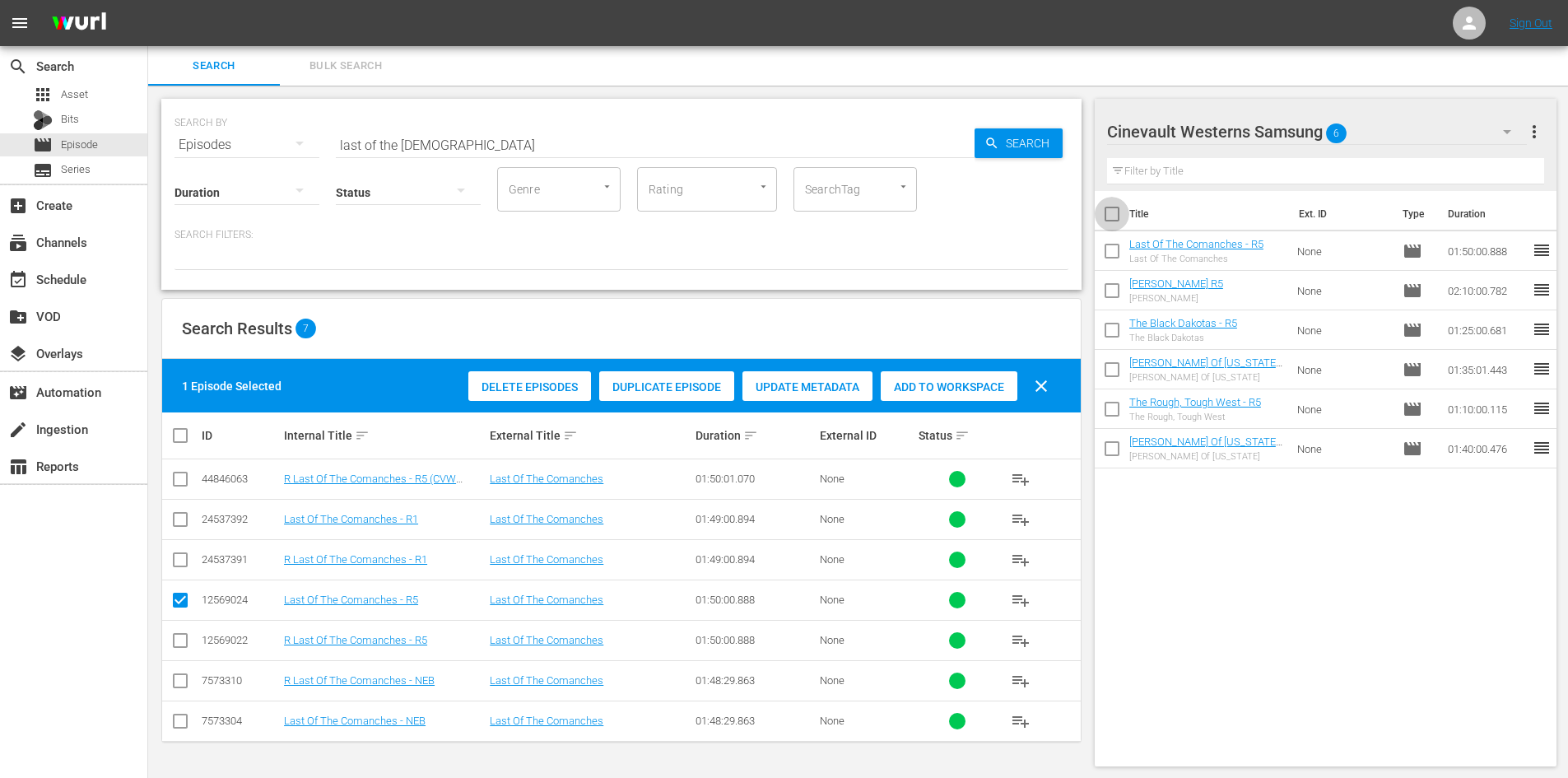
click at [1116, 219] on input "checkbox" at bounding box center [1112, 217] width 35 height 35
checkbox input "true"
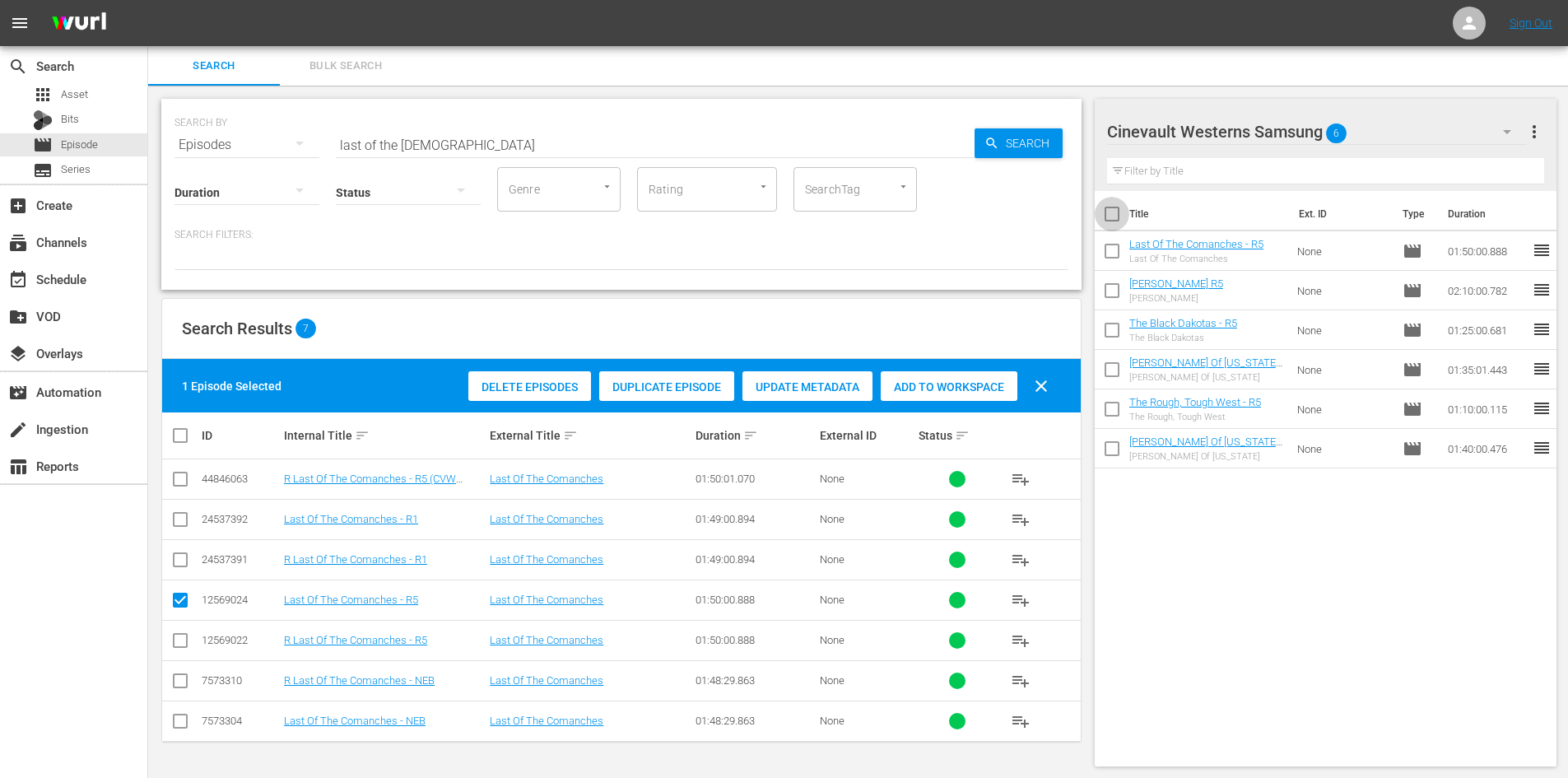
checkbox input "true"
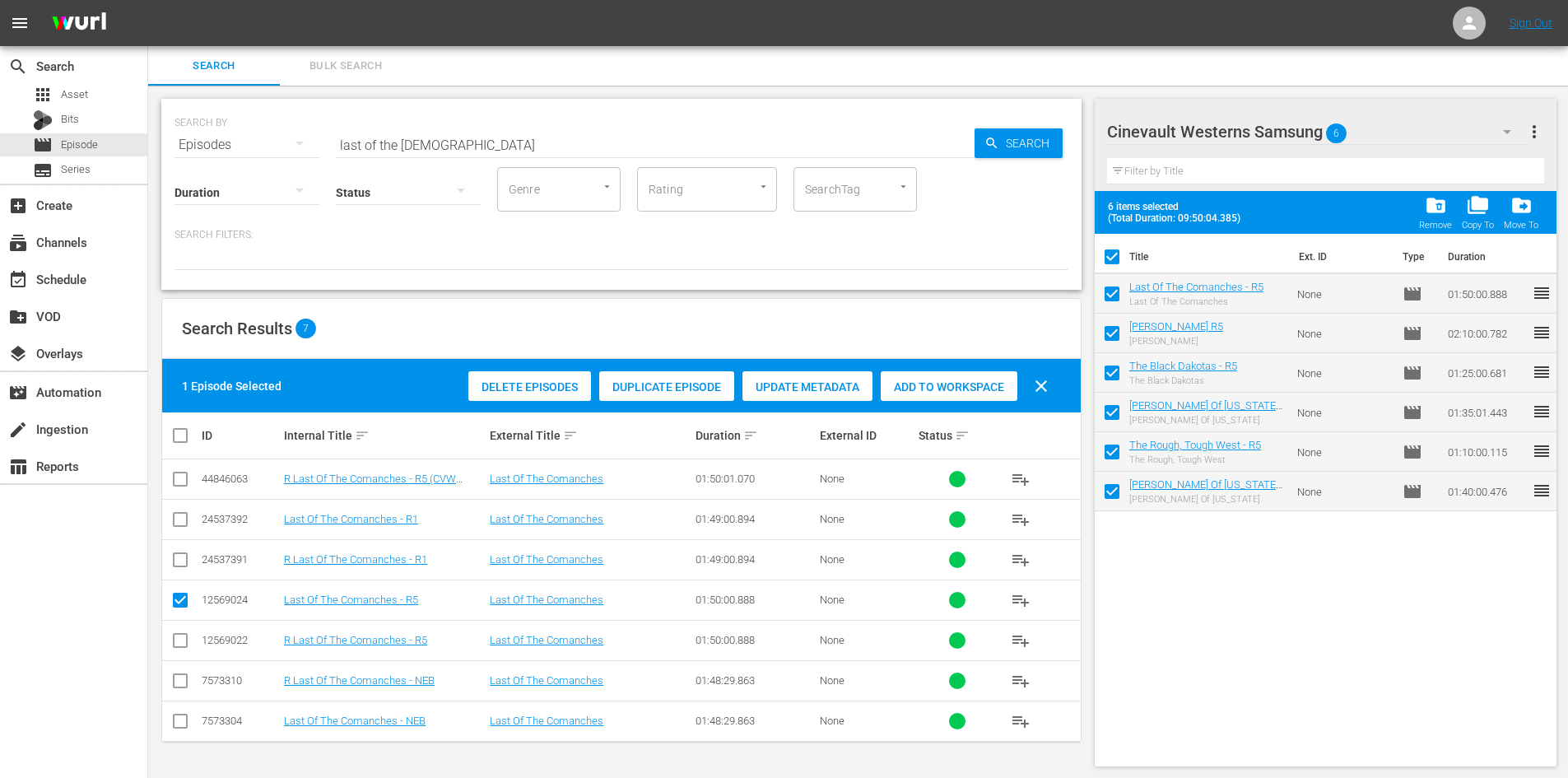
click at [1118, 293] on input "checkbox" at bounding box center [1112, 297] width 35 height 35
checkbox input "false"
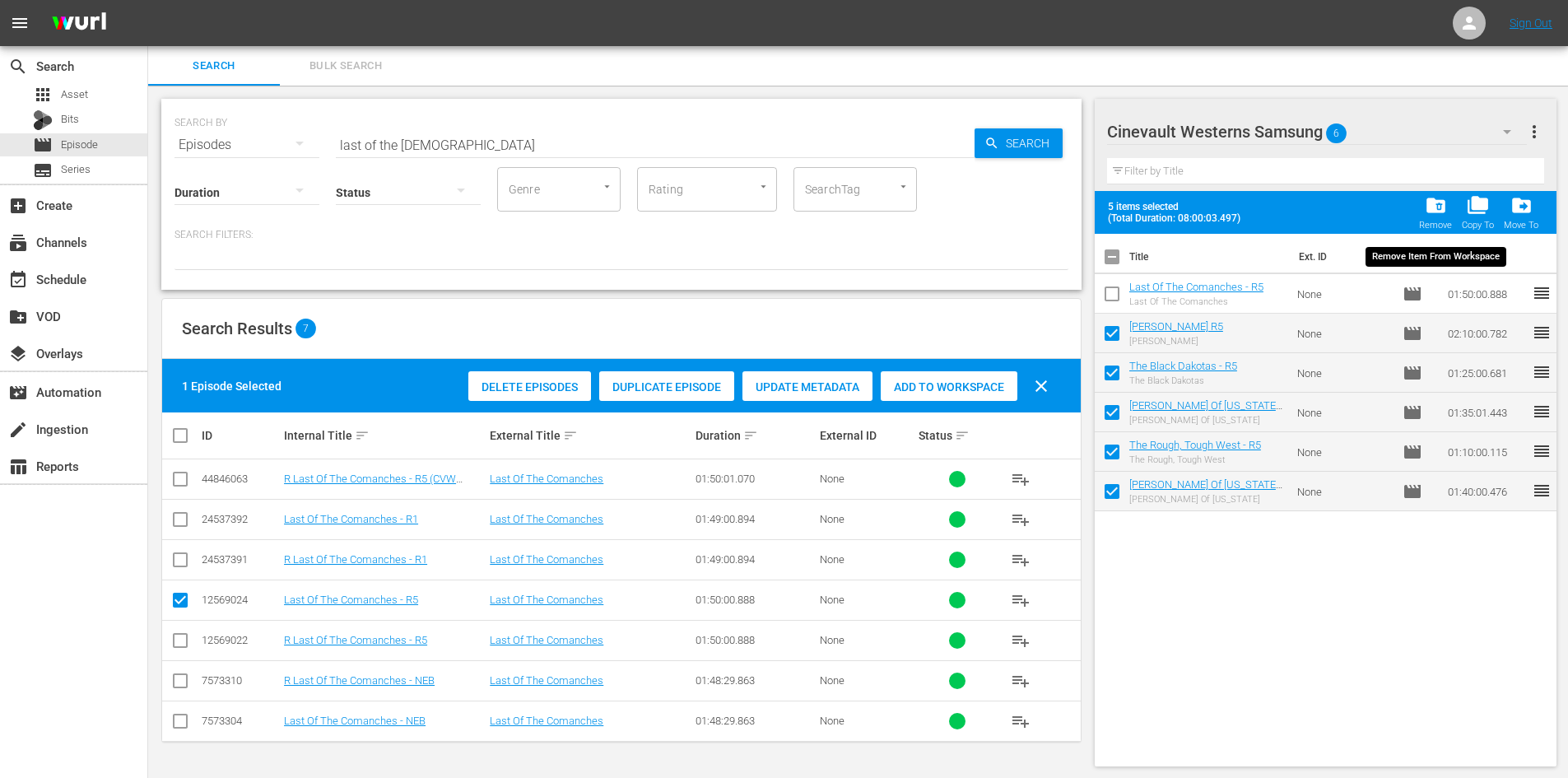
click at [1424, 220] on div "Remove" at bounding box center [1435, 224] width 33 height 11
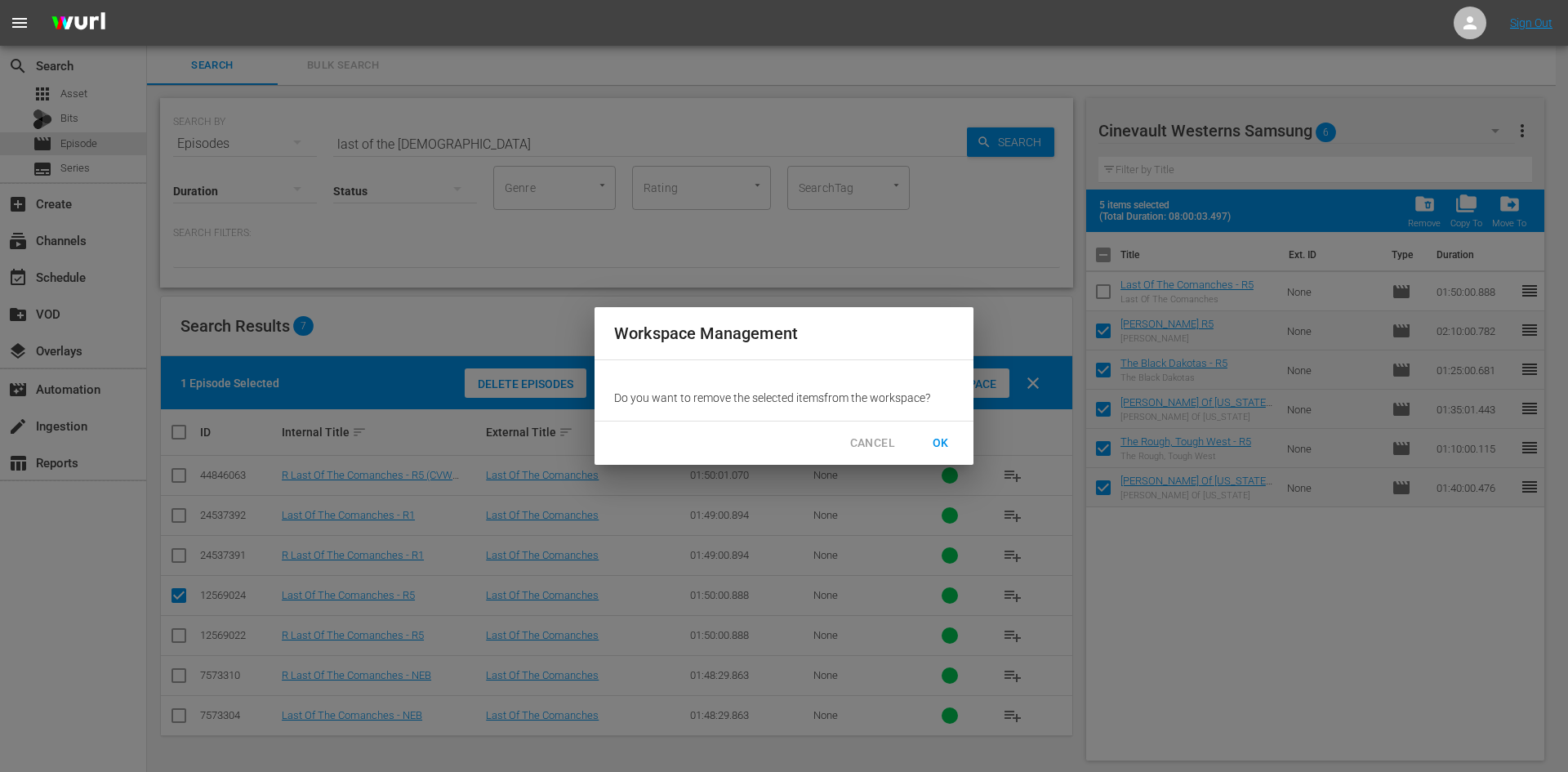
click at [950, 434] on span "OK" at bounding box center [941, 443] width 26 height 20
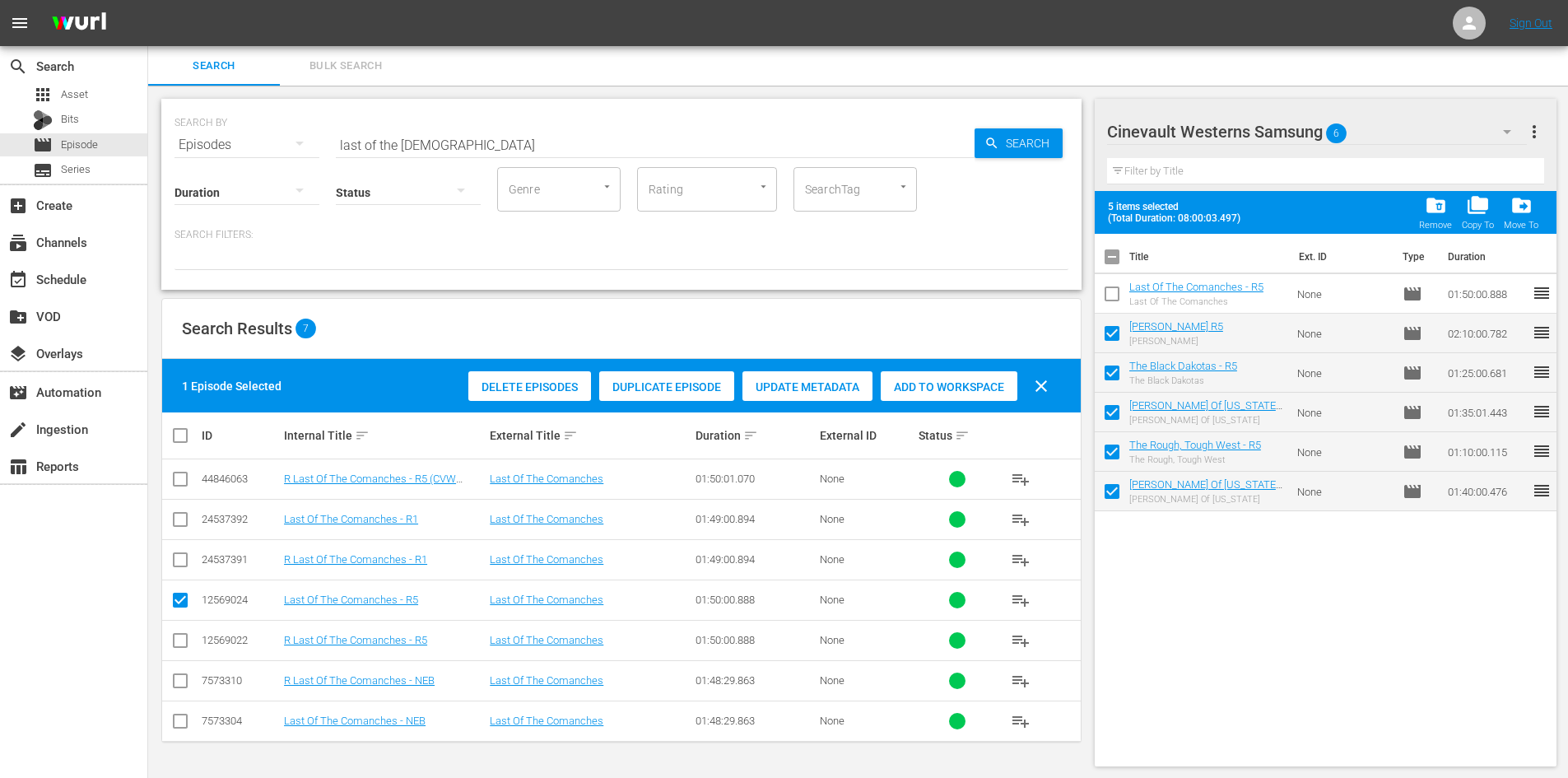
checkbox input "false"
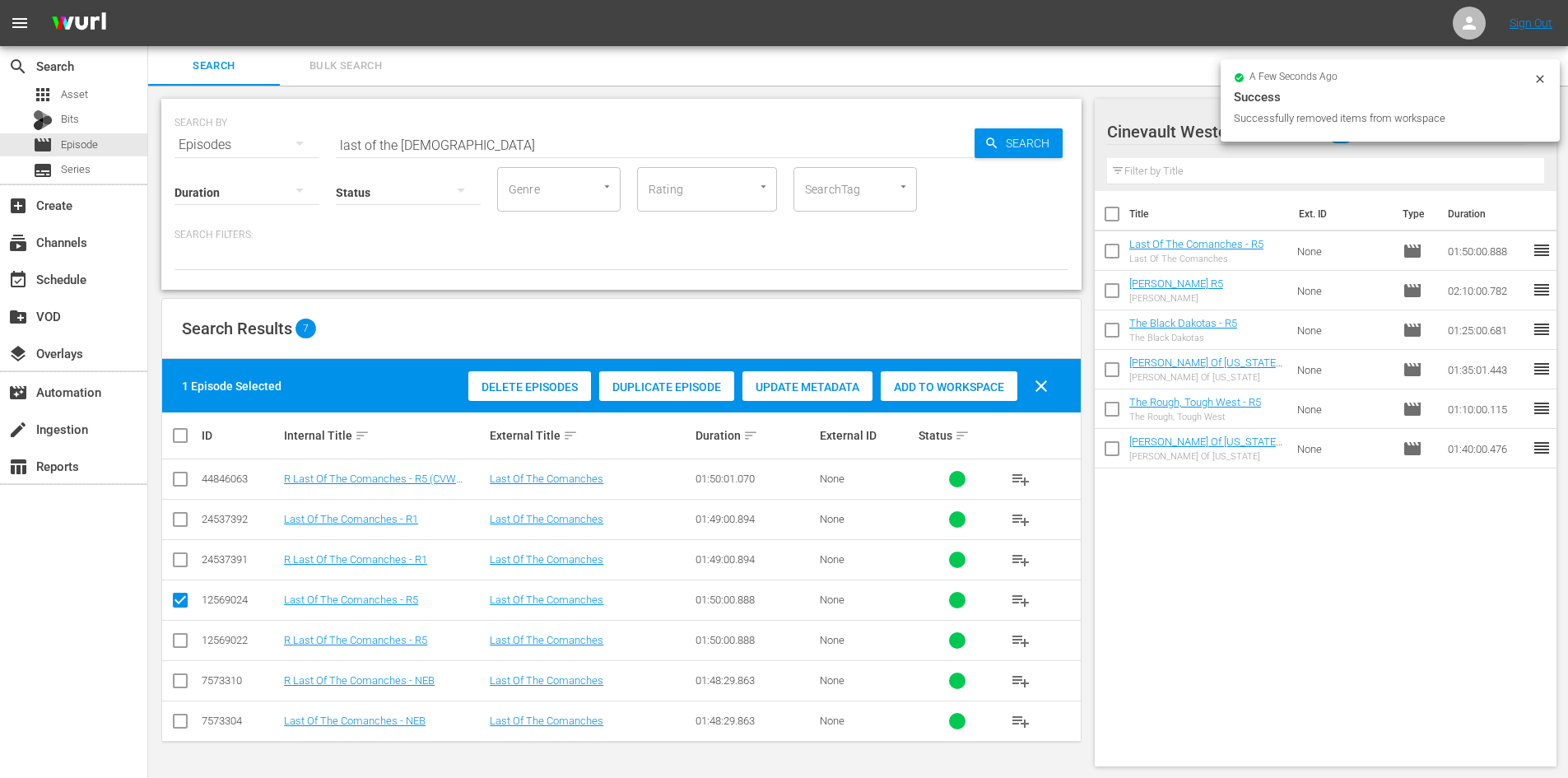
click at [1415, 135] on div "a few seconds ago Success Successfully removed items from workspace" at bounding box center [1390, 101] width 339 height 83
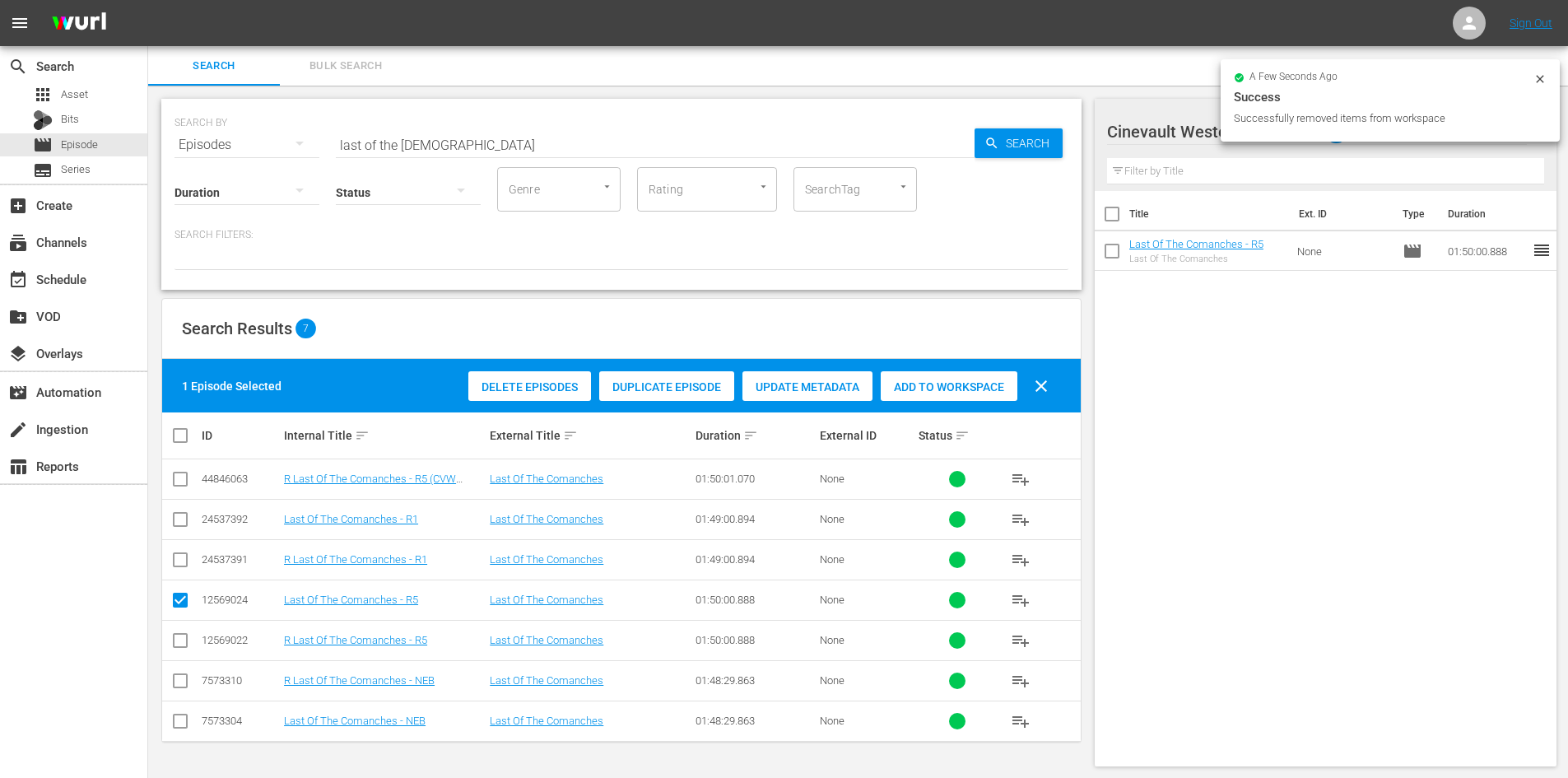
click at [1534, 78] on div "a few seconds ago Success Successfully removed items from workspace" at bounding box center [1390, 100] width 313 height 54
click at [1540, 79] on icon at bounding box center [1539, 78] width 7 height 7
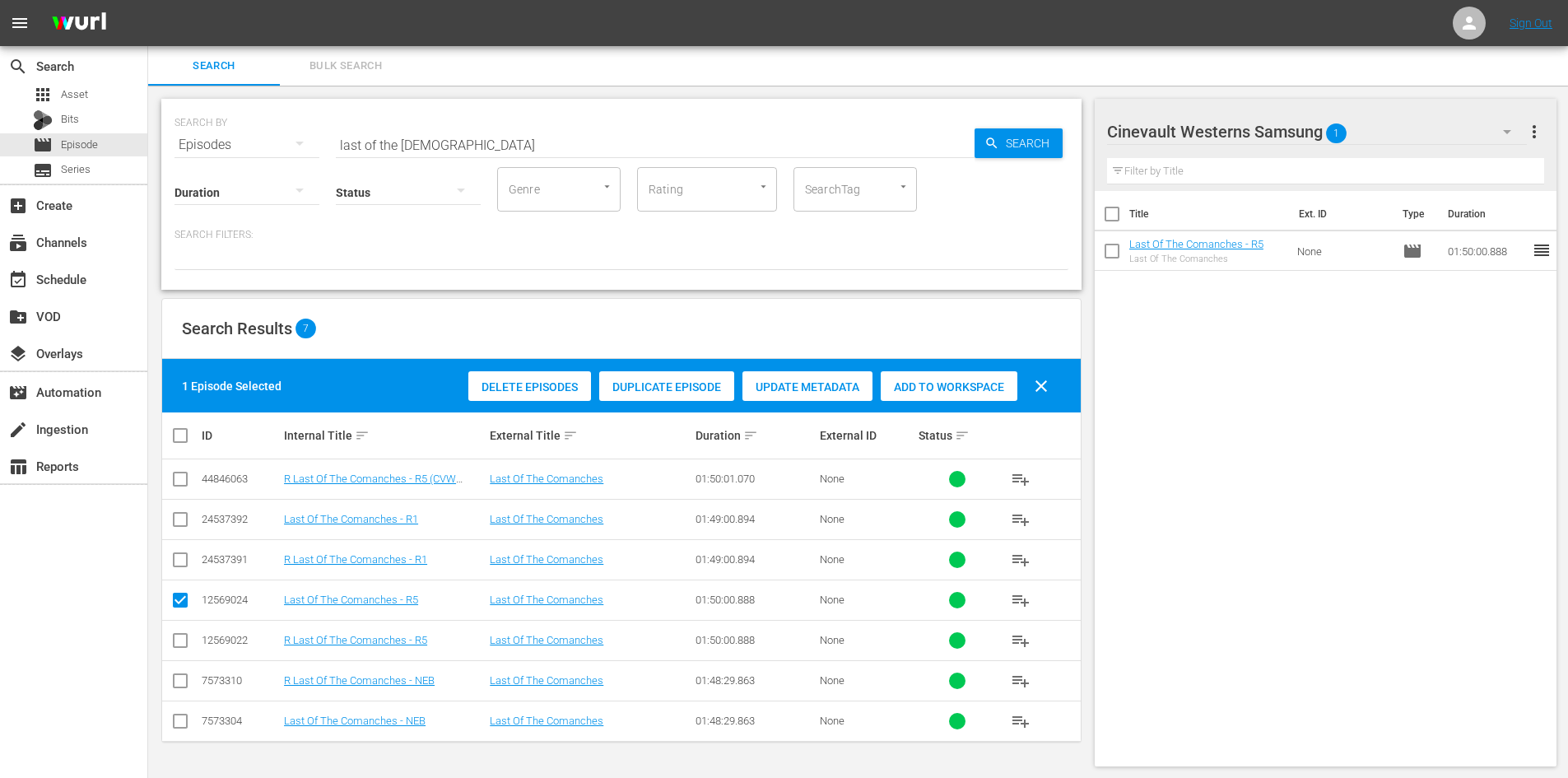
click at [1482, 144] on hr at bounding box center [1316, 144] width 420 height 1
click at [1381, 124] on div "Cinevault Westerns Samsung 1" at bounding box center [1316, 132] width 420 height 46
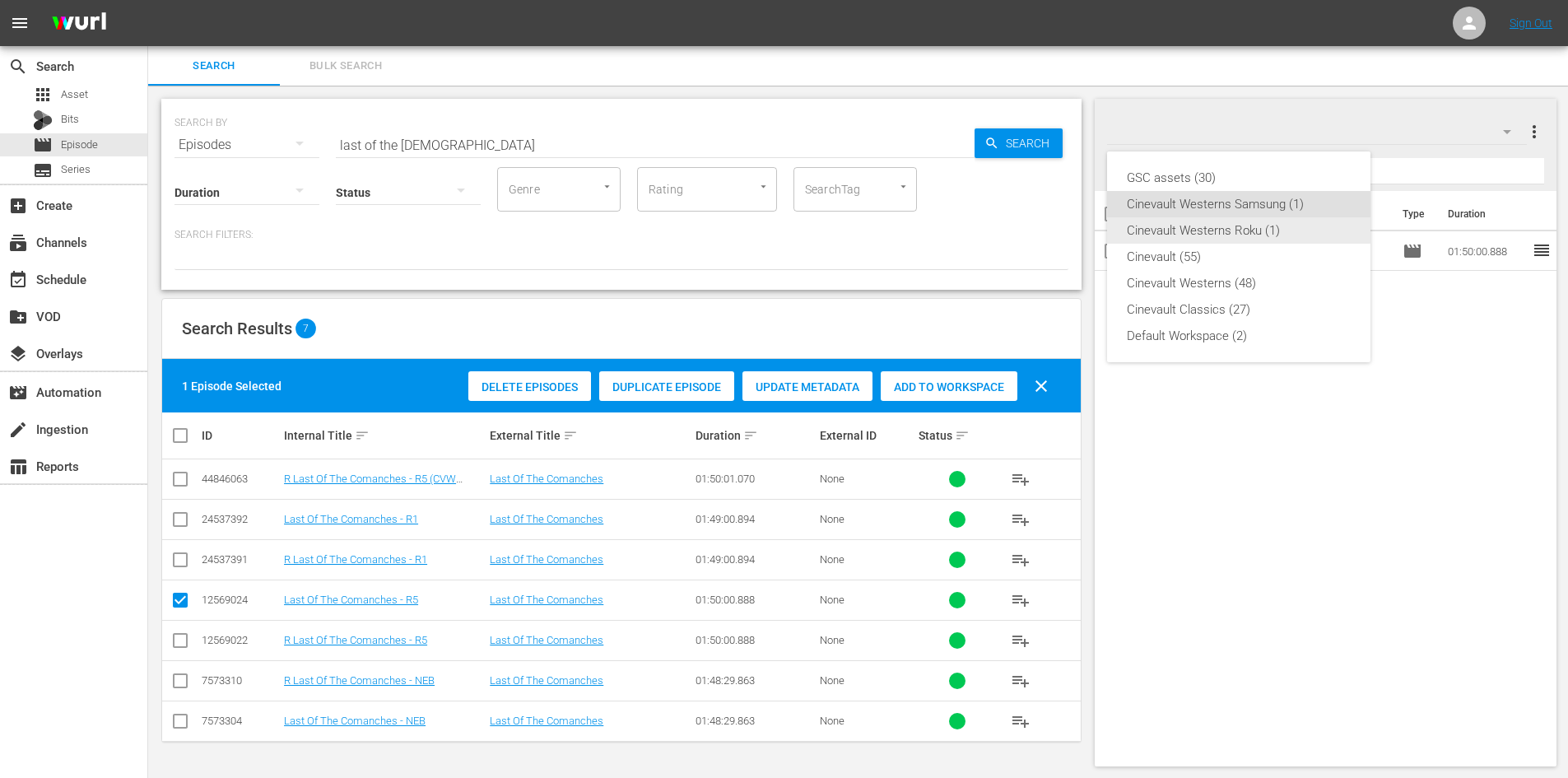
click at [1274, 224] on div "Cinevault Westerns Roku (1)" at bounding box center [1238, 230] width 224 height 26
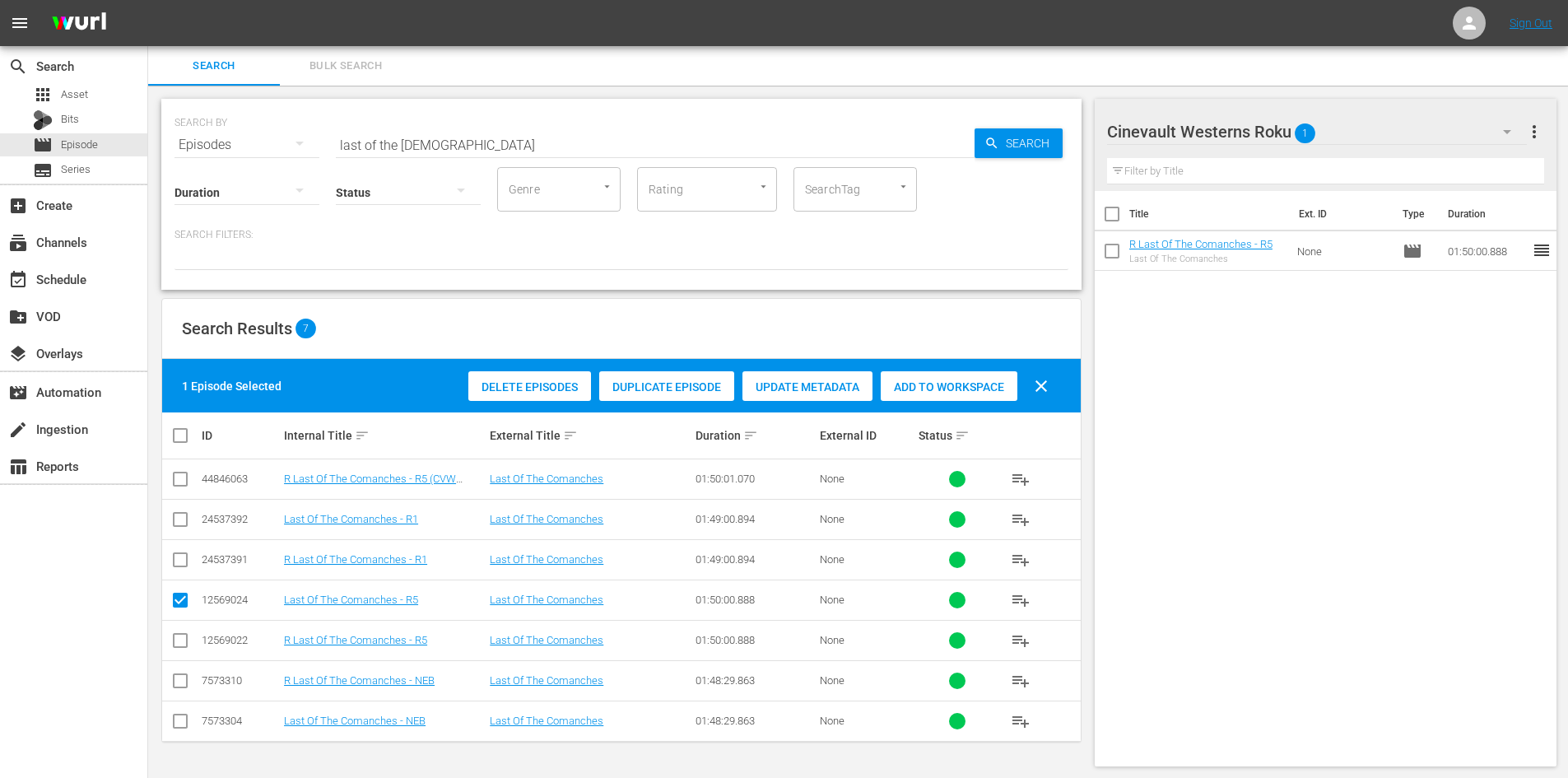
click at [1411, 149] on div "Cinevault Westerns Roku 1" at bounding box center [1316, 132] width 420 height 46
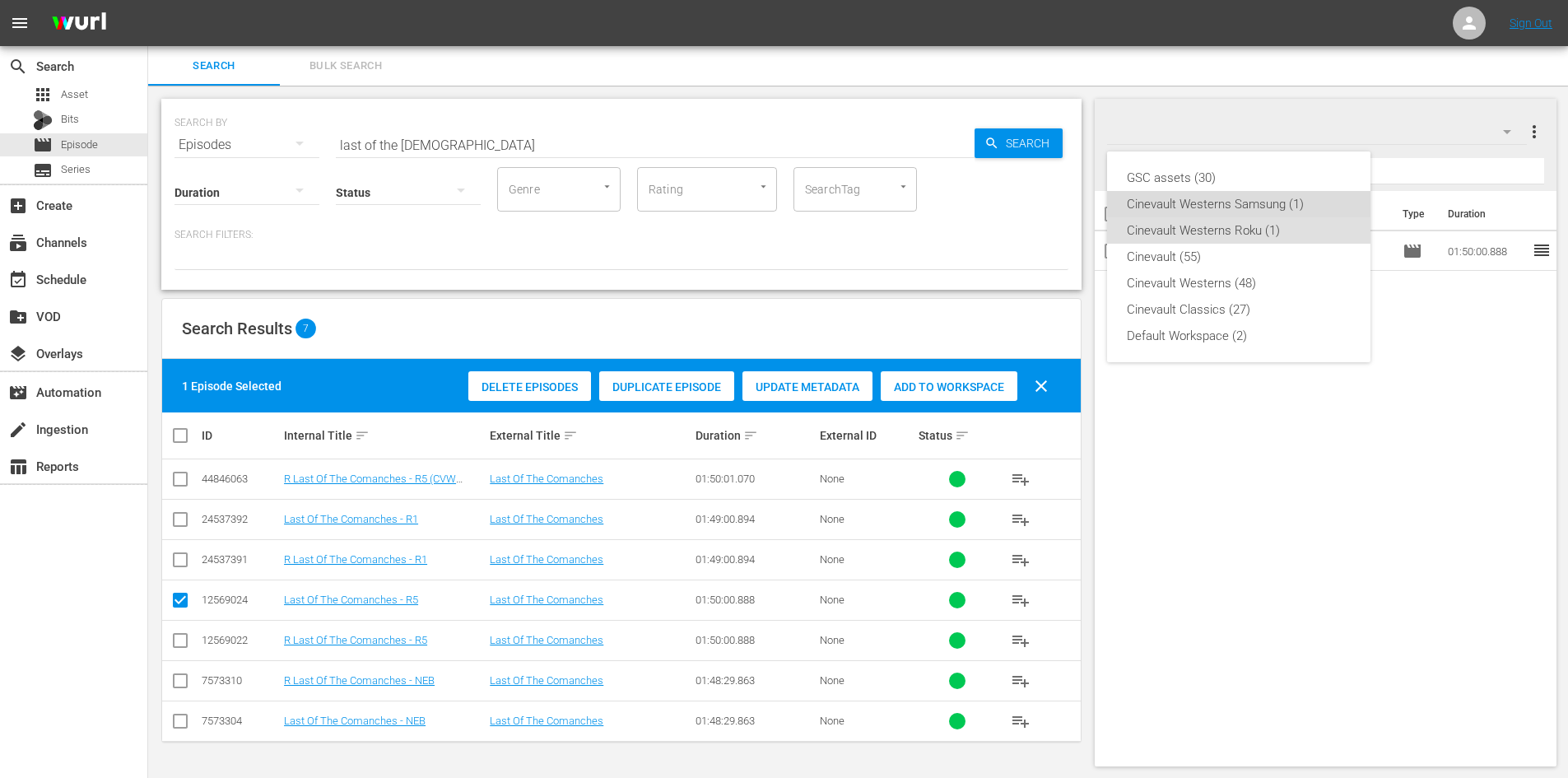
click at [1321, 196] on div "Cinevault Westerns Samsung (1)" at bounding box center [1238, 204] width 224 height 26
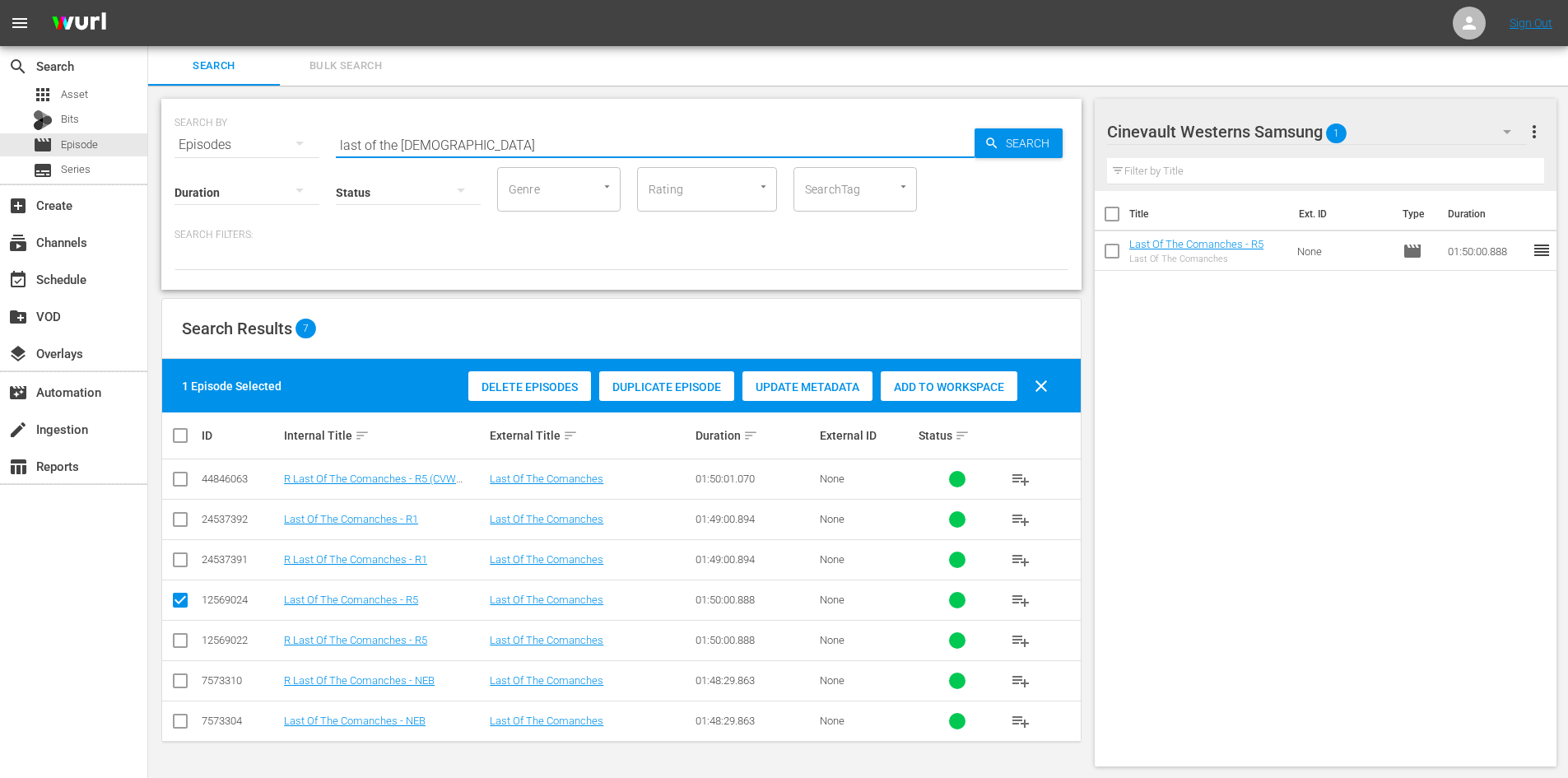
click at [453, 137] on input "last of the comanches" at bounding box center [655, 145] width 638 height 40
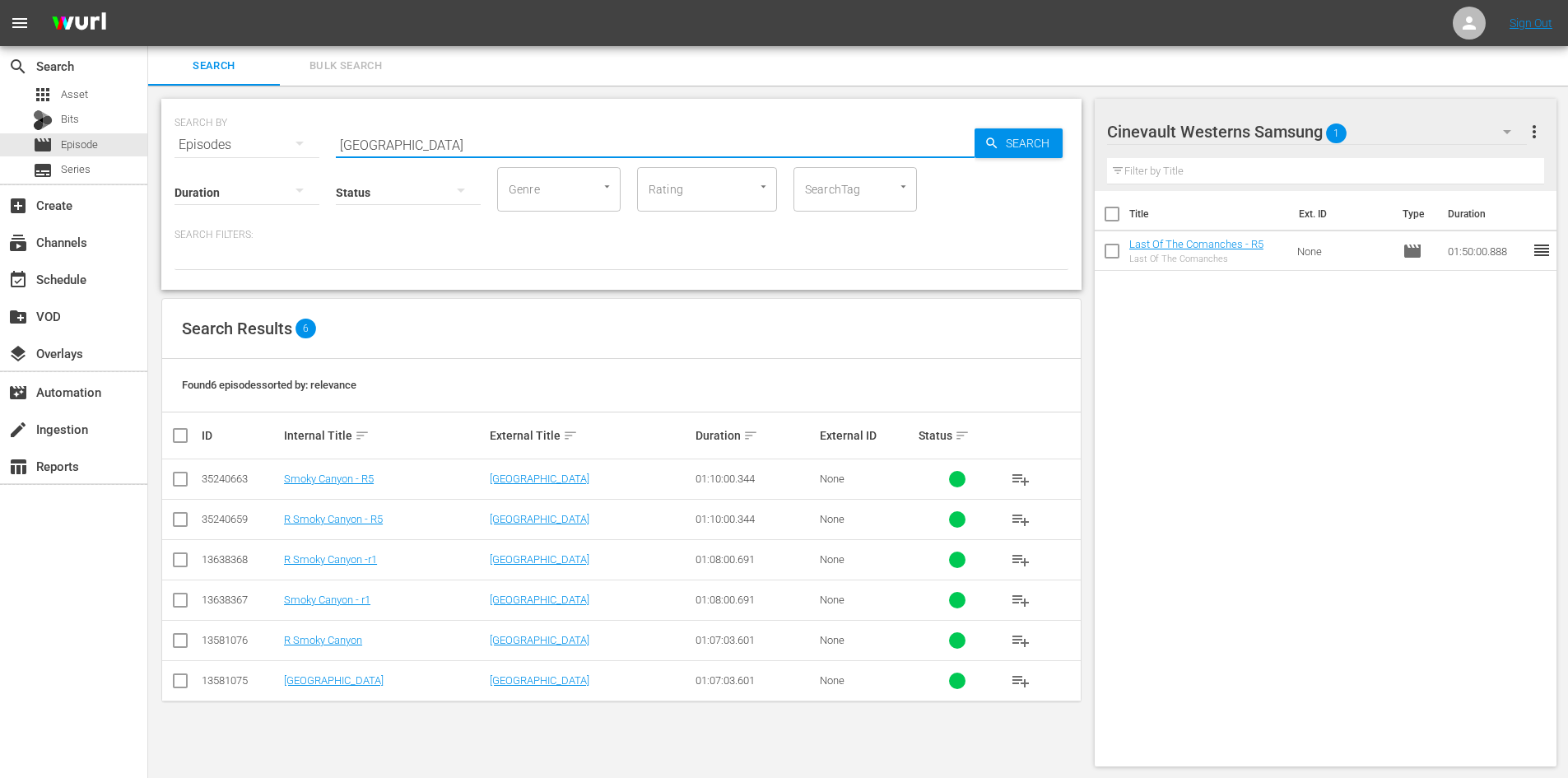
type input "smoky canyon"
click at [187, 488] on input "checkbox" at bounding box center [181, 483] width 20 height 20
checkbox input "true"
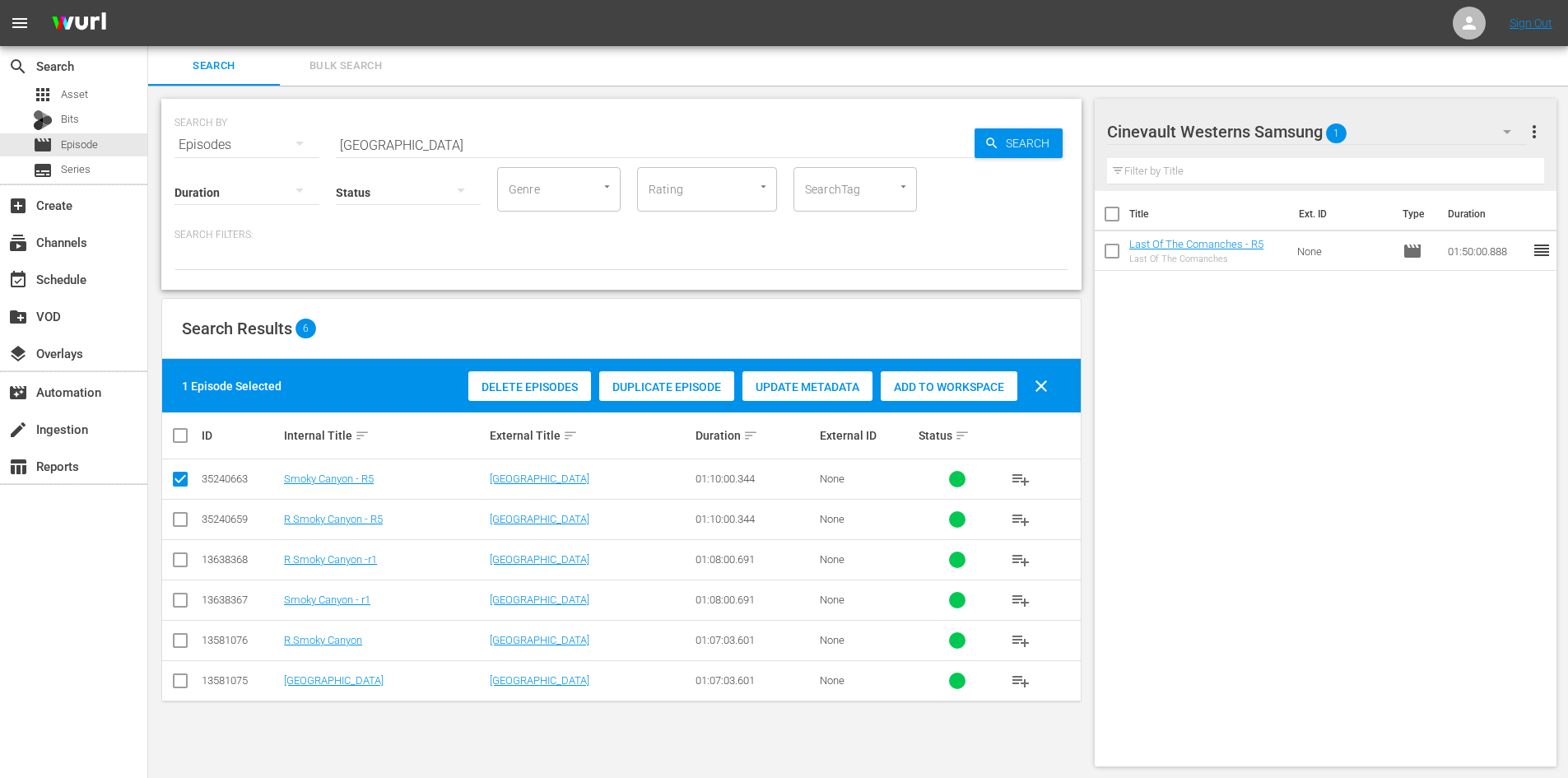
click at [908, 404] on div "Delete Episodes Duplicate Episode Update Metadata Add to Workspace clear" at bounding box center [762, 386] width 596 height 40
click at [911, 388] on span "Add to Workspace" at bounding box center [949, 387] width 137 height 13
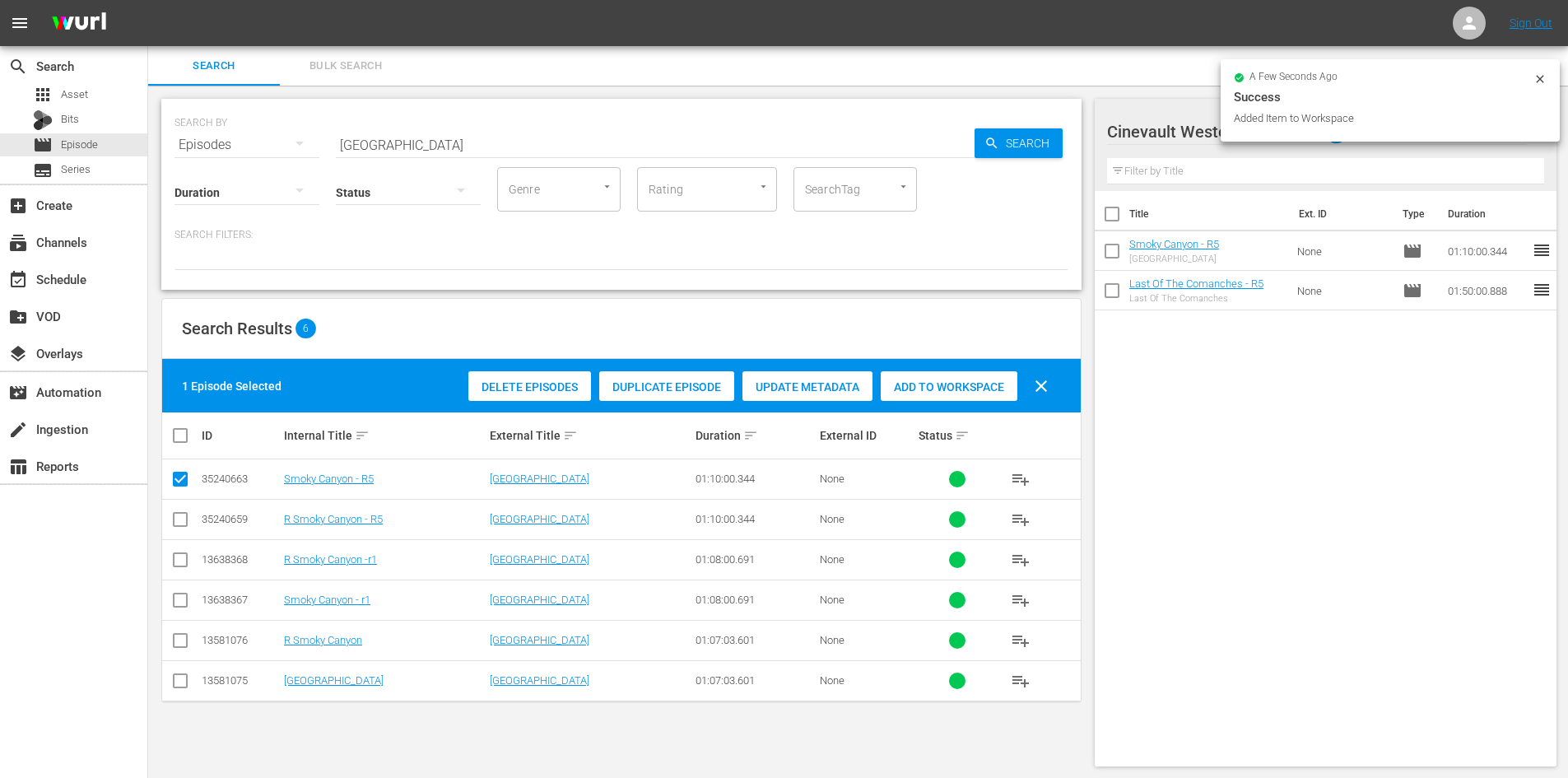
click at [1537, 78] on icon at bounding box center [1540, 79] width 13 height 13
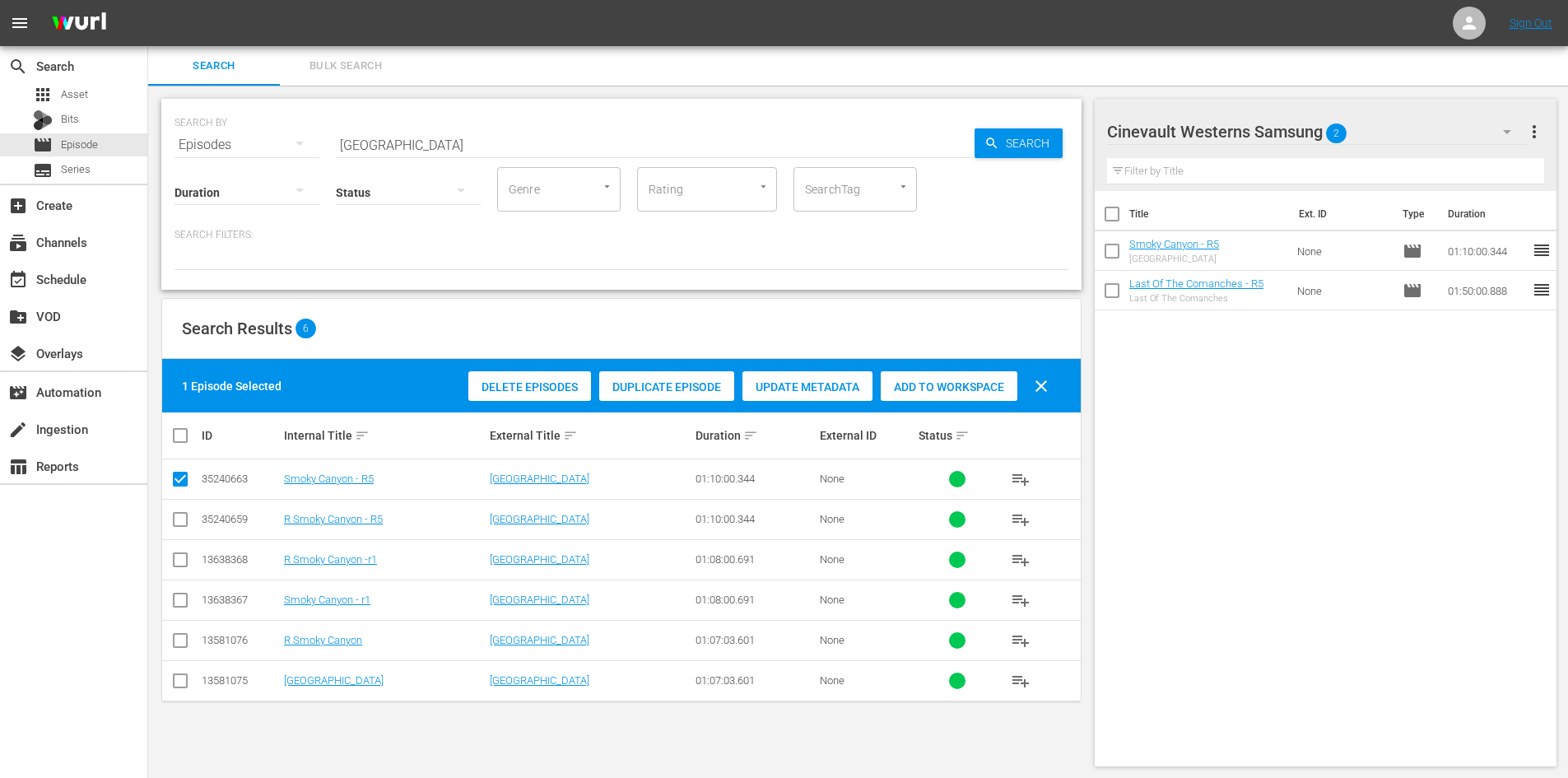
click at [1481, 127] on div "Cinevault Westerns Samsung 2" at bounding box center [1316, 132] width 420 height 46
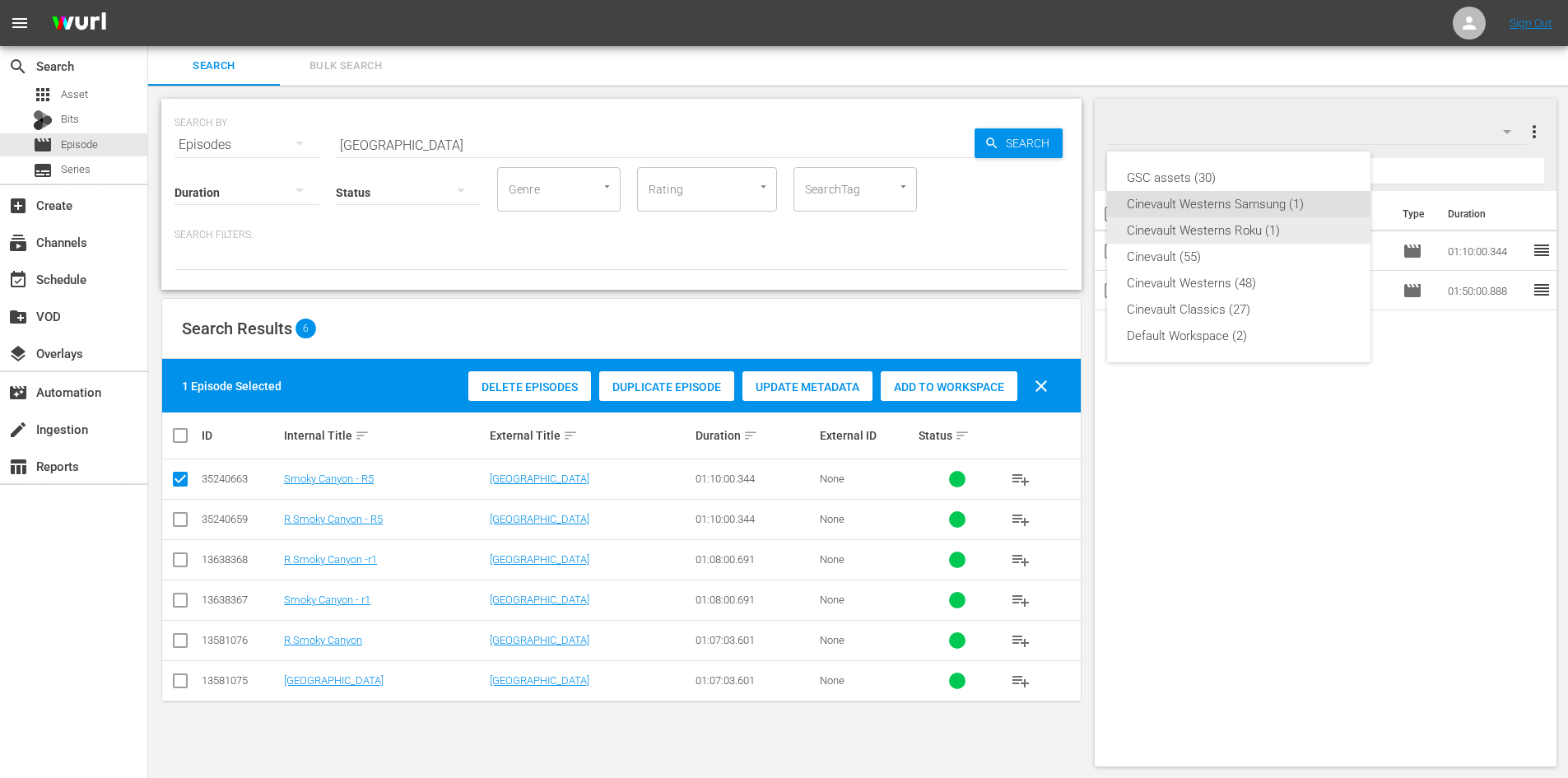
click at [1276, 229] on div "Cinevault Westerns Roku (1)" at bounding box center [1238, 230] width 224 height 26
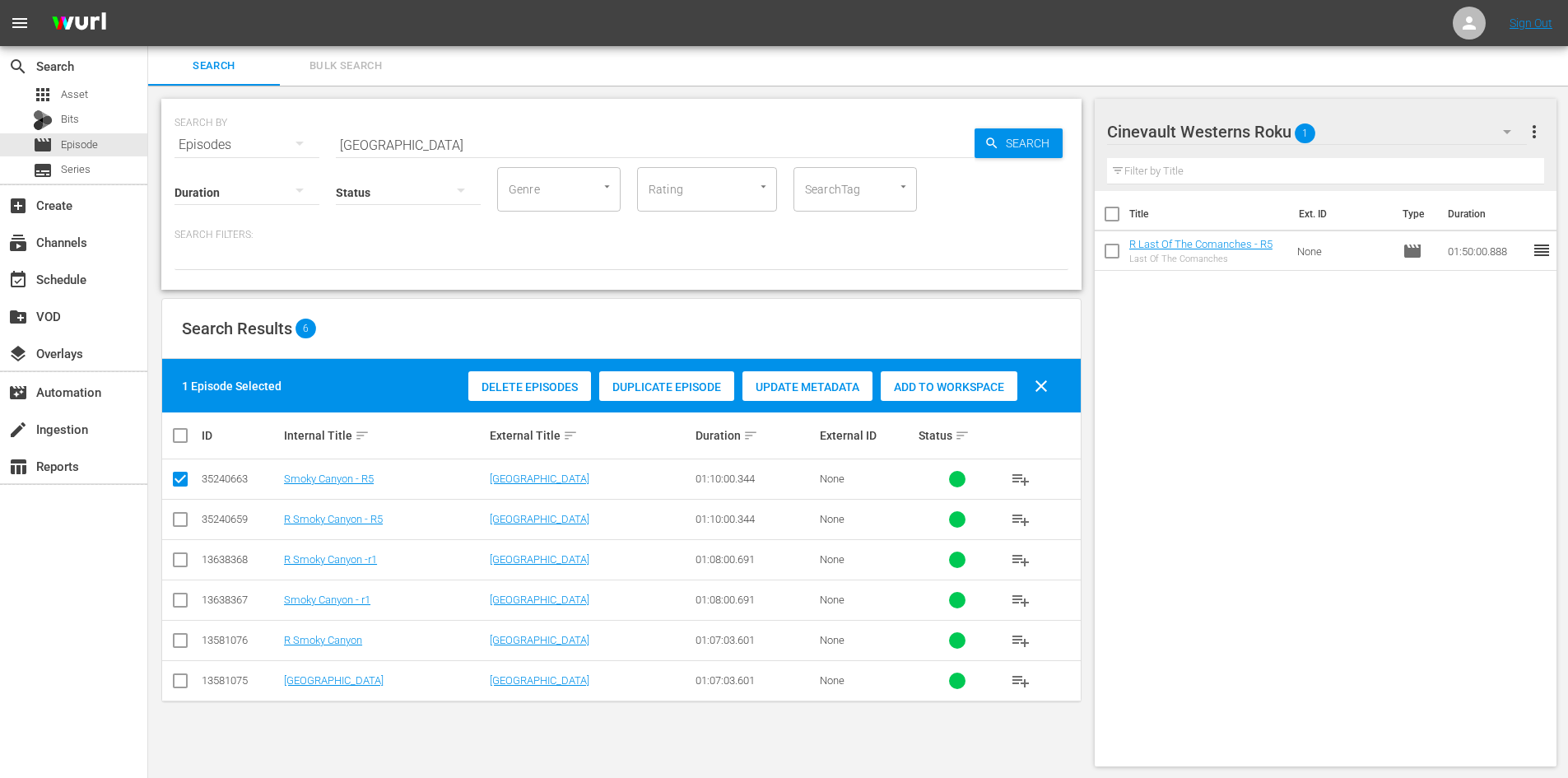
click at [177, 521] on input "checkbox" at bounding box center [181, 523] width 20 height 20
checkbox input "true"
click at [181, 475] on input "checkbox" at bounding box center [181, 483] width 20 height 20
checkbox input "false"
click at [929, 389] on span "Add to Workspace" at bounding box center [949, 387] width 137 height 13
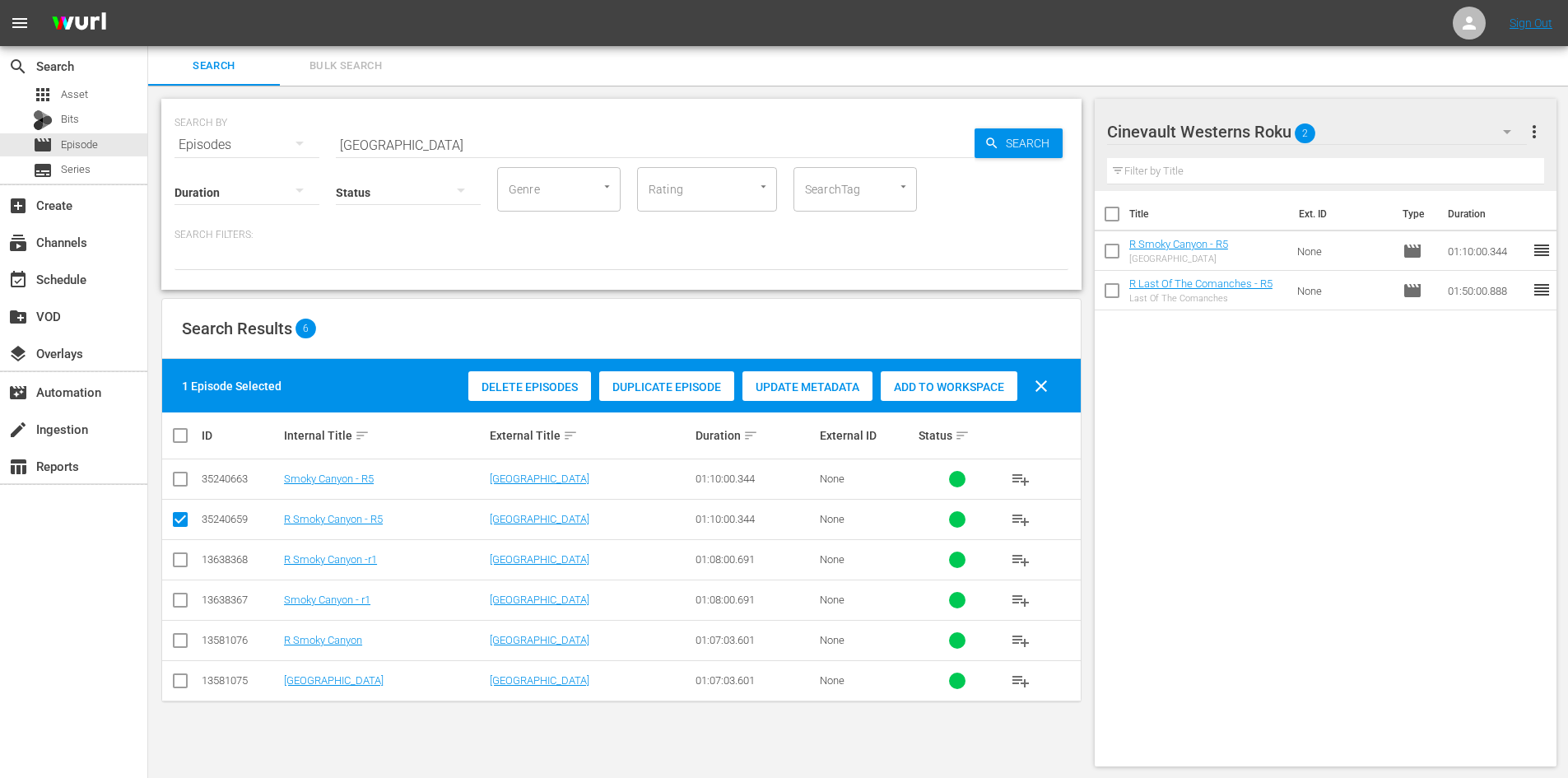
click at [1423, 142] on div "Cinevault Westerns Roku 2" at bounding box center [1316, 132] width 420 height 46
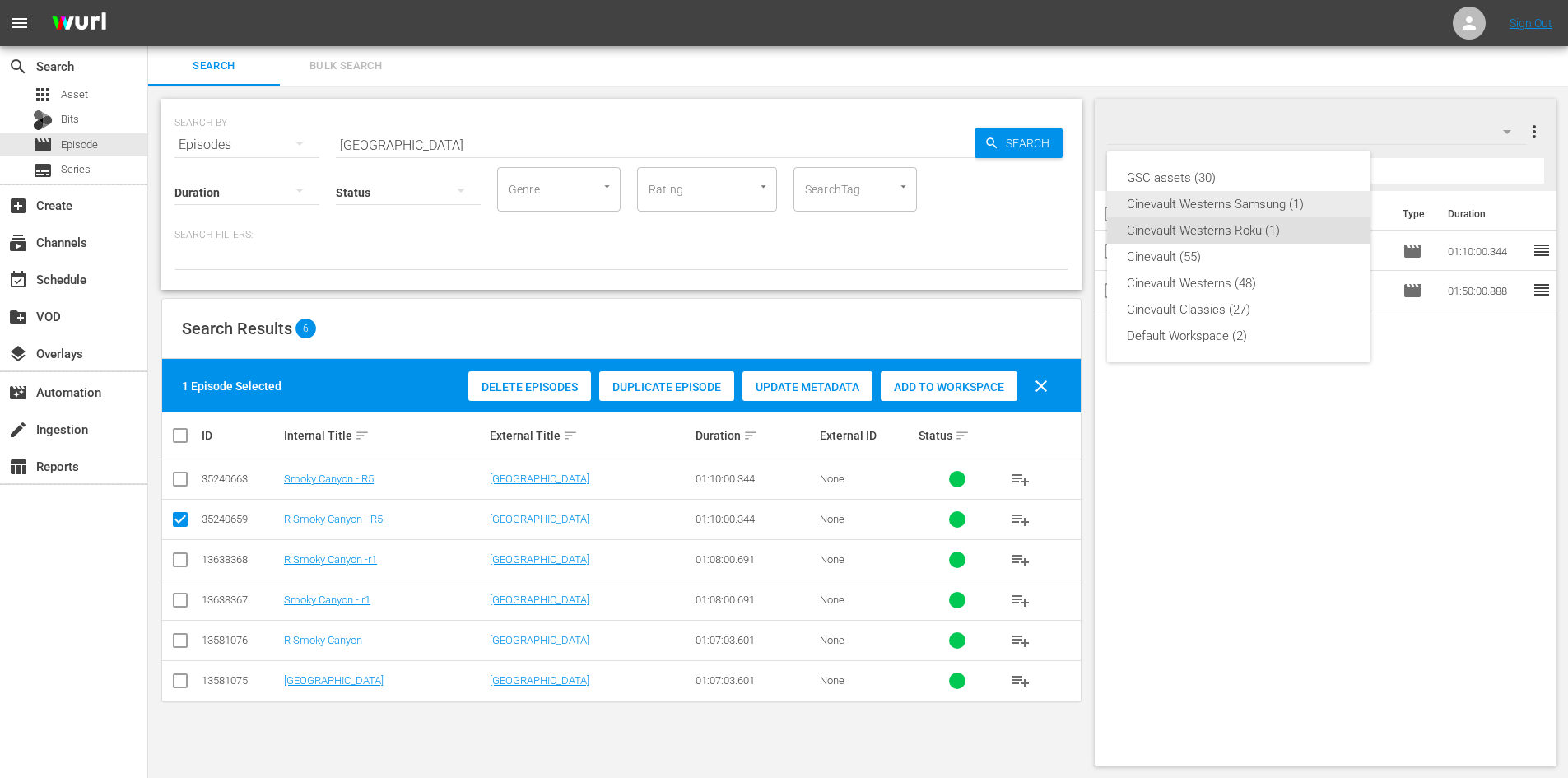
click at [1217, 203] on div "Cinevault Westerns Samsung (1)" at bounding box center [1238, 204] width 224 height 26
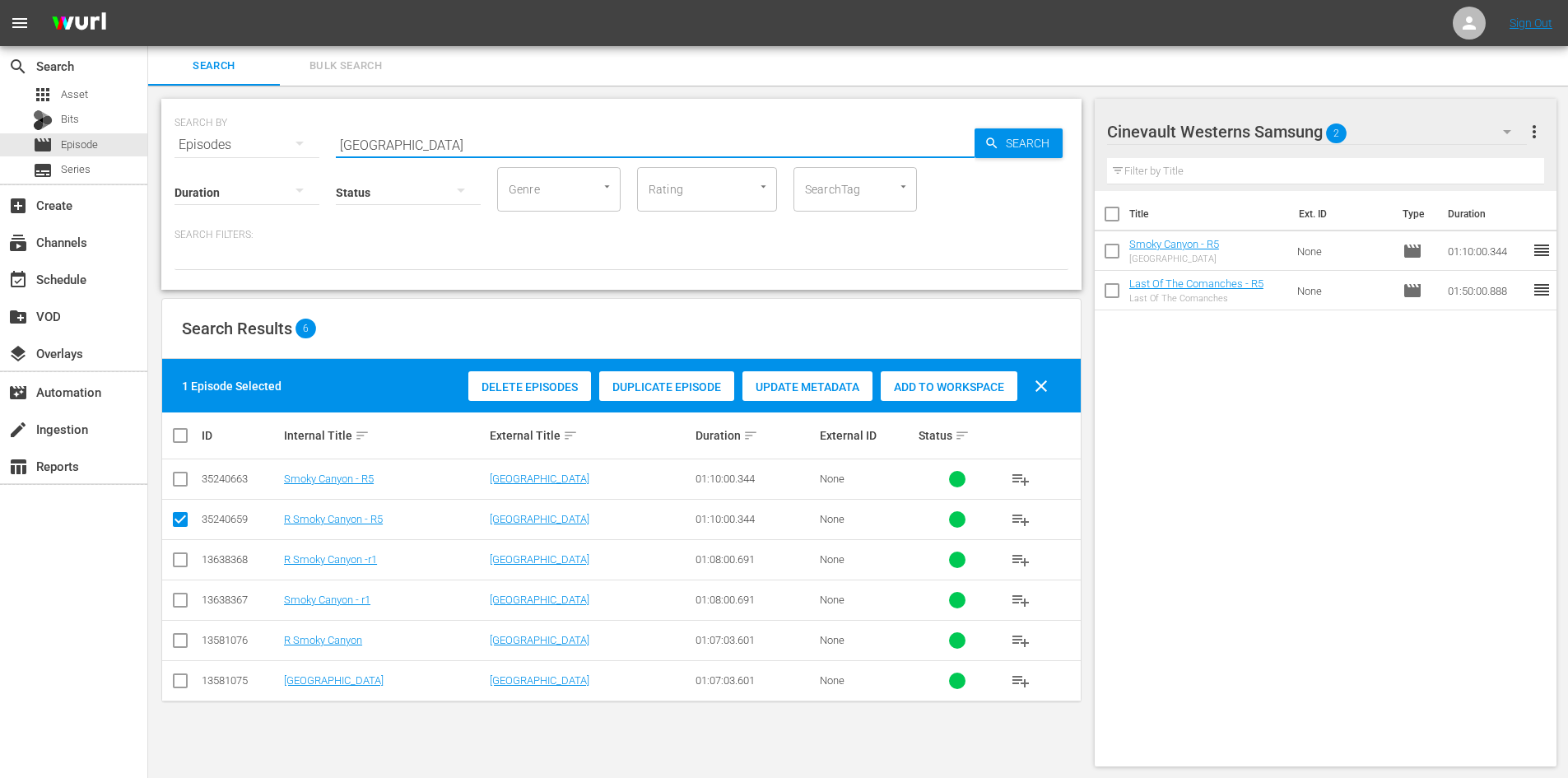
click at [468, 149] on input "smoky canyon" at bounding box center [655, 145] width 638 height 40
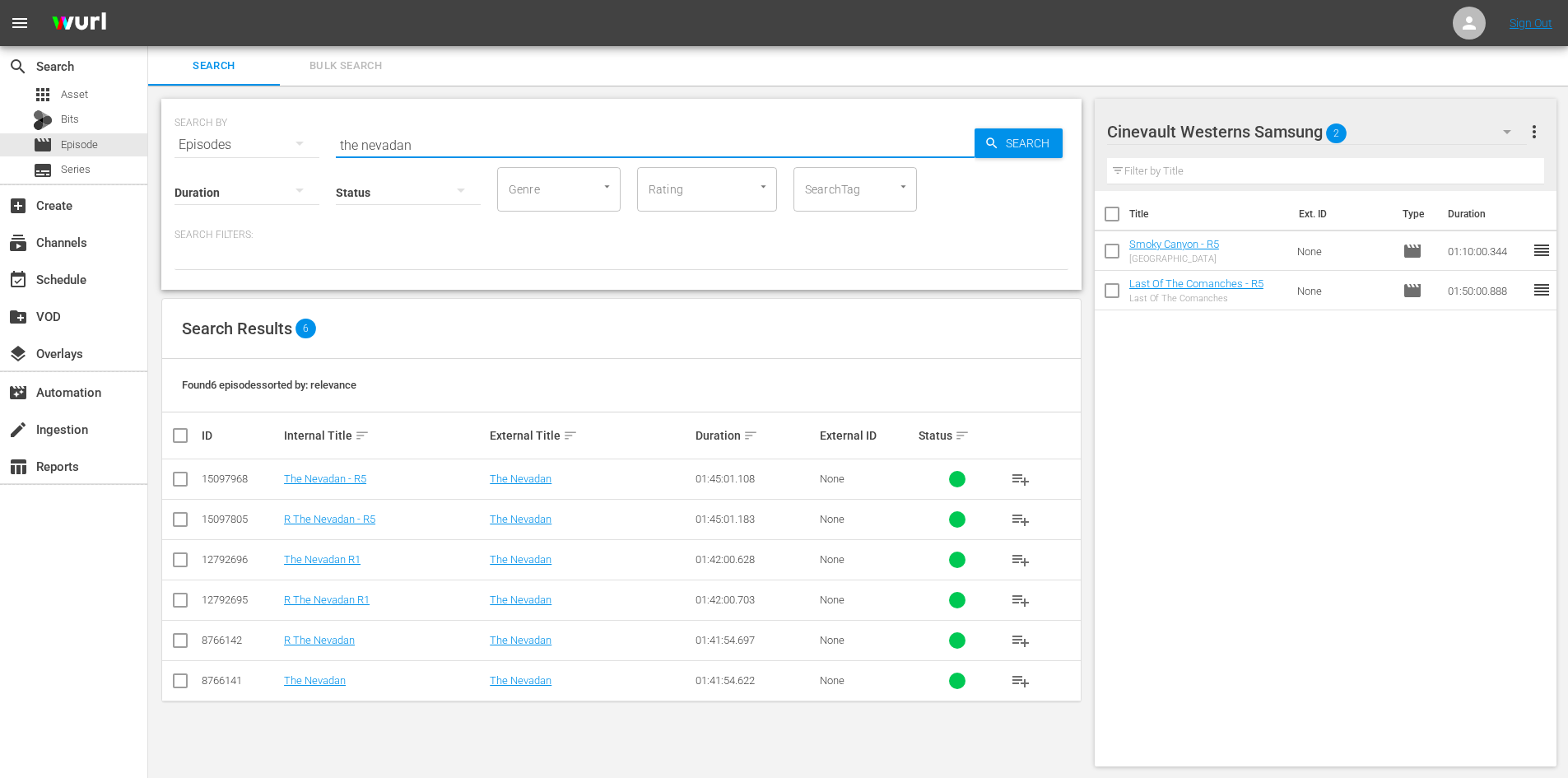
type input "the nevadan"
click at [186, 484] on input "checkbox" at bounding box center [181, 483] width 20 height 20
checkbox input "true"
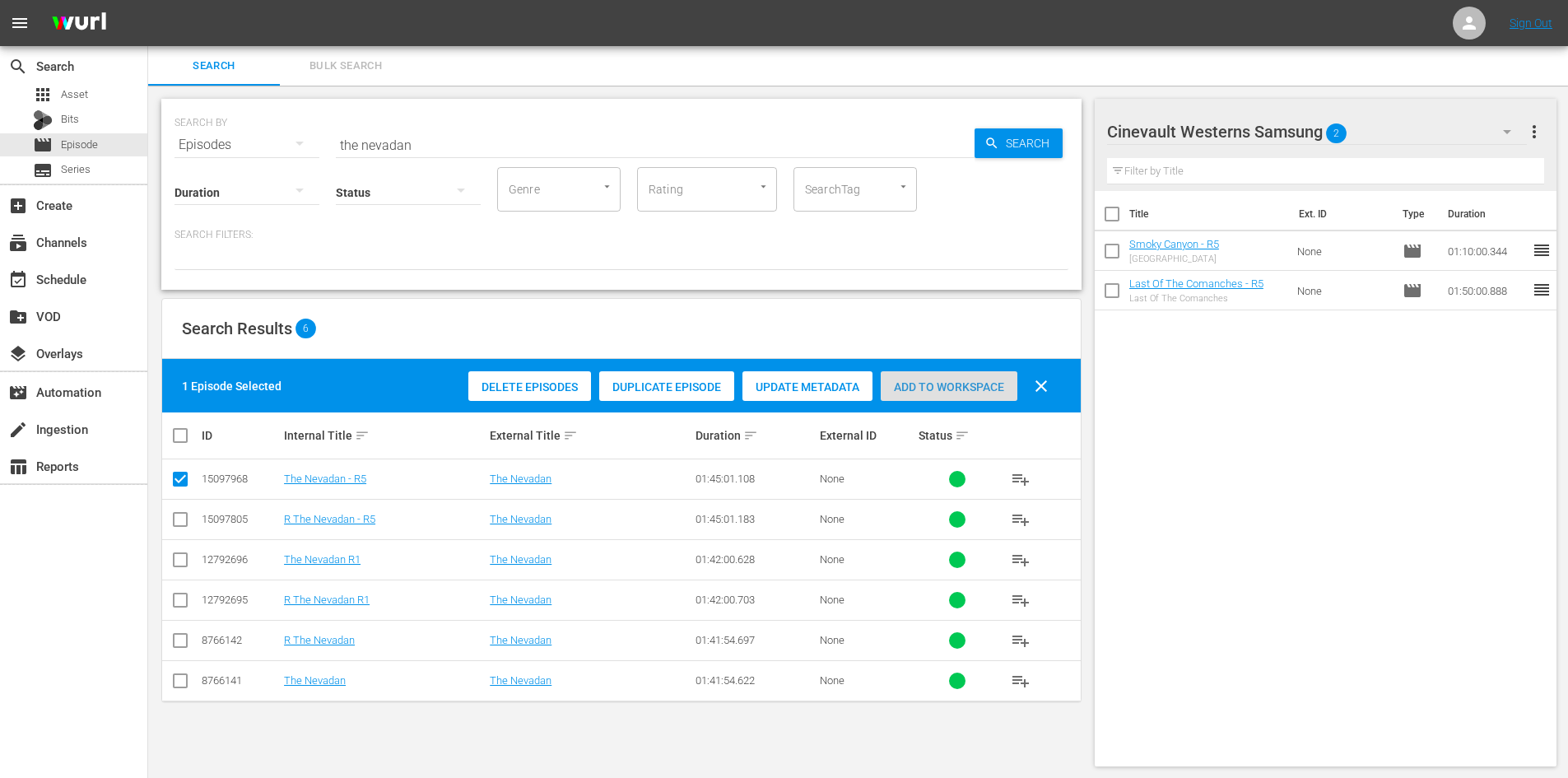
drag, startPoint x: 926, startPoint y: 391, endPoint x: 939, endPoint y: 395, distance: 13.6
click at [928, 390] on span "Add to Workspace" at bounding box center [949, 387] width 137 height 13
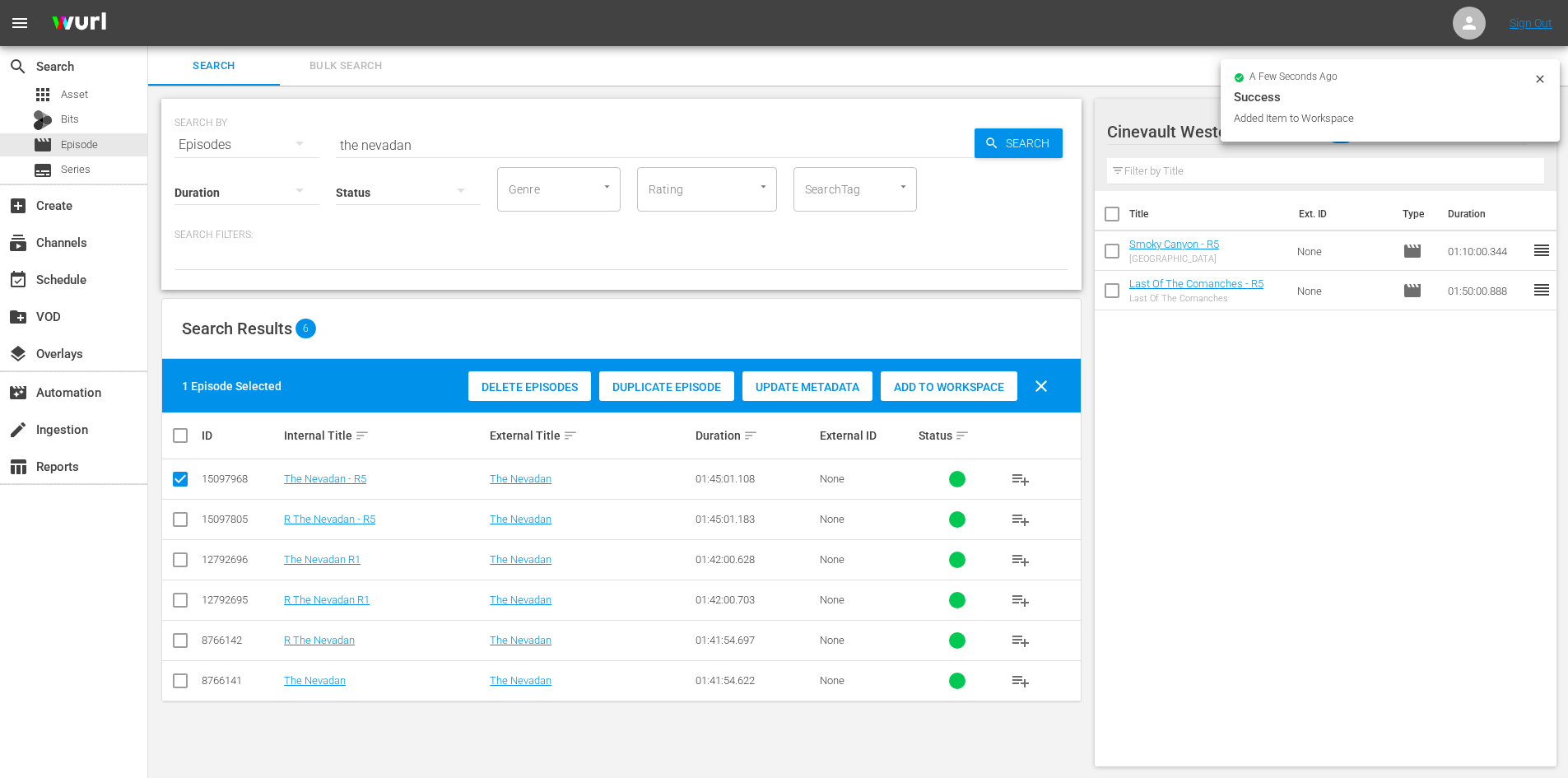
click at [1538, 82] on icon at bounding box center [1540, 79] width 13 height 13
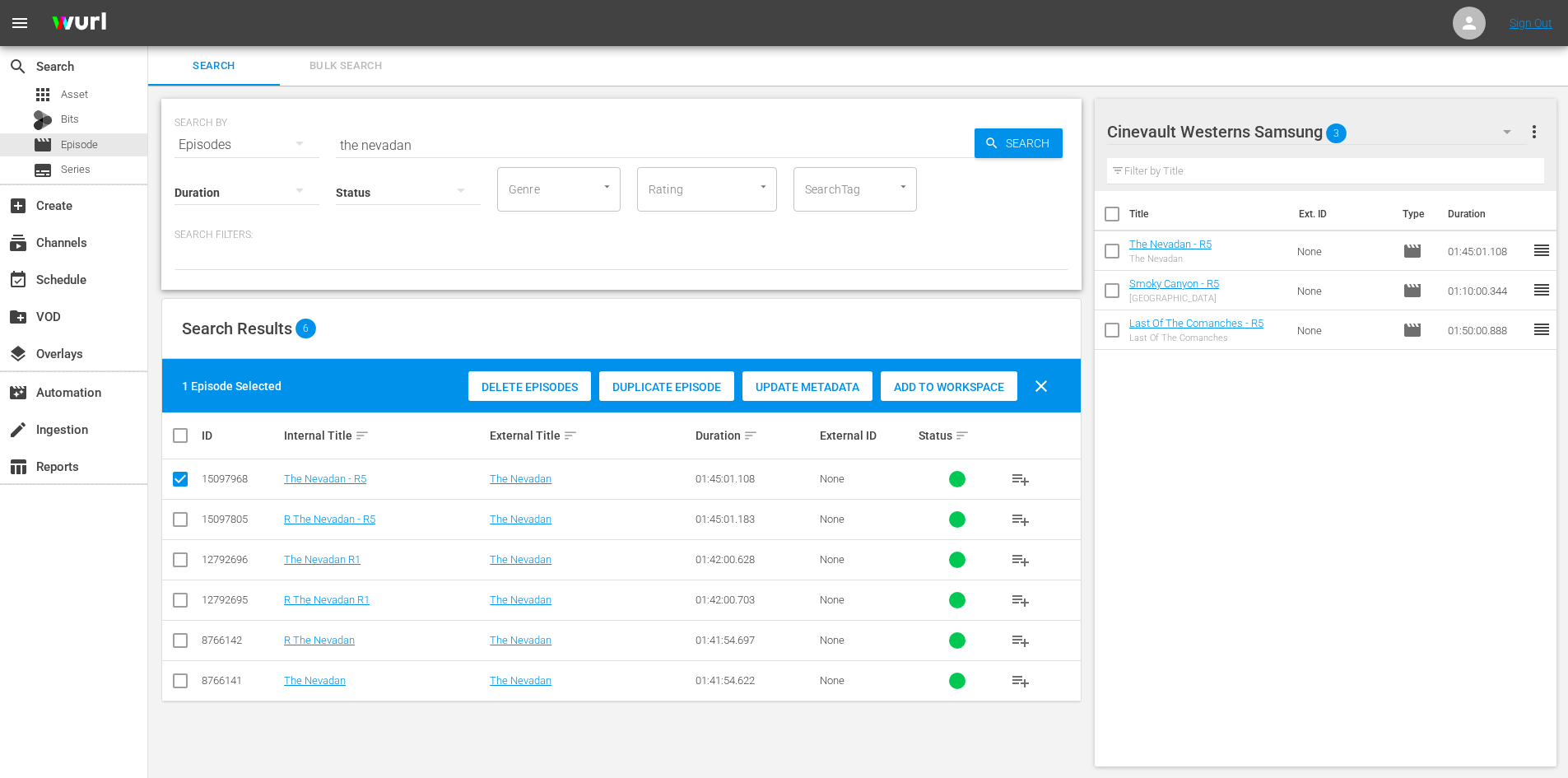
click at [1485, 127] on div "Cinevault Westerns Samsung 3" at bounding box center [1316, 132] width 420 height 46
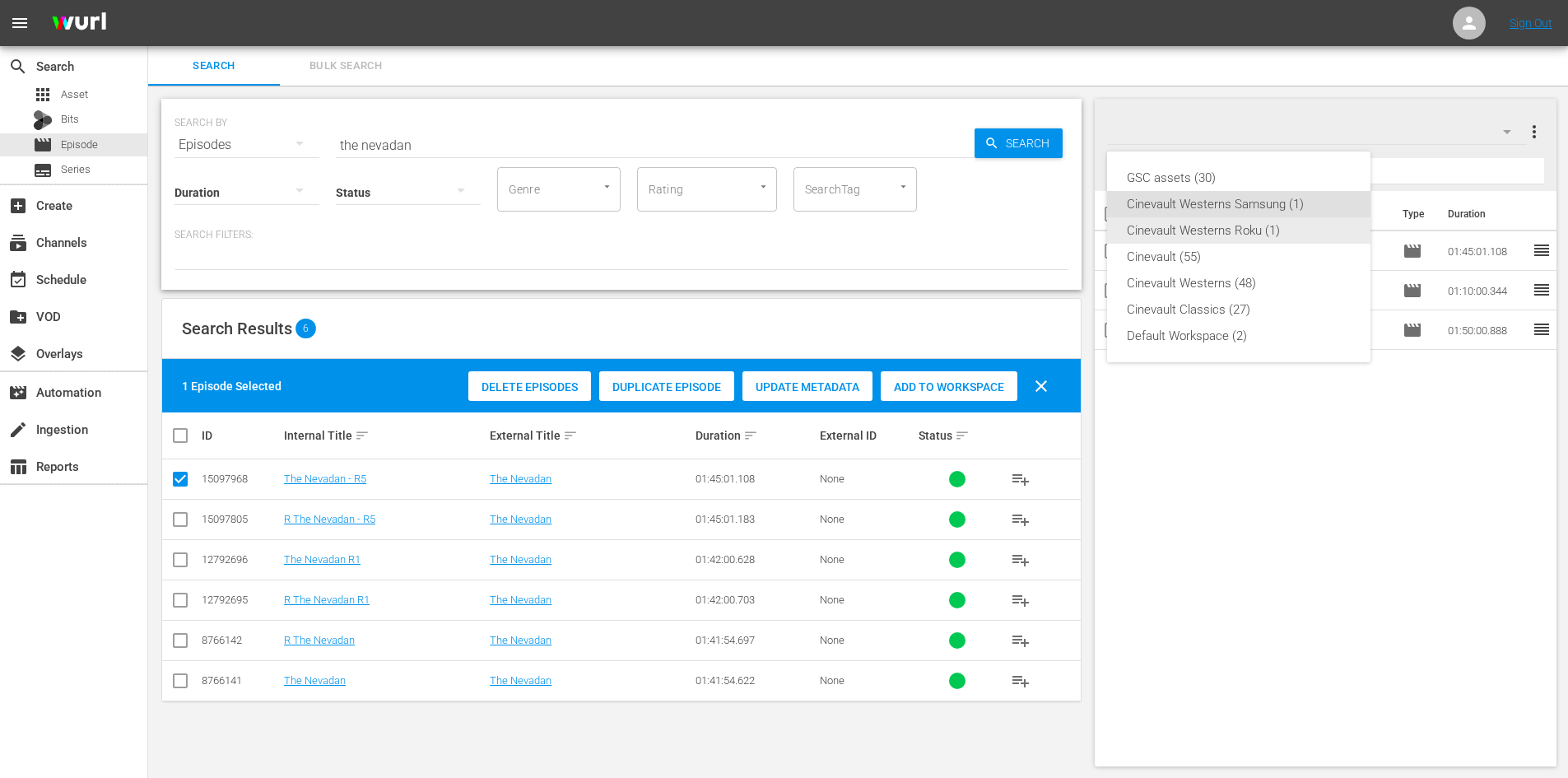
click at [1279, 233] on div "Cinevault Westerns Roku (1)" at bounding box center [1238, 230] width 224 height 26
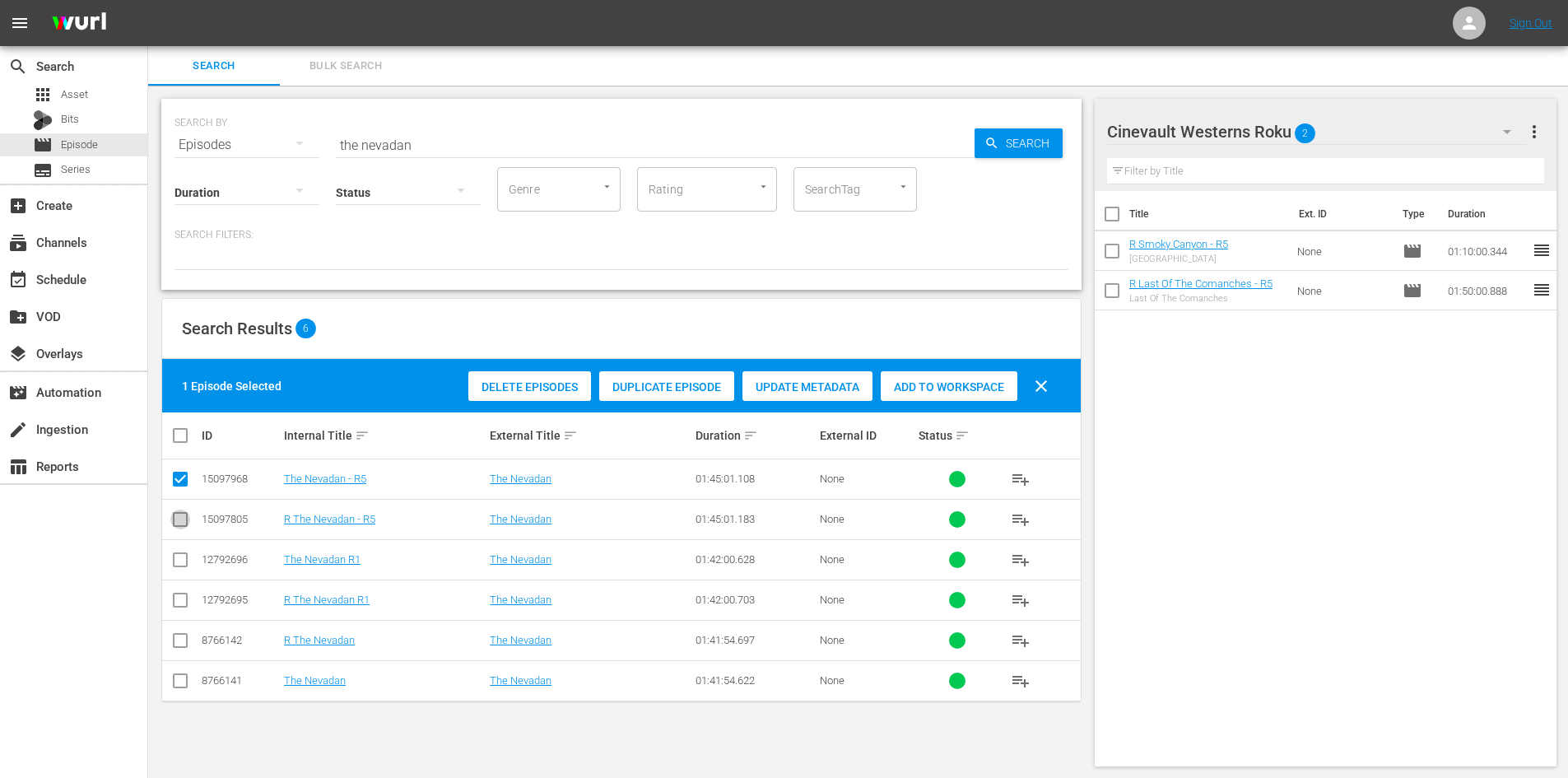
click at [181, 510] on icon at bounding box center [181, 520] width 20 height 20
click at [180, 521] on input "checkbox" at bounding box center [181, 523] width 20 height 20
checkbox input "true"
click at [181, 466] on td at bounding box center [181, 479] width 37 height 40
click at [186, 480] on input "checkbox" at bounding box center [181, 483] width 20 height 20
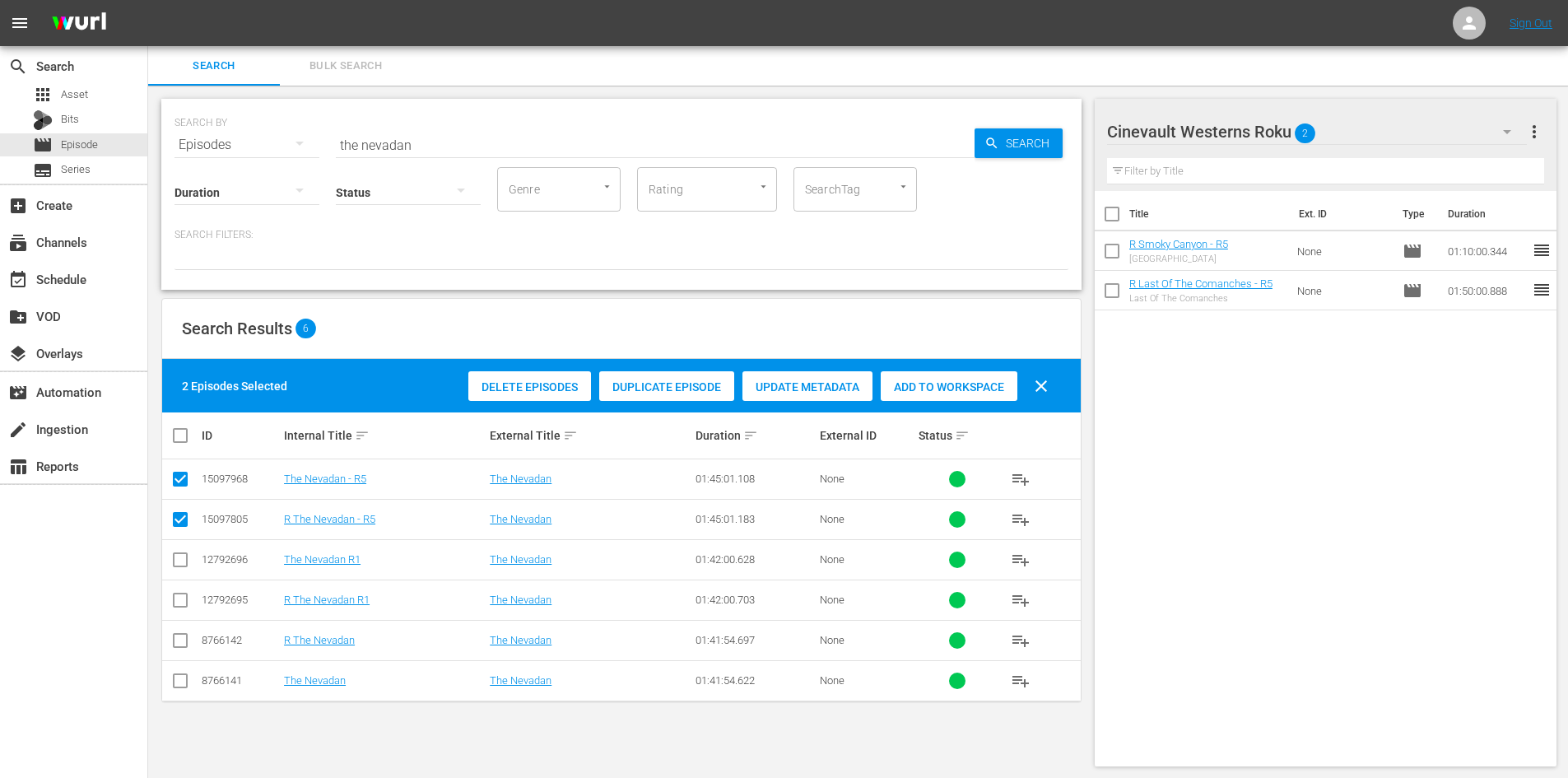
checkbox input "false"
click at [975, 403] on div "Delete Episodes Duplicate Episode Update Metadata Add to Workspace clear" at bounding box center [762, 386] width 596 height 40
click at [975, 390] on span "Add to Workspace" at bounding box center [949, 387] width 137 height 13
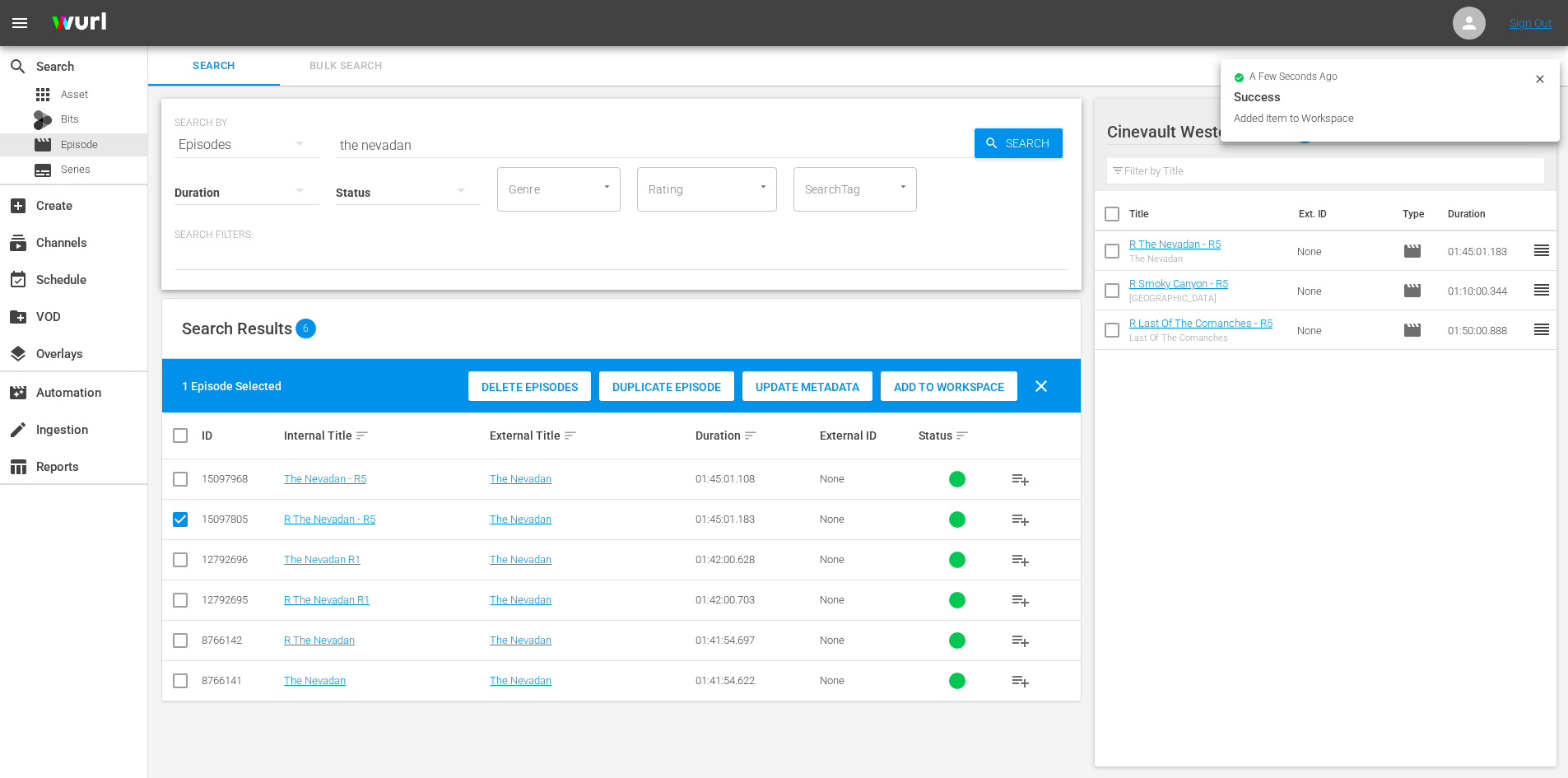
click at [474, 142] on input "the nevadan" at bounding box center [655, 145] width 638 height 40
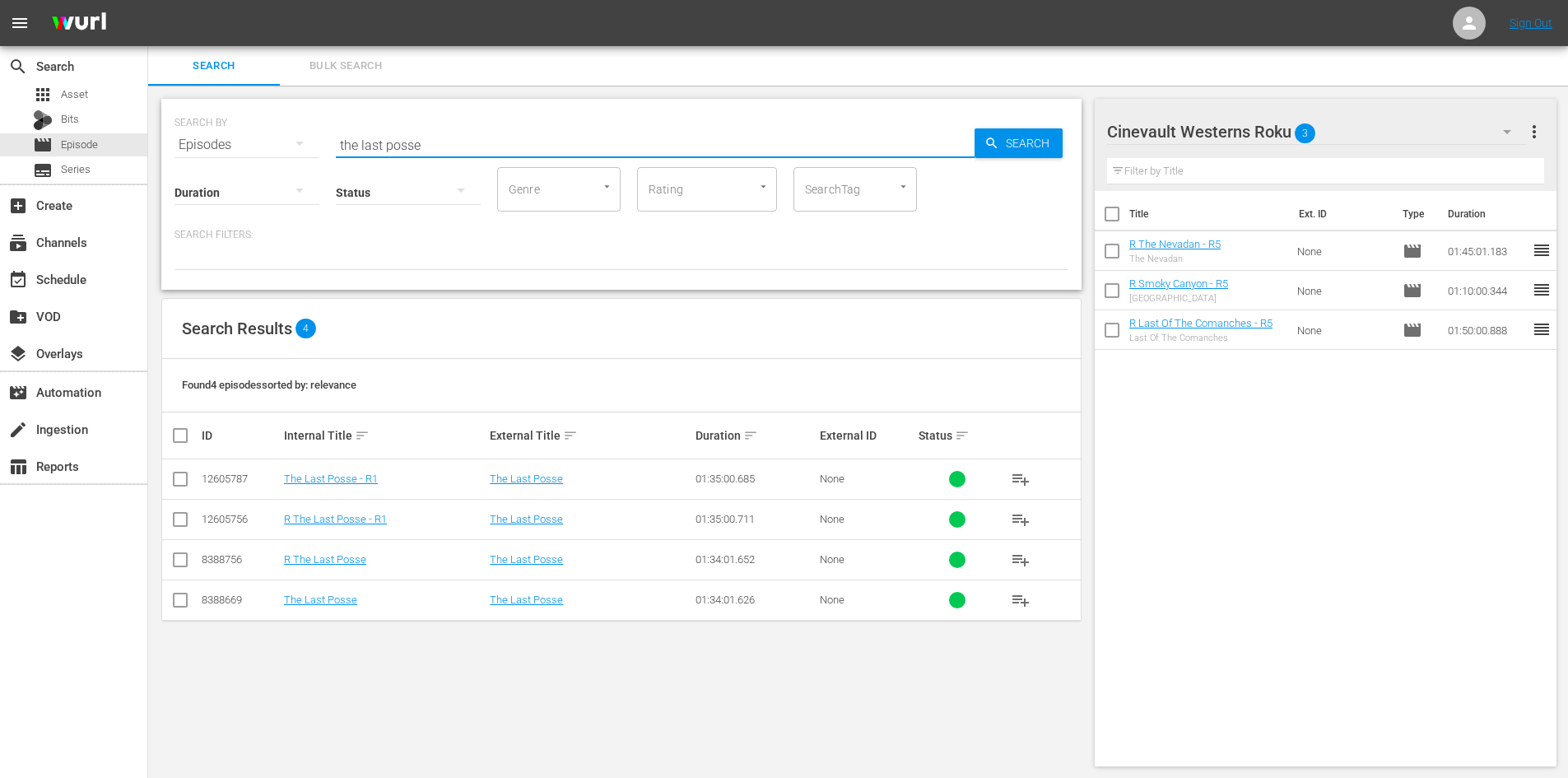
type input "the last posse"
